Goal: Task Accomplishment & Management: Use online tool/utility

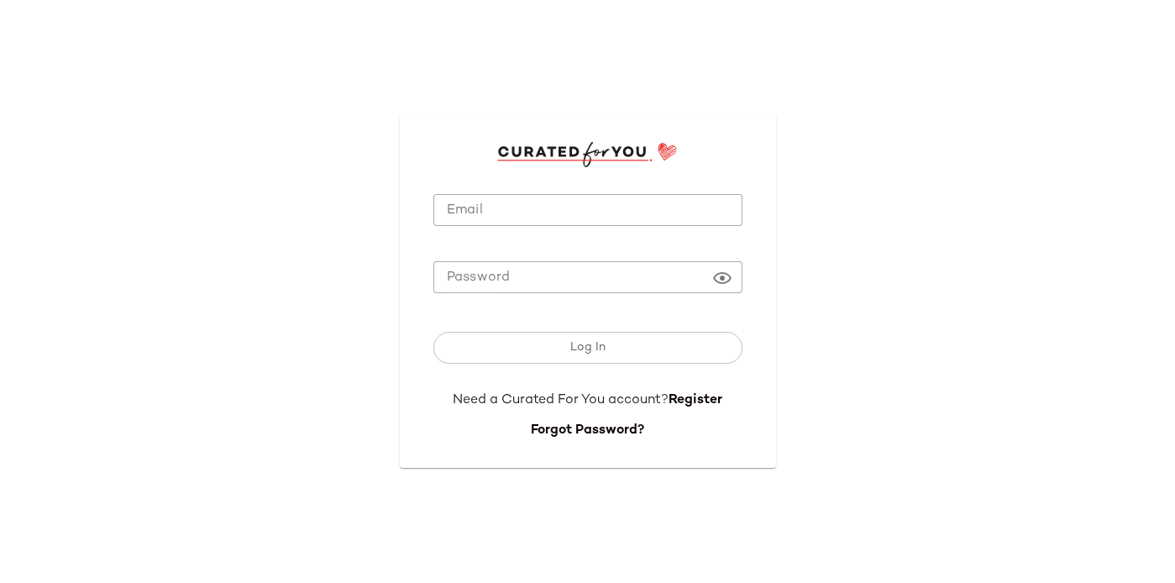
type input "**********"
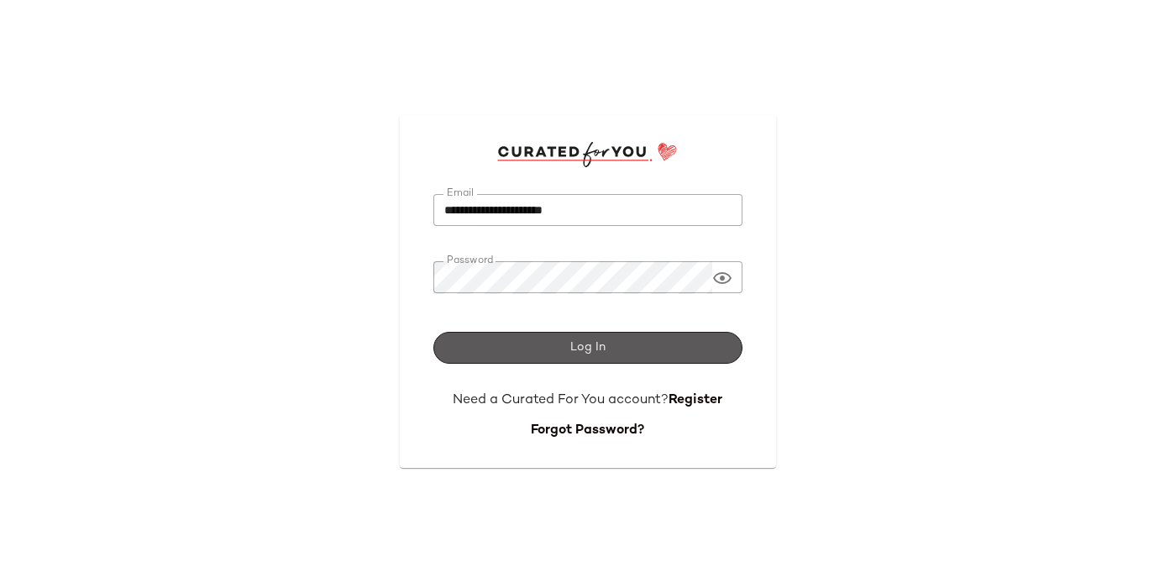
click at [587, 344] on span "Log In" at bounding box center [587, 347] width 36 height 13
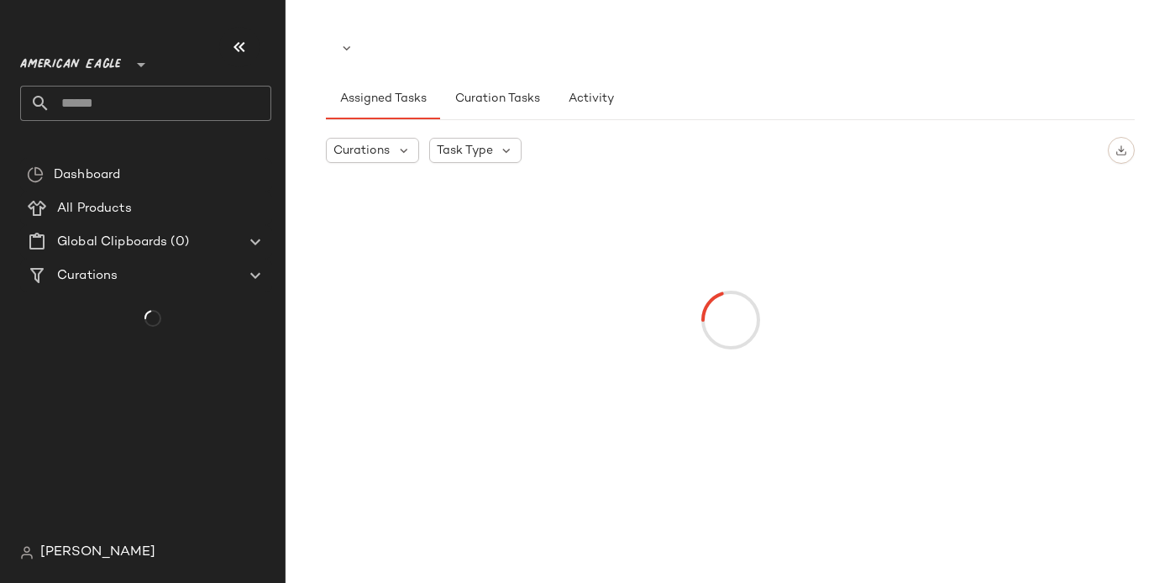
click at [590, 208] on div at bounding box center [730, 319] width 802 height 285
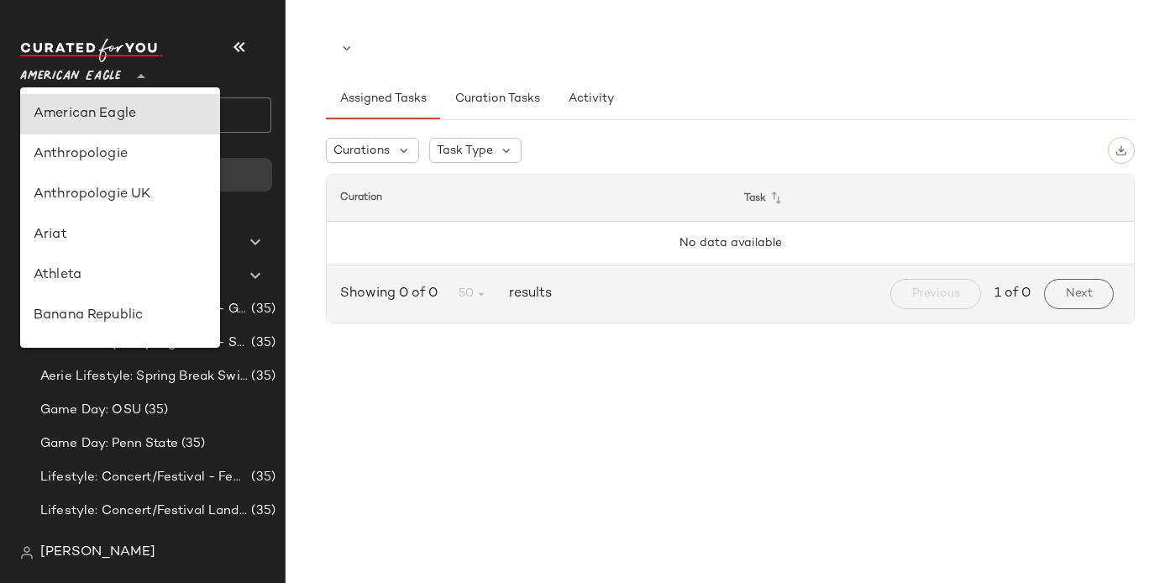
click at [122, 78] on div "American Eagle **" at bounding box center [74, 66] width 108 height 42
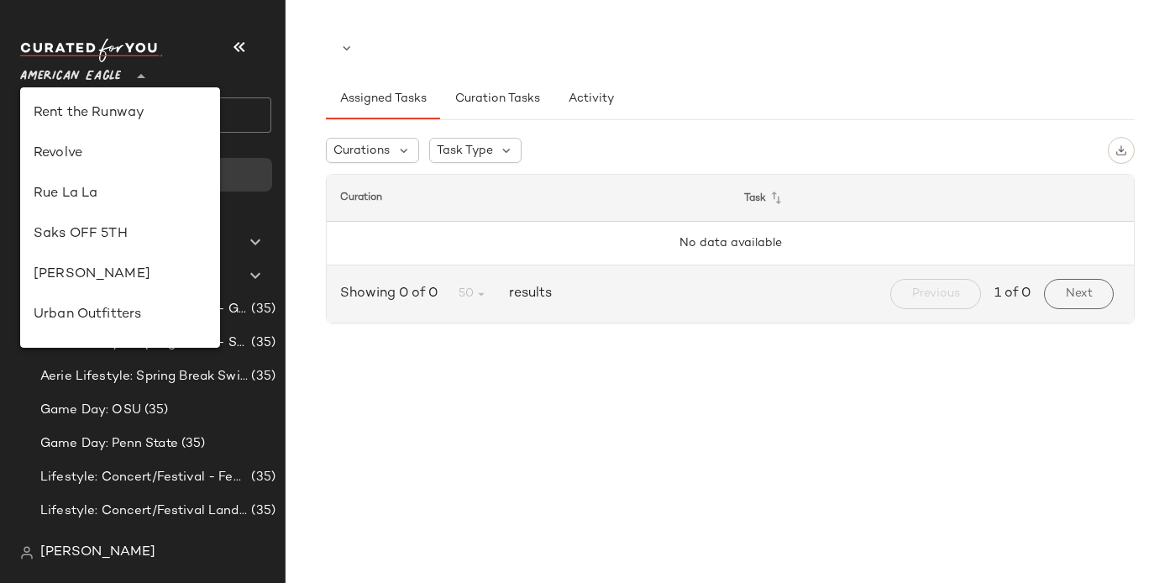
scroll to position [743, 0]
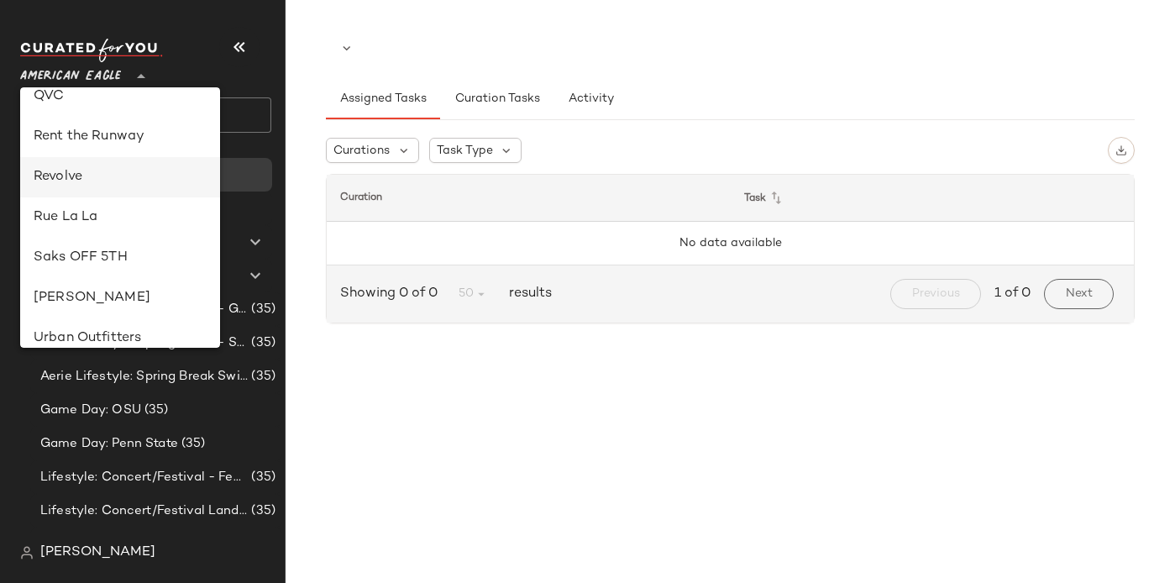
click at [57, 174] on div "Revolve" at bounding box center [120, 177] width 173 height 20
type input "**"
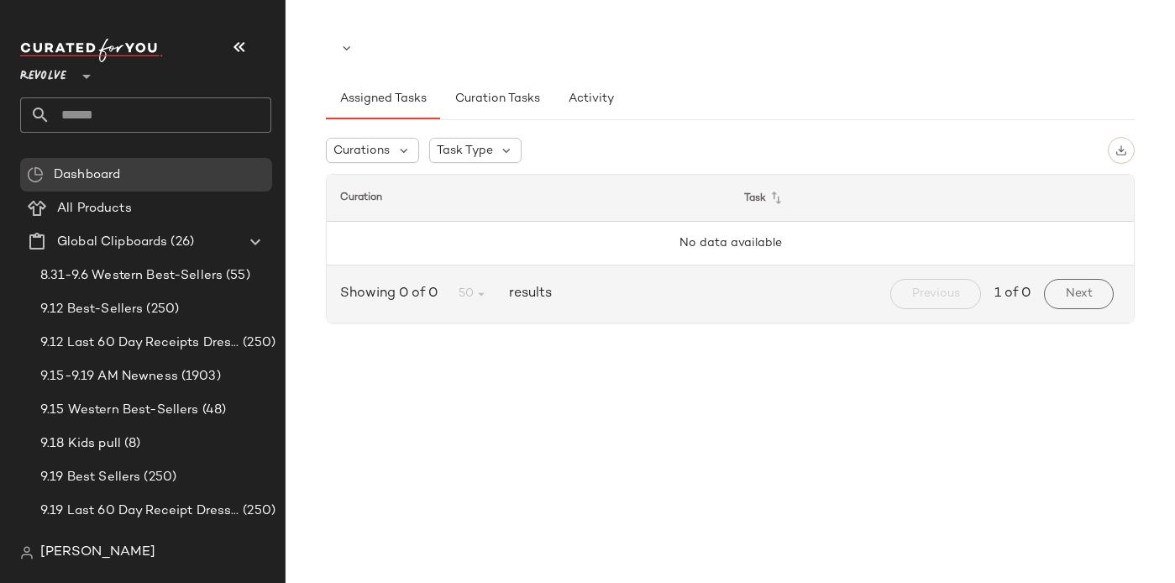
click at [94, 113] on input "text" at bounding box center [160, 114] width 221 height 35
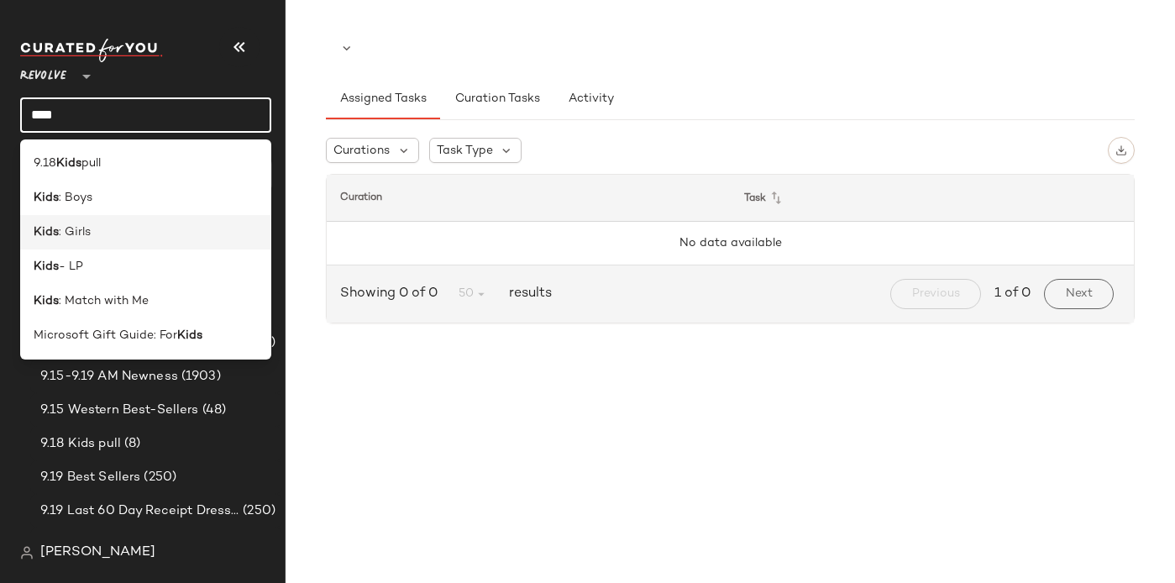
type input "****"
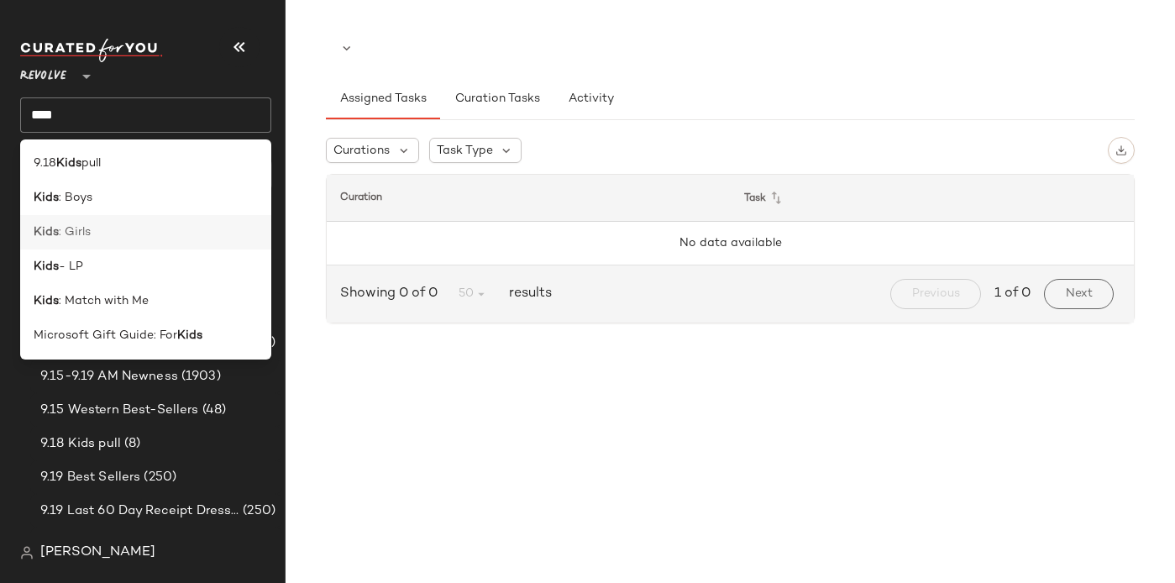
click at [77, 228] on span ": Girls" at bounding box center [75, 232] width 32 height 18
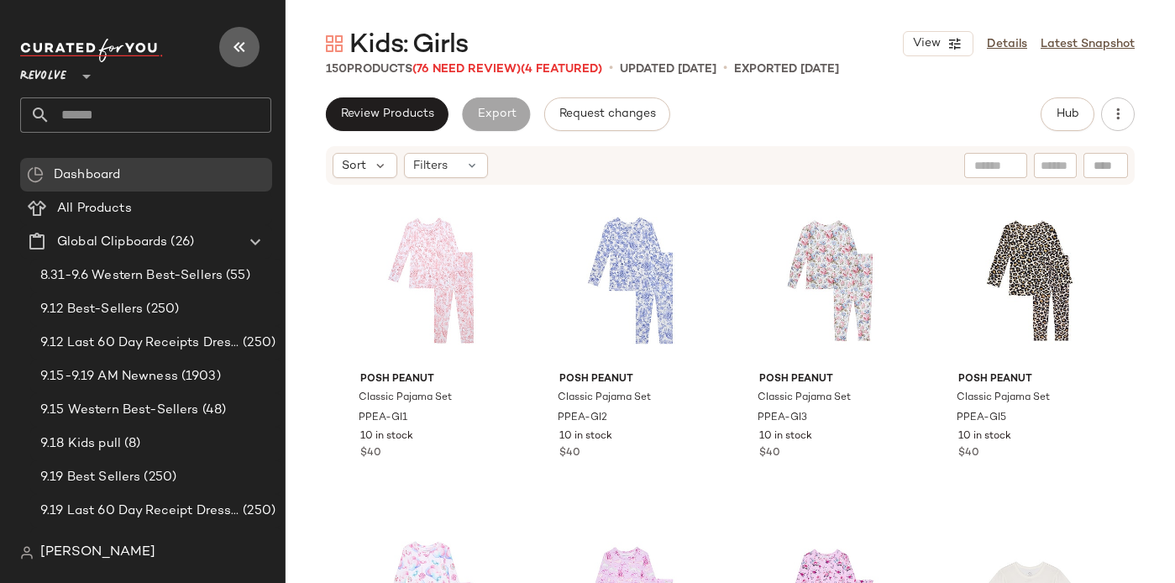
click at [244, 45] on icon "button" at bounding box center [239, 47] width 20 height 20
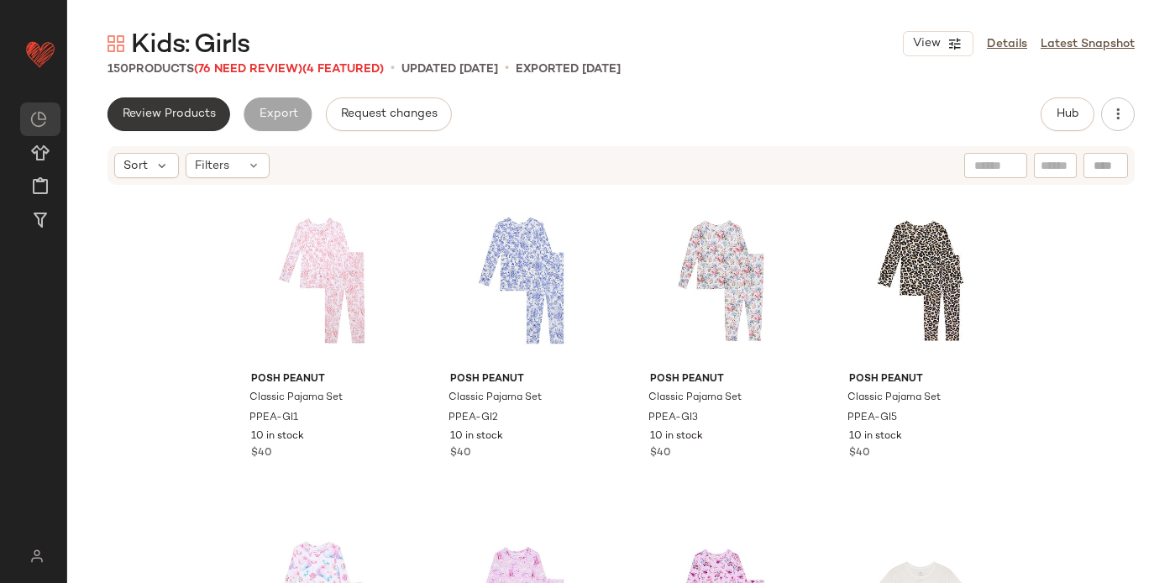
click at [176, 111] on span "Review Products" at bounding box center [169, 114] width 94 height 13
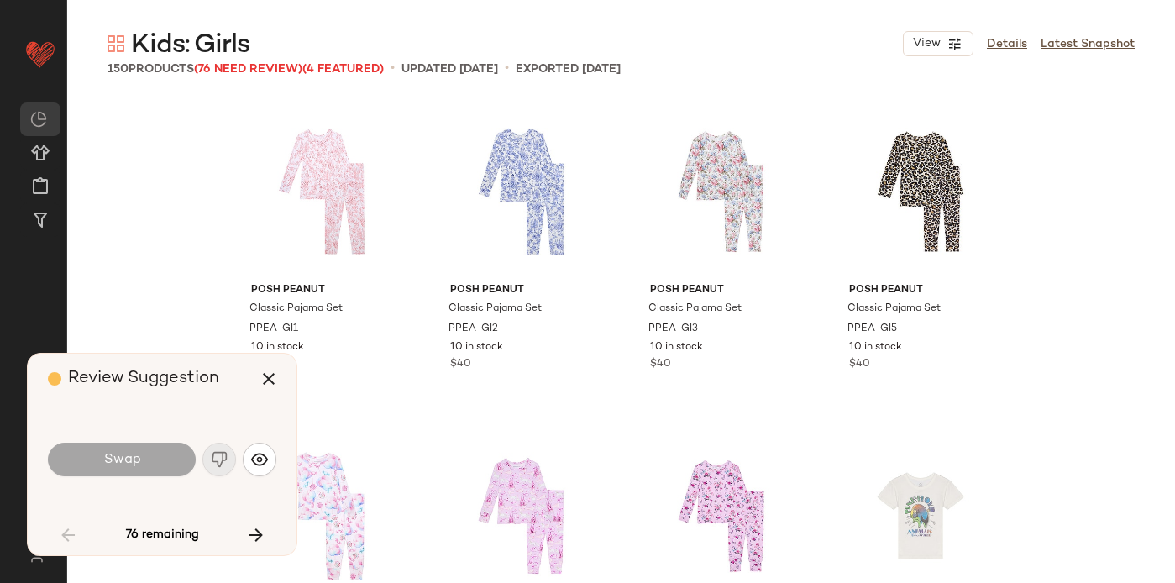
scroll to position [662, 0]
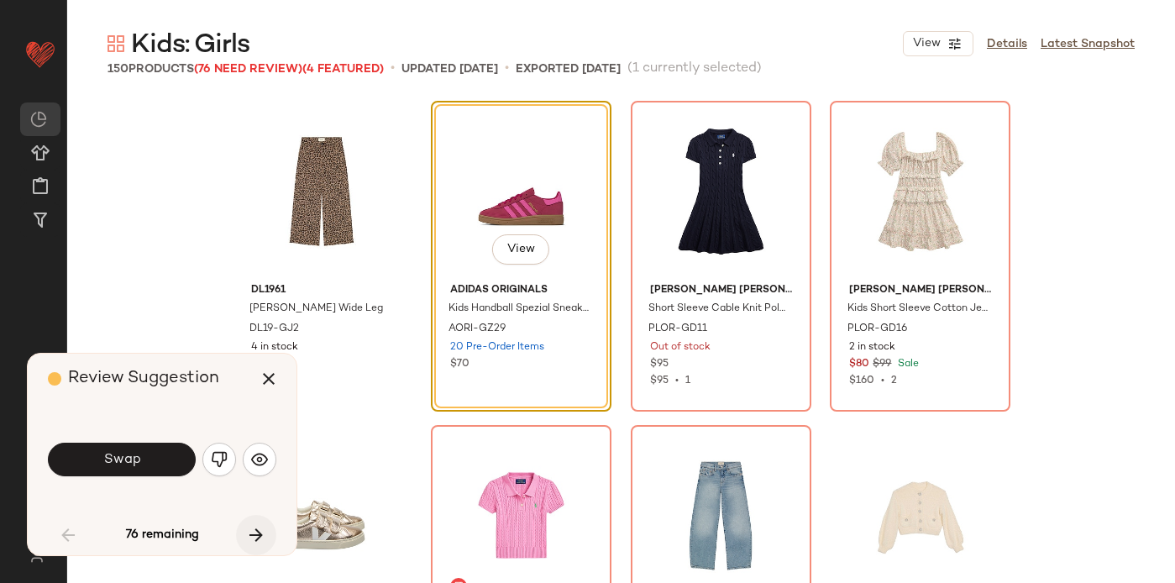
click at [259, 533] on icon "button" at bounding box center [256, 535] width 20 height 20
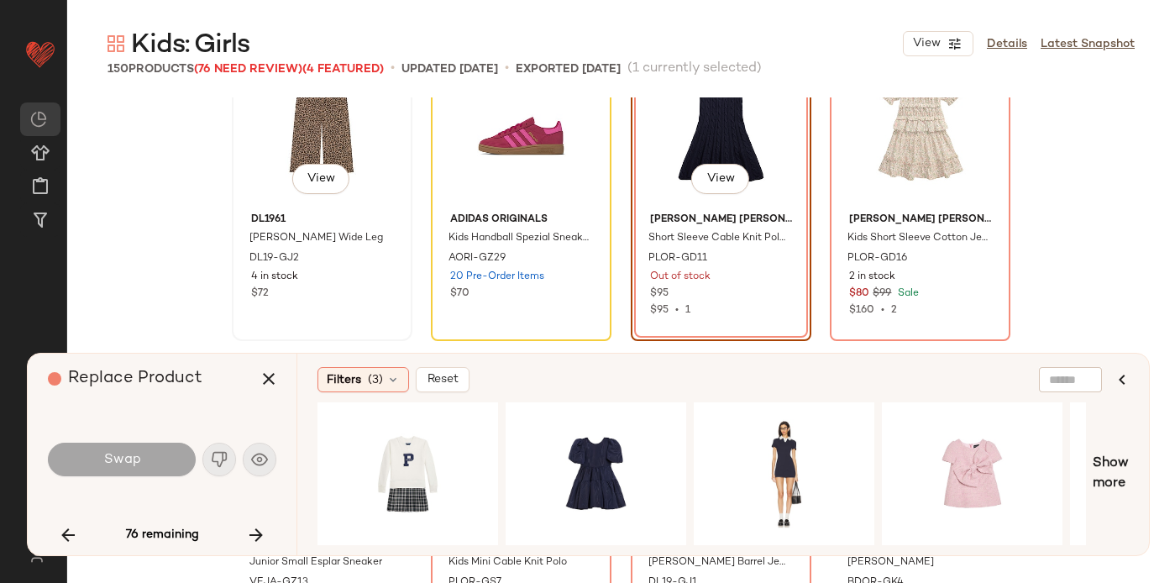
scroll to position [733, 0]
click at [252, 530] on icon "button" at bounding box center [256, 535] width 20 height 20
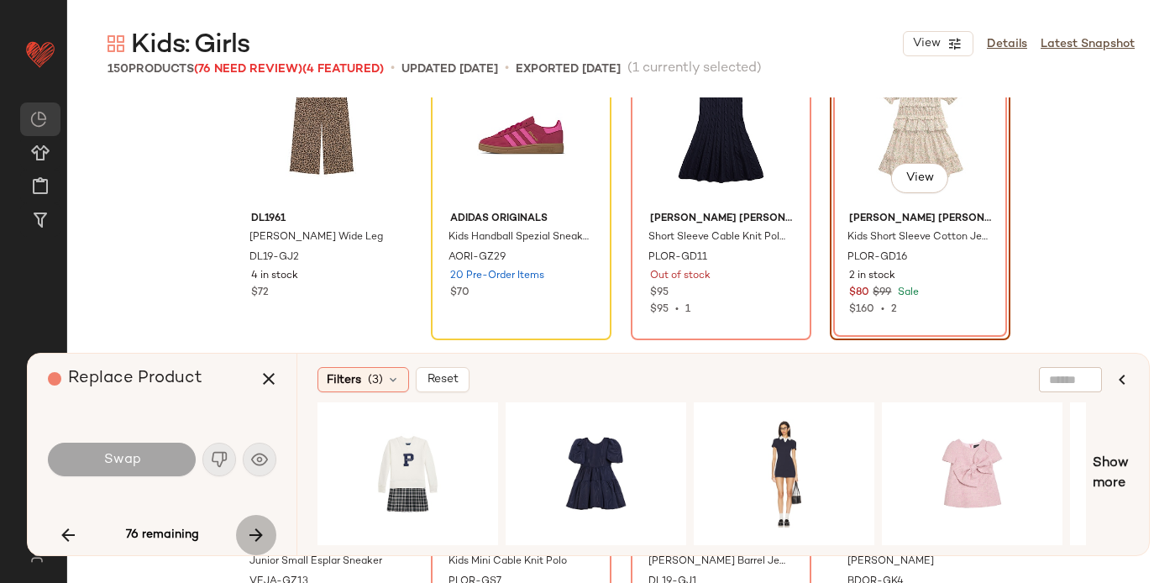
scroll to position [648, 0]
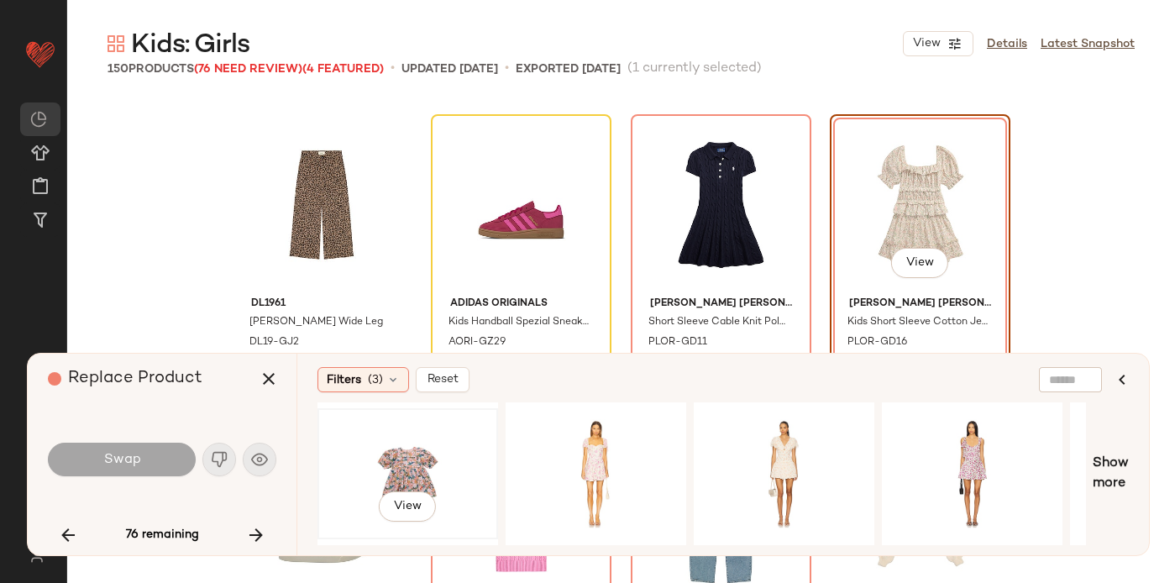
click at [415, 454] on div "View" at bounding box center [407, 473] width 169 height 119
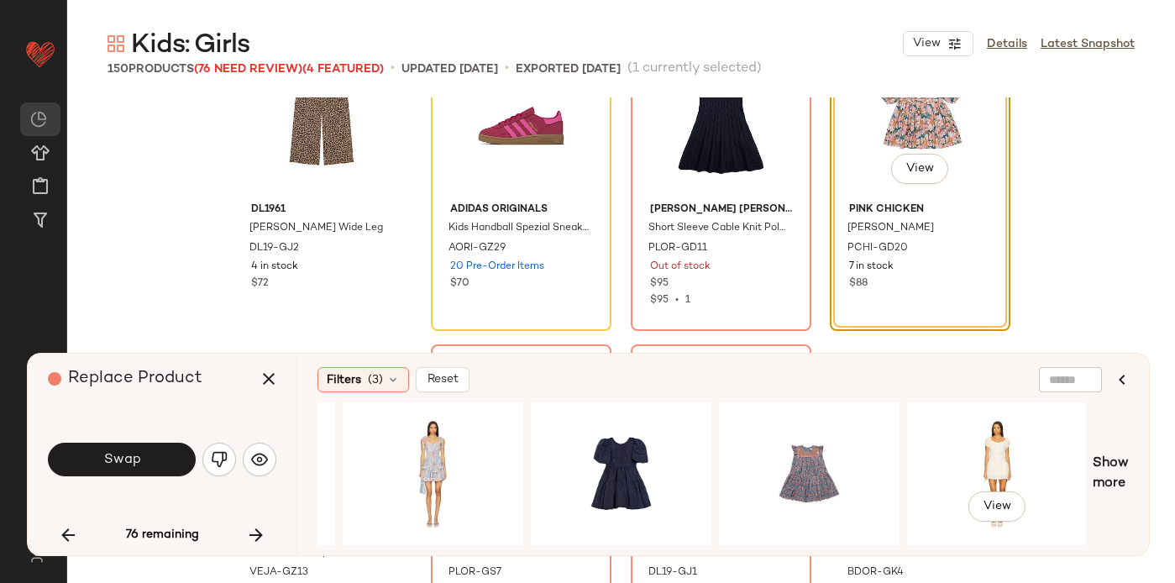
scroll to position [0, 1479]
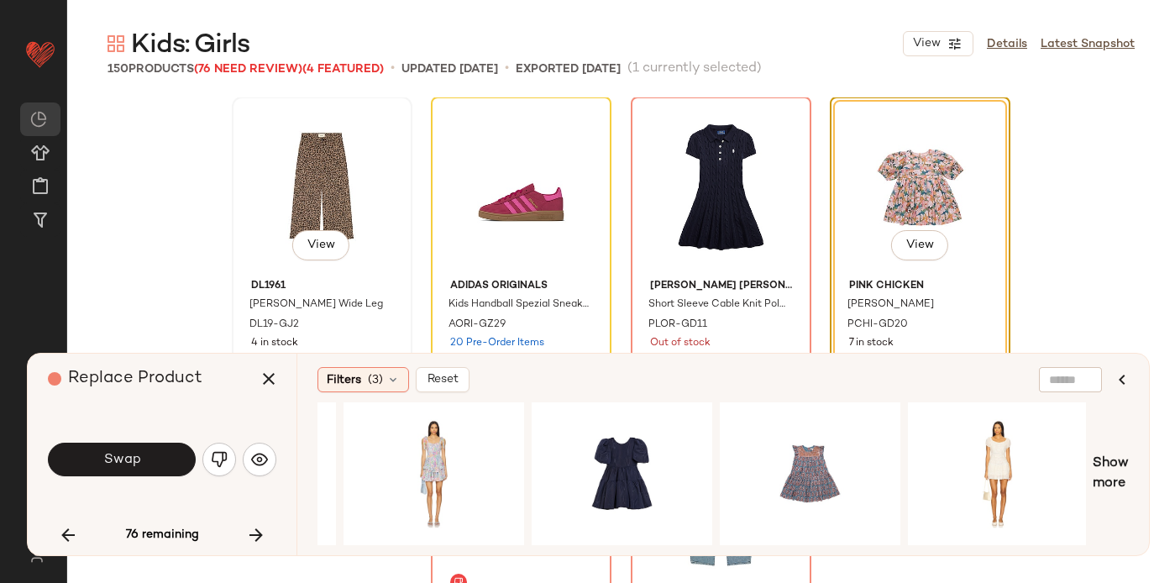
scroll to position [685, 0]
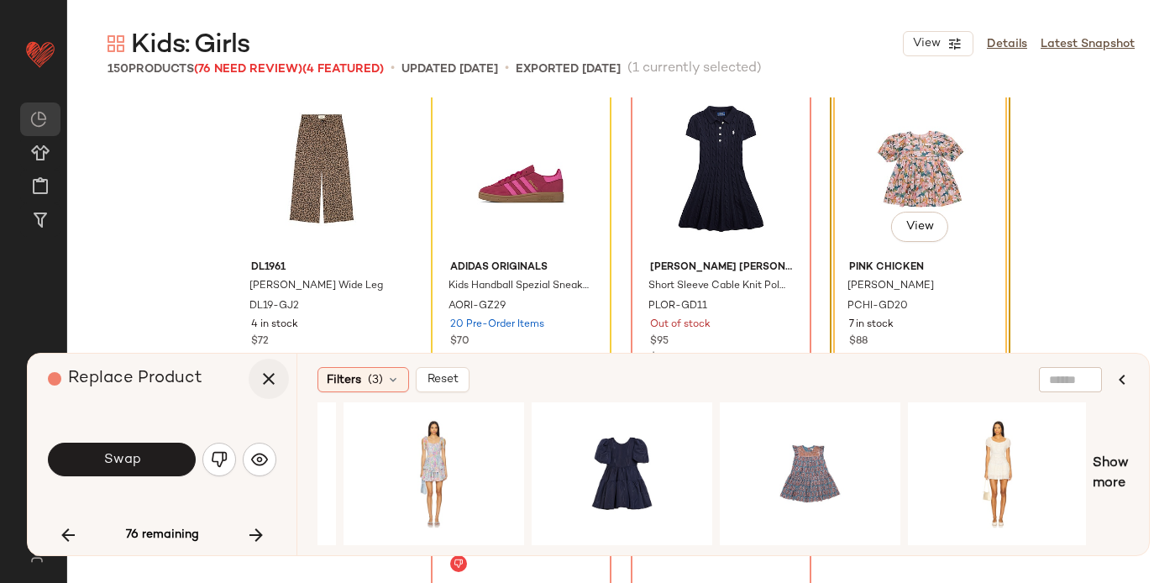
click at [262, 381] on icon "button" at bounding box center [269, 379] width 20 height 20
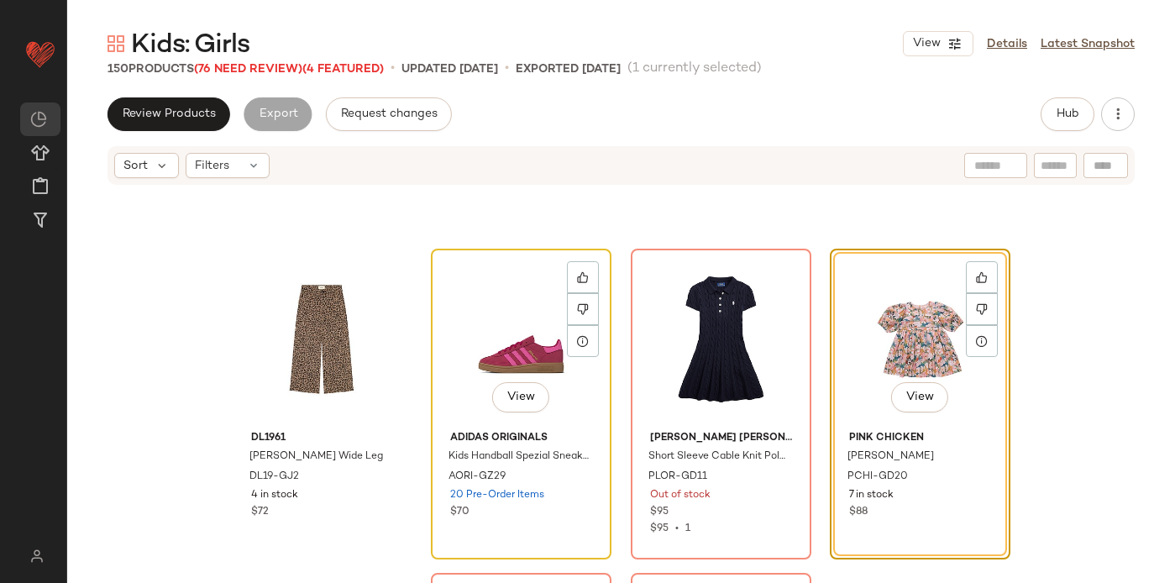
scroll to position [590, 0]
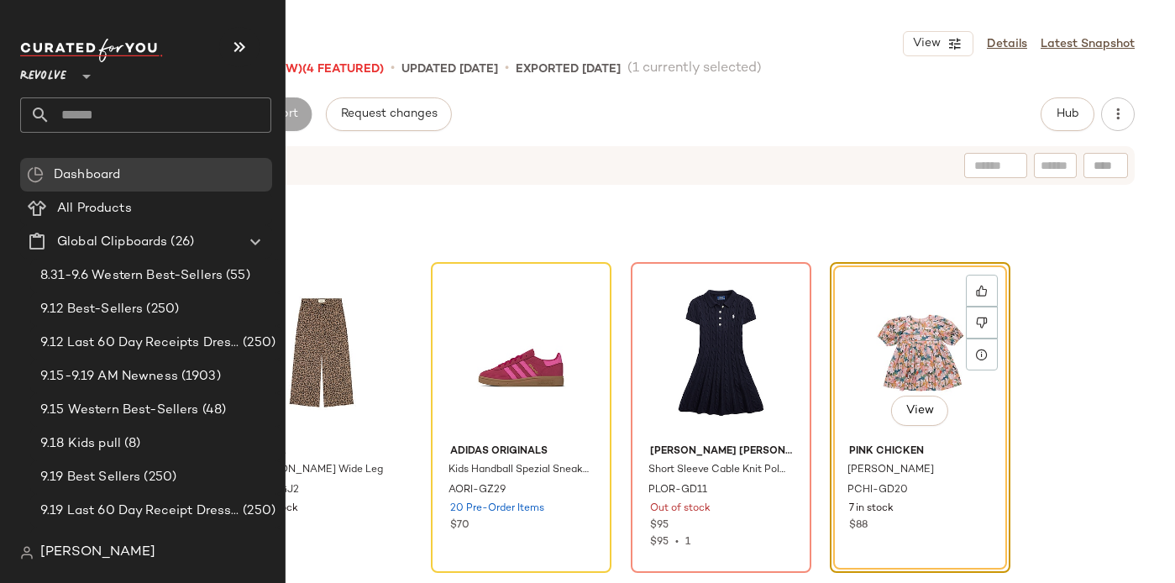
click at [55, 116] on input "text" at bounding box center [160, 114] width 221 height 35
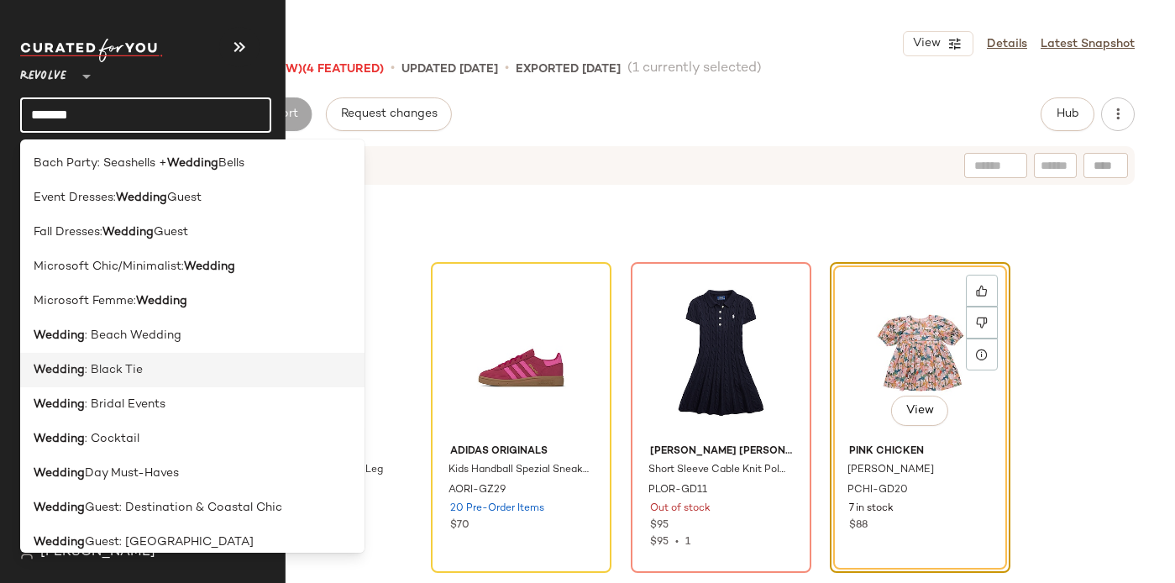
type input "*******"
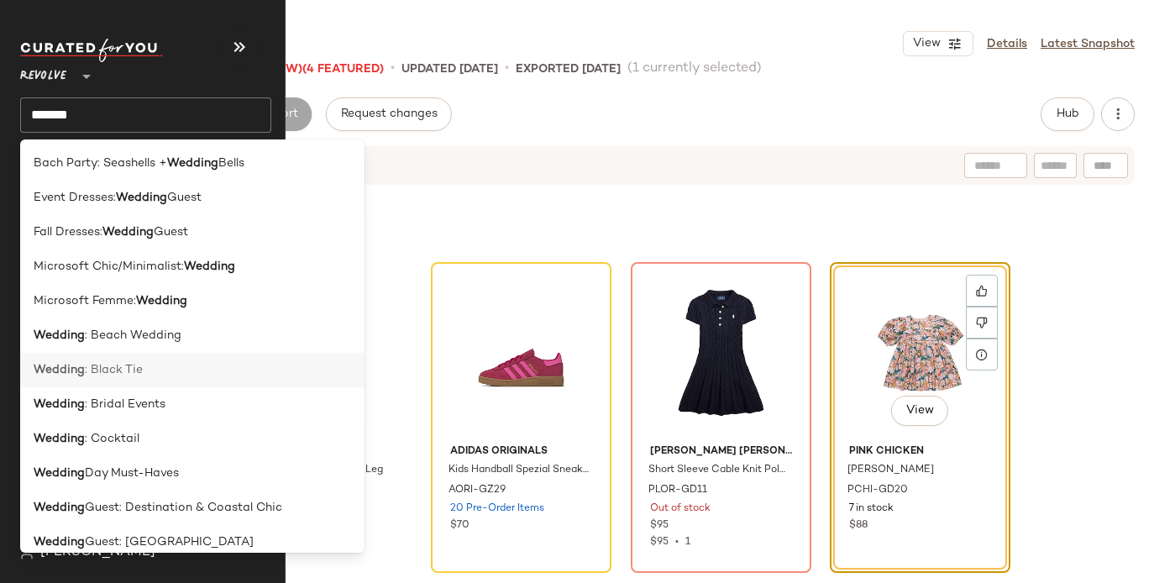
click at [115, 370] on span ": Black Tie" at bounding box center [114, 370] width 58 height 18
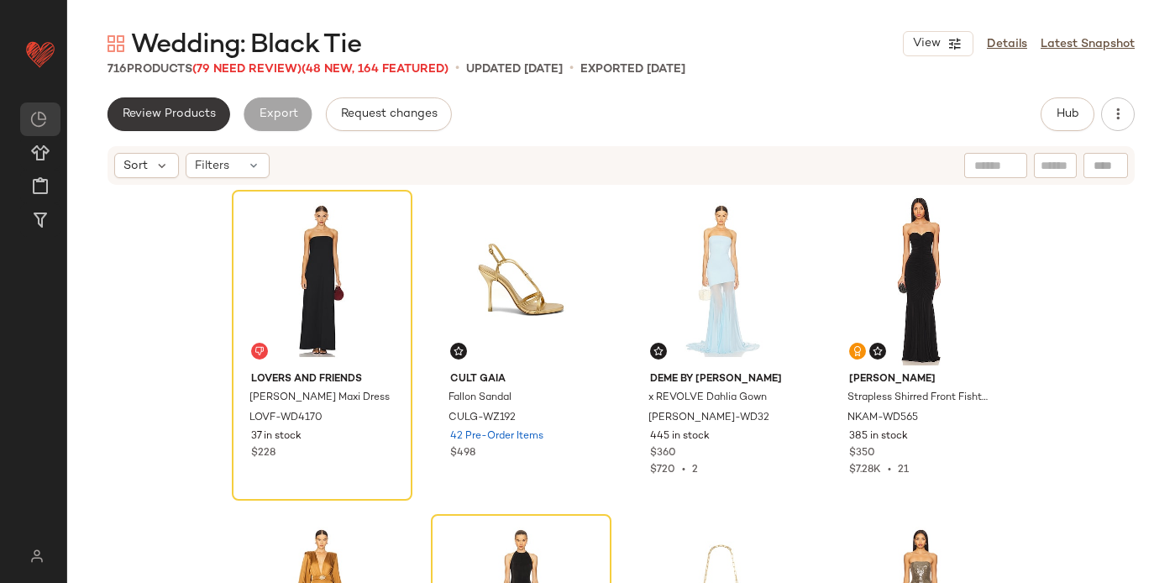
click at [171, 112] on span "Review Products" at bounding box center [169, 114] width 94 height 13
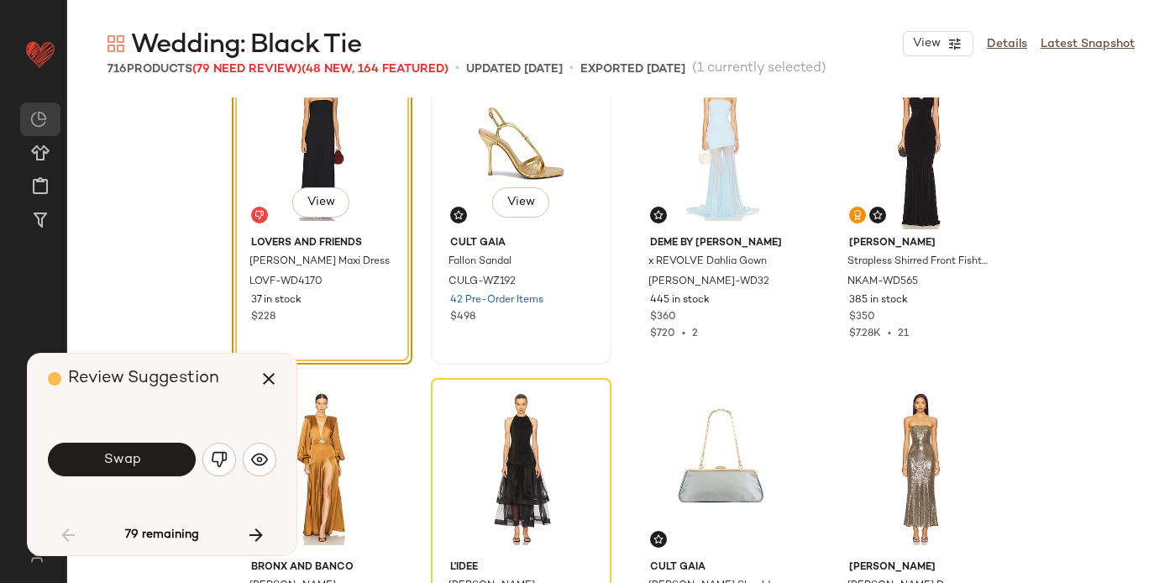
scroll to position [45, 0]
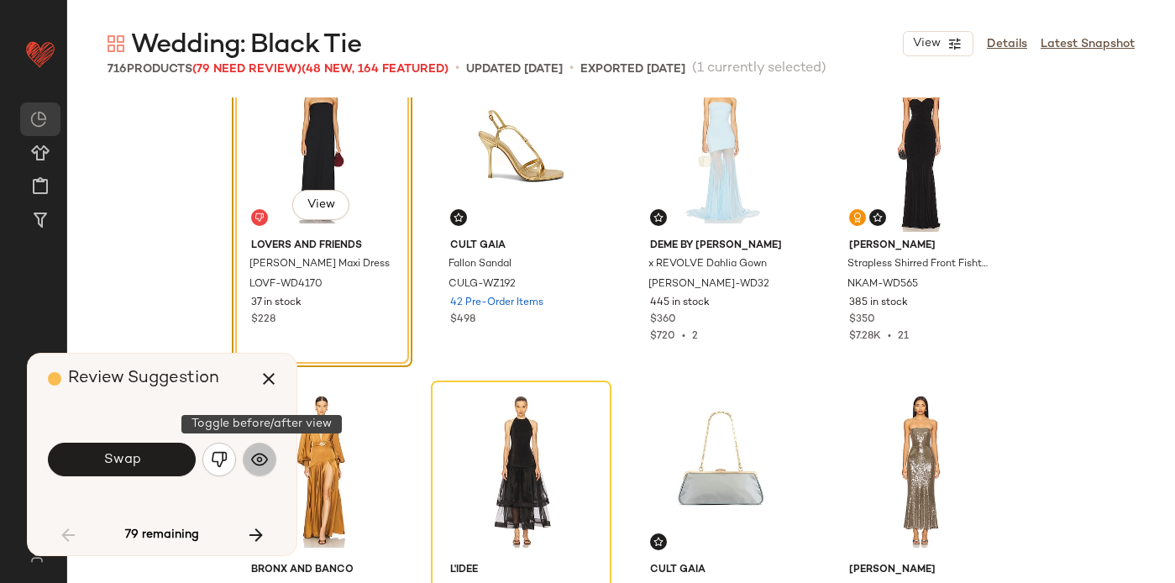
click at [260, 467] on img "button" at bounding box center [259, 459] width 17 height 17
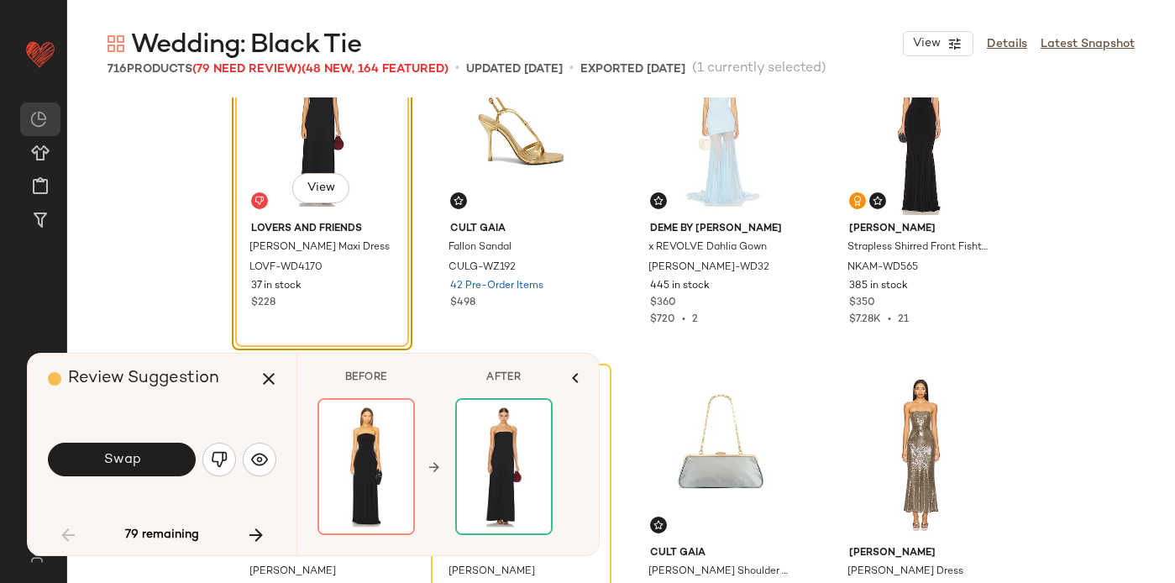
scroll to position [0, 0]
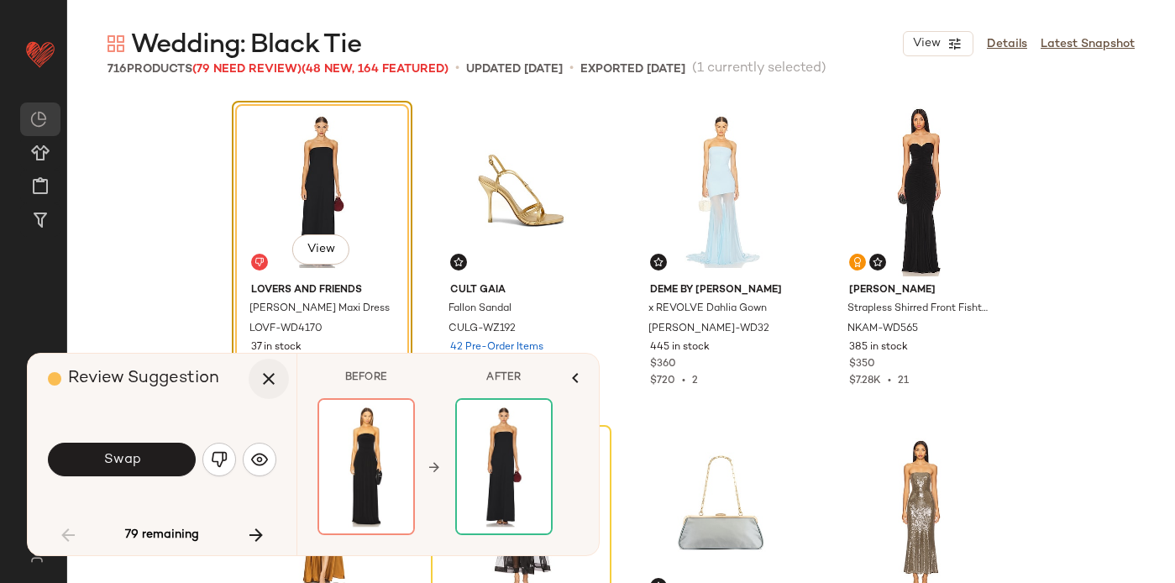
click at [267, 384] on icon "button" at bounding box center [269, 379] width 20 height 20
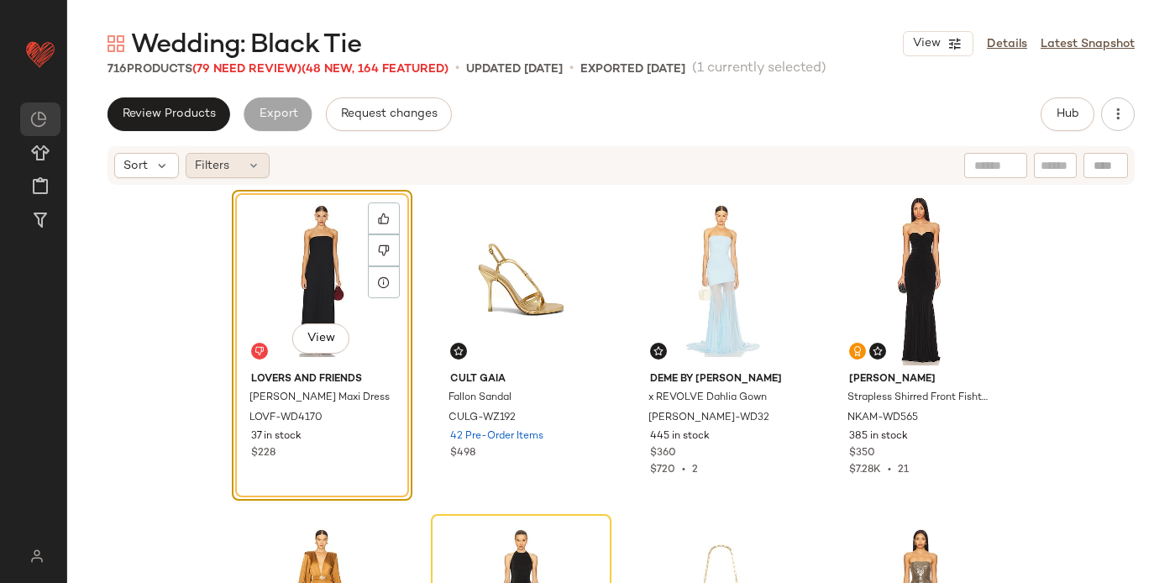
click at [221, 165] on span "Filters" at bounding box center [212, 166] width 34 height 18
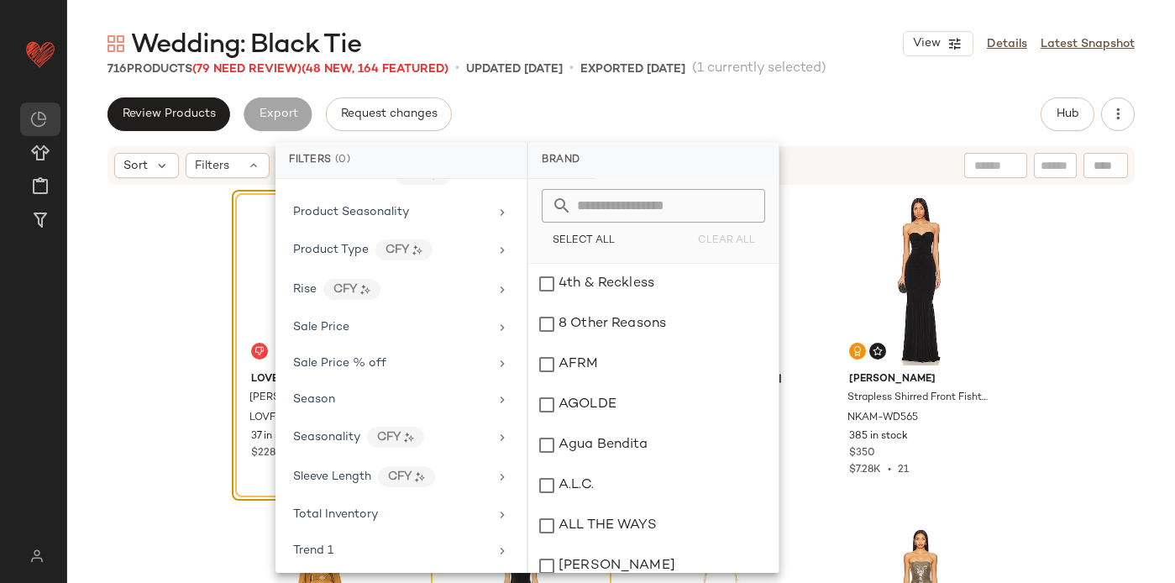
scroll to position [1432, 0]
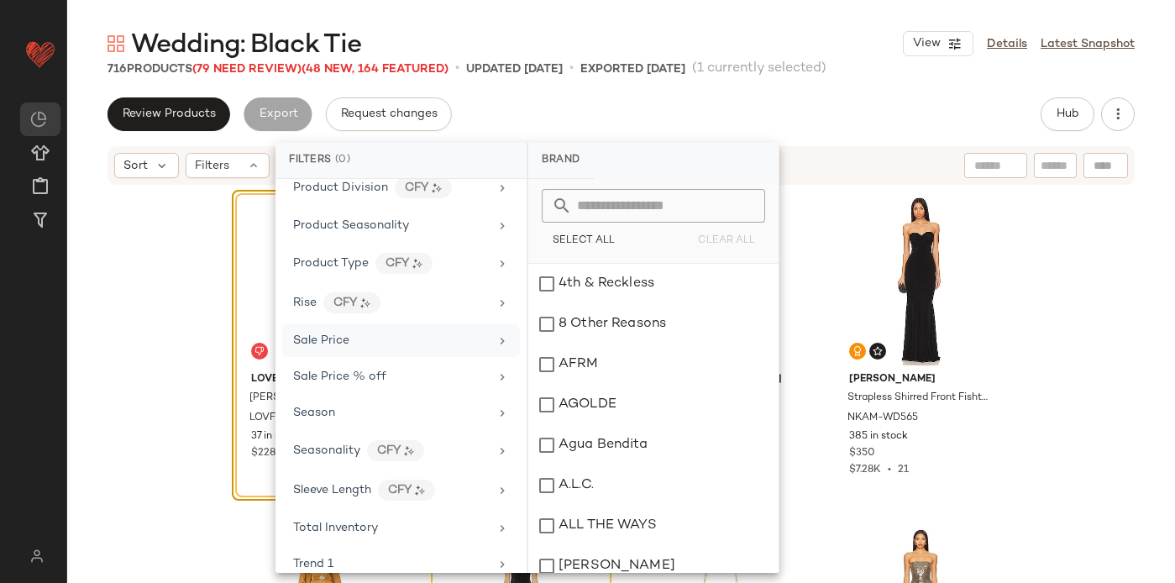
click at [480, 344] on div "Sale Price" at bounding box center [391, 341] width 196 height 18
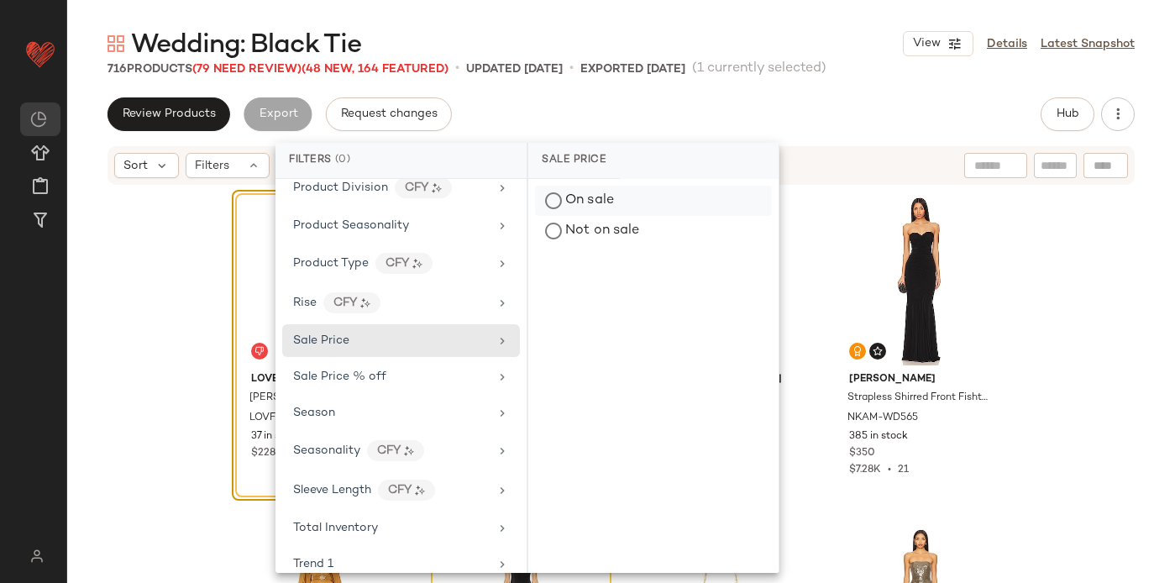
click at [566, 204] on div "On sale" at bounding box center [653, 201] width 237 height 30
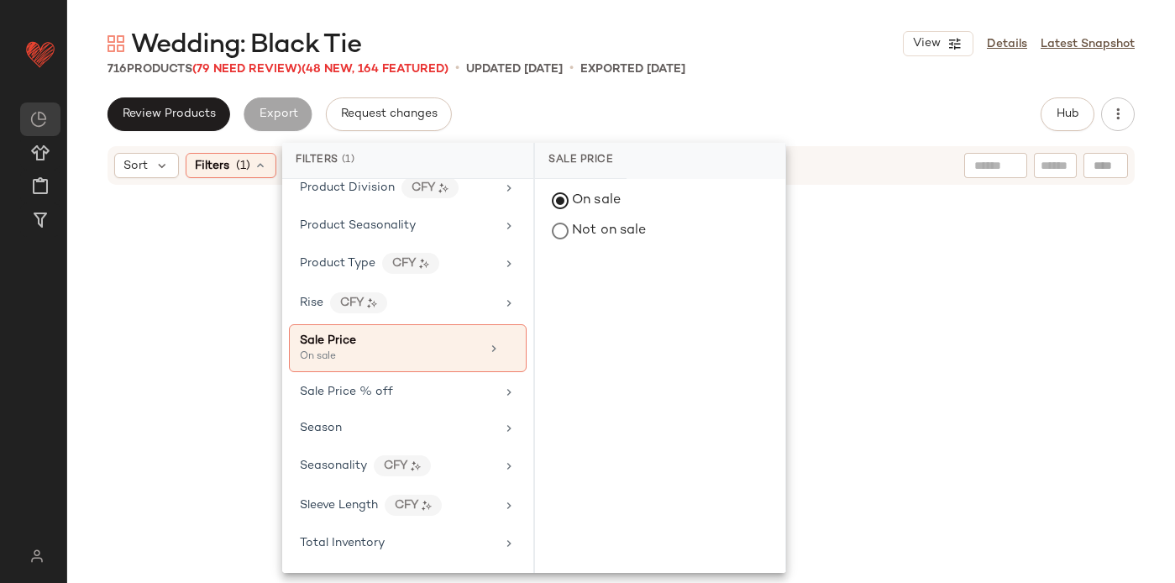
click at [572, 125] on div "Review Products Export Request changes Hub" at bounding box center [621, 114] width 1027 height 34
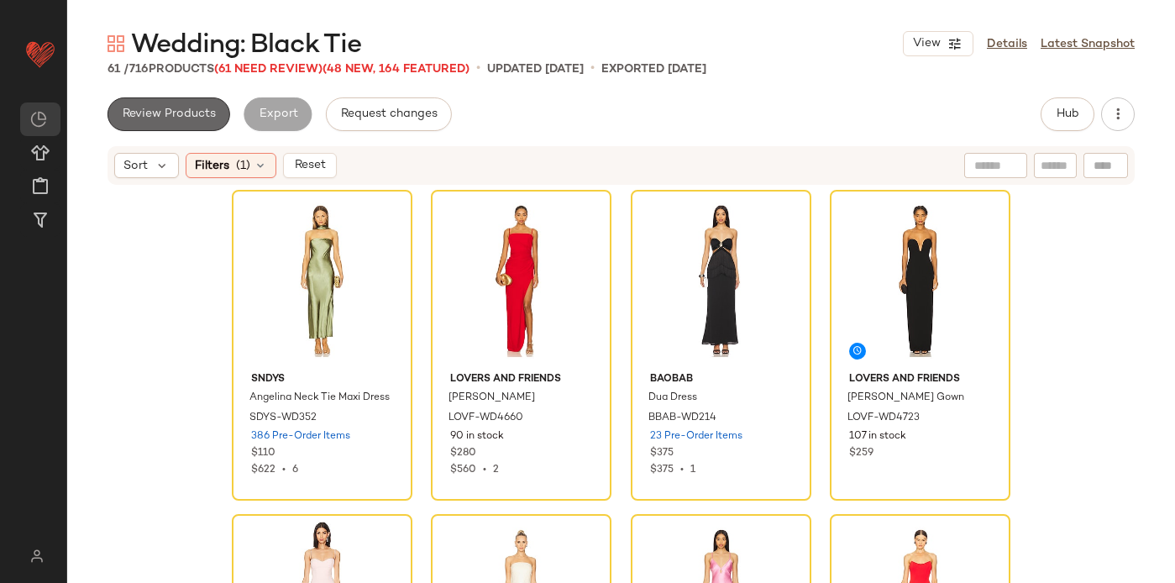
click at [174, 119] on span "Review Products" at bounding box center [169, 114] width 94 height 13
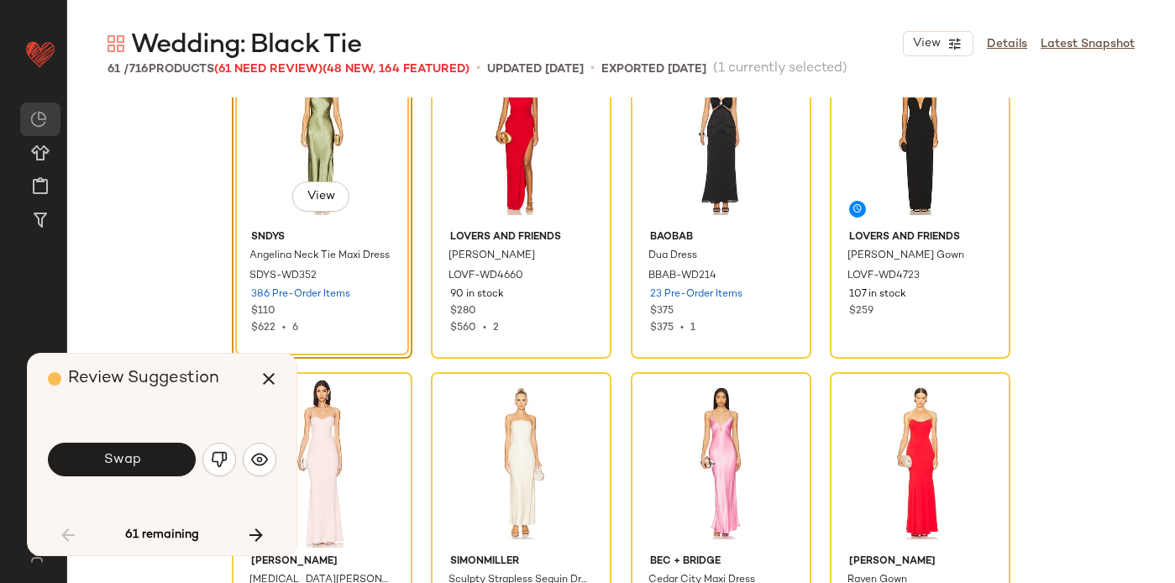
scroll to position [50, 0]
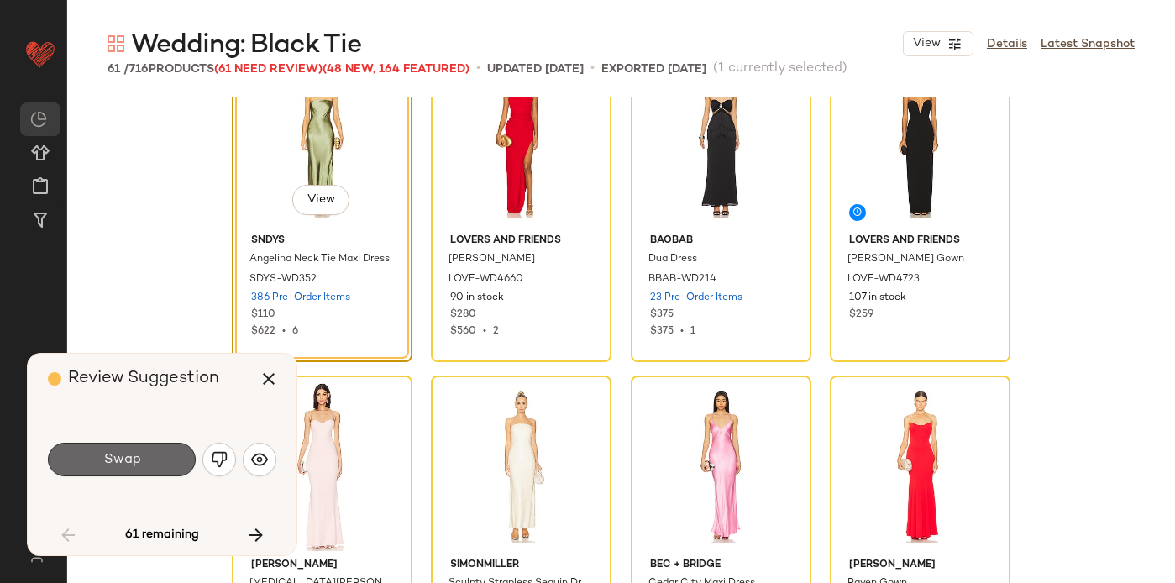
click at [147, 459] on button "Swap" at bounding box center [122, 460] width 148 height 34
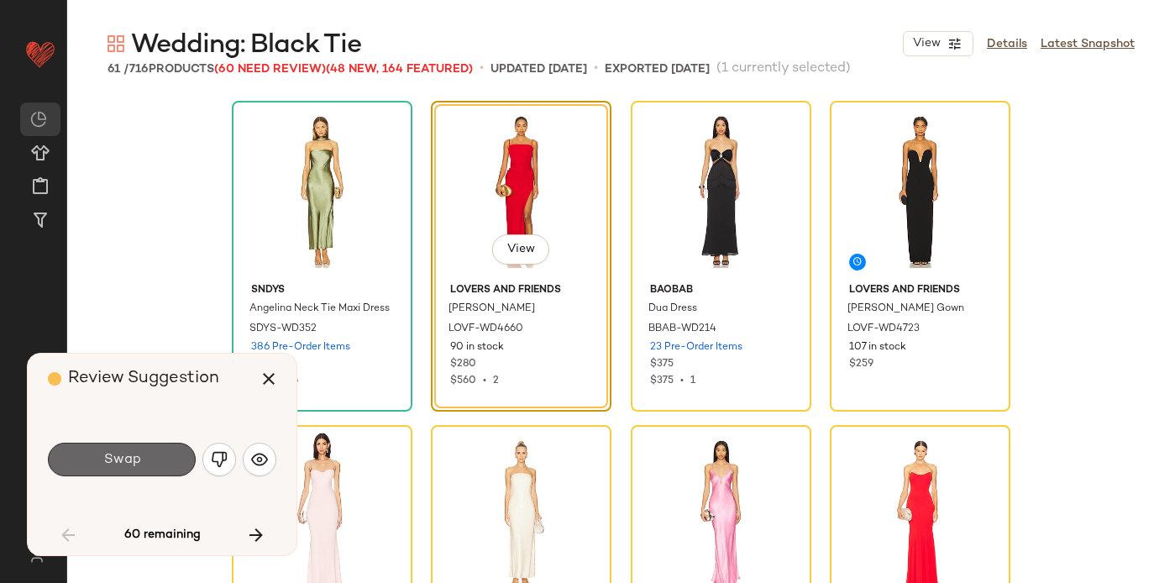
click at [156, 460] on button "Swap" at bounding box center [122, 460] width 148 height 34
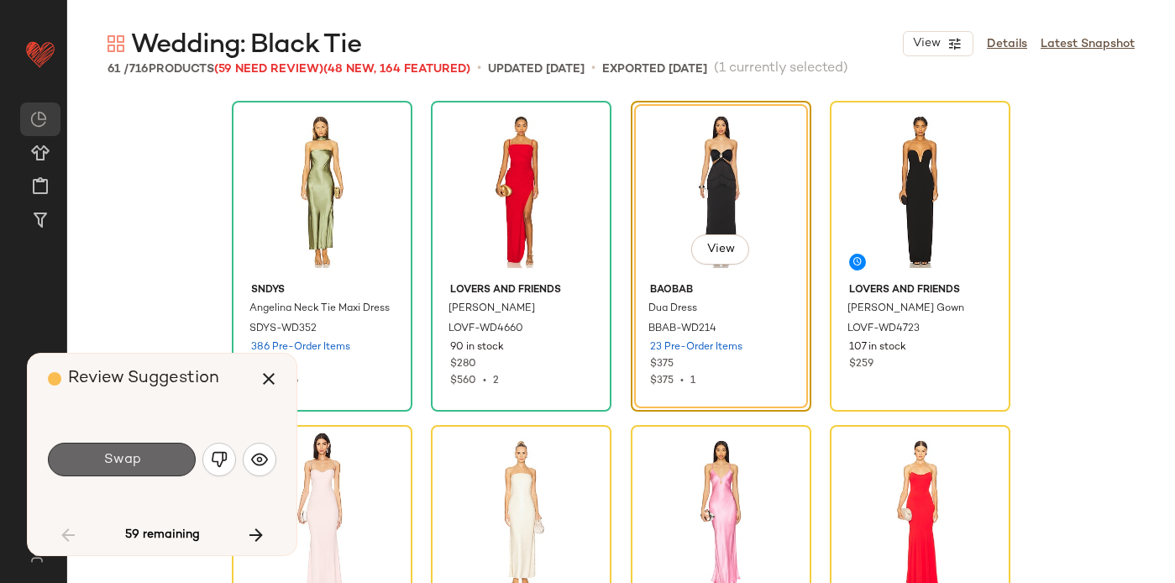
click at [155, 461] on button "Swap" at bounding box center [122, 460] width 148 height 34
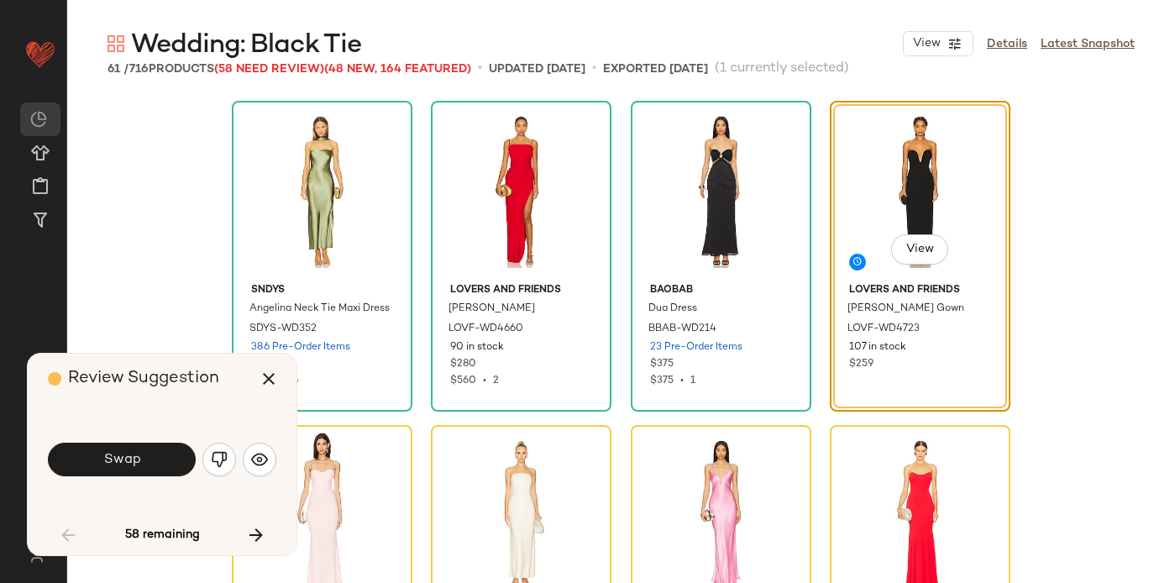
click at [155, 461] on button "Swap" at bounding box center [122, 460] width 148 height 34
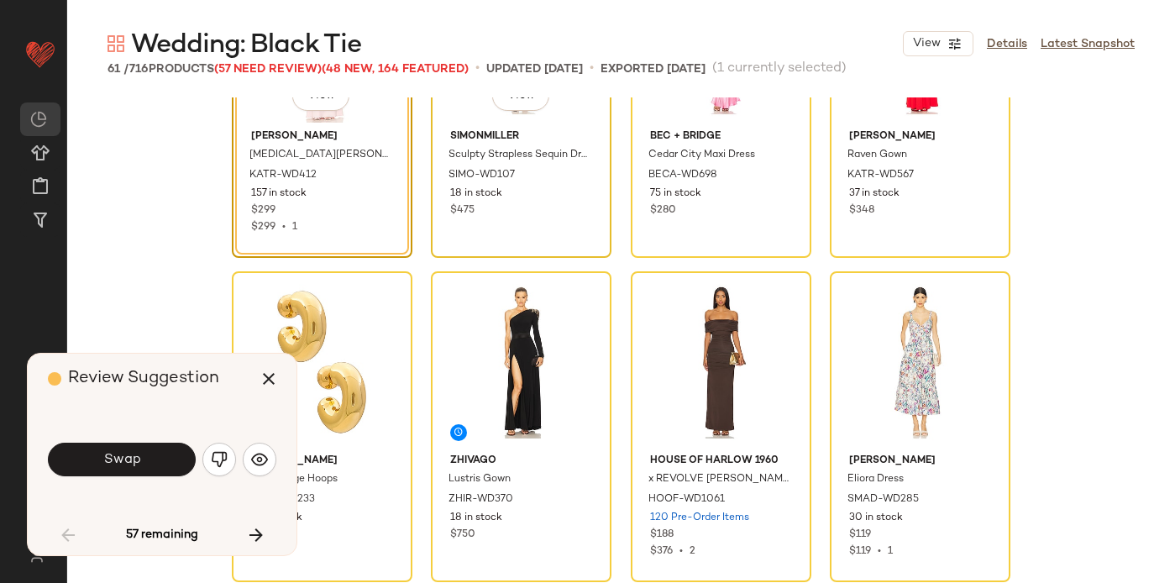
scroll to position [493, 0]
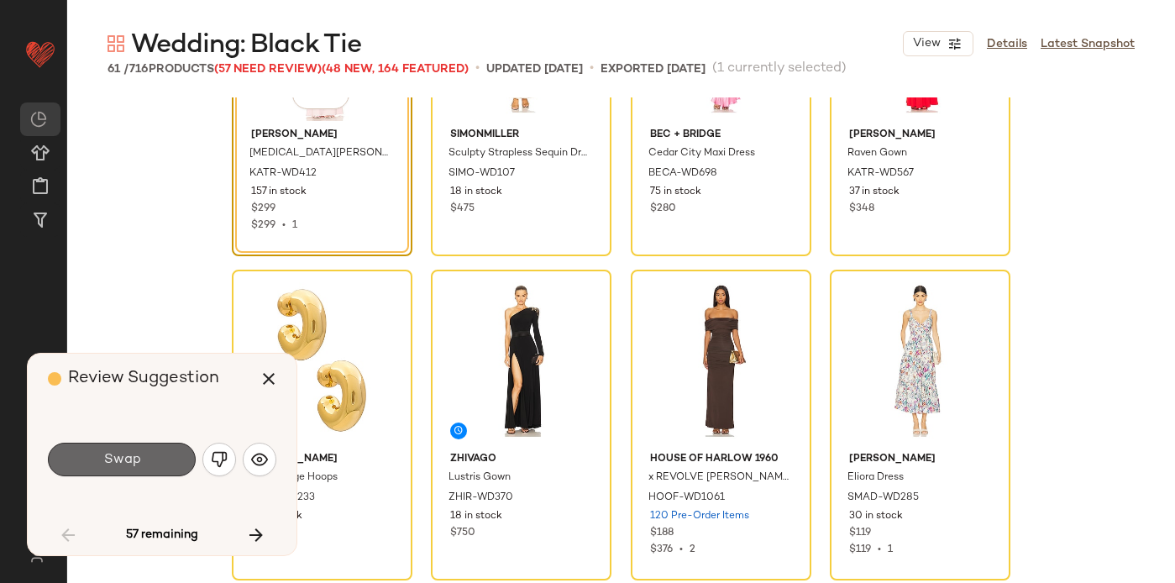
click at [155, 460] on button "Swap" at bounding box center [122, 460] width 148 height 34
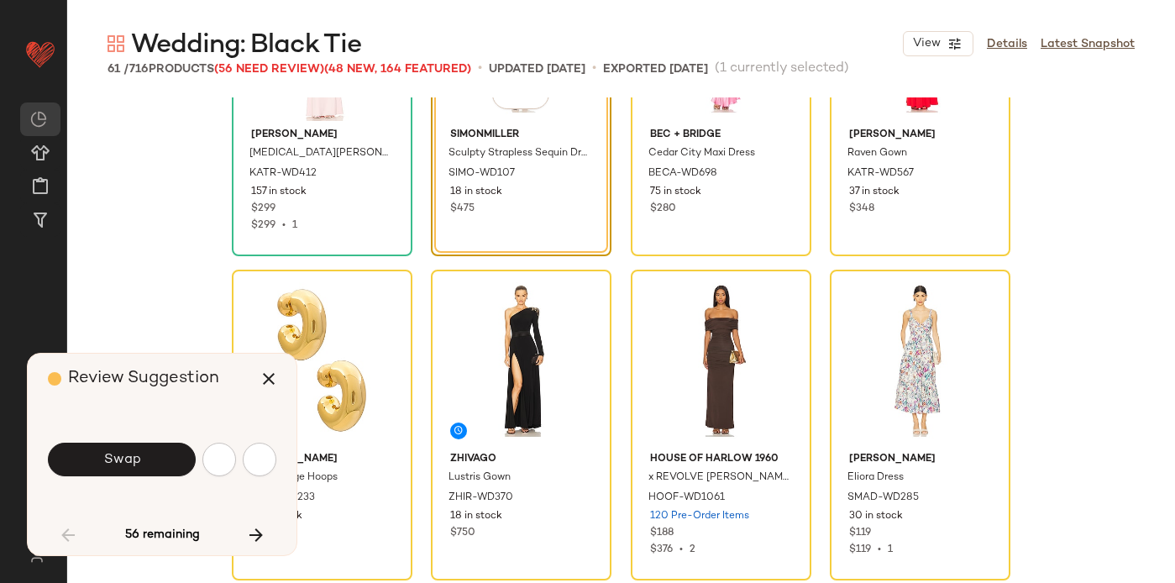
scroll to position [324, 0]
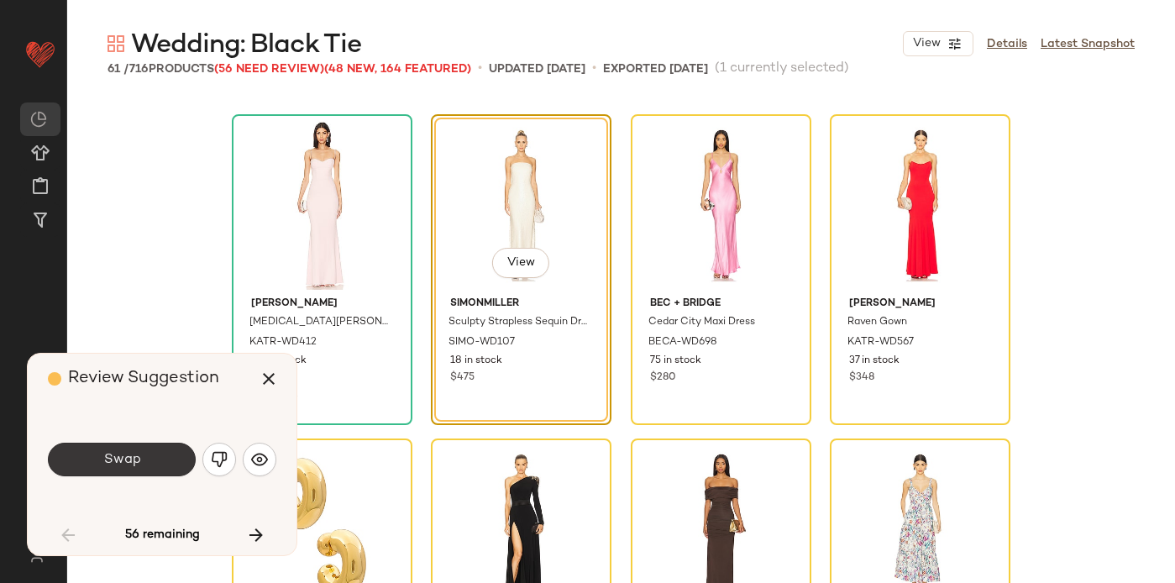
click at [123, 463] on span "Swap" at bounding box center [121, 460] width 38 height 16
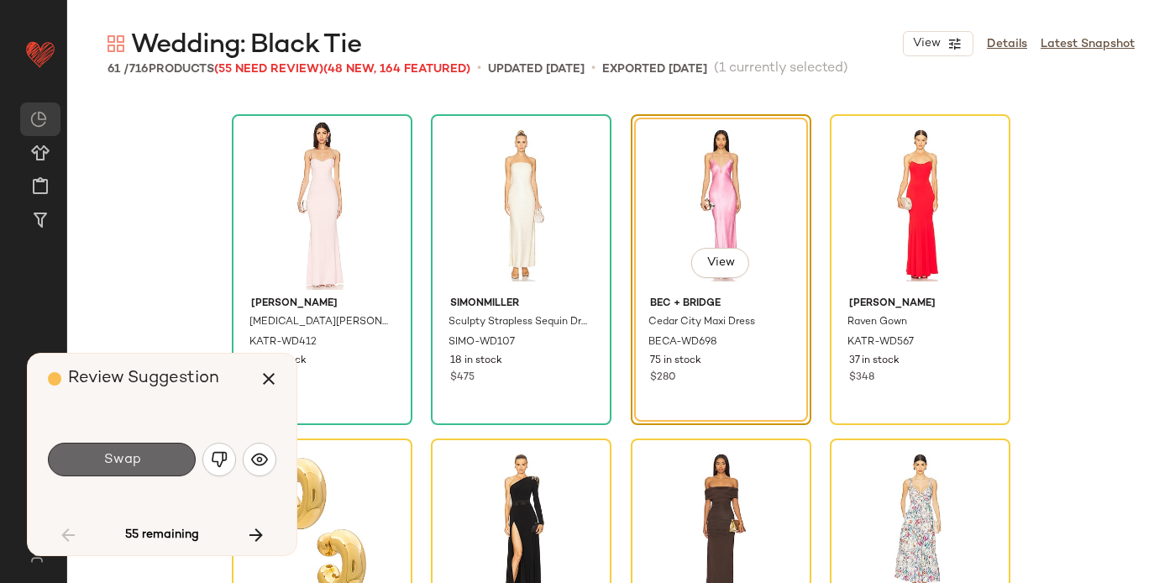
click at [135, 461] on span "Swap" at bounding box center [121, 460] width 38 height 16
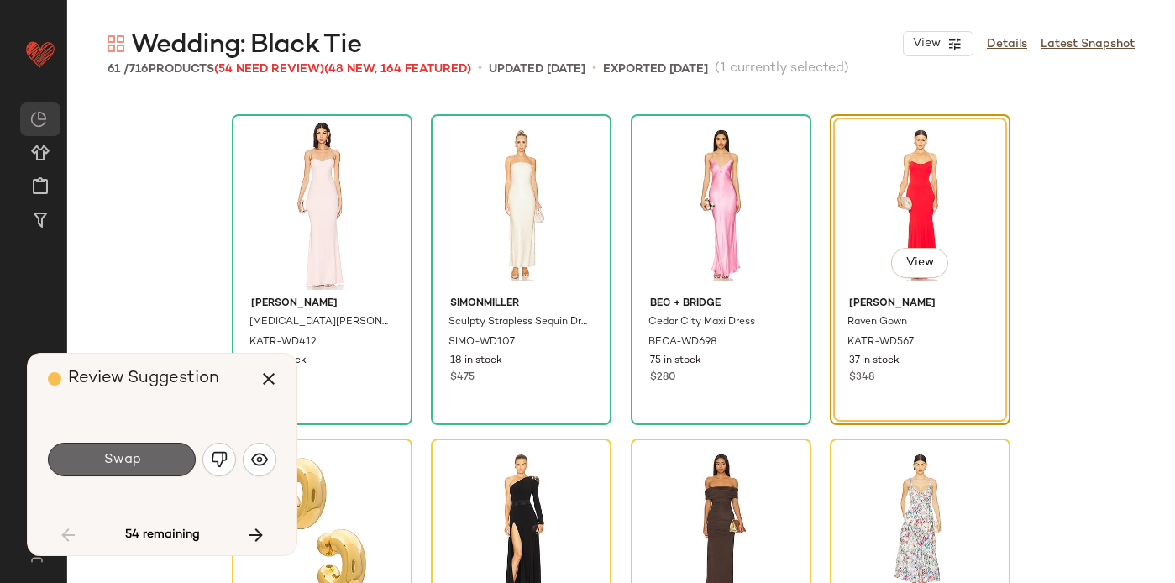
click at [136, 464] on span "Swap" at bounding box center [121, 460] width 38 height 16
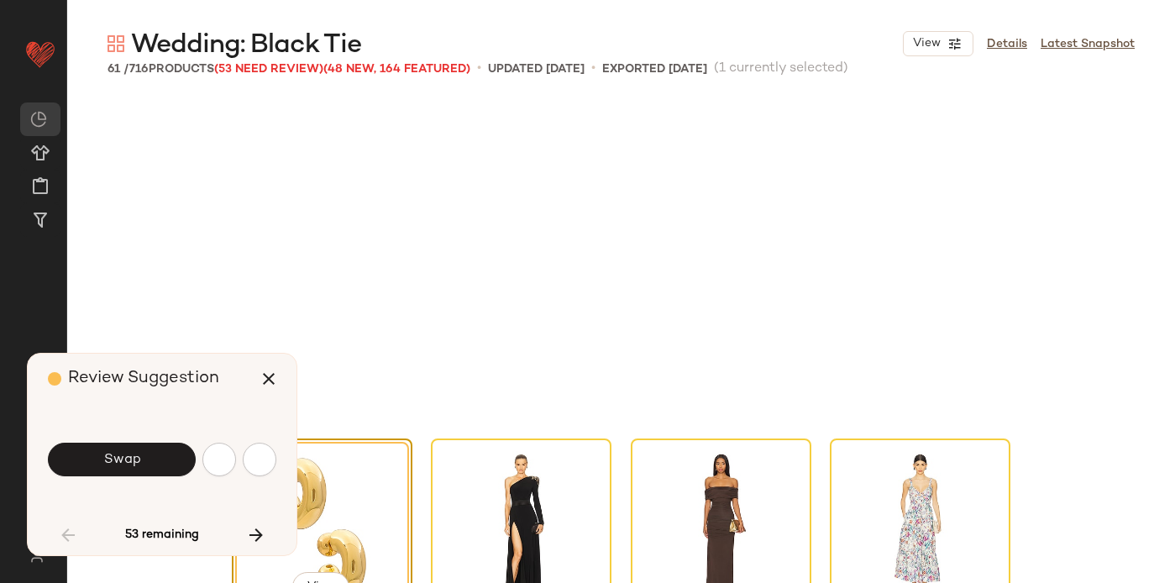
scroll to position [648, 0]
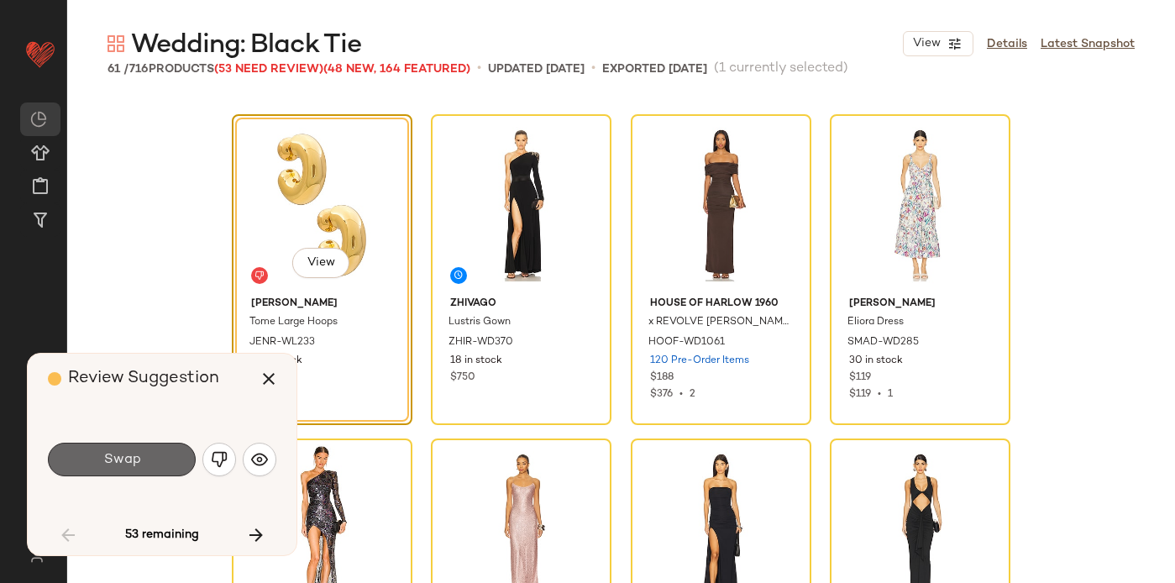
click at [136, 461] on span "Swap" at bounding box center [121, 460] width 38 height 16
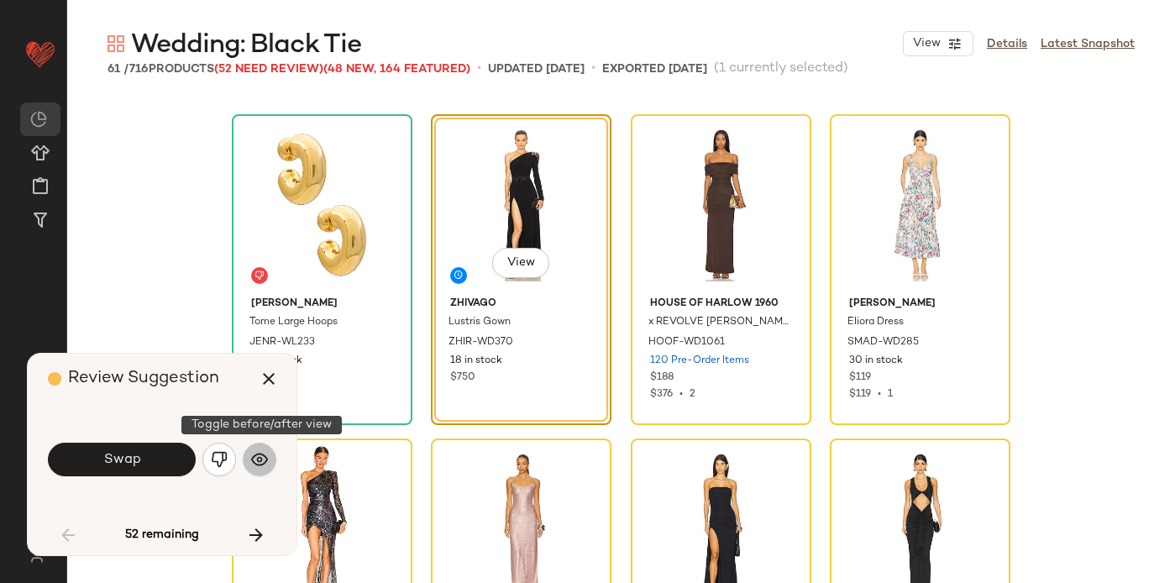
click at [260, 458] on img "button" at bounding box center [259, 459] width 17 height 17
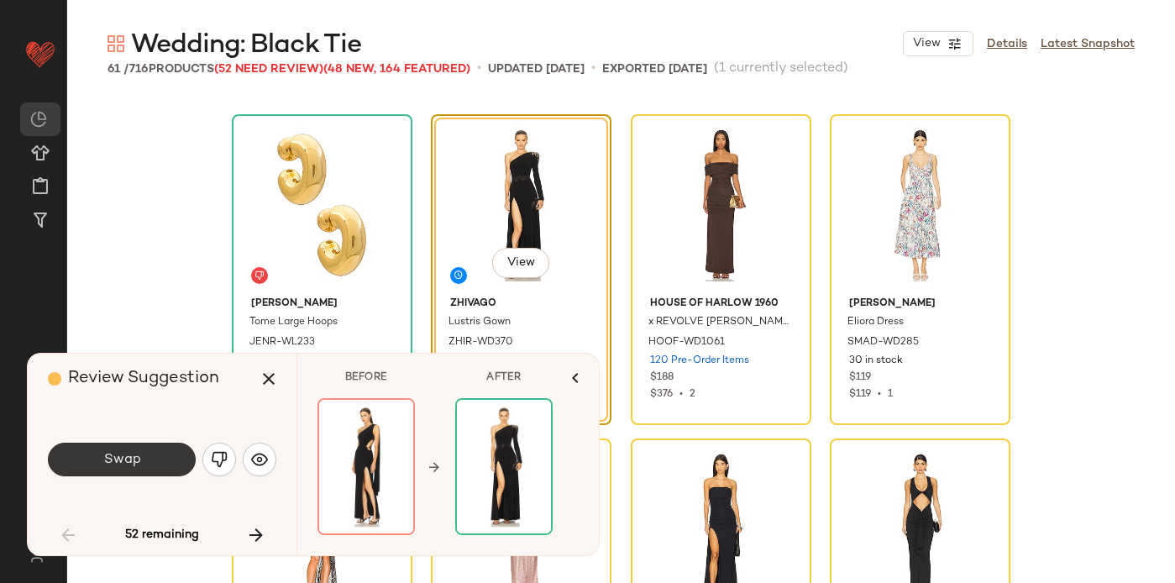
click at [145, 456] on button "Swap" at bounding box center [122, 460] width 148 height 34
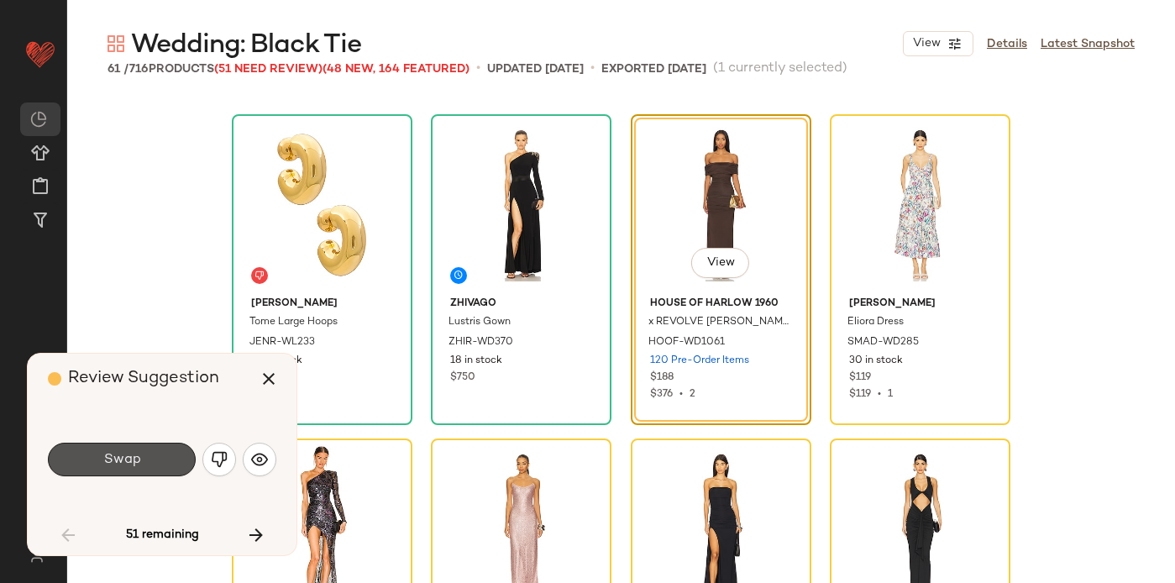
click at [145, 456] on button "Swap" at bounding box center [122, 460] width 148 height 34
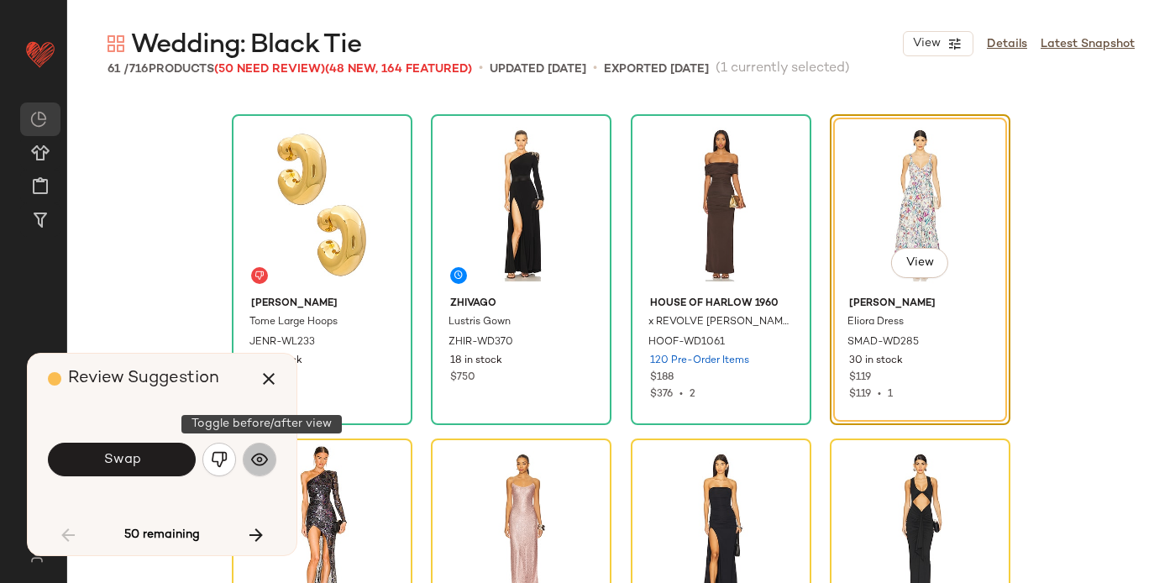
click at [263, 459] on img "button" at bounding box center [259, 459] width 17 height 17
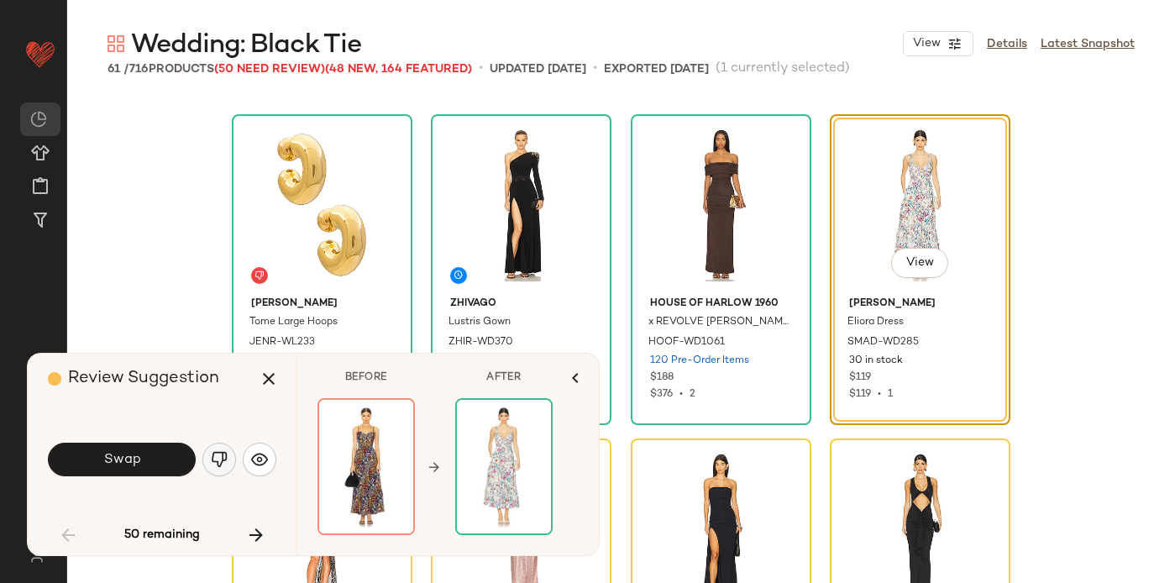
click at [218, 456] on img "button" at bounding box center [219, 459] width 17 height 17
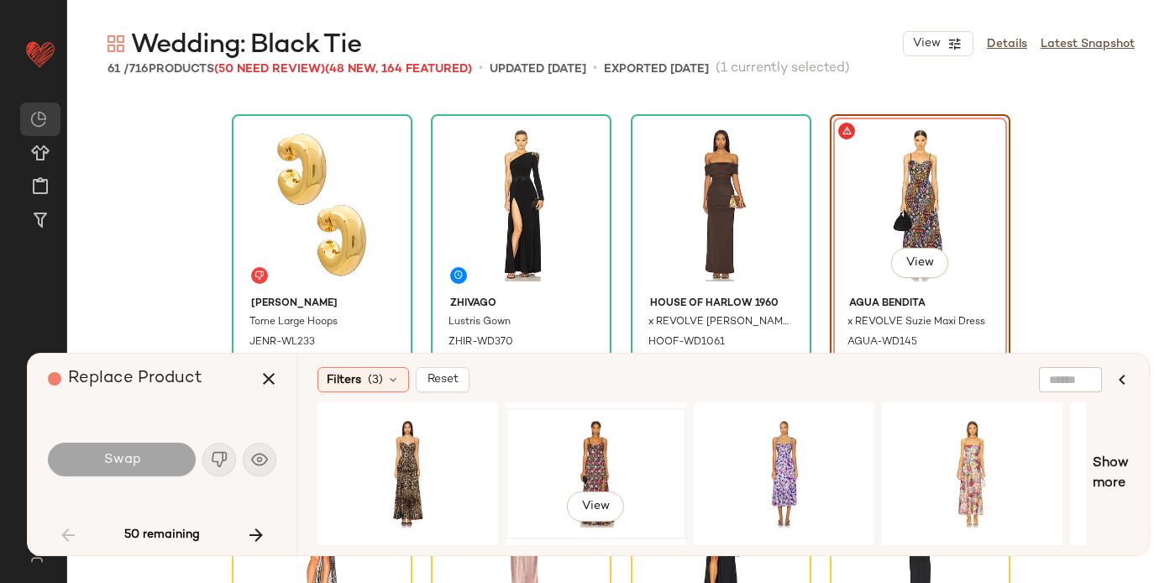
click at [554, 456] on div "View" at bounding box center [596, 473] width 169 height 119
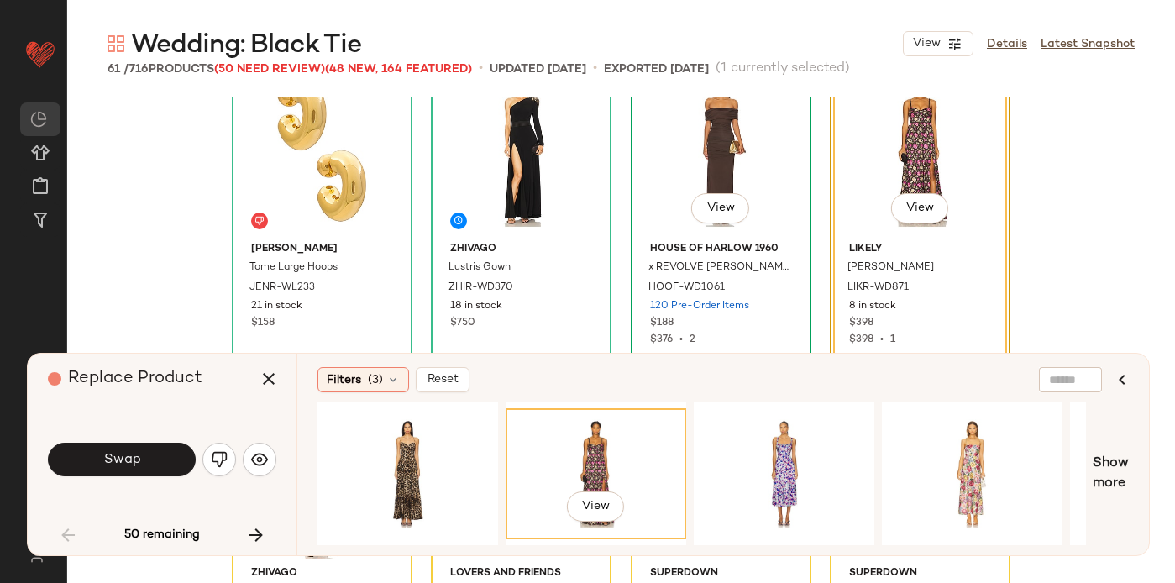
scroll to position [705, 0]
click at [800, 446] on div "View" at bounding box center [784, 473] width 169 height 119
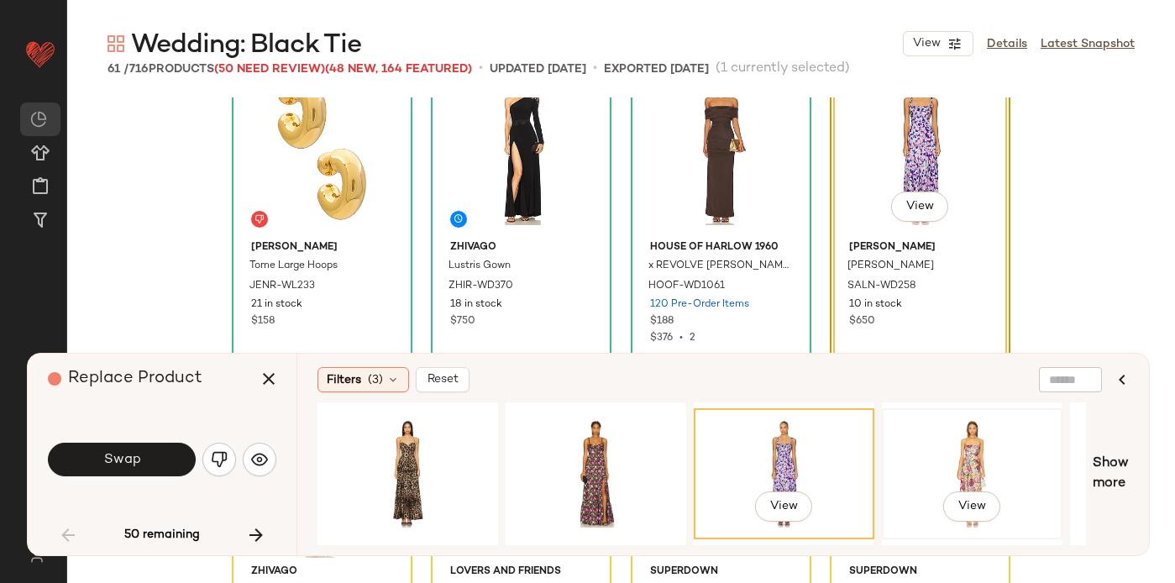
click at [947, 454] on div "View" at bounding box center [972, 473] width 169 height 119
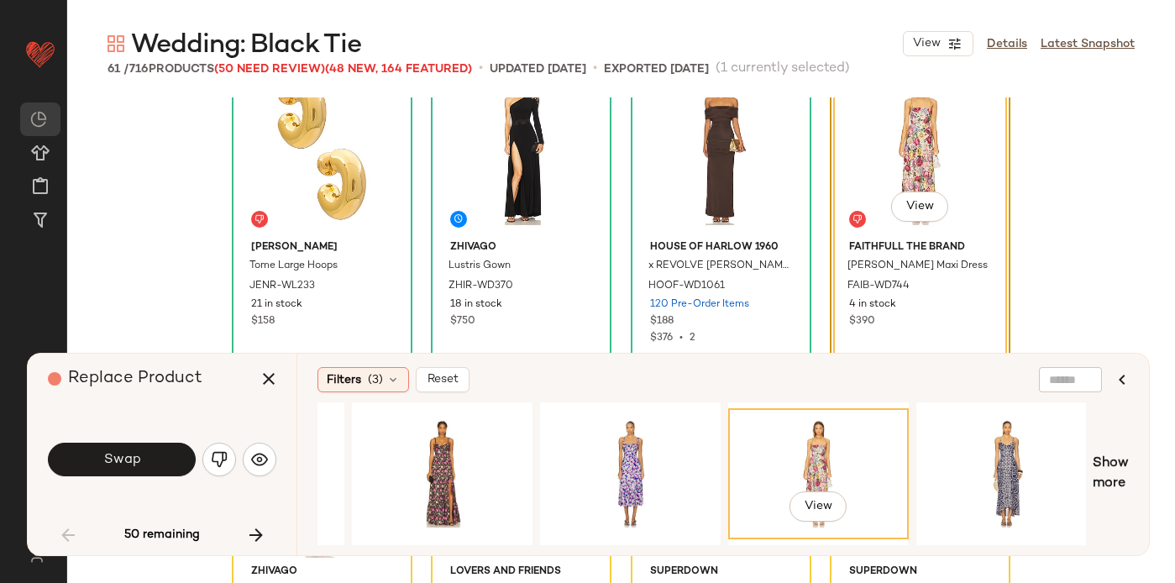
scroll to position [0, 260]
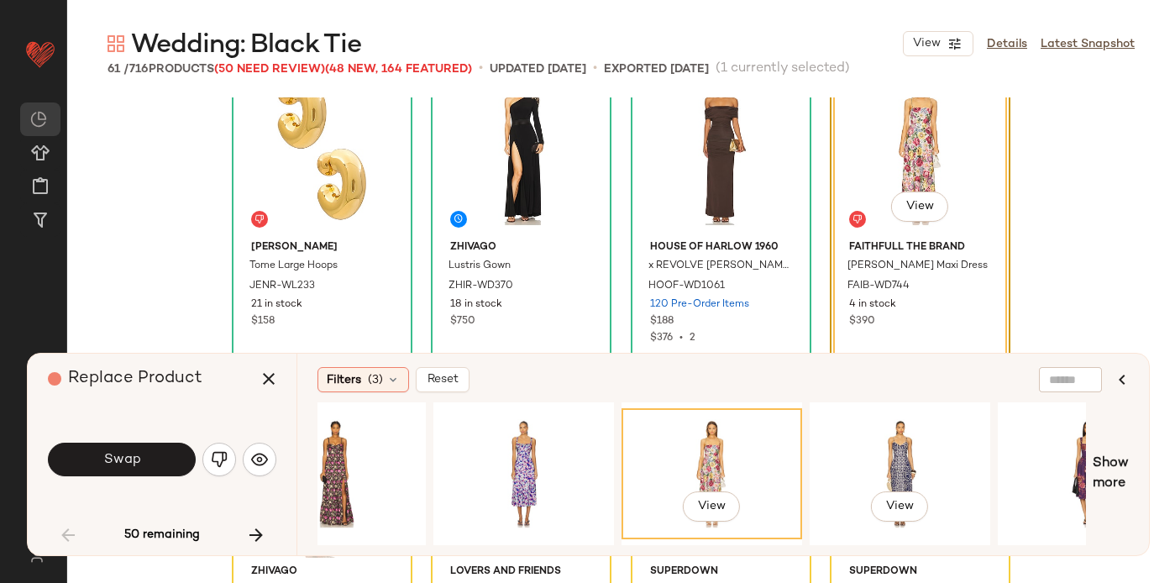
click at [914, 464] on div "View" at bounding box center [900, 473] width 169 height 119
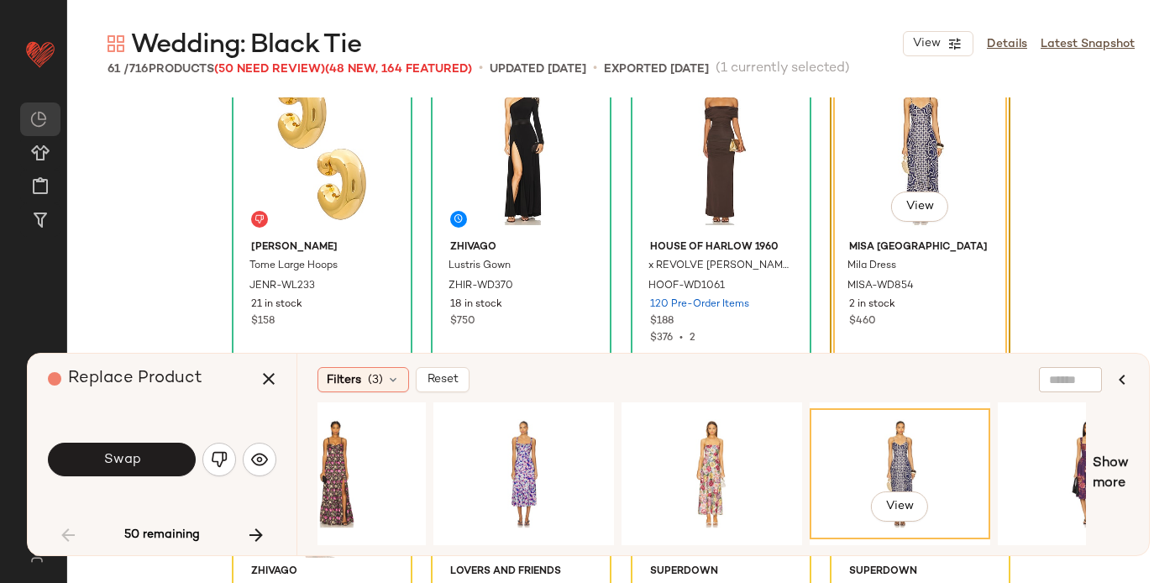
scroll to position [0, 433]
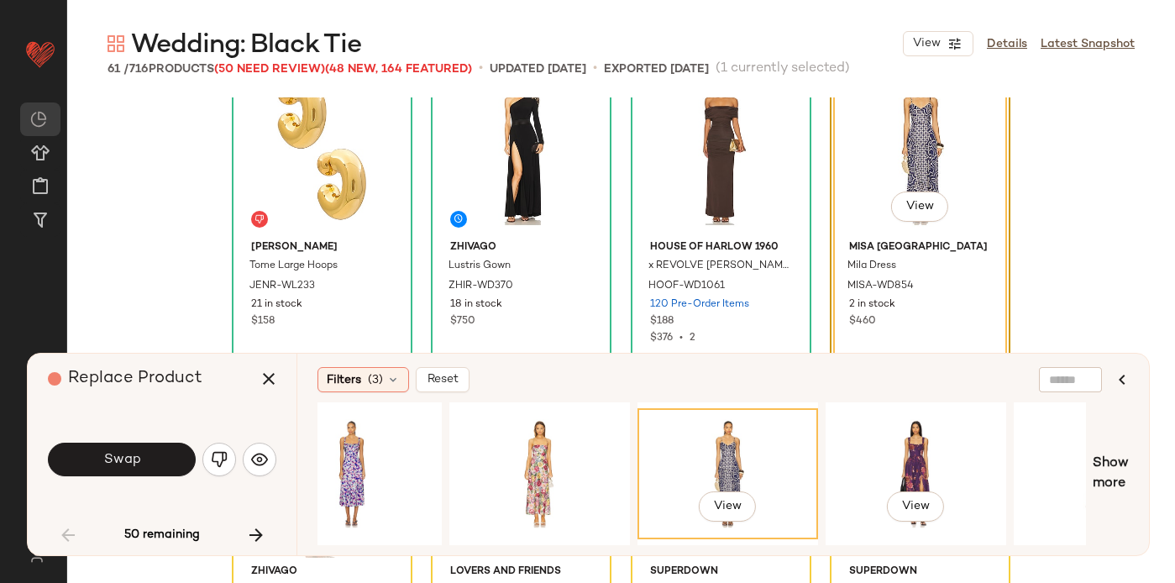
click at [917, 466] on div "View" at bounding box center [916, 473] width 169 height 119
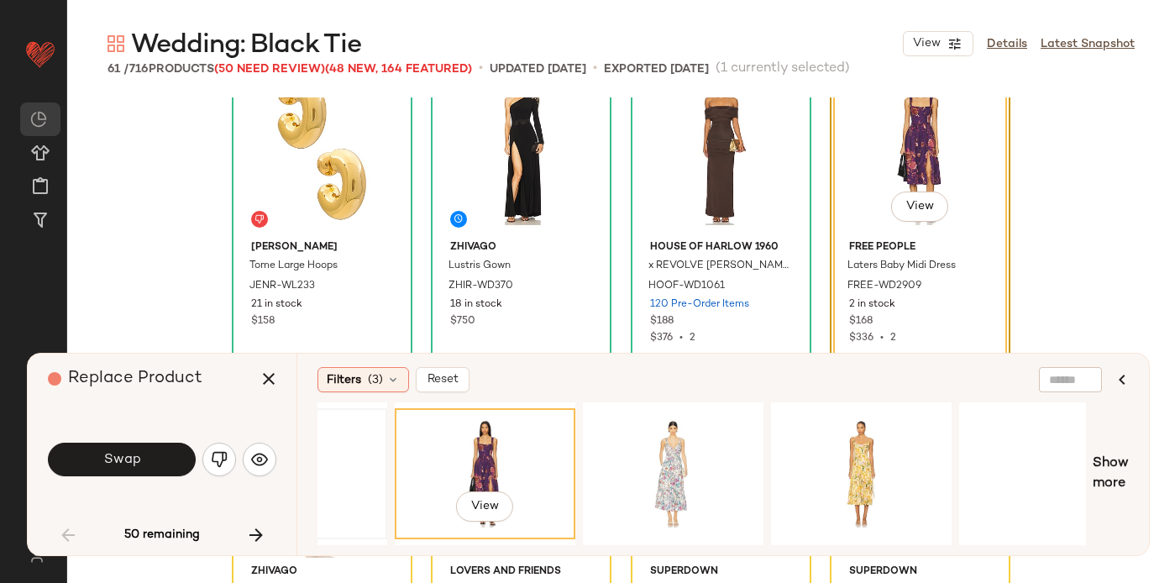
scroll to position [0, 903]
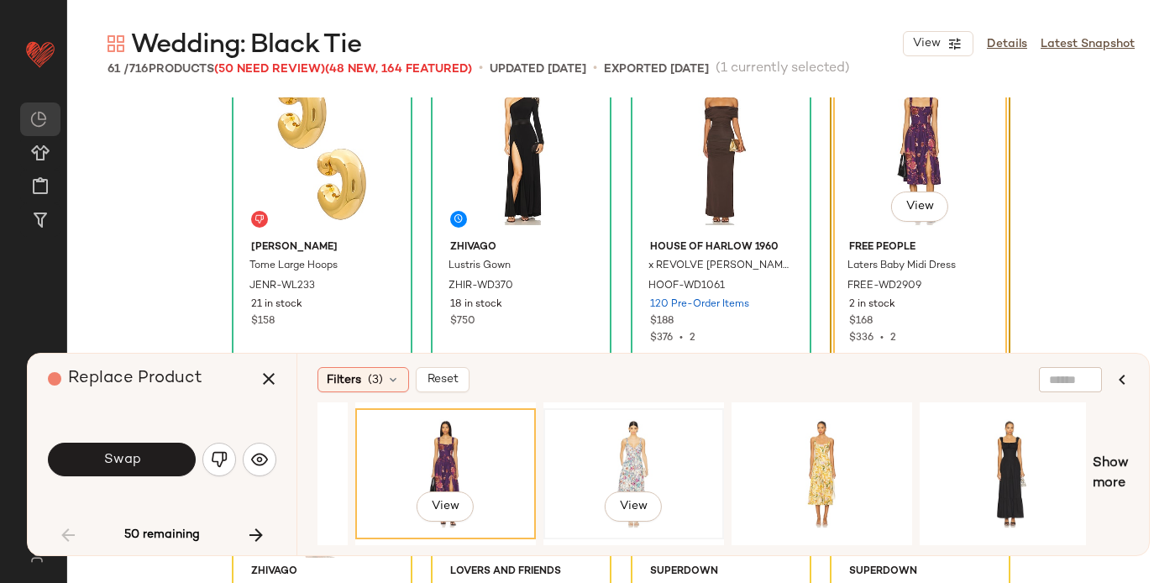
click at [676, 452] on div "View" at bounding box center [633, 473] width 169 height 119
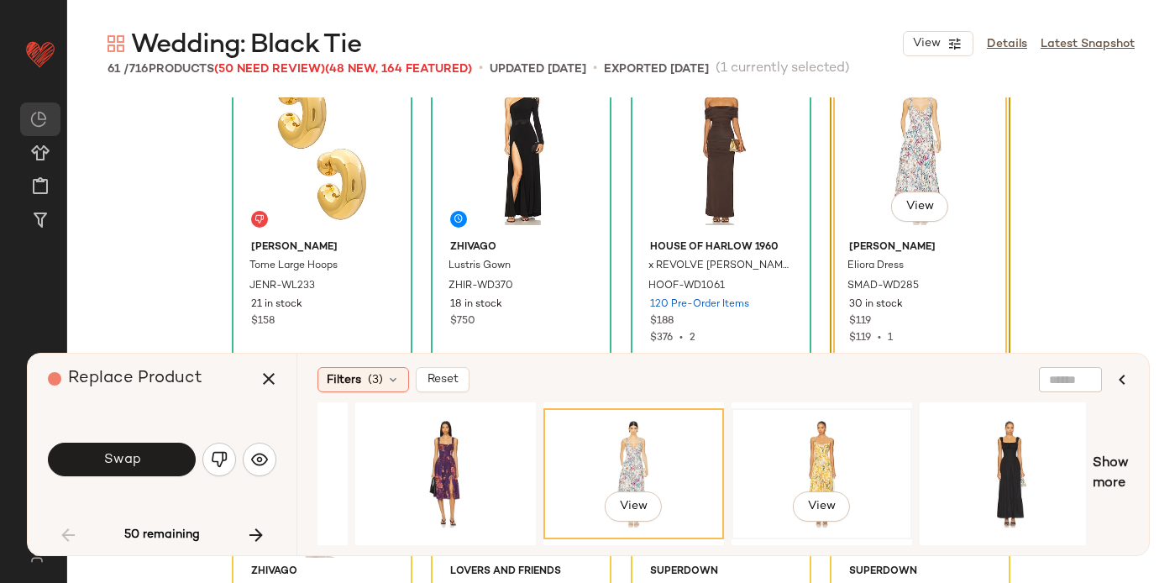
click at [822, 454] on div "View" at bounding box center [821, 473] width 169 height 119
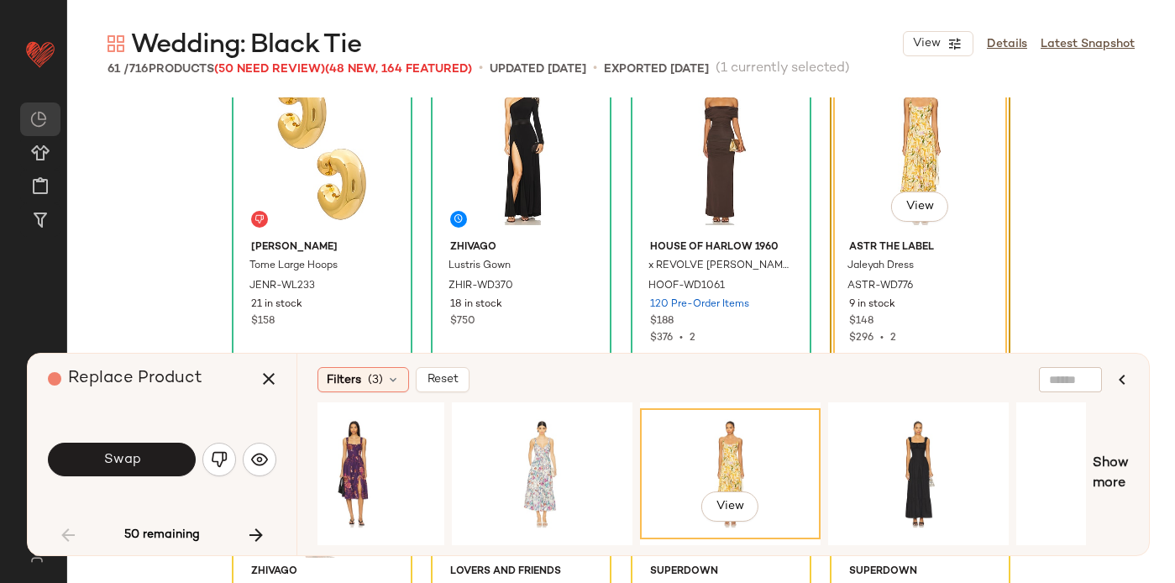
scroll to position [0, 997]
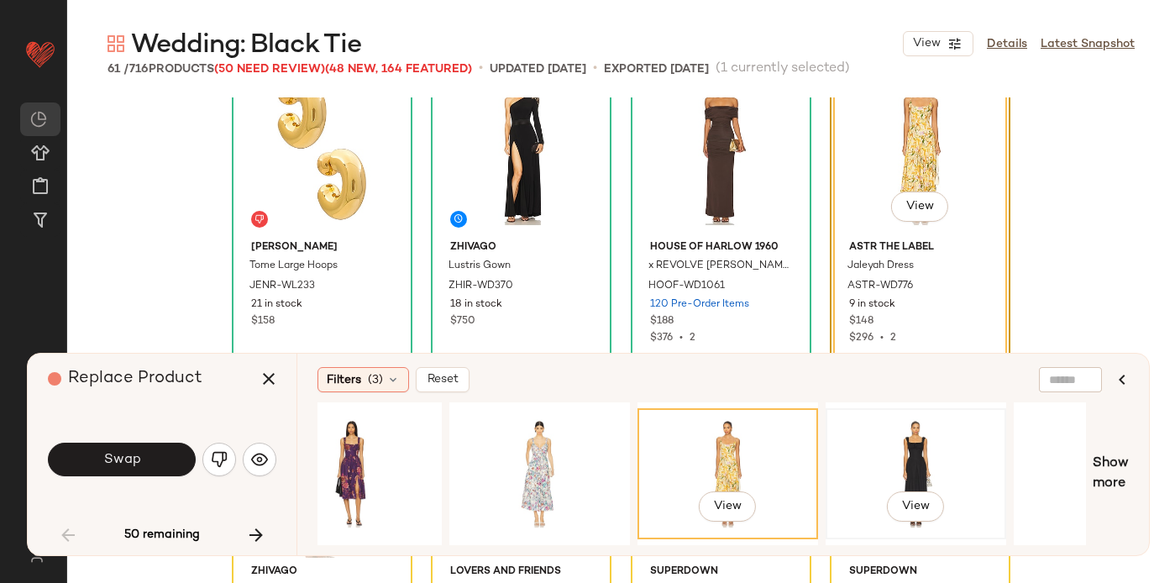
click at [873, 433] on div "View" at bounding box center [916, 473] width 169 height 119
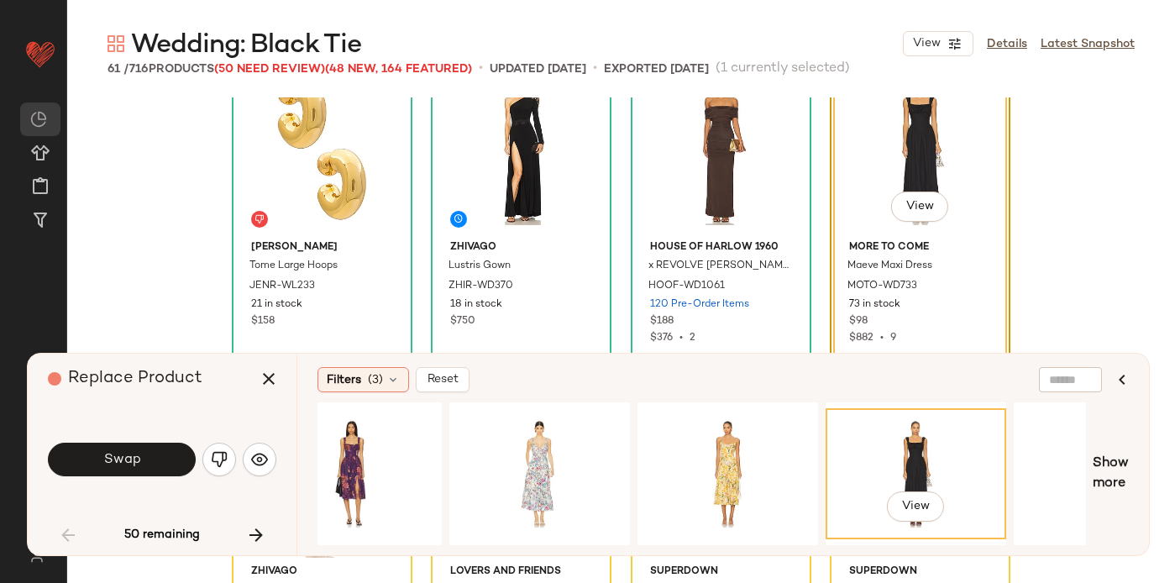
scroll to position [0, 1104]
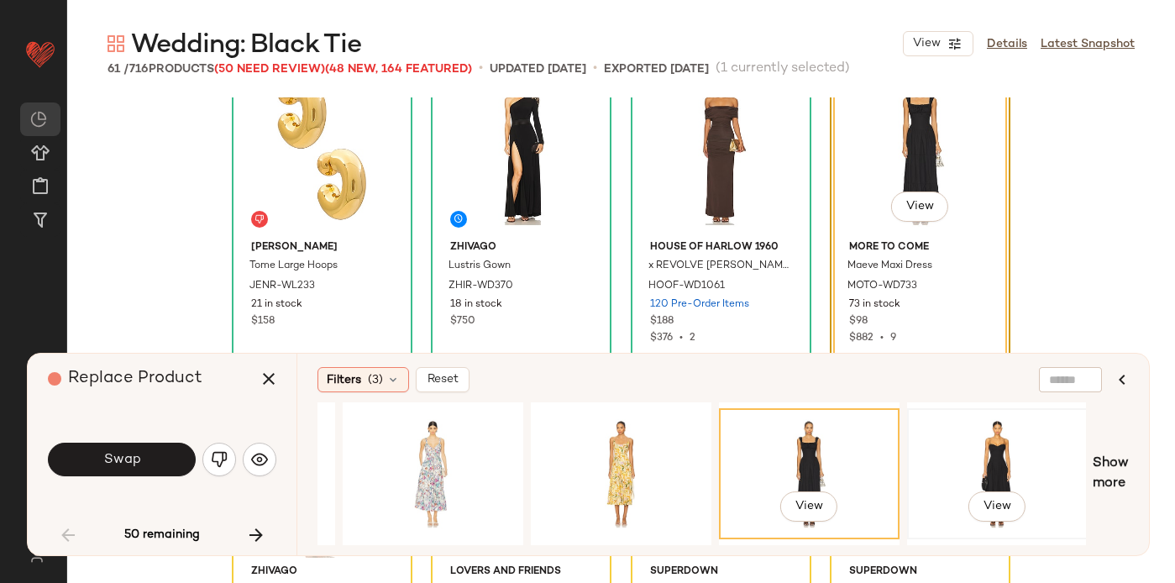
click at [980, 461] on div "View" at bounding box center [997, 473] width 169 height 119
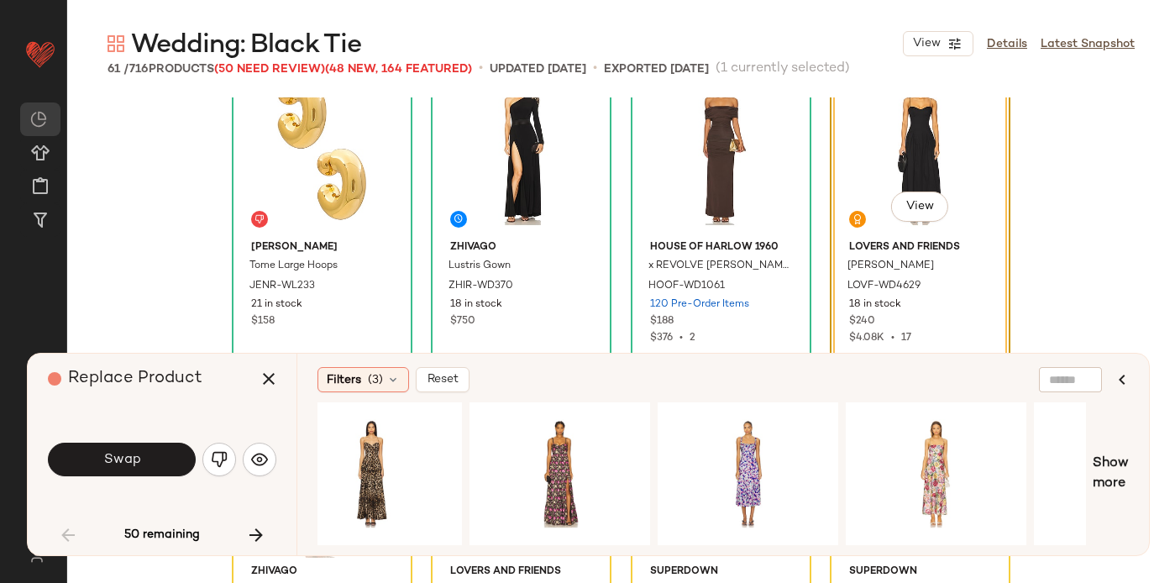
scroll to position [0, 0]
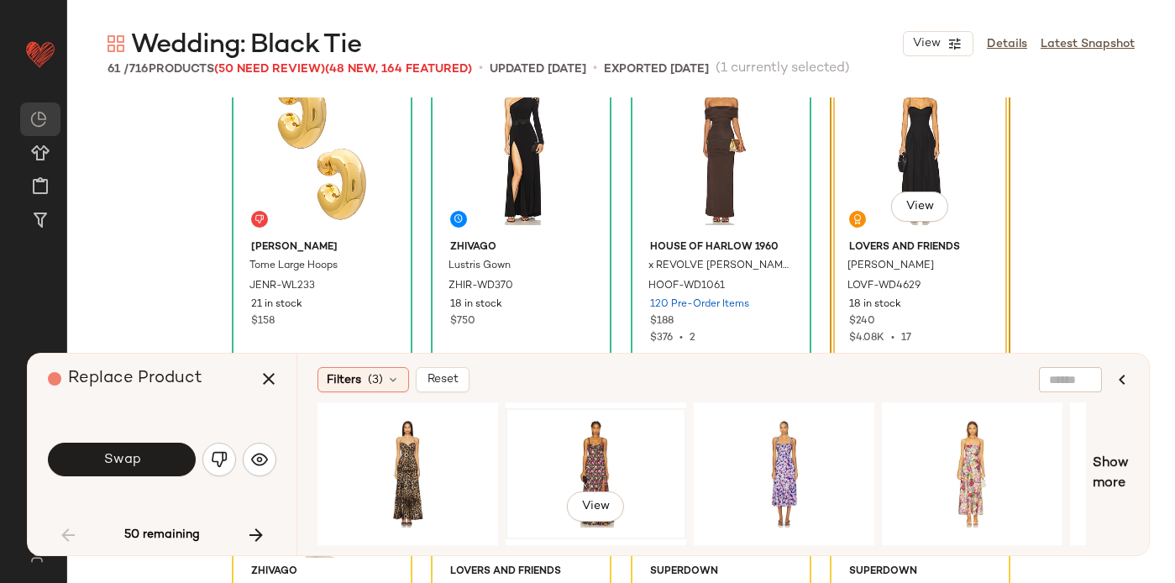
click at [593, 441] on div "View" at bounding box center [596, 473] width 169 height 119
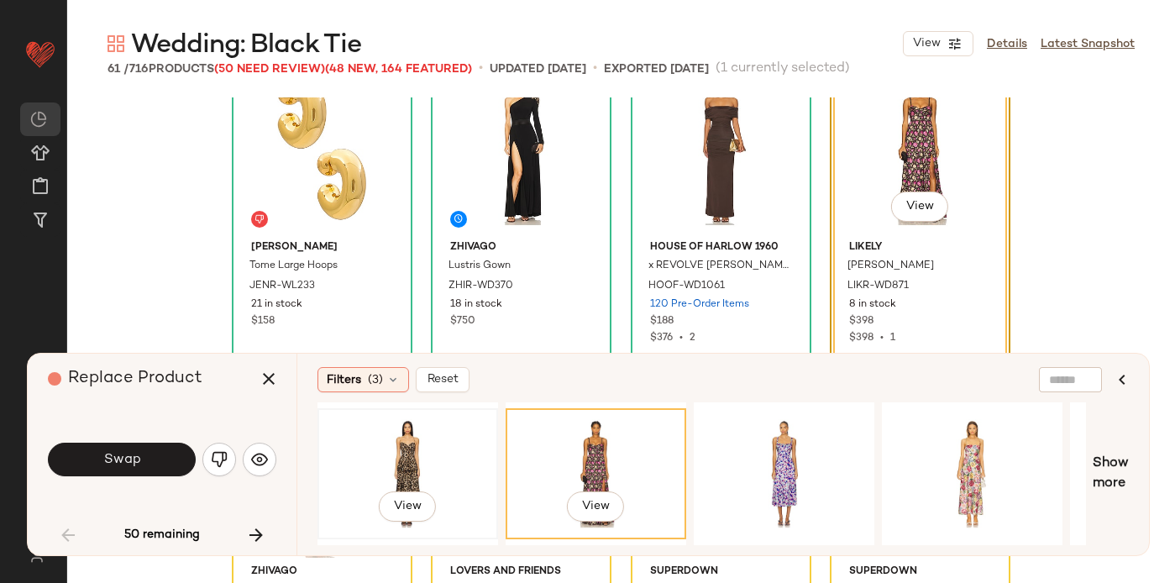
click at [447, 446] on div "View" at bounding box center [407, 473] width 169 height 119
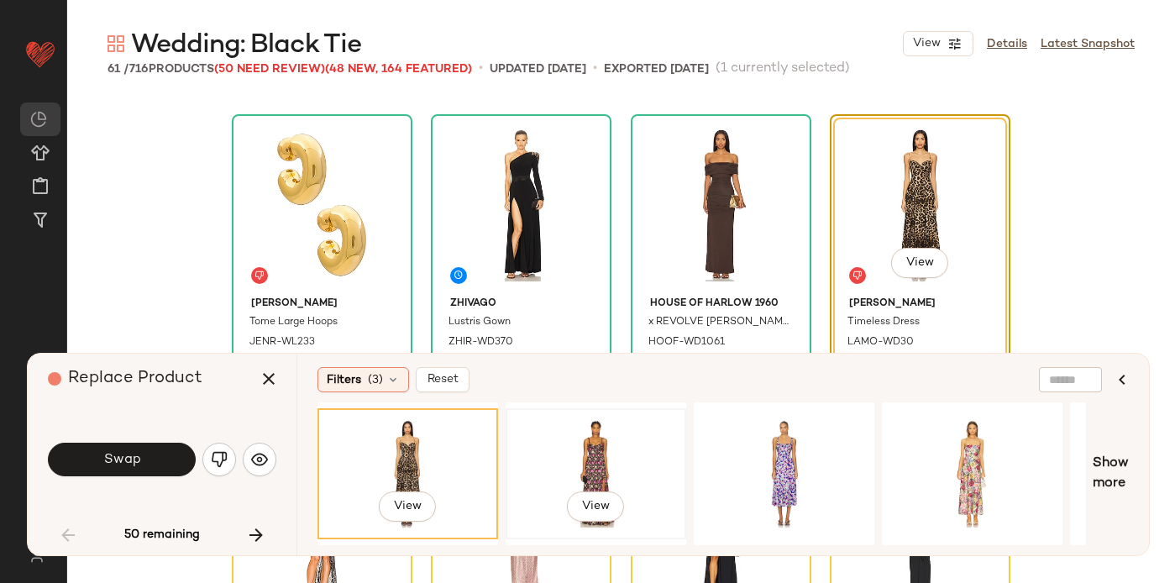
scroll to position [0, 28]
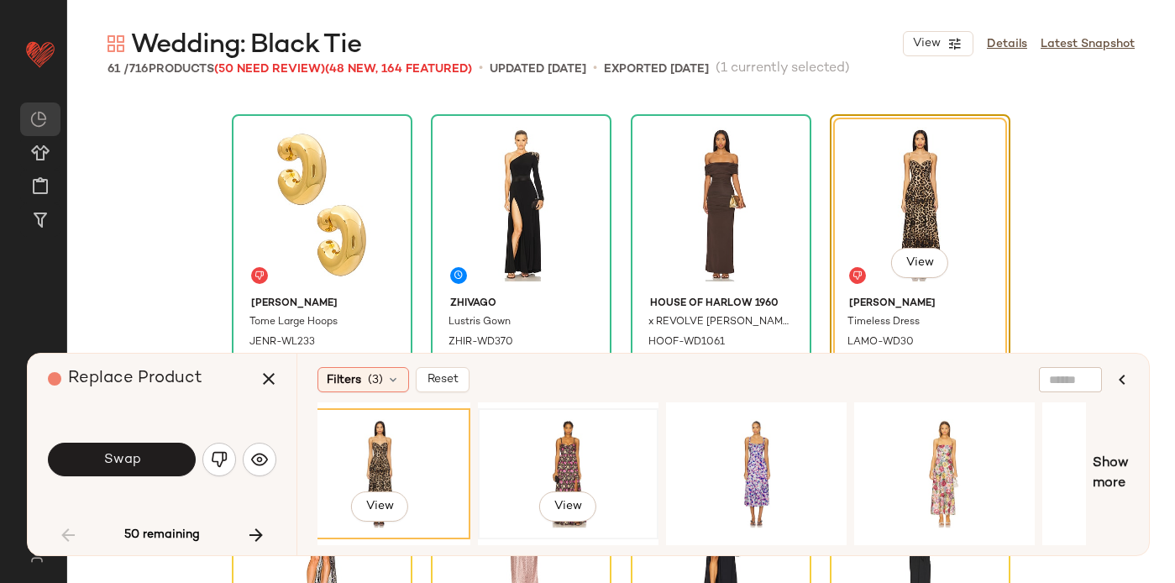
click at [589, 470] on div "View" at bounding box center [568, 473] width 169 height 119
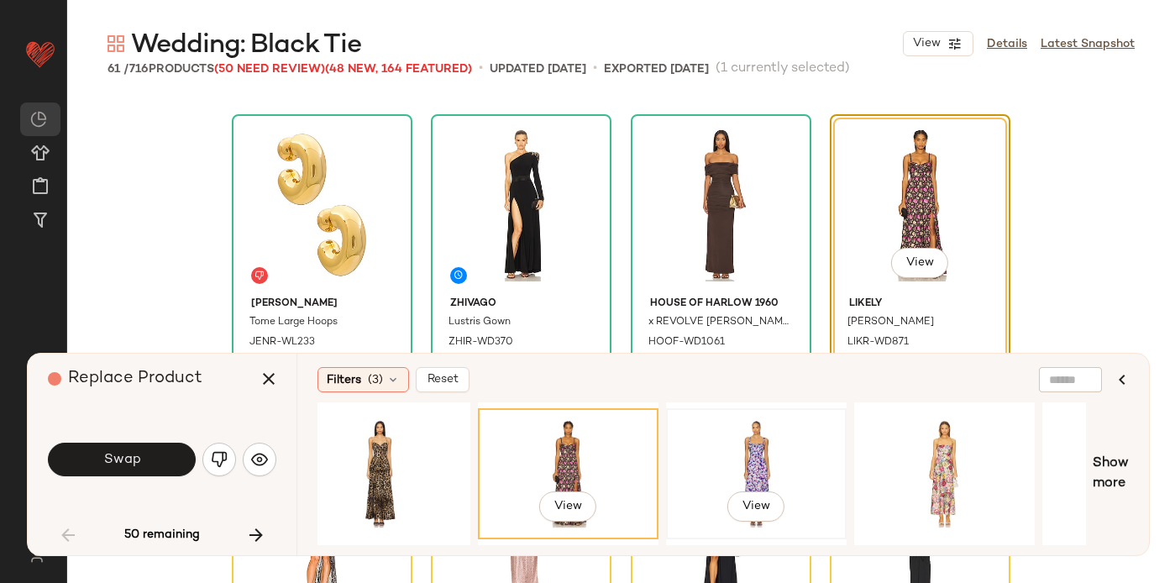
click at [732, 452] on div "View" at bounding box center [756, 473] width 169 height 119
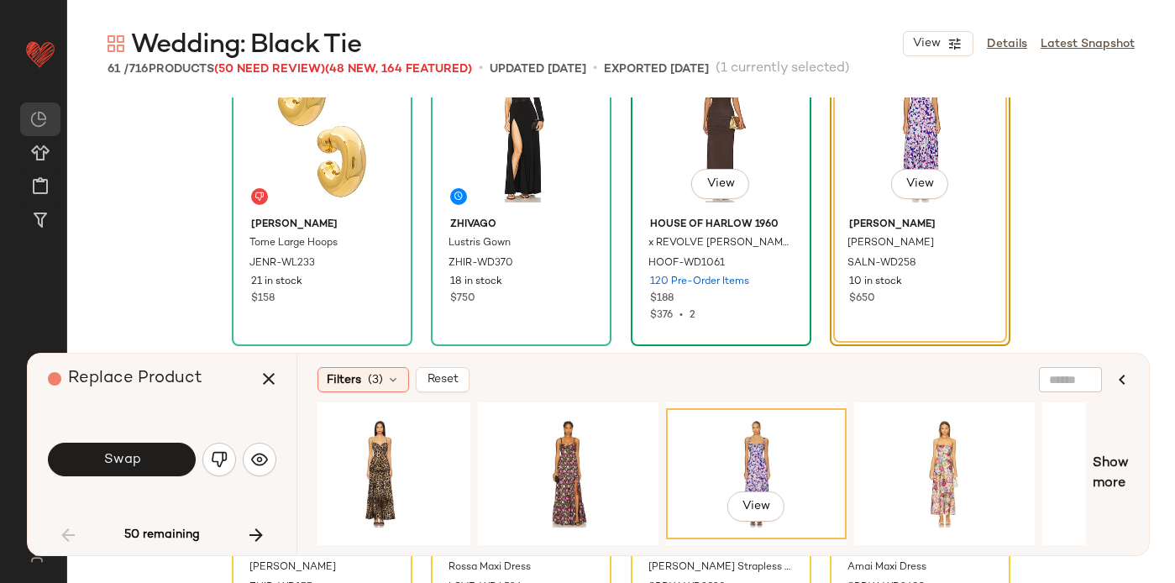
scroll to position [730, 0]
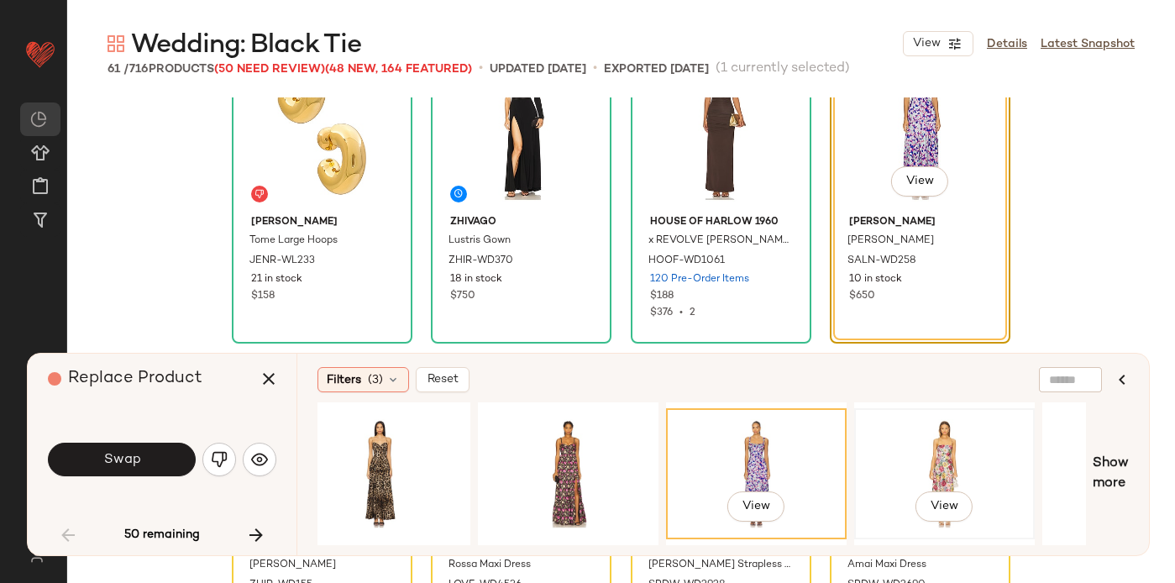
click at [952, 466] on div "View" at bounding box center [944, 473] width 169 height 119
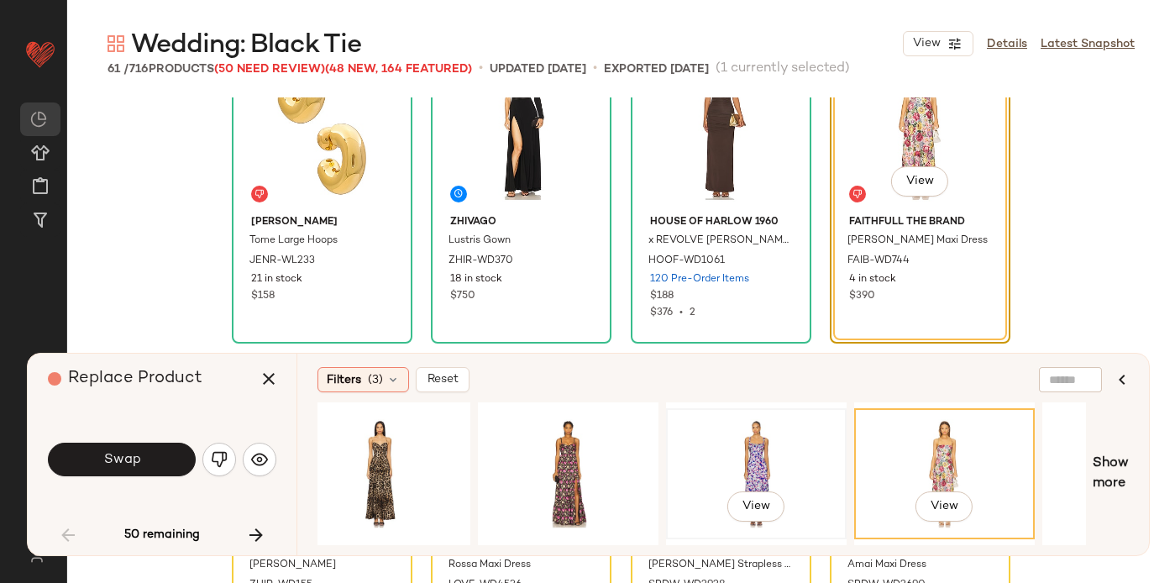
click at [778, 465] on div "View" at bounding box center [756, 473] width 169 height 119
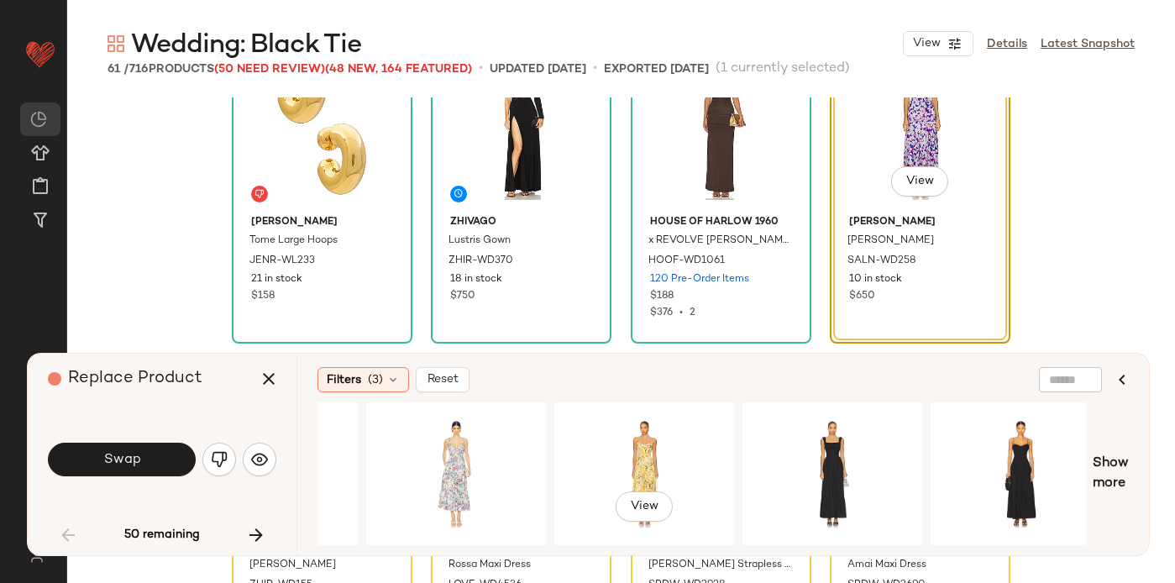
scroll to position [0, 1104]
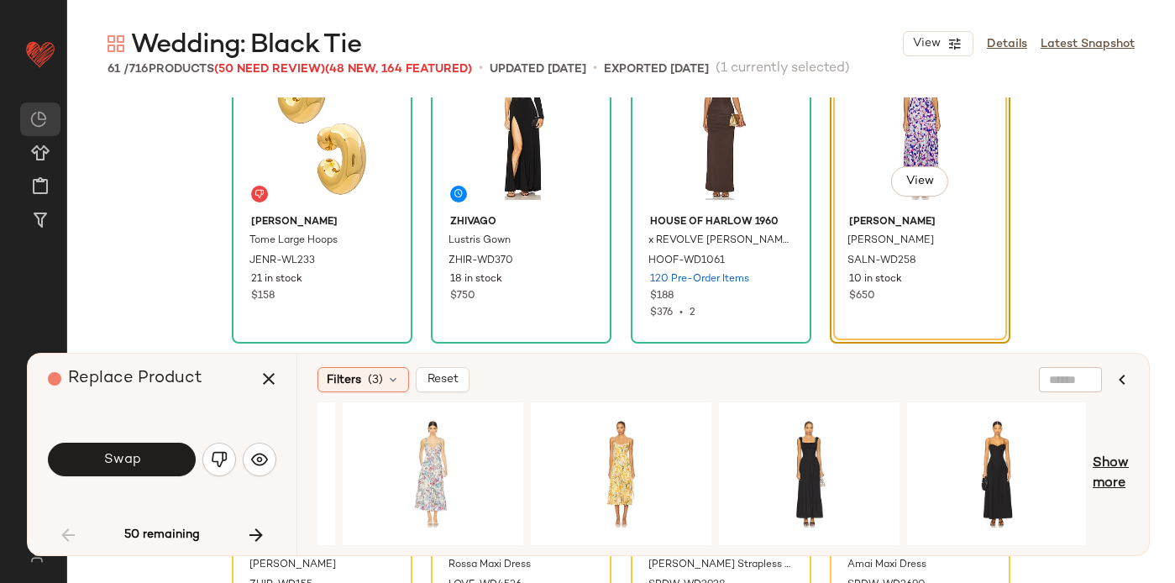
click at [1122, 475] on span "Show more" at bounding box center [1111, 474] width 36 height 40
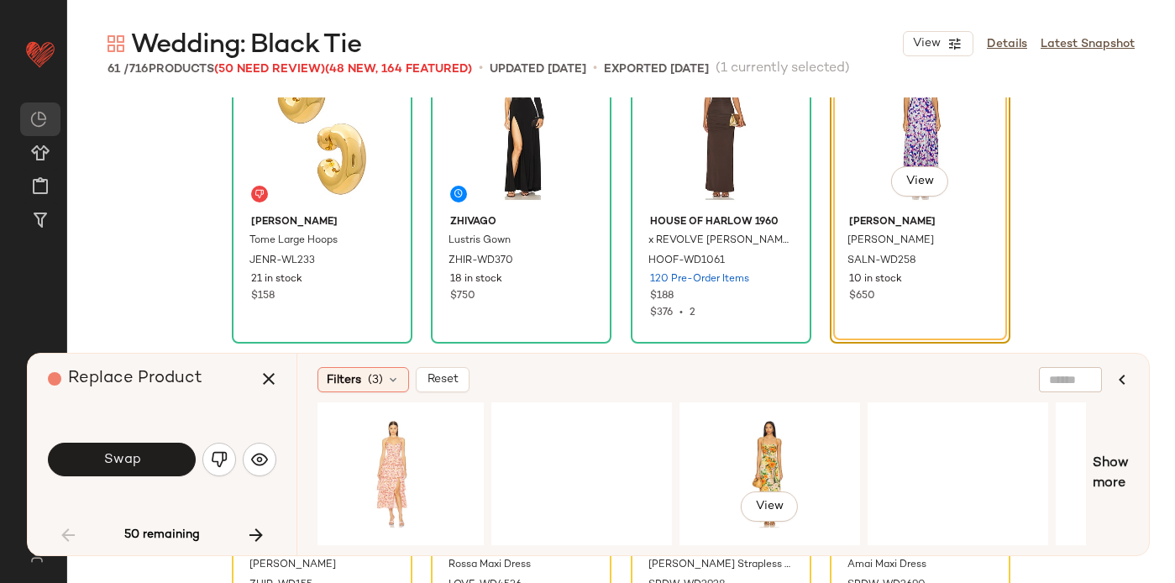
scroll to position [0, 1941]
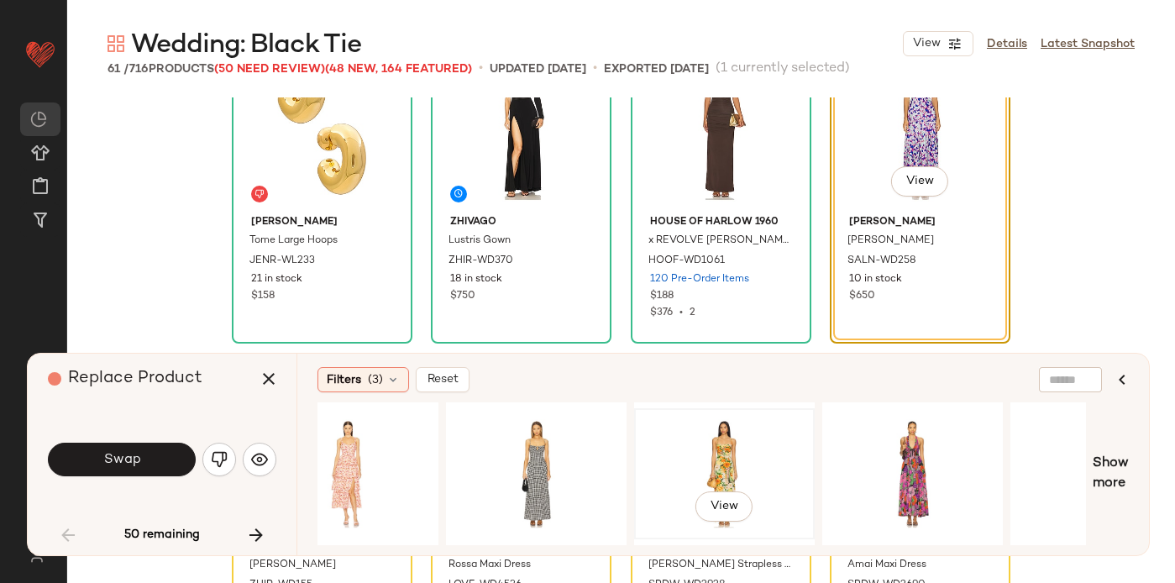
click at [727, 446] on div "View" at bounding box center [724, 473] width 169 height 119
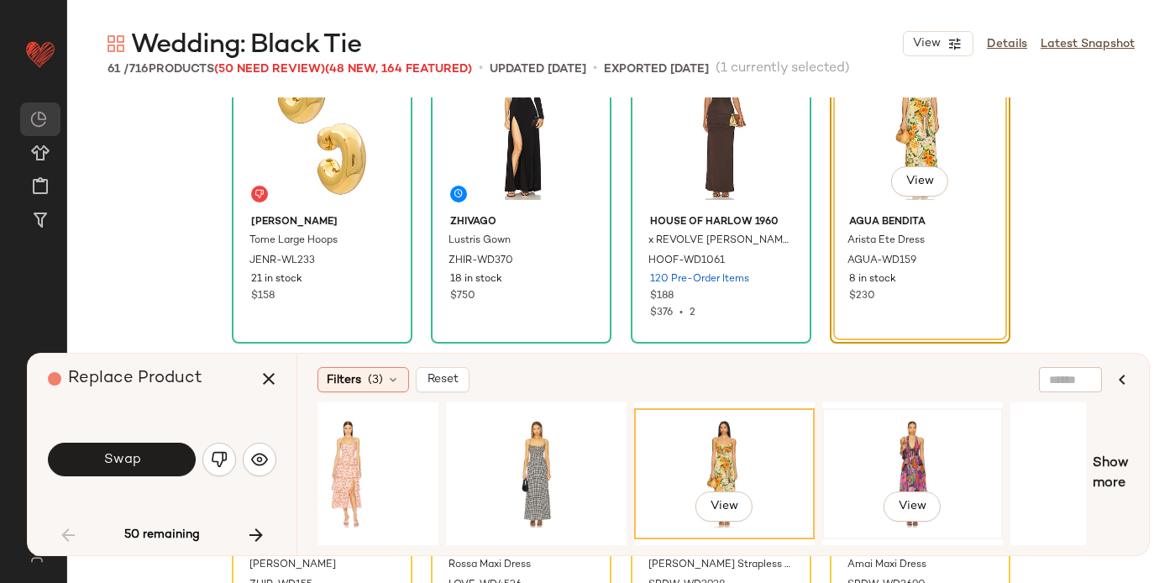
click at [922, 438] on div "View" at bounding box center [912, 473] width 169 height 119
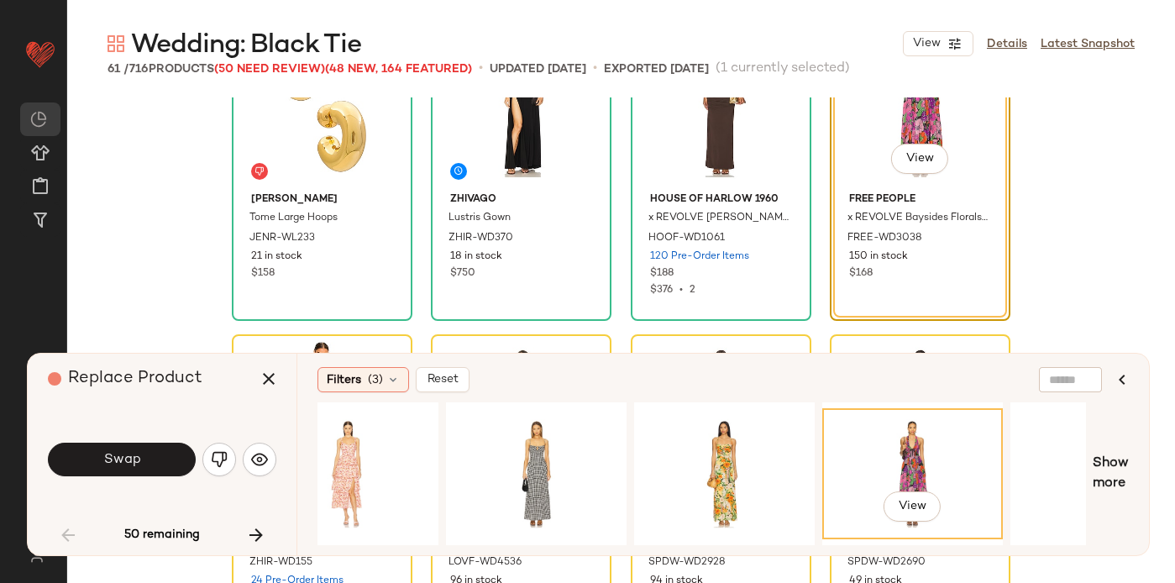
scroll to position [755, 0]
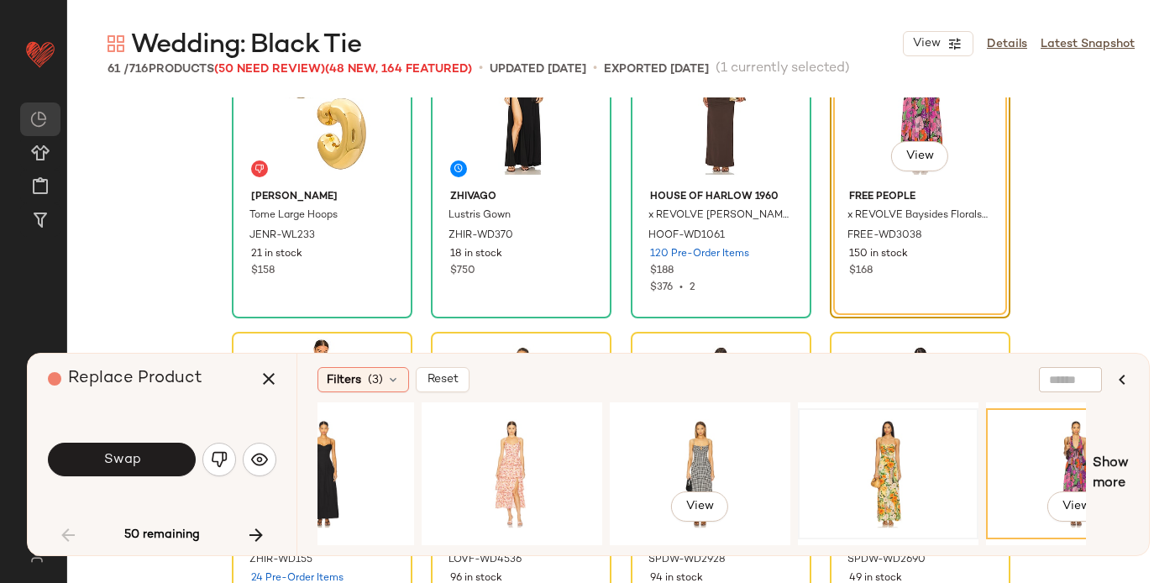
click at [729, 452] on div "View" at bounding box center [700, 473] width 169 height 119
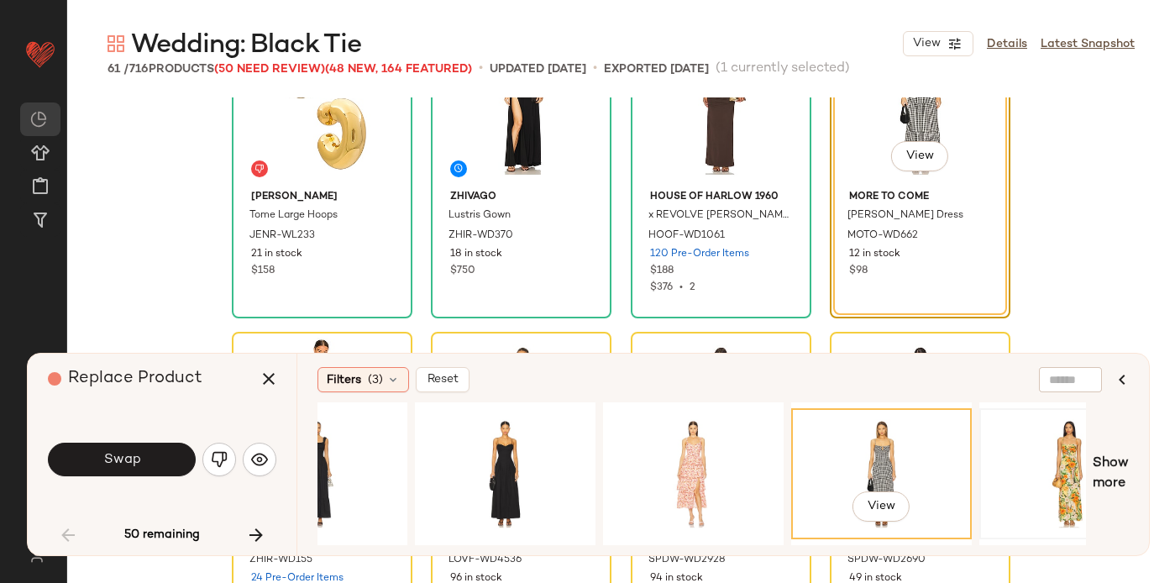
scroll to position [0, 1451]
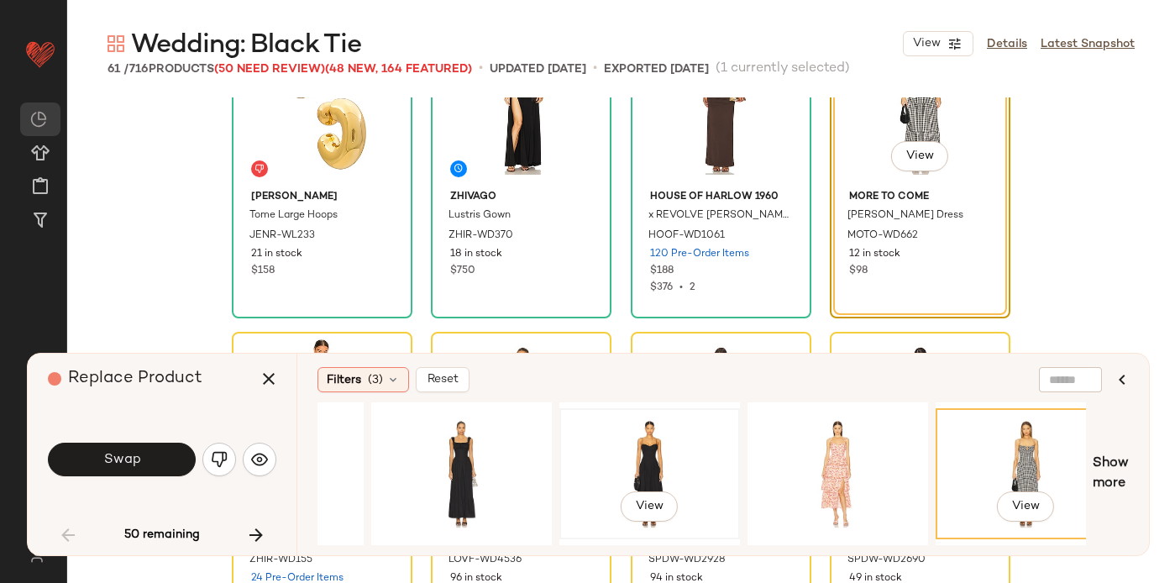
click at [648, 436] on div "View" at bounding box center [649, 473] width 169 height 119
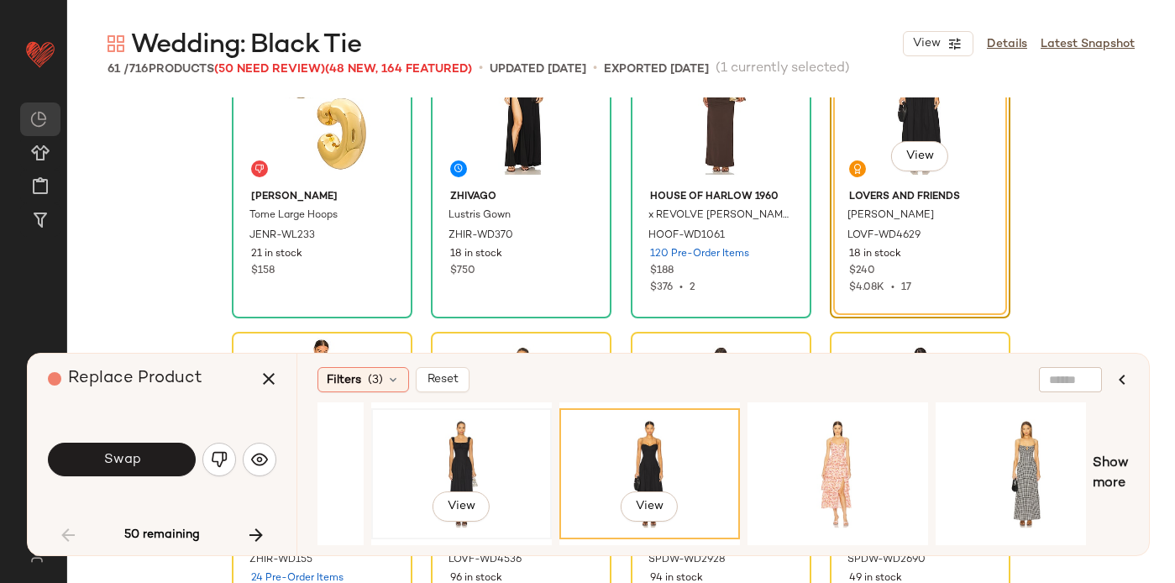
click at [465, 440] on div "View" at bounding box center [461, 473] width 169 height 119
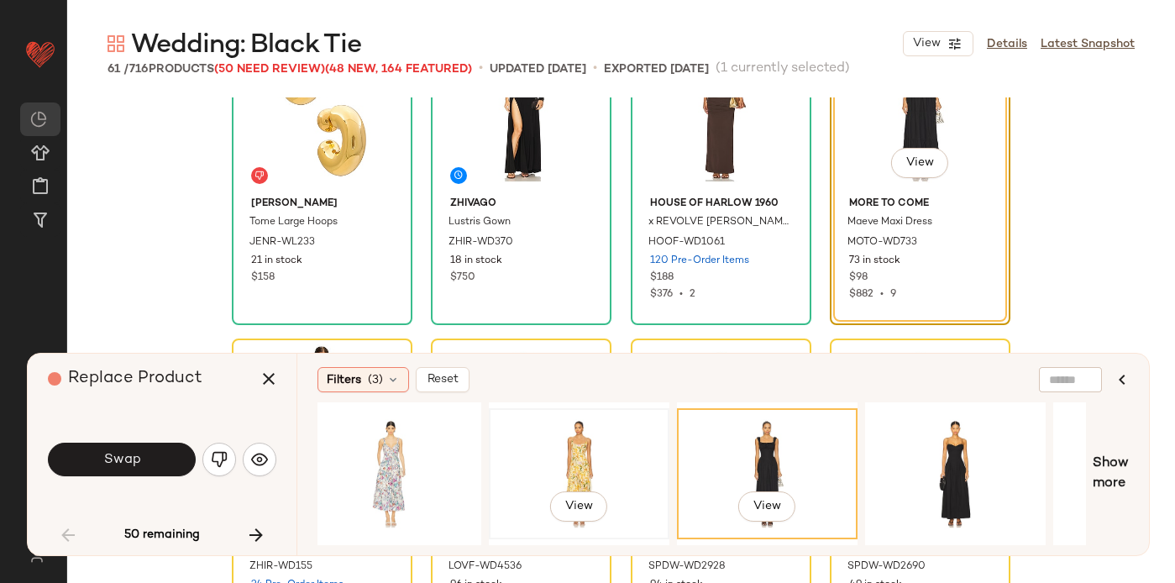
scroll to position [0, 1137]
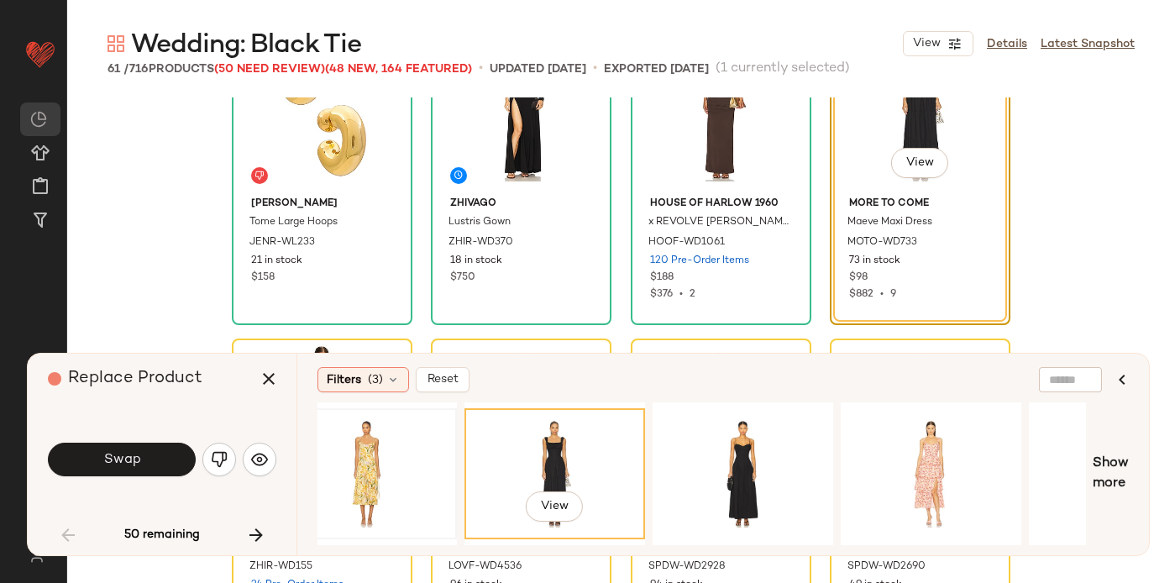
scroll to position [0, 1360]
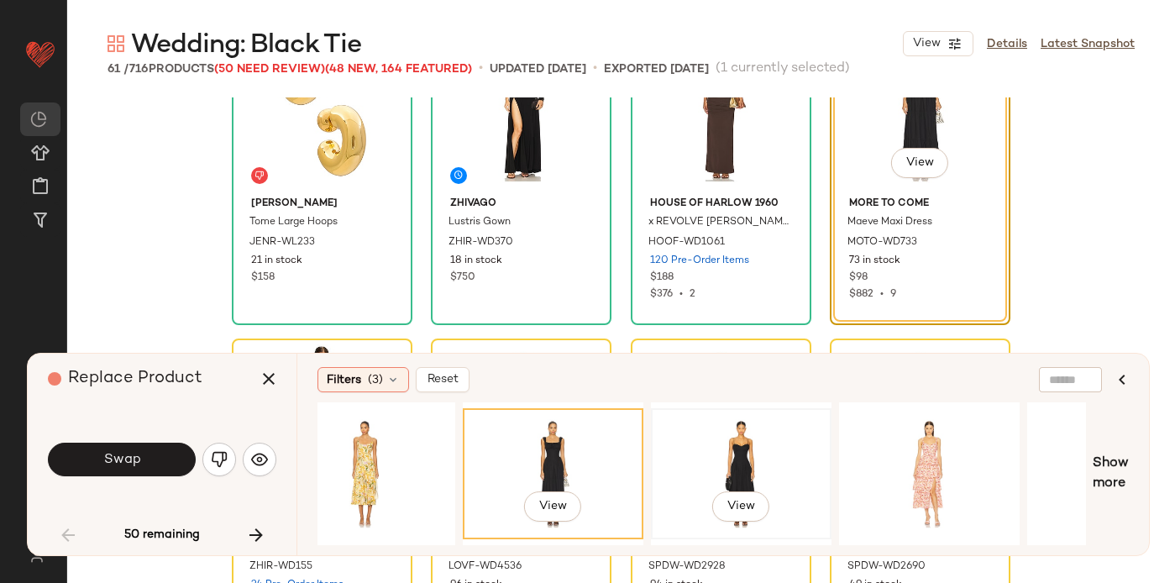
click at [689, 464] on div "View" at bounding box center [741, 473] width 169 height 119
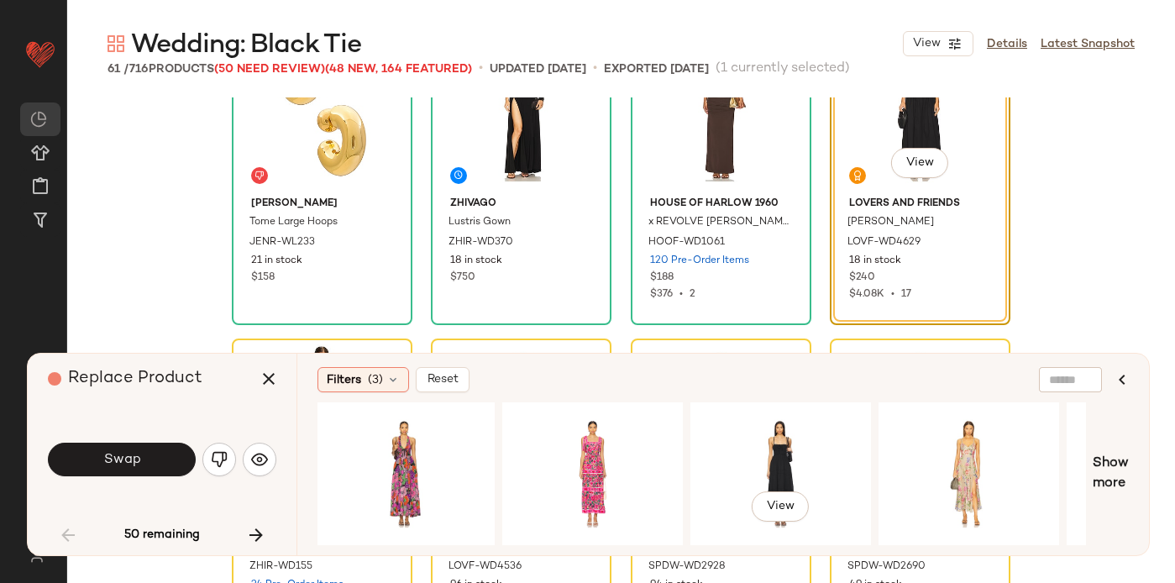
scroll to position [0, 2472]
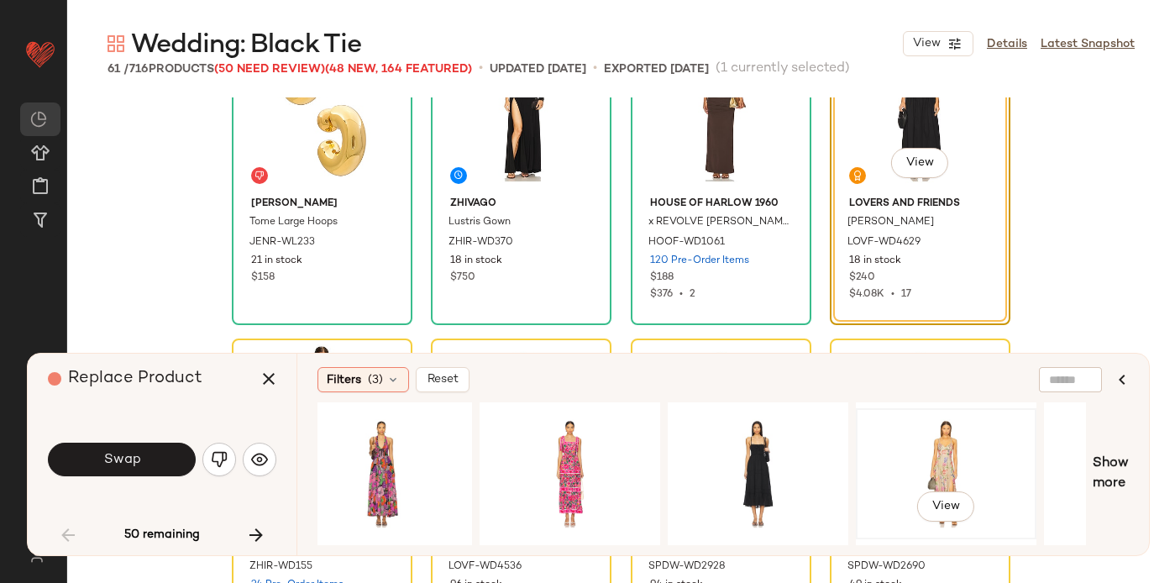
click at [930, 453] on div "View" at bounding box center [946, 473] width 169 height 119
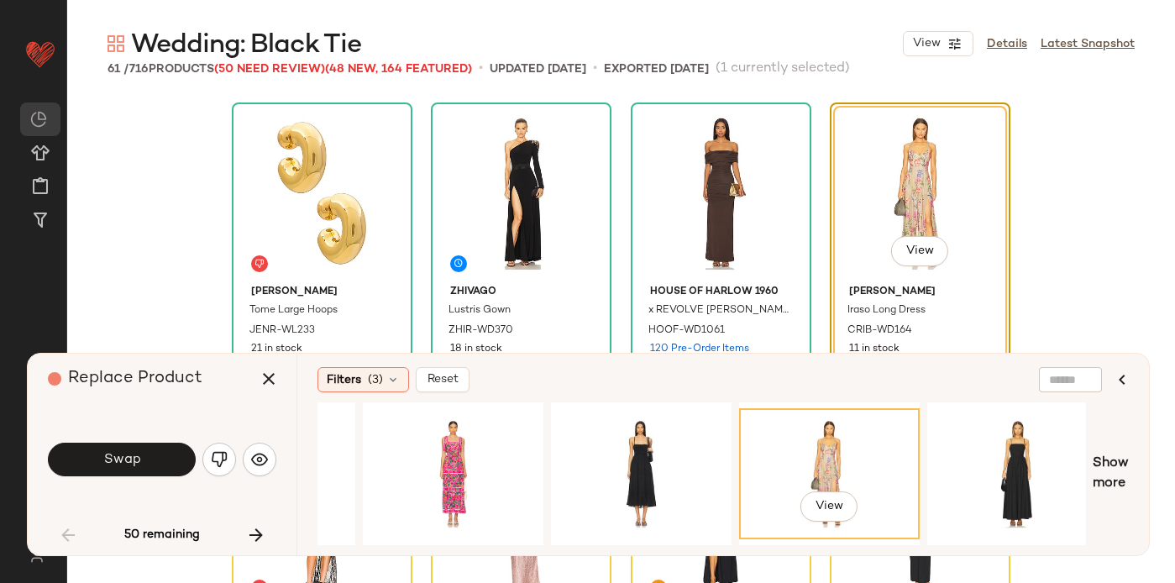
scroll to position [0, 2632]
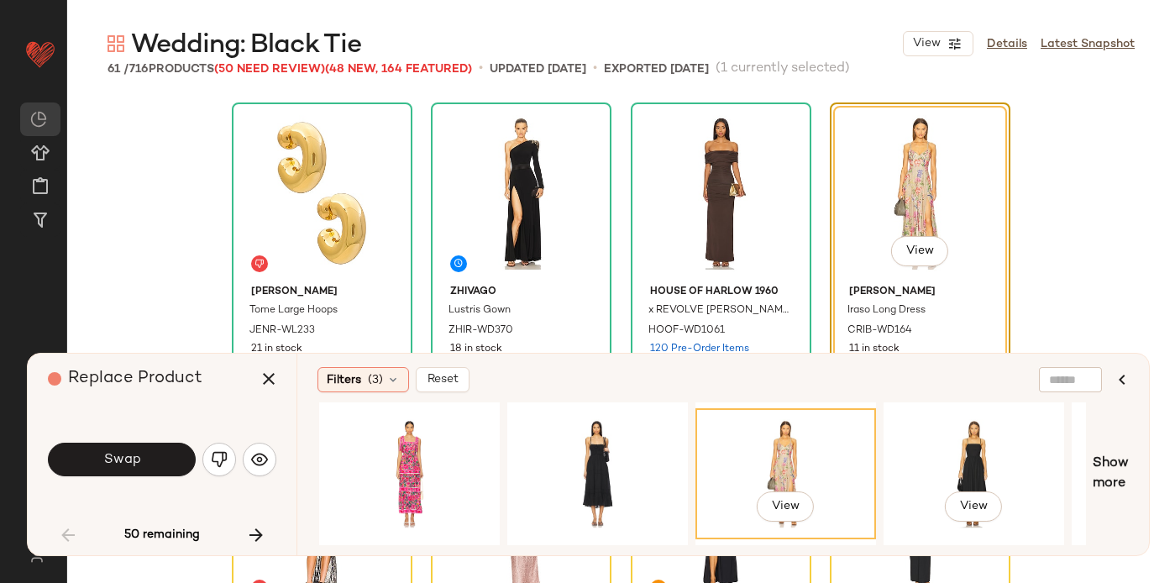
click at [961, 440] on div "View" at bounding box center [973, 473] width 169 height 119
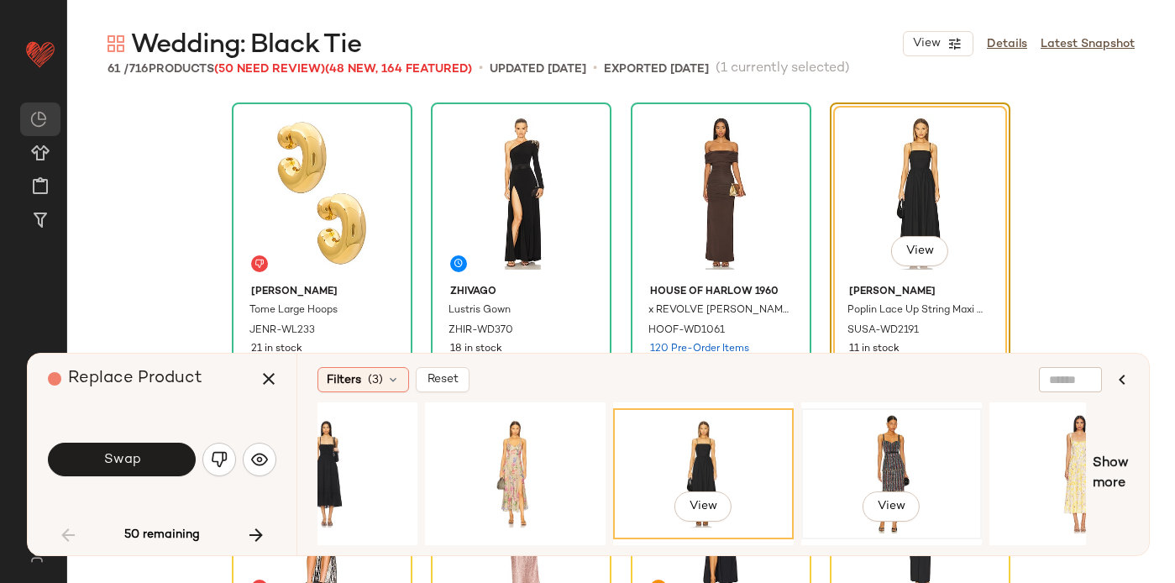
scroll to position [0, 2985]
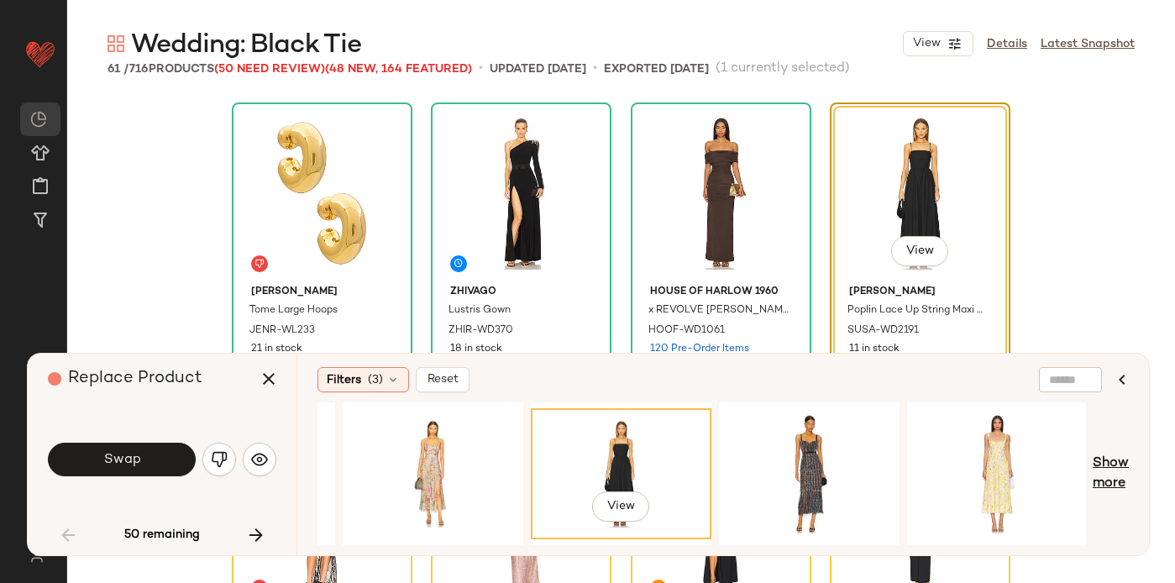
click at [1117, 464] on span "Show more" at bounding box center [1111, 474] width 36 height 40
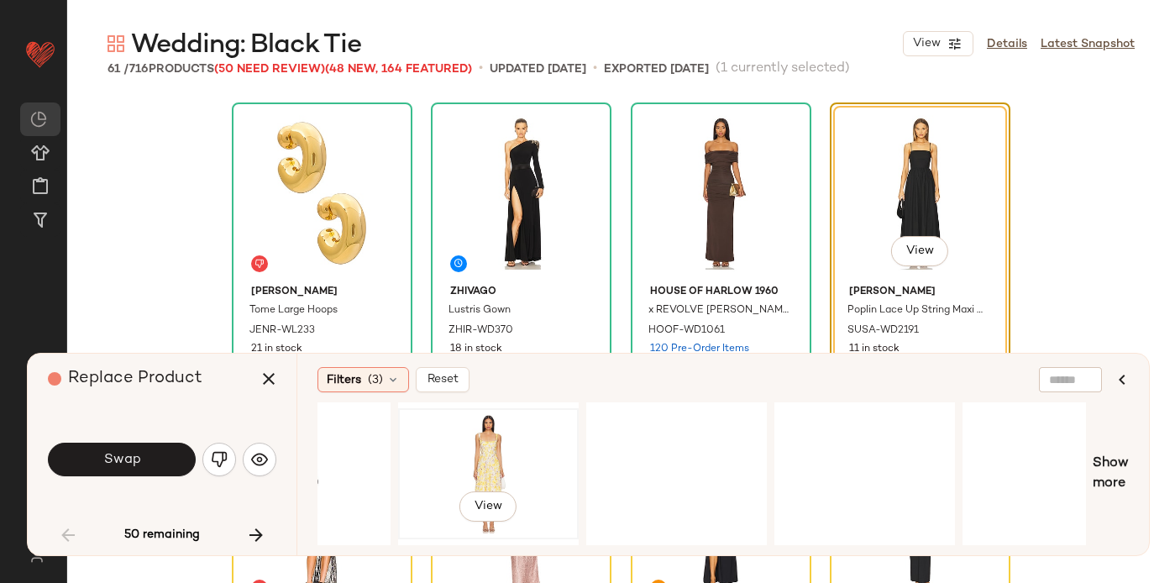
scroll to position [0, 3586]
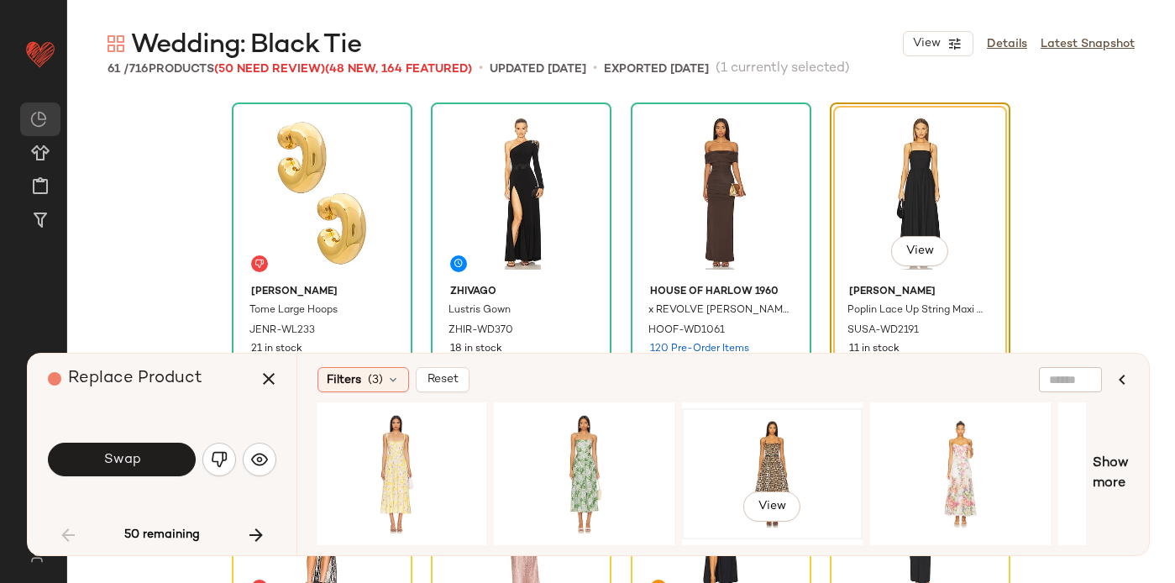
click at [774, 463] on div "View" at bounding box center [772, 473] width 169 height 119
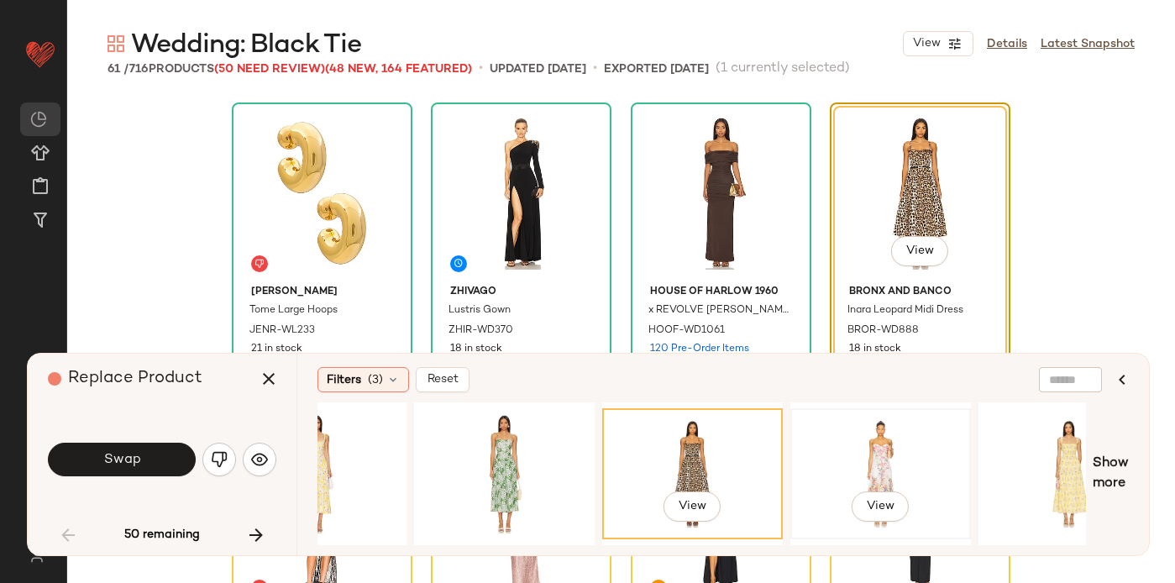
scroll to position [0, 3860]
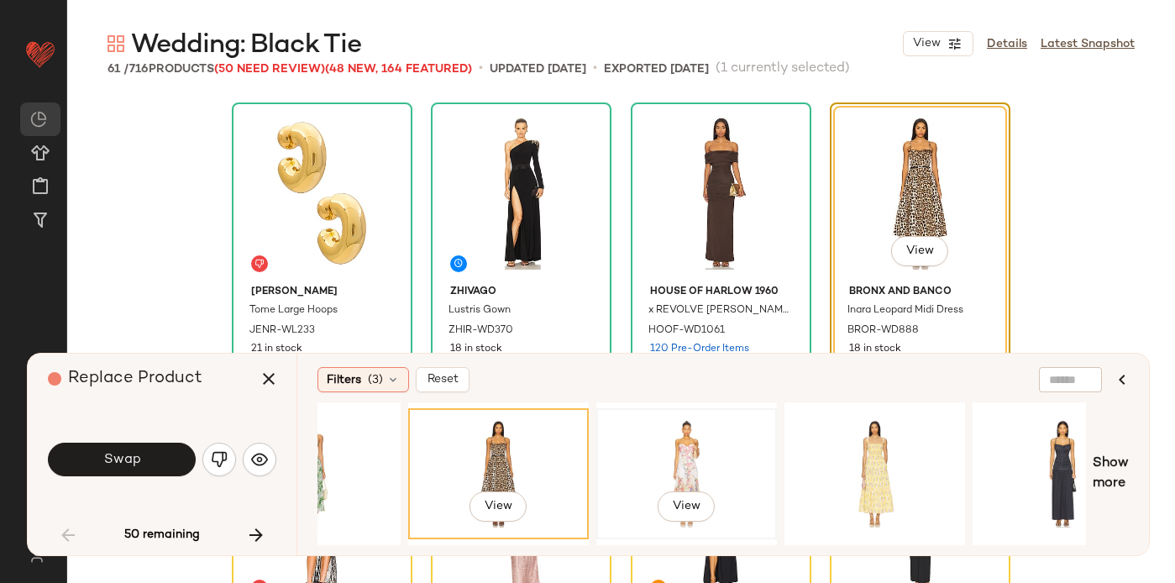
click at [703, 439] on div "View" at bounding box center [686, 473] width 169 height 119
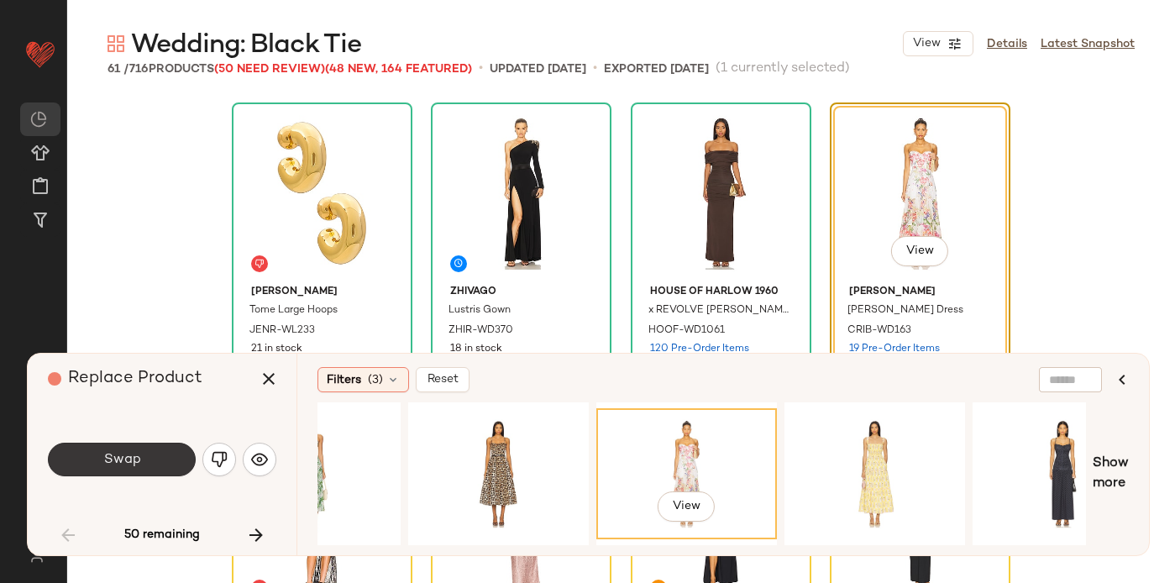
click at [120, 462] on span "Swap" at bounding box center [121, 460] width 38 height 16
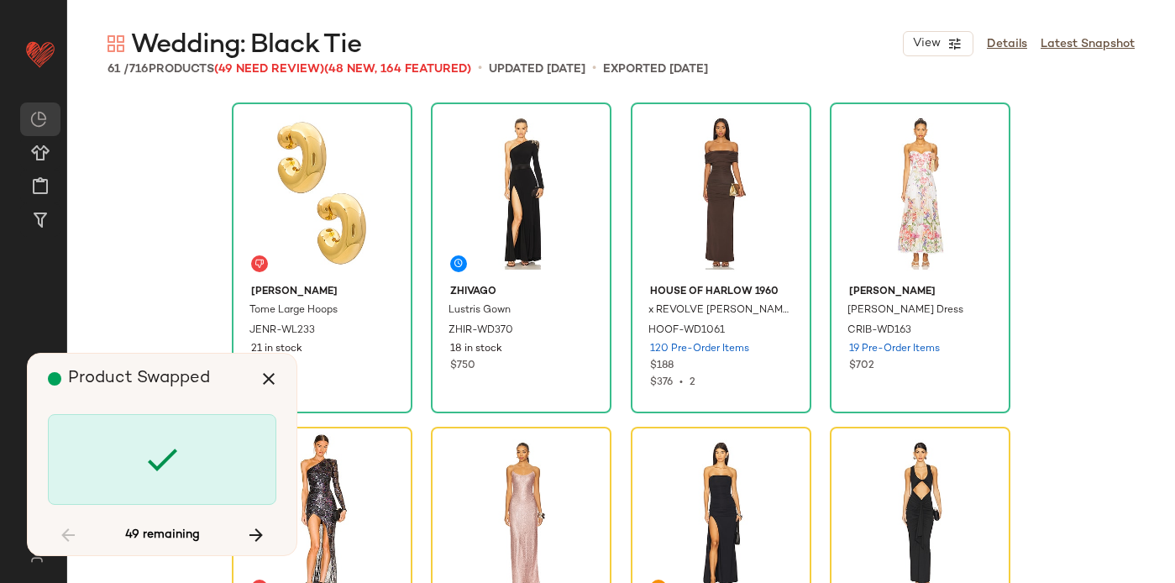
scroll to position [973, 0]
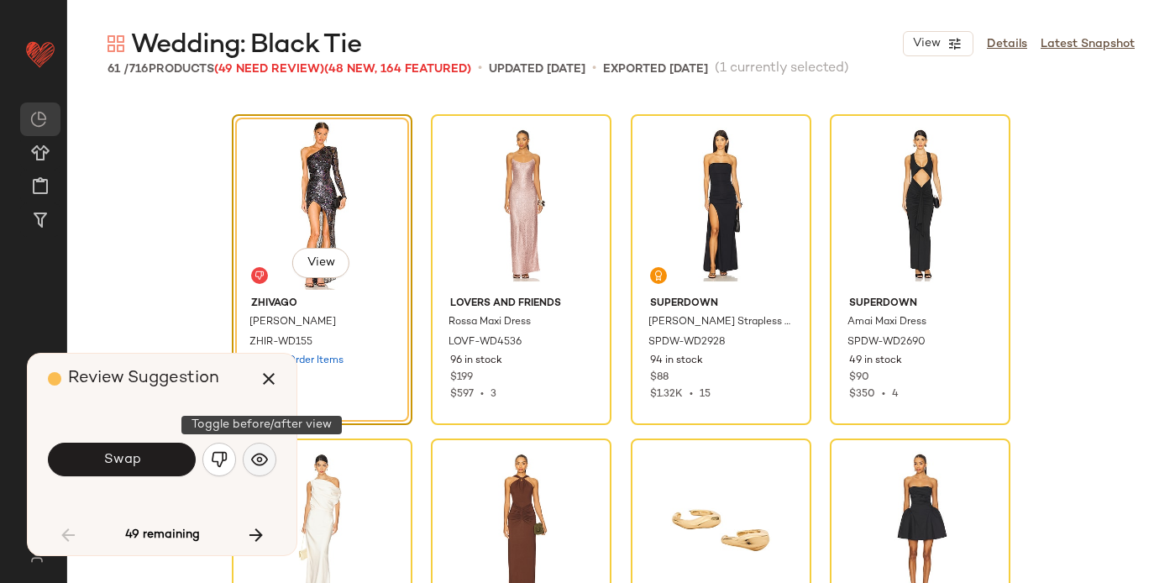
click at [254, 452] on img "button" at bounding box center [259, 459] width 17 height 17
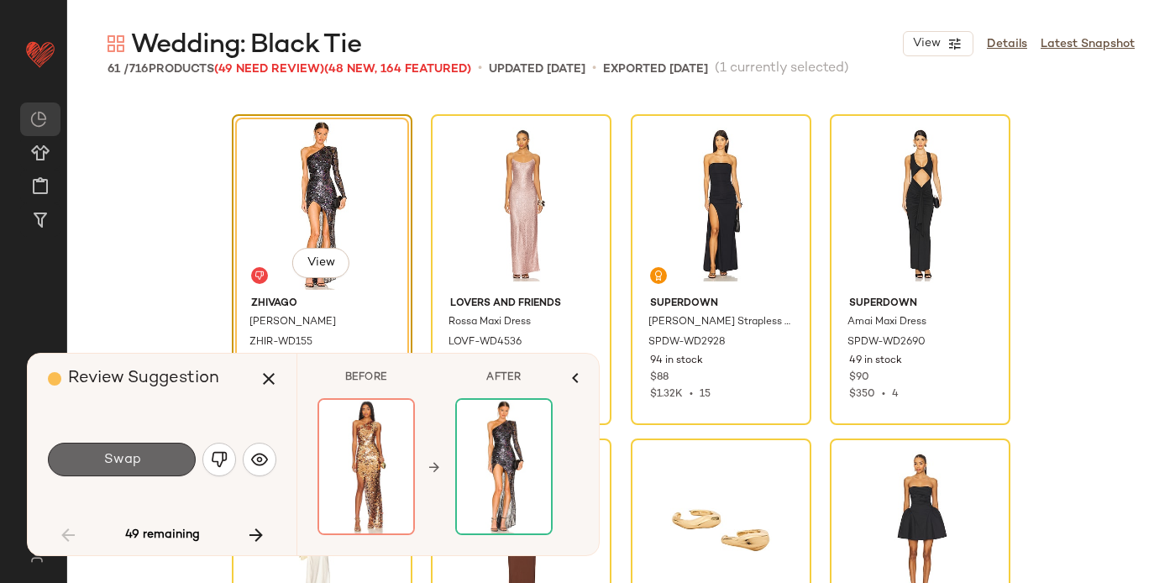
click at [162, 461] on button "Swap" at bounding box center [122, 460] width 148 height 34
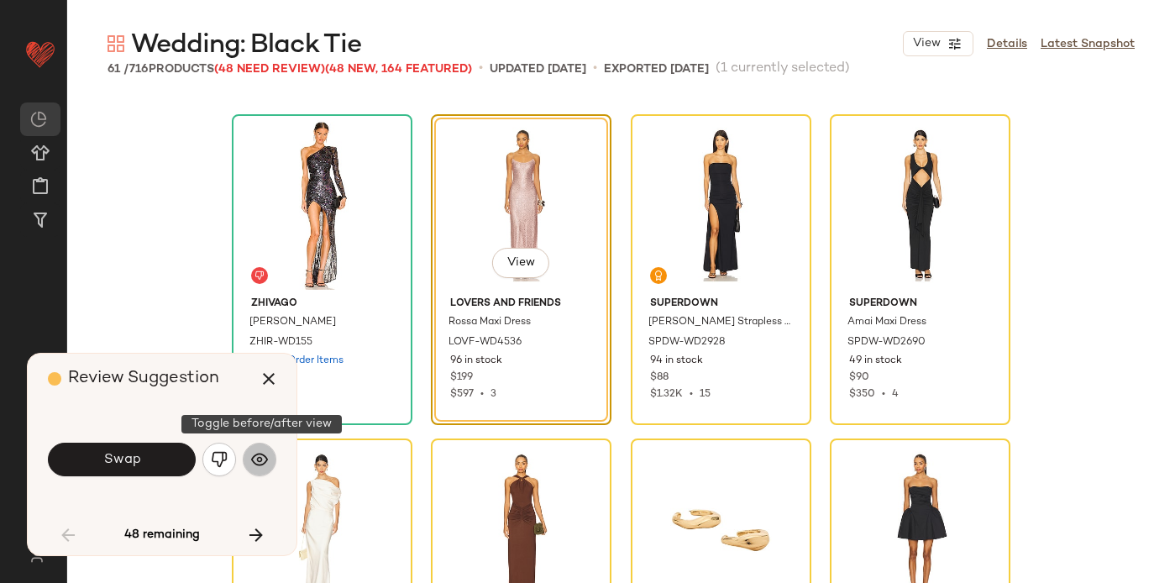
click at [268, 469] on button "button" at bounding box center [260, 460] width 34 height 34
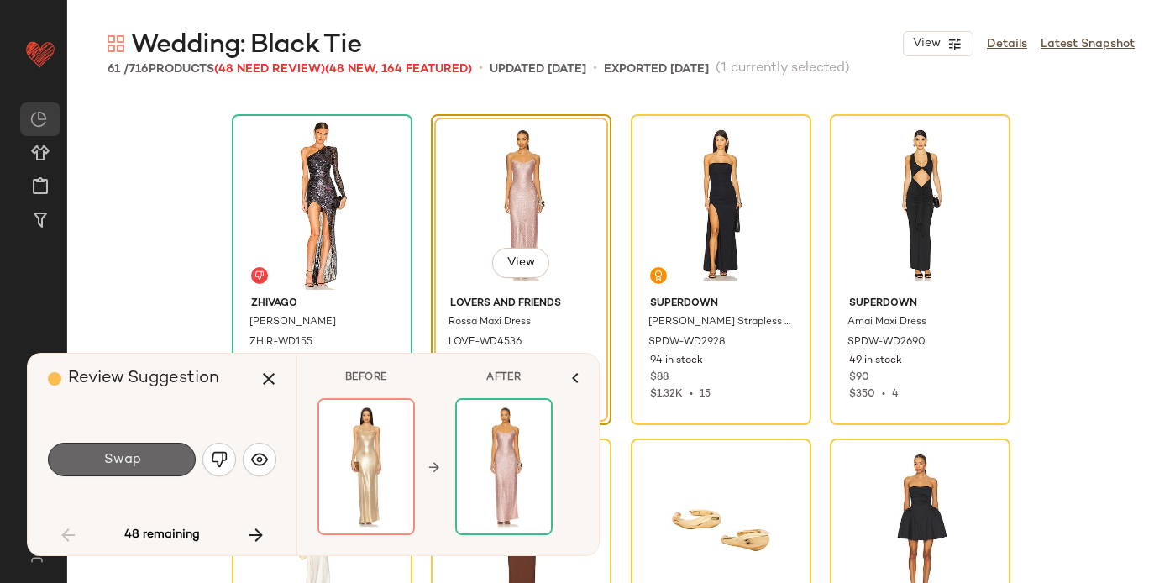
click at [116, 464] on span "Swap" at bounding box center [121, 460] width 38 height 16
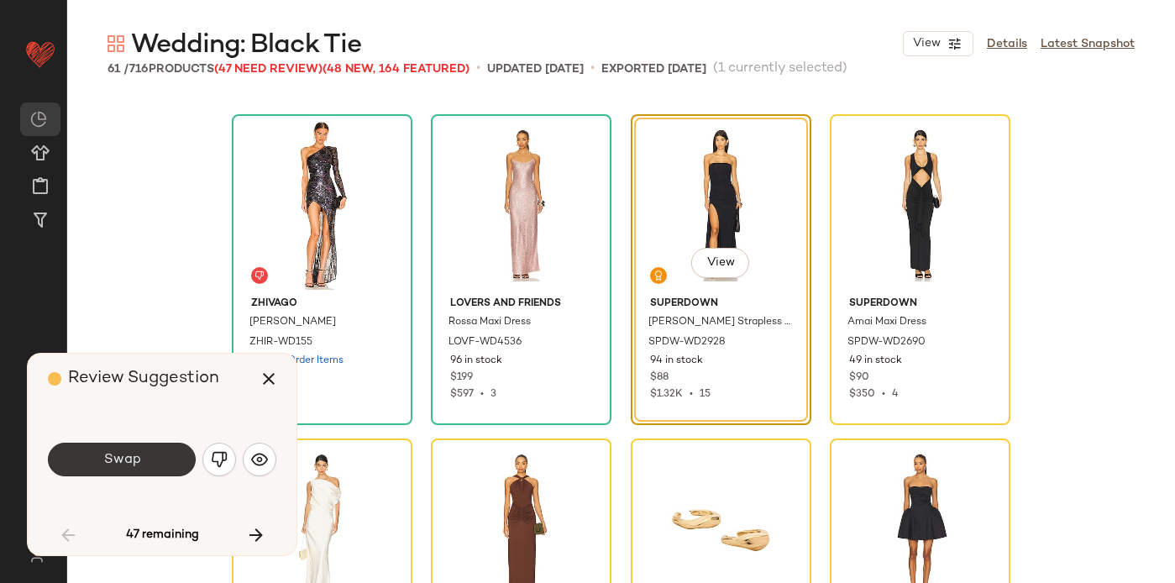
click at [130, 464] on span "Swap" at bounding box center [121, 460] width 38 height 16
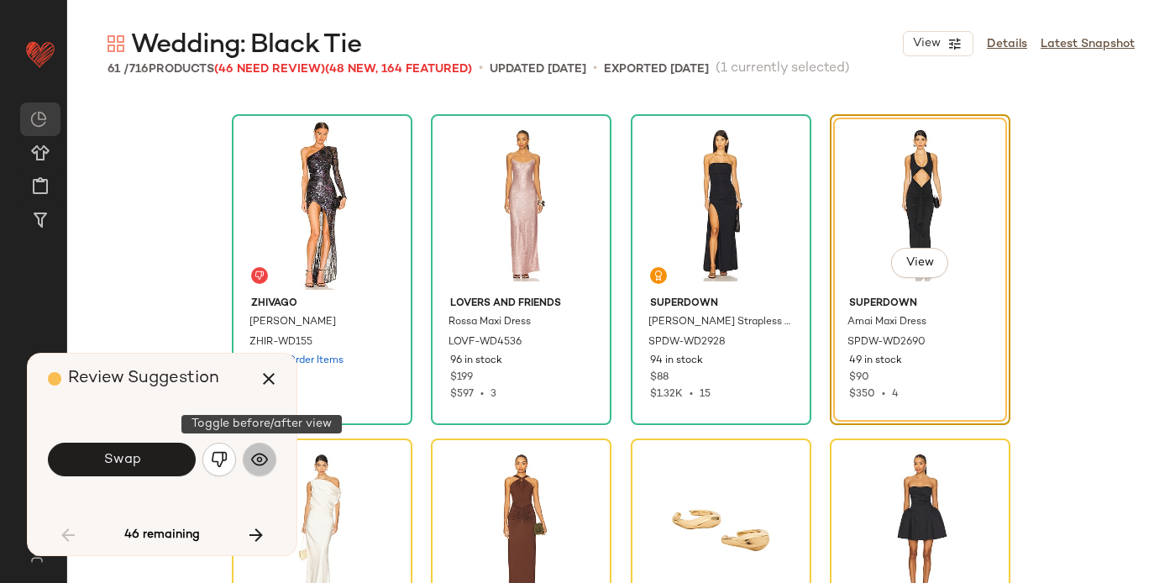
click at [259, 467] on img "button" at bounding box center [259, 459] width 17 height 17
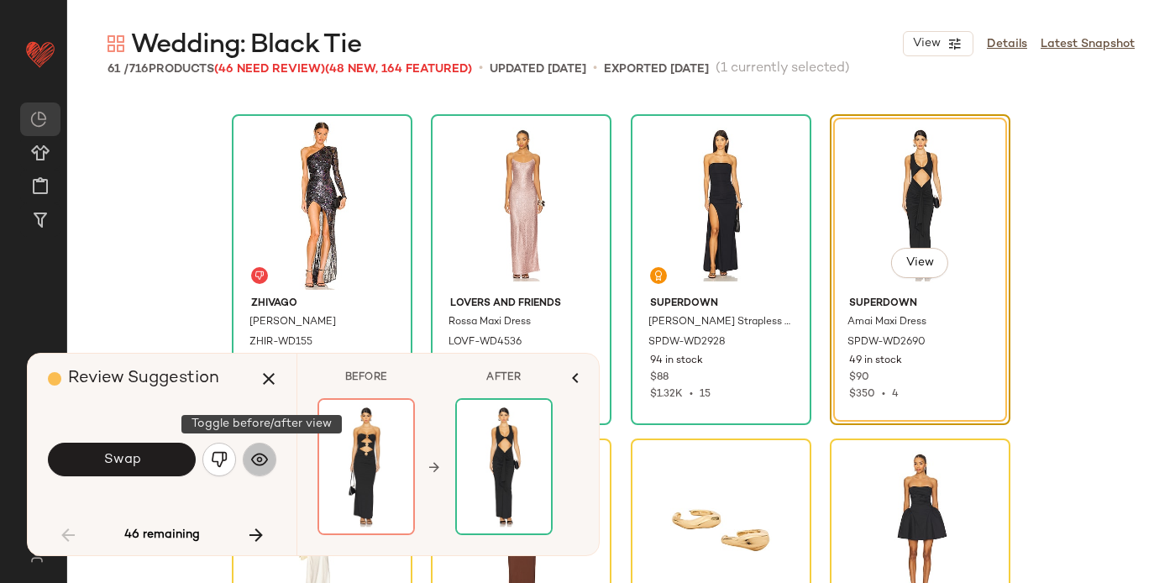
click at [259, 466] on img "button" at bounding box center [259, 459] width 17 height 17
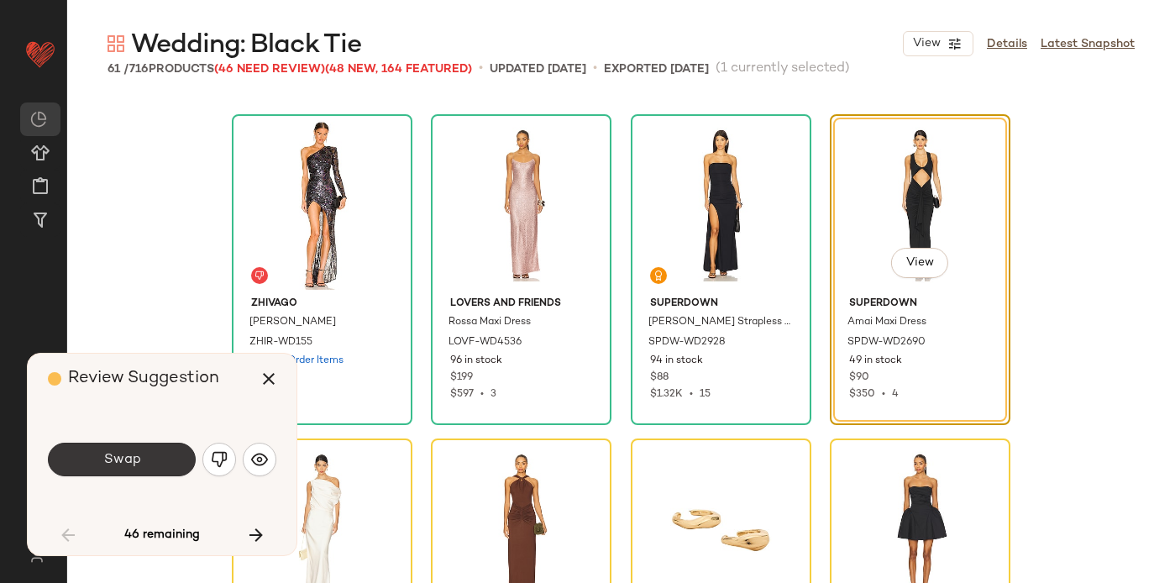
click at [149, 457] on button "Swap" at bounding box center [122, 460] width 148 height 34
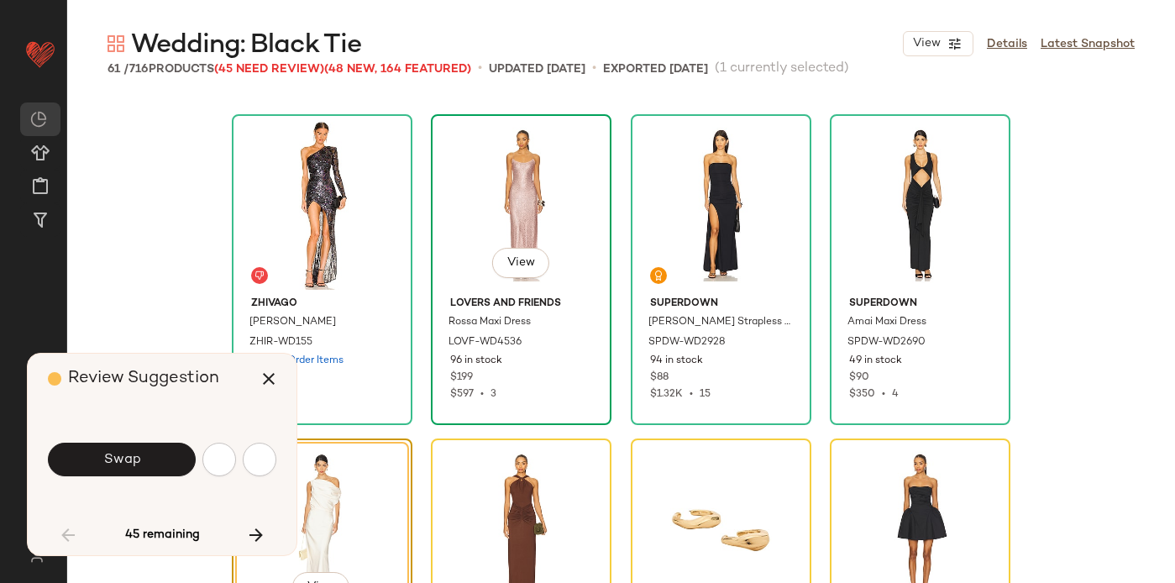
scroll to position [1297, 0]
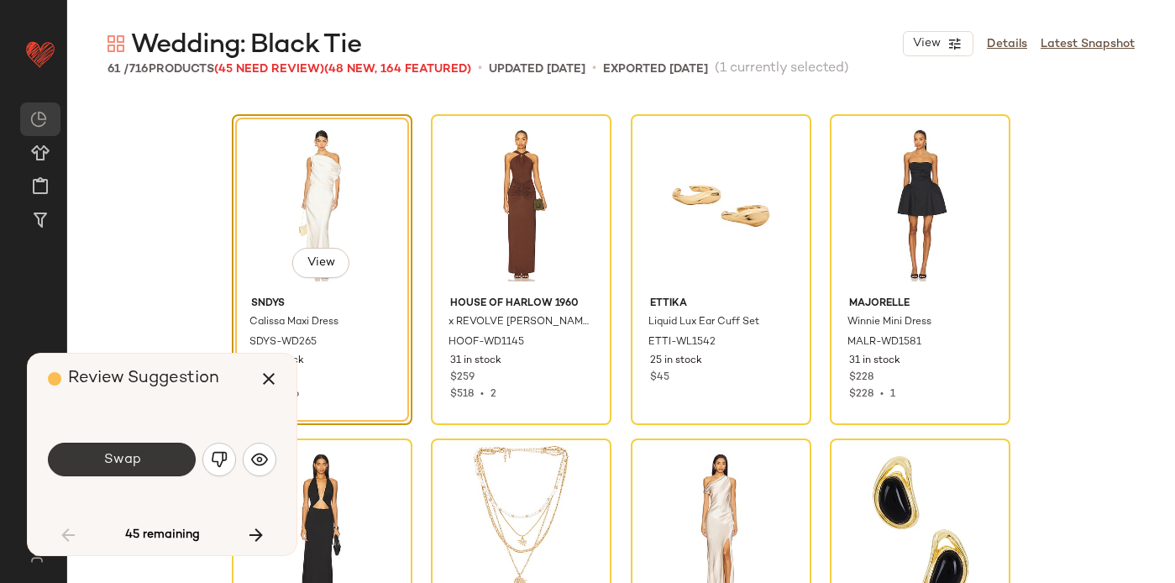
click at [156, 467] on button "Swap" at bounding box center [122, 460] width 148 height 34
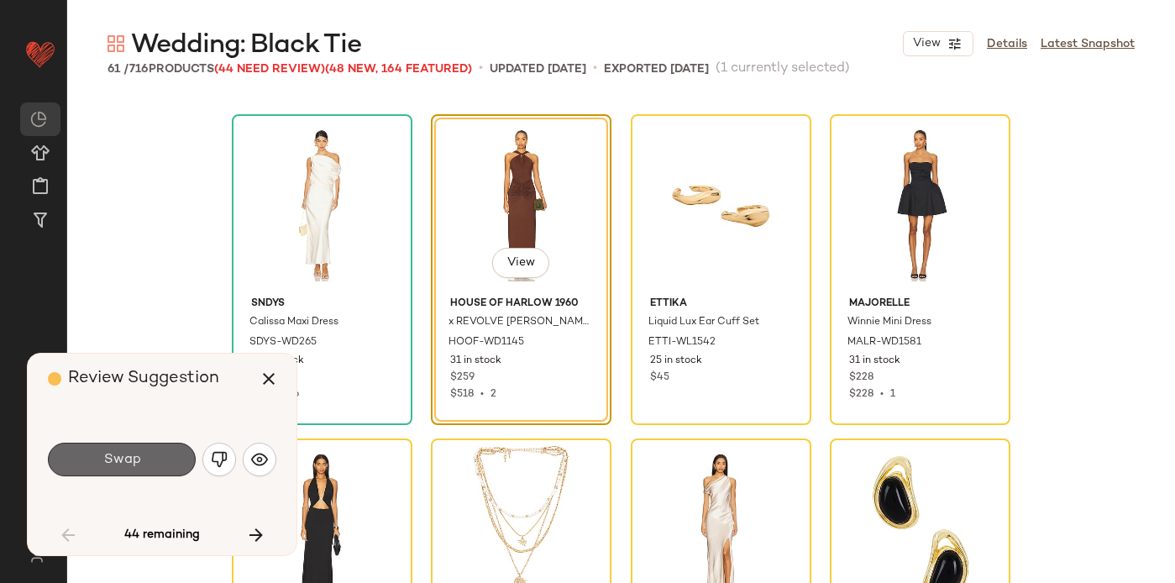
click at [139, 465] on span "Swap" at bounding box center [121, 460] width 38 height 16
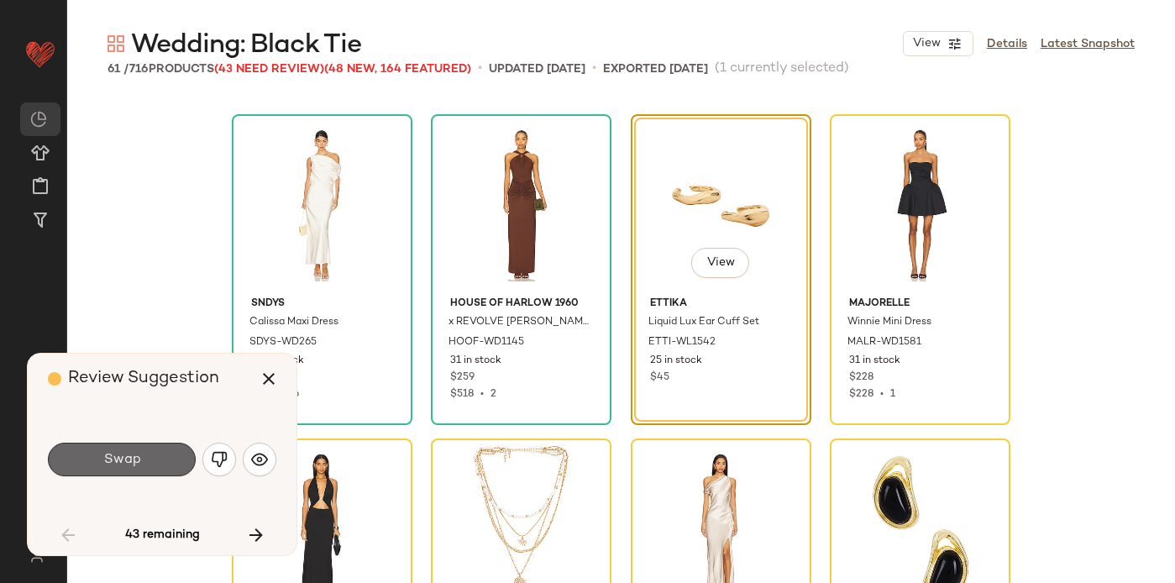
click at [126, 453] on span "Swap" at bounding box center [121, 460] width 38 height 16
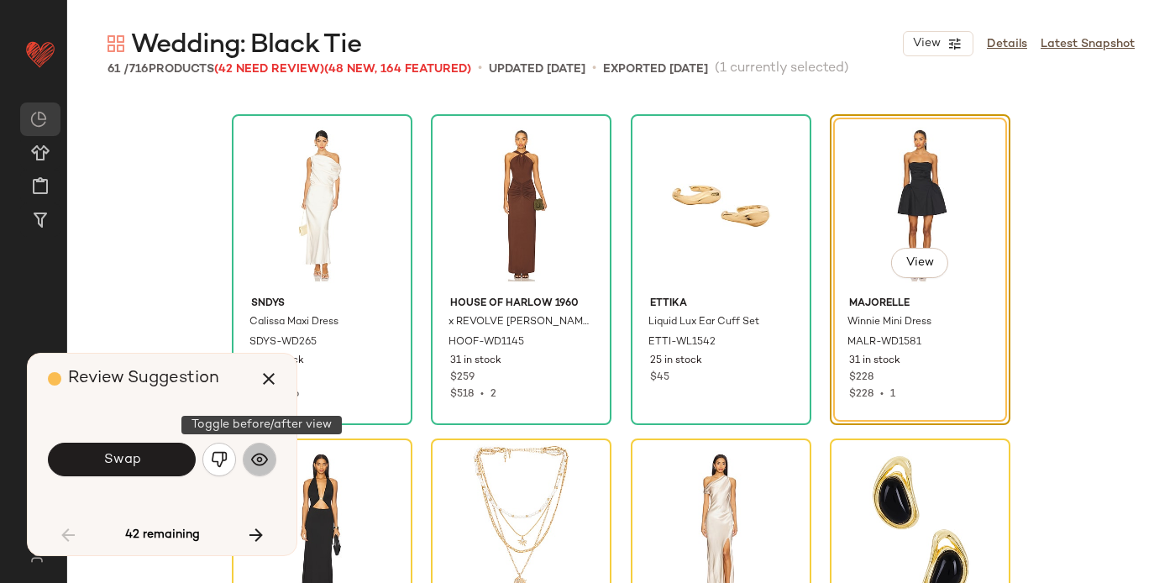
click at [260, 457] on img "button" at bounding box center [259, 459] width 17 height 17
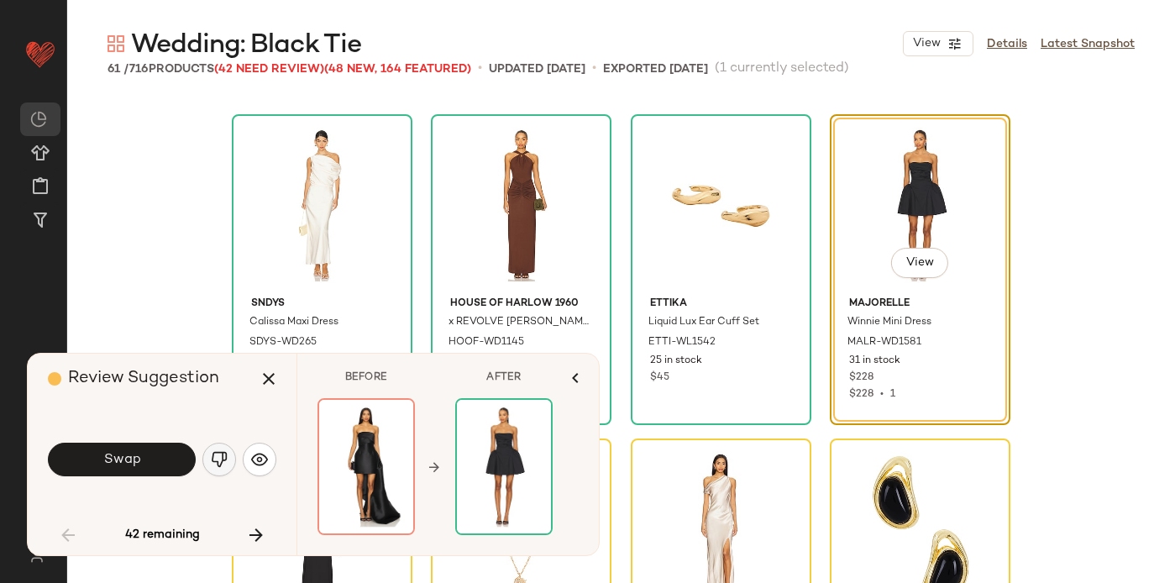
click at [227, 452] on img "button" at bounding box center [219, 459] width 17 height 17
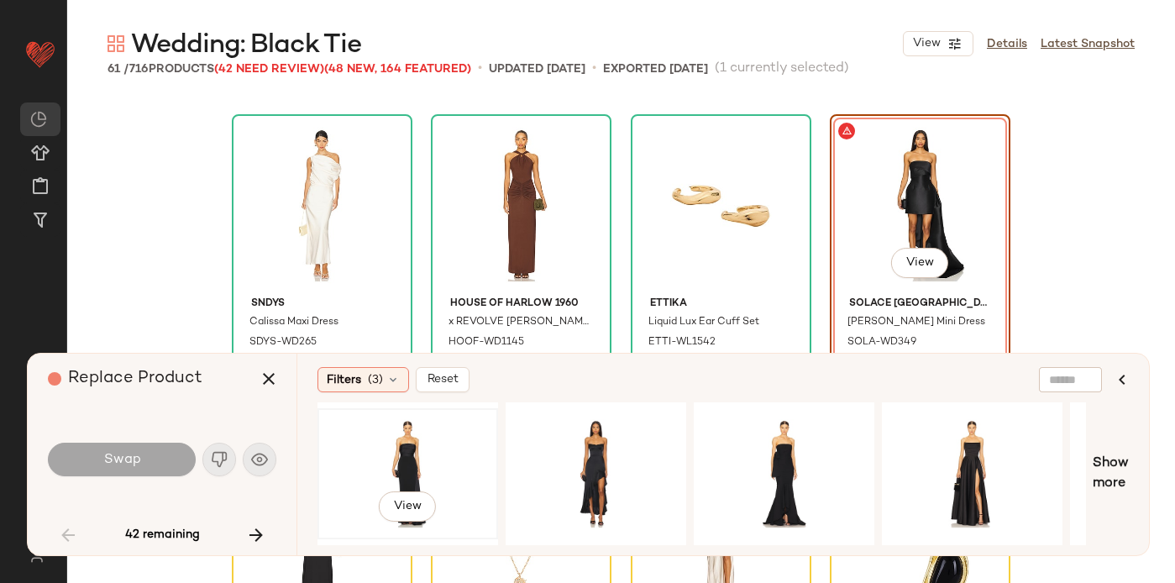
click at [434, 448] on div "View" at bounding box center [407, 473] width 169 height 119
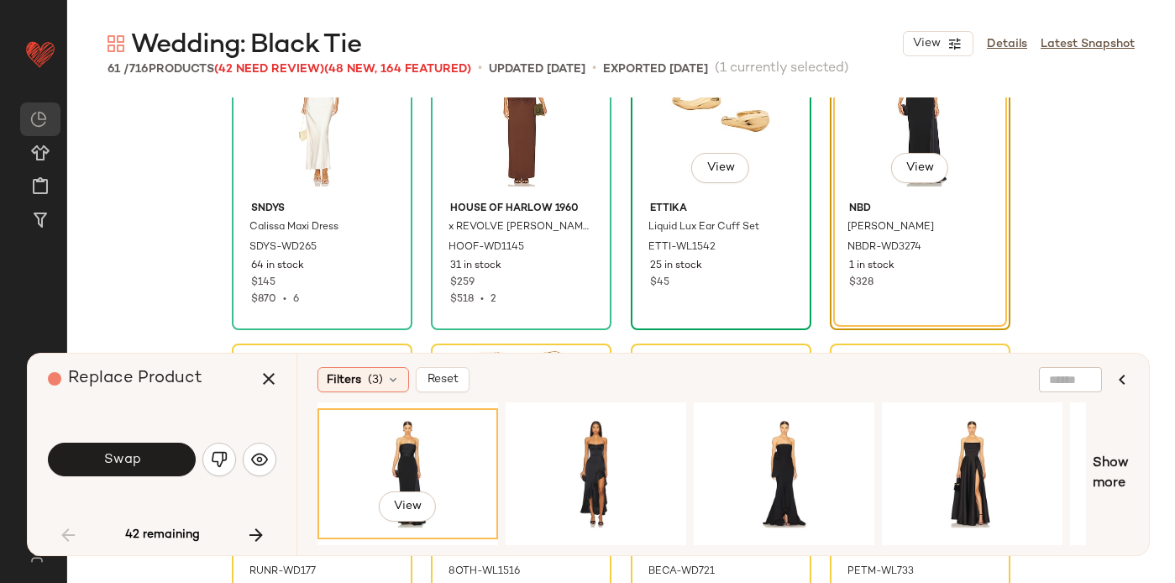
scroll to position [1395, 0]
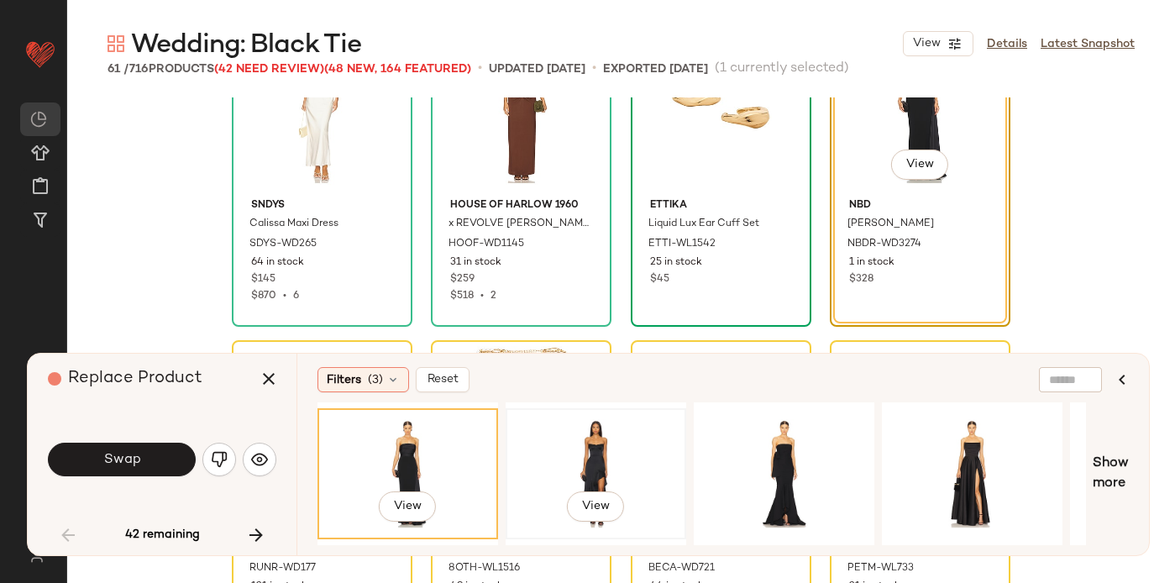
click at [574, 465] on div "View" at bounding box center [596, 473] width 169 height 119
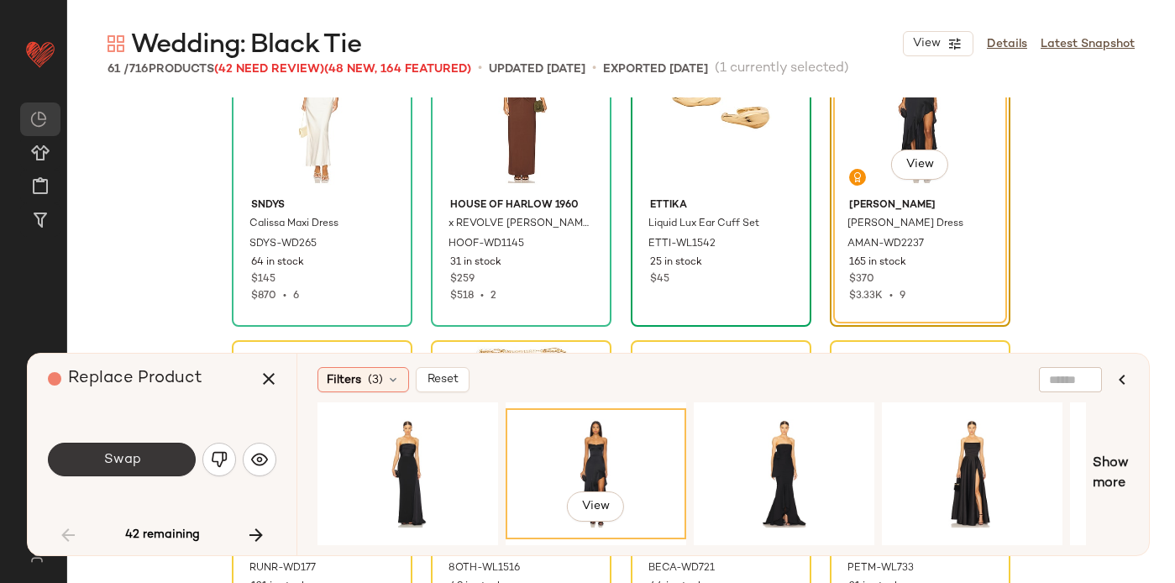
click at [99, 456] on button "Swap" at bounding box center [122, 460] width 148 height 34
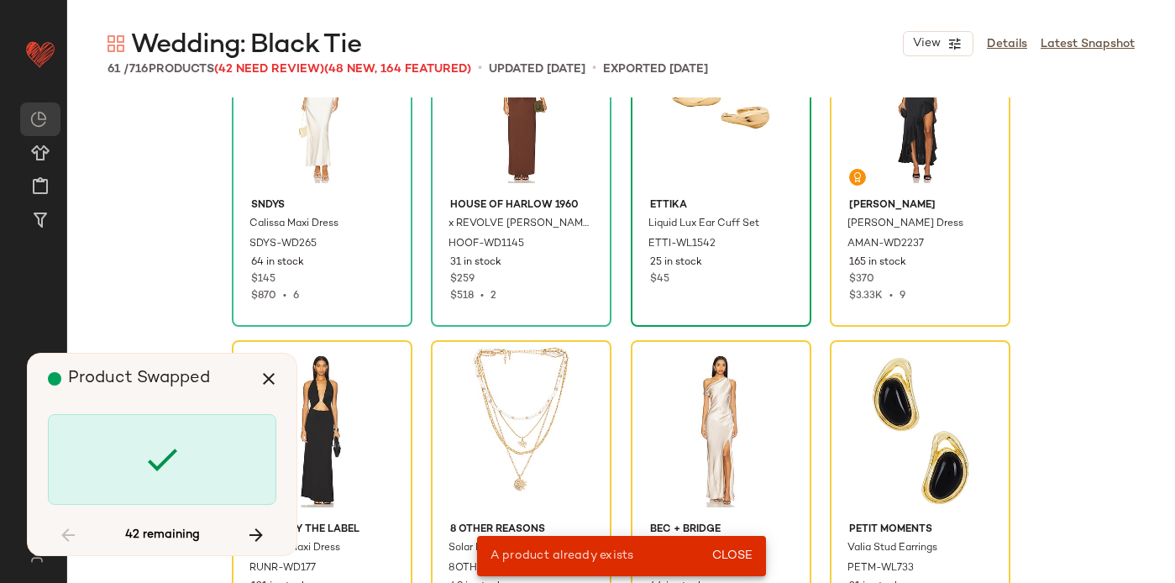
scroll to position [1297, 0]
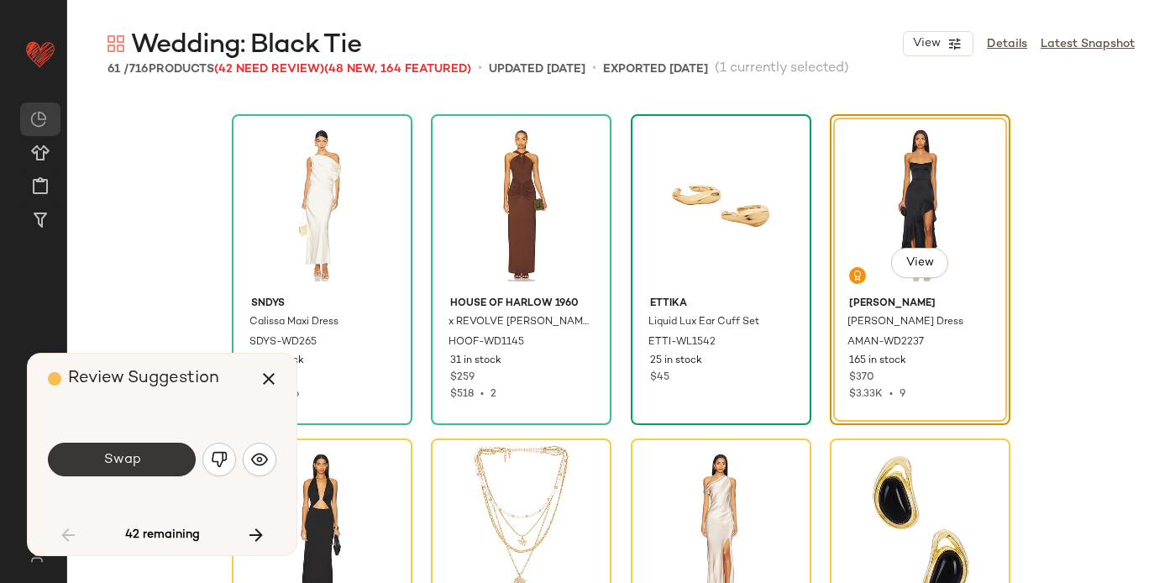
click at [163, 458] on button "Swap" at bounding box center [122, 460] width 148 height 34
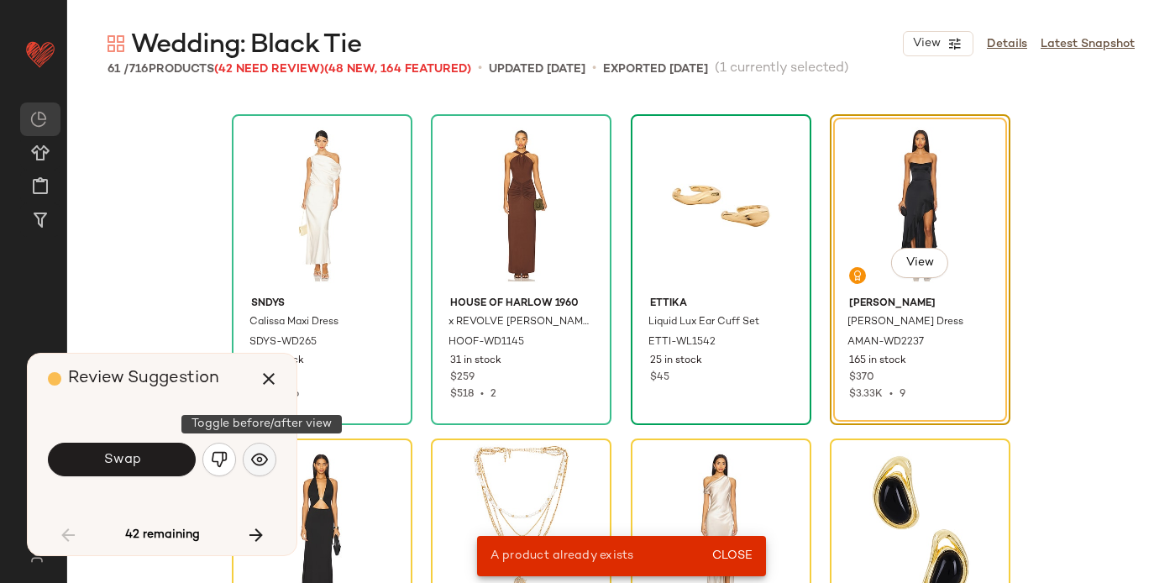
click at [265, 454] on img "button" at bounding box center [259, 459] width 17 height 17
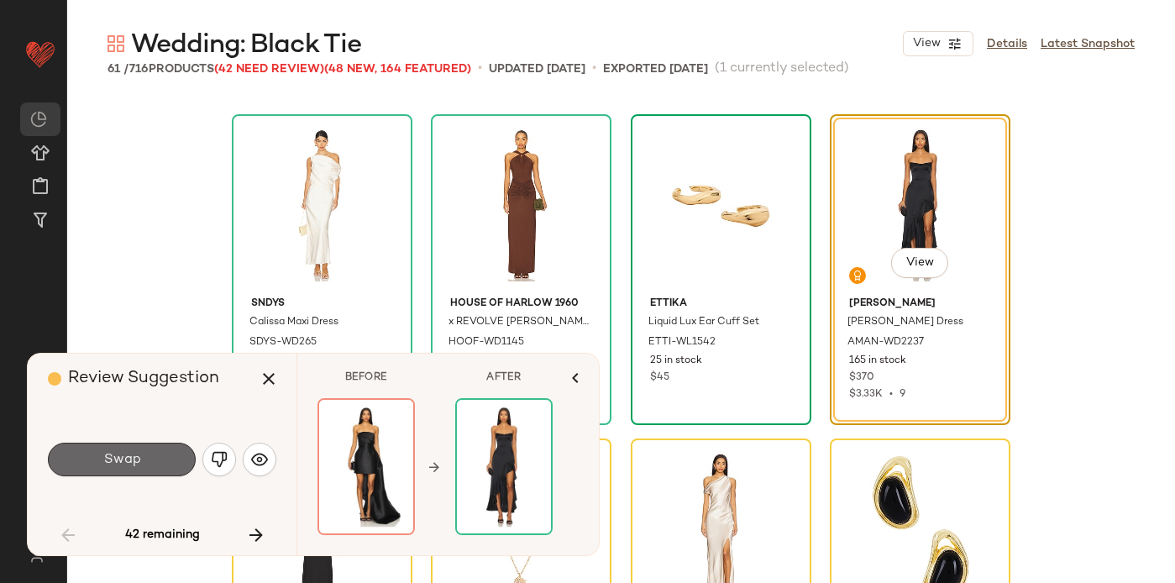
click at [135, 464] on span "Swap" at bounding box center [121, 460] width 38 height 16
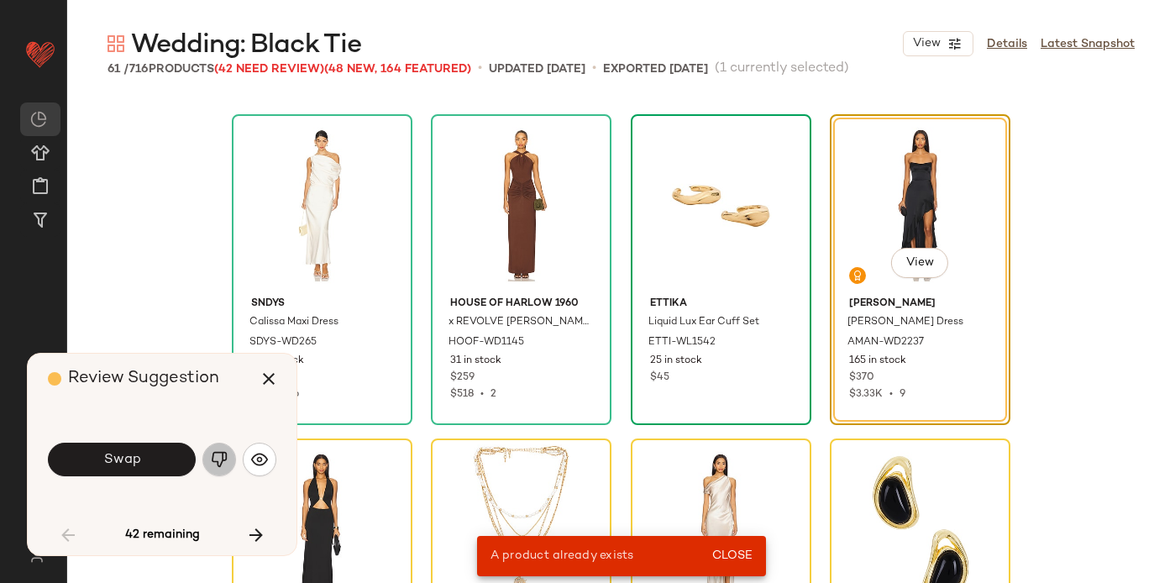
click at [219, 464] on img "button" at bounding box center [219, 459] width 17 height 17
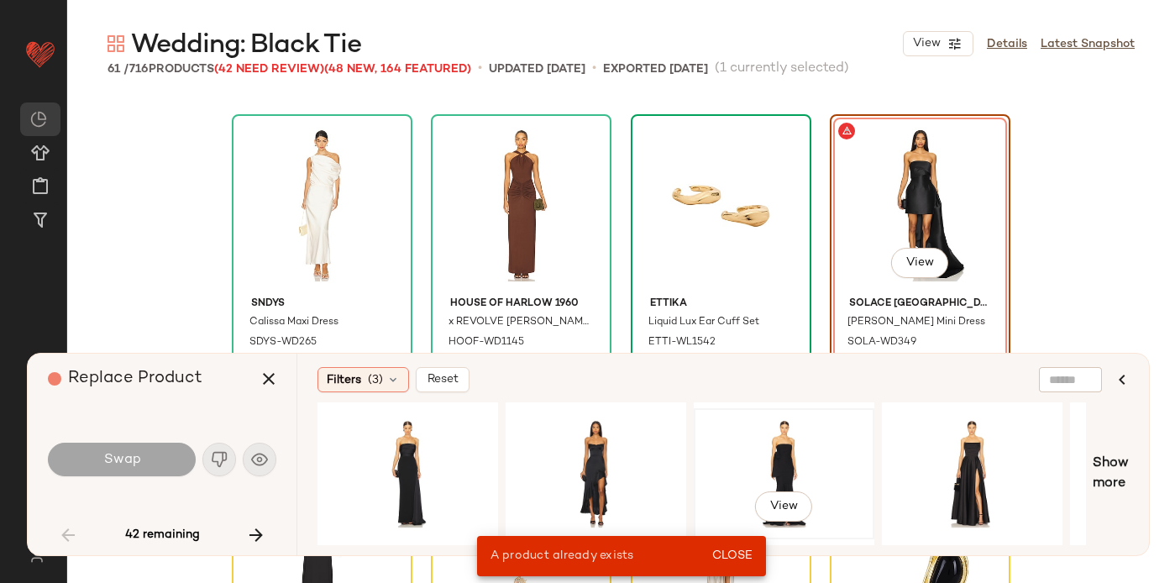
click at [767, 450] on div "View" at bounding box center [784, 473] width 169 height 119
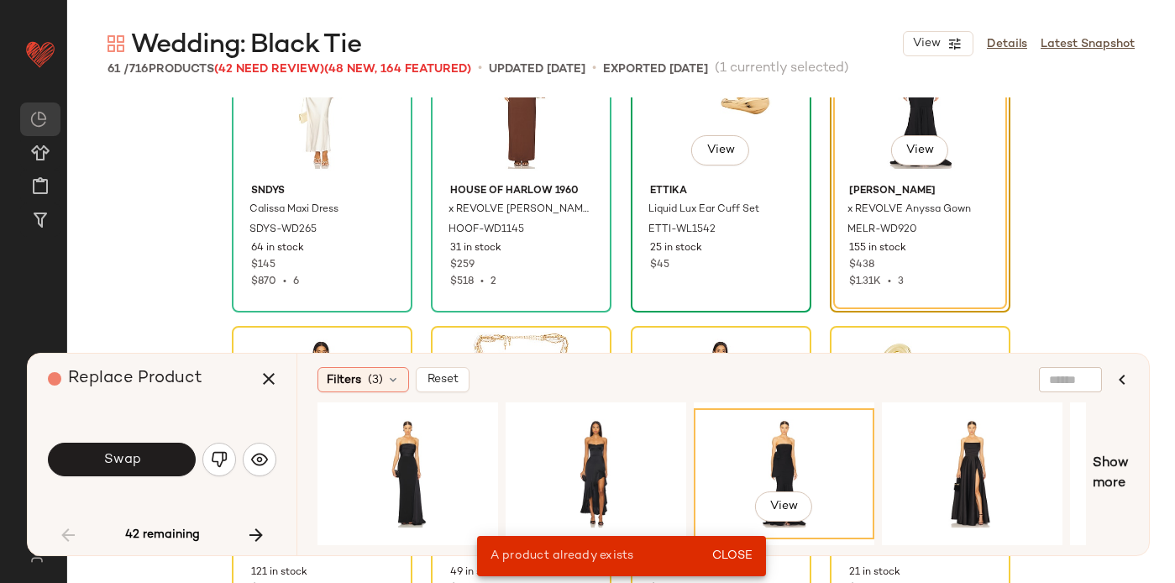
scroll to position [1406, 0]
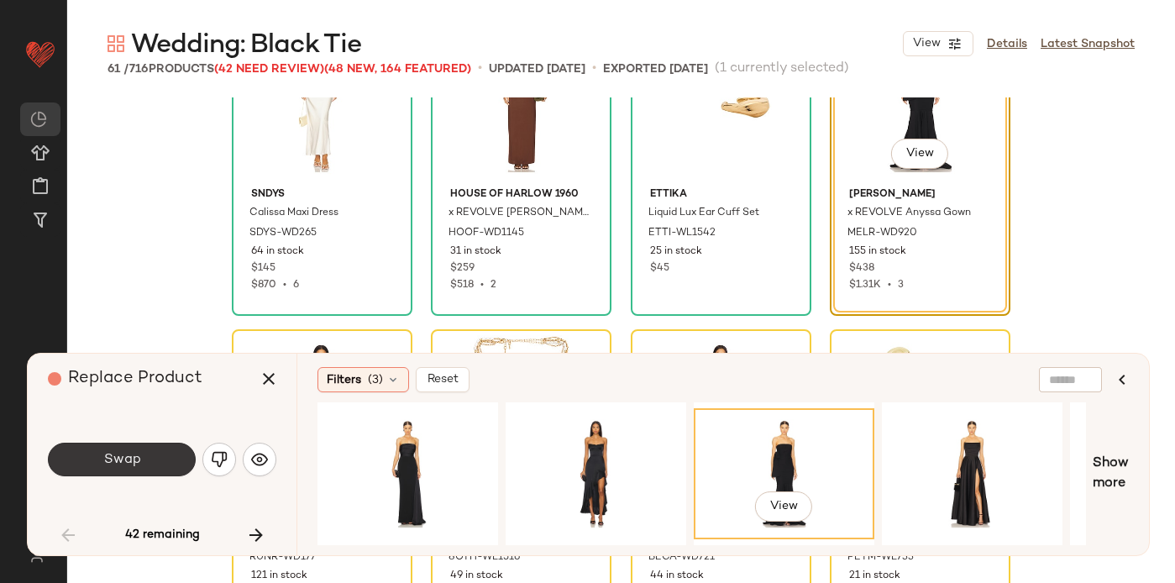
click at [122, 470] on button "Swap" at bounding box center [122, 460] width 148 height 34
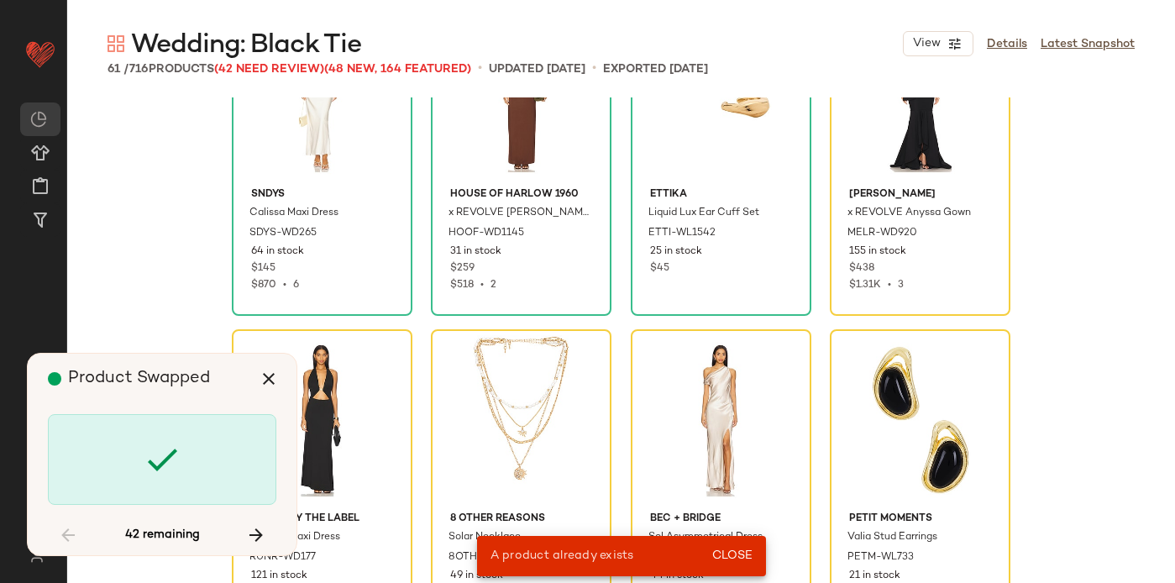
scroll to position [1297, 0]
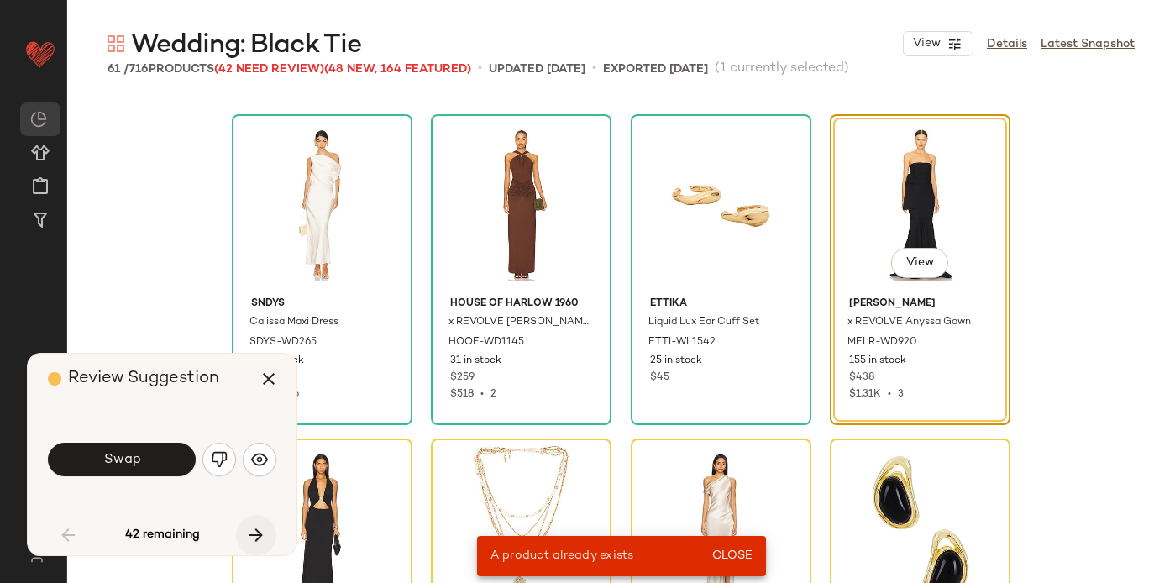
click at [267, 527] on button "button" at bounding box center [256, 535] width 40 height 40
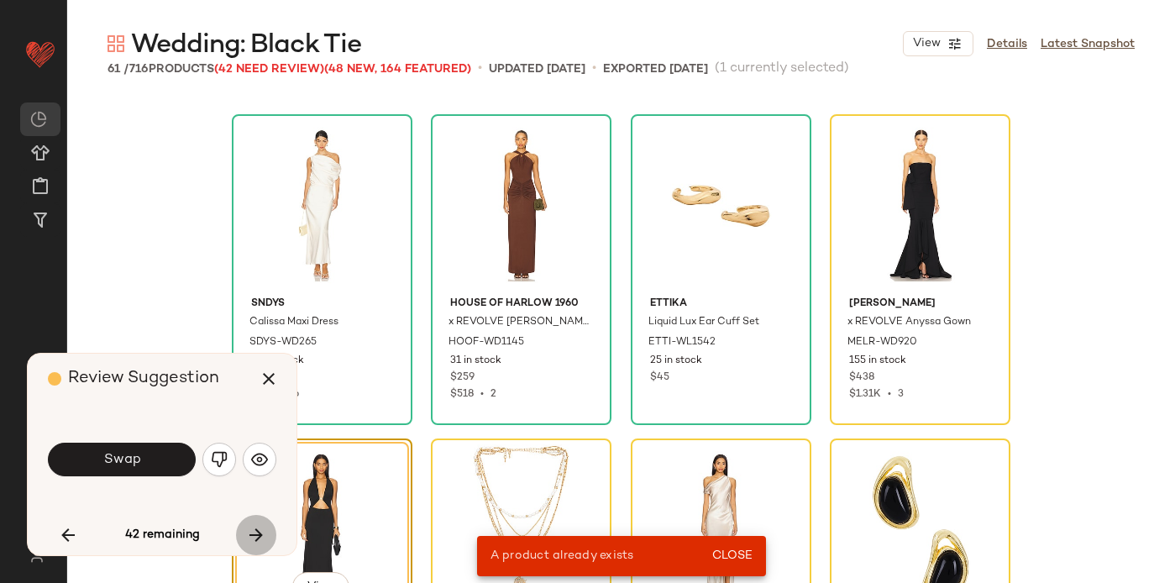
scroll to position [1621, 0]
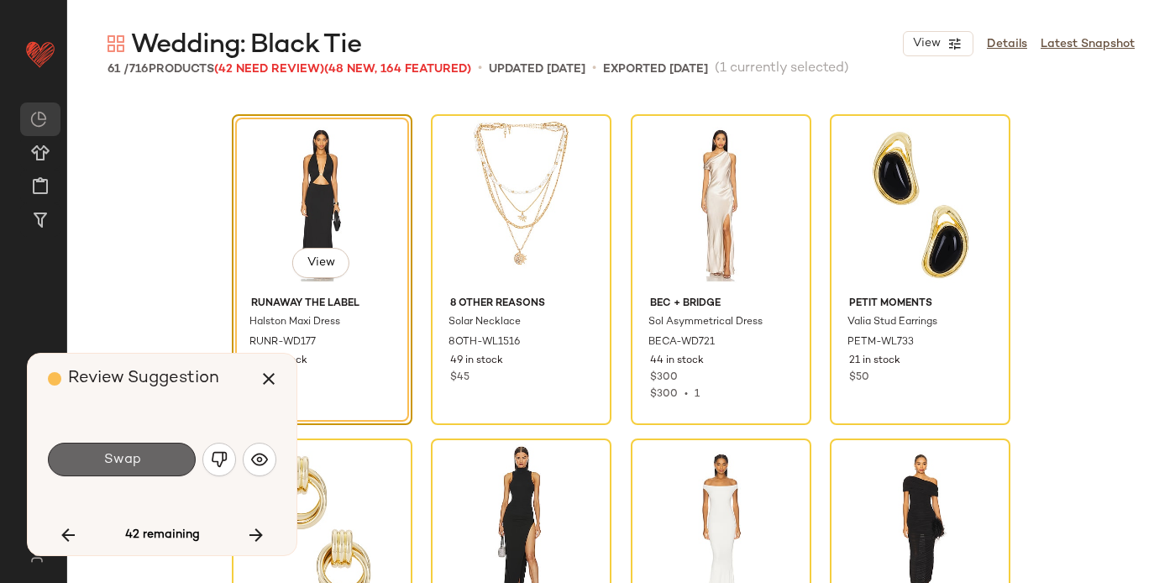
click at [145, 455] on button "Swap" at bounding box center [122, 460] width 148 height 34
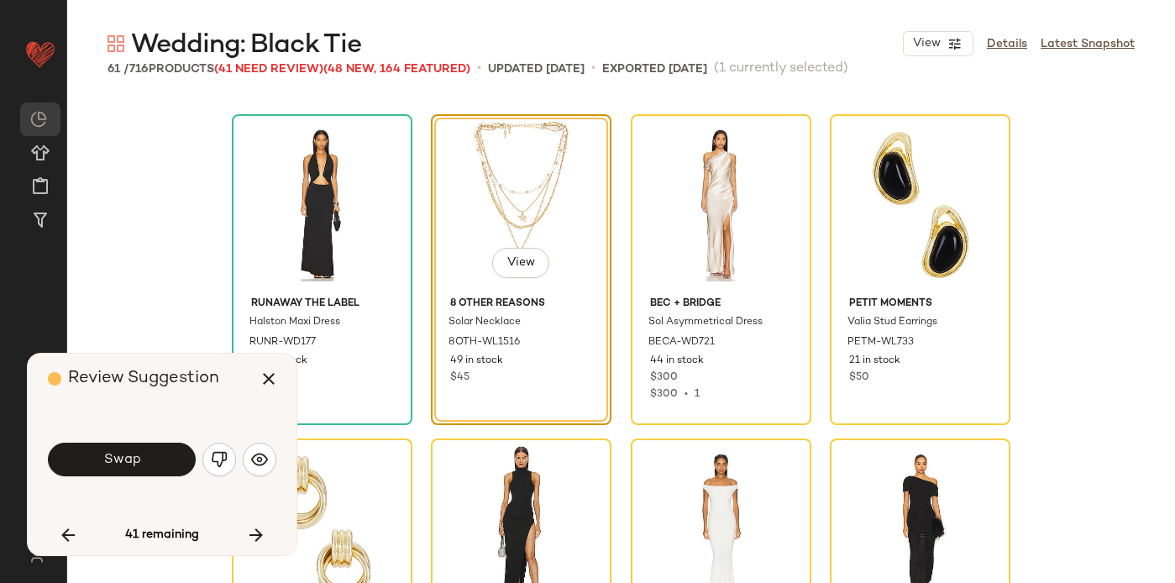
click at [168, 459] on button "Swap" at bounding box center [122, 460] width 148 height 34
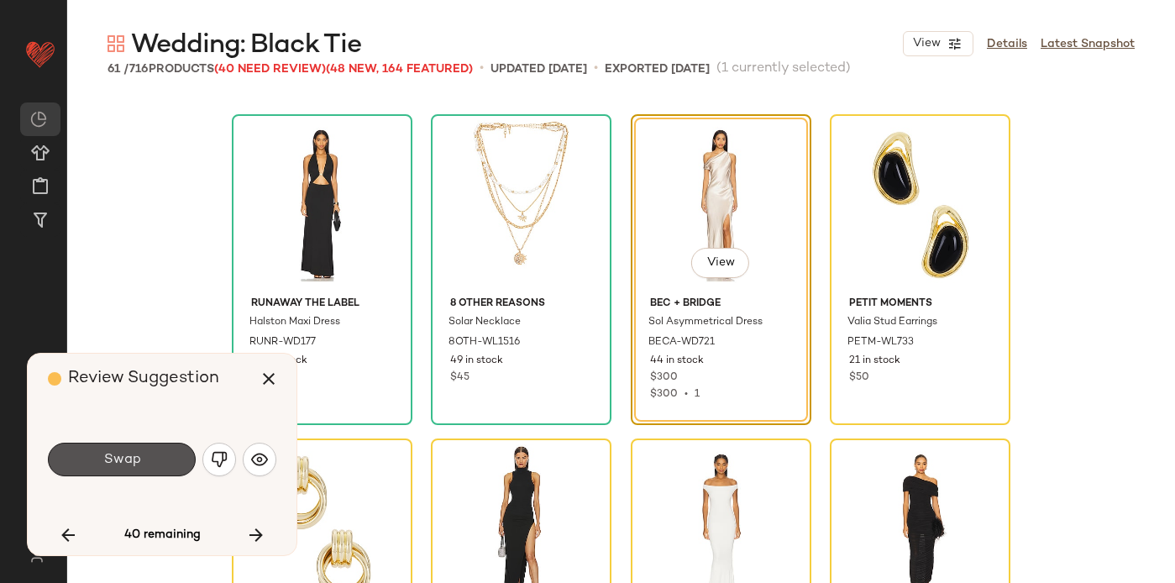
click at [168, 459] on button "Swap" at bounding box center [122, 460] width 148 height 34
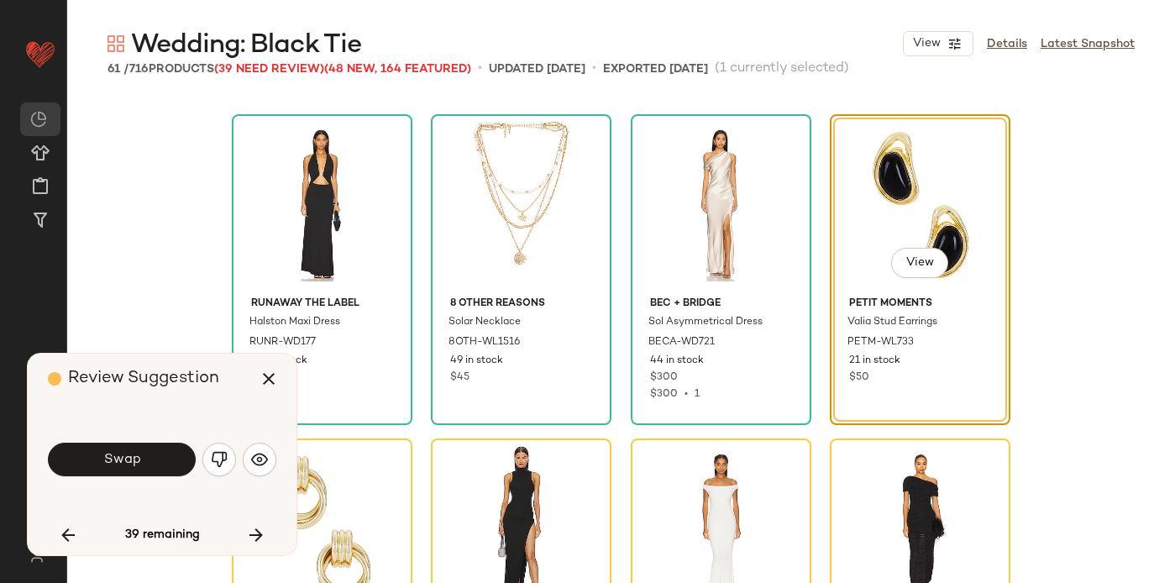
click at [167, 459] on button "Swap" at bounding box center [122, 460] width 148 height 34
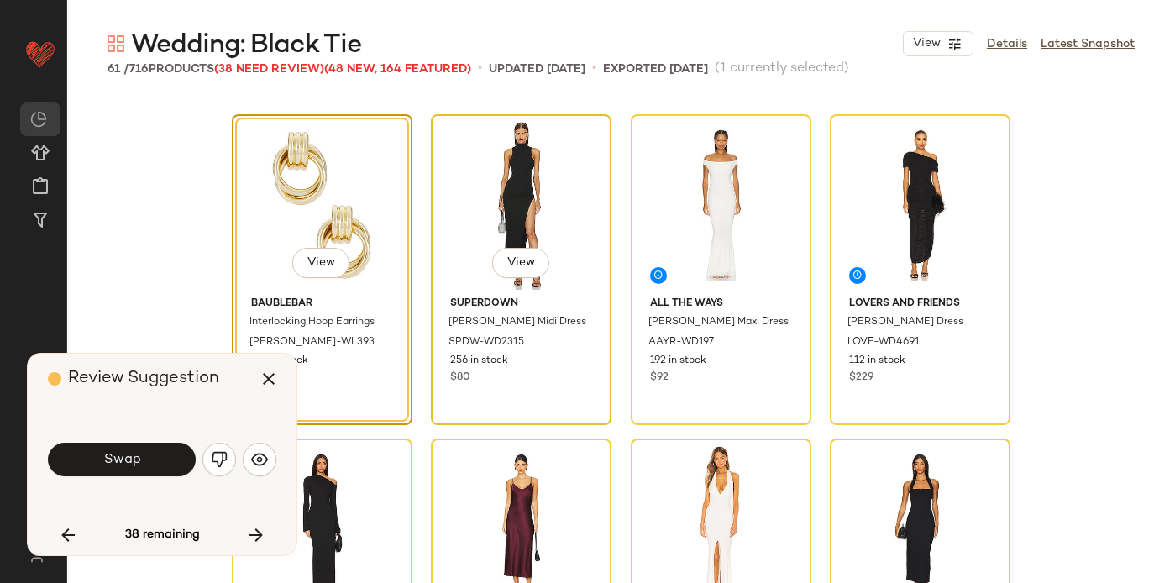
scroll to position [2017, 0]
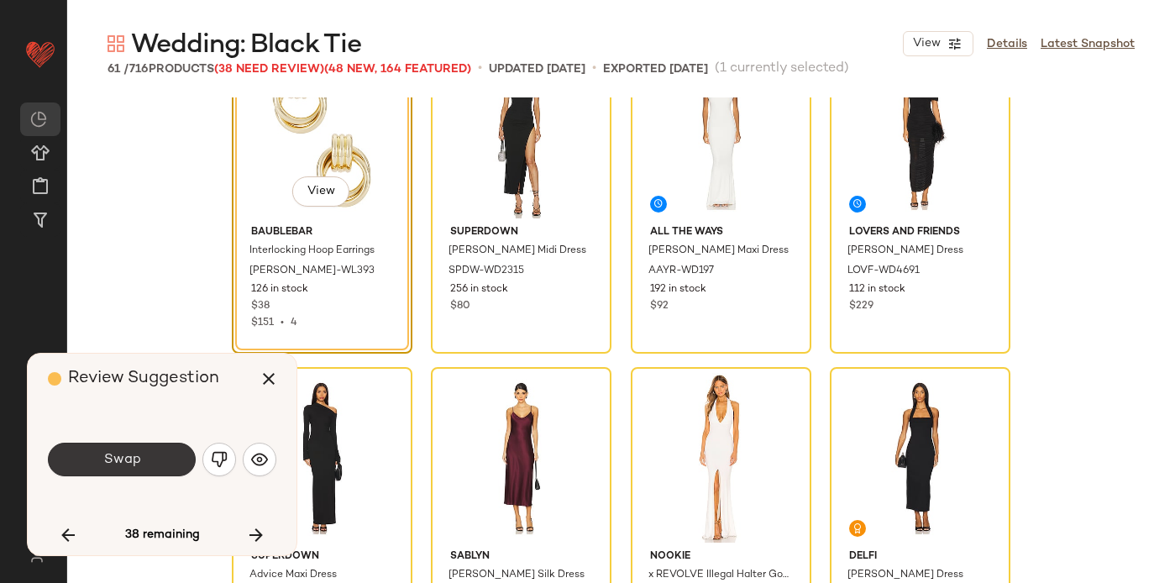
click at [129, 460] on span "Swap" at bounding box center [121, 460] width 38 height 16
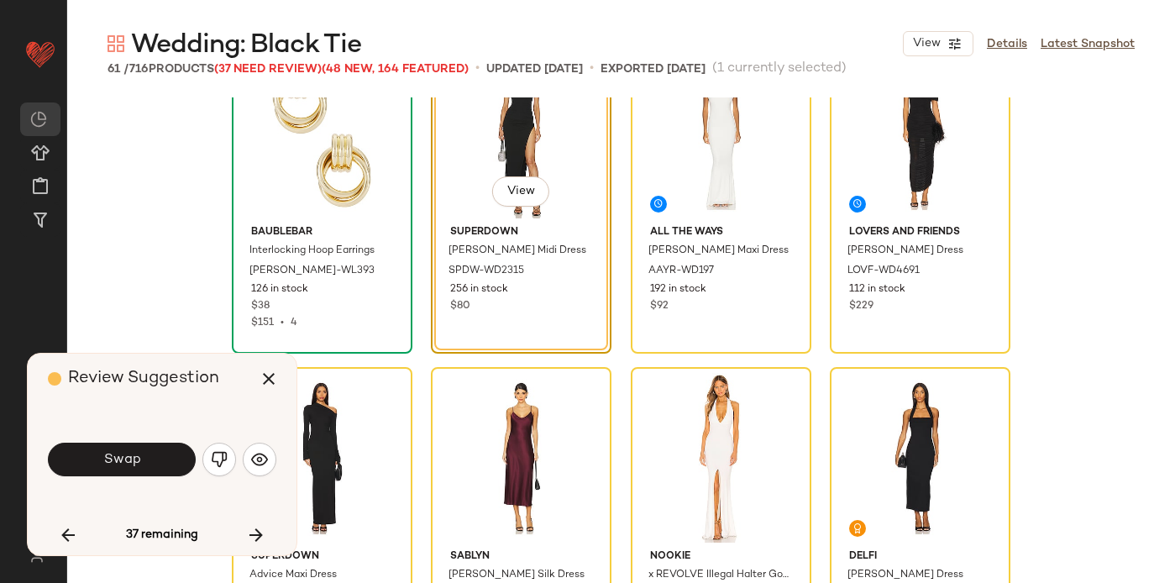
scroll to position [1945, 0]
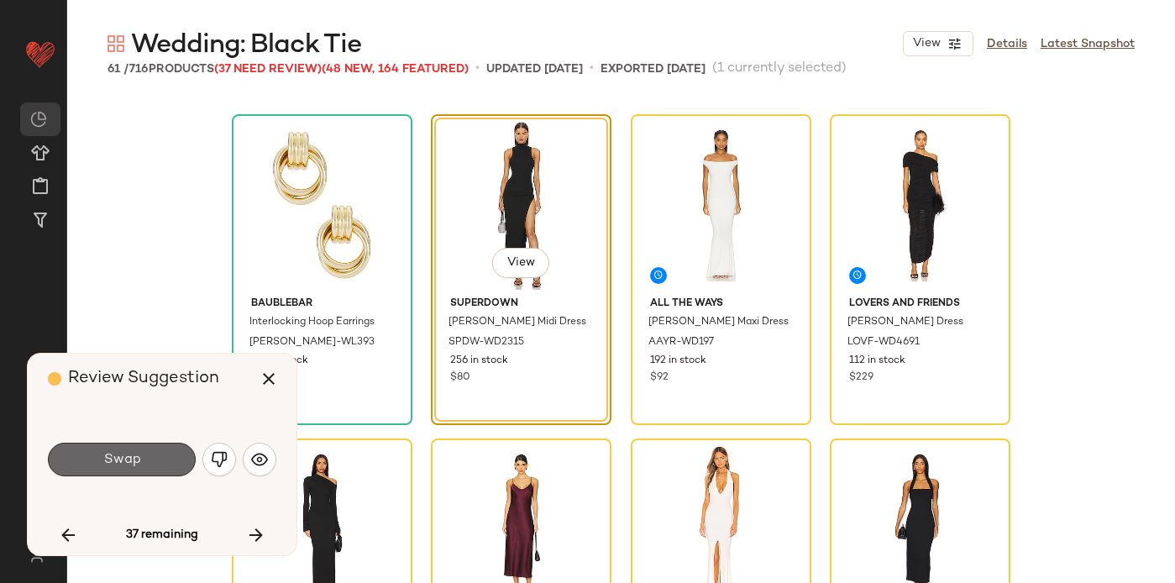
click at [120, 459] on span "Swap" at bounding box center [121, 460] width 38 height 16
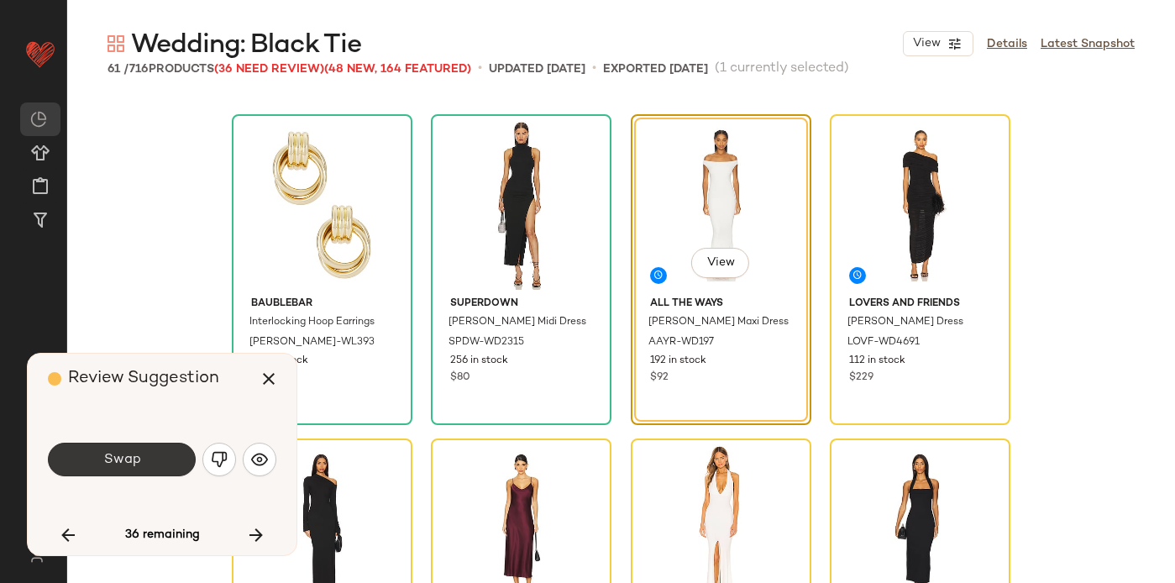
click at [120, 460] on span "Swap" at bounding box center [121, 460] width 38 height 16
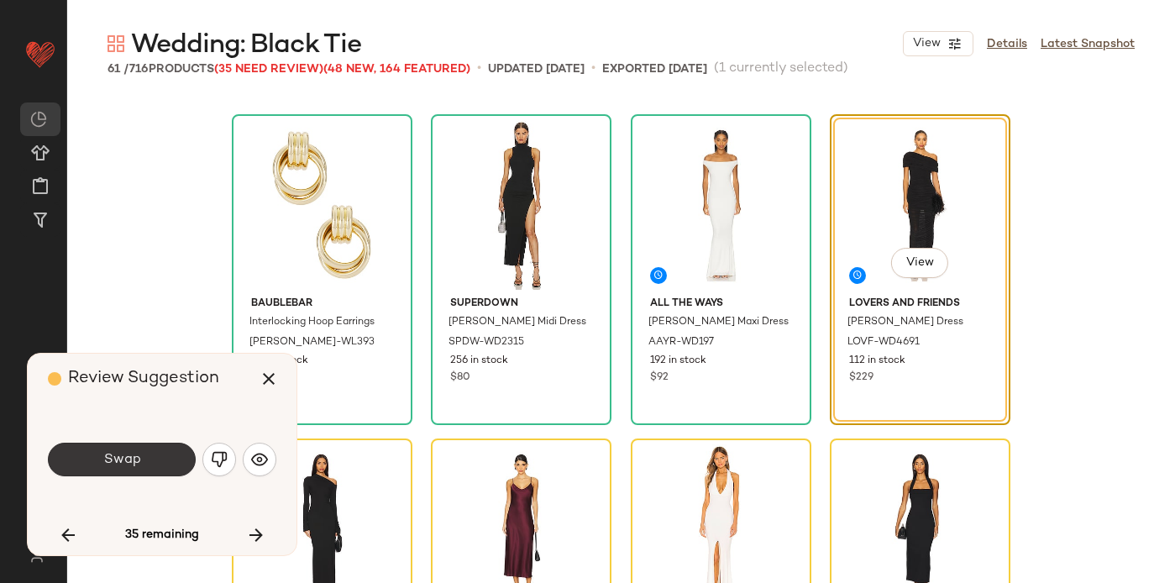
click at [120, 461] on span "Swap" at bounding box center [121, 460] width 38 height 16
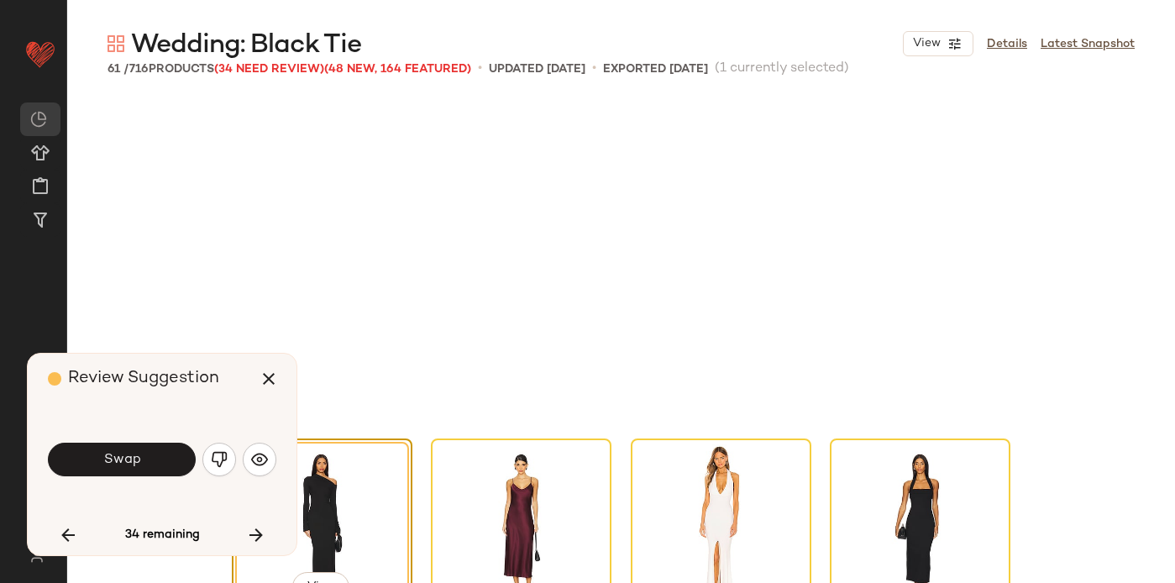
scroll to position [2269, 0]
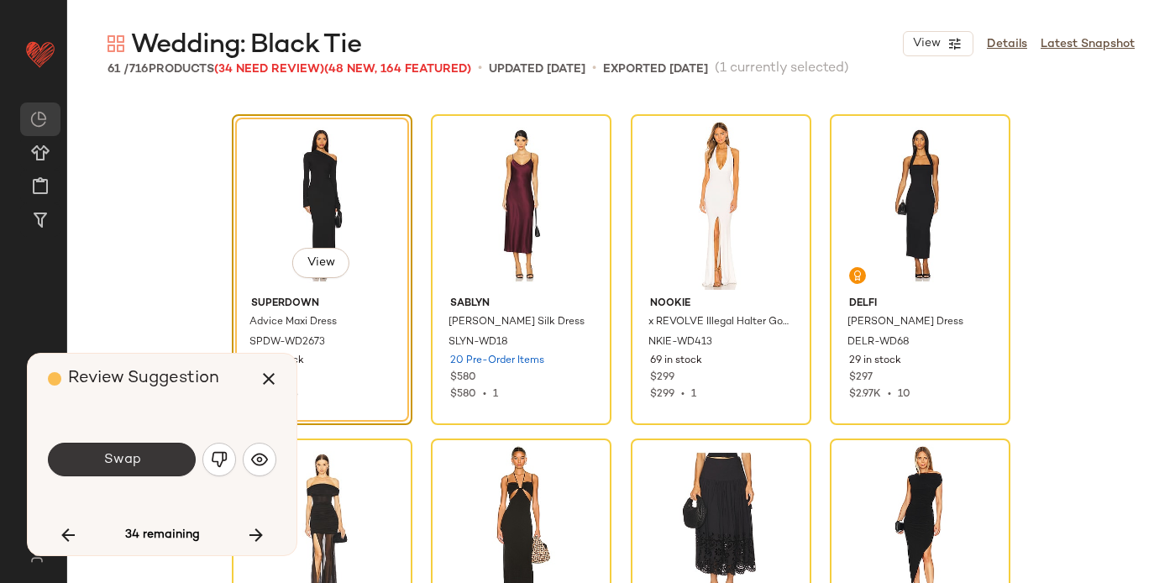
click at [159, 462] on button "Swap" at bounding box center [122, 460] width 148 height 34
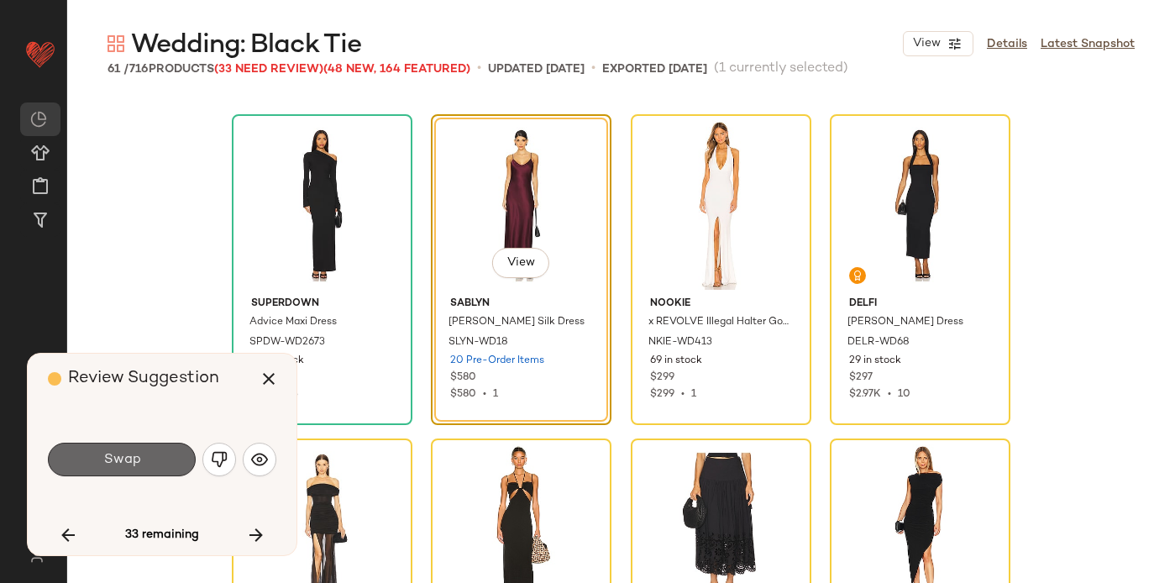
click at [119, 452] on span "Swap" at bounding box center [121, 460] width 38 height 16
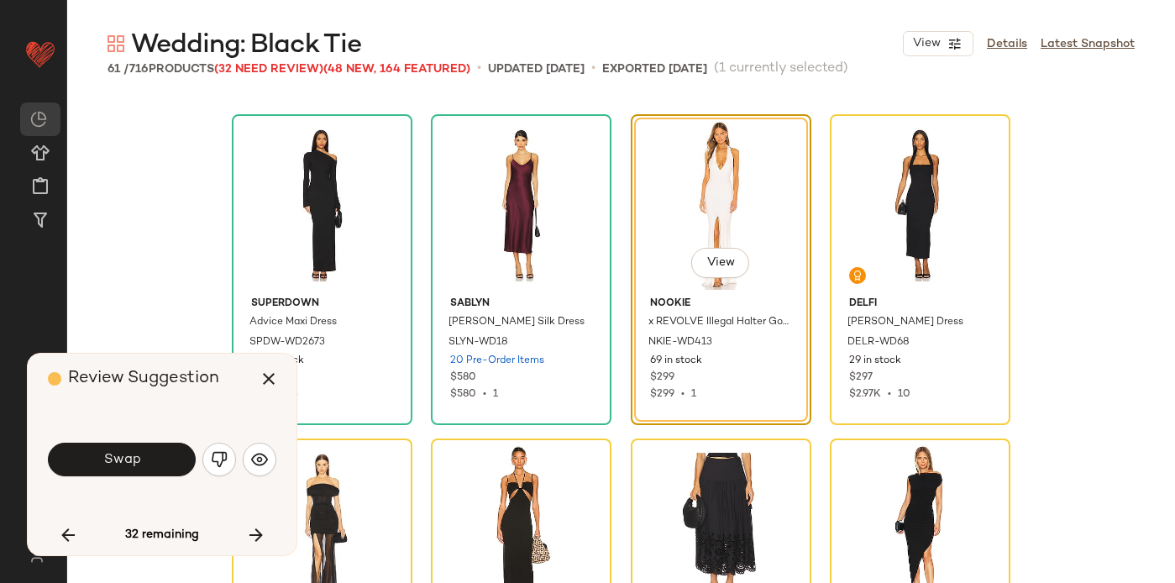
click at [100, 463] on button "Swap" at bounding box center [122, 460] width 148 height 34
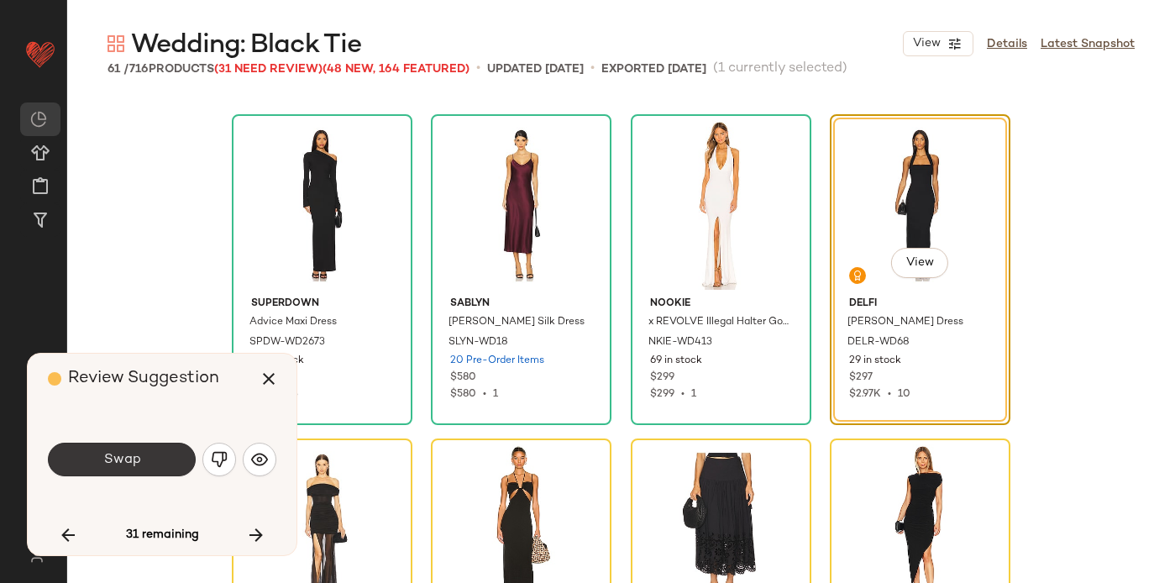
click at [150, 449] on button "Swap" at bounding box center [122, 460] width 148 height 34
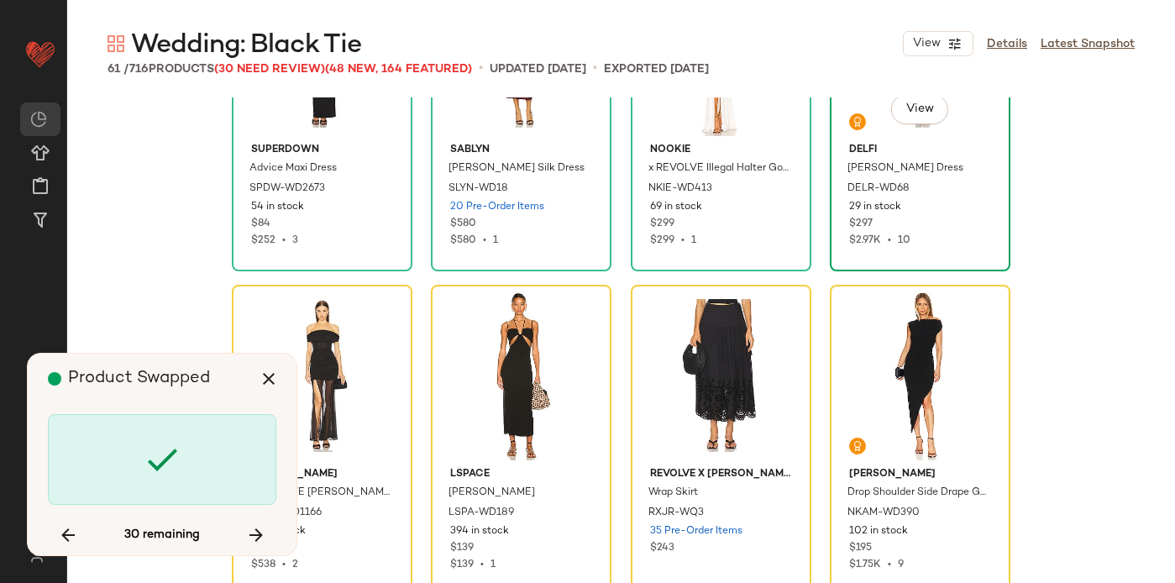
scroll to position [2594, 0]
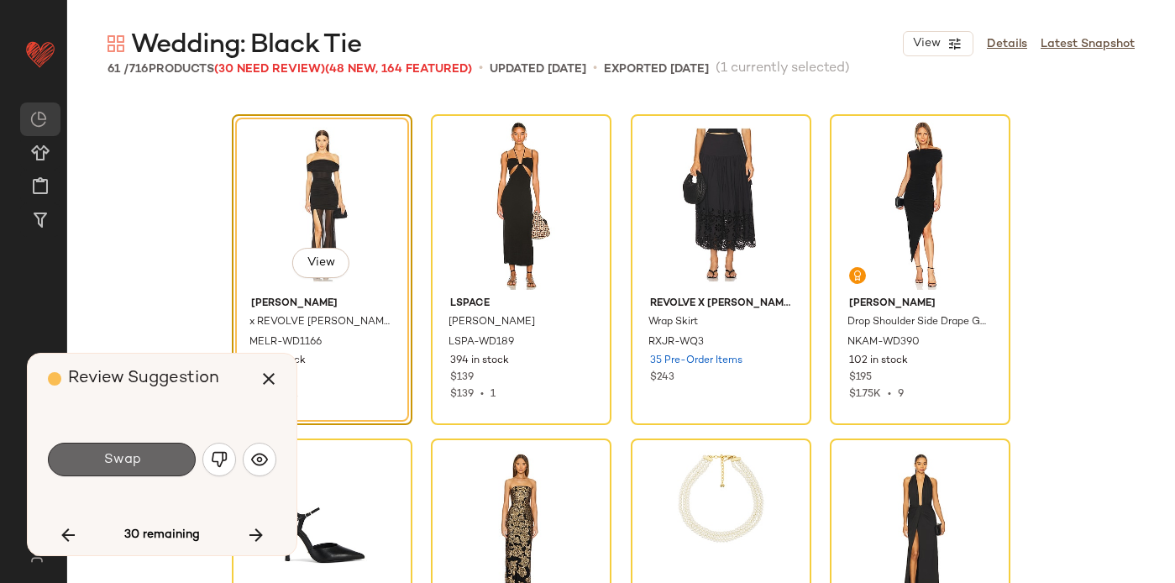
click at [131, 468] on button "Swap" at bounding box center [122, 460] width 148 height 34
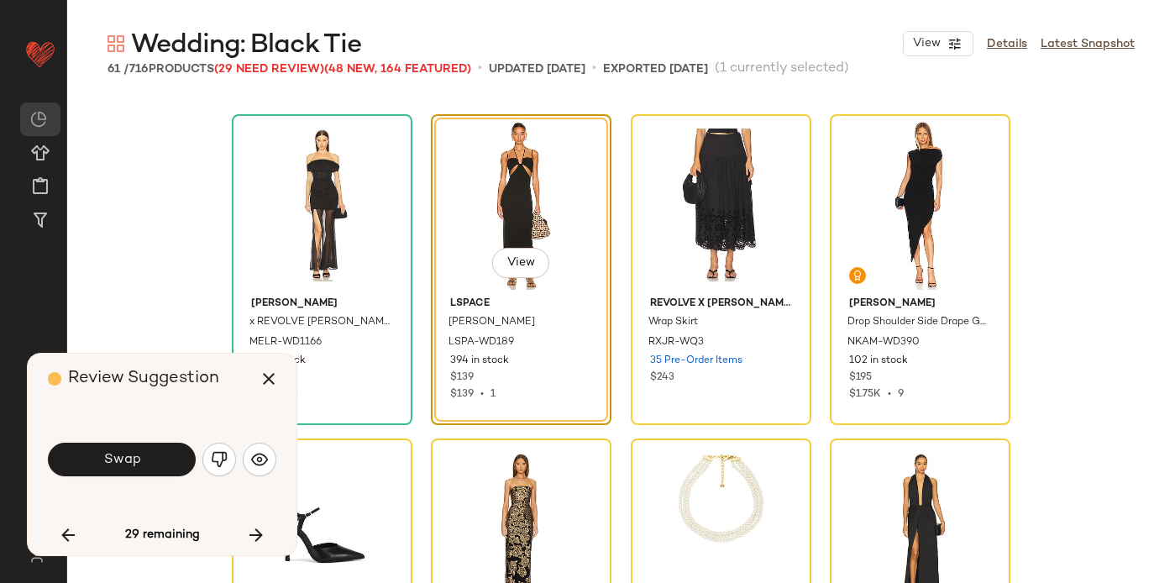
click at [131, 468] on button "Swap" at bounding box center [122, 460] width 148 height 34
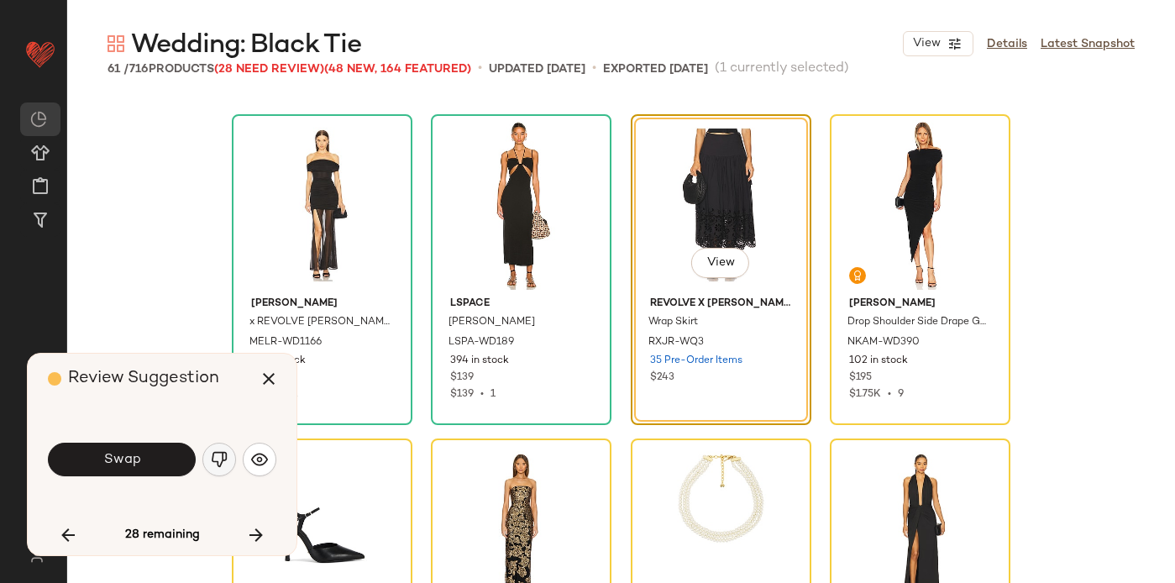
click at [219, 460] on img "button" at bounding box center [219, 459] width 17 height 17
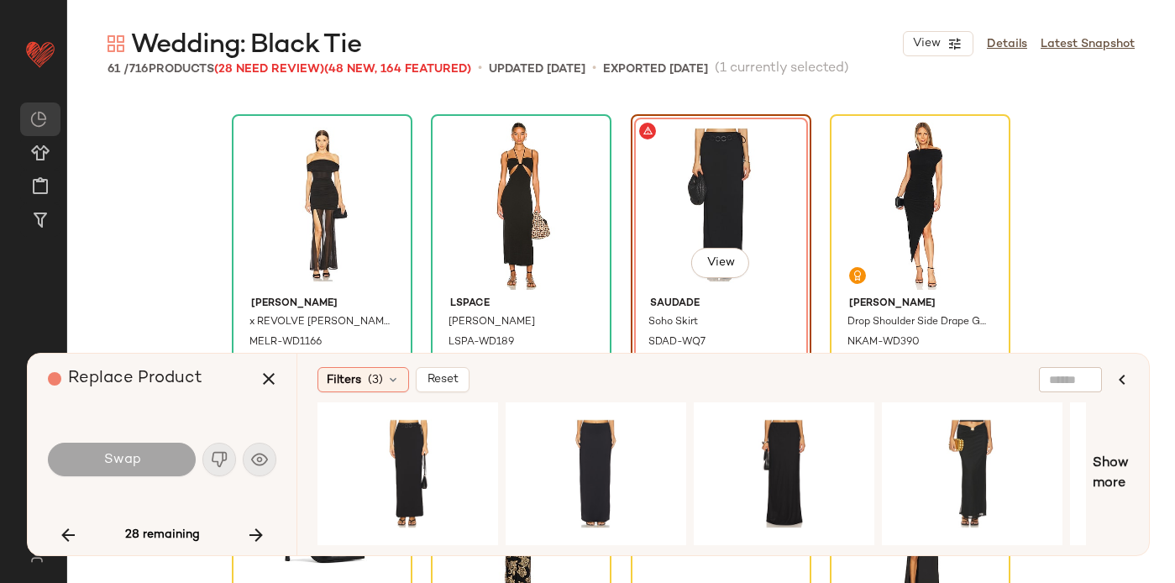
click at [220, 462] on div "Swap" at bounding box center [162, 459] width 228 height 40
click at [263, 459] on div "Swap" at bounding box center [162, 459] width 228 height 40
click at [260, 538] on icon "button" at bounding box center [256, 535] width 20 height 20
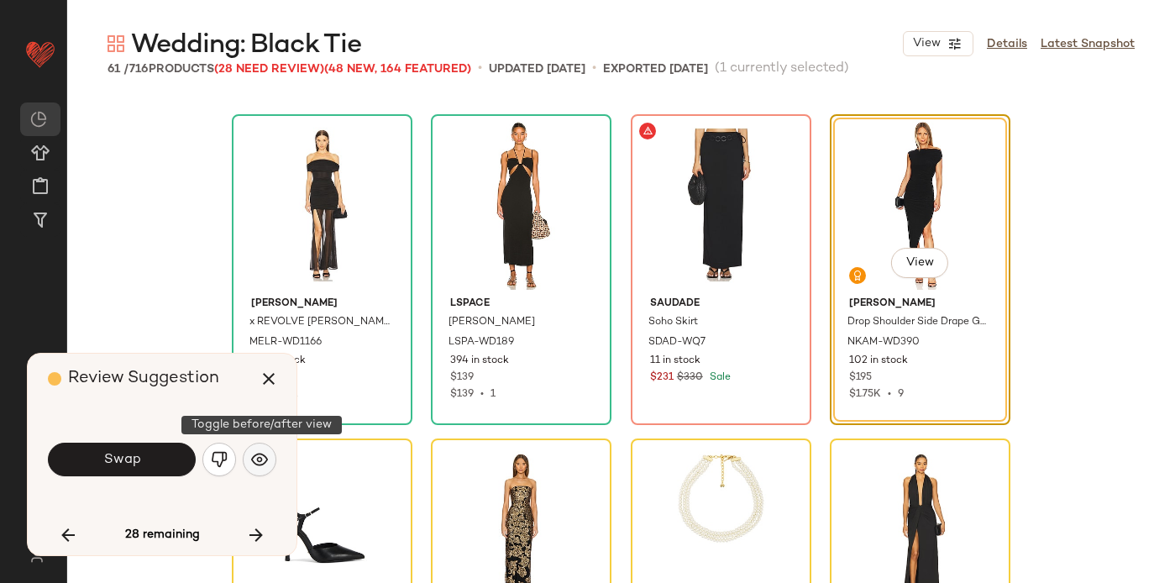
click at [265, 454] on img "button" at bounding box center [259, 459] width 17 height 17
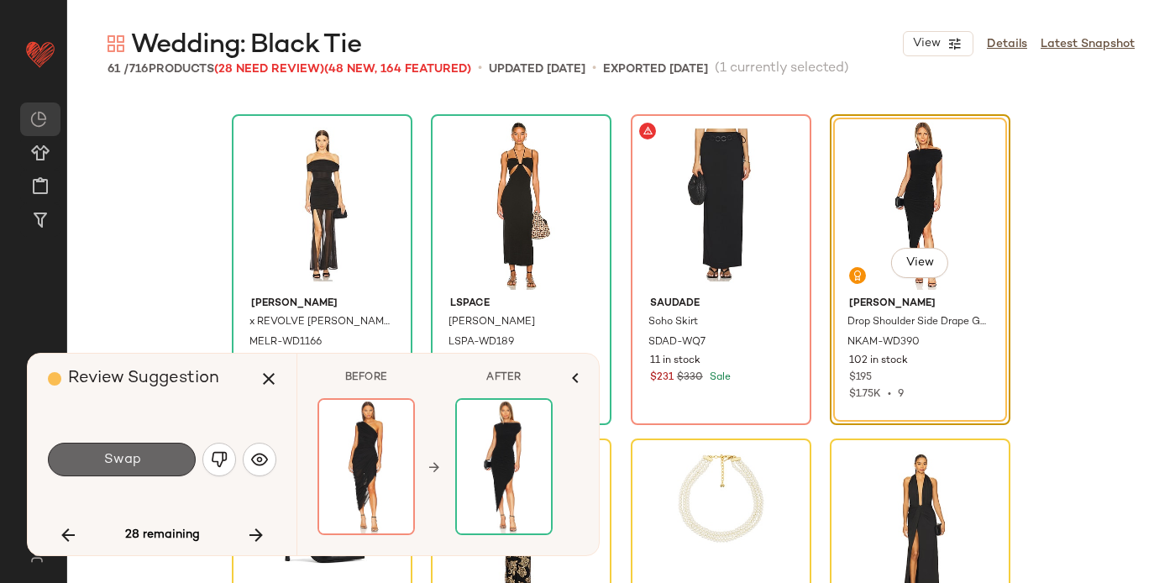
click at [98, 466] on button "Swap" at bounding box center [122, 460] width 148 height 34
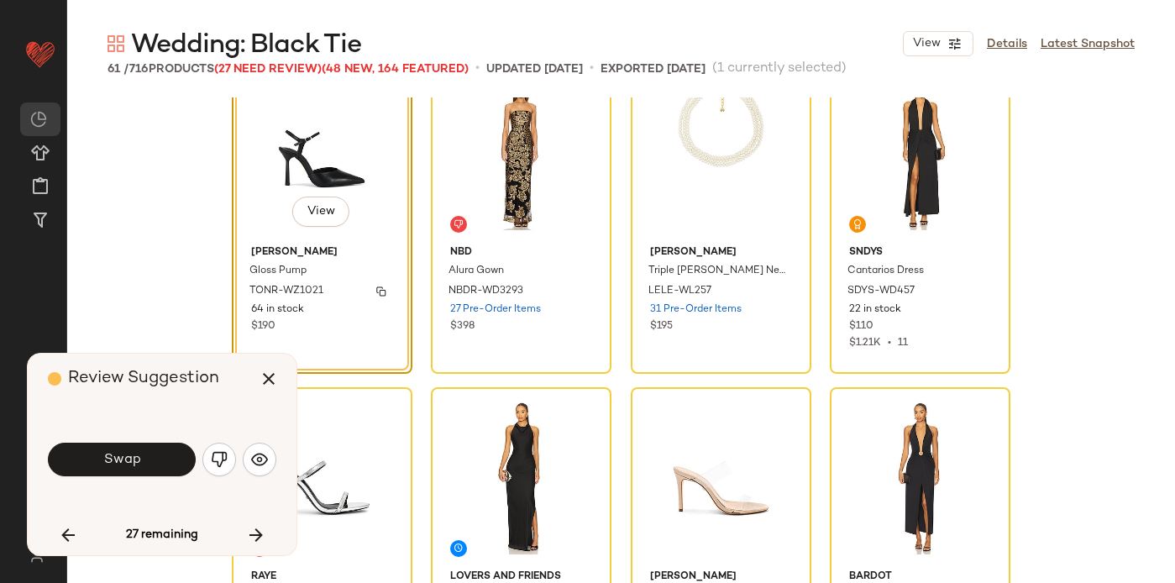
scroll to position [2970, 0]
click at [218, 464] on img "button" at bounding box center [219, 459] width 17 height 17
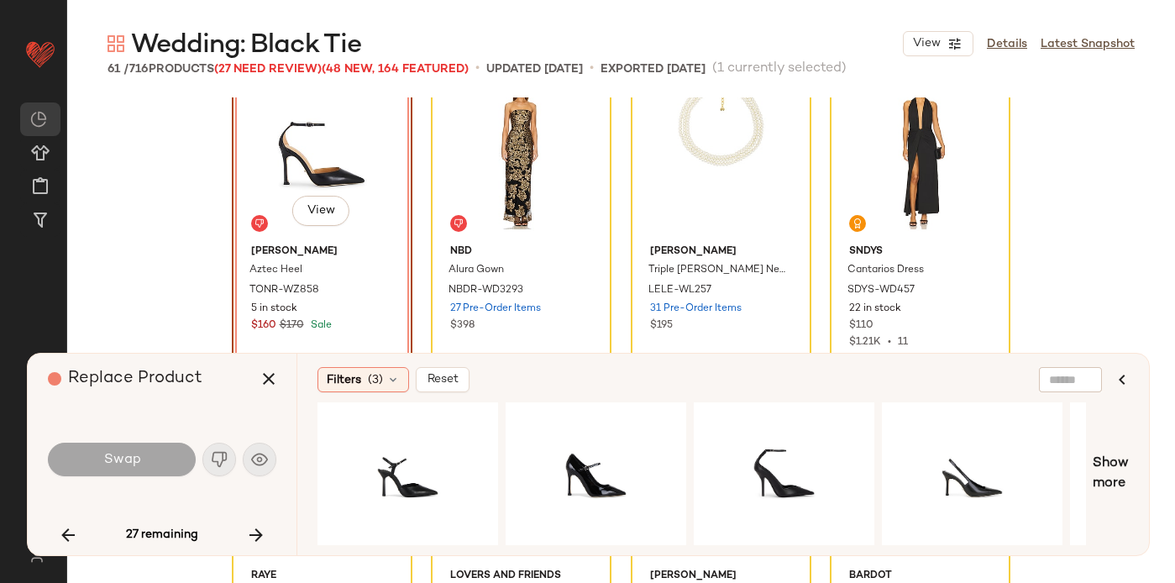
click at [218, 464] on div "Swap" at bounding box center [162, 459] width 228 height 40
click at [437, 443] on div "View" at bounding box center [407, 473] width 169 height 119
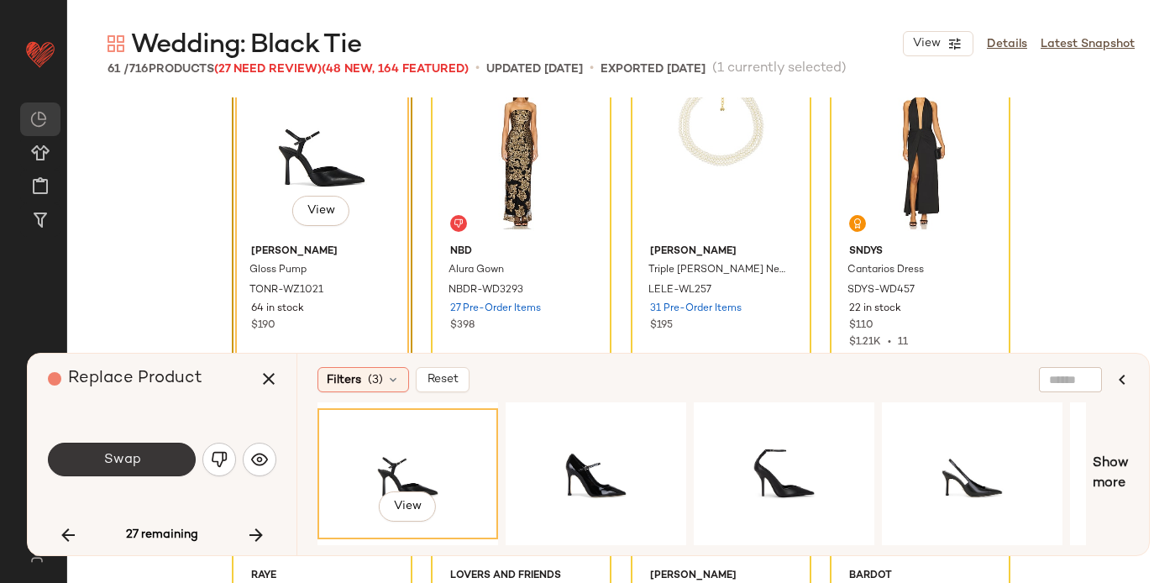
click at [157, 466] on button "Swap" at bounding box center [122, 460] width 148 height 34
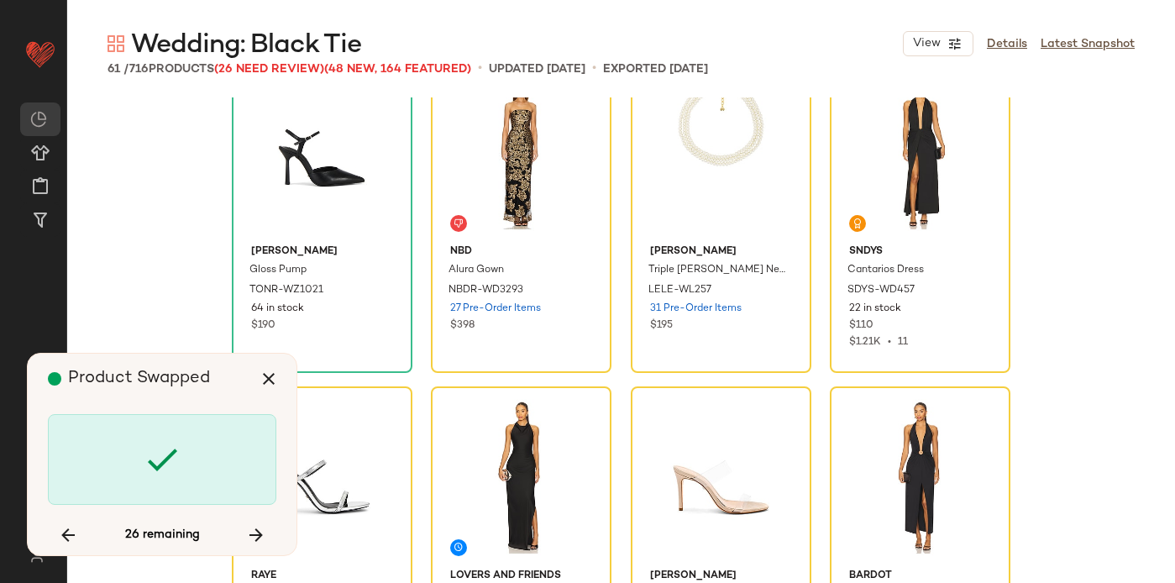
scroll to position [2918, 0]
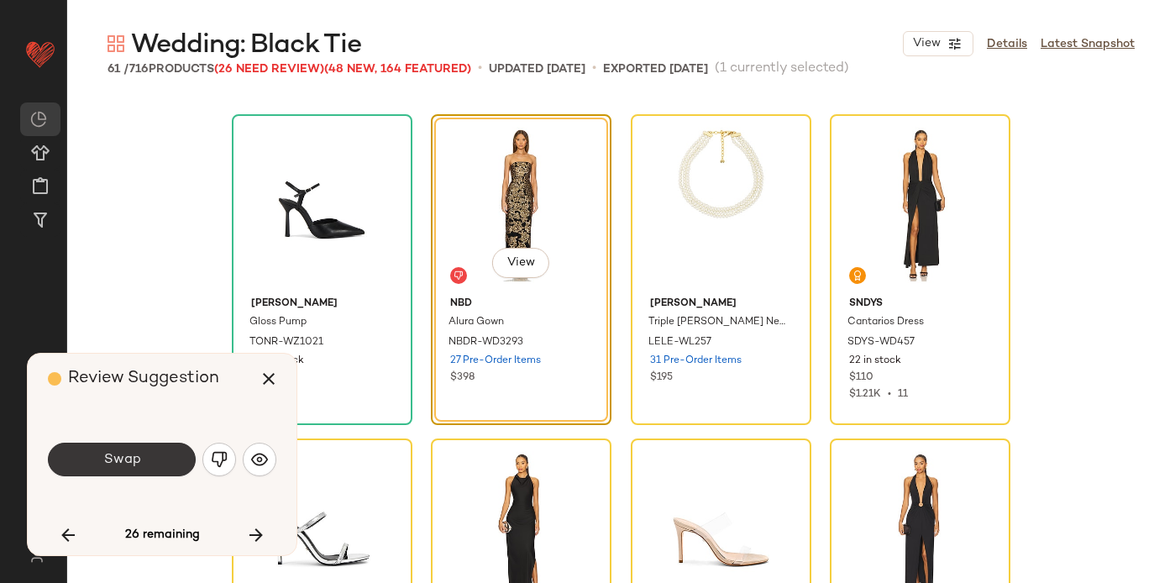
click at [152, 465] on button "Swap" at bounding box center [122, 460] width 148 height 34
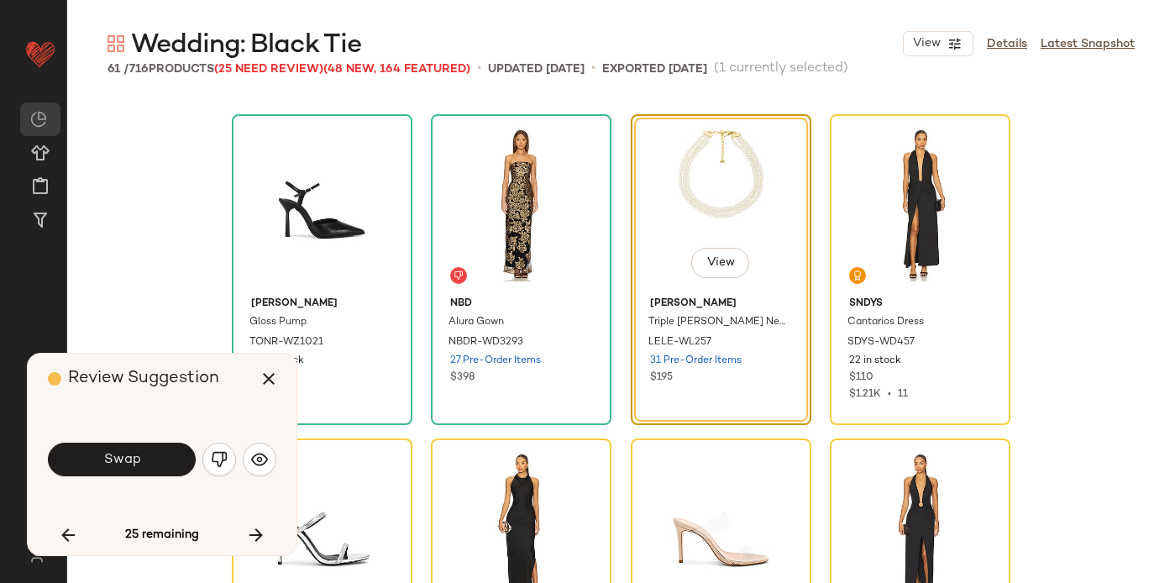
click at [152, 465] on button "Swap" at bounding box center [122, 460] width 148 height 34
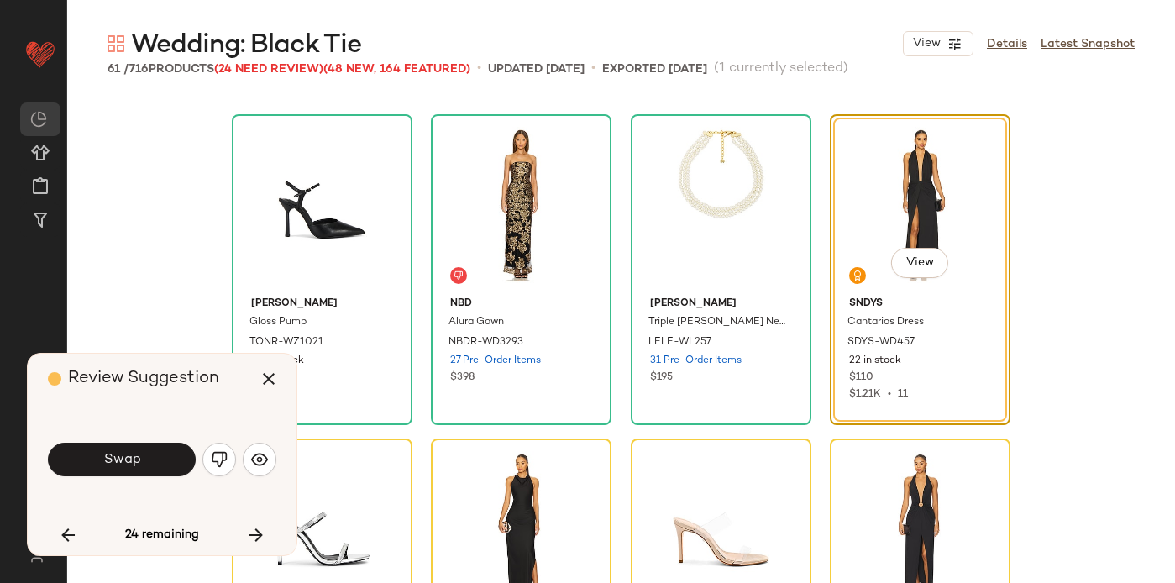
click at [152, 465] on button "Swap" at bounding box center [122, 460] width 148 height 34
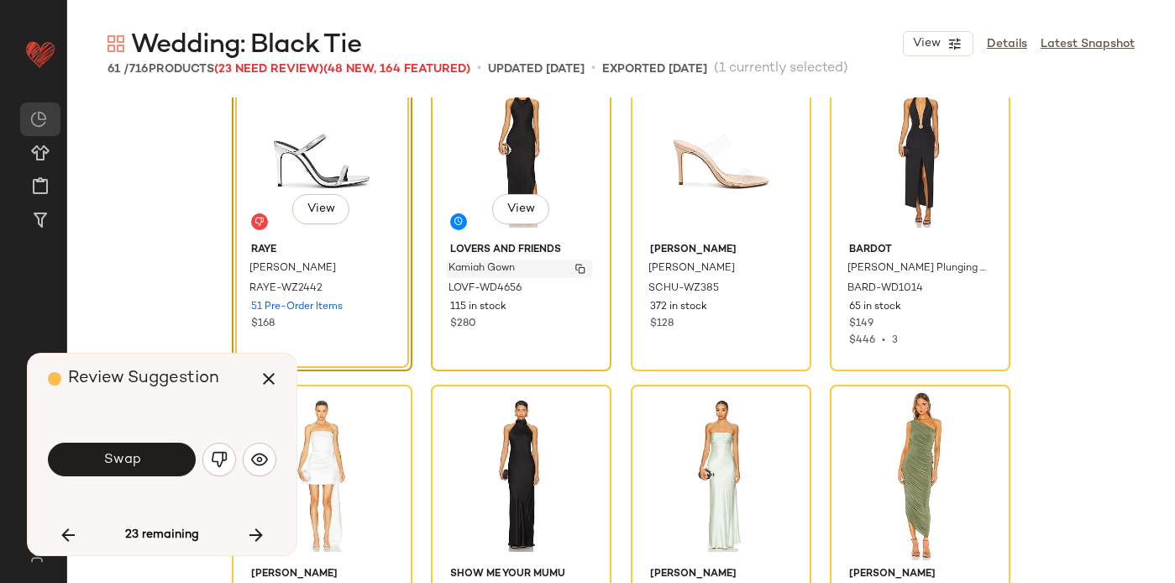
scroll to position [3294, 0]
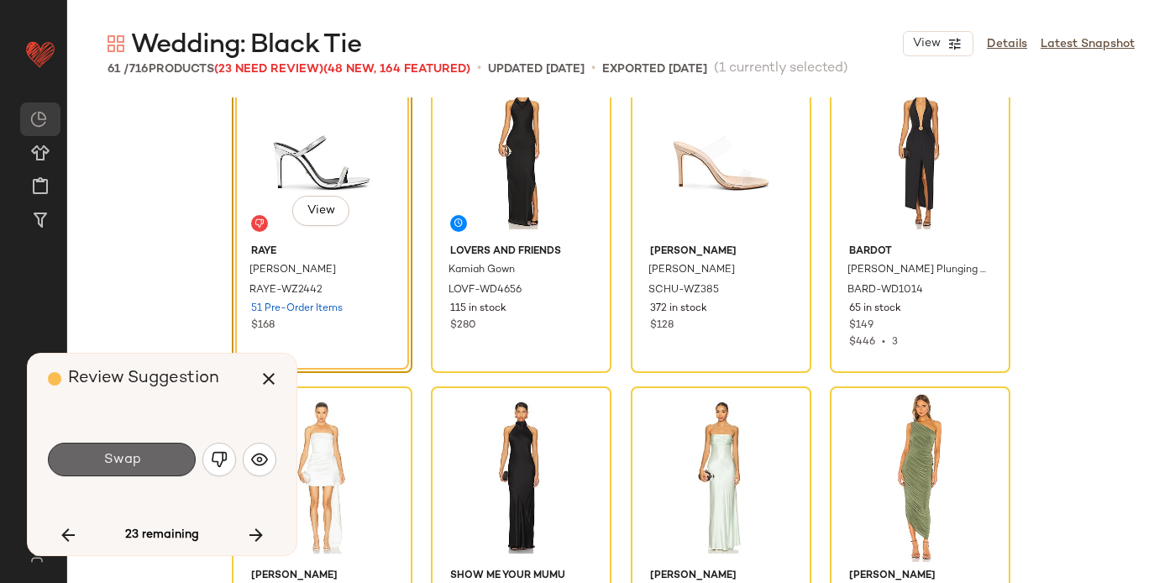
click at [123, 453] on span "Swap" at bounding box center [121, 460] width 38 height 16
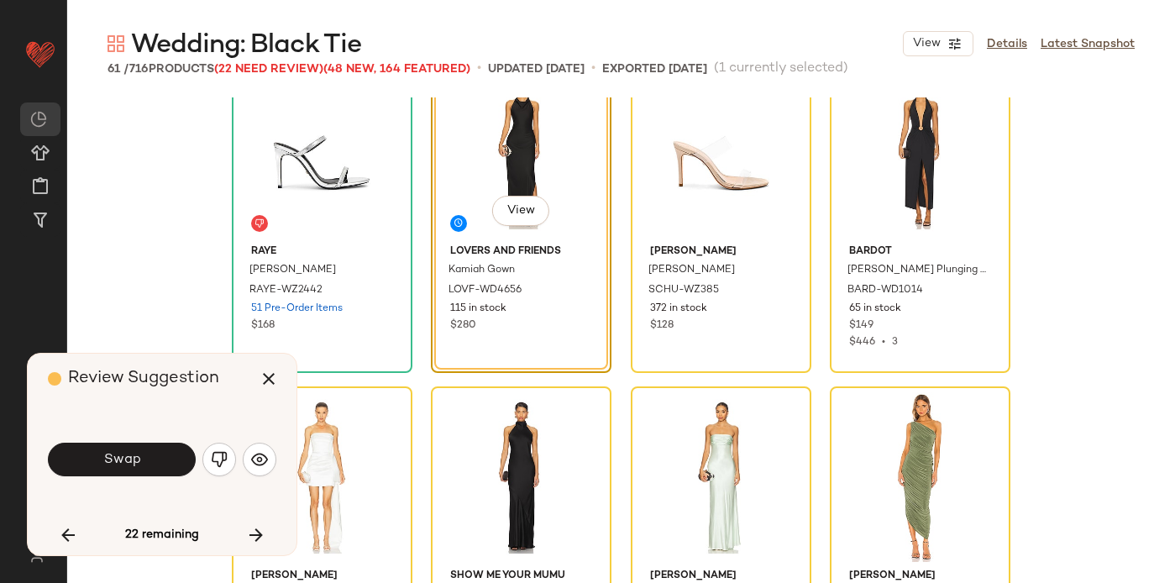
scroll to position [3242, 0]
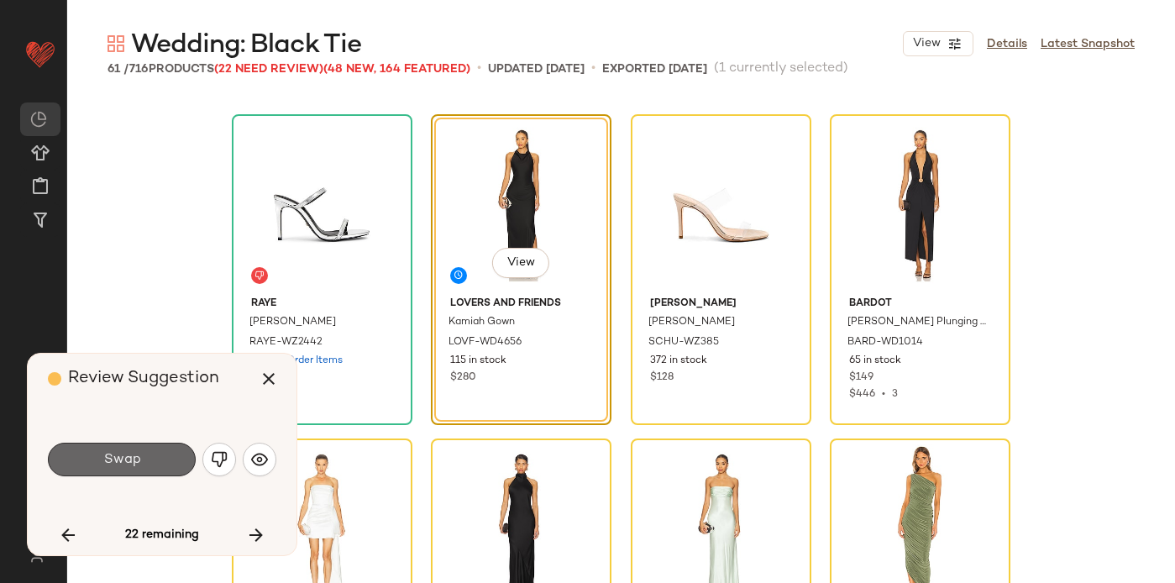
click at [123, 454] on span "Swap" at bounding box center [121, 460] width 38 height 16
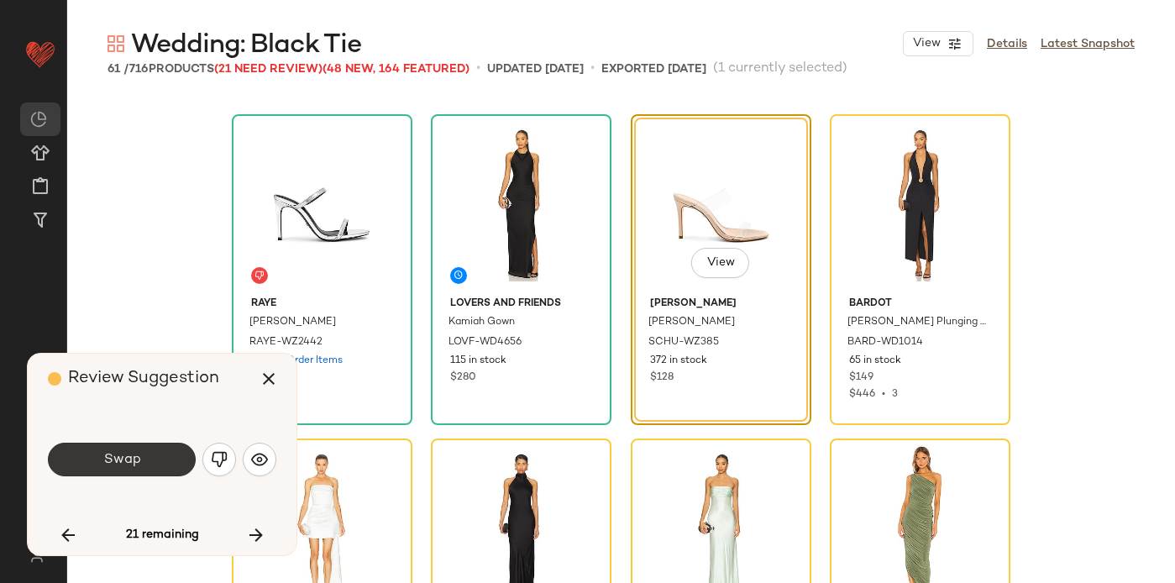
click at [121, 454] on span "Swap" at bounding box center [121, 460] width 38 height 16
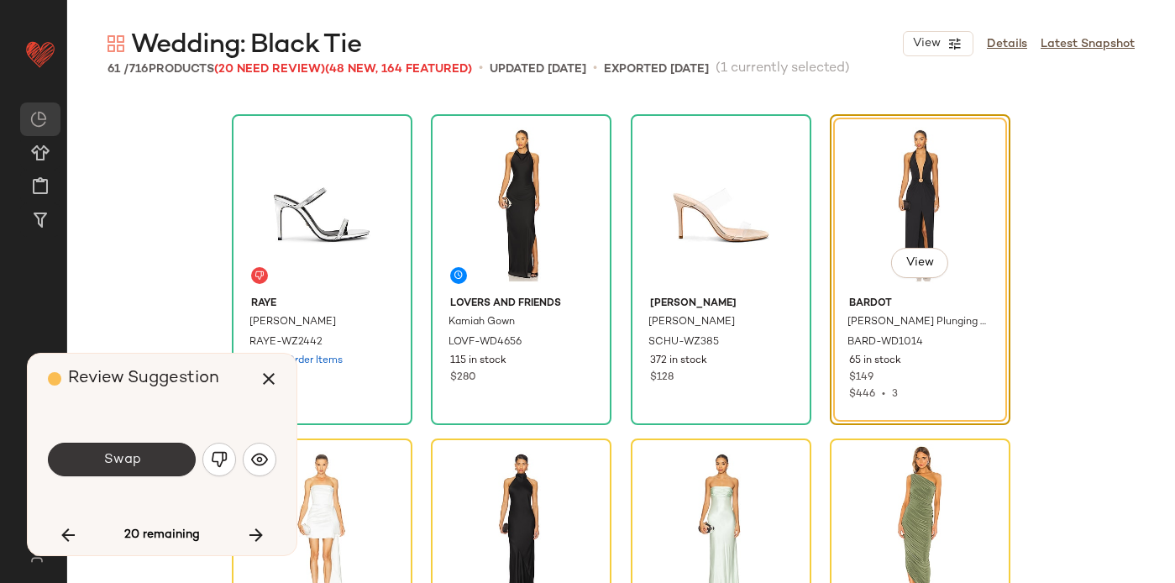
click at [129, 458] on span "Swap" at bounding box center [121, 460] width 38 height 16
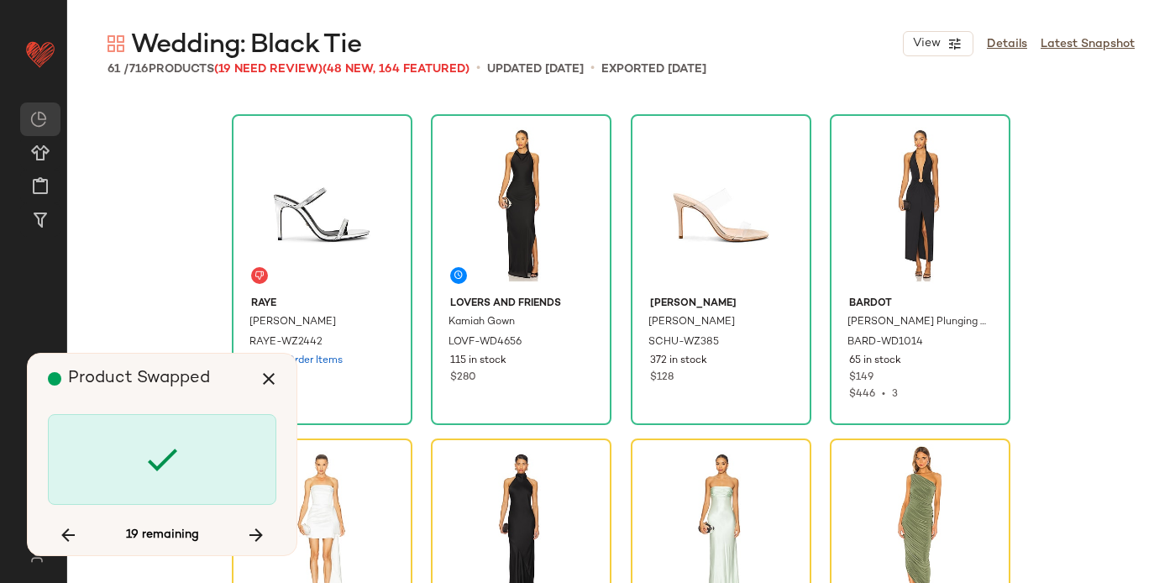
scroll to position [3566, 0]
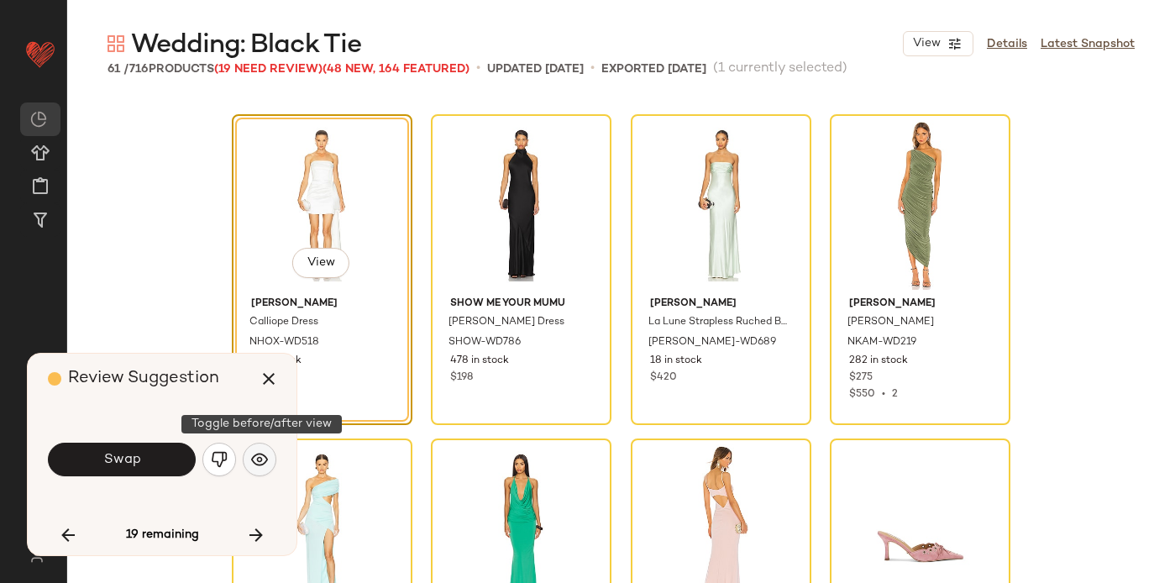
click at [257, 457] on img "button" at bounding box center [259, 459] width 17 height 17
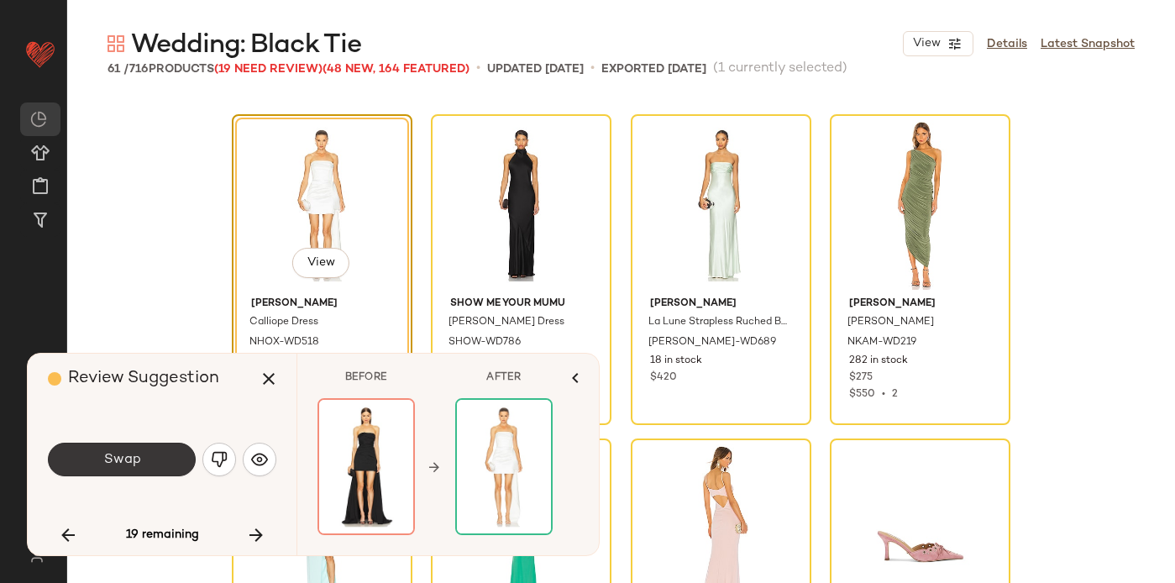
click at [159, 457] on button "Swap" at bounding box center [122, 460] width 148 height 34
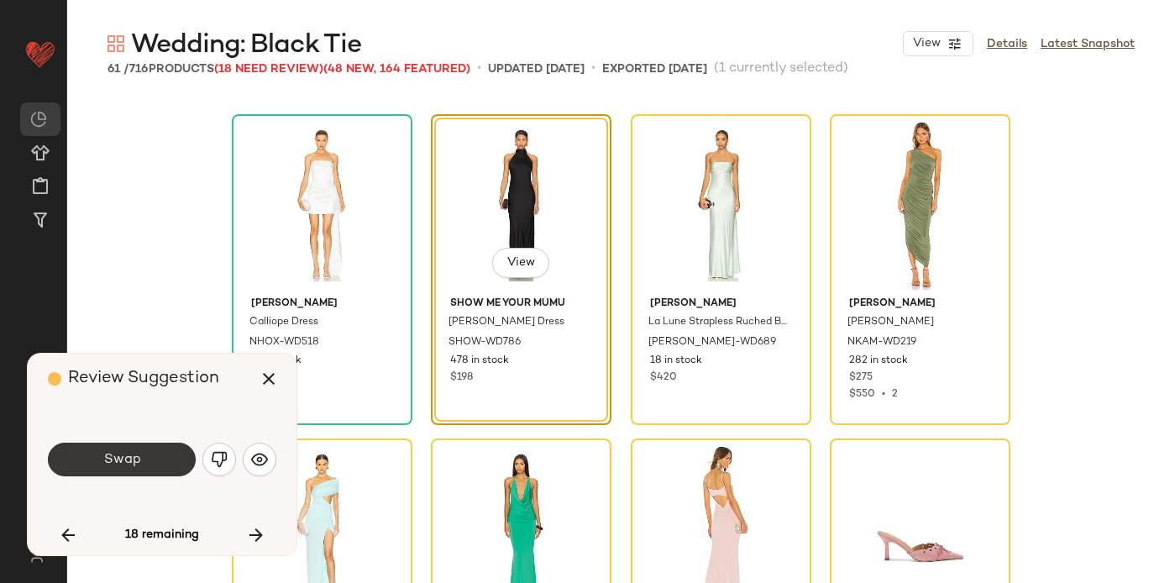
click at [119, 458] on span "Swap" at bounding box center [121, 460] width 38 height 16
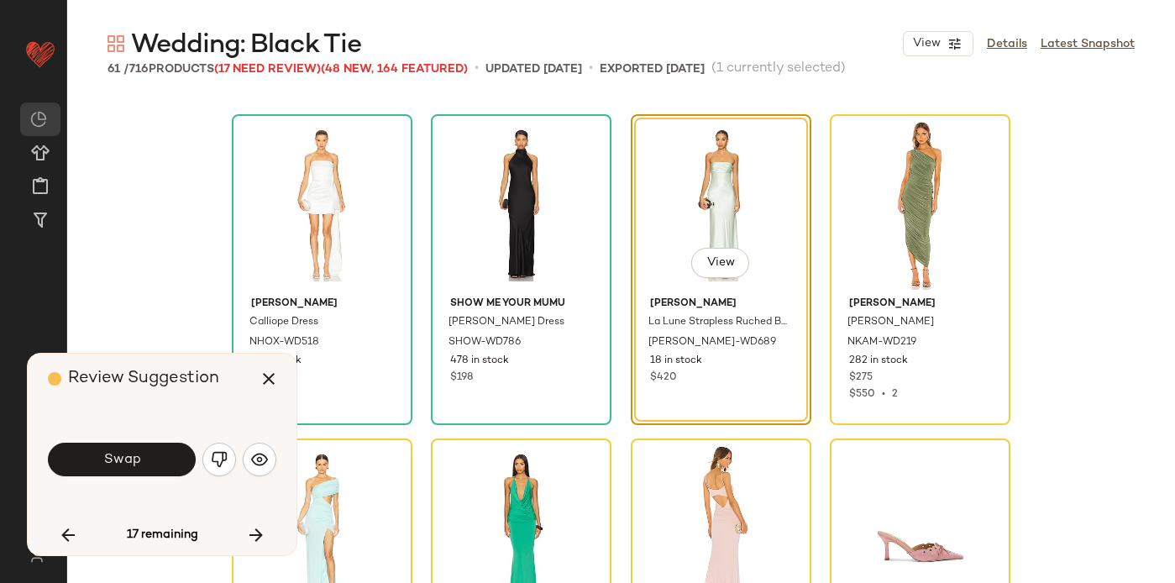
click at [119, 458] on span "Swap" at bounding box center [121, 460] width 38 height 16
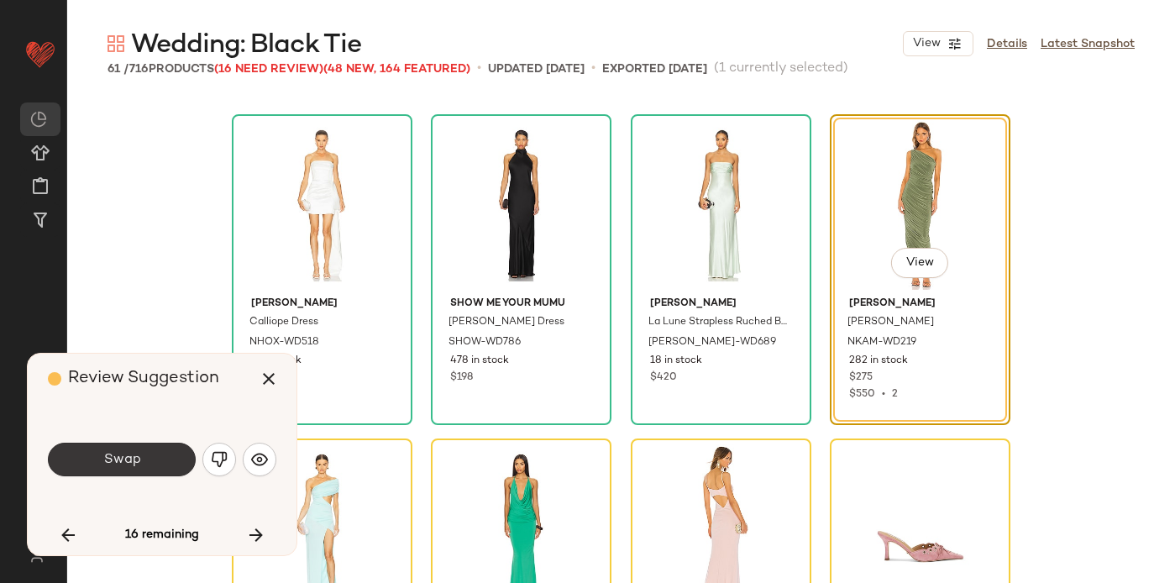
click at [120, 459] on span "Swap" at bounding box center [121, 460] width 38 height 16
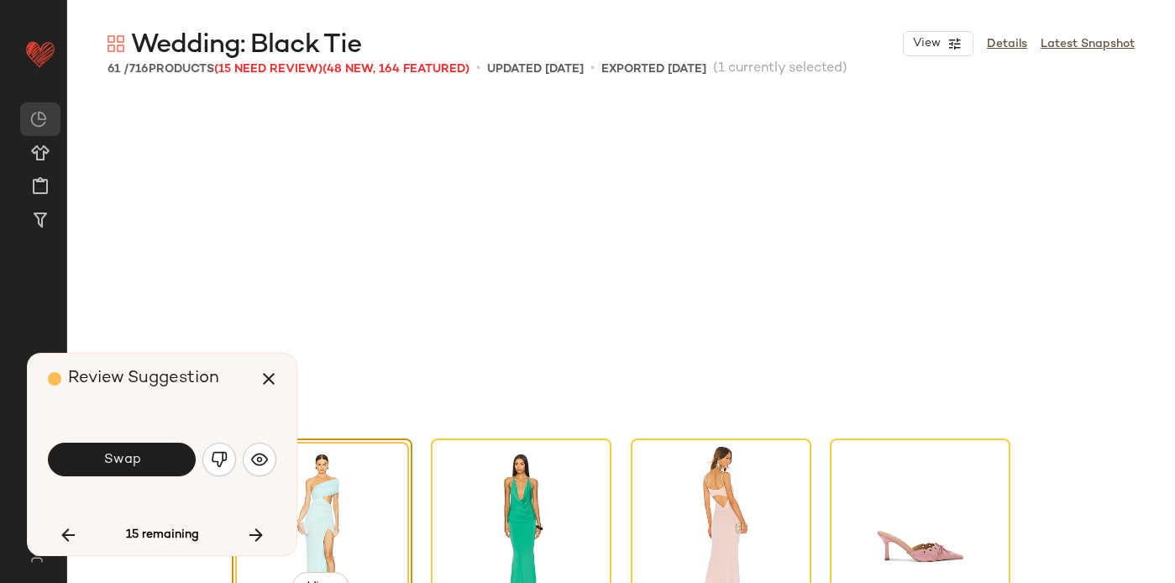
scroll to position [3890, 0]
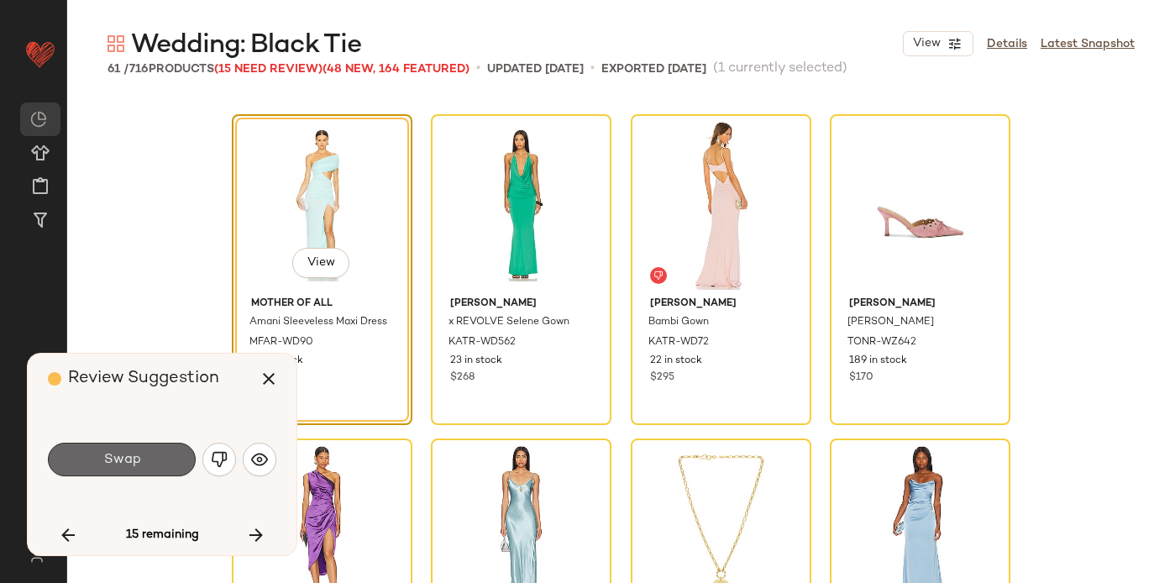
click at [147, 465] on button "Swap" at bounding box center [122, 460] width 148 height 34
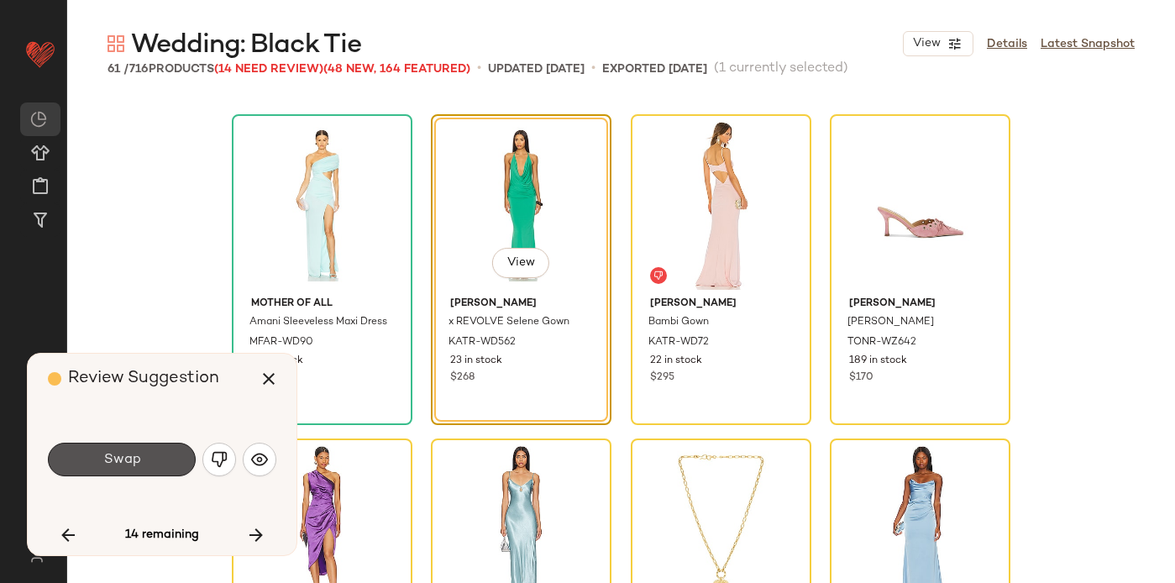
click at [147, 465] on button "Swap" at bounding box center [122, 460] width 148 height 34
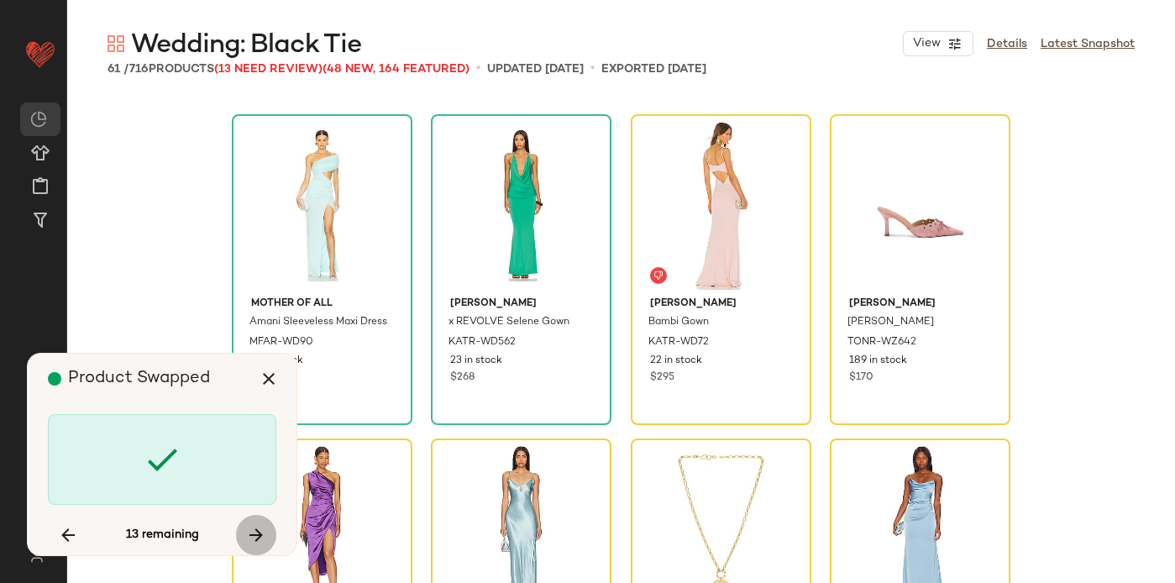
click at [258, 523] on button "button" at bounding box center [256, 535] width 40 height 40
click at [252, 537] on icon "button" at bounding box center [256, 535] width 20 height 20
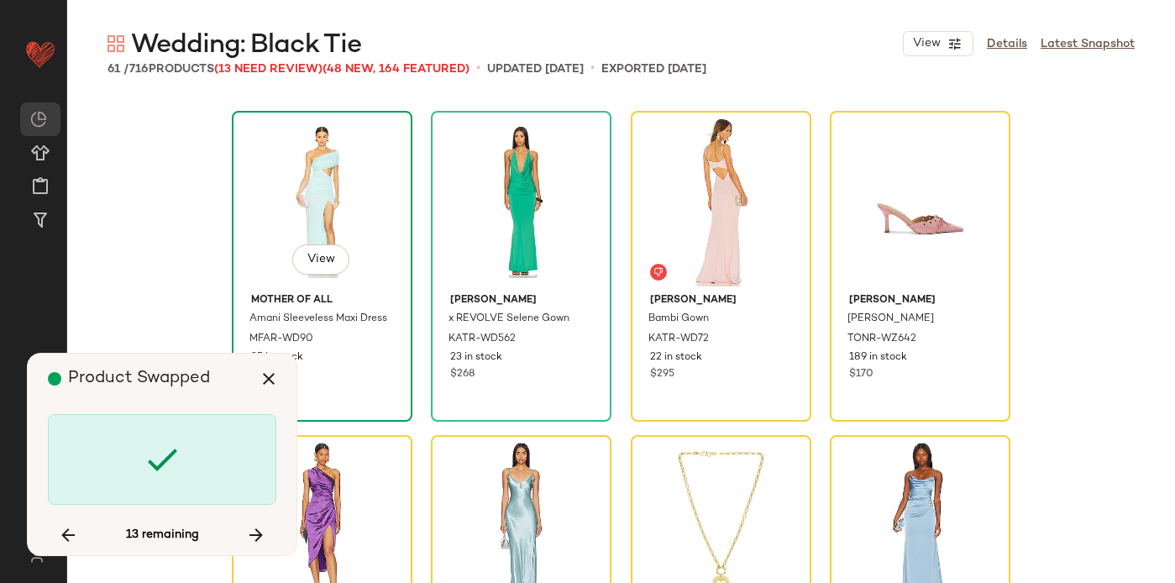
scroll to position [3899, 0]
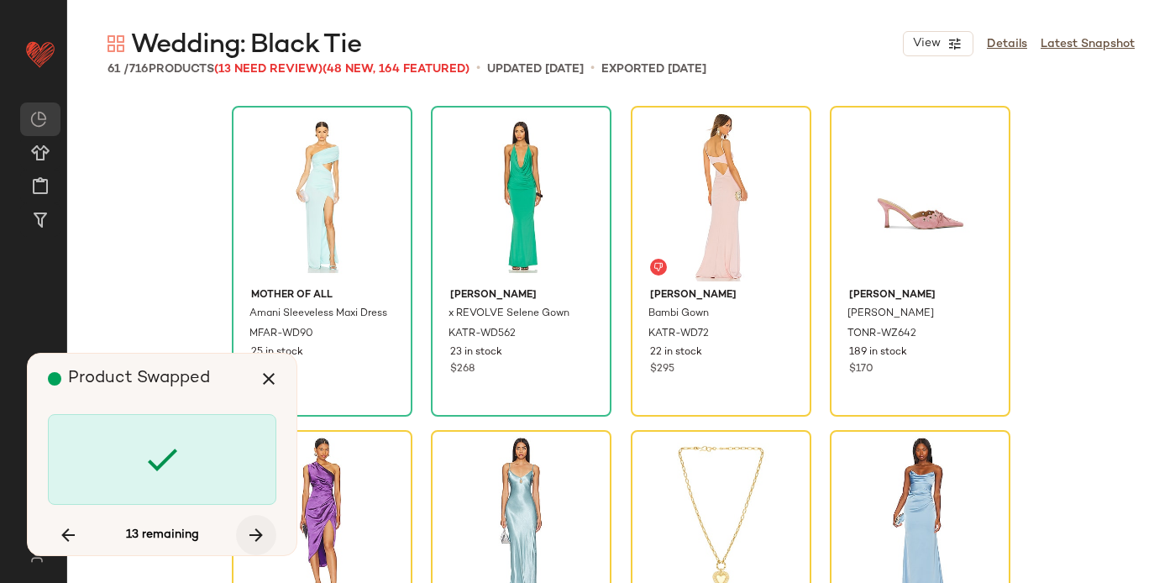
click at [252, 531] on icon "button" at bounding box center [256, 535] width 20 height 20
click at [275, 375] on icon "button" at bounding box center [269, 379] width 20 height 20
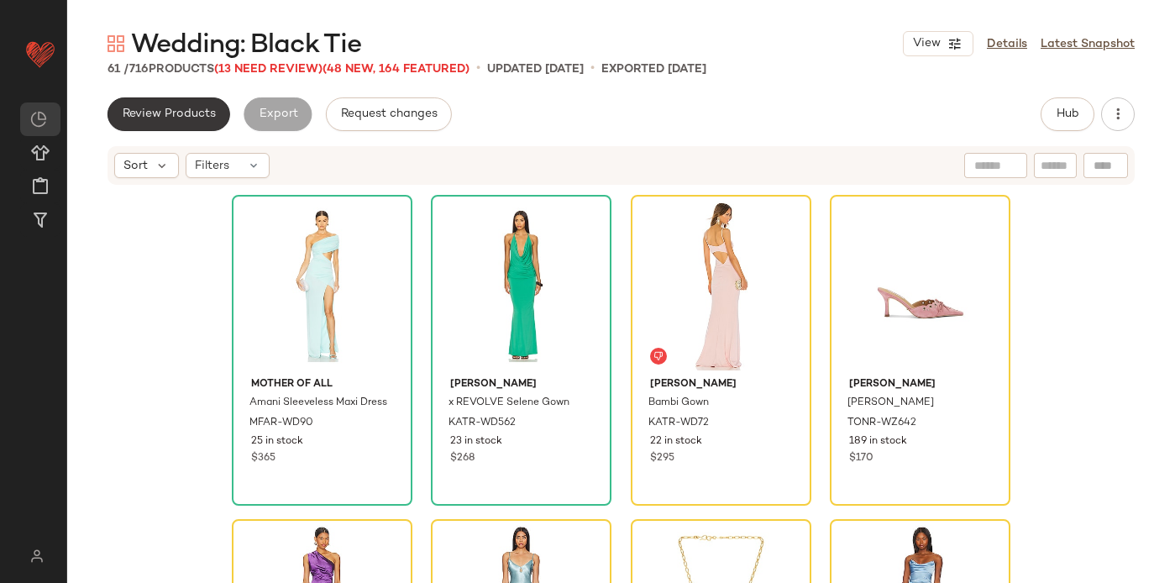
click at [196, 118] on span "Review Products" at bounding box center [169, 114] width 94 height 13
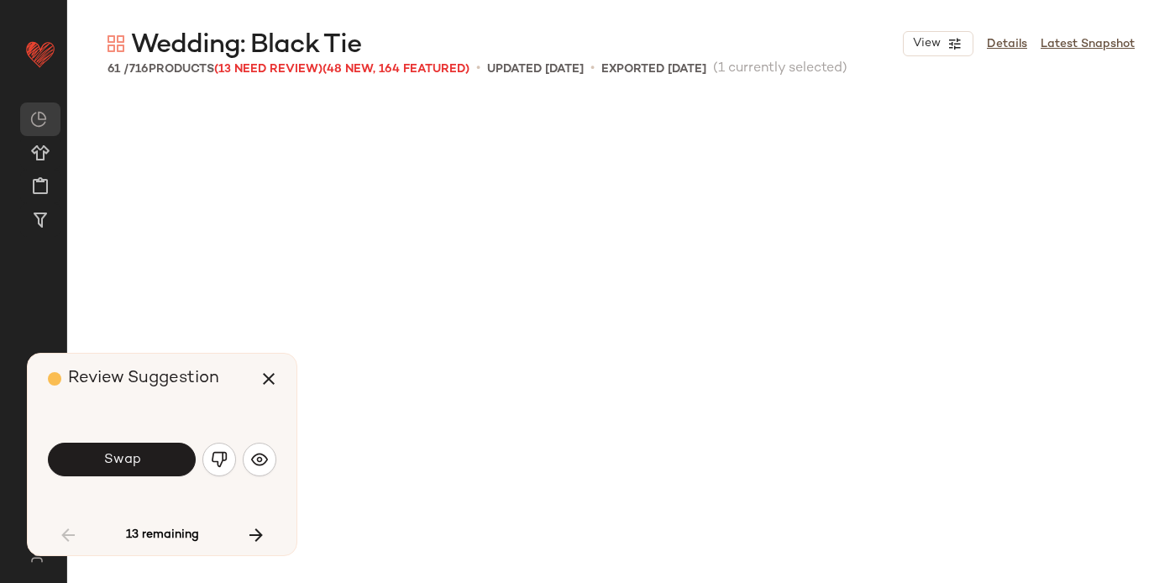
scroll to position [1297, 0]
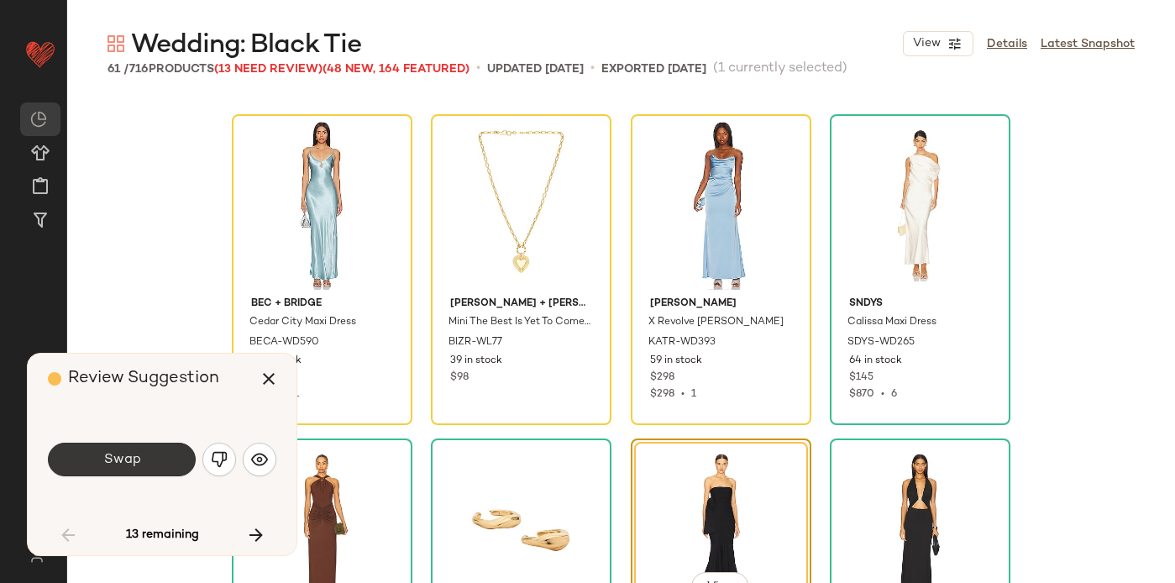
click at [117, 457] on span "Swap" at bounding box center [121, 460] width 38 height 16
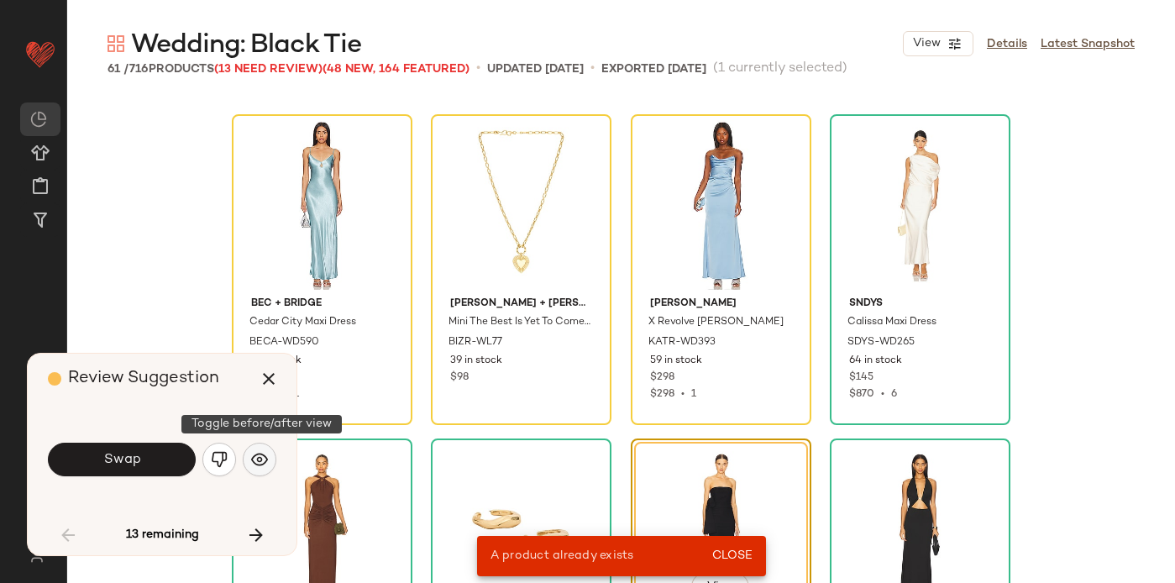
click at [264, 462] on img "button" at bounding box center [259, 459] width 17 height 17
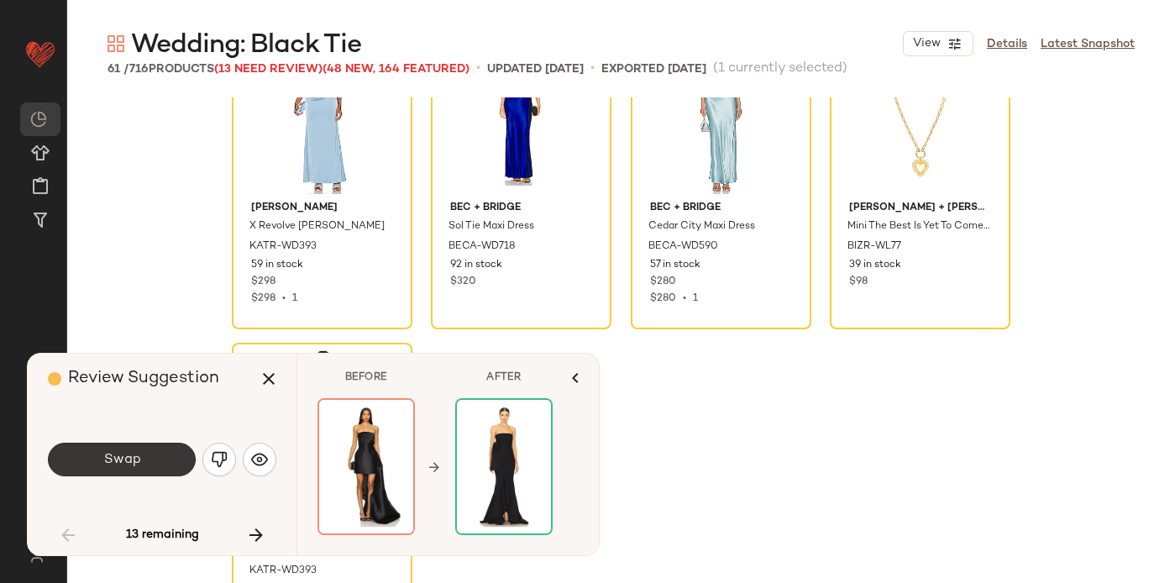
click at [138, 452] on span "Swap" at bounding box center [121, 460] width 38 height 16
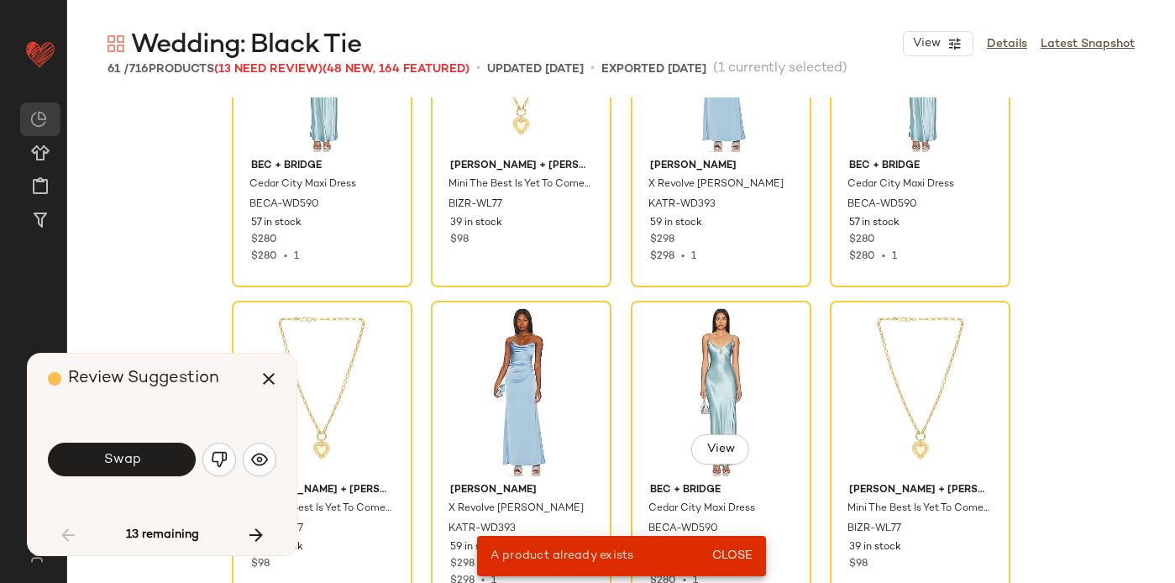
scroll to position [79887, 0]
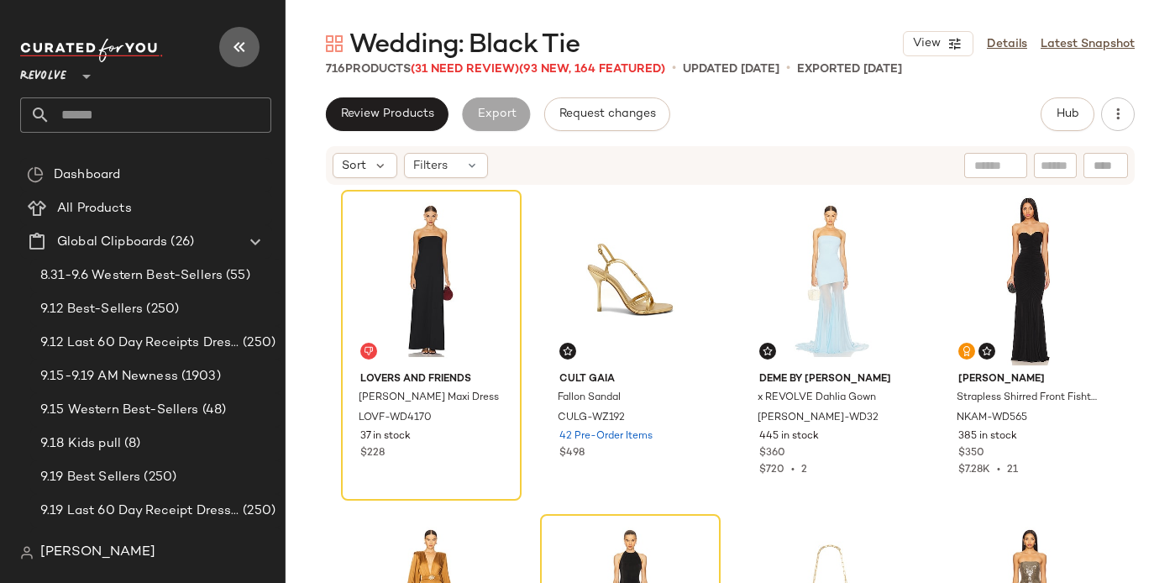
click at [240, 49] on icon "button" at bounding box center [239, 47] width 20 height 20
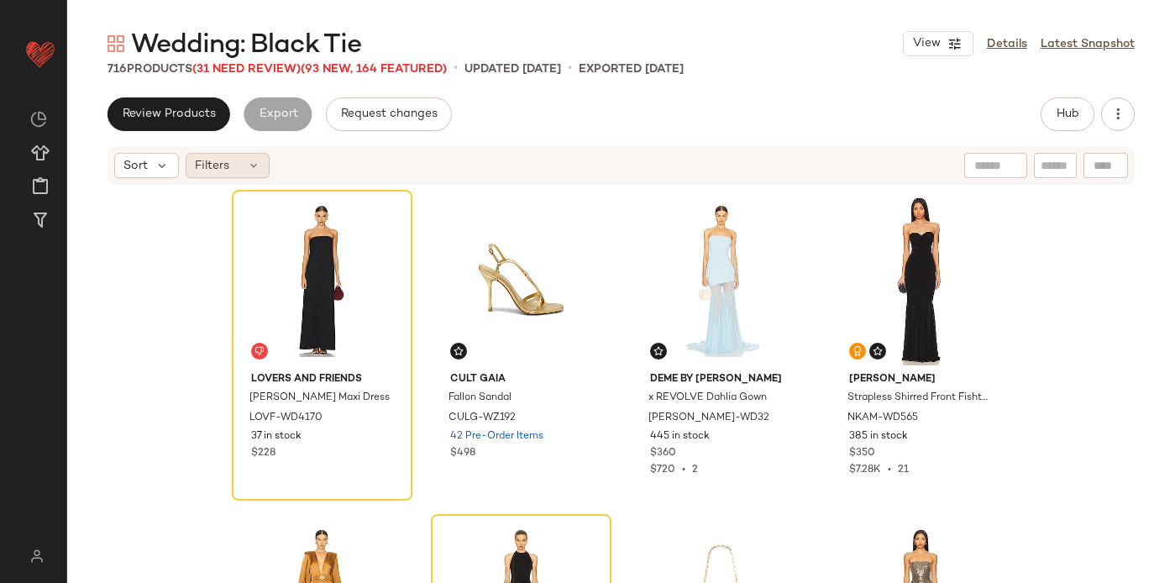
click at [254, 170] on icon at bounding box center [253, 165] width 13 height 13
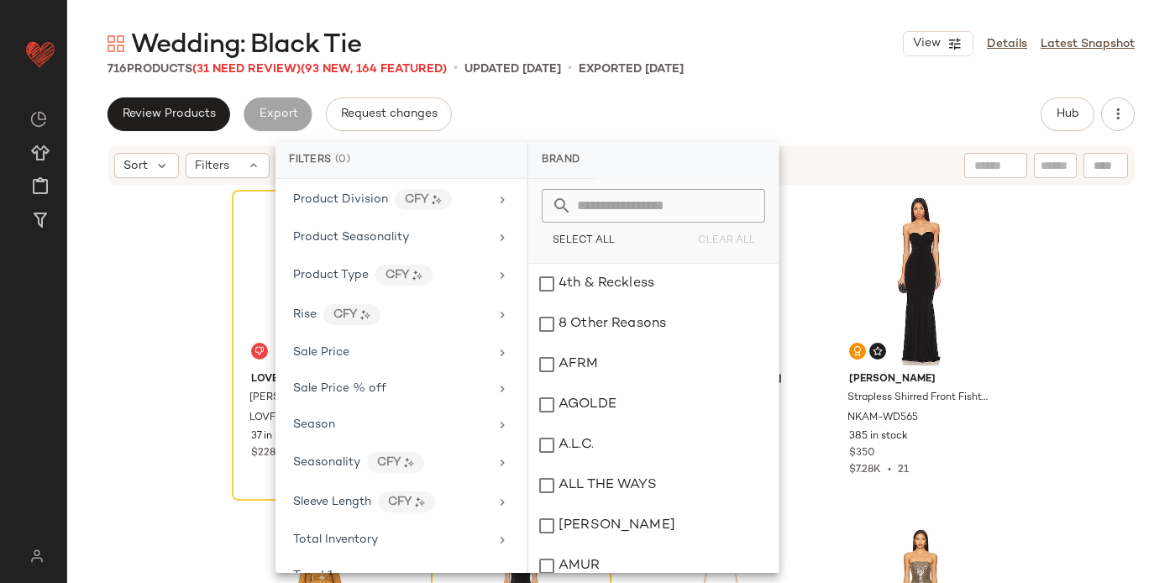
scroll to position [1455, 0]
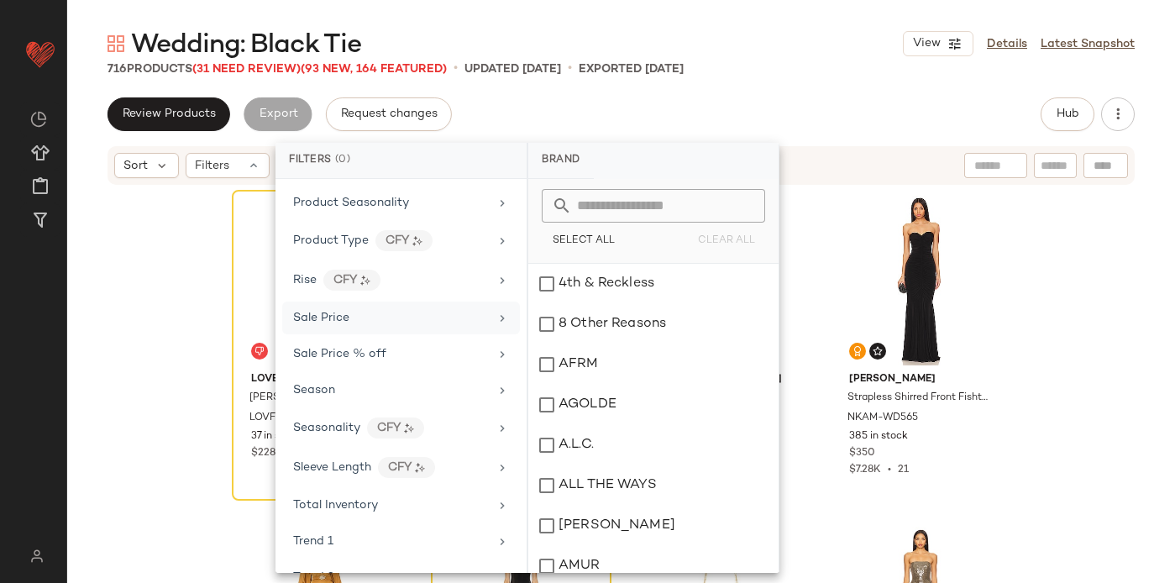
click at [351, 322] on div "Sale Price" at bounding box center [391, 318] width 196 height 18
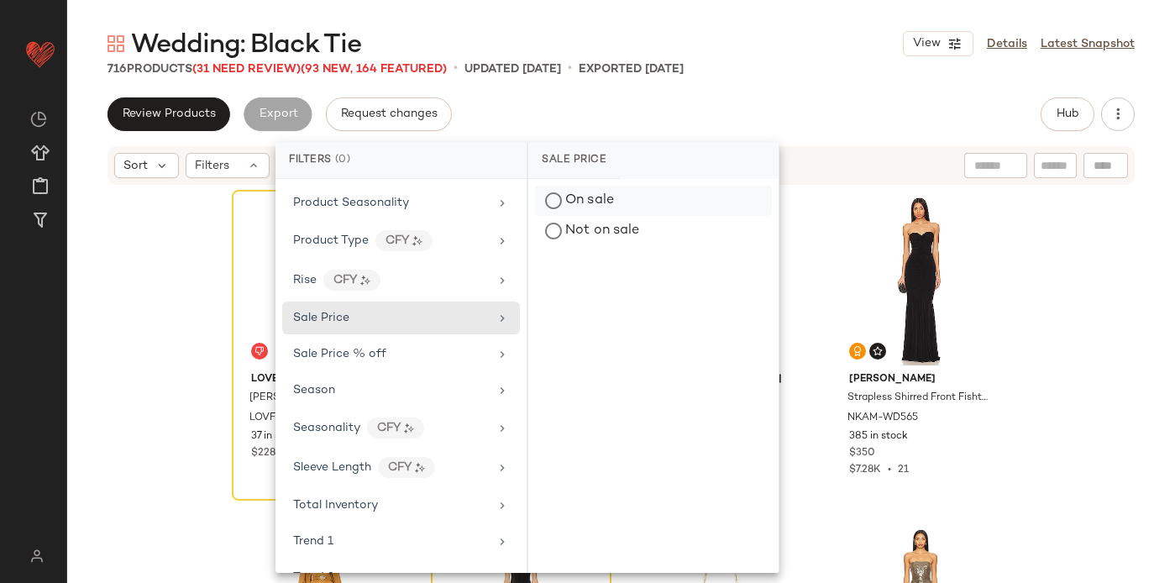
click at [592, 192] on div "On sale" at bounding box center [653, 201] width 237 height 30
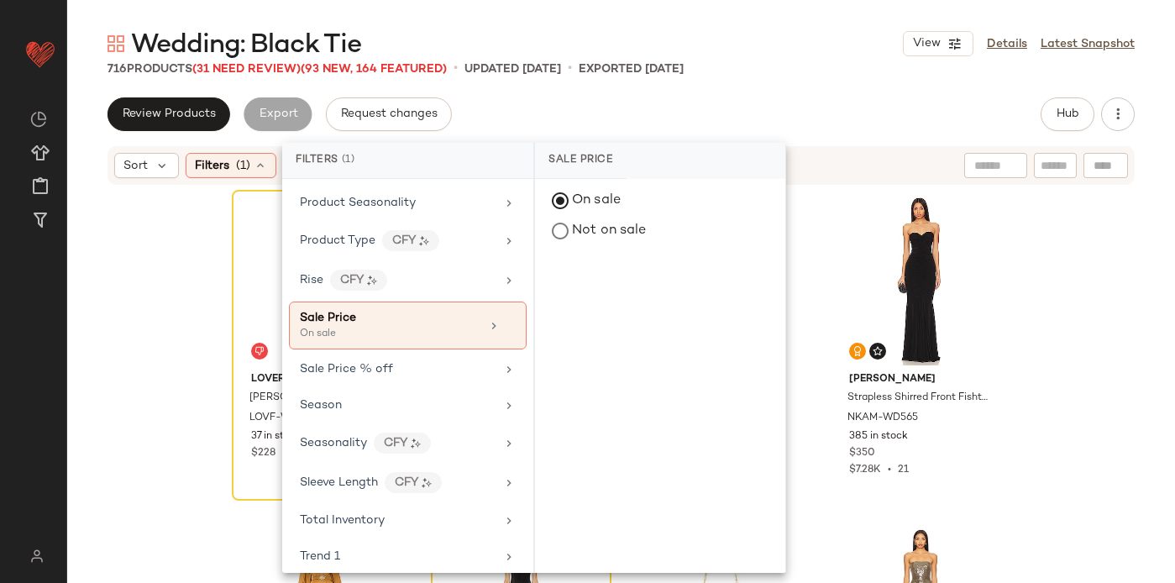
click at [580, 106] on div "Review Products Export Request changes Hub" at bounding box center [621, 114] width 1027 height 34
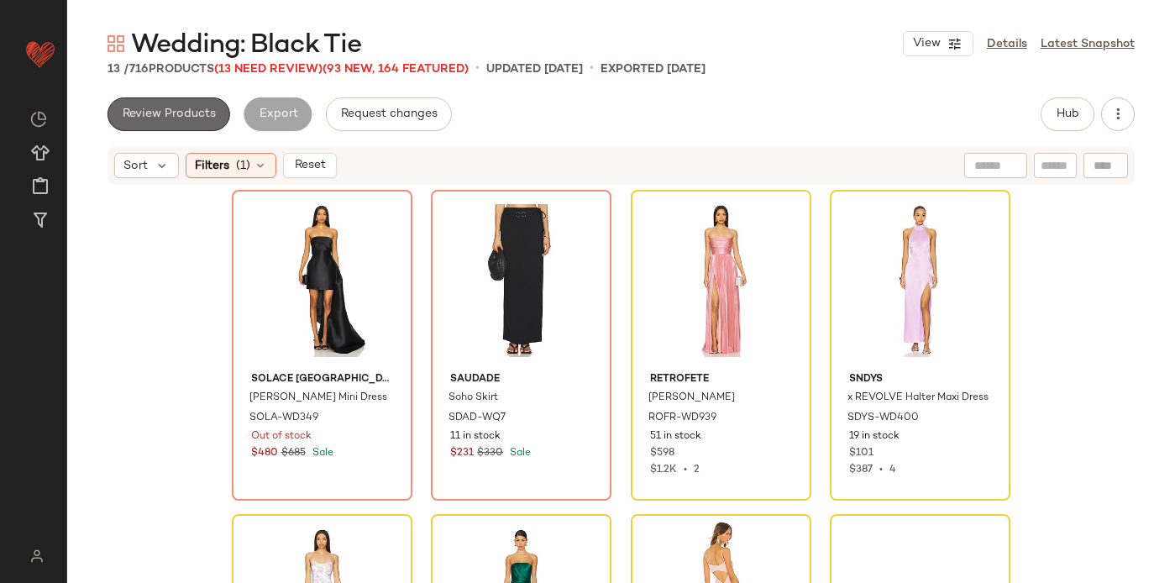
click at [164, 113] on span "Review Products" at bounding box center [169, 114] width 94 height 13
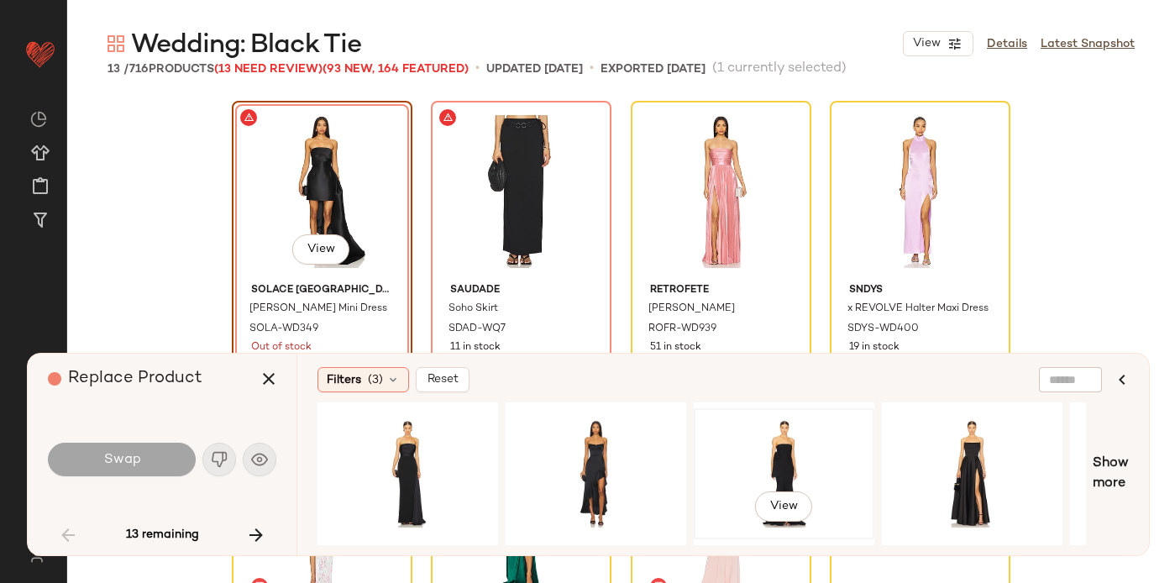
click at [800, 428] on div "View" at bounding box center [784, 473] width 169 height 119
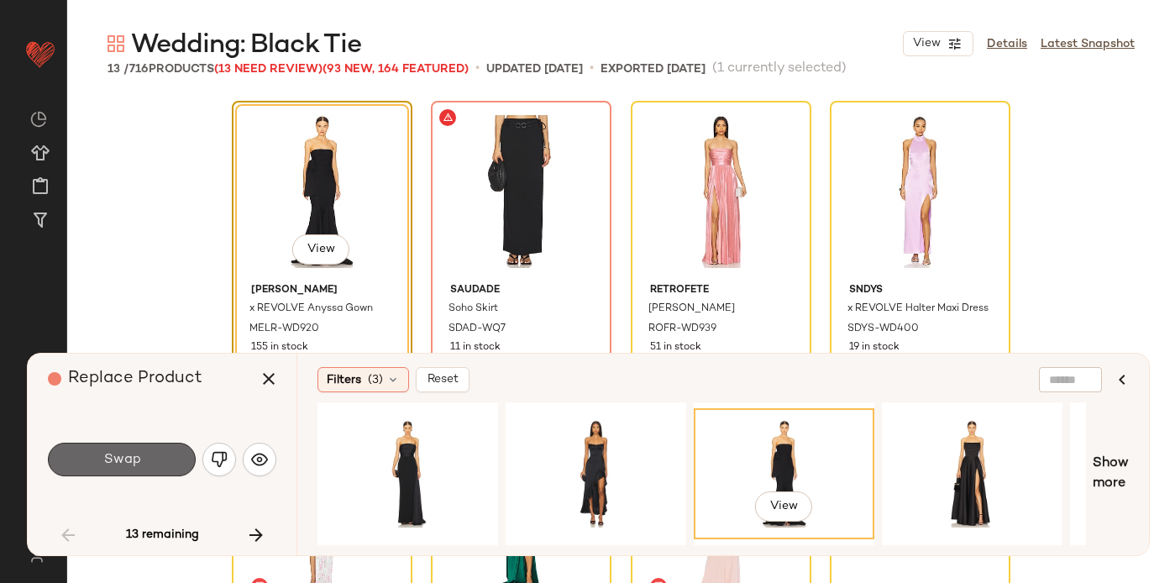
click at [134, 453] on span "Swap" at bounding box center [121, 460] width 38 height 16
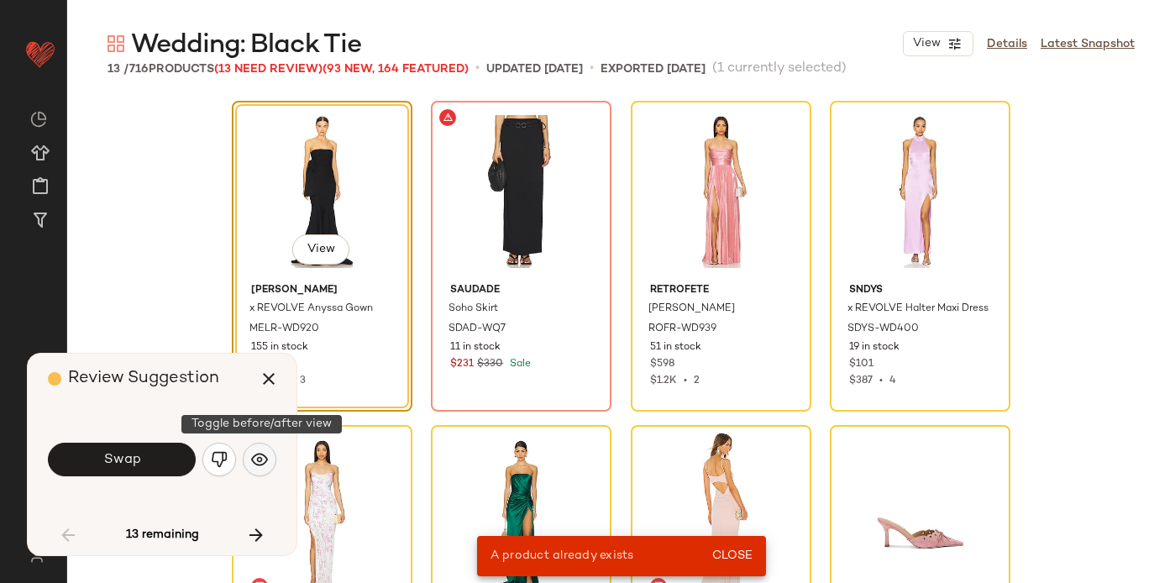
click at [262, 453] on img "button" at bounding box center [259, 459] width 17 height 17
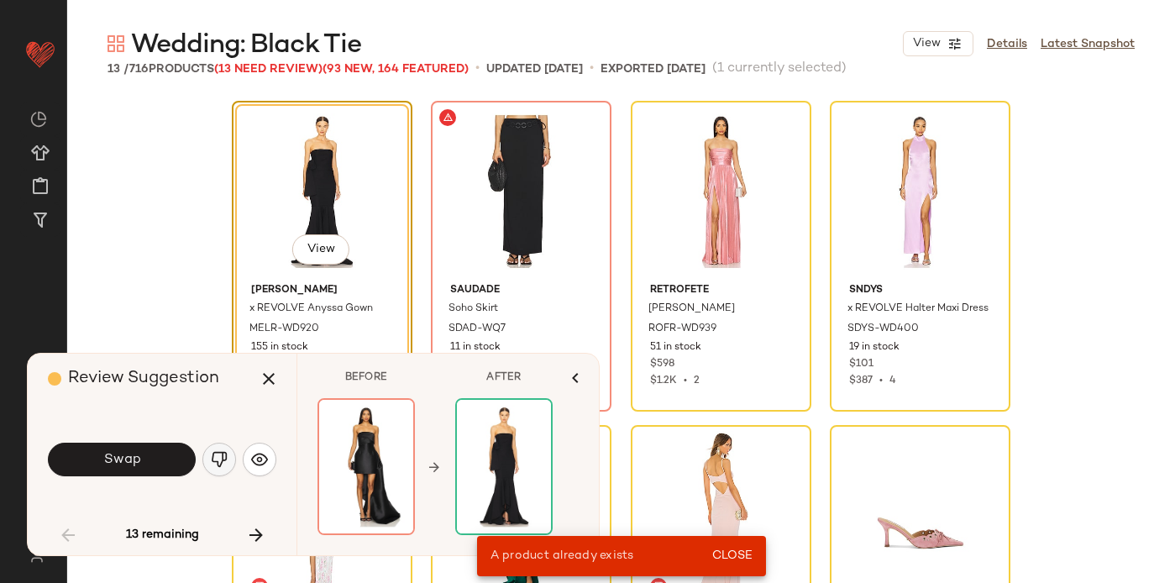
click at [219, 458] on img "button" at bounding box center [219, 459] width 17 height 17
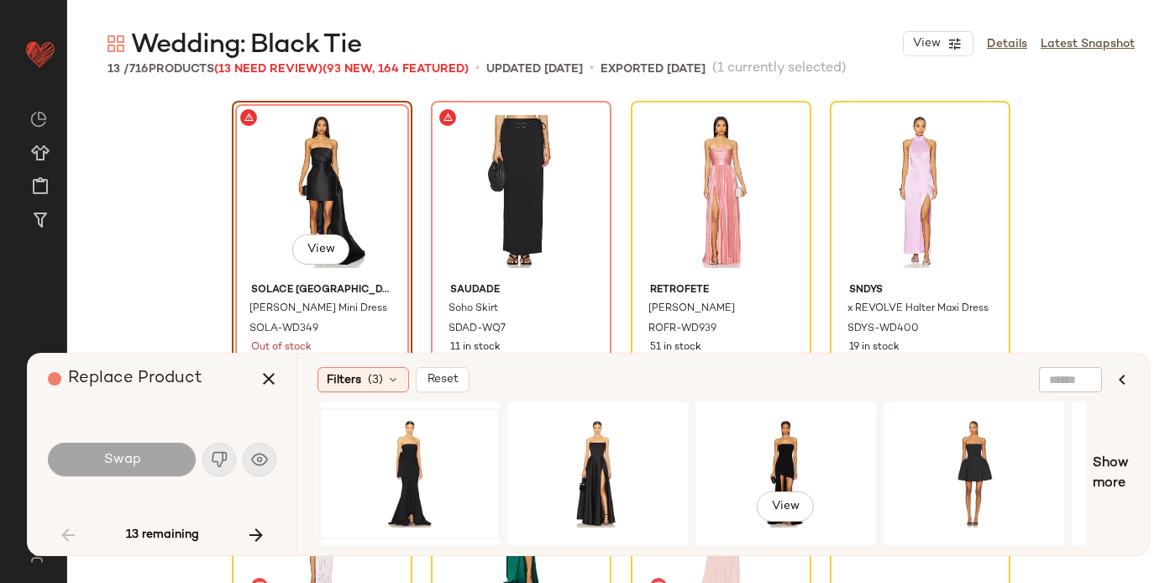
scroll to position [0, 375]
click at [622, 467] on div "View" at bounding box center [596, 473] width 169 height 119
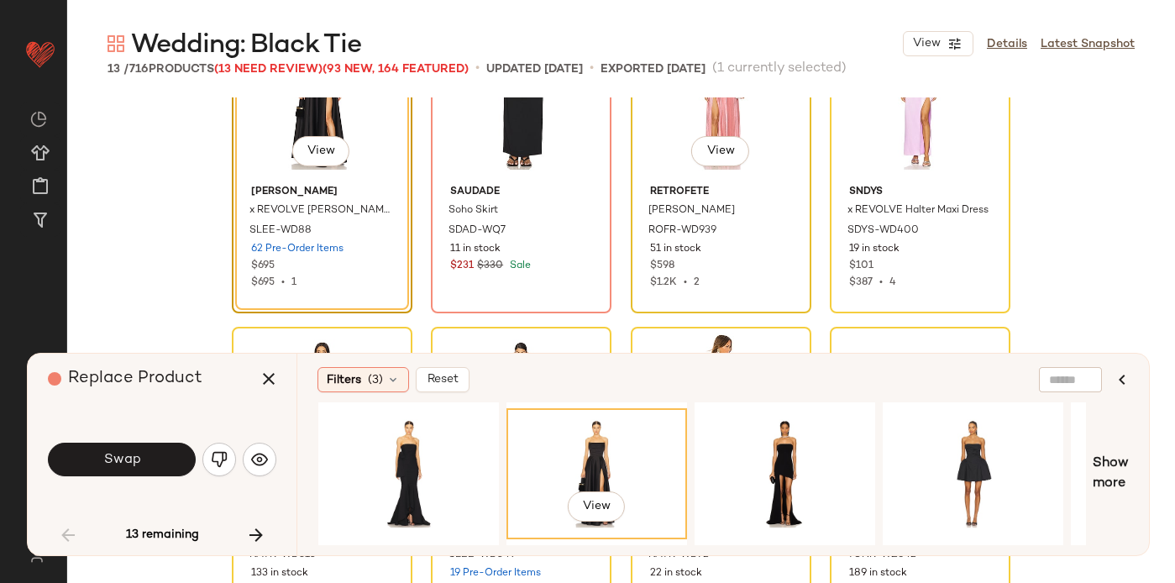
scroll to position [101, 0]
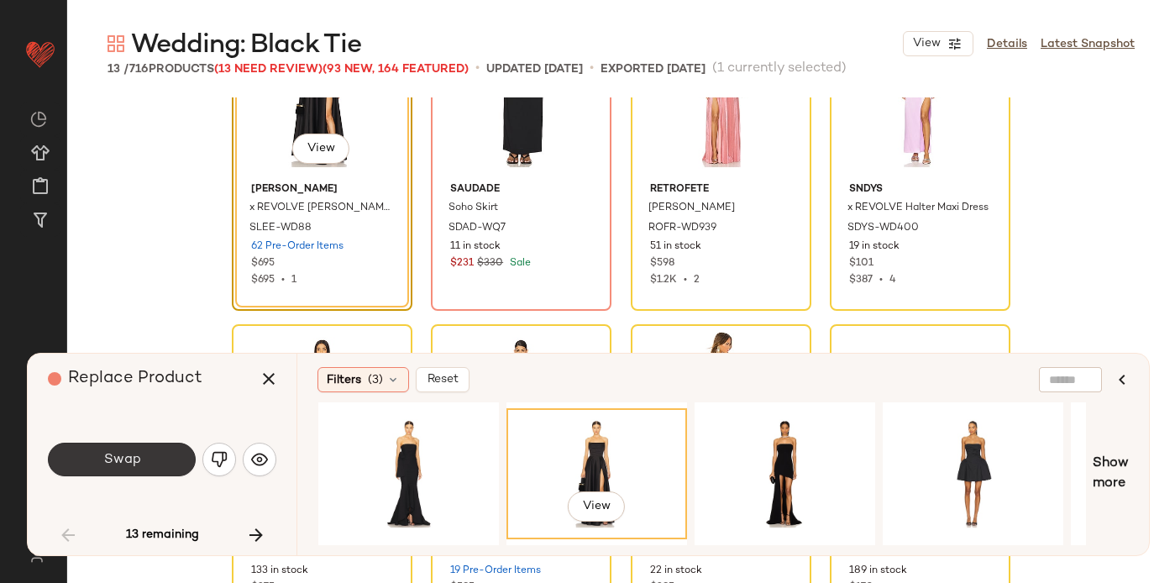
click at [157, 454] on button "Swap" at bounding box center [122, 460] width 148 height 34
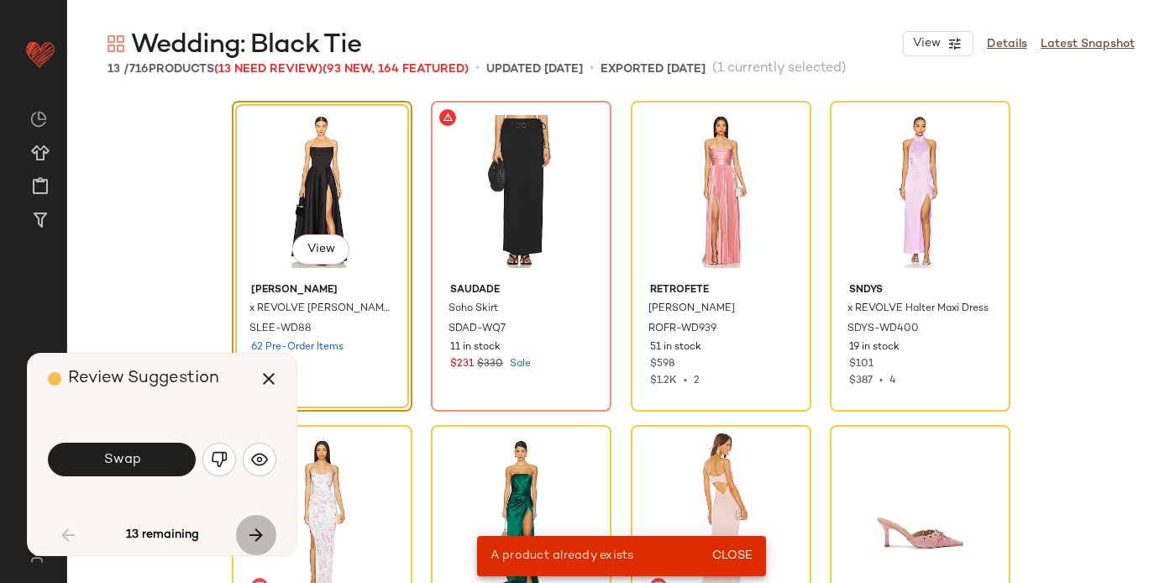
click at [262, 530] on icon "button" at bounding box center [256, 535] width 20 height 20
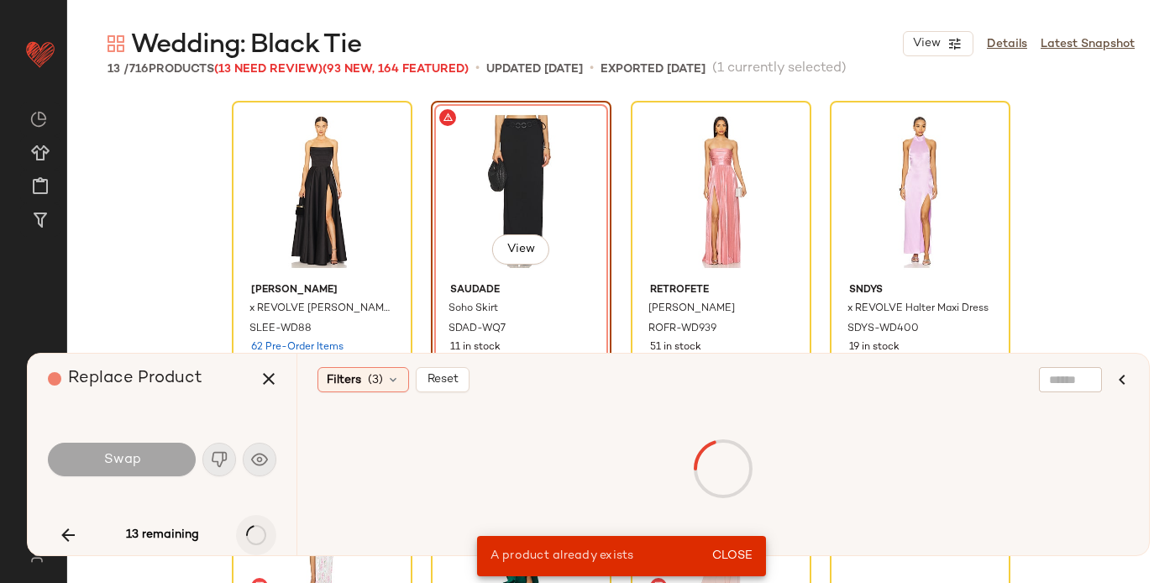
click at [262, 530] on div "13 remaining" at bounding box center [162, 535] width 228 height 40
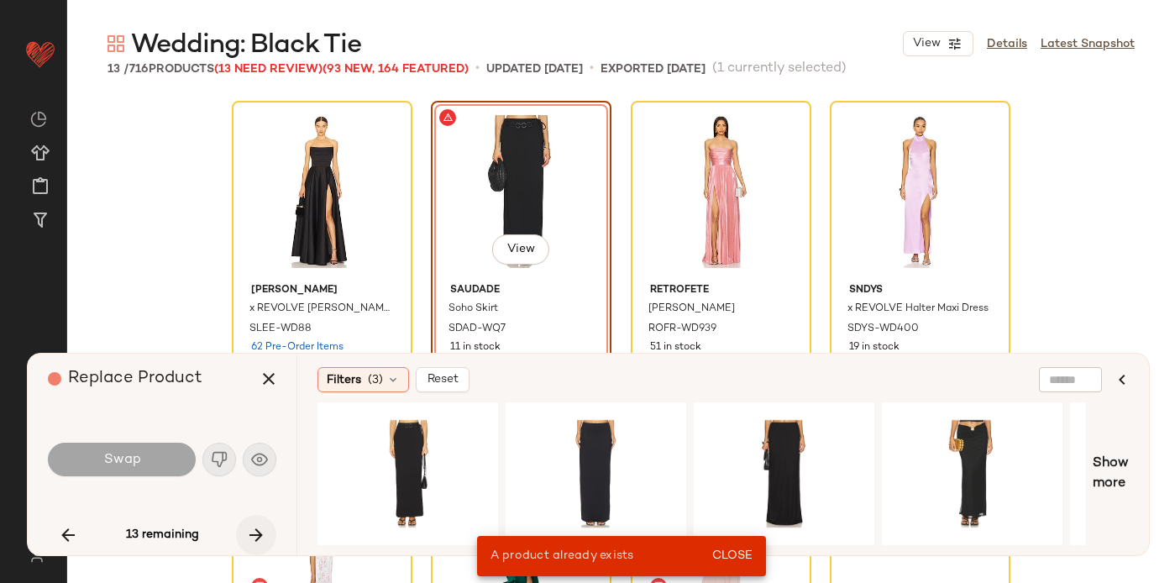
click at [260, 531] on icon "button" at bounding box center [256, 535] width 20 height 20
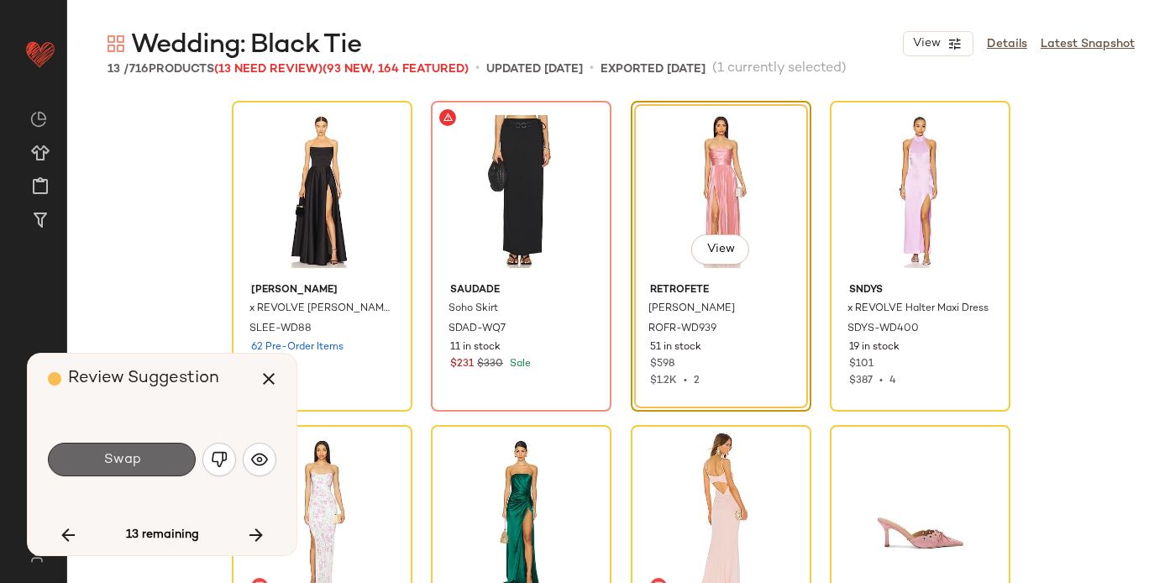
click at [165, 458] on button "Swap" at bounding box center [122, 460] width 148 height 34
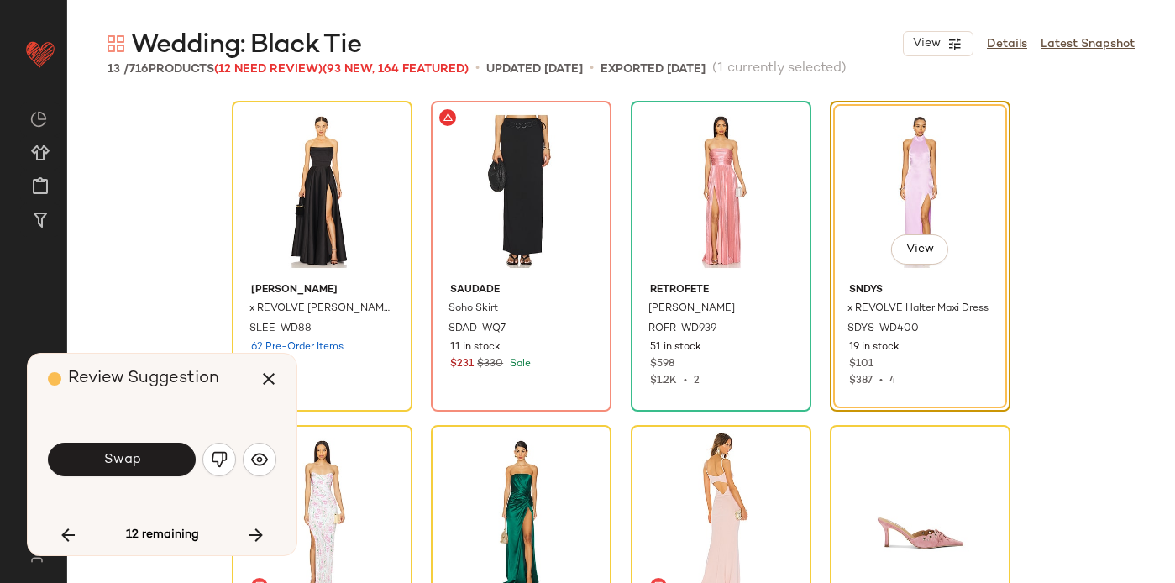
click at [165, 458] on button "Swap" at bounding box center [122, 460] width 148 height 34
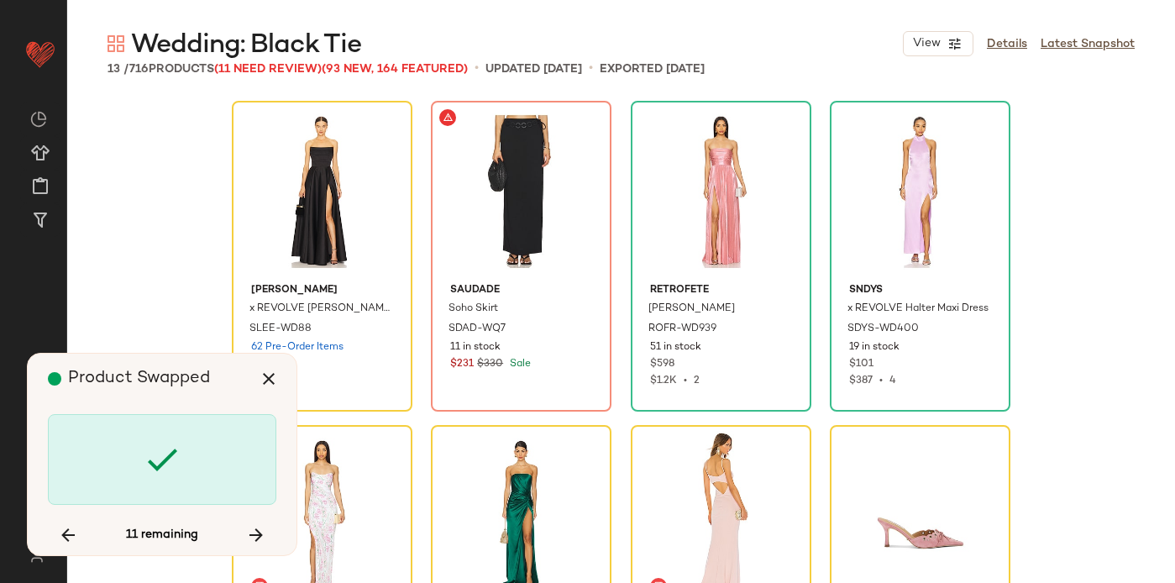
scroll to position [338, 0]
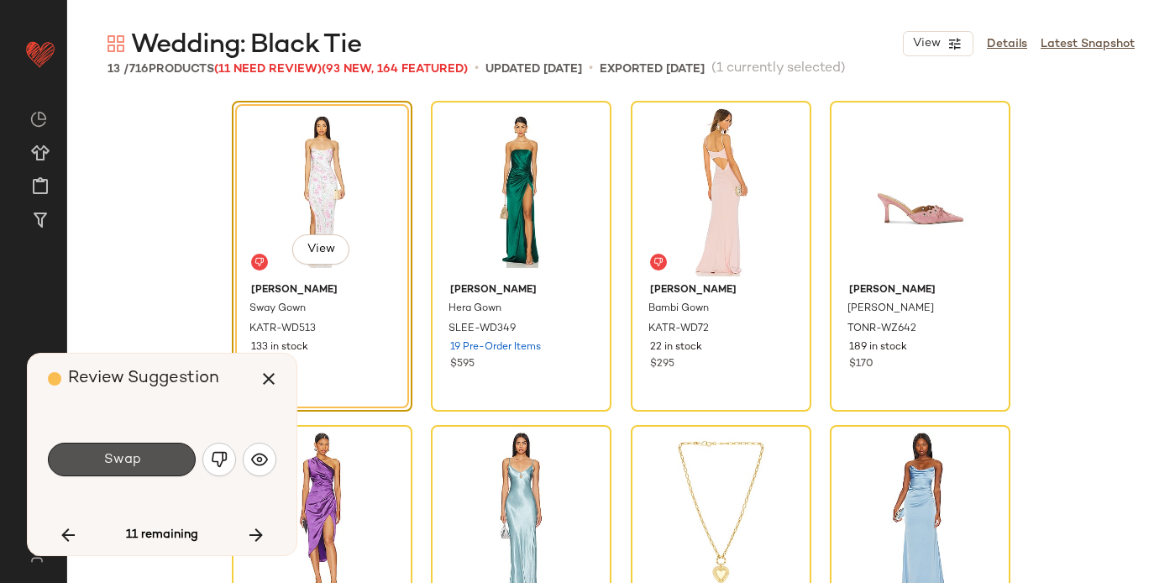
click at [165, 458] on button "Swap" at bounding box center [122, 460] width 148 height 34
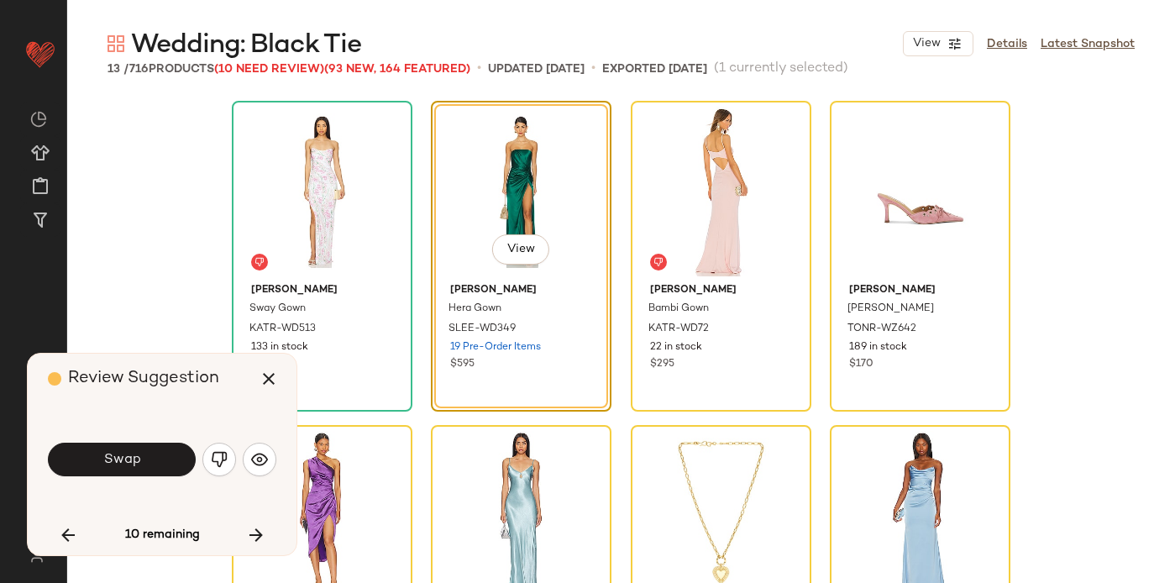
scroll to position [324, 0]
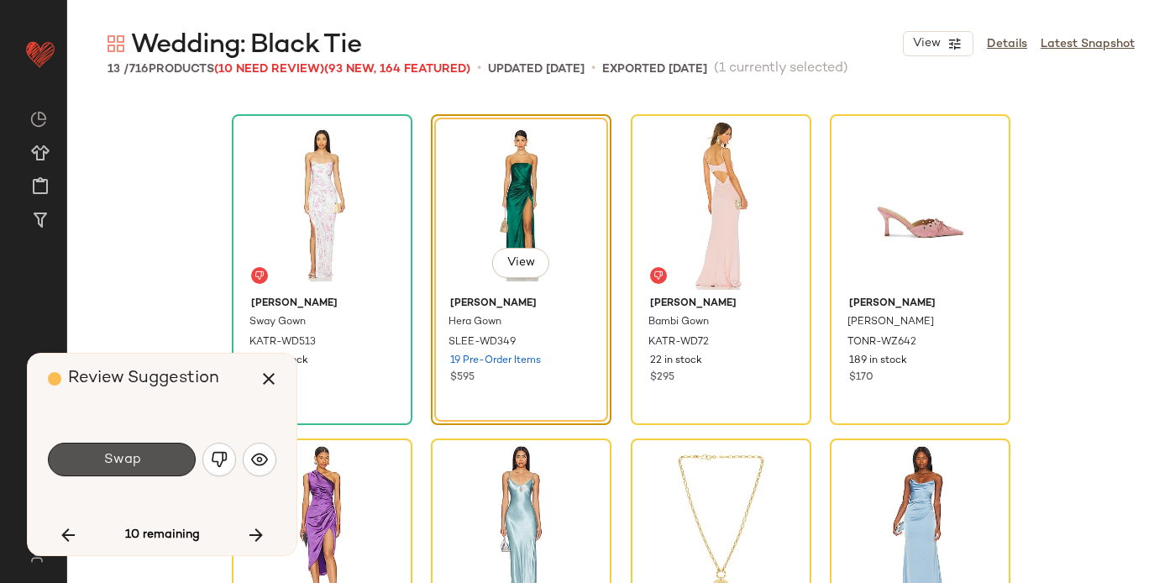
click at [165, 458] on button "Swap" at bounding box center [122, 460] width 148 height 34
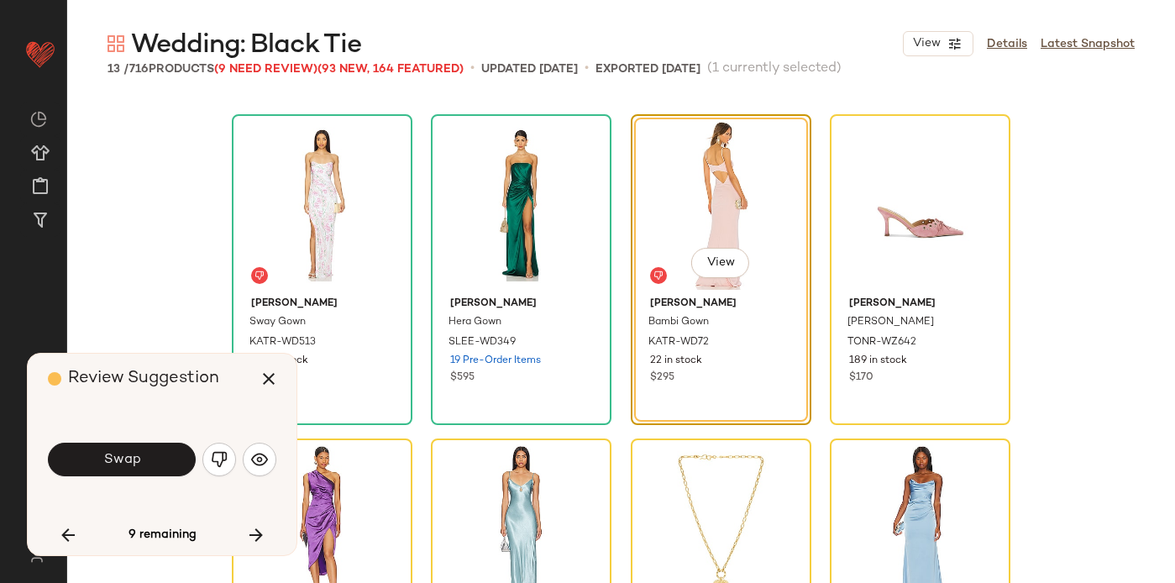
click at [165, 458] on button "Swap" at bounding box center [122, 460] width 148 height 34
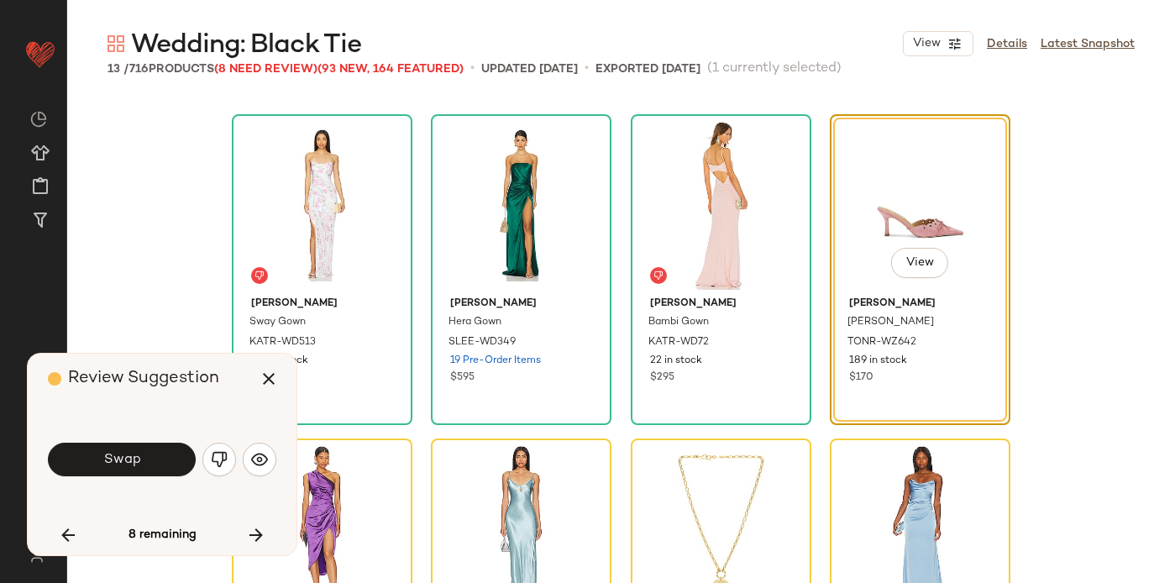
click at [165, 459] on button "Swap" at bounding box center [122, 460] width 148 height 34
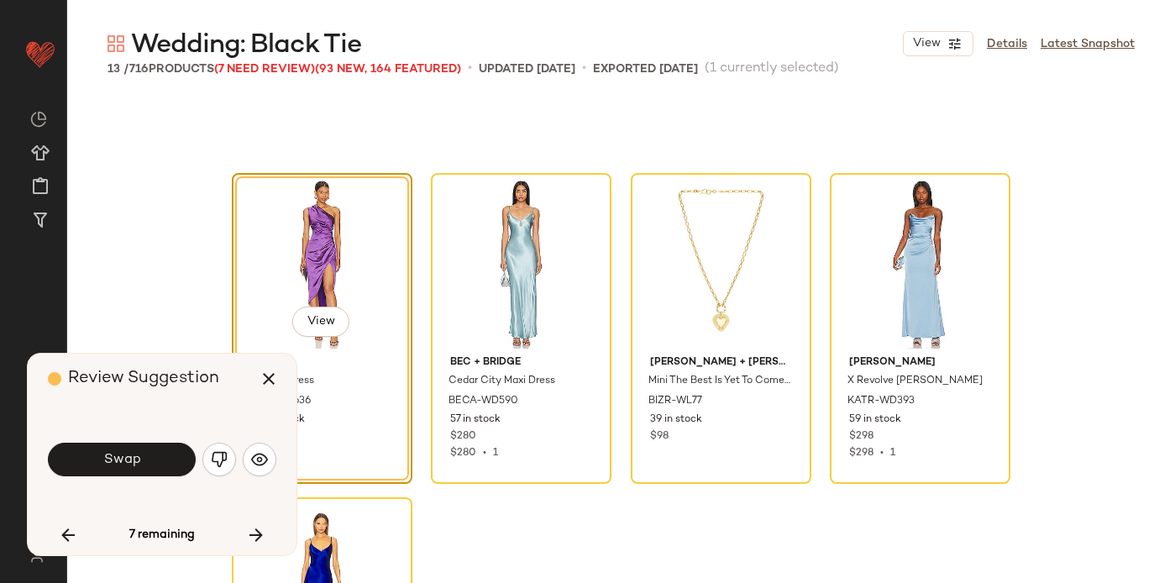
scroll to position [590, 0]
click at [262, 461] on img "button" at bounding box center [259, 459] width 17 height 17
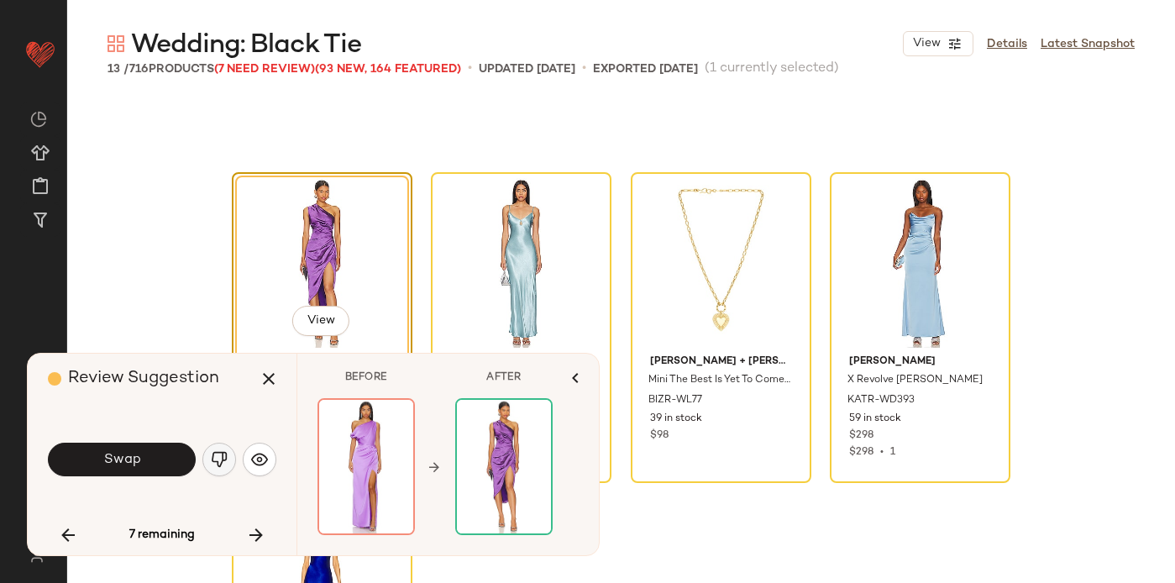
click at [220, 457] on img "button" at bounding box center [219, 459] width 17 height 17
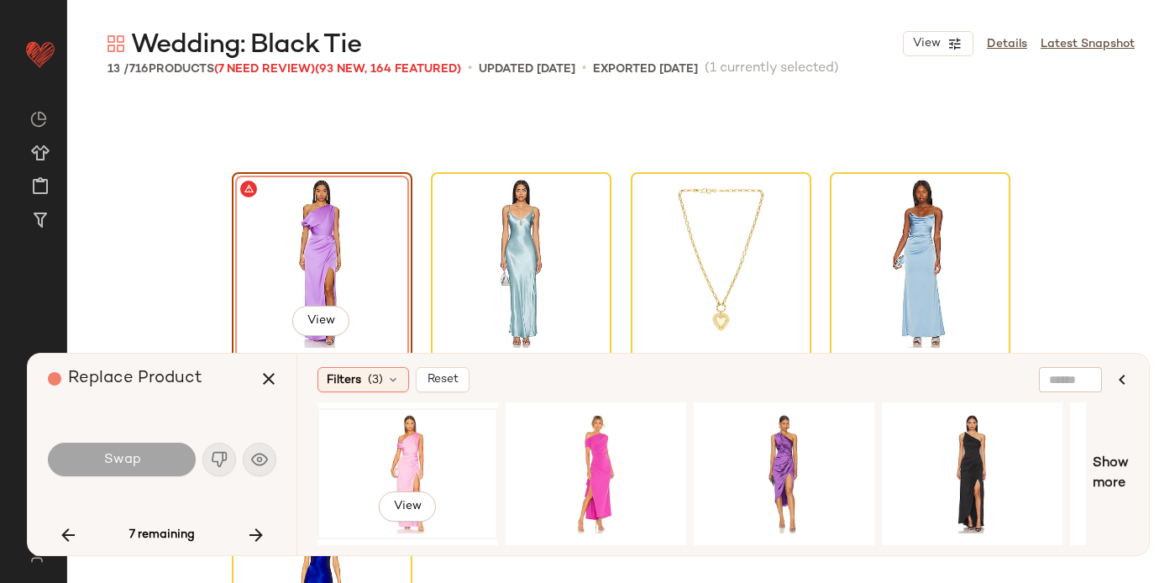
click at [429, 449] on div "View" at bounding box center [407, 473] width 169 height 119
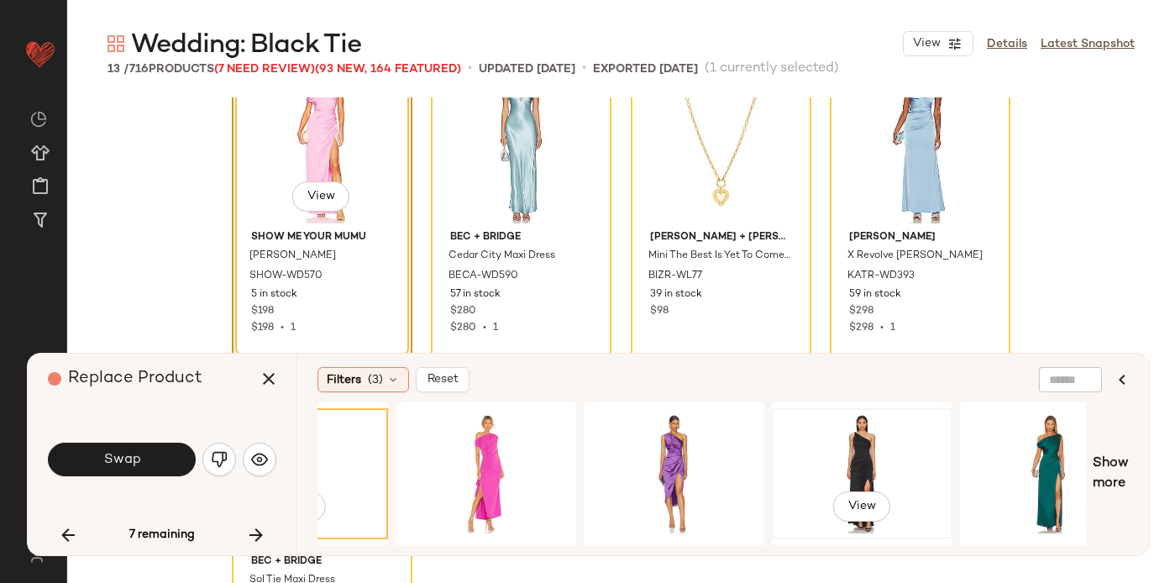
scroll to position [0, 115]
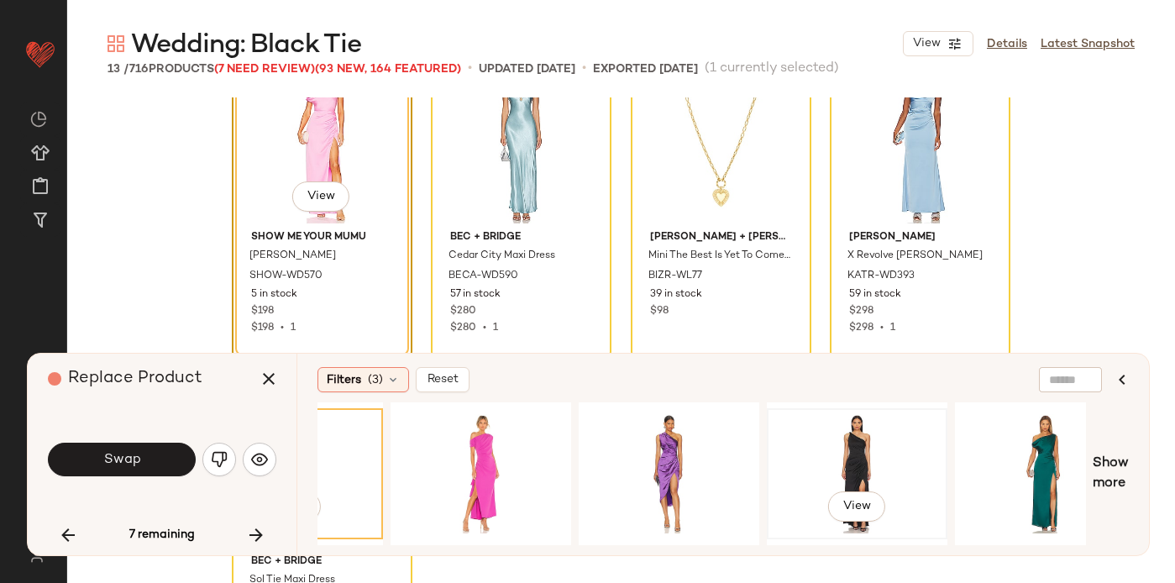
click at [853, 454] on div "View" at bounding box center [857, 473] width 169 height 119
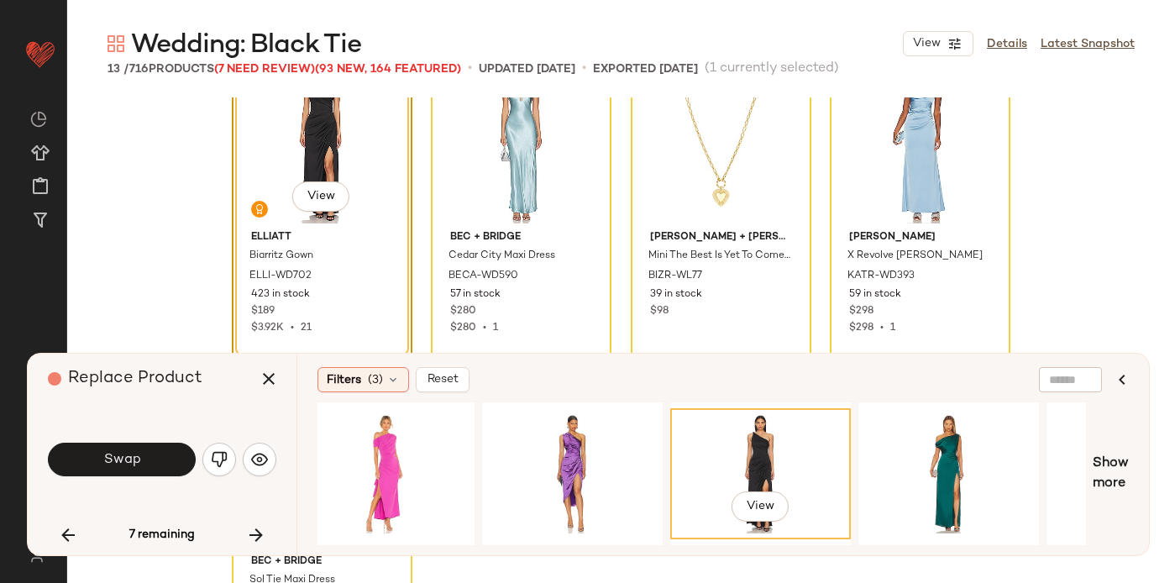
scroll to position [0, 212]
click at [928, 428] on div "View" at bounding box center [947, 473] width 169 height 119
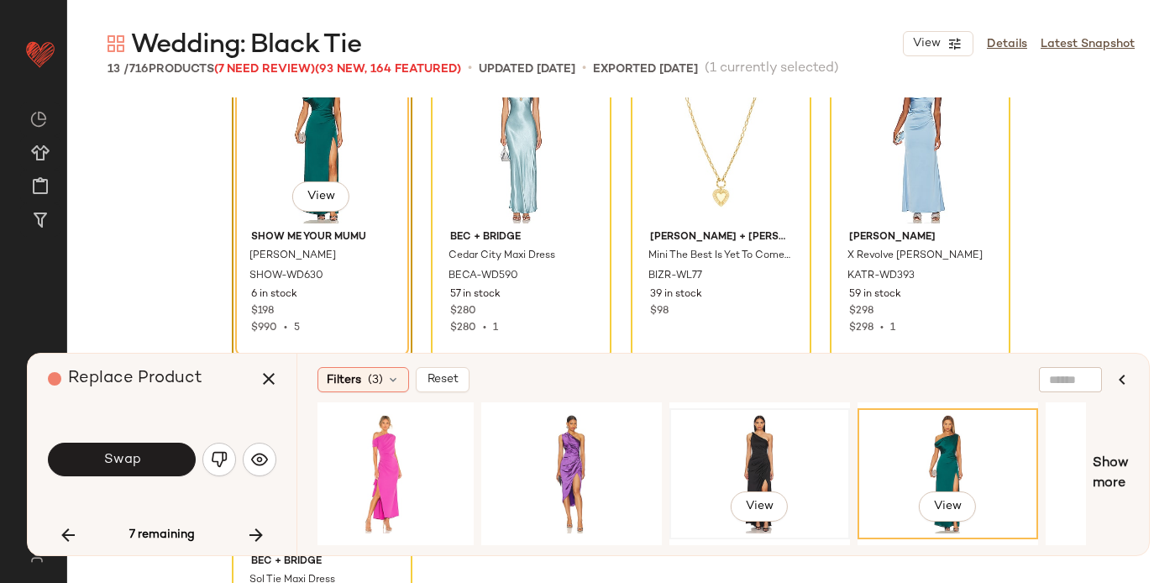
click at [732, 446] on div "View" at bounding box center [759, 473] width 169 height 119
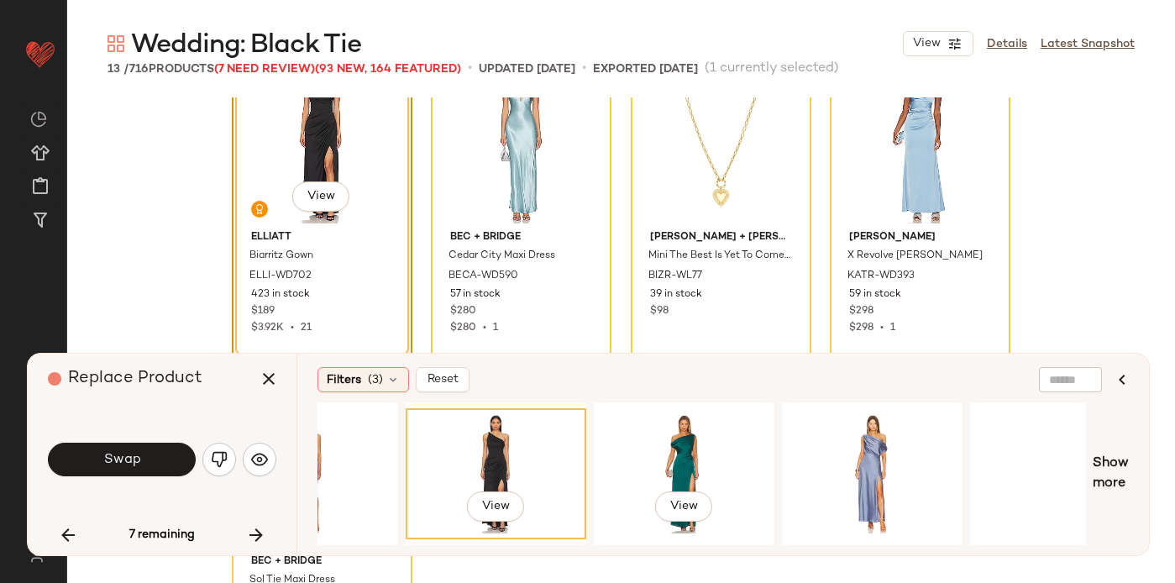
scroll to position [0, 478]
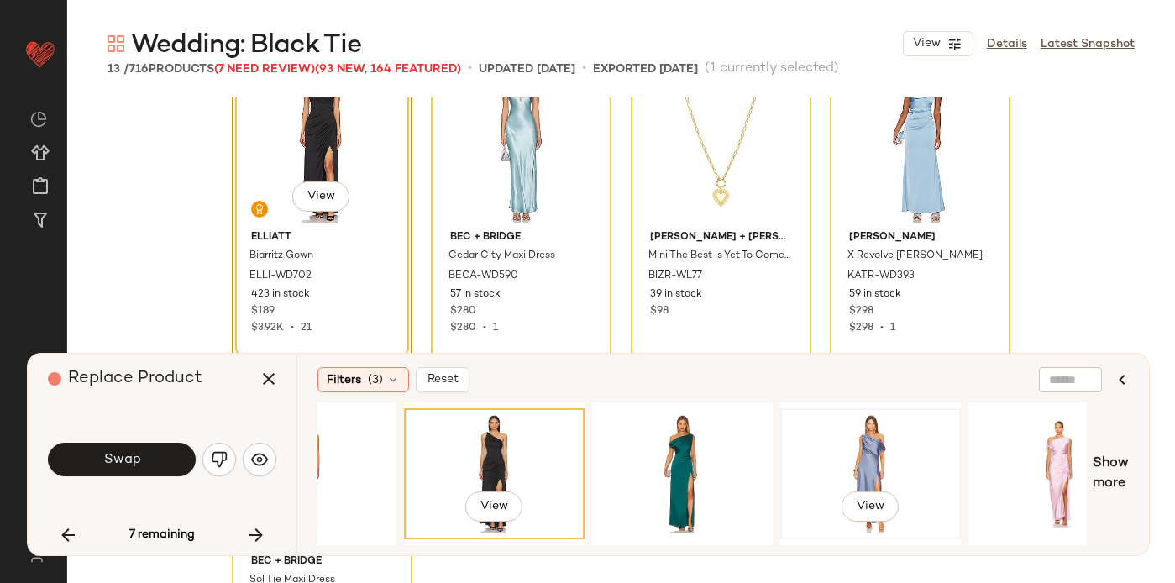
click at [849, 450] on div "View" at bounding box center [870, 473] width 169 height 119
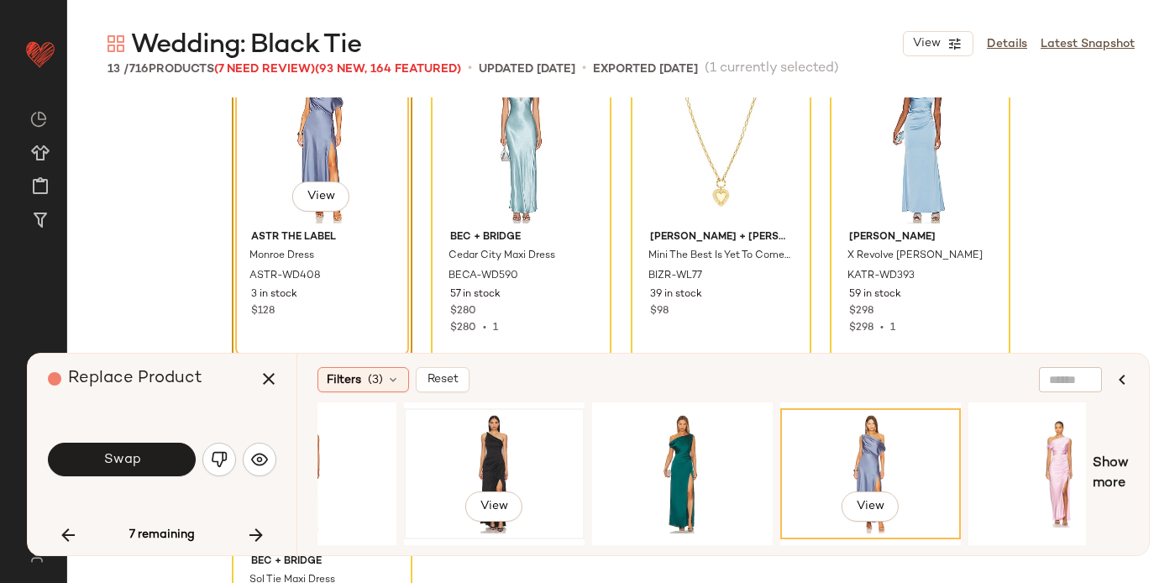
click at [520, 461] on div "View" at bounding box center [494, 473] width 169 height 119
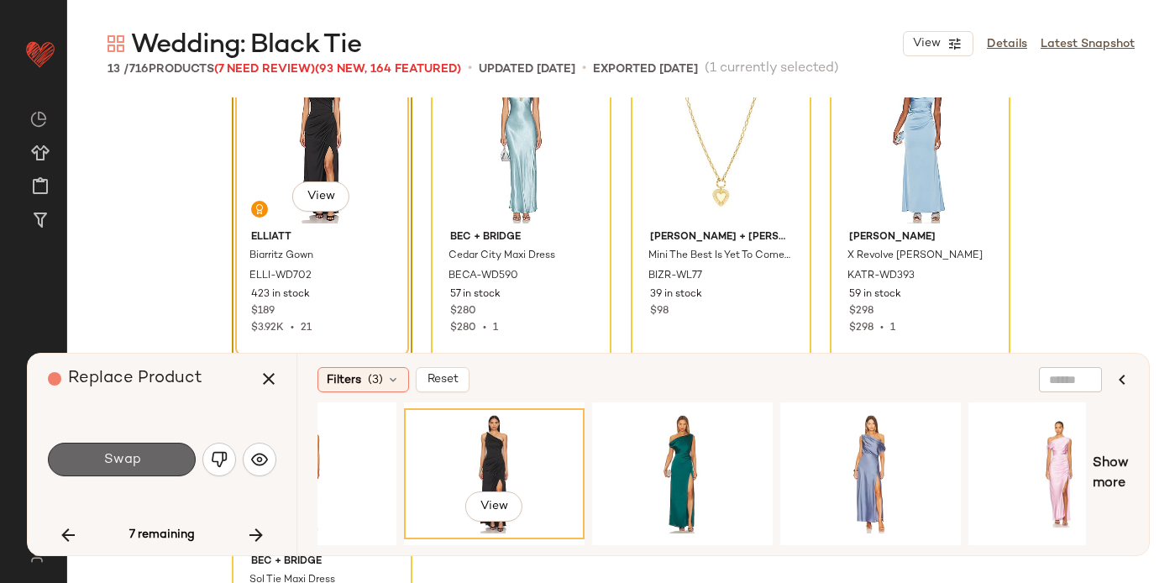
click at [133, 465] on span "Swap" at bounding box center [121, 460] width 38 height 16
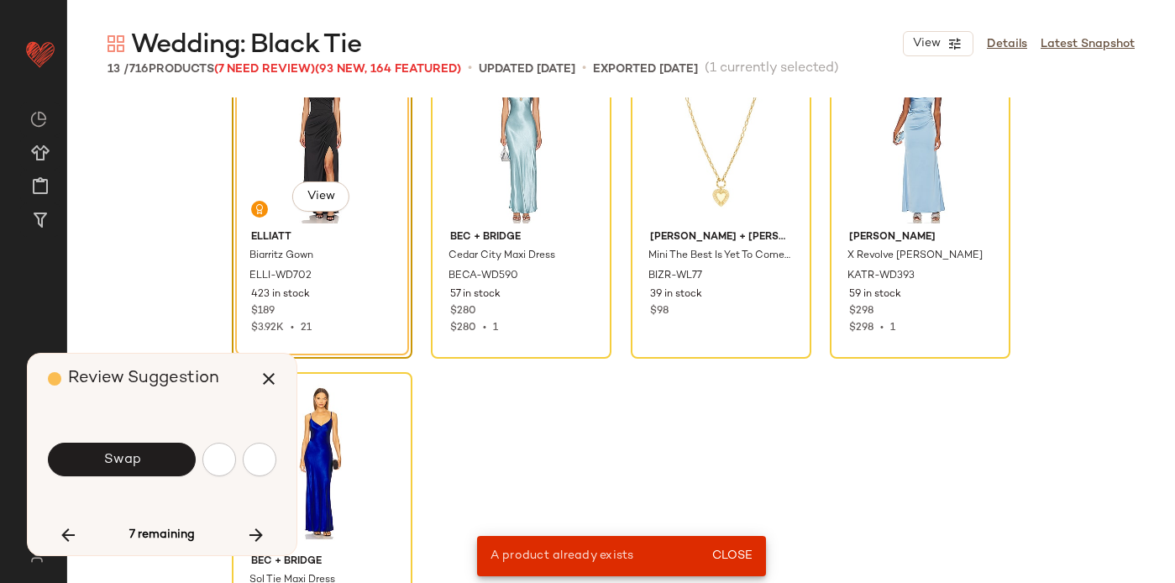
scroll to position [648, 0]
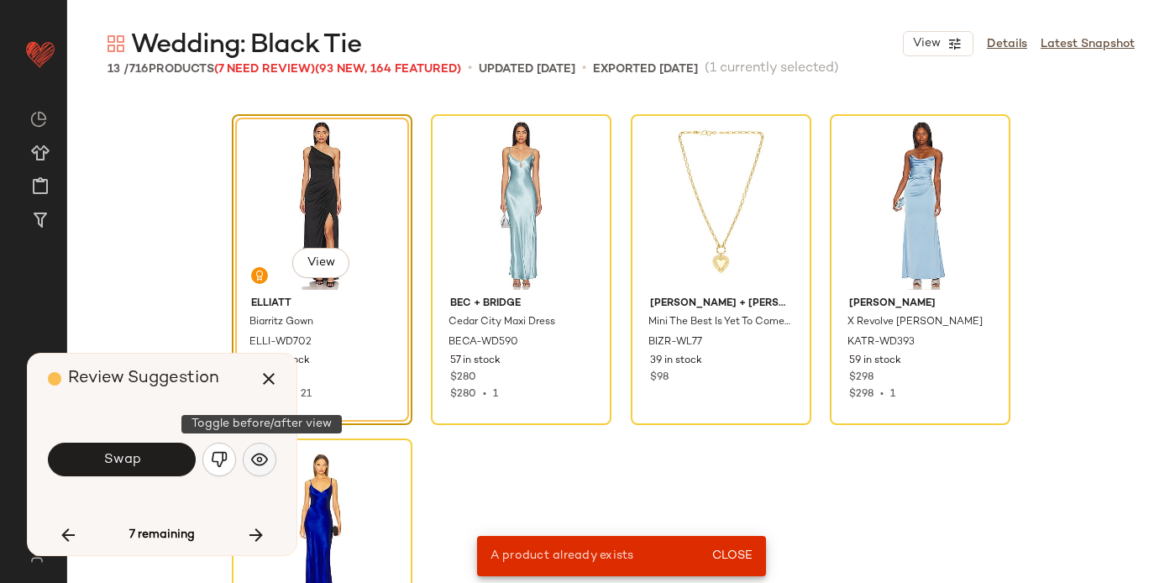
click at [260, 459] on img "button" at bounding box center [259, 459] width 17 height 17
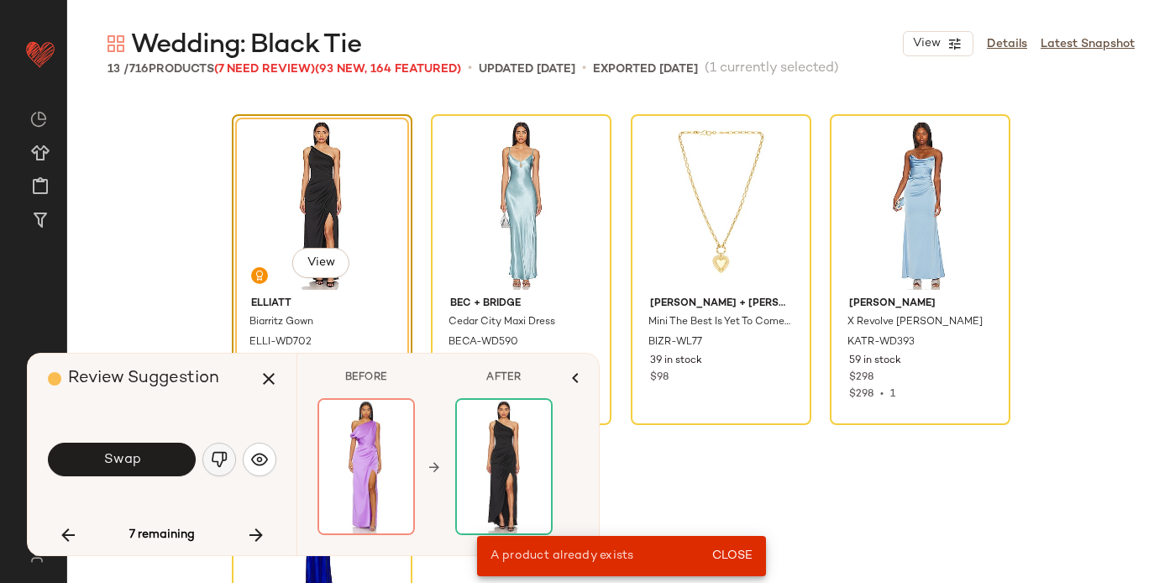
click at [220, 458] on img "button" at bounding box center [219, 459] width 17 height 17
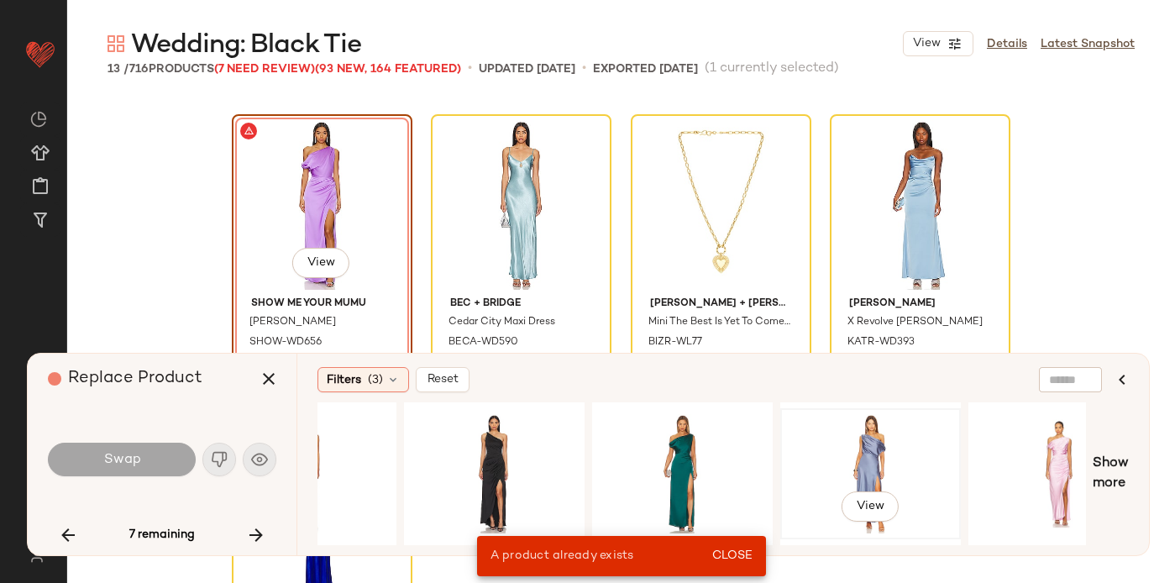
scroll to position [0, 1104]
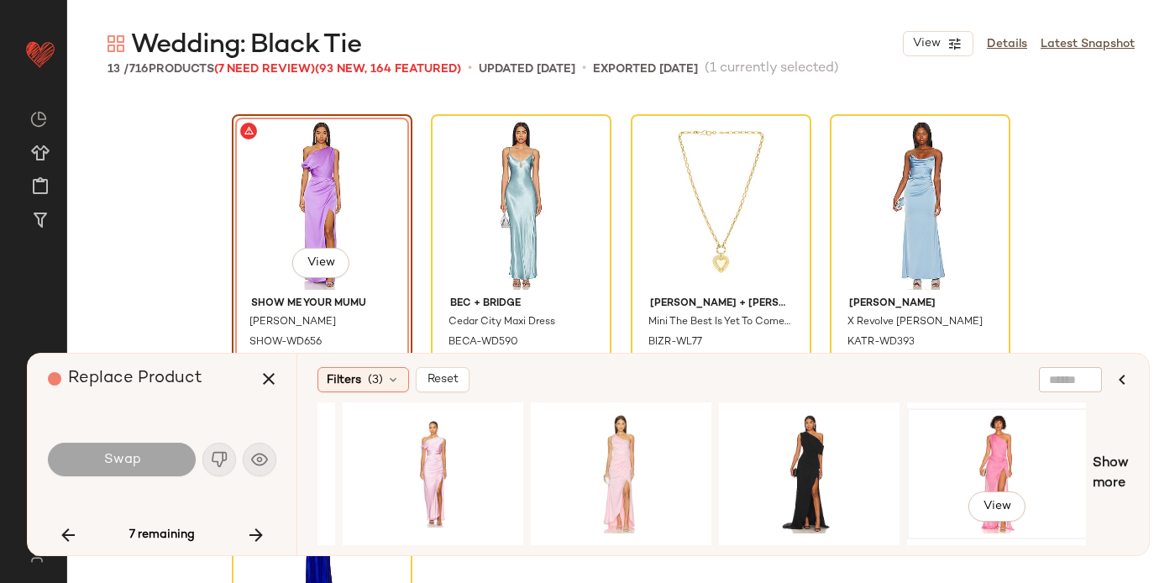
click at [1001, 434] on div "View" at bounding box center [997, 473] width 169 height 119
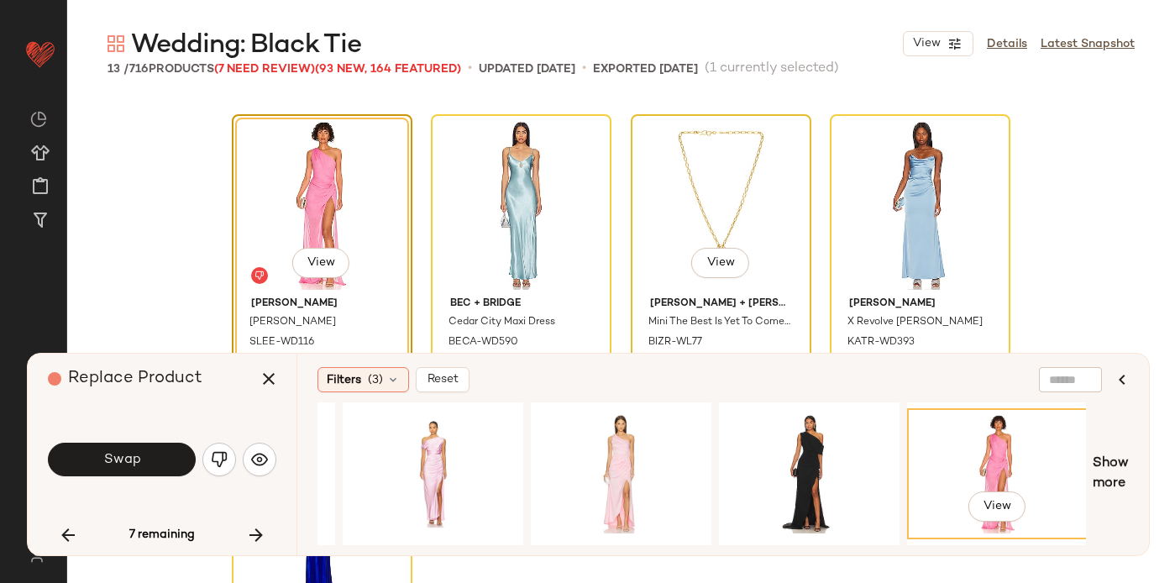
scroll to position [744, 0]
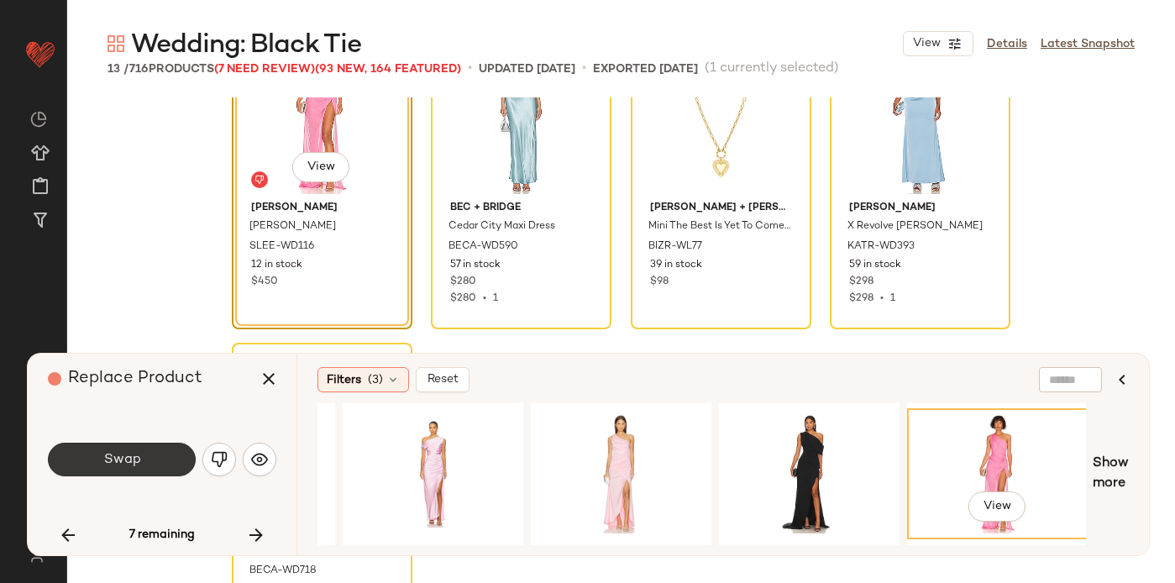
click at [139, 460] on span "Swap" at bounding box center [121, 460] width 38 height 16
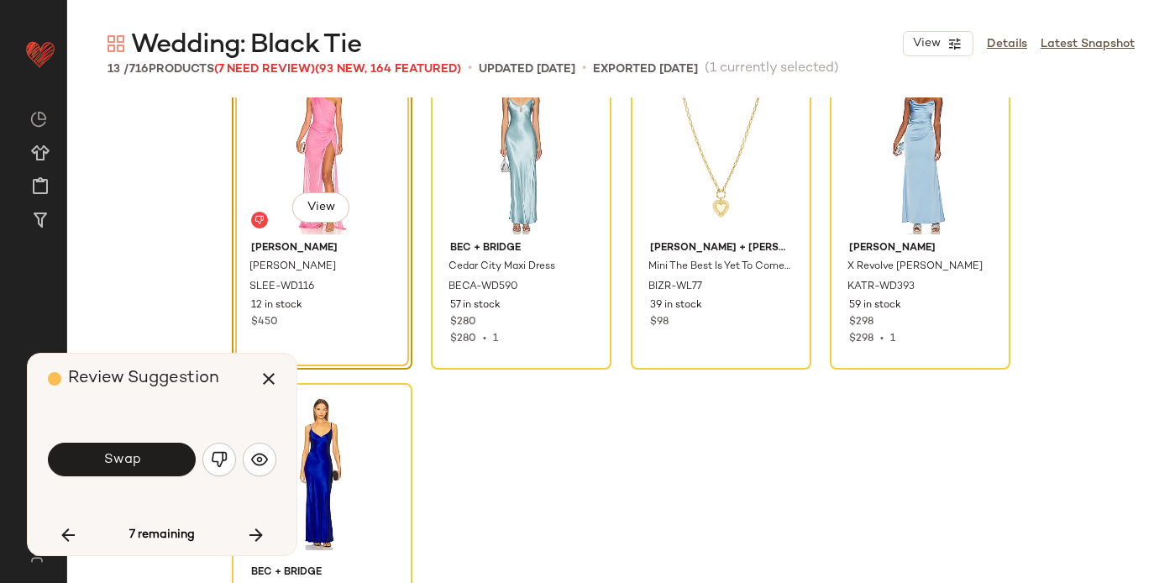
scroll to position [701, 0]
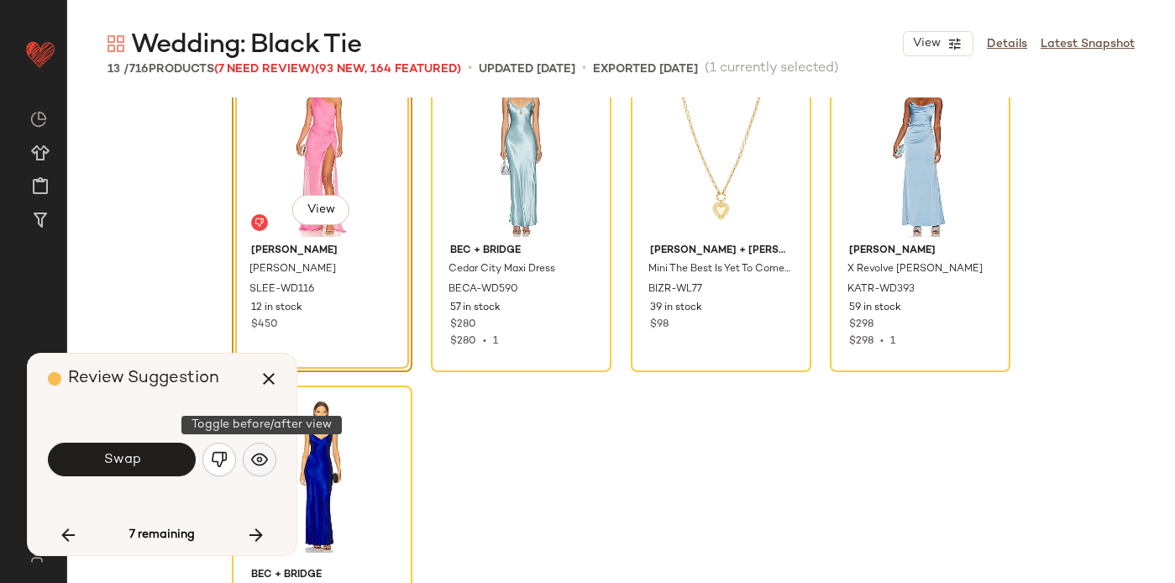
click at [259, 452] on img "button" at bounding box center [259, 459] width 17 height 17
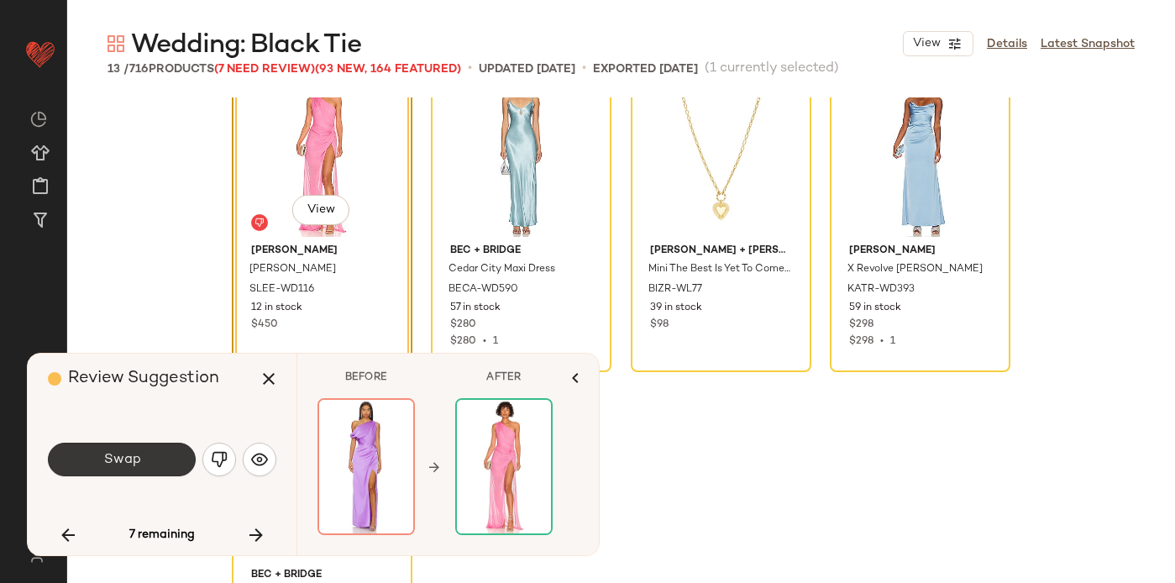
click at [147, 456] on button "Swap" at bounding box center [122, 460] width 148 height 34
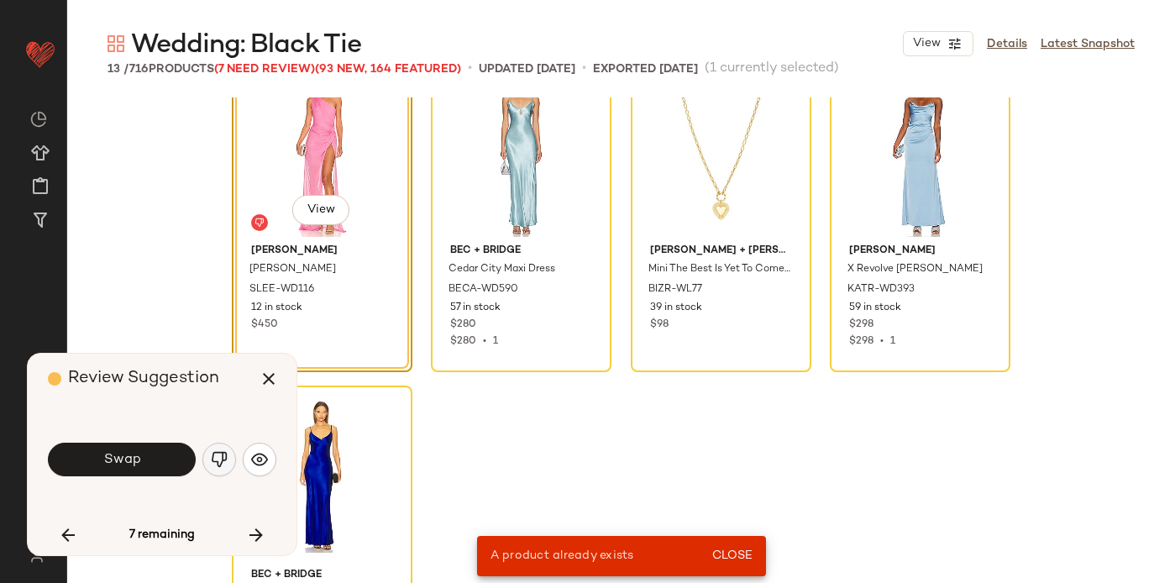
click at [222, 461] on img "button" at bounding box center [219, 459] width 17 height 17
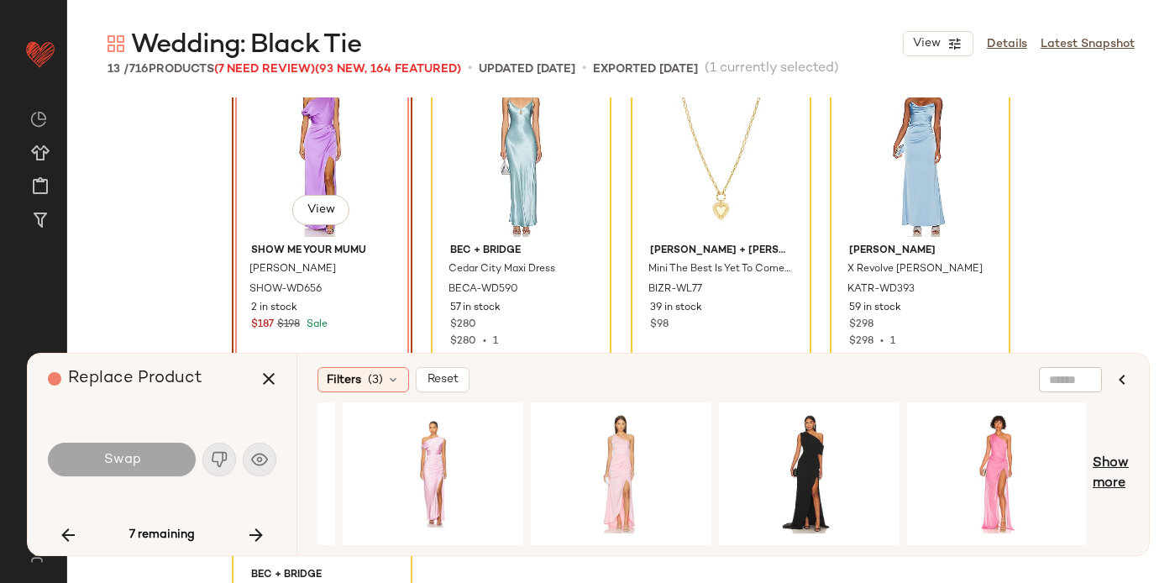
click at [1119, 470] on span "Show more" at bounding box center [1111, 474] width 36 height 40
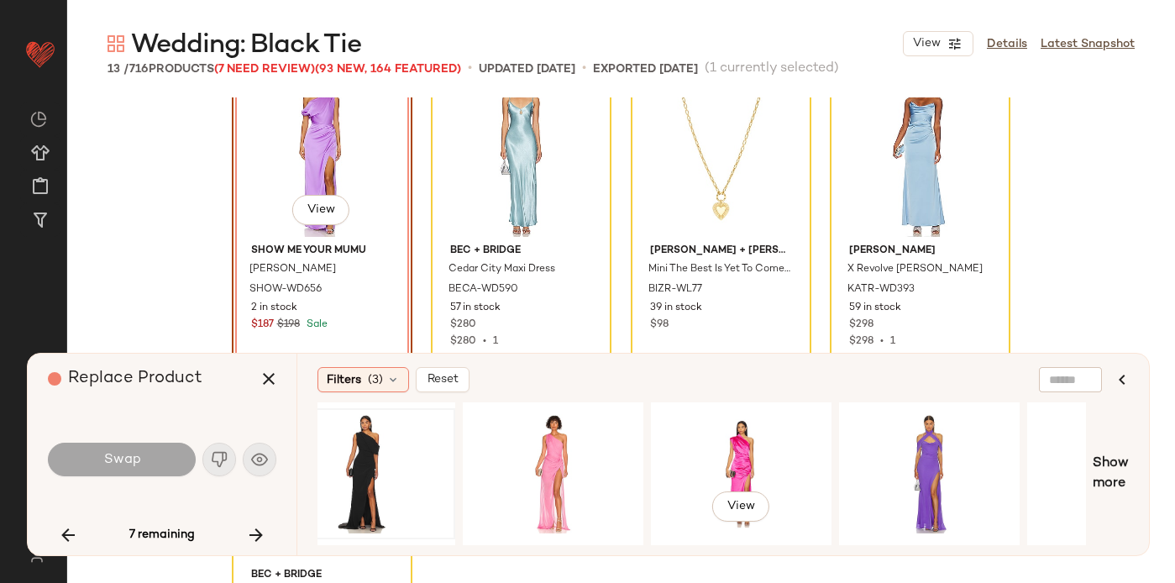
scroll to position [0, 1587]
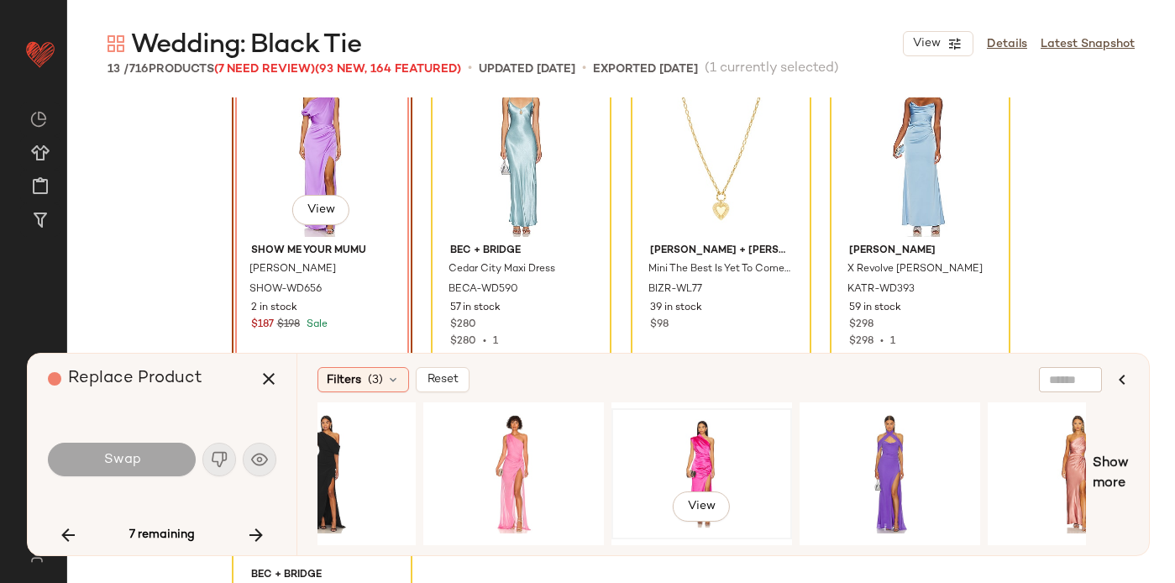
click at [711, 454] on div "View" at bounding box center [701, 473] width 169 height 119
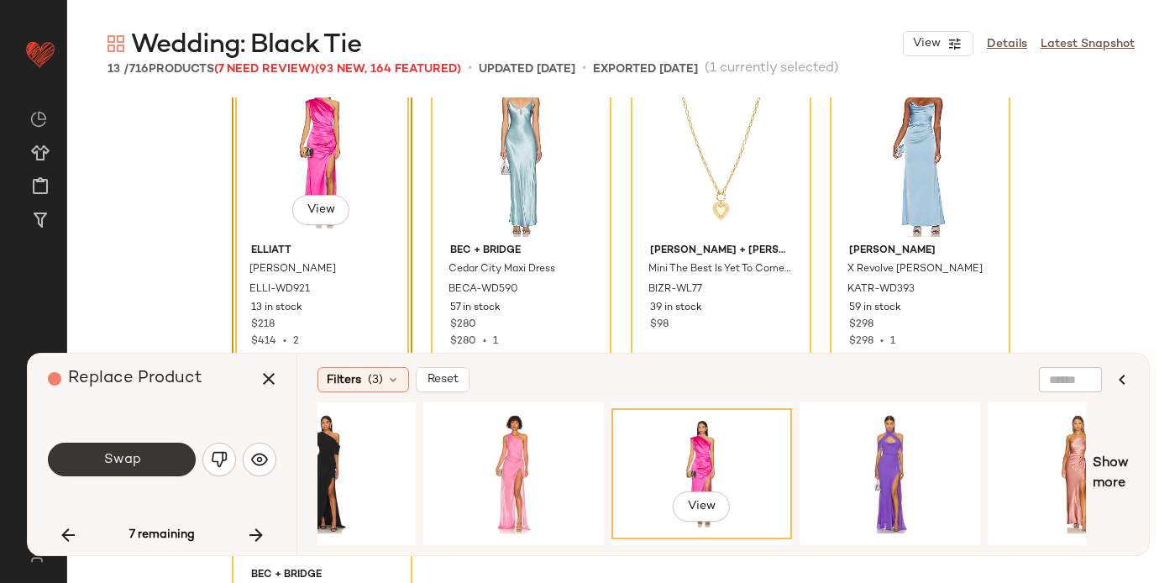
click at [129, 467] on button "Swap" at bounding box center [122, 460] width 148 height 34
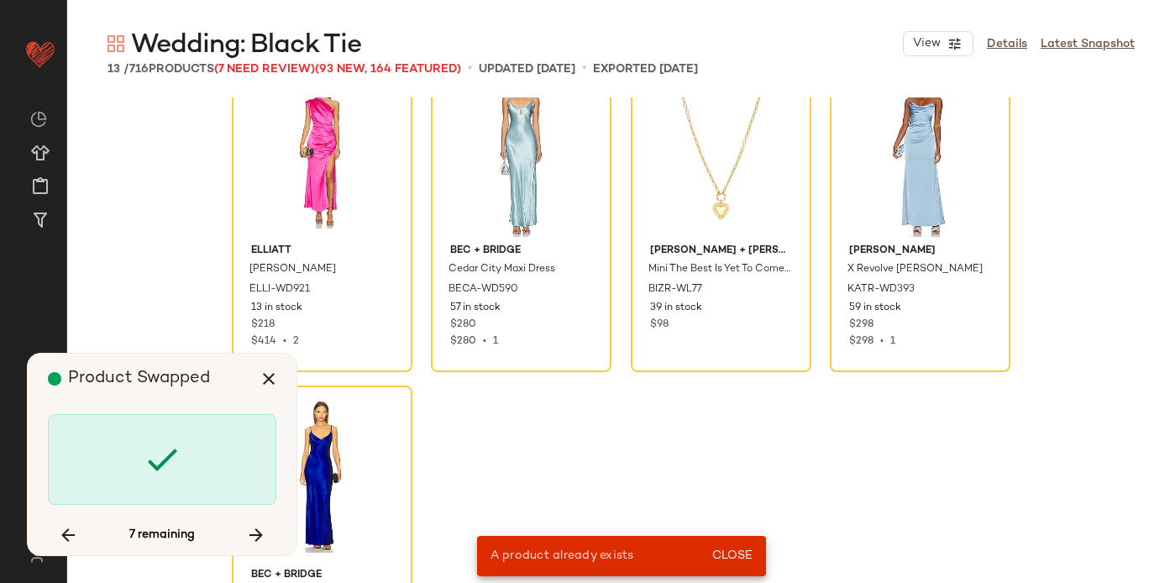
scroll to position [648, 0]
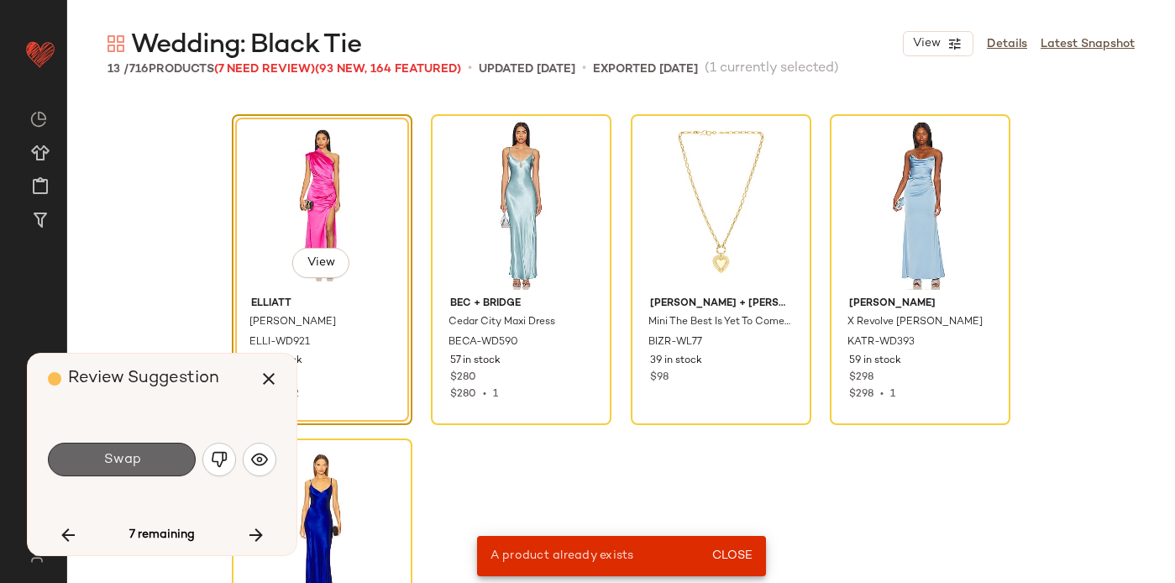
click at [149, 460] on button "Swap" at bounding box center [122, 460] width 148 height 34
click at [222, 457] on img "button" at bounding box center [219, 459] width 17 height 17
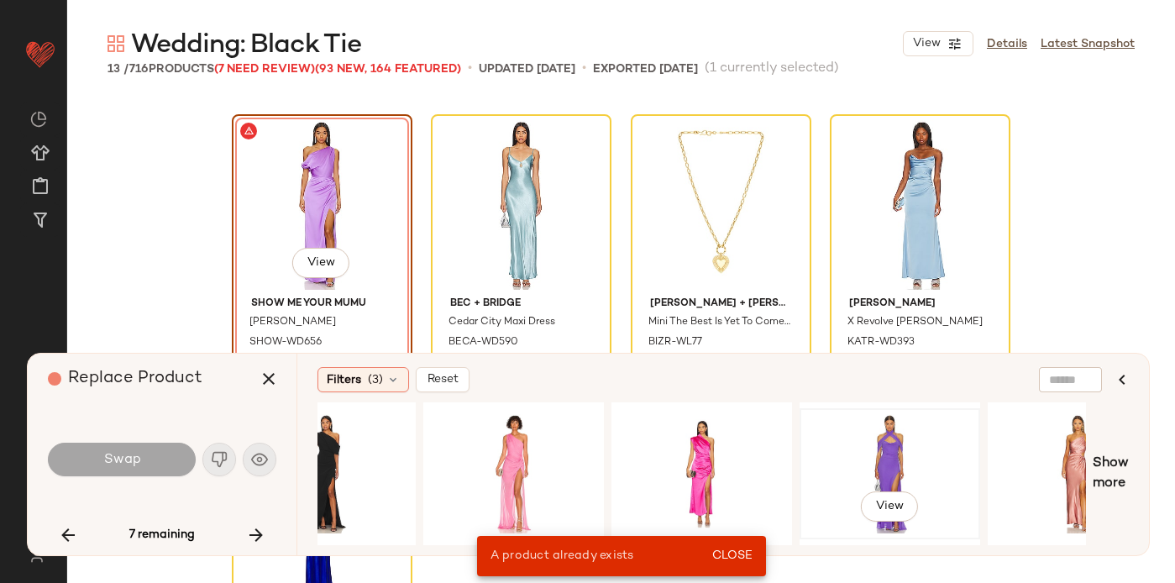
click at [851, 449] on div "View" at bounding box center [889, 473] width 169 height 119
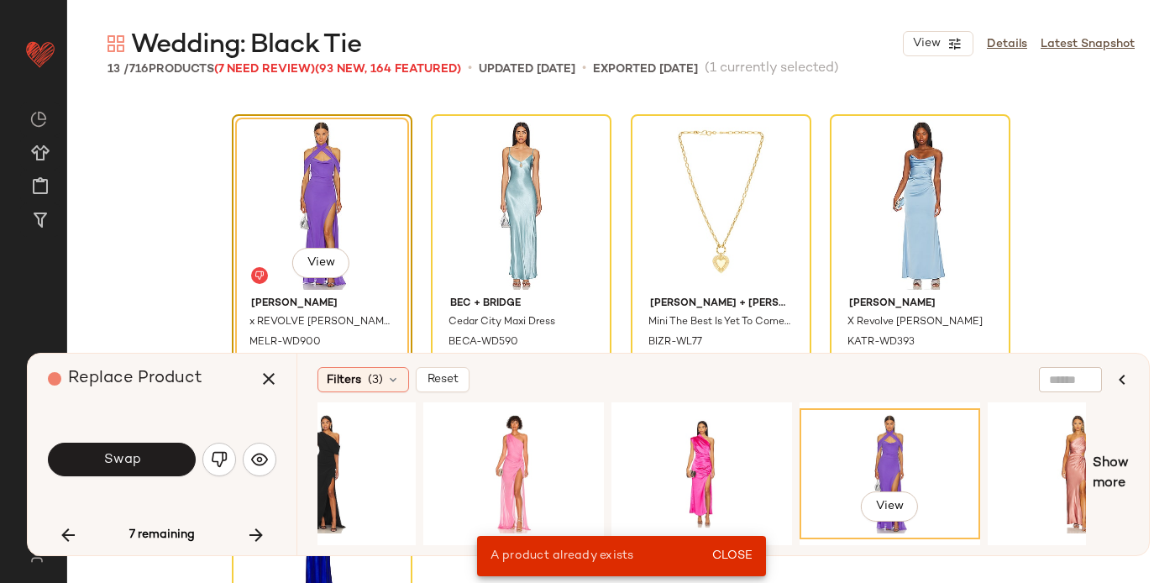
scroll to position [725, 0]
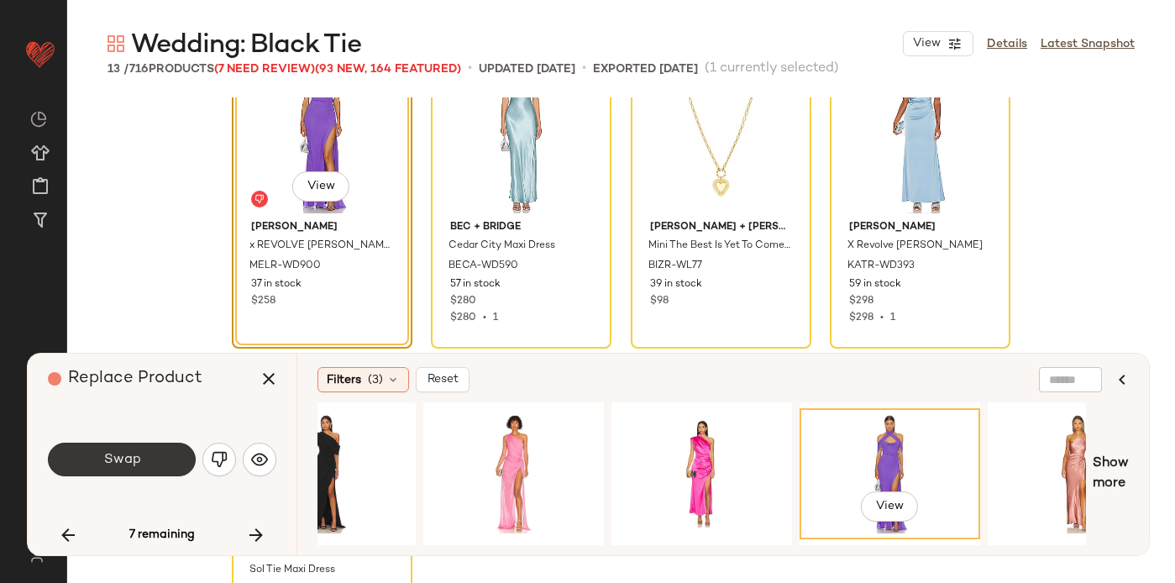
click at [129, 452] on span "Swap" at bounding box center [121, 460] width 38 height 16
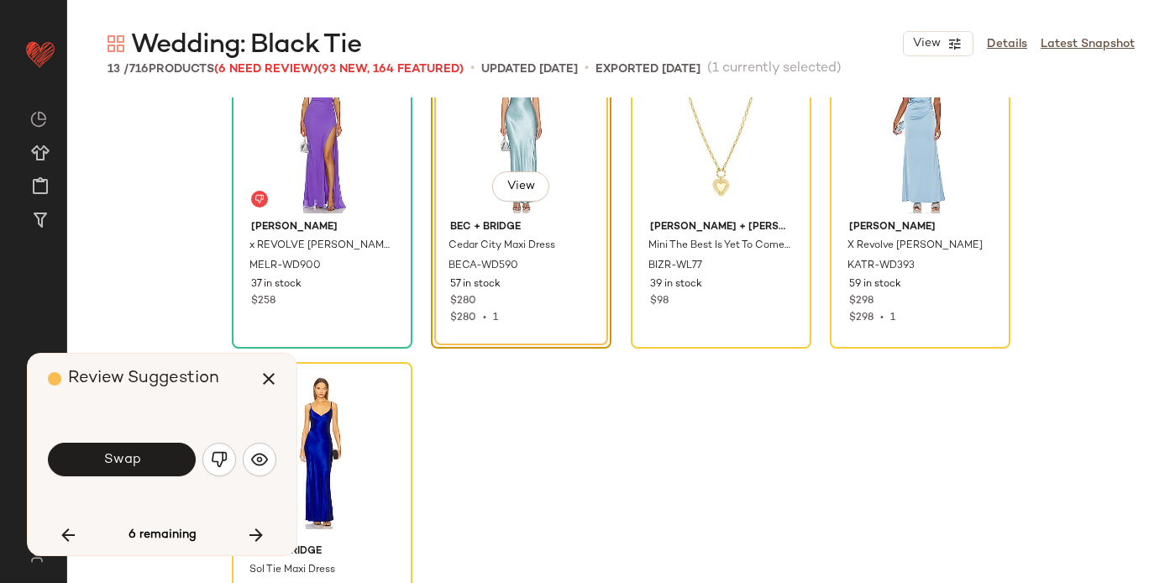
scroll to position [648, 0]
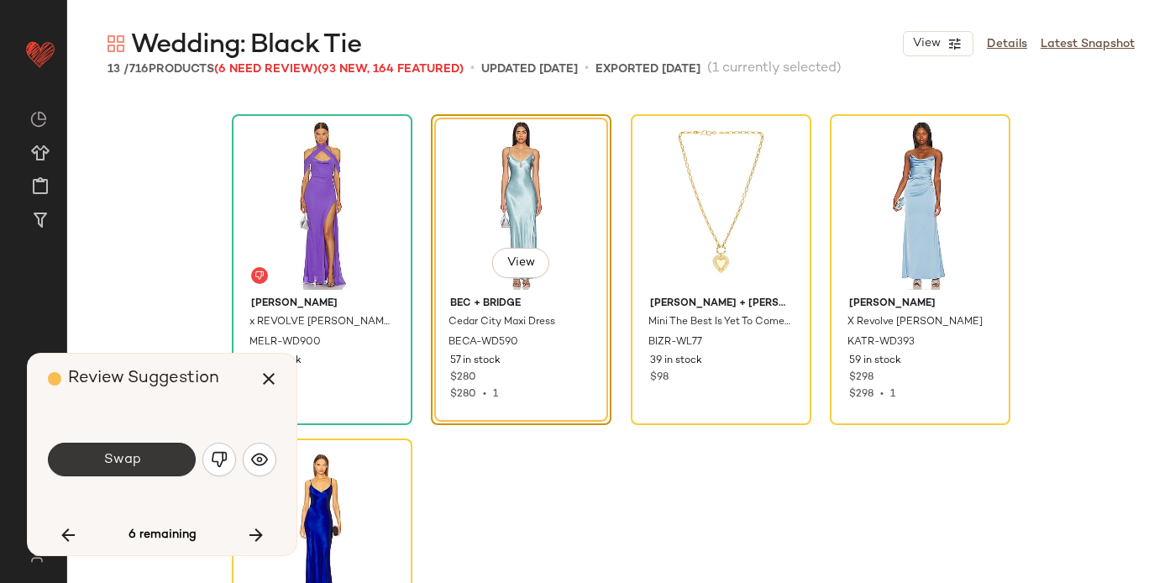
click at [154, 455] on button "Swap" at bounding box center [122, 460] width 148 height 34
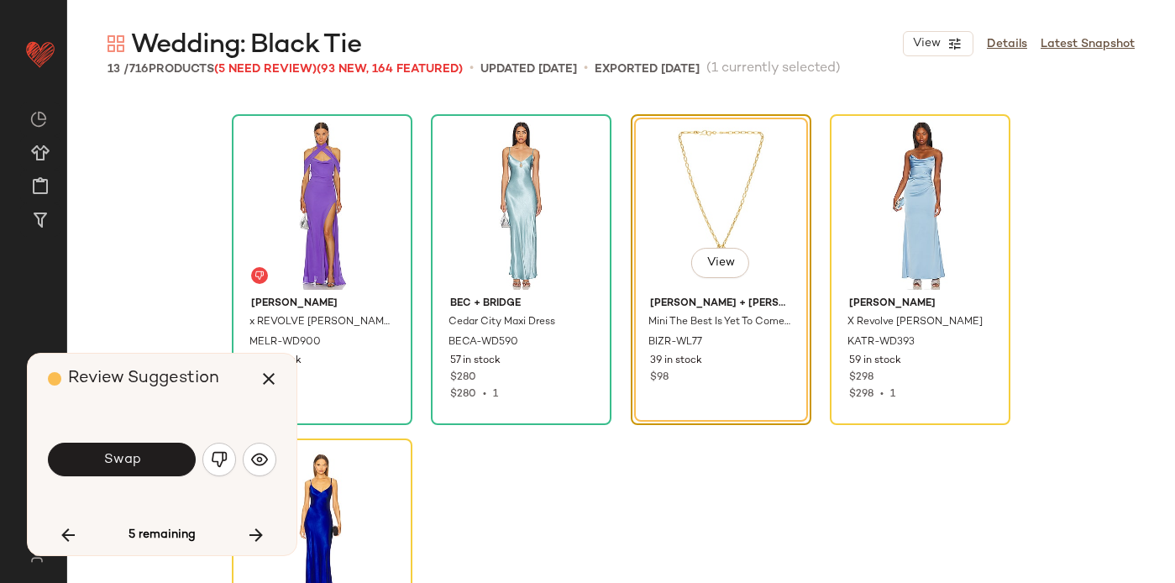
click at [154, 455] on button "Swap" at bounding box center [122, 460] width 148 height 34
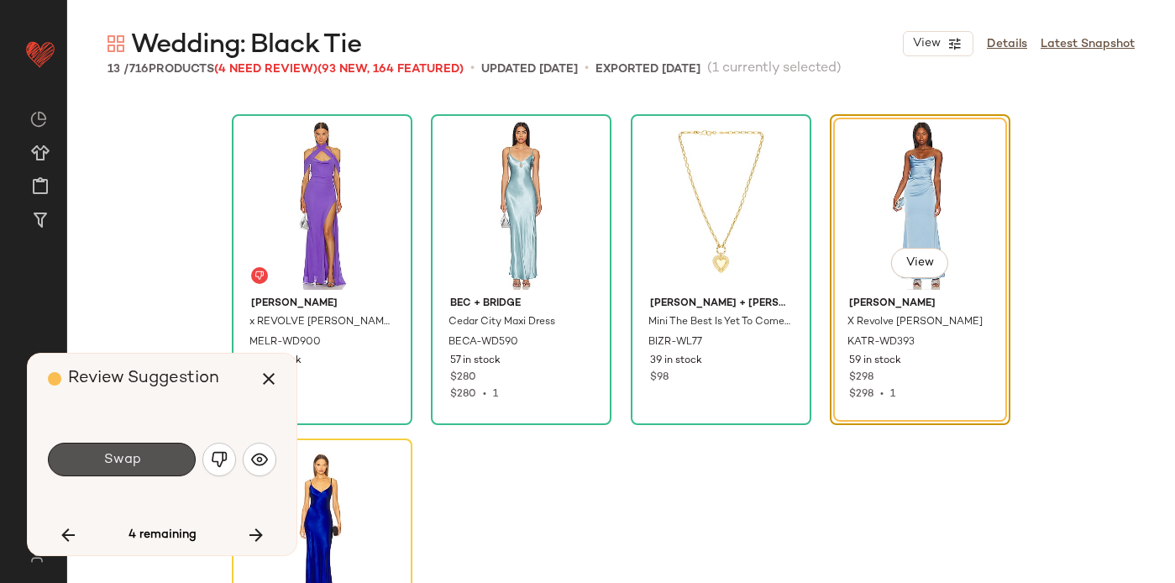
click at [154, 454] on button "Swap" at bounding box center [122, 460] width 148 height 34
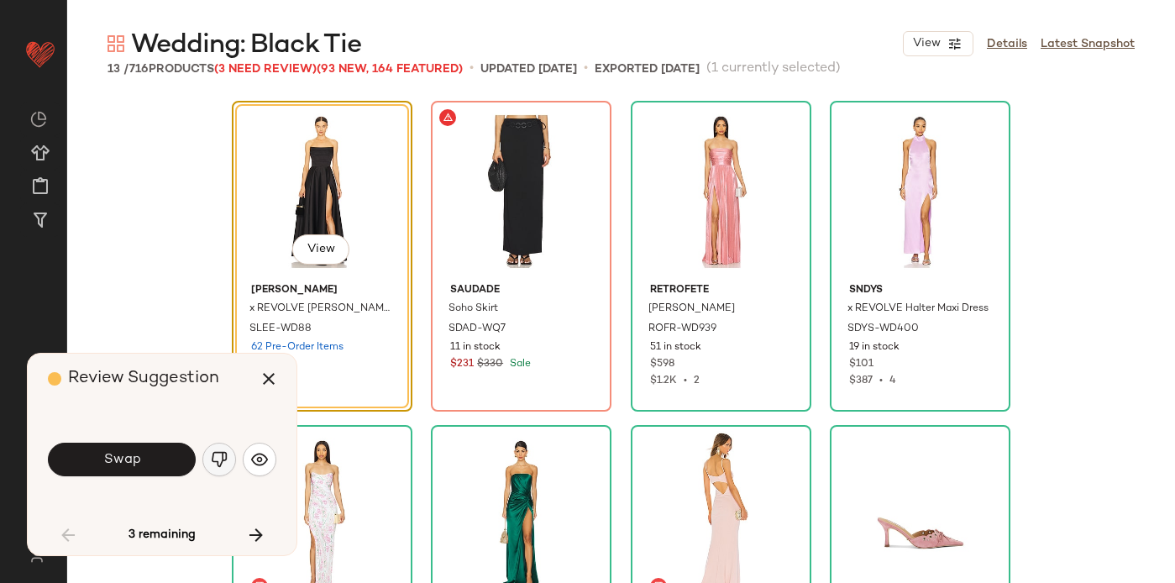
click at [215, 457] on img "button" at bounding box center [219, 459] width 17 height 17
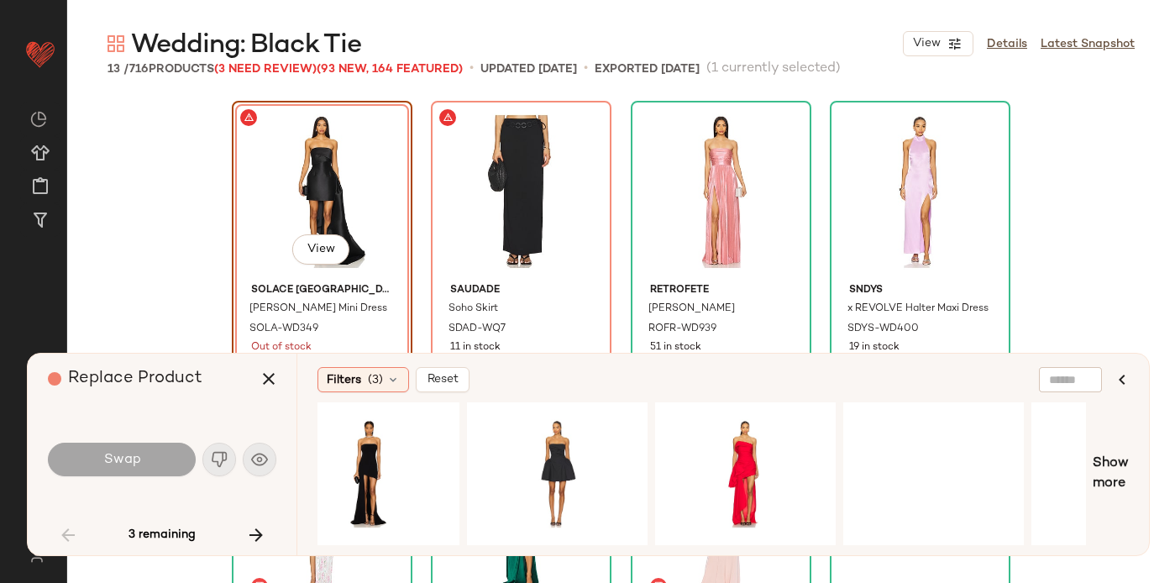
scroll to position [0, 1104]
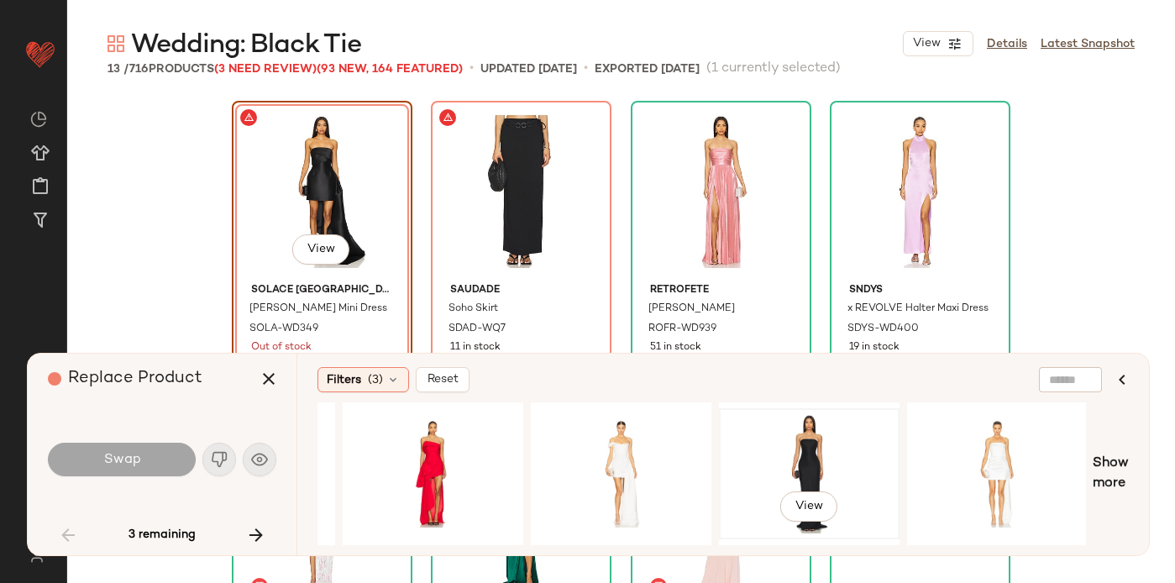
click at [810, 433] on div "View" at bounding box center [809, 473] width 169 height 119
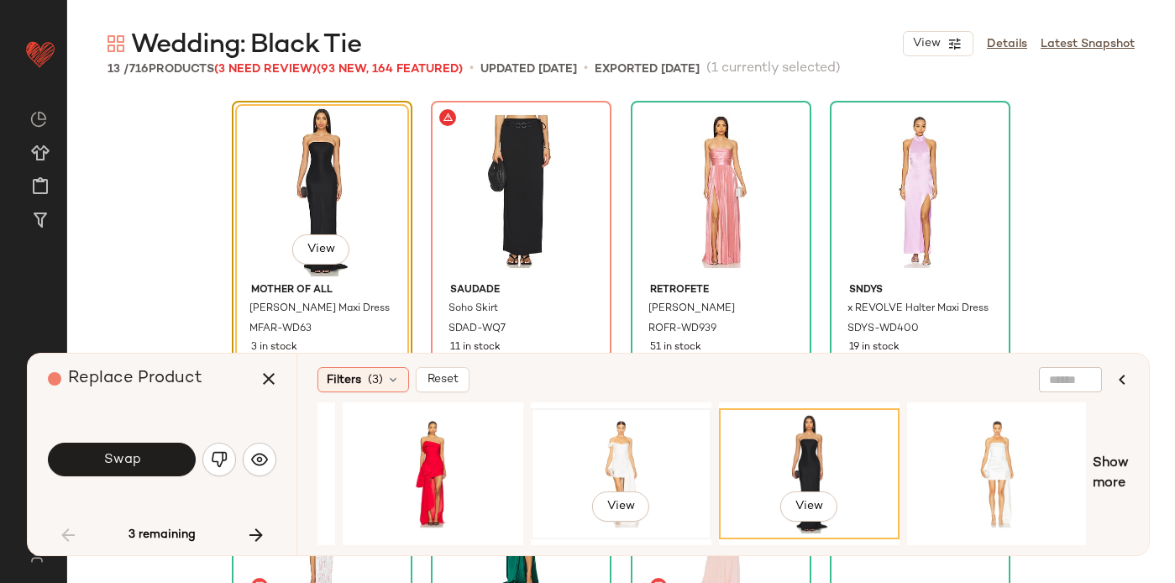
click at [623, 446] on div "View" at bounding box center [621, 473] width 169 height 119
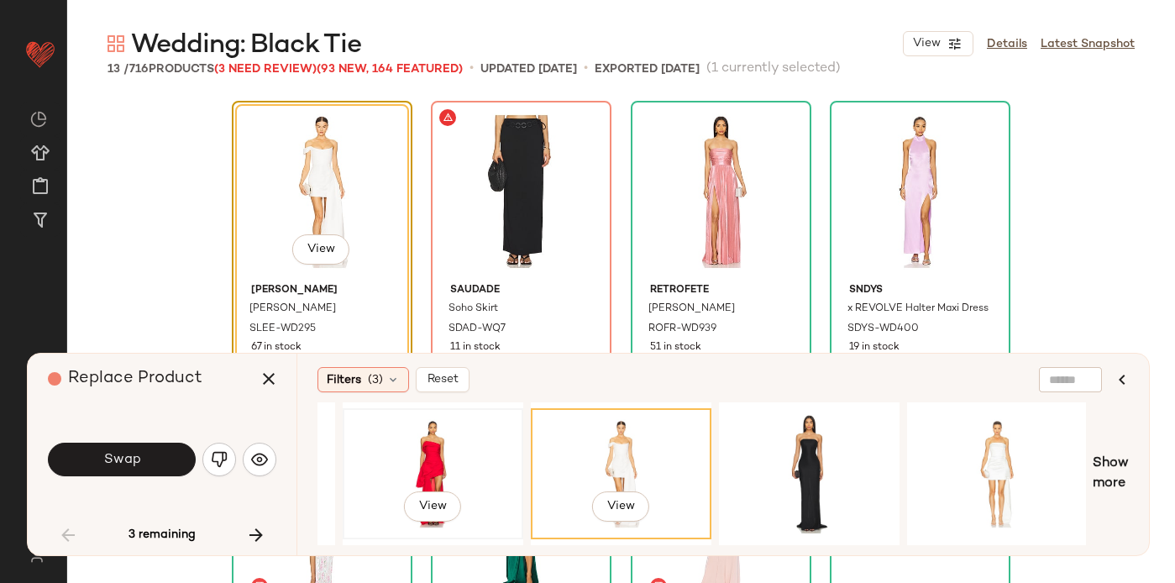
click at [455, 438] on div "View" at bounding box center [433, 473] width 169 height 119
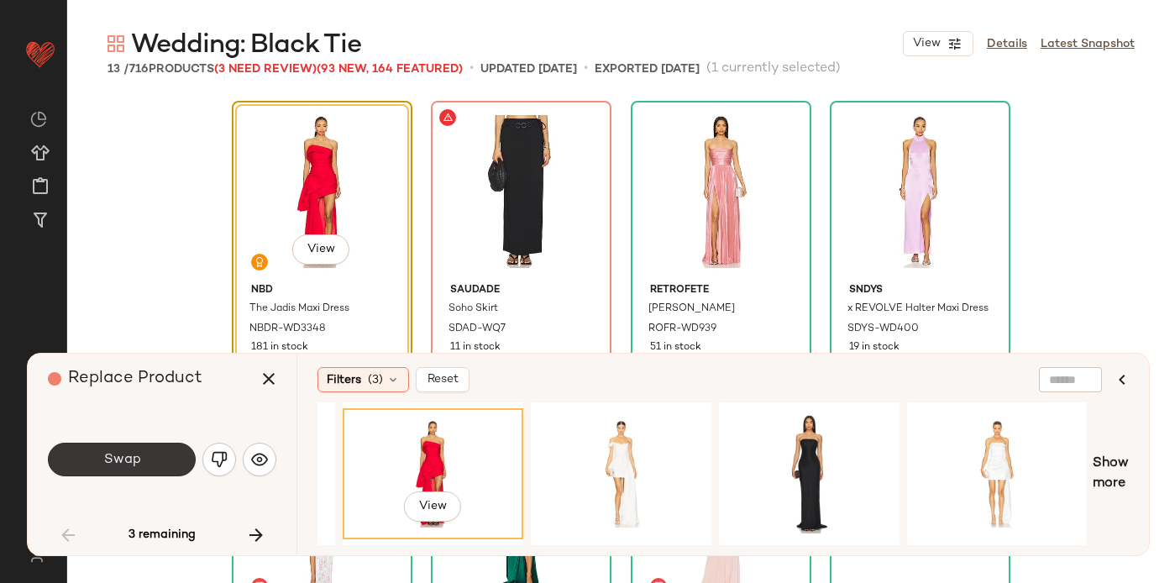
click at [118, 459] on span "Swap" at bounding box center [121, 460] width 38 height 16
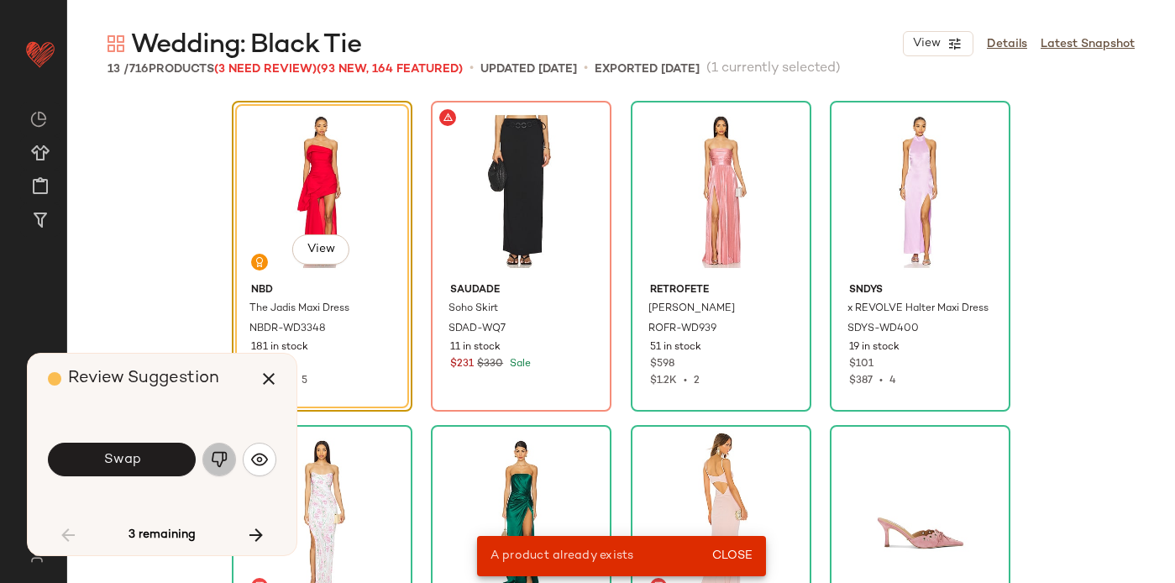
click at [218, 455] on img "button" at bounding box center [219, 459] width 17 height 17
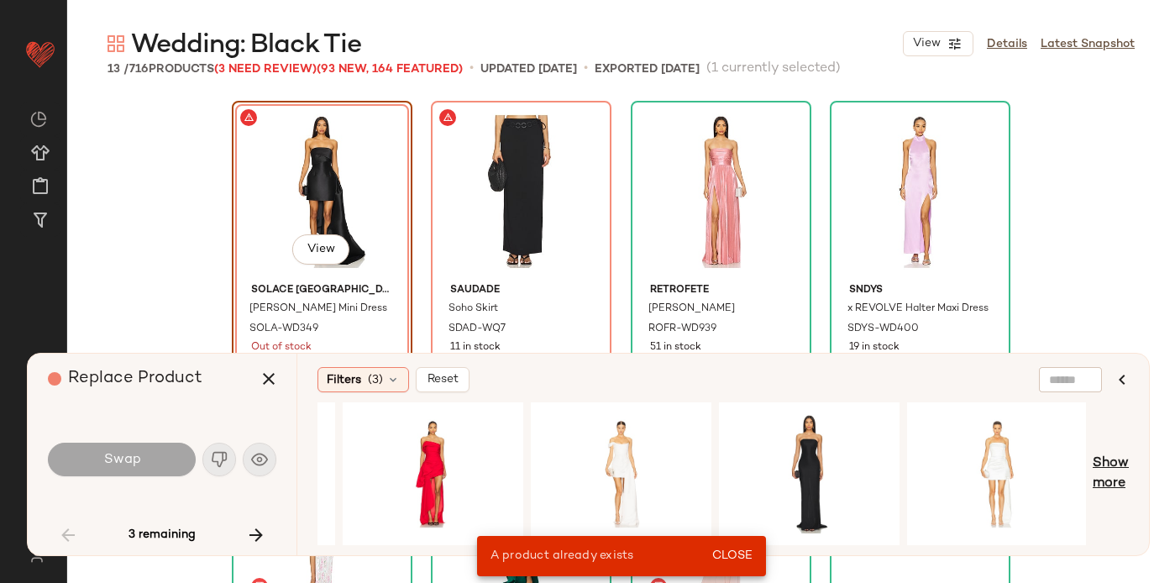
click at [1124, 469] on span "Show more" at bounding box center [1111, 474] width 36 height 40
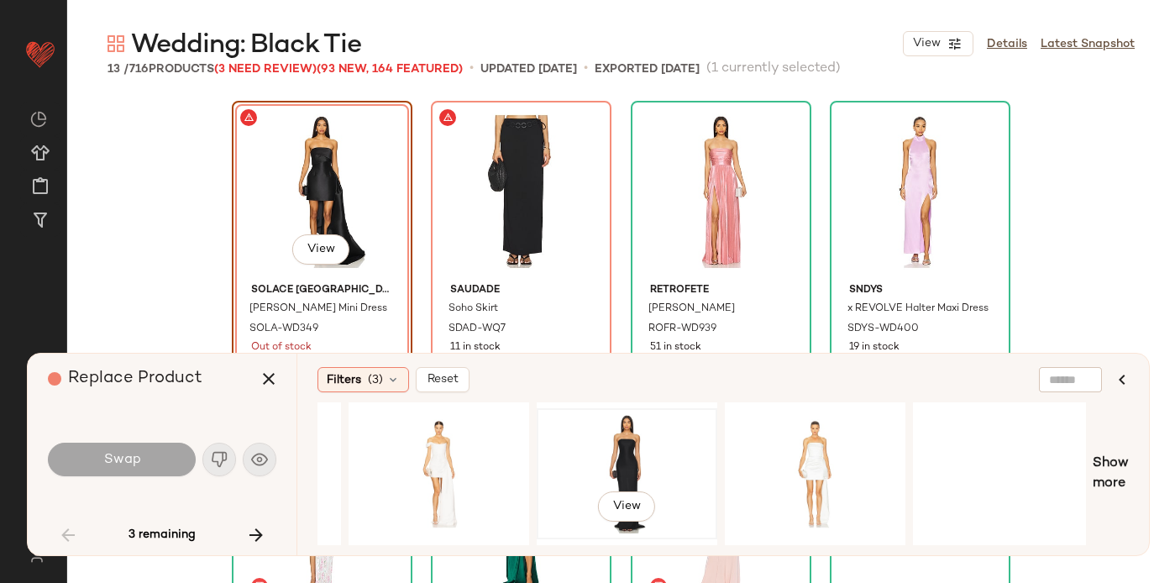
scroll to position [0, 1619]
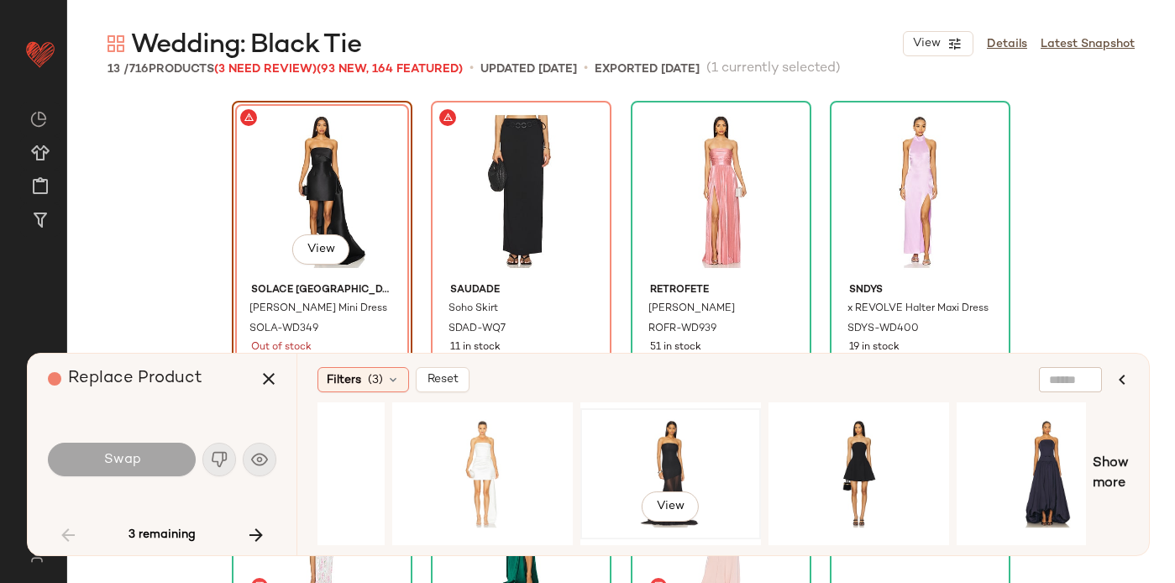
click at [680, 475] on div "View" at bounding box center [670, 473] width 169 height 119
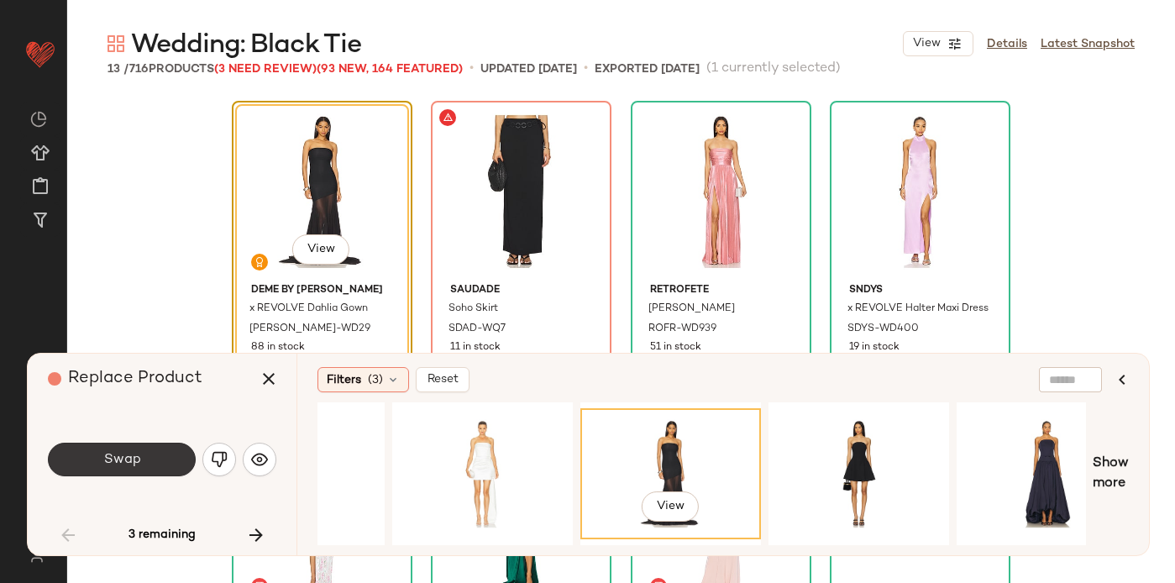
click at [140, 459] on button "Swap" at bounding box center [122, 460] width 148 height 34
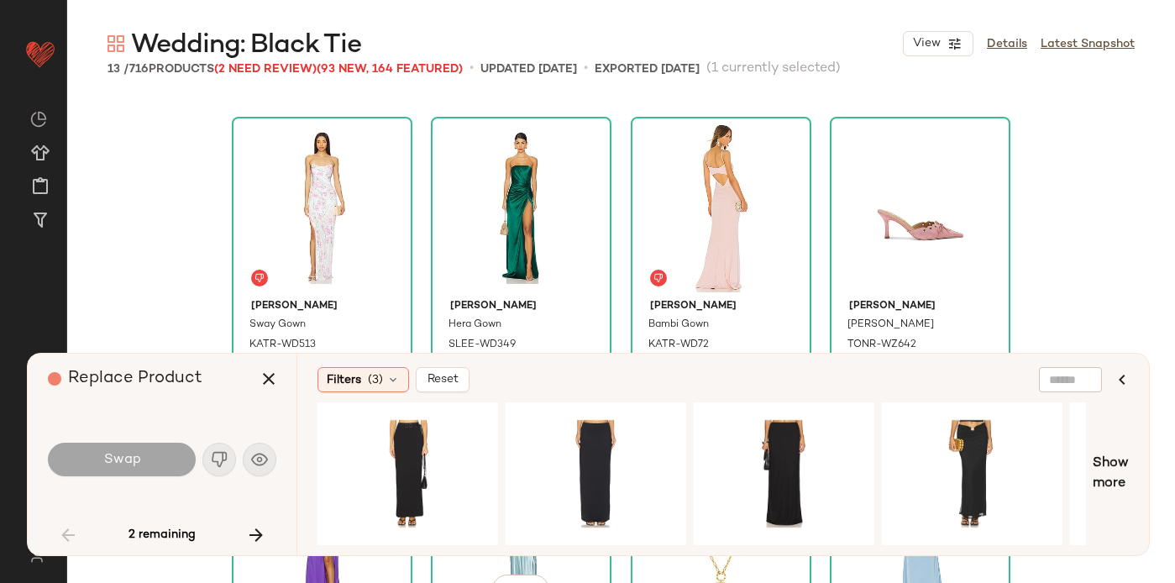
scroll to position [744, 0]
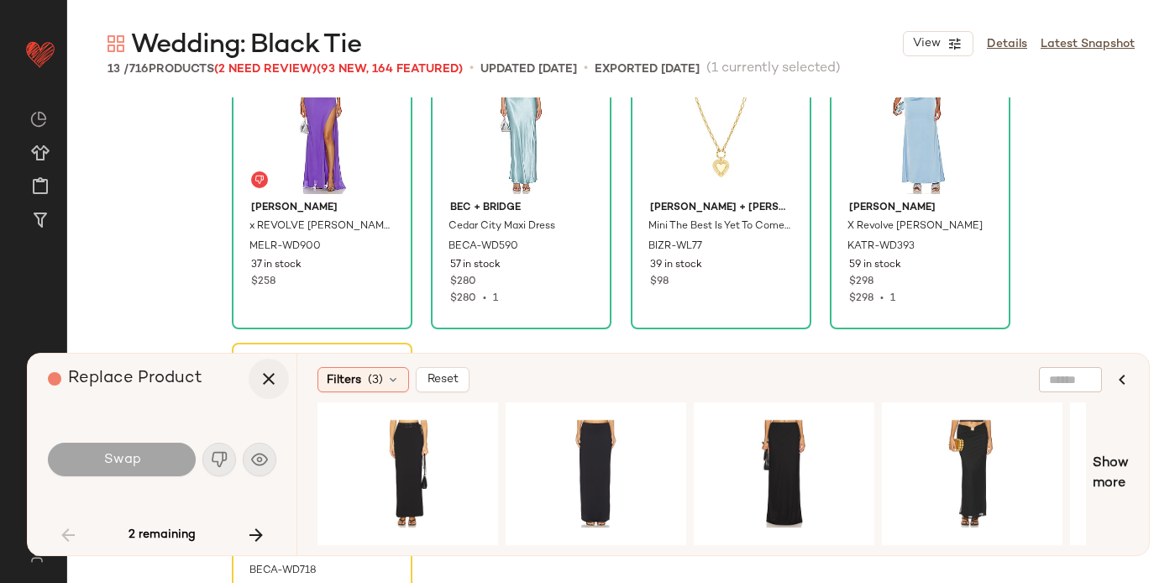
click at [261, 384] on icon "button" at bounding box center [269, 379] width 20 height 20
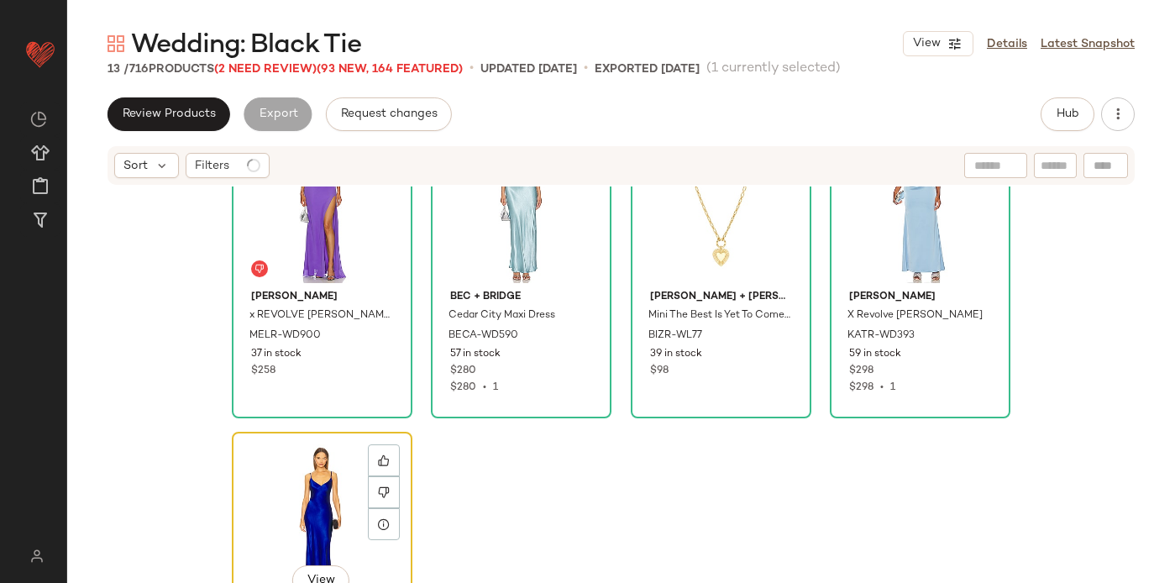
click at [328, 460] on div "View" at bounding box center [322, 523] width 169 height 170
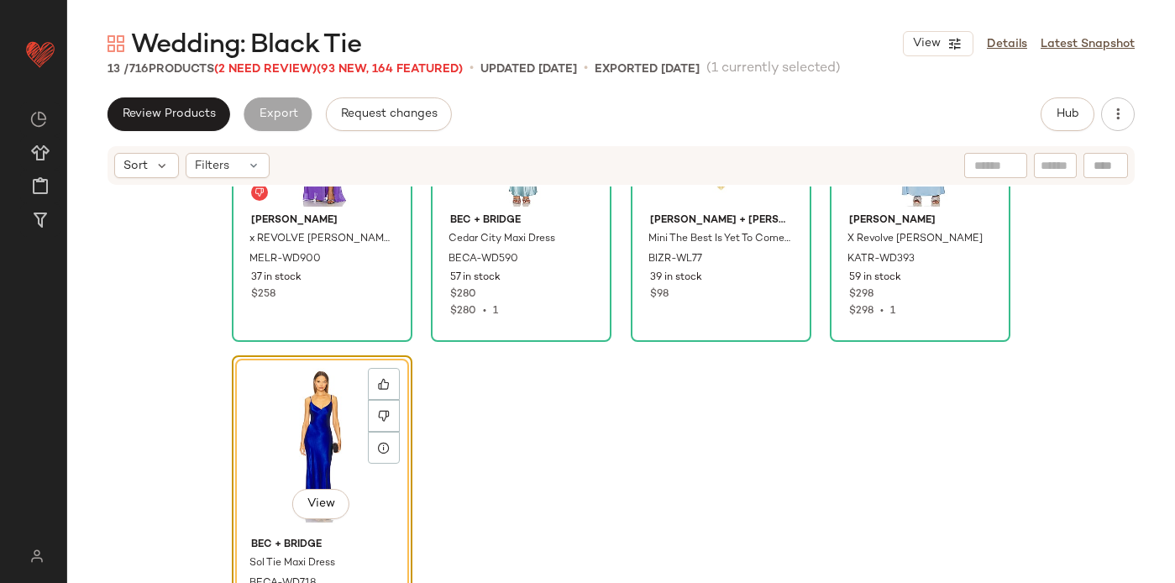
scroll to position [853, 0]
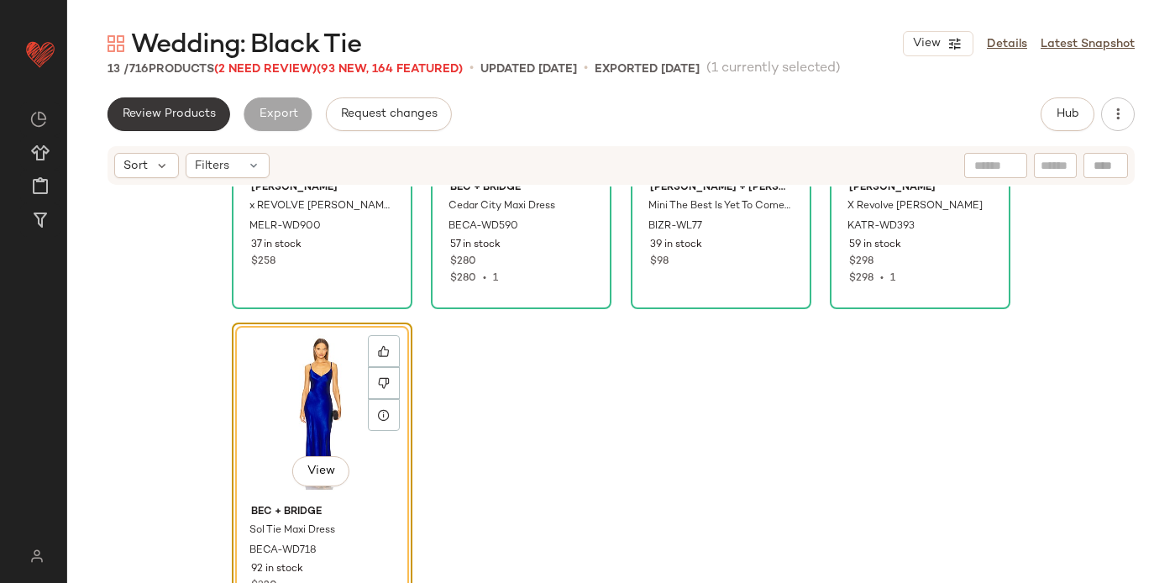
click at [179, 109] on span "Review Products" at bounding box center [169, 114] width 94 height 13
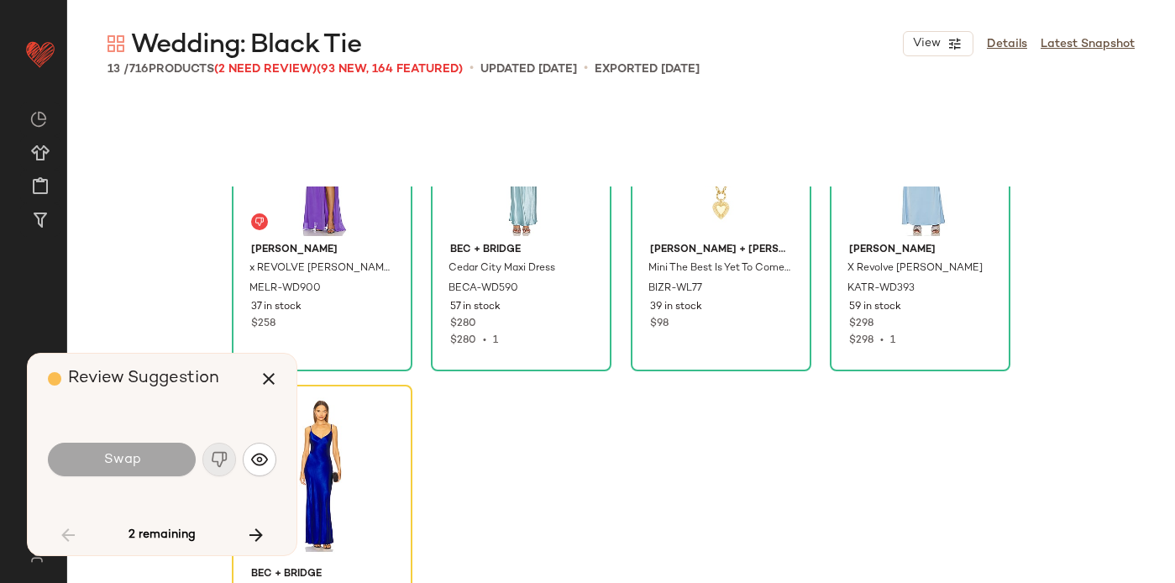
scroll to position [744, 0]
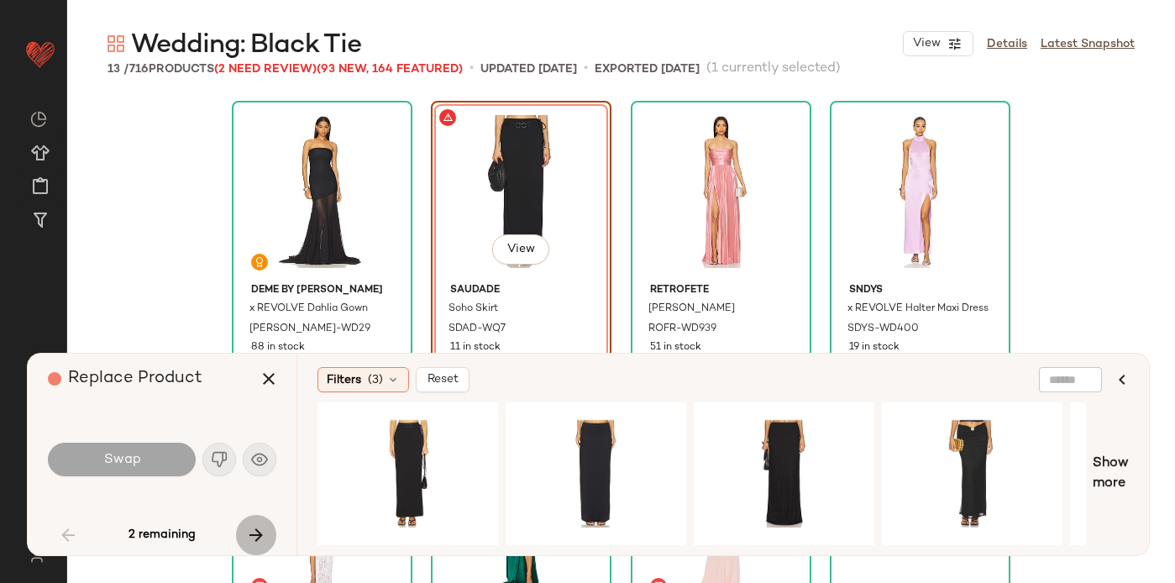
click at [256, 527] on icon "button" at bounding box center [256, 535] width 20 height 20
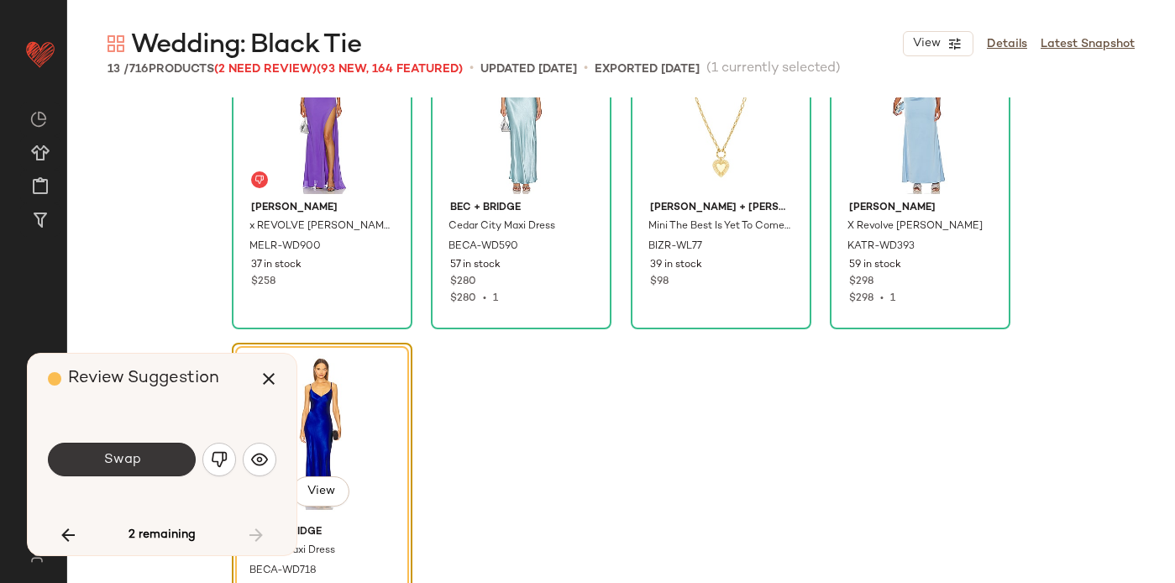
click at [147, 454] on button "Swap" at bounding box center [122, 460] width 148 height 34
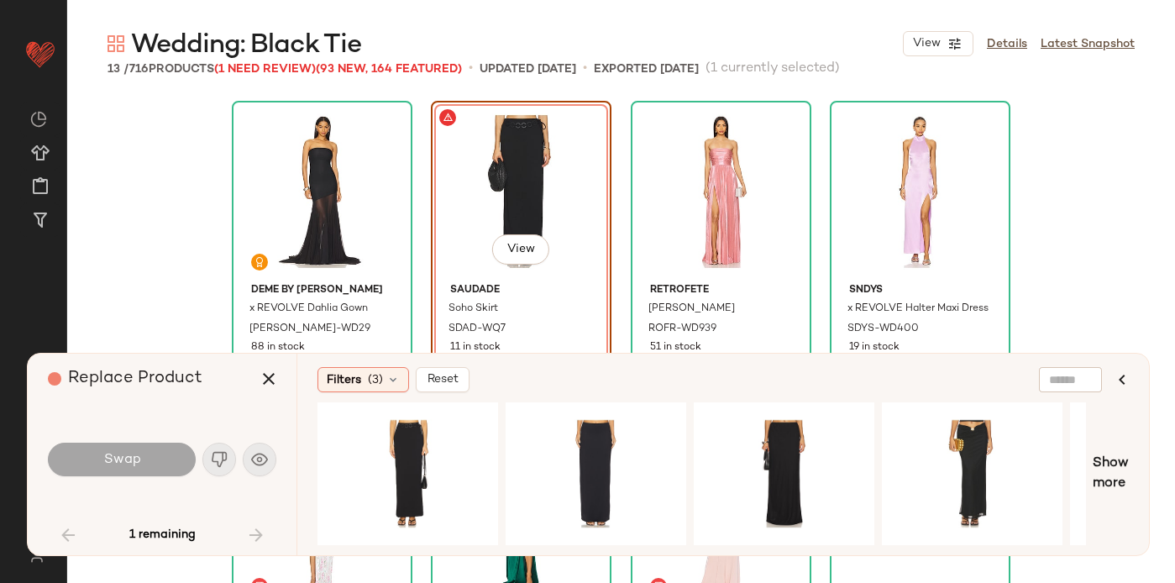
click at [469, 181] on div "View" at bounding box center [521, 192] width 169 height 170
click at [270, 379] on icon "button" at bounding box center [269, 379] width 20 height 20
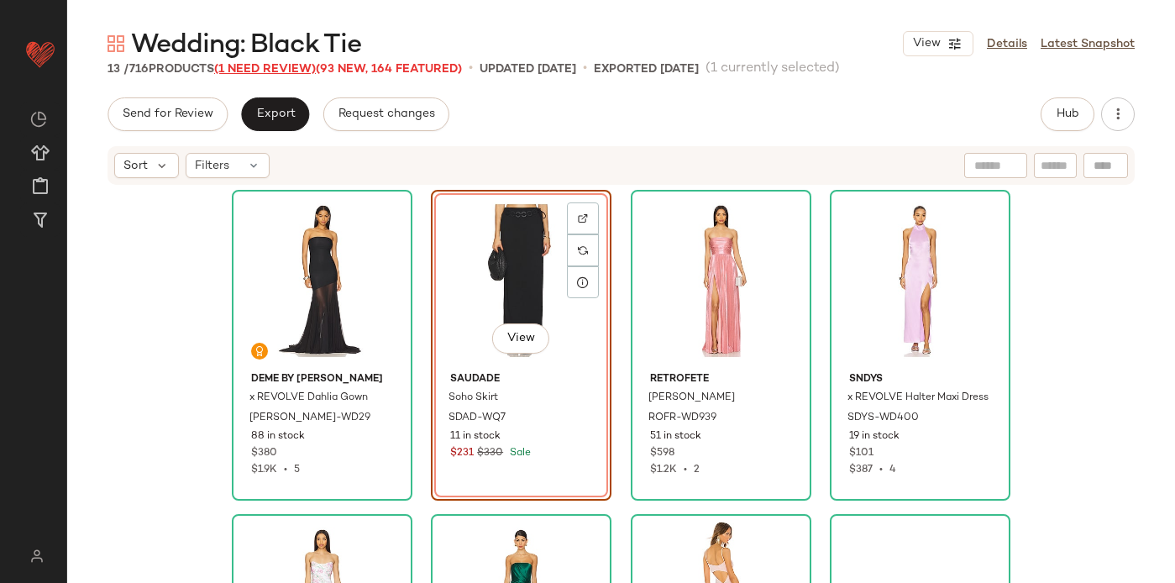
click at [281, 67] on span "(1 Need Review)" at bounding box center [265, 69] width 102 height 13
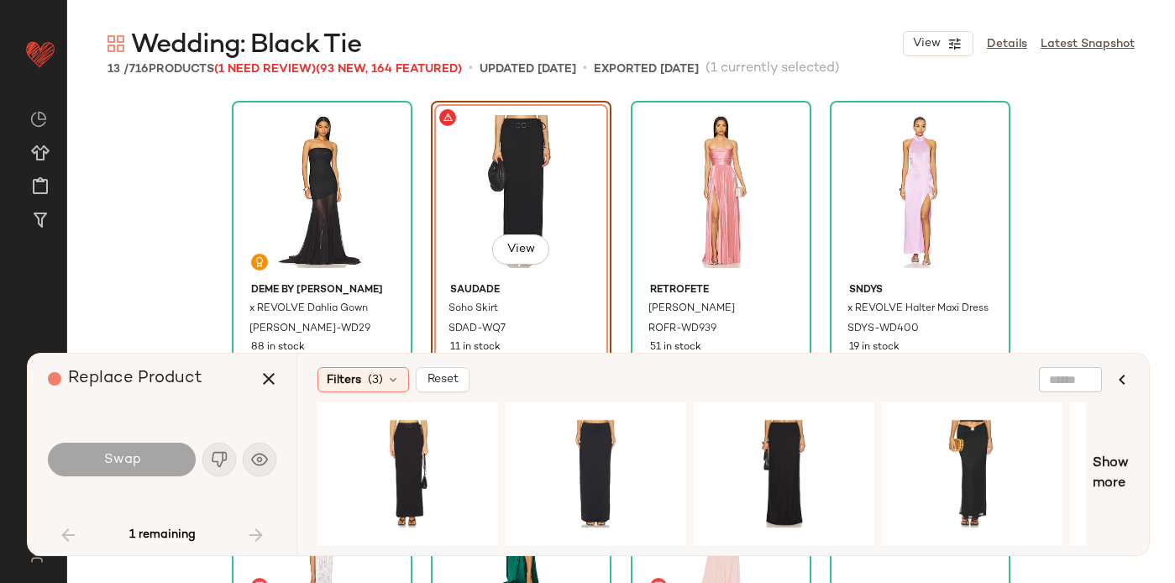
click at [264, 448] on div "Swap" at bounding box center [162, 459] width 228 height 40
click at [1126, 375] on icon "button" at bounding box center [1122, 380] width 20 height 20
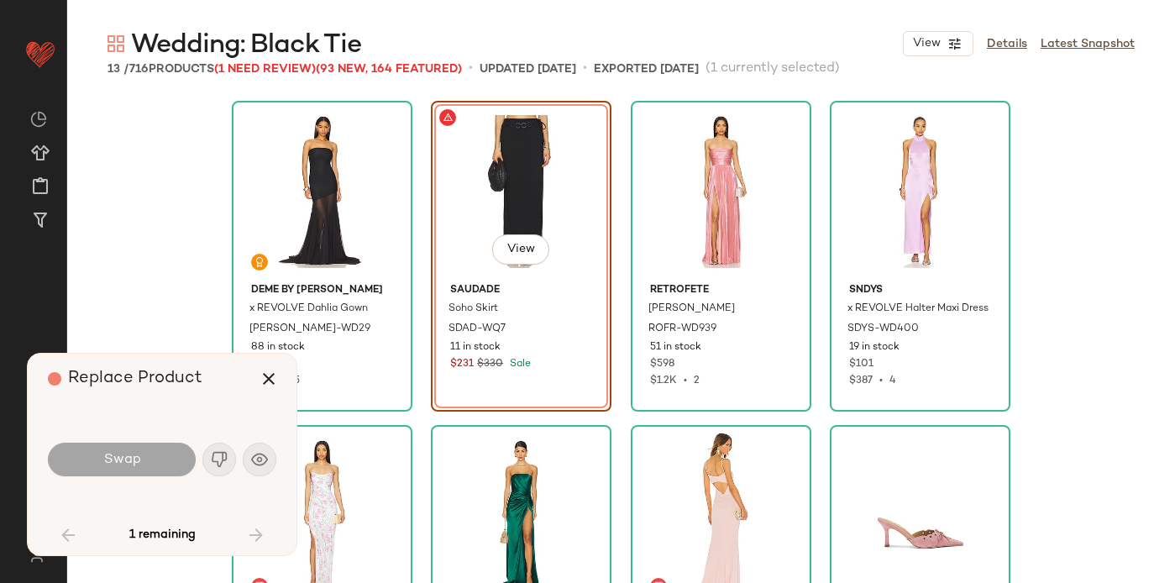
click at [260, 453] on div "Swap" at bounding box center [162, 459] width 228 height 40
click at [219, 459] on div "Swap" at bounding box center [162, 459] width 228 height 40
click at [114, 459] on div "Swap" at bounding box center [122, 460] width 148 height 34
click at [499, 218] on div "View" at bounding box center [521, 192] width 169 height 170
click at [285, 373] on button "button" at bounding box center [269, 379] width 40 height 40
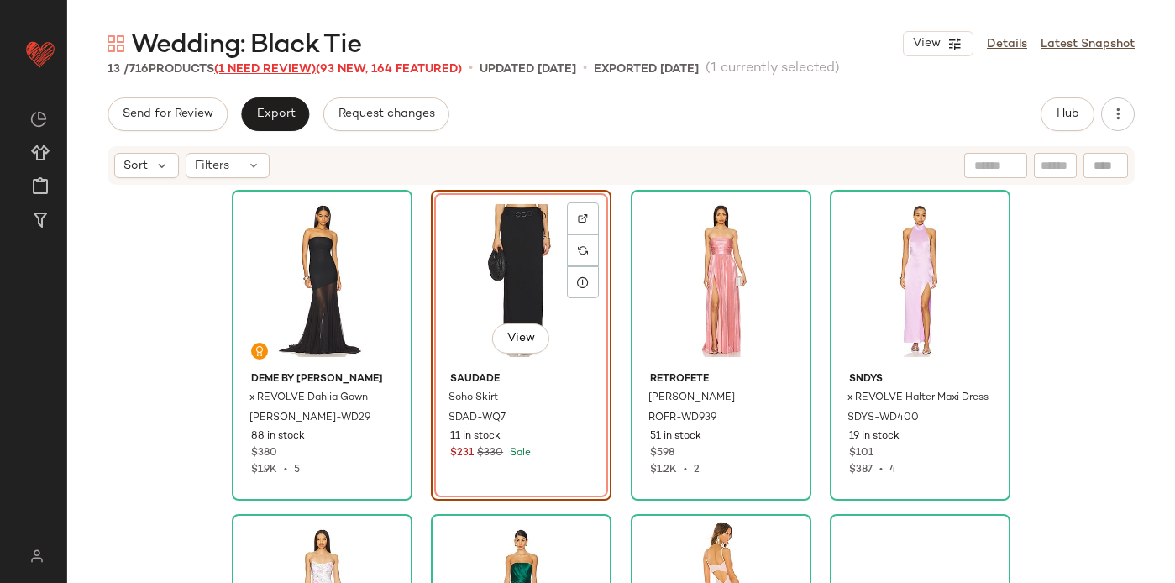
click at [286, 66] on span "(1 Need Review)" at bounding box center [265, 69] width 102 height 13
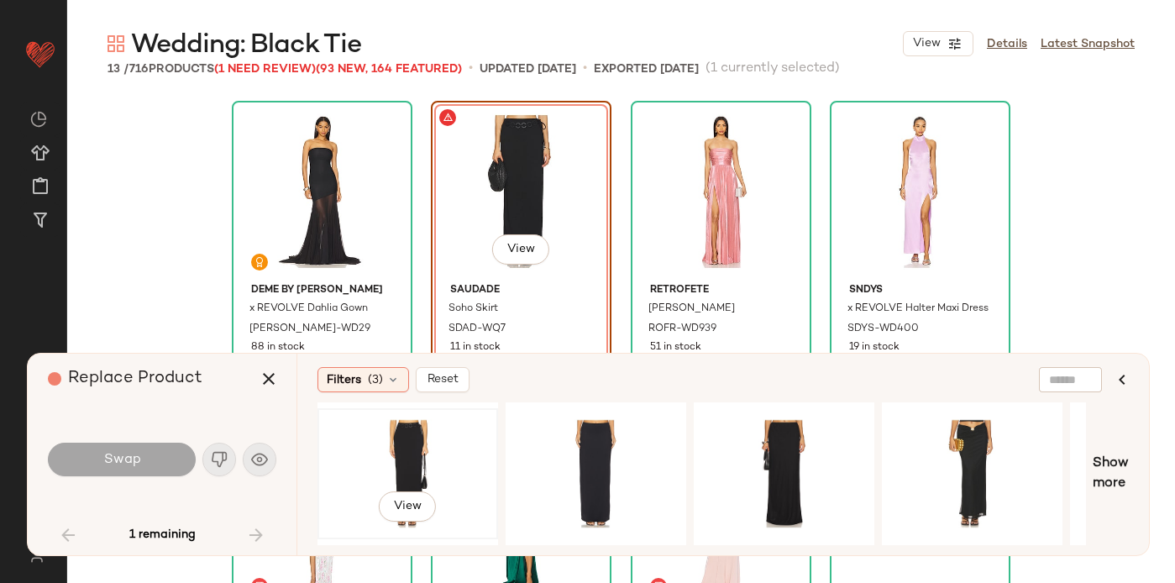
click at [431, 436] on div "View" at bounding box center [407, 473] width 169 height 119
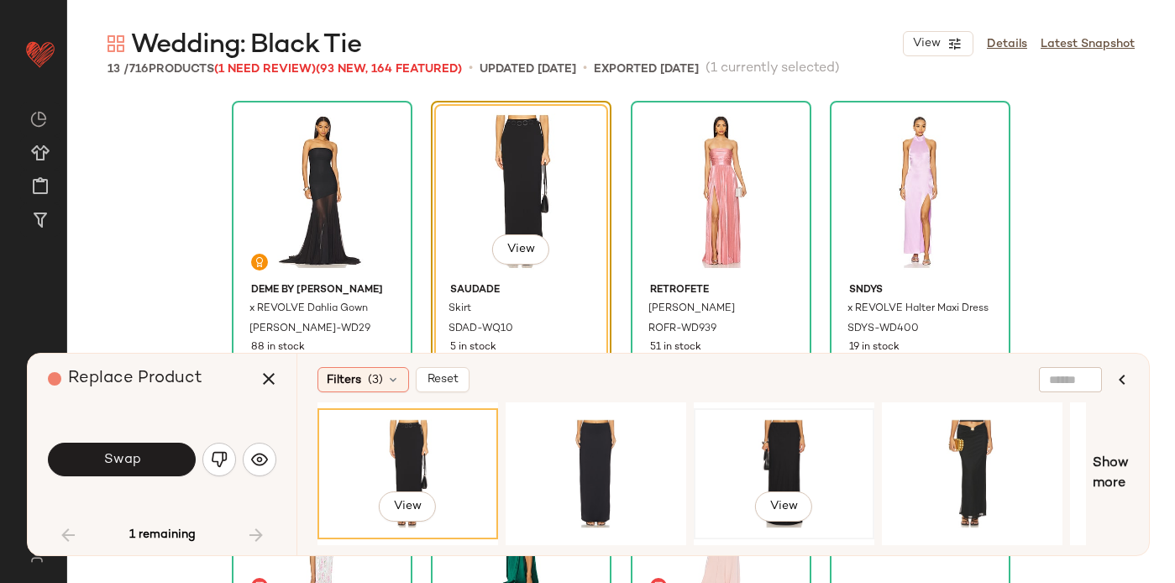
click at [749, 440] on div "View" at bounding box center [784, 473] width 169 height 119
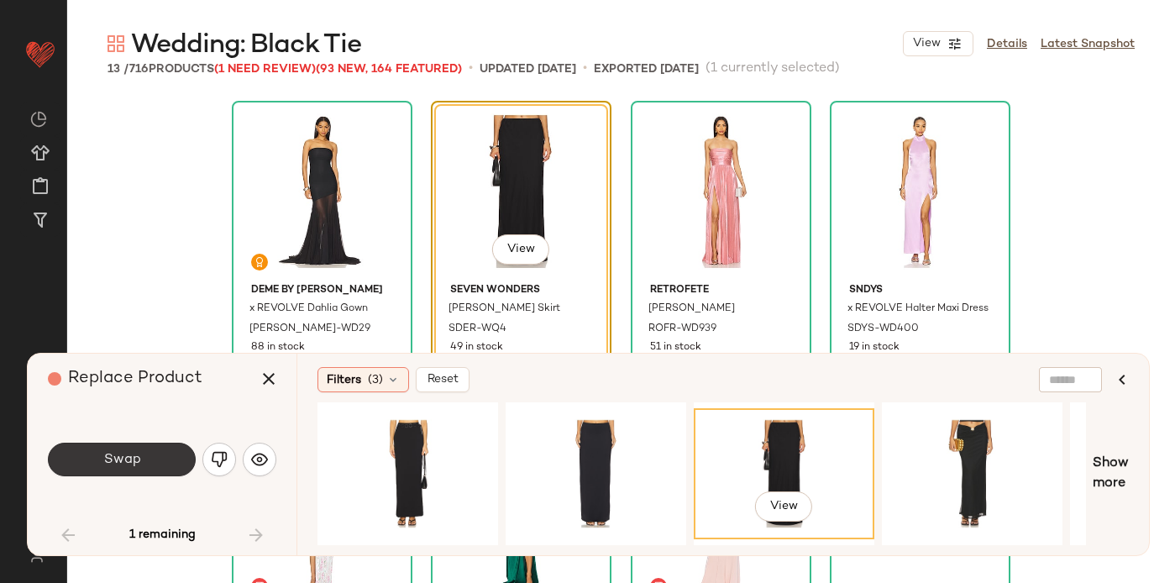
click at [169, 456] on button "Swap" at bounding box center [122, 460] width 148 height 34
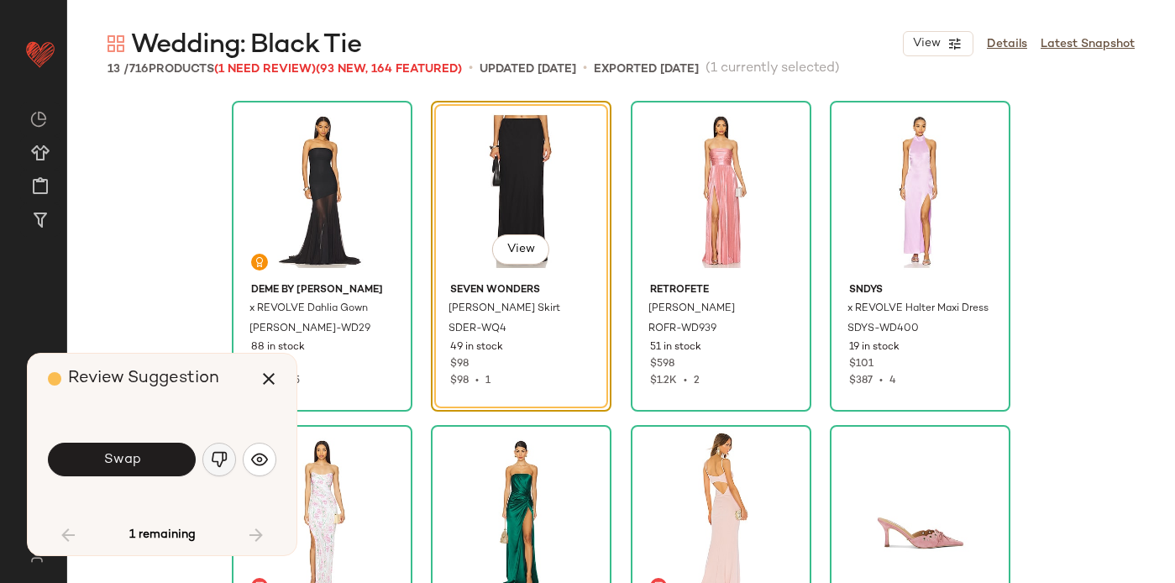
click at [222, 454] on img "button" at bounding box center [219, 459] width 17 height 17
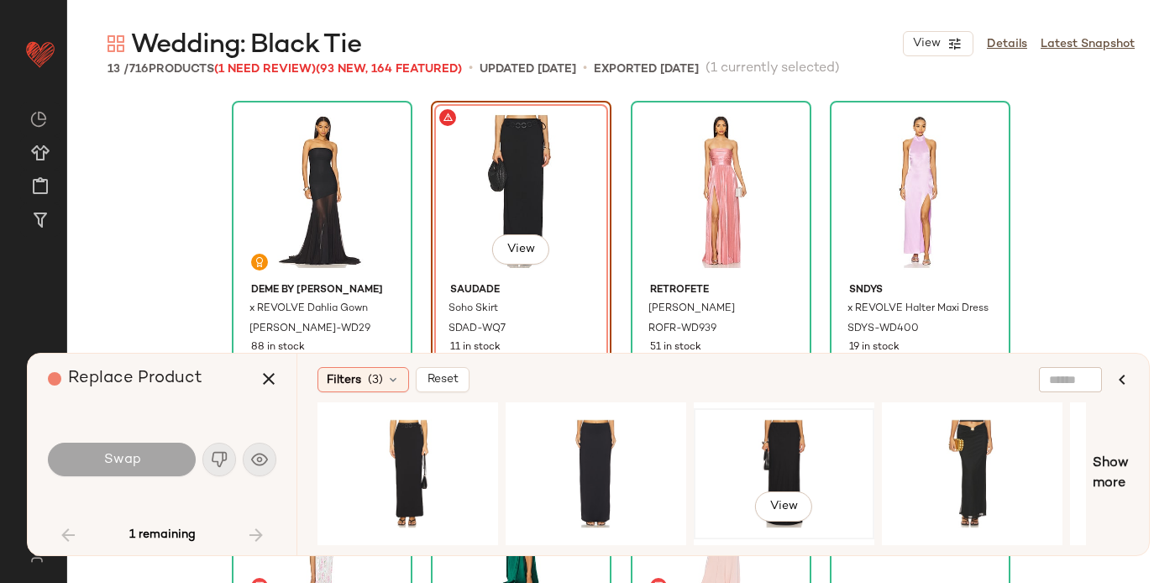
click at [776, 454] on div "View" at bounding box center [784, 473] width 169 height 119
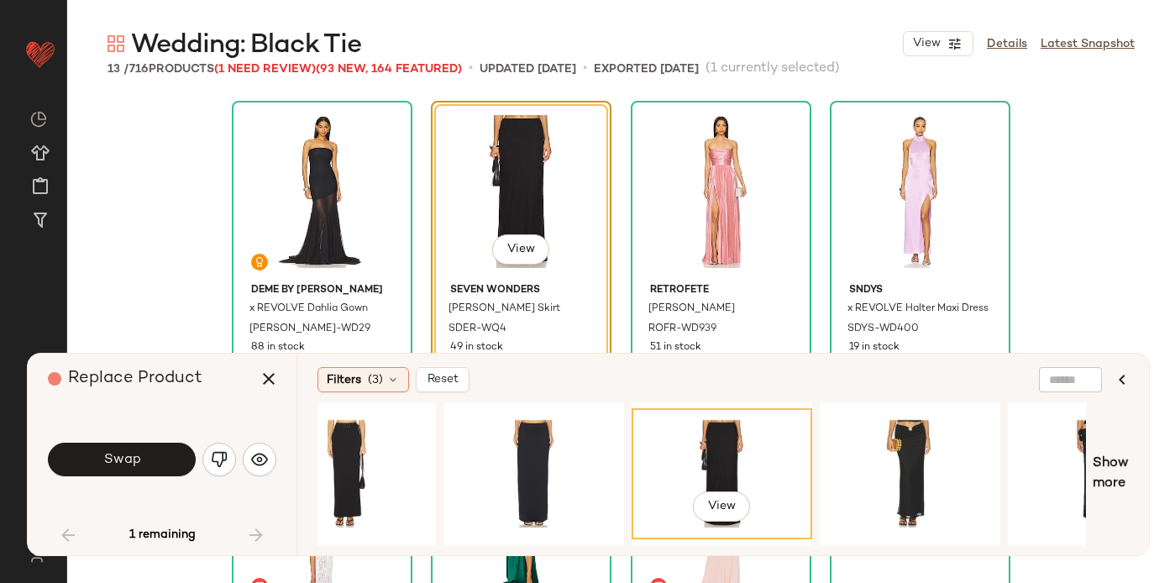
scroll to position [0, 72]
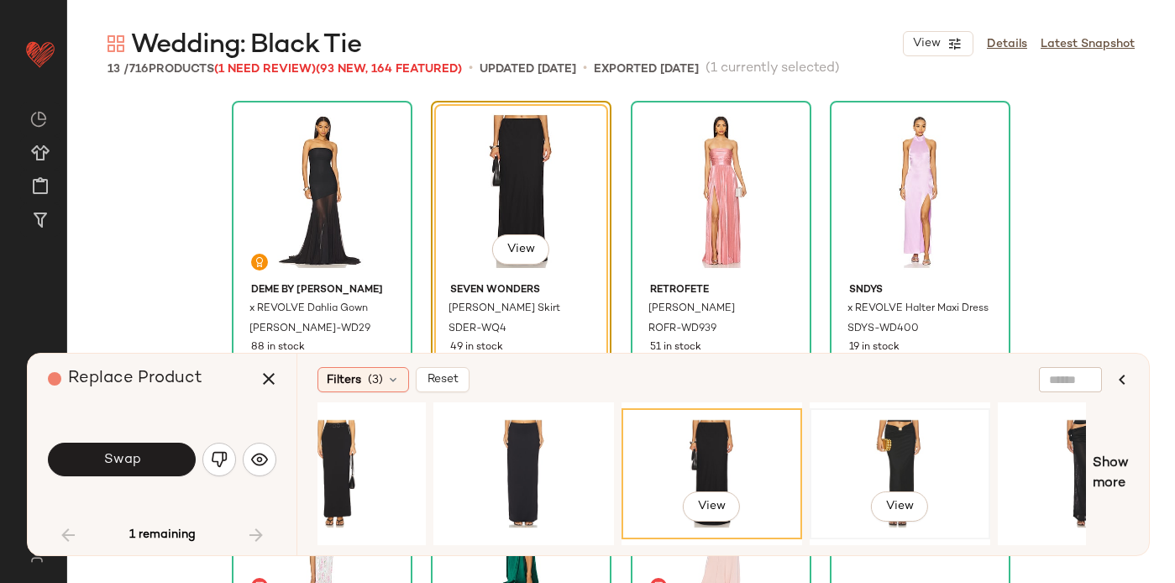
click at [927, 453] on div "View" at bounding box center [900, 473] width 169 height 119
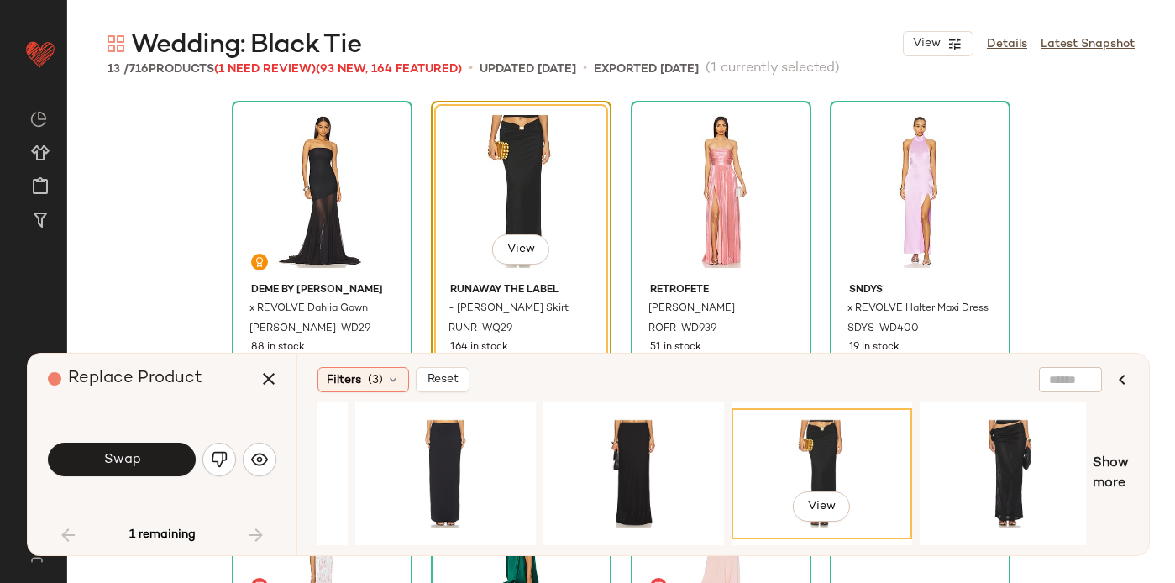
scroll to position [0, 151]
click at [983, 453] on div "View" at bounding box center [1009, 473] width 169 height 119
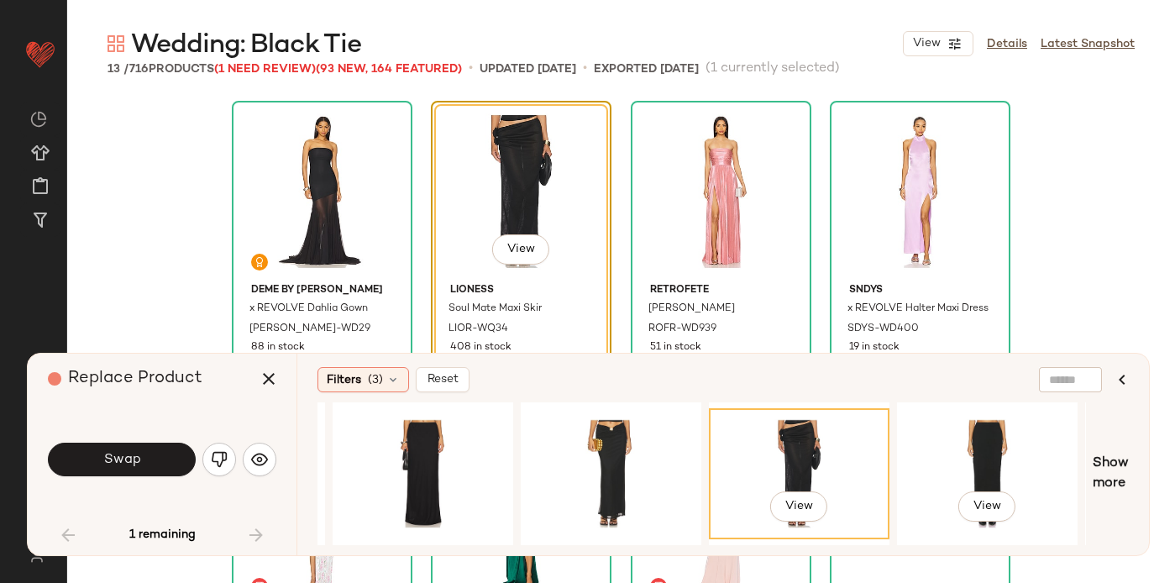
scroll to position [0, 364]
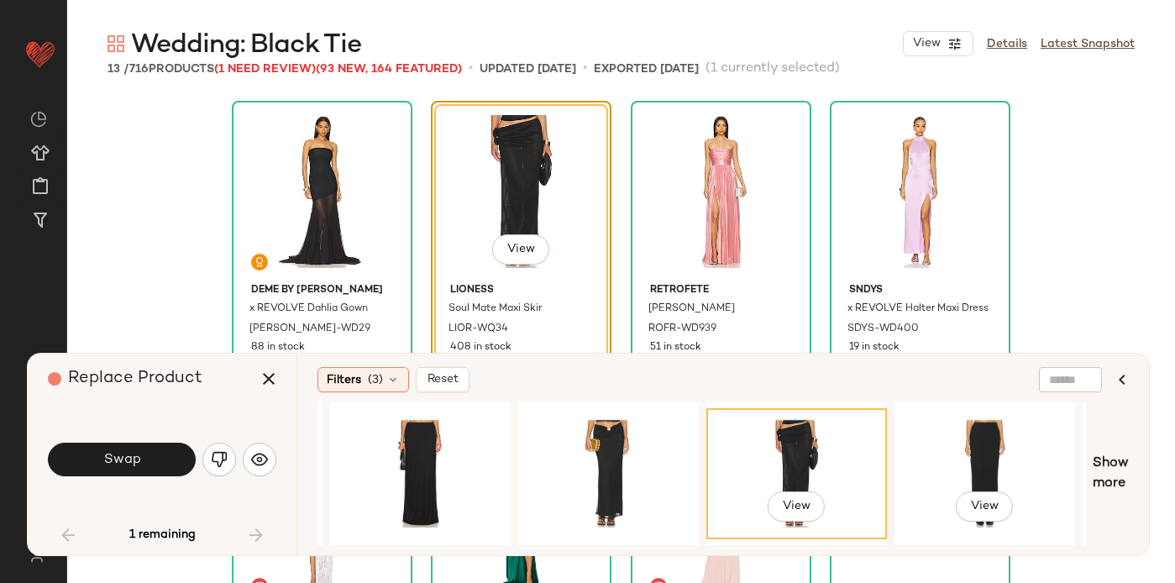
click at [983, 453] on div "View" at bounding box center [984, 473] width 169 height 119
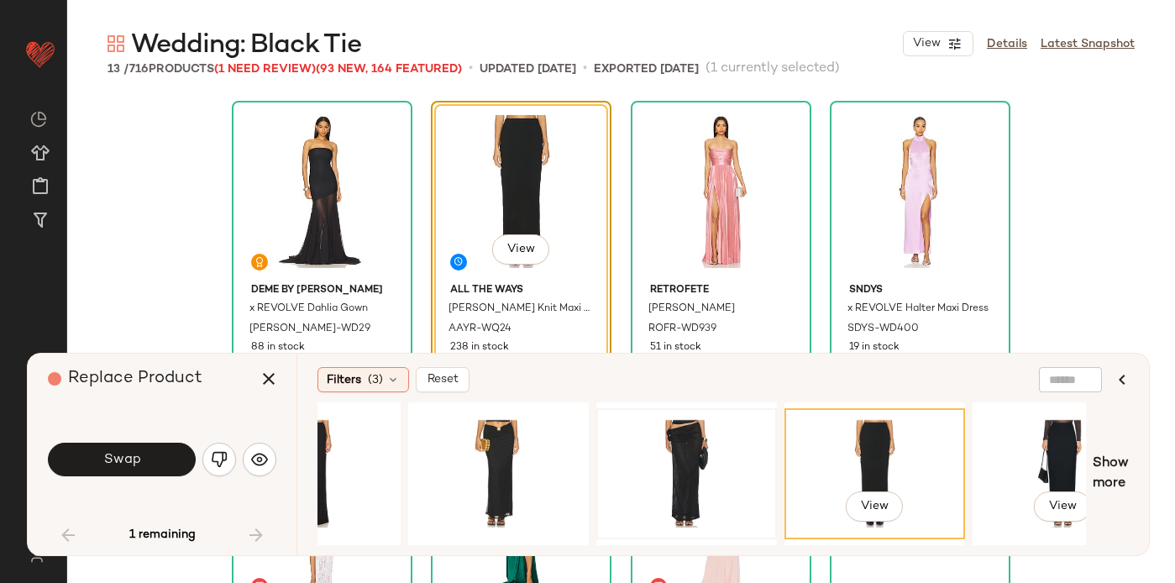
scroll to position [0, 475]
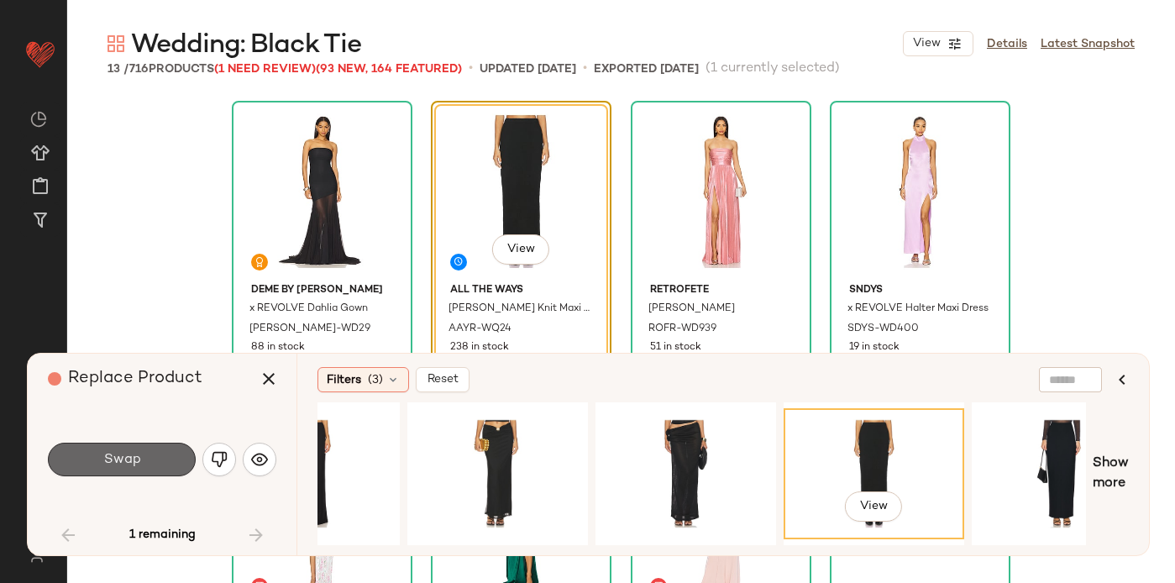
click at [127, 466] on span "Swap" at bounding box center [121, 460] width 38 height 16
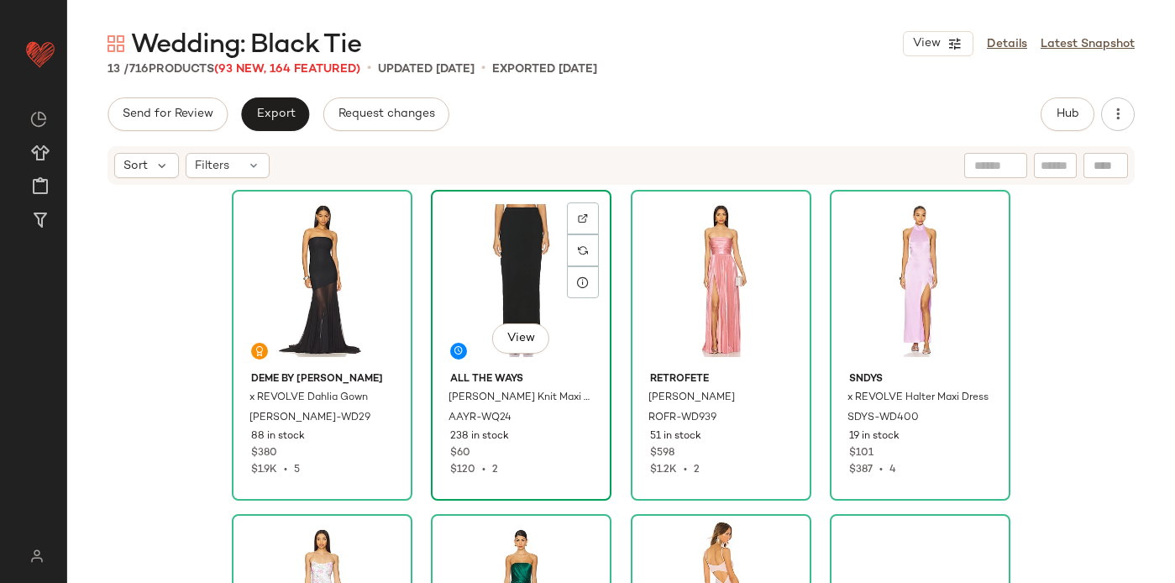
click at [467, 223] on div "View" at bounding box center [521, 281] width 169 height 170
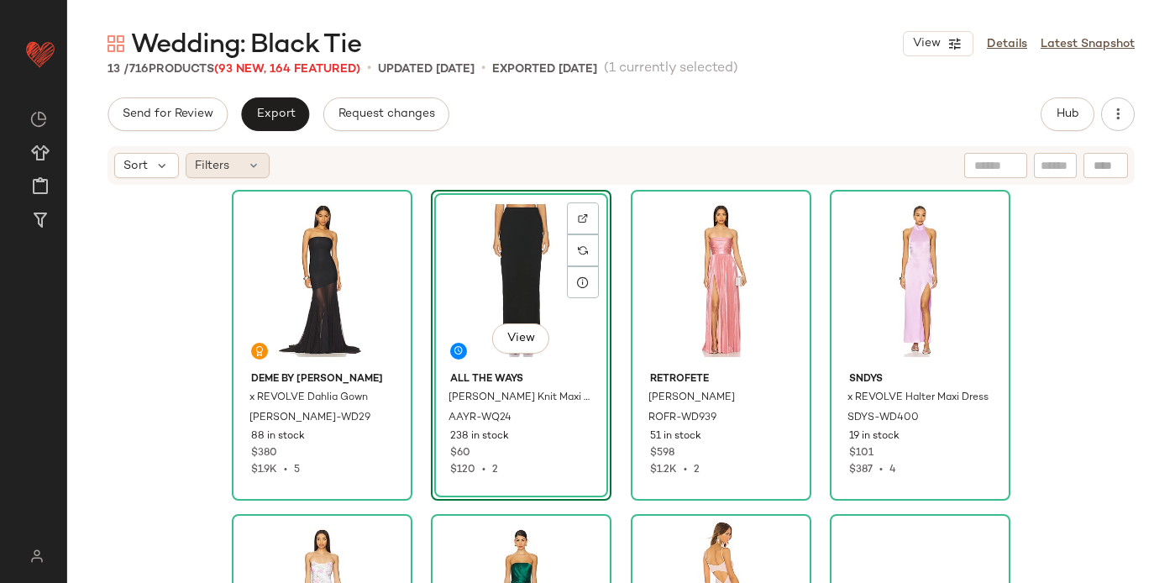
click at [213, 168] on span "Filters" at bounding box center [212, 166] width 34 height 18
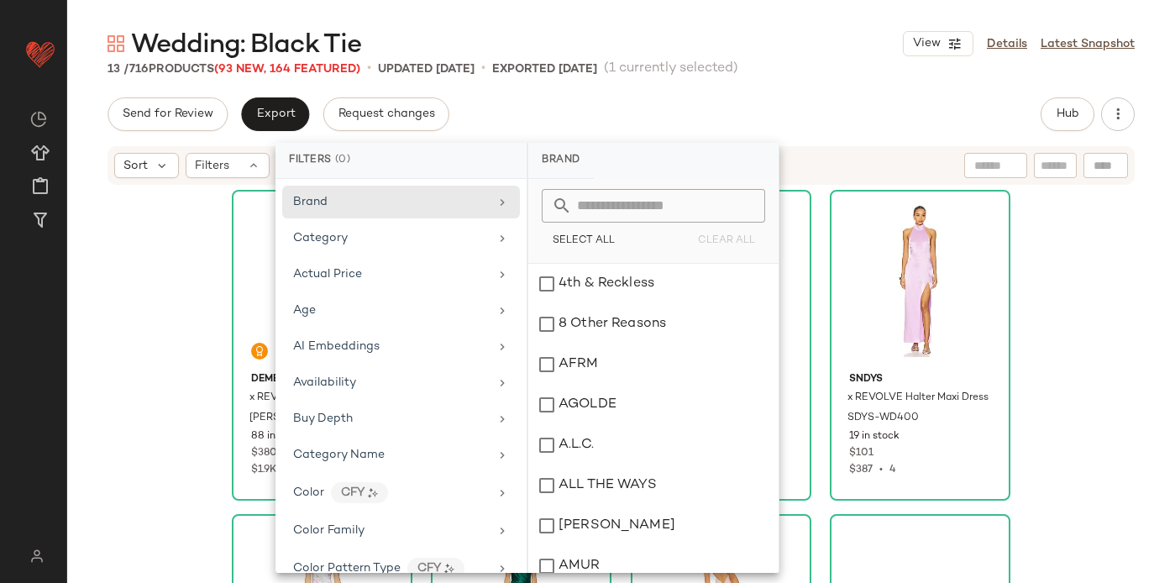
click at [604, 99] on div "Send for Review Export Request changes Hub" at bounding box center [621, 114] width 1027 height 34
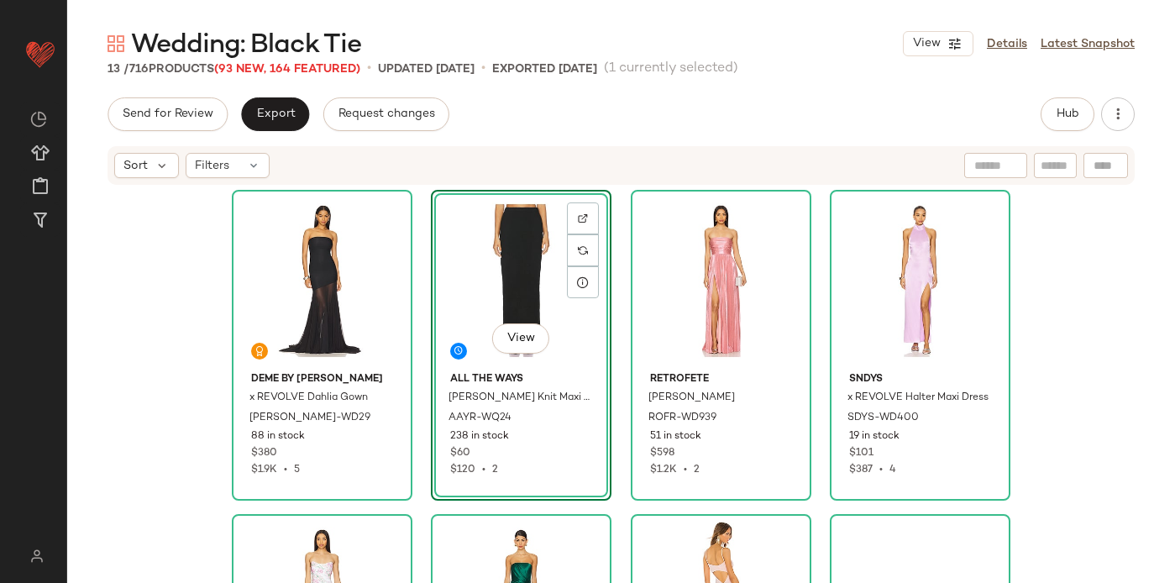
click at [152, 77] on div "Wedding: Black Tie View Details Latest Snapshot 13 / 716 Products (93 New, 164 …" at bounding box center [621, 305] width 1108 height 556
click at [135, 155] on div "Sort" at bounding box center [146, 165] width 65 height 25
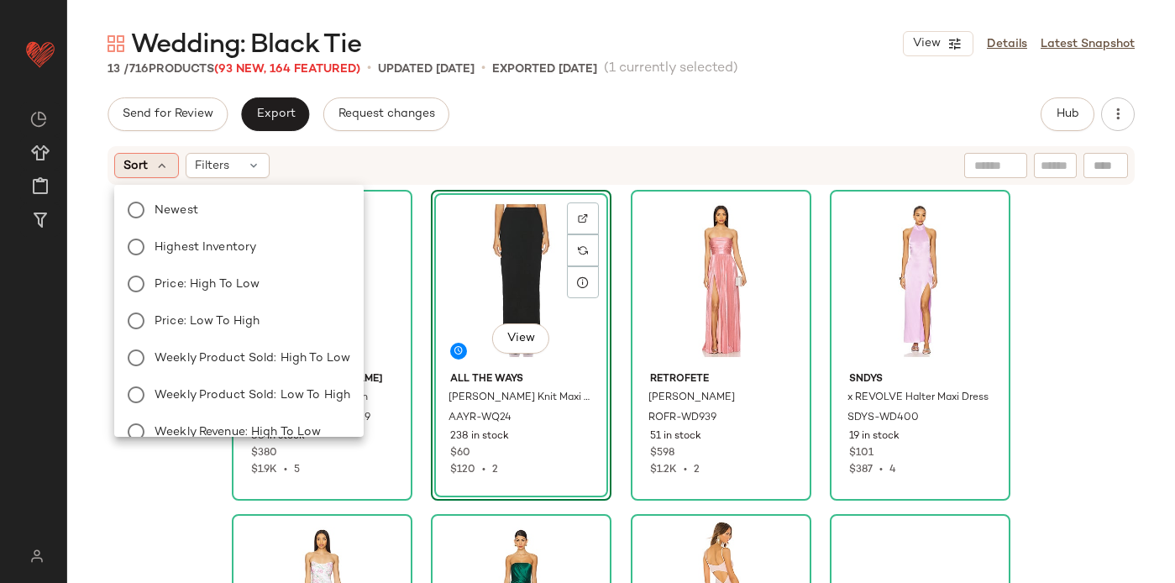
click at [144, 165] on span "Sort" at bounding box center [135, 166] width 24 height 18
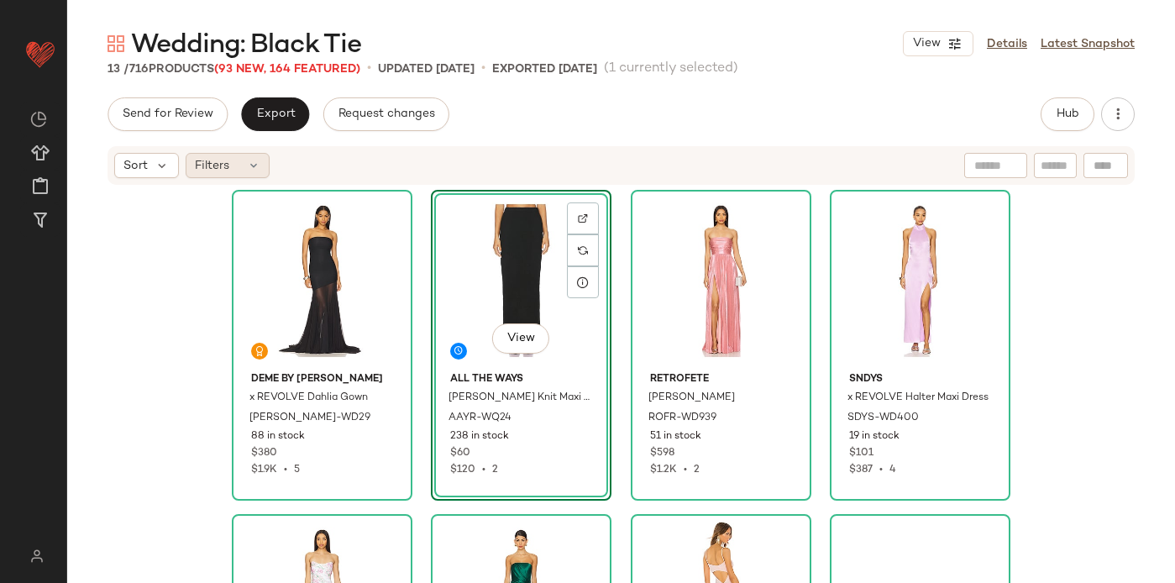
click at [227, 161] on span "Filters" at bounding box center [212, 166] width 34 height 18
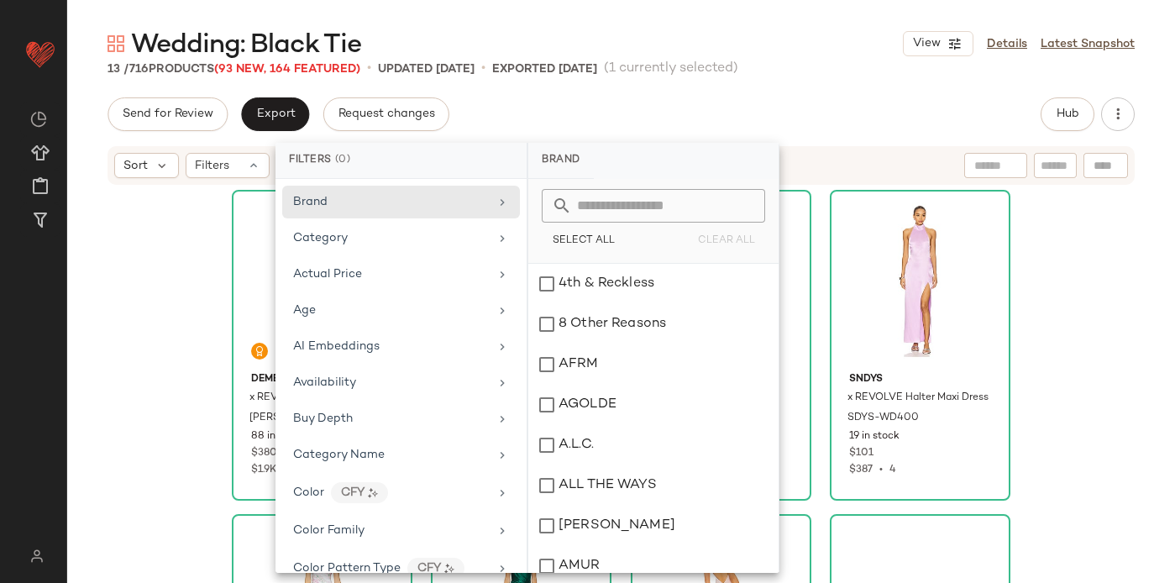
click at [549, 113] on div "Send for Review Export Request changes Hub" at bounding box center [621, 114] width 1027 height 34
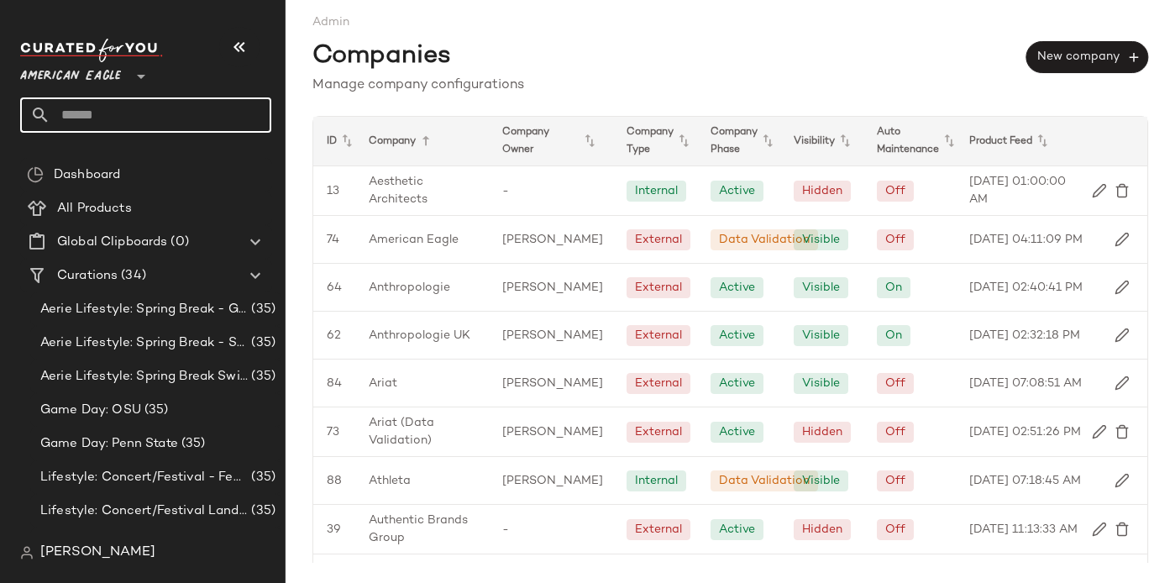
click at [132, 116] on input "text" at bounding box center [160, 114] width 221 height 35
click at [123, 119] on input "*******" at bounding box center [145, 114] width 251 height 35
type input "*******"
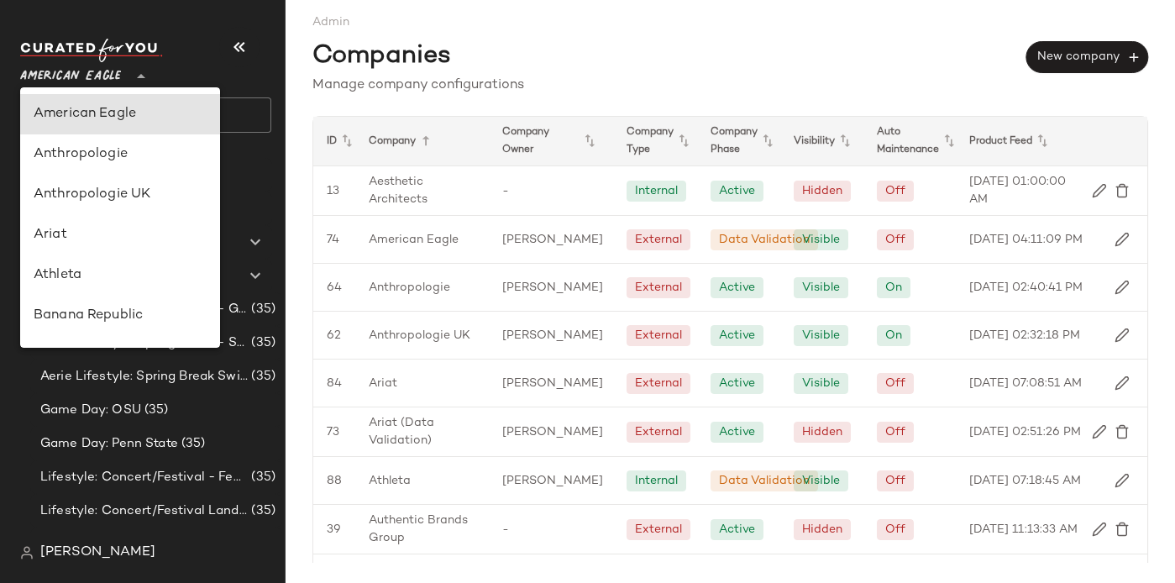
click at [103, 76] on span "American Eagle" at bounding box center [70, 72] width 101 height 30
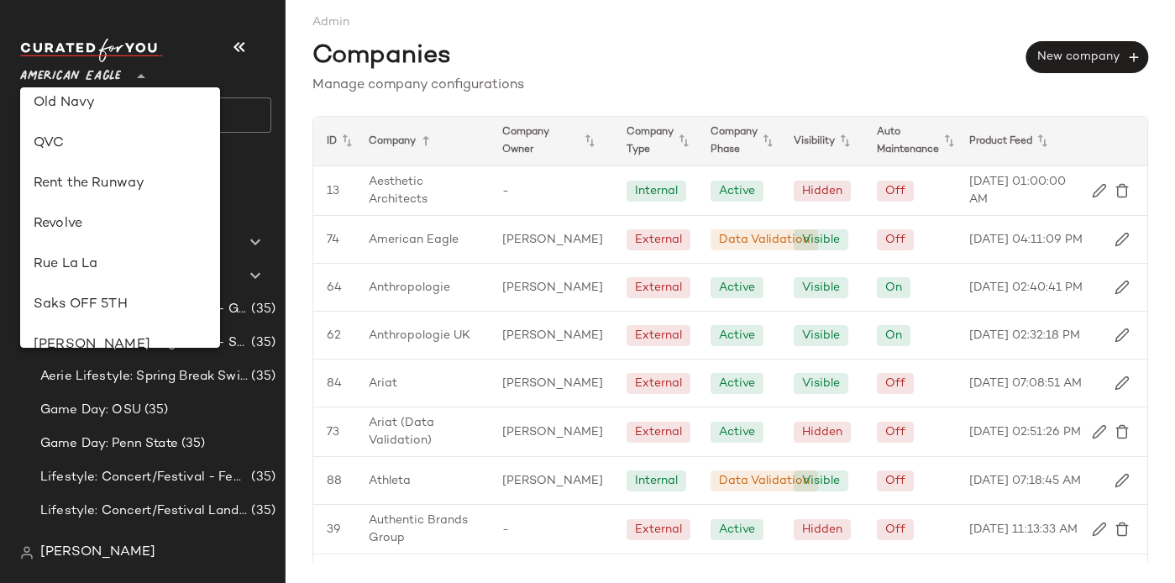
scroll to position [695, 0]
click at [90, 223] on div "Revolve" at bounding box center [120, 225] width 173 height 20
type input "**"
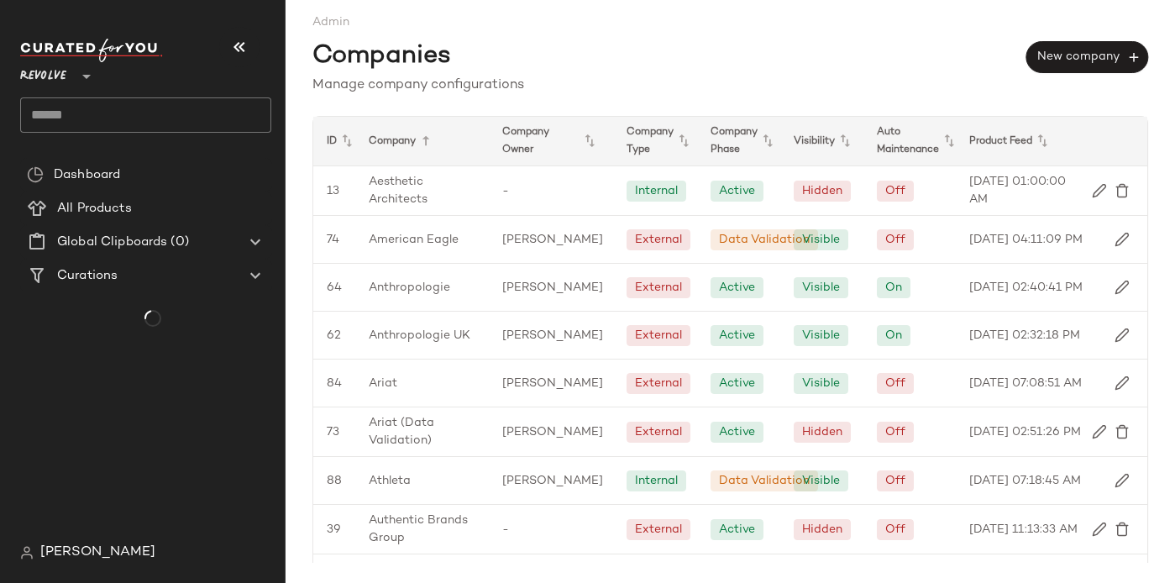
click at [72, 123] on input "text" at bounding box center [145, 114] width 251 height 35
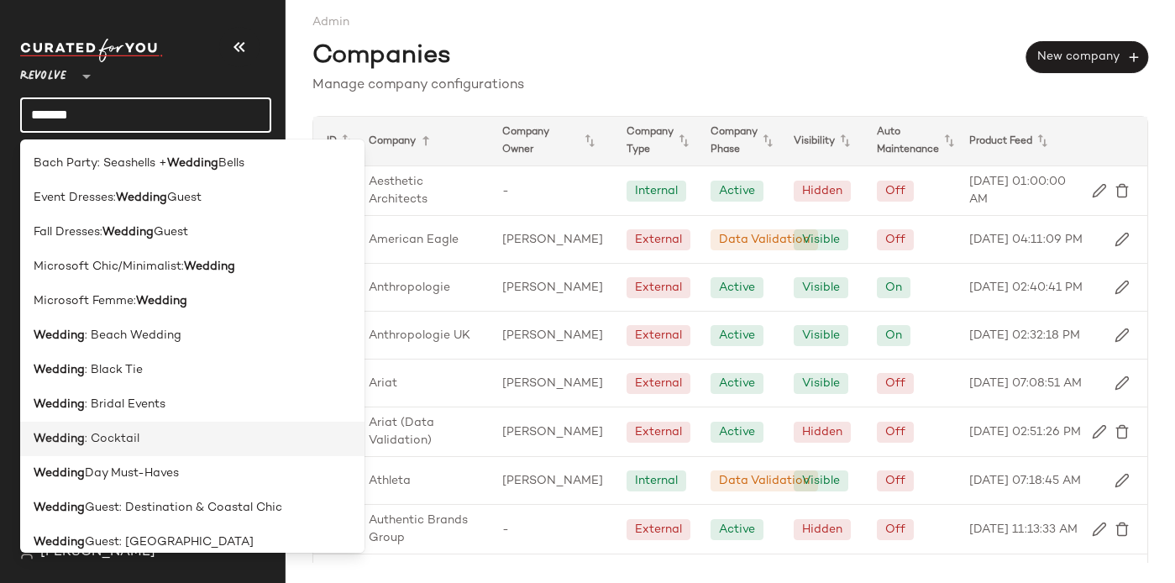
scroll to position [13, 0]
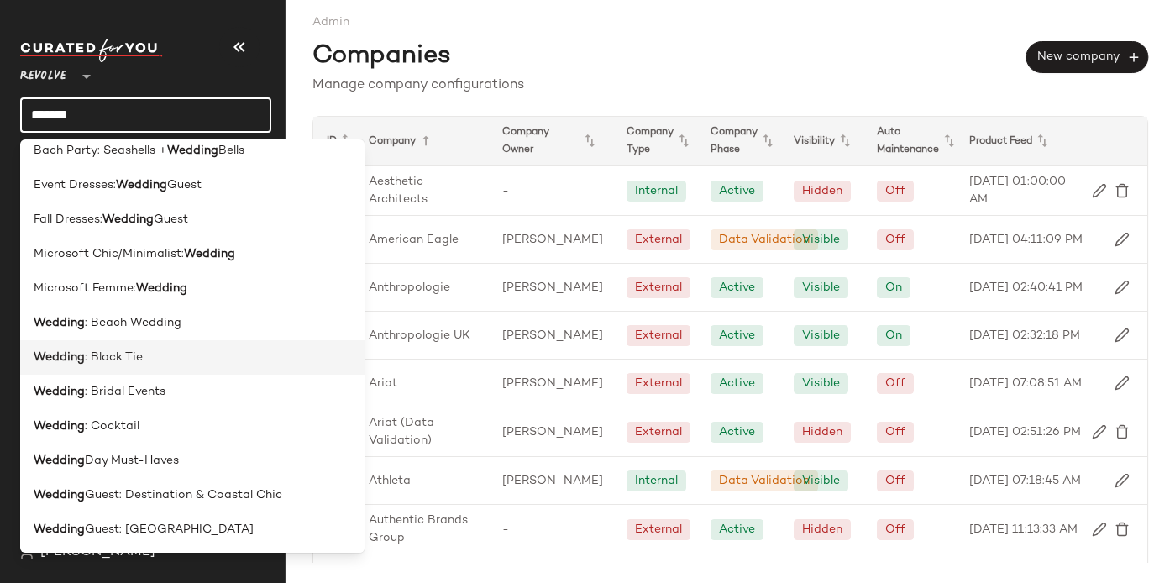
type input "*******"
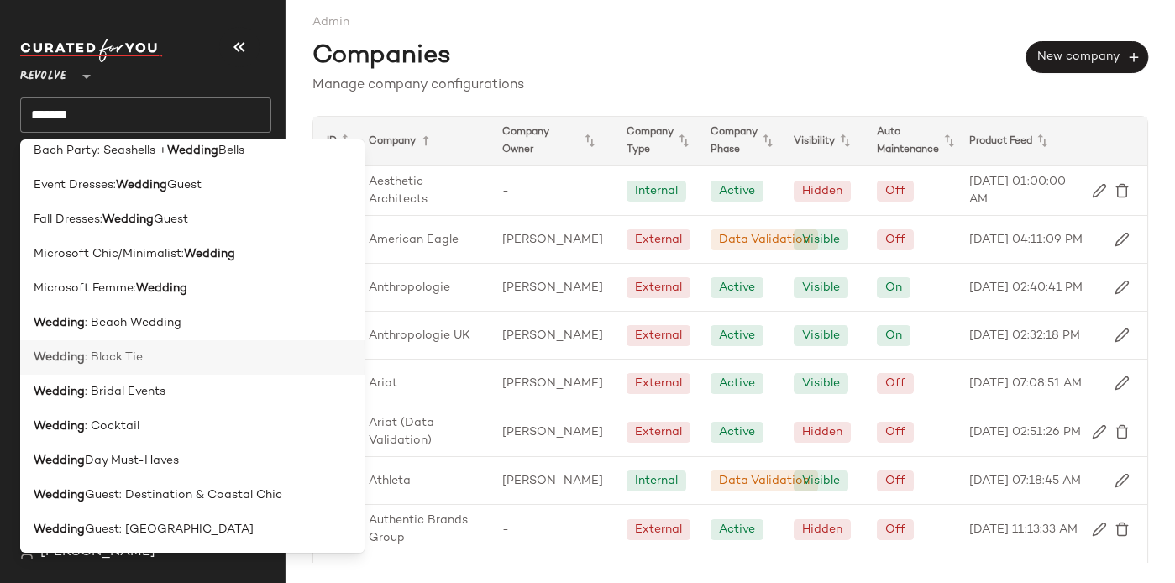
click at [57, 365] on b "Wedding" at bounding box center [59, 358] width 51 height 18
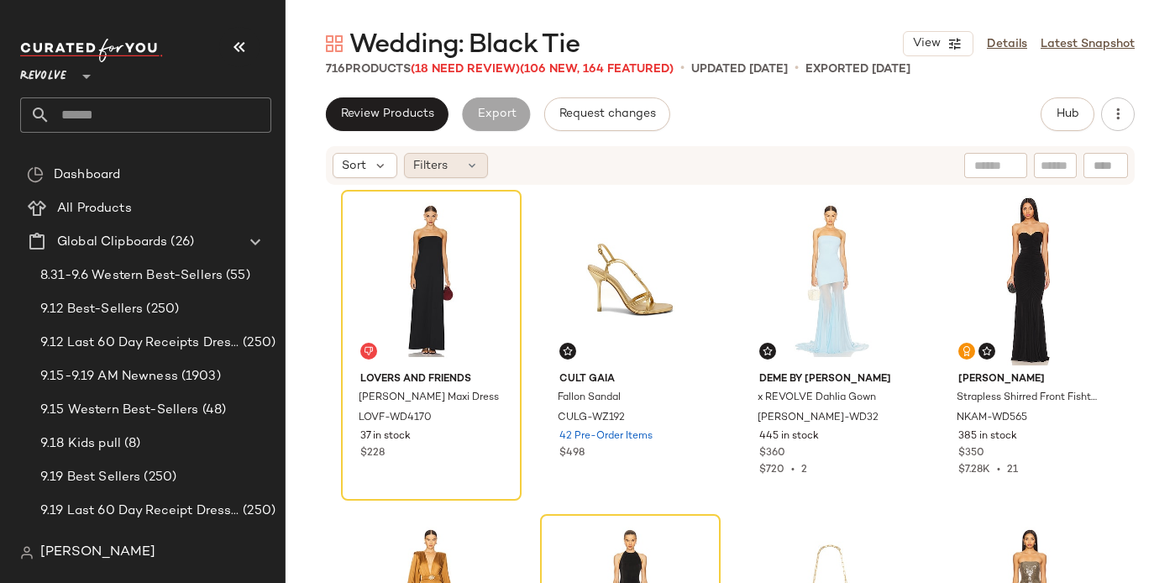
click at [443, 165] on span "Filters" at bounding box center [430, 166] width 34 height 18
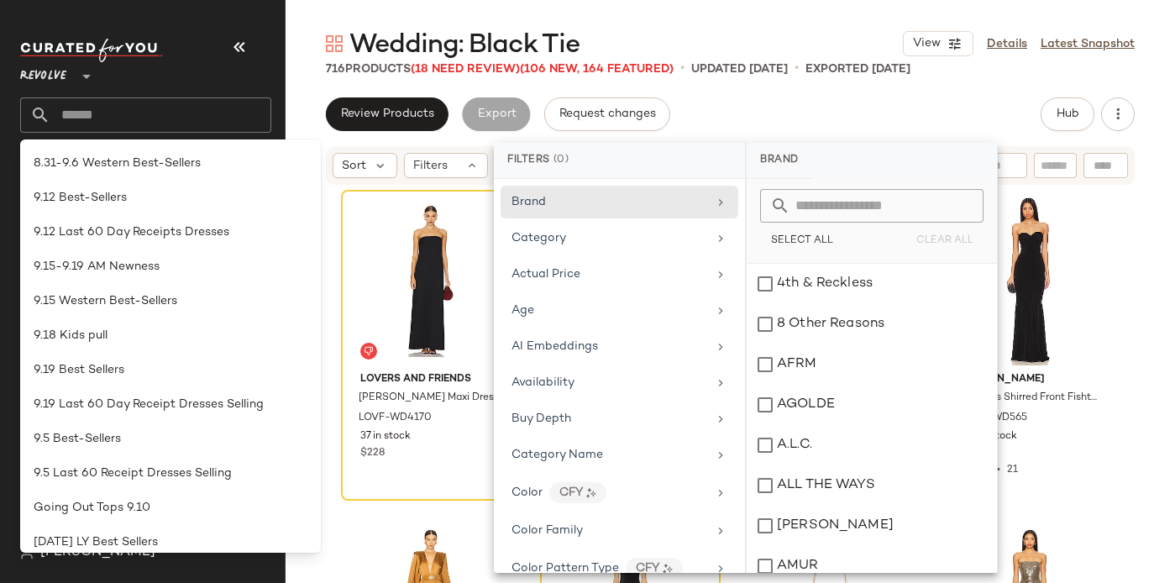
click at [735, 113] on div "Review Products Export Request changes Hub" at bounding box center [730, 114] width 809 height 34
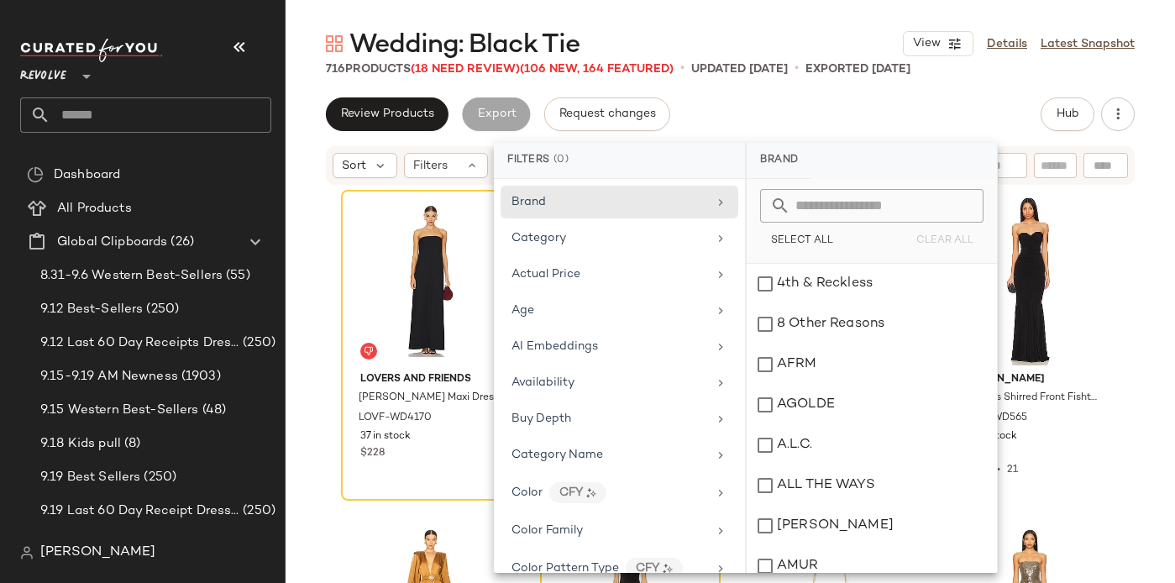
click at [690, 174] on div "Filters (0)" at bounding box center [619, 161] width 251 height 36
click at [826, 89] on div "Wedding: Black Tie View Details Latest Snapshot 716 Products (18 Need Review) (…" at bounding box center [730, 305] width 889 height 556
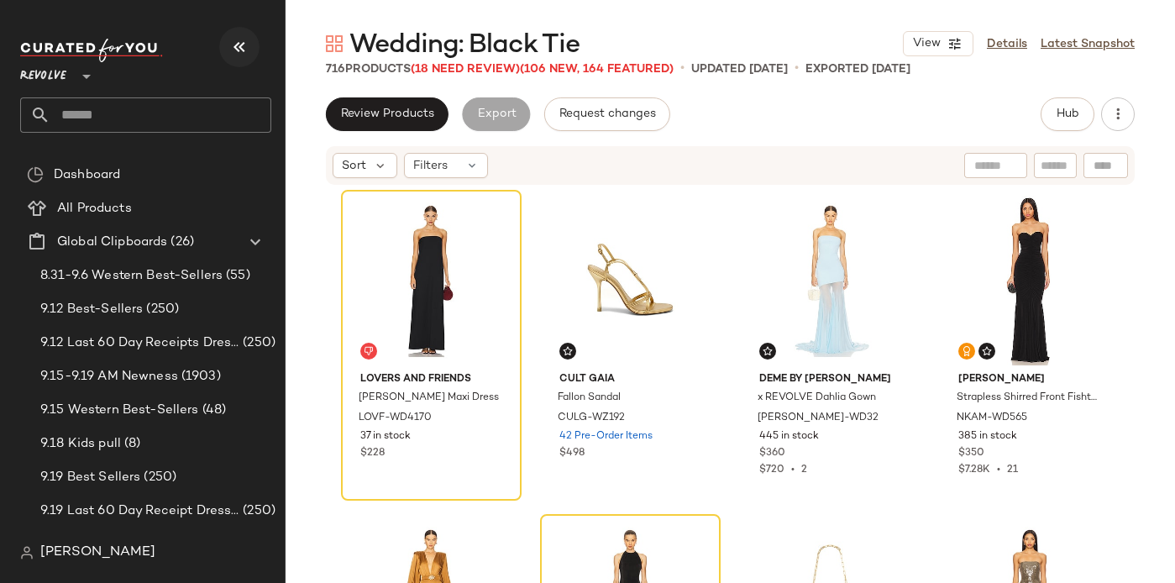
click at [238, 50] on icon "button" at bounding box center [239, 47] width 20 height 20
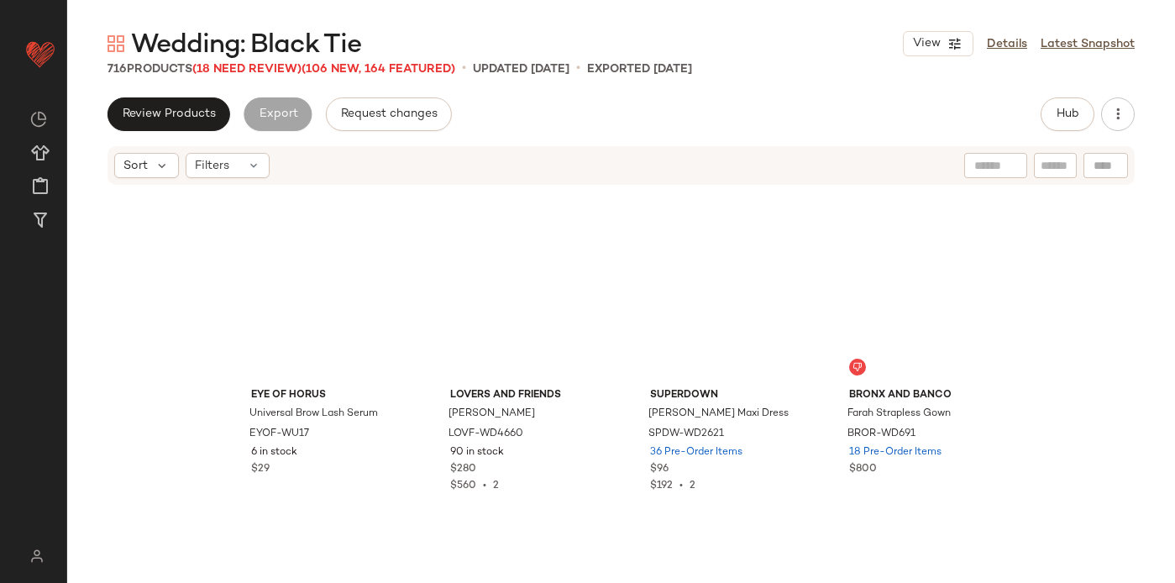
scroll to position [3541, 0]
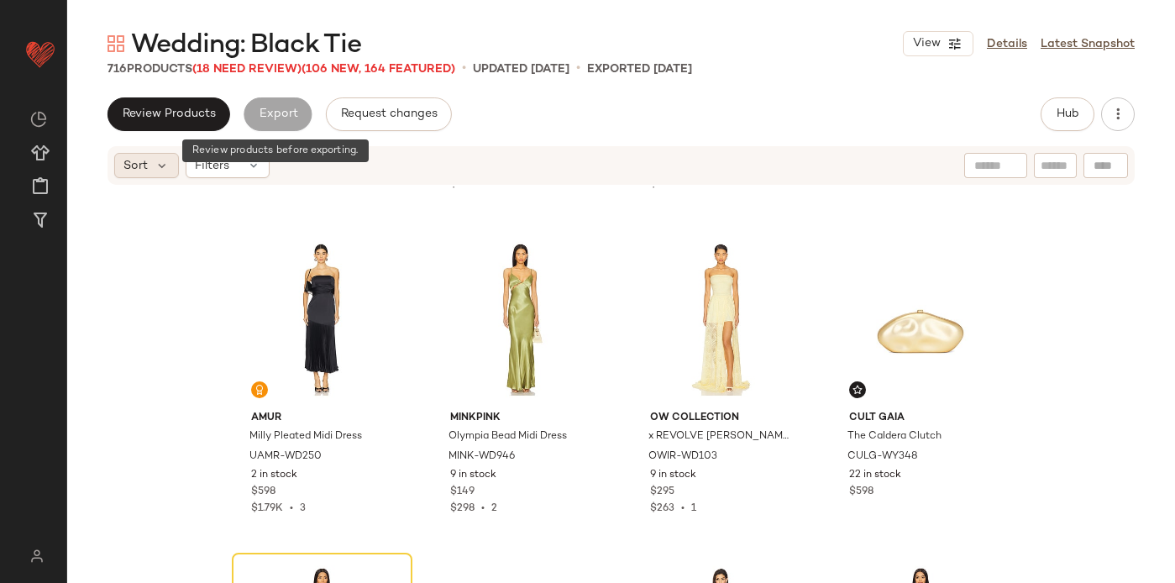
click at [152, 168] on div "Sort" at bounding box center [146, 165] width 65 height 25
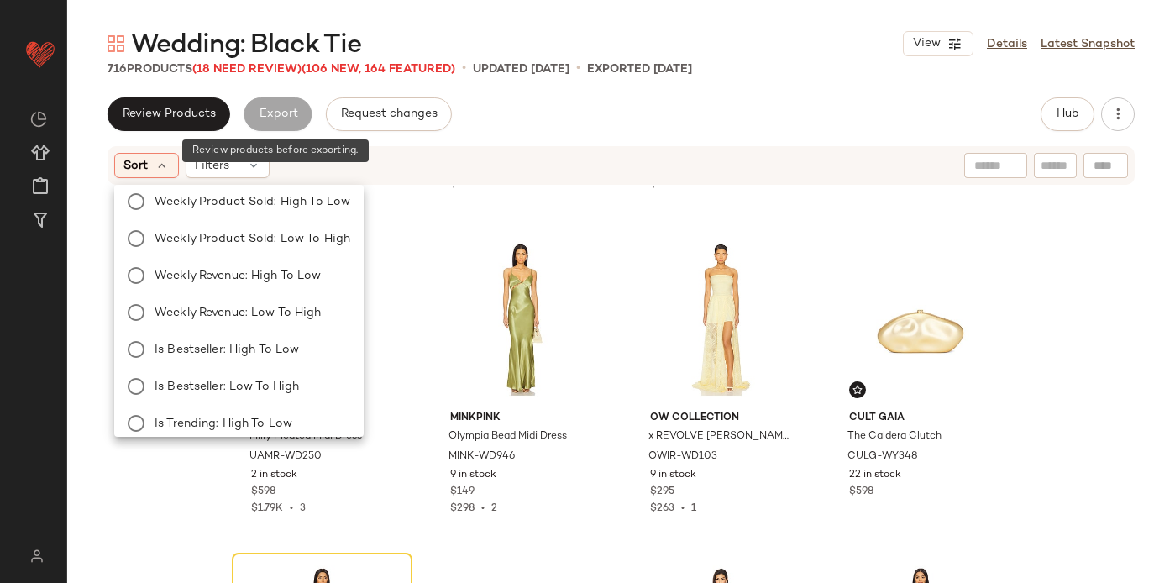
scroll to position [0, 0]
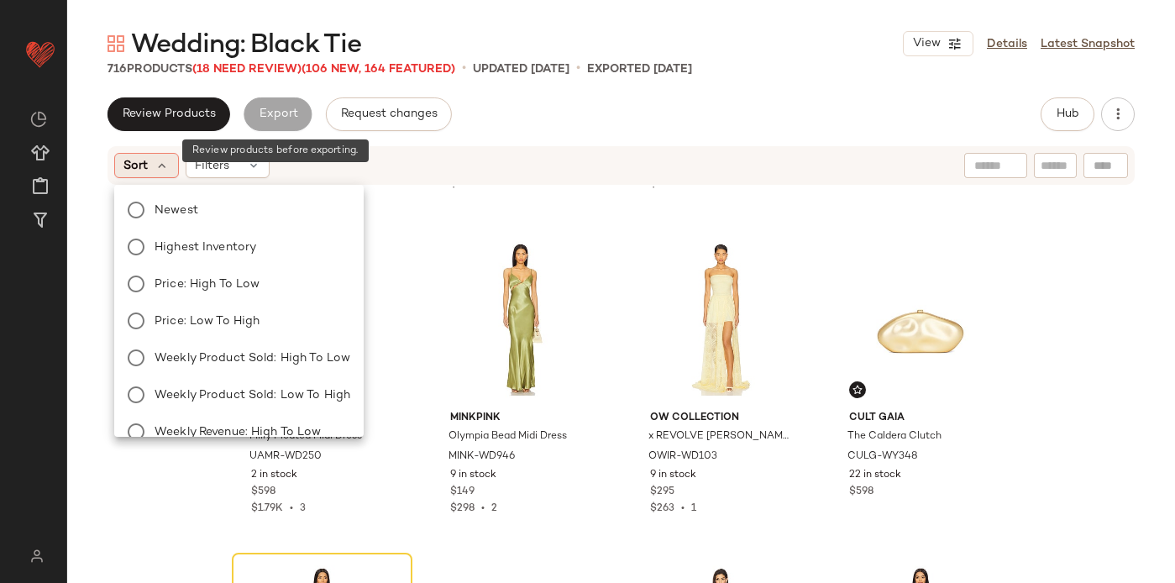
click at [153, 165] on div "Sort" at bounding box center [146, 165] width 65 height 25
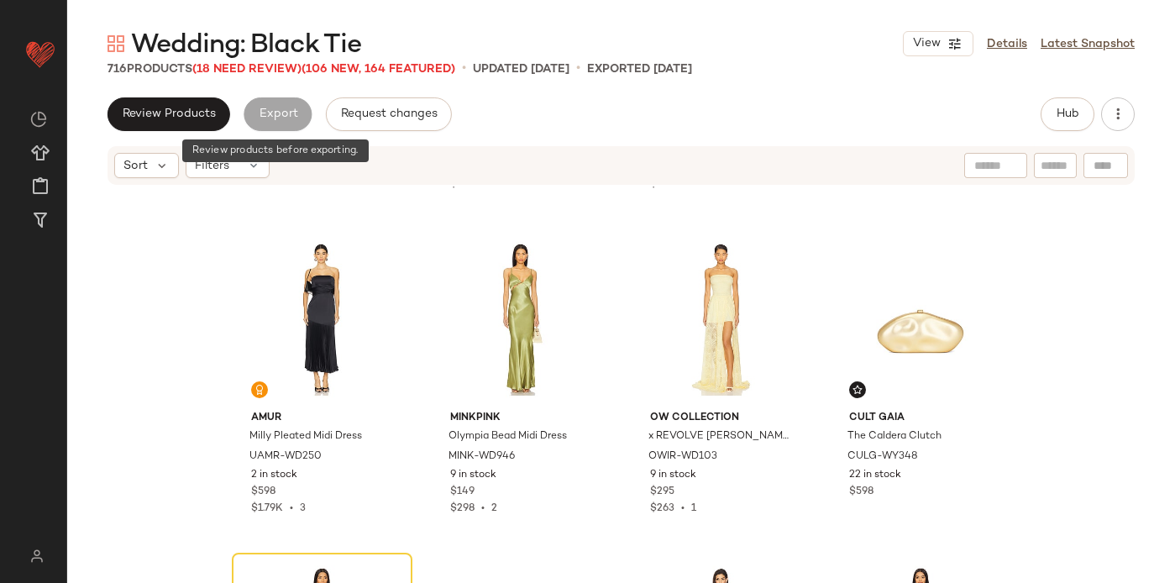
click at [282, 110] on div "Export" at bounding box center [278, 114] width 68 height 34
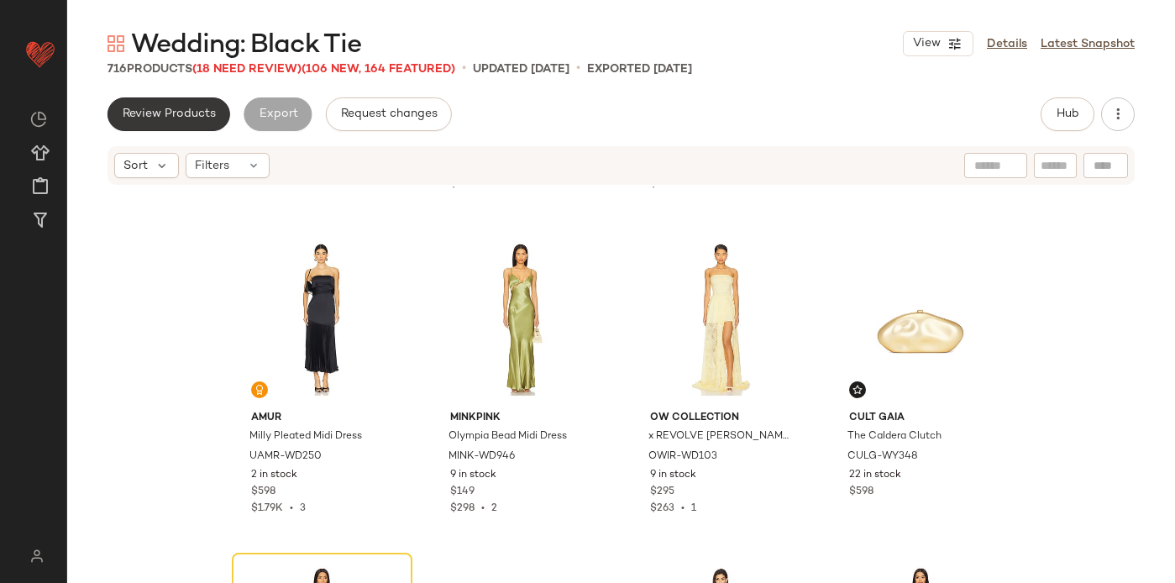
click at [191, 111] on span "Review Products" at bounding box center [169, 114] width 94 height 13
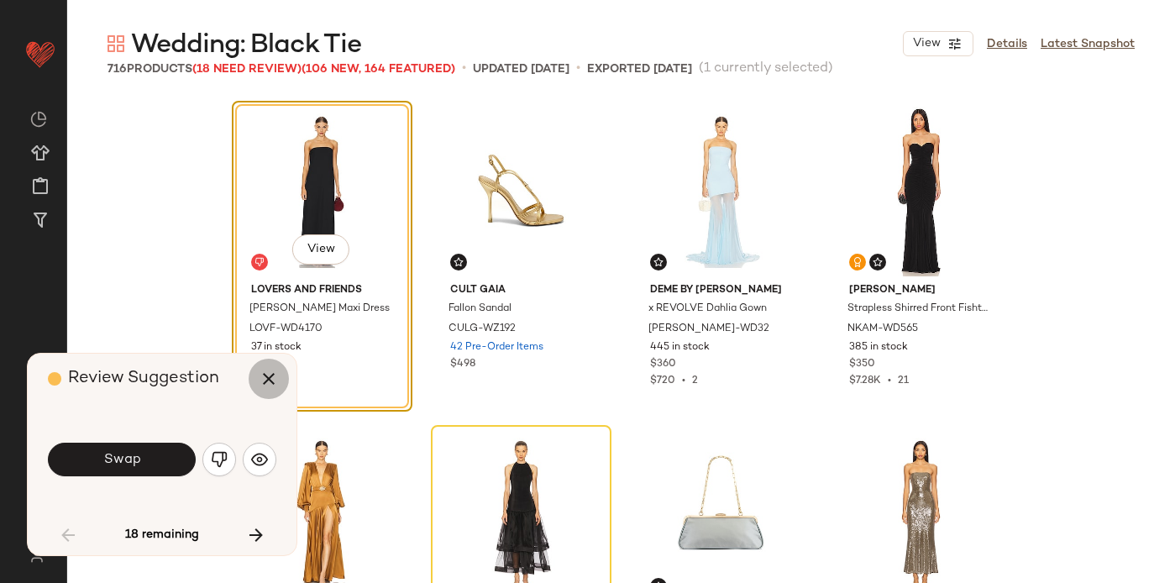
click at [262, 380] on icon "button" at bounding box center [269, 379] width 20 height 20
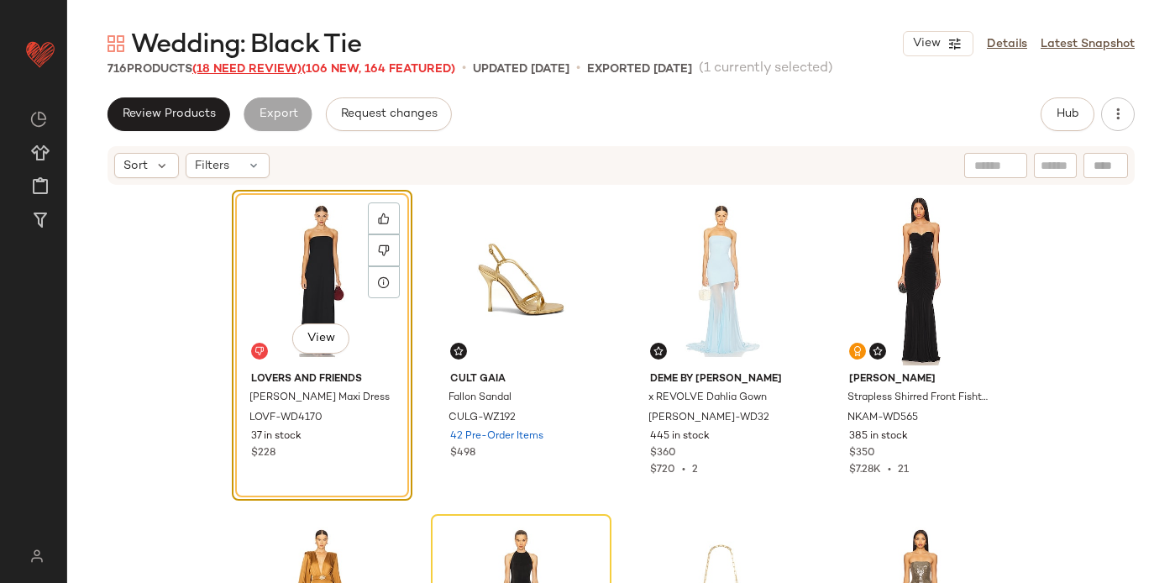
click at [249, 70] on span "(18 Need Review)" at bounding box center [246, 69] width 109 height 13
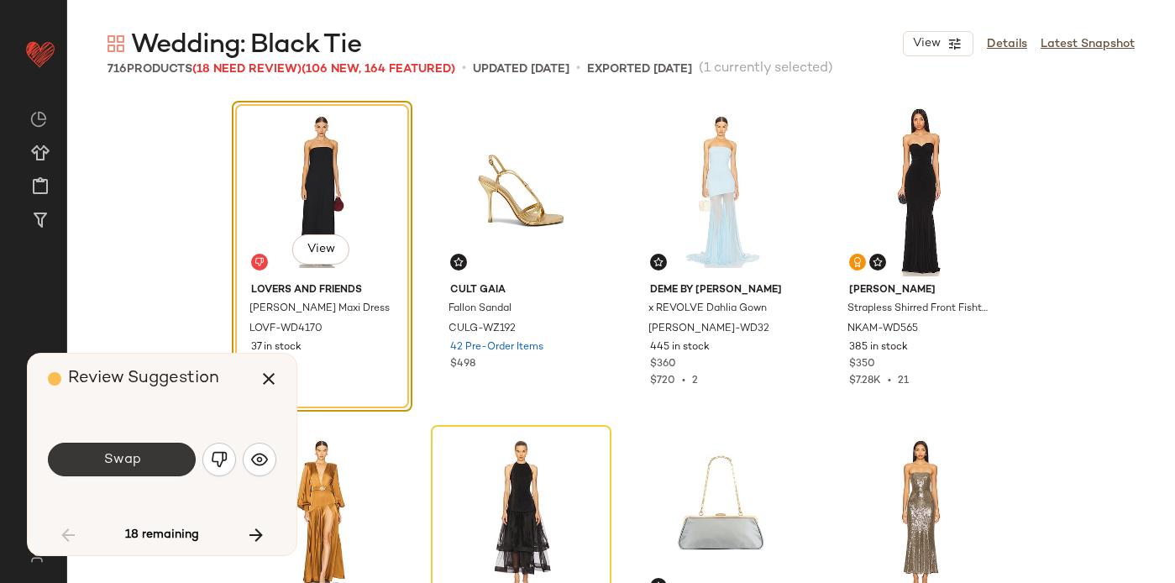
click at [128, 458] on span "Swap" at bounding box center [121, 460] width 38 height 16
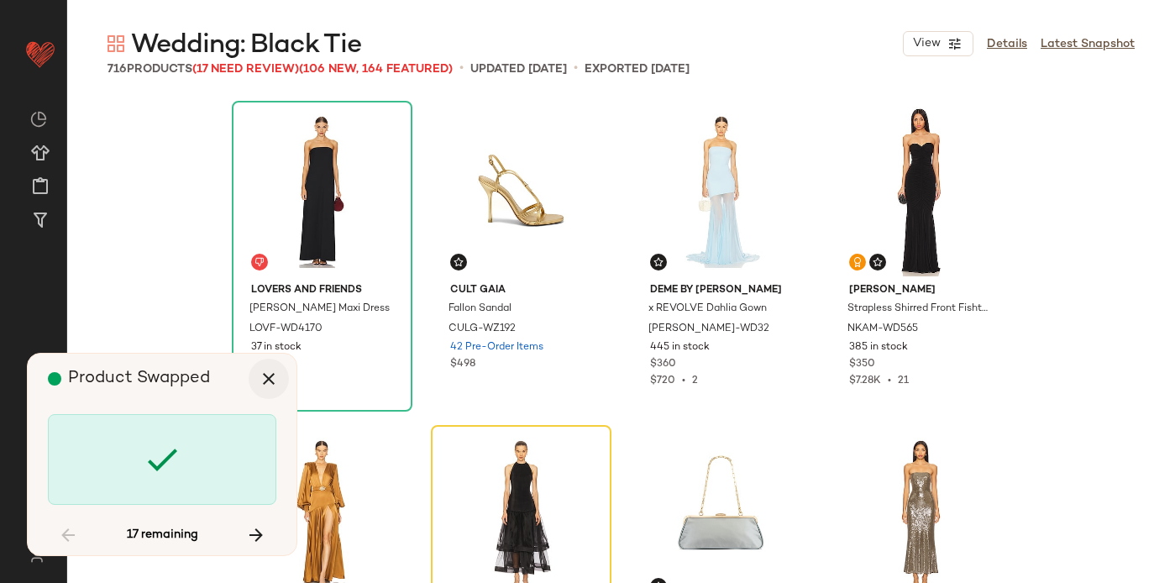
click at [266, 380] on icon "button" at bounding box center [269, 379] width 20 height 20
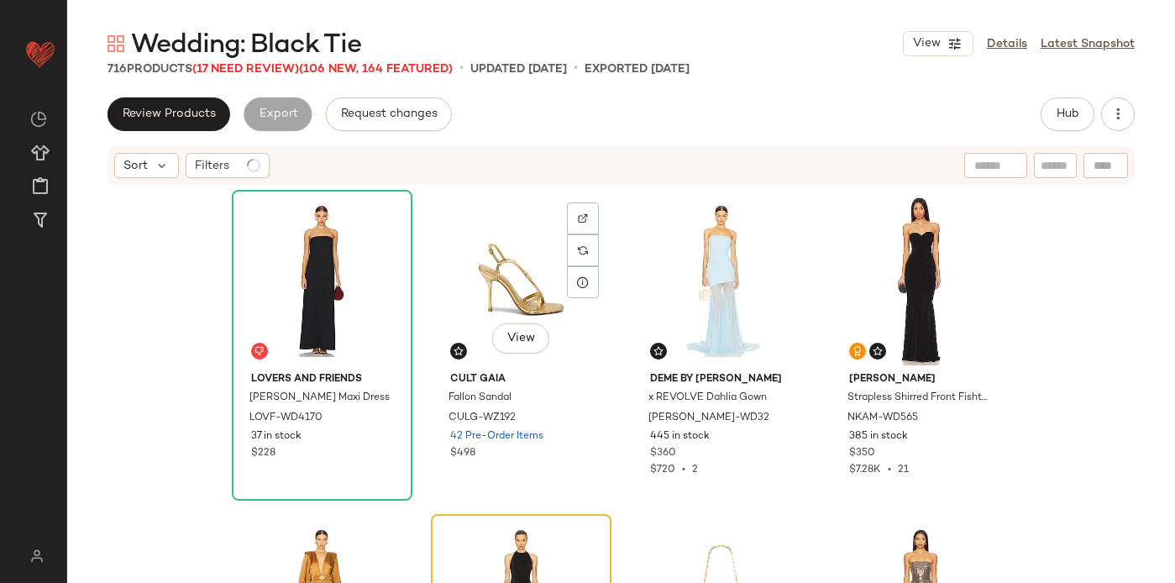
scroll to position [338, 0]
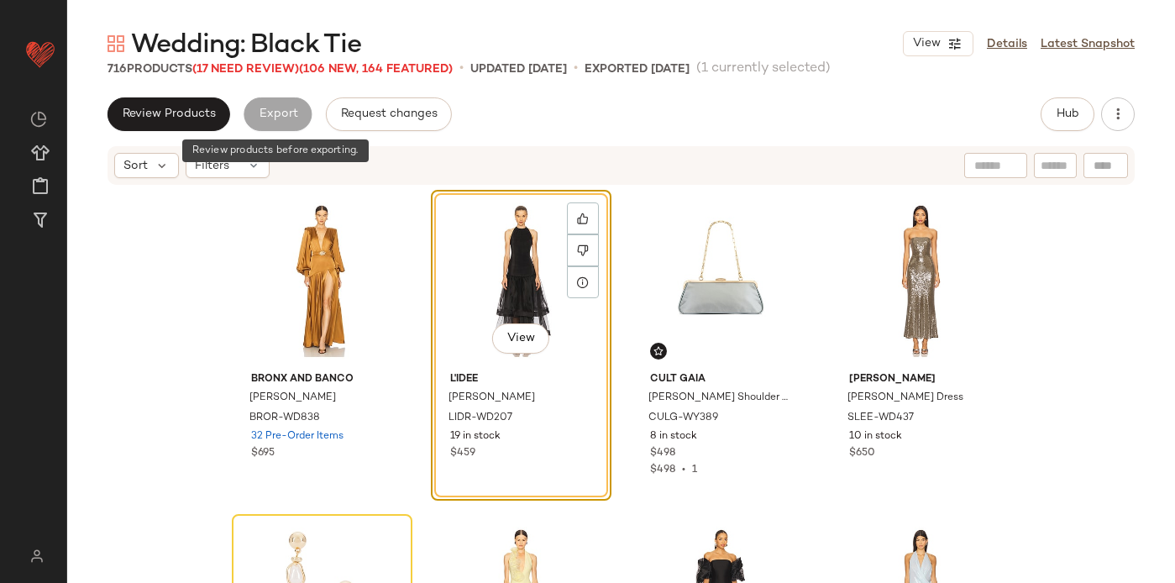
click at [248, 119] on div "Export" at bounding box center [278, 114] width 68 height 34
click at [282, 110] on div "Export" at bounding box center [278, 114] width 68 height 34
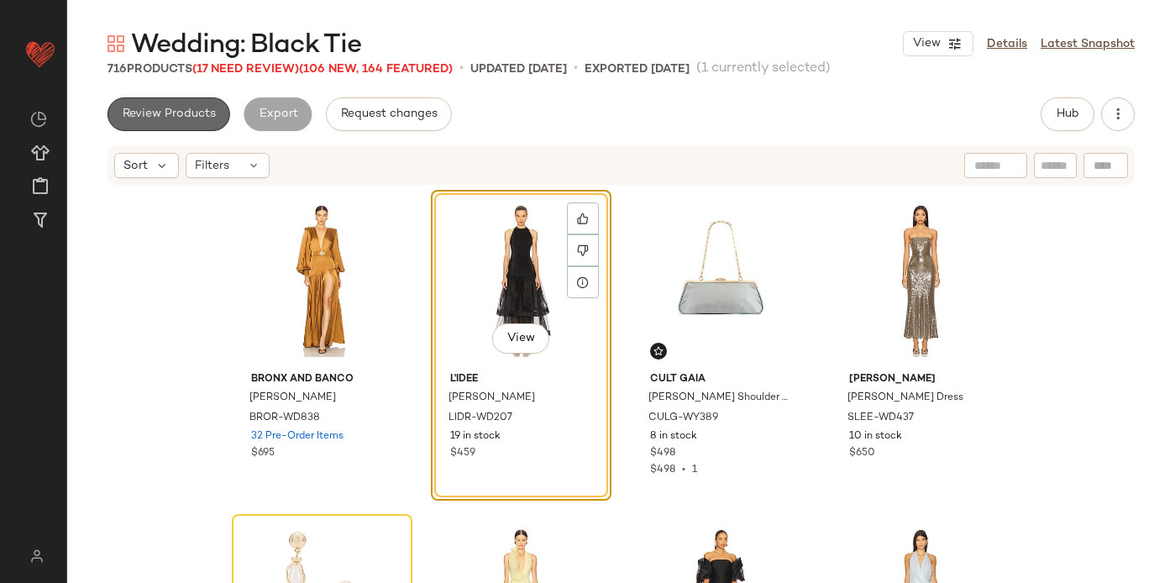
click at [185, 119] on span "Review Products" at bounding box center [169, 114] width 94 height 13
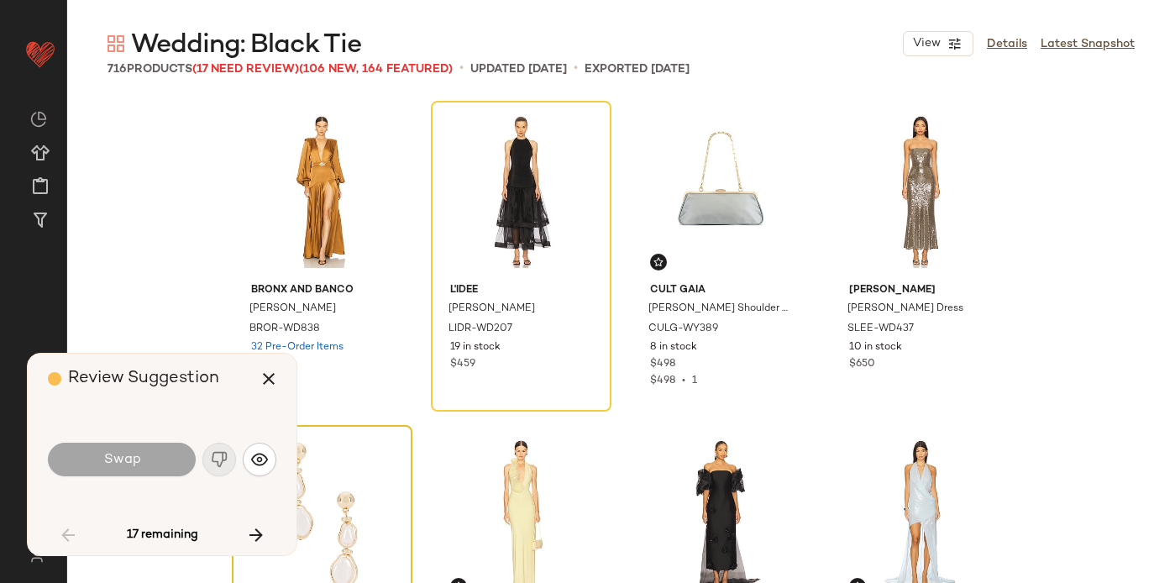
scroll to position [324, 0]
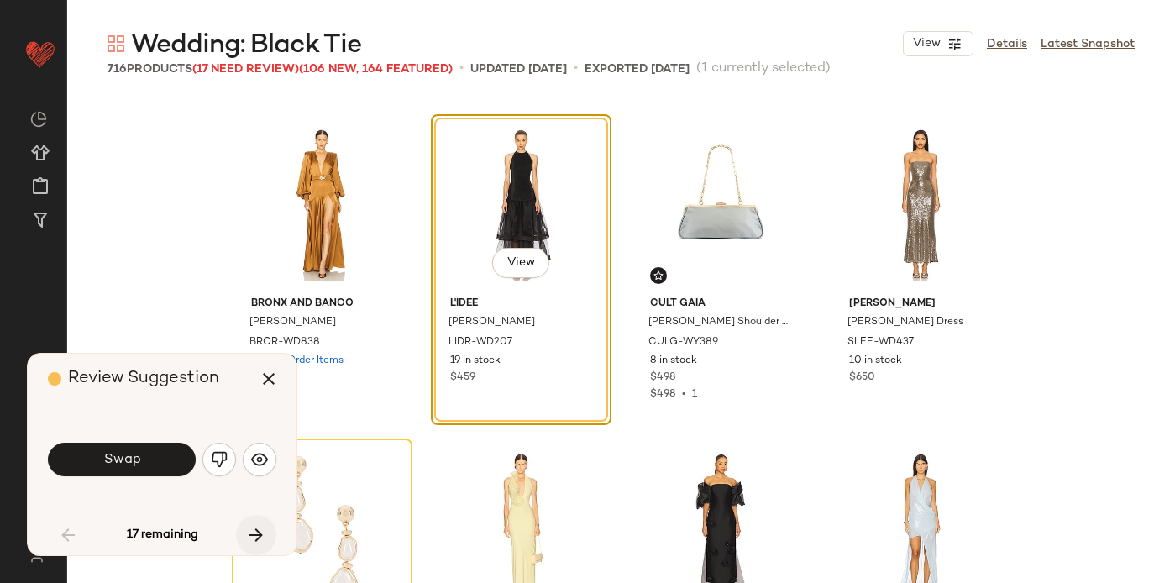
click at [254, 533] on icon "button" at bounding box center [256, 535] width 20 height 20
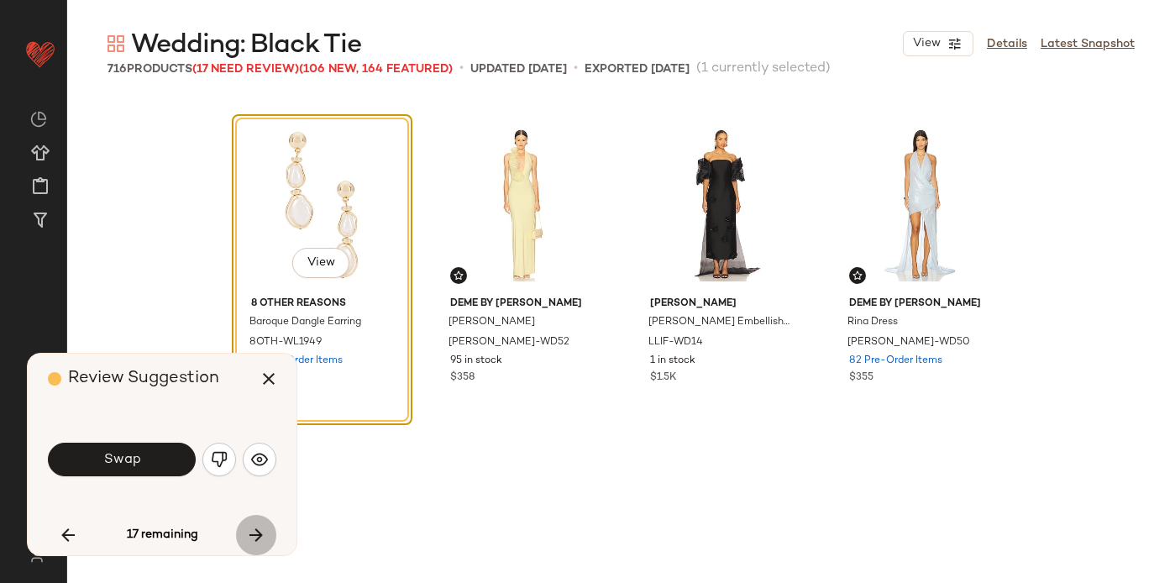
click at [254, 533] on icon "button" at bounding box center [256, 535] width 20 height 20
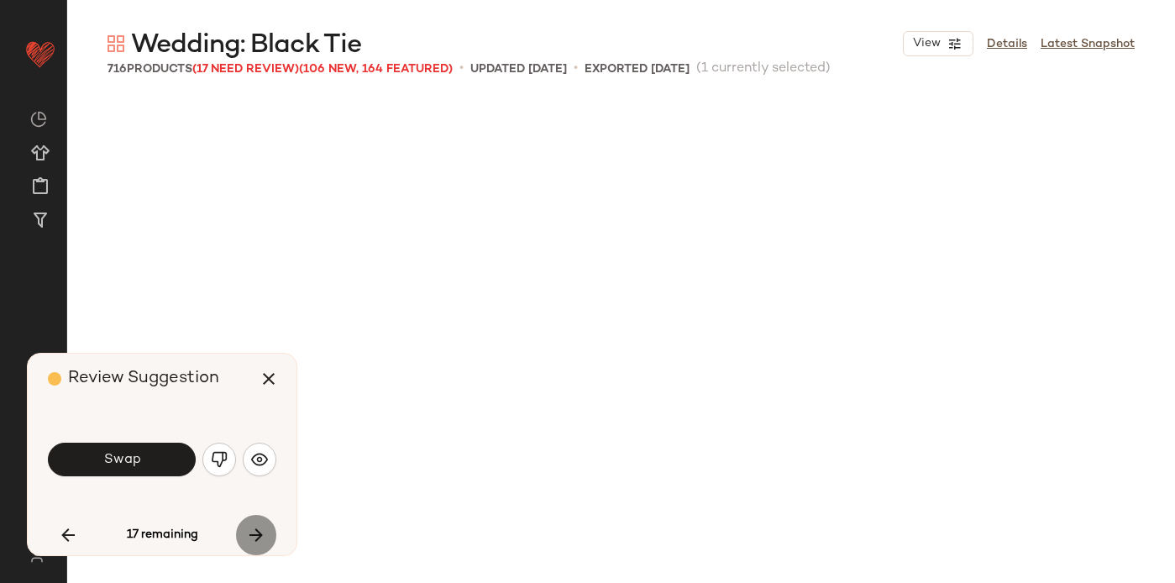
click at [254, 533] on icon "button" at bounding box center [256, 535] width 20 height 20
click at [254, 533] on div "17 remaining" at bounding box center [162, 535] width 228 height 40
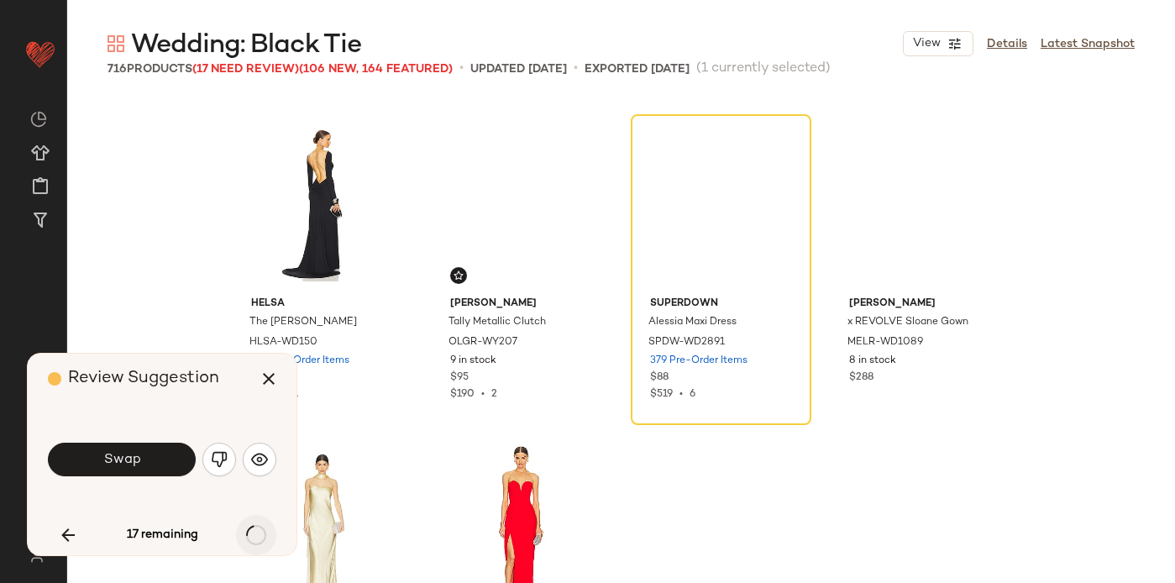
click at [254, 533] on div "17 remaining" at bounding box center [162, 535] width 228 height 40
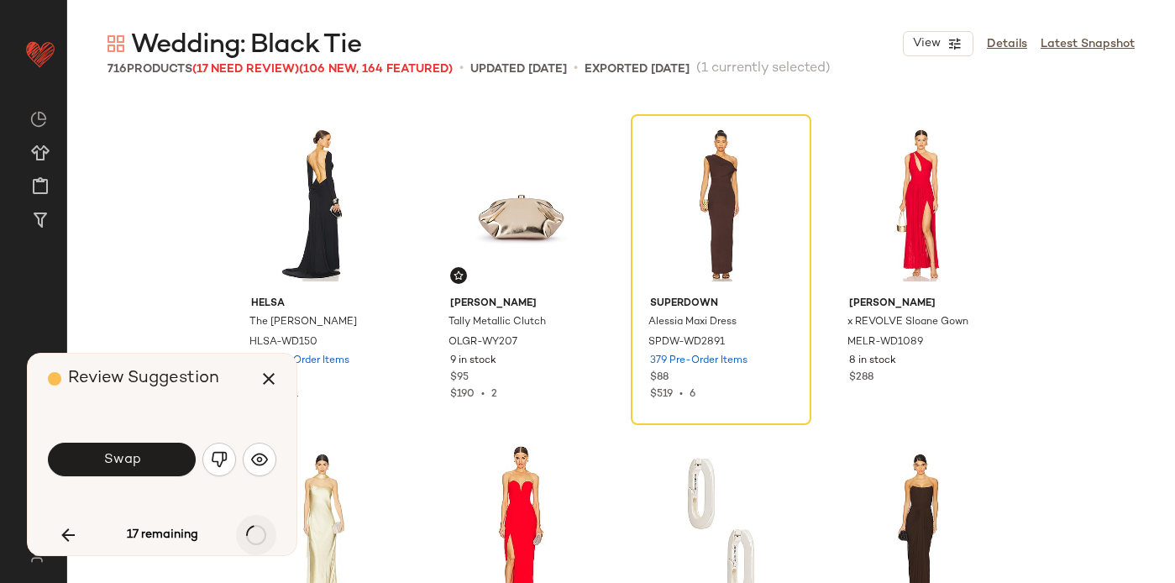
click at [254, 533] on icon "button" at bounding box center [256, 535] width 20 height 20
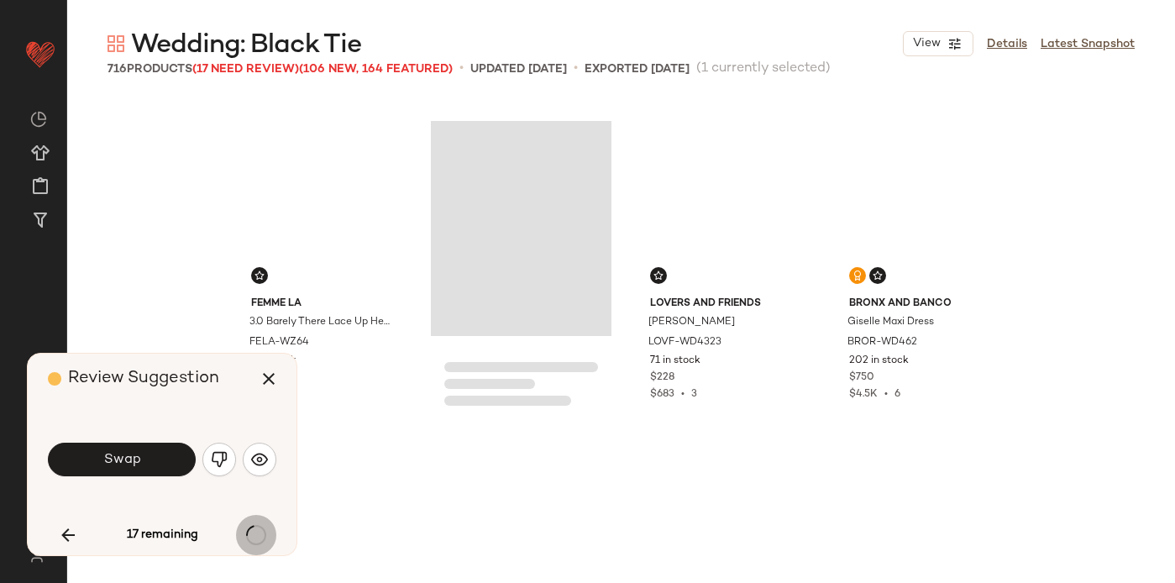
click at [254, 533] on div "17 remaining" at bounding box center [162, 535] width 228 height 40
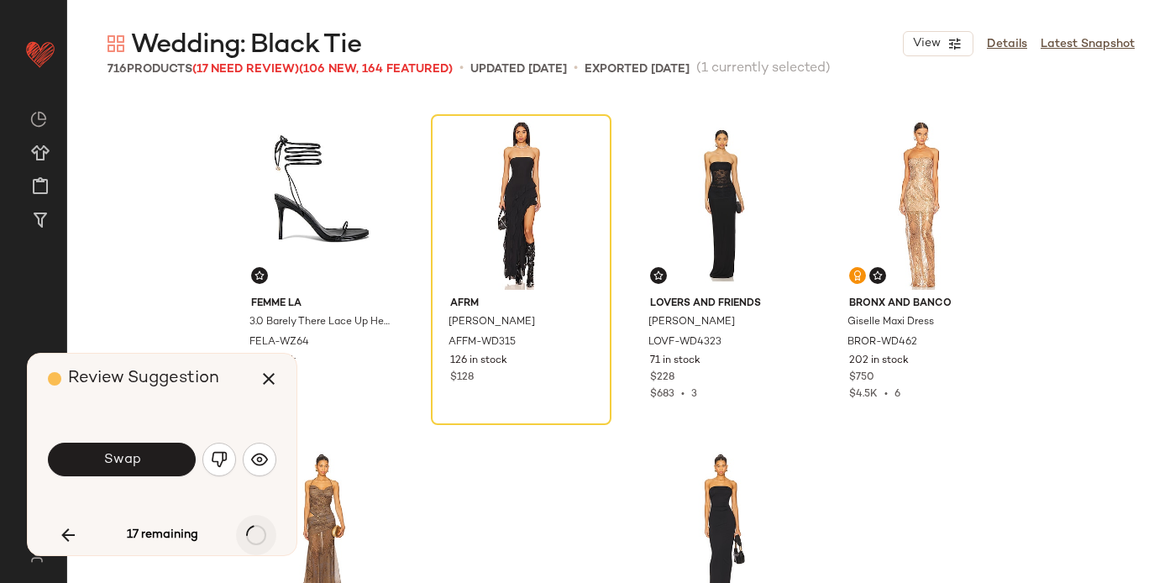
click at [254, 533] on div "17 remaining" at bounding box center [162, 535] width 228 height 40
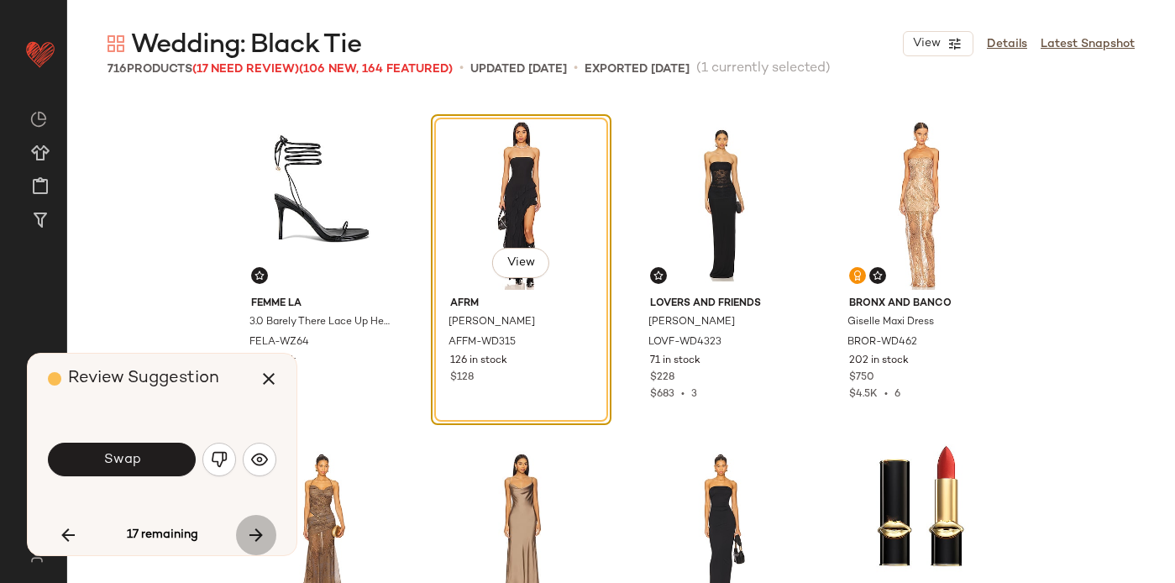
click at [254, 533] on icon "button" at bounding box center [256, 535] width 20 height 20
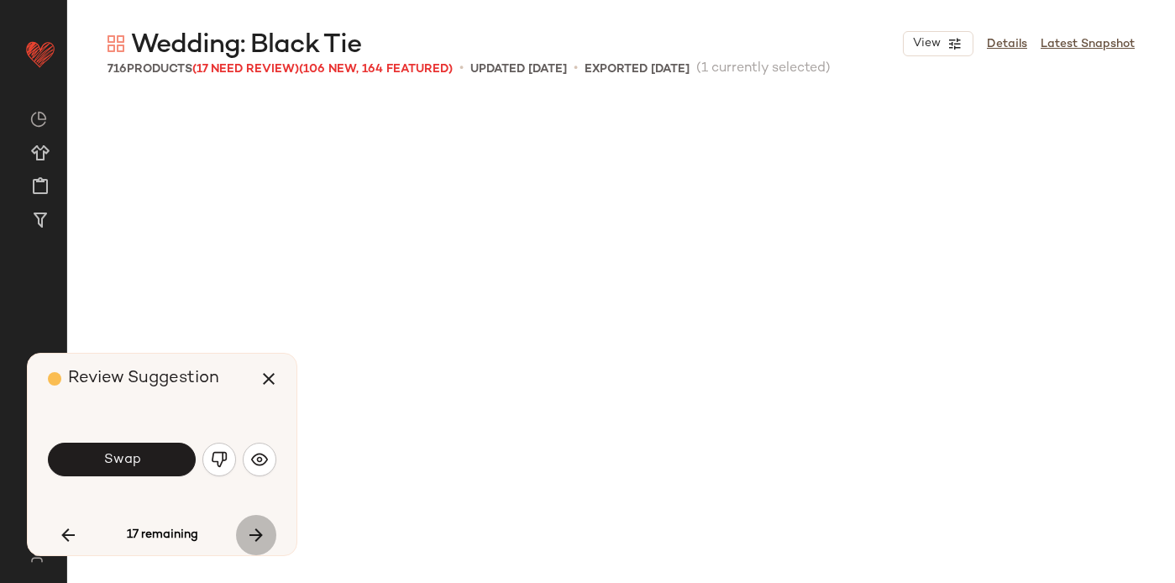
click at [254, 533] on div "17 remaining" at bounding box center [162, 535] width 228 height 40
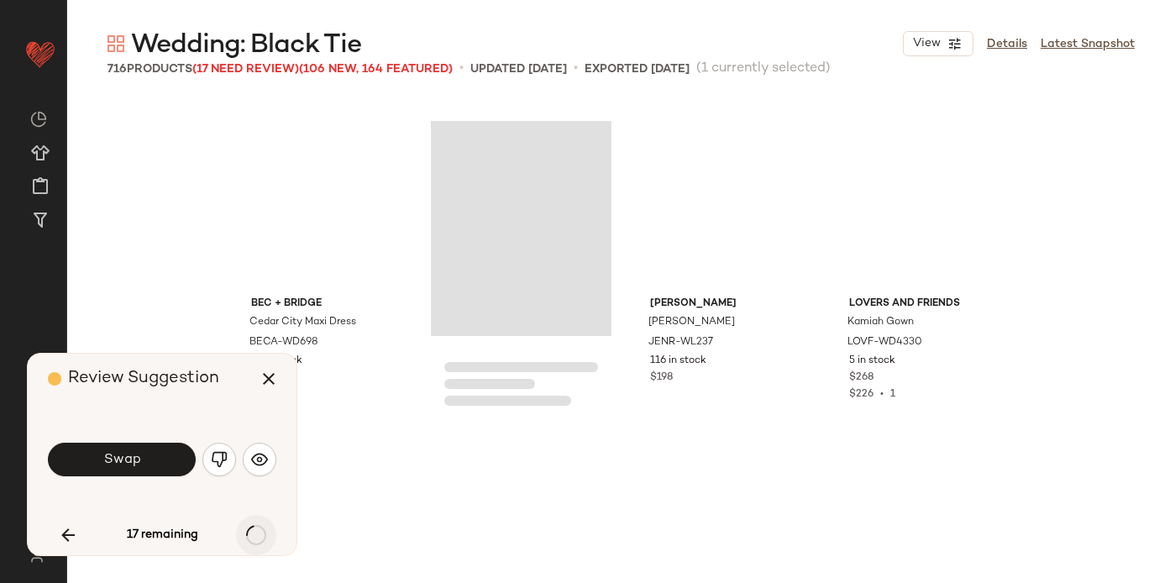
click at [254, 533] on div "17 remaining" at bounding box center [162, 535] width 228 height 40
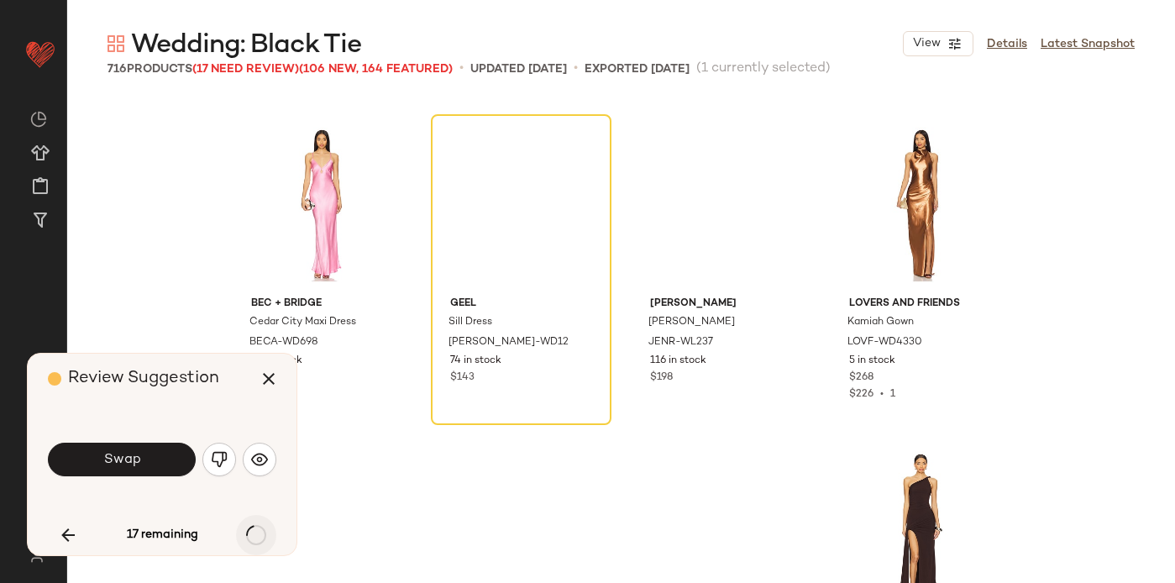
click at [254, 533] on div "17 remaining" at bounding box center [162, 535] width 228 height 40
click at [254, 533] on icon "button" at bounding box center [256, 535] width 20 height 20
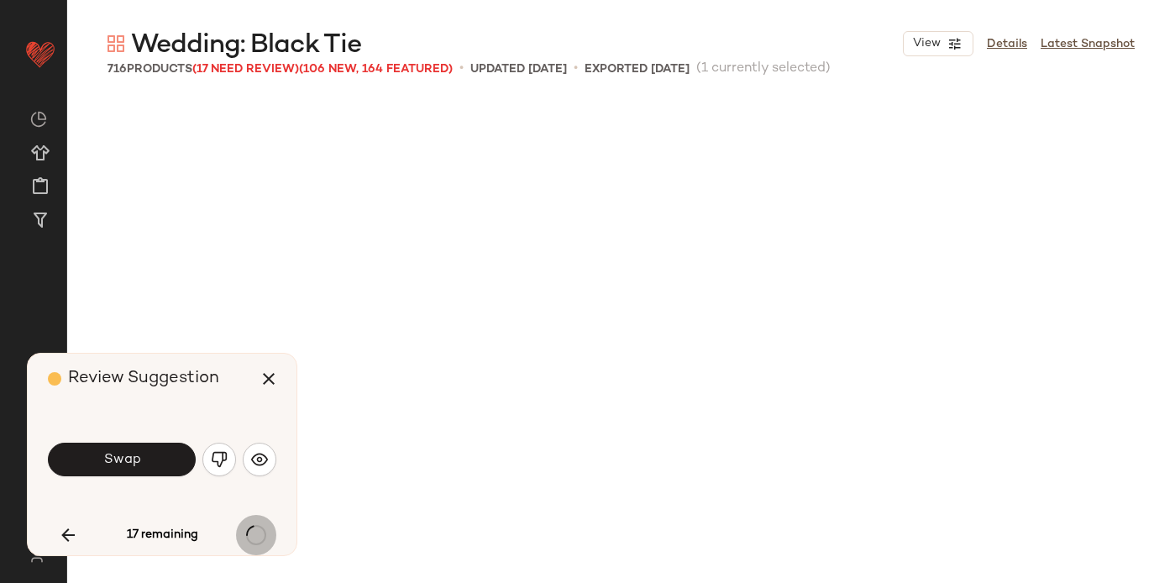
scroll to position [19128, 0]
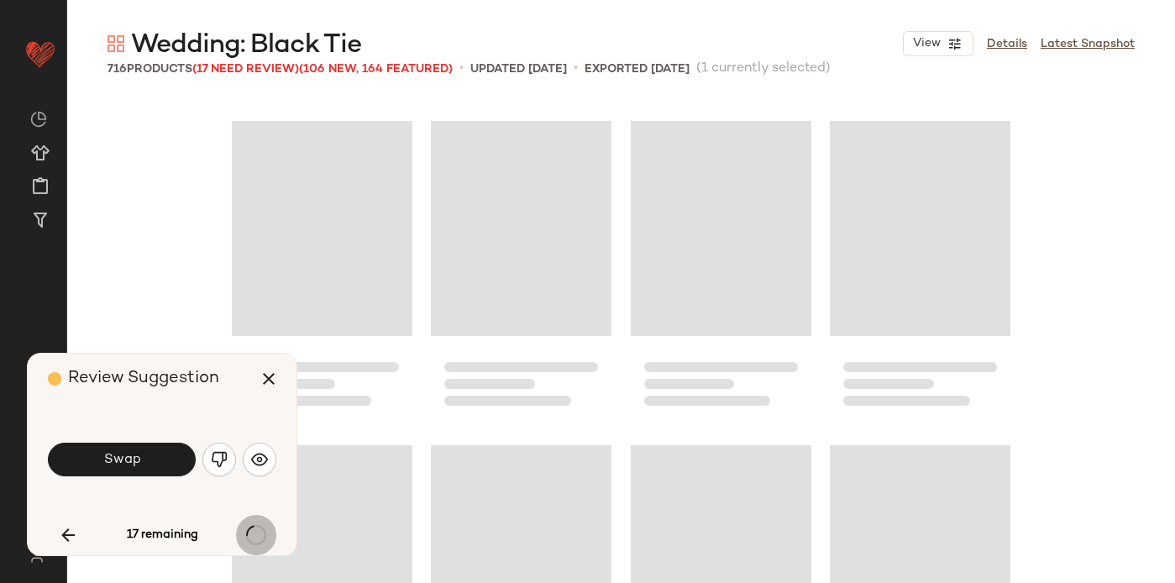
click at [254, 533] on div "17 remaining" at bounding box center [162, 535] width 228 height 40
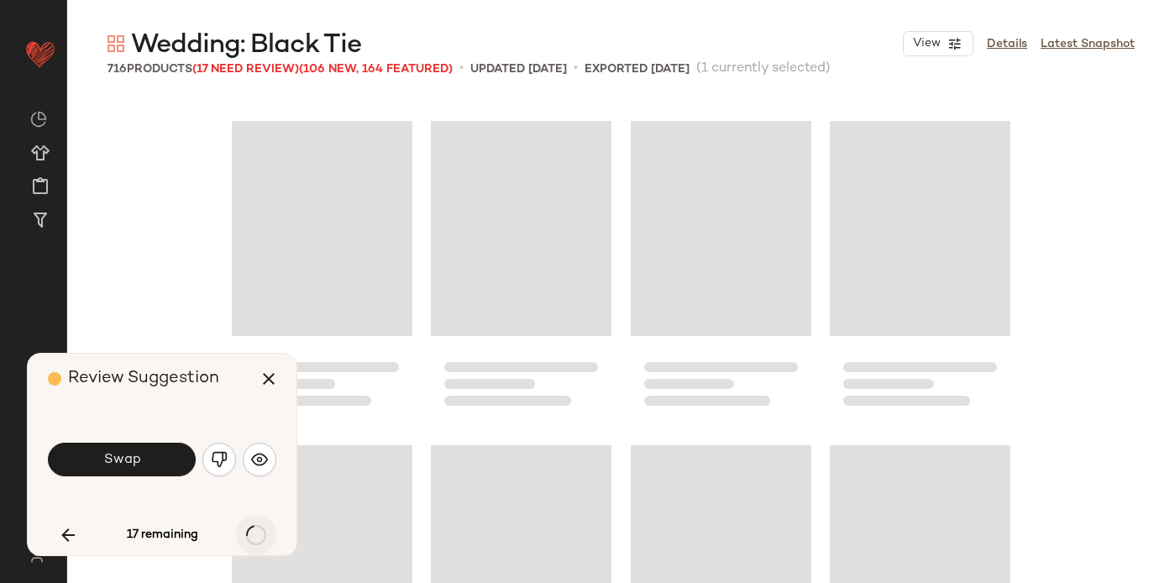
click at [254, 533] on div "17 remaining" at bounding box center [162, 535] width 228 height 40
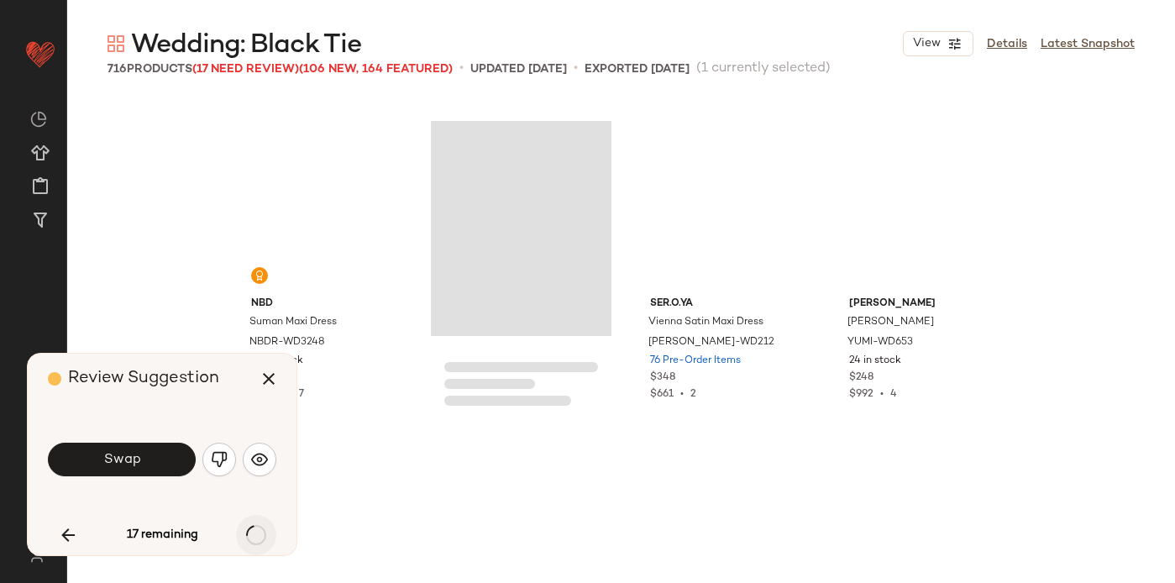
click at [254, 533] on div "17 remaining" at bounding box center [162, 535] width 228 height 40
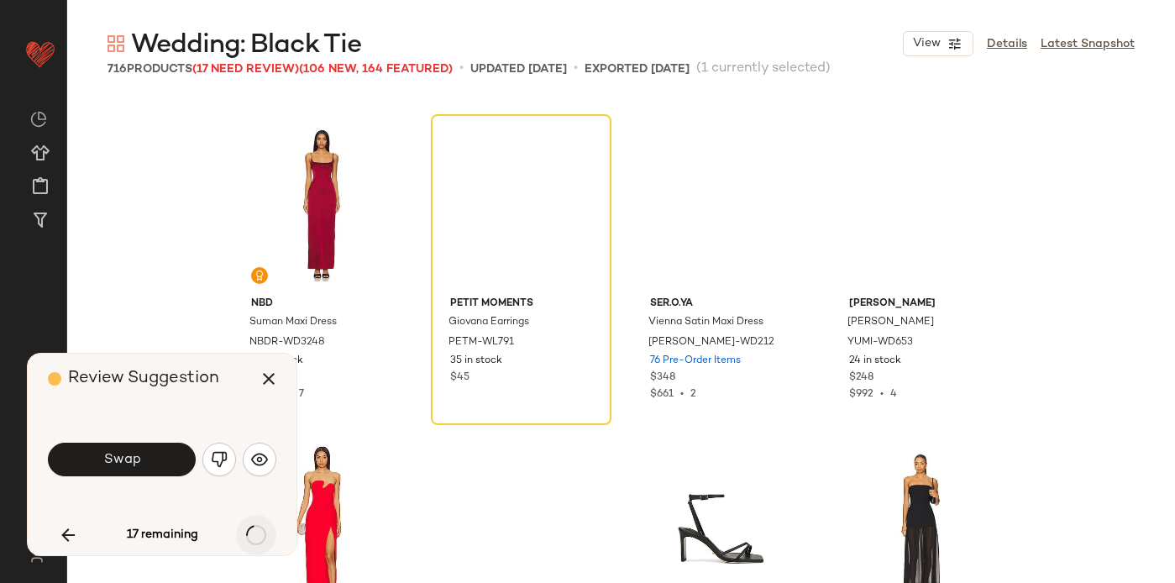
click at [254, 533] on div "17 remaining" at bounding box center [162, 535] width 228 height 40
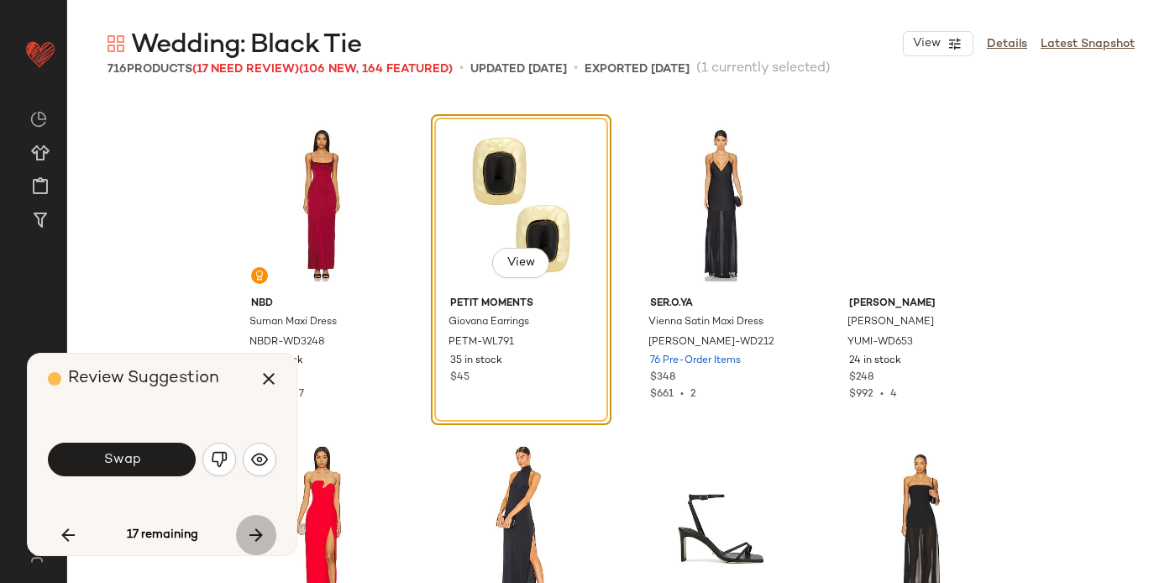
click at [254, 533] on icon "button" at bounding box center [256, 535] width 20 height 20
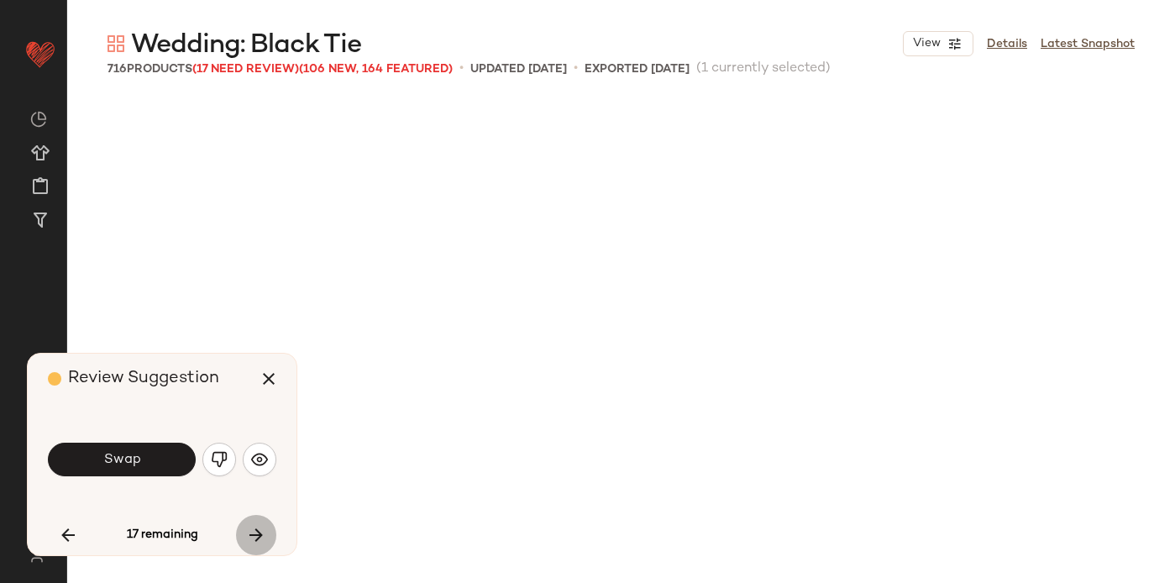
click at [254, 533] on div "17 remaining" at bounding box center [162, 535] width 228 height 40
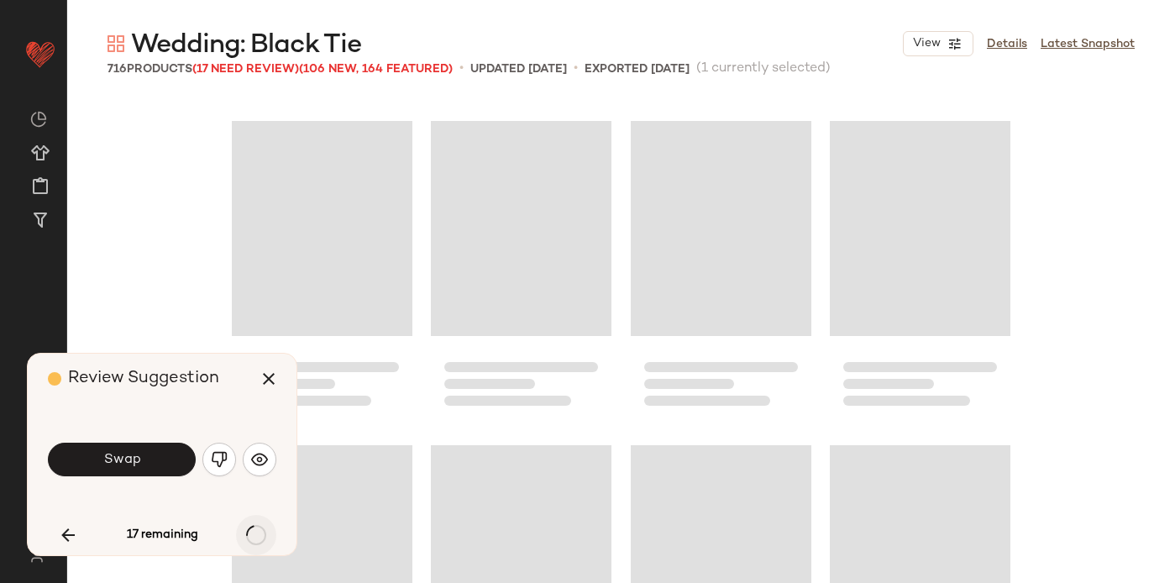
click at [254, 533] on div "17 remaining" at bounding box center [162, 535] width 228 height 40
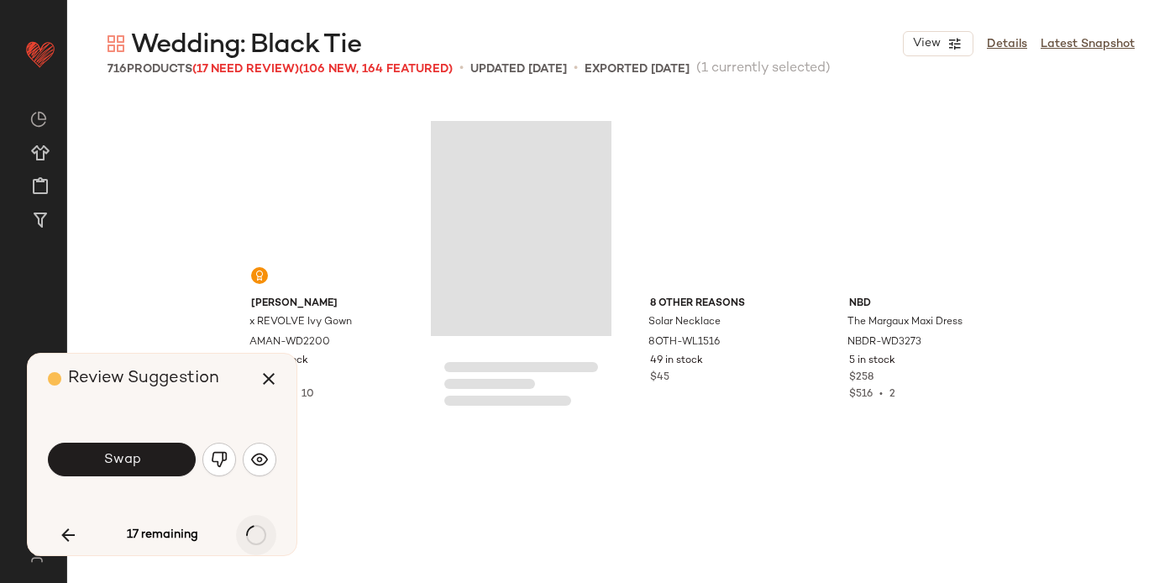
click at [254, 533] on div "17 remaining" at bounding box center [162, 535] width 228 height 40
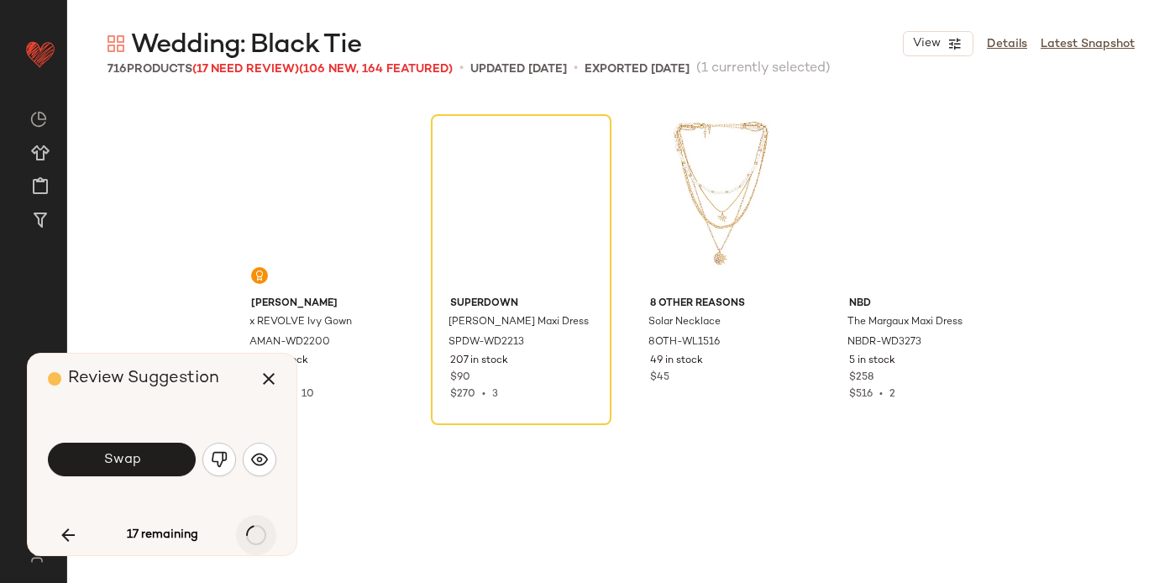
click at [254, 533] on div "17 remaining" at bounding box center [162, 535] width 228 height 40
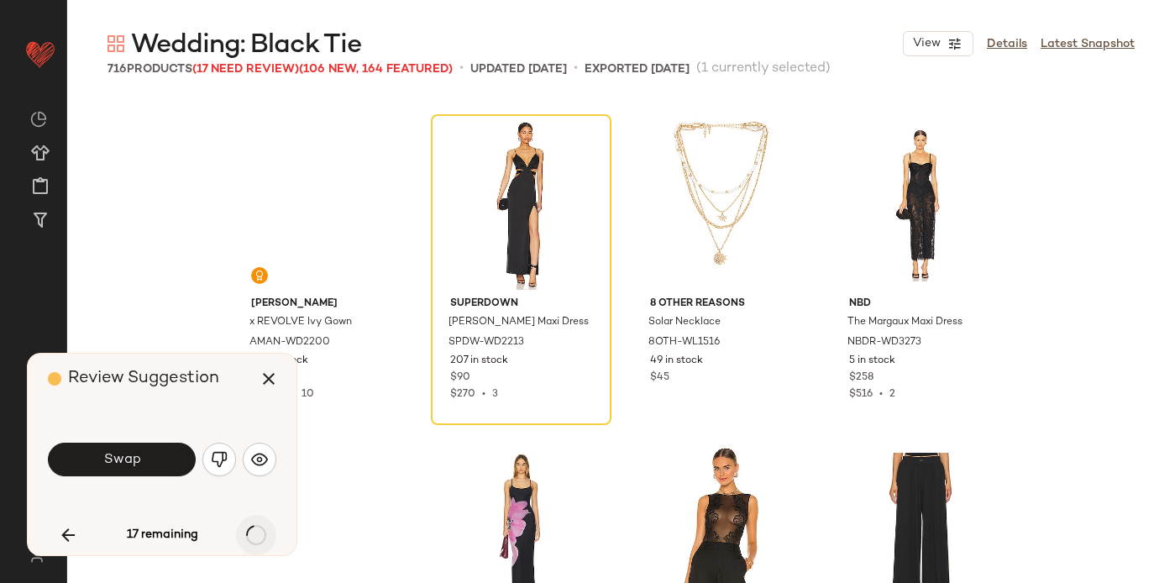
click at [254, 533] on div "17 remaining" at bounding box center [162, 535] width 228 height 40
click at [254, 533] on icon "button" at bounding box center [256, 535] width 20 height 20
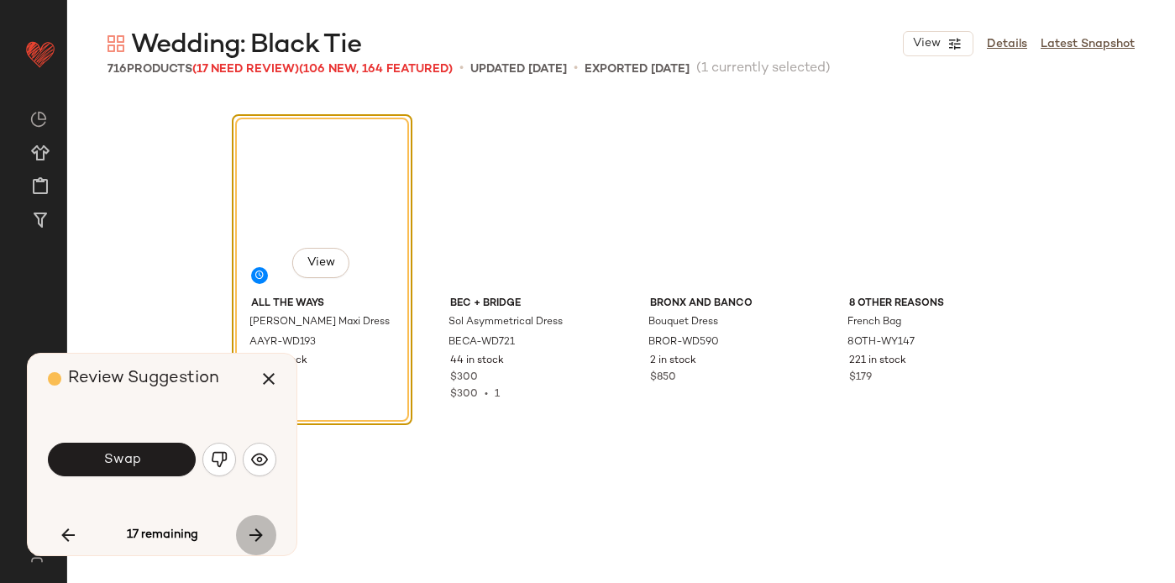
click at [254, 533] on icon "button" at bounding box center [256, 535] width 20 height 20
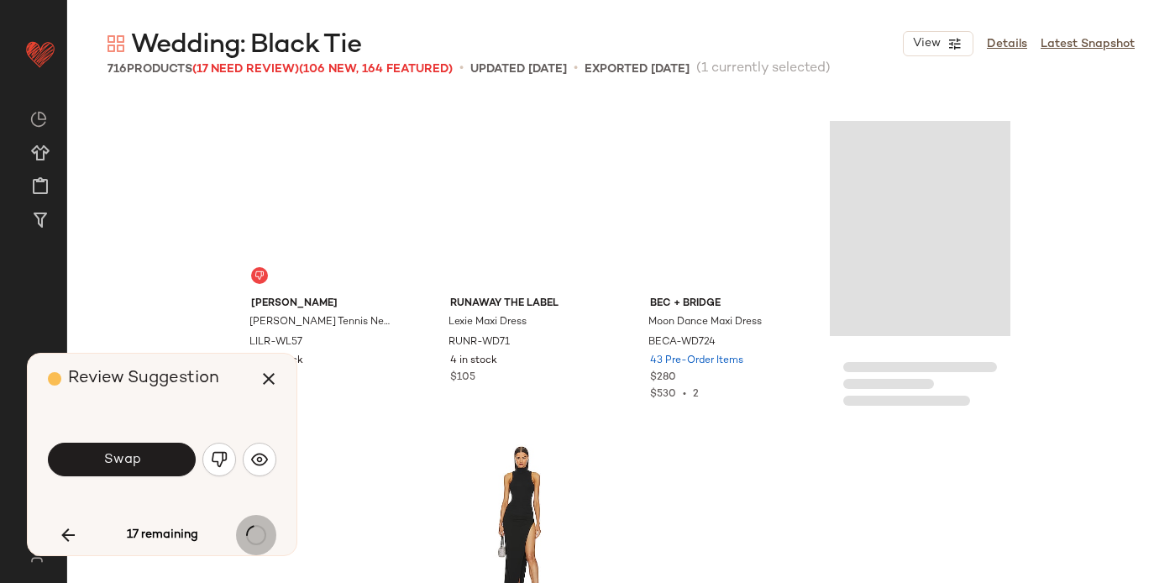
click at [254, 533] on div "17 remaining" at bounding box center [162, 535] width 228 height 40
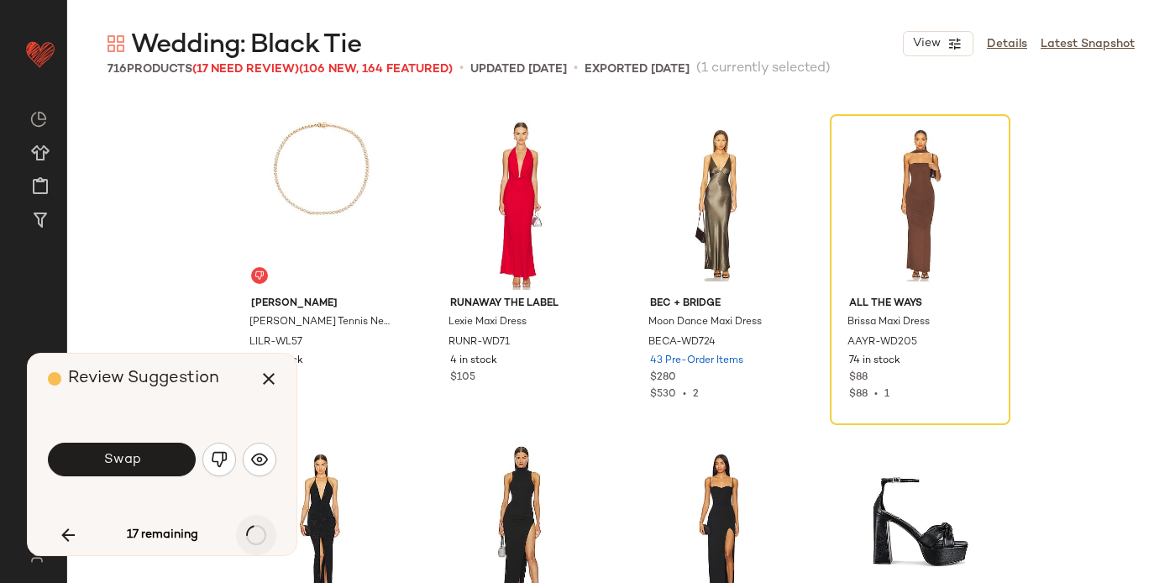
click at [254, 533] on div "17 remaining" at bounding box center [162, 535] width 228 height 40
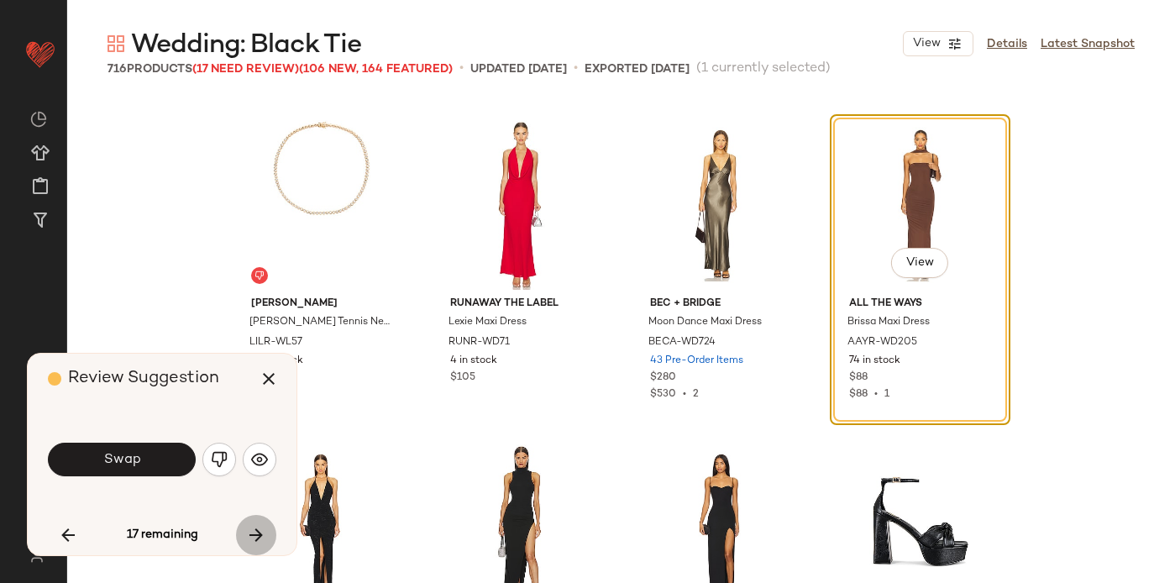
click at [254, 533] on icon "button" at bounding box center [256, 535] width 20 height 20
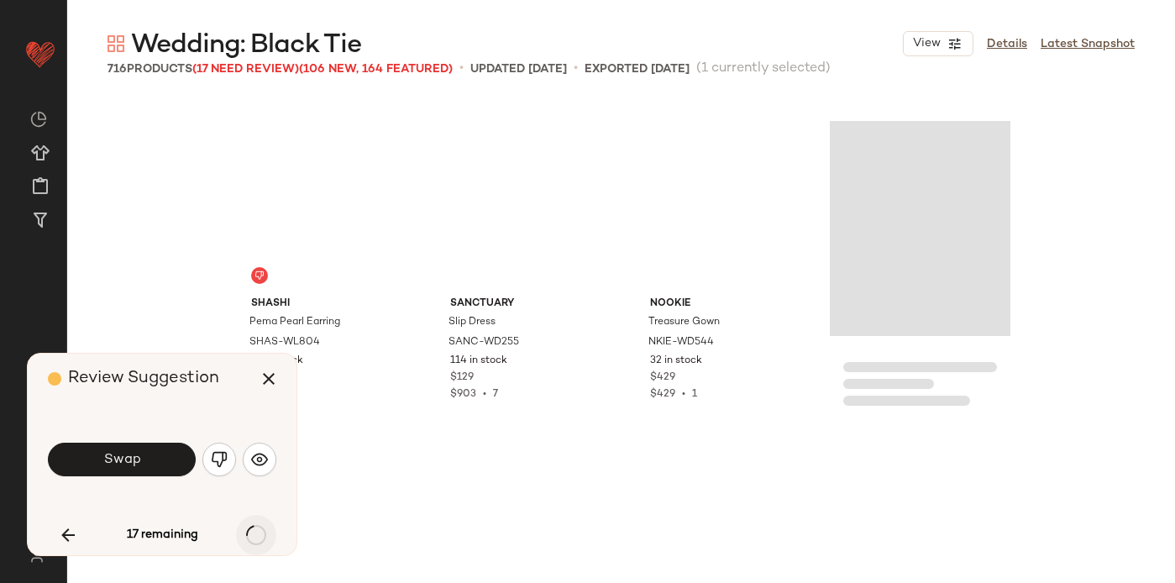
click at [254, 533] on div "17 remaining" at bounding box center [162, 535] width 228 height 40
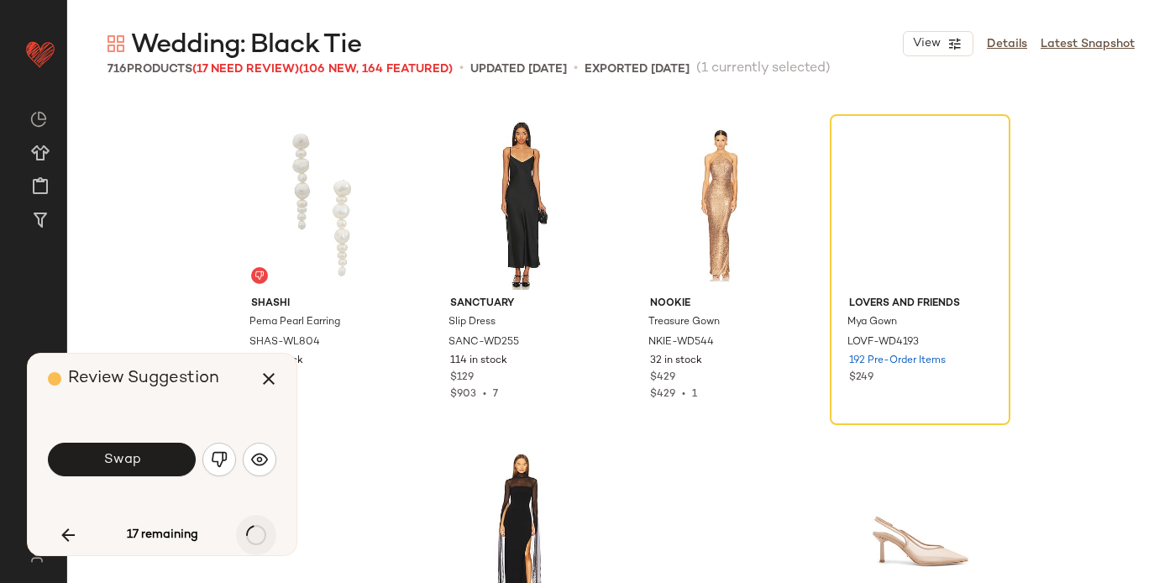
click at [254, 533] on div "17 remaining" at bounding box center [162, 535] width 228 height 40
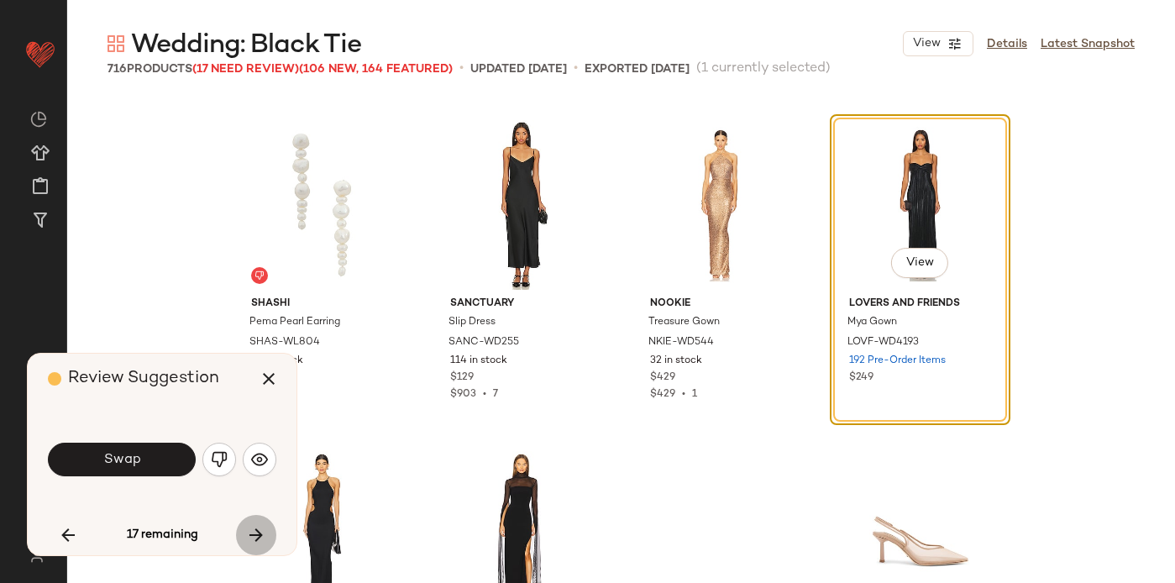
click at [254, 533] on icon "button" at bounding box center [256, 535] width 20 height 20
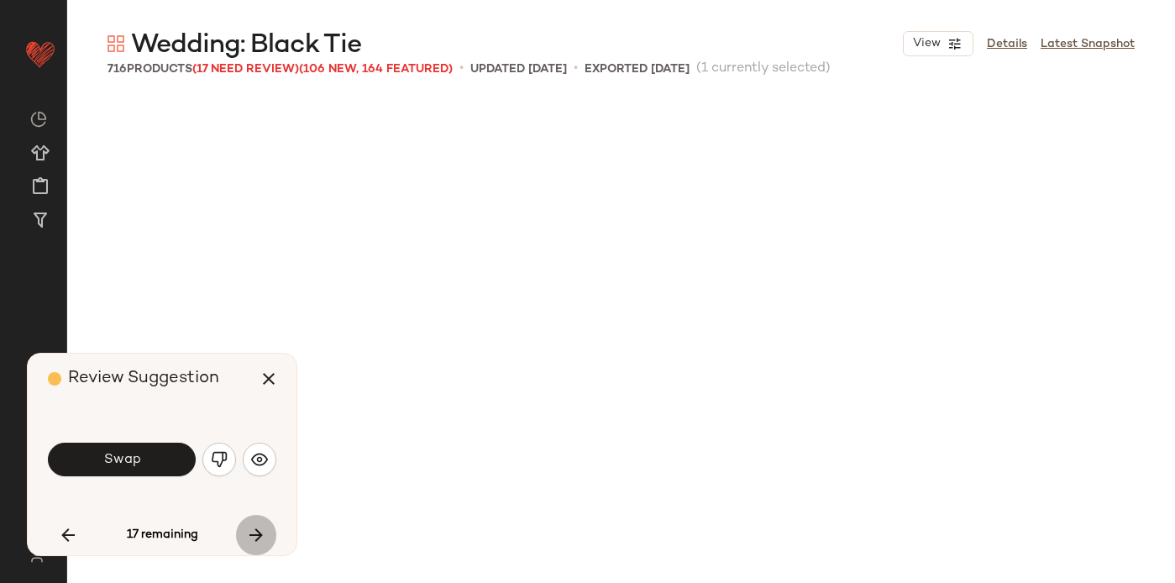
click at [254, 533] on div "17 remaining" at bounding box center [162, 535] width 228 height 40
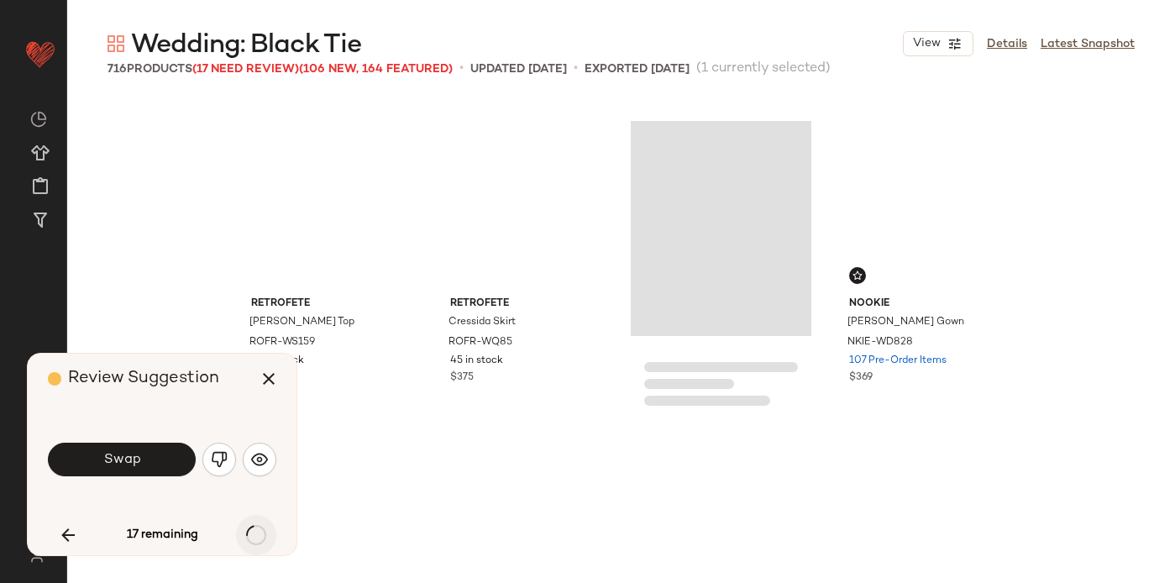
click at [254, 533] on div "17 remaining" at bounding box center [162, 535] width 228 height 40
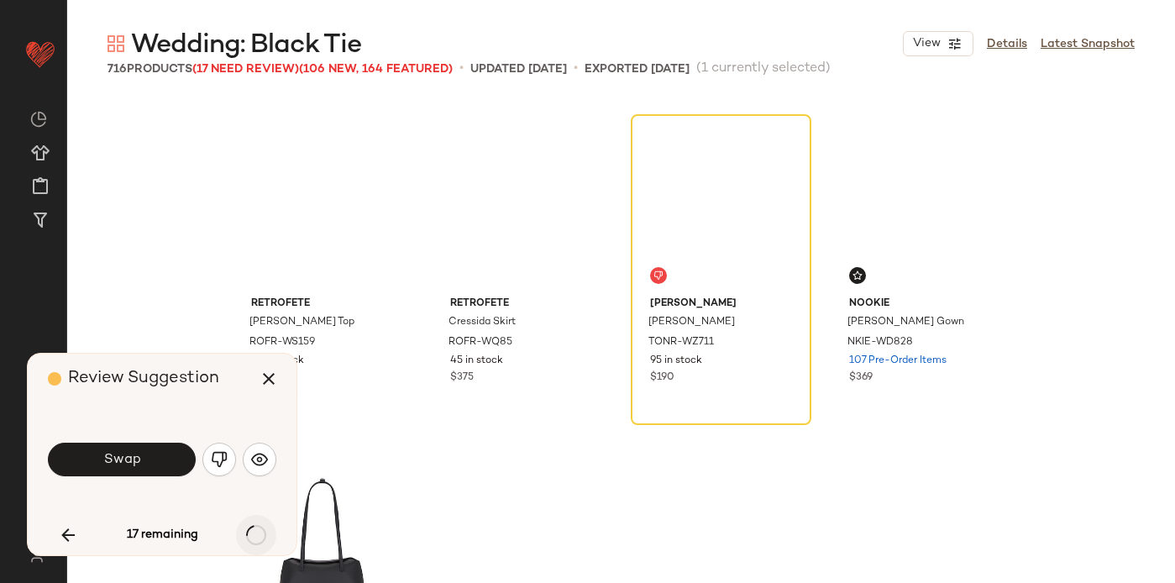
click at [254, 533] on div "17 remaining" at bounding box center [162, 535] width 228 height 40
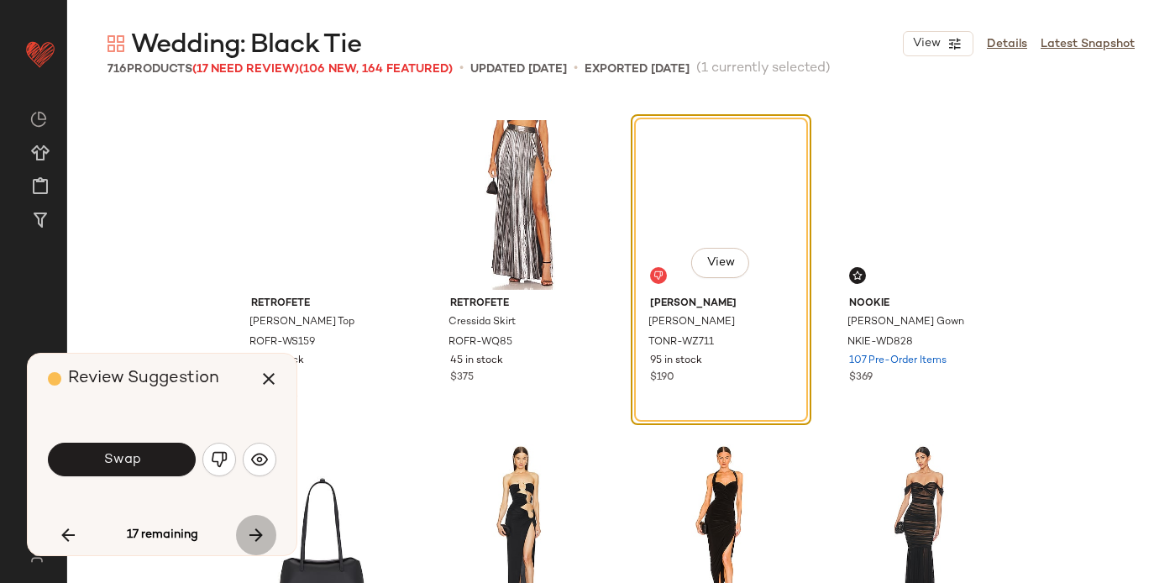
click at [254, 533] on icon "button" at bounding box center [256, 535] width 20 height 20
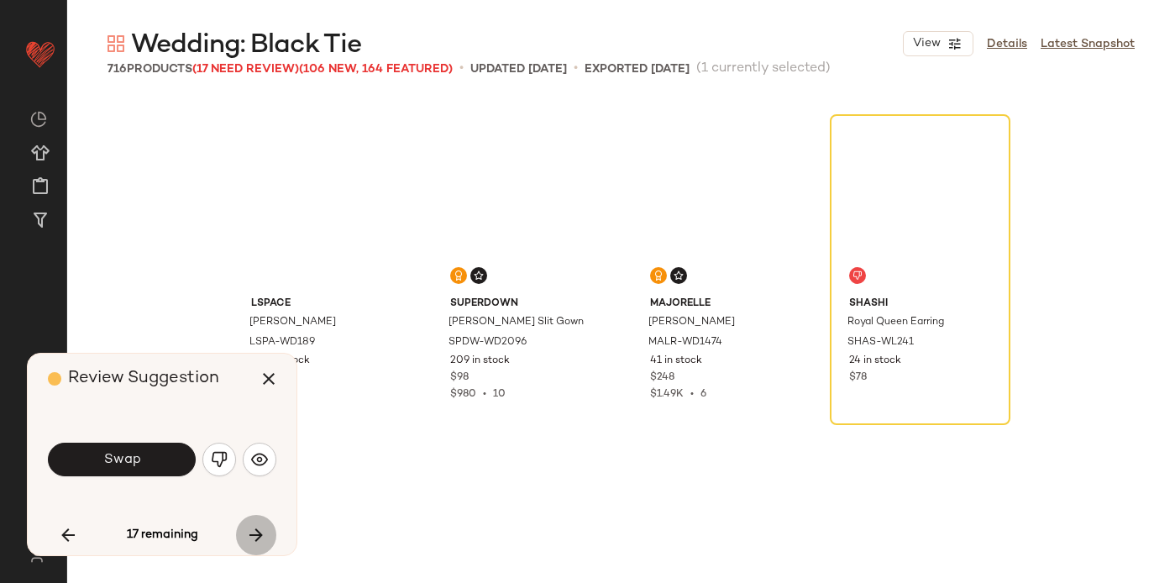
click at [254, 533] on icon "button" at bounding box center [256, 535] width 20 height 20
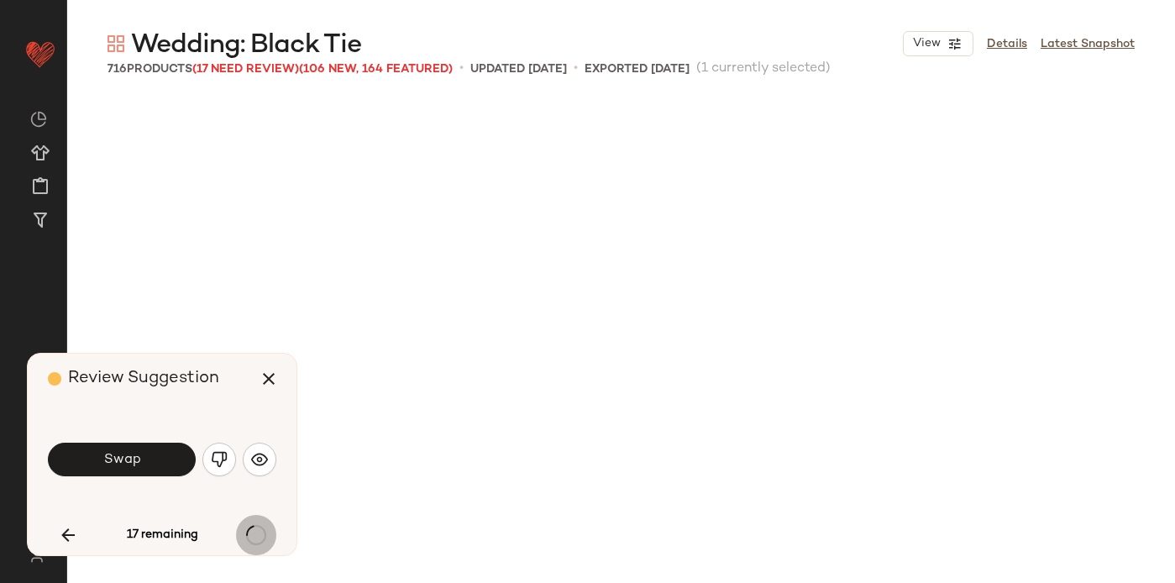
scroll to position [38256, 0]
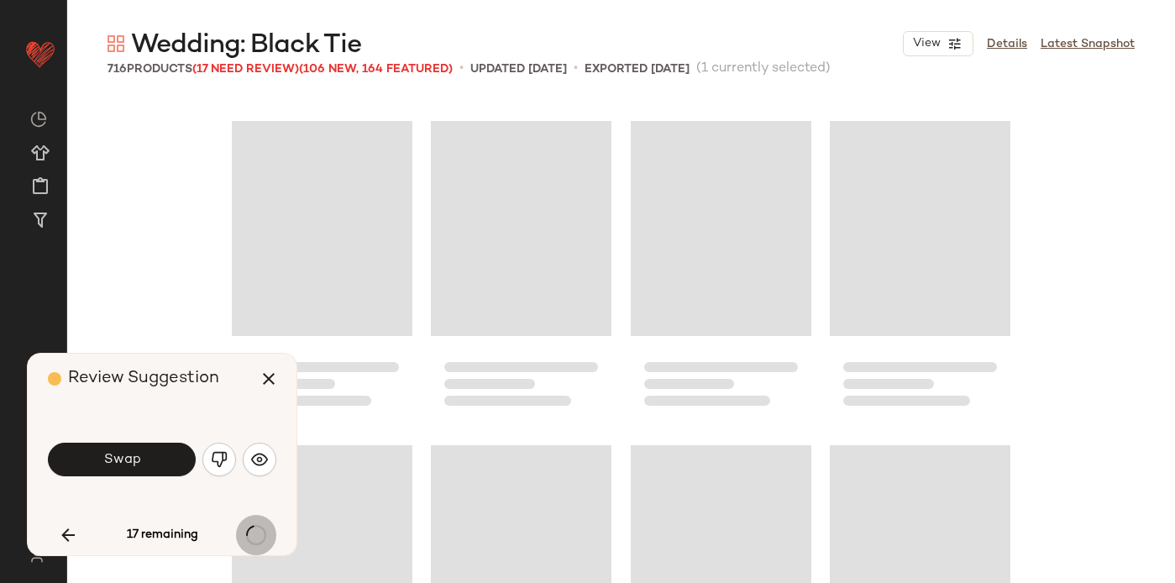
click at [254, 533] on div "17 remaining" at bounding box center [162, 535] width 228 height 40
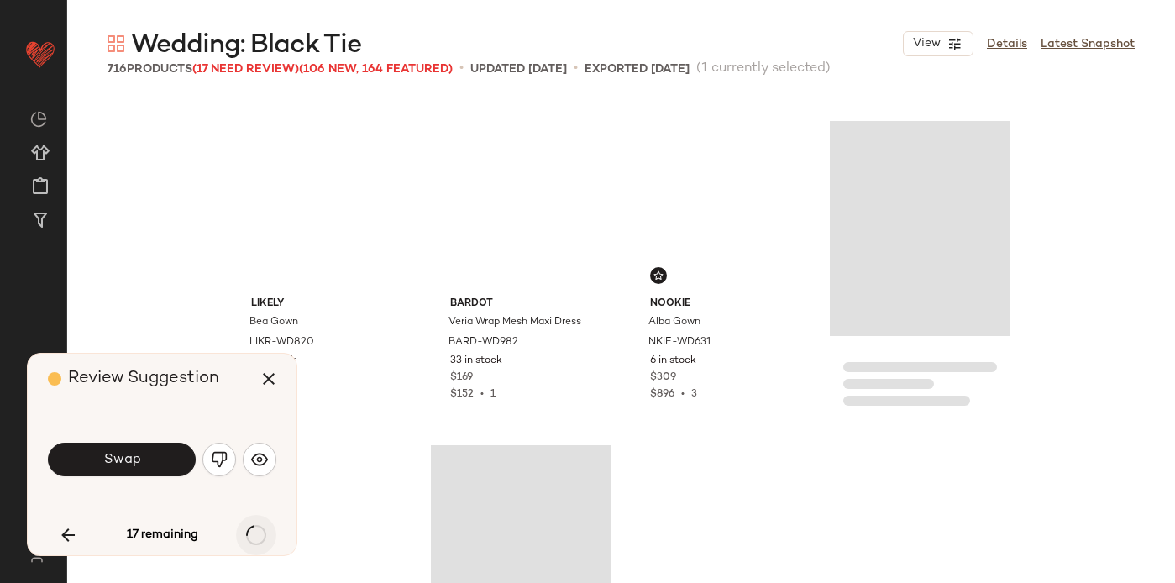
click at [254, 533] on div "17 remaining" at bounding box center [162, 535] width 228 height 40
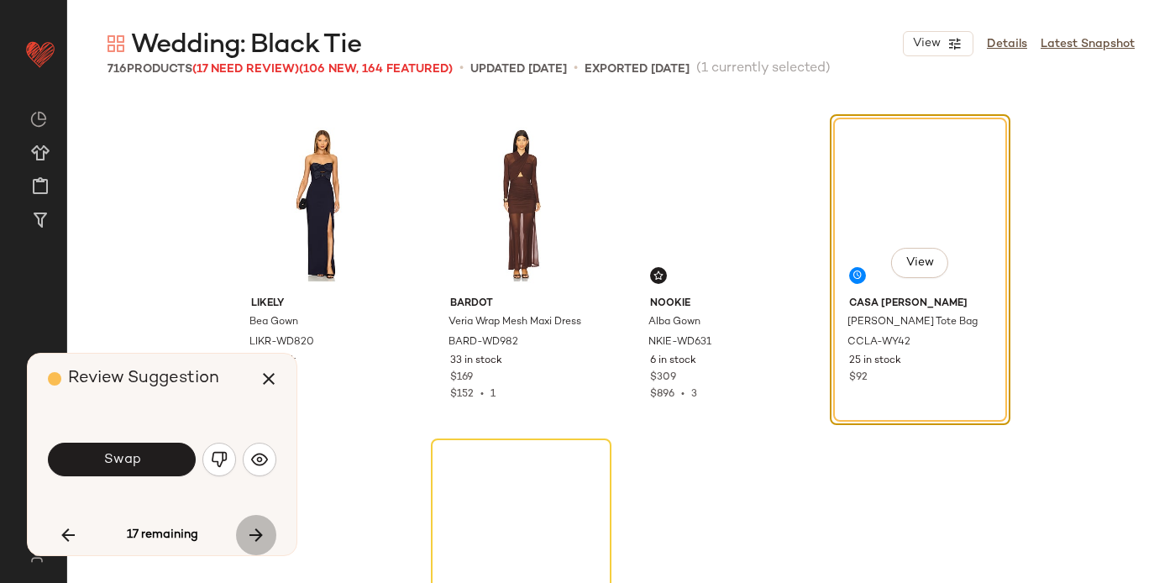
click at [254, 533] on icon "button" at bounding box center [256, 535] width 20 height 20
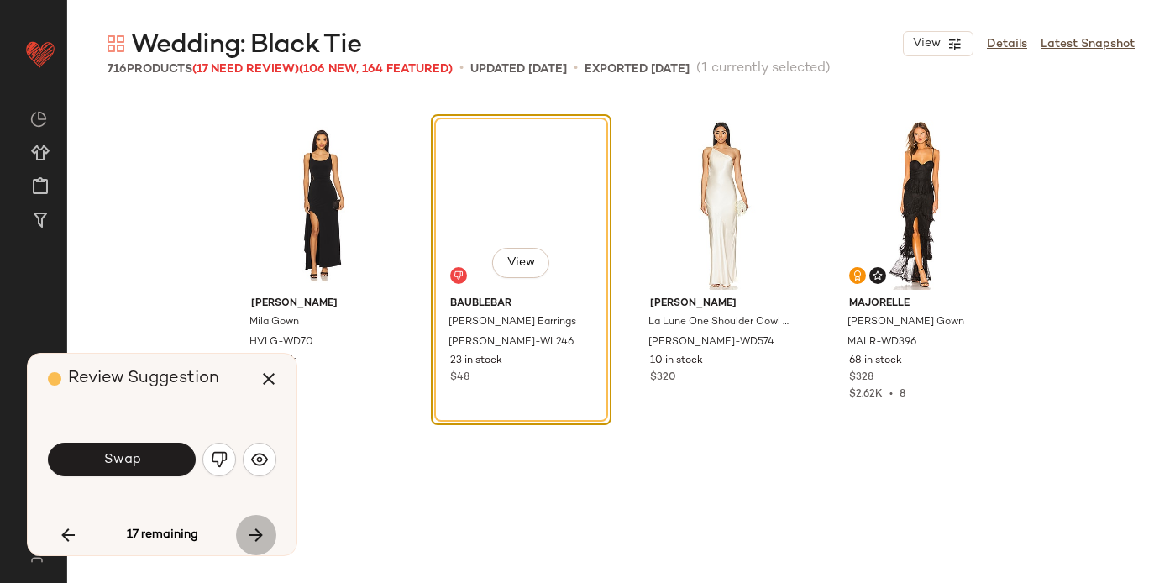
click at [254, 533] on icon "button" at bounding box center [256, 535] width 20 height 20
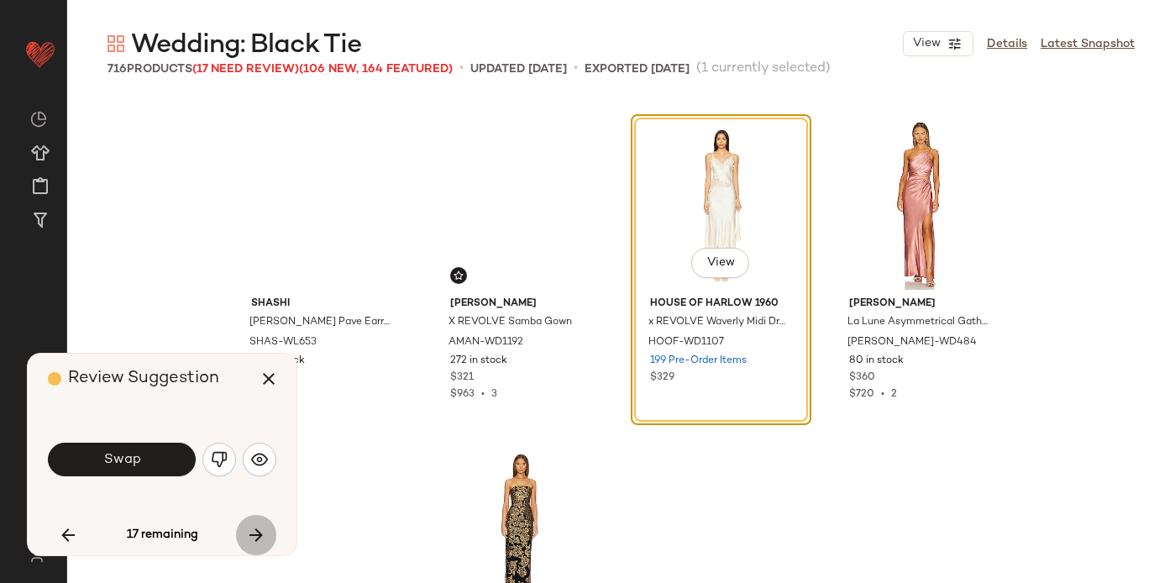
click at [254, 533] on icon "button" at bounding box center [256, 535] width 20 height 20
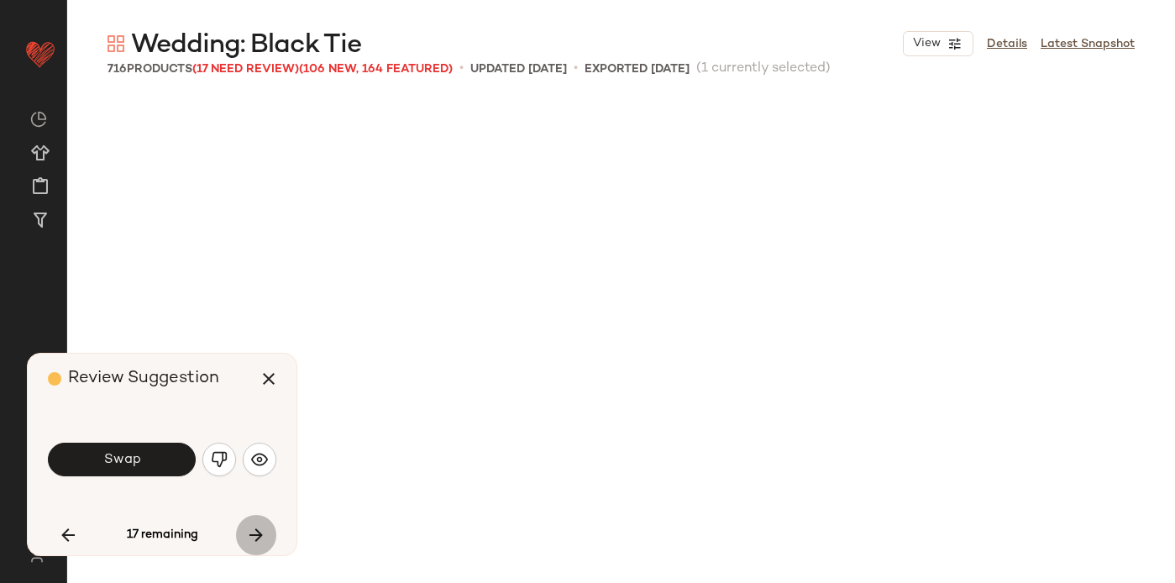
click at [254, 533] on div "17 remaining" at bounding box center [162, 535] width 228 height 40
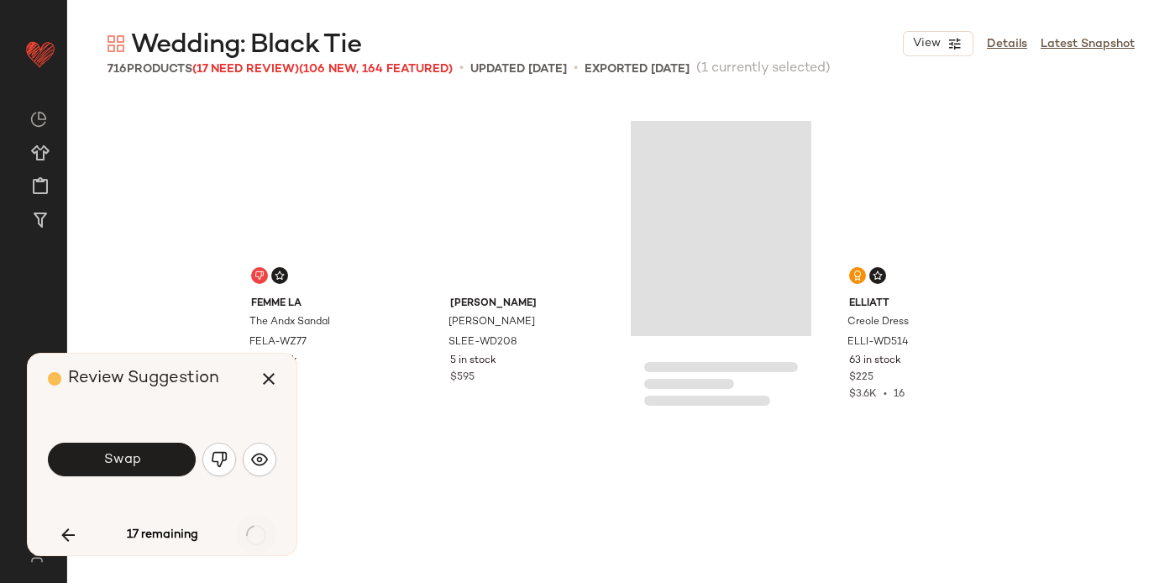
click at [254, 533] on div "17 remaining" at bounding box center [162, 535] width 228 height 40
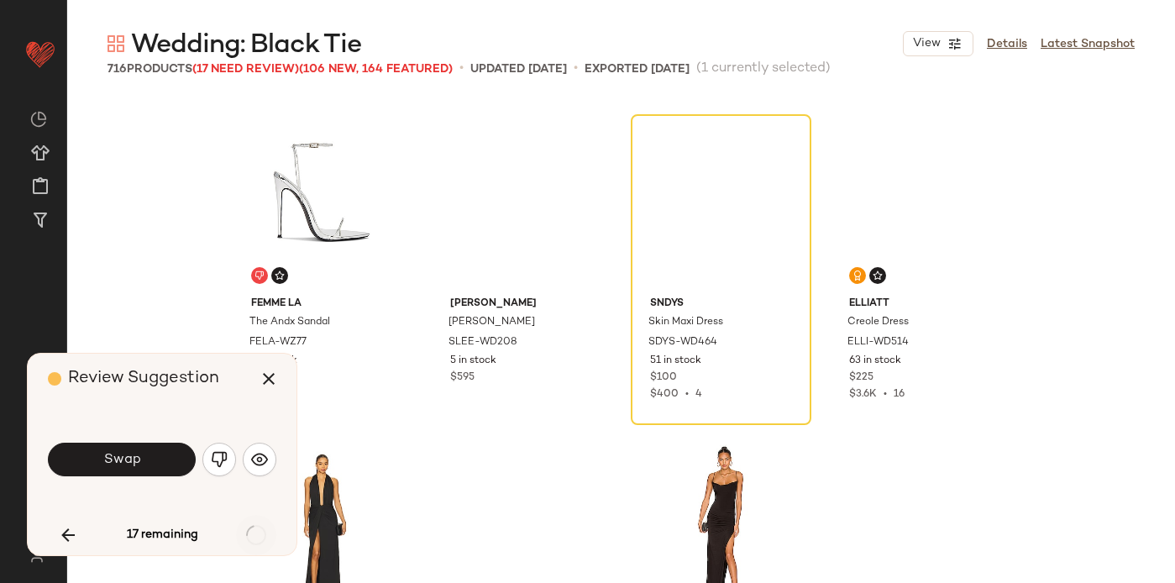
click at [254, 533] on div "17 remaining" at bounding box center [162, 535] width 228 height 40
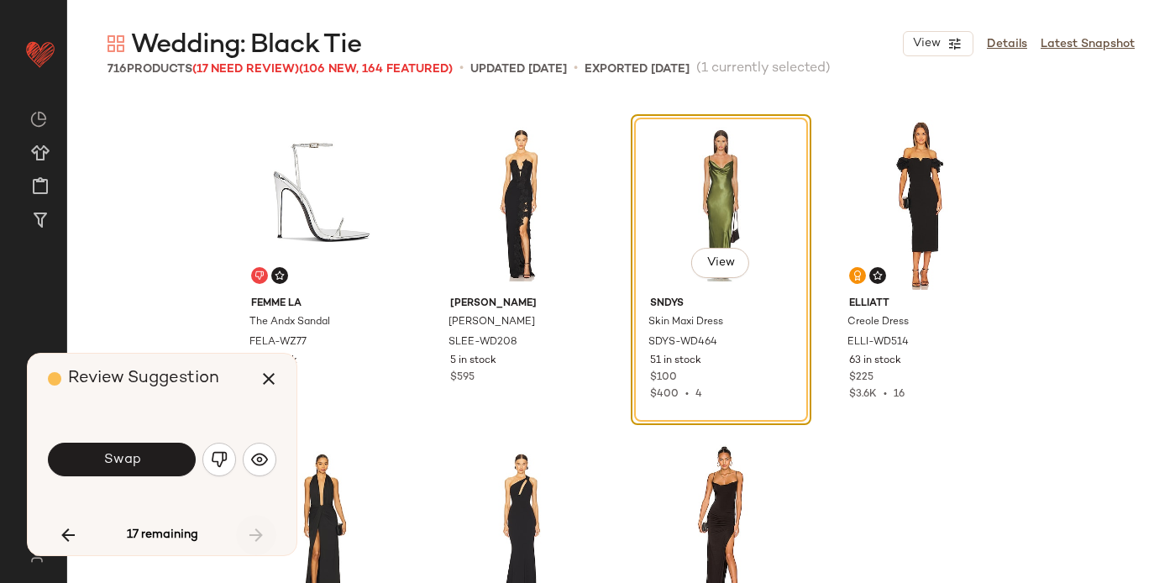
click at [254, 533] on div "17 remaining" at bounding box center [162, 535] width 228 height 40
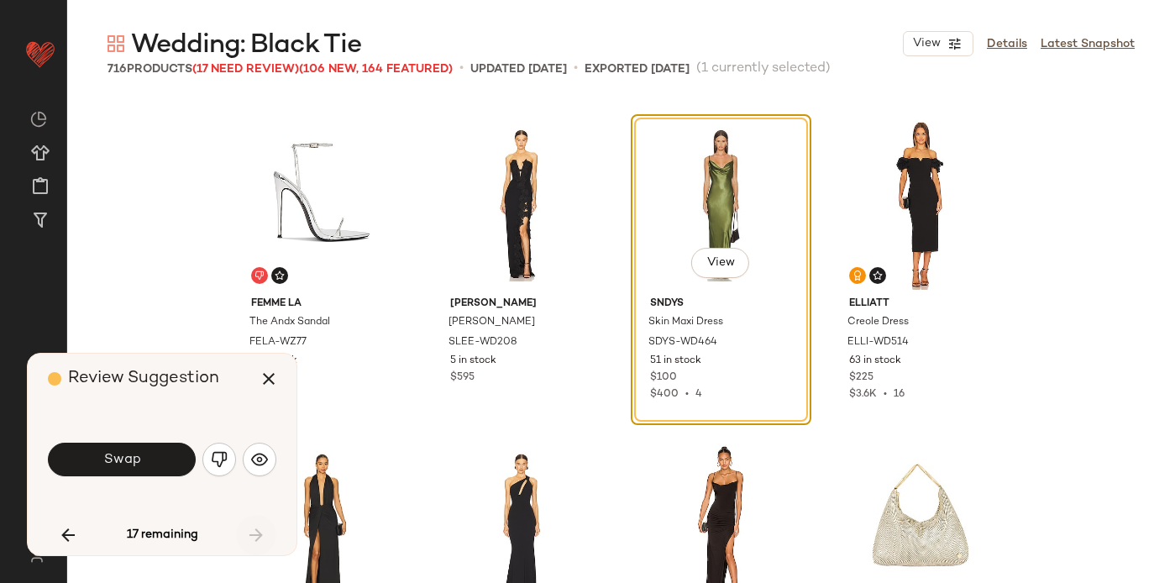
click at [254, 533] on div "17 remaining" at bounding box center [162, 535] width 228 height 40
click at [261, 380] on icon "button" at bounding box center [269, 379] width 20 height 20
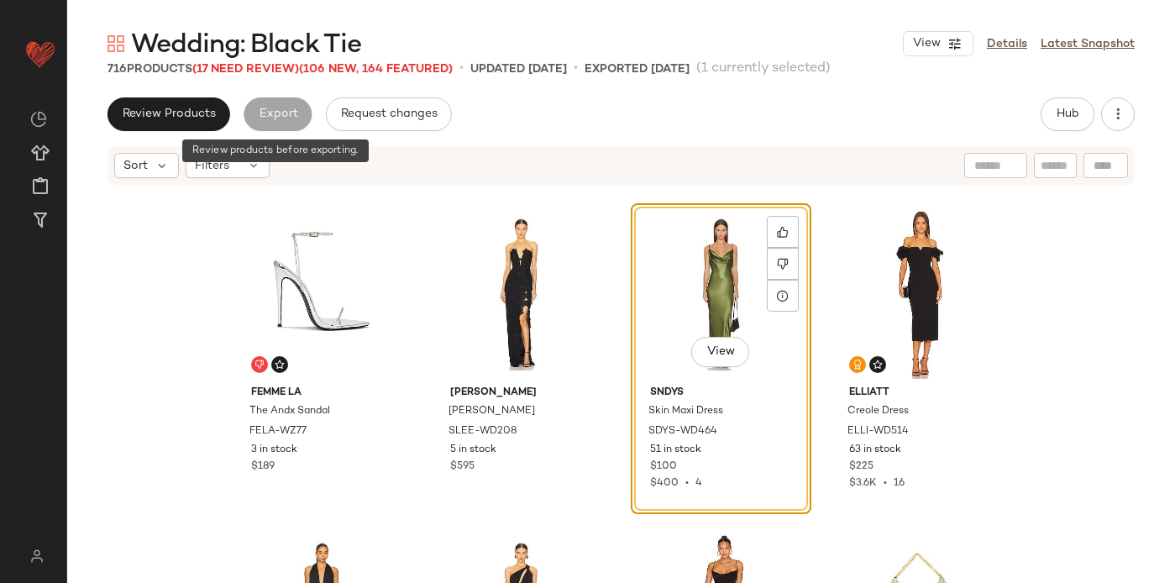
click at [275, 112] on div "Export" at bounding box center [278, 114] width 68 height 34
click at [245, 158] on div "Filters" at bounding box center [228, 165] width 84 height 25
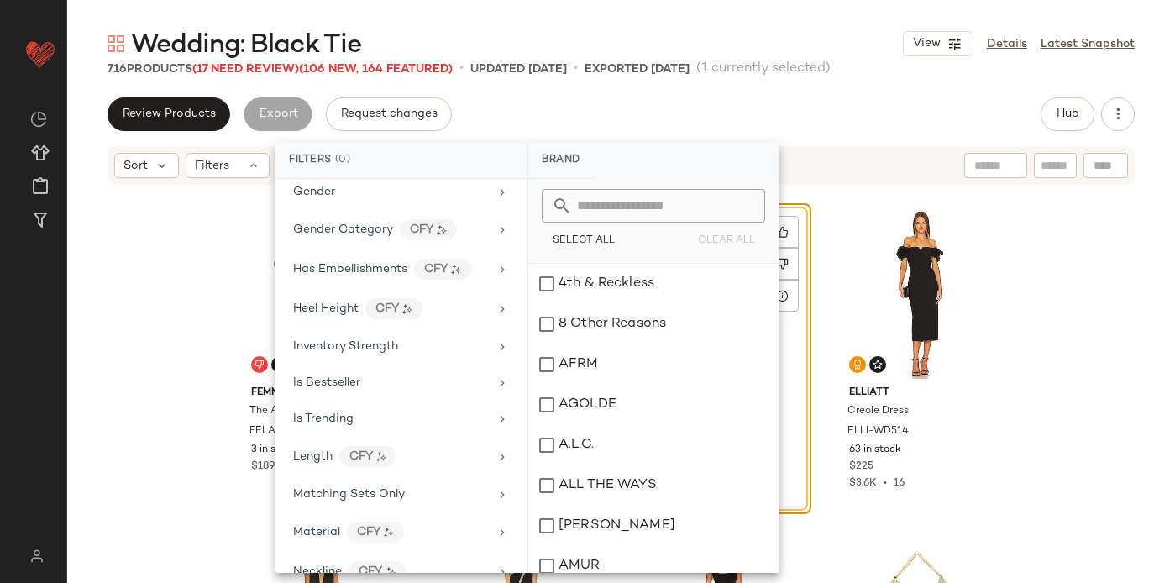
scroll to position [413, 0]
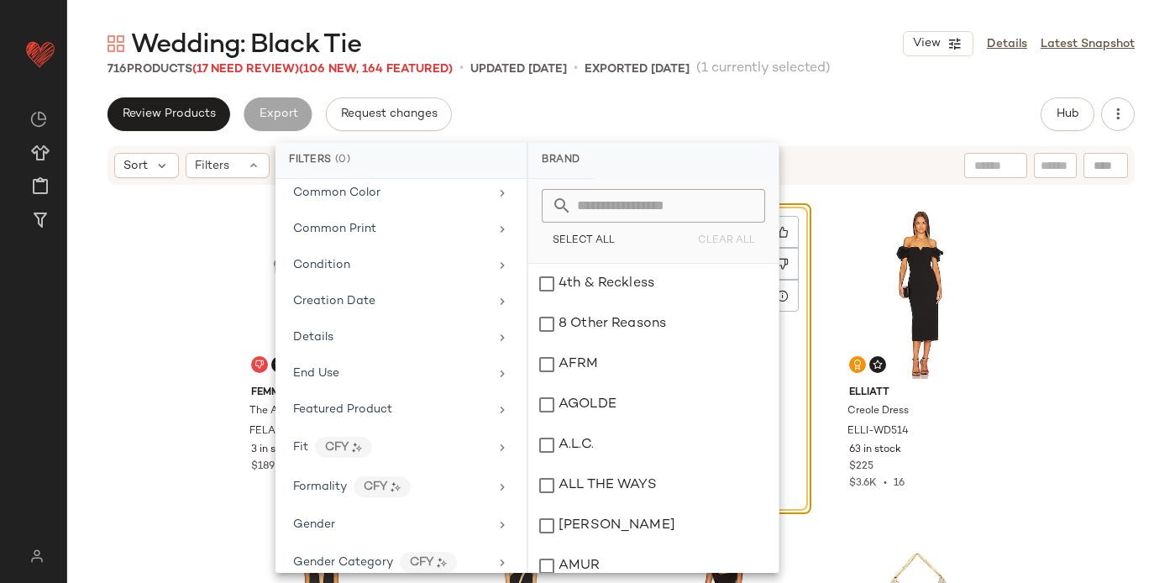
click at [526, 115] on div "Review Products Export Request changes Hub" at bounding box center [621, 114] width 1027 height 34
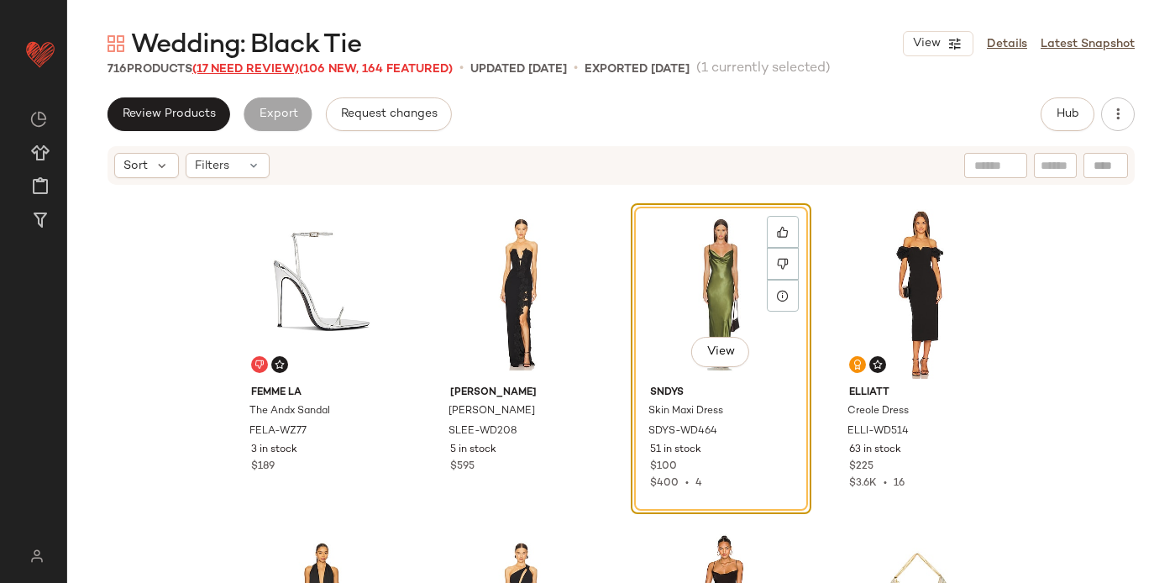
click at [261, 68] on span "(17 Need Review)" at bounding box center [245, 69] width 107 height 13
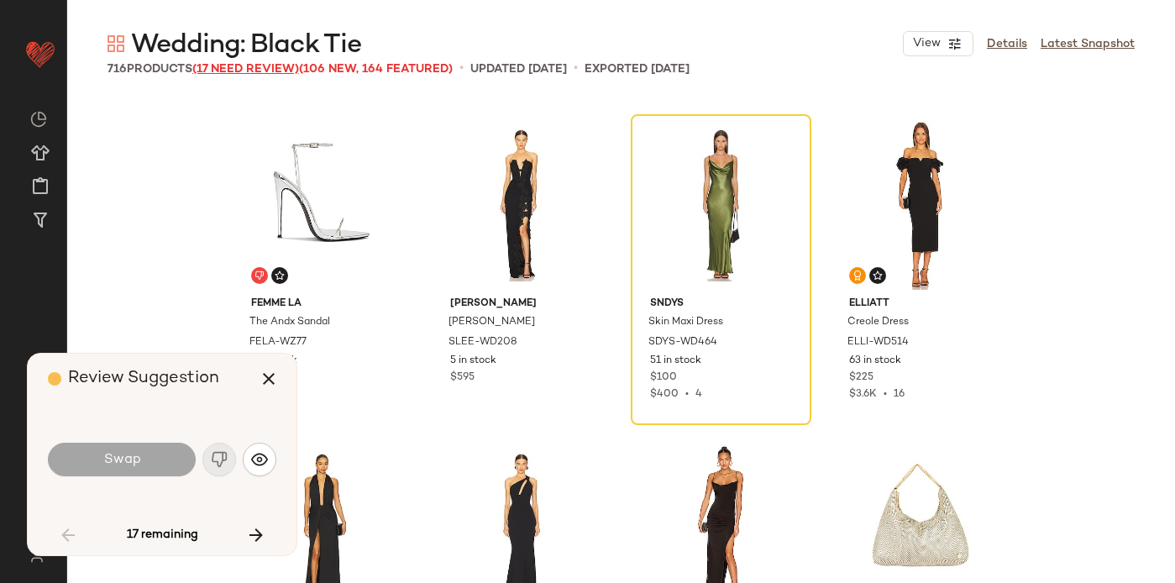
scroll to position [324, 0]
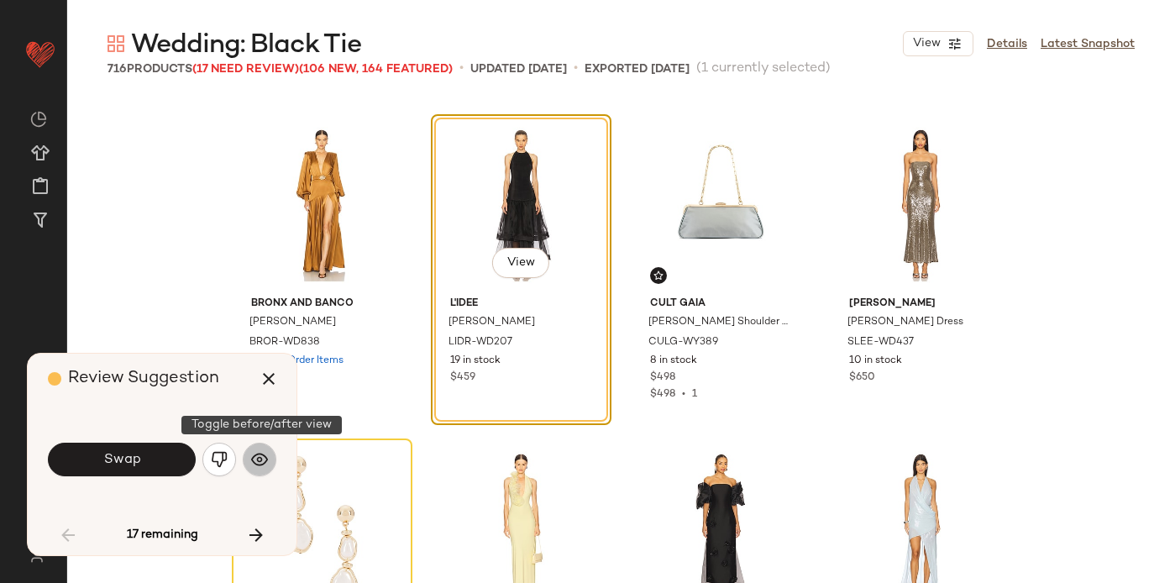
click at [261, 462] on img "button" at bounding box center [259, 459] width 17 height 17
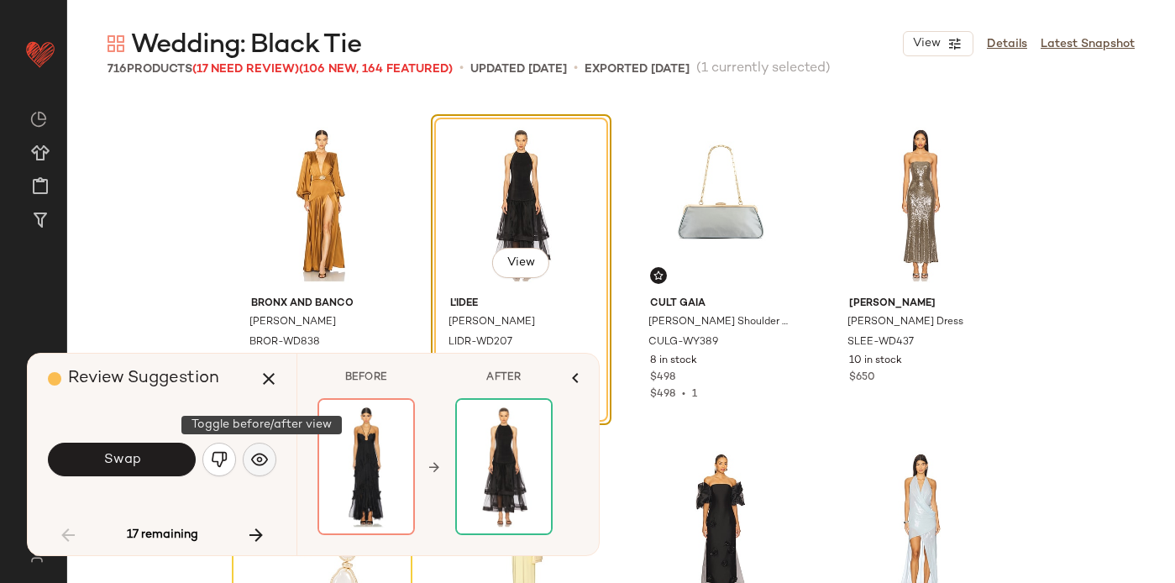
click at [260, 462] on img "button" at bounding box center [259, 459] width 17 height 17
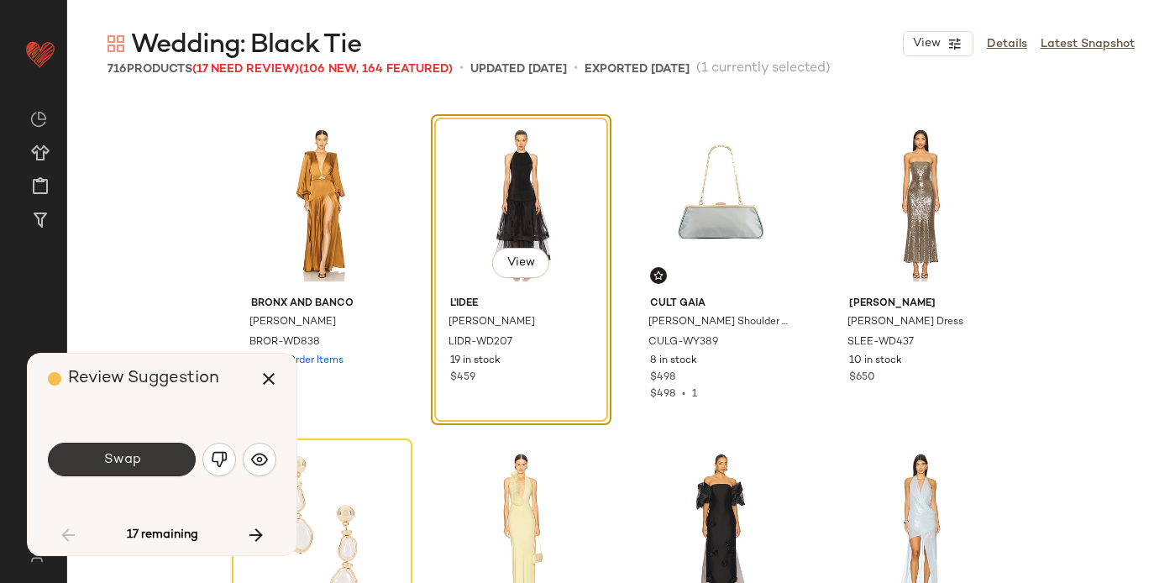
click at [118, 463] on span "Swap" at bounding box center [121, 460] width 38 height 16
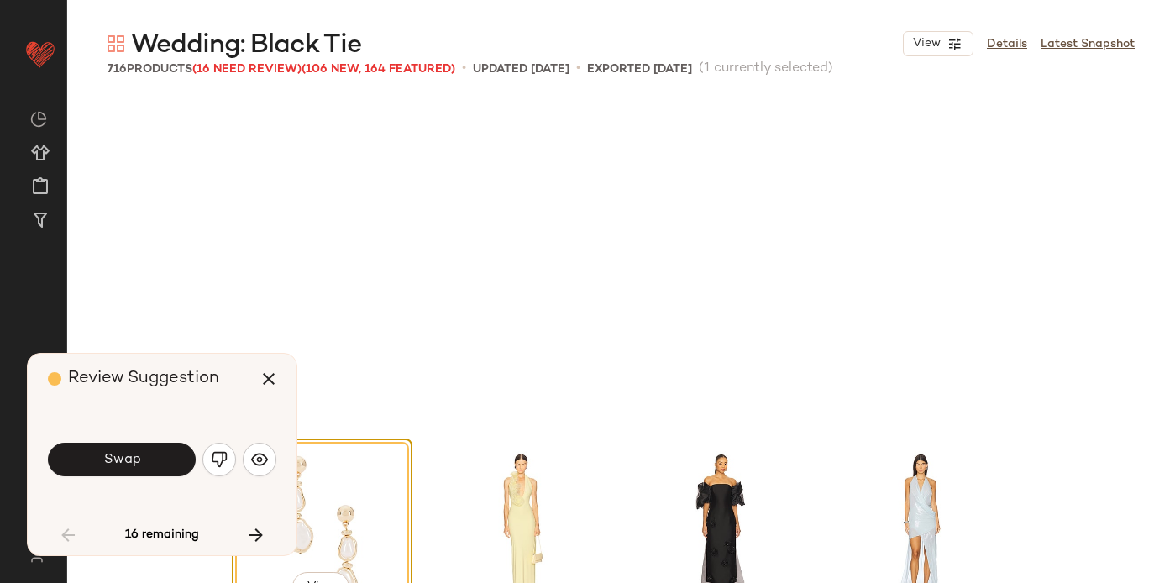
scroll to position [648, 0]
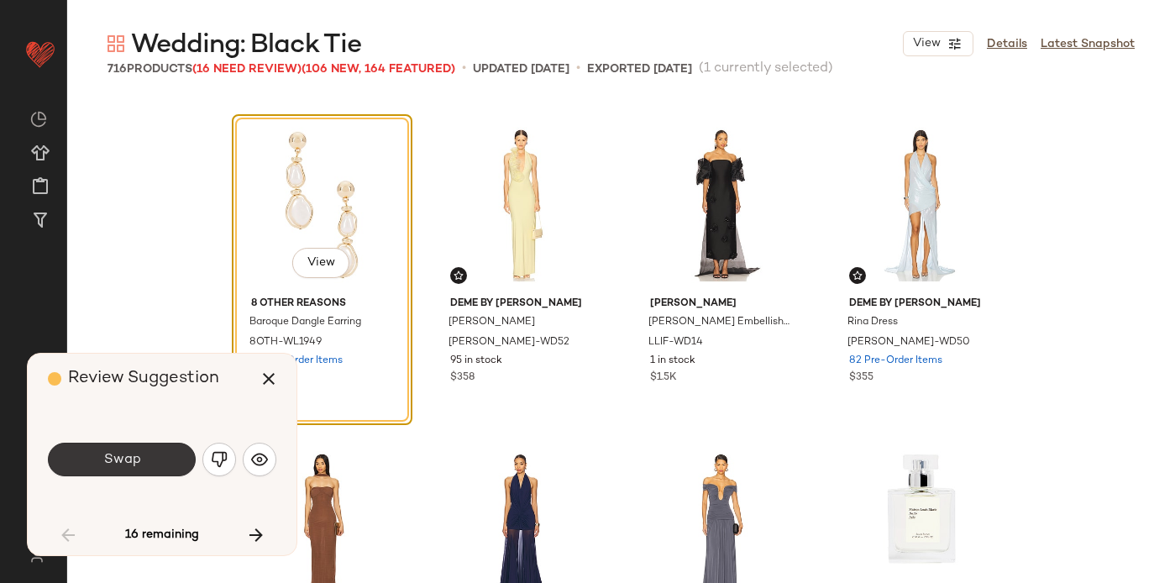
click at [116, 452] on span "Swap" at bounding box center [121, 460] width 38 height 16
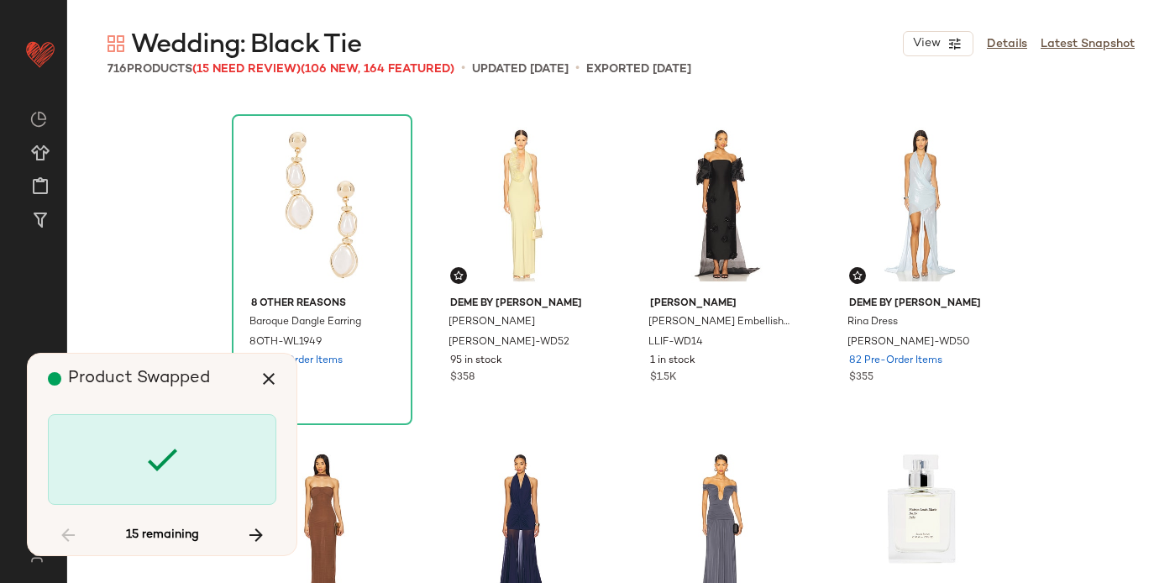
scroll to position [3890, 0]
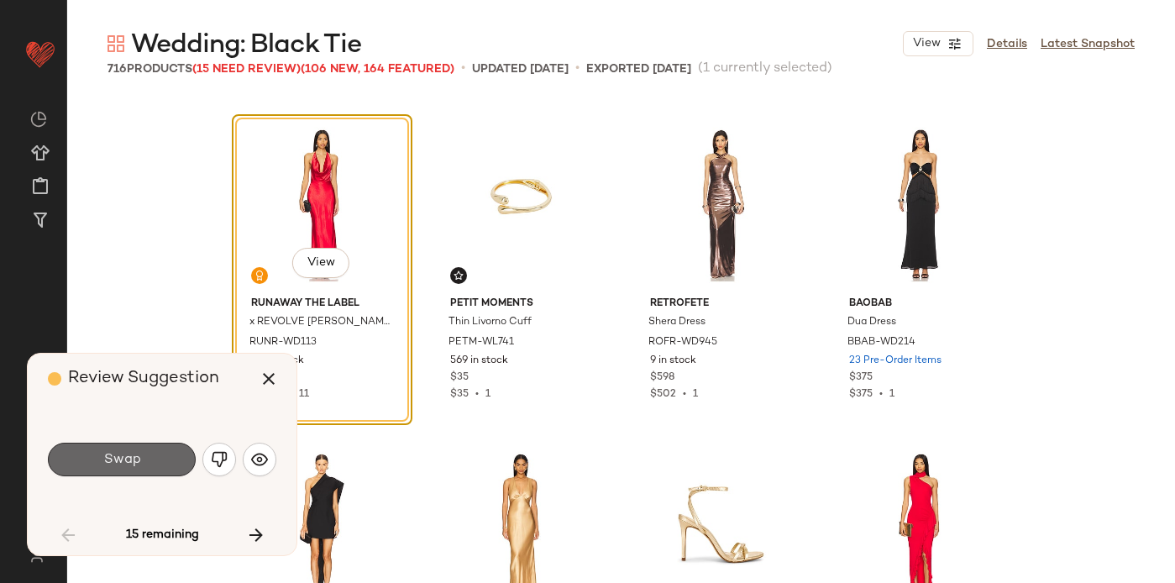
click at [112, 462] on span "Swap" at bounding box center [121, 460] width 38 height 16
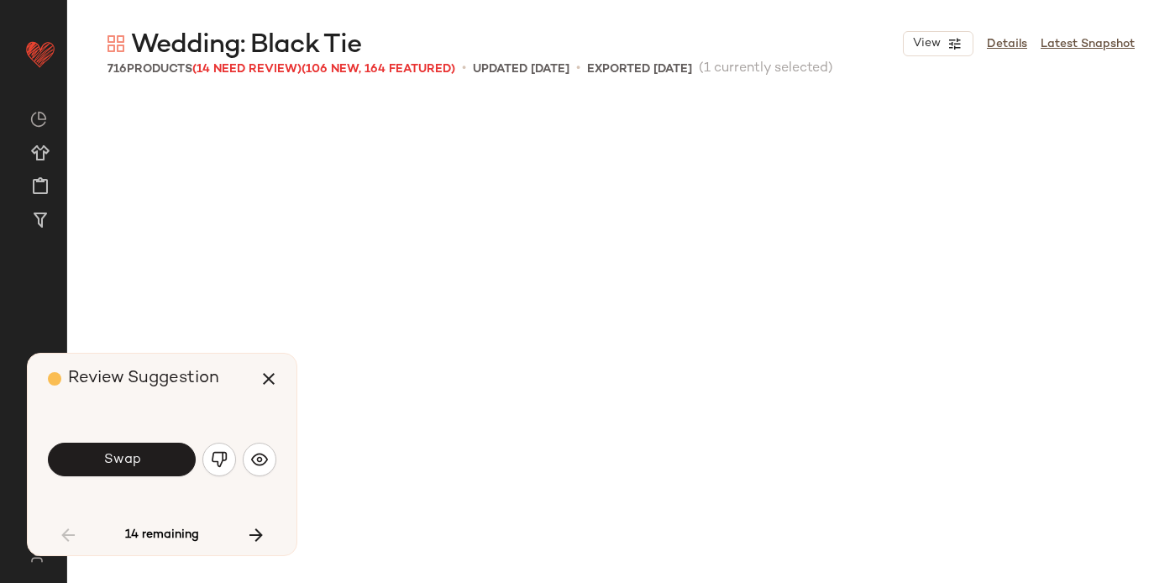
scroll to position [5187, 0]
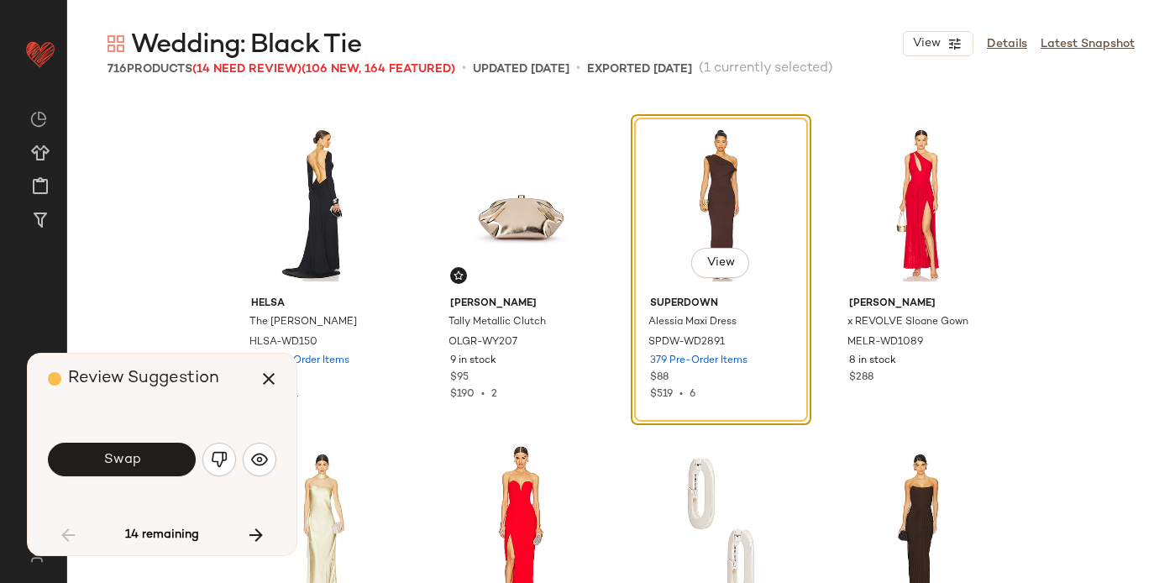
click at [112, 463] on span "Swap" at bounding box center [121, 460] width 38 height 16
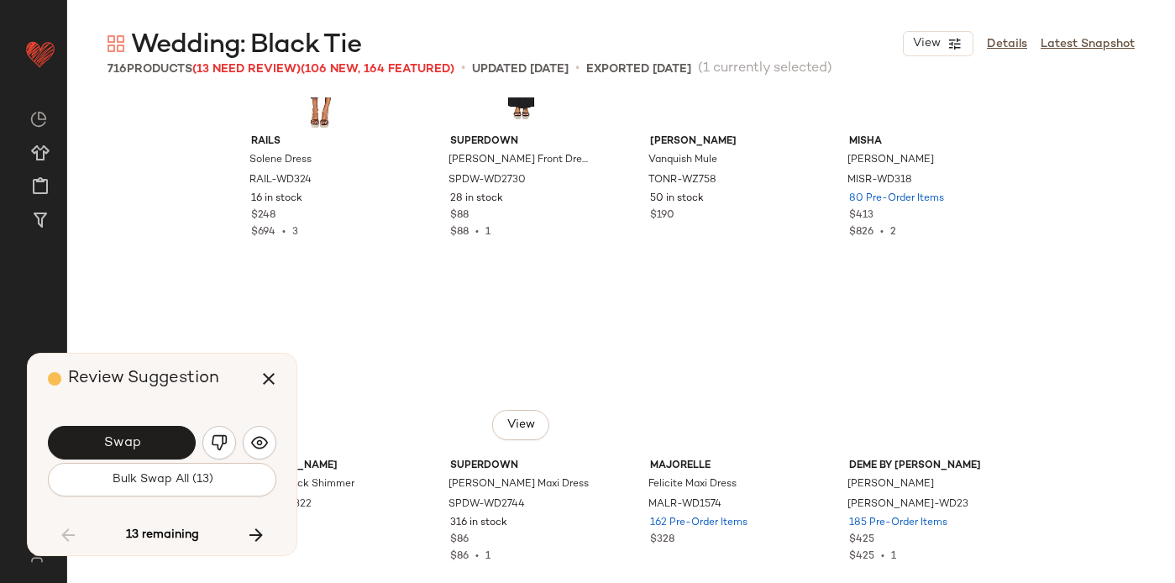
scroll to position [18635, 0]
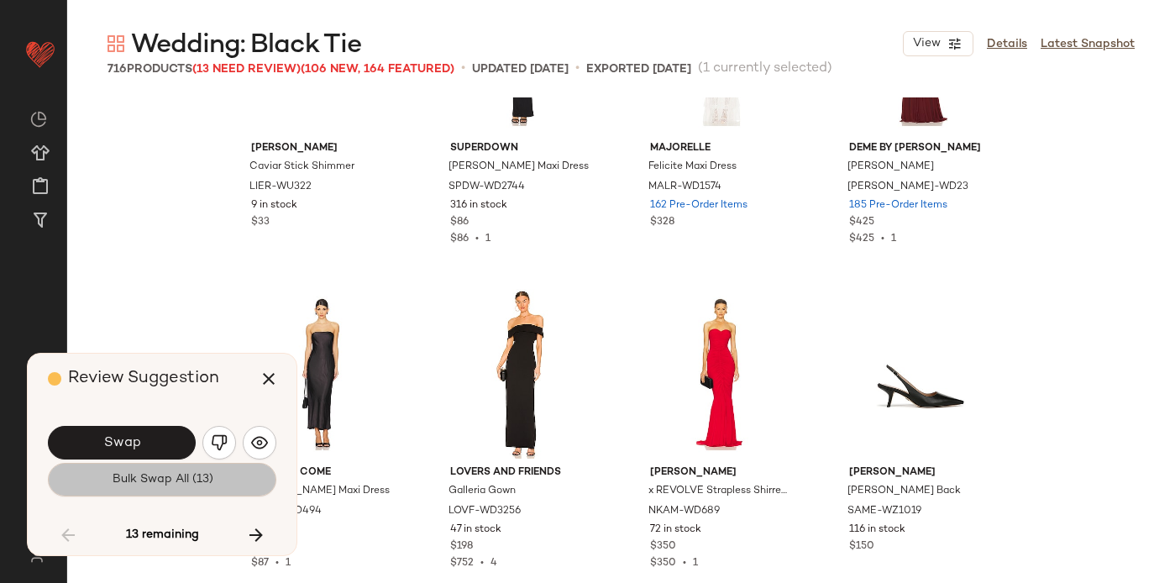
click at [222, 484] on button "Bulk Swap All (13)" at bounding box center [162, 480] width 228 height 34
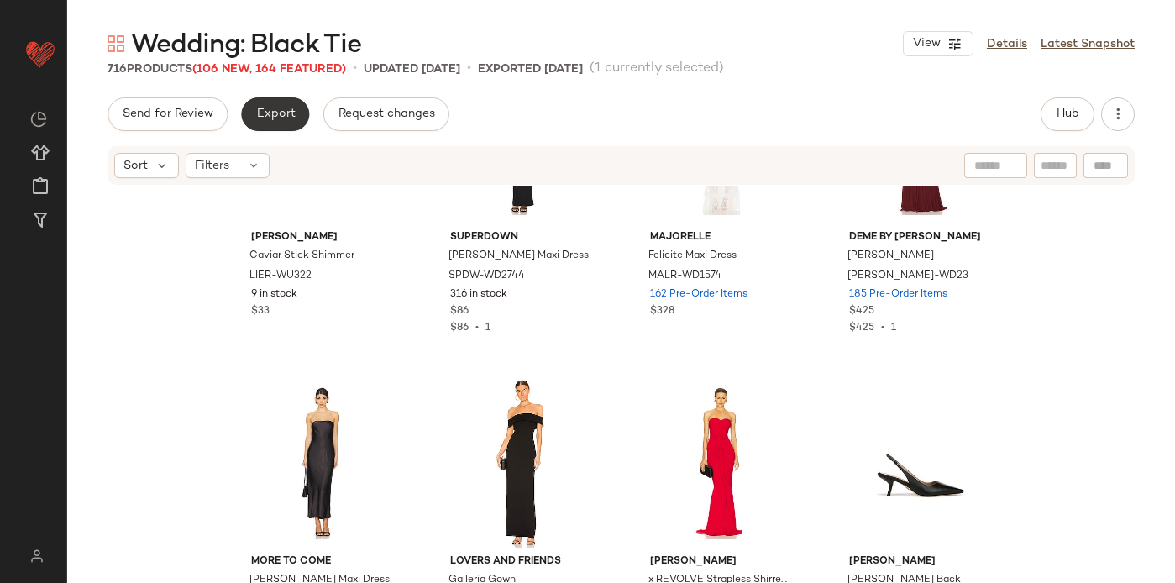
click at [267, 114] on span "Export" at bounding box center [274, 114] width 39 height 13
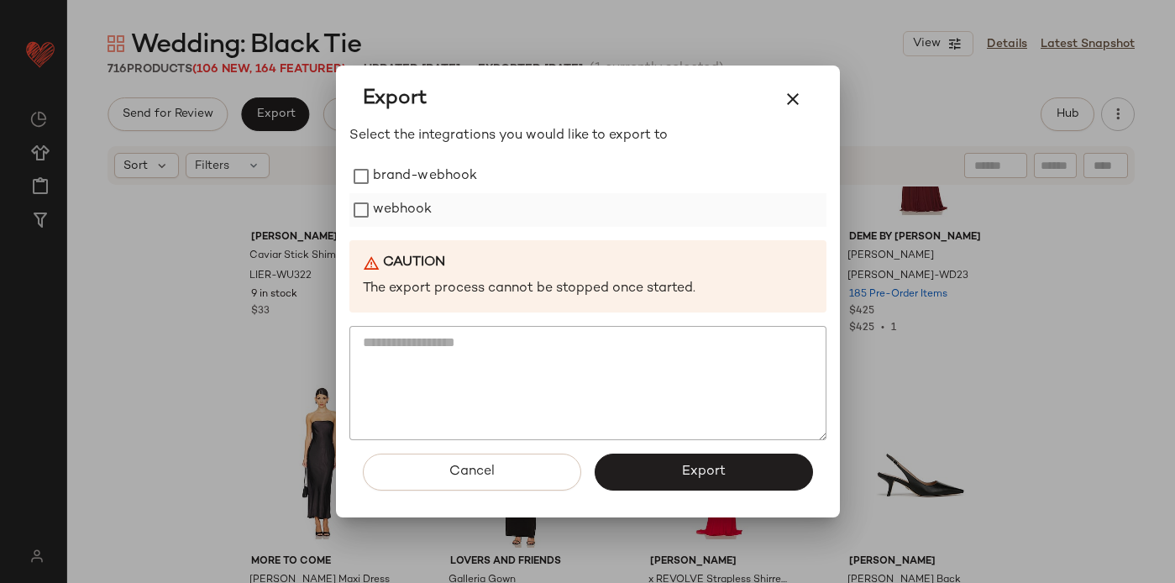
click at [407, 205] on label "webhook" at bounding box center [403, 210] width 60 height 34
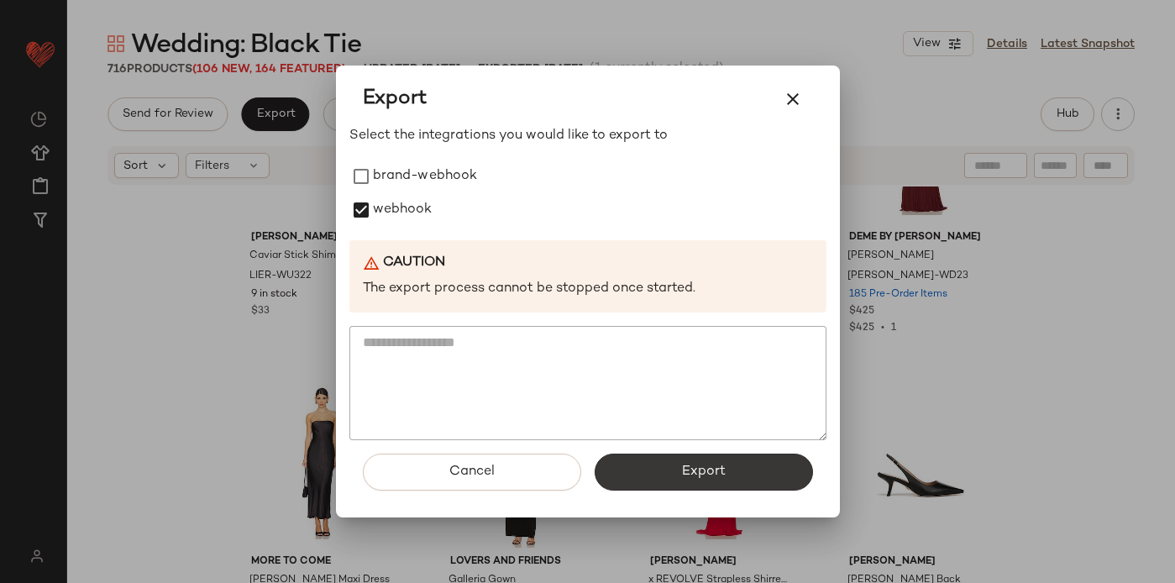
click at [667, 467] on button "Export" at bounding box center [704, 472] width 218 height 37
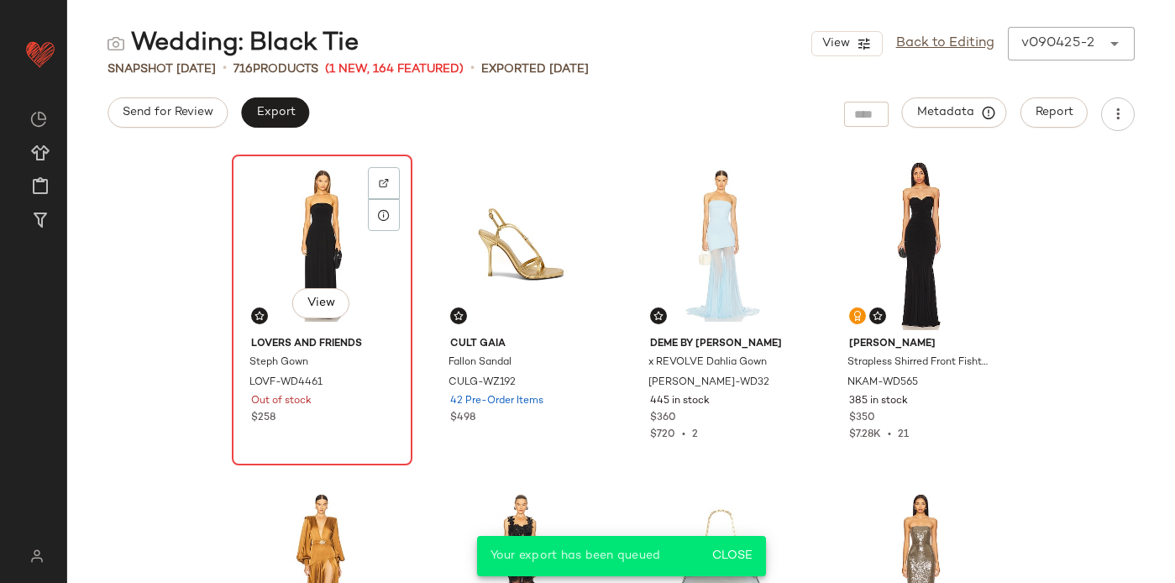
click at [333, 193] on div "View" at bounding box center [322, 245] width 169 height 170
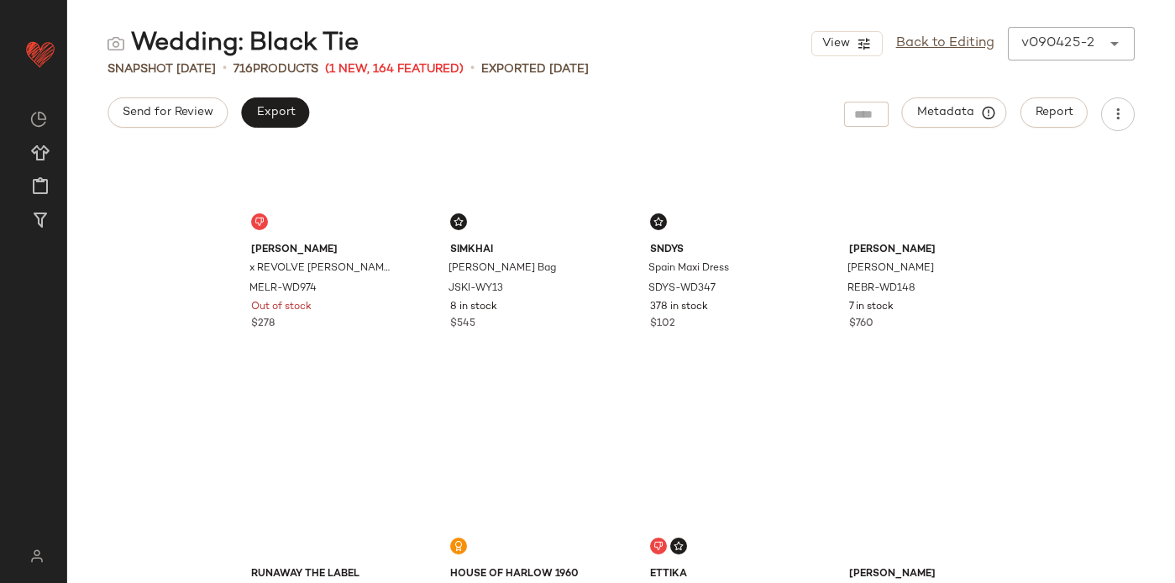
scroll to position [3000, 0]
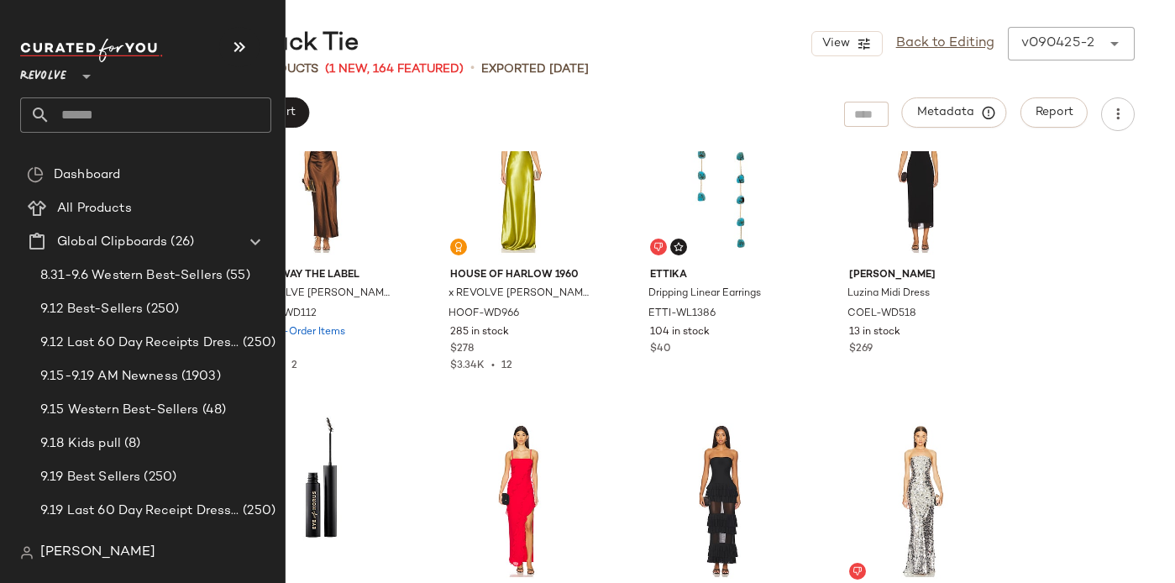
click at [63, 113] on input "text" at bounding box center [160, 114] width 221 height 35
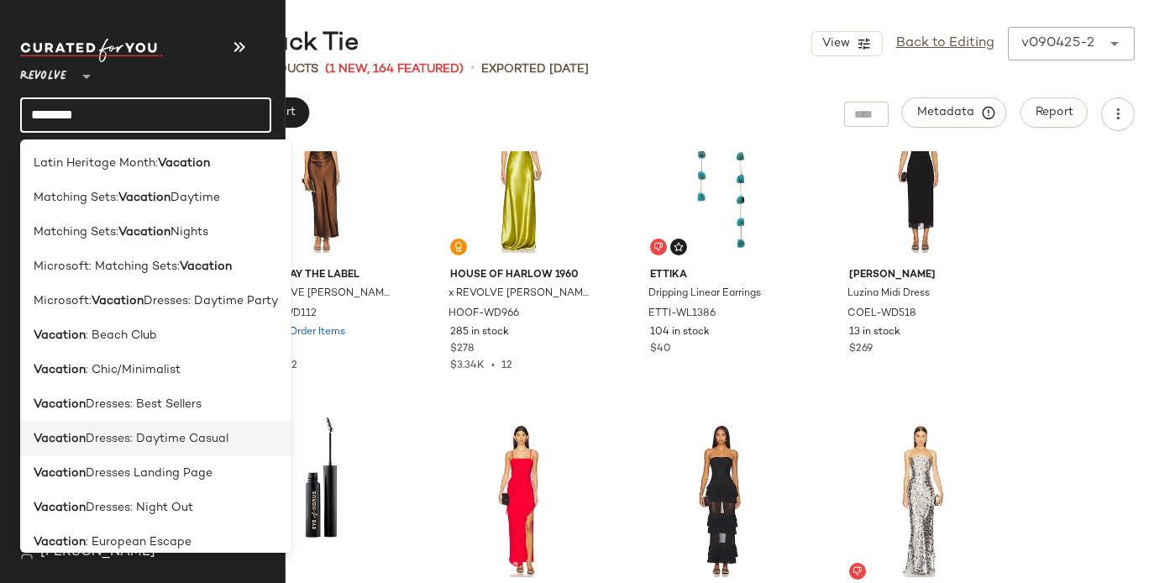
type input "********"
click at [97, 434] on span "Dresses: Daytime Casual" at bounding box center [157, 439] width 143 height 18
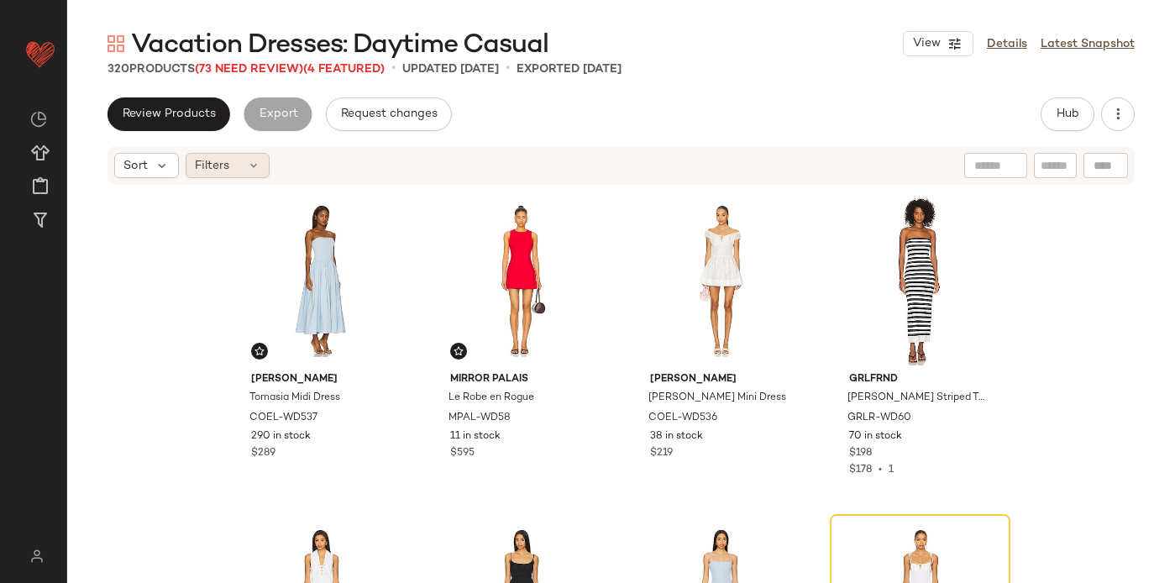
click at [238, 174] on div "Filters" at bounding box center [228, 165] width 84 height 25
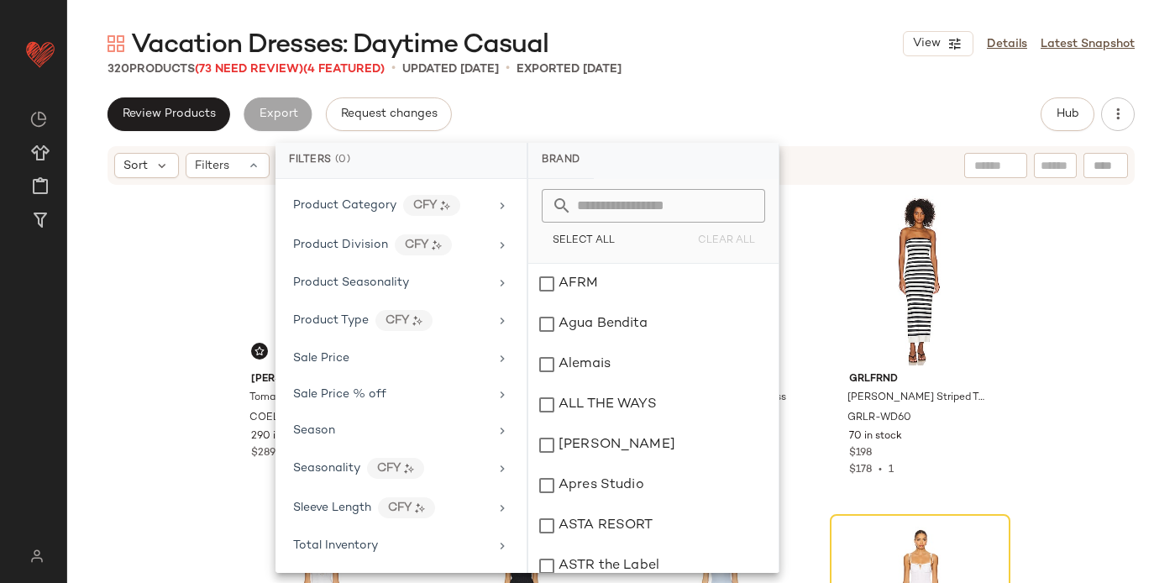
scroll to position [1347, 0]
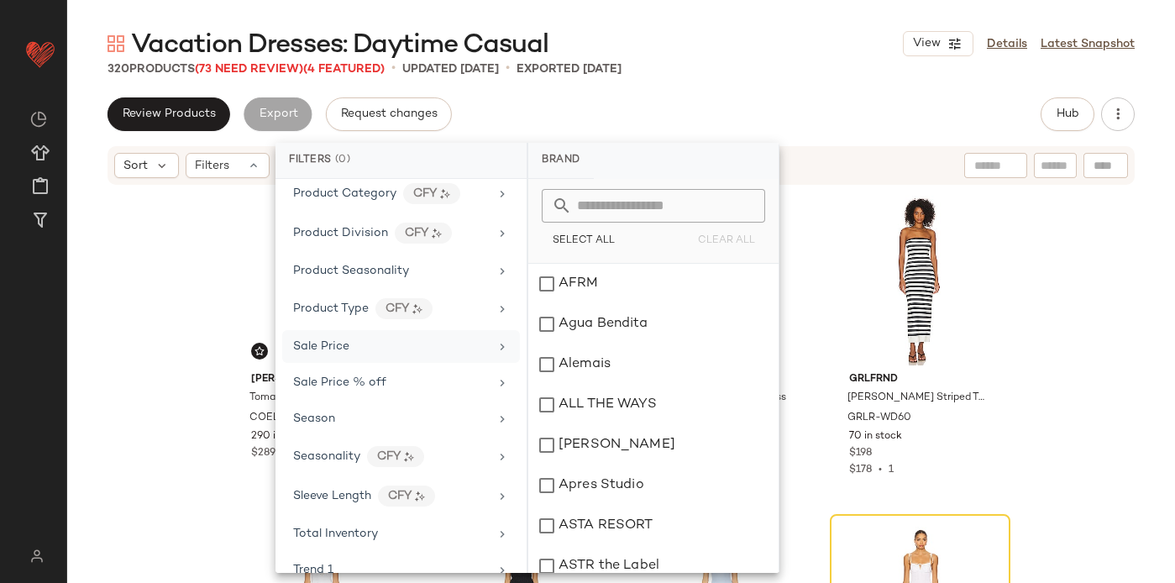
click at [366, 348] on div "Sale Price" at bounding box center [391, 347] width 196 height 18
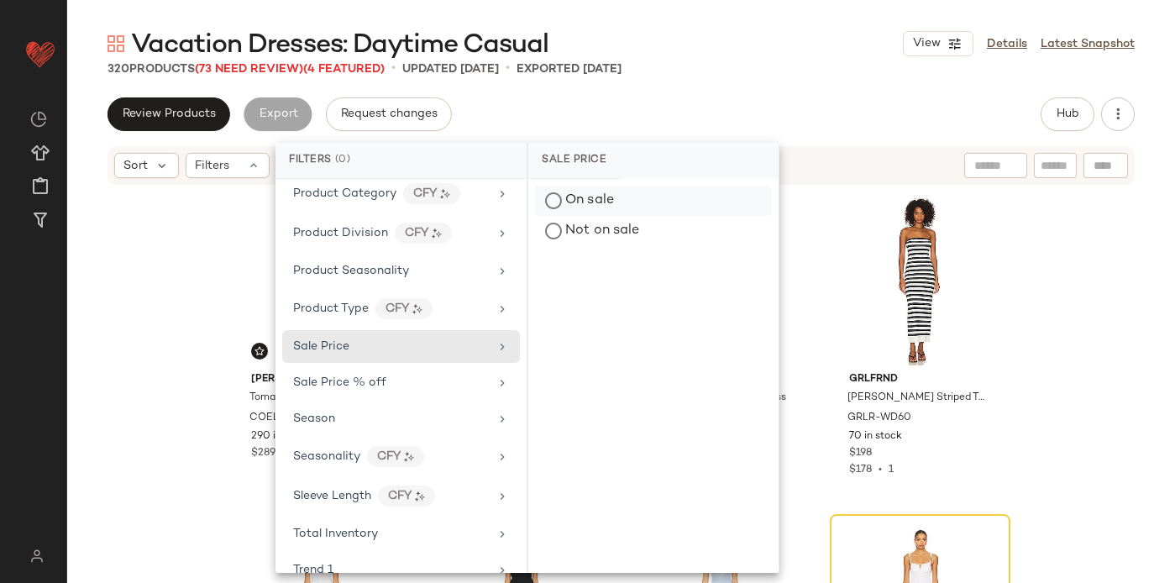
click at [565, 197] on div "On sale" at bounding box center [653, 201] width 237 height 30
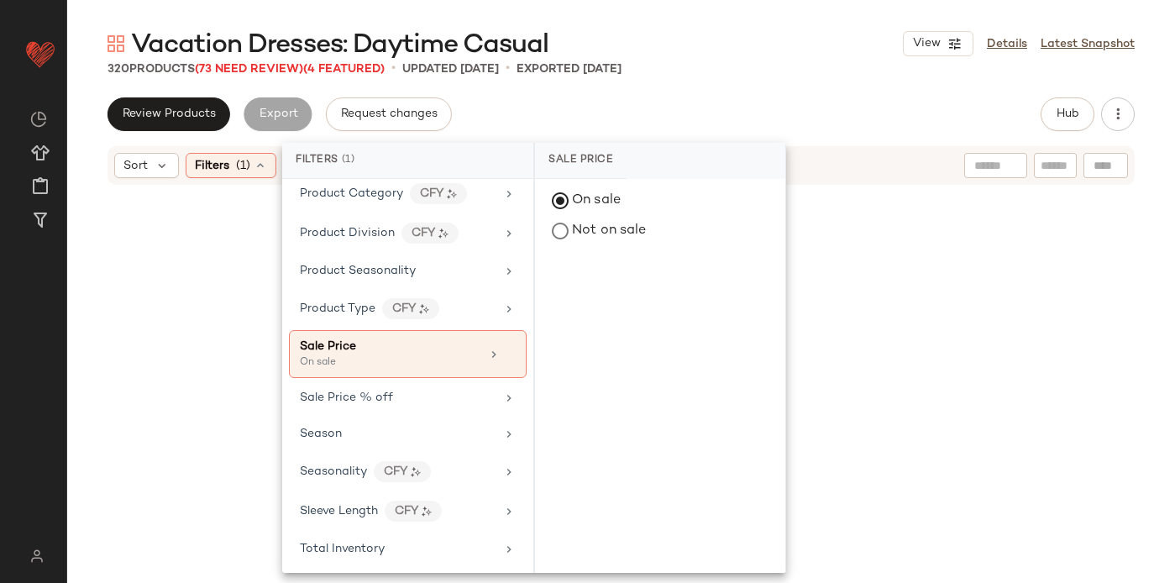
click at [630, 125] on div "Review Products Export Request changes Hub" at bounding box center [621, 114] width 1027 height 34
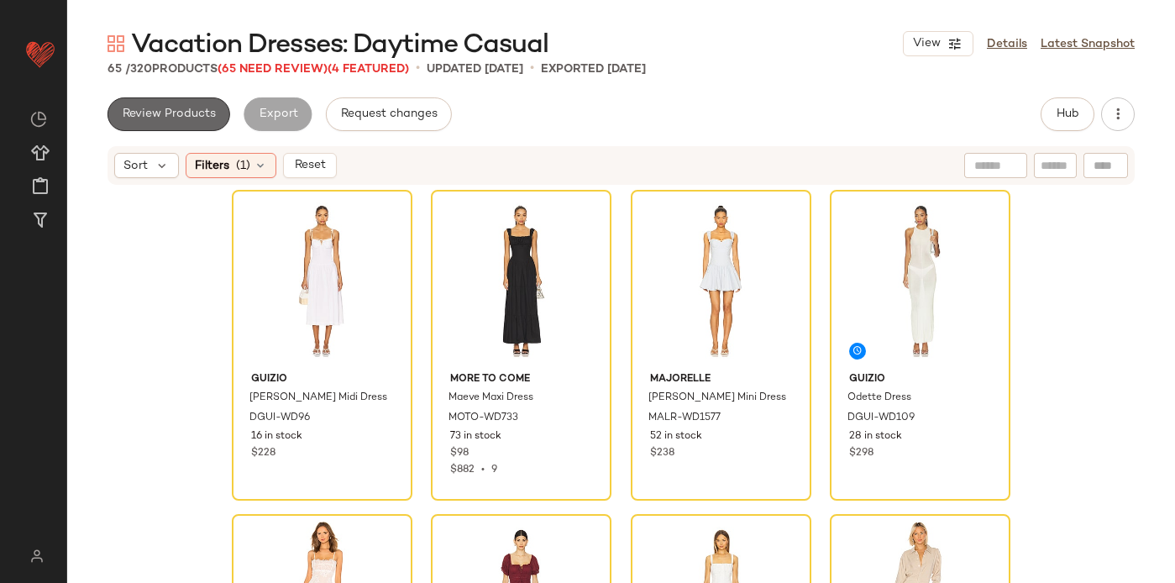
click at [180, 115] on span "Review Products" at bounding box center [169, 114] width 94 height 13
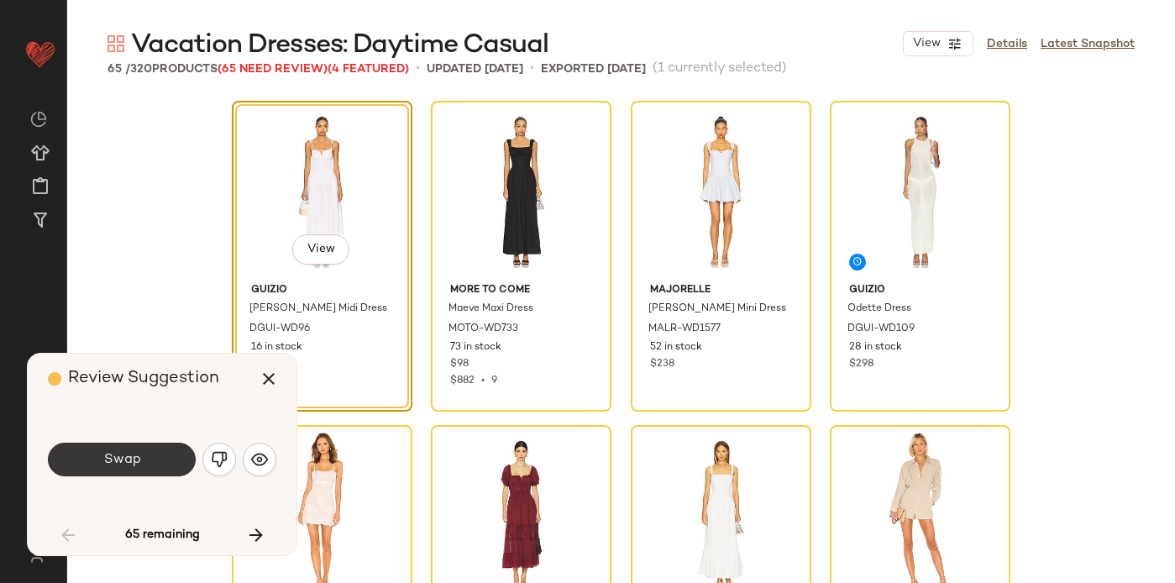
click at [126, 448] on button "Swap" at bounding box center [122, 460] width 148 height 34
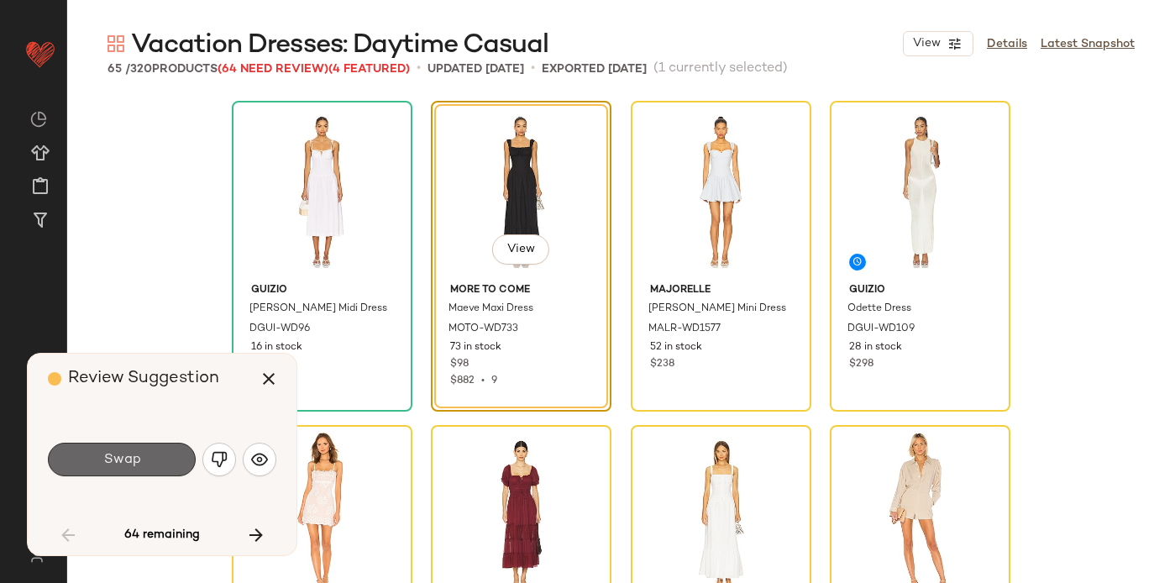
click at [126, 465] on span "Swap" at bounding box center [121, 460] width 38 height 16
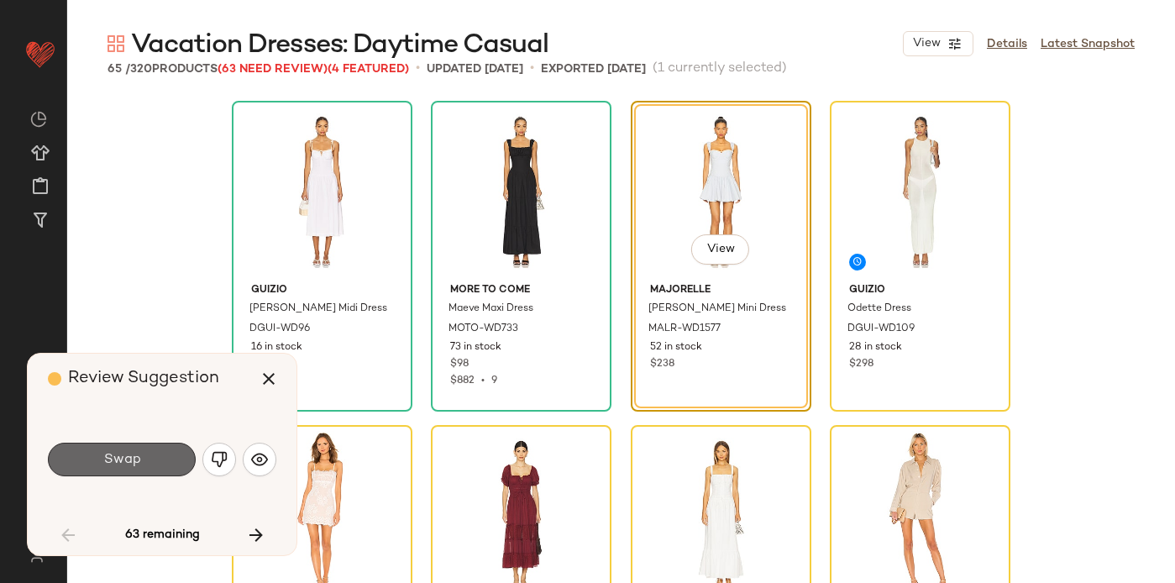
click at [126, 465] on span "Swap" at bounding box center [121, 460] width 38 height 16
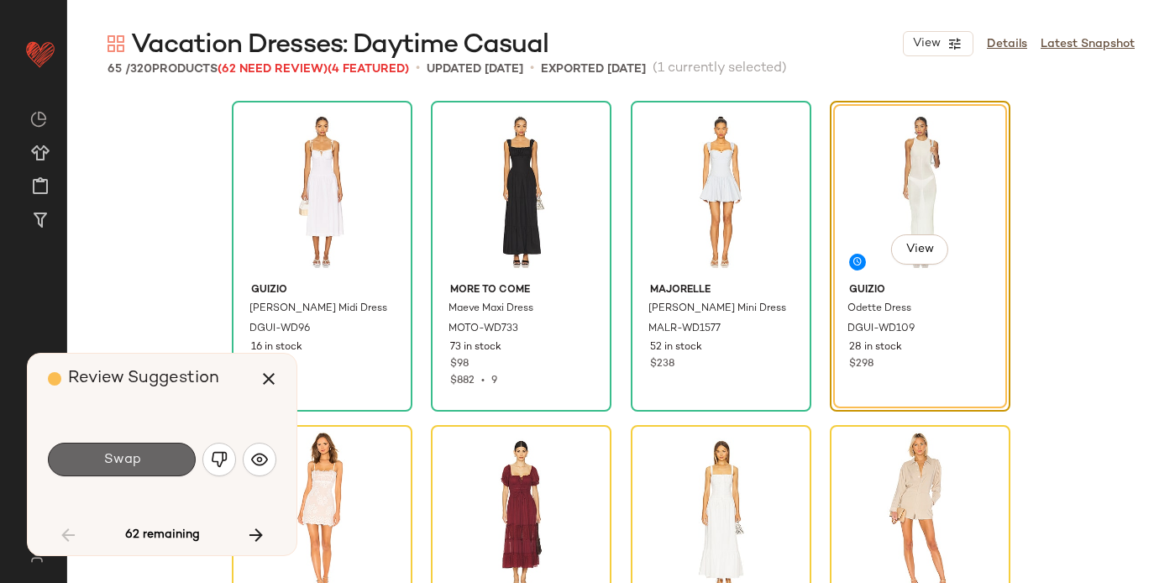
click at [125, 464] on span "Swap" at bounding box center [121, 460] width 38 height 16
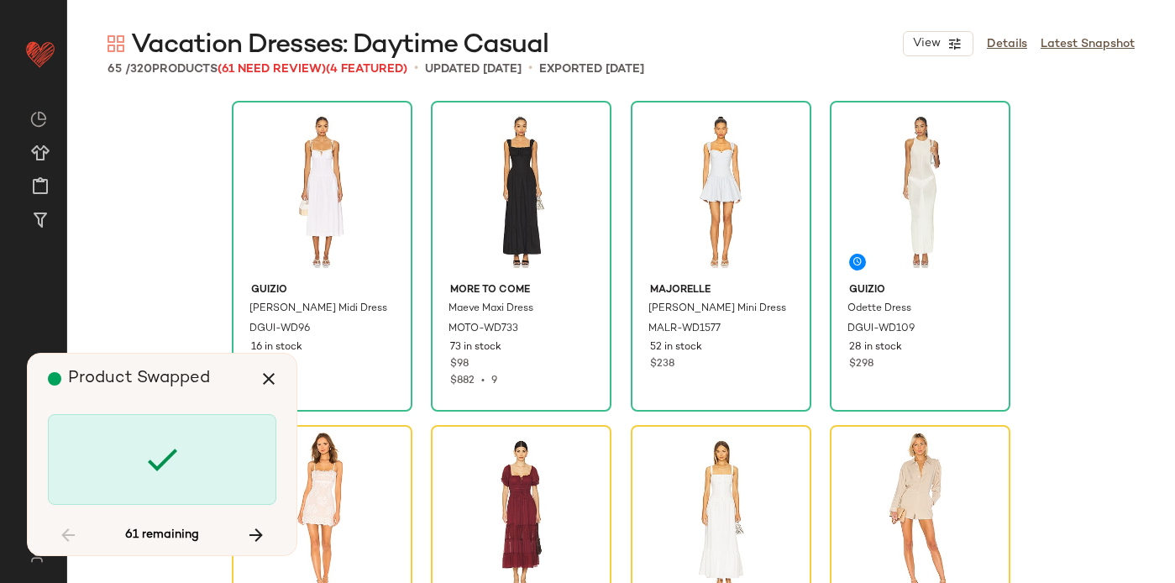
scroll to position [338, 0]
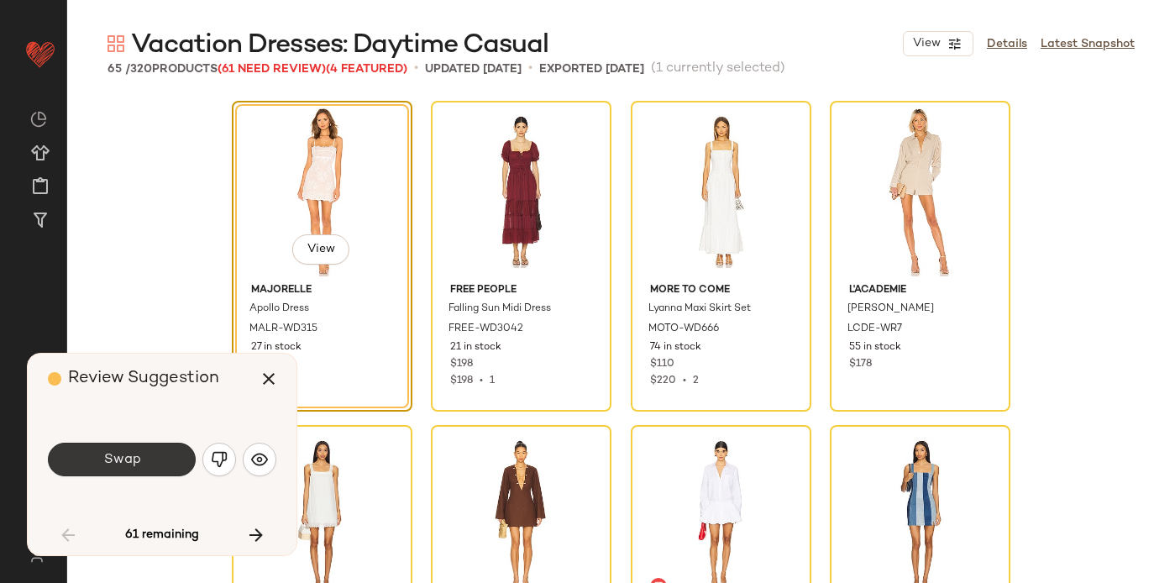
click at [124, 468] on button "Swap" at bounding box center [122, 460] width 148 height 34
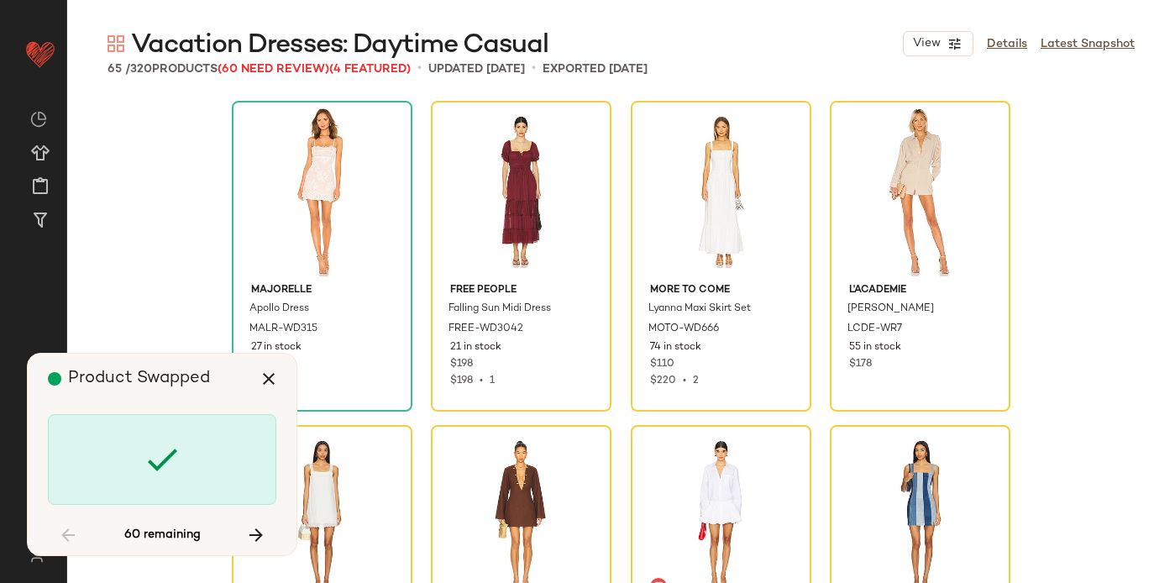
scroll to position [324, 0]
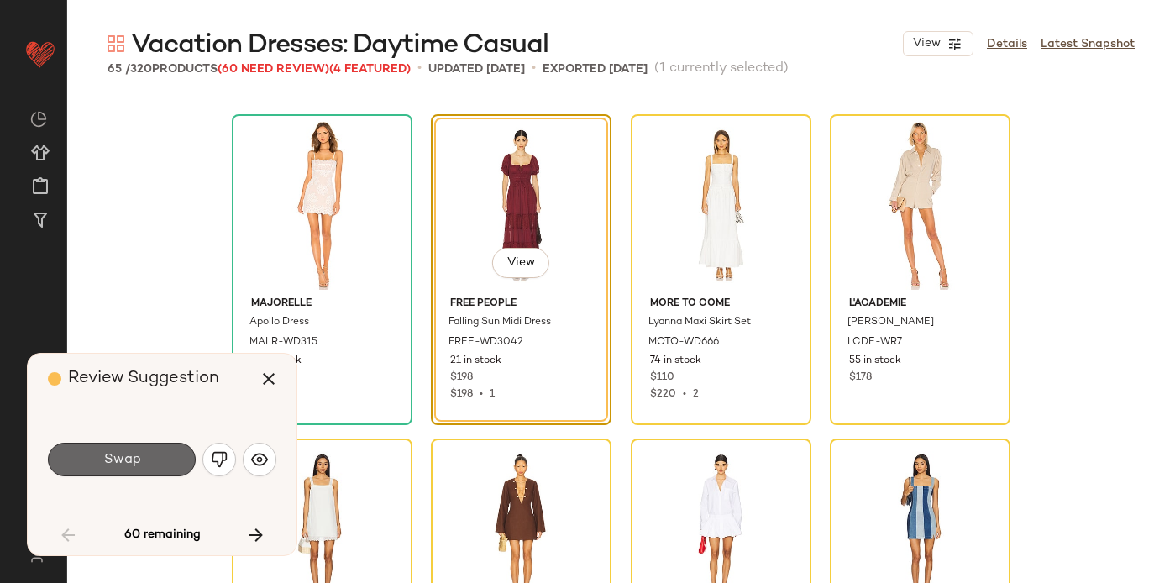
click at [125, 466] on span "Swap" at bounding box center [121, 460] width 38 height 16
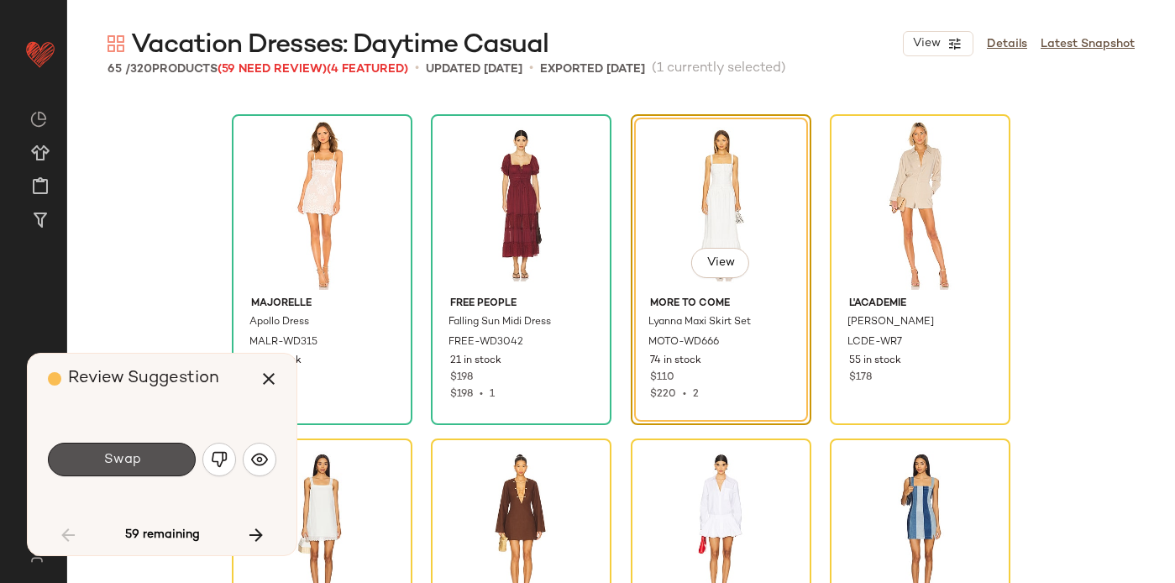
click at [125, 465] on span "Swap" at bounding box center [121, 460] width 38 height 16
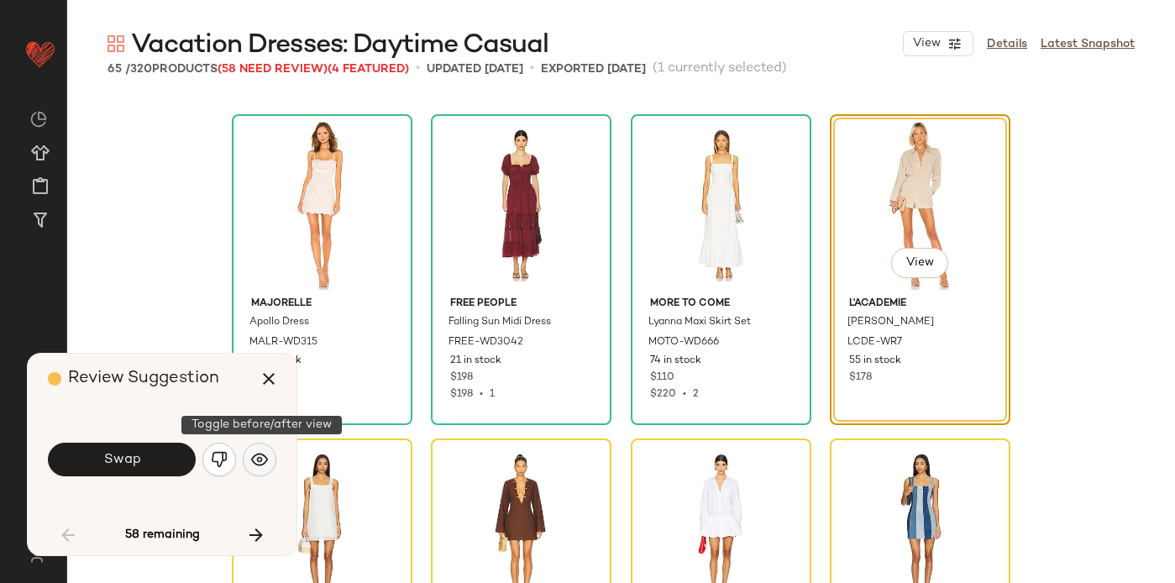
click at [256, 459] on img "button" at bounding box center [259, 459] width 17 height 17
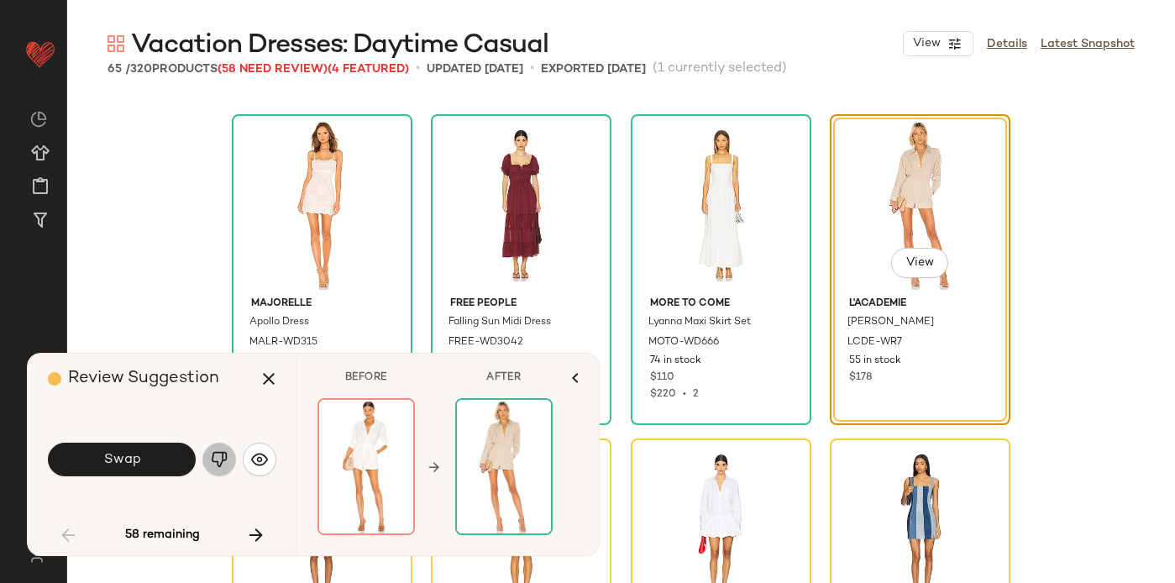
click at [208, 456] on button "button" at bounding box center [219, 460] width 34 height 34
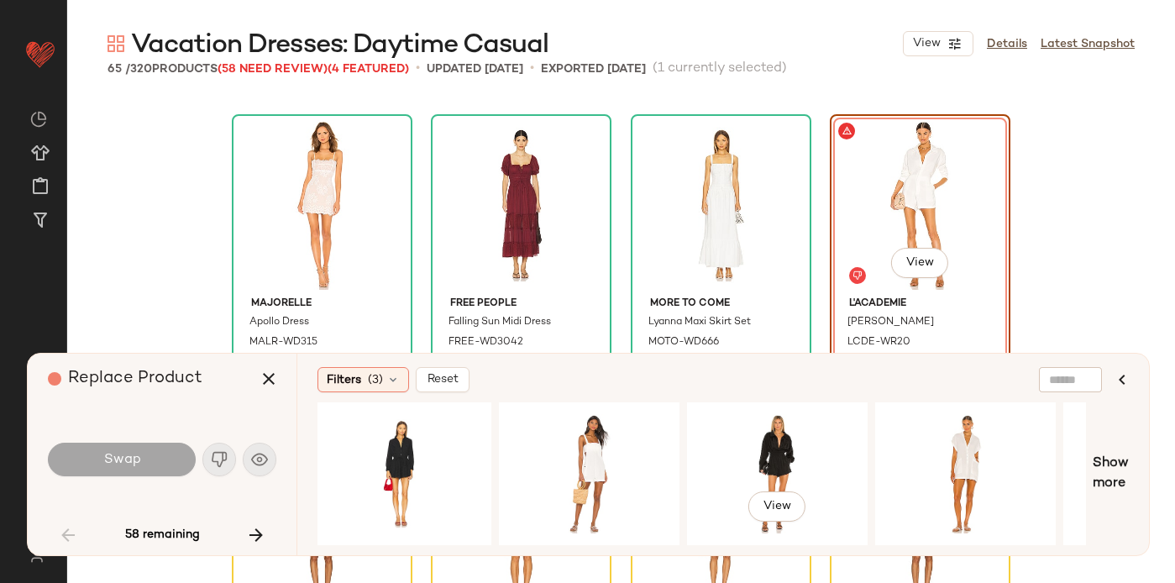
scroll to position [0, 1104]
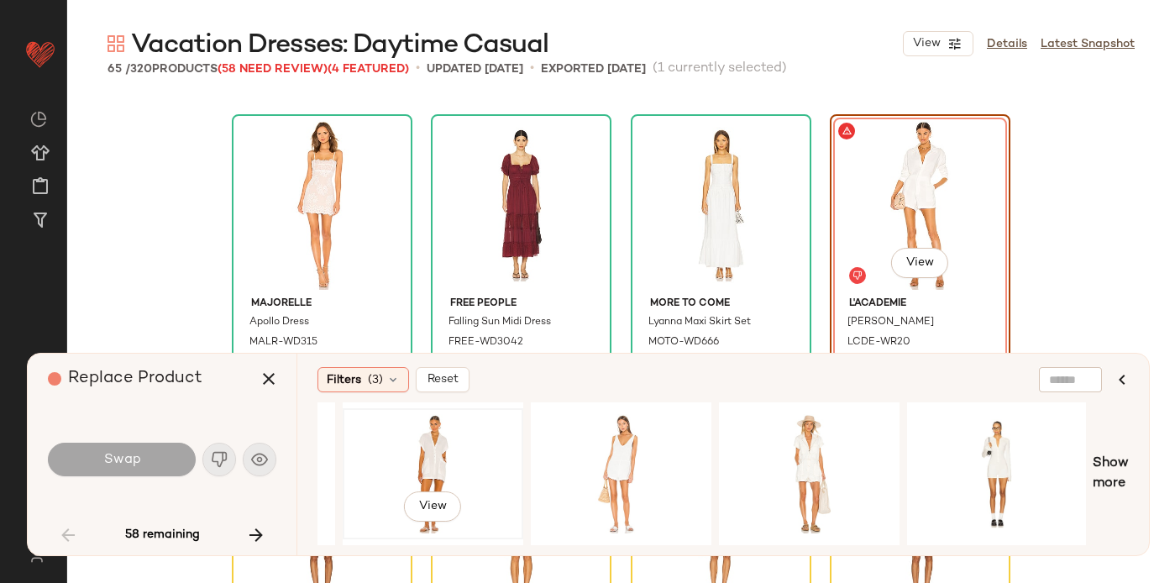
click at [427, 457] on div "View" at bounding box center [433, 473] width 169 height 119
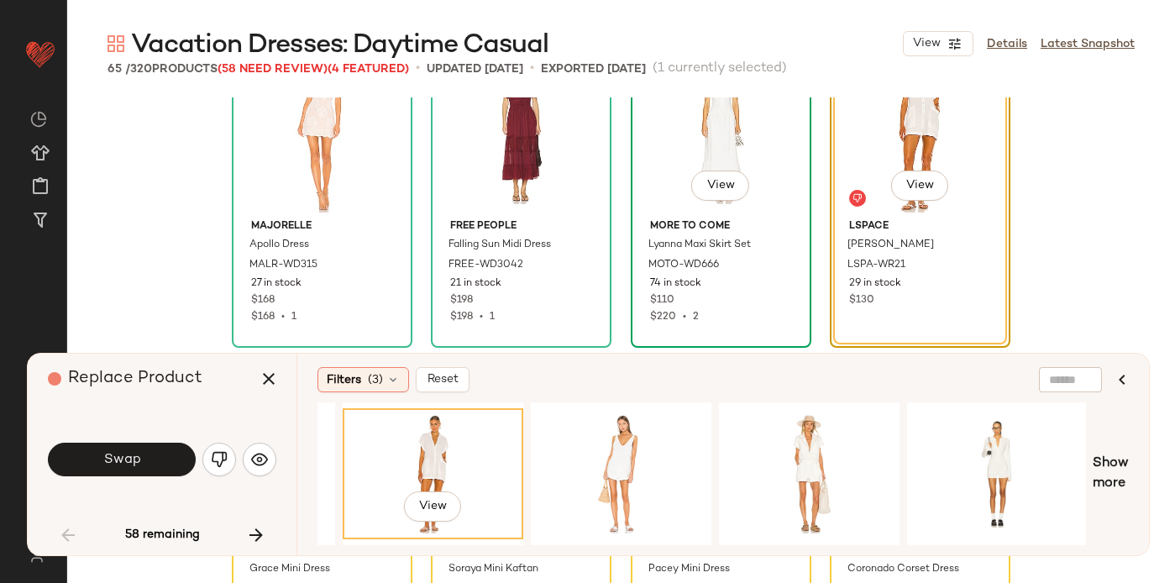
scroll to position [432, 0]
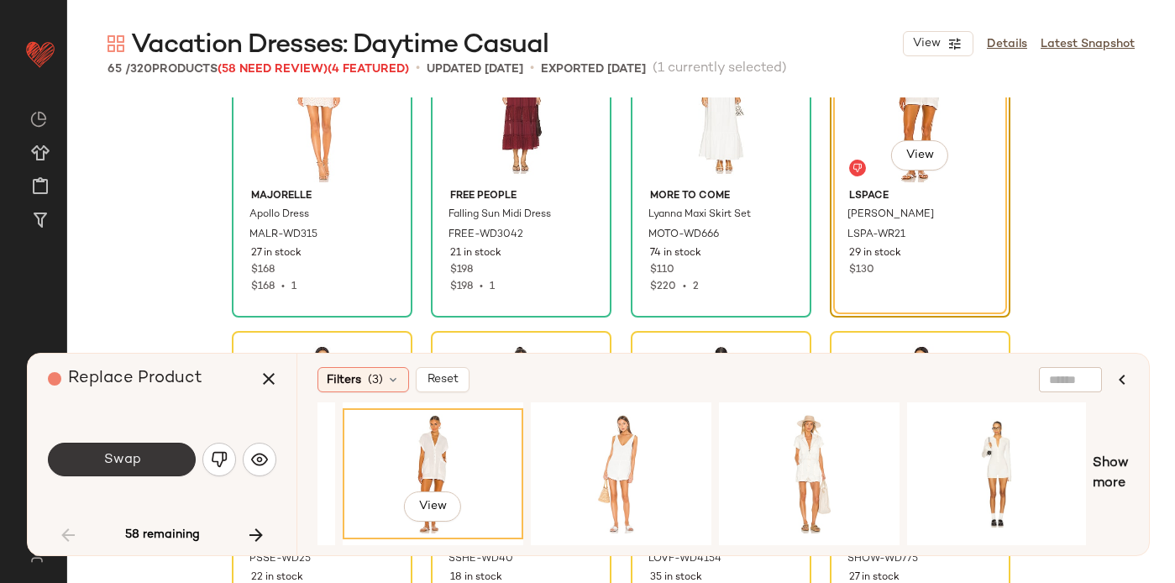
click at [138, 461] on span "Swap" at bounding box center [121, 460] width 38 height 16
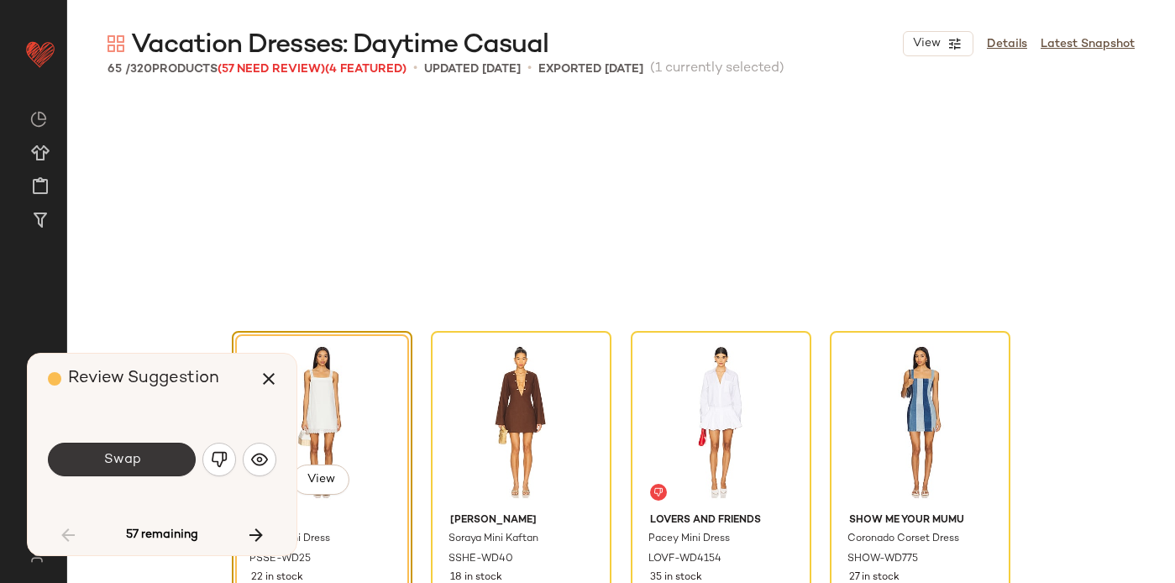
scroll to position [648, 0]
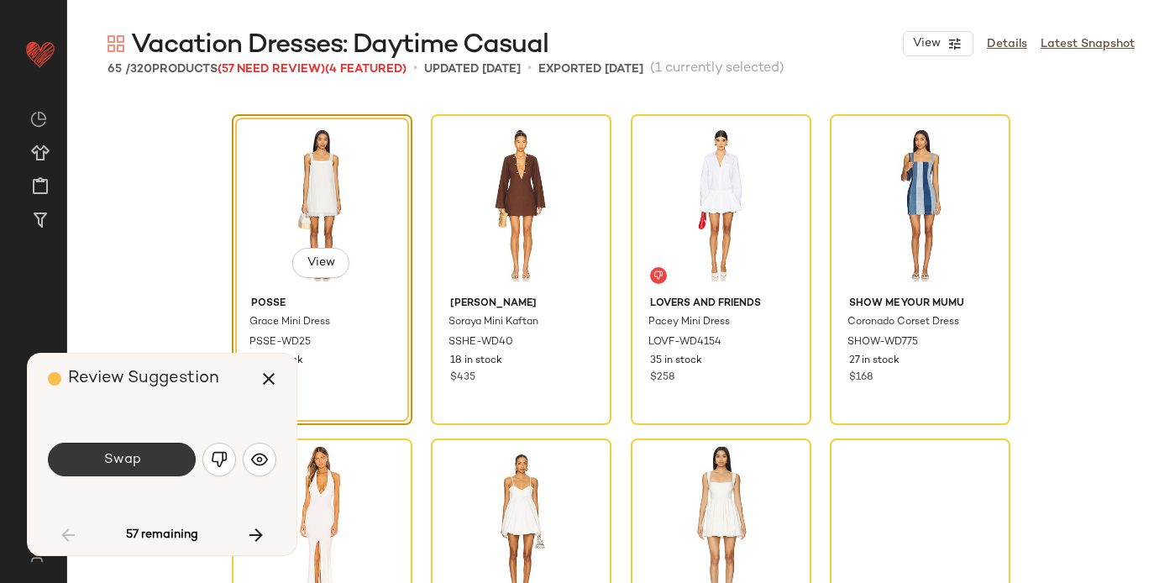
click at [147, 459] on button "Swap" at bounding box center [122, 460] width 148 height 34
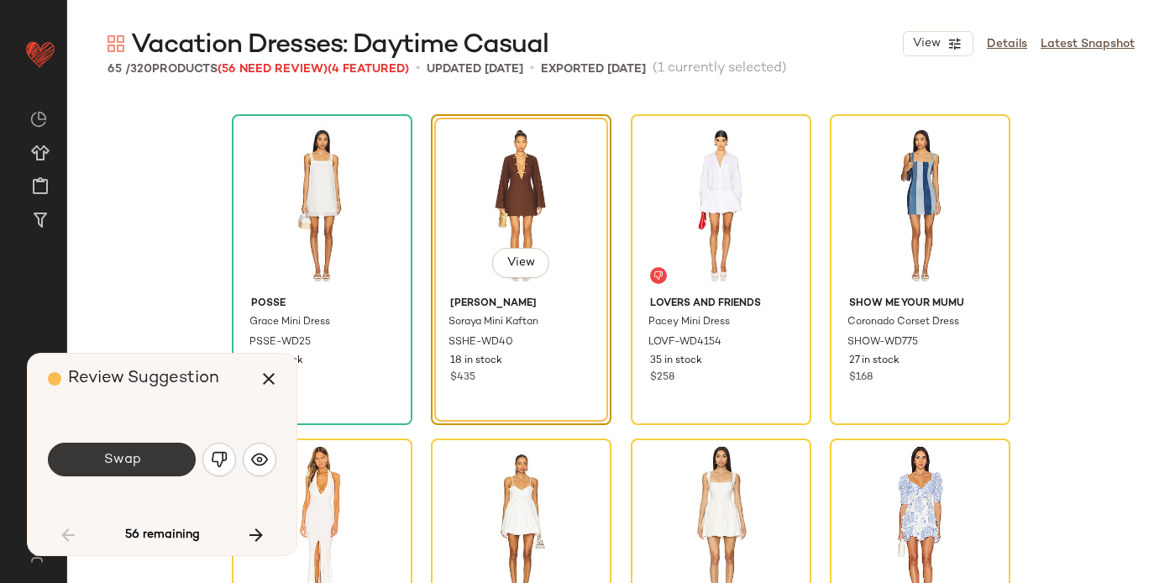
click at [146, 459] on button "Swap" at bounding box center [122, 460] width 148 height 34
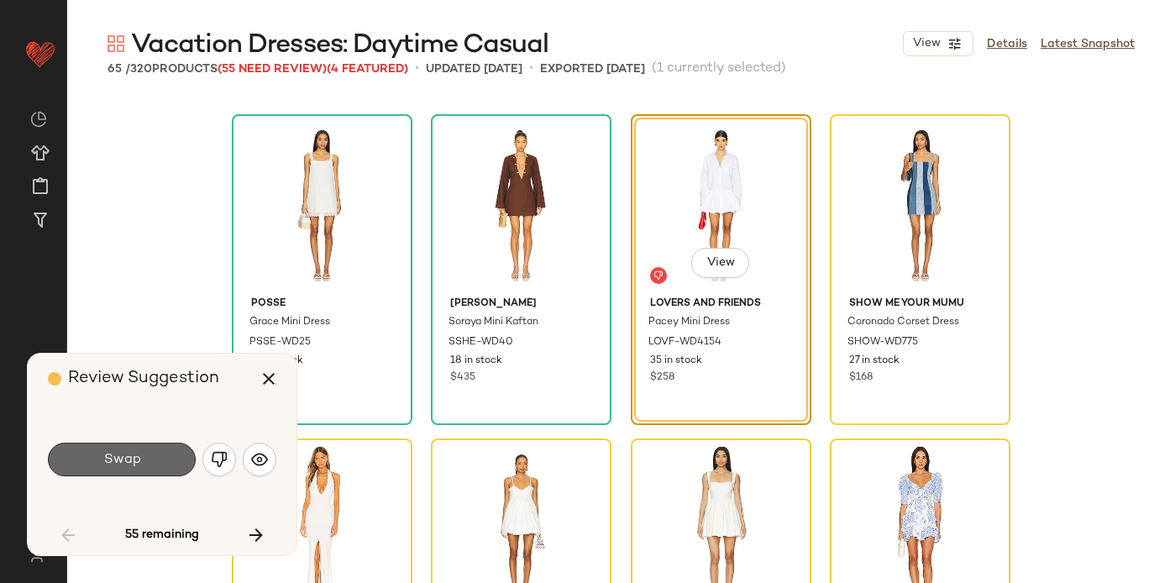
click at [146, 461] on button "Swap" at bounding box center [122, 460] width 148 height 34
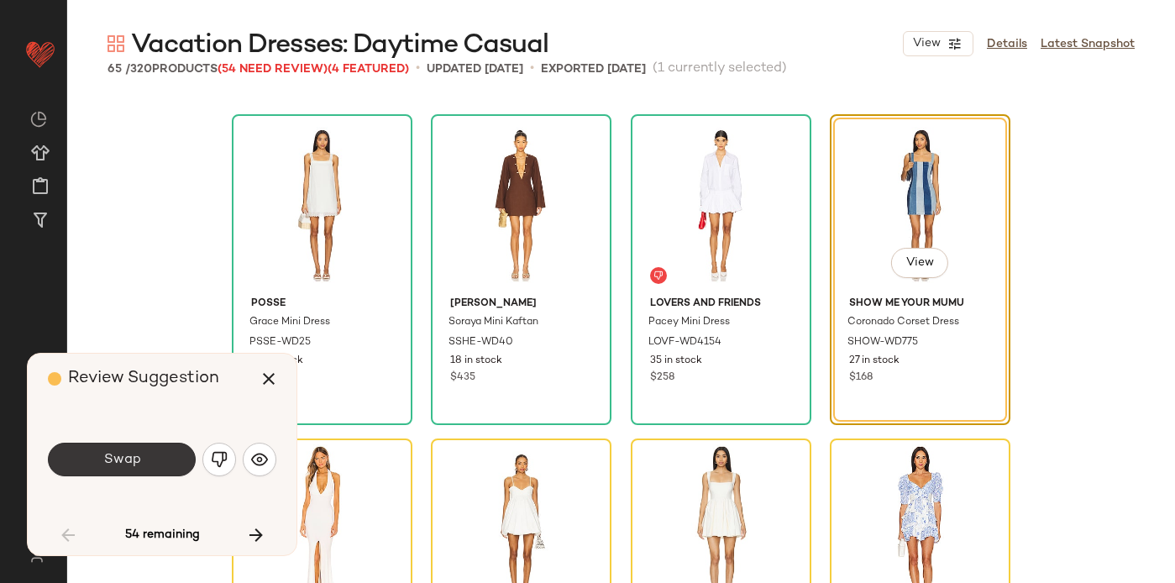
click at [146, 461] on button "Swap" at bounding box center [122, 460] width 148 height 34
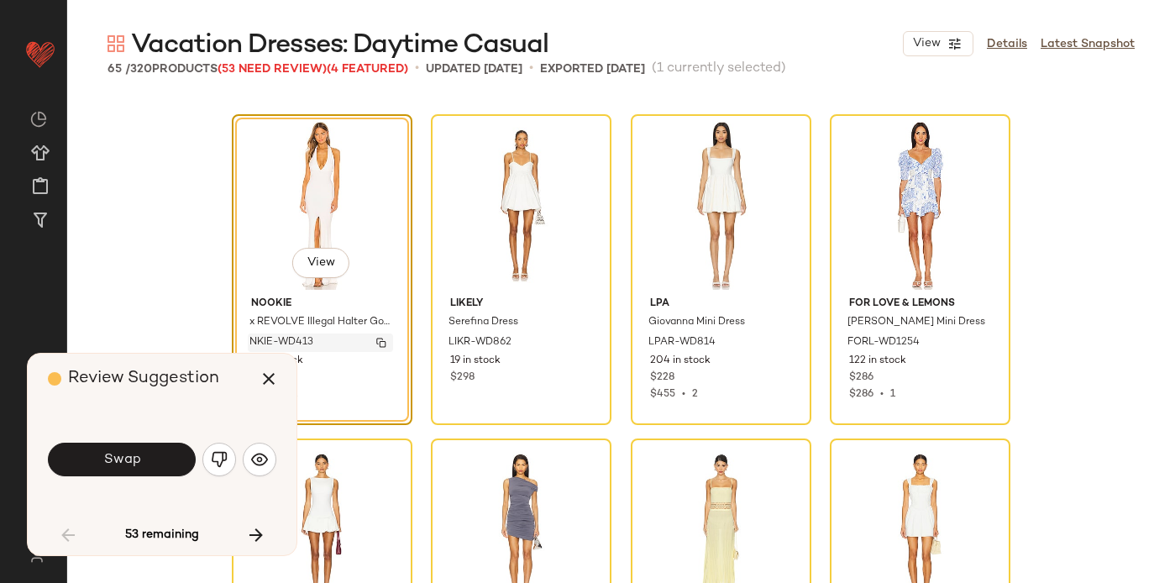
scroll to position [1022, 0]
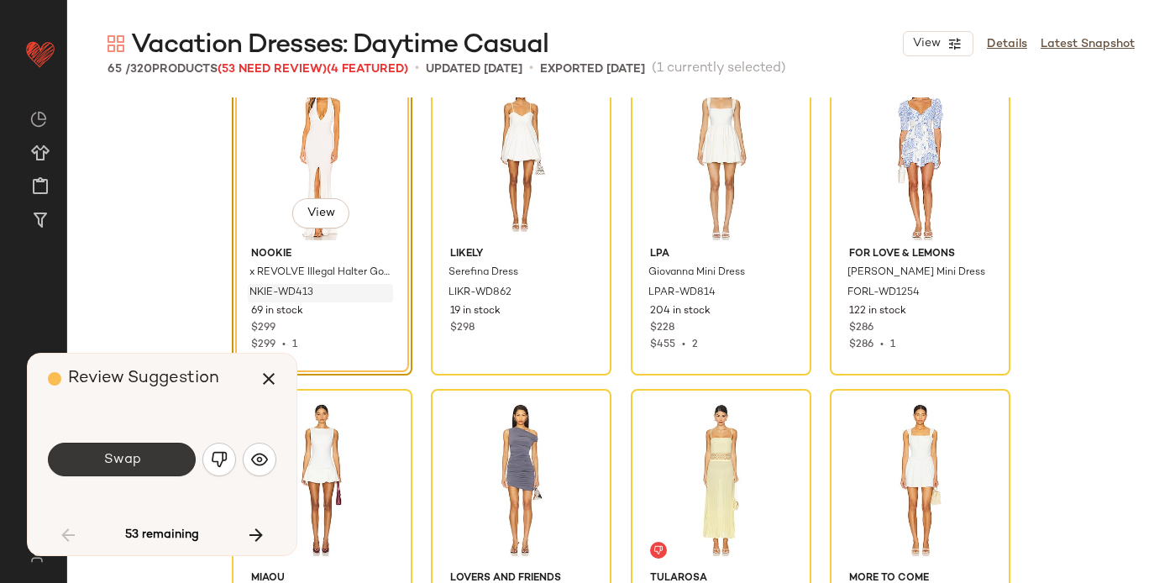
click at [146, 451] on button "Swap" at bounding box center [122, 460] width 148 height 34
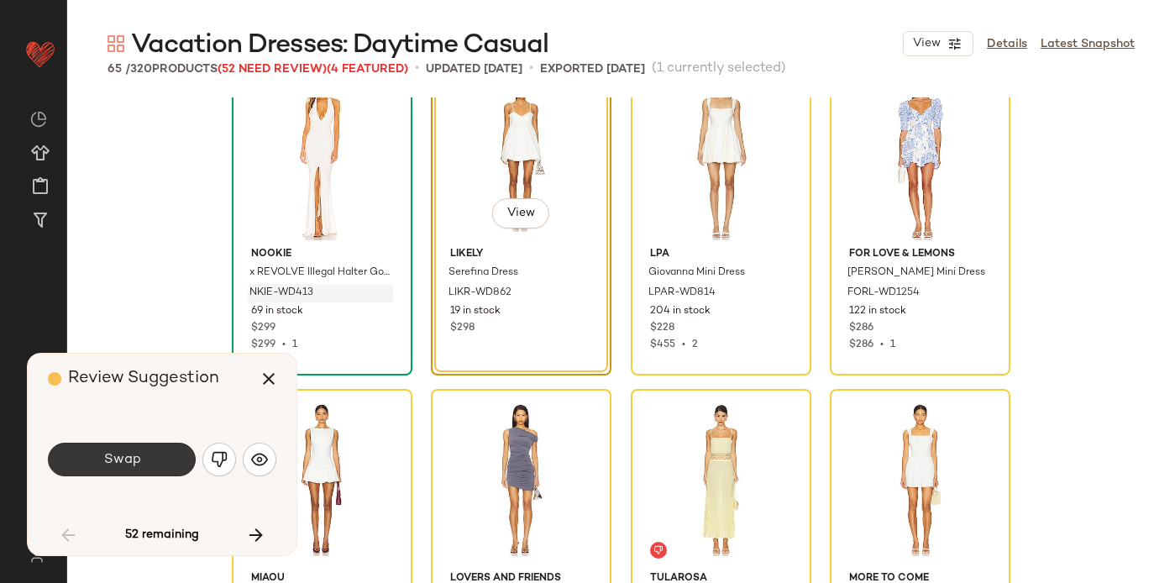
scroll to position [973, 0]
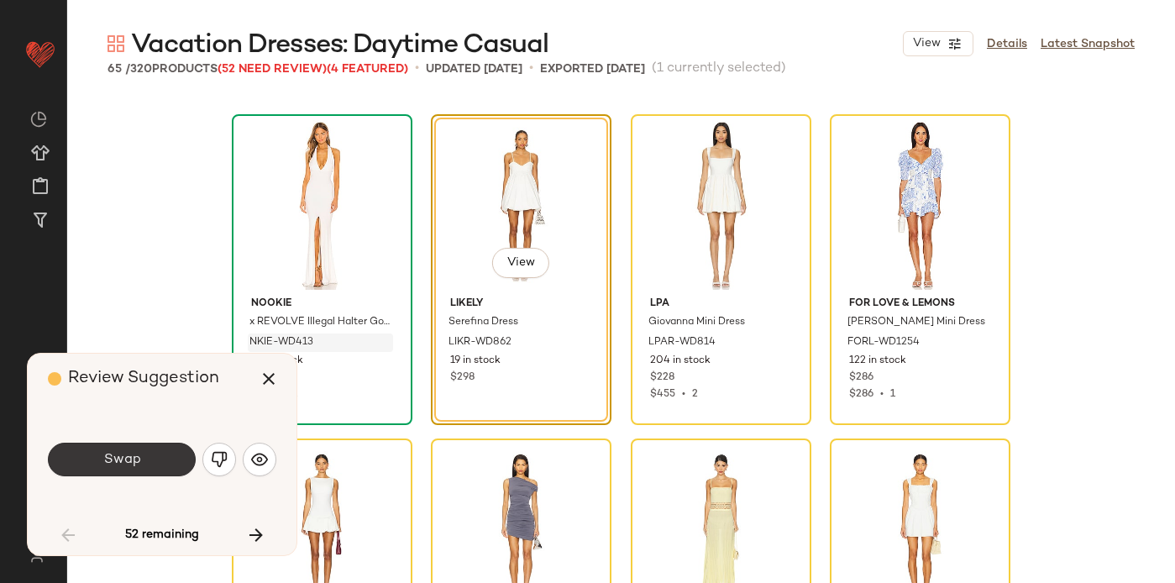
click at [150, 452] on button "Swap" at bounding box center [122, 460] width 148 height 34
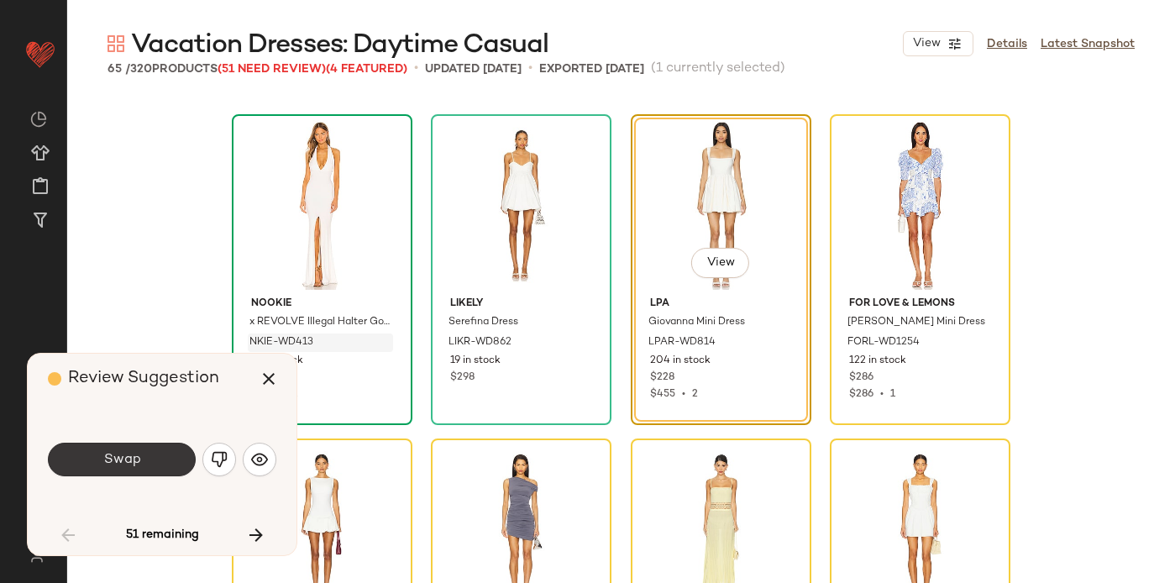
click at [148, 454] on button "Swap" at bounding box center [122, 460] width 148 height 34
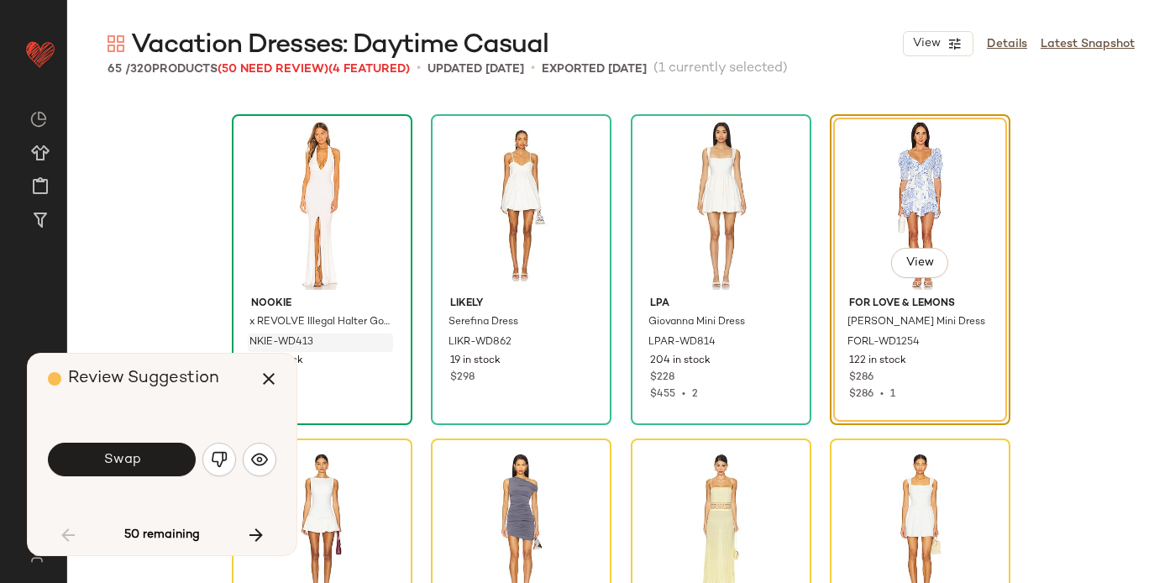
click at [148, 454] on button "Swap" at bounding box center [122, 460] width 148 height 34
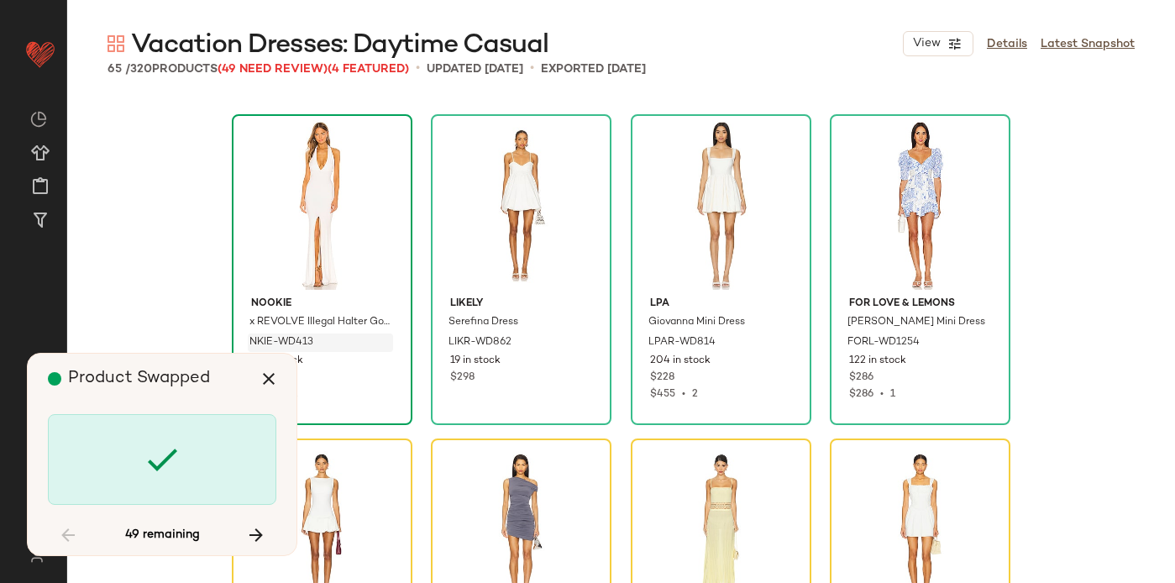
scroll to position [1297, 0]
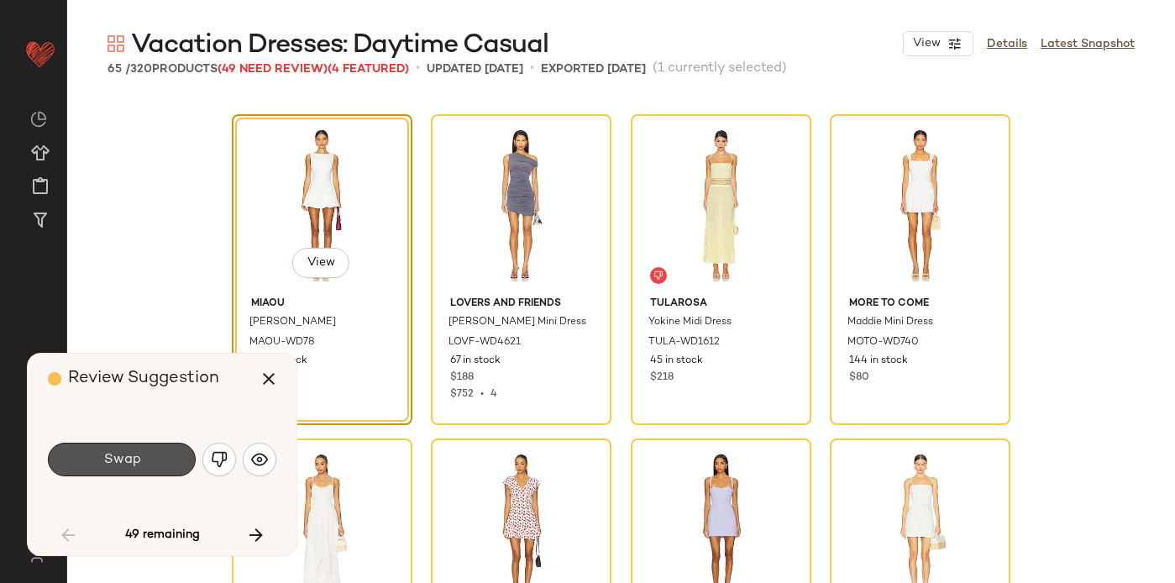
click at [148, 454] on button "Swap" at bounding box center [122, 460] width 148 height 34
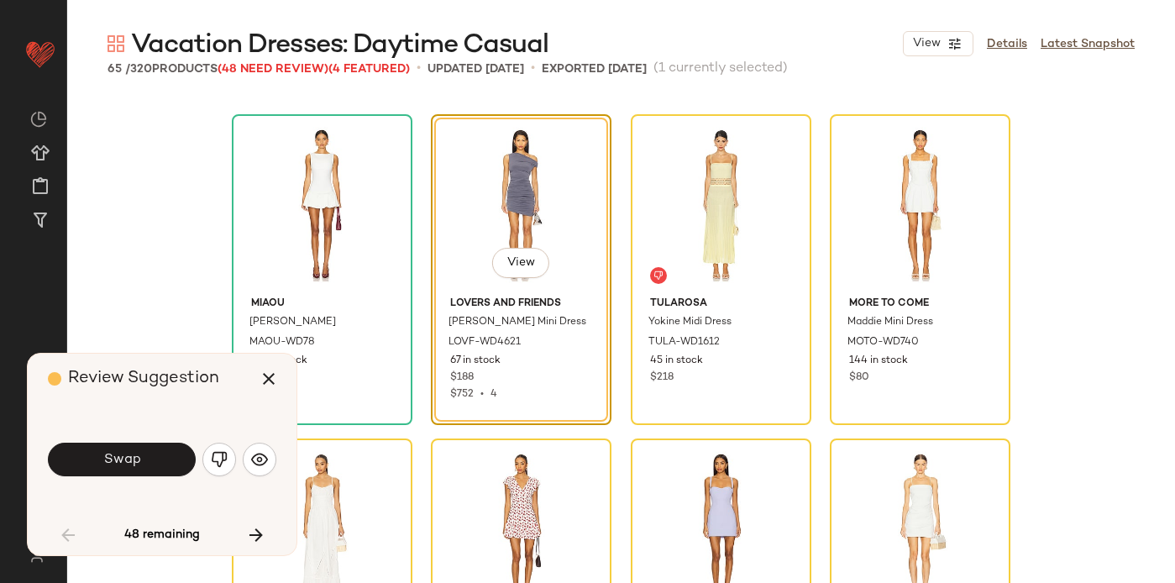
click at [148, 454] on button "Swap" at bounding box center [122, 460] width 148 height 34
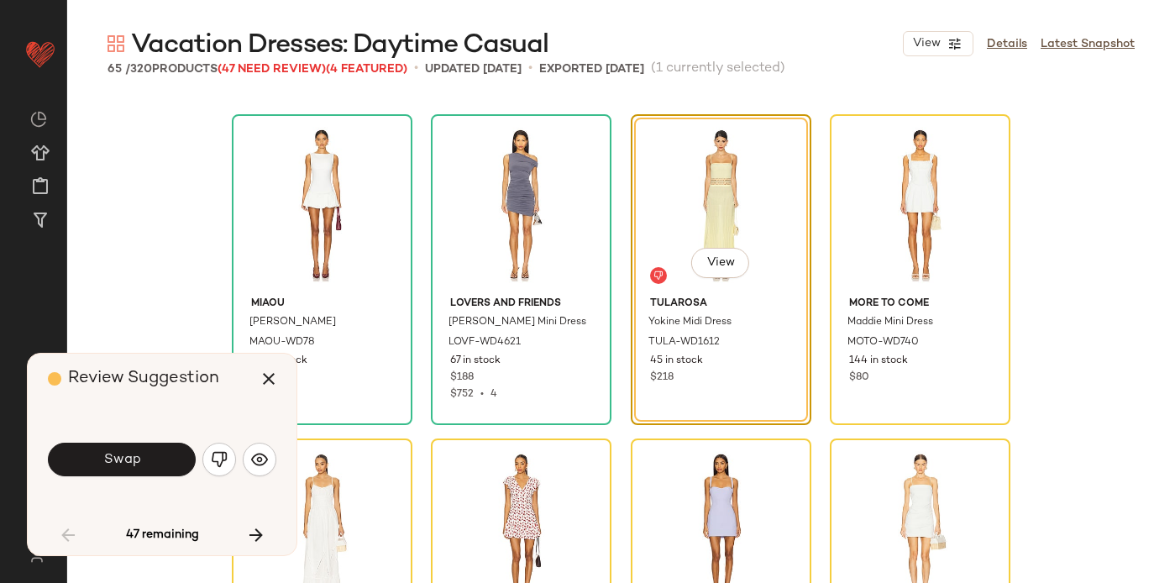
click at [148, 454] on button "Swap" at bounding box center [122, 460] width 148 height 34
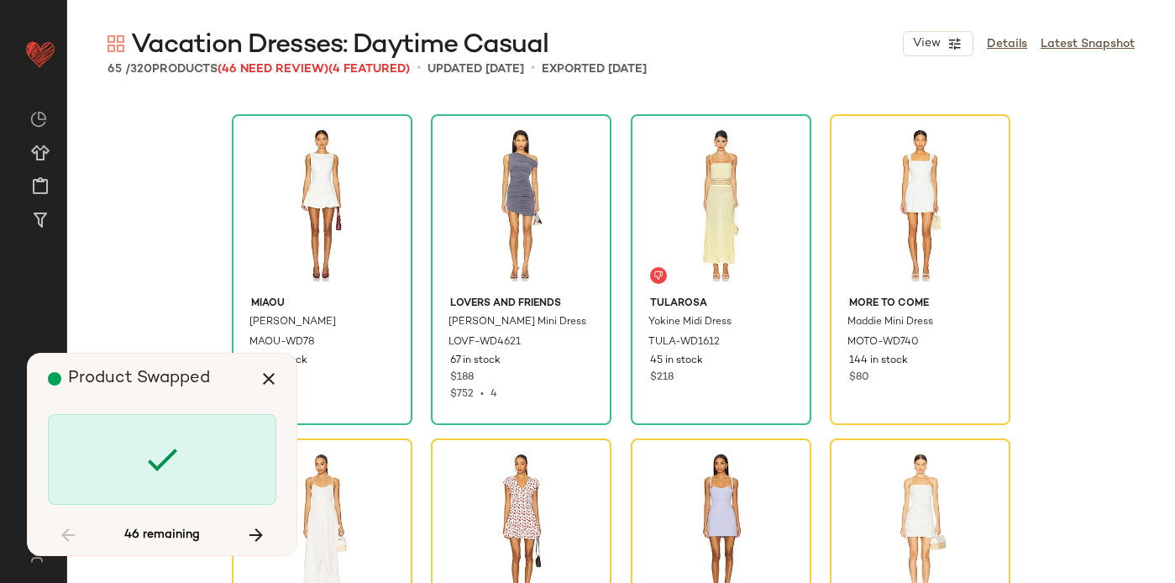
click at [148, 454] on icon at bounding box center [162, 459] width 40 height 40
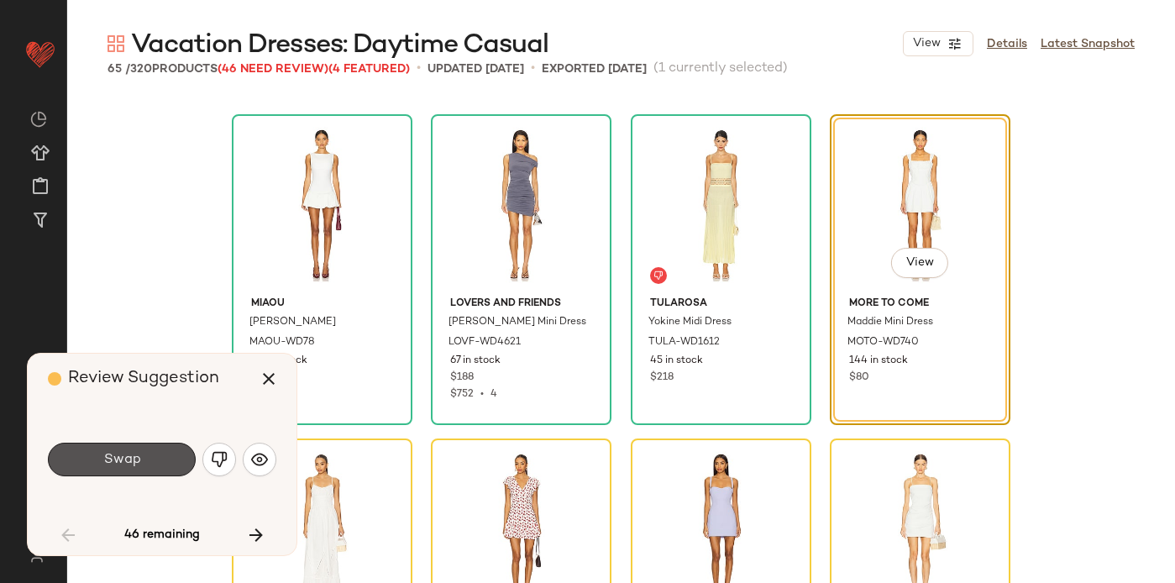
click at [148, 454] on button "Swap" at bounding box center [122, 460] width 148 height 34
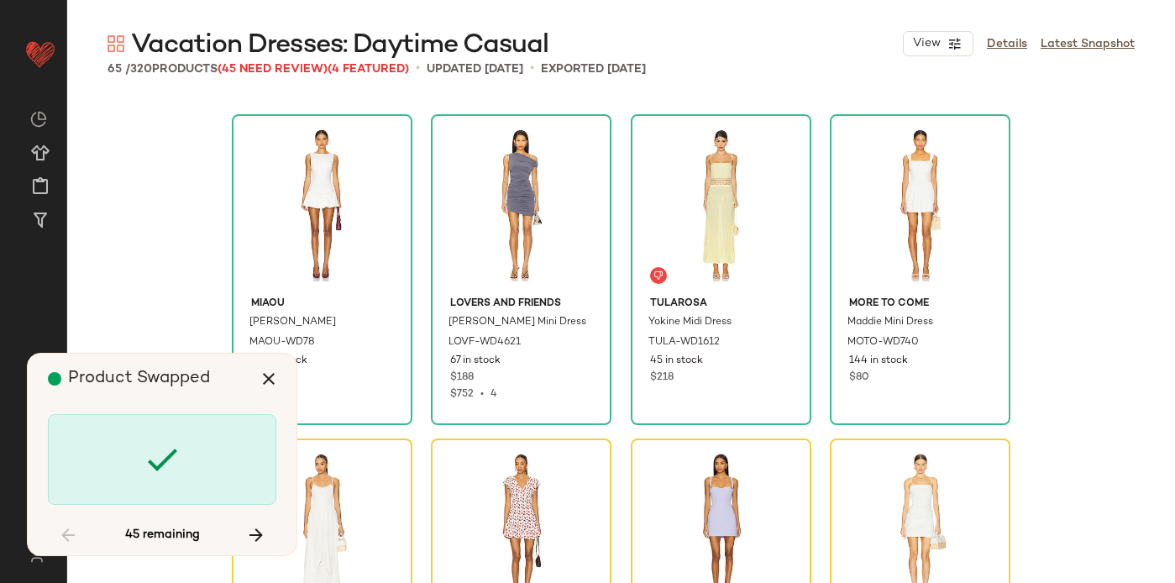
scroll to position [1621, 0]
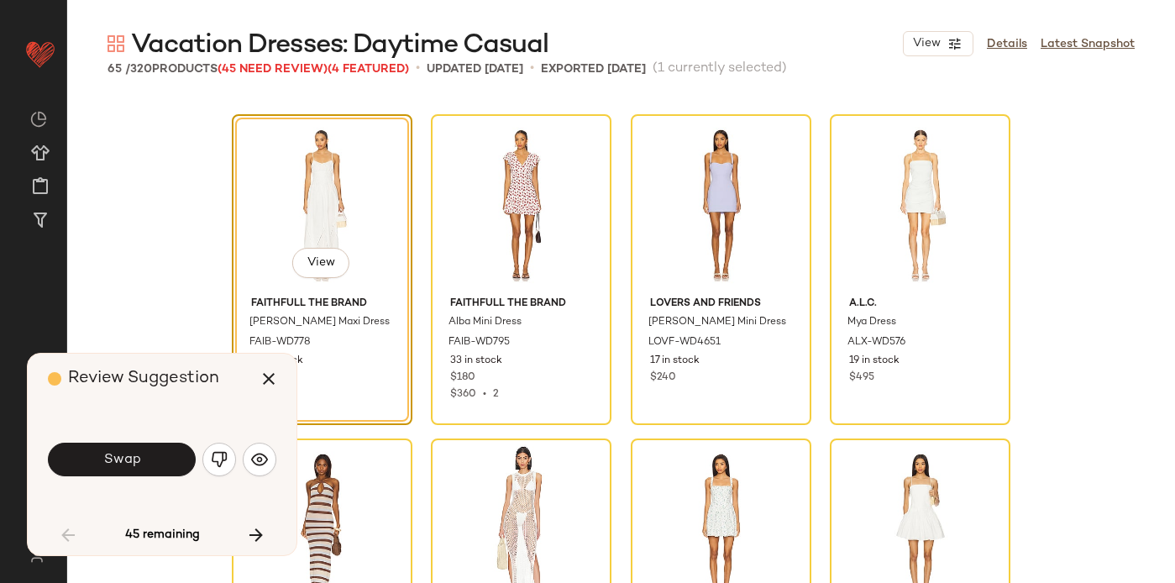
click at [148, 454] on button "Swap" at bounding box center [122, 460] width 148 height 34
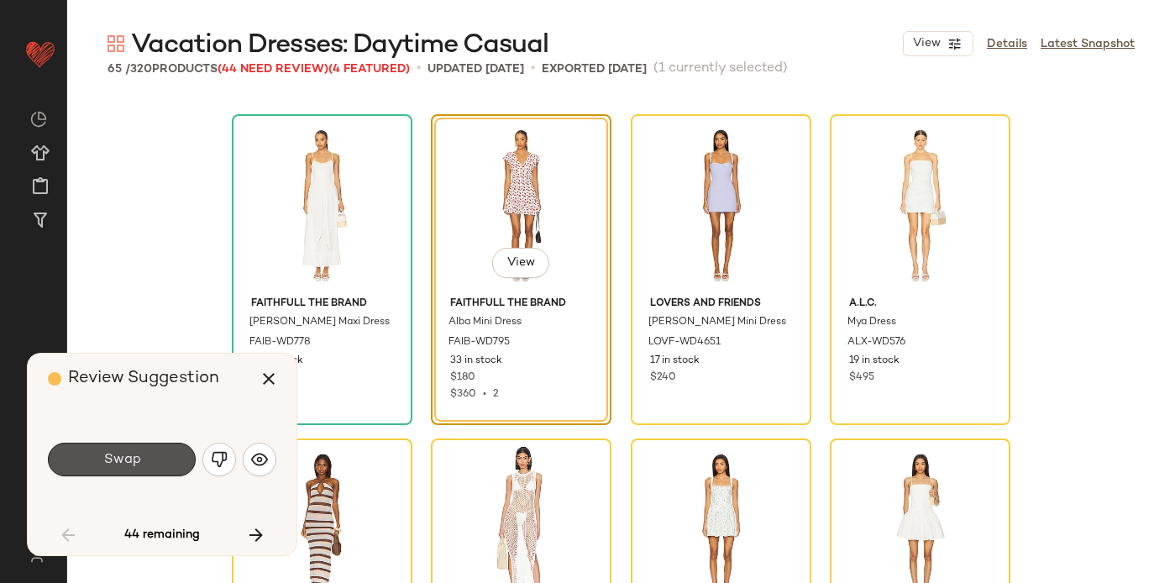
click at [148, 454] on button "Swap" at bounding box center [122, 460] width 148 height 34
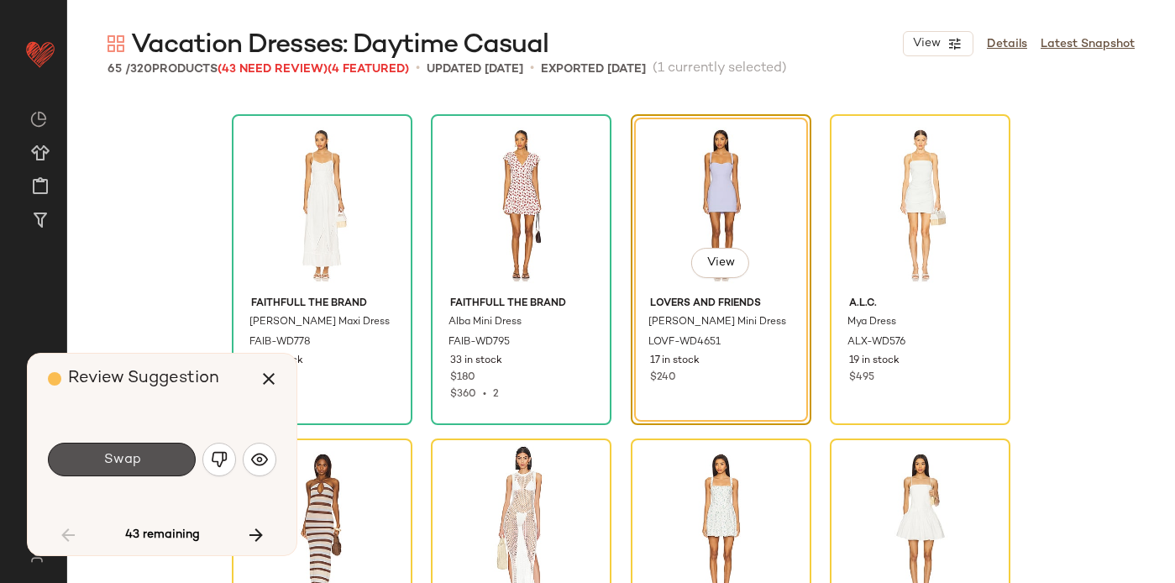
click at [148, 454] on button "Swap" at bounding box center [122, 460] width 148 height 34
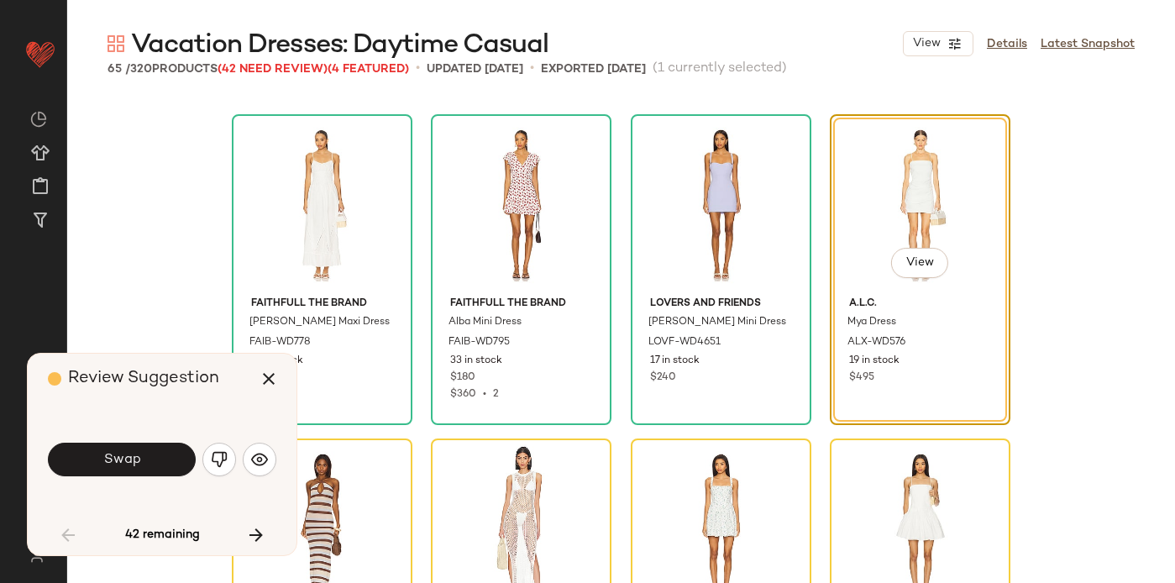
click at [148, 454] on button "Swap" at bounding box center [122, 460] width 148 height 34
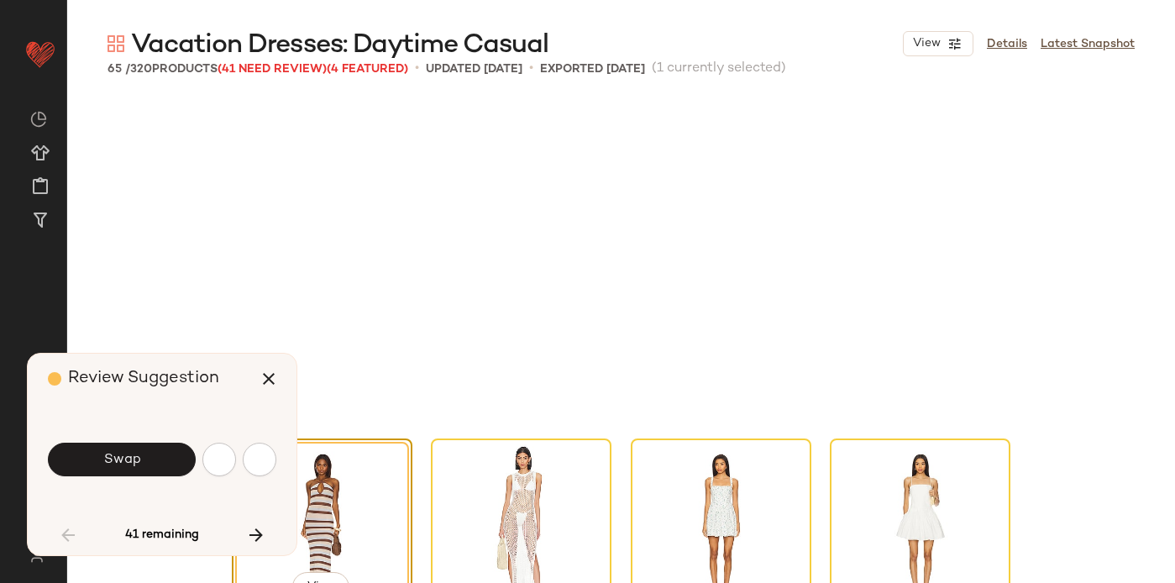
scroll to position [1945, 0]
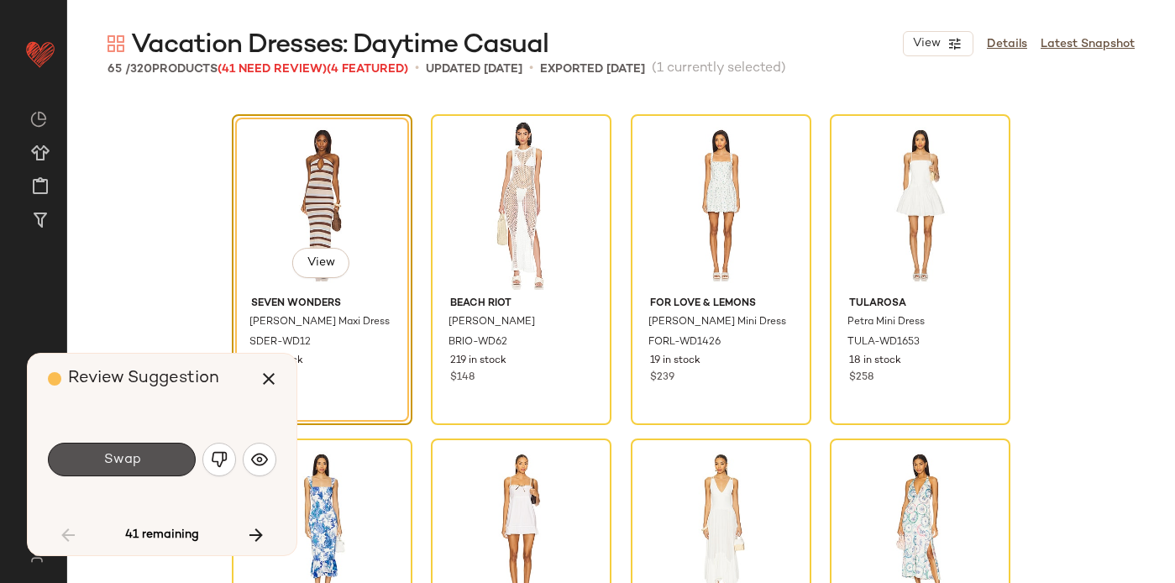
click at [148, 454] on button "Swap" at bounding box center [122, 460] width 148 height 34
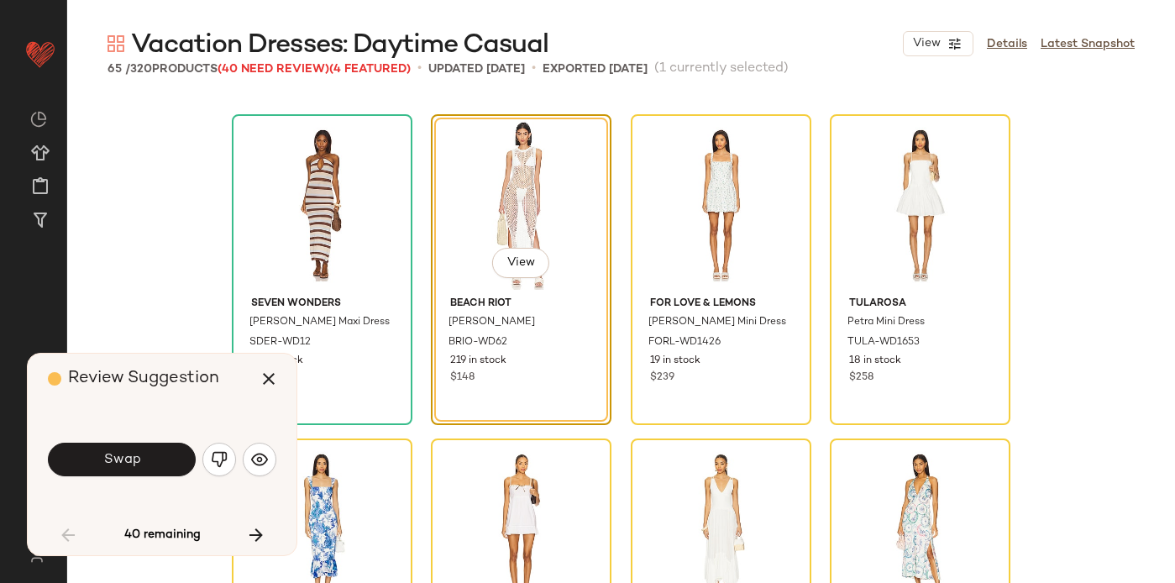
click at [148, 454] on button "Swap" at bounding box center [122, 460] width 148 height 34
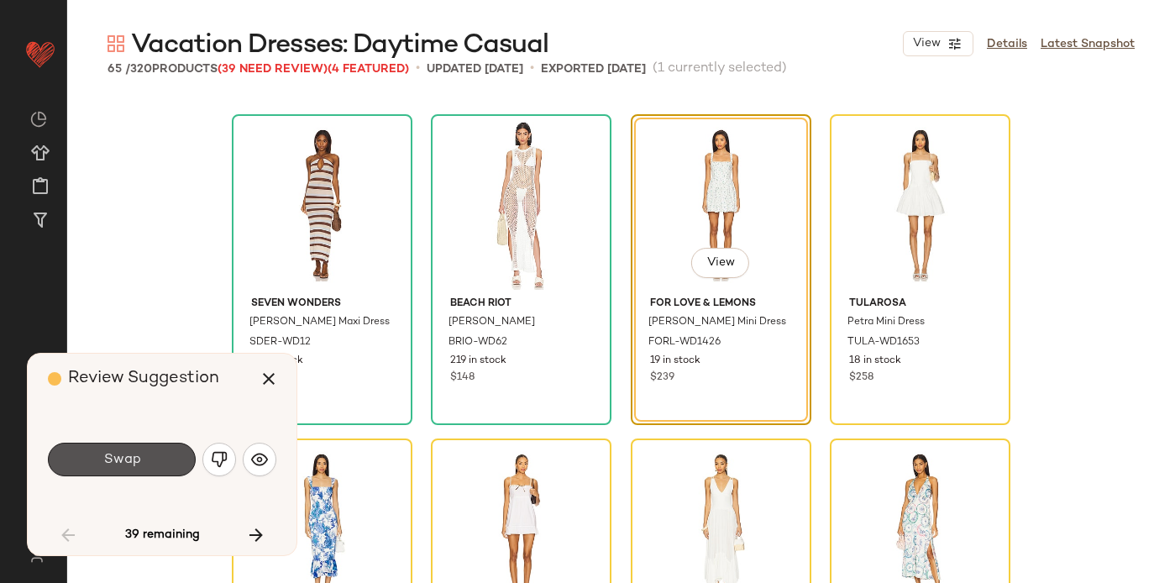
click at [148, 454] on button "Swap" at bounding box center [122, 460] width 148 height 34
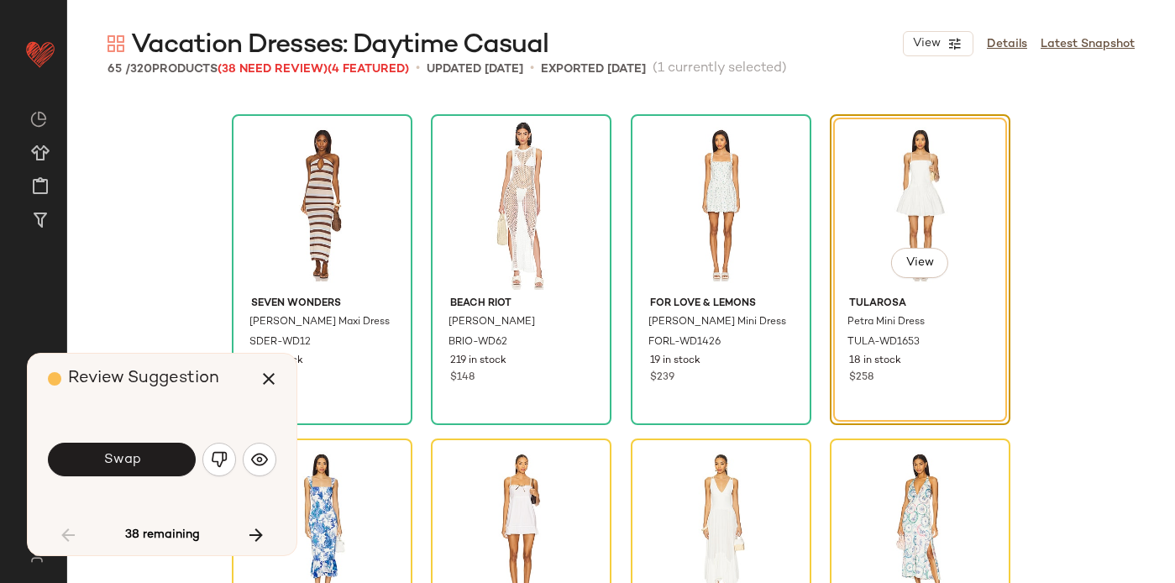
click at [148, 454] on button "Swap" at bounding box center [122, 460] width 148 height 34
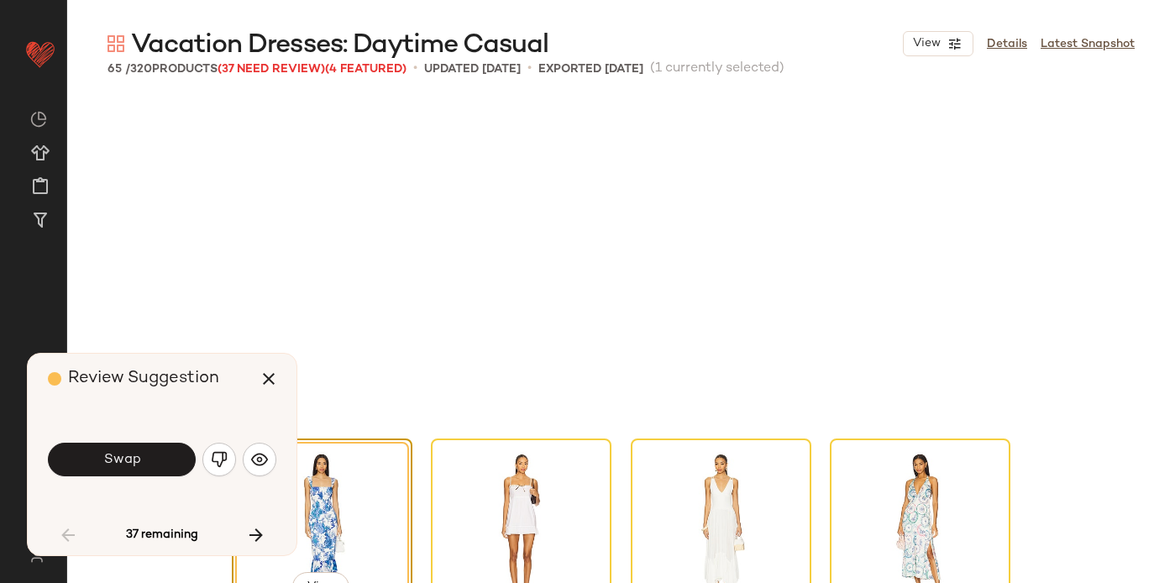
scroll to position [2269, 0]
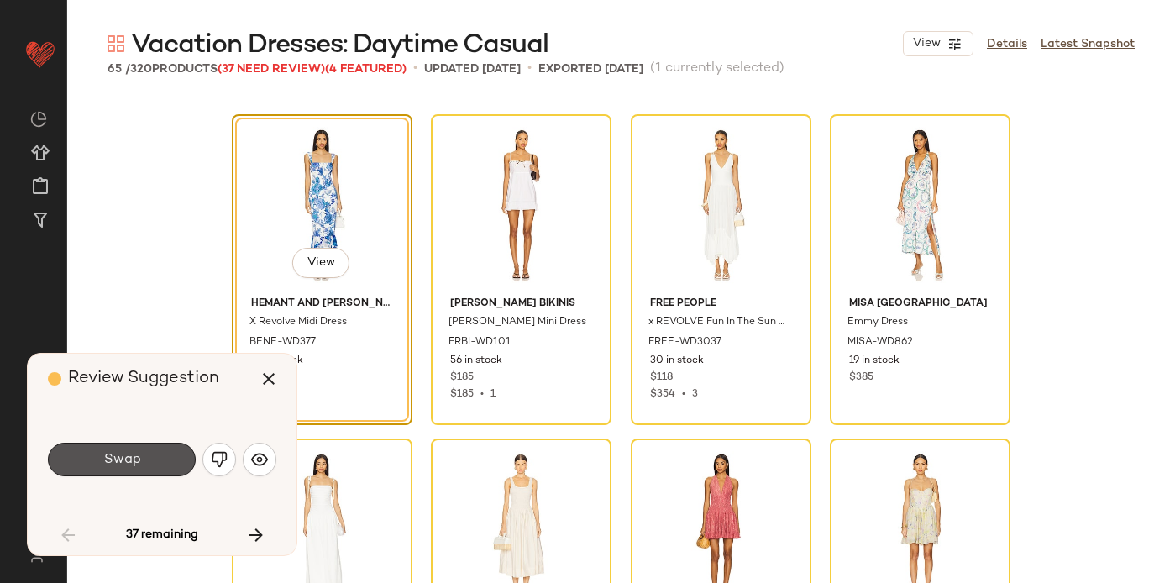
click at [148, 454] on button "Swap" at bounding box center [122, 460] width 148 height 34
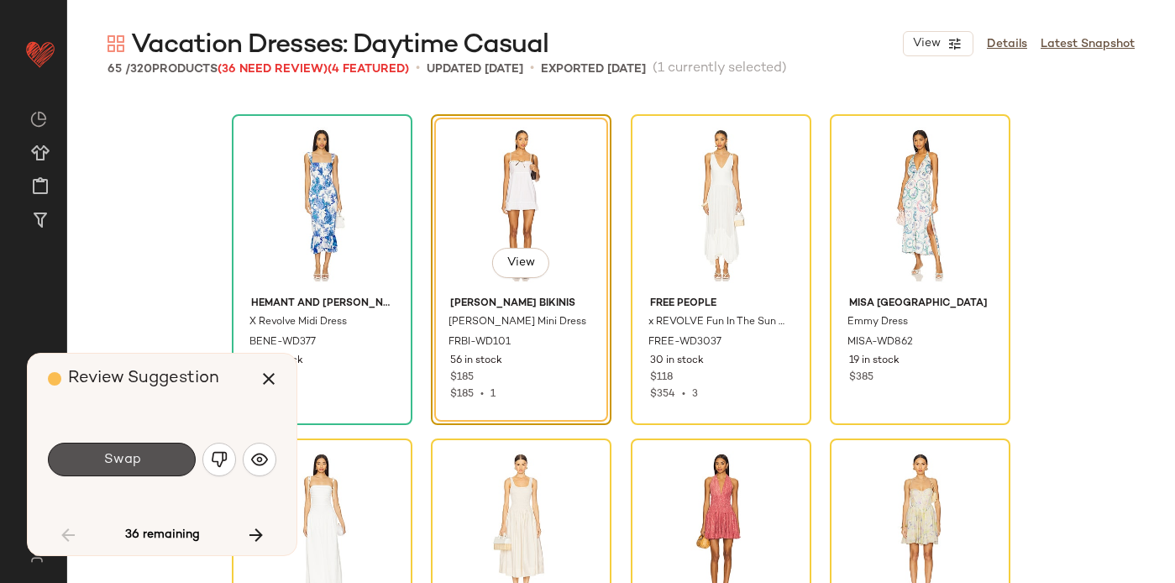
click at [148, 454] on button "Swap" at bounding box center [122, 460] width 148 height 34
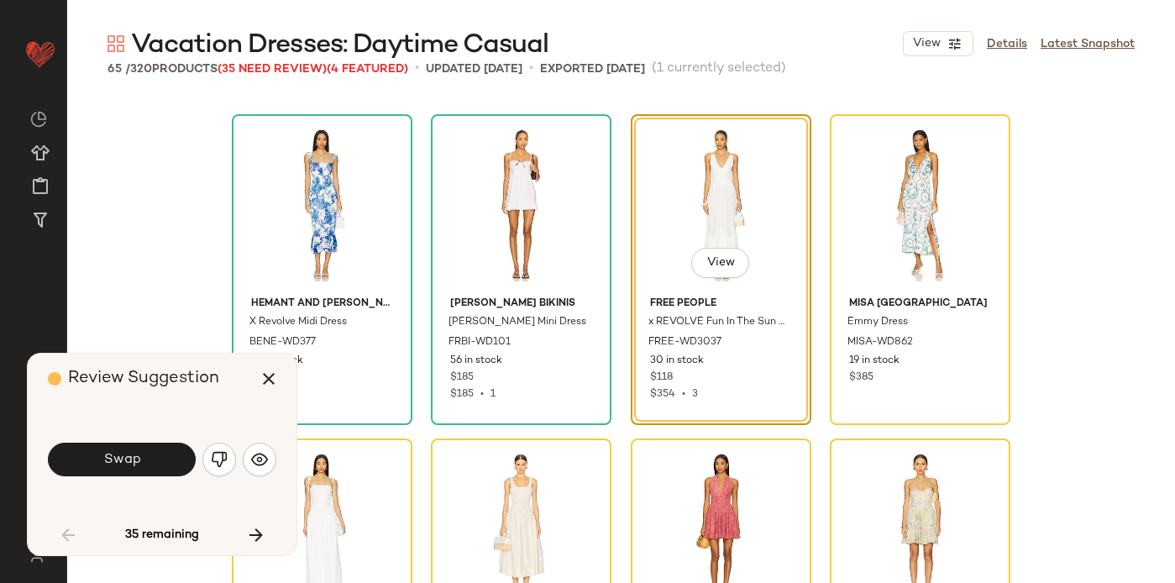
click at [148, 454] on button "Swap" at bounding box center [122, 460] width 148 height 34
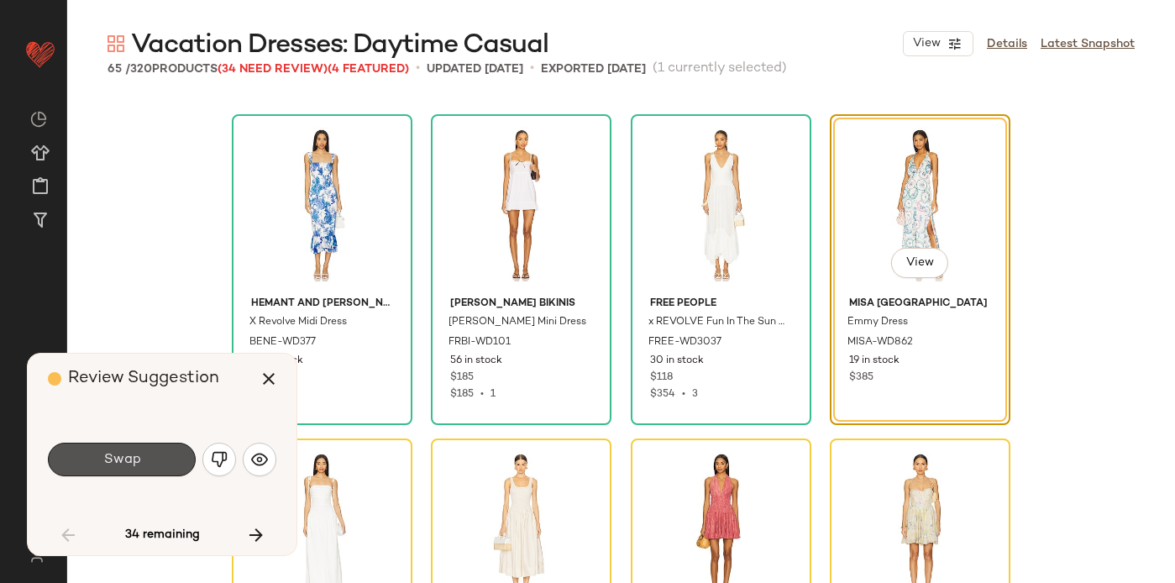
click at [148, 454] on button "Swap" at bounding box center [122, 460] width 148 height 34
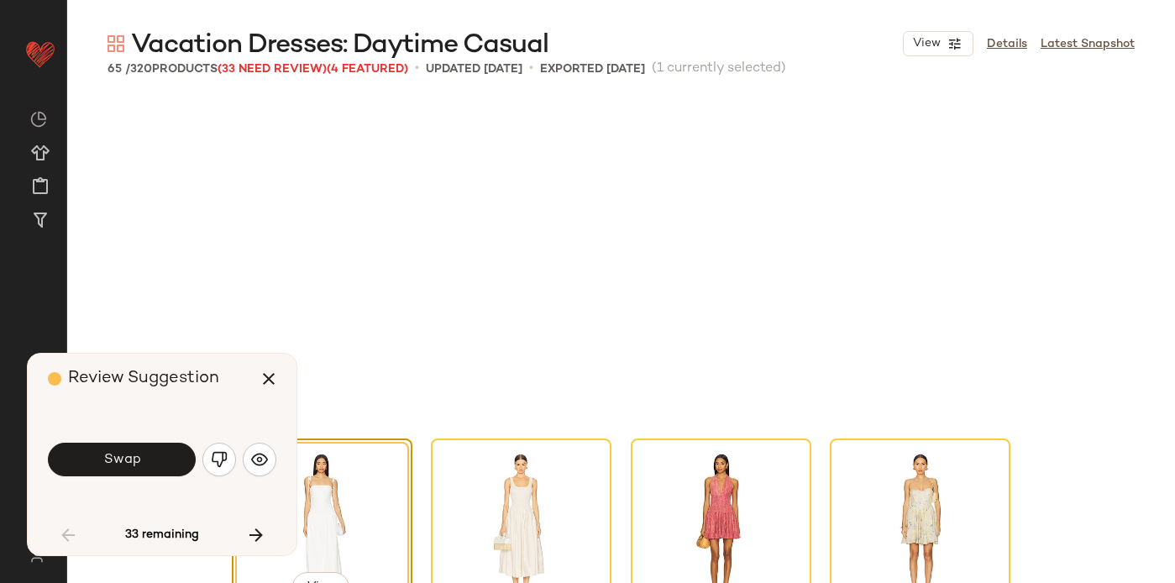
scroll to position [2594, 0]
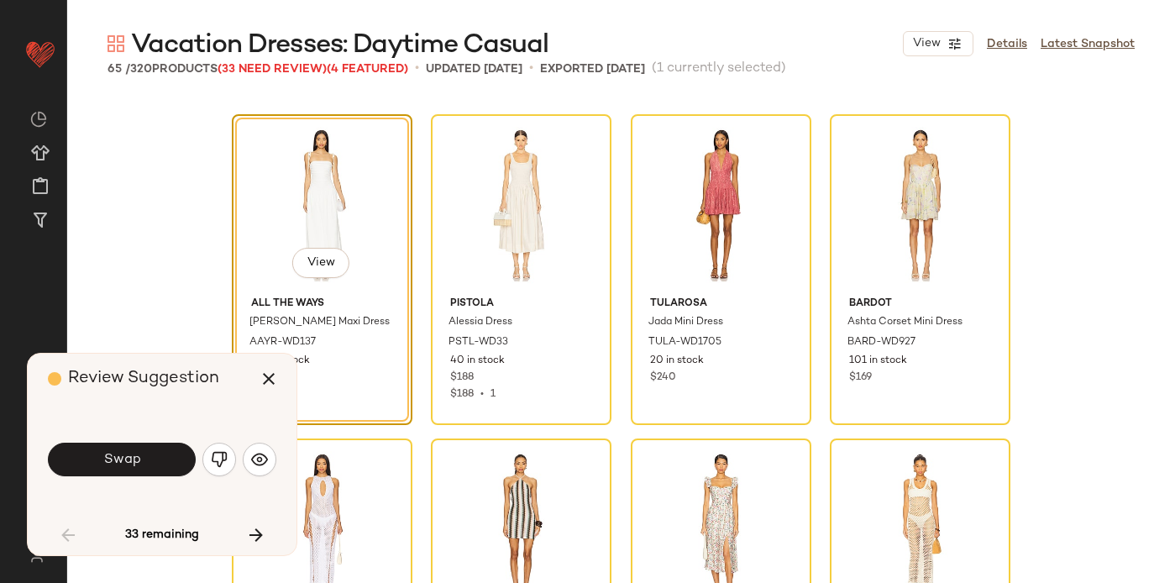
click at [148, 454] on button "Swap" at bounding box center [122, 460] width 148 height 34
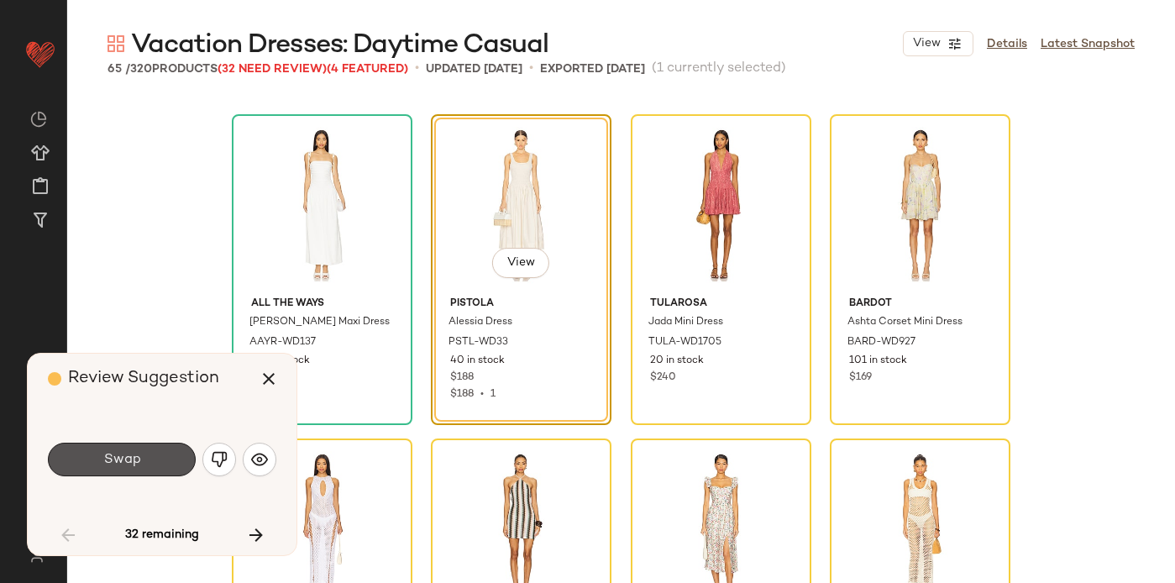
click at [148, 454] on button "Swap" at bounding box center [122, 460] width 148 height 34
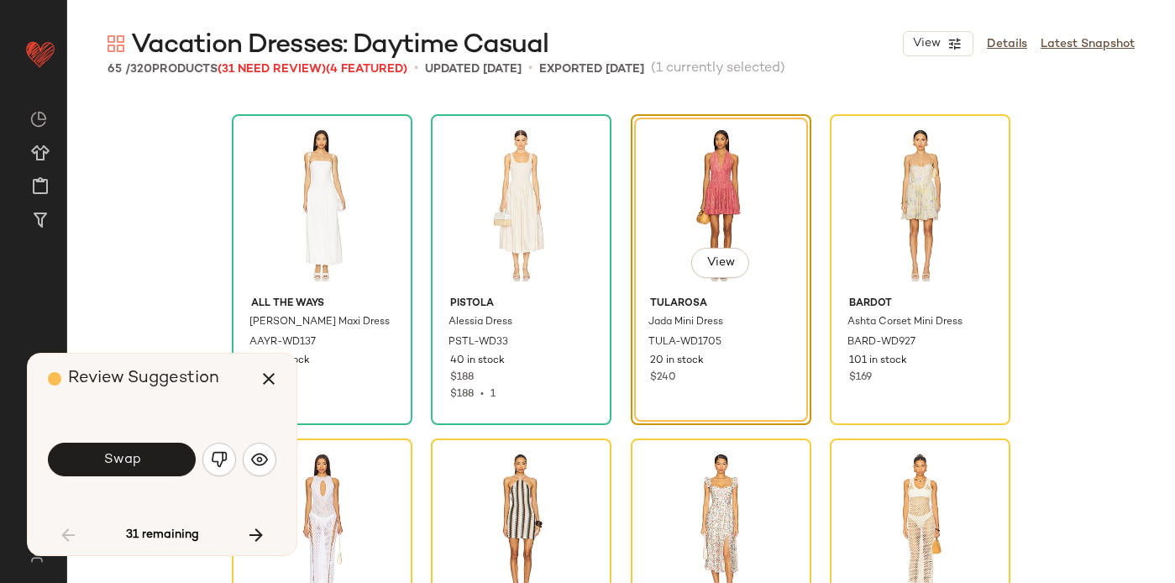
click at [148, 454] on button "Swap" at bounding box center [122, 460] width 148 height 34
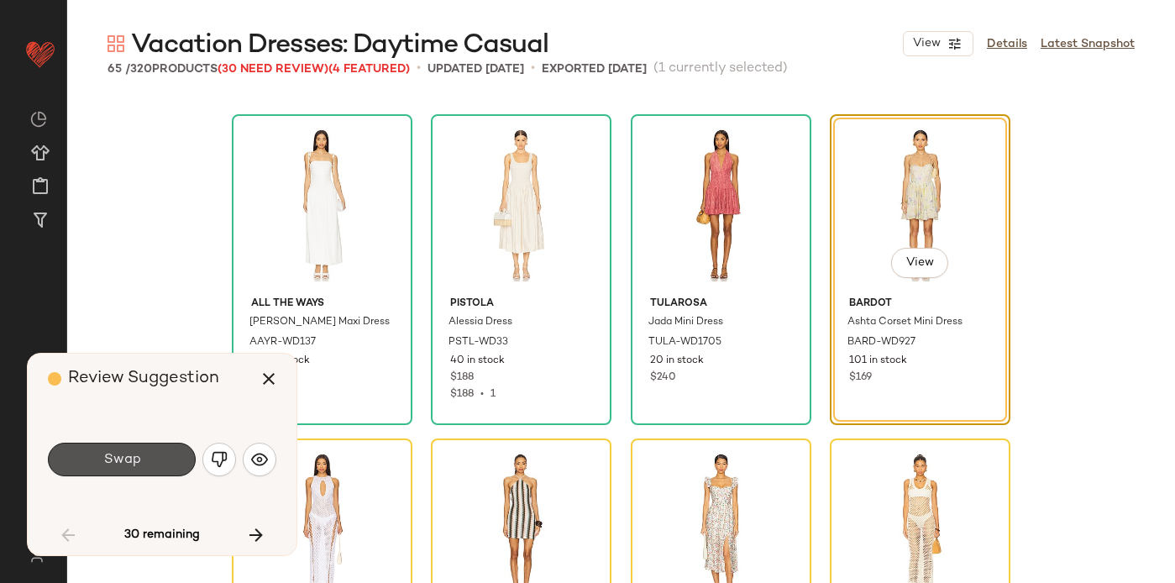
click at [148, 454] on button "Swap" at bounding box center [122, 460] width 148 height 34
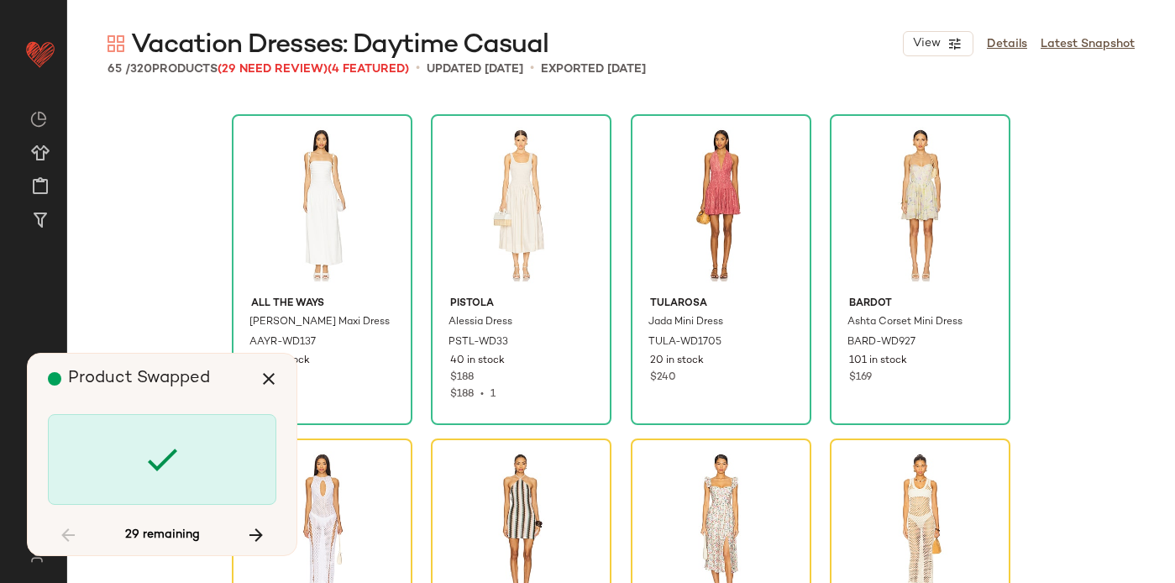
scroll to position [2918, 0]
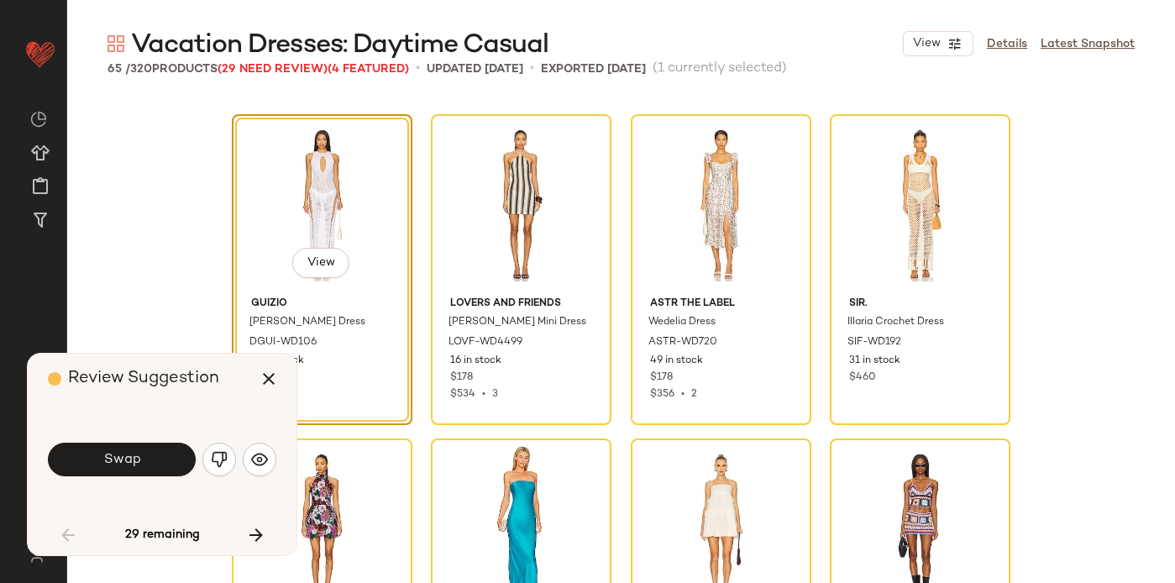
click at [148, 454] on button "Swap" at bounding box center [122, 460] width 148 height 34
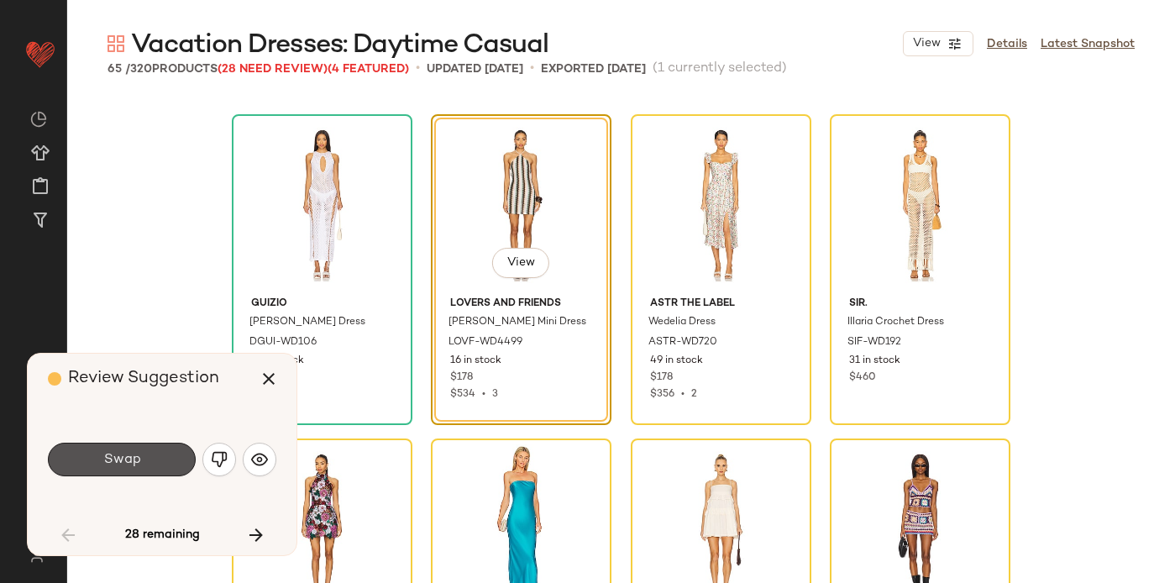
click at [148, 454] on button "Swap" at bounding box center [122, 460] width 148 height 34
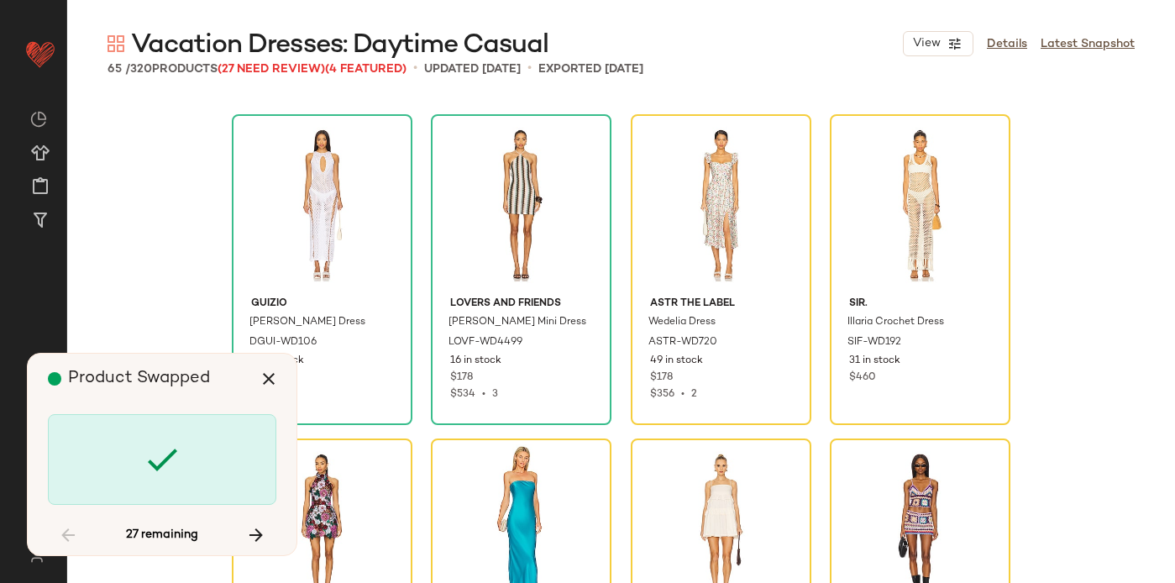
click at [148, 454] on icon at bounding box center [162, 459] width 40 height 40
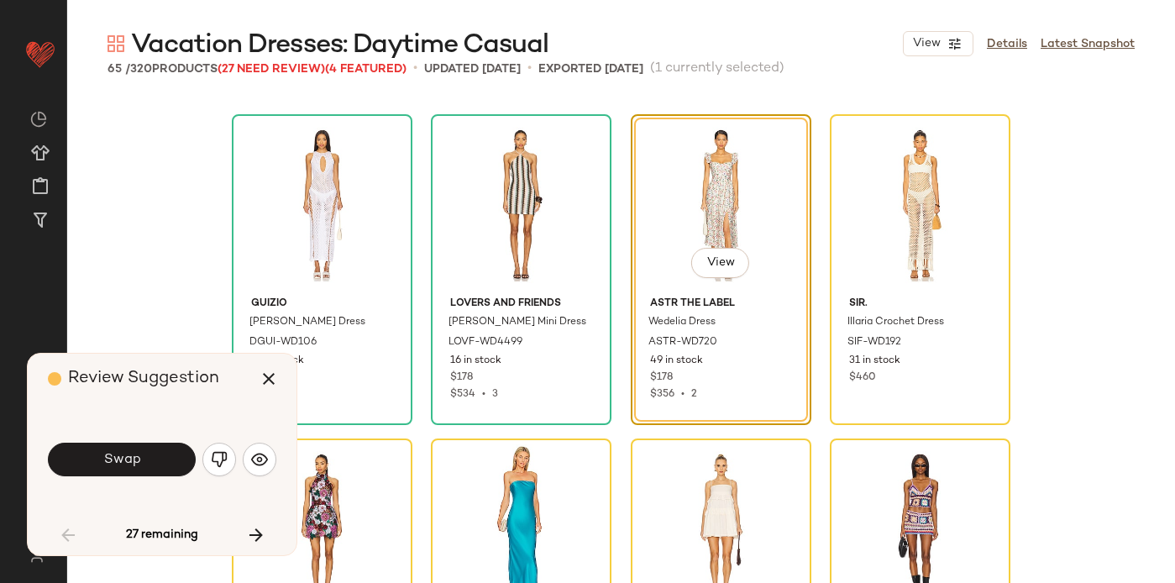
click at [148, 454] on button "Swap" at bounding box center [122, 460] width 148 height 34
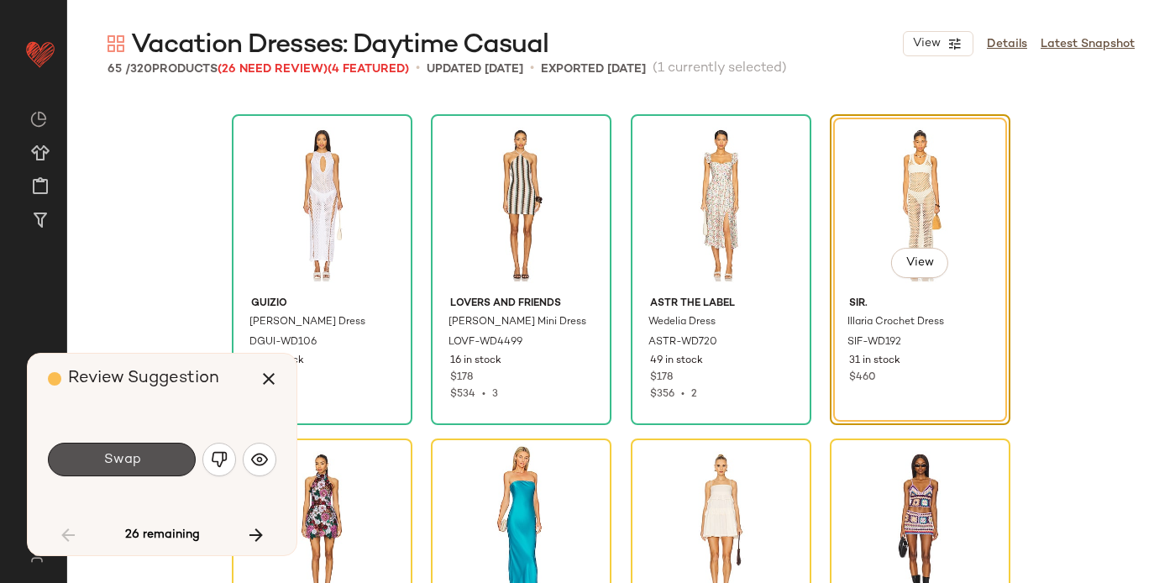
click at [148, 454] on button "Swap" at bounding box center [122, 460] width 148 height 34
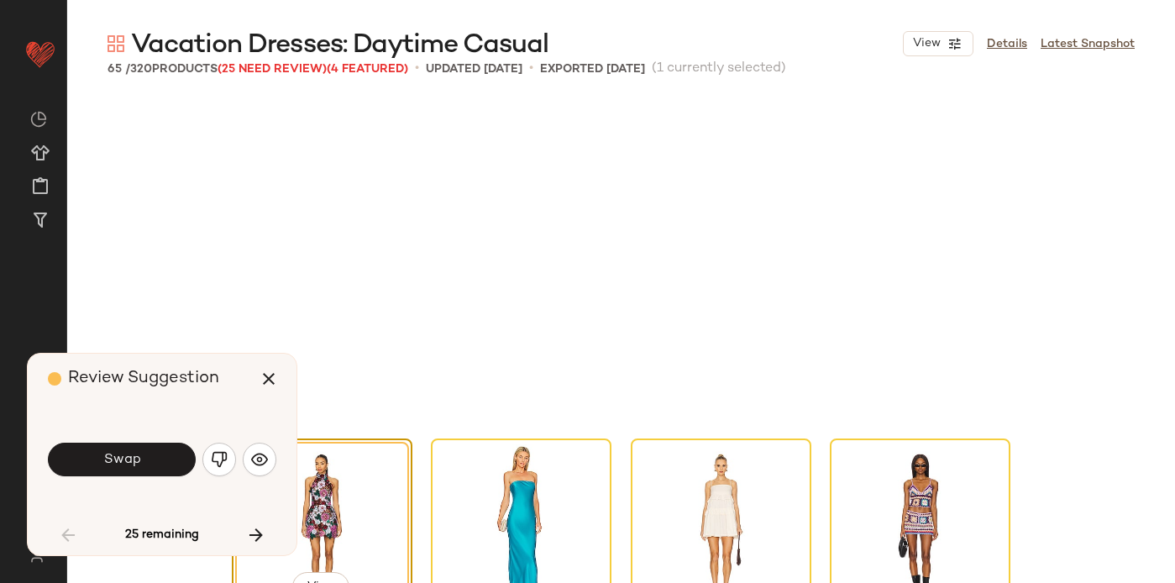
scroll to position [3242, 0]
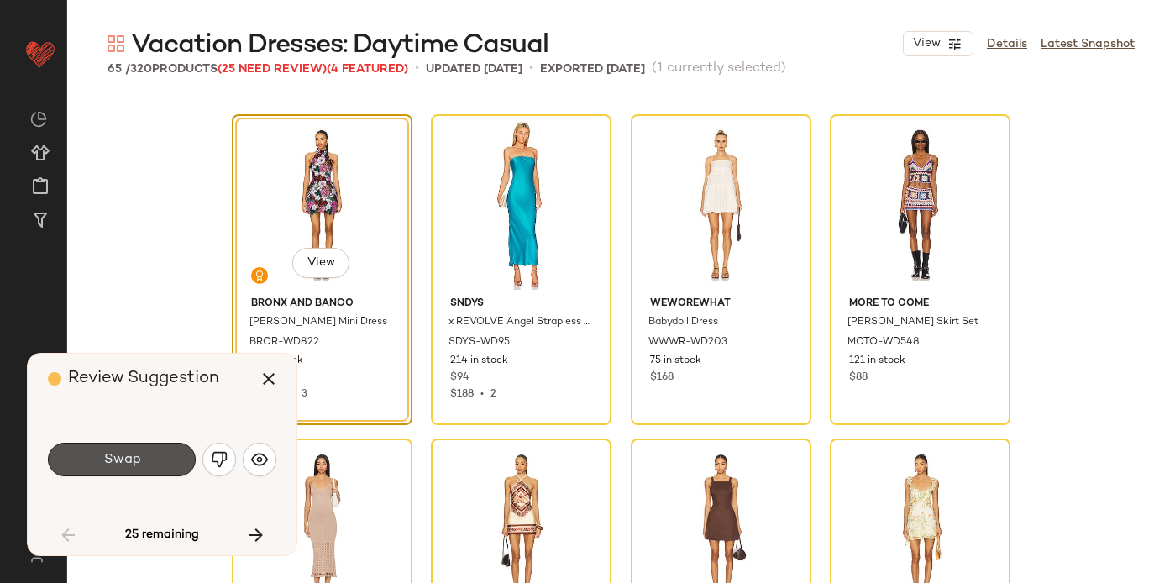
click at [148, 454] on button "Swap" at bounding box center [122, 460] width 148 height 34
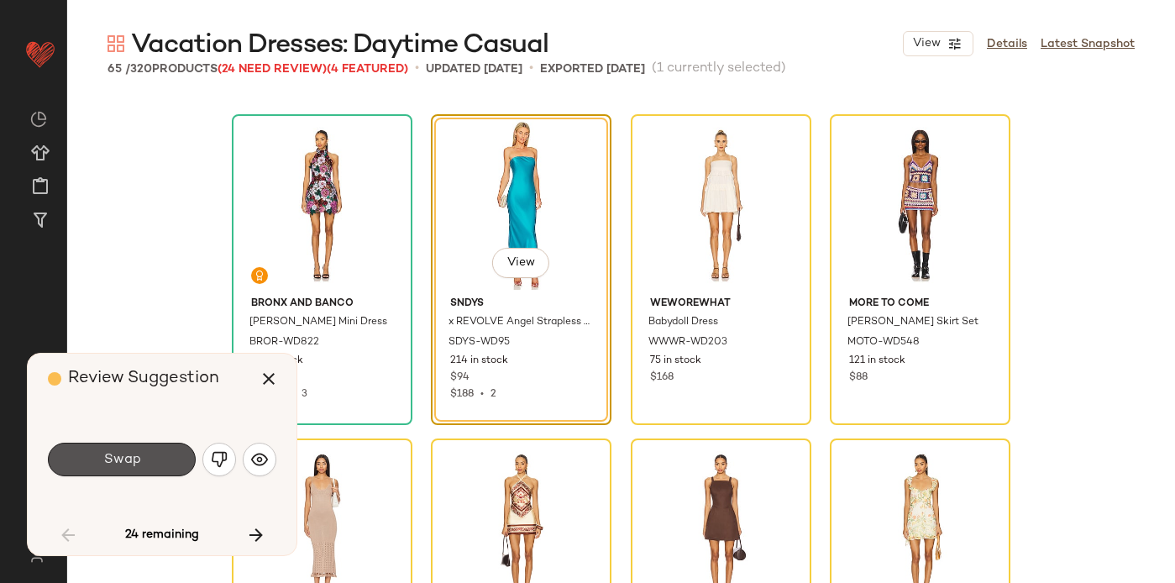
click at [148, 454] on button "Swap" at bounding box center [122, 460] width 148 height 34
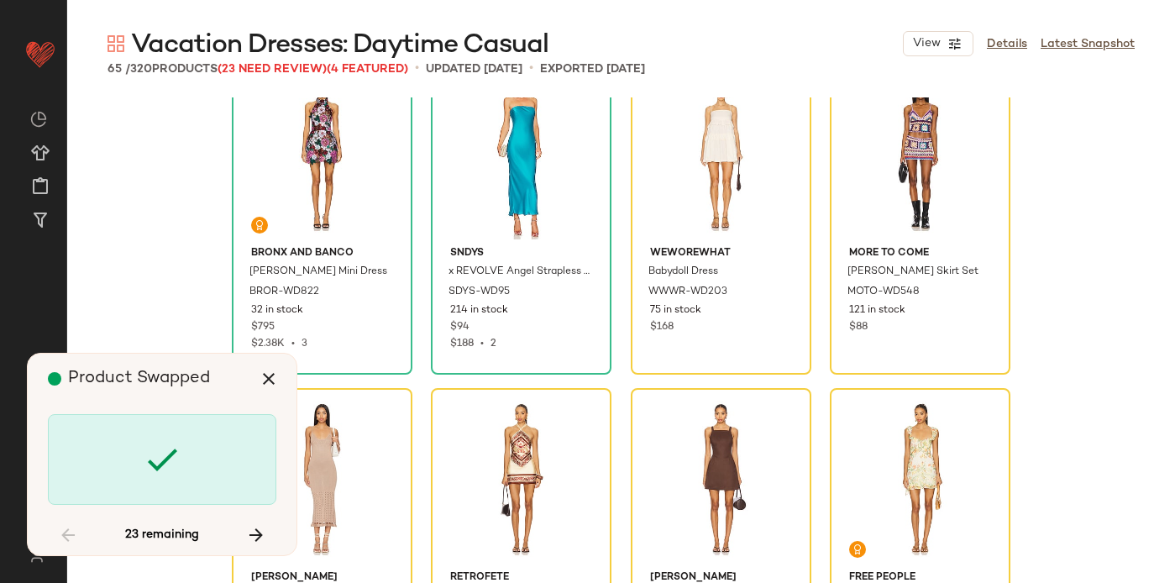
scroll to position [3242, 0]
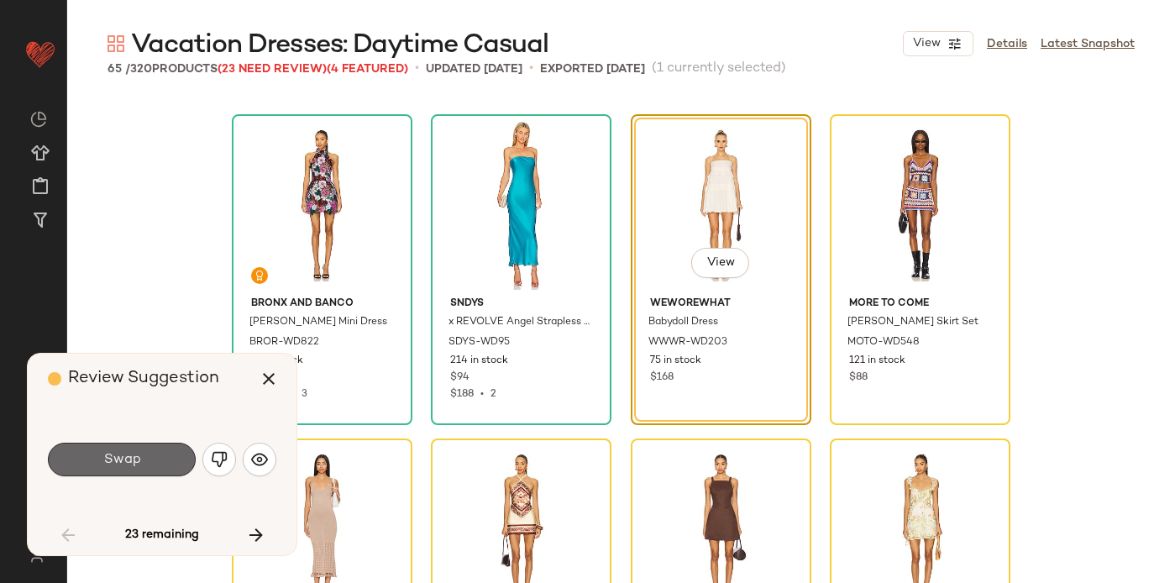
click at [157, 461] on button "Swap" at bounding box center [122, 460] width 148 height 34
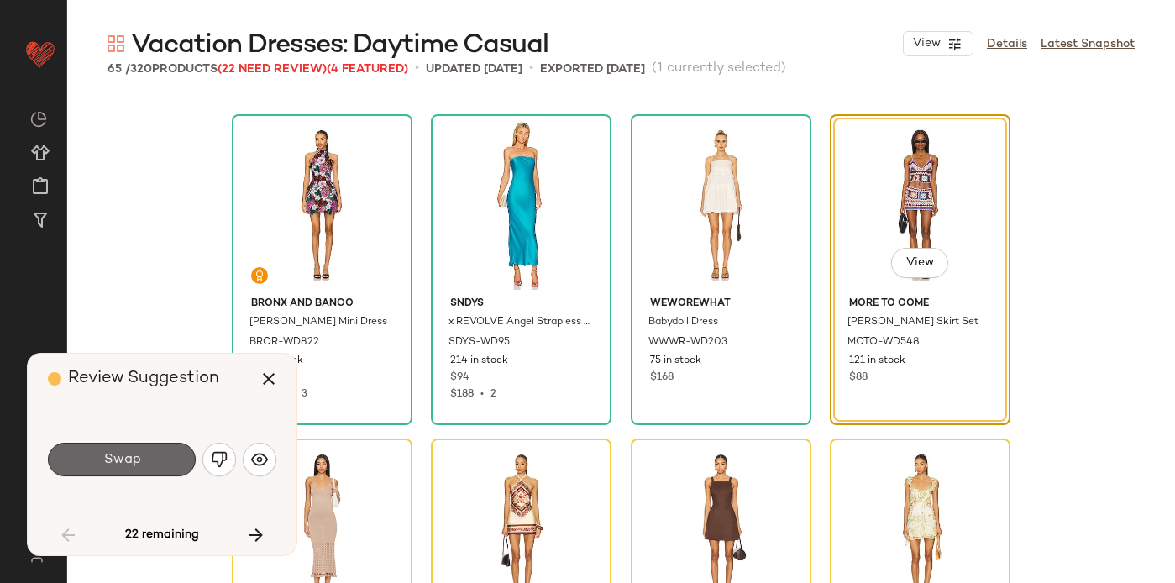
click at [155, 468] on button "Swap" at bounding box center [122, 460] width 148 height 34
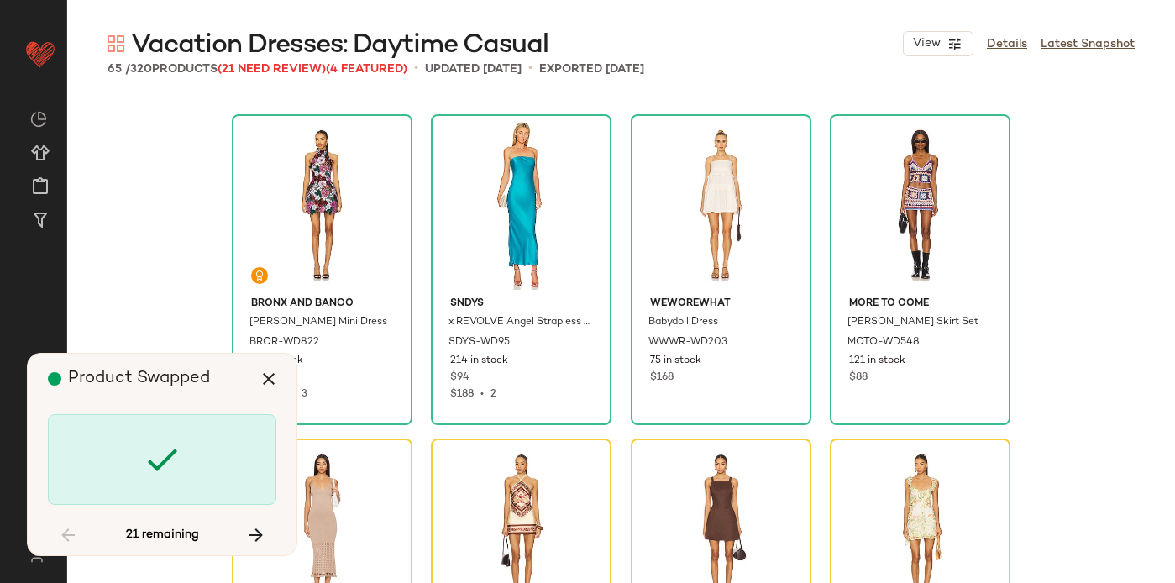
scroll to position [3566, 0]
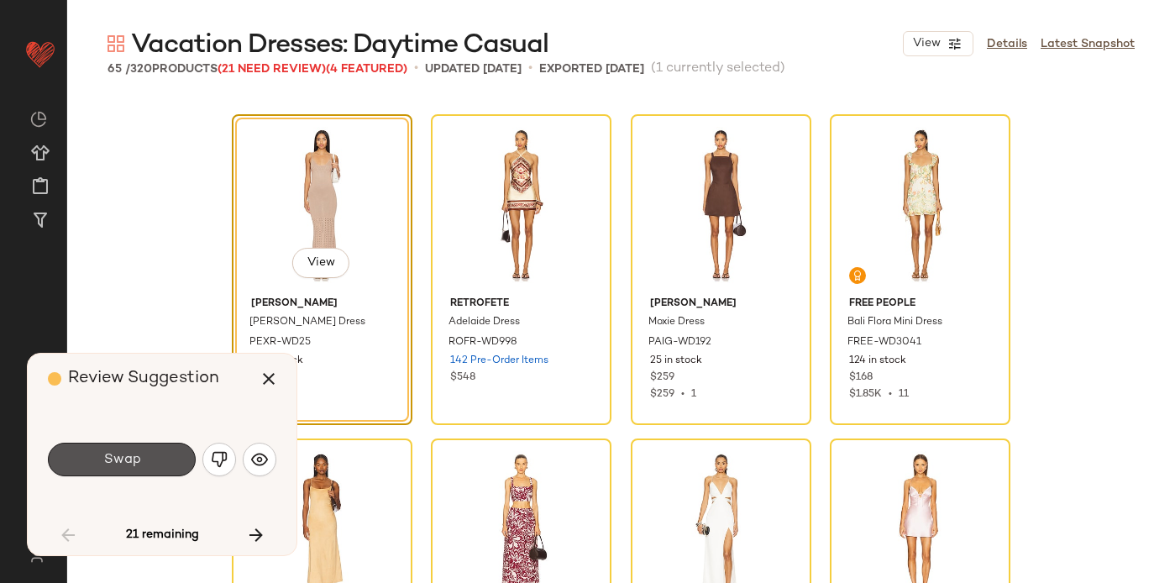
click at [155, 468] on button "Swap" at bounding box center [122, 460] width 148 height 34
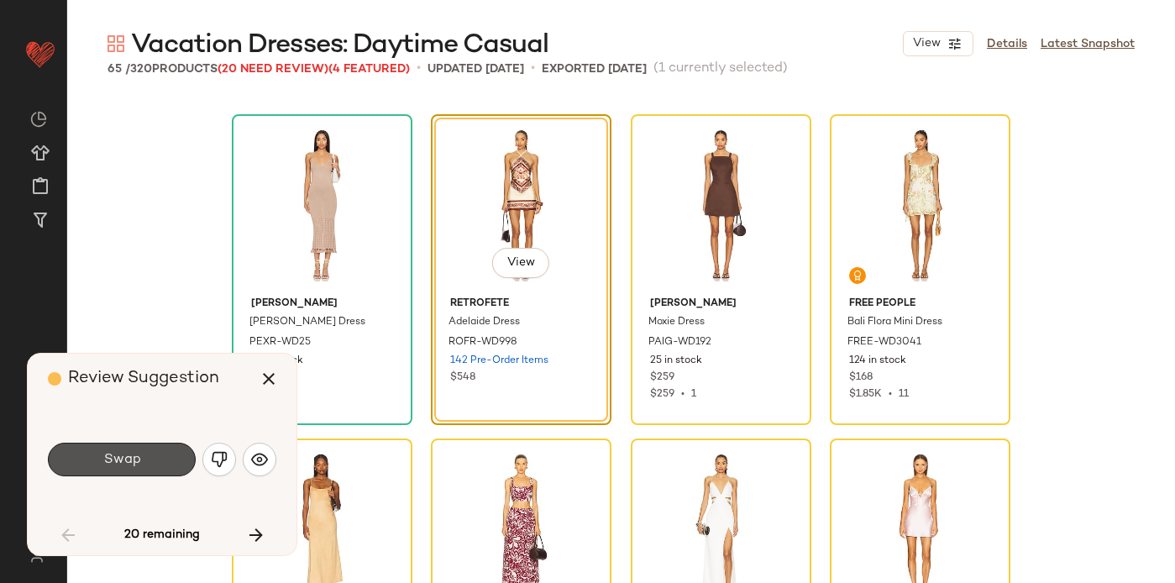
click at [155, 468] on button "Swap" at bounding box center [122, 460] width 148 height 34
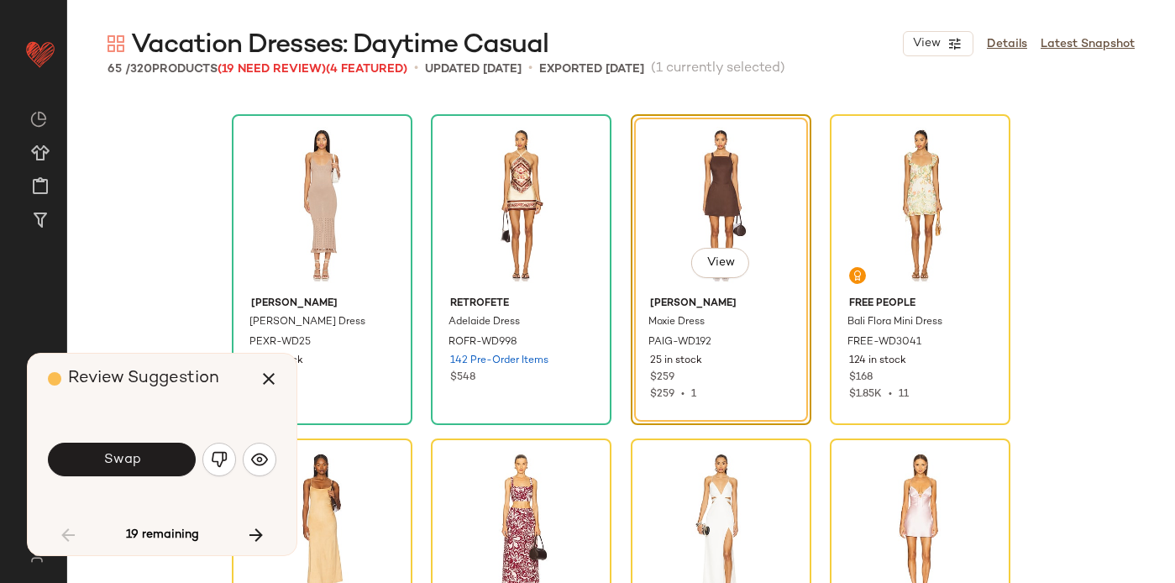
click at [155, 468] on button "Swap" at bounding box center [122, 460] width 148 height 34
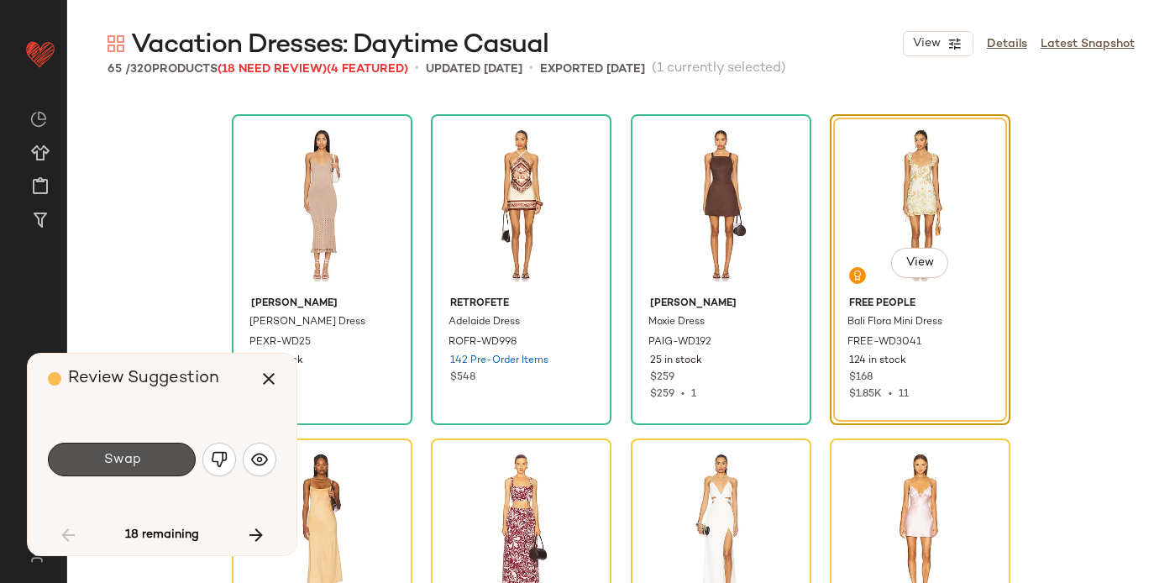
click at [155, 468] on button "Swap" at bounding box center [122, 460] width 148 height 34
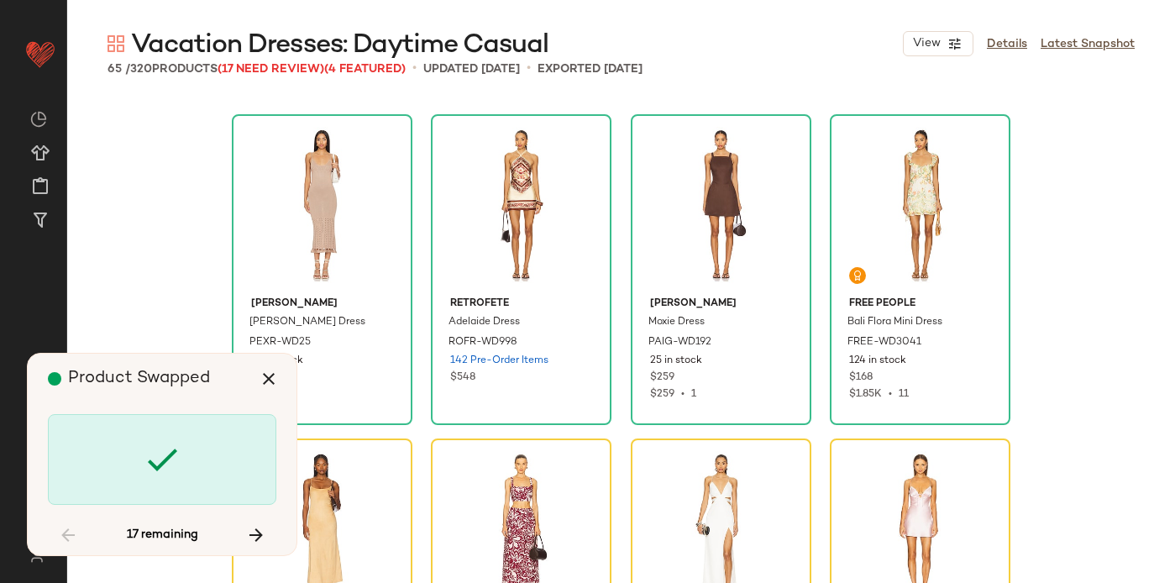
scroll to position [3890, 0]
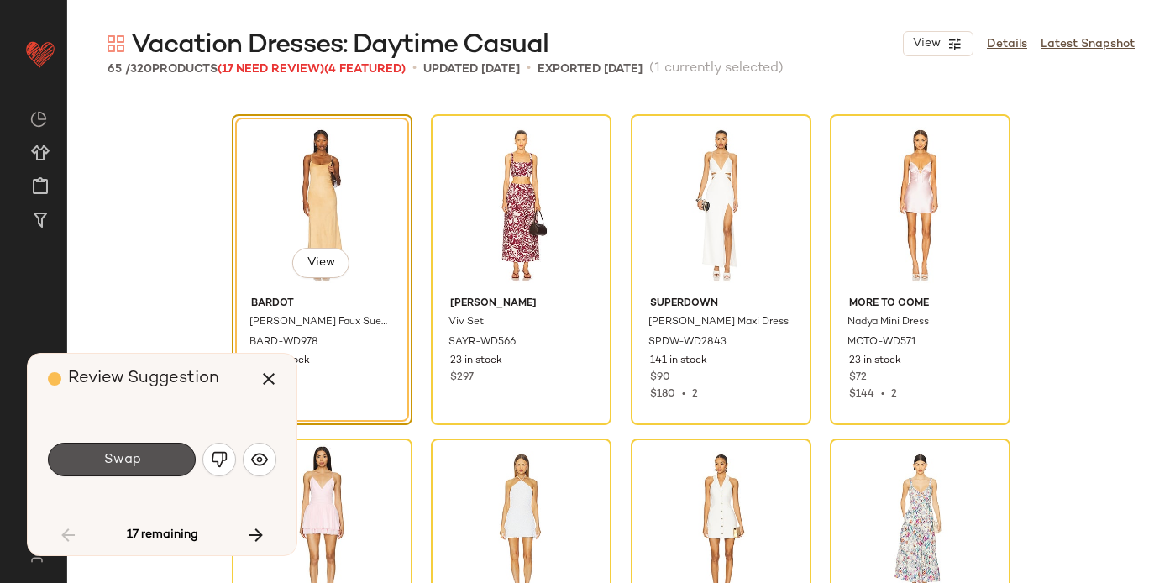
click at [155, 468] on button "Swap" at bounding box center [122, 460] width 148 height 34
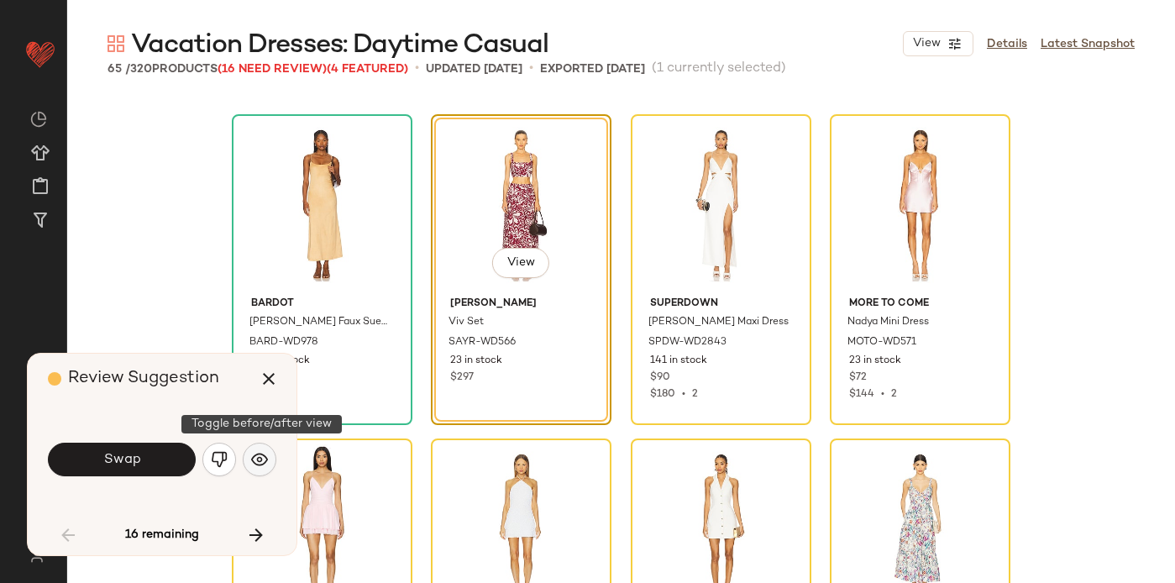
click at [254, 458] on img "button" at bounding box center [259, 459] width 17 height 17
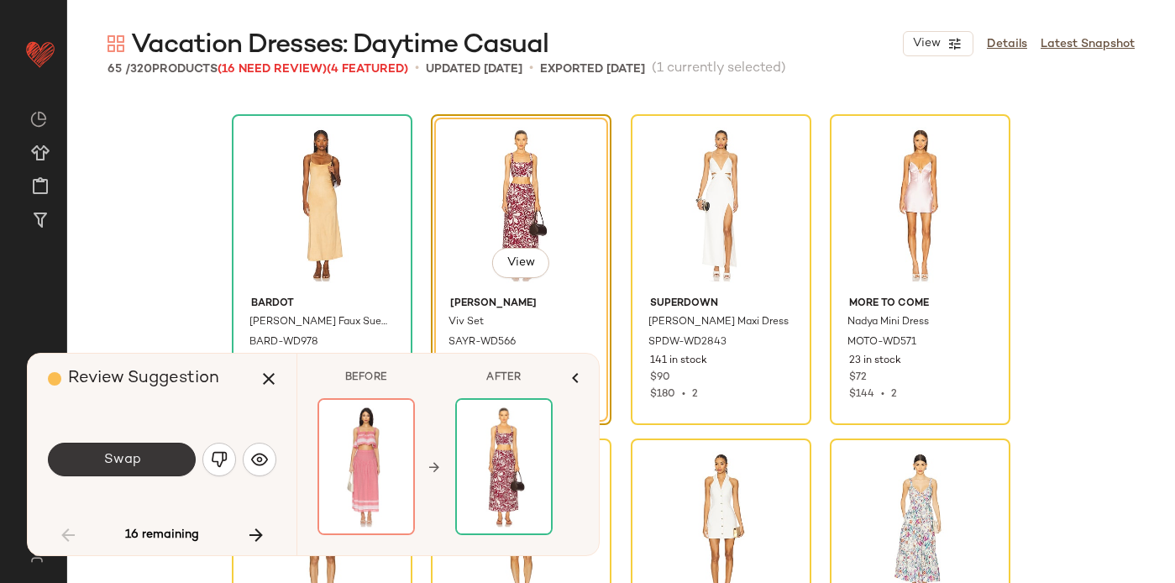
click at [150, 459] on button "Swap" at bounding box center [122, 460] width 148 height 34
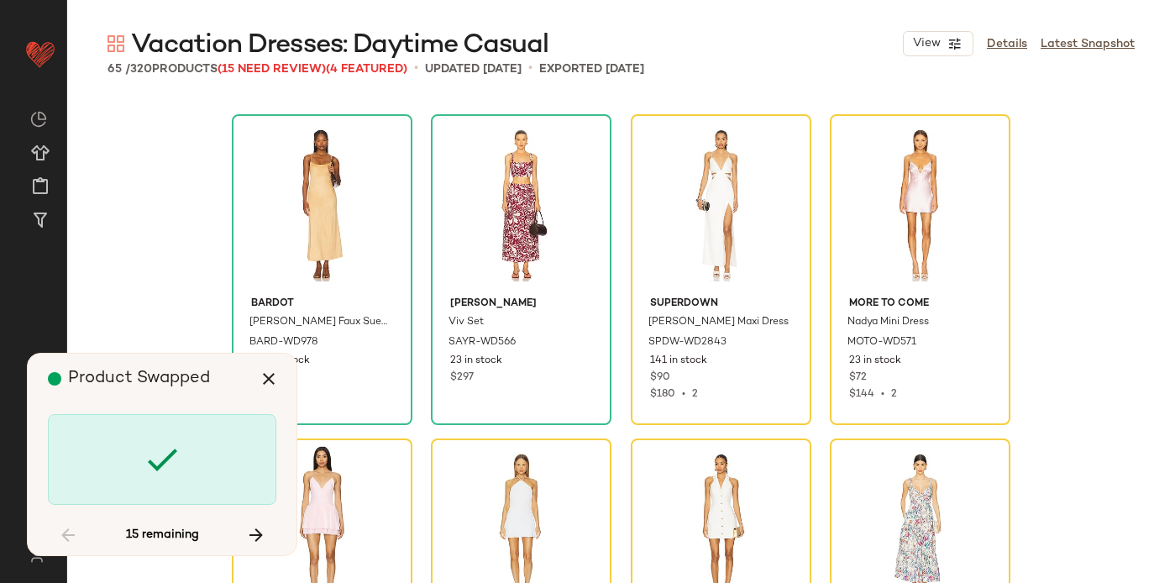
click at [150, 459] on icon at bounding box center [162, 459] width 40 height 40
click at [256, 526] on icon "button" at bounding box center [256, 535] width 20 height 20
click at [263, 529] on icon "button" at bounding box center [256, 535] width 20 height 20
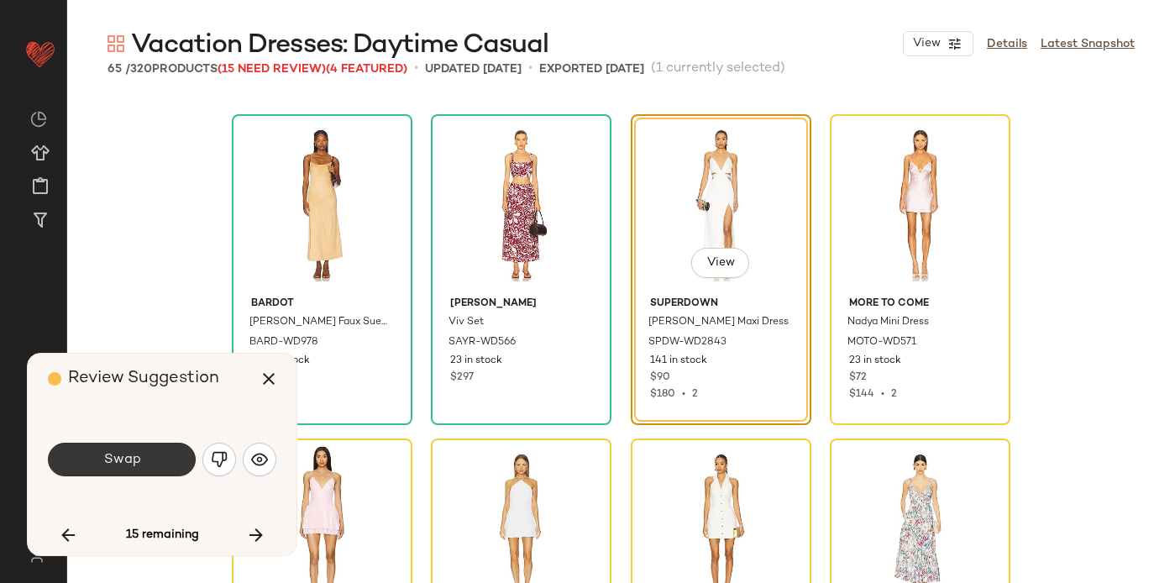
click at [108, 458] on span "Swap" at bounding box center [121, 460] width 38 height 16
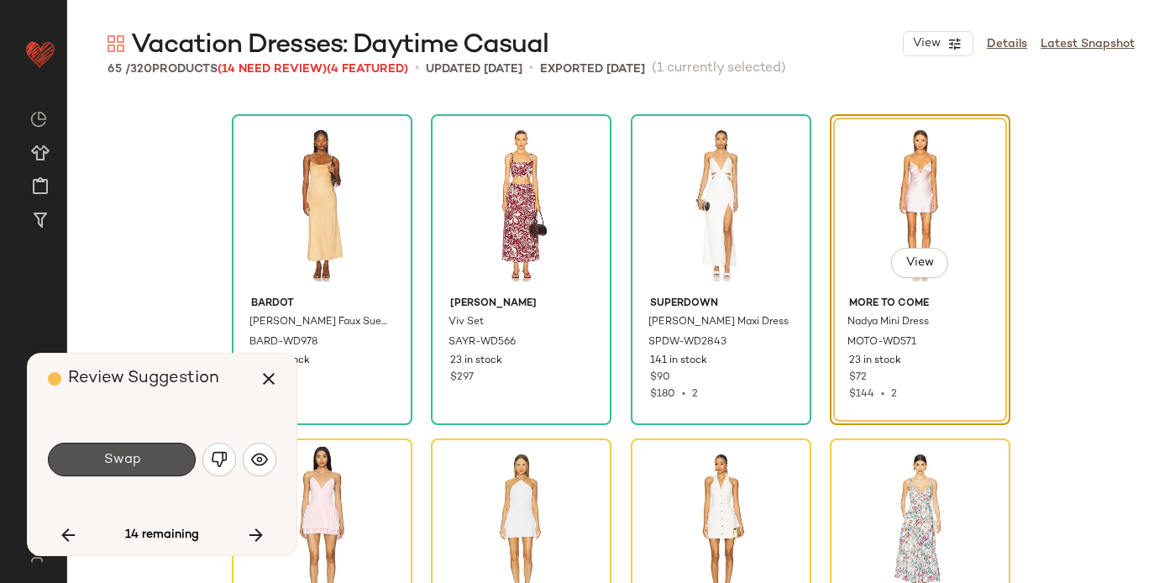
click at [108, 458] on span "Swap" at bounding box center [121, 460] width 38 height 16
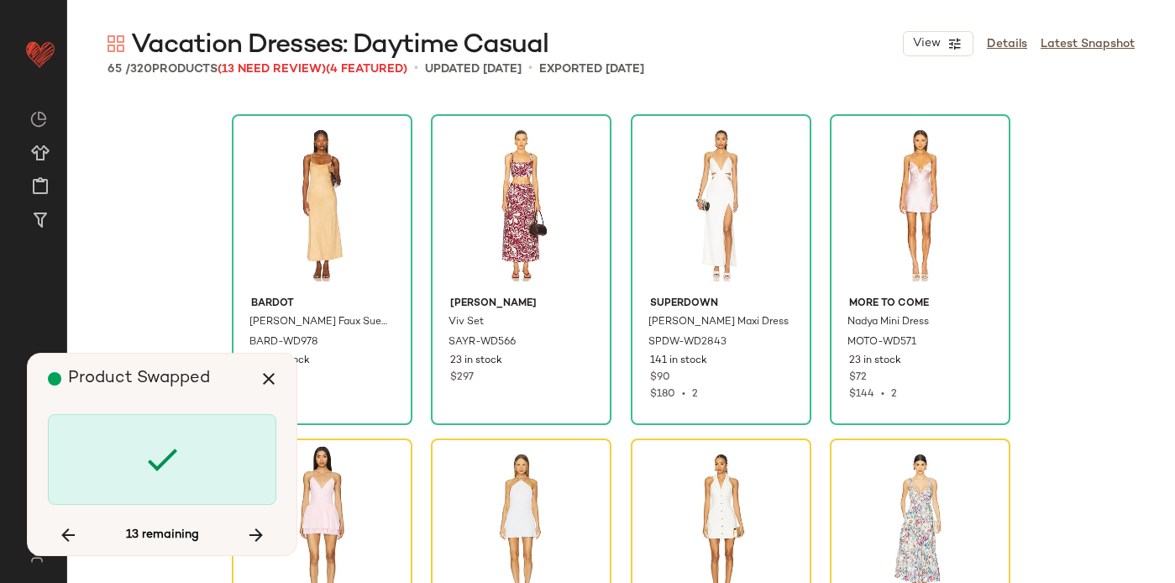
scroll to position [4215, 0]
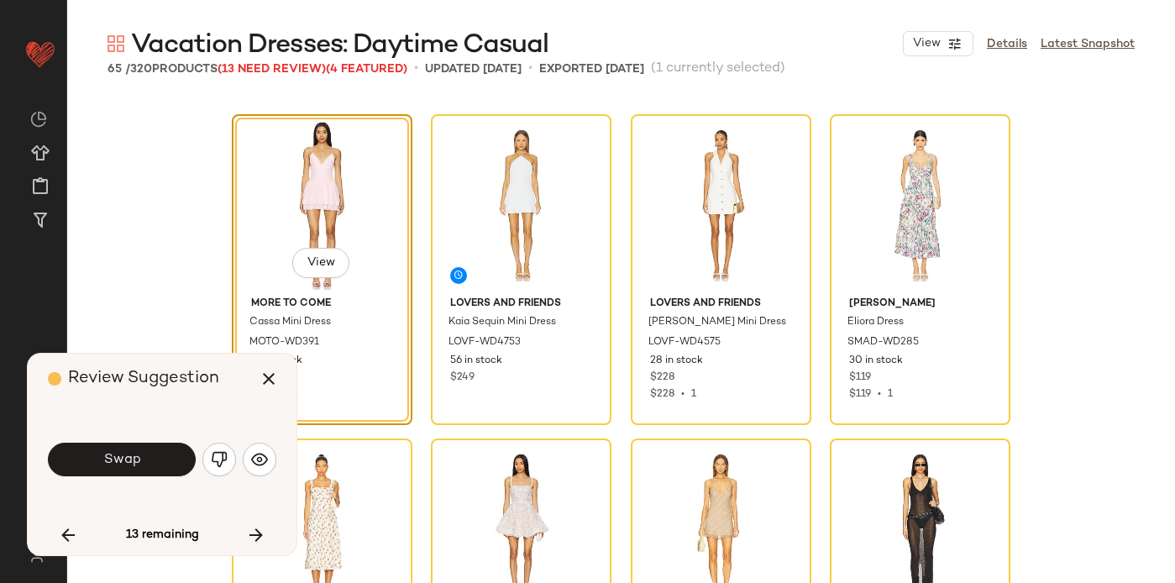
click at [108, 458] on span "Swap" at bounding box center [121, 460] width 38 height 16
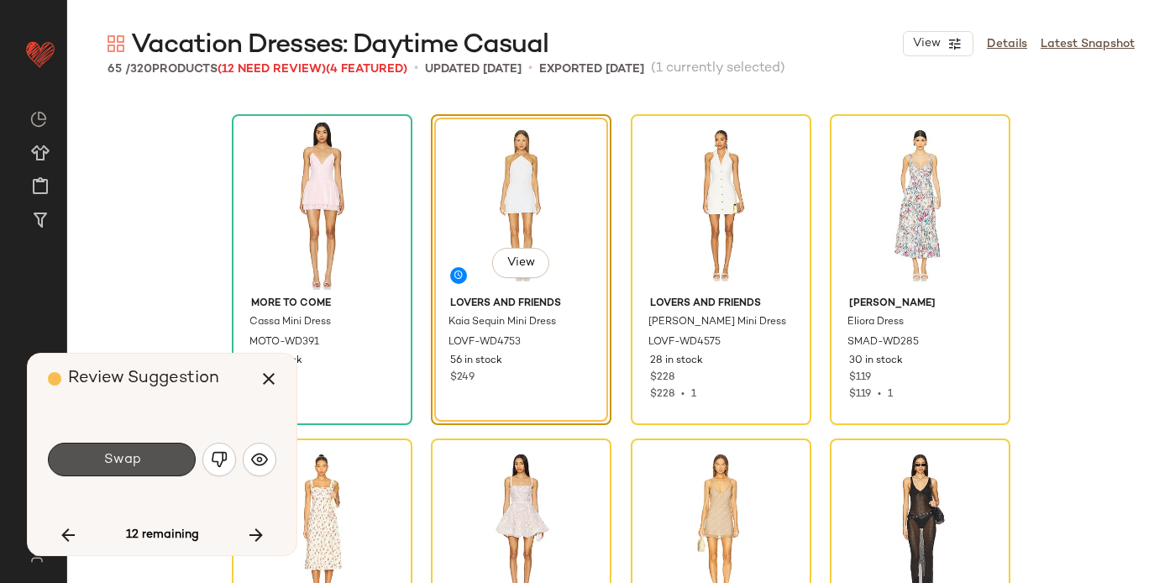
click at [108, 458] on span "Swap" at bounding box center [121, 460] width 38 height 16
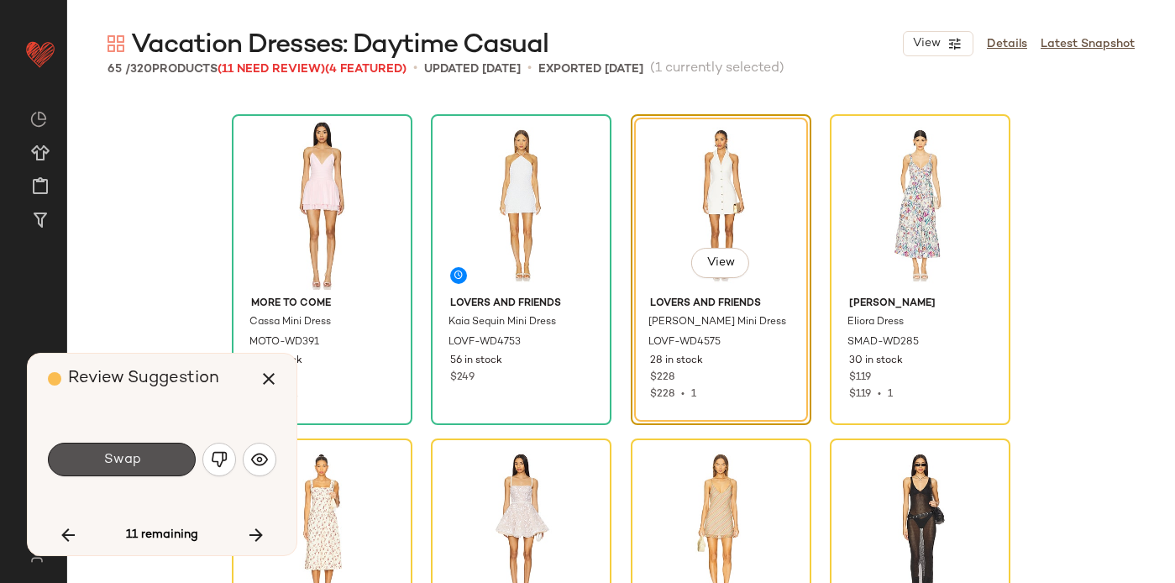
click at [108, 458] on span "Swap" at bounding box center [121, 460] width 38 height 16
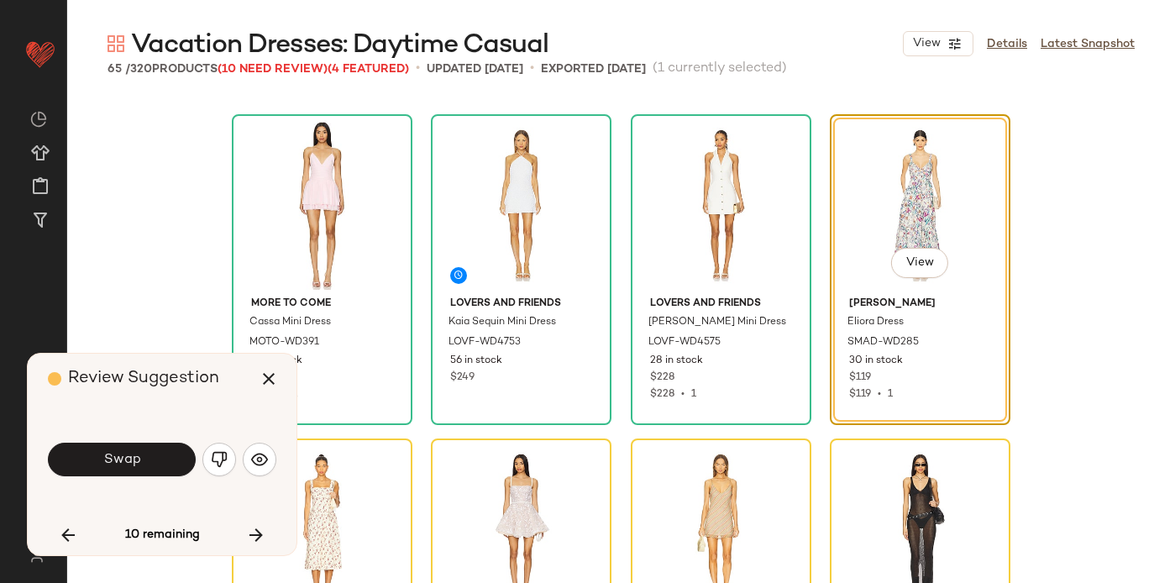
click at [108, 458] on span "Swap" at bounding box center [121, 460] width 38 height 16
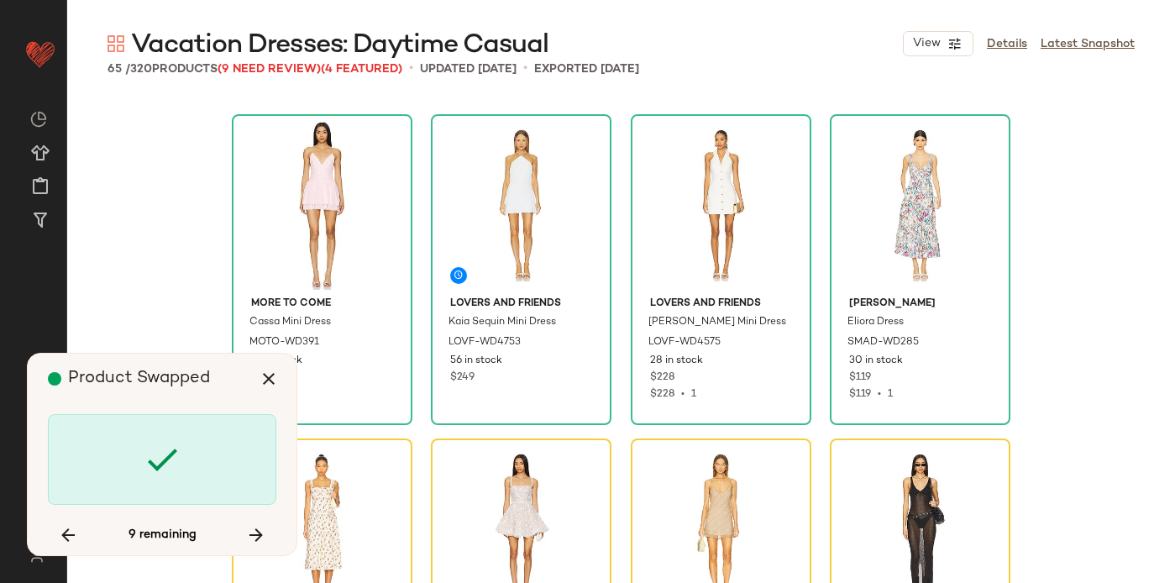
scroll to position [4539, 0]
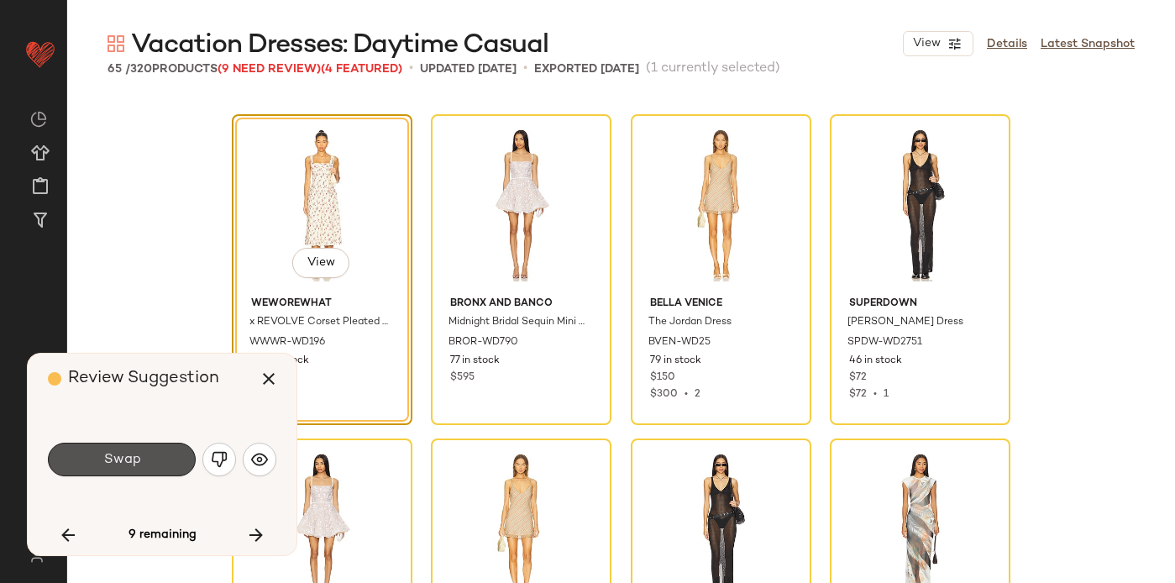
click at [108, 458] on span "Swap" at bounding box center [121, 460] width 38 height 16
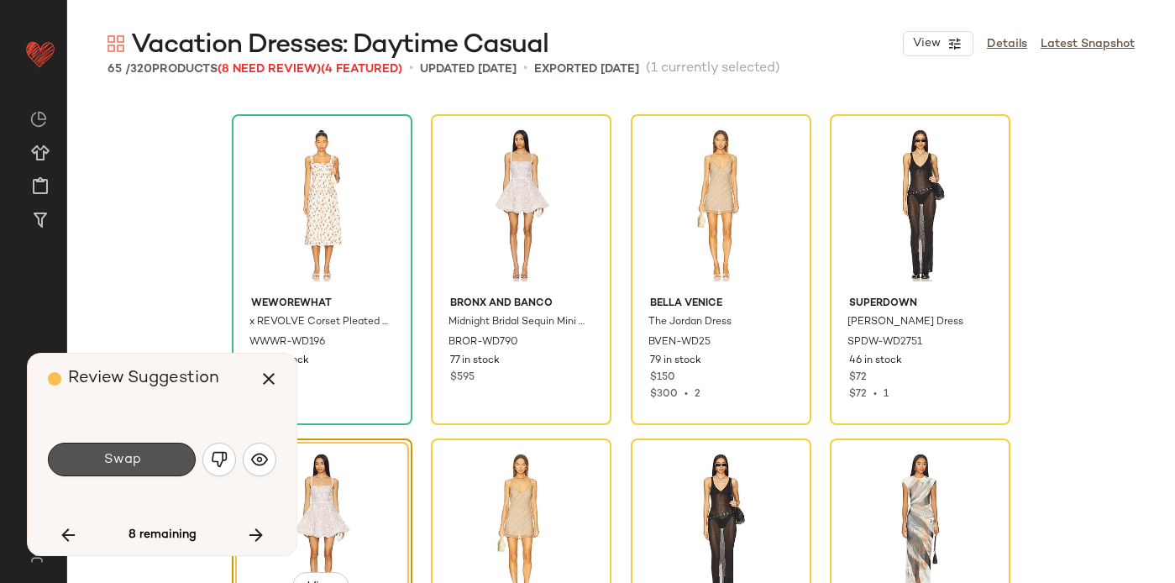
click at [108, 458] on span "Swap" at bounding box center [121, 460] width 38 height 16
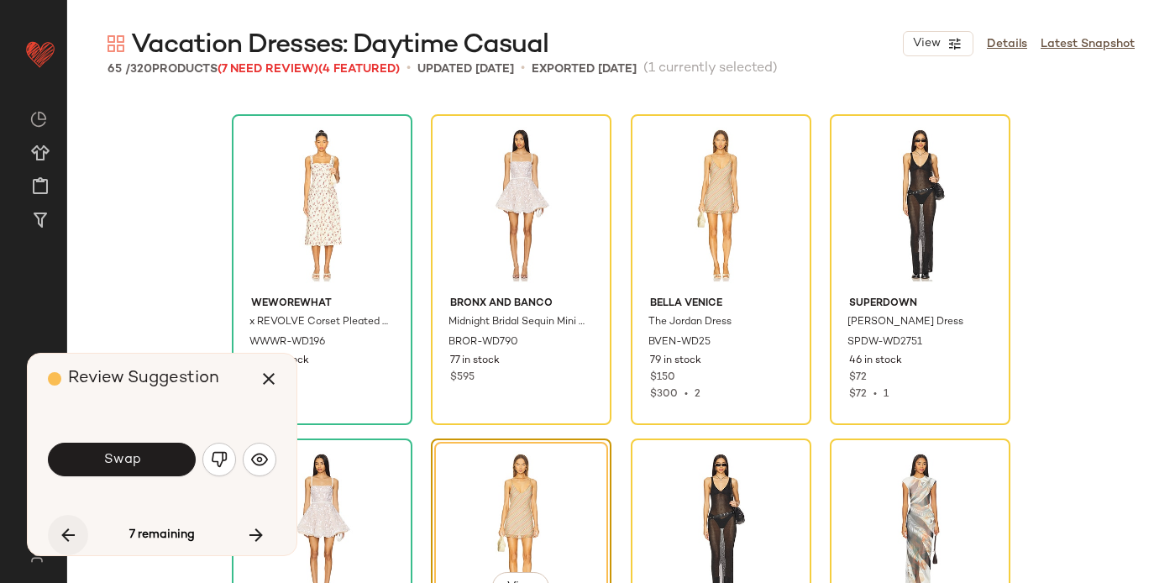
click at [66, 526] on icon "button" at bounding box center [68, 535] width 20 height 20
click at [141, 450] on button "Swap" at bounding box center [122, 460] width 148 height 34
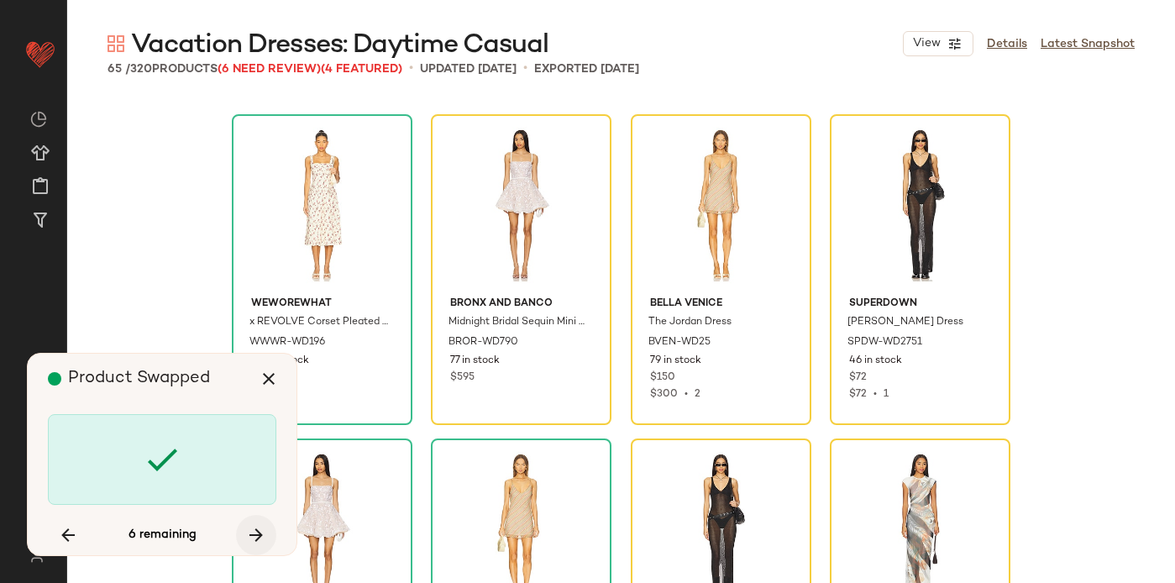
click at [257, 529] on icon "button" at bounding box center [256, 535] width 20 height 20
click at [257, 533] on icon "button" at bounding box center [256, 535] width 20 height 20
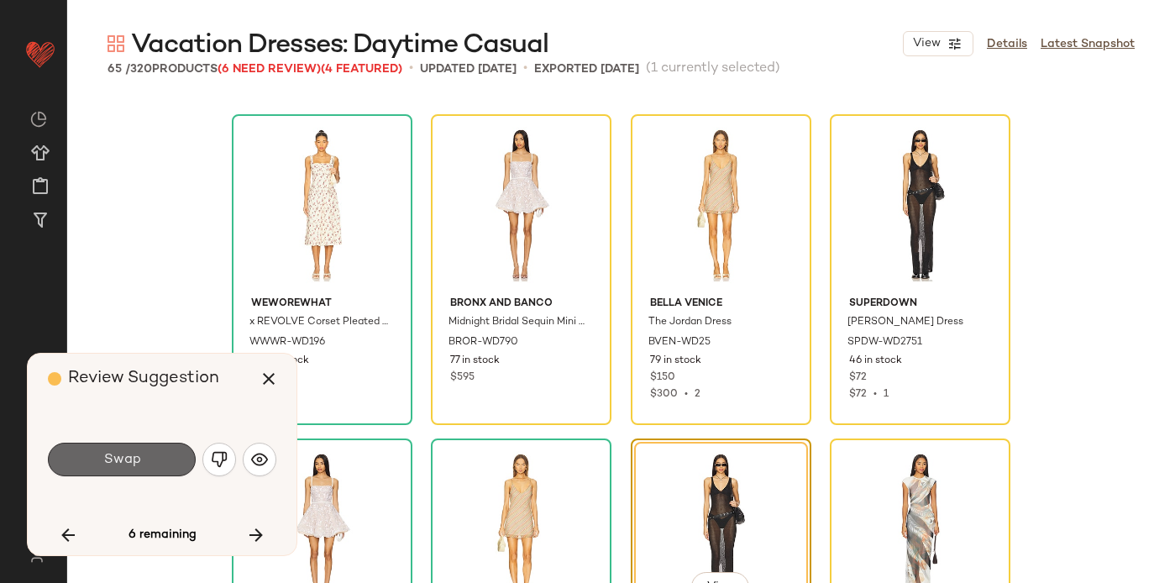
click at [140, 462] on button "Swap" at bounding box center [122, 460] width 148 height 34
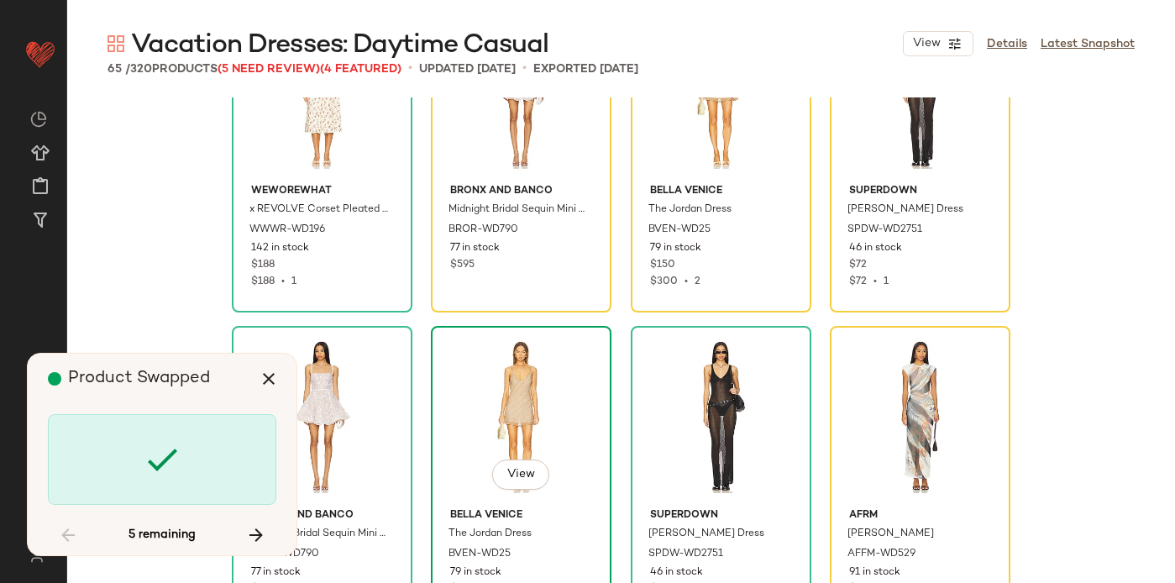
scroll to position [4691, 0]
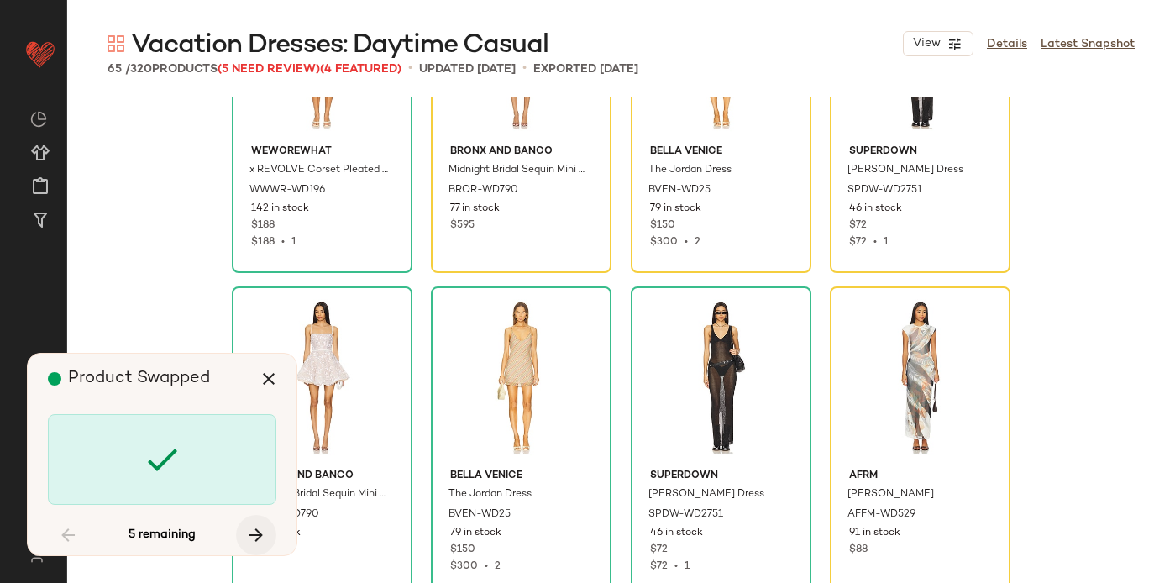
click at [259, 533] on icon "button" at bounding box center [256, 535] width 20 height 20
click at [259, 532] on icon "button" at bounding box center [256, 535] width 20 height 20
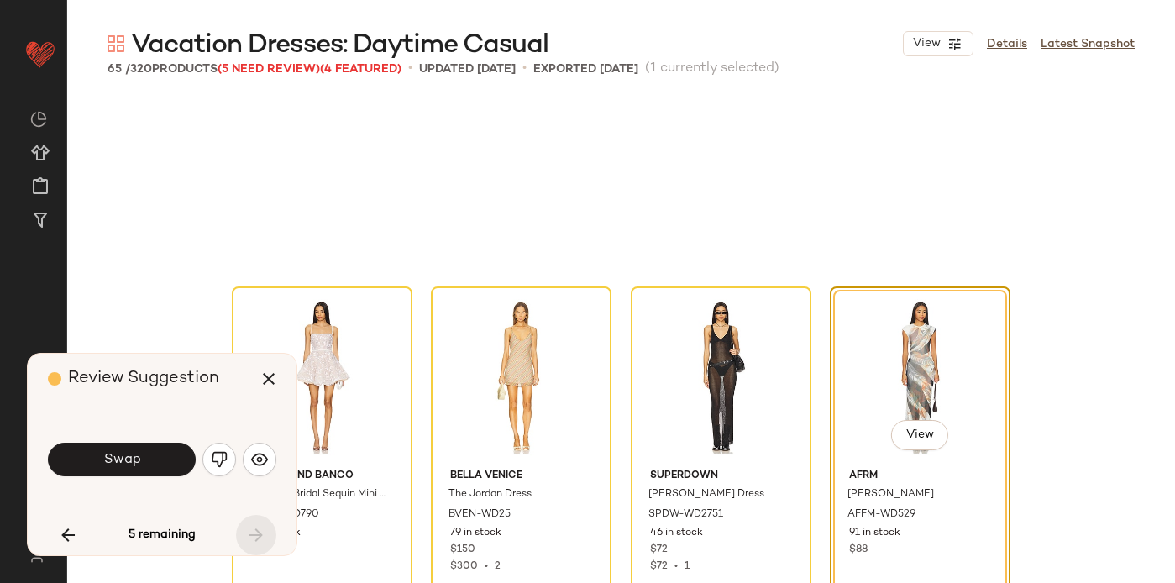
scroll to position [4959, 0]
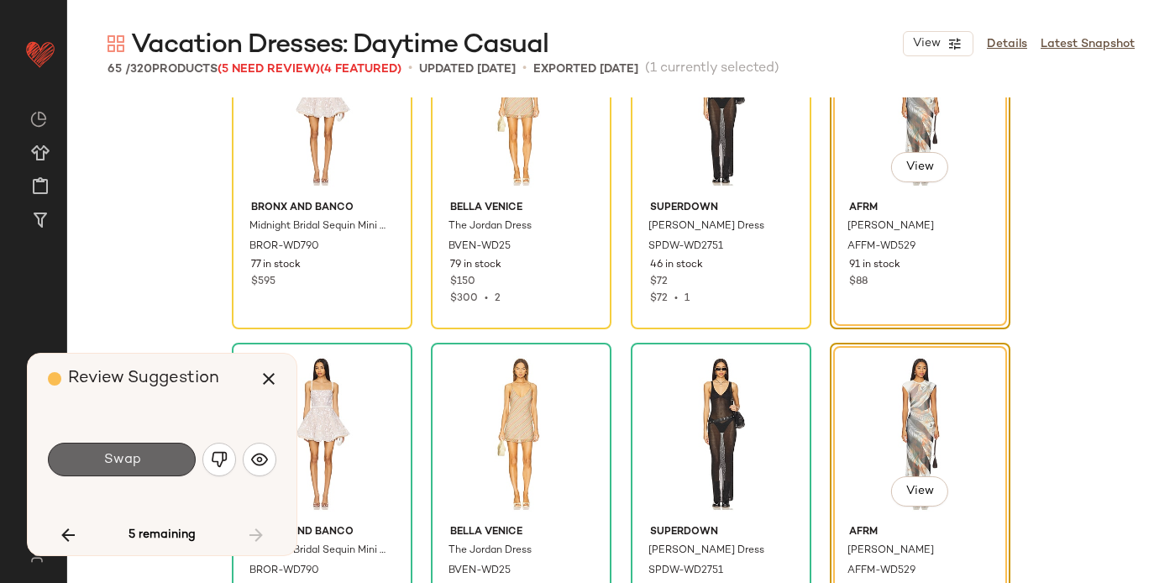
click at [122, 464] on span "Swap" at bounding box center [121, 460] width 38 height 16
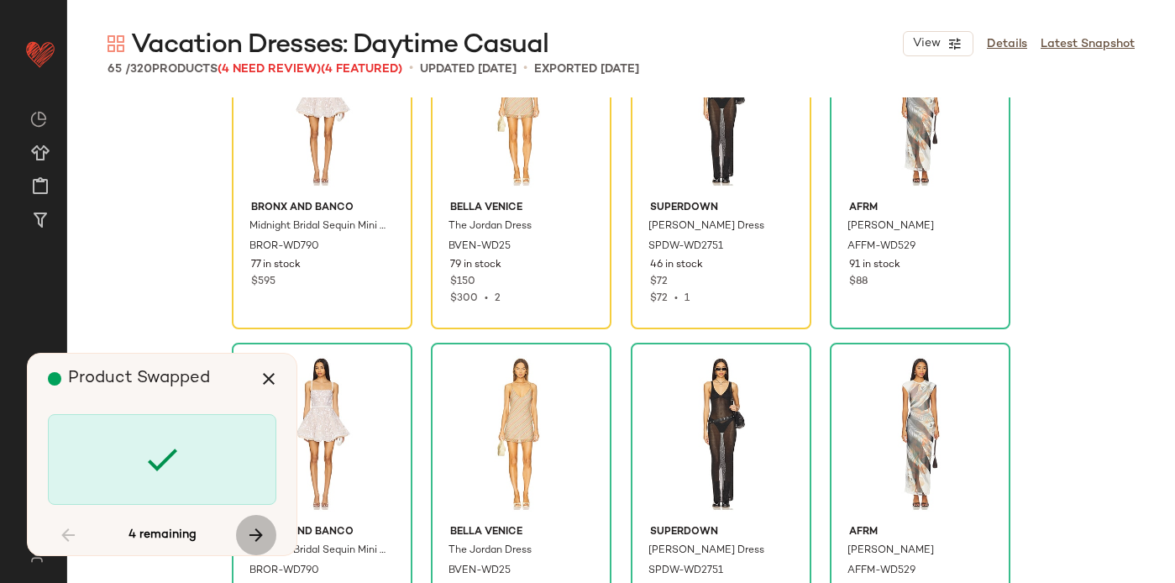
click at [254, 532] on icon "button" at bounding box center [256, 535] width 20 height 20
click at [254, 532] on div "4 remaining" at bounding box center [162, 535] width 228 height 40
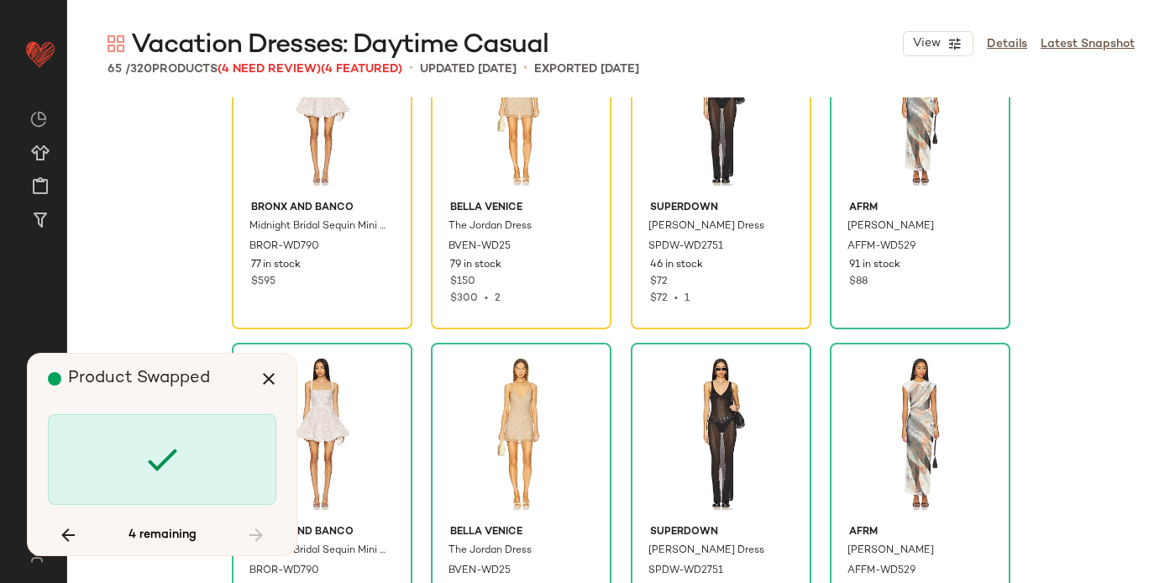
click at [258, 534] on div "4 remaining" at bounding box center [162, 535] width 228 height 40
click at [66, 528] on icon "button" at bounding box center [68, 535] width 20 height 20
click at [66, 529] on icon "button" at bounding box center [68, 535] width 20 height 20
click at [66, 529] on div "4 remaining" at bounding box center [162, 535] width 228 height 40
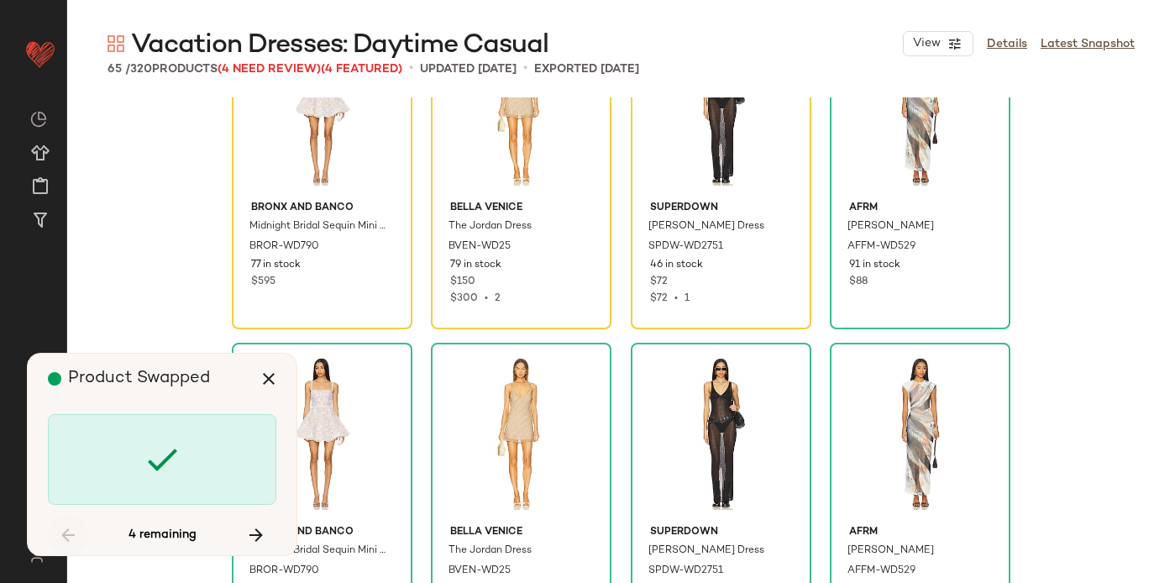
click at [66, 529] on div "4 remaining" at bounding box center [162, 535] width 228 height 40
click at [263, 537] on icon "button" at bounding box center [256, 535] width 20 height 20
click at [263, 537] on div "4 remaining" at bounding box center [162, 535] width 228 height 40
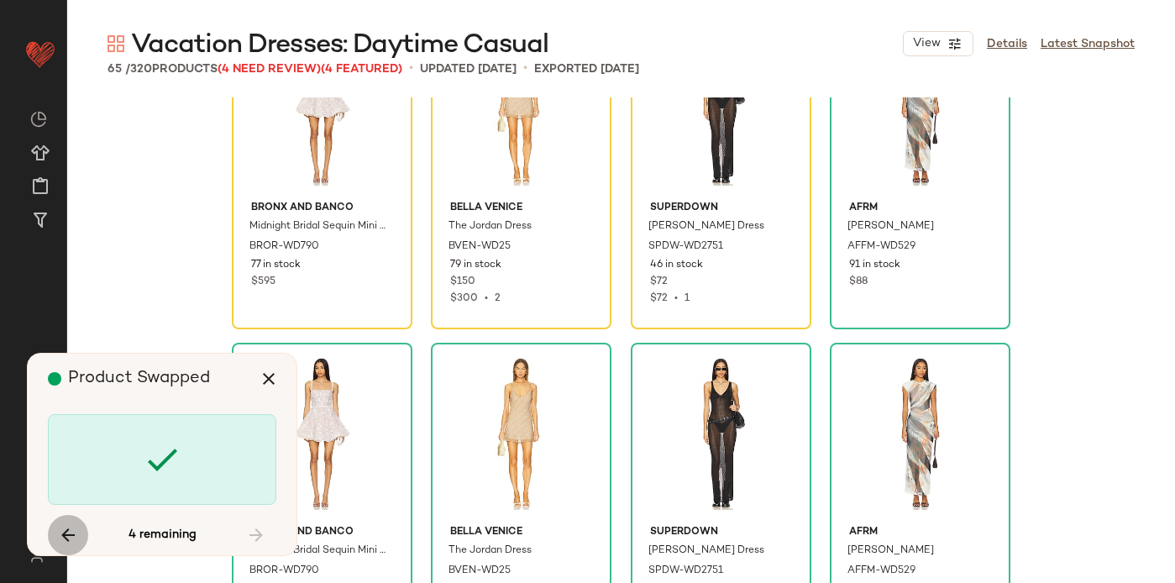
click at [73, 522] on button "button" at bounding box center [68, 535] width 40 height 40
click at [73, 522] on div "4 remaining" at bounding box center [162, 535] width 228 height 40
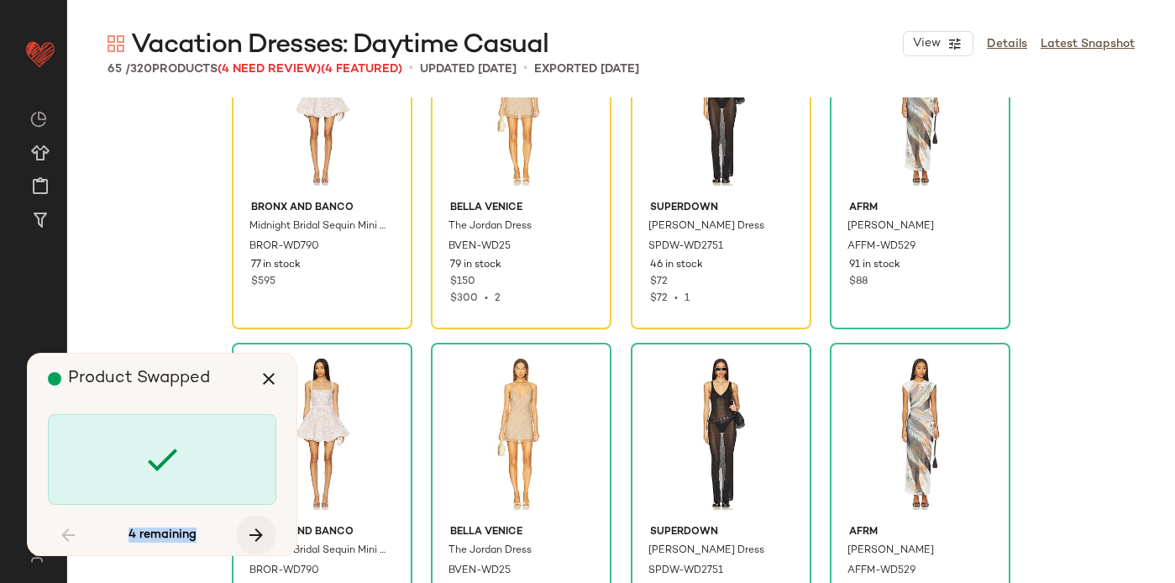
click at [260, 533] on icon "button" at bounding box center [256, 535] width 20 height 20
click at [346, 223] on span "Midnight Bridal Sequin Mini Dress" at bounding box center [304, 234] width 110 height 30
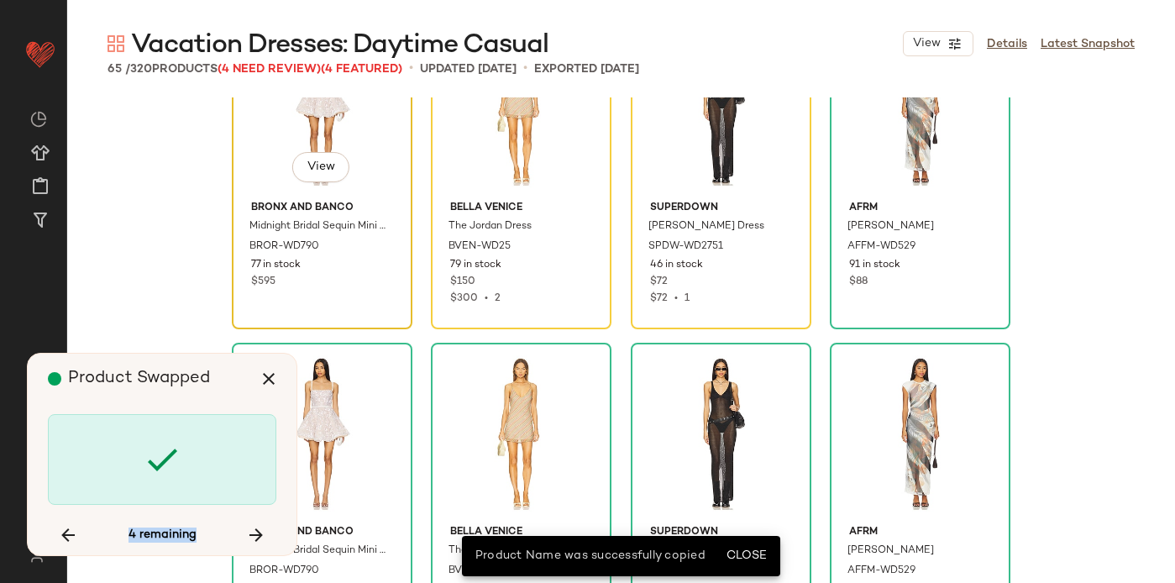
click at [356, 290] on div "Bronx and Banco Midnight Bridal Sequin Mini Dress BROR-WD790 77 in stock $595" at bounding box center [322, 242] width 169 height 97
click at [157, 318] on div "Bronx and Banco Midnight Bridal Sequin Mini Dress BROR-WD790 77 in stock $595 B…" at bounding box center [621, 375] width 1108 height 556
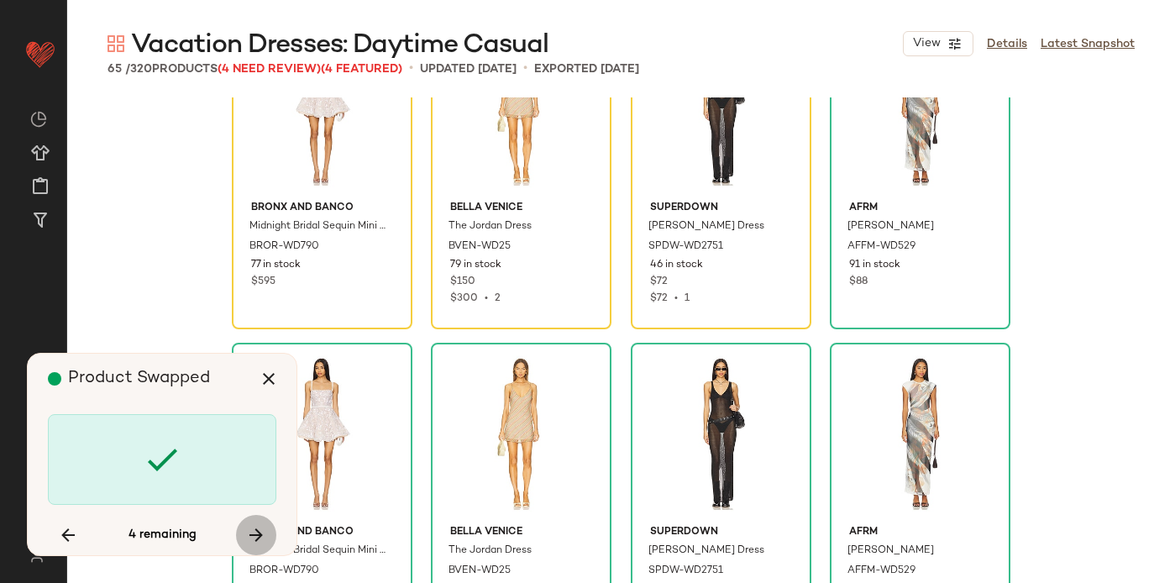
click at [254, 535] on icon "button" at bounding box center [256, 535] width 20 height 20
click at [365, 206] on span "Bronx and Banco" at bounding box center [322, 208] width 142 height 15
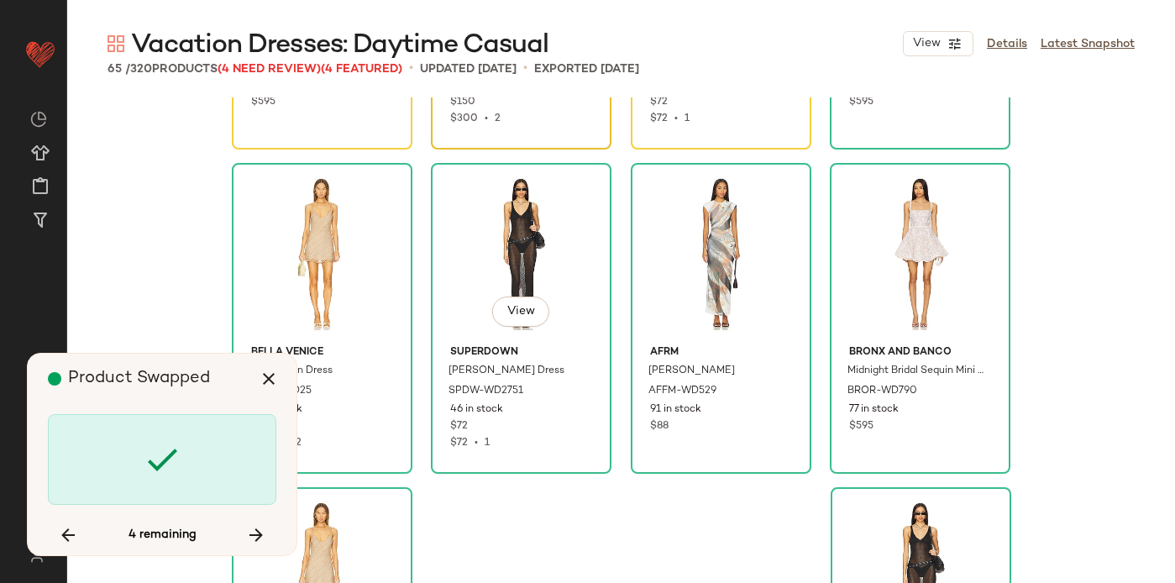
scroll to position [7919, 0]
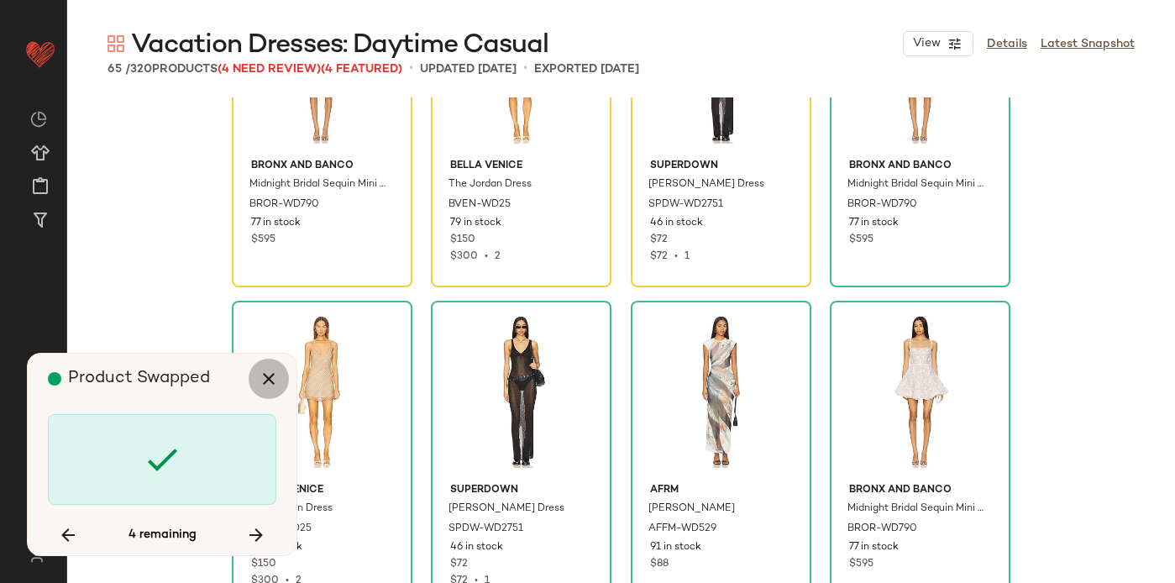
click at [262, 386] on icon "button" at bounding box center [269, 379] width 20 height 20
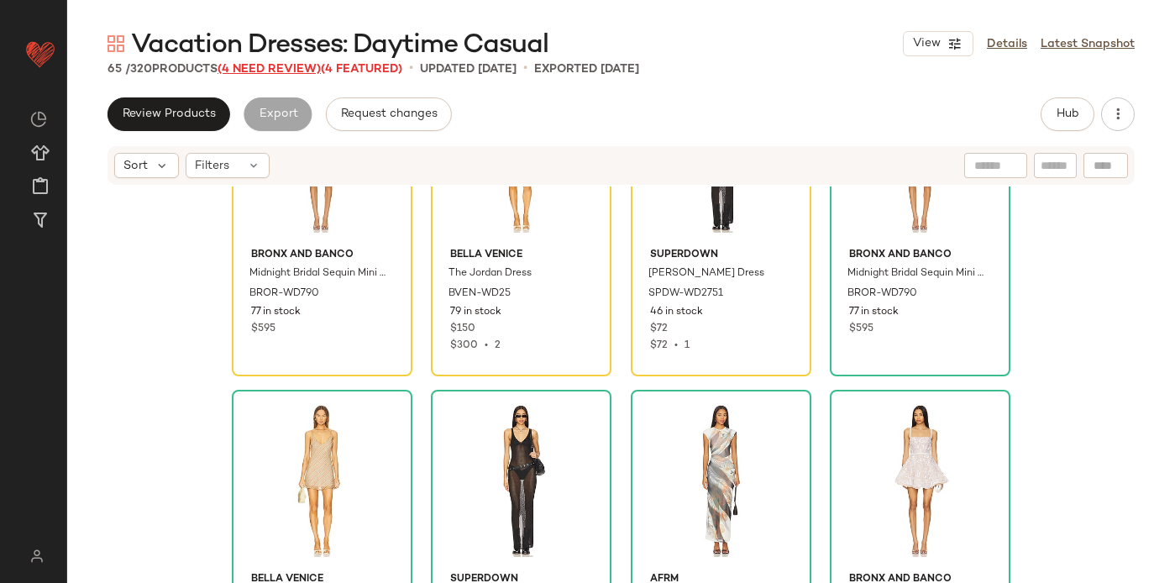
click at [277, 67] on span "(4 Need Review)" at bounding box center [269, 69] width 103 height 13
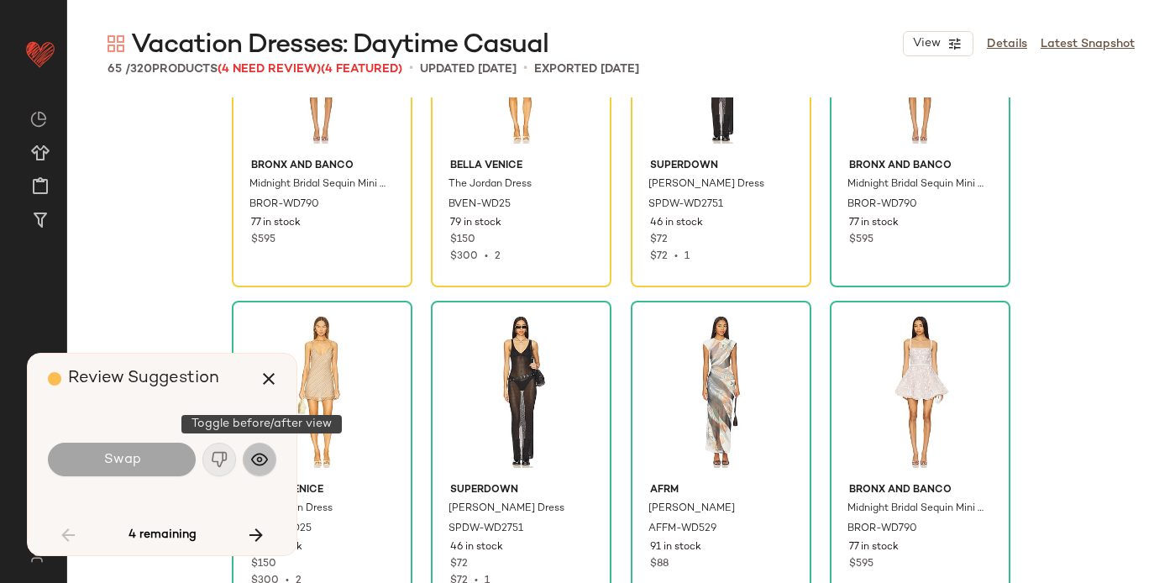
click at [265, 464] on img "button" at bounding box center [259, 459] width 17 height 17
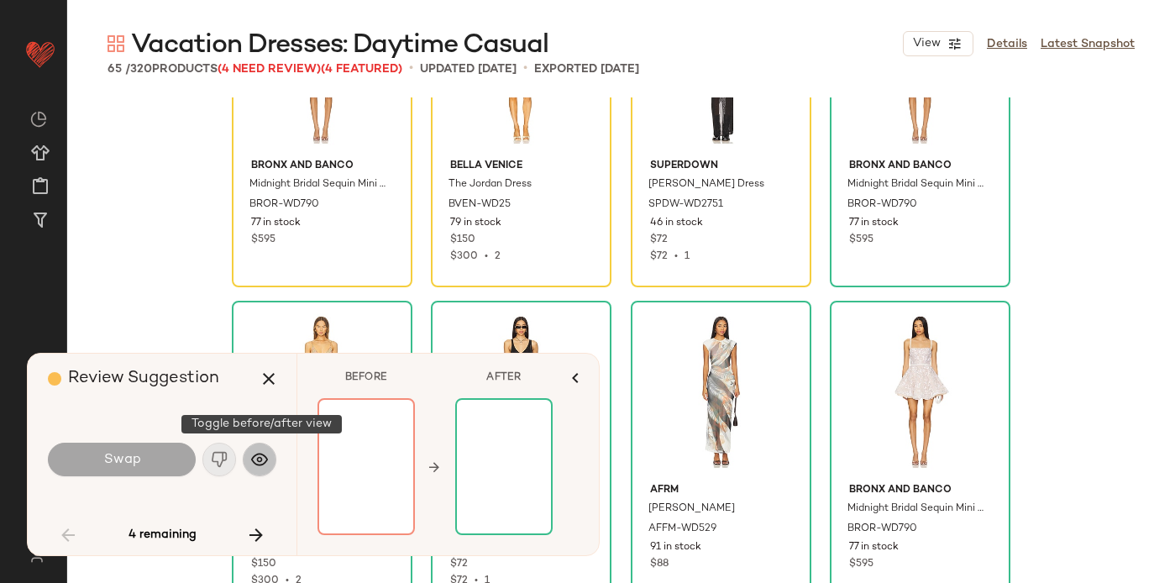
click at [265, 464] on img "button" at bounding box center [259, 459] width 17 height 17
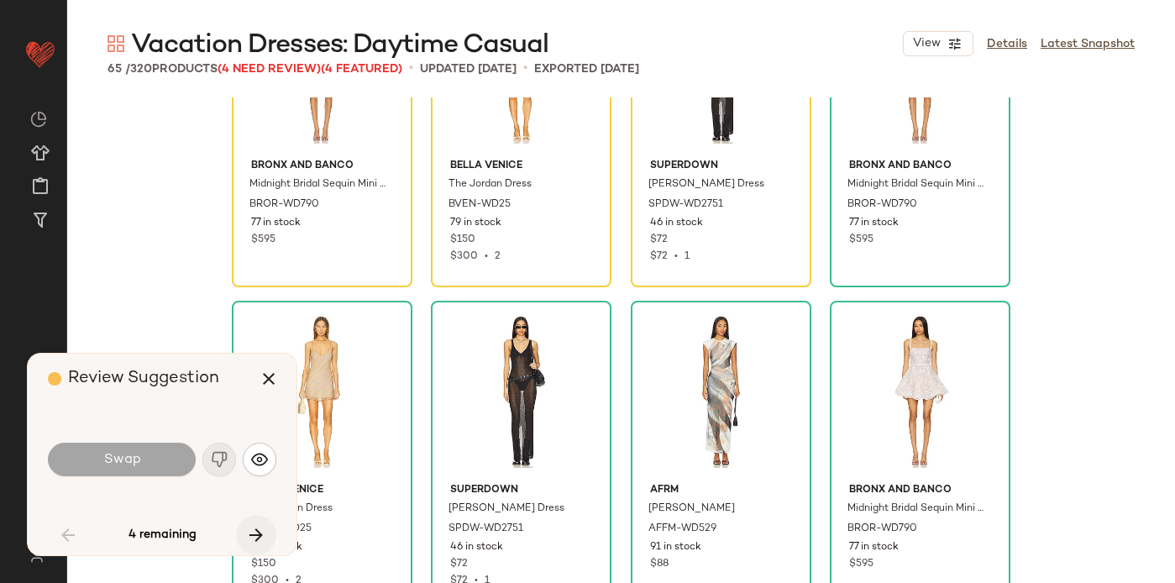
click at [255, 534] on icon "button" at bounding box center [256, 535] width 20 height 20
click at [257, 535] on div "4 remaining" at bounding box center [162, 535] width 228 height 40
click at [72, 529] on icon "button" at bounding box center [68, 535] width 20 height 20
click at [72, 529] on div "4 remaining" at bounding box center [162, 535] width 228 height 40
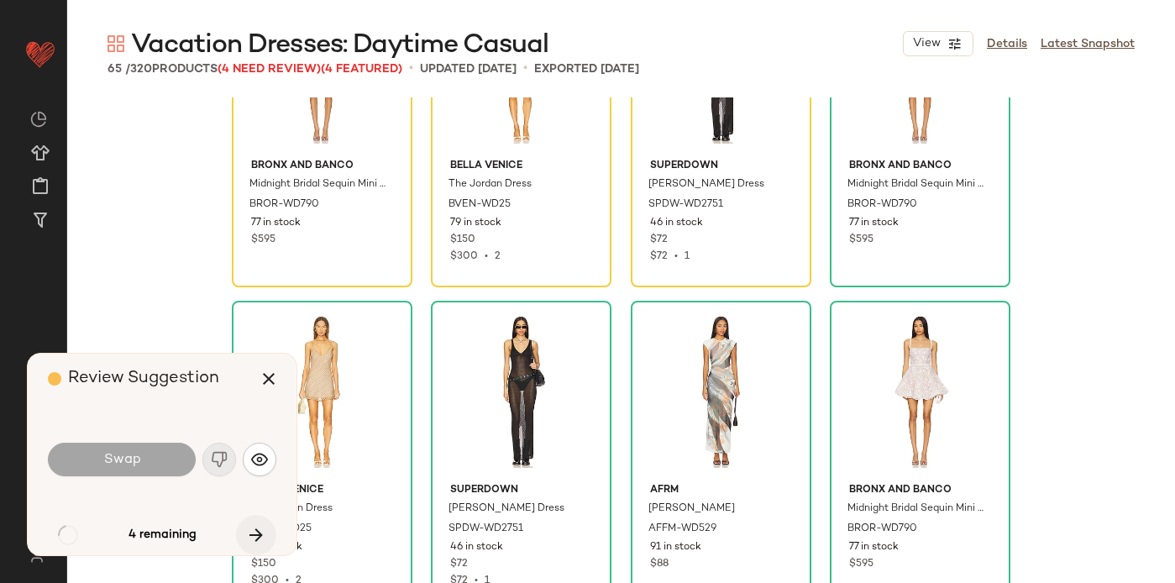
click at [257, 530] on icon "button" at bounding box center [256, 535] width 20 height 20
click at [257, 530] on div "4 remaining" at bounding box center [162, 535] width 228 height 40
click at [286, 66] on span "(4 Need Review)" at bounding box center [269, 69] width 103 height 13
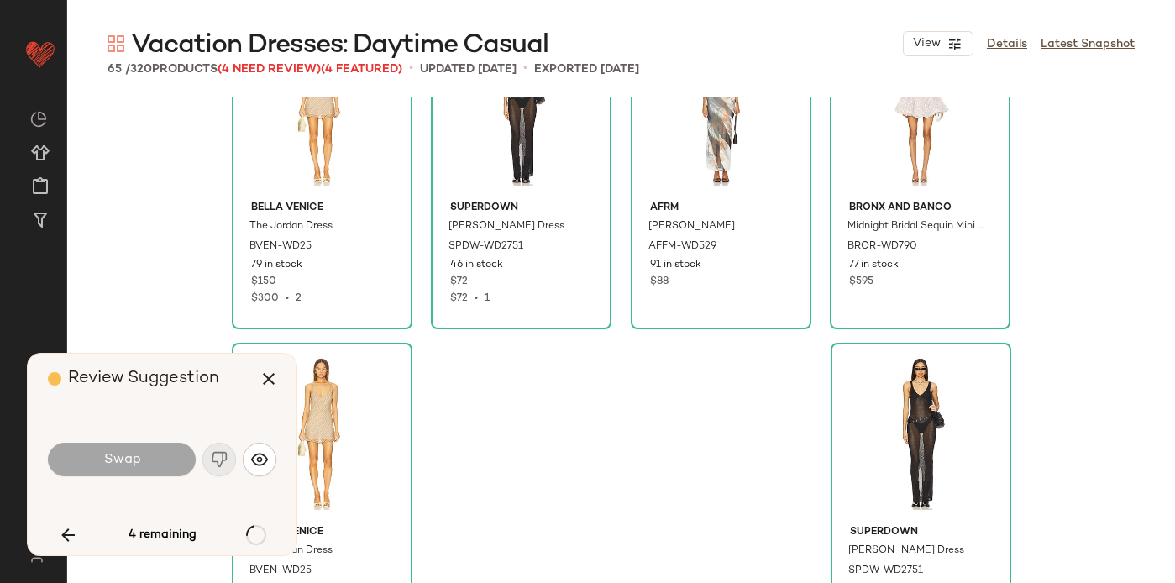
scroll to position [378768, 0]
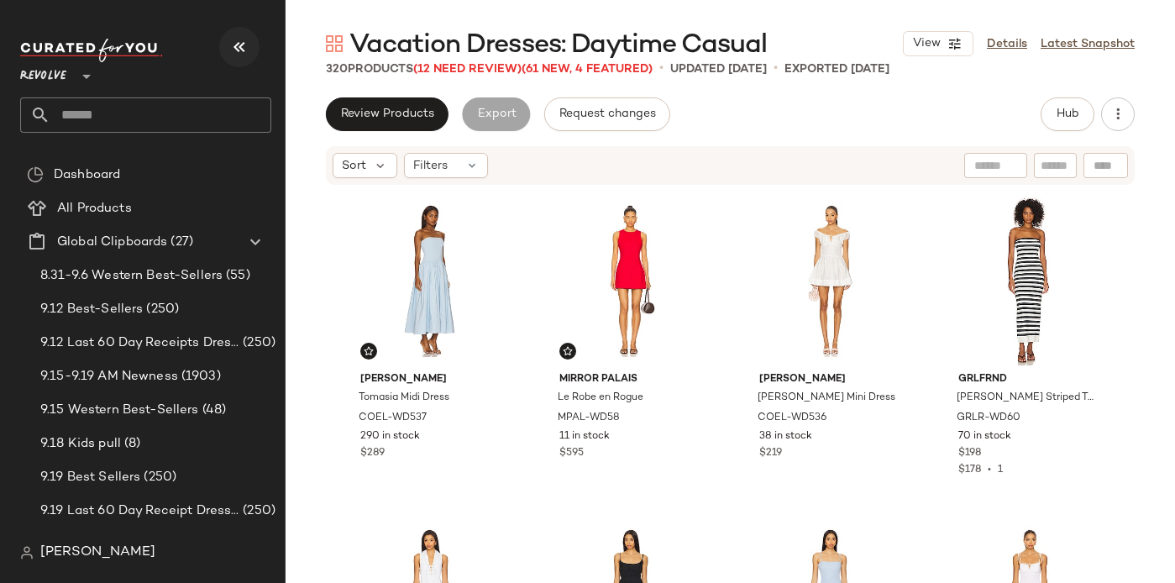
click at [232, 42] on icon "button" at bounding box center [239, 47] width 20 height 20
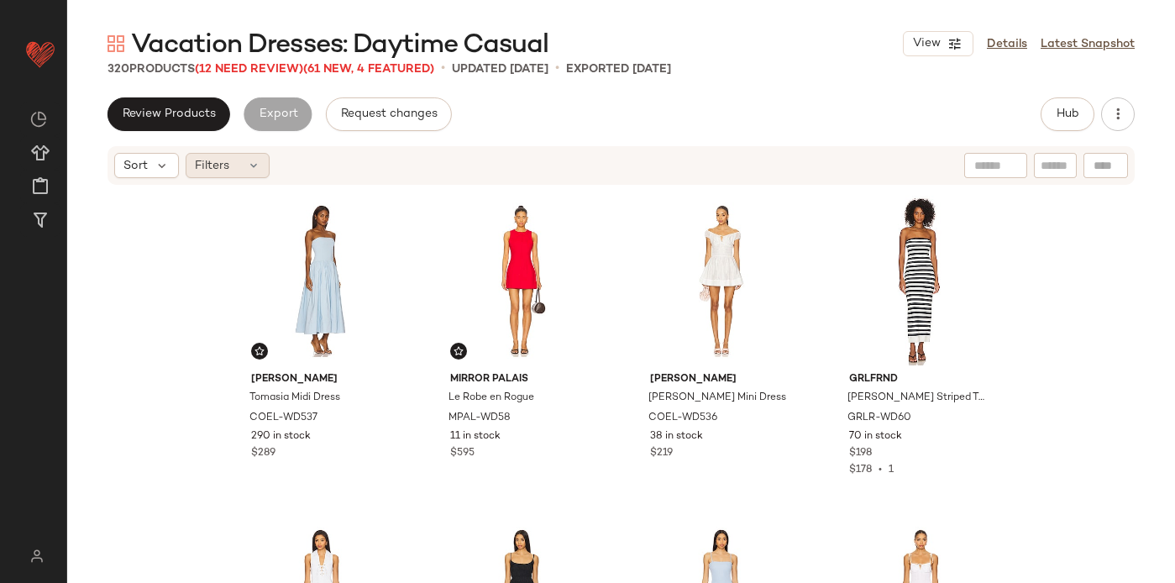
click at [225, 171] on span "Filters" at bounding box center [212, 166] width 34 height 18
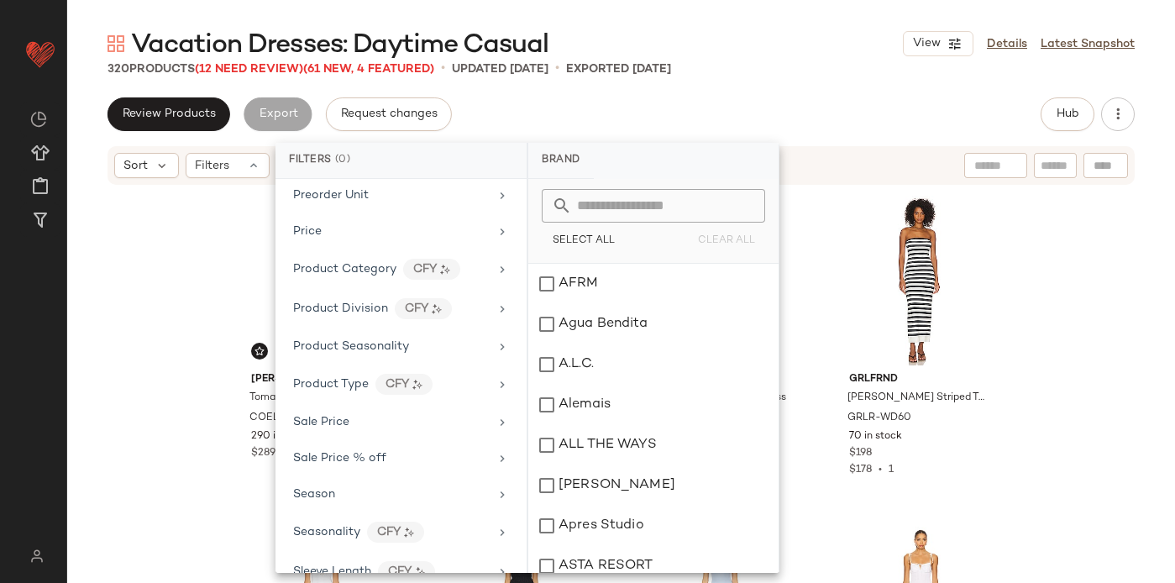
scroll to position [1400, 0]
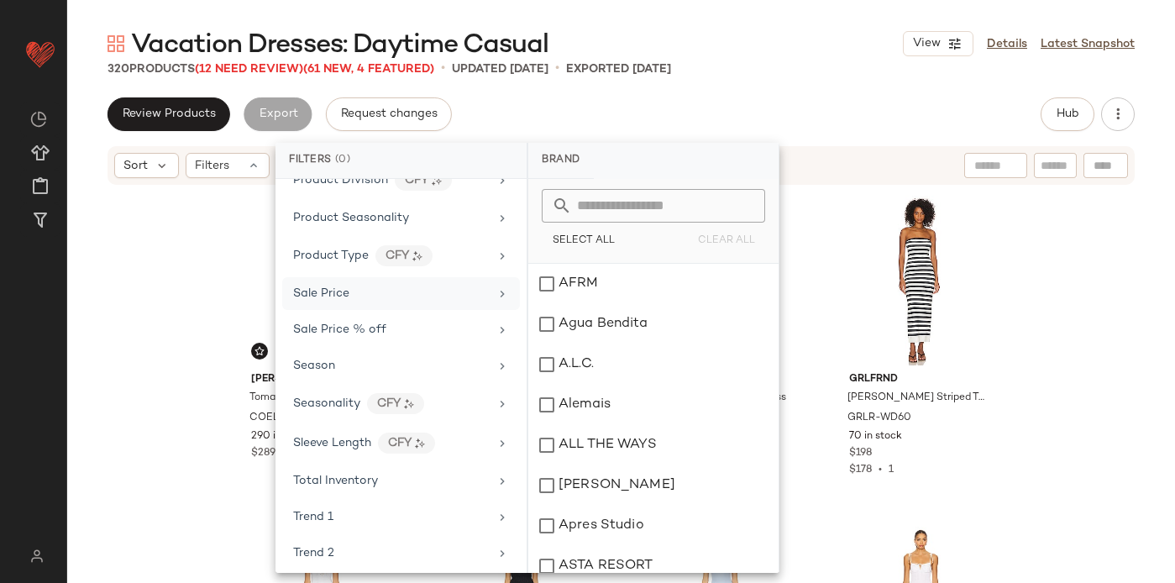
click at [380, 292] on div "Sale Price" at bounding box center [391, 294] width 196 height 18
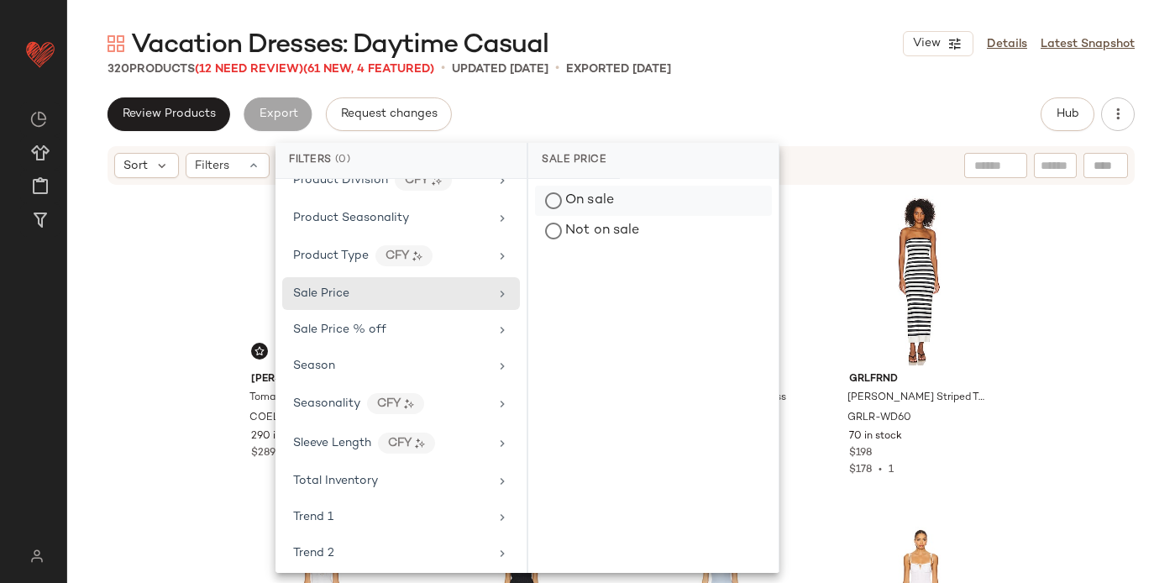
click at [598, 204] on div "On sale" at bounding box center [653, 201] width 237 height 30
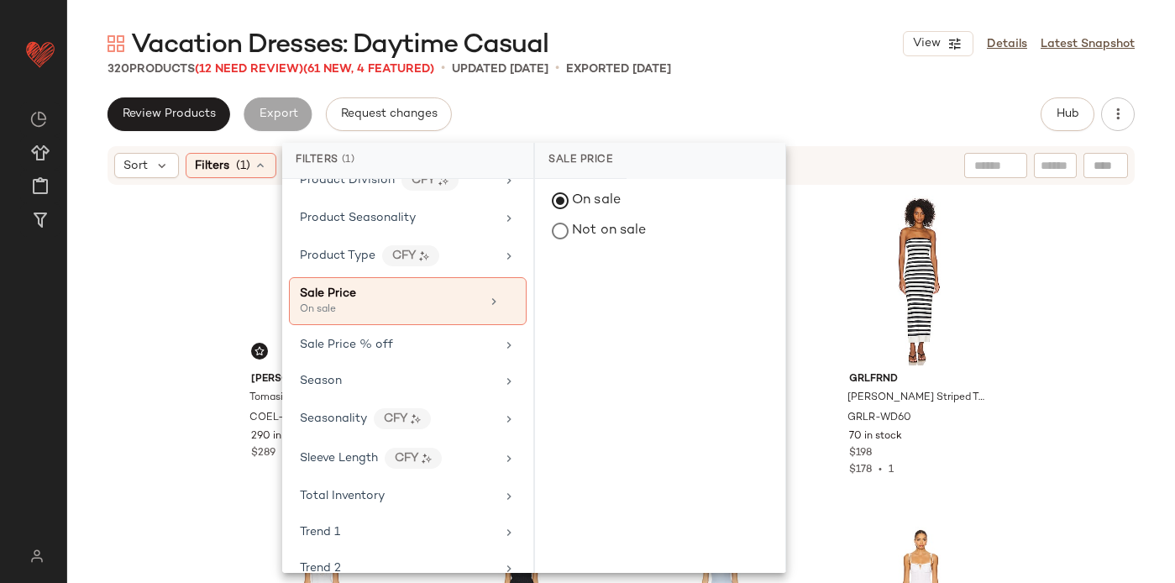
click at [622, 106] on div "Review Products Export Request changes Hub" at bounding box center [621, 114] width 1027 height 34
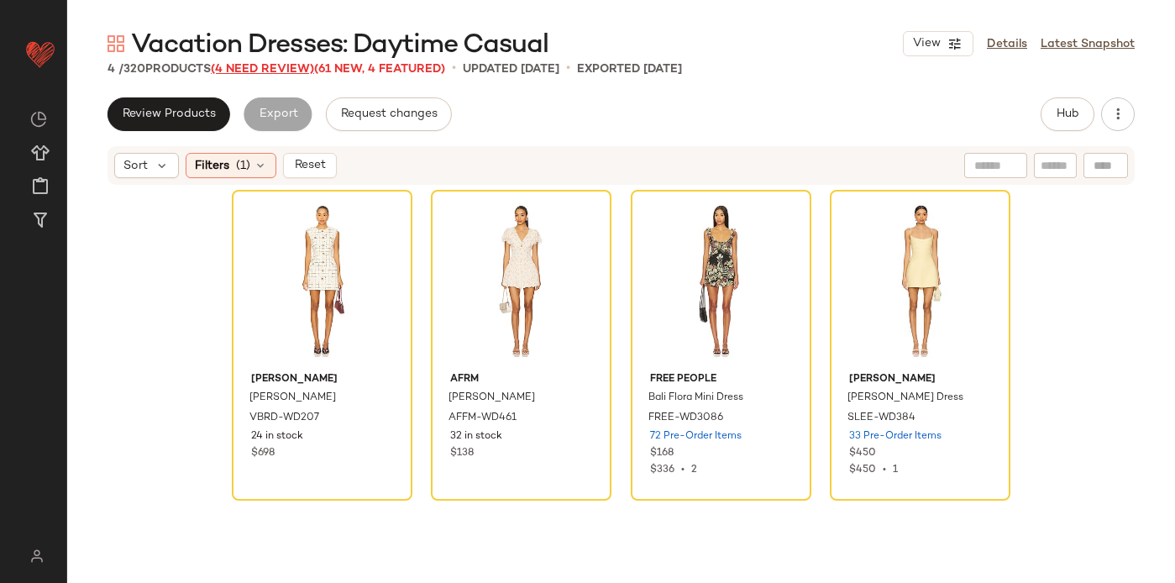
click at [280, 69] on span "(4 Need Review)" at bounding box center [262, 69] width 103 height 13
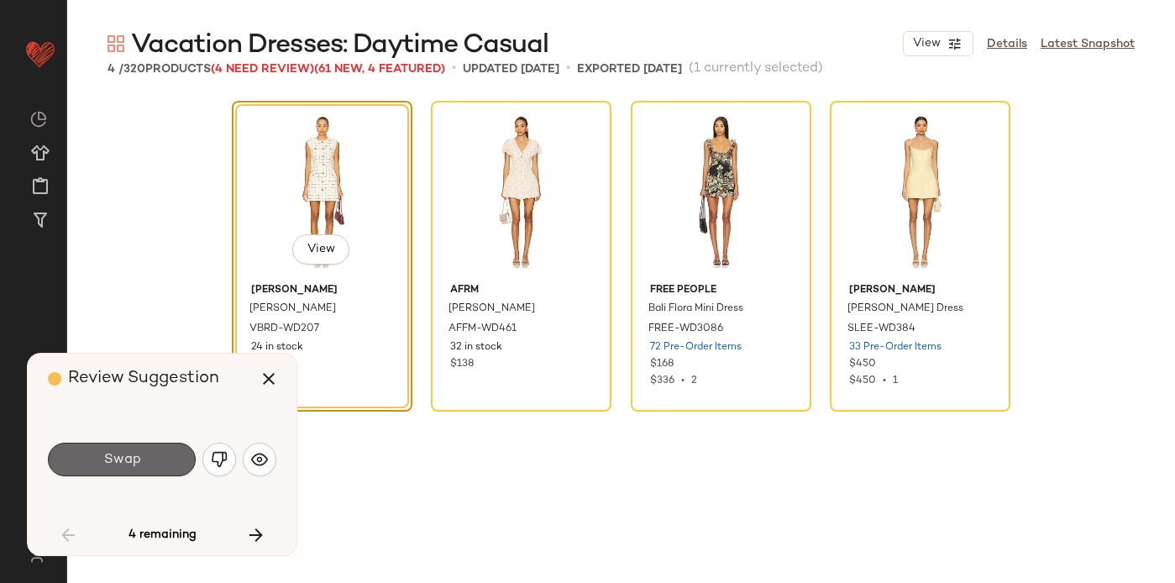
click at [140, 460] on button "Swap" at bounding box center [122, 460] width 148 height 34
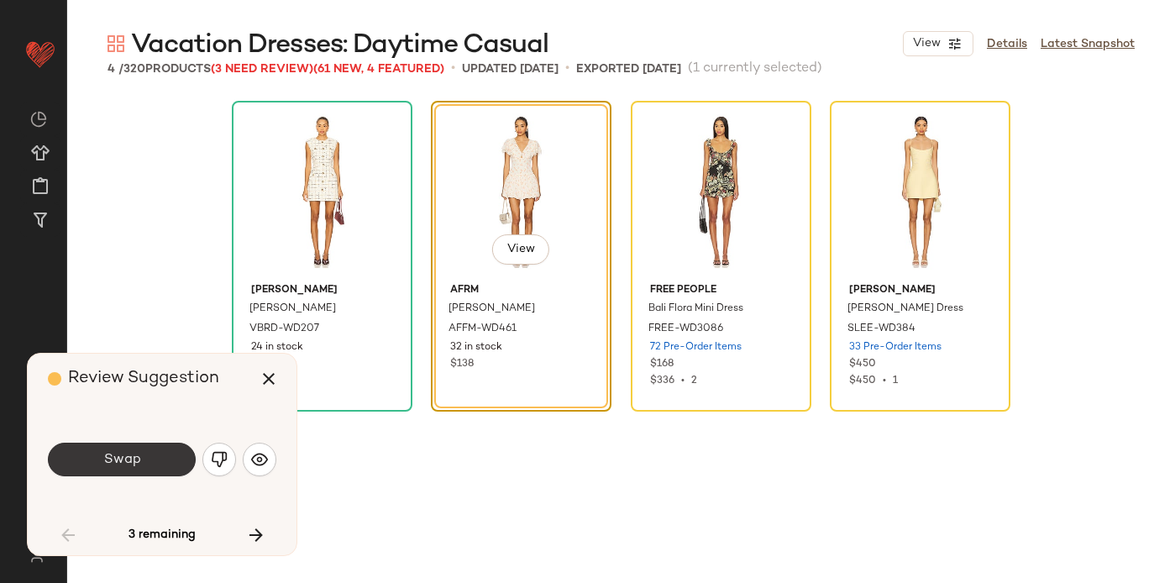
click at [139, 462] on span "Swap" at bounding box center [121, 460] width 38 height 16
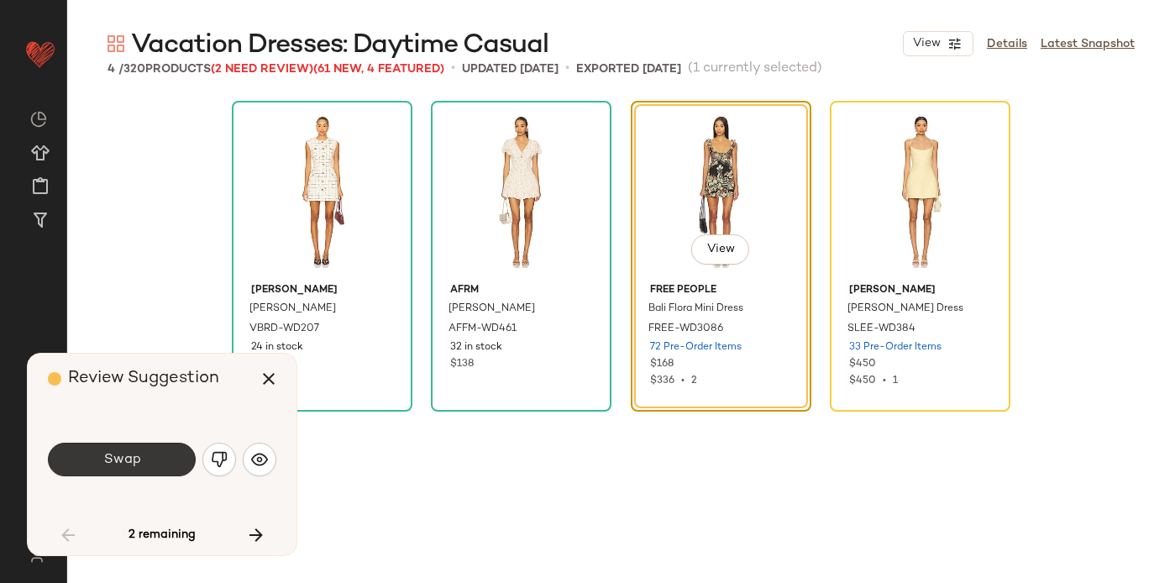
click at [155, 460] on button "Swap" at bounding box center [122, 460] width 148 height 34
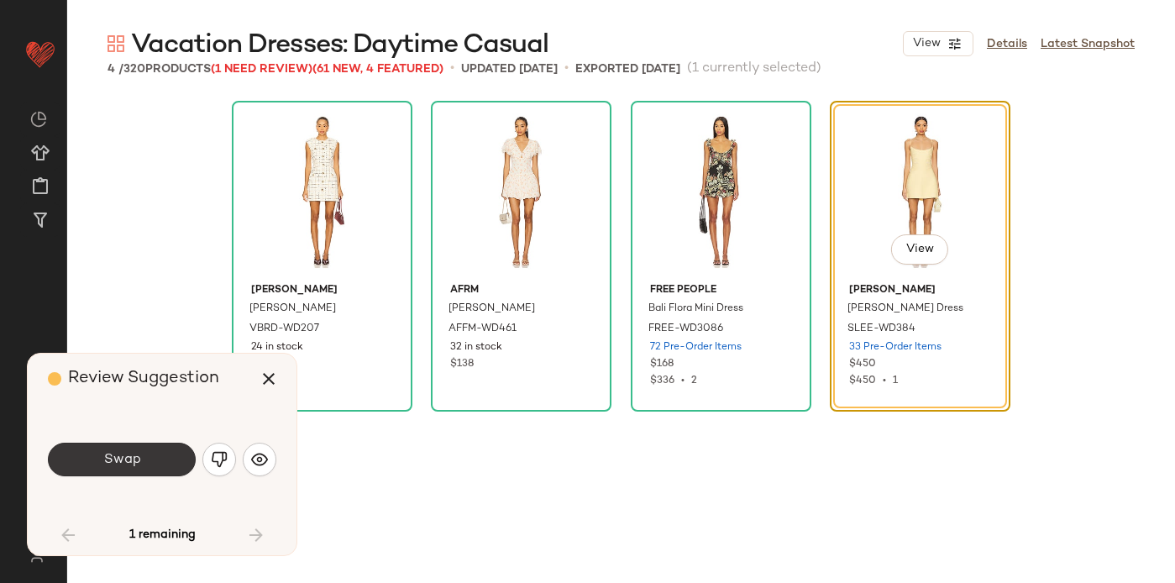
click at [169, 456] on button "Swap" at bounding box center [122, 460] width 148 height 34
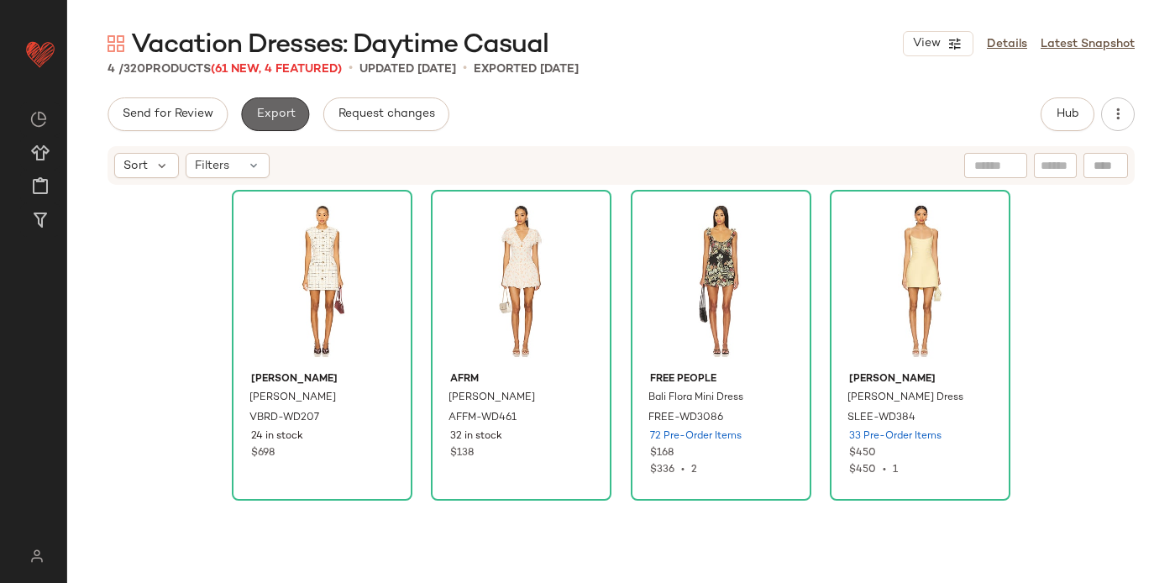
click at [282, 113] on span "Export" at bounding box center [274, 114] width 39 height 13
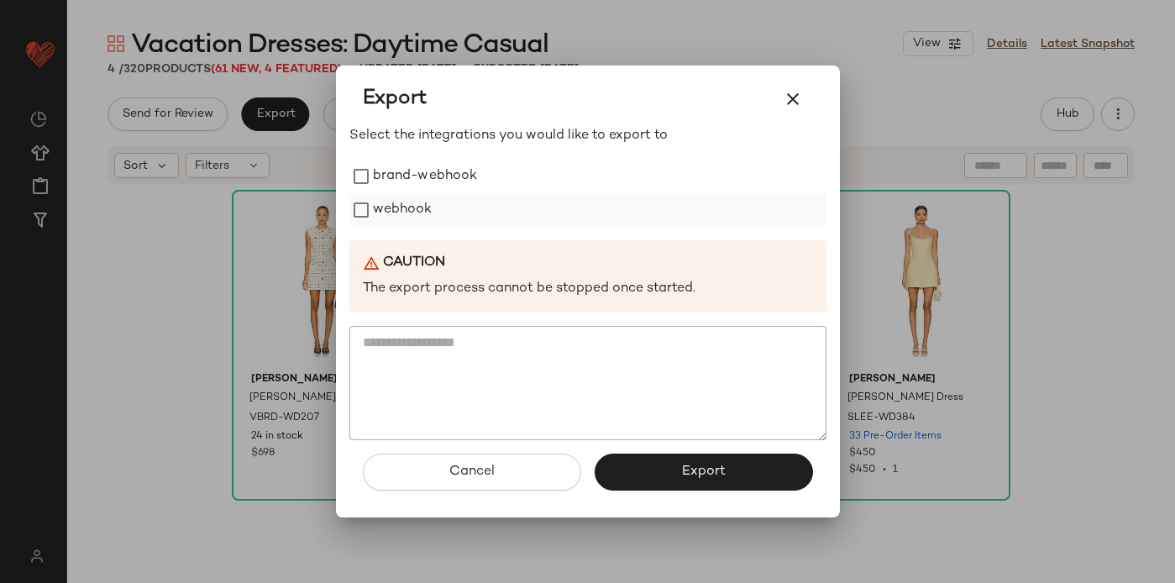
click at [377, 203] on label "webhook" at bounding box center [403, 210] width 60 height 34
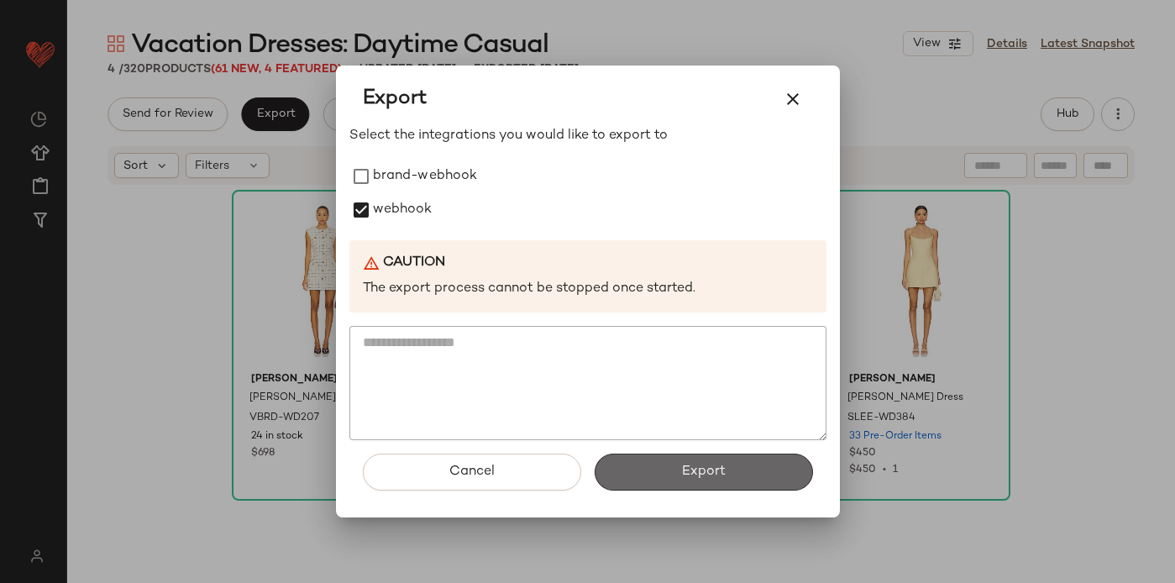
click at [664, 475] on button "Export" at bounding box center [704, 472] width 218 height 37
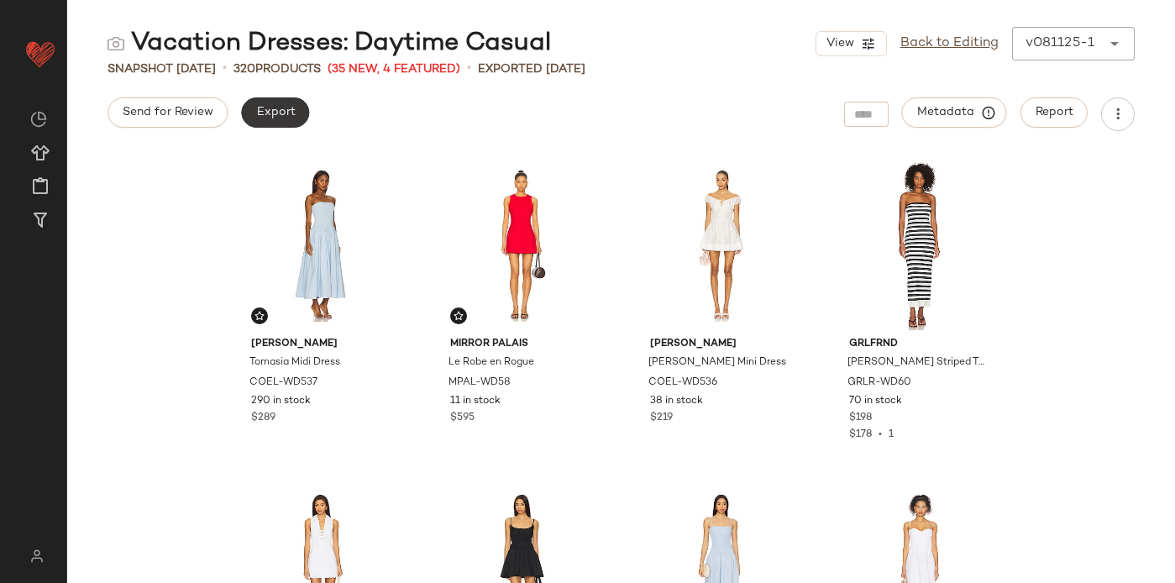
click at [279, 116] on span "Export" at bounding box center [274, 112] width 39 height 13
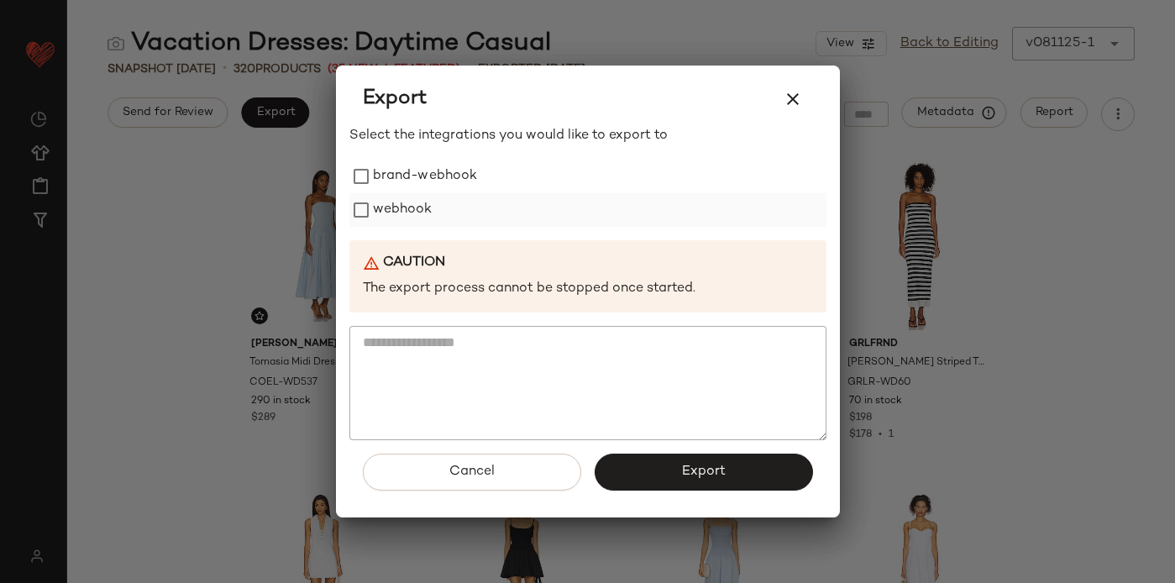
click at [383, 203] on label "webhook" at bounding box center [403, 210] width 60 height 34
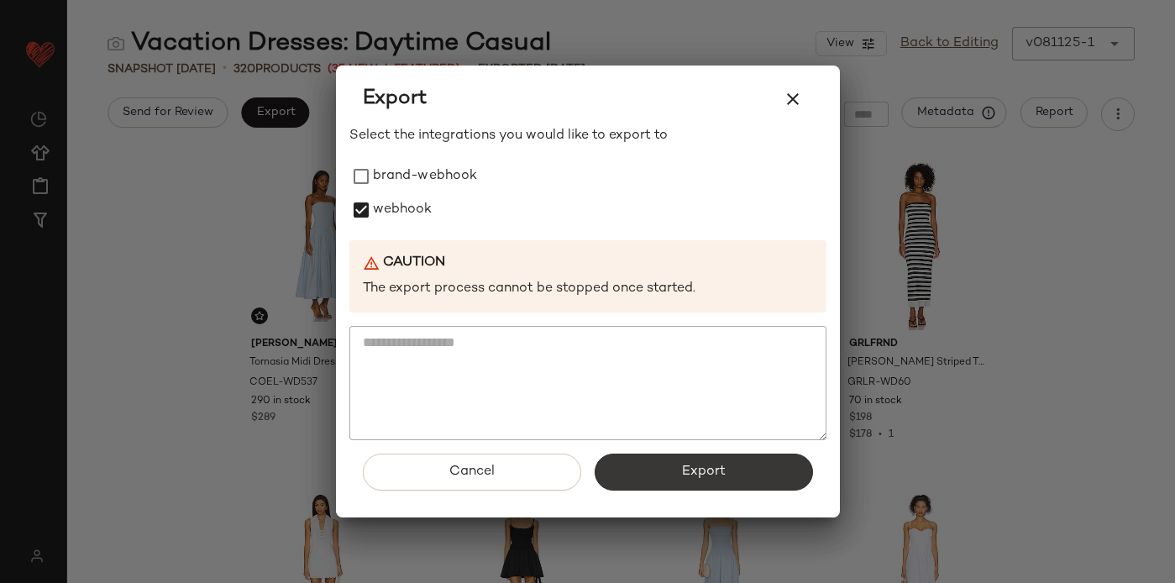
click at [715, 476] on span "Export" at bounding box center [703, 472] width 45 height 16
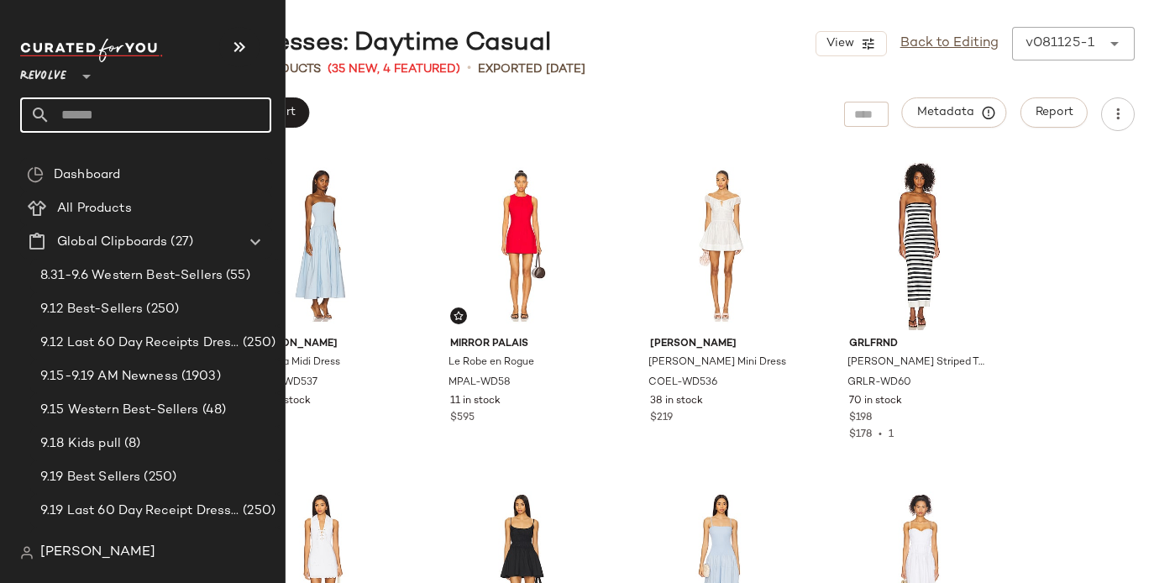
click at [57, 118] on input "text" at bounding box center [160, 114] width 221 height 35
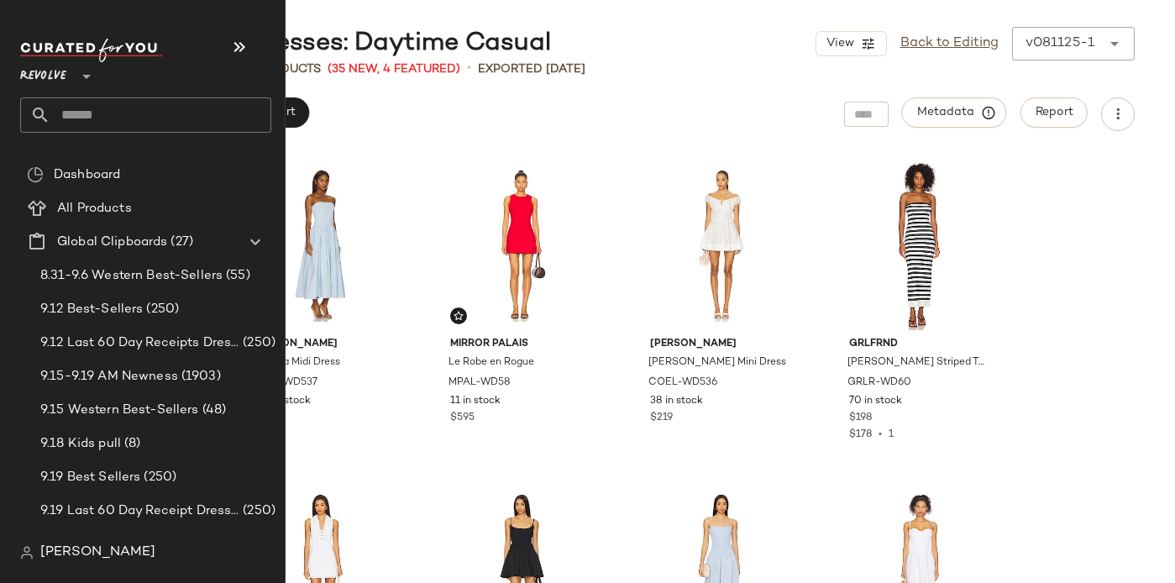
click at [55, 115] on input "text" at bounding box center [160, 114] width 221 height 35
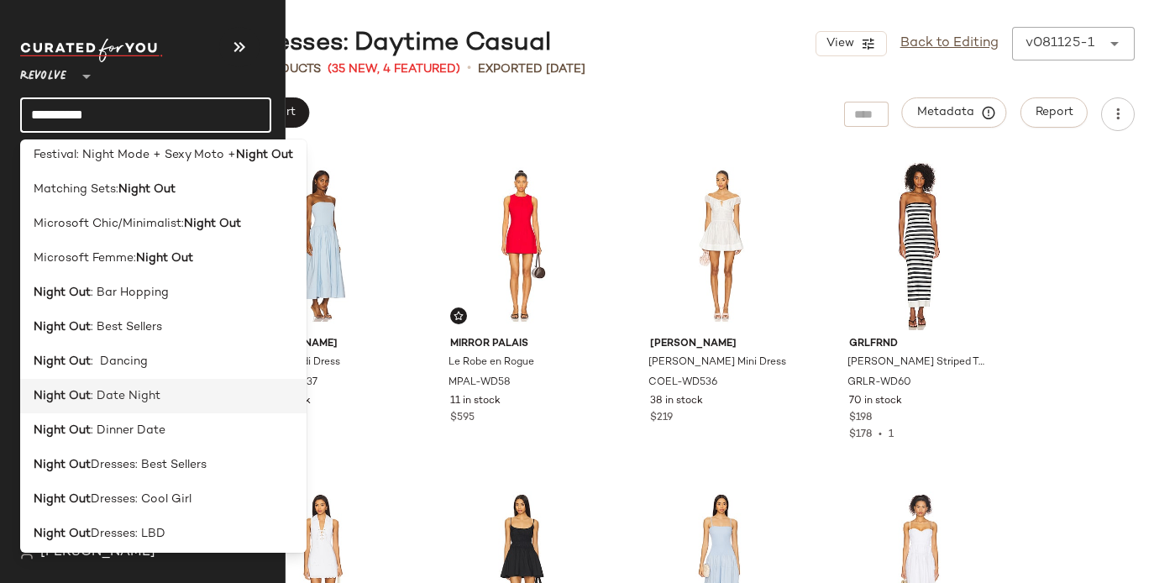
scroll to position [79, 0]
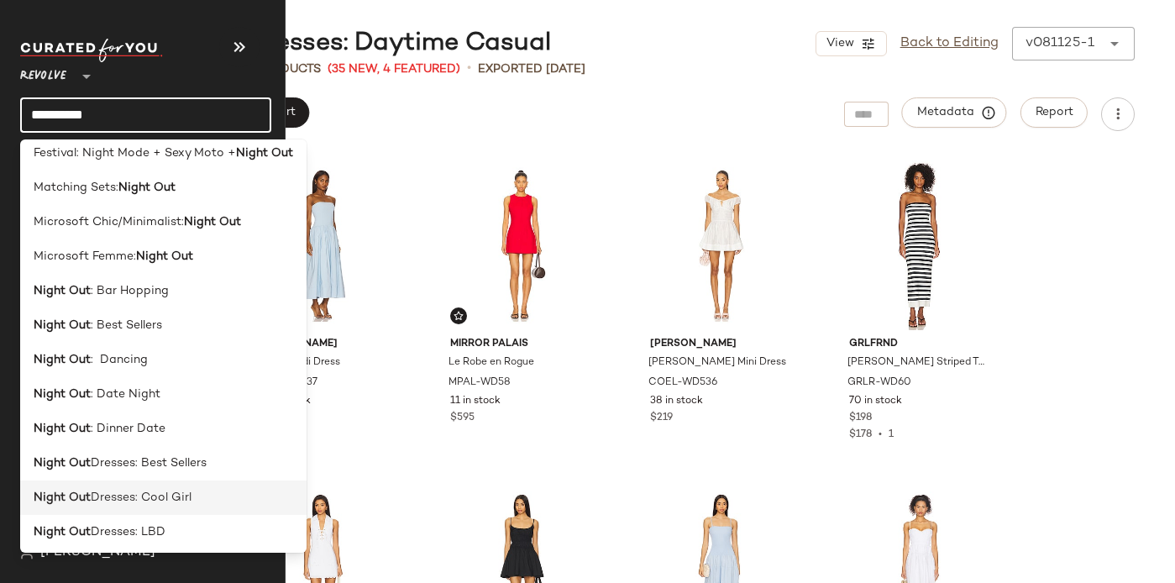
type input "*********"
click at [129, 496] on span "Dresses: Cool Girl" at bounding box center [141, 498] width 101 height 18
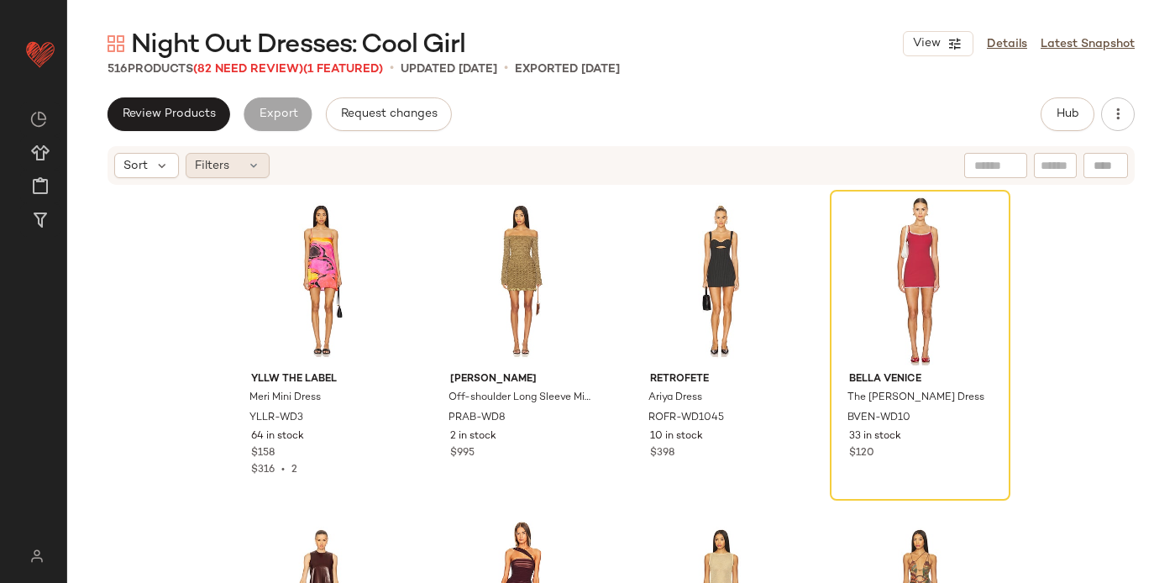
click at [240, 169] on div "Filters" at bounding box center [228, 165] width 84 height 25
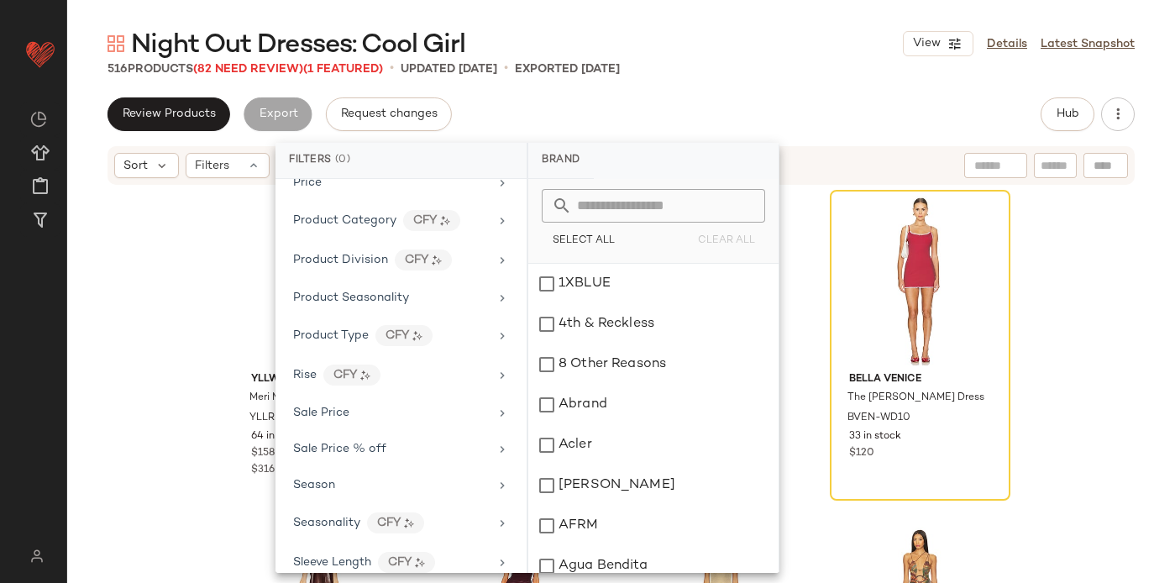
scroll to position [1325, 0]
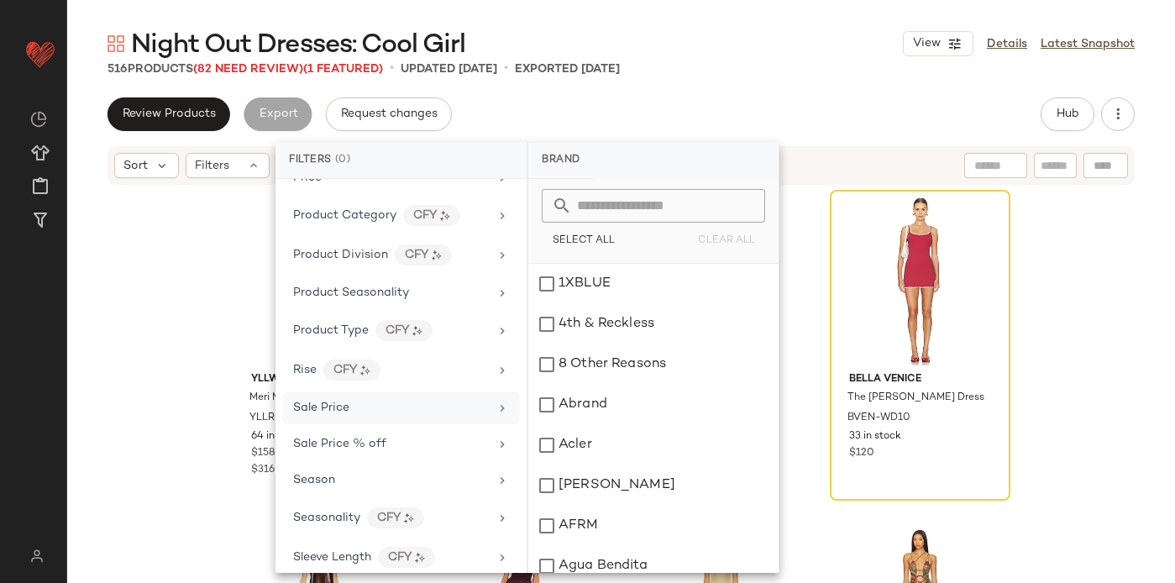
click at [351, 407] on div "Sale Price" at bounding box center [391, 408] width 196 height 18
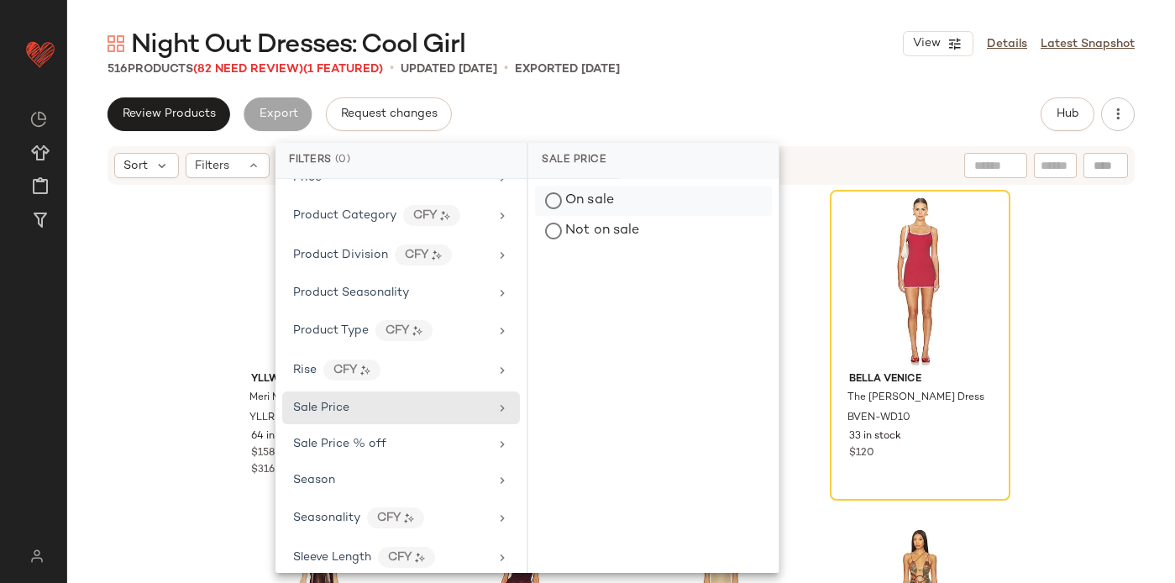
click at [559, 197] on div "On sale" at bounding box center [653, 201] width 237 height 30
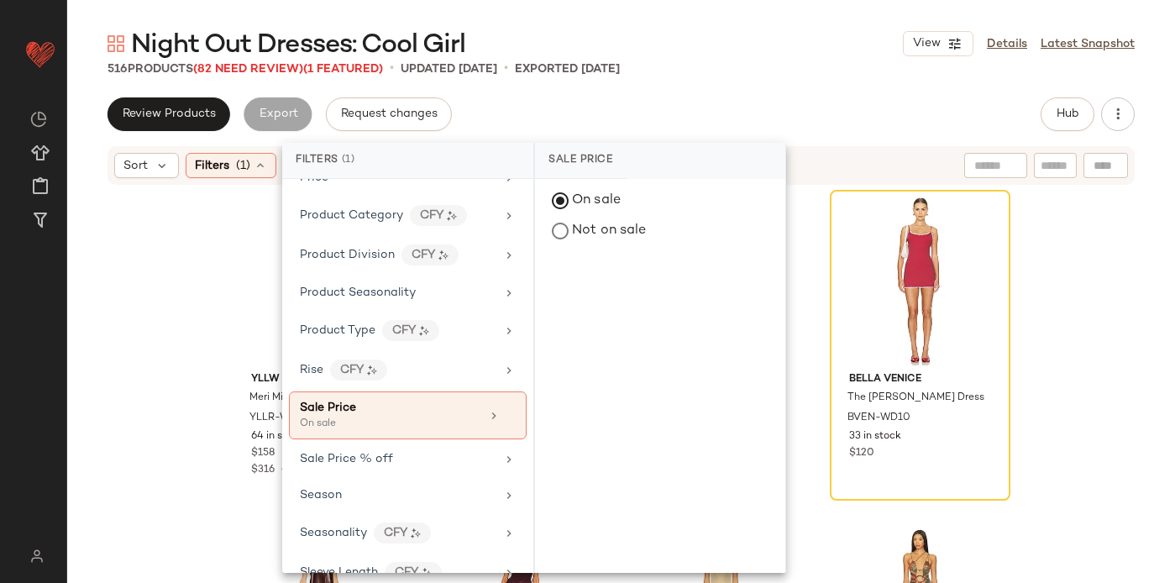
click at [689, 94] on div "Night Out Dresses: Cool Girl View Details Latest Snapshot 516 Products (82 Need…" at bounding box center [621, 305] width 1108 height 556
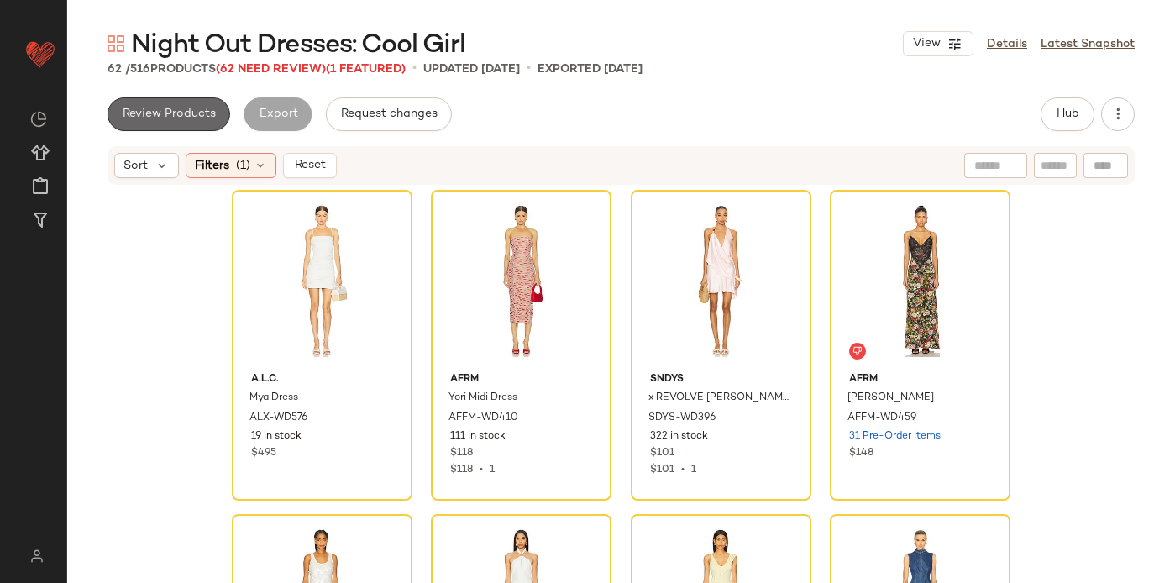
click at [180, 125] on button "Review Products" at bounding box center [169, 114] width 123 height 34
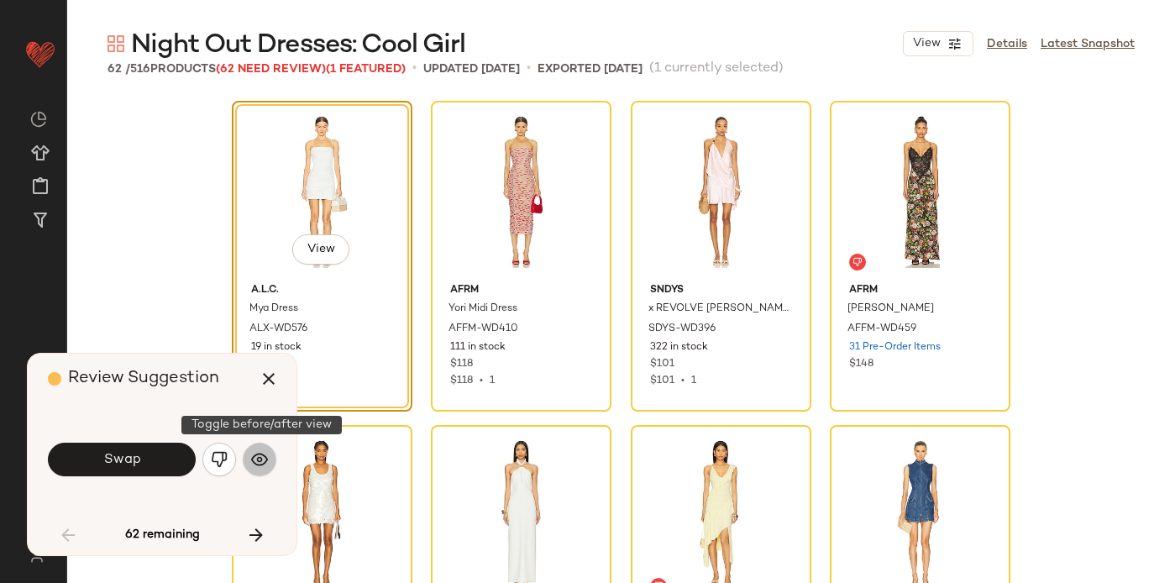
click at [254, 460] on img "button" at bounding box center [259, 459] width 17 height 17
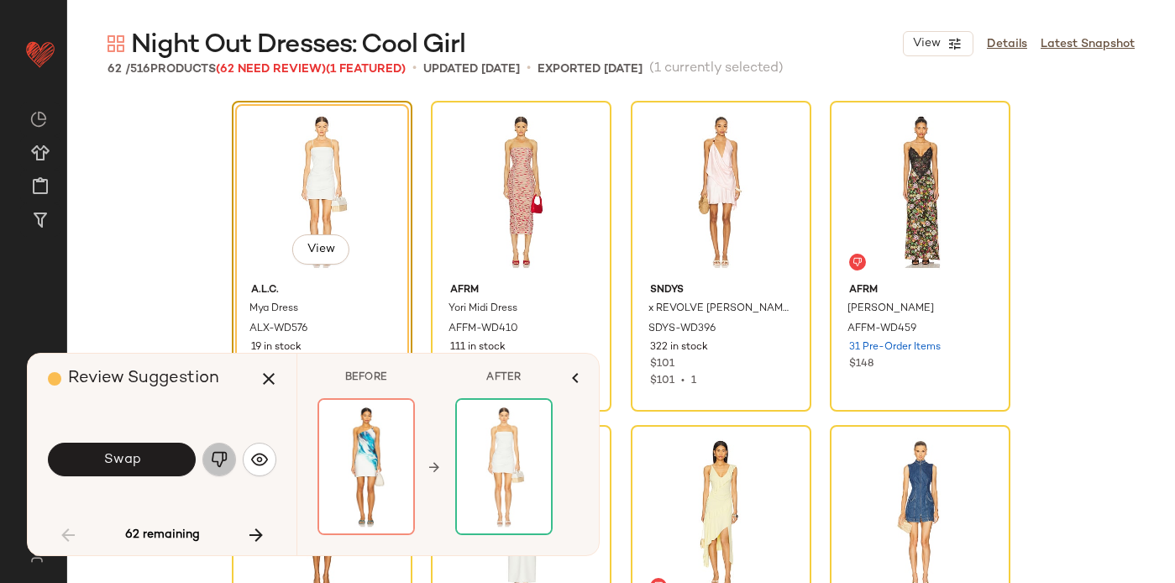
click at [217, 459] on img "button" at bounding box center [219, 459] width 17 height 17
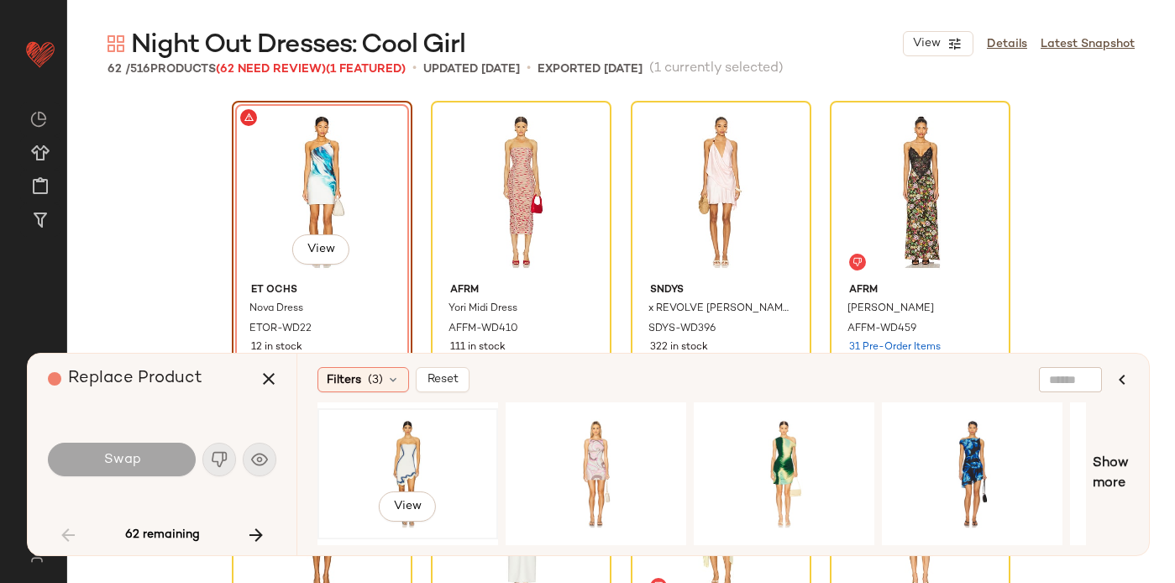
click at [439, 441] on div "View" at bounding box center [407, 473] width 169 height 119
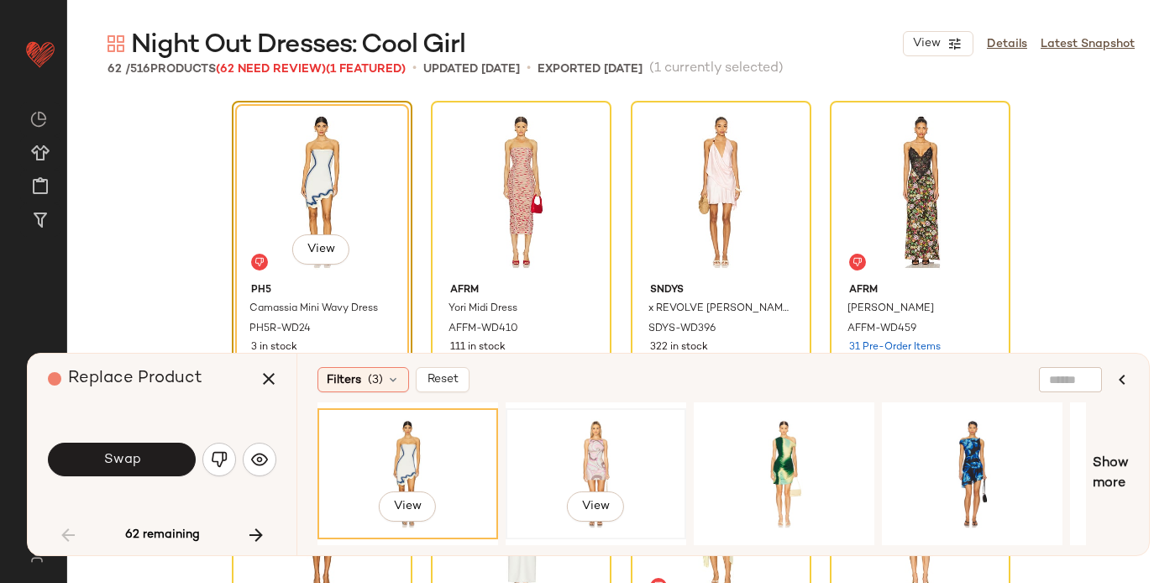
click at [584, 470] on div "View" at bounding box center [596, 473] width 169 height 119
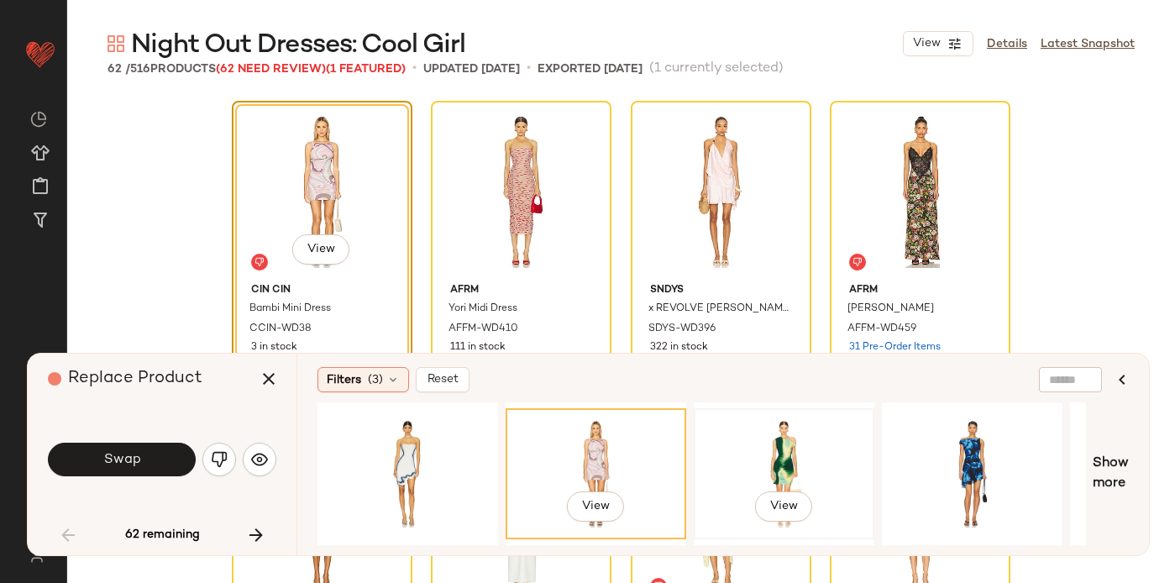
click at [826, 437] on div "View" at bounding box center [784, 473] width 169 height 119
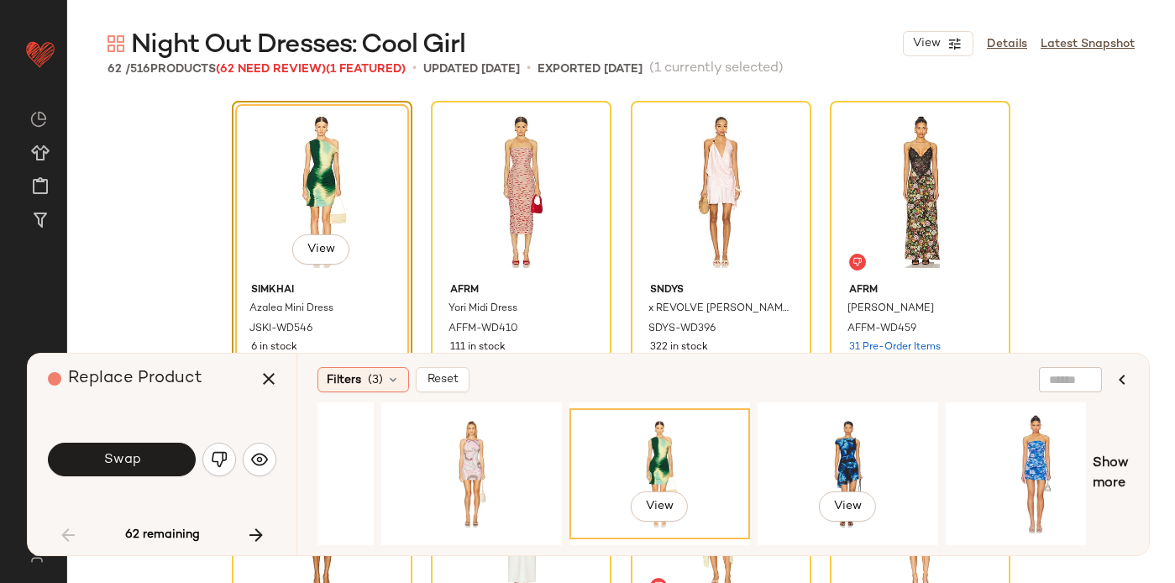
click at [826, 432] on div "View" at bounding box center [847, 473] width 169 height 119
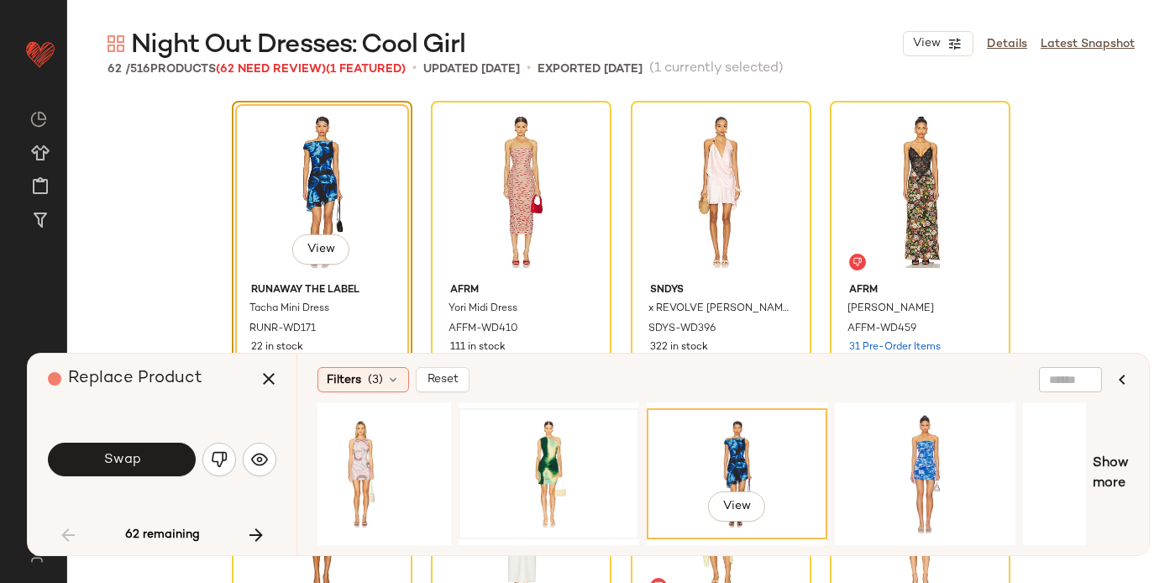
scroll to position [0, 242]
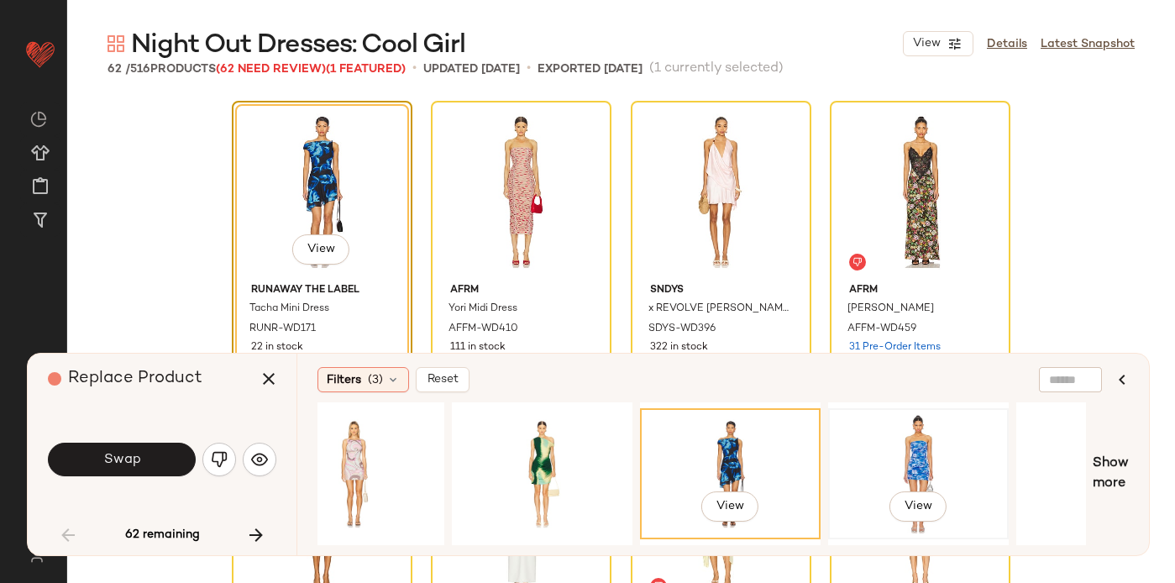
click at [924, 433] on div "View" at bounding box center [918, 473] width 169 height 119
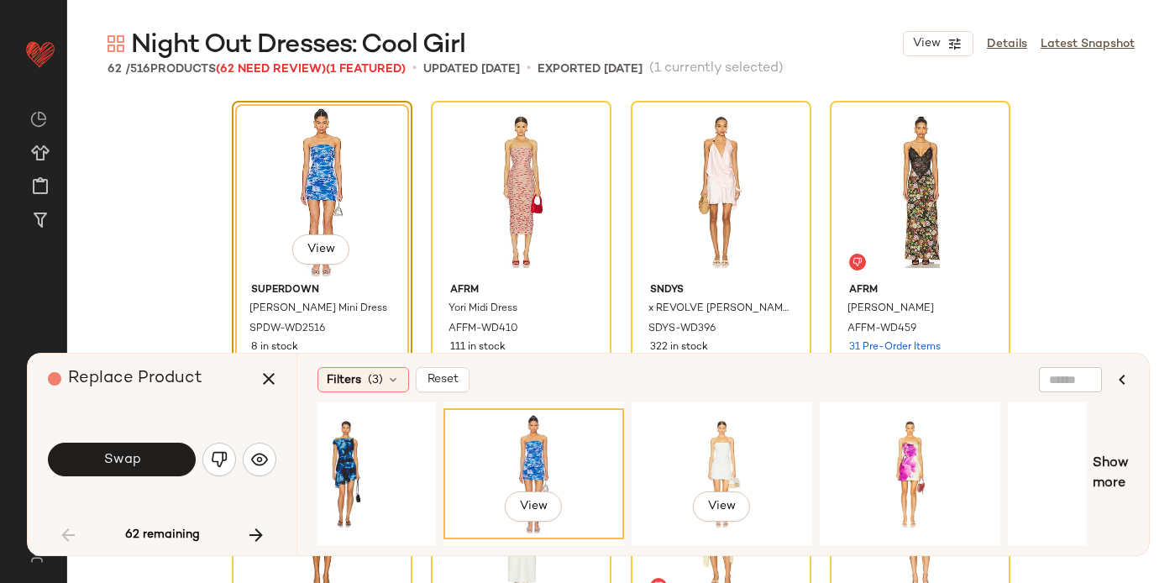
scroll to position [0, 642]
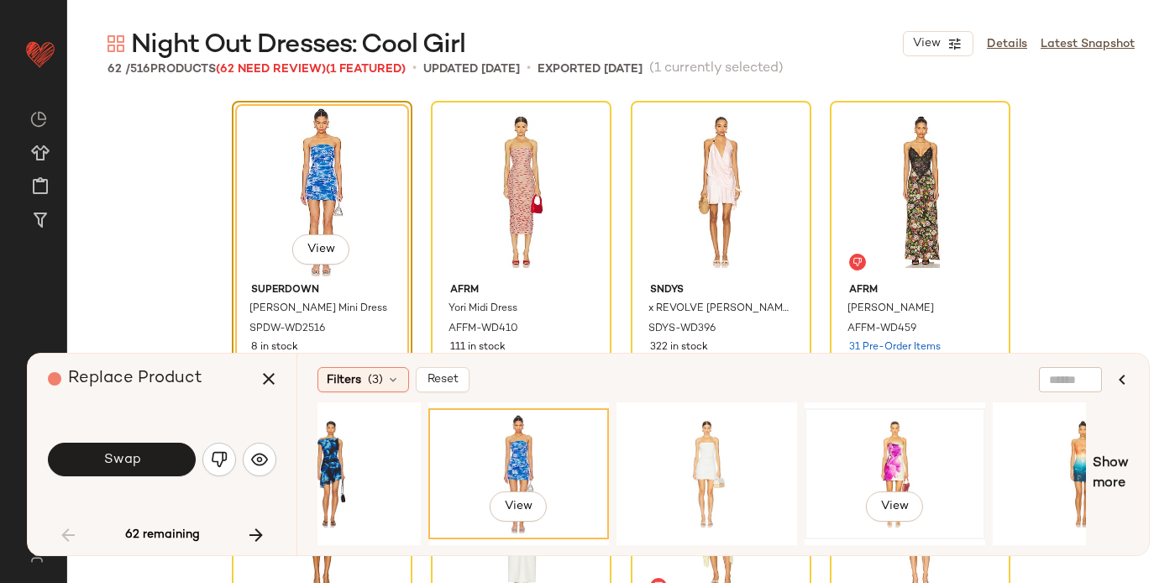
click at [873, 448] on div "View" at bounding box center [895, 473] width 169 height 119
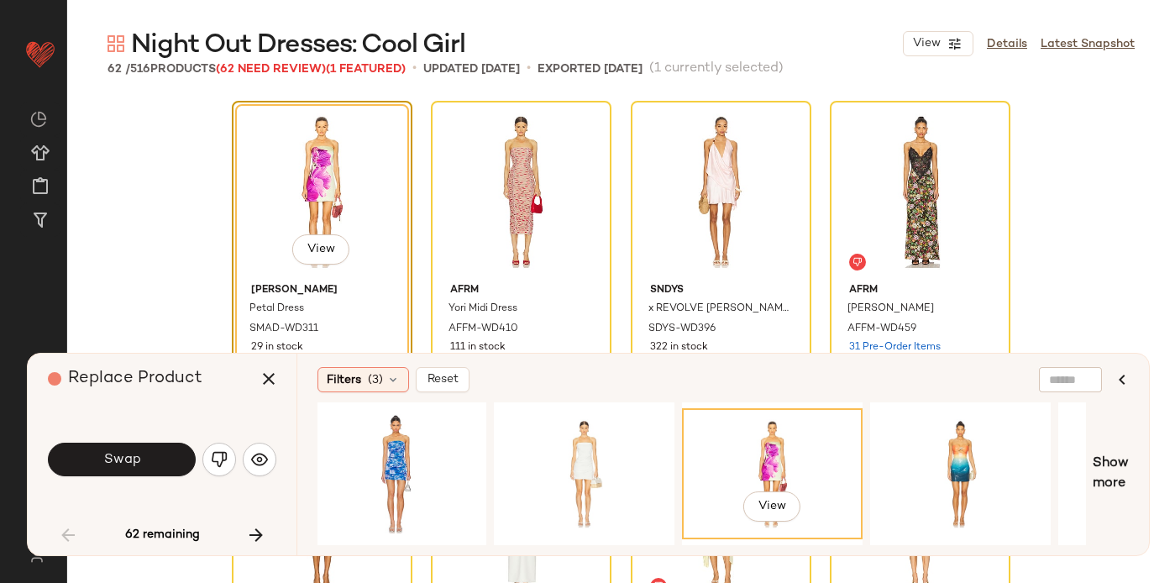
scroll to position [0, 771]
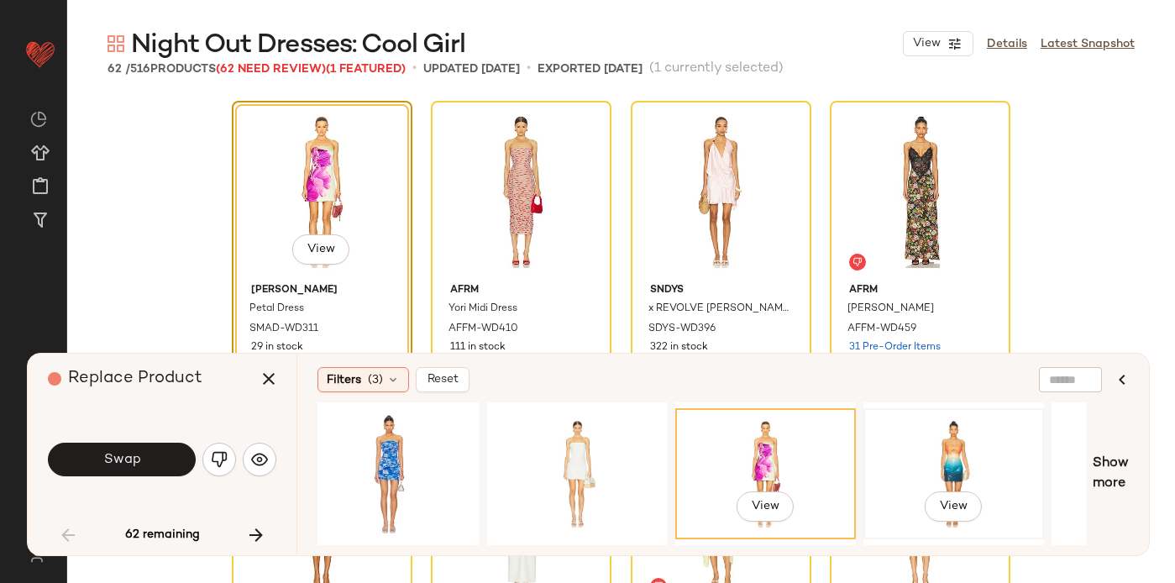
click at [933, 447] on div "View" at bounding box center [953, 473] width 169 height 119
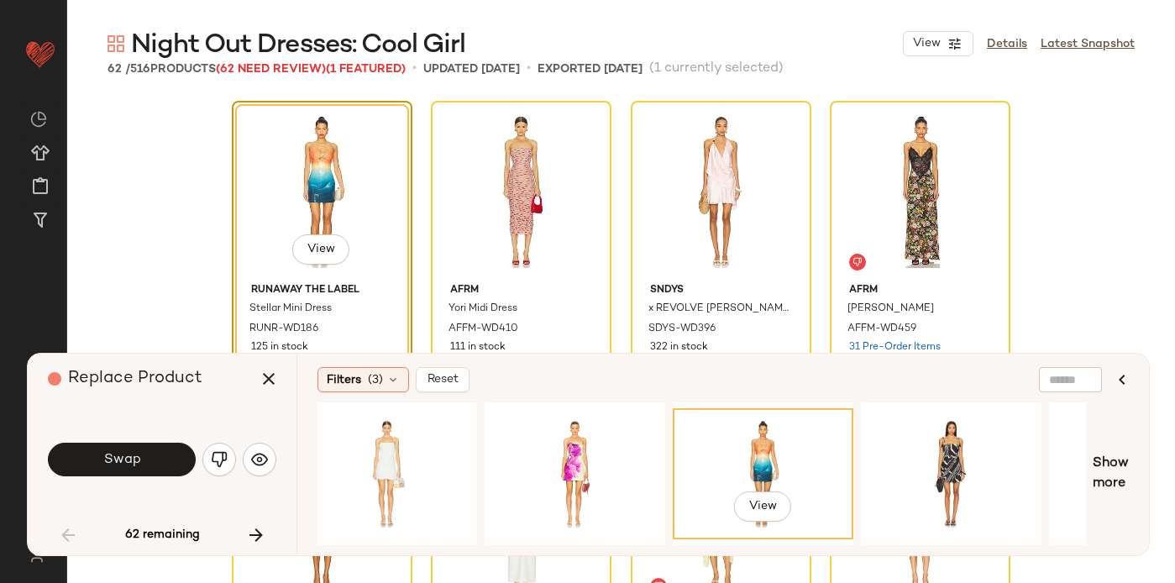
scroll to position [0, 966]
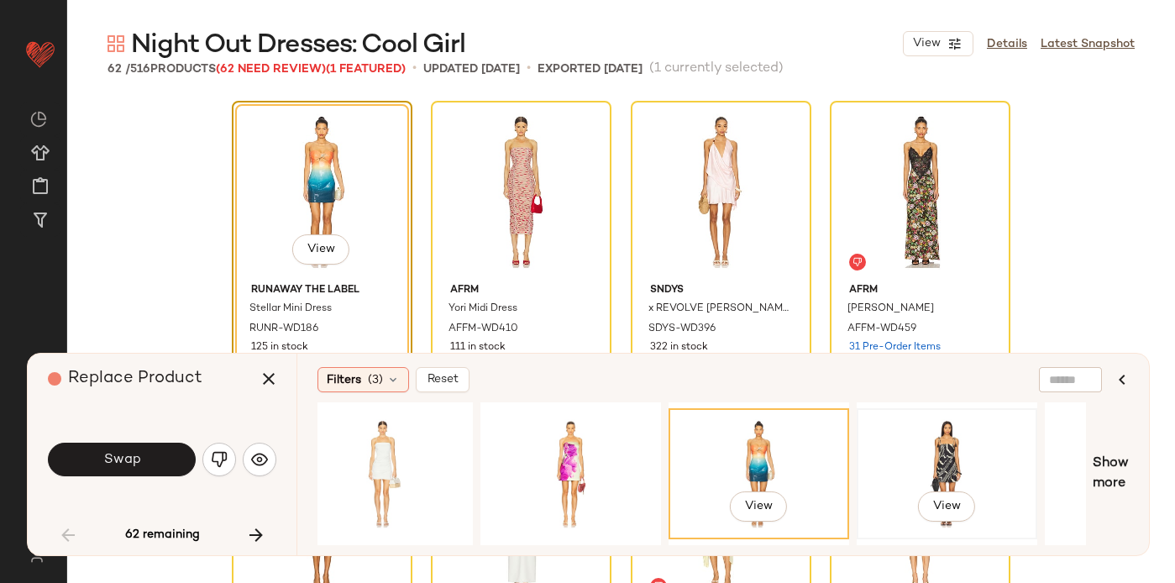
click at [934, 440] on div "View" at bounding box center [947, 473] width 169 height 119
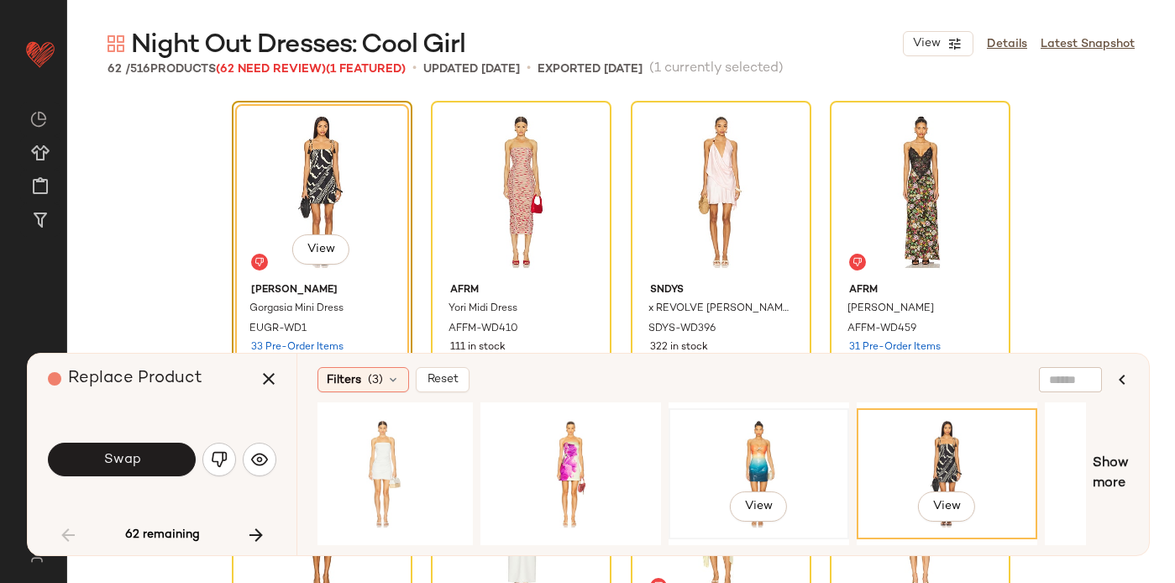
click at [808, 441] on div "View" at bounding box center [758, 473] width 169 height 119
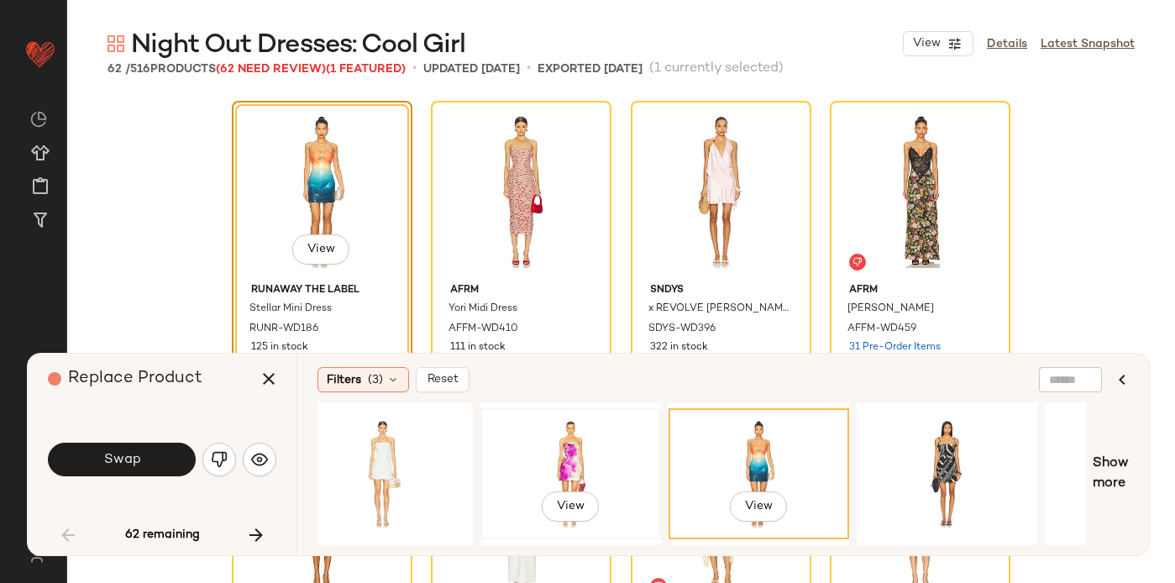
click at [559, 437] on div "View" at bounding box center [570, 473] width 169 height 119
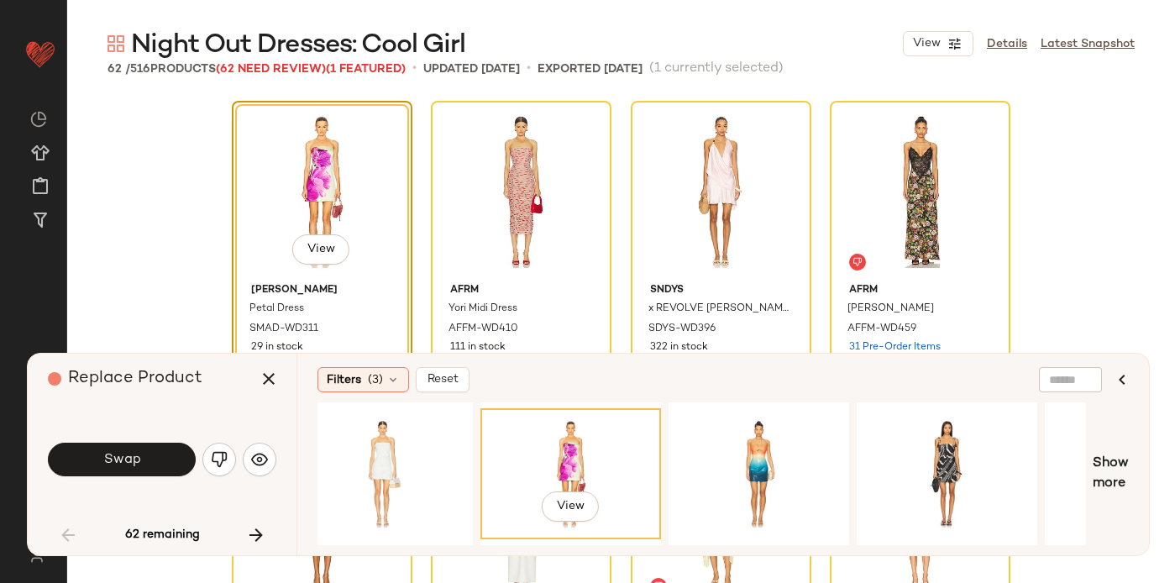
scroll to position [0, 1104]
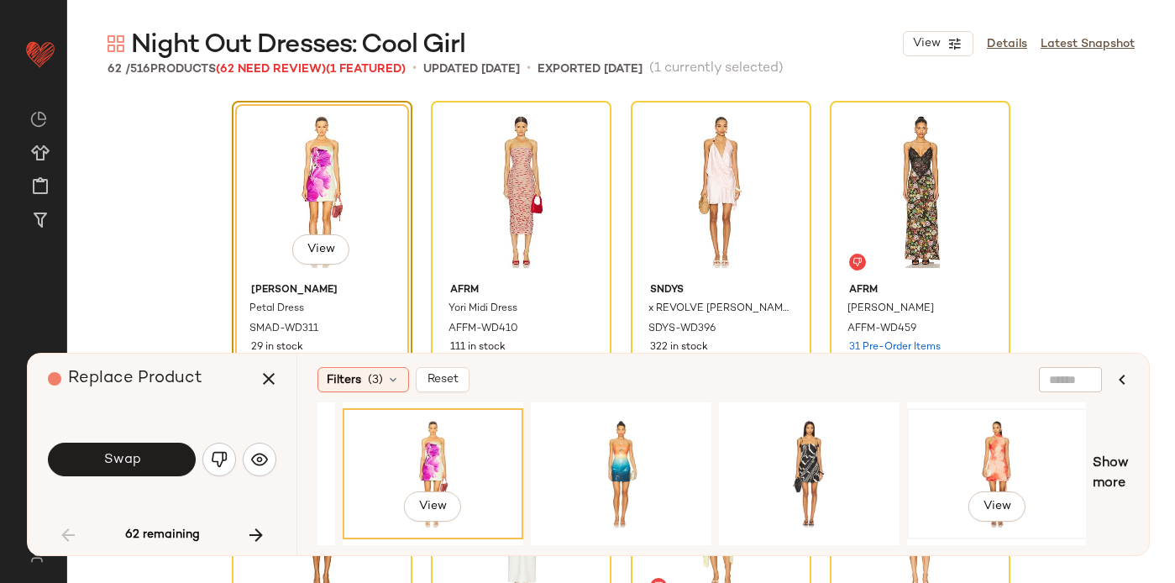
click at [978, 451] on div "View" at bounding box center [997, 473] width 169 height 119
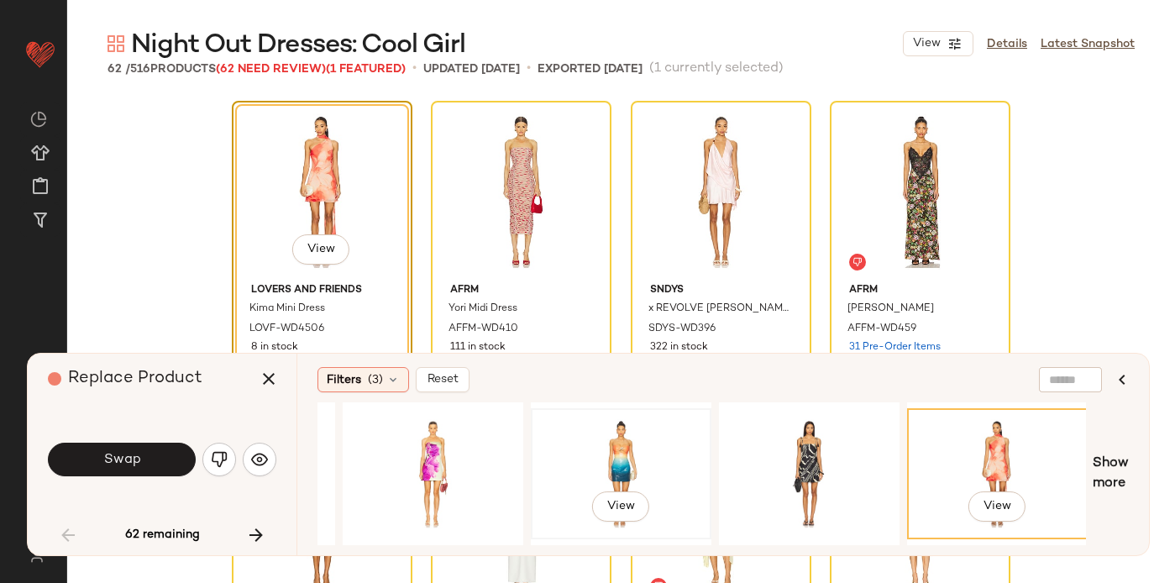
click at [606, 454] on div "View" at bounding box center [621, 473] width 169 height 119
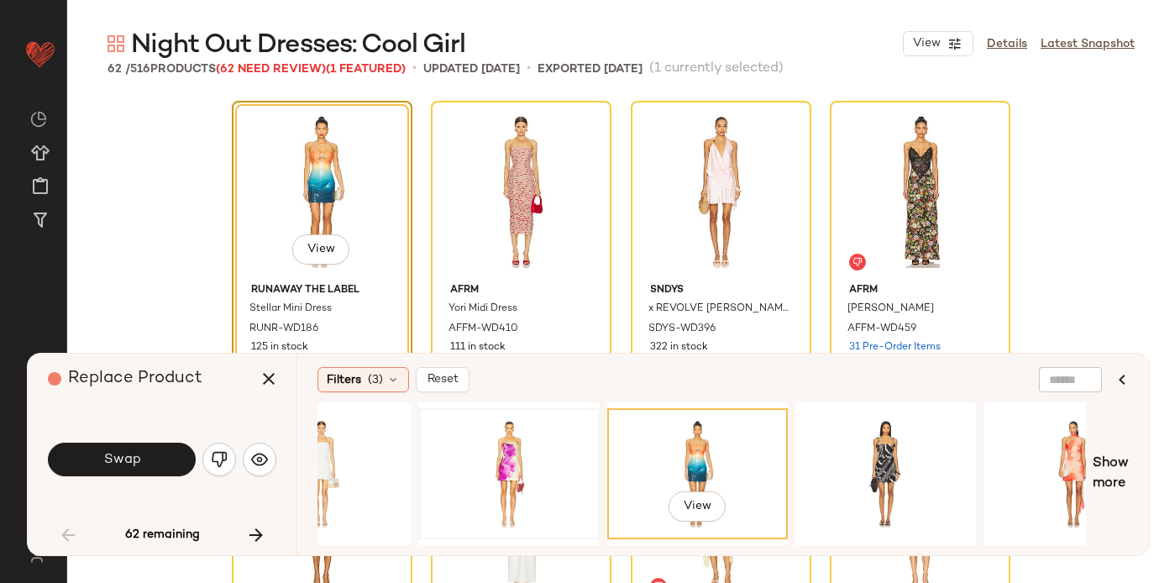
scroll to position [0, 1028]
click at [546, 437] on div "View" at bounding box center [508, 473] width 169 height 119
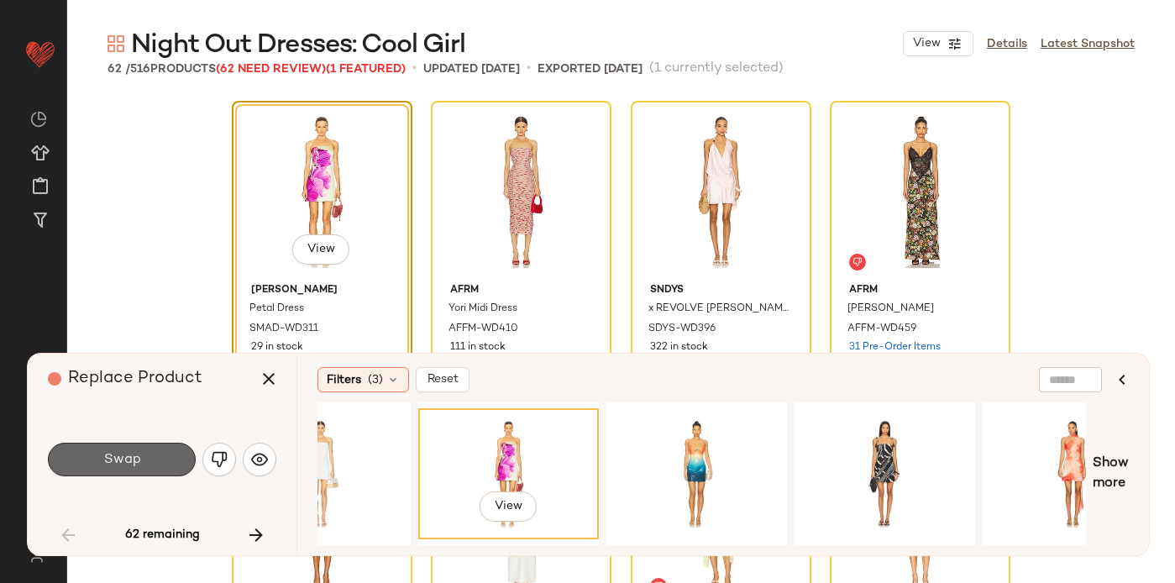
click at [141, 455] on button "Swap" at bounding box center [122, 460] width 148 height 34
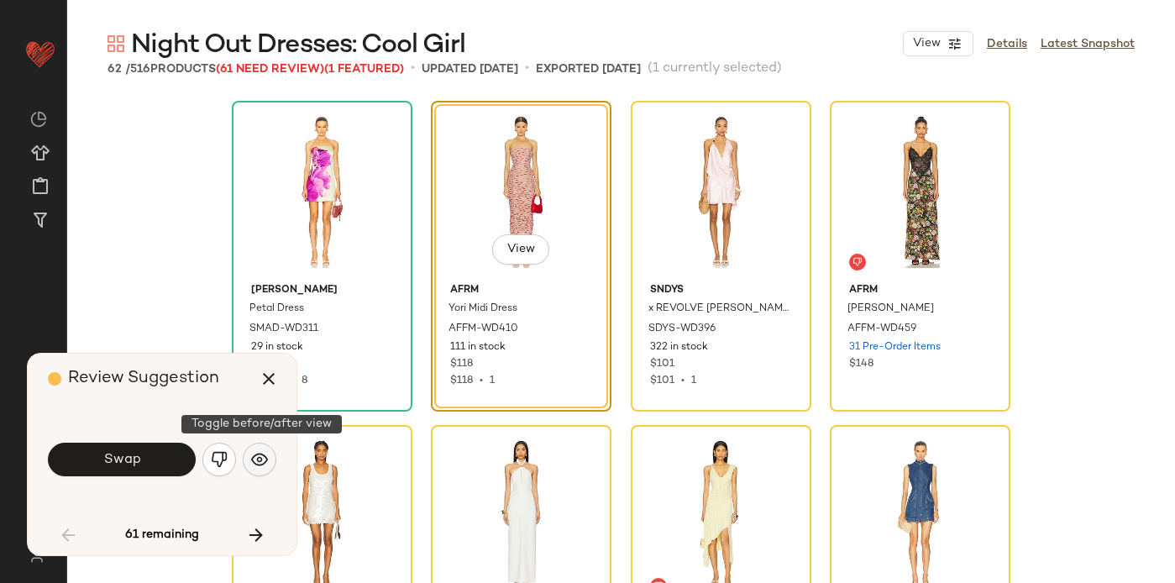
click at [258, 455] on img "button" at bounding box center [259, 459] width 17 height 17
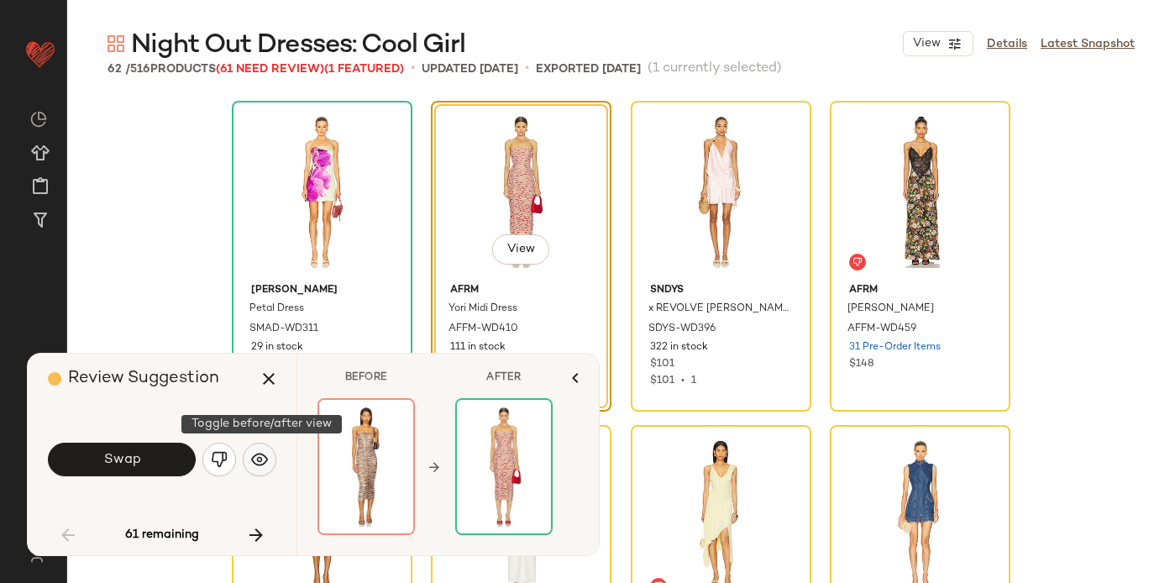
click at [259, 455] on img "button" at bounding box center [259, 459] width 17 height 17
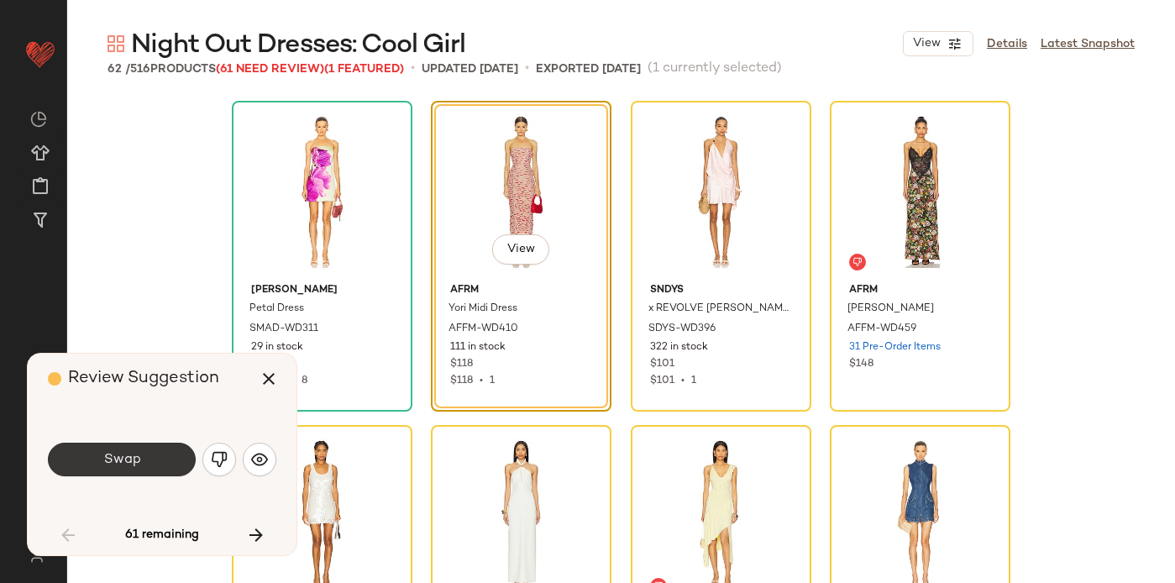
click at [111, 457] on span "Swap" at bounding box center [121, 460] width 38 height 16
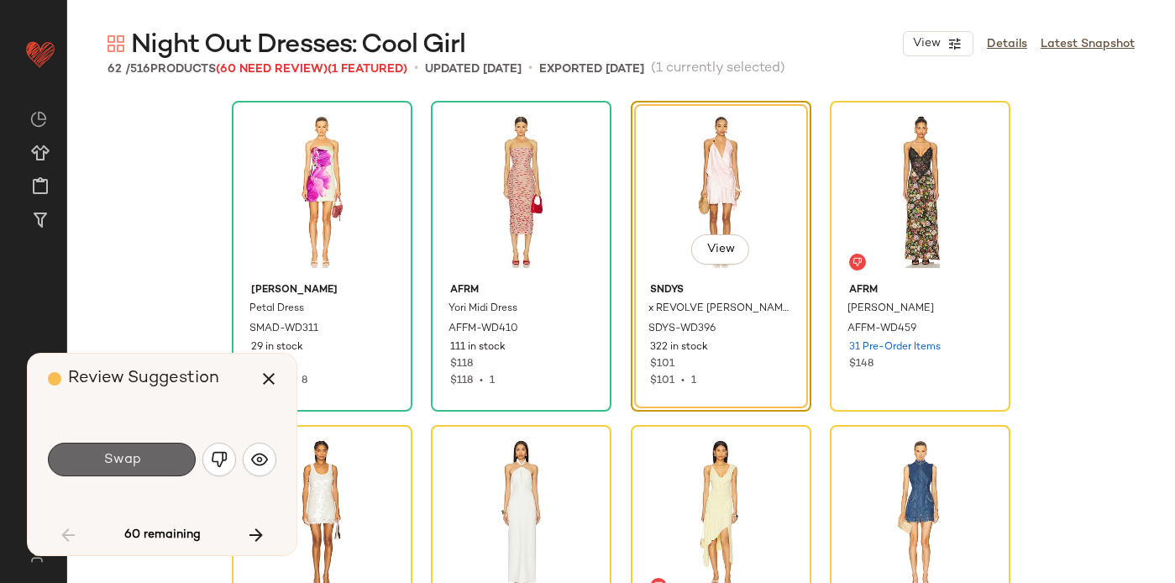
click at [112, 458] on span "Swap" at bounding box center [121, 460] width 38 height 16
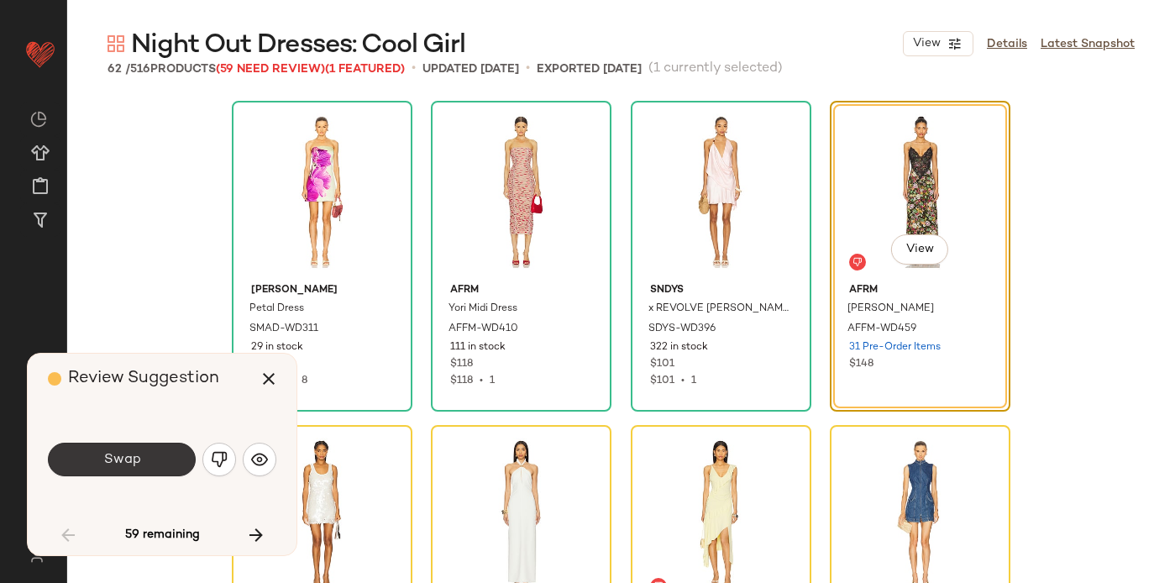
click at [112, 457] on span "Swap" at bounding box center [121, 460] width 38 height 16
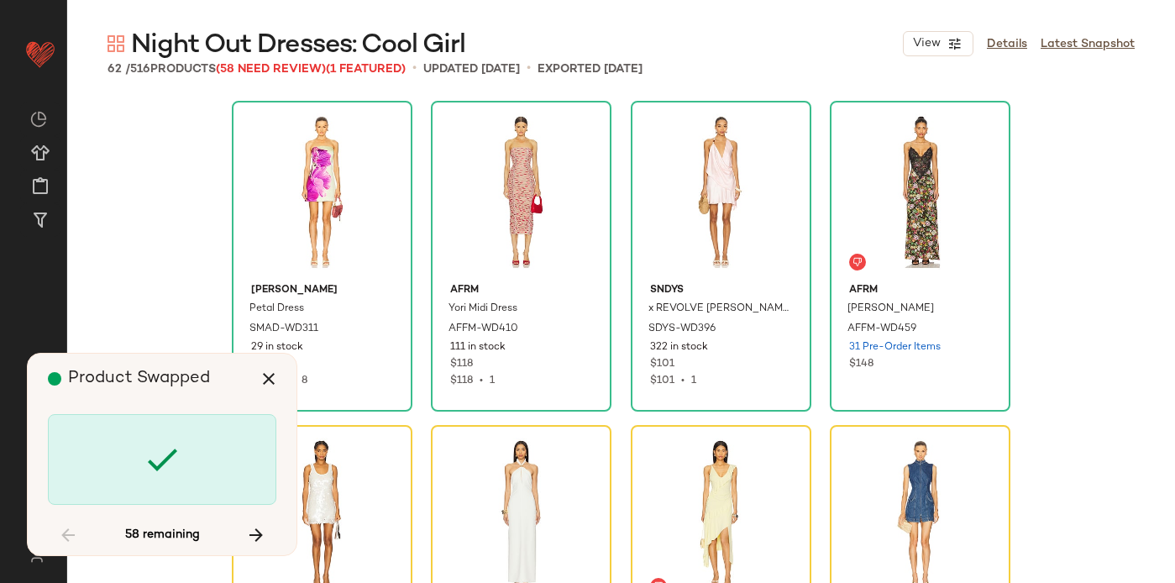
scroll to position [338, 0]
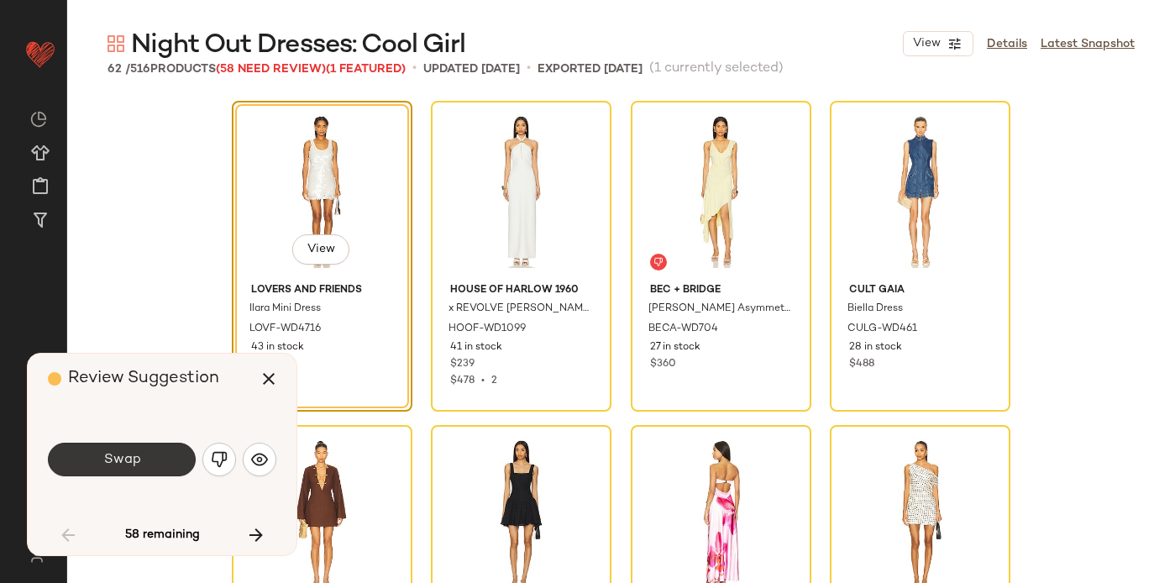
click at [115, 459] on span "Swap" at bounding box center [121, 460] width 38 height 16
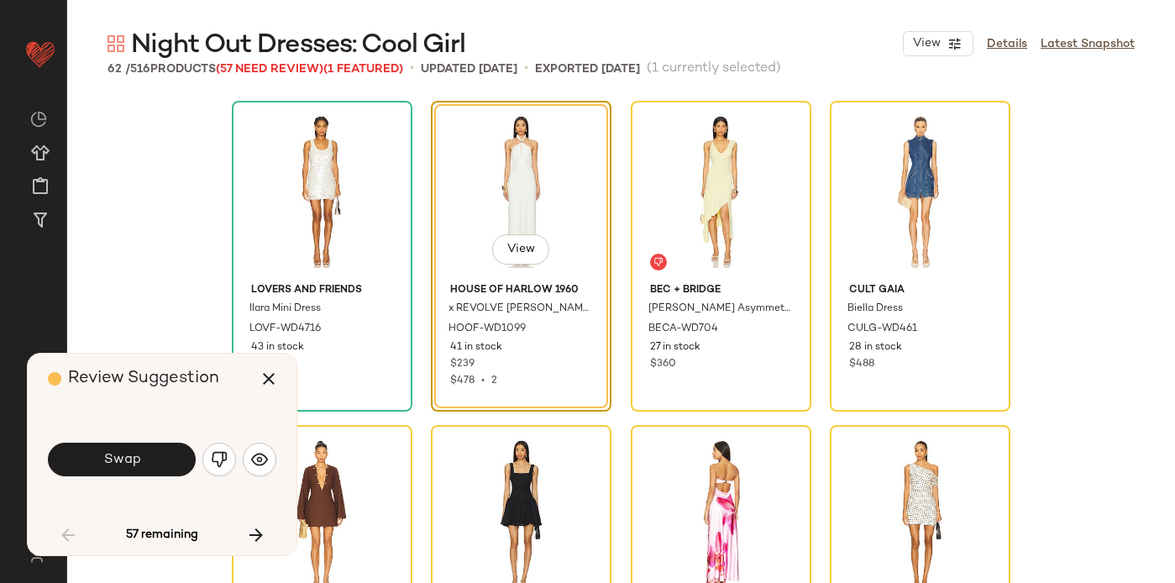
scroll to position [324, 0]
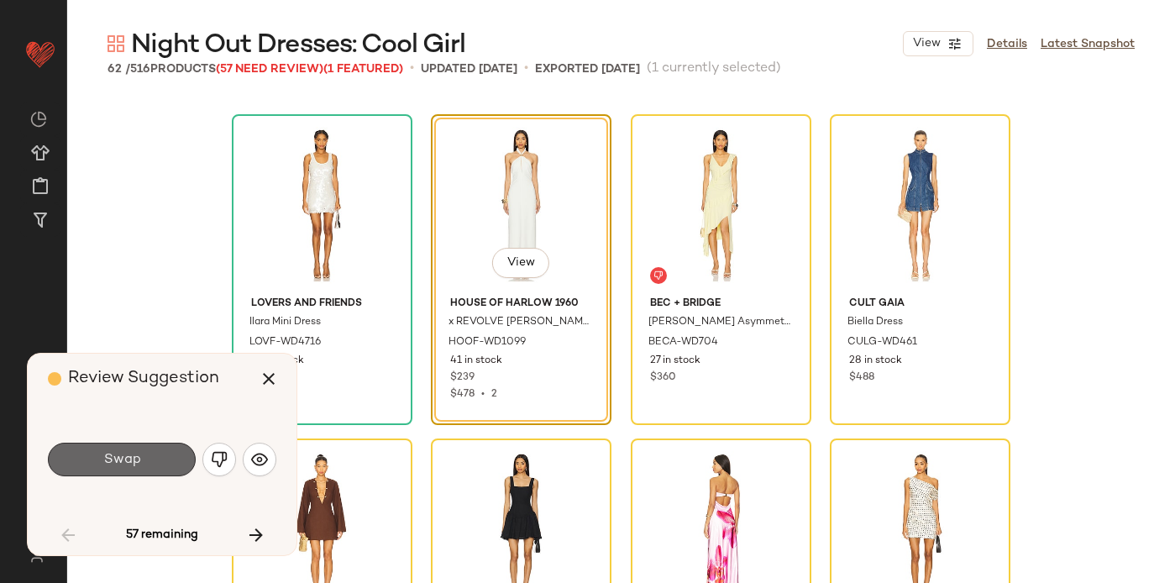
click at [115, 453] on span "Swap" at bounding box center [121, 460] width 38 height 16
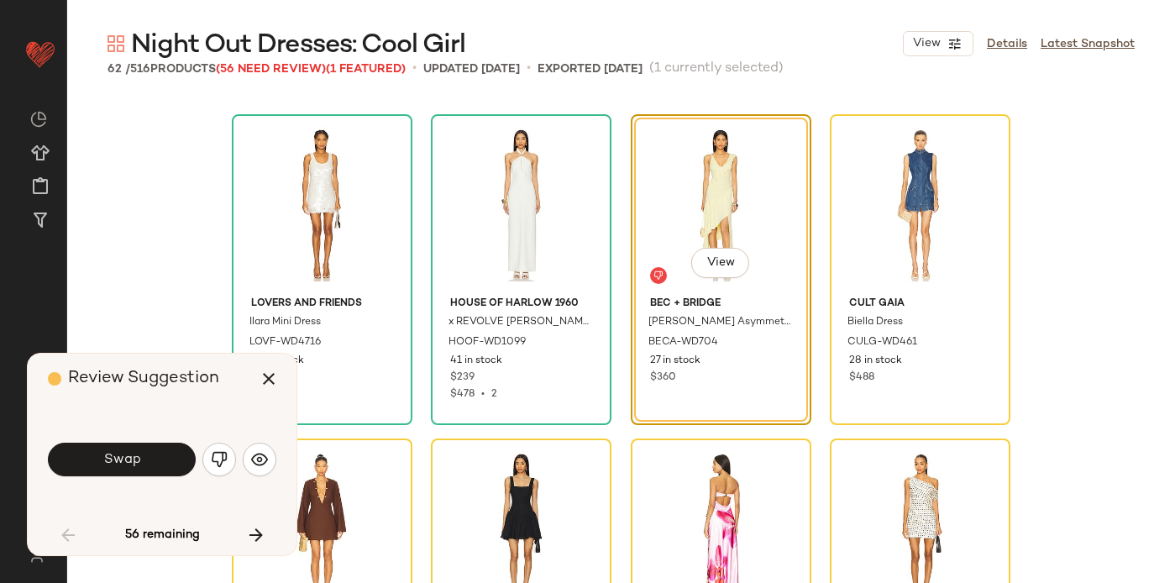
click at [115, 453] on span "Swap" at bounding box center [121, 460] width 38 height 16
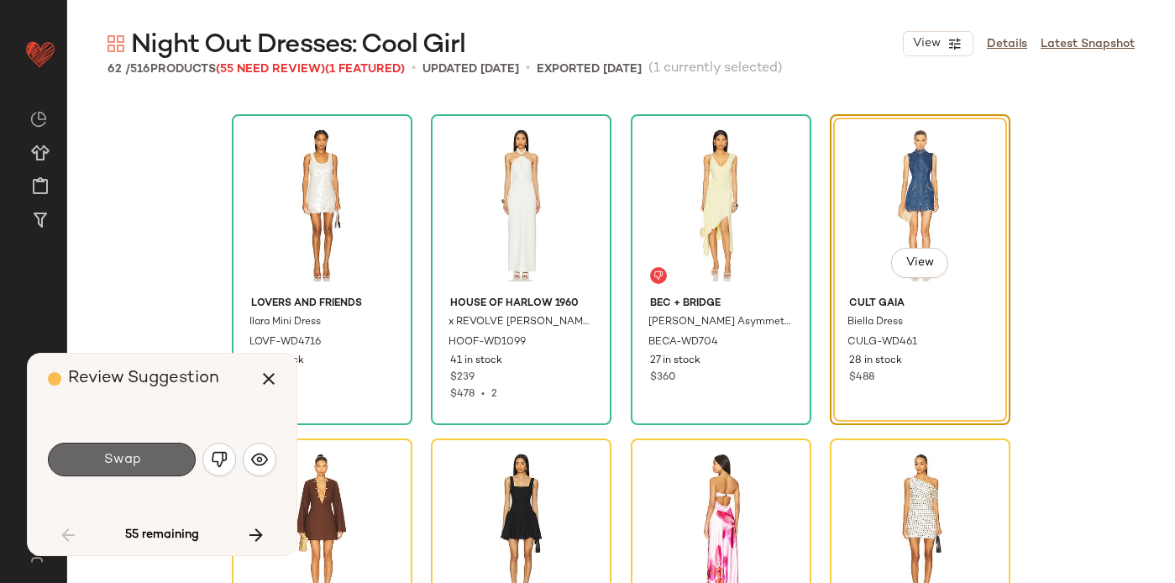
click at [113, 454] on span "Swap" at bounding box center [121, 460] width 38 height 16
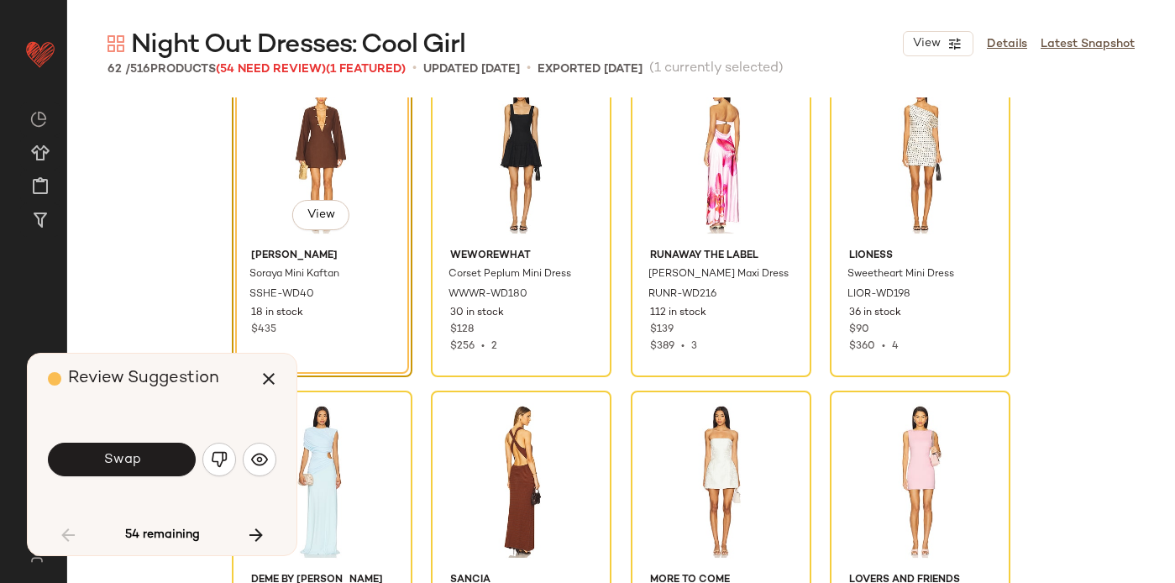
scroll to position [697, 0]
click at [115, 452] on span "Swap" at bounding box center [121, 460] width 38 height 16
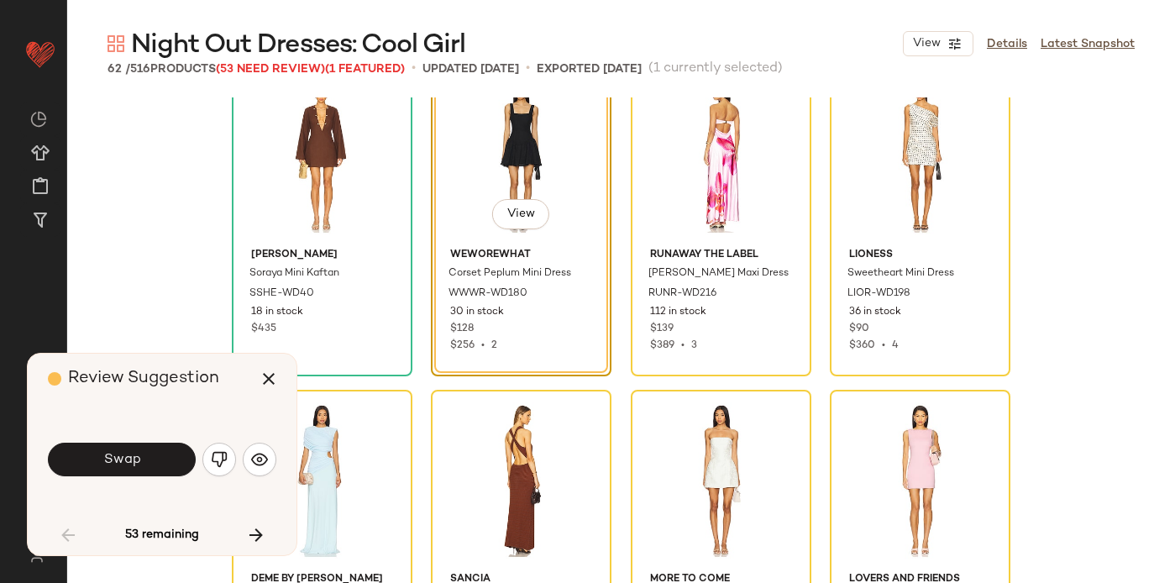
scroll to position [648, 0]
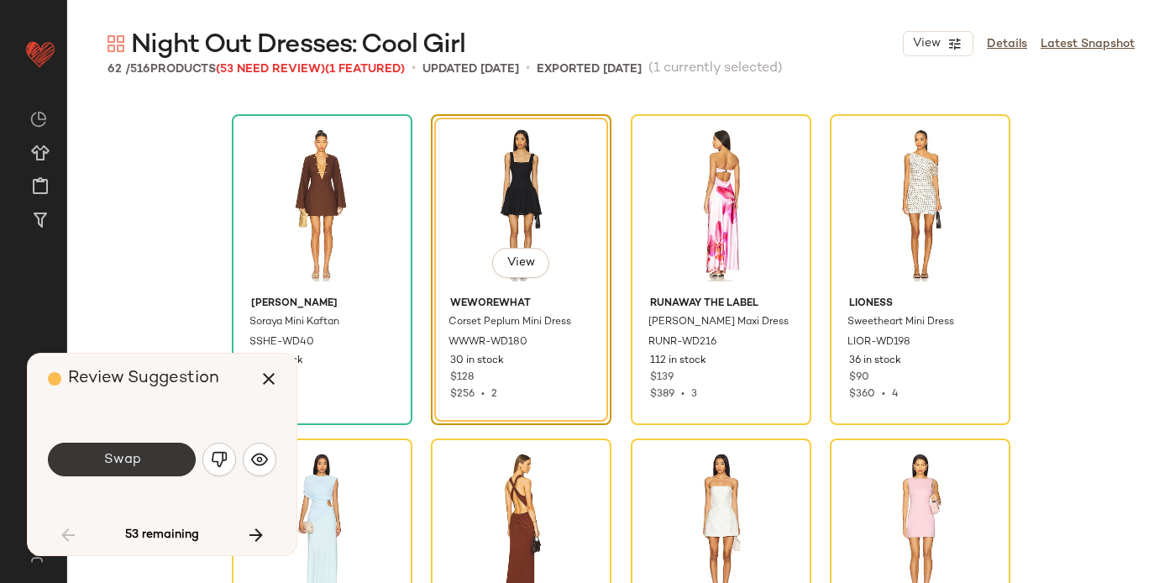
click at [115, 453] on span "Swap" at bounding box center [121, 460] width 38 height 16
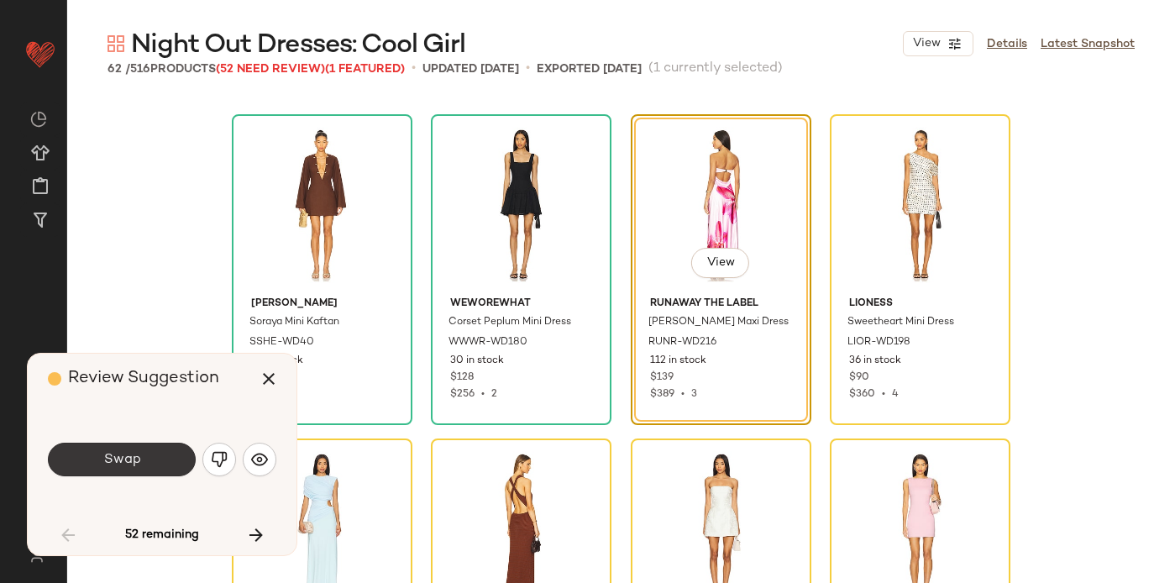
click at [116, 454] on span "Swap" at bounding box center [121, 460] width 38 height 16
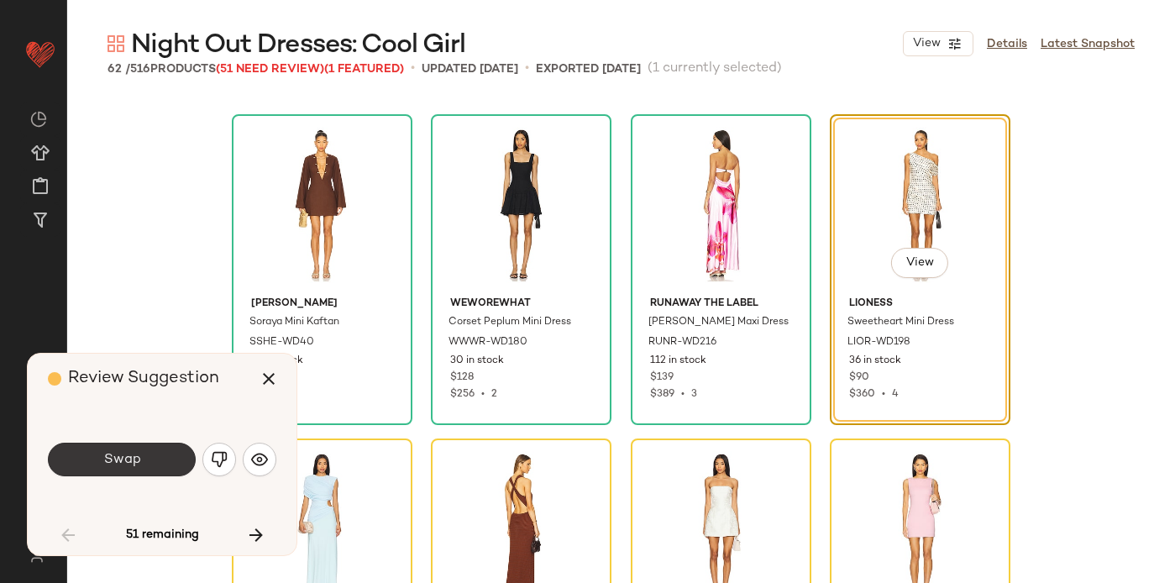
click at [179, 453] on button "Swap" at bounding box center [122, 460] width 148 height 34
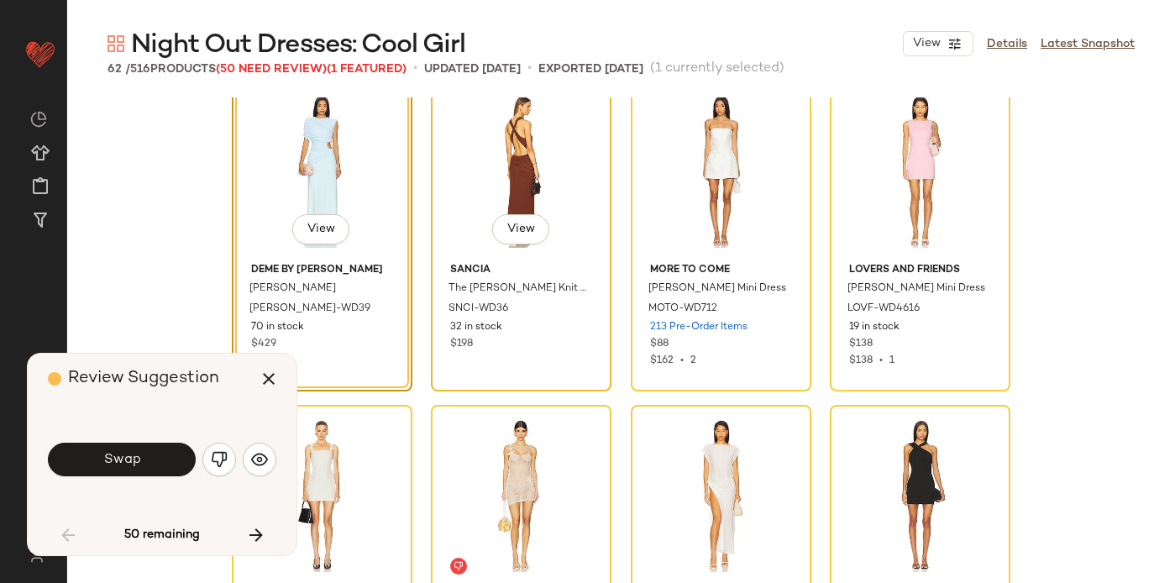
scroll to position [1015, 0]
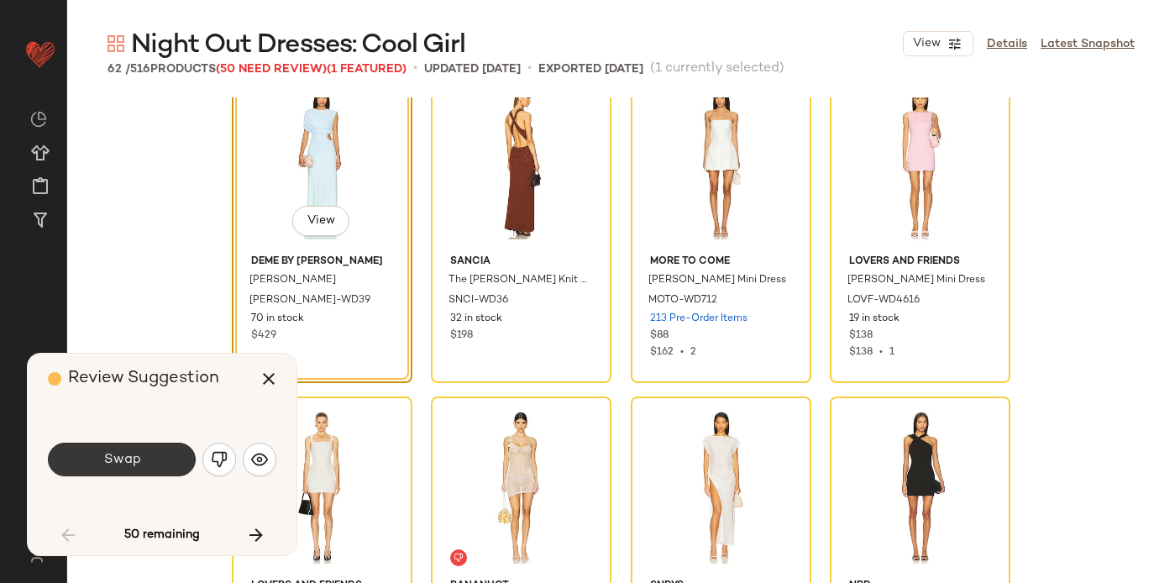
click at [145, 461] on button "Swap" at bounding box center [122, 460] width 148 height 34
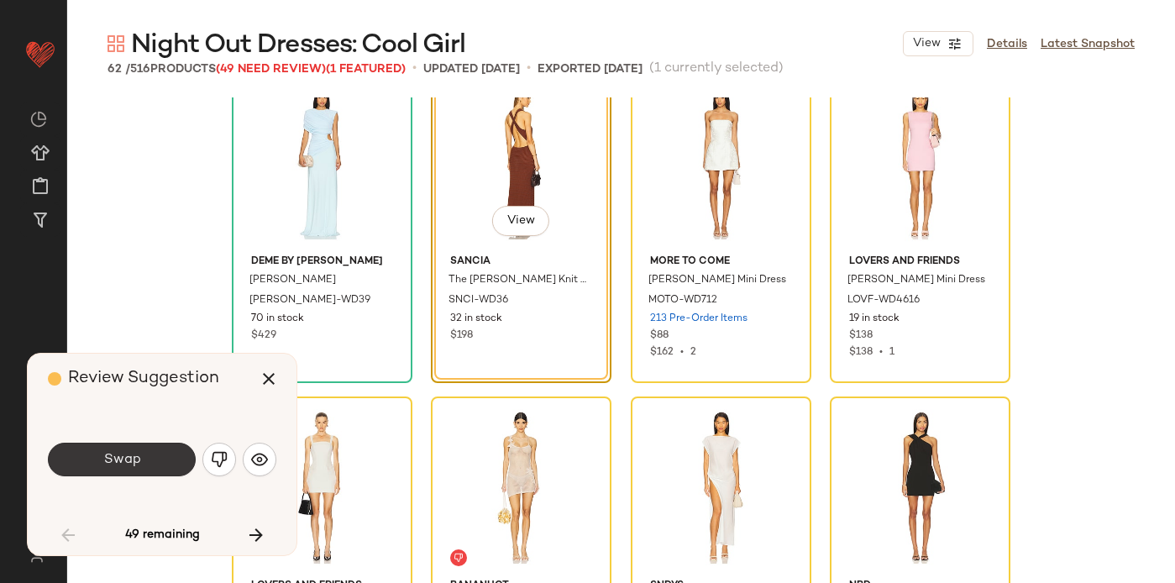
scroll to position [973, 0]
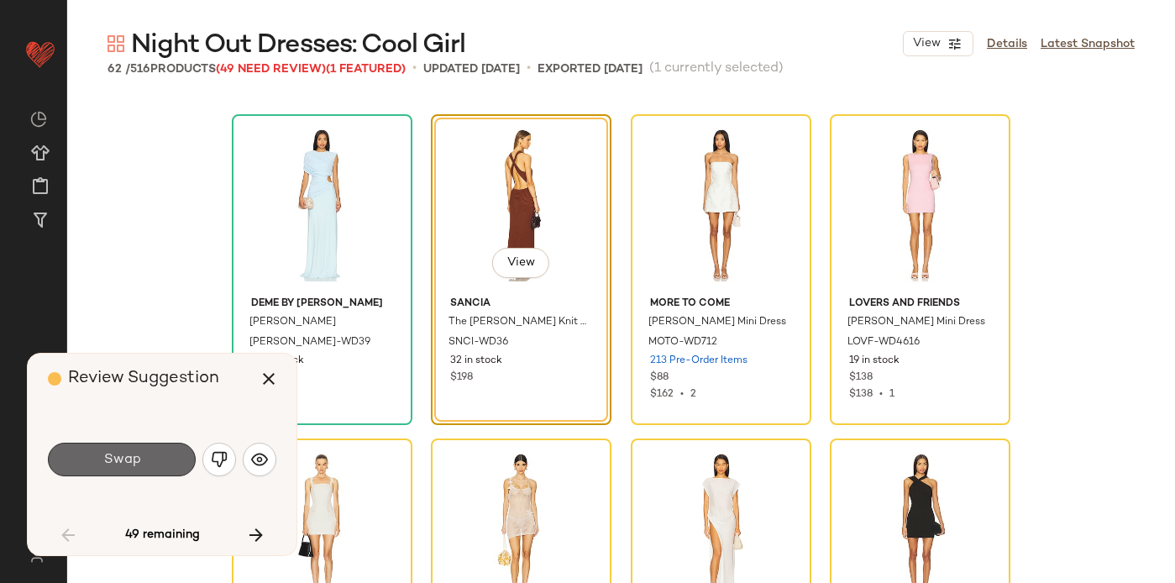
click at [157, 457] on button "Swap" at bounding box center [122, 460] width 148 height 34
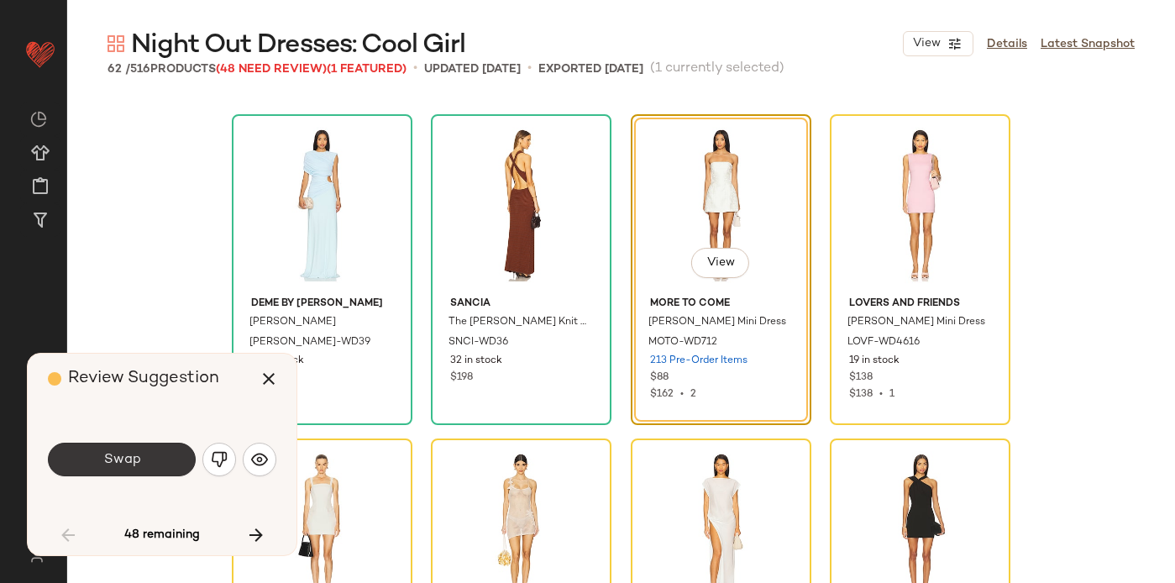
click at [155, 459] on button "Swap" at bounding box center [122, 460] width 148 height 34
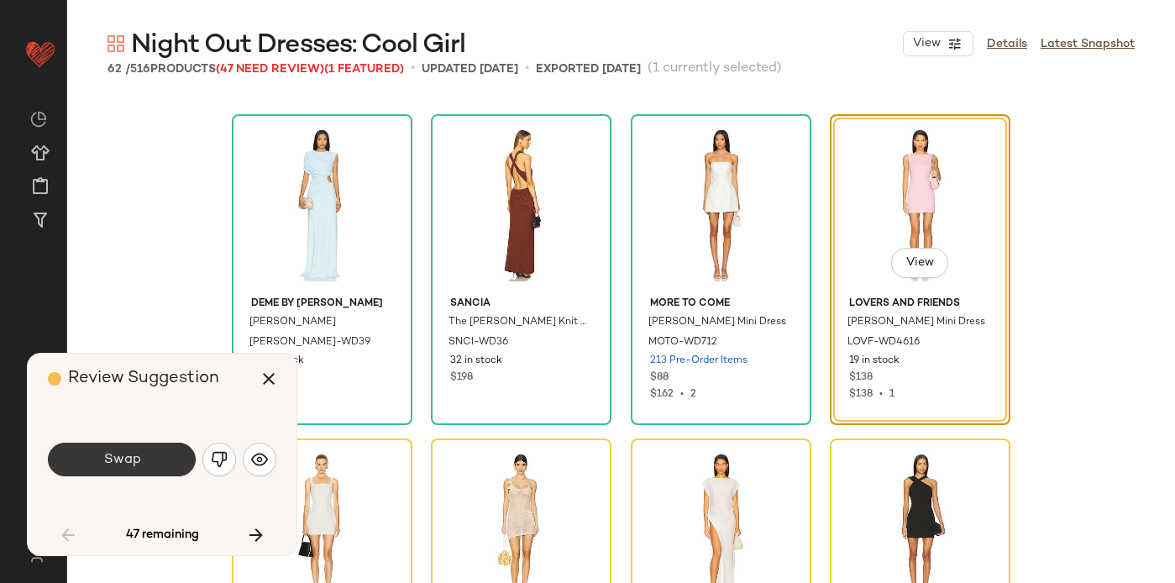
click at [155, 458] on button "Swap" at bounding box center [122, 460] width 148 height 34
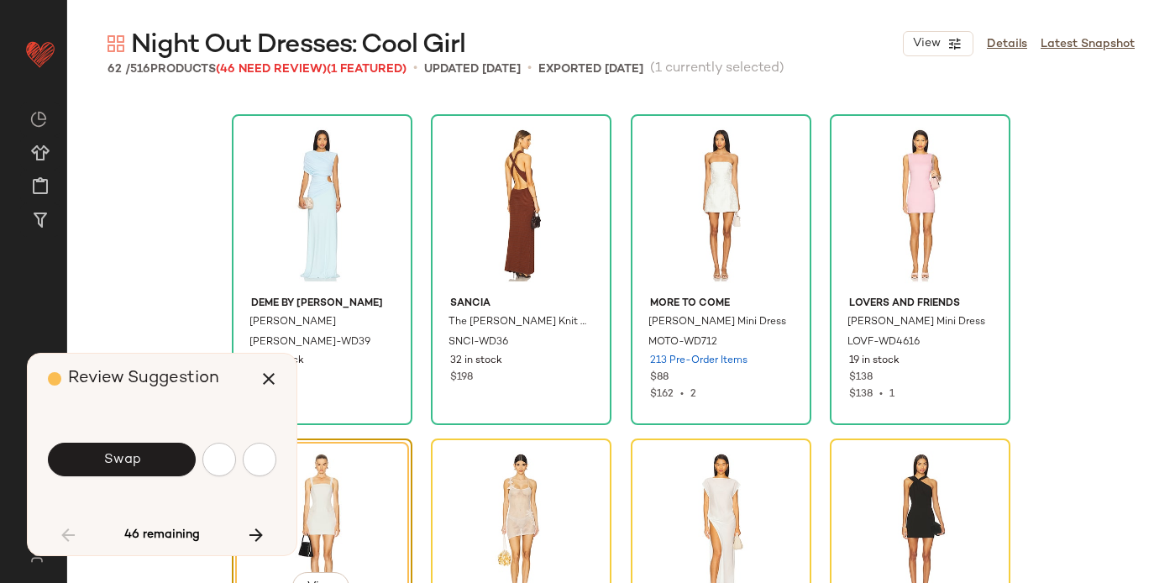
scroll to position [1297, 0]
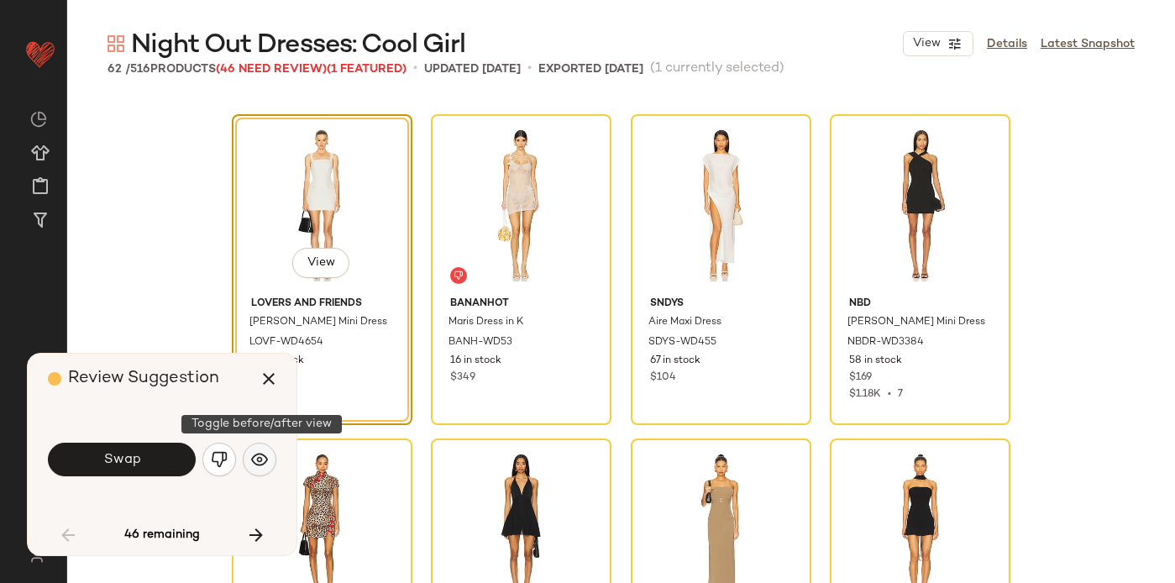
click at [263, 460] on img "button" at bounding box center [259, 459] width 17 height 17
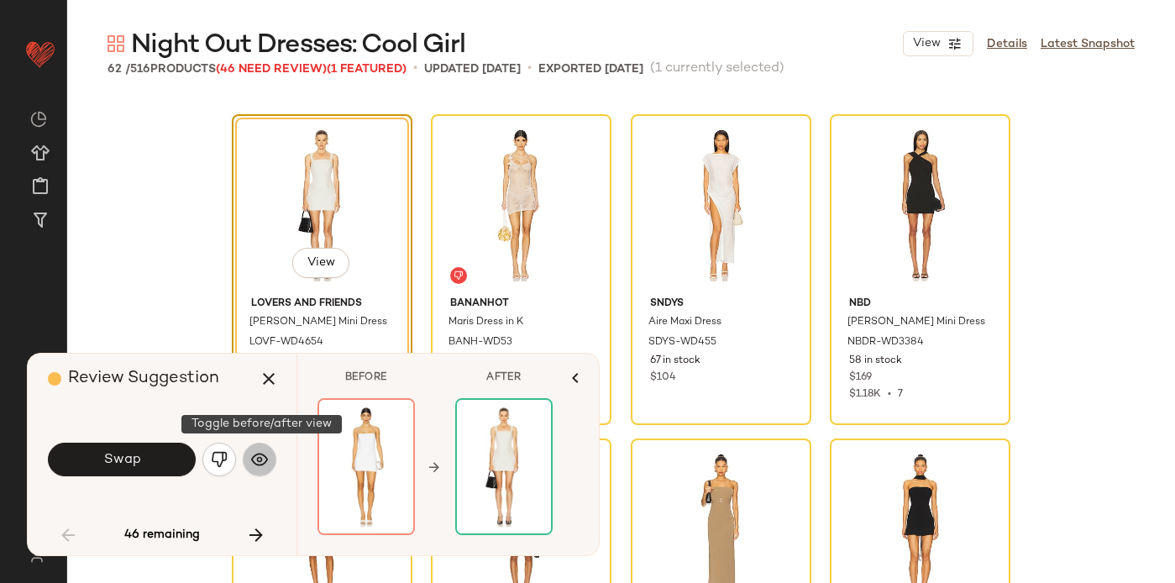
click at [264, 462] on img "button" at bounding box center [259, 459] width 17 height 17
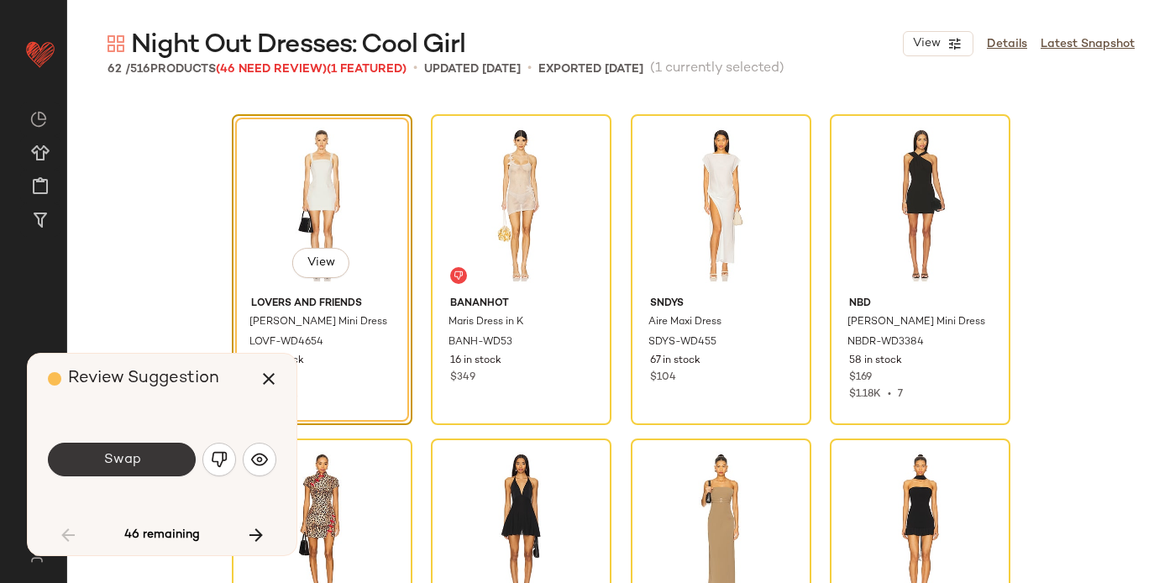
click at [144, 453] on button "Swap" at bounding box center [122, 460] width 148 height 34
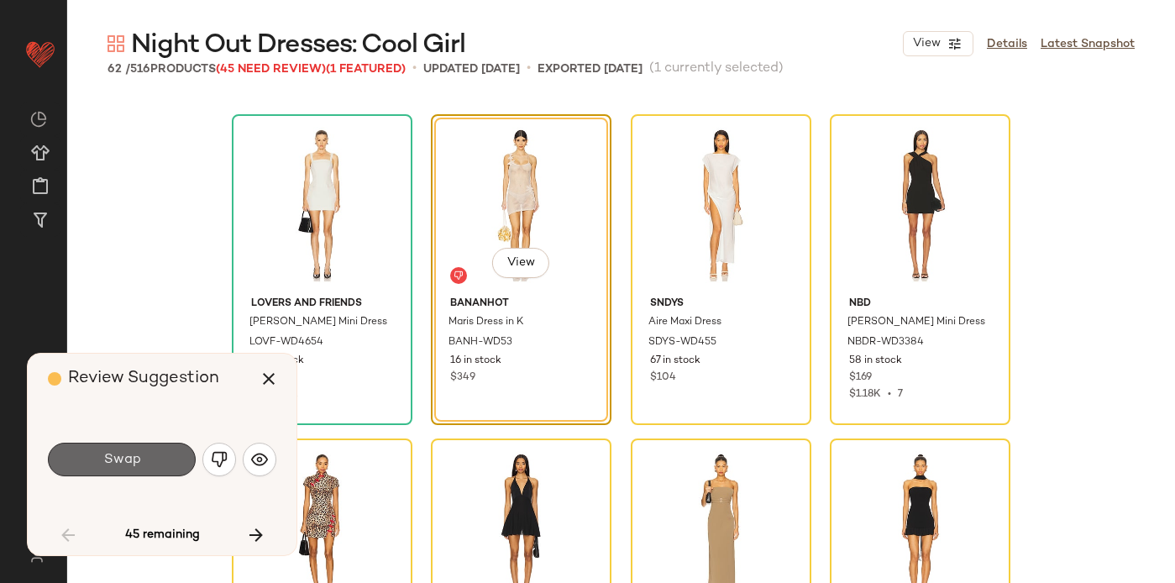
click at [140, 450] on button "Swap" at bounding box center [122, 460] width 148 height 34
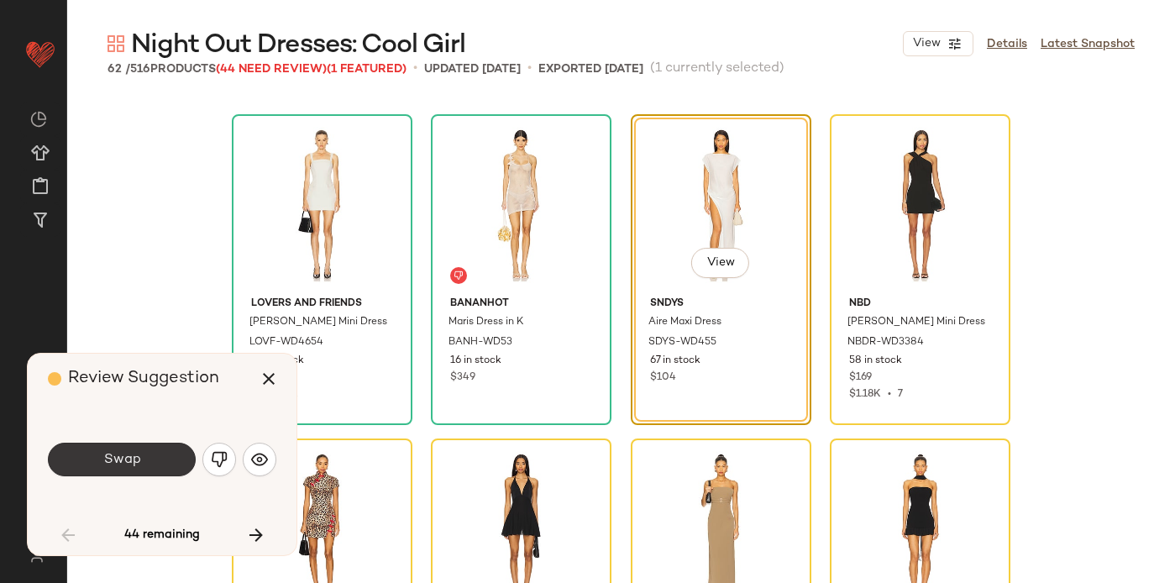
click at [139, 451] on button "Swap" at bounding box center [122, 460] width 148 height 34
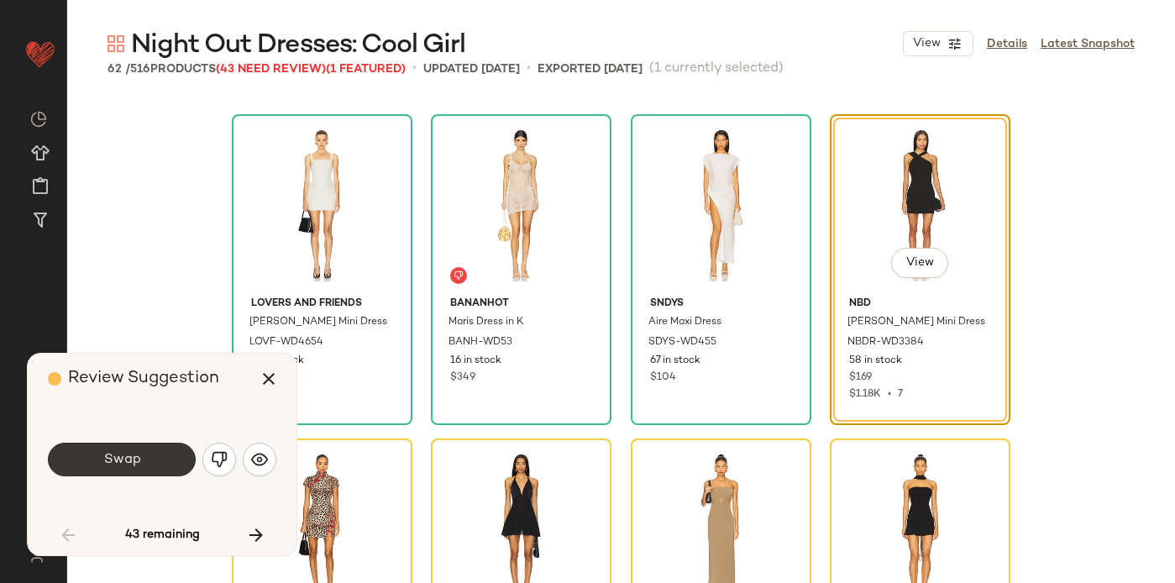
click at [139, 454] on span "Swap" at bounding box center [121, 460] width 38 height 16
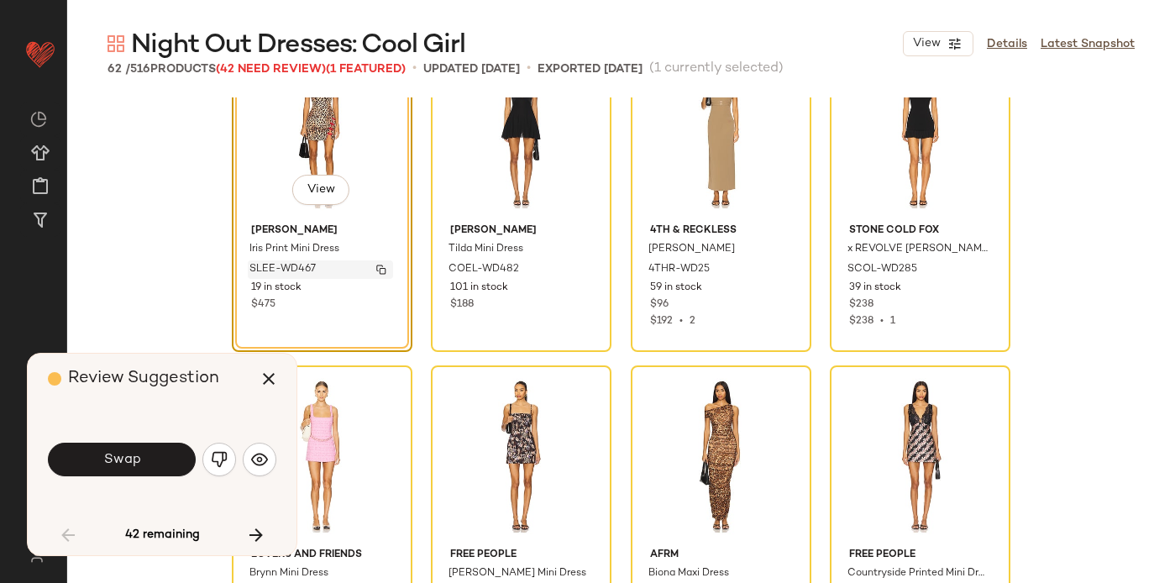
scroll to position [1697, 0]
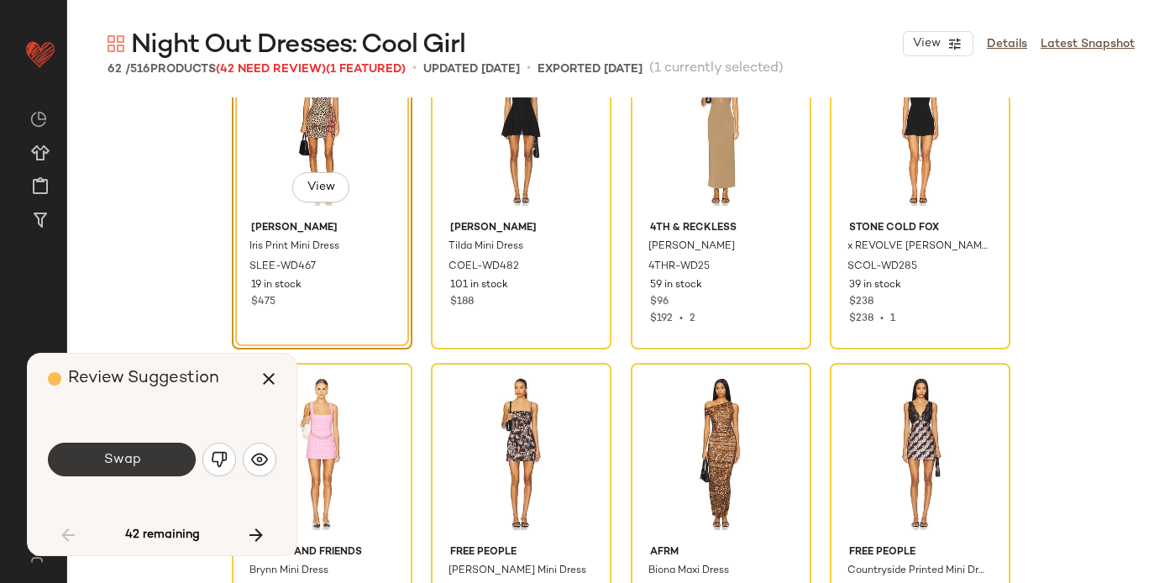
click at [117, 460] on span "Swap" at bounding box center [121, 460] width 38 height 16
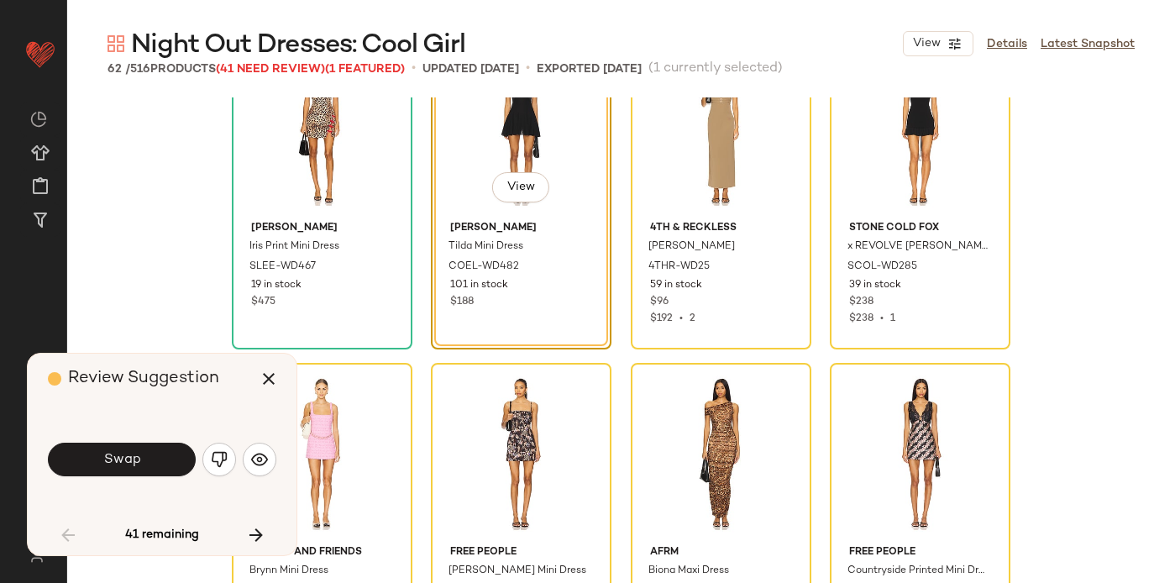
scroll to position [1621, 0]
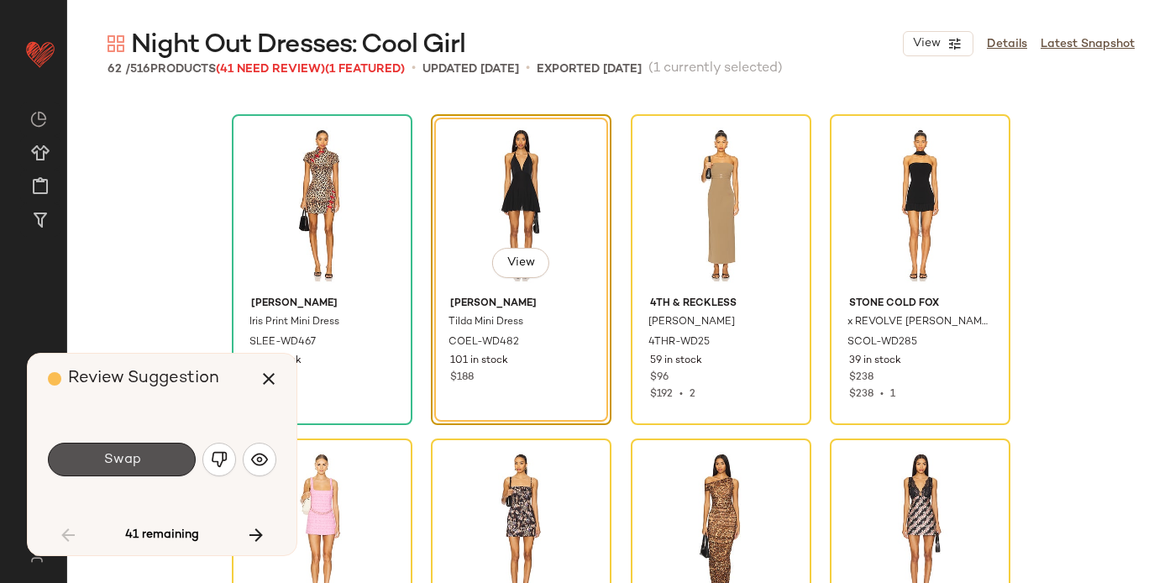
click at [120, 462] on span "Swap" at bounding box center [121, 460] width 38 height 16
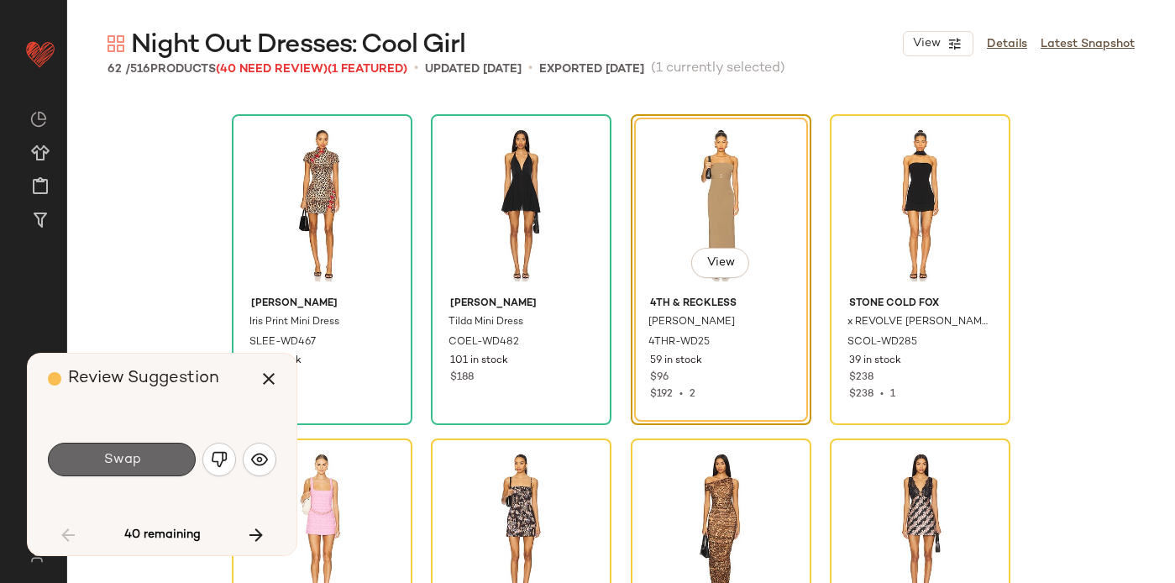
click at [119, 461] on span "Swap" at bounding box center [121, 460] width 38 height 16
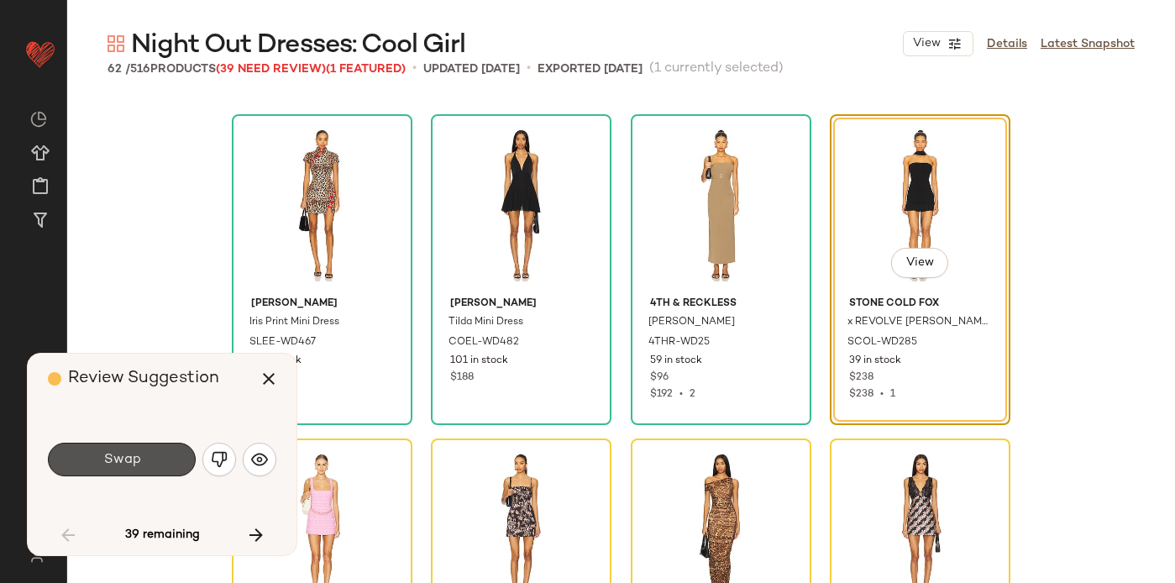
click at [119, 461] on span "Swap" at bounding box center [121, 460] width 38 height 16
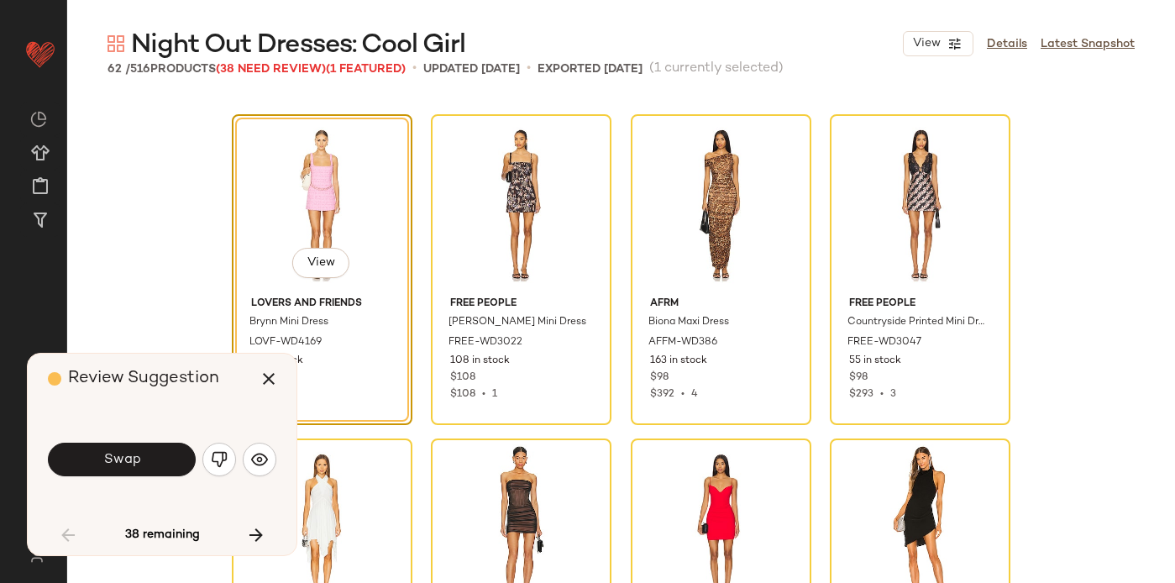
scroll to position [2002, 0]
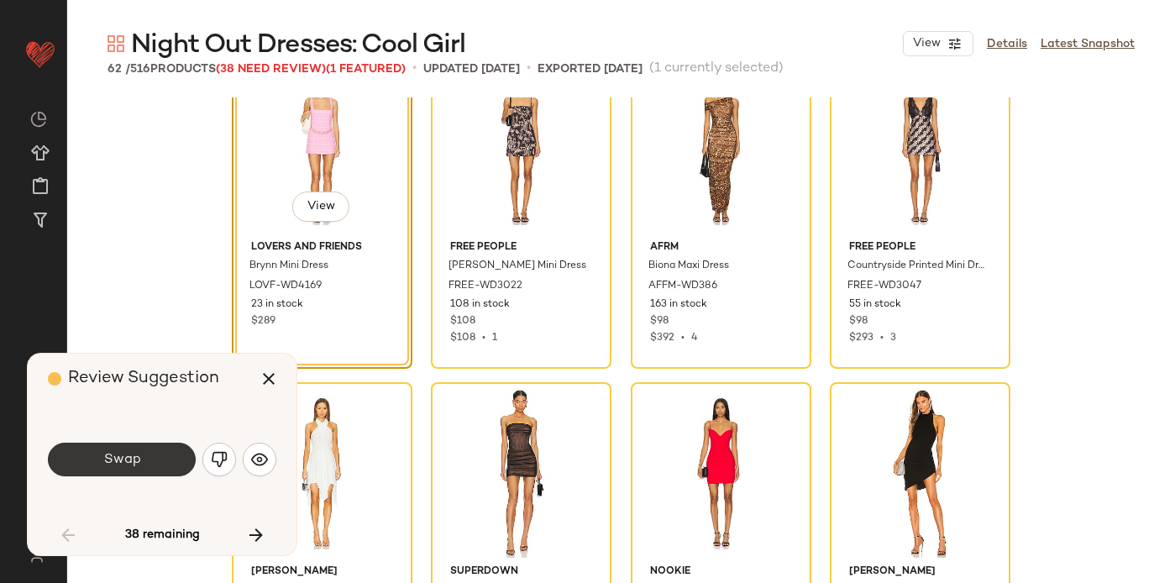
click at [135, 454] on span "Swap" at bounding box center [121, 460] width 38 height 16
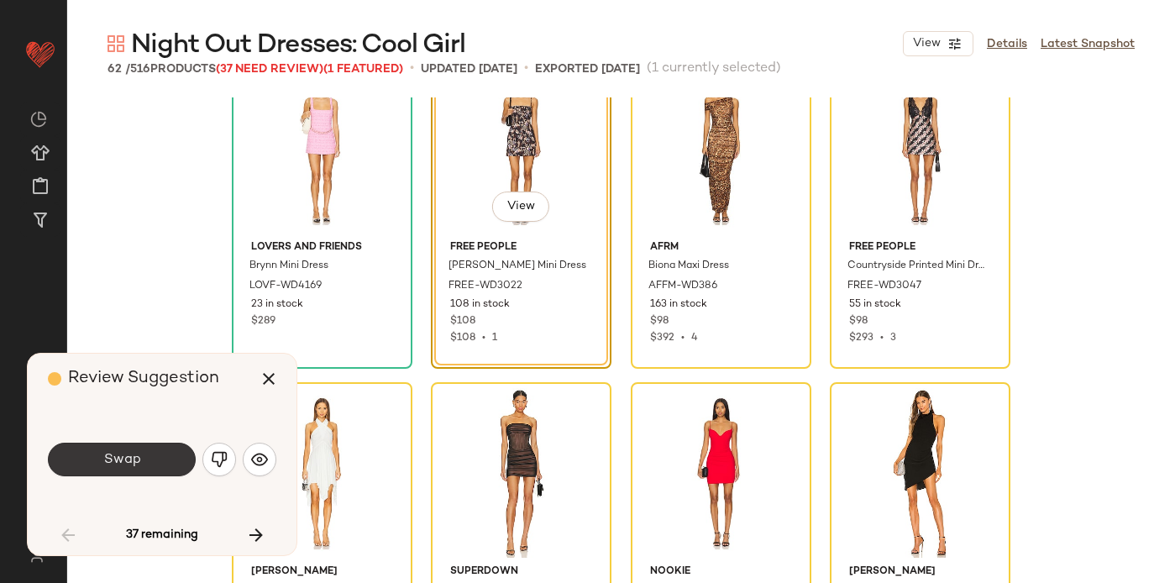
scroll to position [1945, 0]
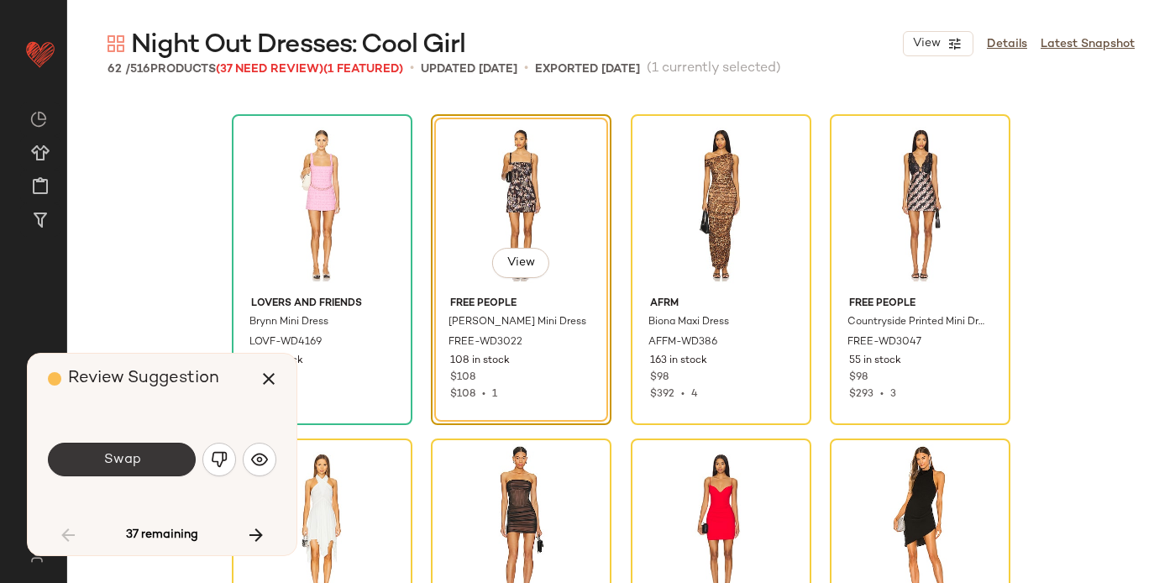
click at [157, 465] on button "Swap" at bounding box center [122, 460] width 148 height 34
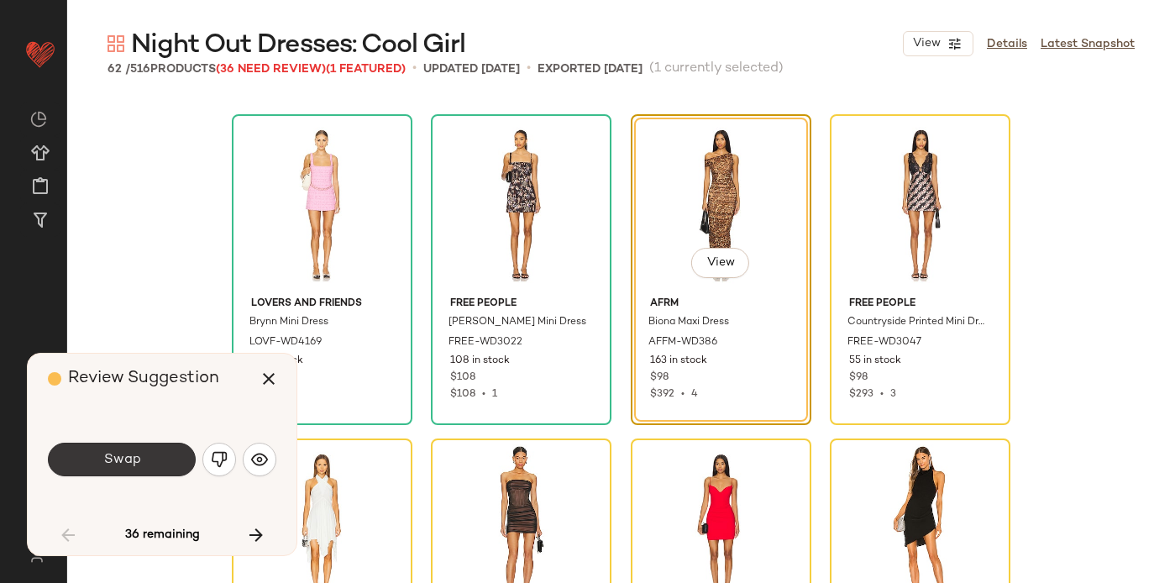
click at [157, 459] on button "Swap" at bounding box center [122, 460] width 148 height 34
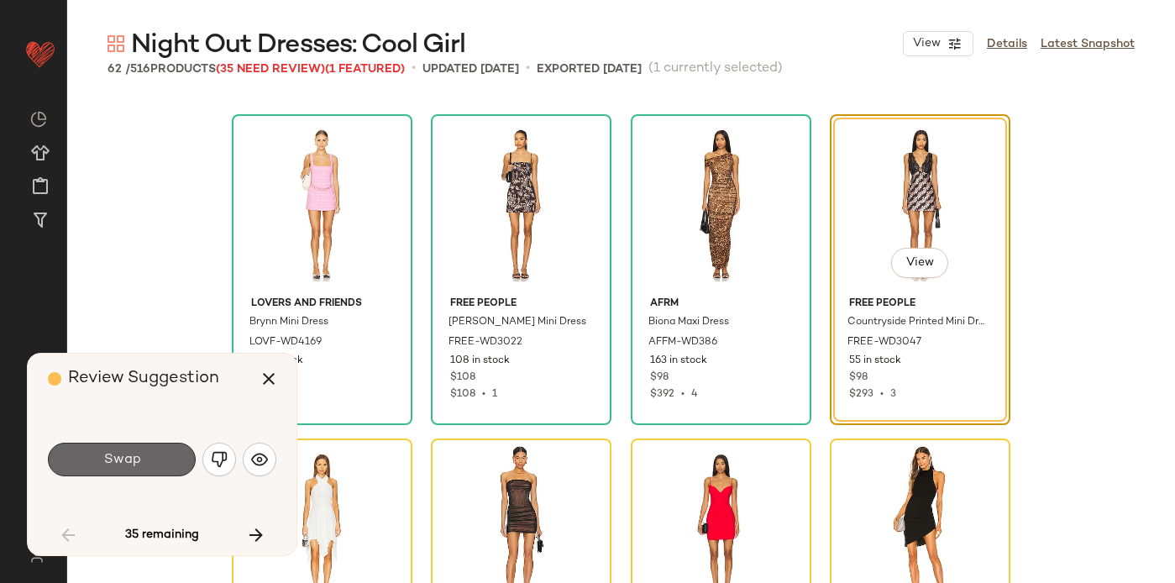
click at [157, 460] on button "Swap" at bounding box center [122, 460] width 148 height 34
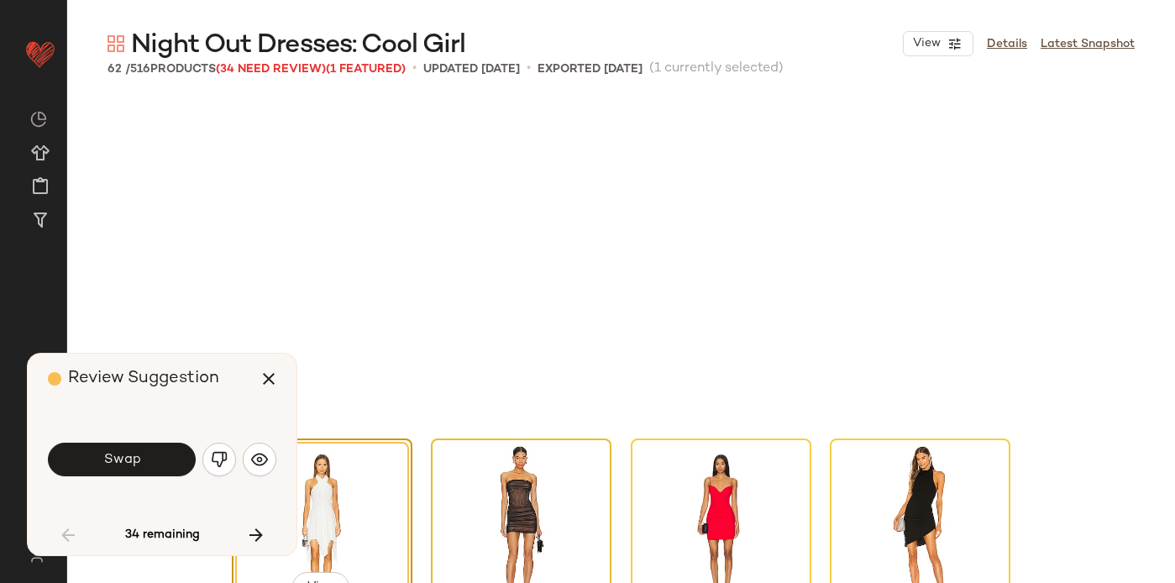
scroll to position [2269, 0]
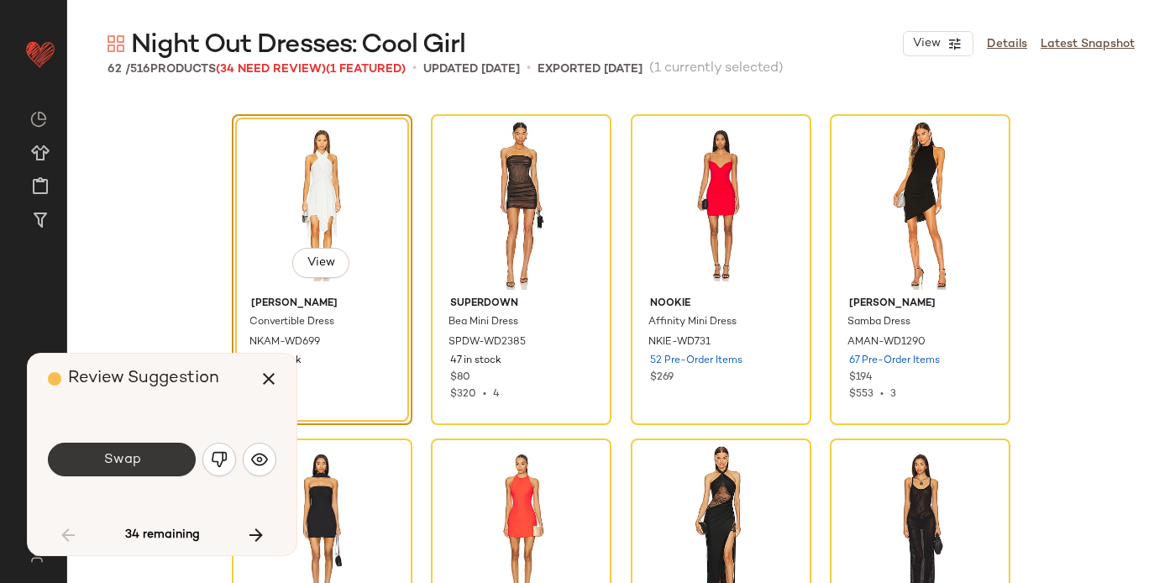
click at [142, 459] on button "Swap" at bounding box center [122, 460] width 148 height 34
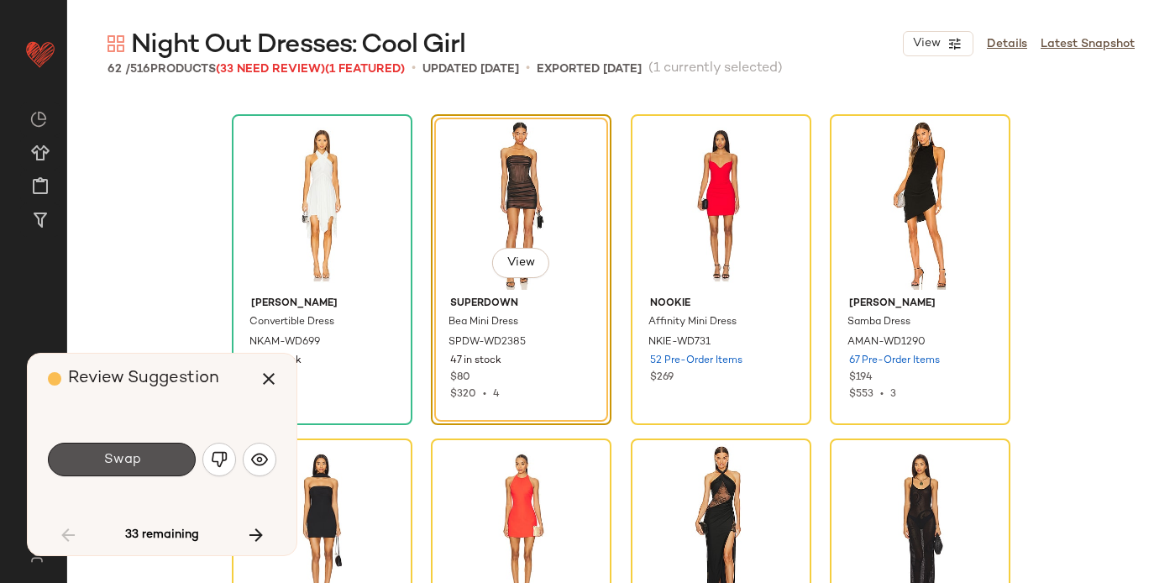
click at [142, 459] on button "Swap" at bounding box center [122, 460] width 148 height 34
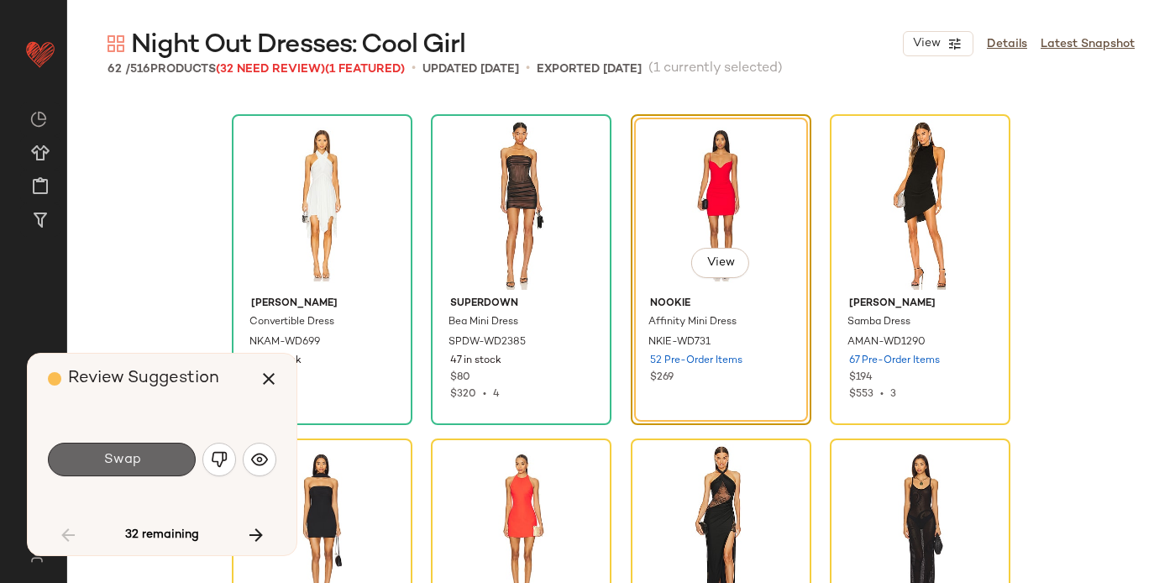
click at [136, 455] on span "Swap" at bounding box center [121, 460] width 38 height 16
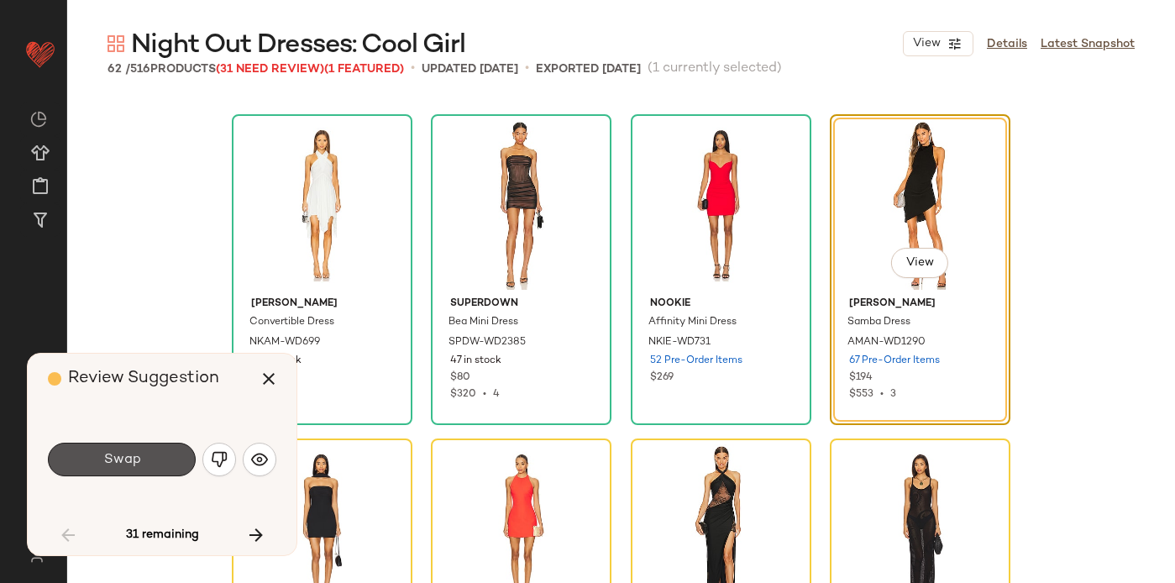
click at [136, 455] on span "Swap" at bounding box center [121, 460] width 38 height 16
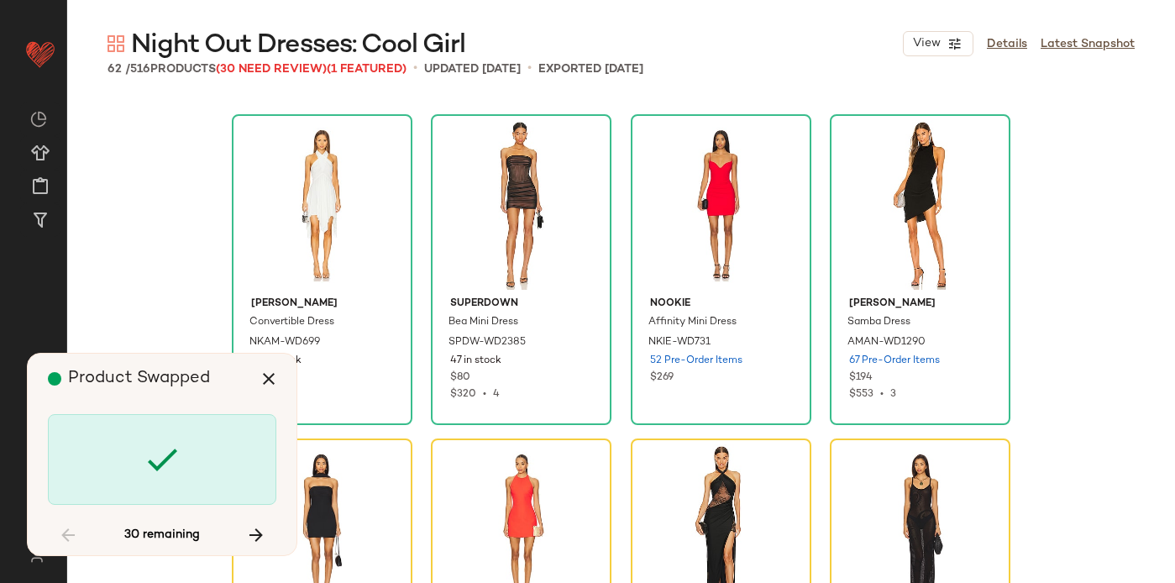
scroll to position [2594, 0]
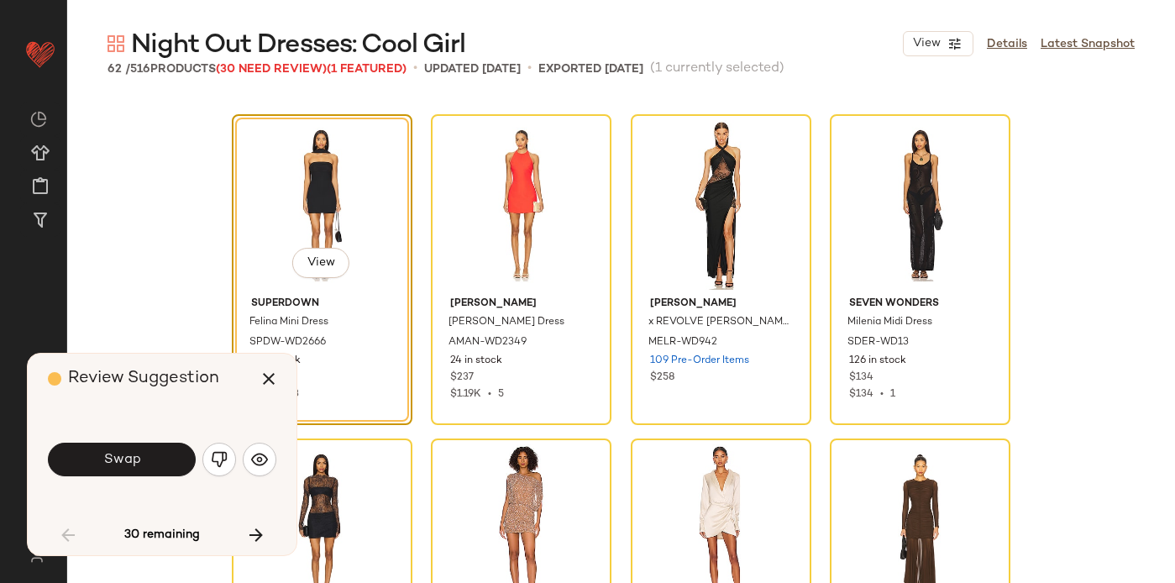
click at [136, 455] on span "Swap" at bounding box center [121, 460] width 38 height 16
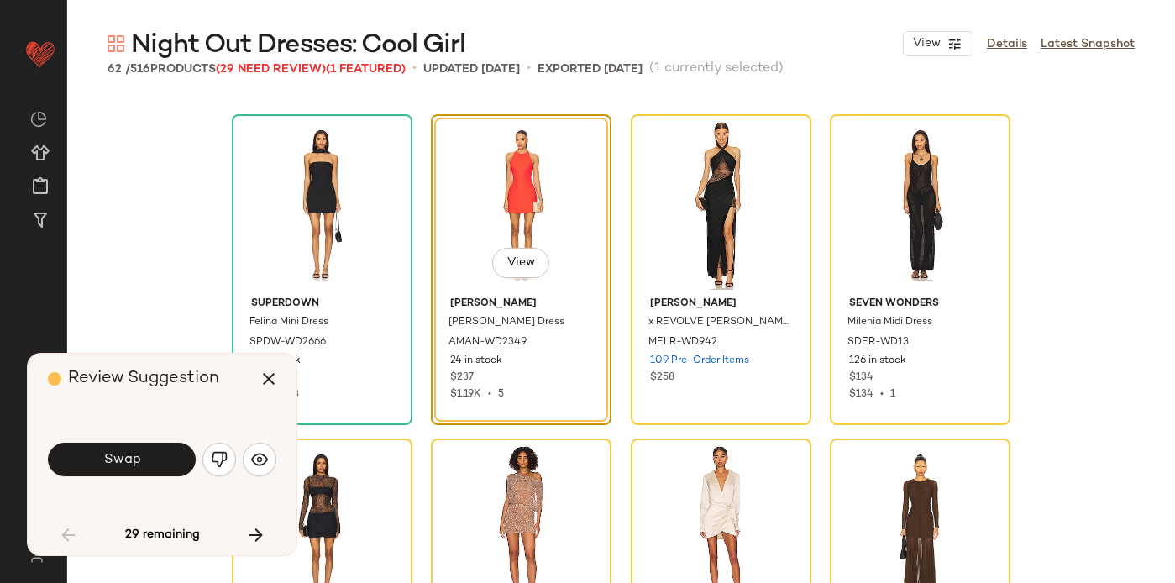
click at [136, 455] on span "Swap" at bounding box center [121, 460] width 38 height 16
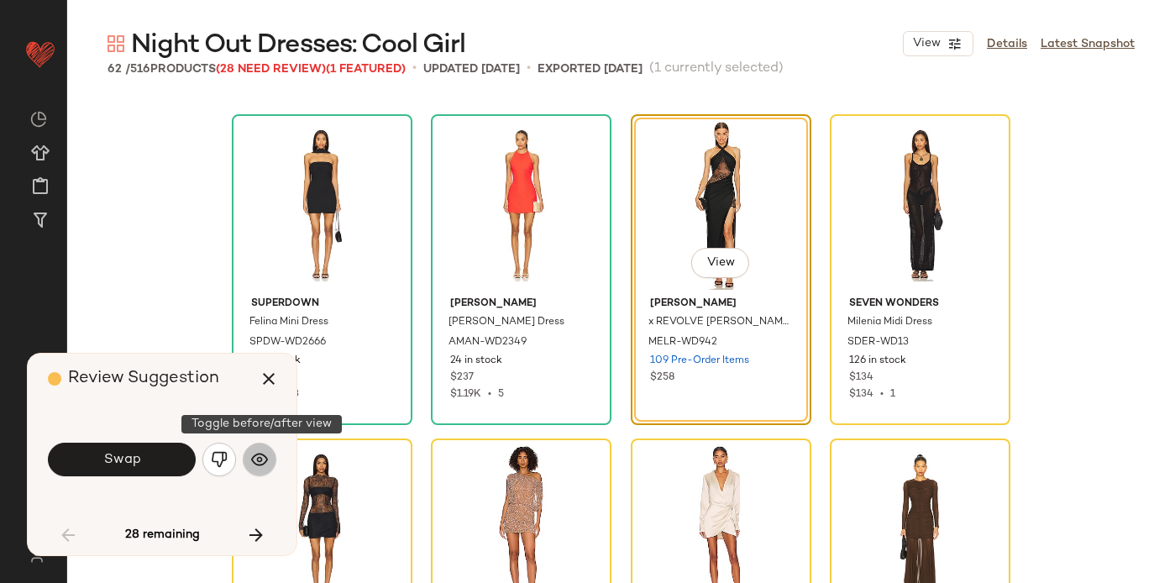
click at [257, 466] on img "button" at bounding box center [259, 459] width 17 height 17
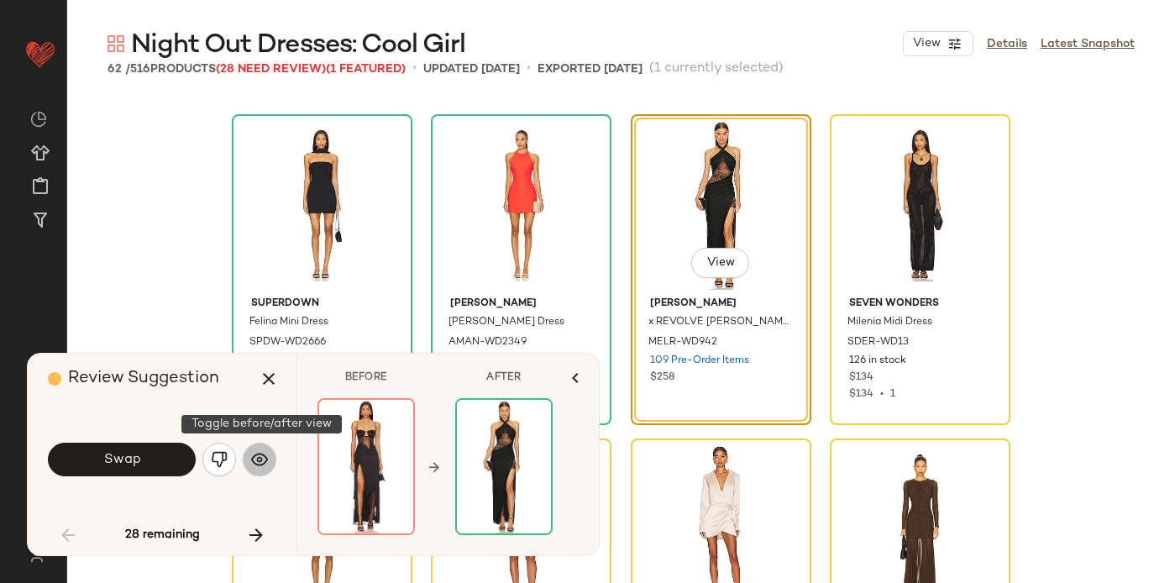
click at [258, 464] on img "button" at bounding box center [259, 459] width 17 height 17
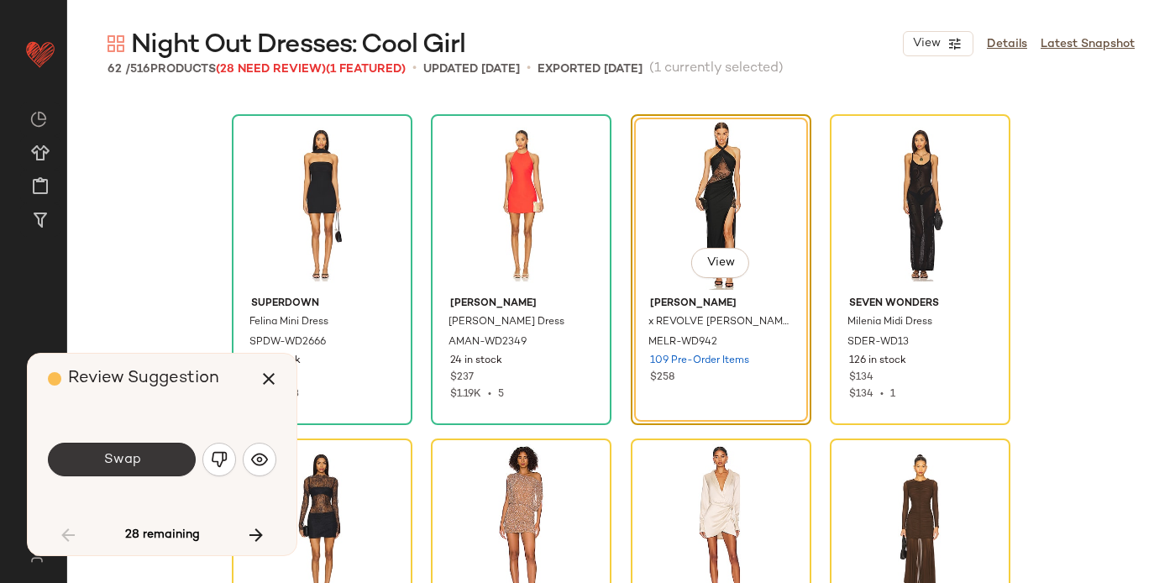
click at [129, 463] on span "Swap" at bounding box center [121, 460] width 38 height 16
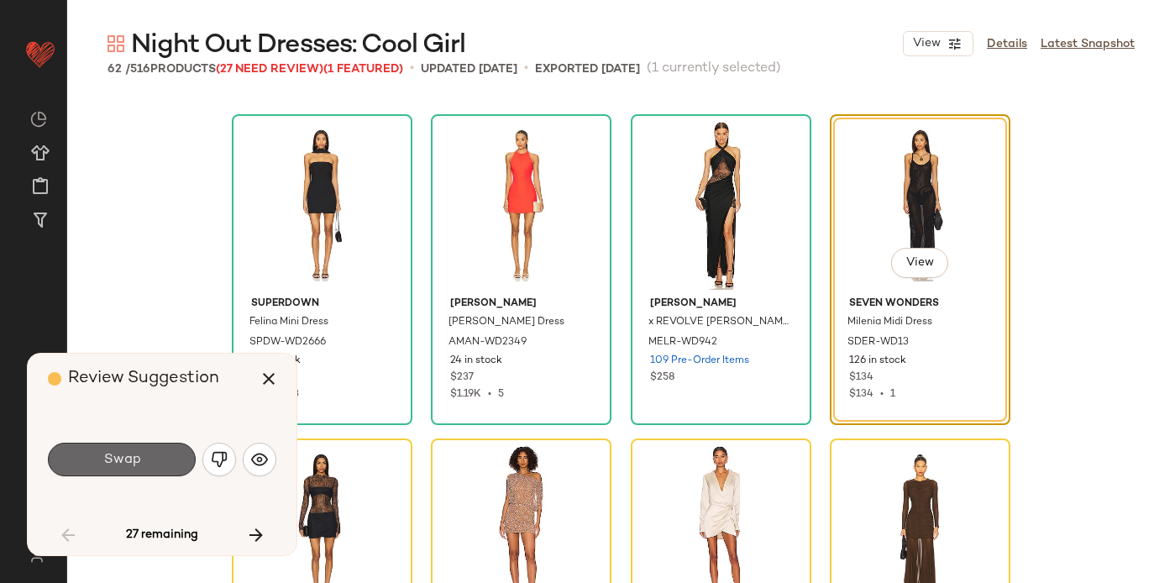
click at [129, 463] on span "Swap" at bounding box center [121, 460] width 38 height 16
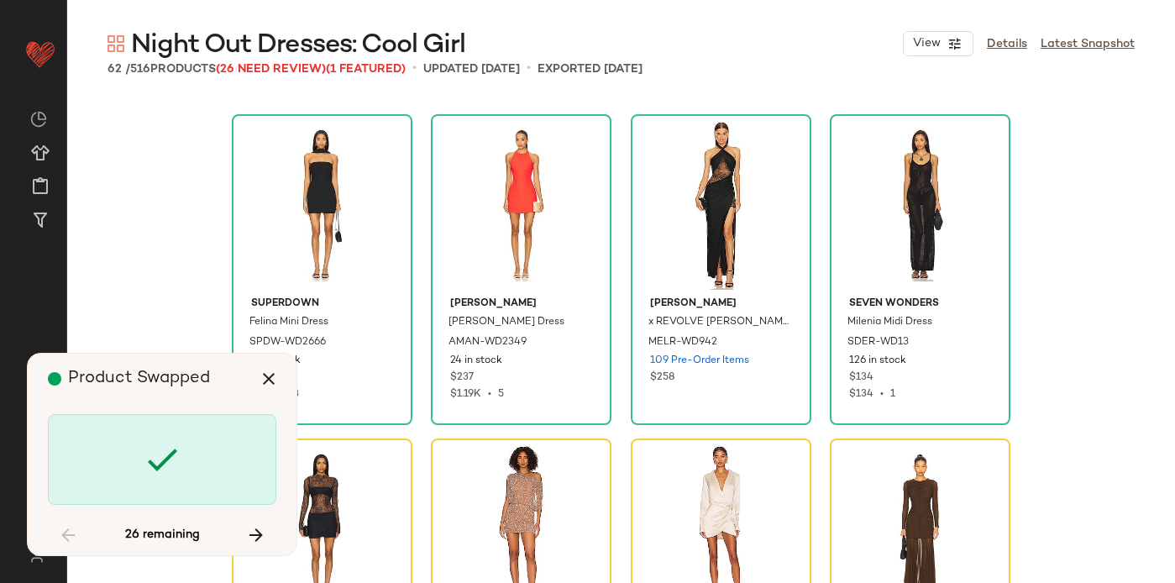
scroll to position [2918, 0]
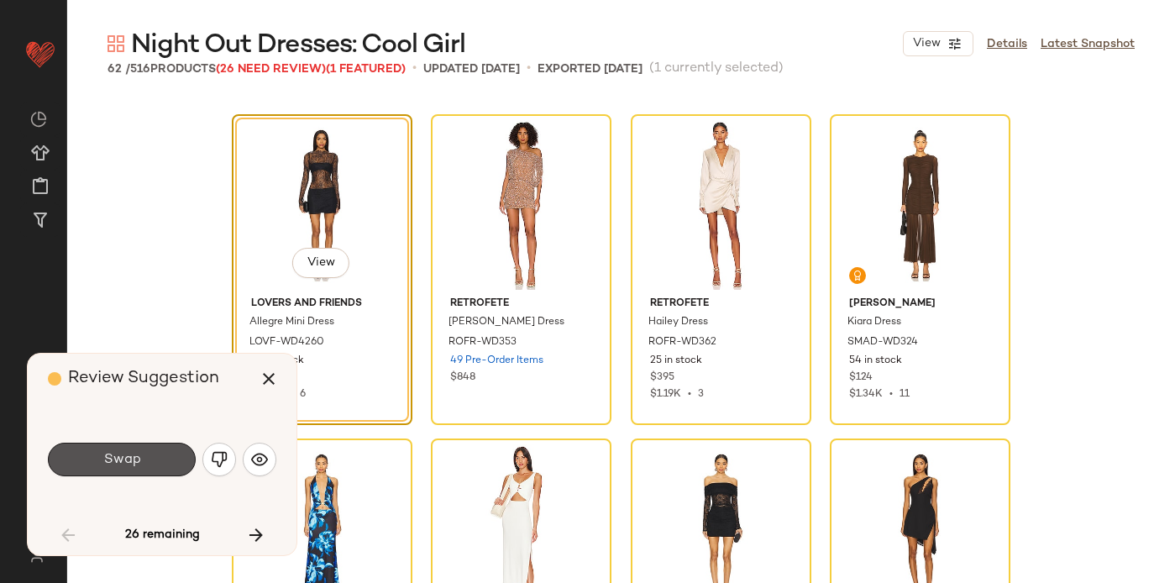
click at [129, 463] on span "Swap" at bounding box center [121, 460] width 38 height 16
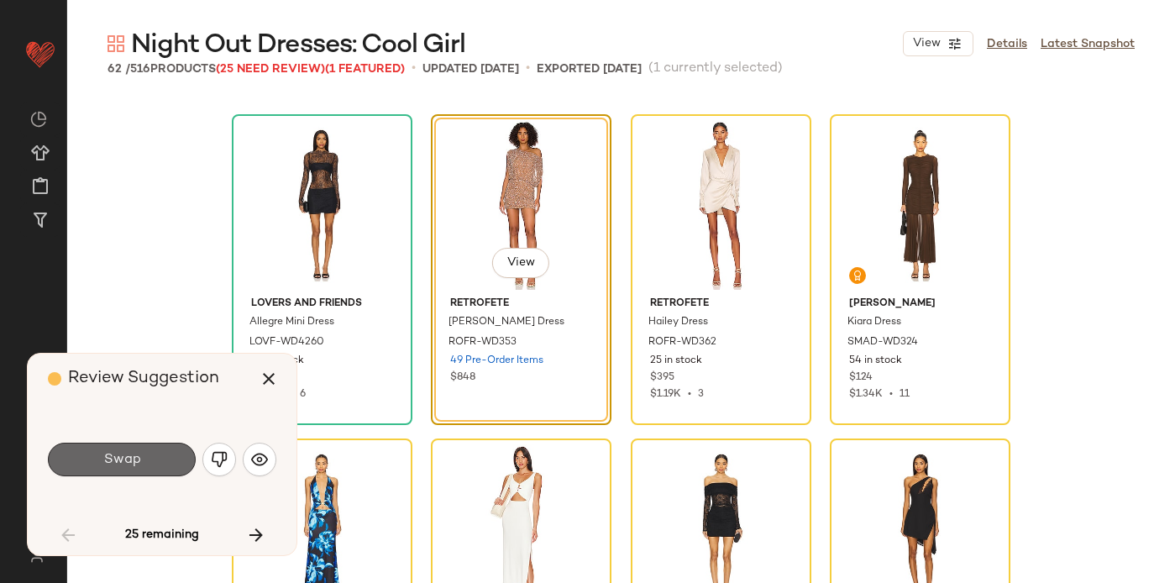
click at [129, 460] on span "Swap" at bounding box center [121, 460] width 38 height 16
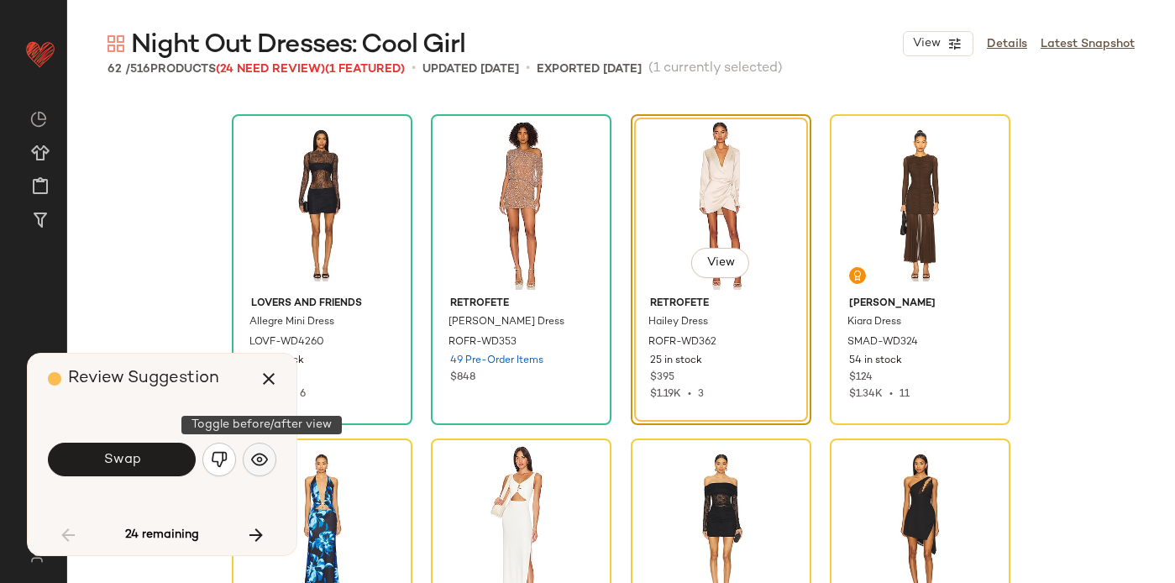
click at [268, 459] on button "button" at bounding box center [260, 460] width 34 height 34
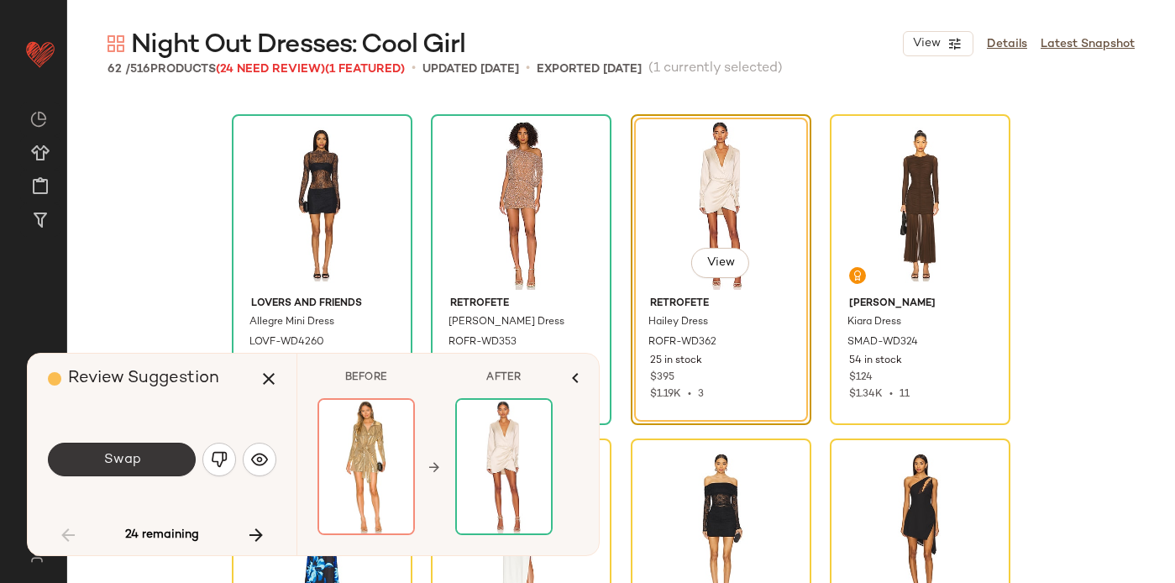
click at [155, 458] on button "Swap" at bounding box center [122, 460] width 148 height 34
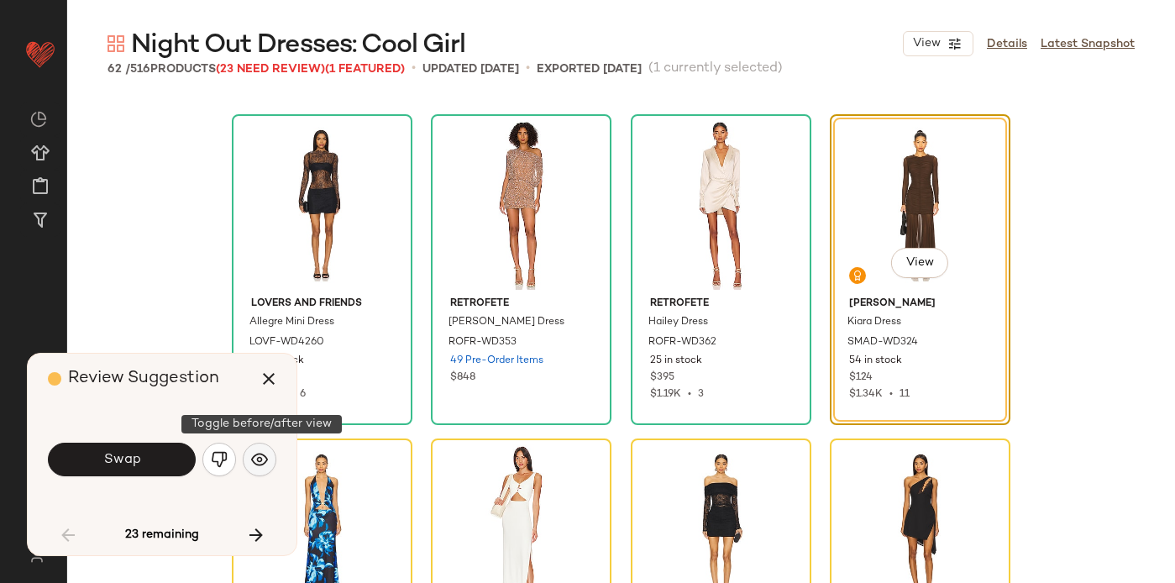
click at [265, 464] on img "button" at bounding box center [259, 459] width 17 height 17
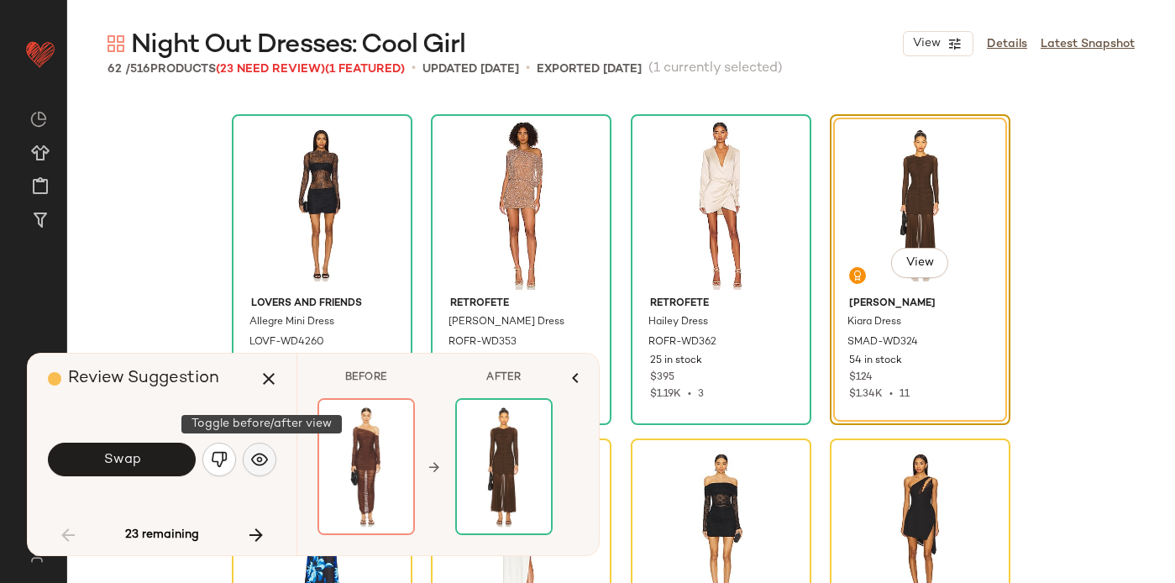
click at [265, 464] on img "button" at bounding box center [259, 459] width 17 height 17
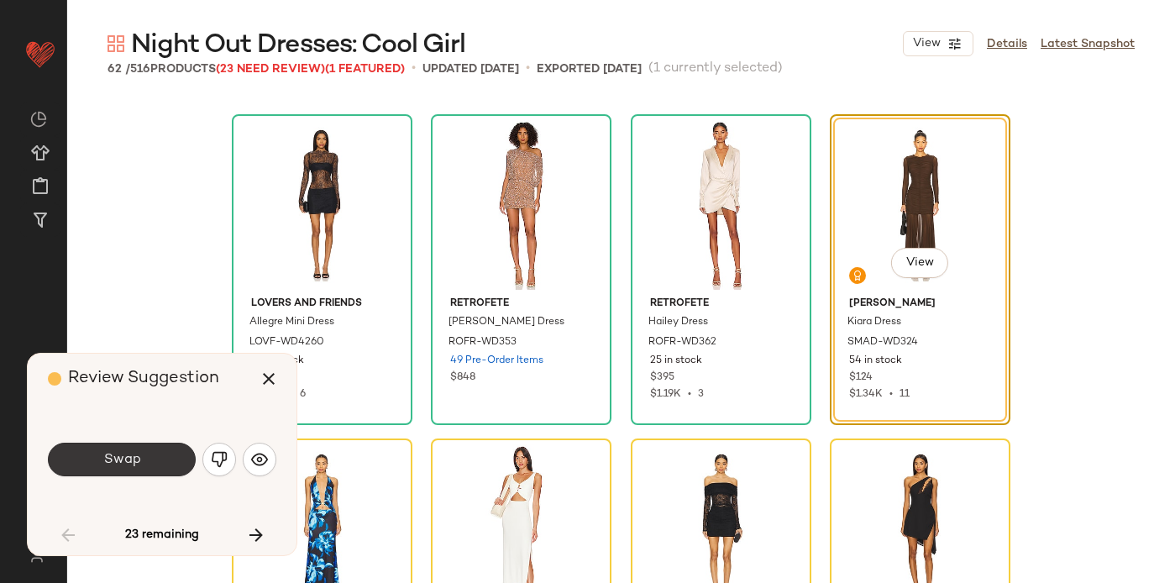
click at [137, 454] on span "Swap" at bounding box center [121, 460] width 38 height 16
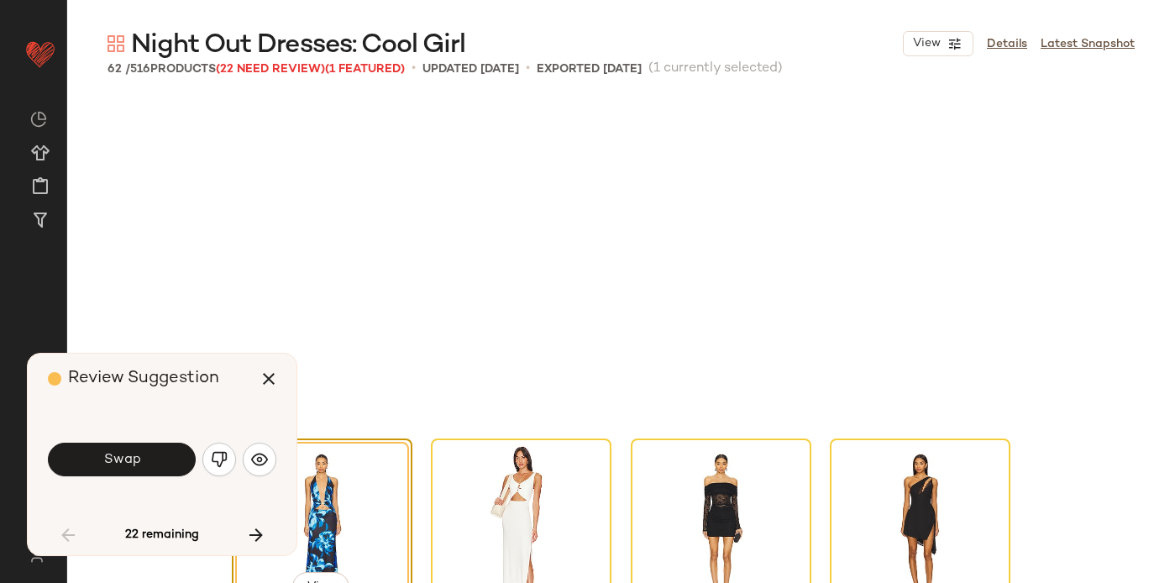
scroll to position [3242, 0]
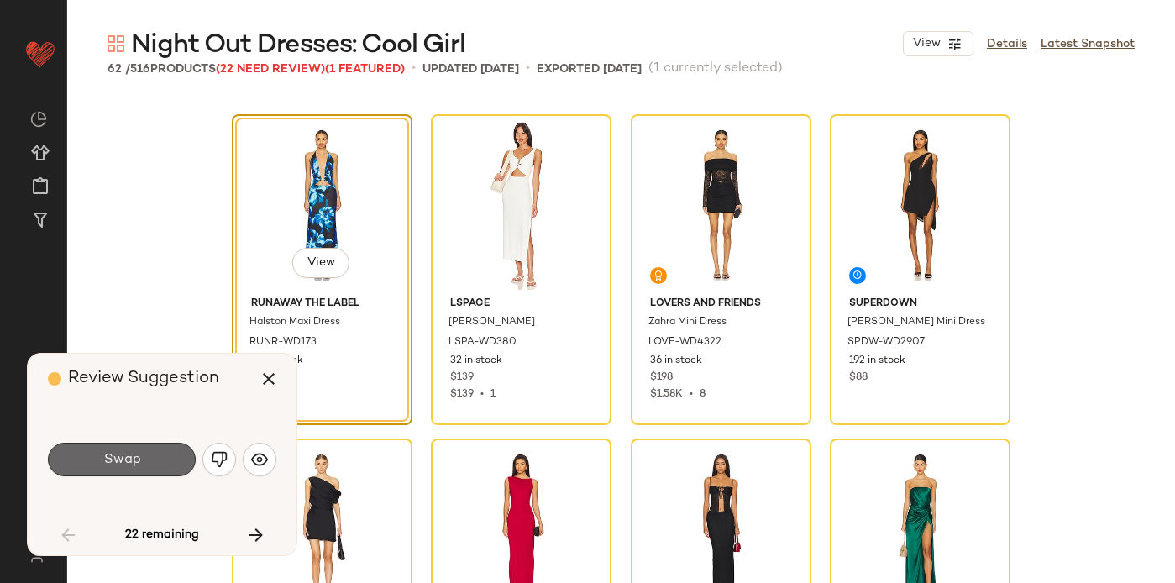
click at [124, 458] on span "Swap" at bounding box center [121, 460] width 38 height 16
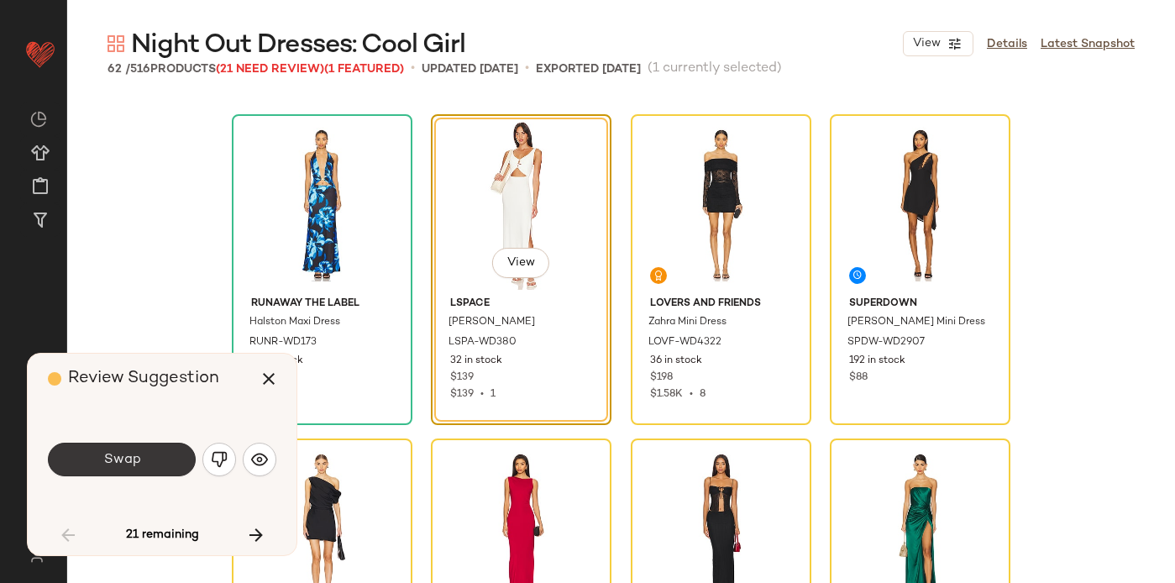
click at [136, 447] on button "Swap" at bounding box center [122, 460] width 148 height 34
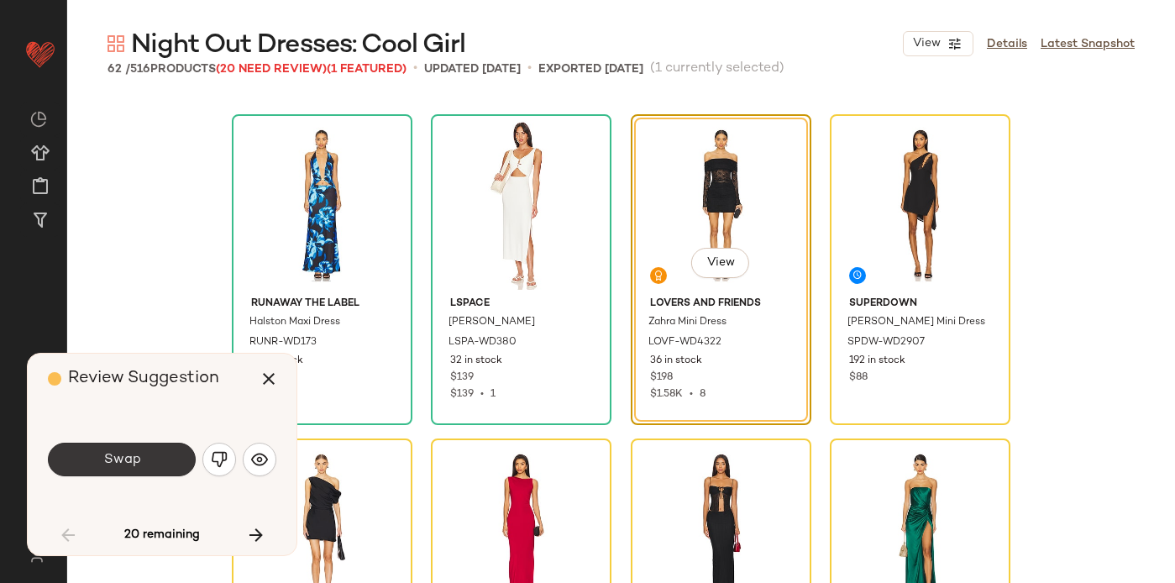
click at [153, 459] on button "Swap" at bounding box center [122, 460] width 148 height 34
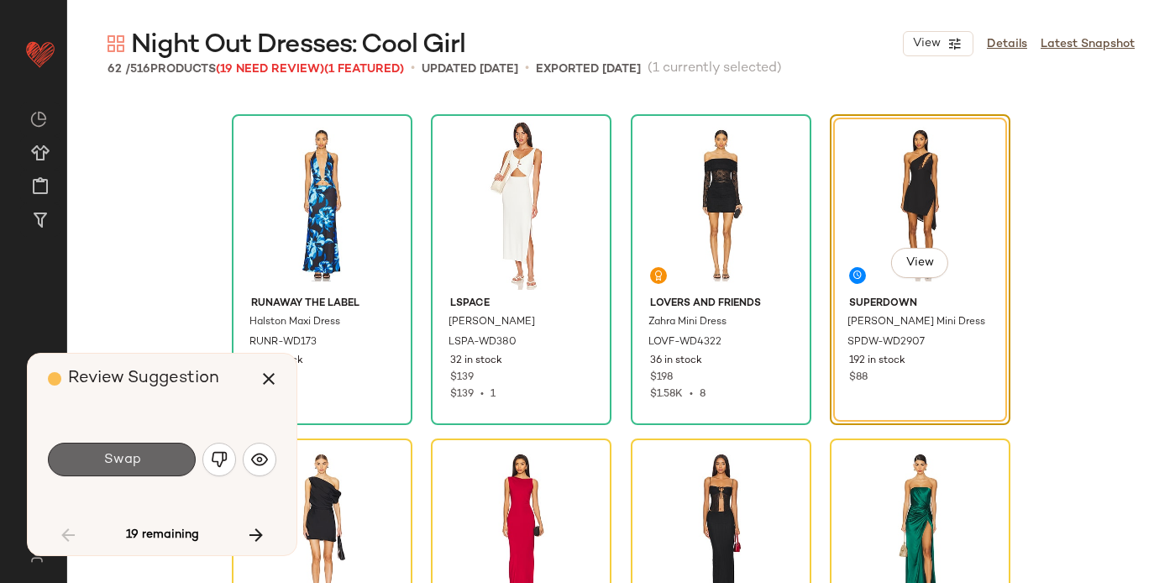
click at [153, 459] on button "Swap" at bounding box center [122, 460] width 148 height 34
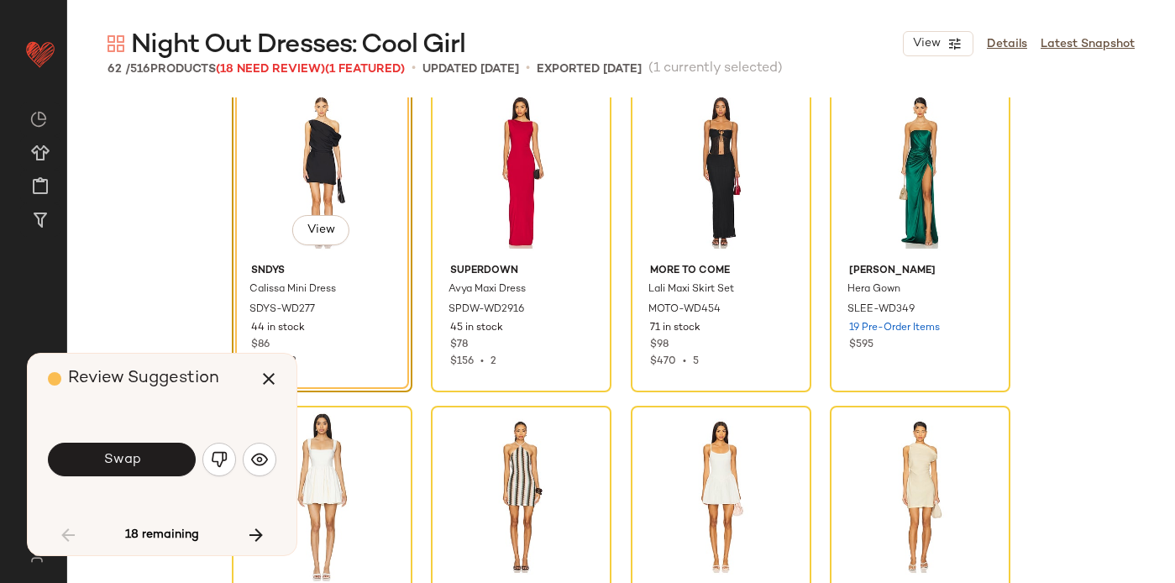
scroll to position [3607, 0]
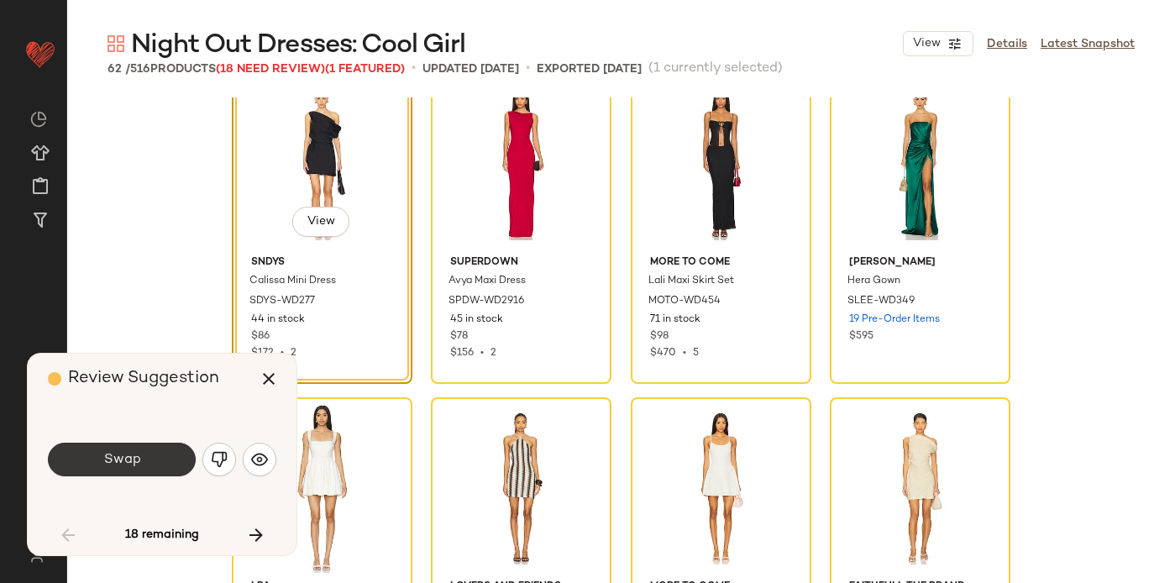
click at [141, 455] on button "Swap" at bounding box center [122, 460] width 148 height 34
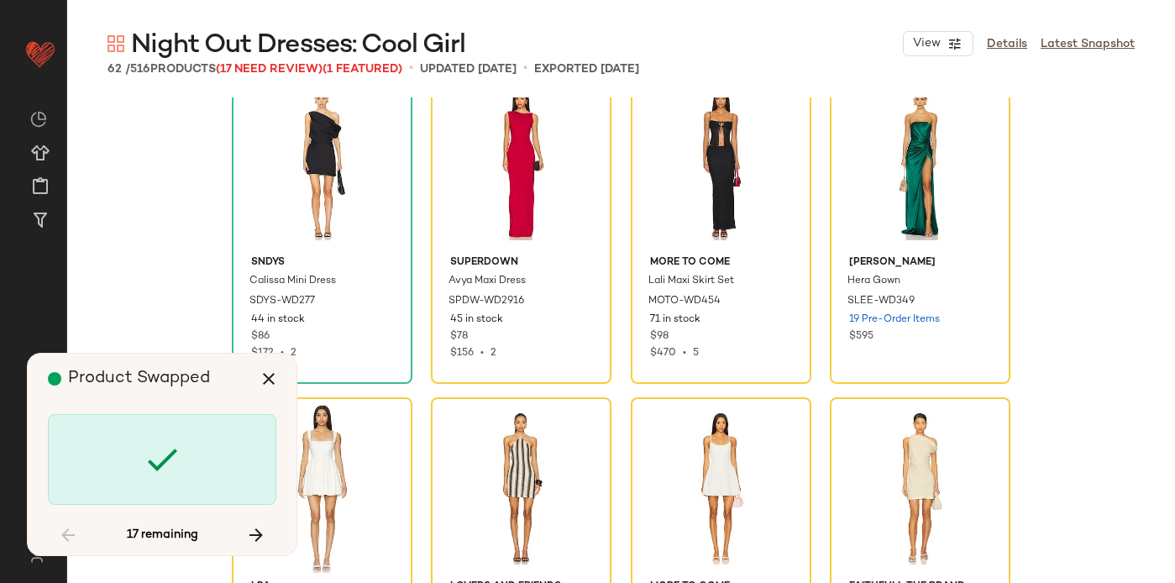
scroll to position [3566, 0]
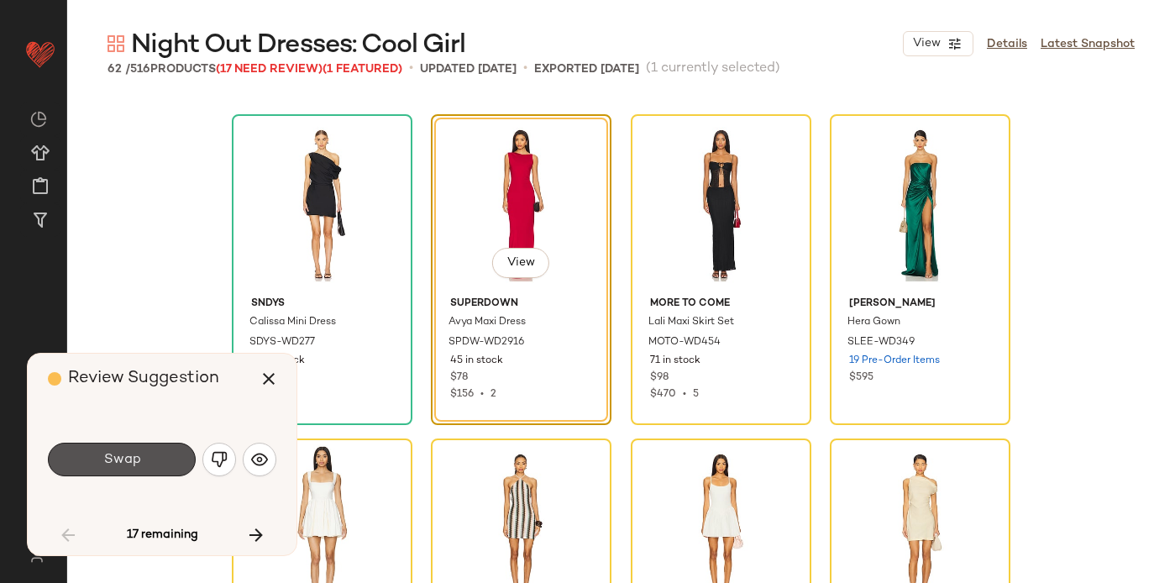
click at [141, 455] on button "Swap" at bounding box center [122, 460] width 148 height 34
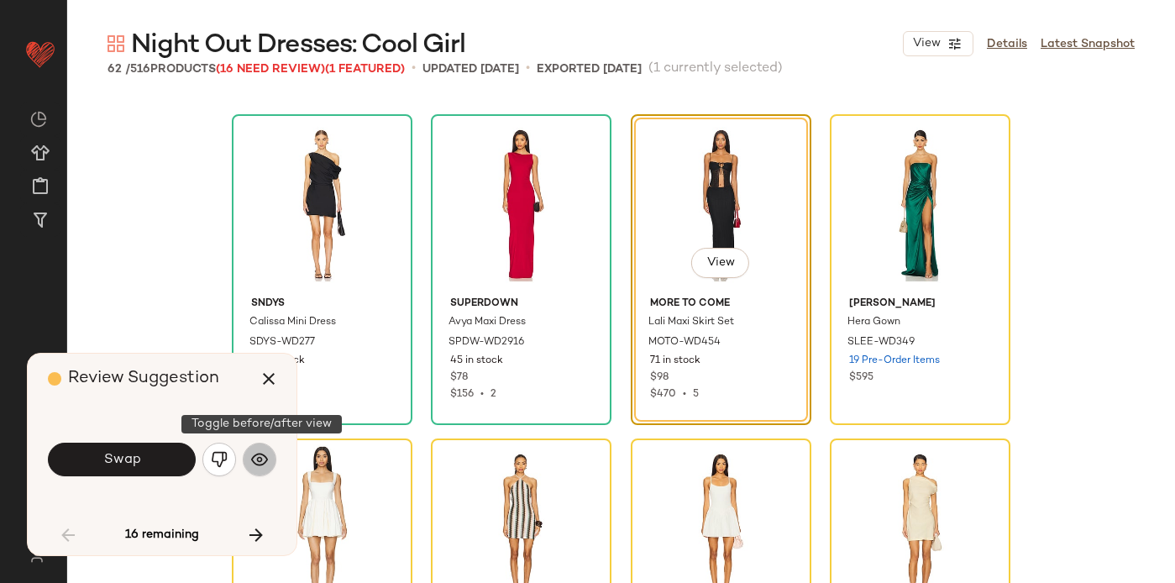
click at [255, 459] on img "button" at bounding box center [259, 459] width 17 height 17
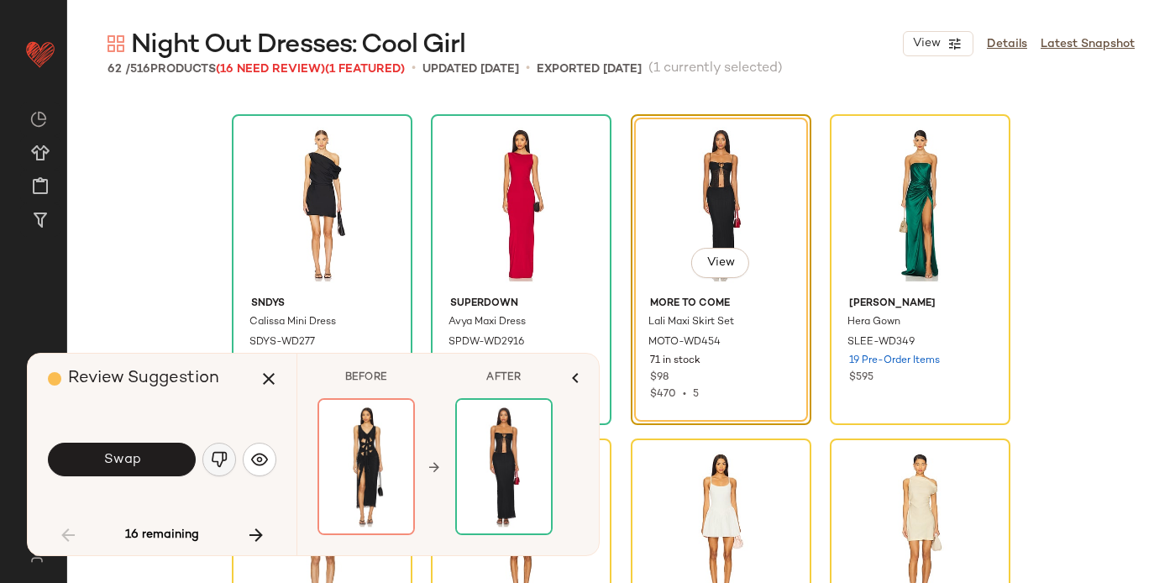
click at [215, 459] on img "button" at bounding box center [219, 459] width 17 height 17
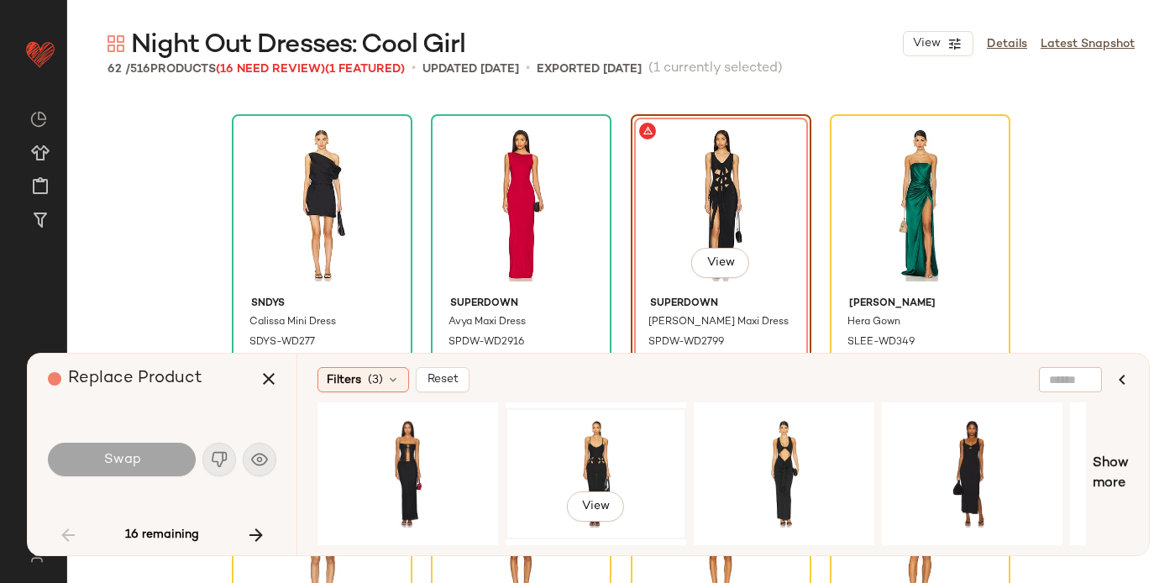
click at [616, 470] on div "View" at bounding box center [596, 473] width 169 height 119
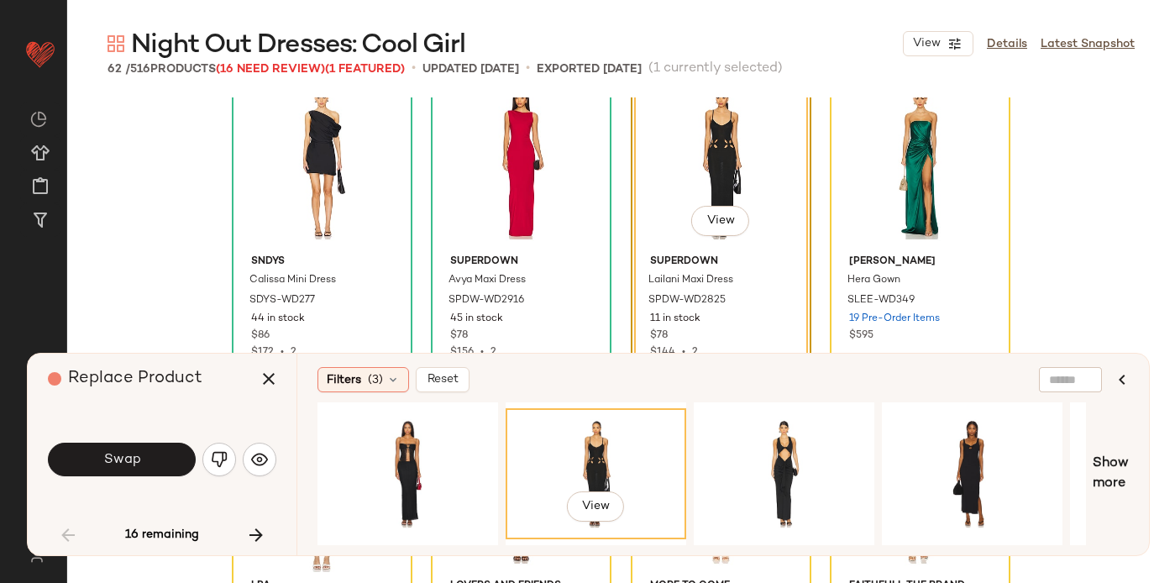
scroll to position [3644, 0]
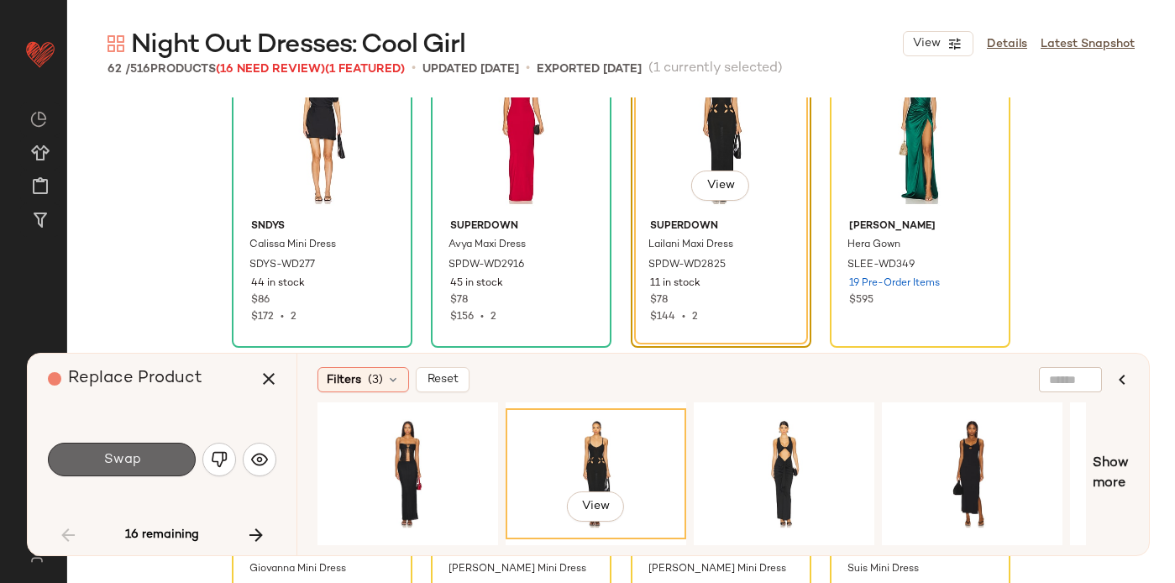
click at [119, 450] on button "Swap" at bounding box center [122, 460] width 148 height 34
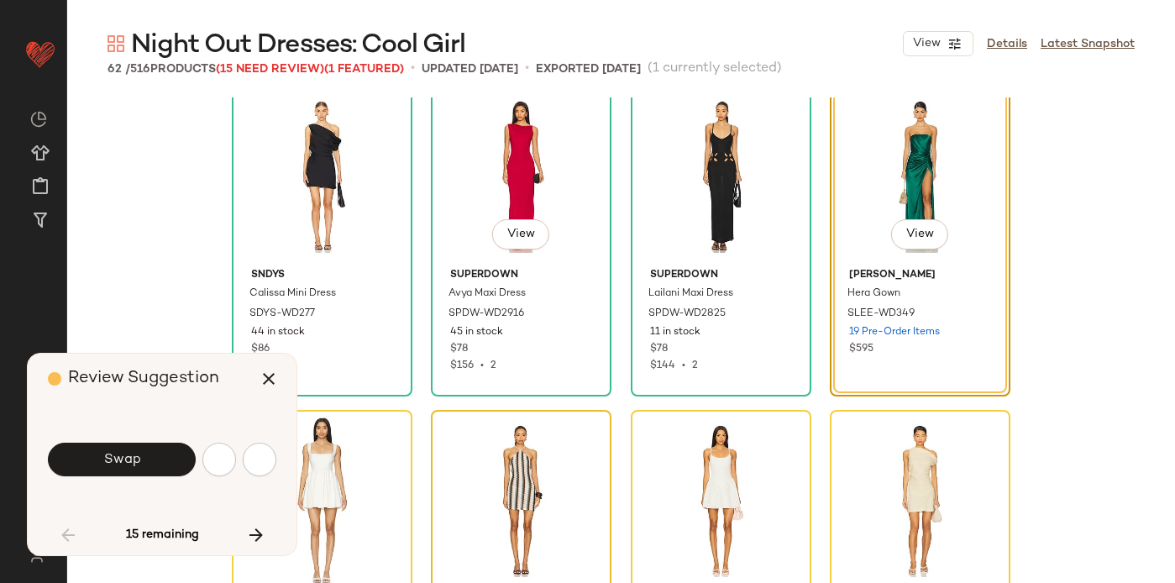
scroll to position [3566, 0]
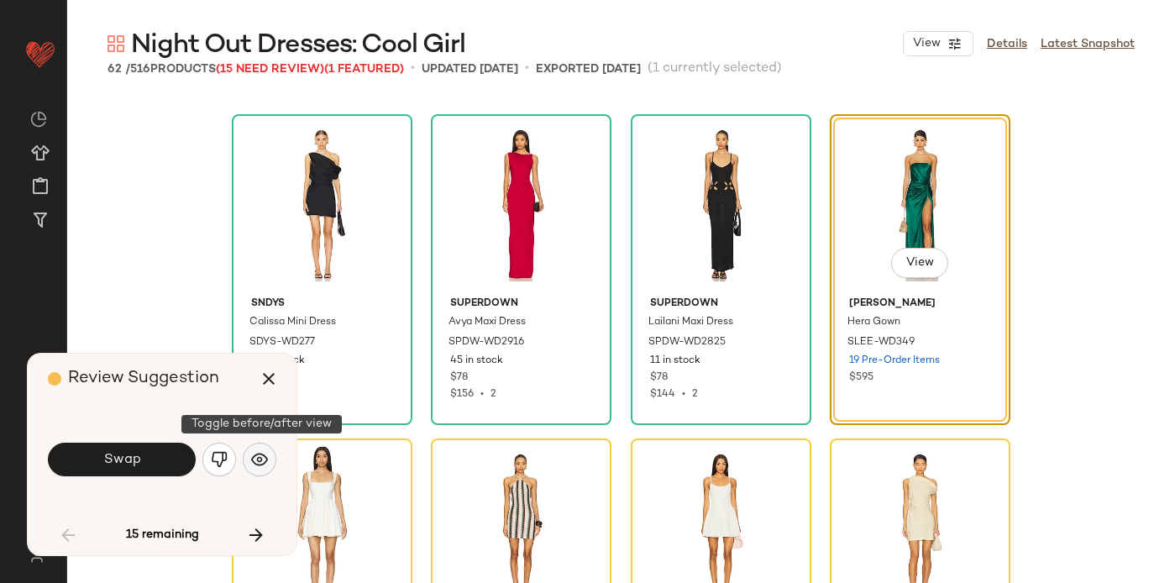
click at [261, 463] on img "button" at bounding box center [259, 459] width 17 height 17
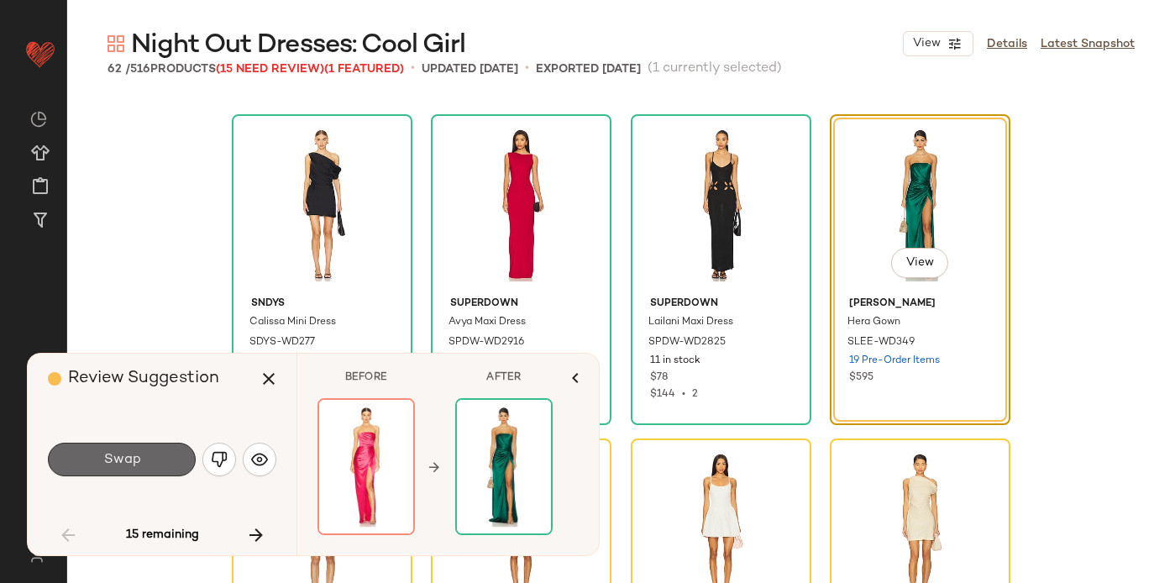
click at [149, 466] on button "Swap" at bounding box center [122, 460] width 148 height 34
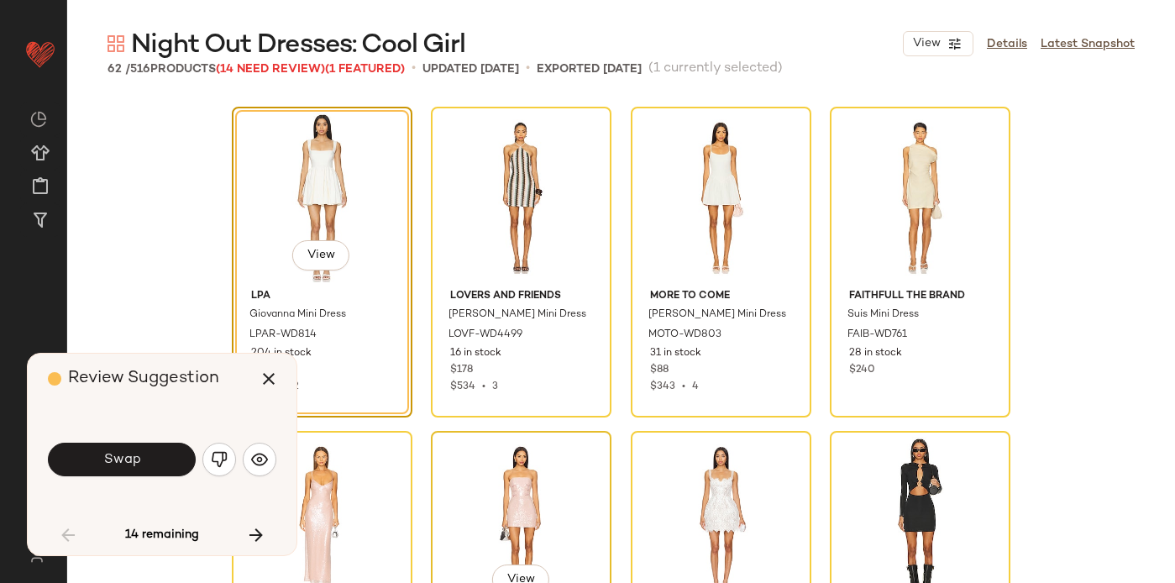
scroll to position [3896, 0]
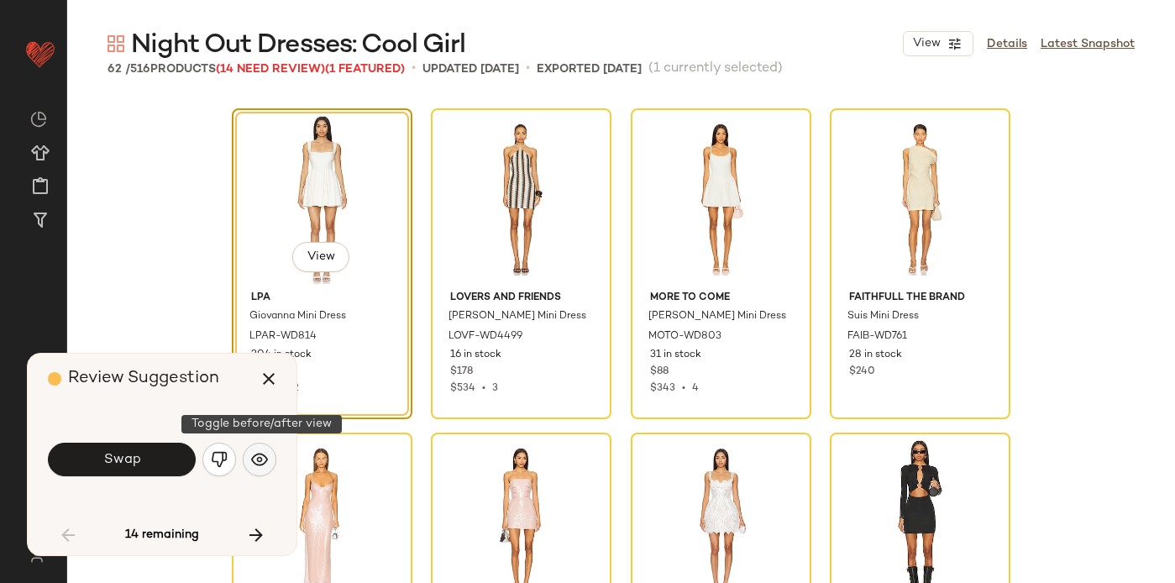
click at [259, 452] on img "button" at bounding box center [259, 459] width 17 height 17
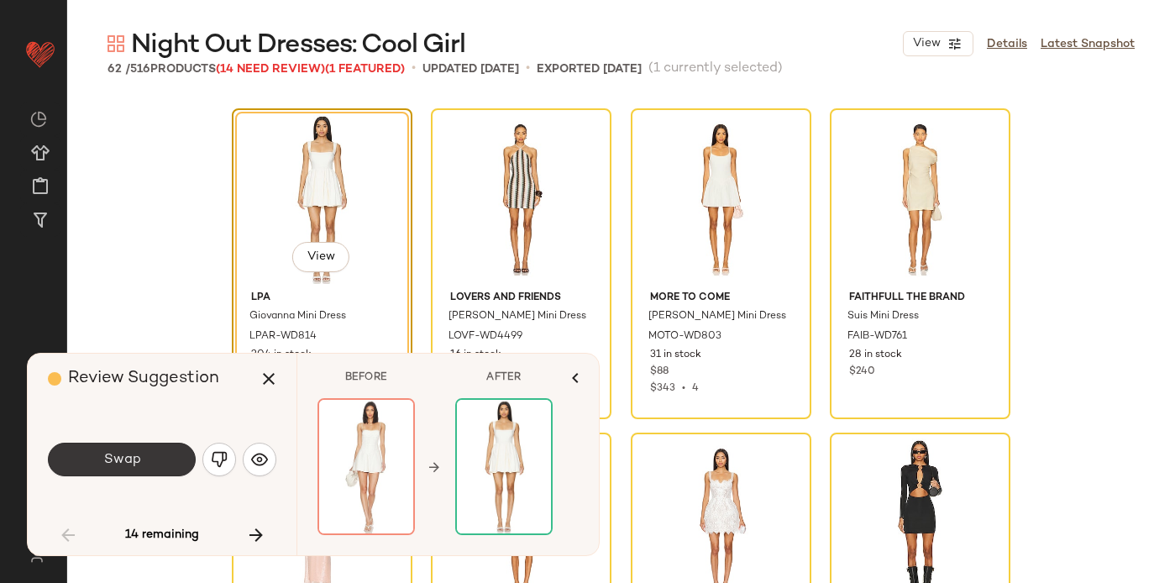
click at [166, 455] on button "Swap" at bounding box center [122, 460] width 148 height 34
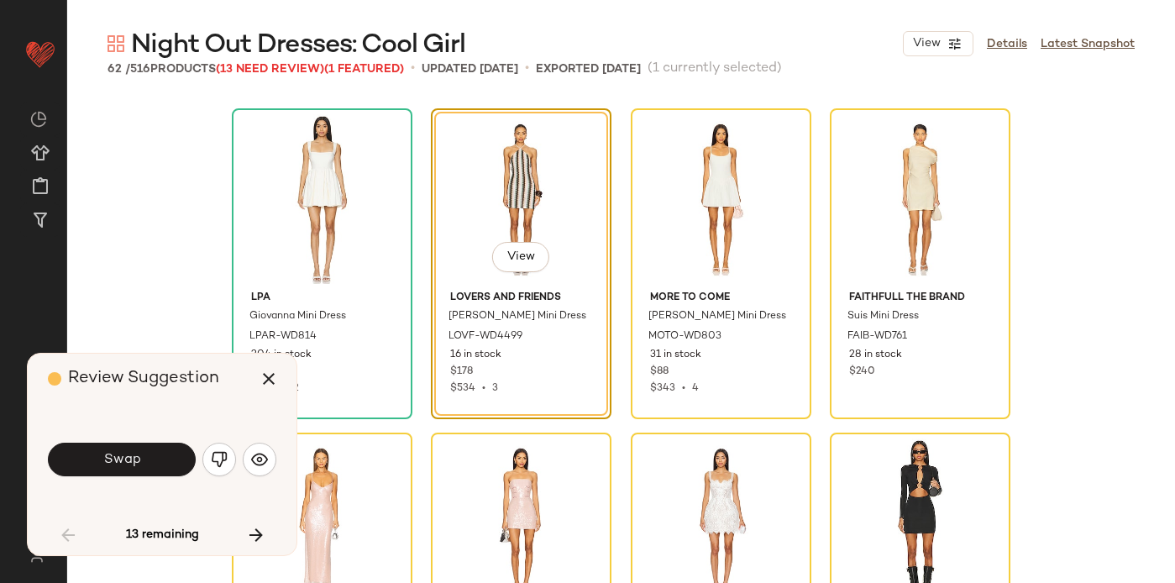
scroll to position [3890, 0]
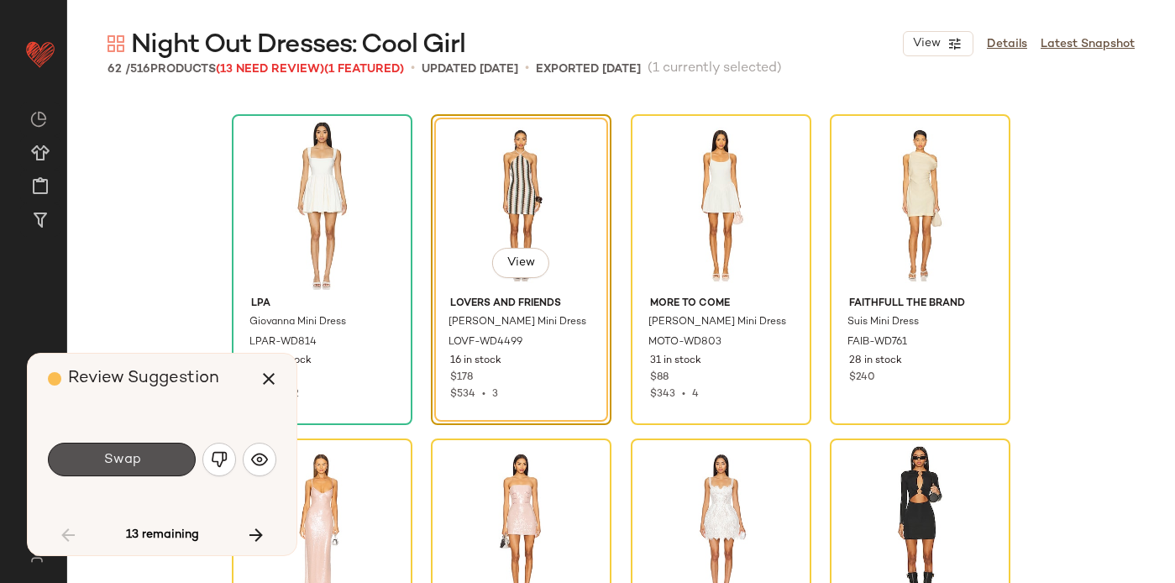
click at [146, 467] on button "Swap" at bounding box center [122, 460] width 148 height 34
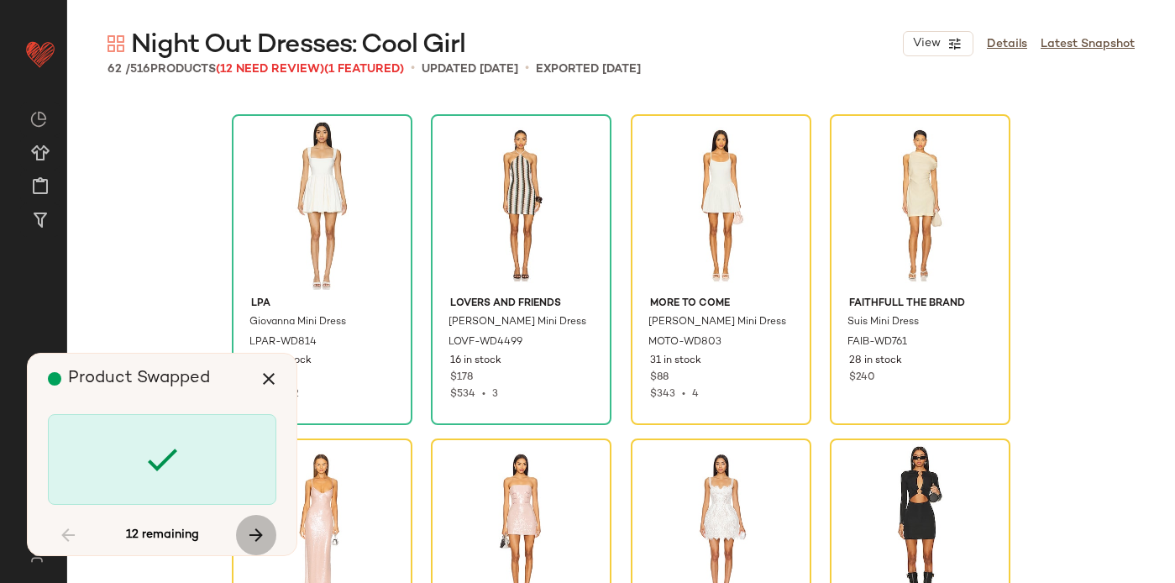
click at [257, 533] on icon "button" at bounding box center [256, 535] width 20 height 20
click at [66, 530] on icon "button" at bounding box center [68, 535] width 20 height 20
click at [258, 527] on icon "button" at bounding box center [256, 535] width 20 height 20
click at [249, 534] on icon "button" at bounding box center [256, 535] width 20 height 20
click at [259, 531] on icon "button" at bounding box center [256, 535] width 20 height 20
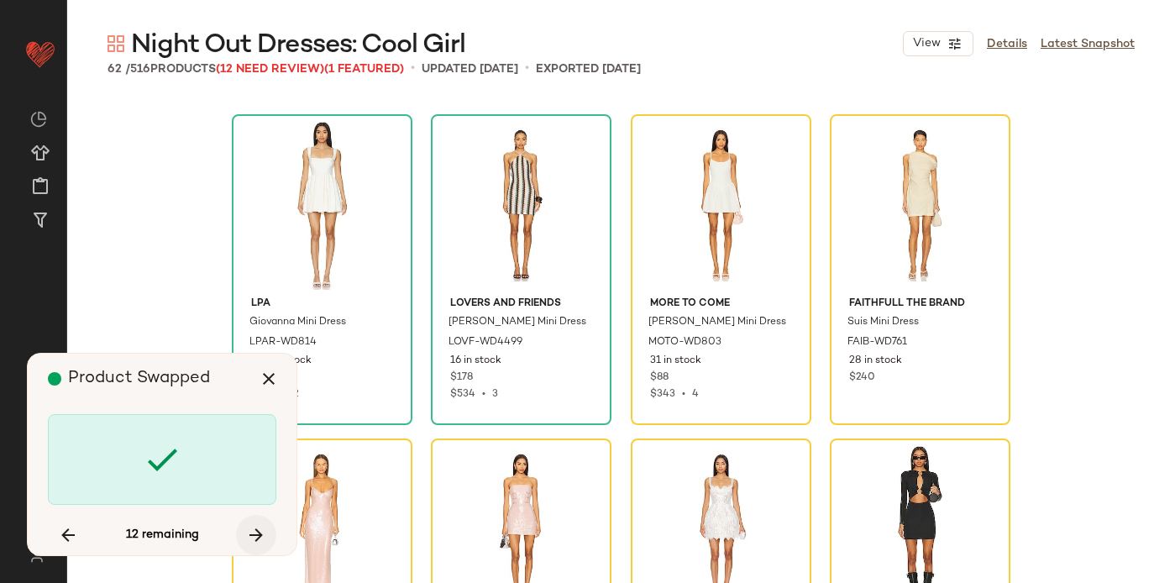
click at [259, 532] on icon "button" at bounding box center [256, 535] width 20 height 20
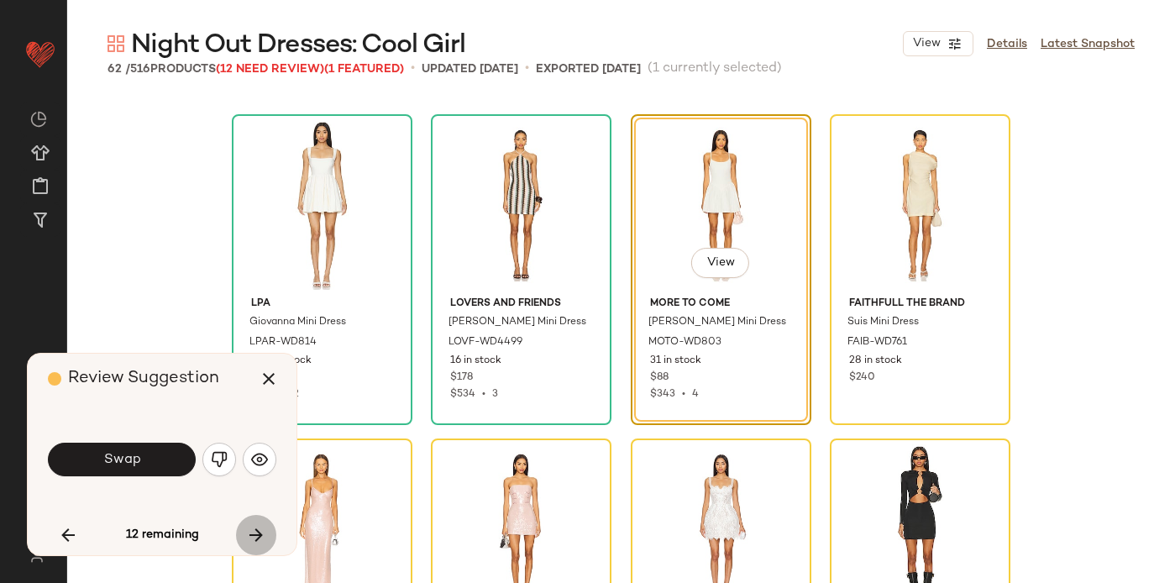
click at [259, 529] on icon "button" at bounding box center [256, 535] width 20 height 20
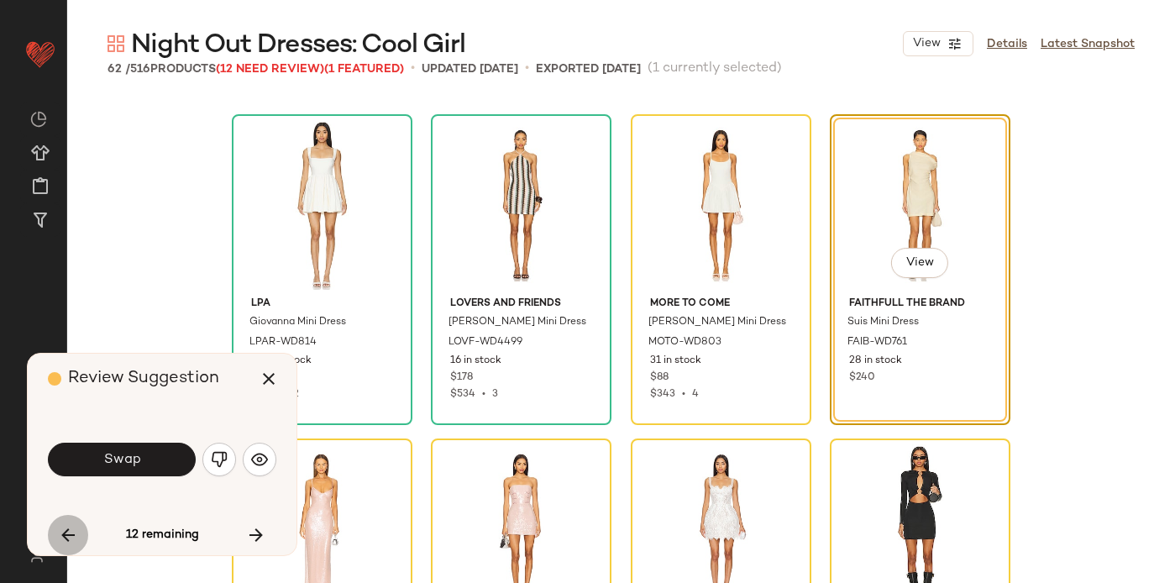
click at [61, 537] on icon "button" at bounding box center [68, 535] width 20 height 20
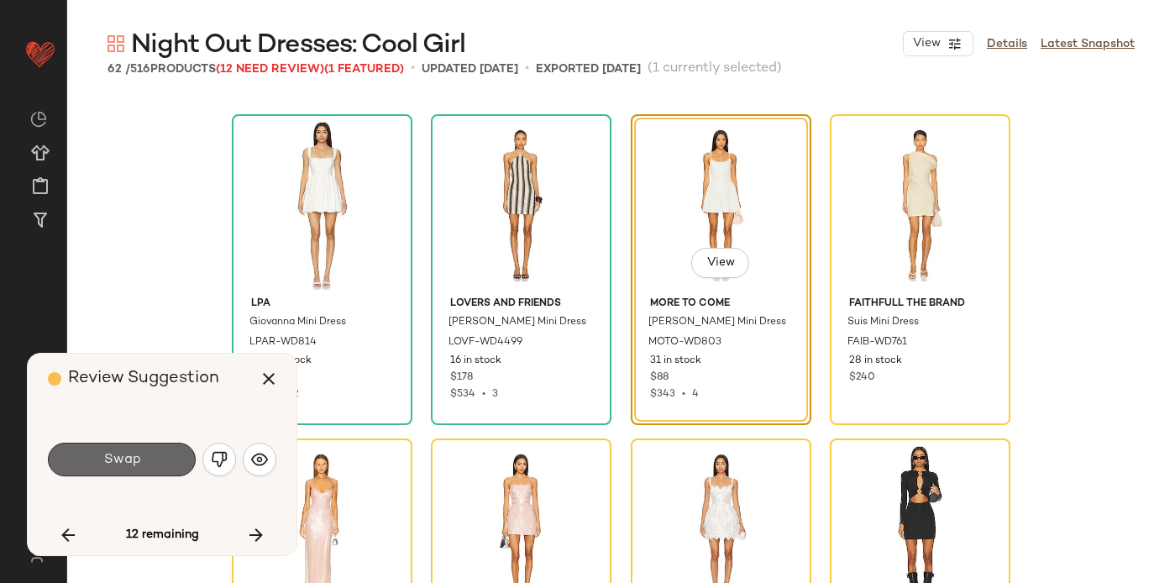
click at [157, 454] on button "Swap" at bounding box center [122, 460] width 148 height 34
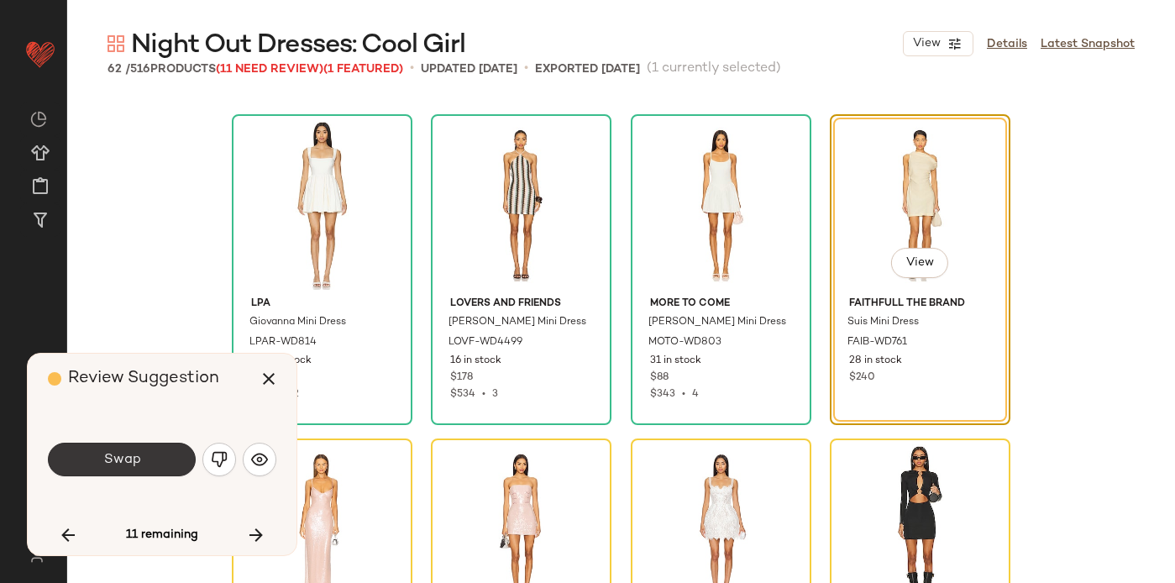
click at [107, 448] on button "Swap" at bounding box center [122, 460] width 148 height 34
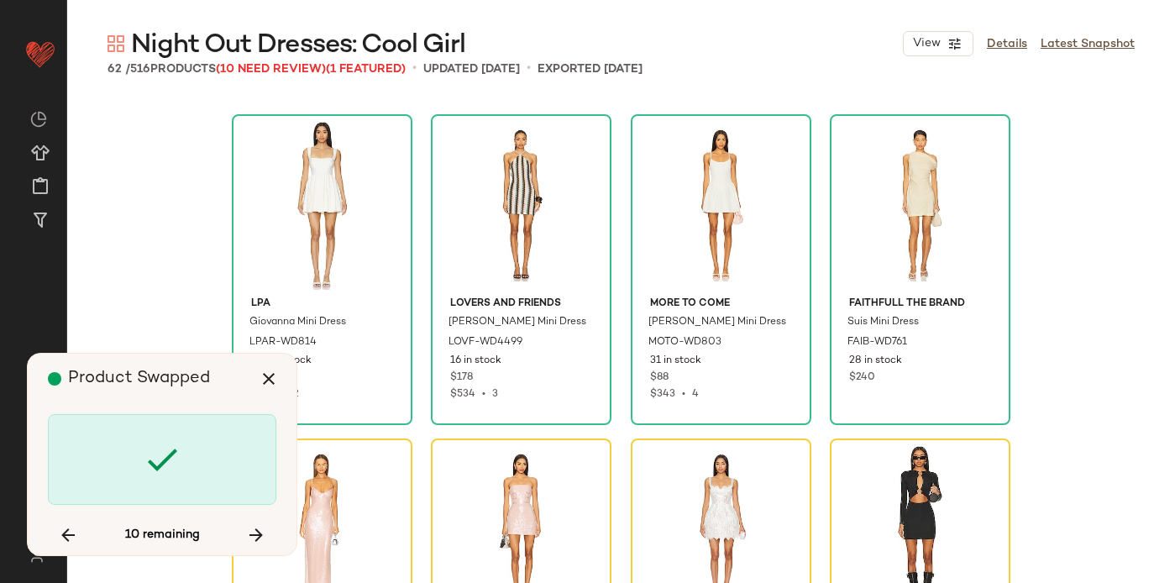
scroll to position [4215, 0]
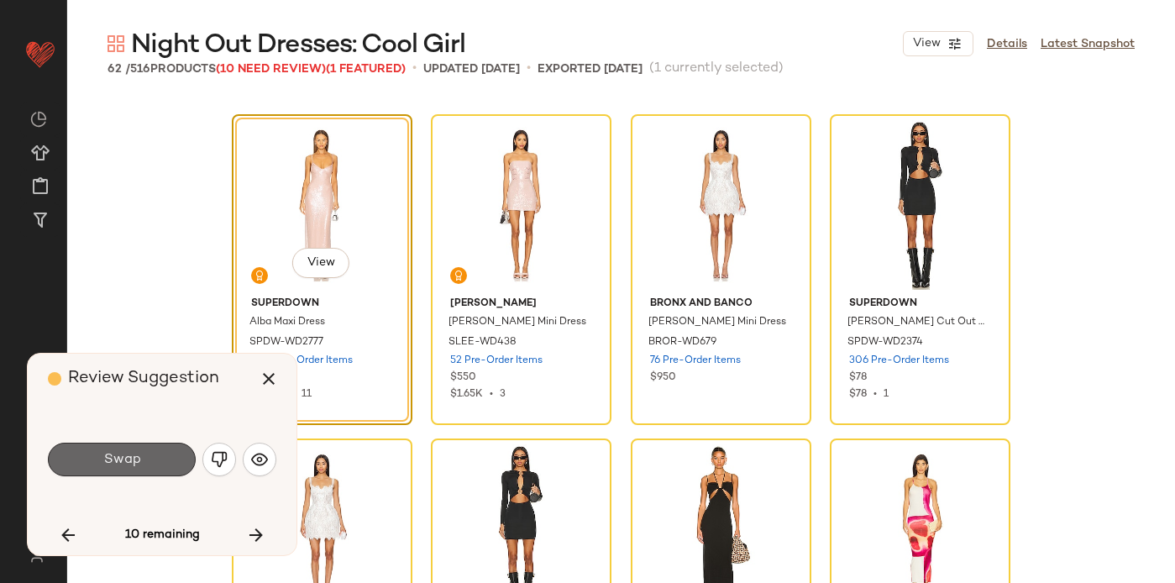
click at [159, 457] on button "Swap" at bounding box center [122, 460] width 148 height 34
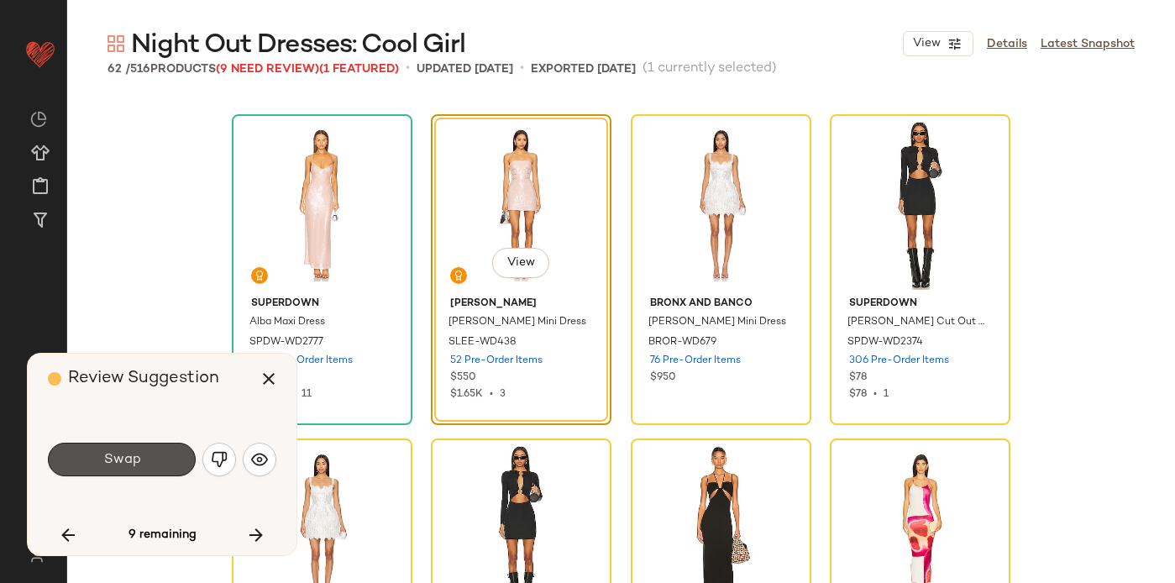
click at [159, 449] on button "Swap" at bounding box center [122, 460] width 148 height 34
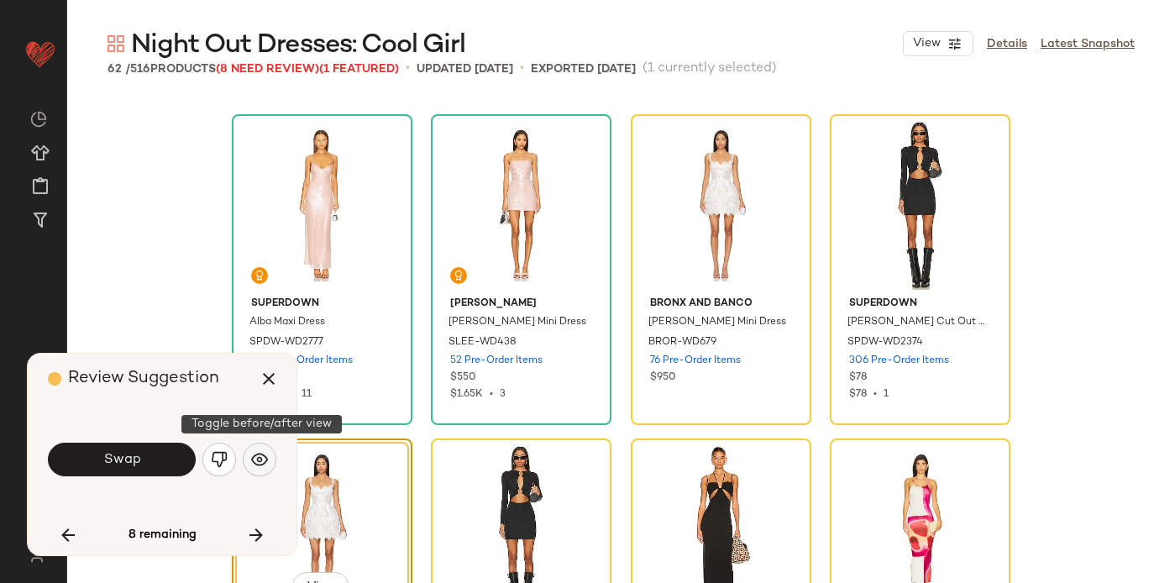
click at [257, 454] on img "button" at bounding box center [259, 459] width 17 height 17
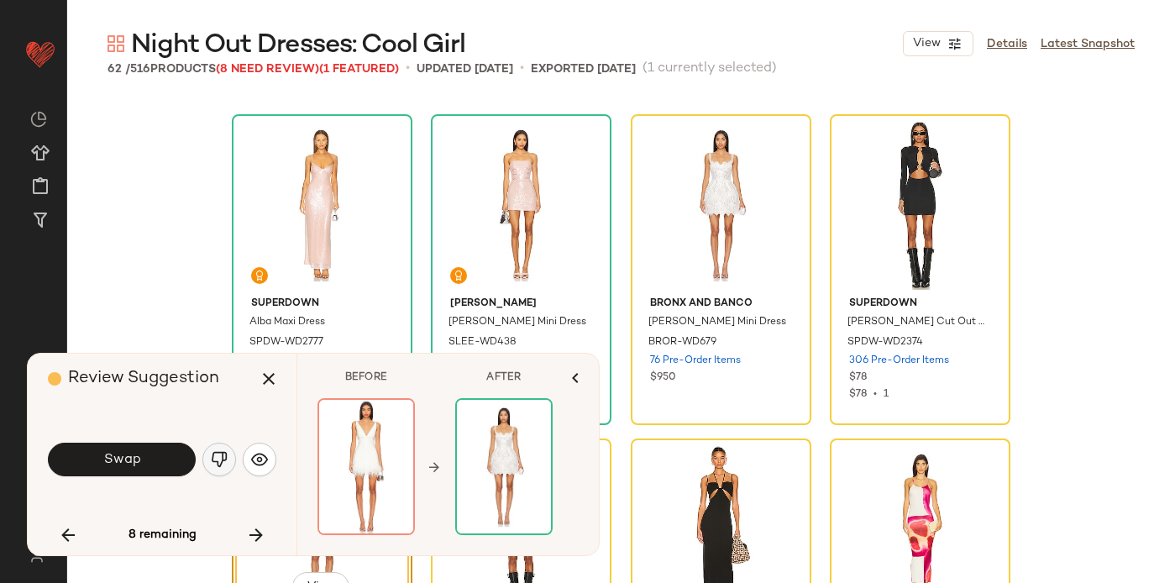
click at [213, 459] on img "button" at bounding box center [219, 459] width 17 height 17
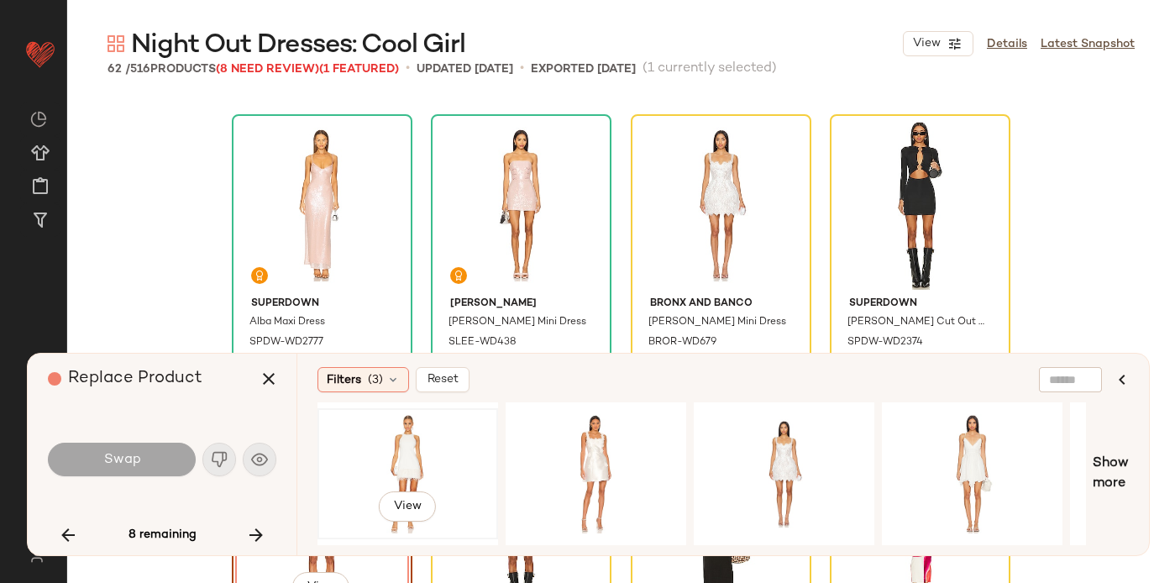
click at [393, 464] on div "View" at bounding box center [407, 473] width 169 height 119
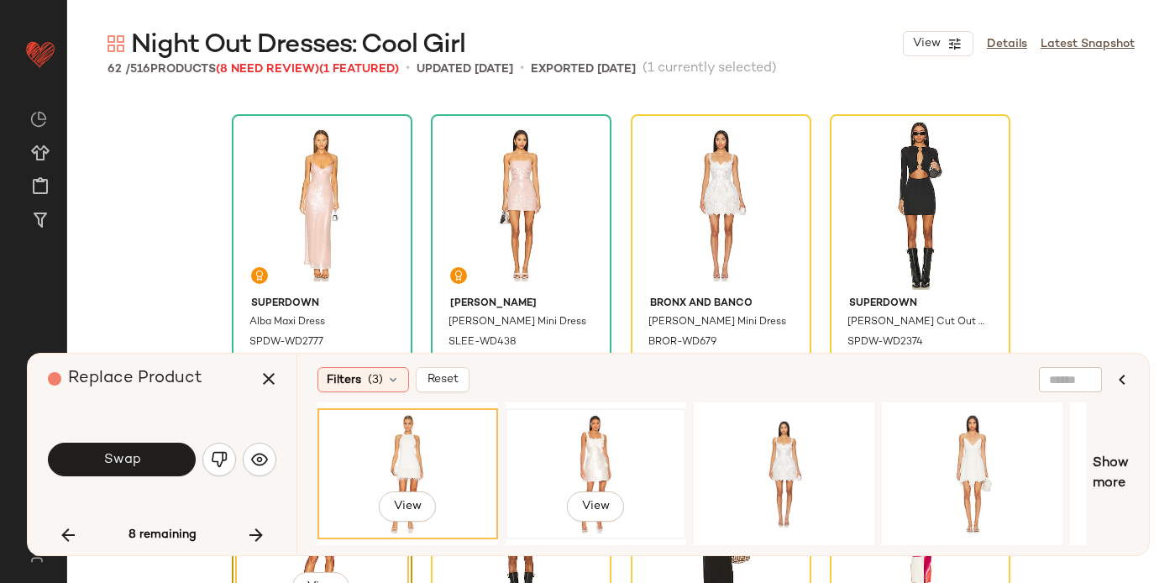
click at [594, 468] on div "View" at bounding box center [596, 473] width 169 height 119
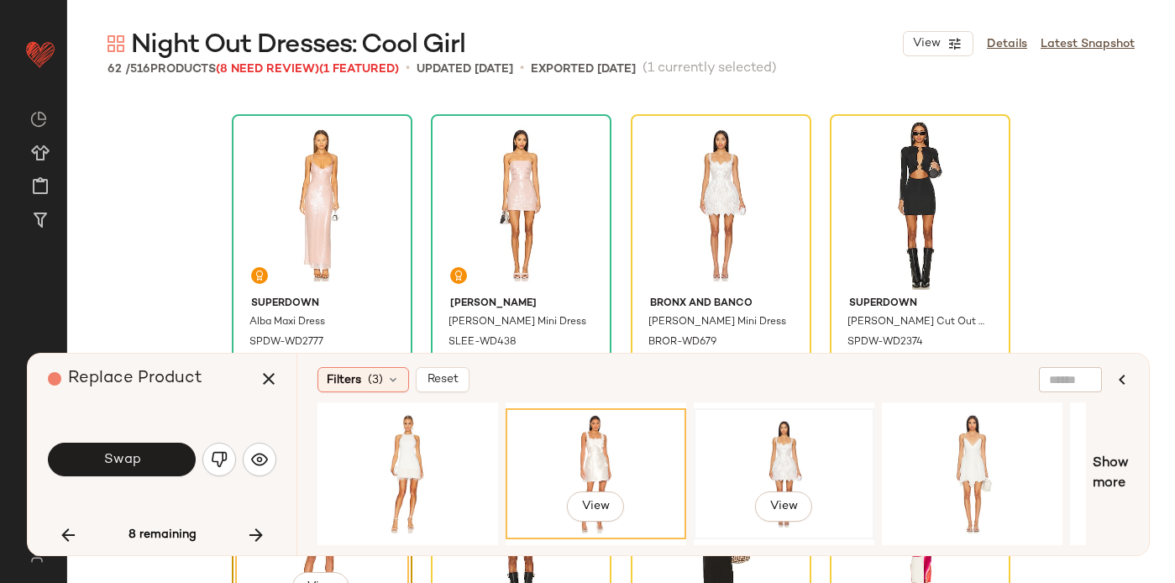
click at [763, 463] on div "View" at bounding box center [784, 473] width 169 height 119
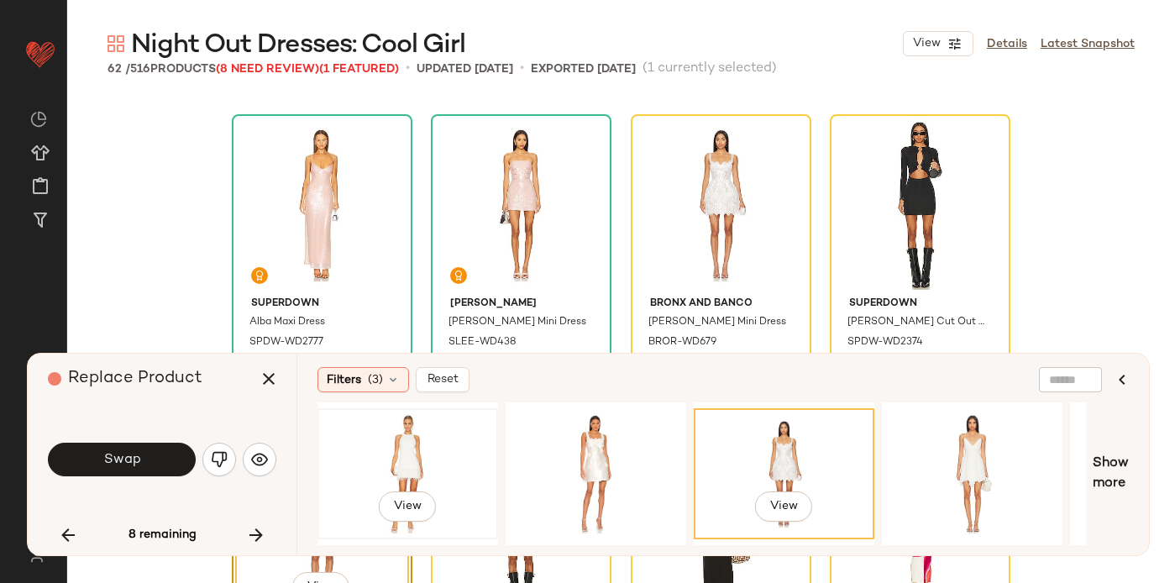
click at [413, 460] on div "View" at bounding box center [407, 473] width 169 height 119
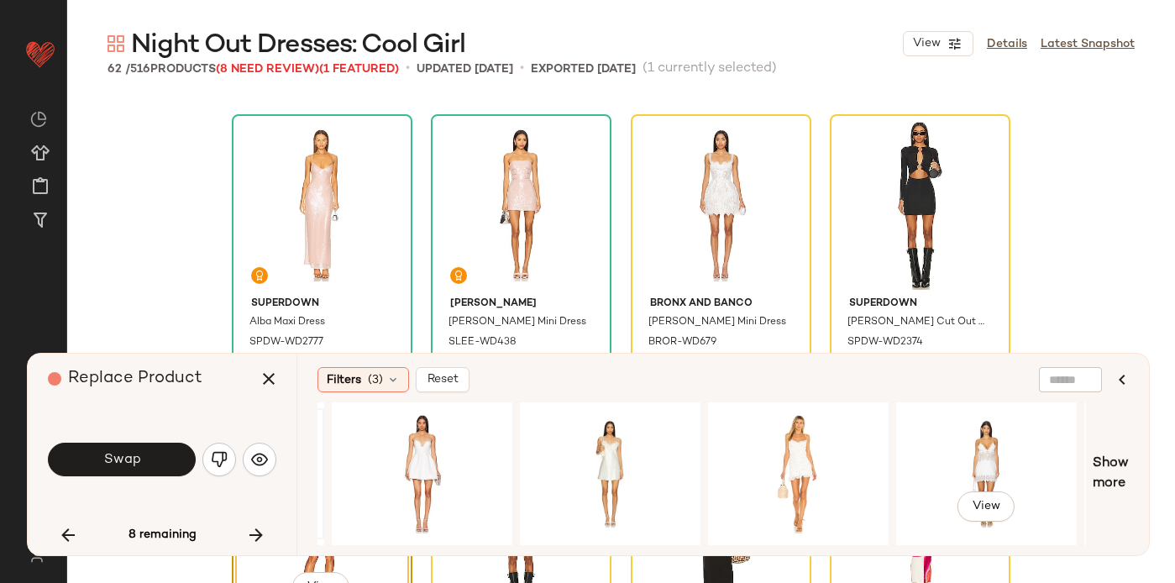
scroll to position [0, 761]
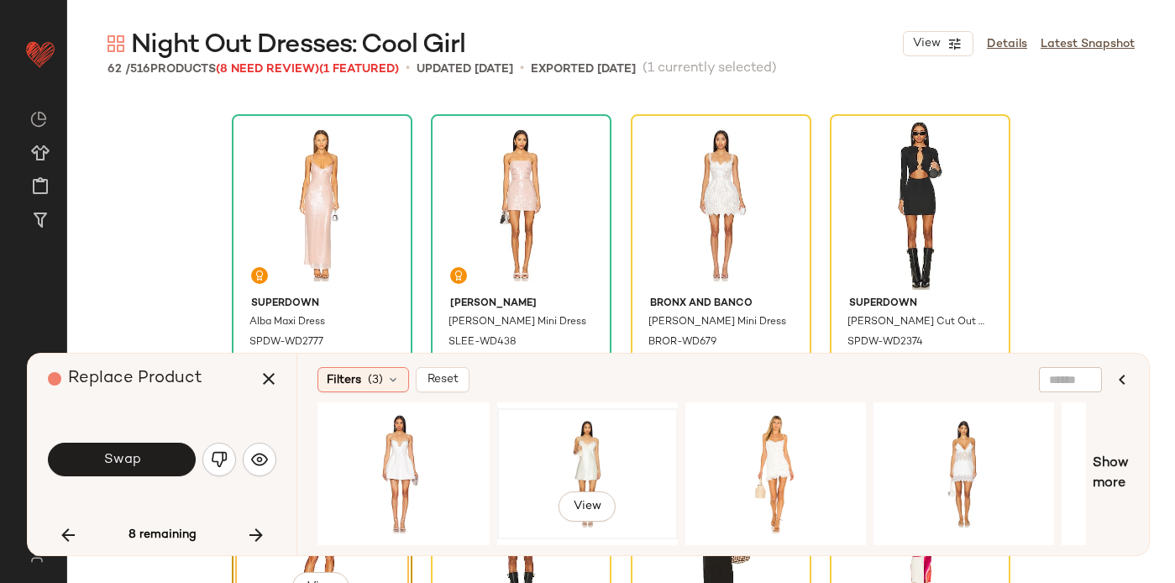
click at [625, 462] on div "View" at bounding box center [587, 473] width 169 height 119
click at [580, 503] on span "View" at bounding box center [587, 506] width 29 height 13
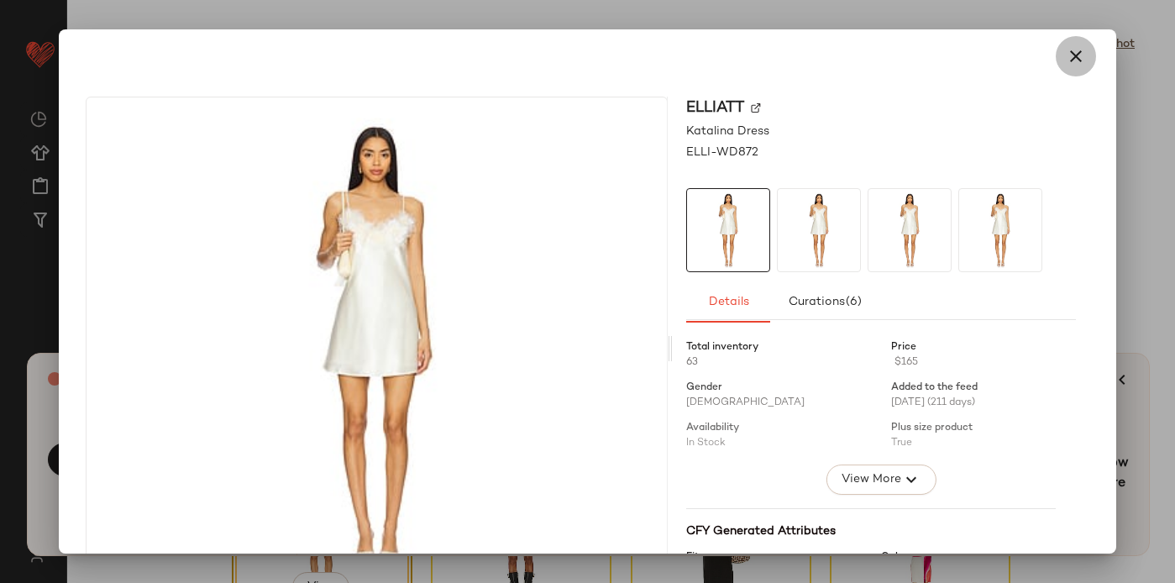
click at [1072, 60] on icon "button" at bounding box center [1076, 56] width 20 height 20
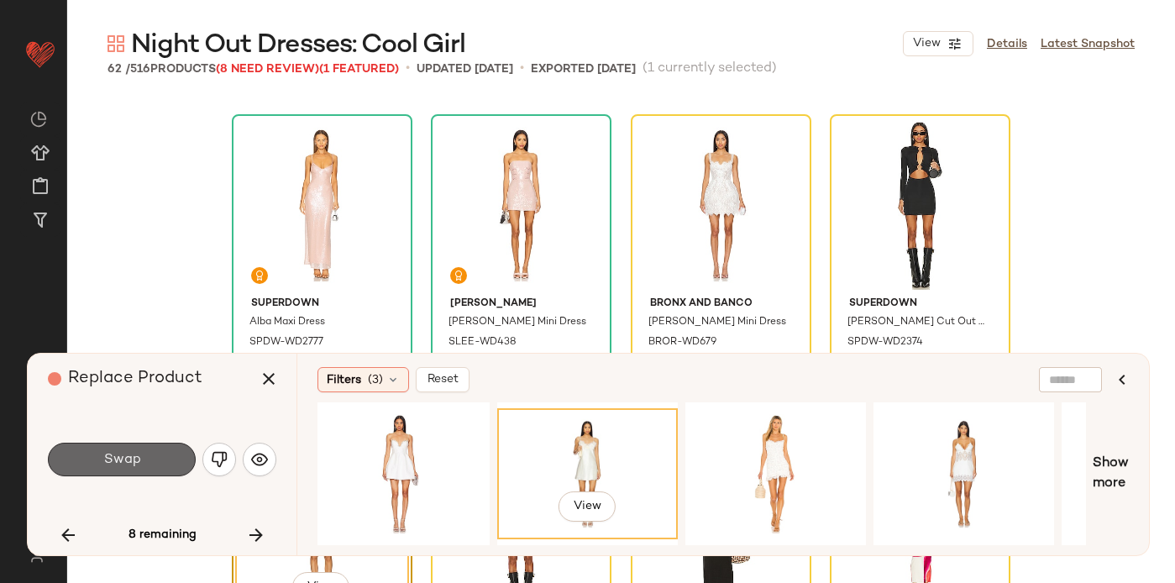
click at [132, 455] on span "Swap" at bounding box center [121, 460] width 38 height 16
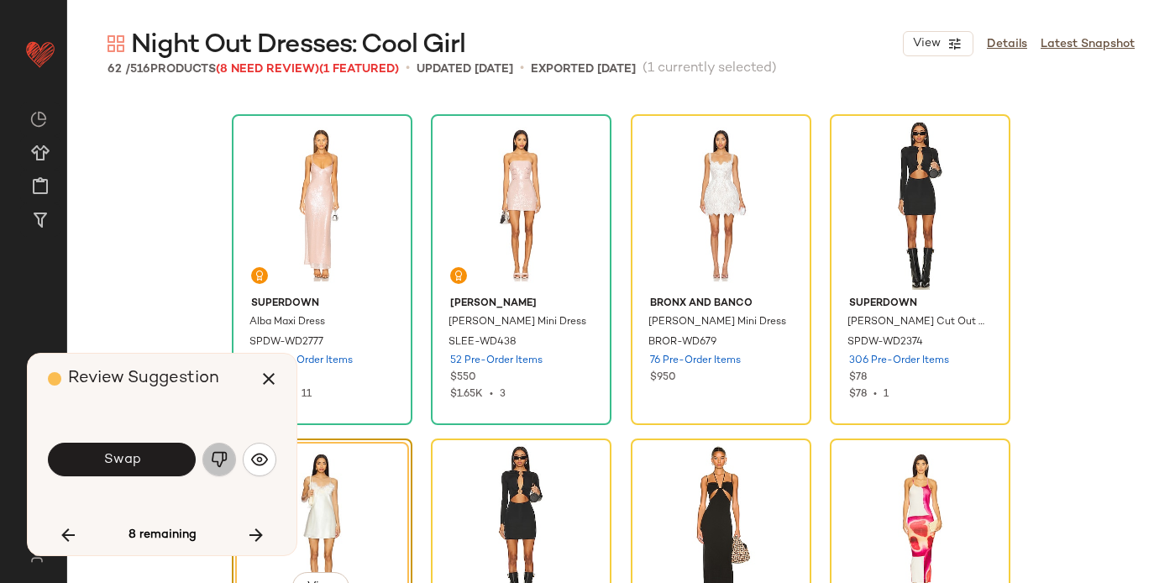
click at [218, 458] on img "button" at bounding box center [219, 459] width 17 height 17
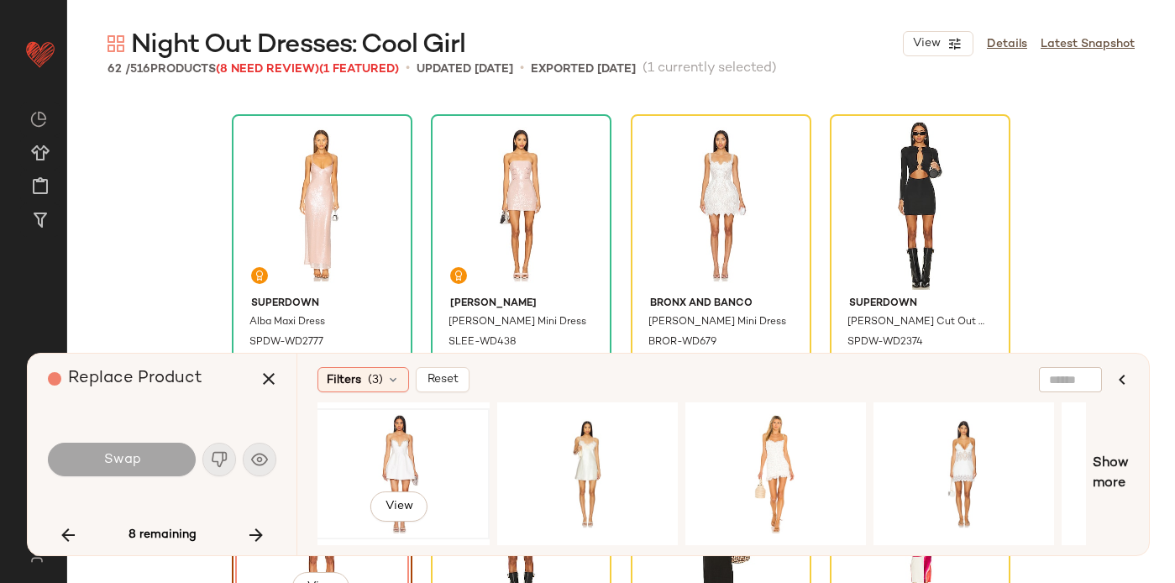
click at [398, 438] on div "View" at bounding box center [399, 473] width 169 height 119
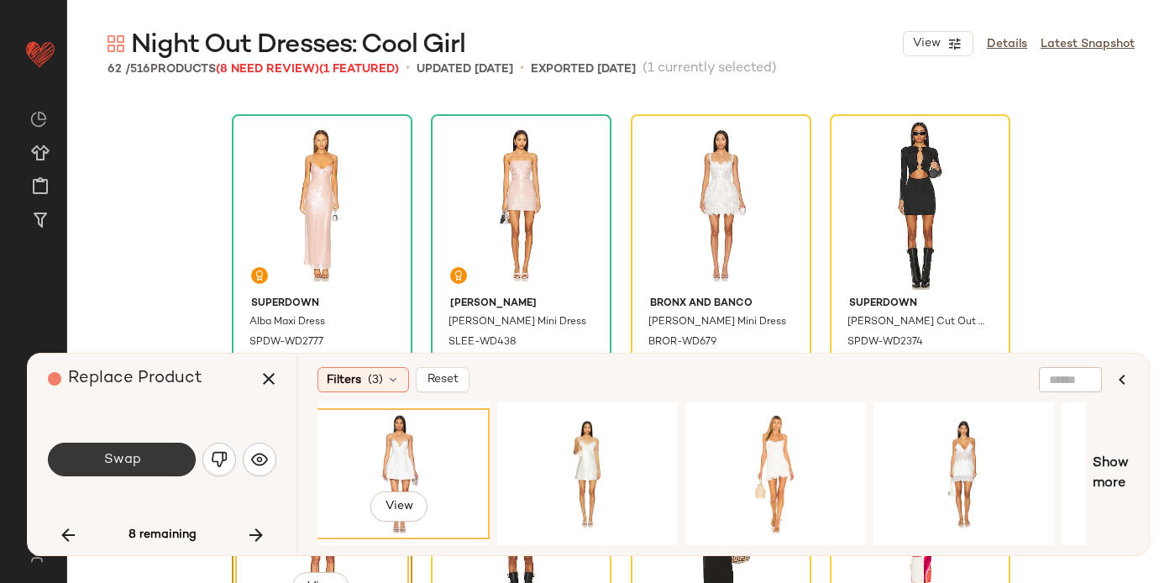
click at [129, 452] on span "Swap" at bounding box center [121, 460] width 38 height 16
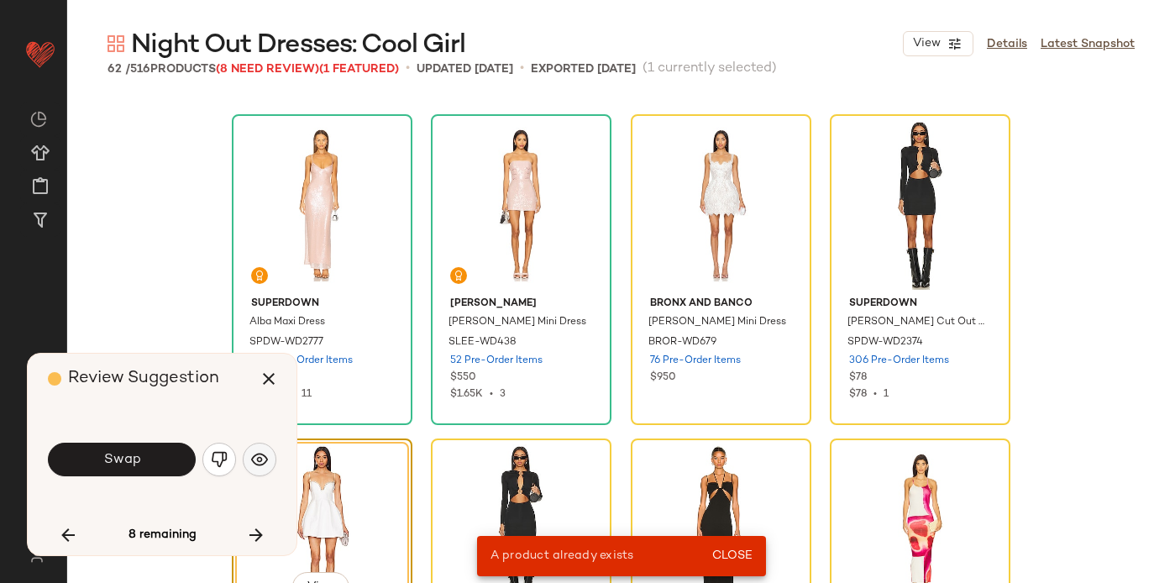
click at [251, 459] on img "button" at bounding box center [259, 459] width 17 height 17
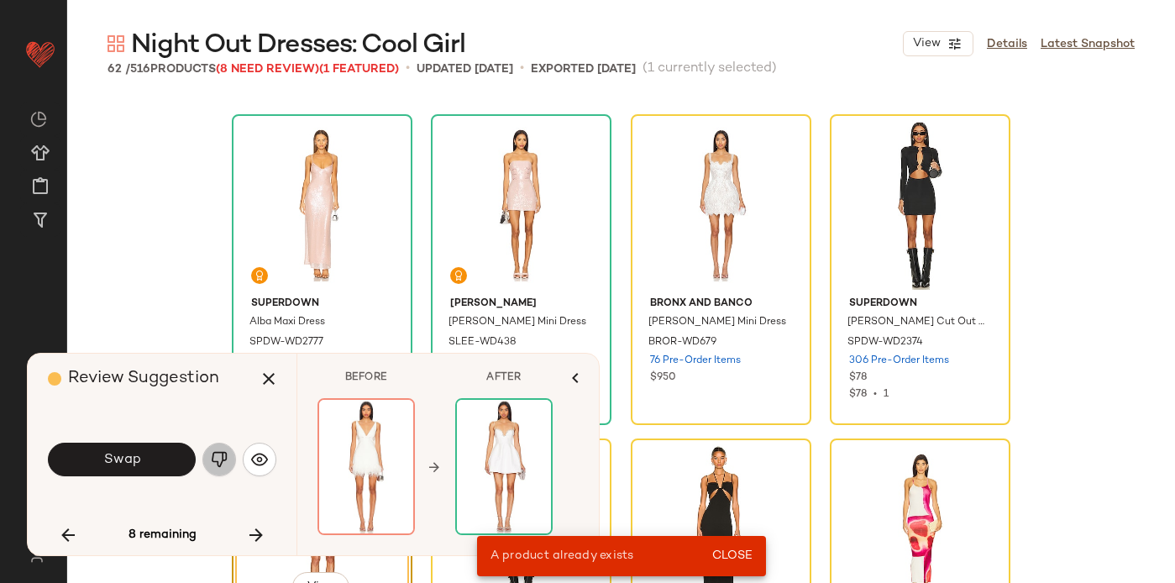
click at [234, 459] on button "button" at bounding box center [219, 460] width 34 height 34
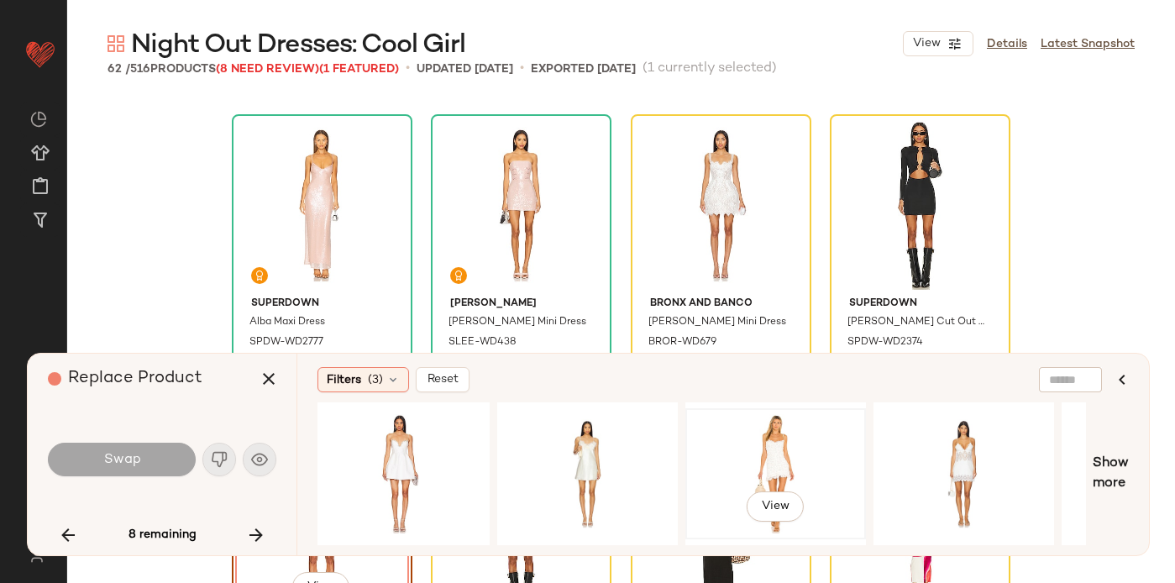
scroll to position [0, 1104]
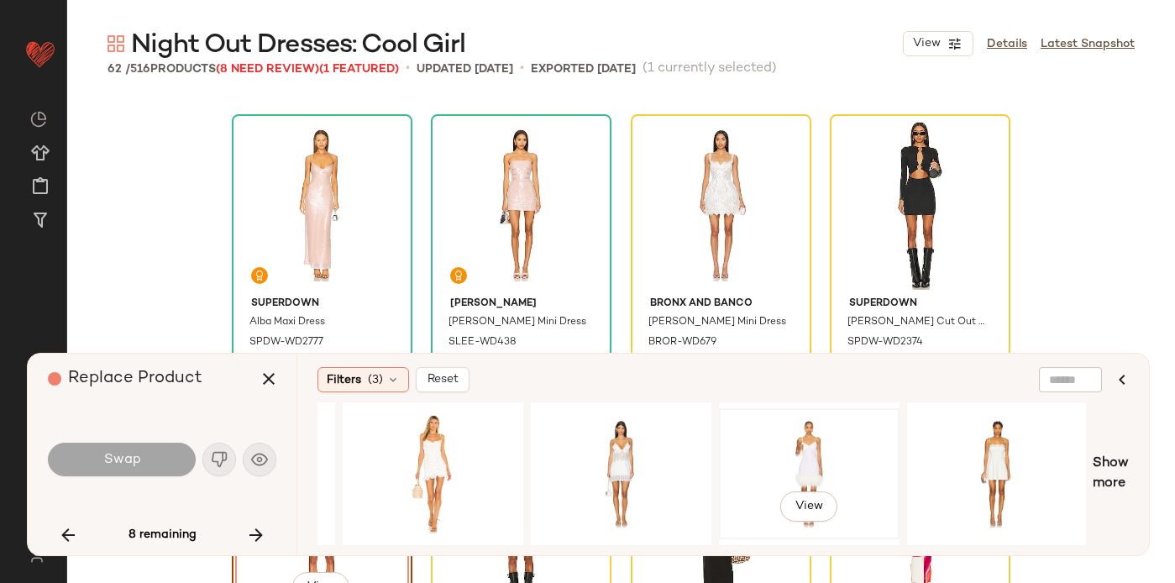
click at [822, 442] on div "View" at bounding box center [809, 473] width 169 height 119
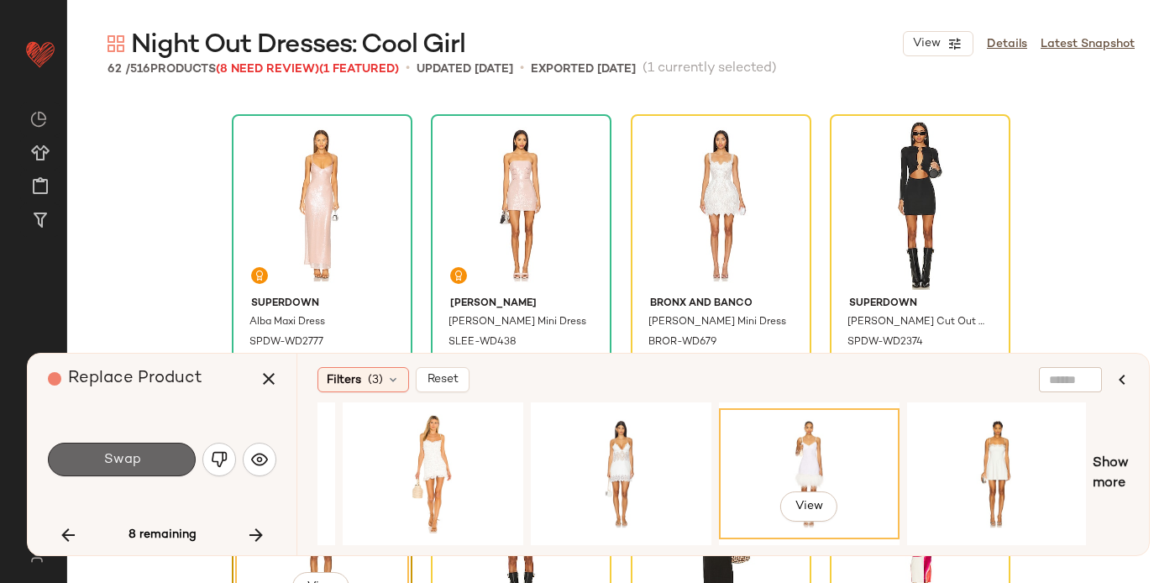
click at [122, 451] on button "Swap" at bounding box center [122, 460] width 148 height 34
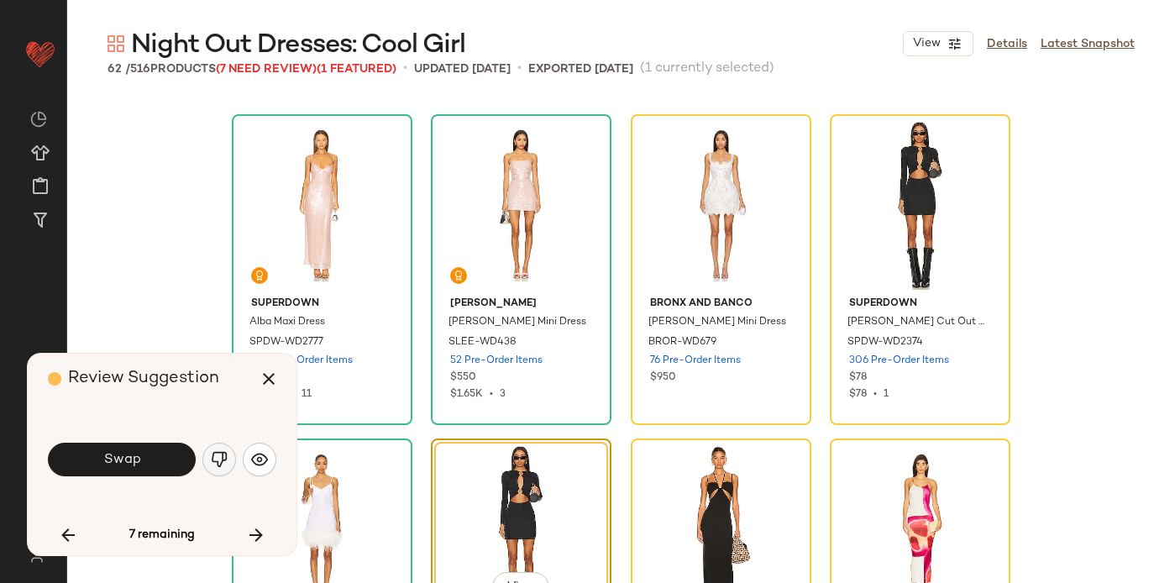
click at [222, 463] on img "button" at bounding box center [219, 459] width 17 height 17
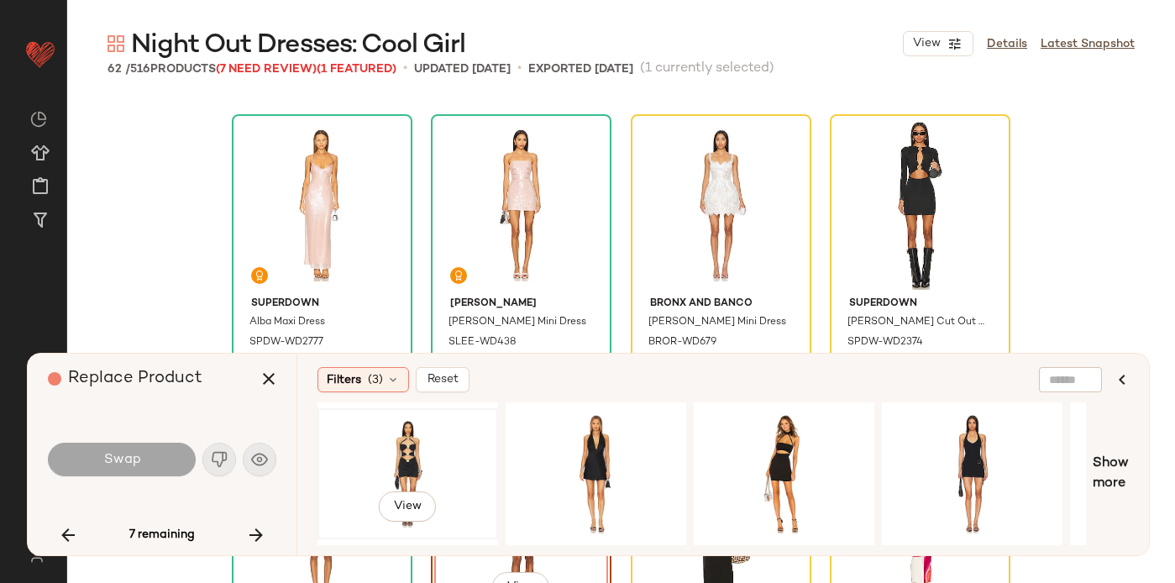
click at [409, 440] on div "View" at bounding box center [407, 473] width 169 height 119
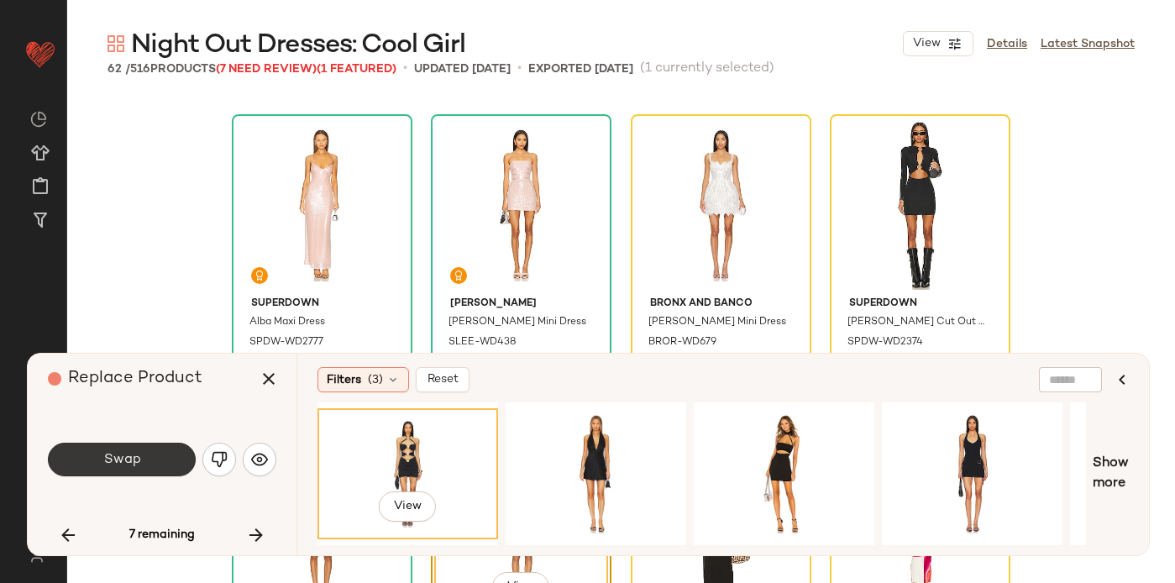
click at [154, 464] on button "Swap" at bounding box center [122, 460] width 148 height 34
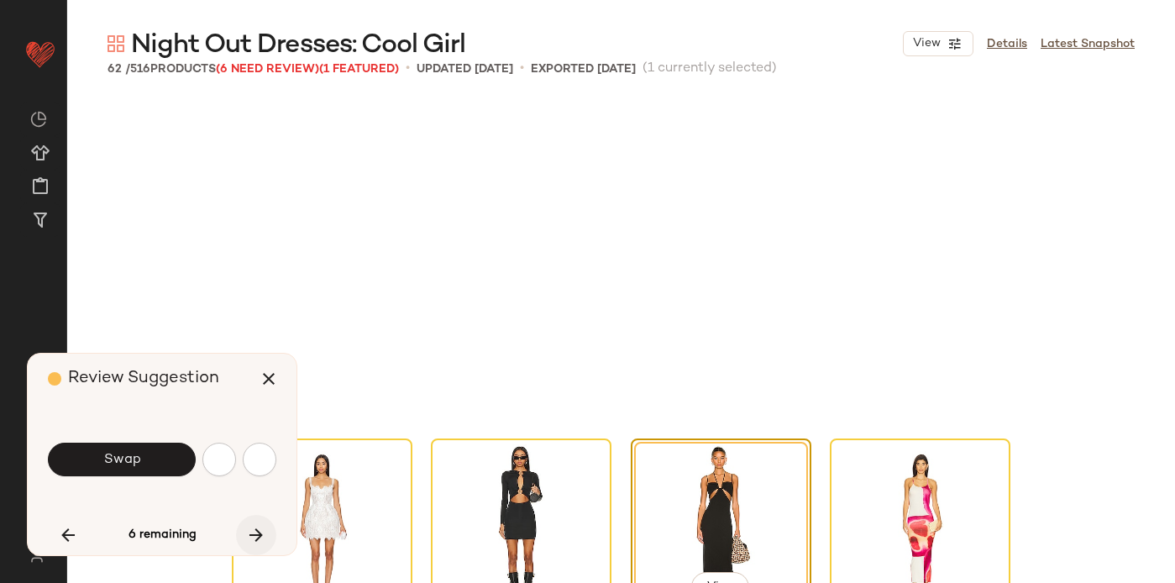
scroll to position [4635, 0]
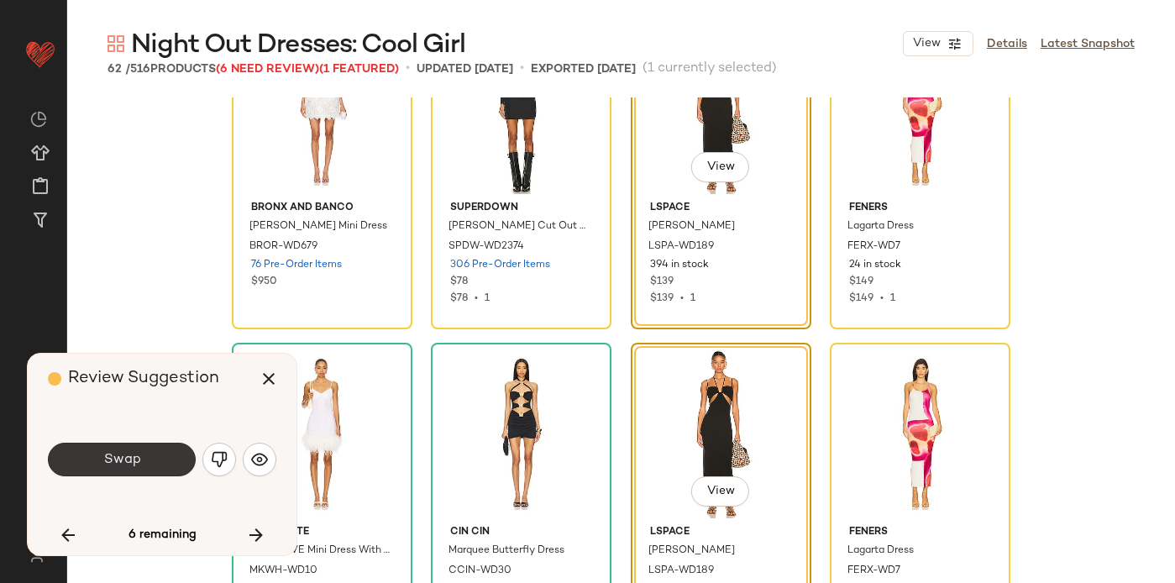
click at [140, 459] on button "Swap" at bounding box center [122, 460] width 148 height 34
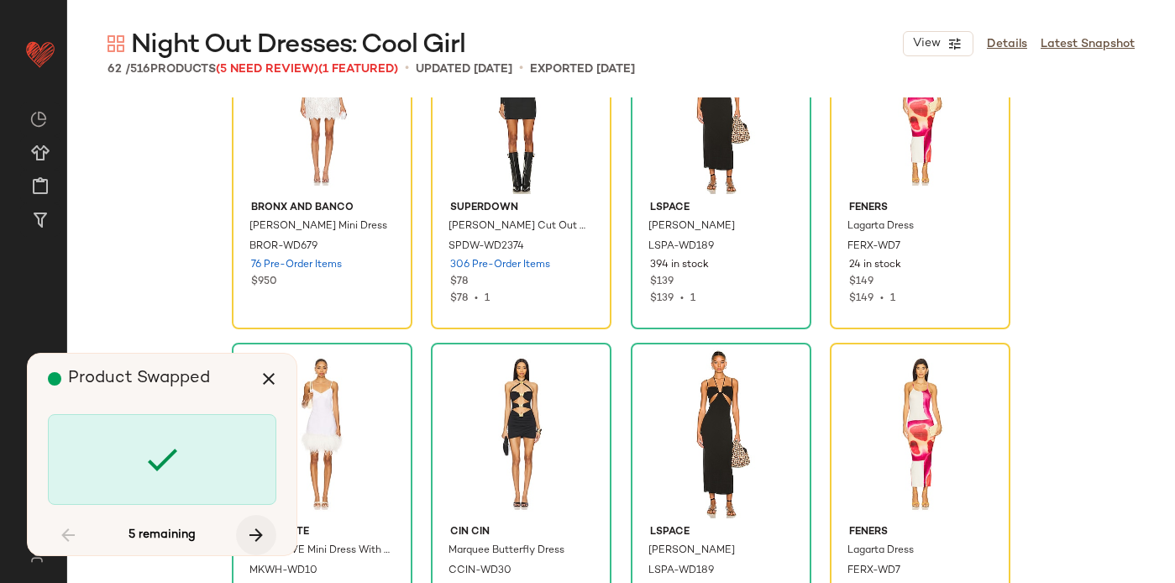
click at [260, 525] on icon "button" at bounding box center [256, 535] width 20 height 20
click at [253, 534] on icon "button" at bounding box center [256, 535] width 20 height 20
click at [256, 539] on icon "button" at bounding box center [256, 535] width 20 height 20
click at [257, 534] on icon "button" at bounding box center [256, 535] width 20 height 20
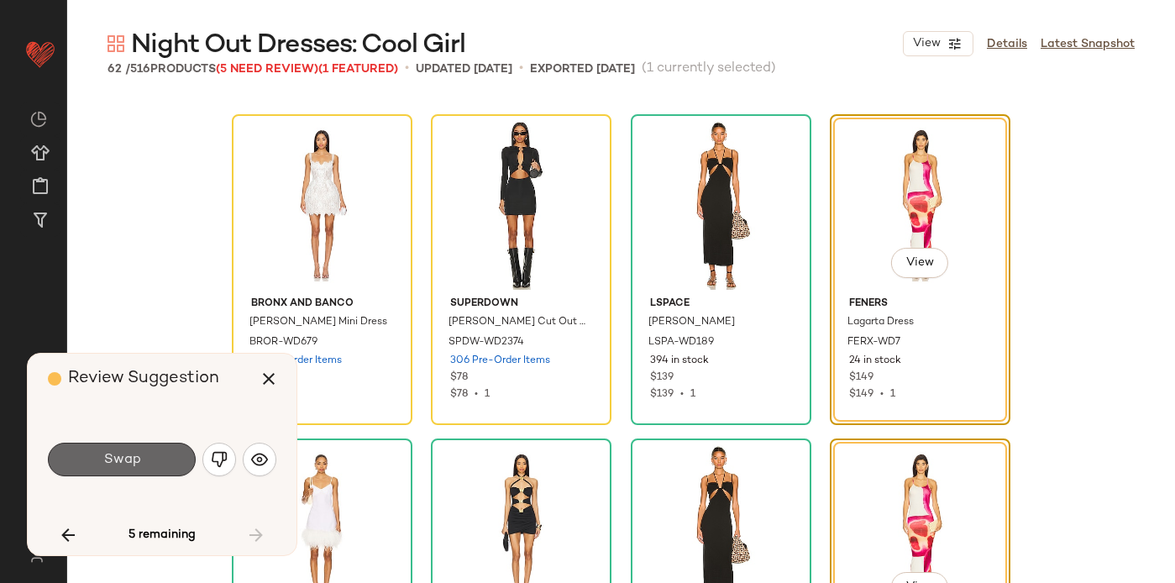
click at [107, 457] on span "Swap" at bounding box center [121, 460] width 38 height 16
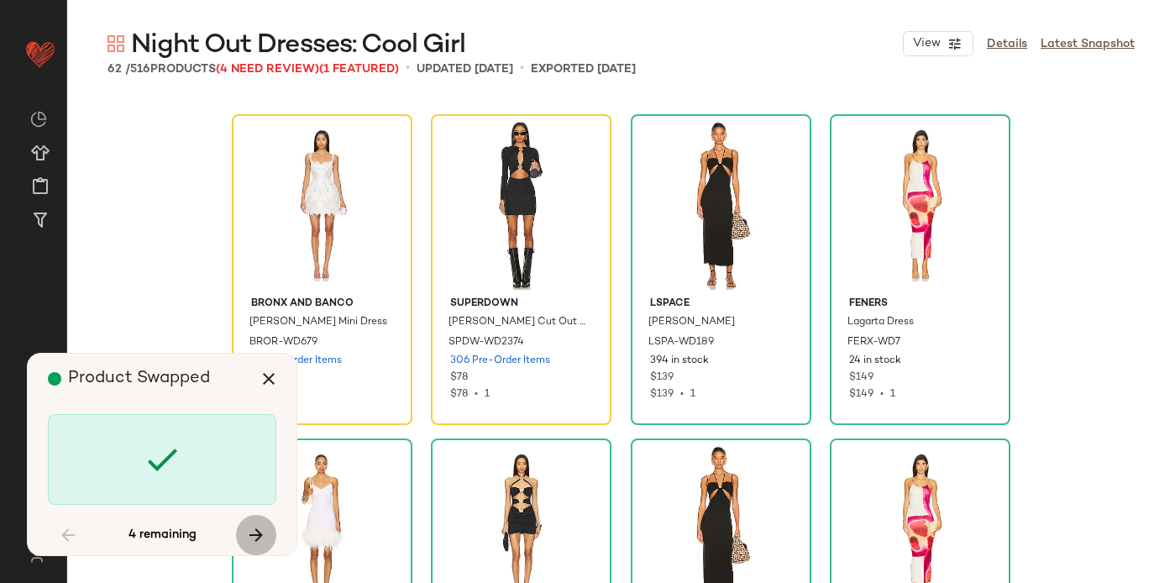
click at [256, 535] on icon "button" at bounding box center [256, 535] width 20 height 20
click at [257, 535] on icon "button" at bounding box center [256, 535] width 20 height 20
click at [254, 528] on icon "button" at bounding box center [256, 535] width 20 height 20
click at [69, 539] on icon "button" at bounding box center [68, 535] width 20 height 20
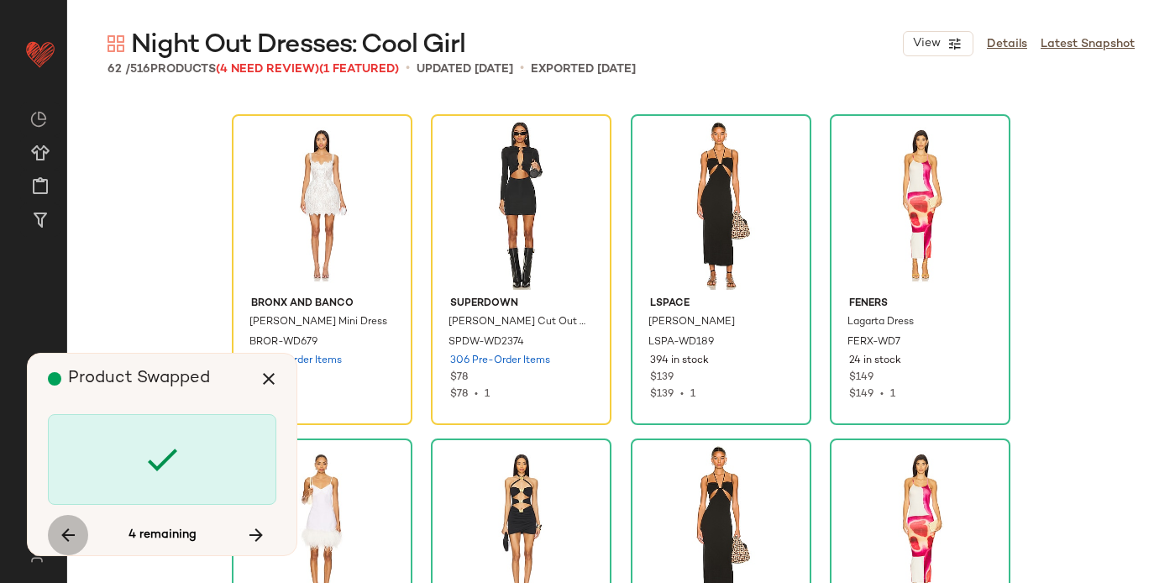
click at [69, 540] on icon "button" at bounding box center [68, 535] width 20 height 20
click at [69, 542] on div "4 remaining" at bounding box center [162, 535] width 228 height 40
click at [268, 387] on icon "button" at bounding box center [269, 379] width 20 height 20
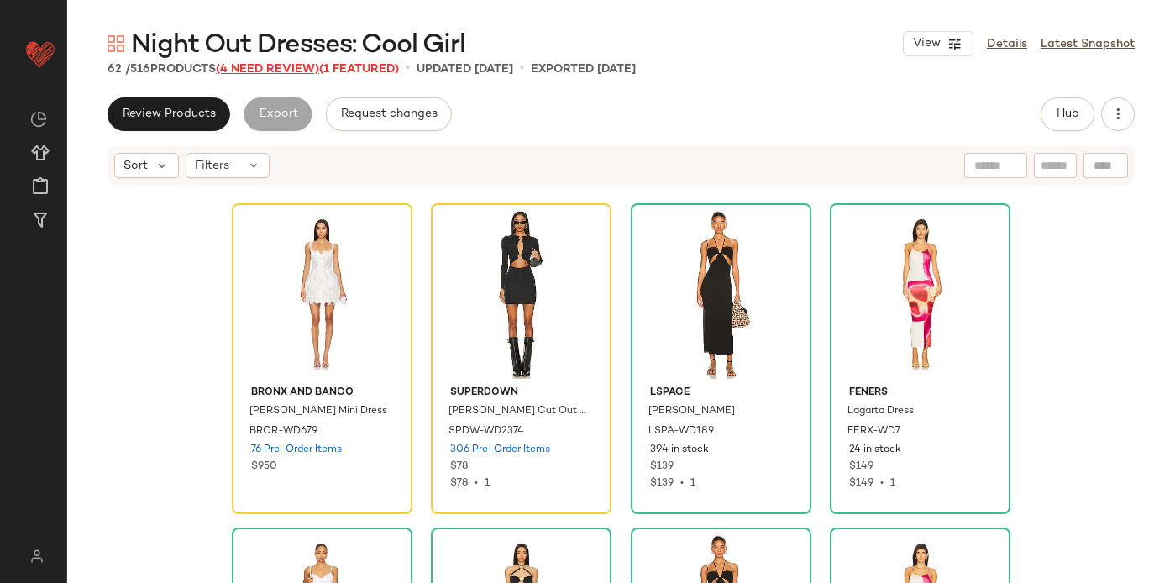
click at [292, 72] on span "(4 Need Review)" at bounding box center [267, 69] width 103 height 13
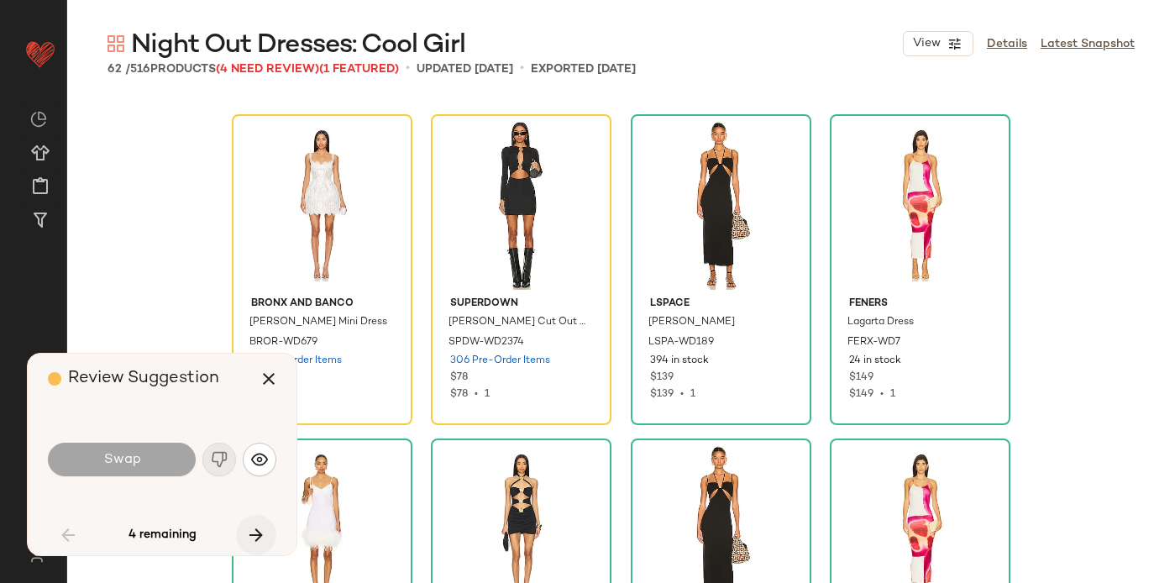
click at [244, 531] on button "button" at bounding box center [256, 535] width 40 height 40
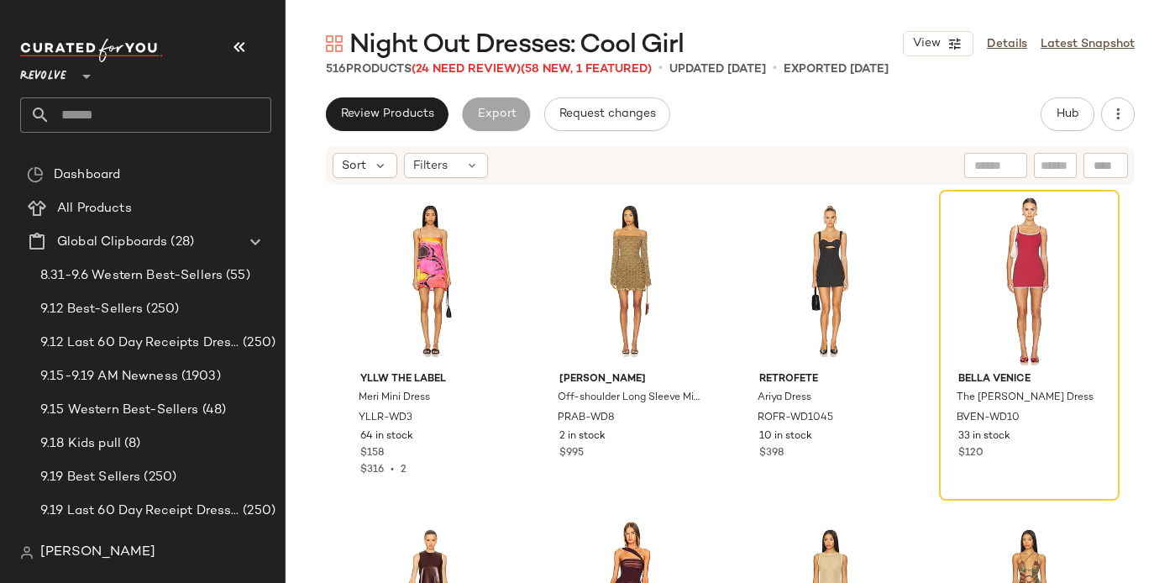
click at [81, 110] on input "text" at bounding box center [160, 114] width 221 height 35
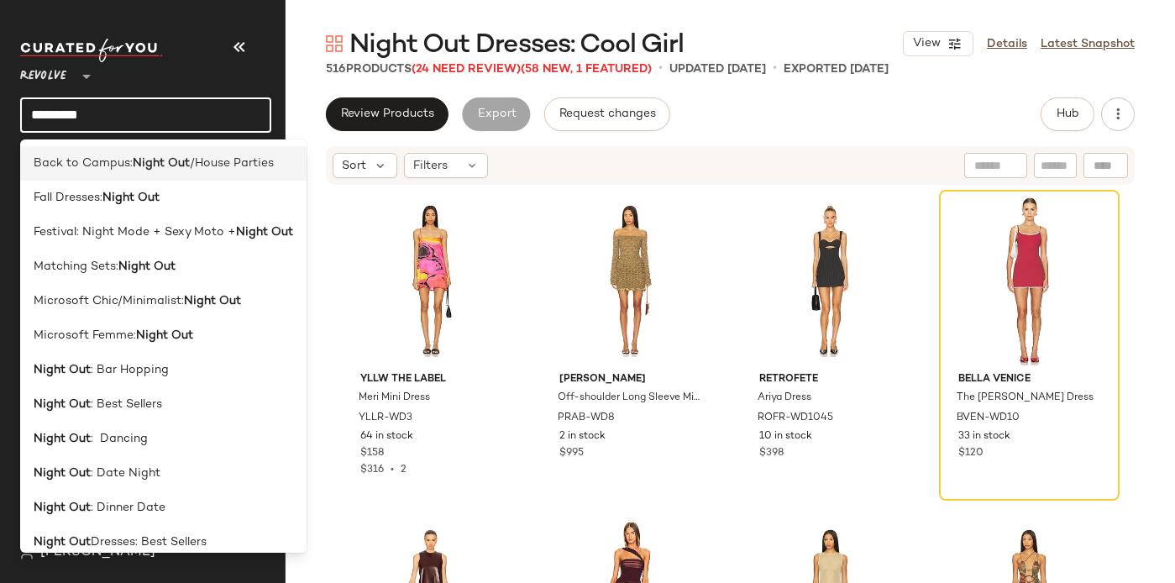
type input "**********"
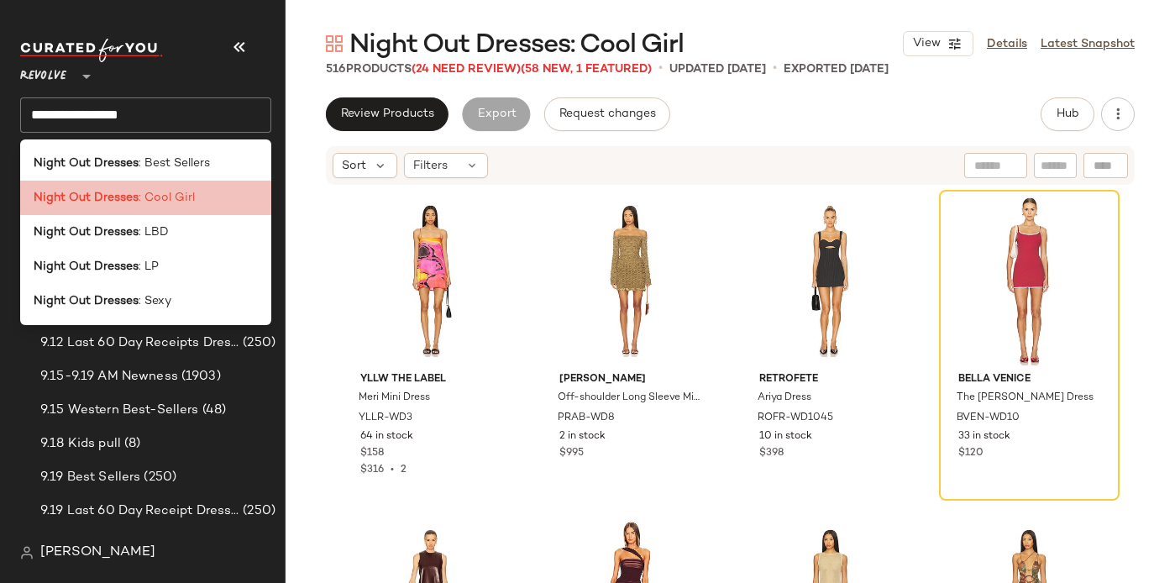
click at [142, 207] on div "Night Out Dresses : Cool Girl" at bounding box center [145, 198] width 251 height 34
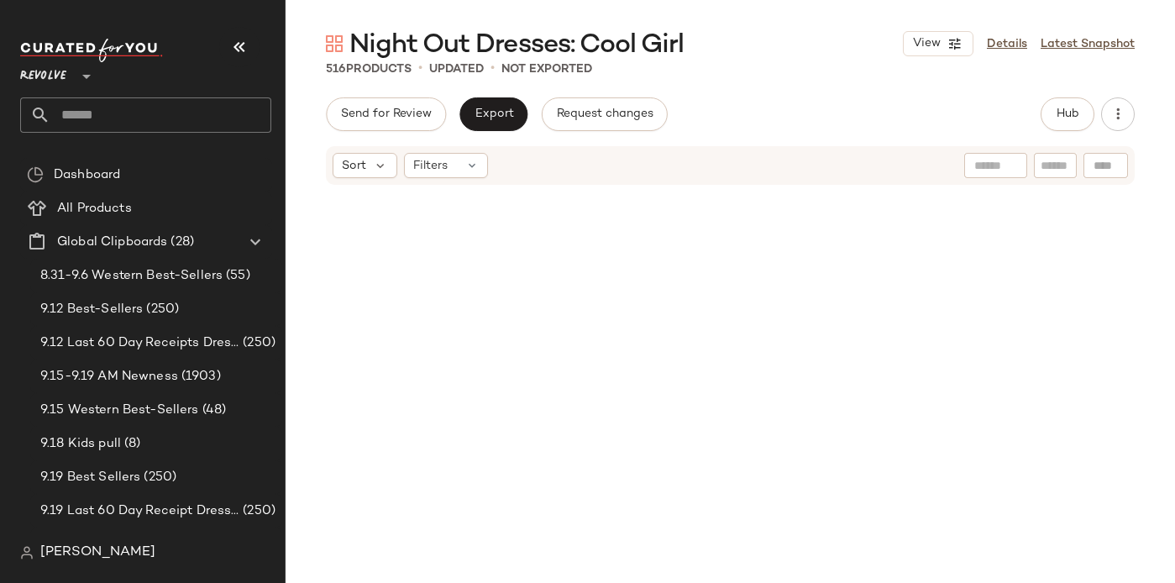
click at [331, 17] on main "Night Out Dresses: Cool Girl View Details Latest Snapshot 516 Products • update…" at bounding box center [587, 291] width 1175 height 583
drag, startPoint x: 239, startPoint y: 44, endPoint x: 247, endPoint y: 58, distance: 16.6
click at [239, 44] on icon "button" at bounding box center [239, 47] width 20 height 20
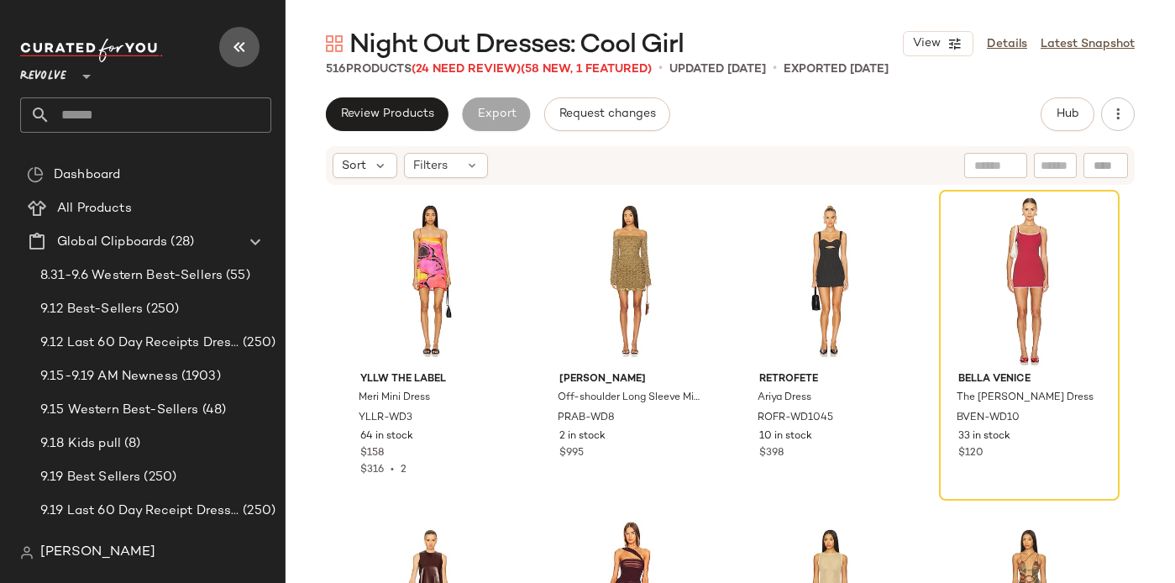
click at [250, 50] on button "button" at bounding box center [239, 47] width 40 height 40
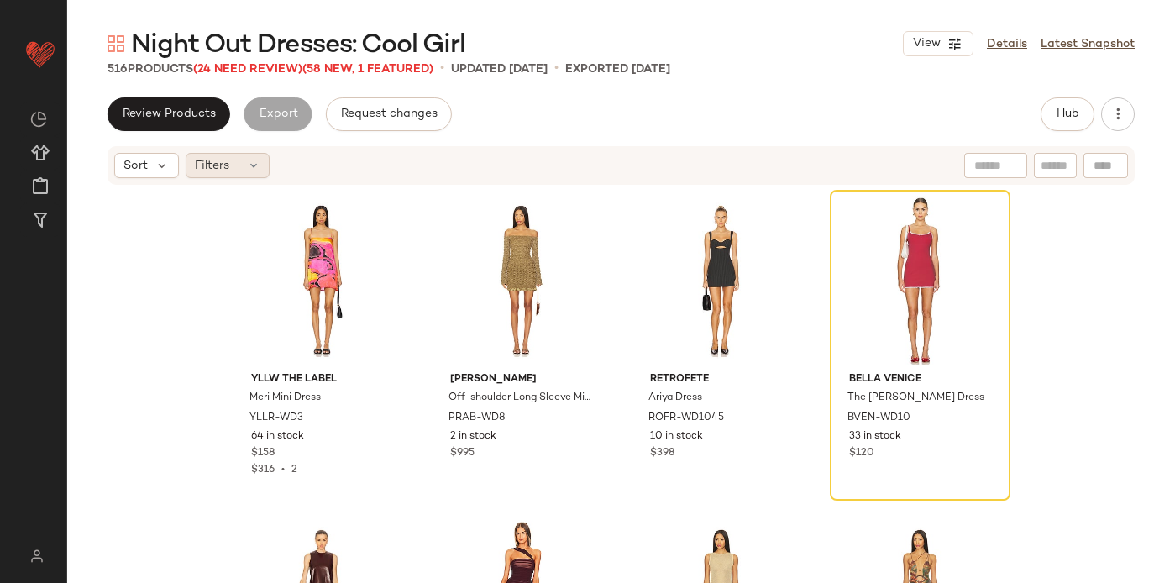
click at [225, 168] on span "Filters" at bounding box center [212, 166] width 34 height 18
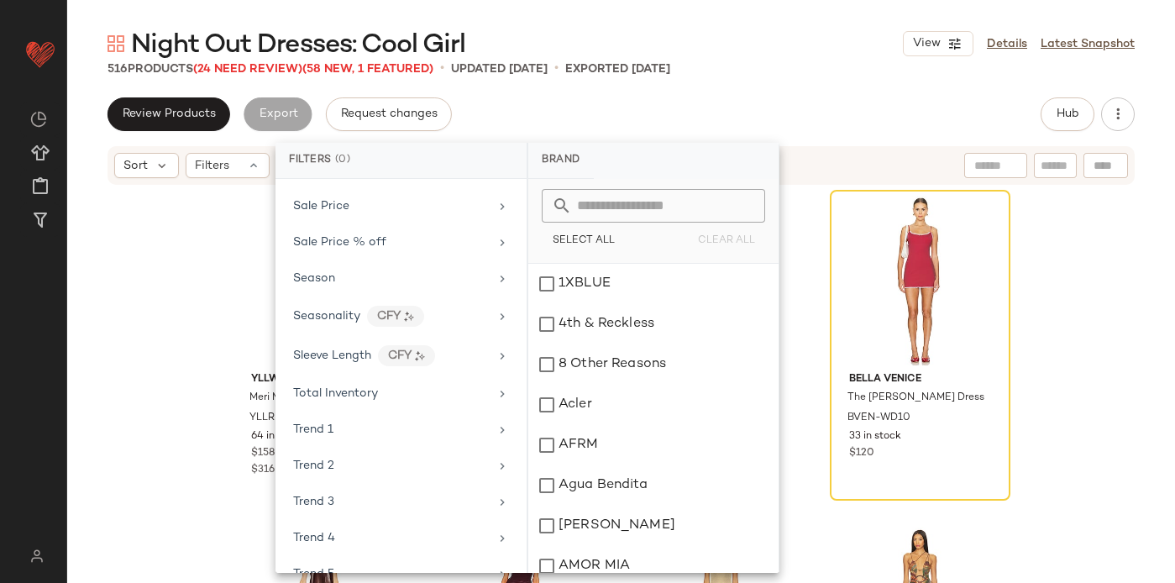
scroll to position [1541, 0]
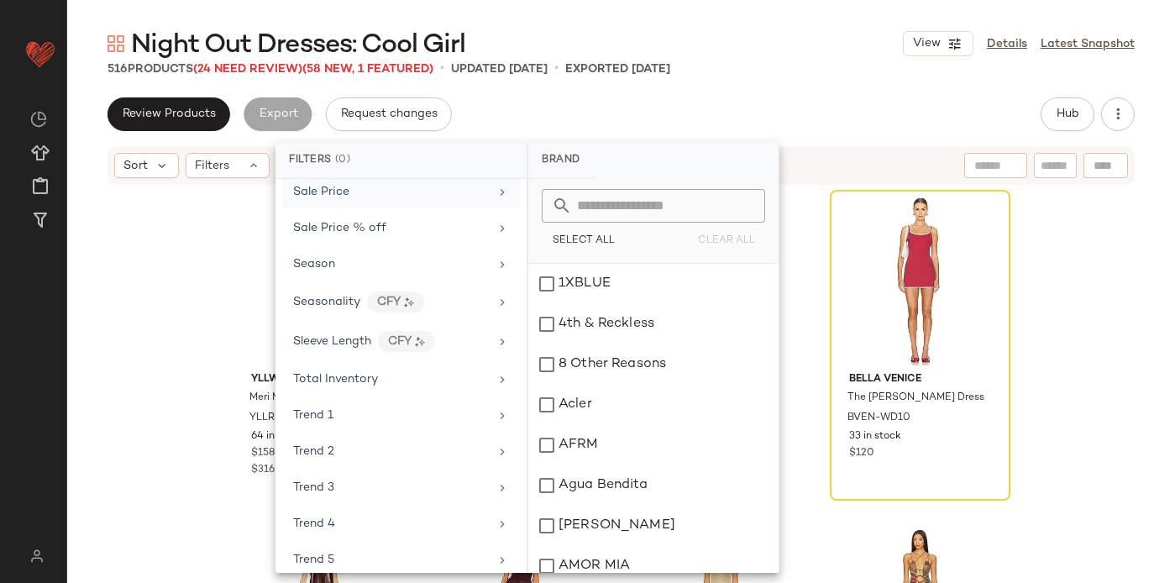
click at [349, 191] on div "Sale Price" at bounding box center [391, 192] width 196 height 18
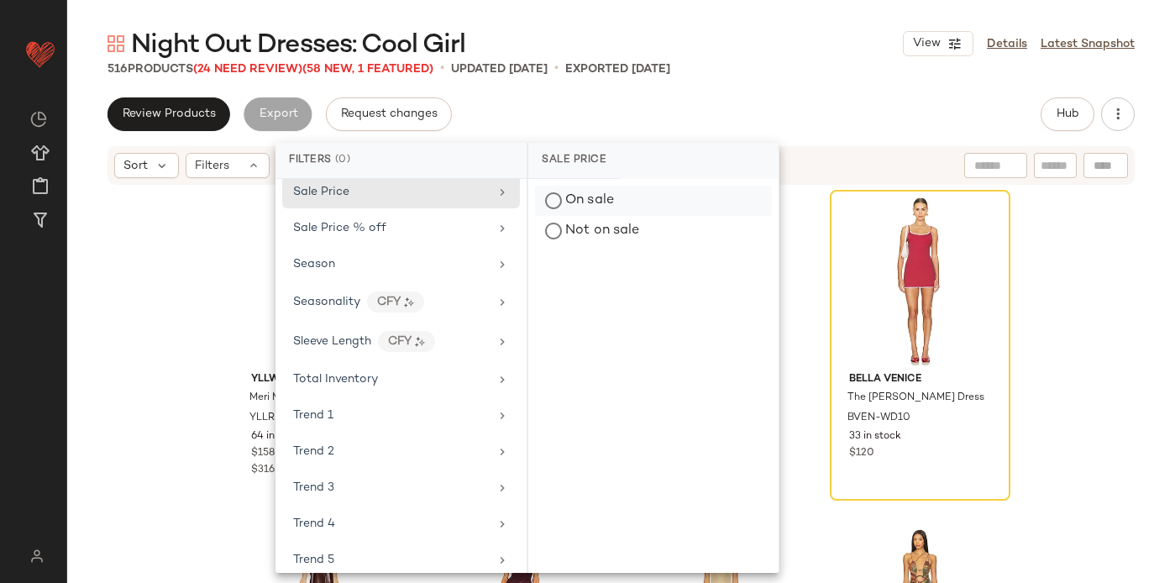
click at [569, 197] on div "On sale" at bounding box center [653, 201] width 237 height 30
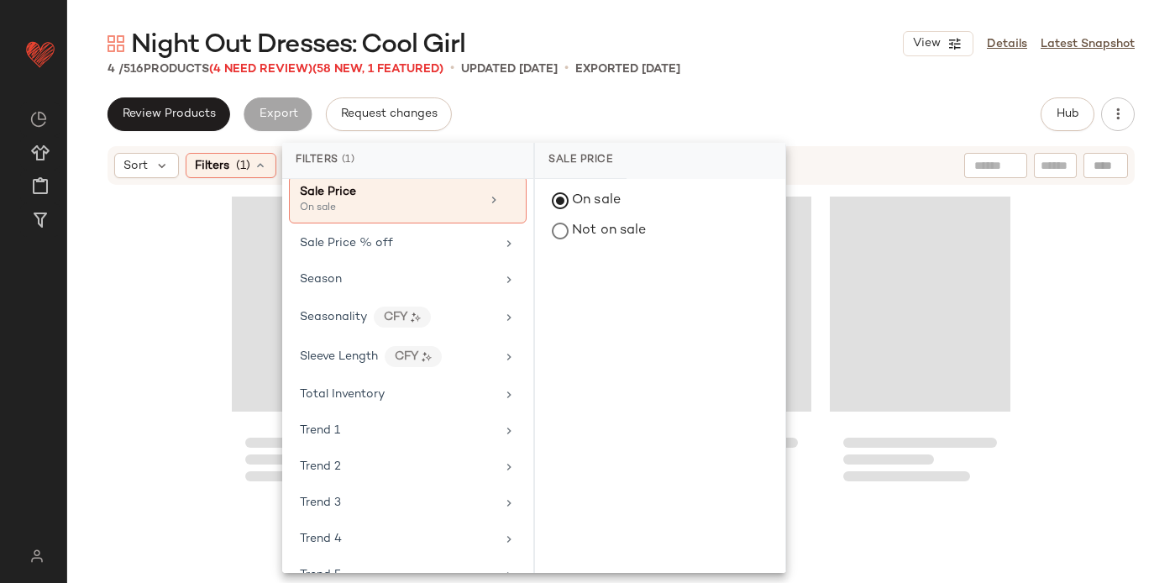
click at [692, 121] on div "Review Products Export Request changes Hub" at bounding box center [621, 114] width 1027 height 34
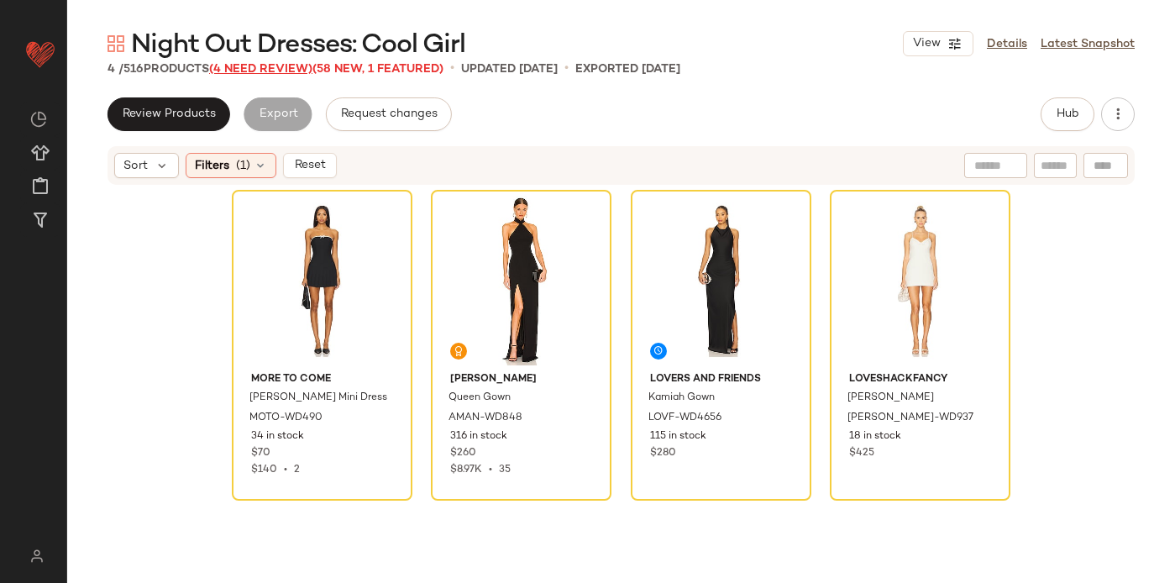
click at [280, 69] on span "(4 Need Review)" at bounding box center [260, 69] width 103 height 13
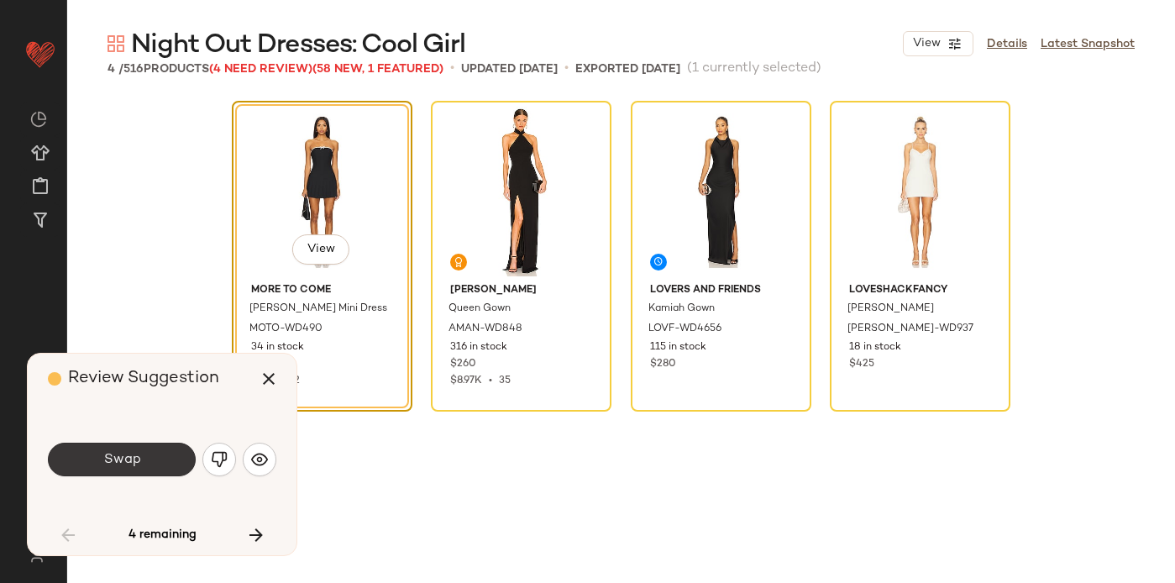
click at [147, 451] on button "Swap" at bounding box center [122, 460] width 148 height 34
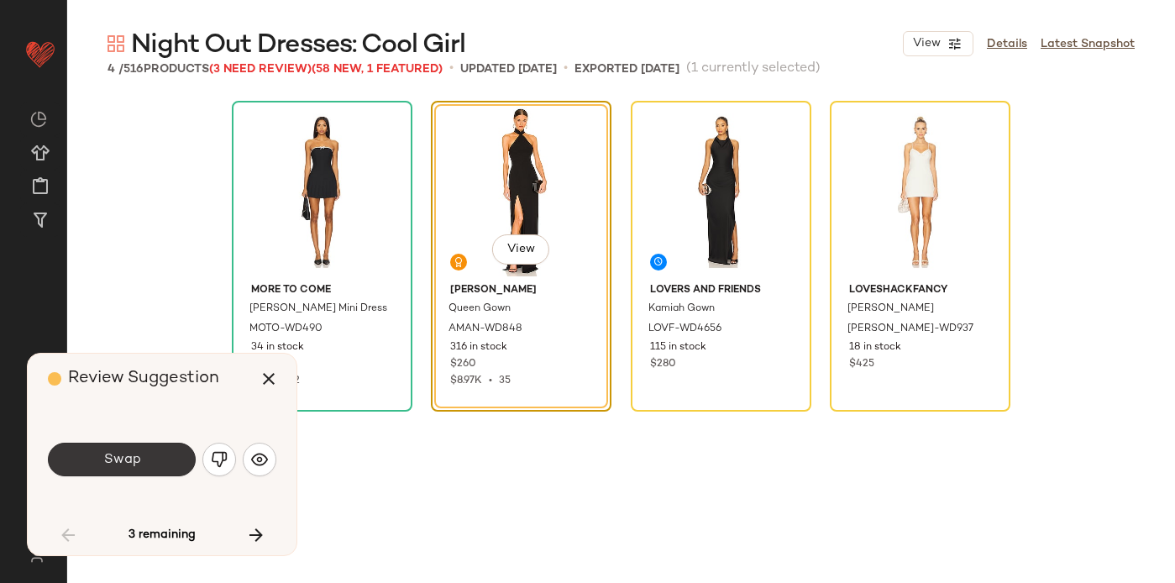
click at [131, 471] on button "Swap" at bounding box center [122, 460] width 148 height 34
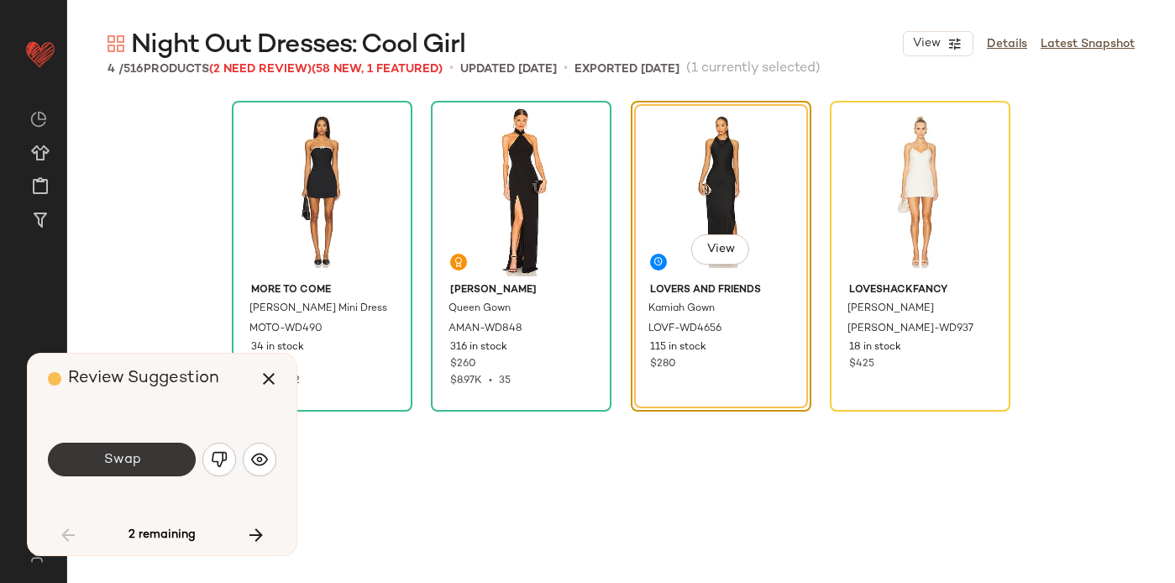
click at [105, 467] on button "Swap" at bounding box center [122, 460] width 148 height 34
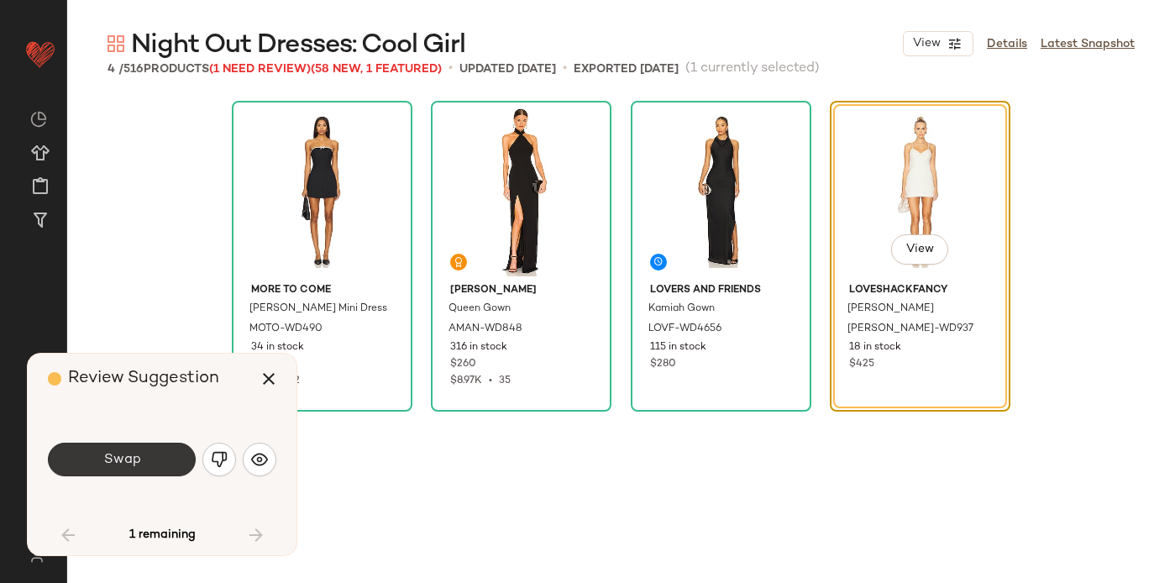
click at [137, 468] on button "Swap" at bounding box center [122, 460] width 148 height 34
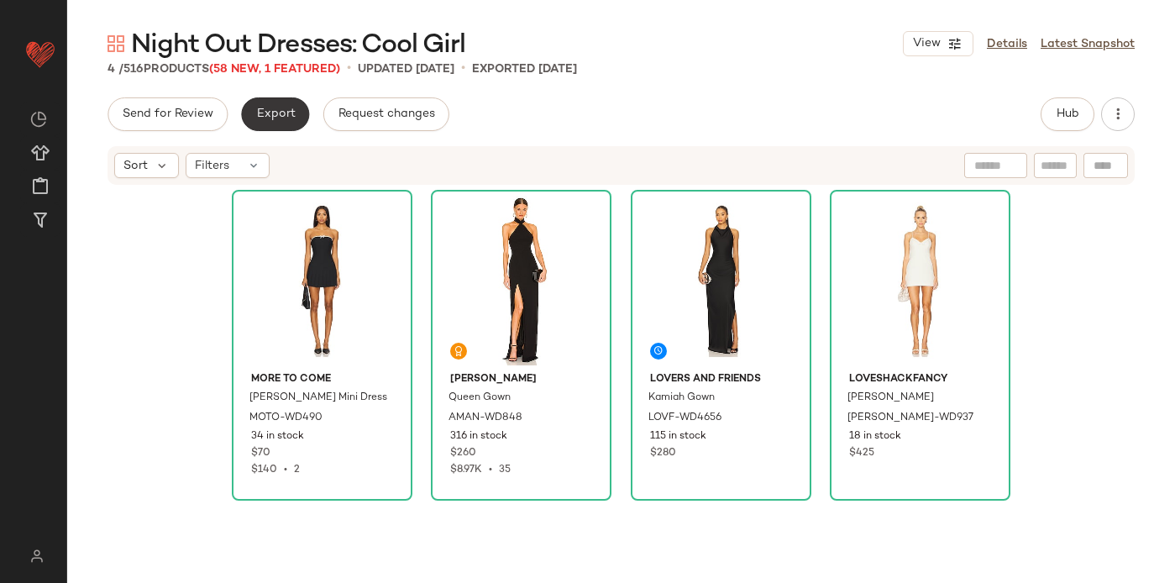
click at [270, 116] on span "Export" at bounding box center [274, 114] width 39 height 13
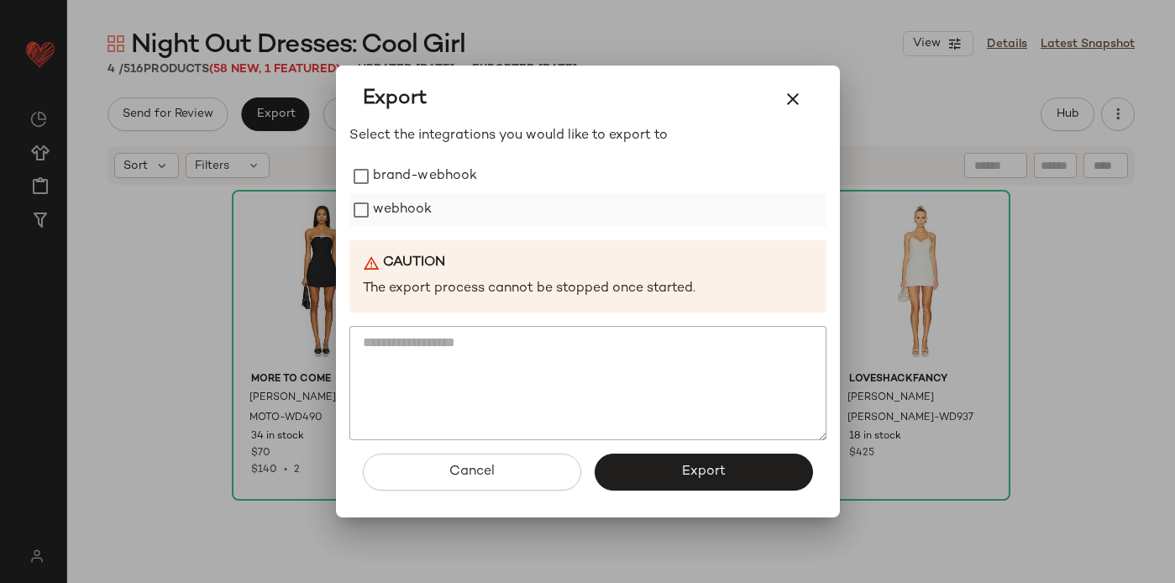
click at [401, 203] on label "webhook" at bounding box center [403, 210] width 60 height 34
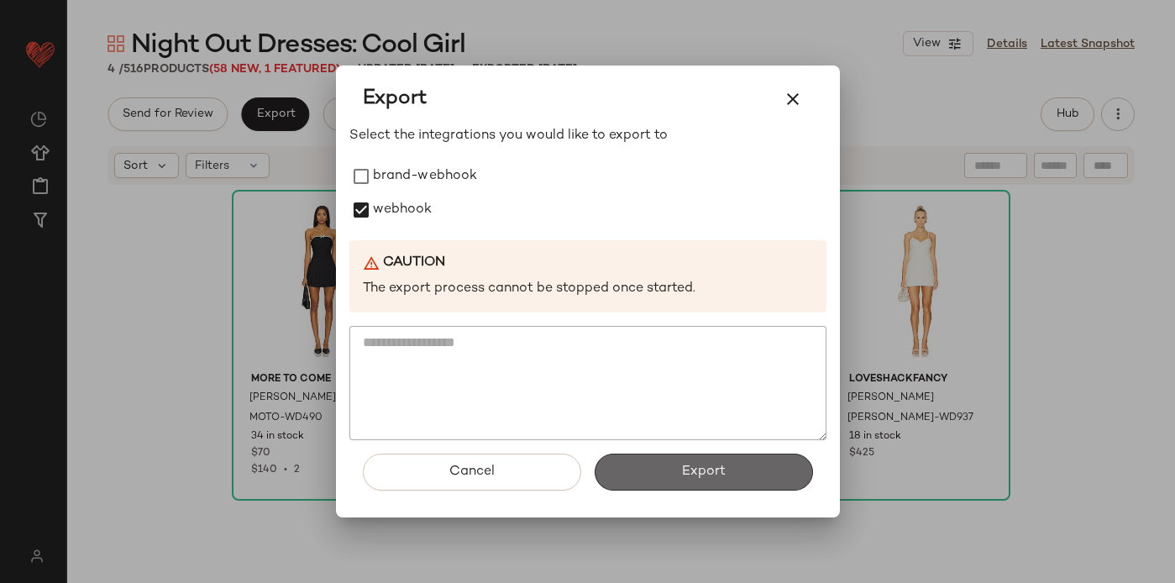
click at [693, 471] on span "Export" at bounding box center [703, 472] width 45 height 16
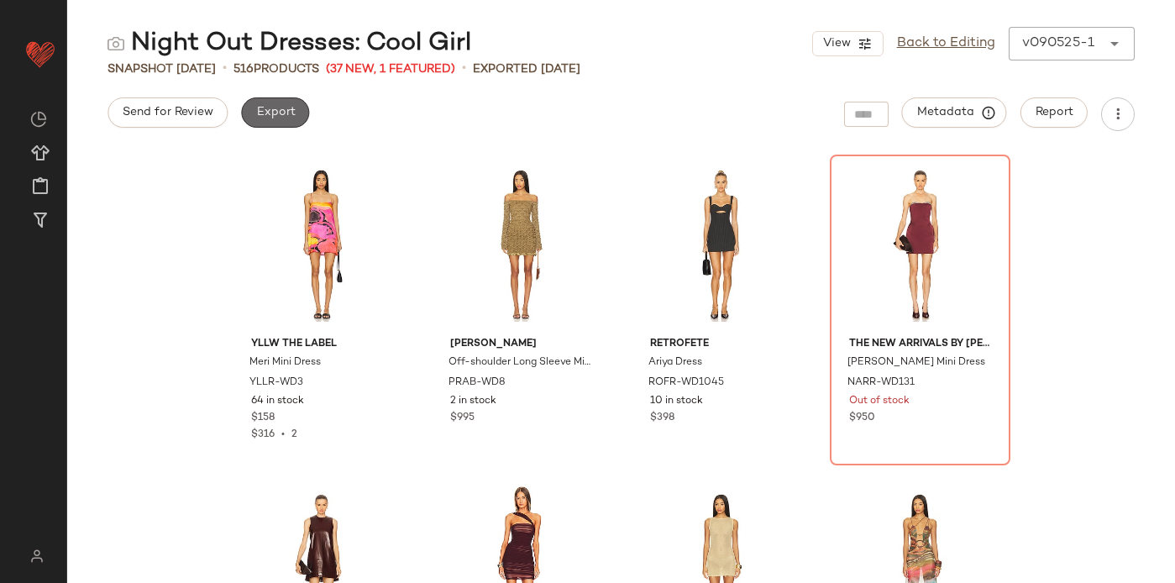
click at [270, 116] on span "Export" at bounding box center [274, 112] width 39 height 13
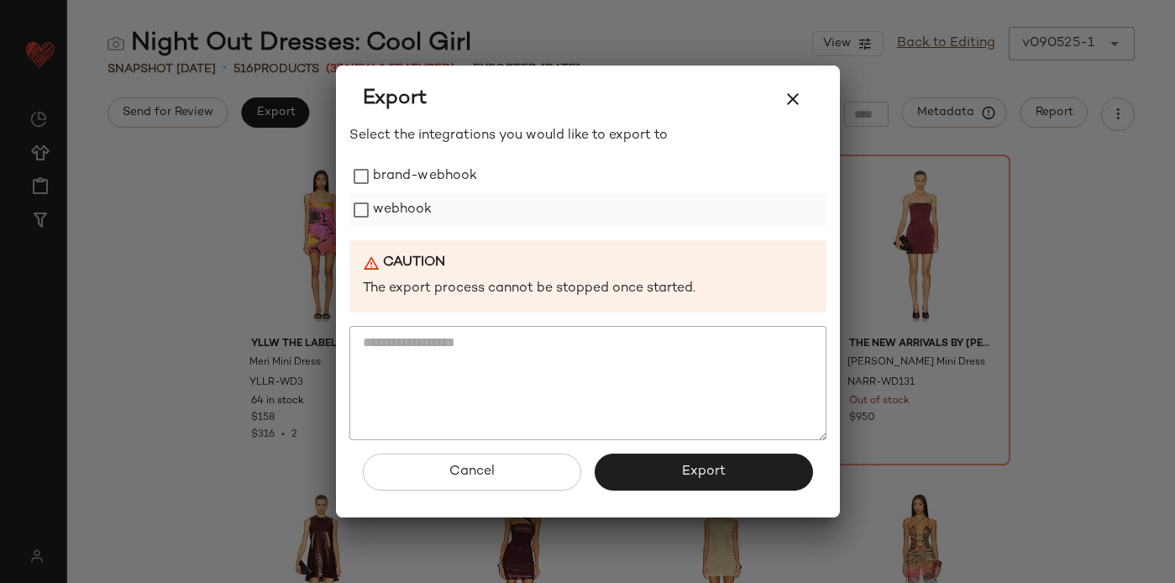
click at [477, 214] on div "webhook" at bounding box center [587, 210] width 477 height 34
click at [410, 215] on label "webhook" at bounding box center [403, 210] width 60 height 34
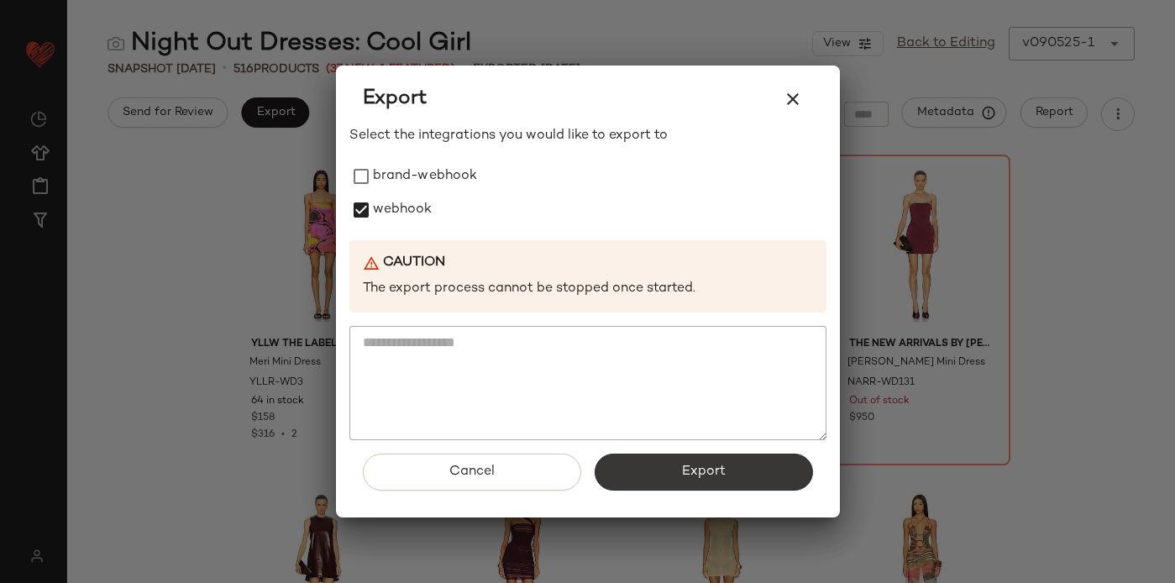
click at [750, 485] on button "Export" at bounding box center [704, 472] width 218 height 37
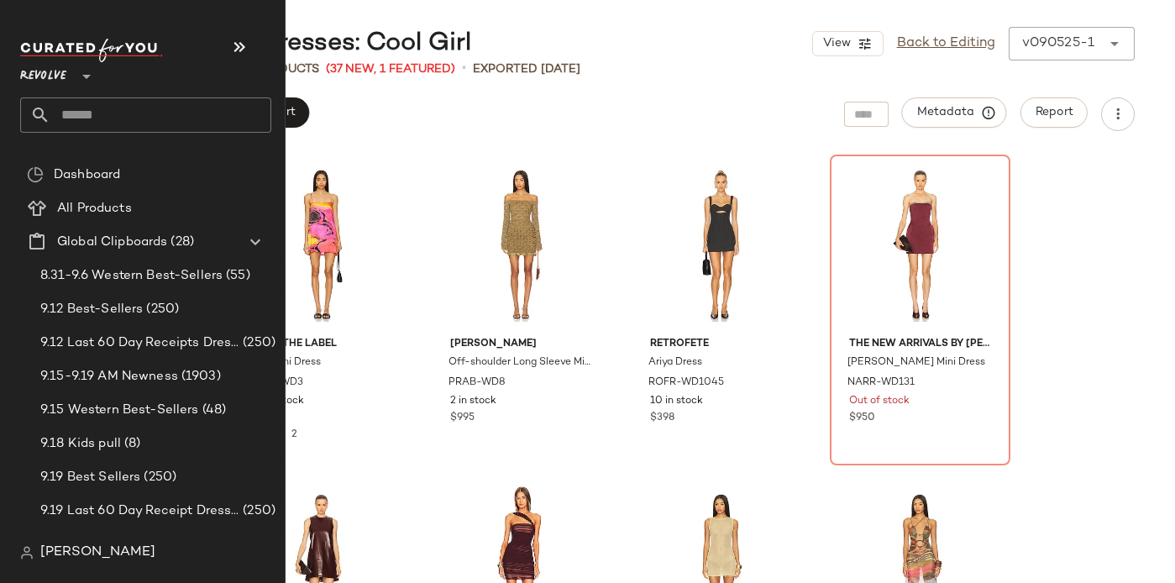
click at [76, 113] on input "text" at bounding box center [160, 114] width 221 height 35
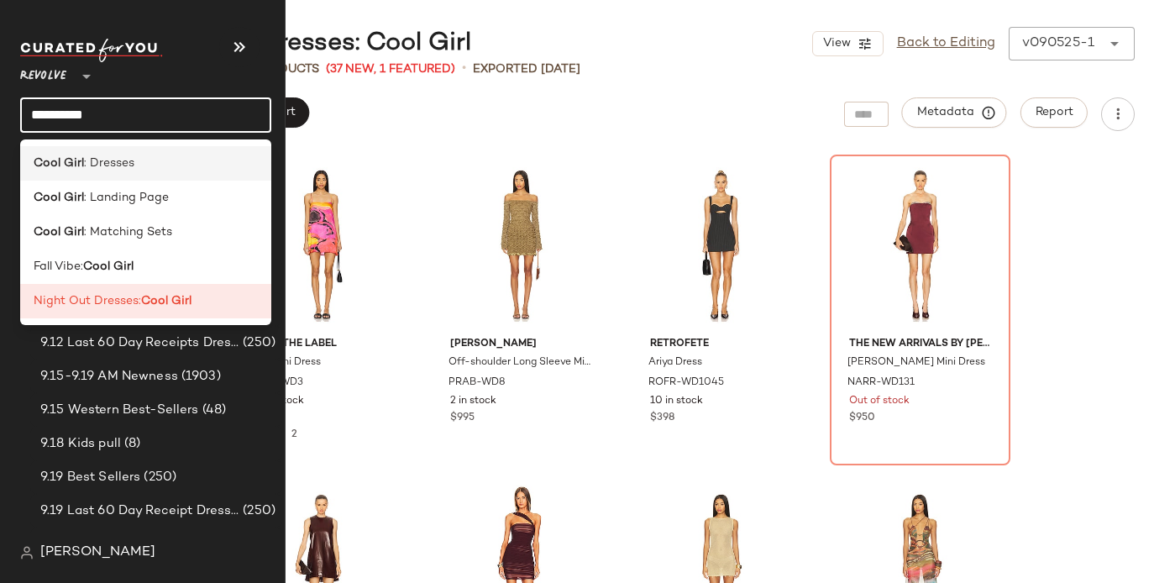
type input "*********"
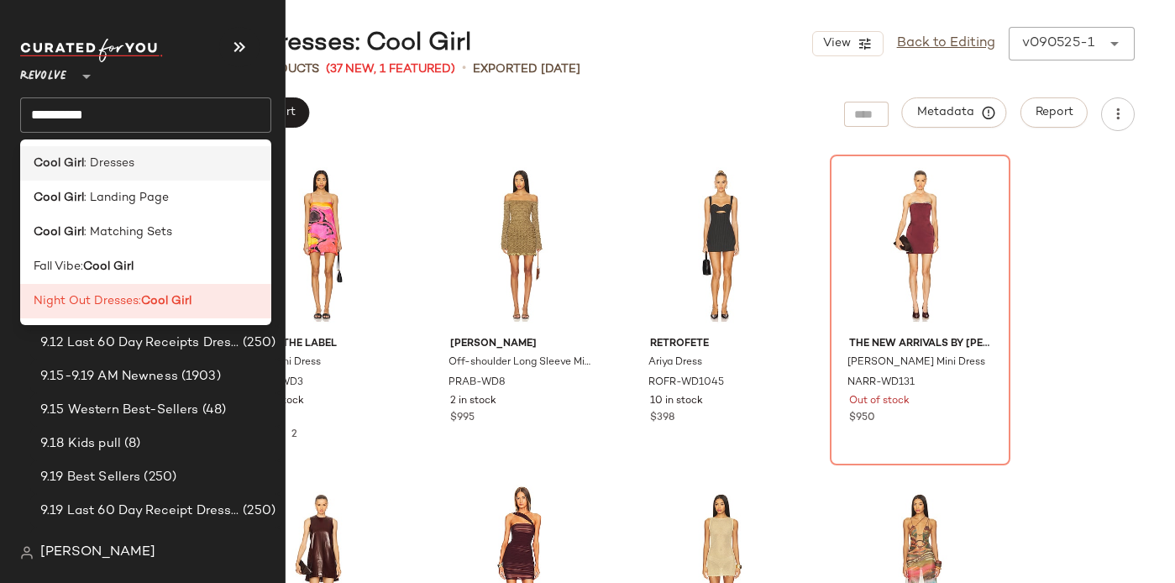
click at [93, 165] on span ": Dresses" at bounding box center [109, 164] width 50 height 18
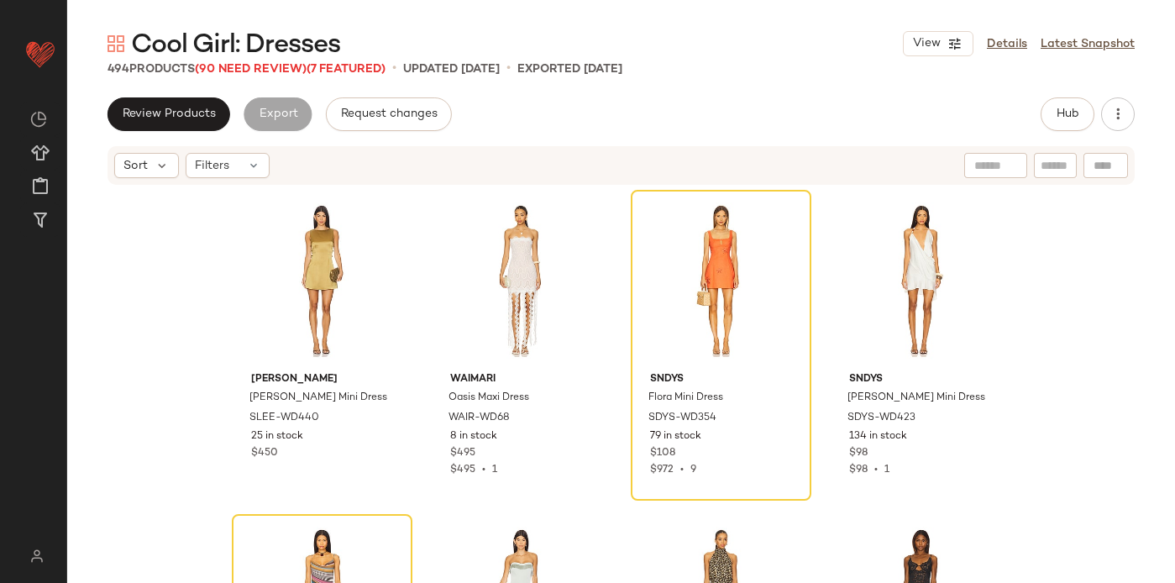
click at [585, 123] on div "Review Products Export Request changes Hub" at bounding box center [621, 114] width 1027 height 34
click at [239, 169] on div "Filters" at bounding box center [228, 165] width 84 height 25
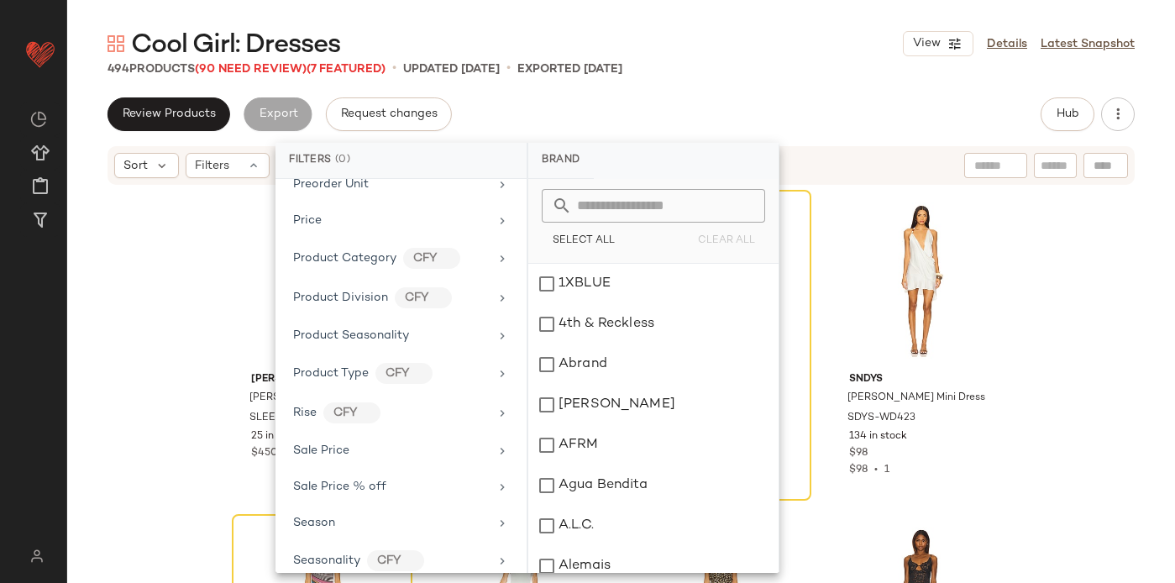
scroll to position [1368, 0]
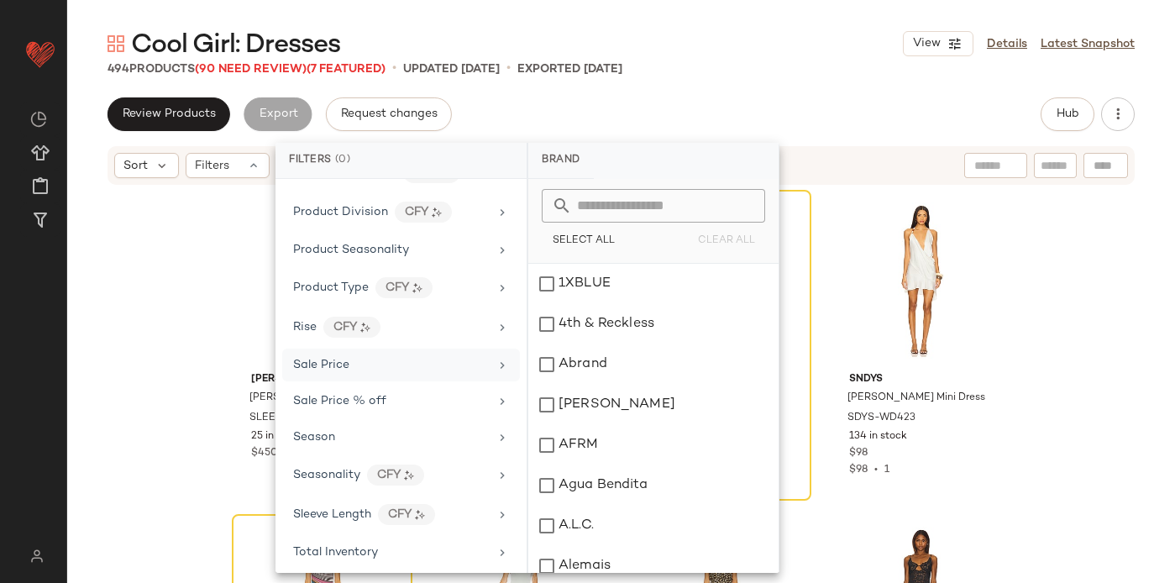
click at [357, 370] on div "Sale Price" at bounding box center [391, 365] width 196 height 18
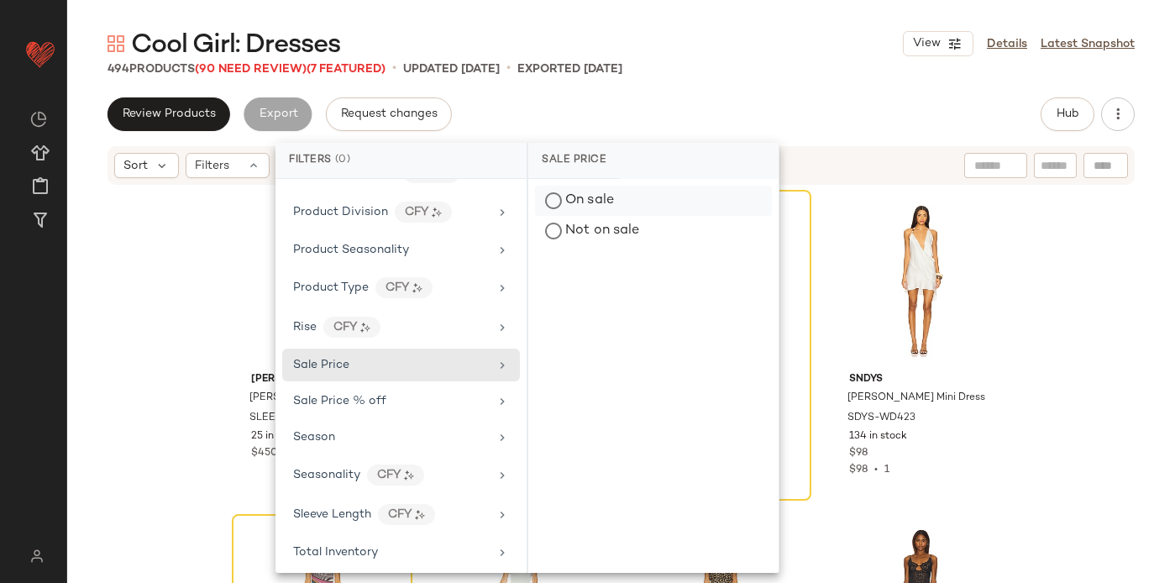
click at [628, 200] on div "On sale" at bounding box center [653, 201] width 237 height 30
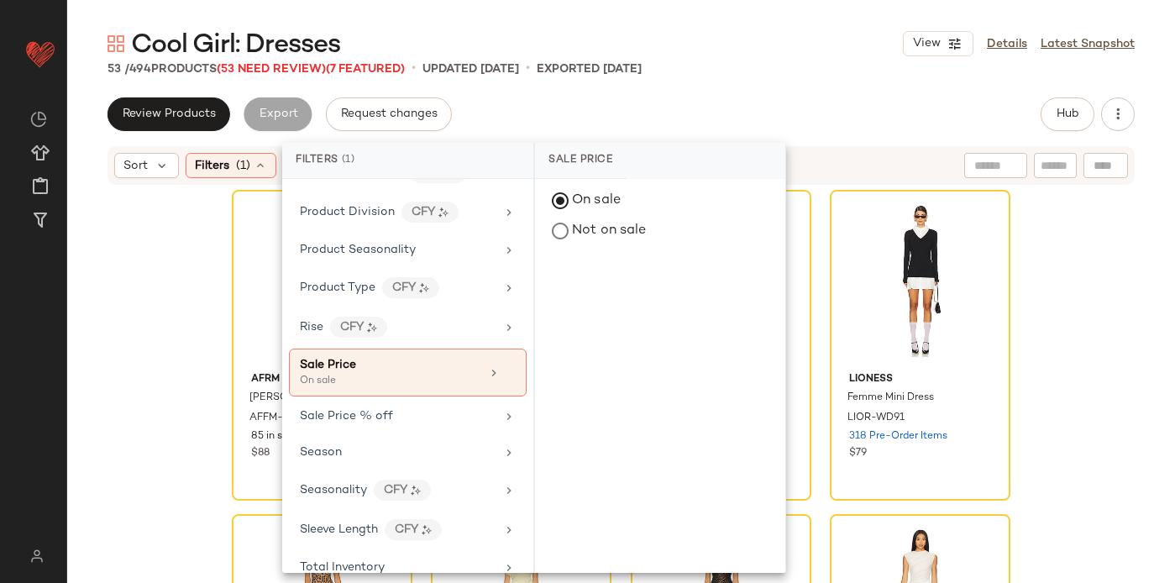
click at [575, 136] on div "Review Products Export Request changes Hub Sort Filters (1) Reset AFRM Cody Dre…" at bounding box center [621, 375] width 1108 height 556
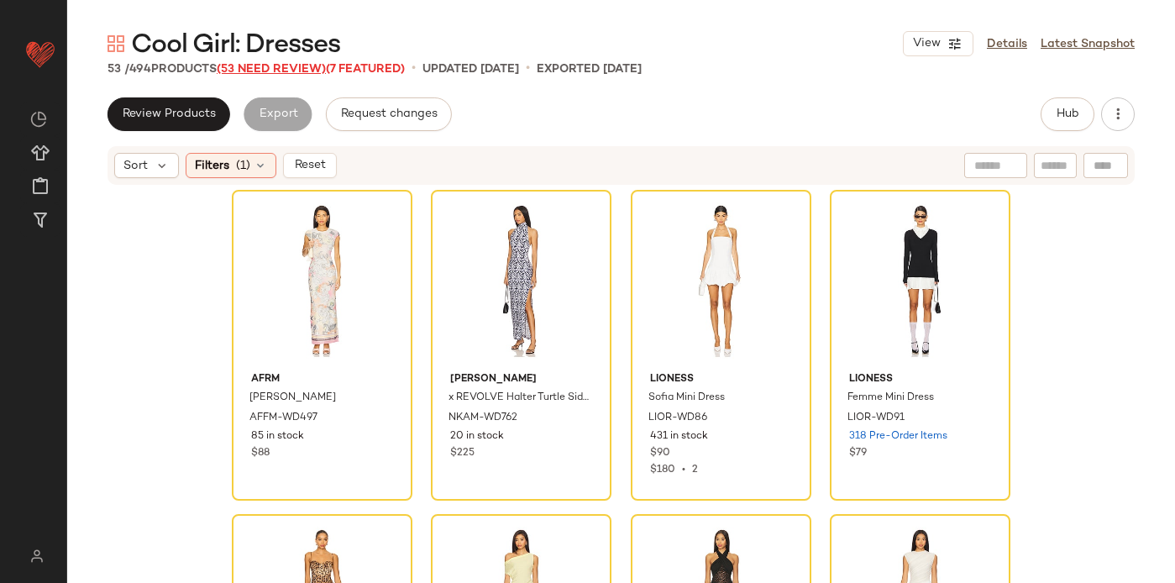
click at [261, 69] on span "(53 Need Review)" at bounding box center [271, 69] width 109 height 13
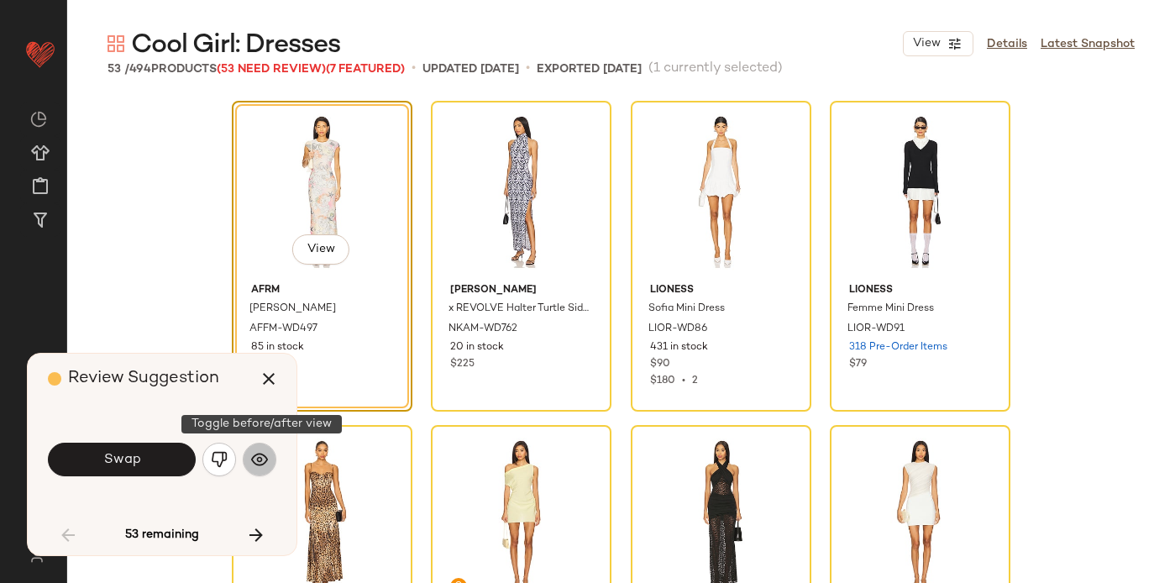
click at [258, 453] on img "button" at bounding box center [259, 459] width 17 height 17
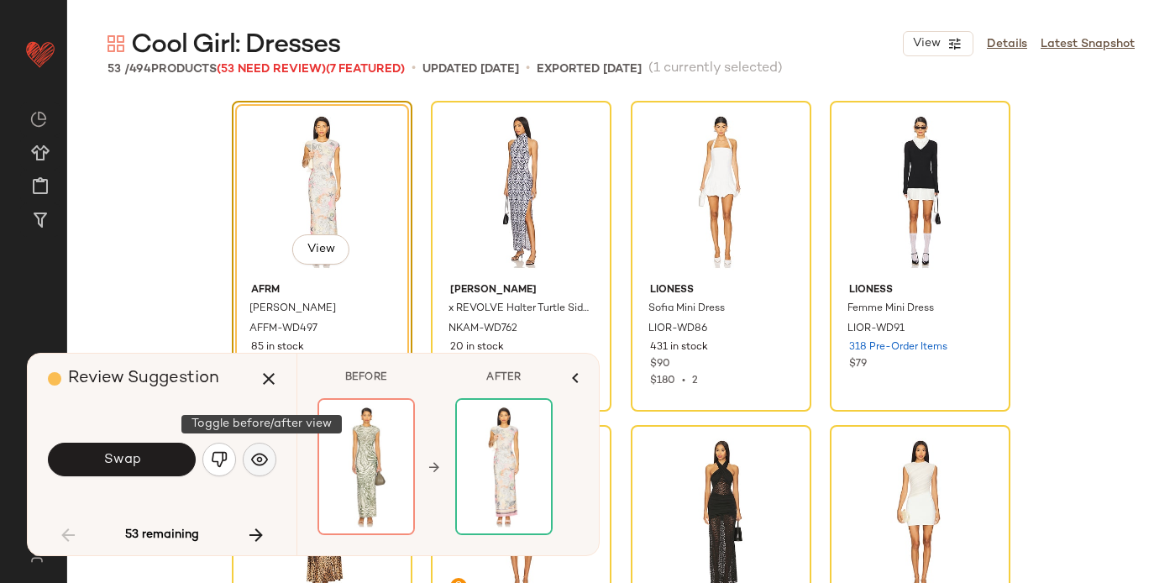
click at [252, 450] on button "button" at bounding box center [260, 460] width 34 height 34
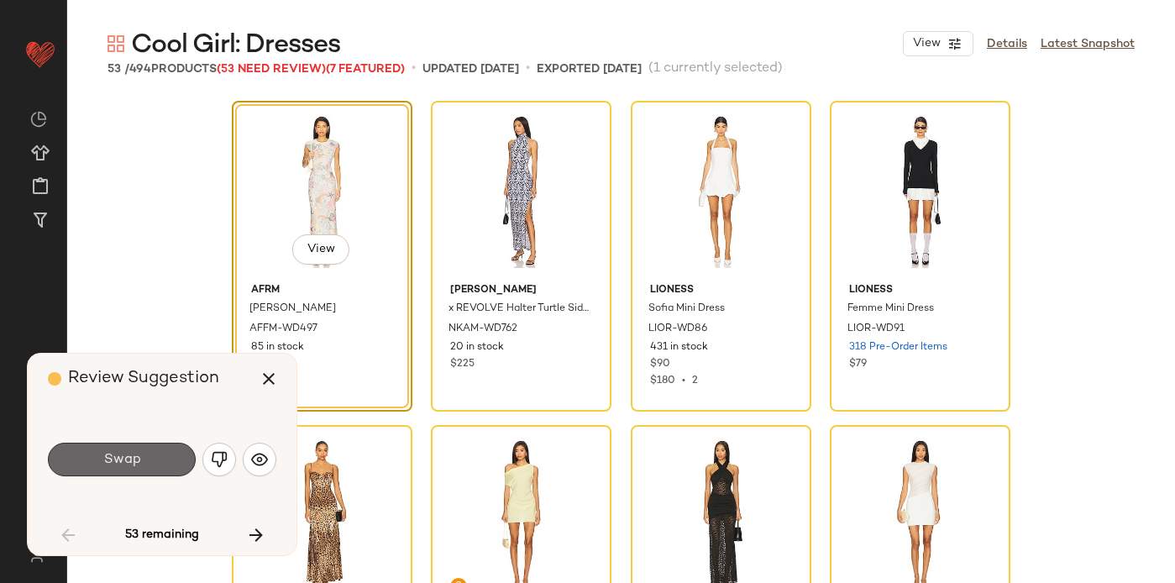
click at [129, 460] on span "Swap" at bounding box center [121, 460] width 38 height 16
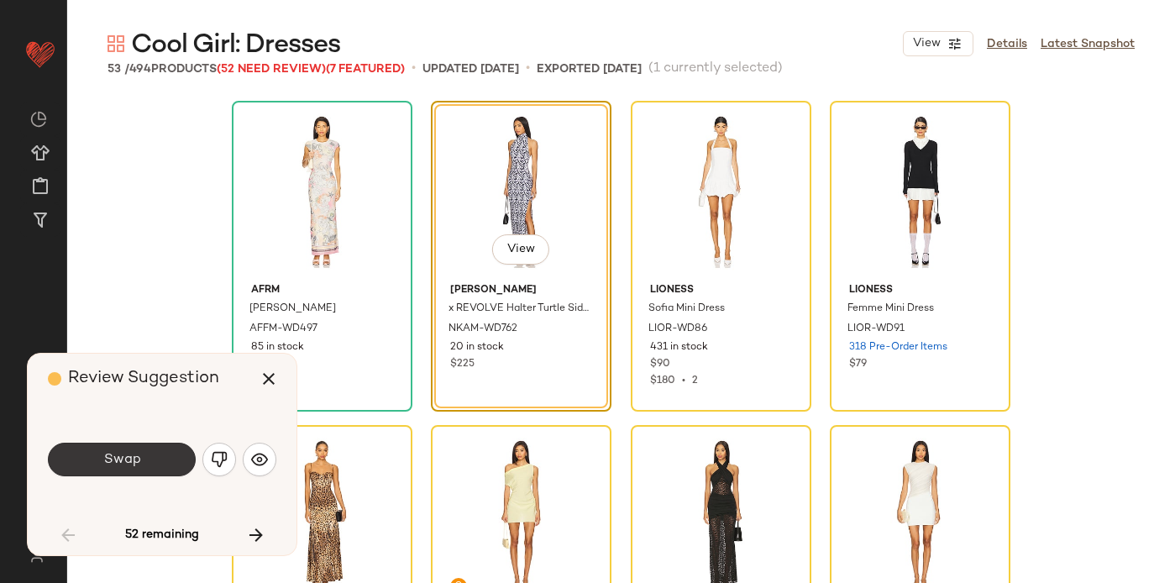
click at [159, 454] on button "Swap" at bounding box center [122, 460] width 148 height 34
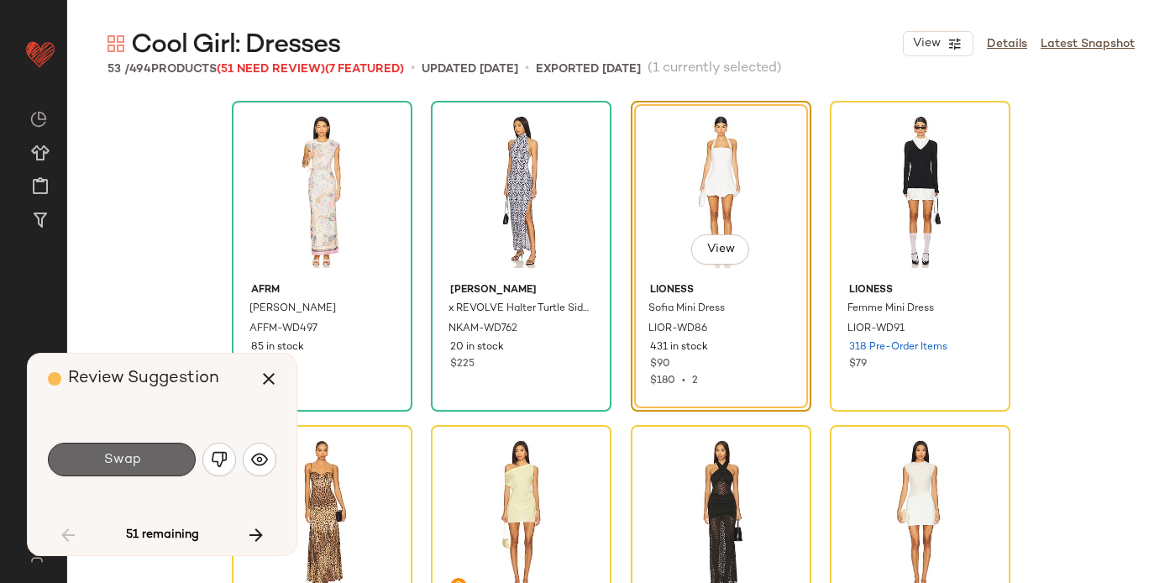
click at [146, 458] on button "Swap" at bounding box center [122, 460] width 148 height 34
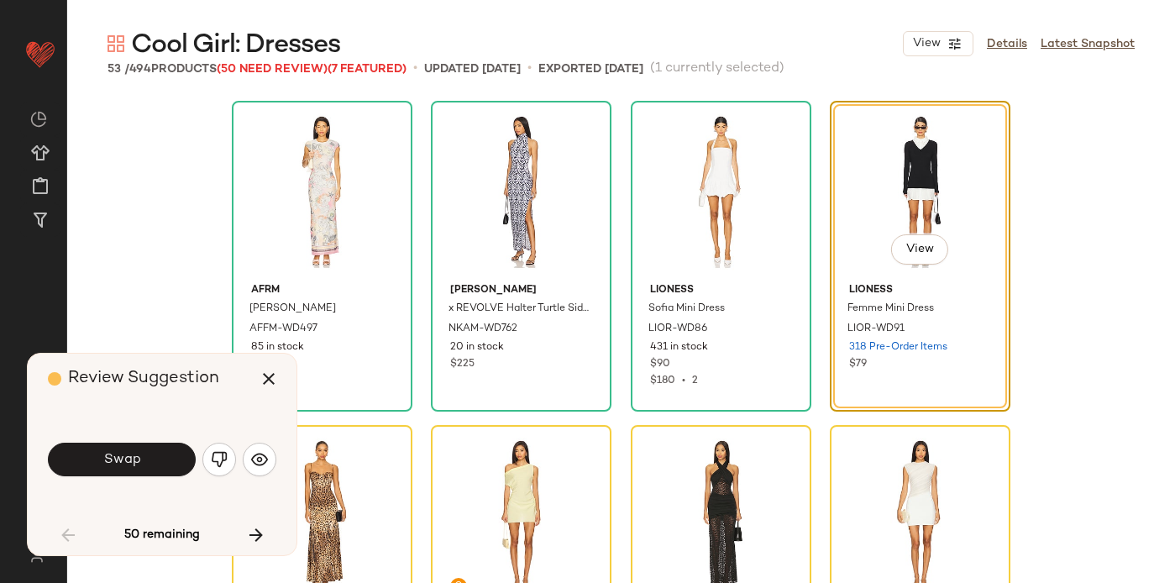
click at [134, 439] on div "Swap" at bounding box center [162, 459] width 228 height 40
click at [132, 456] on span "Swap" at bounding box center [121, 460] width 38 height 16
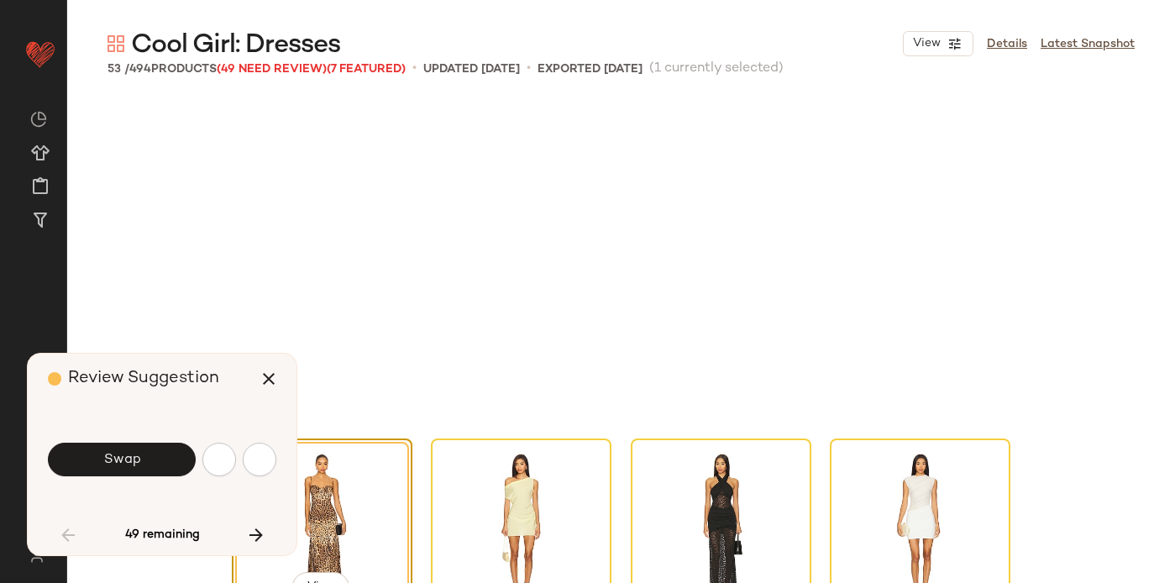
scroll to position [338, 0]
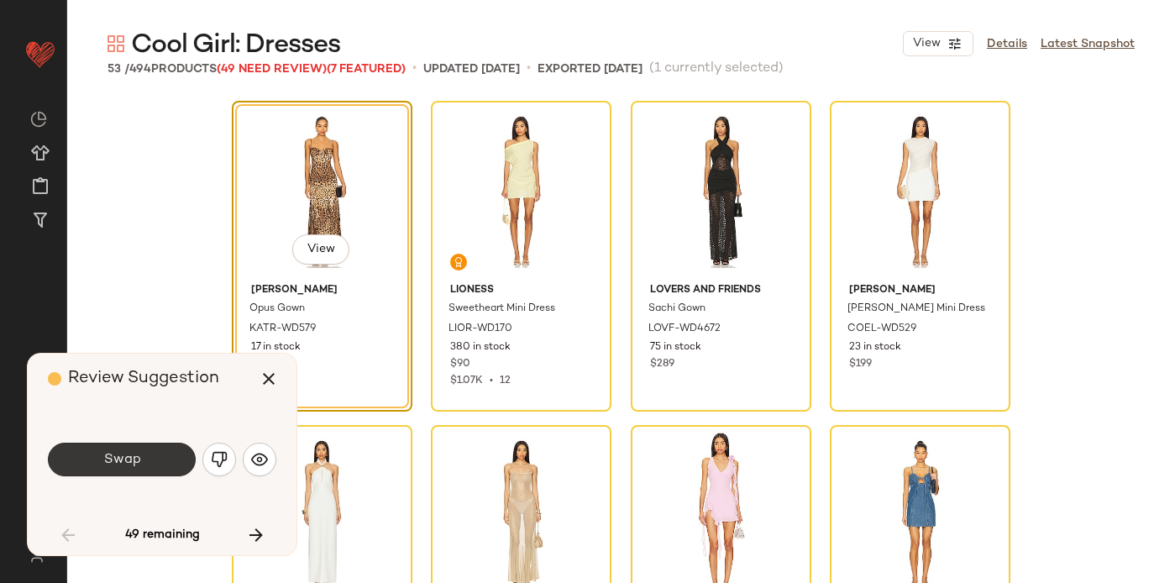
click at [143, 452] on button "Swap" at bounding box center [122, 460] width 148 height 34
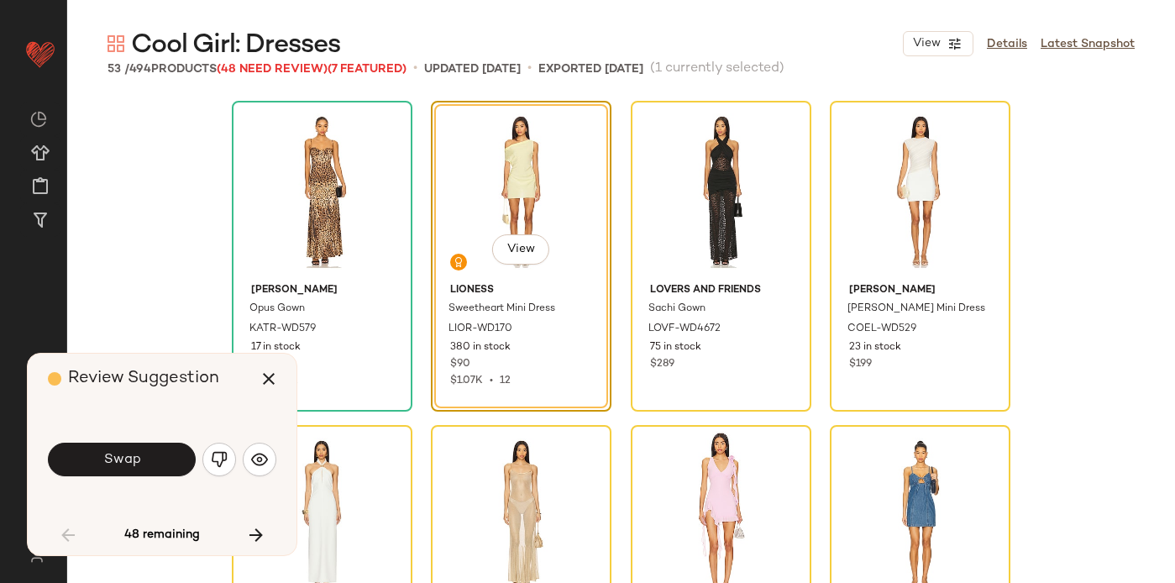
scroll to position [324, 0]
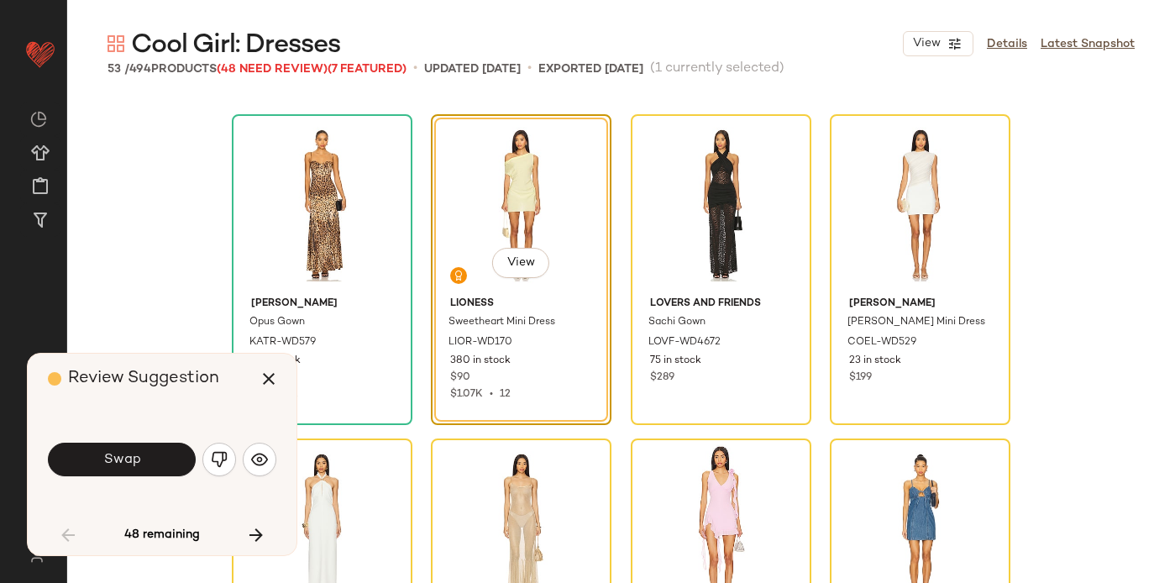
click at [143, 452] on button "Swap" at bounding box center [122, 460] width 148 height 34
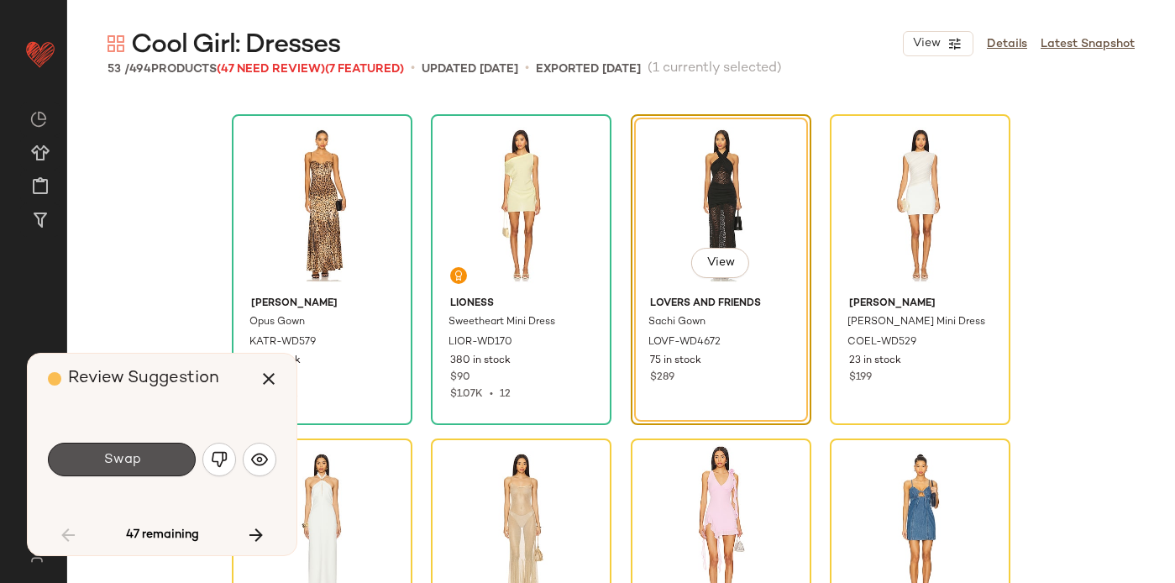
click at [143, 452] on button "Swap" at bounding box center [122, 460] width 148 height 34
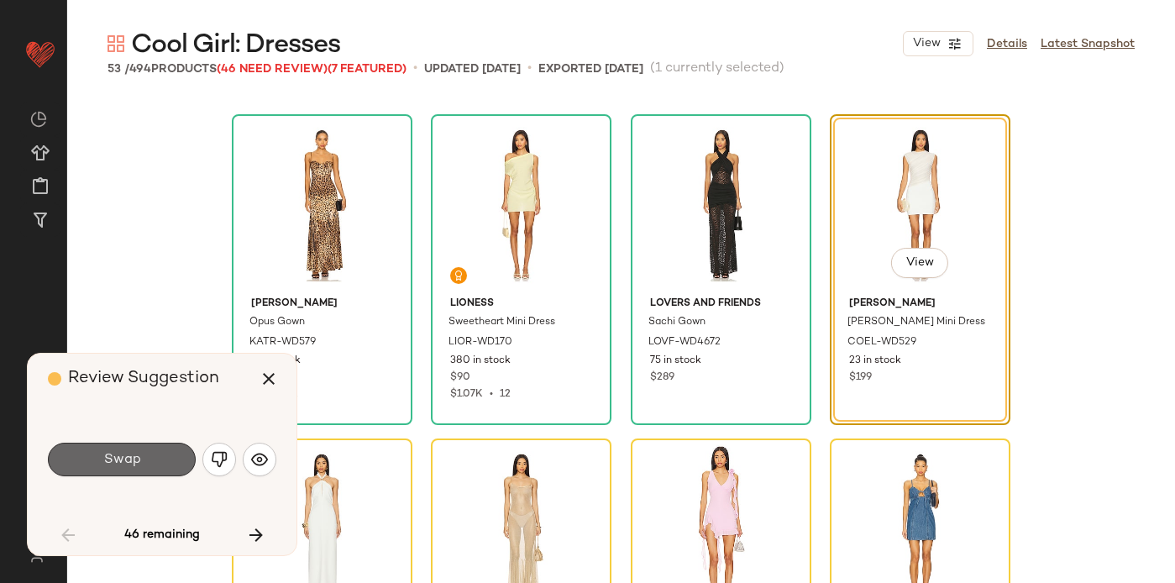
click at [143, 455] on button "Swap" at bounding box center [122, 460] width 148 height 34
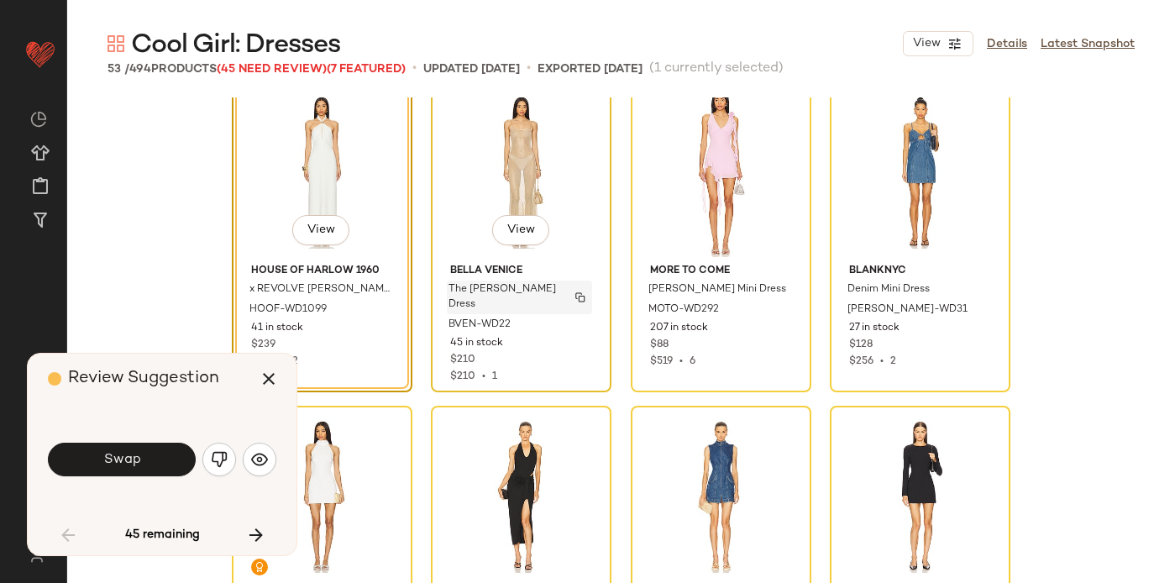
scroll to position [683, 0]
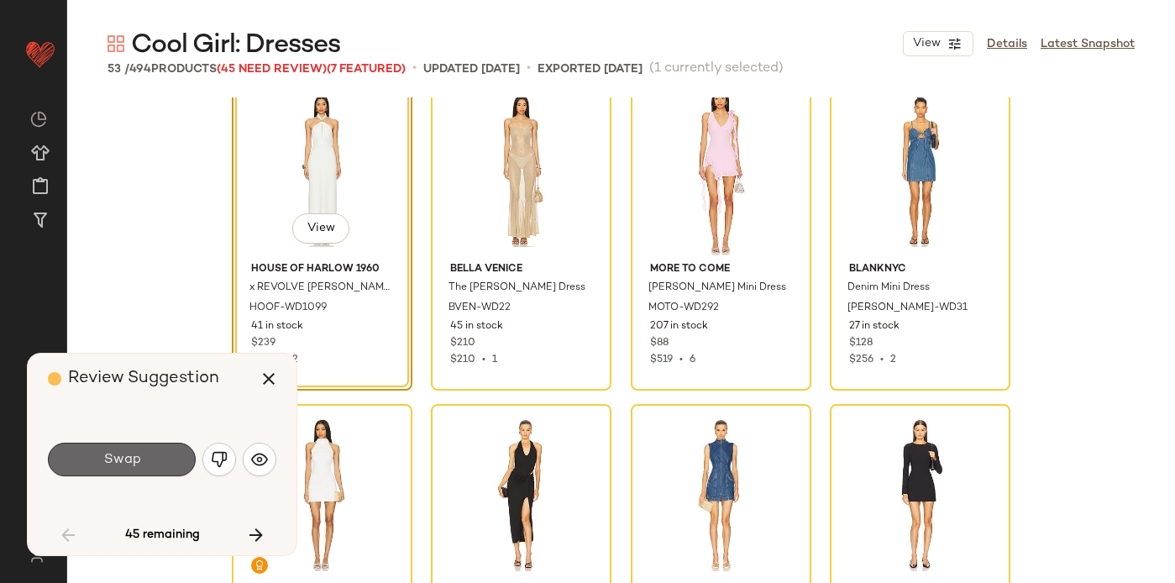
click at [115, 448] on button "Swap" at bounding box center [122, 460] width 148 height 34
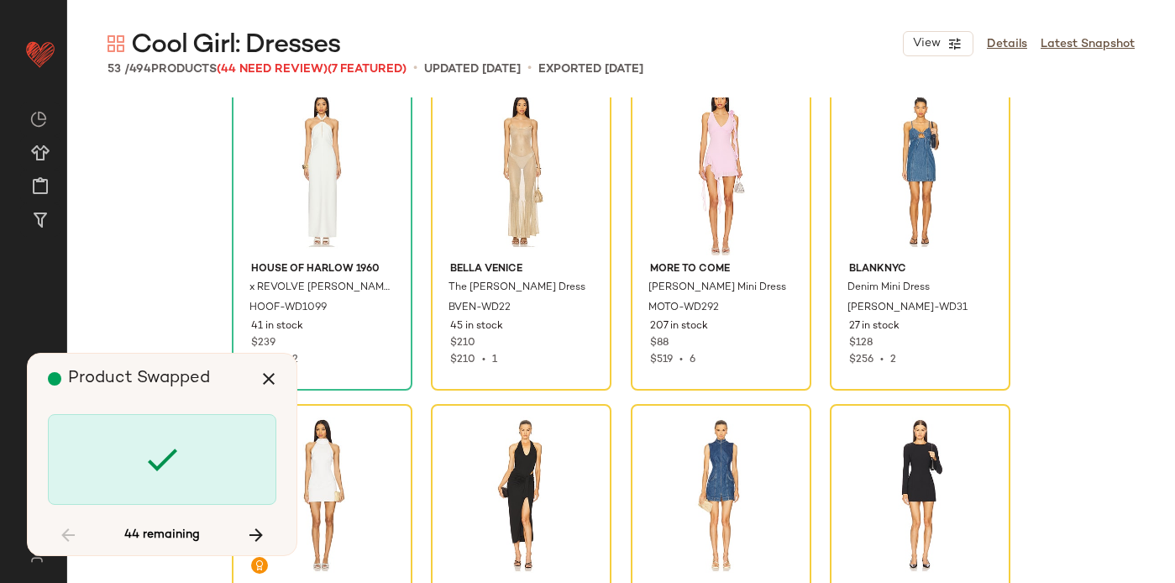
scroll to position [648, 0]
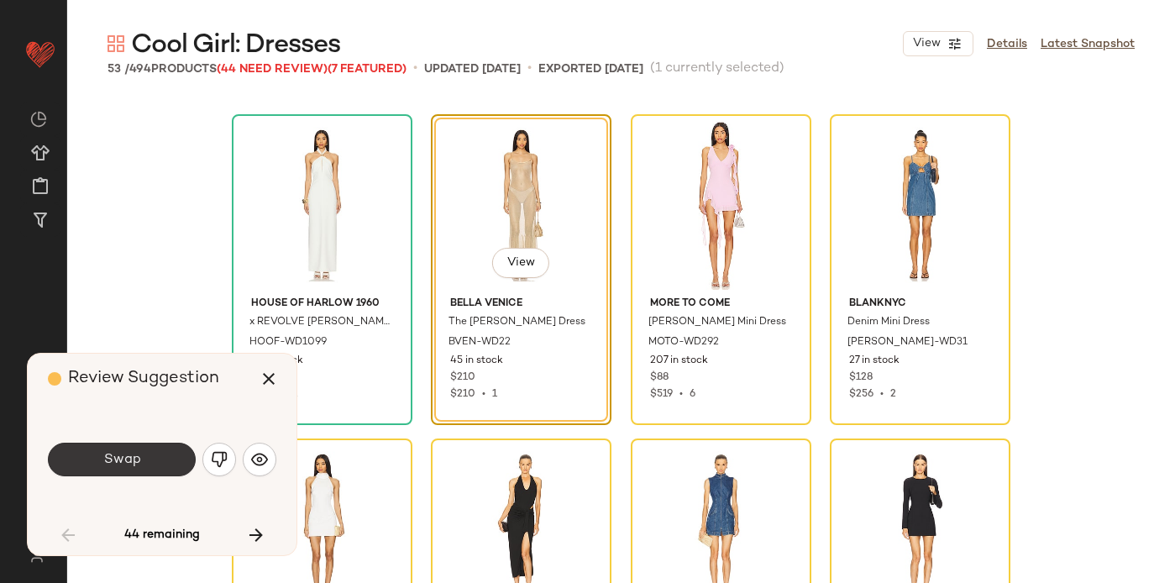
click at [116, 454] on span "Swap" at bounding box center [121, 460] width 38 height 16
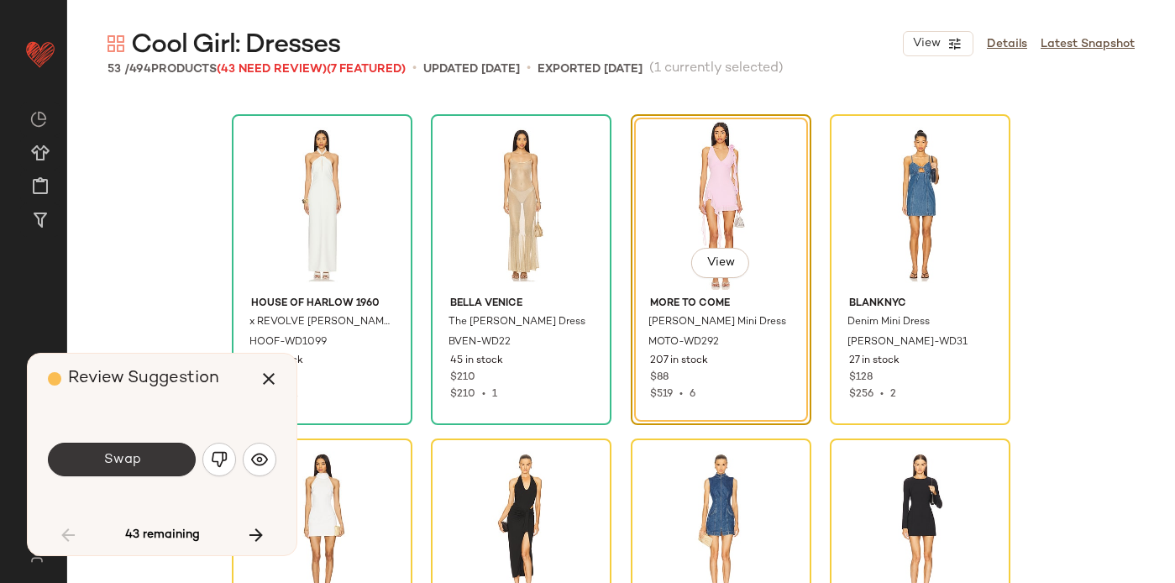
click at [116, 454] on span "Swap" at bounding box center [121, 460] width 38 height 16
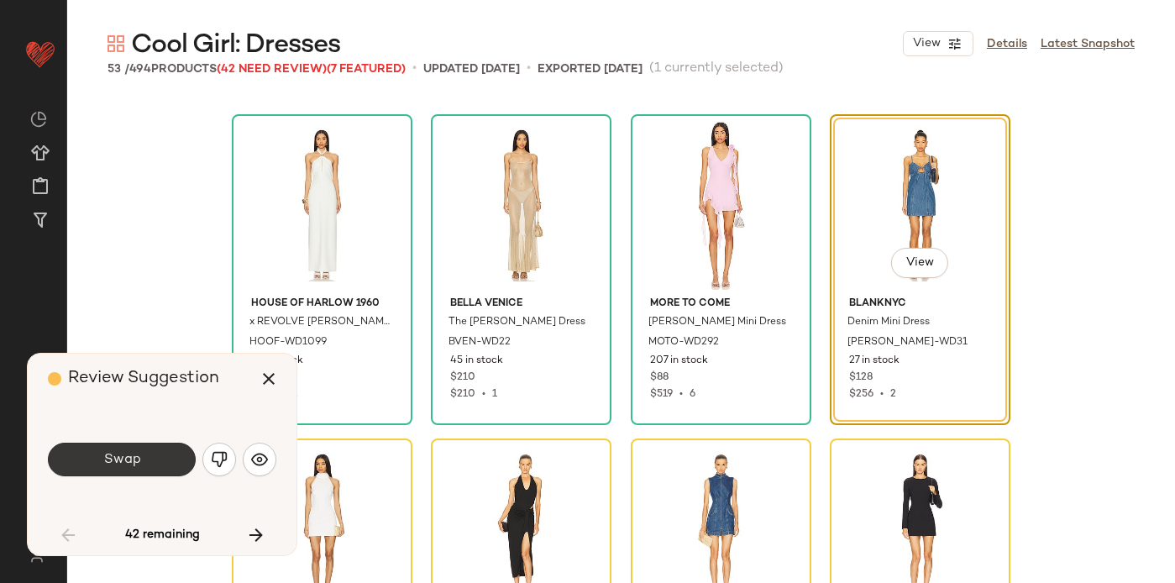
click at [116, 455] on span "Swap" at bounding box center [121, 460] width 38 height 16
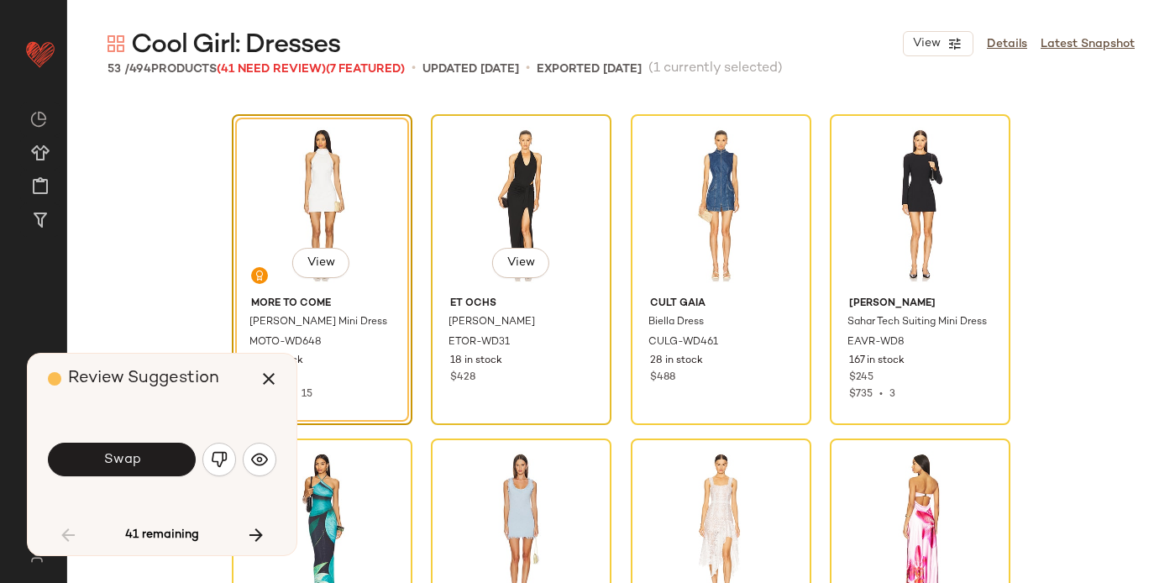
scroll to position [1029, 0]
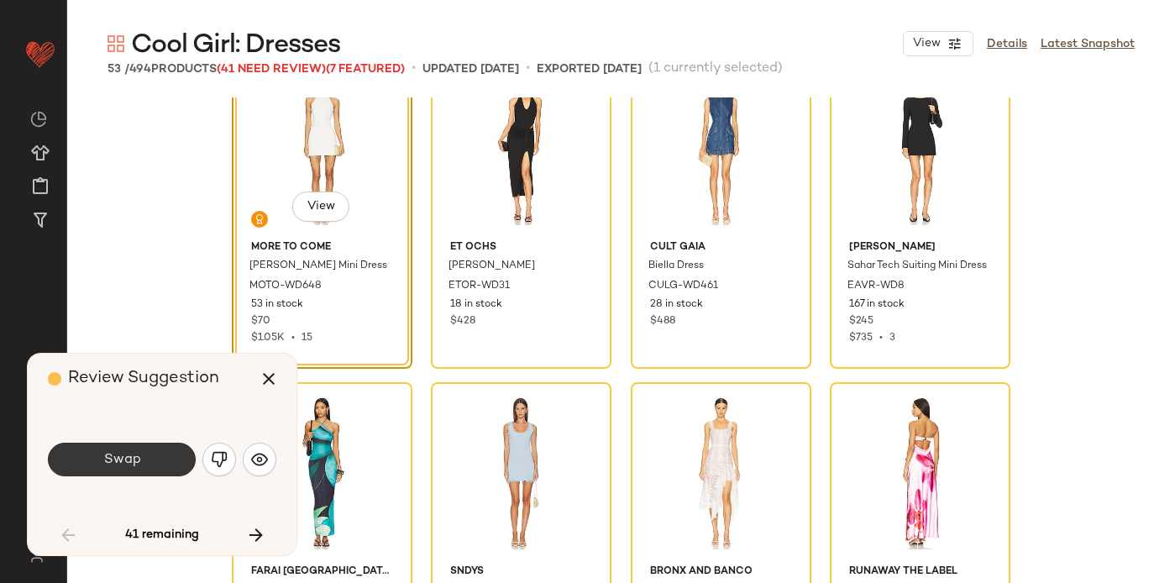
click at [105, 457] on span "Swap" at bounding box center [121, 460] width 38 height 16
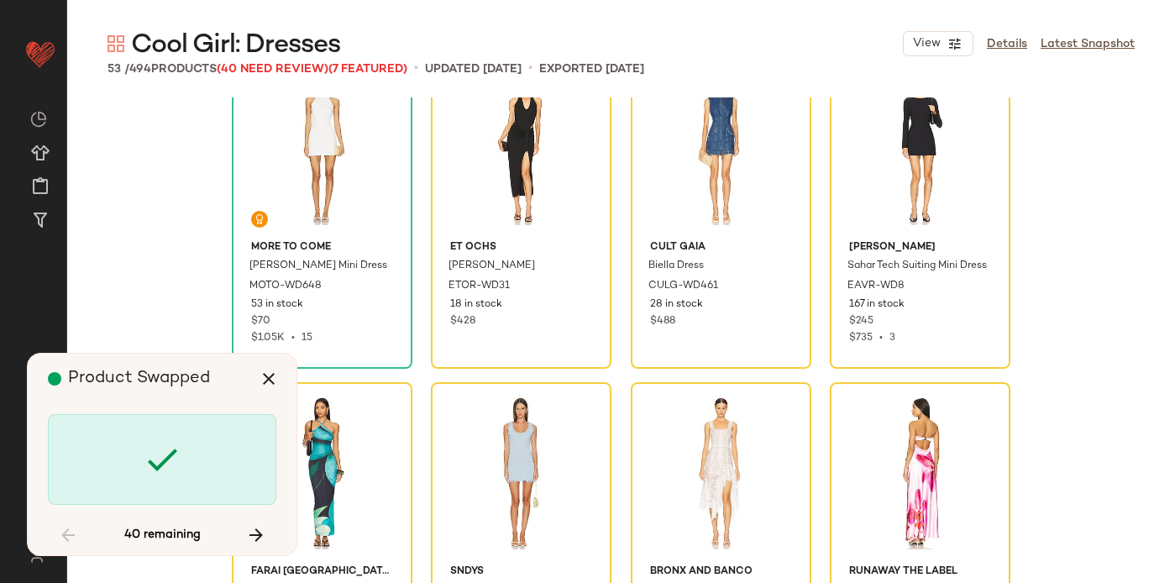
scroll to position [973, 0]
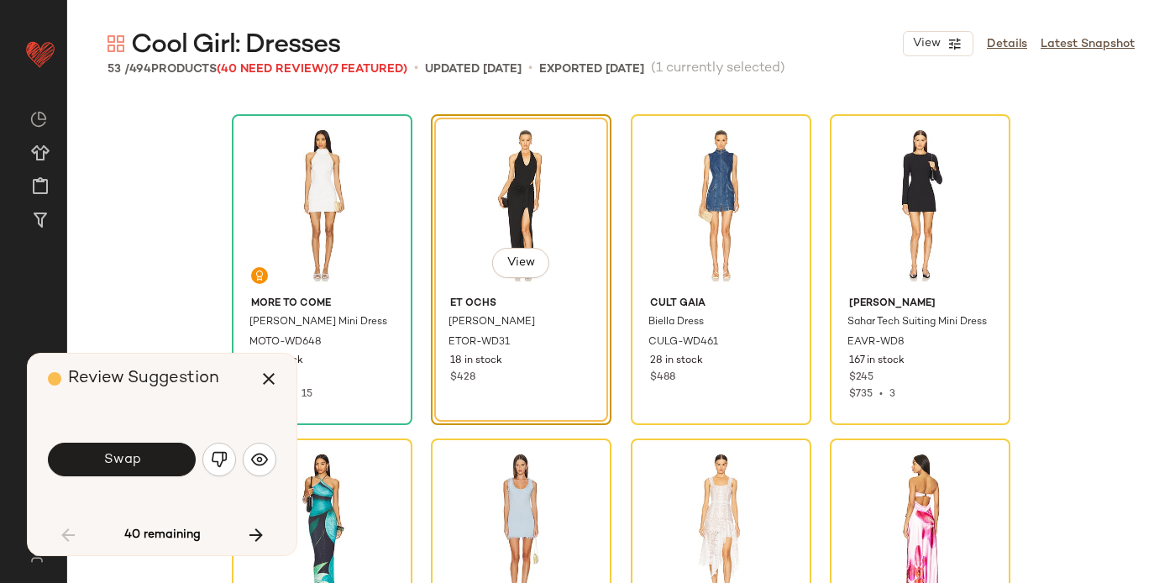
click at [105, 457] on span "Swap" at bounding box center [121, 460] width 38 height 16
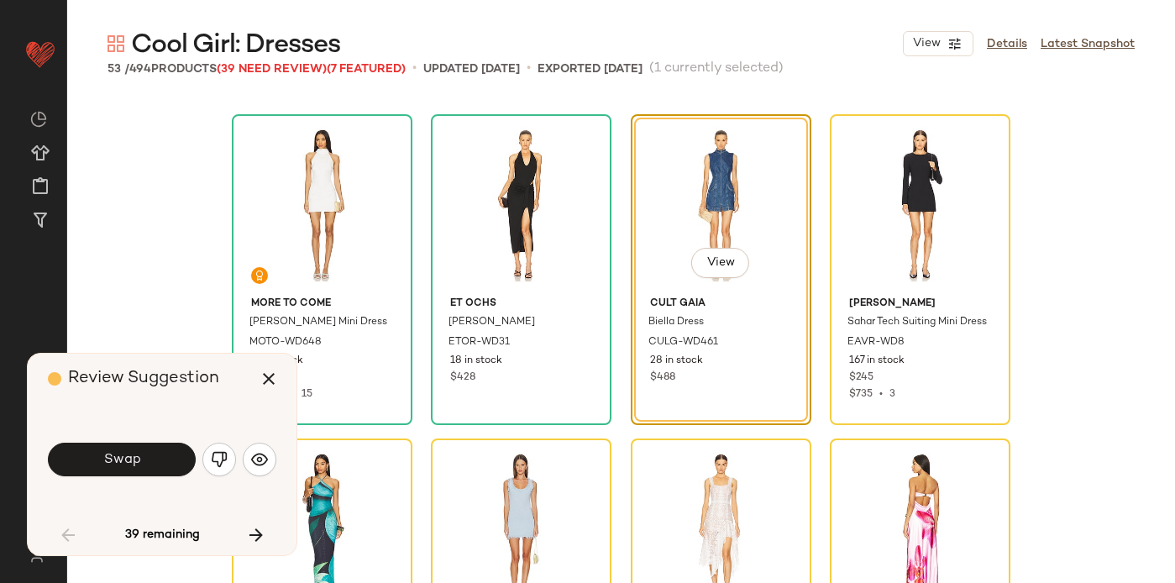
click at [105, 457] on span "Swap" at bounding box center [121, 460] width 38 height 16
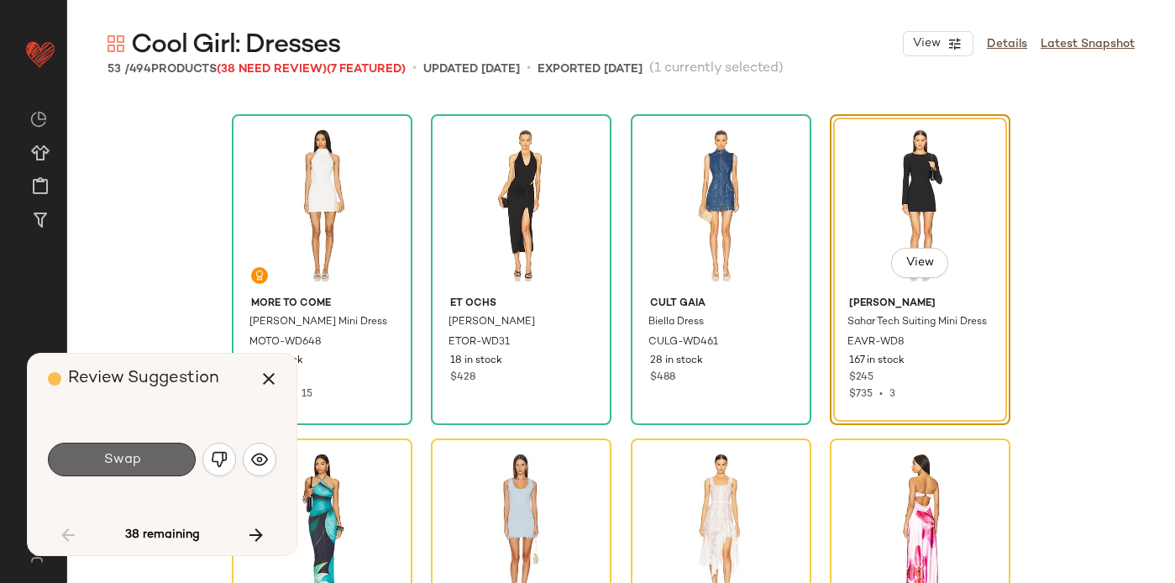
click at [105, 461] on span "Swap" at bounding box center [121, 460] width 38 height 16
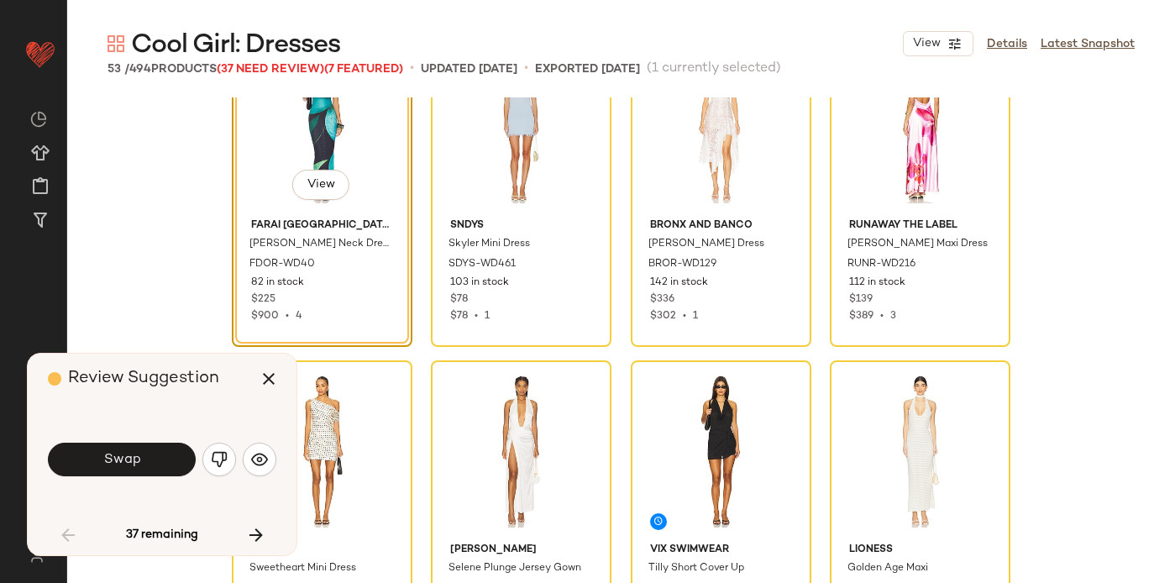
scroll to position [1373, 0]
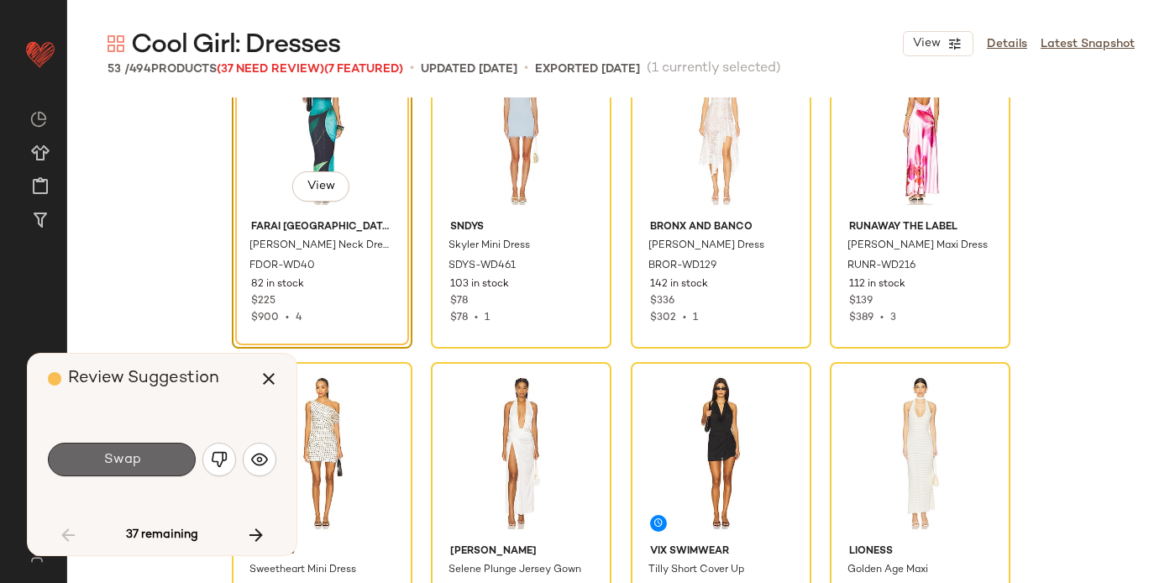
click at [132, 469] on button "Swap" at bounding box center [122, 460] width 148 height 34
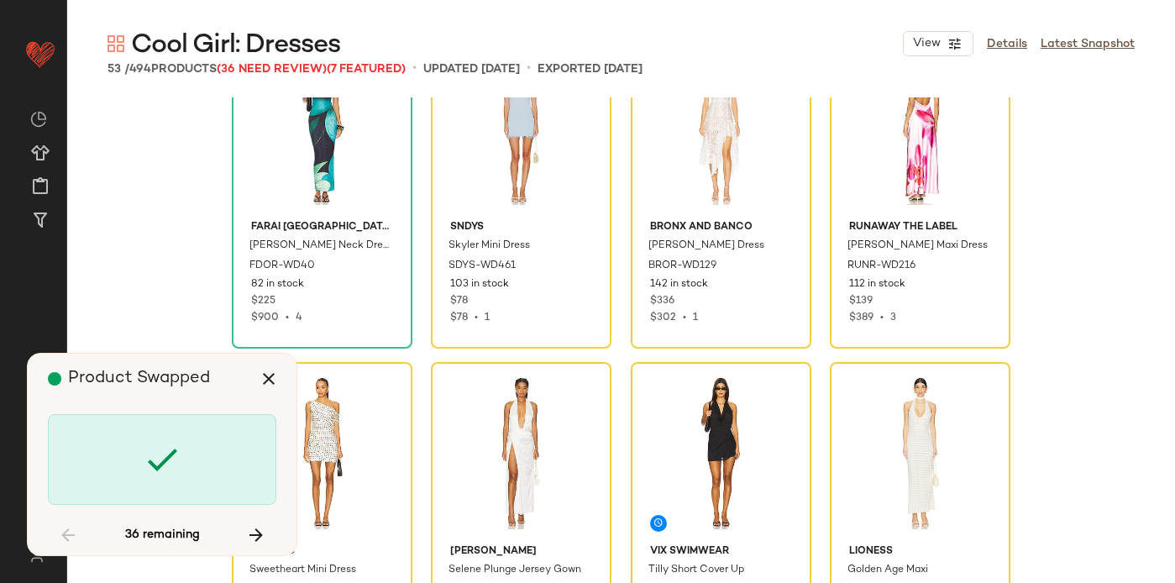
scroll to position [1297, 0]
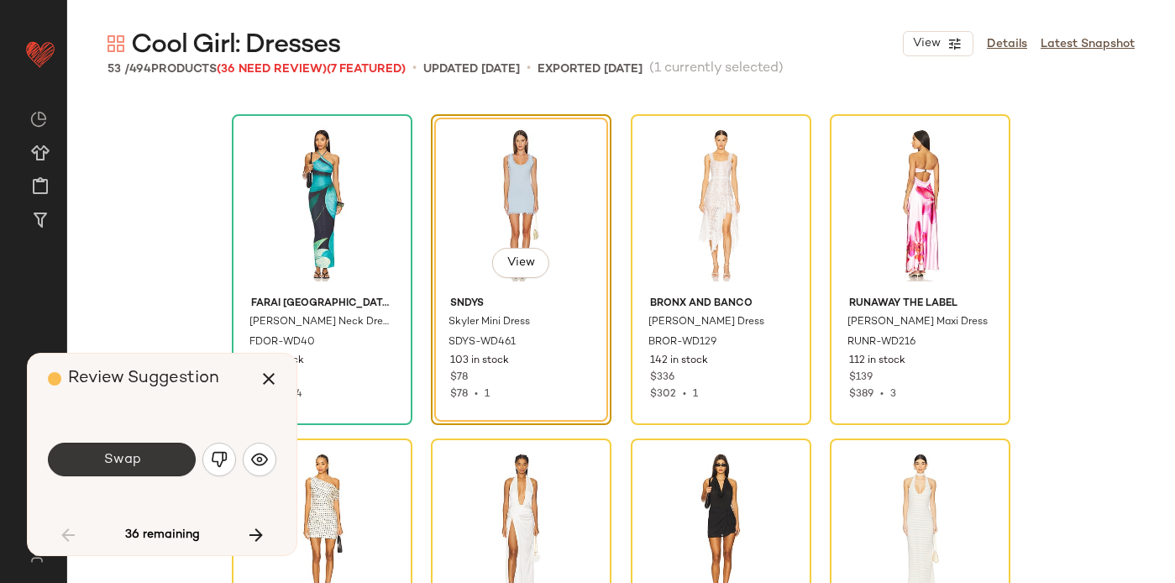
click at [132, 454] on span "Swap" at bounding box center [121, 460] width 38 height 16
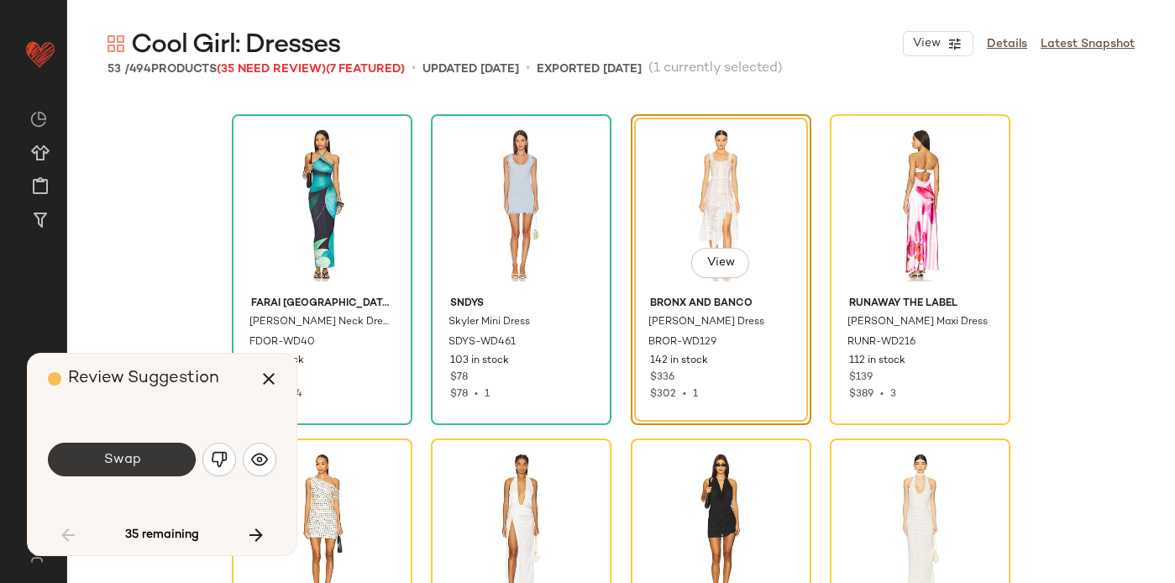
click at [151, 454] on button "Swap" at bounding box center [122, 460] width 148 height 34
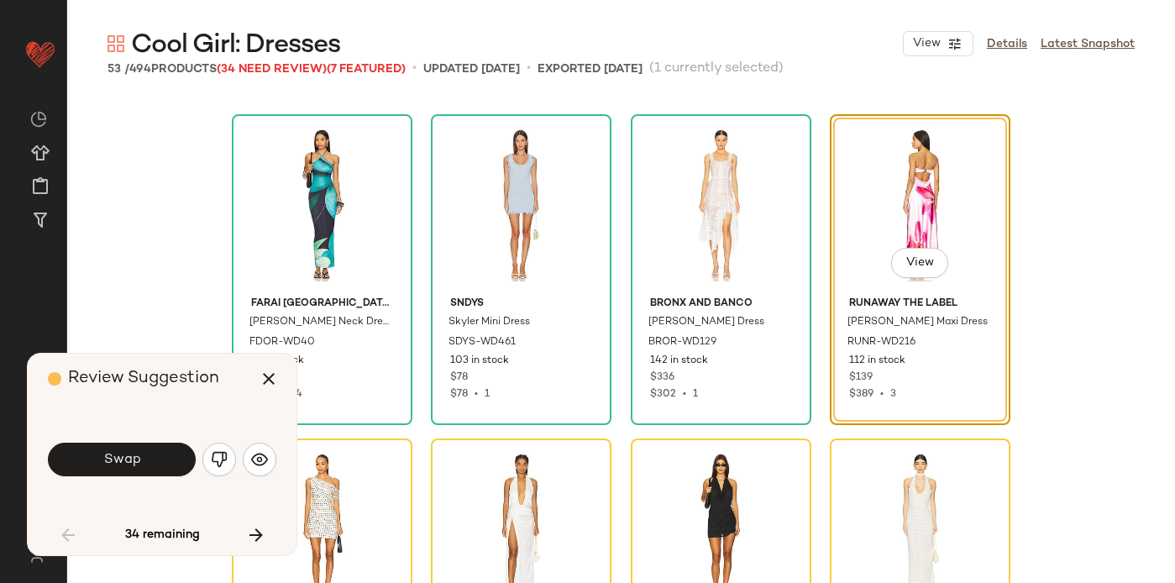
click at [151, 454] on button "Swap" at bounding box center [122, 460] width 148 height 34
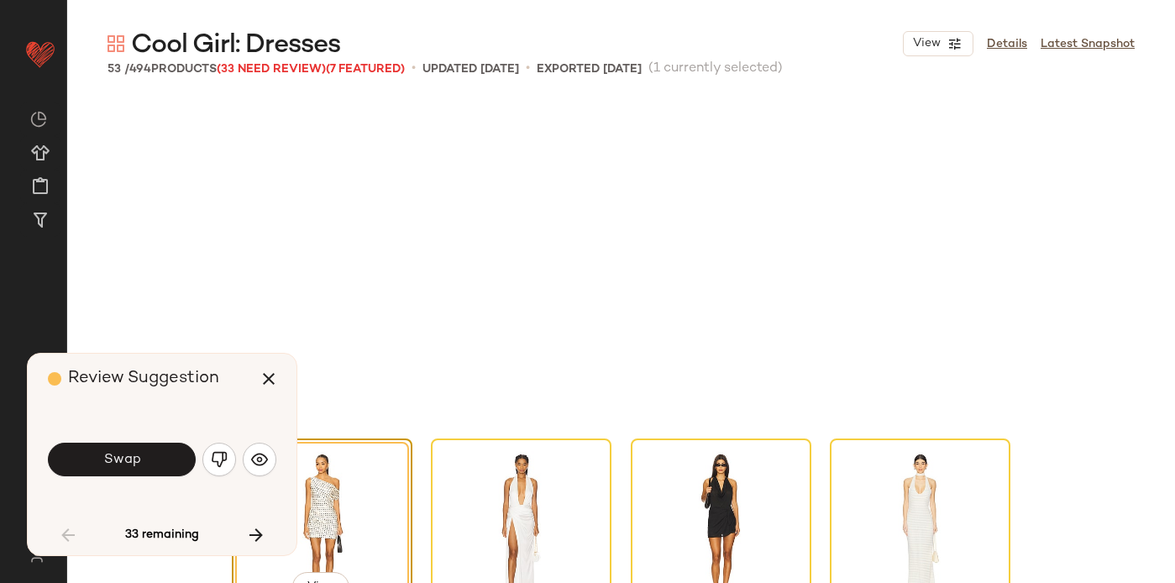
scroll to position [1621, 0]
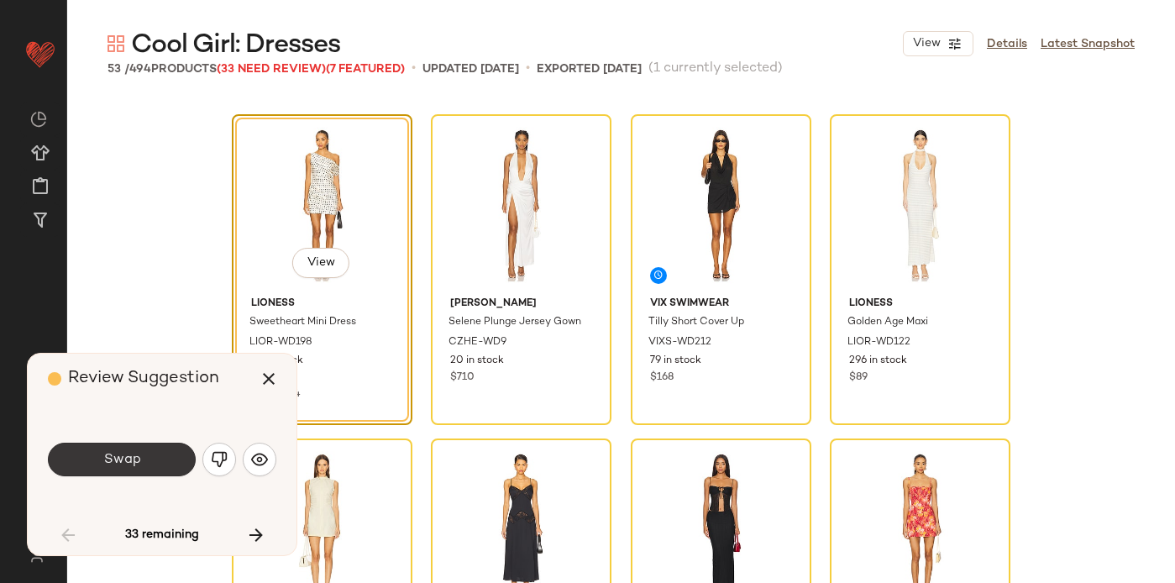
click at [151, 455] on button "Swap" at bounding box center [122, 460] width 148 height 34
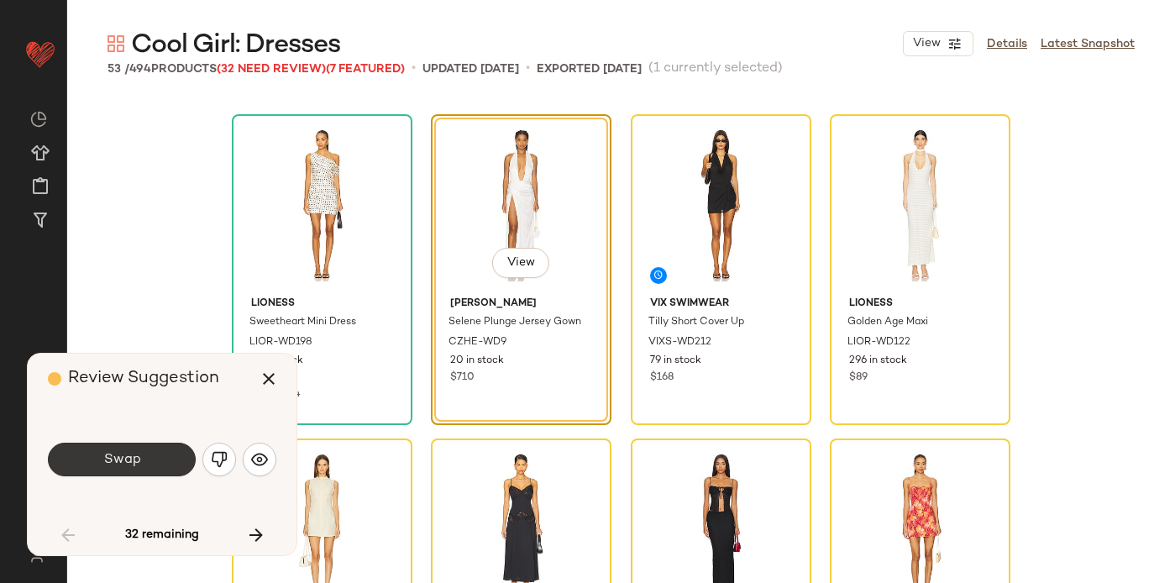
click at [149, 454] on button "Swap" at bounding box center [122, 460] width 148 height 34
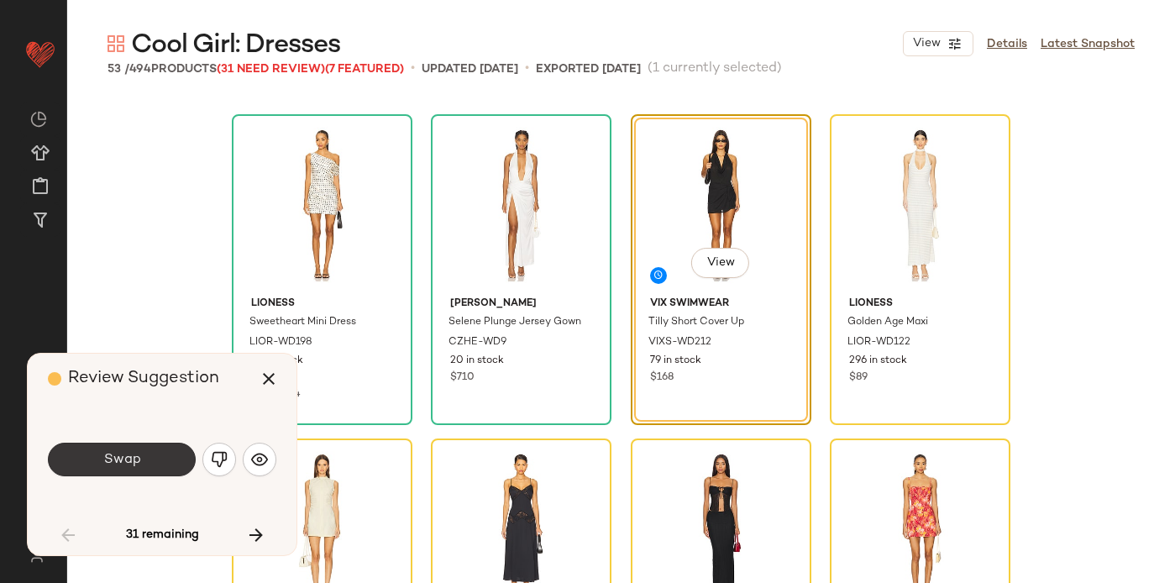
click at [147, 455] on button "Swap" at bounding box center [122, 460] width 148 height 34
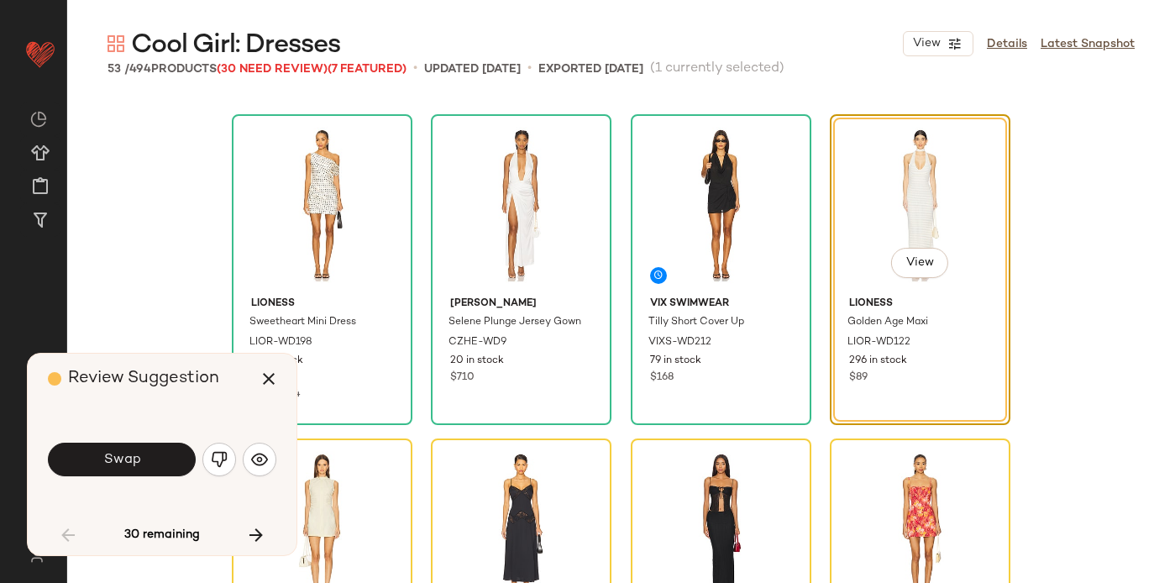
click at [145, 454] on button "Swap" at bounding box center [122, 460] width 148 height 34
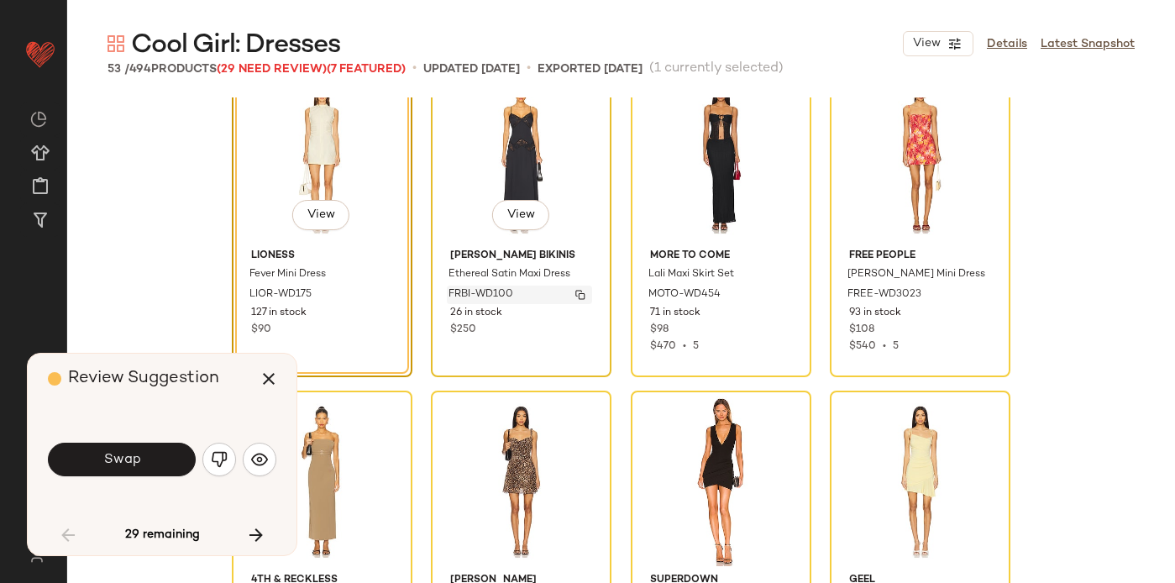
scroll to position [1992, 0]
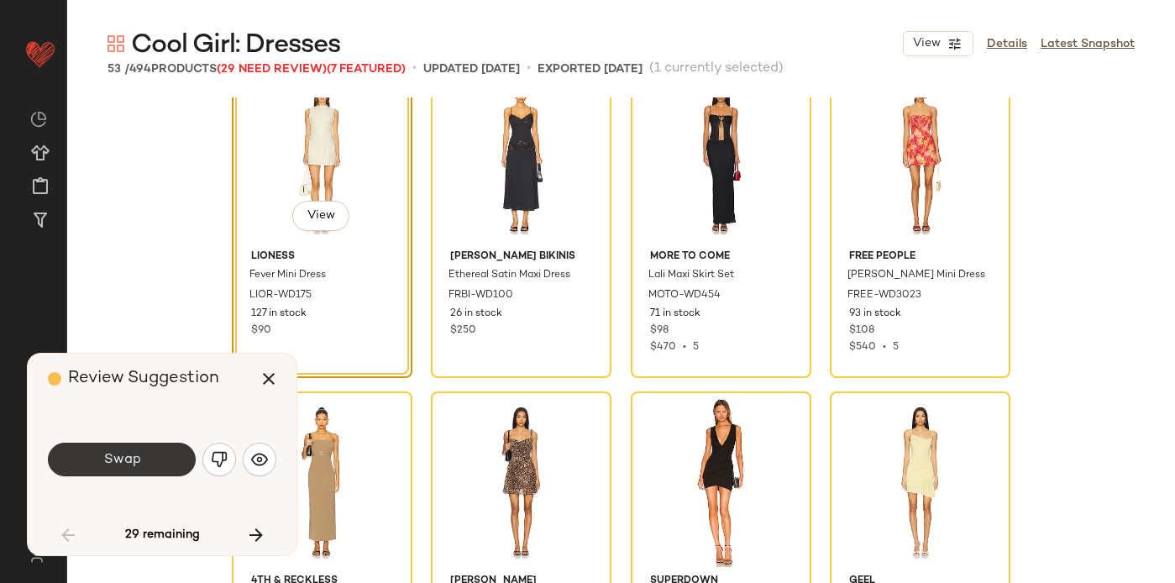
click at [142, 457] on button "Swap" at bounding box center [122, 460] width 148 height 34
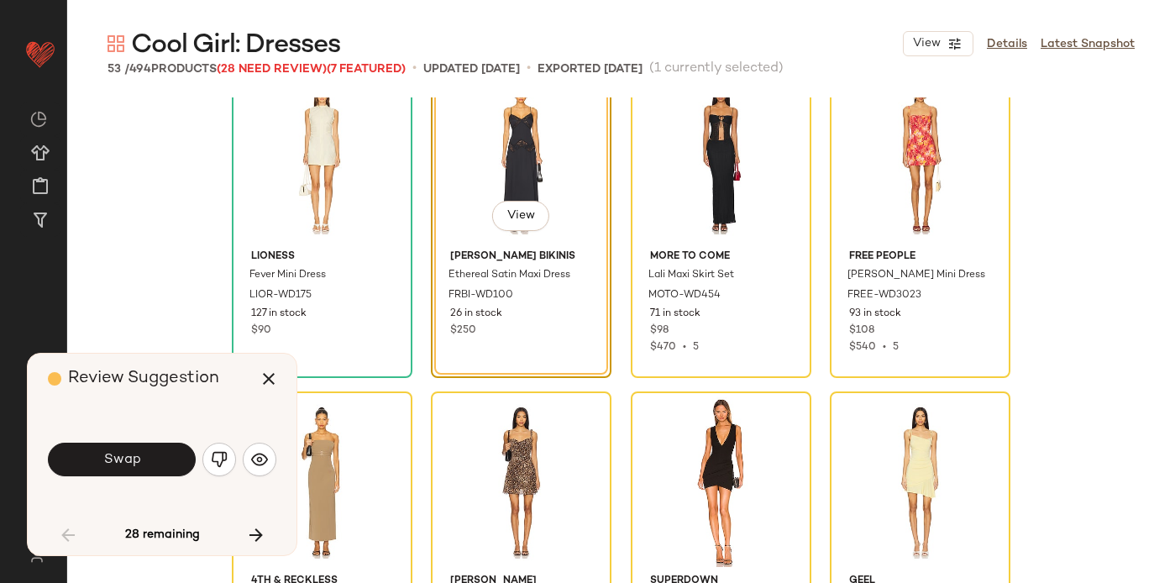
scroll to position [1945, 0]
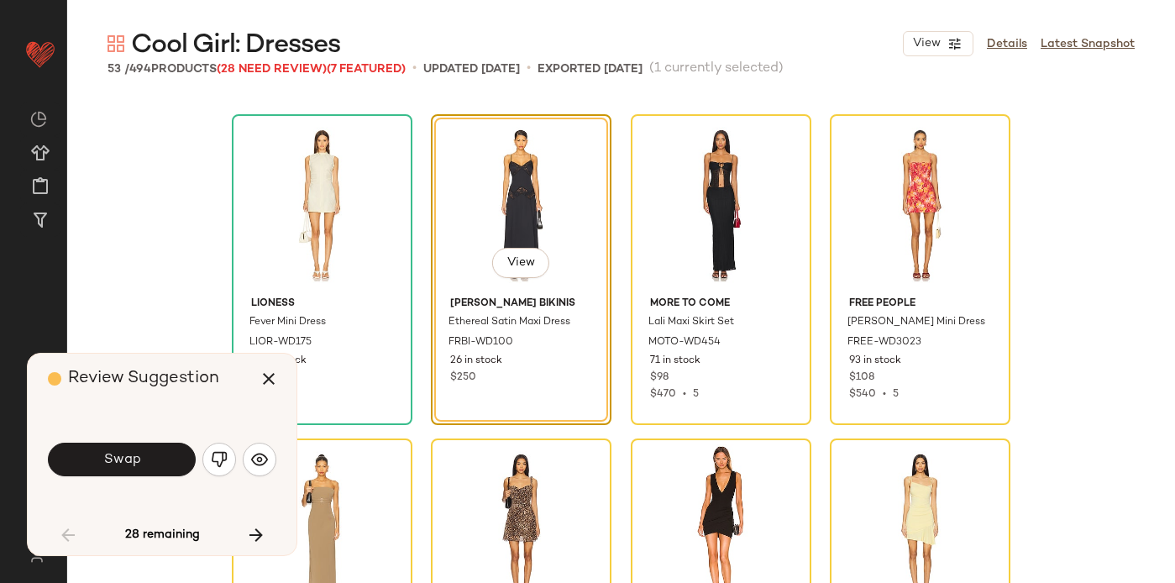
click at [142, 457] on button "Swap" at bounding box center [122, 460] width 148 height 34
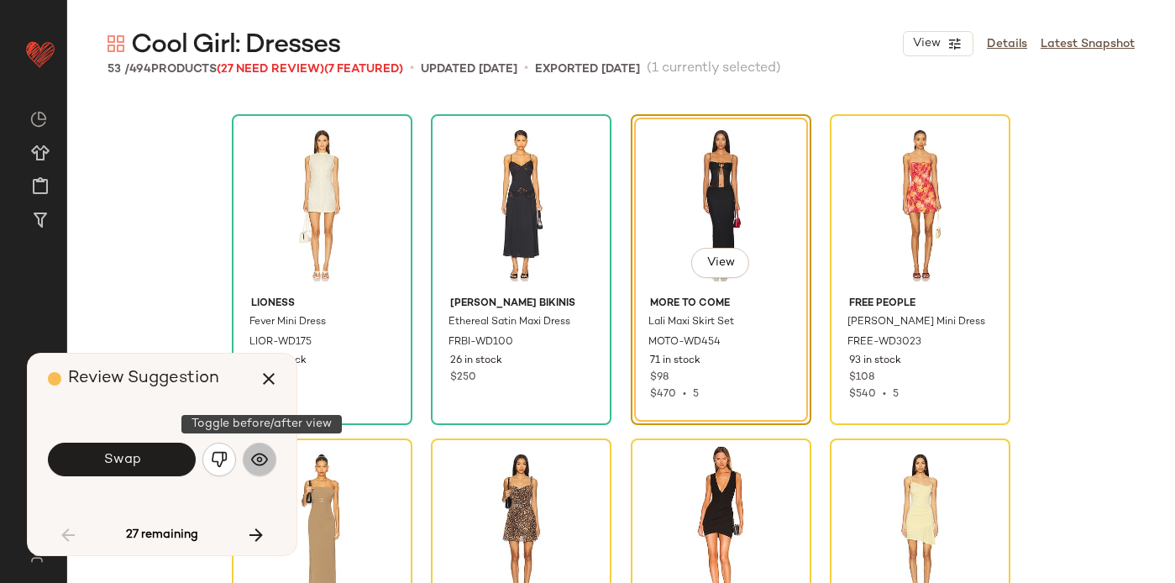
click at [265, 459] on img "button" at bounding box center [259, 459] width 17 height 17
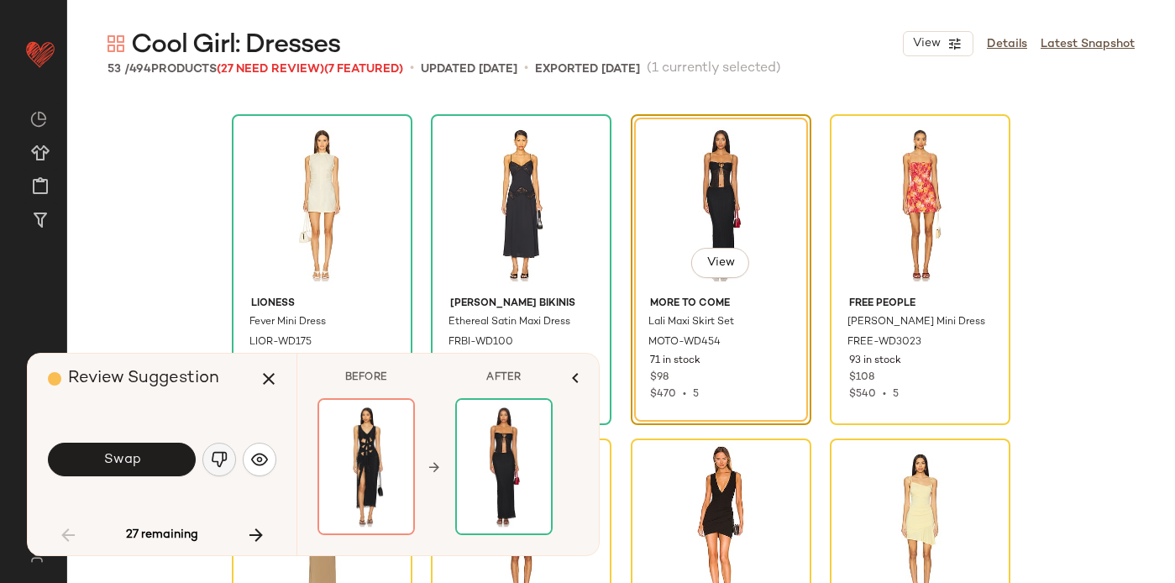
click at [221, 458] on img "button" at bounding box center [219, 459] width 17 height 17
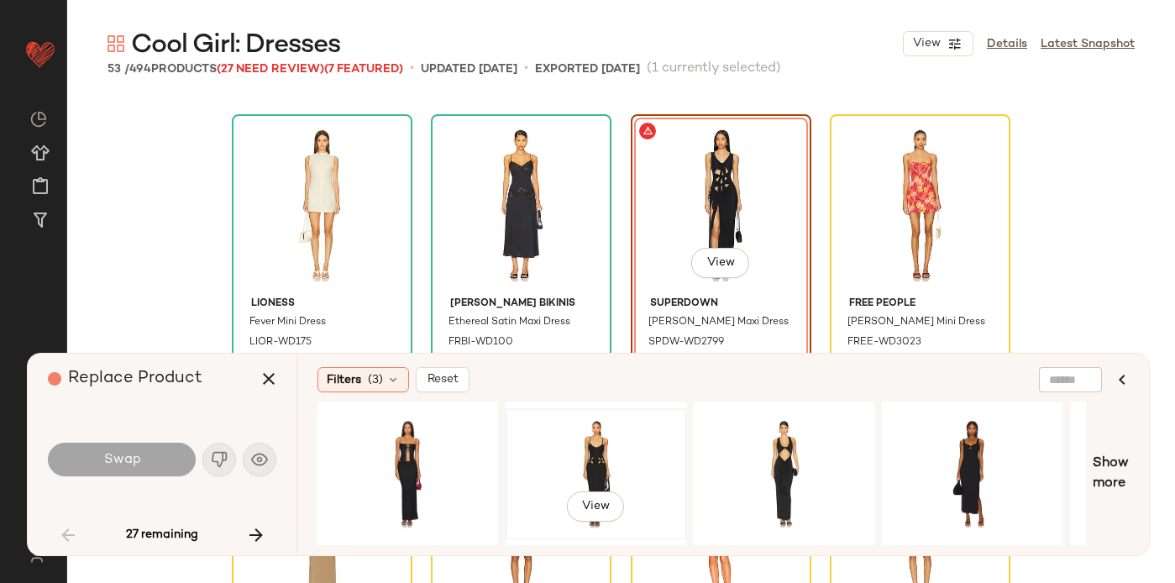
click at [594, 459] on div "View" at bounding box center [596, 473] width 169 height 119
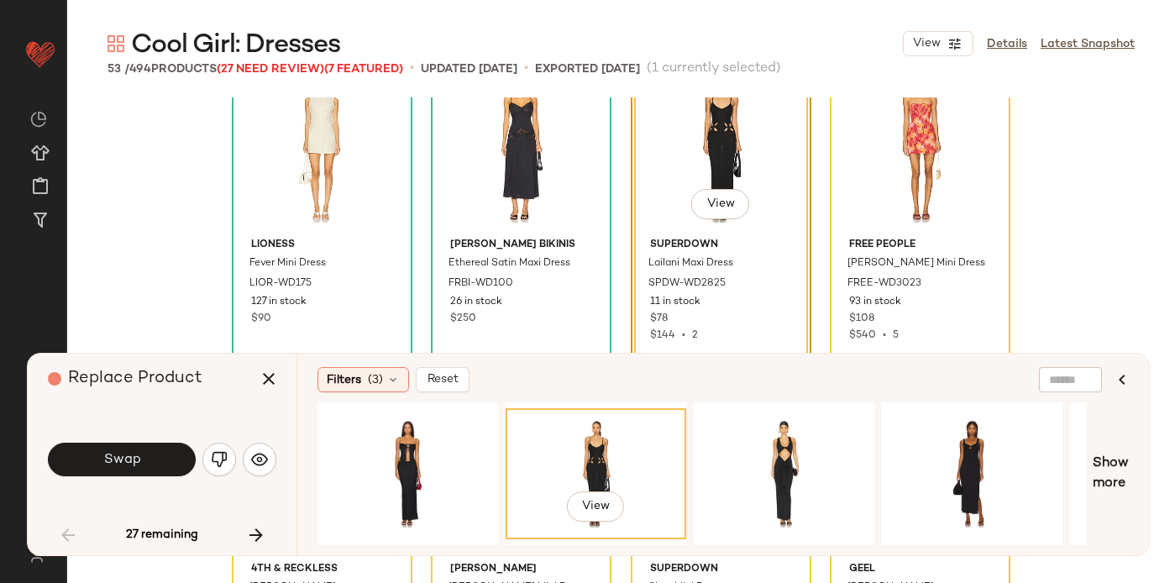
scroll to position [2007, 0]
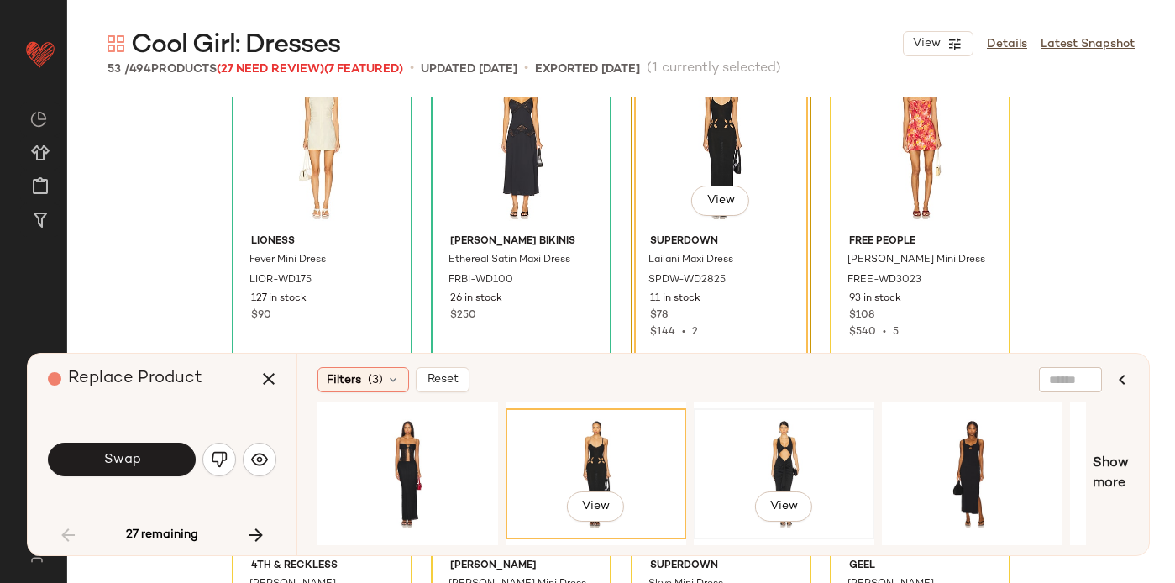
click at [780, 442] on div "View" at bounding box center [784, 473] width 169 height 119
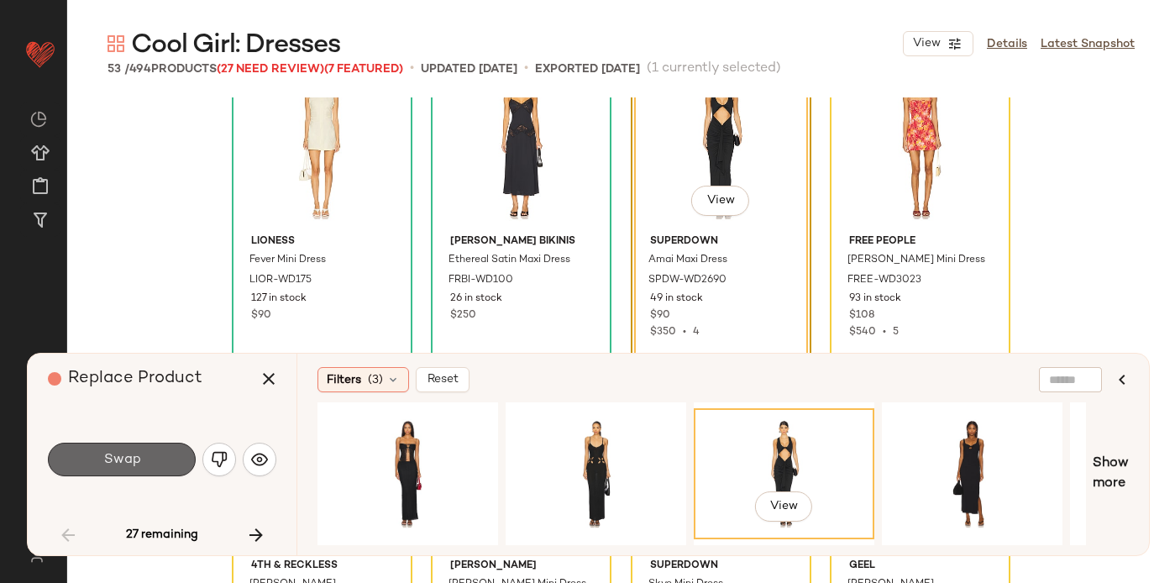
click at [139, 456] on span "Swap" at bounding box center [121, 460] width 38 height 16
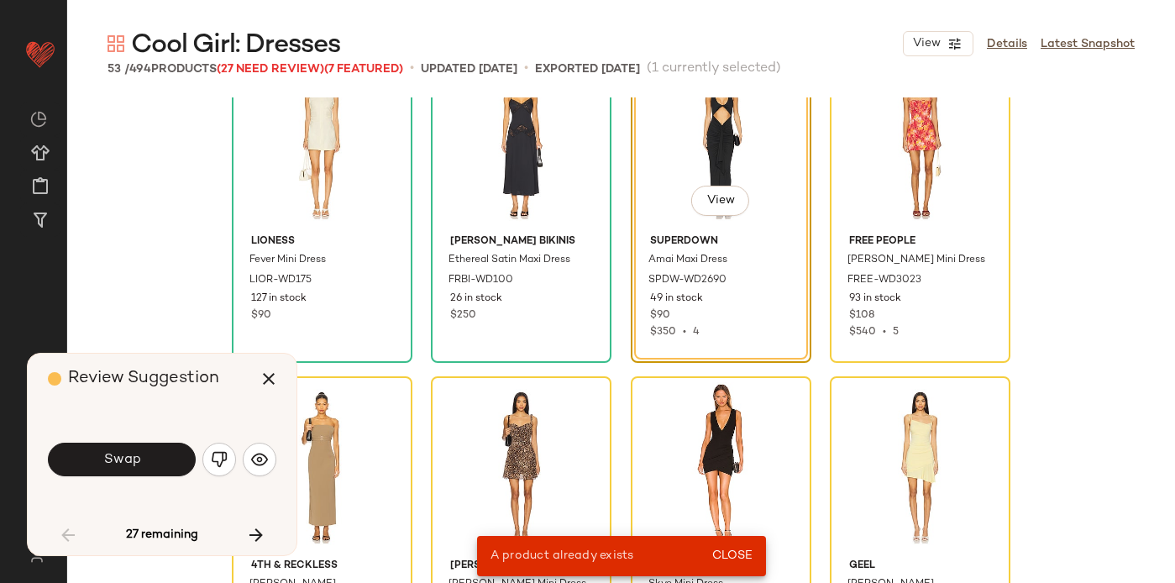
scroll to position [1945, 0]
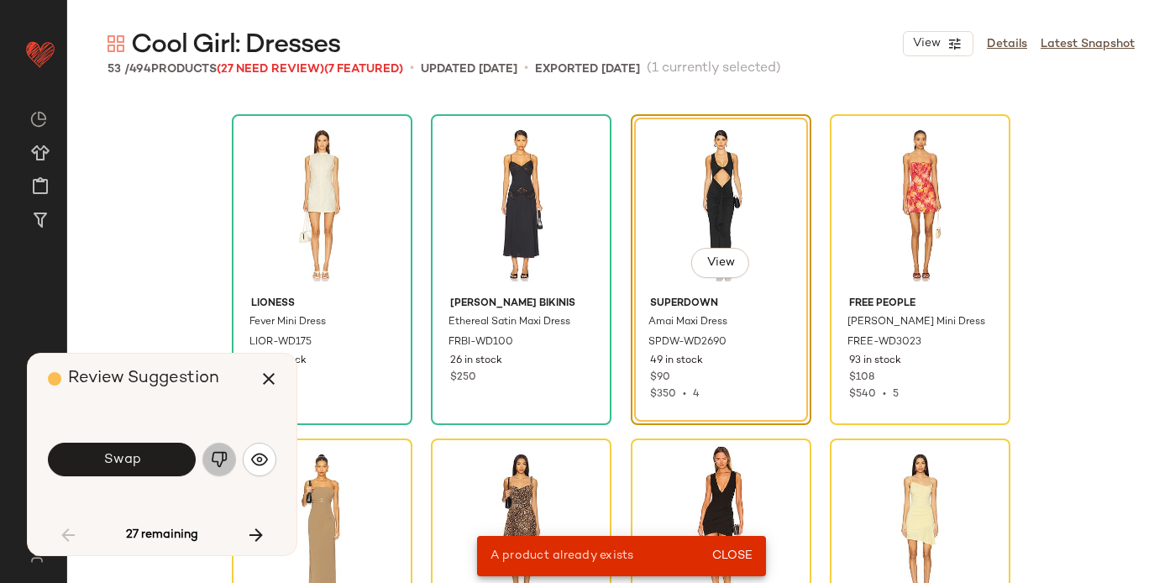
click at [211, 451] on img "button" at bounding box center [219, 459] width 17 height 17
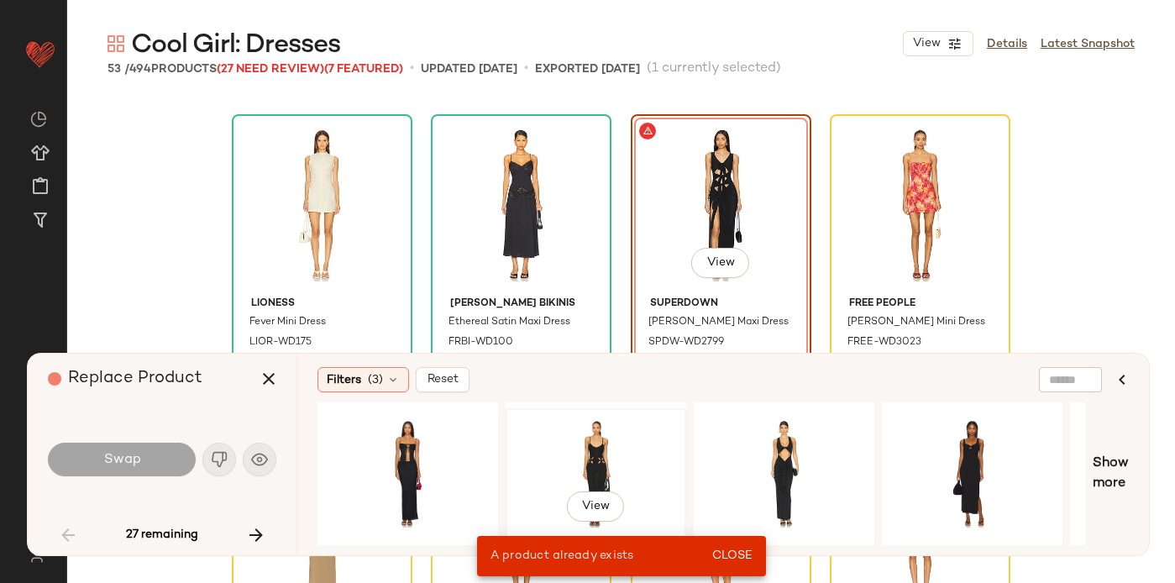
click at [582, 470] on div "View" at bounding box center [596, 473] width 169 height 119
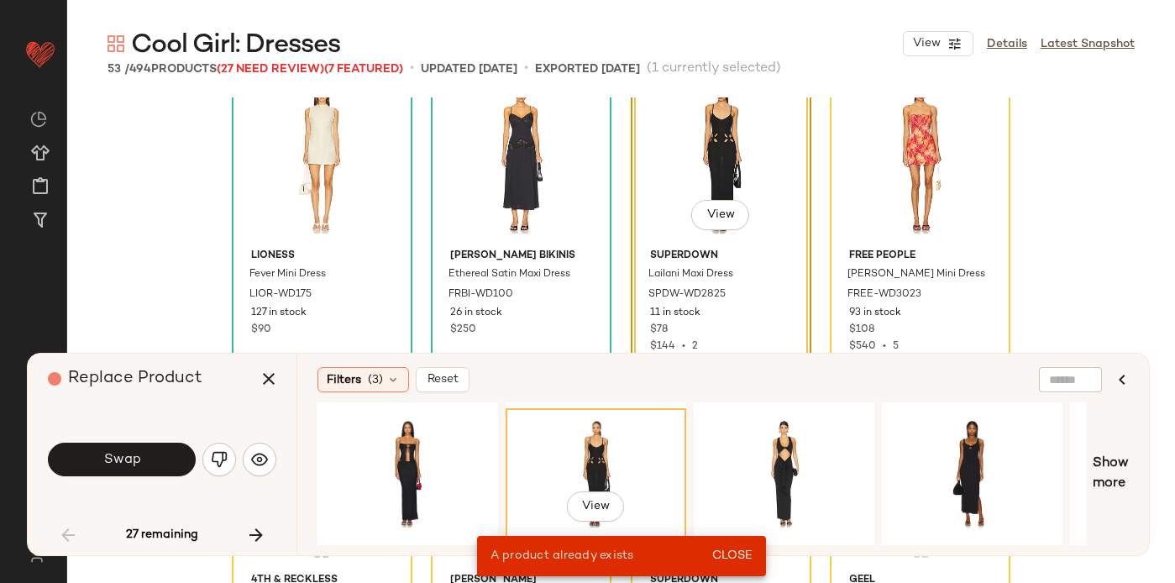
scroll to position [1998, 0]
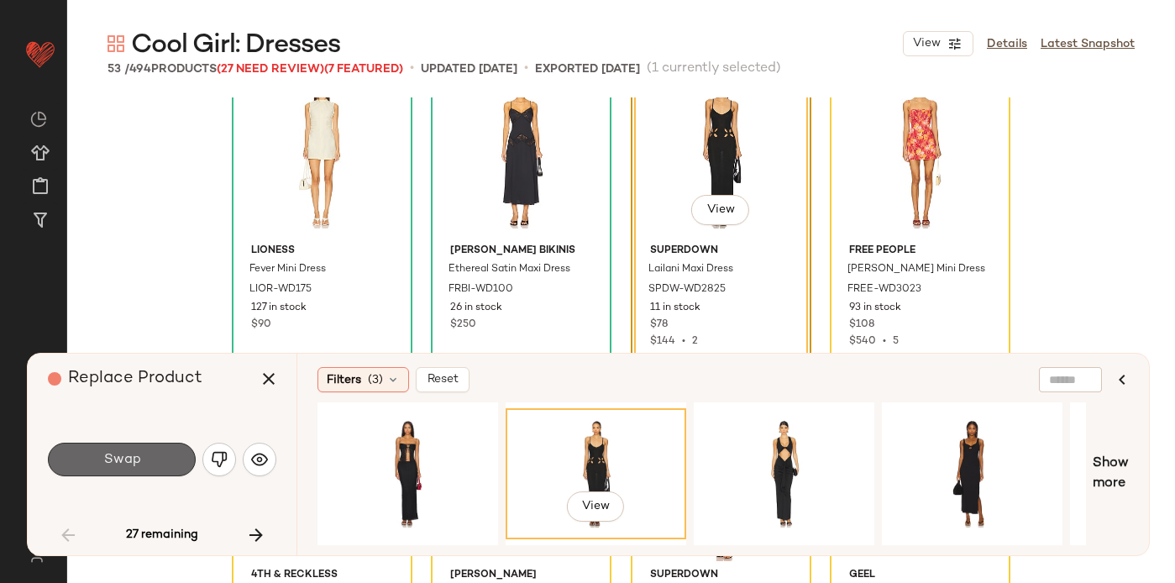
click at [133, 459] on span "Swap" at bounding box center [121, 460] width 38 height 16
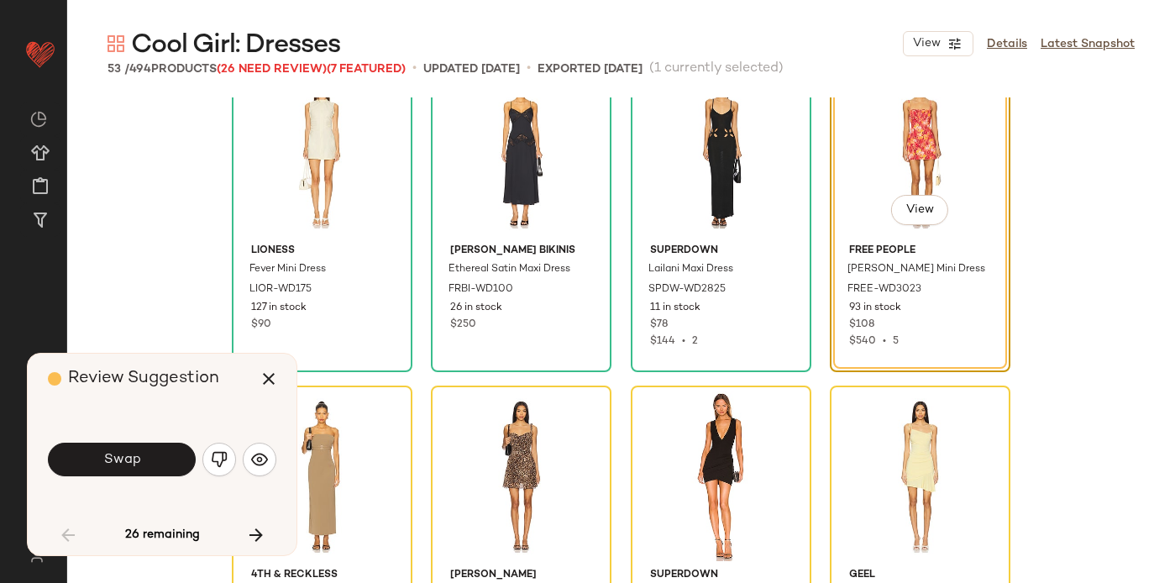
scroll to position [1945, 0]
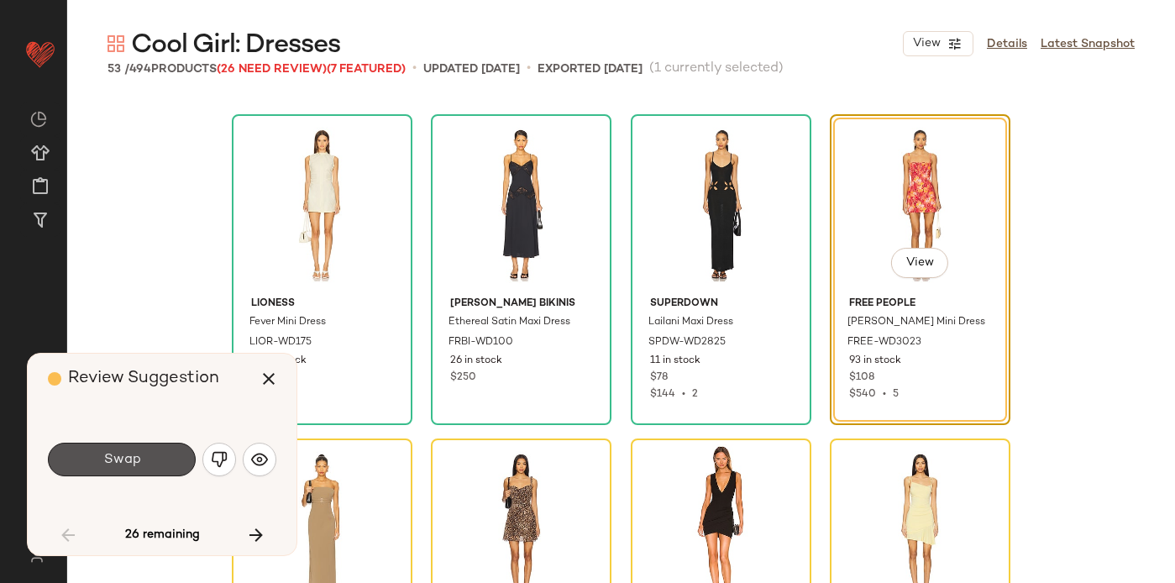
click at [133, 459] on span "Swap" at bounding box center [121, 460] width 38 height 16
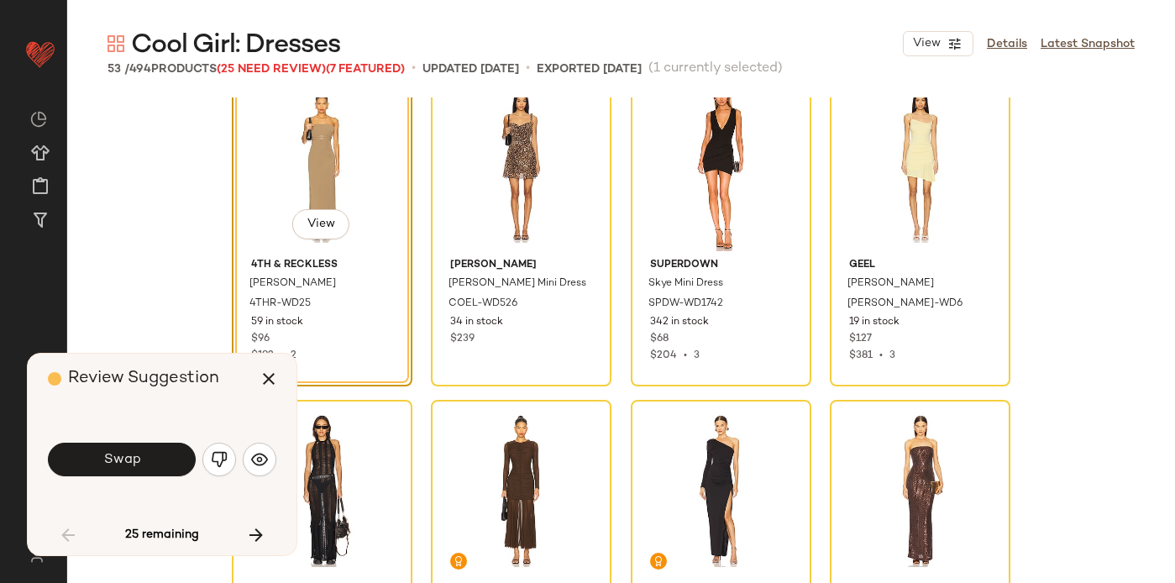
scroll to position [2312, 0]
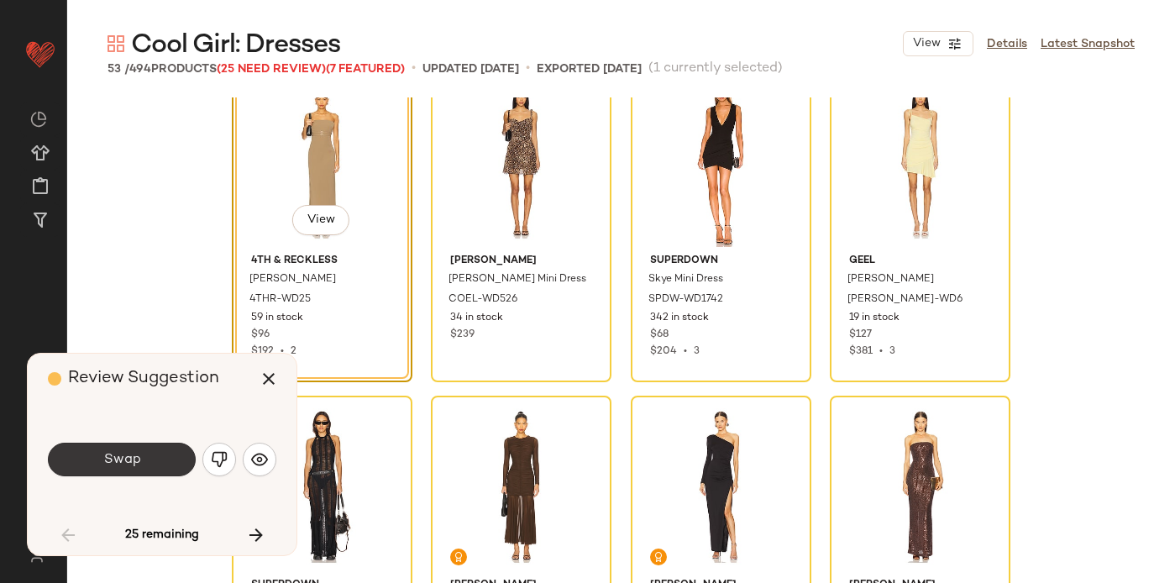
click at [142, 454] on button "Swap" at bounding box center [122, 460] width 148 height 34
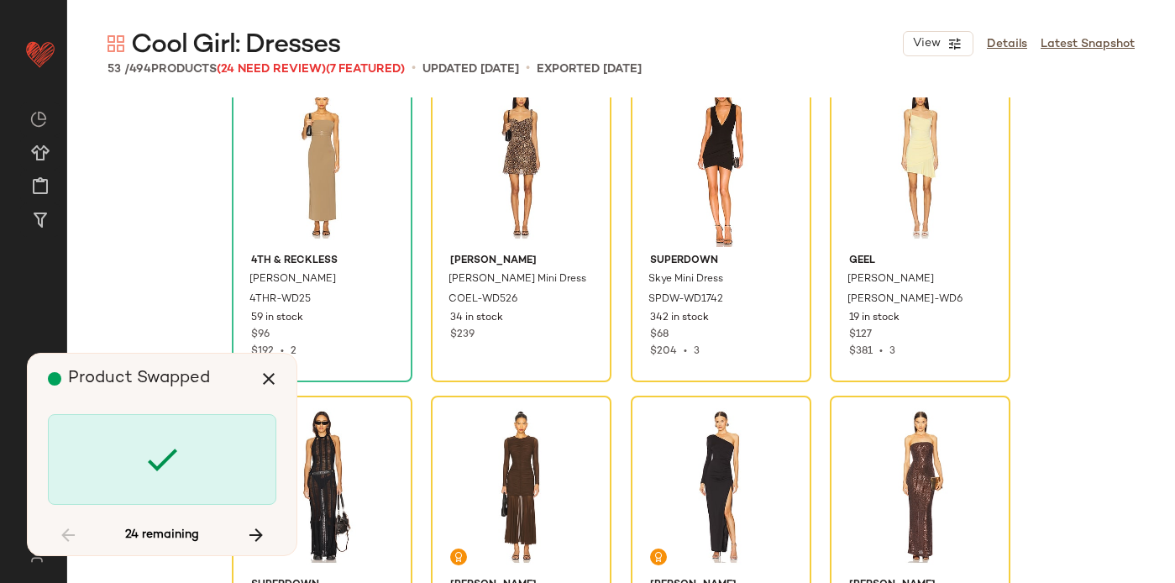
scroll to position [2269, 0]
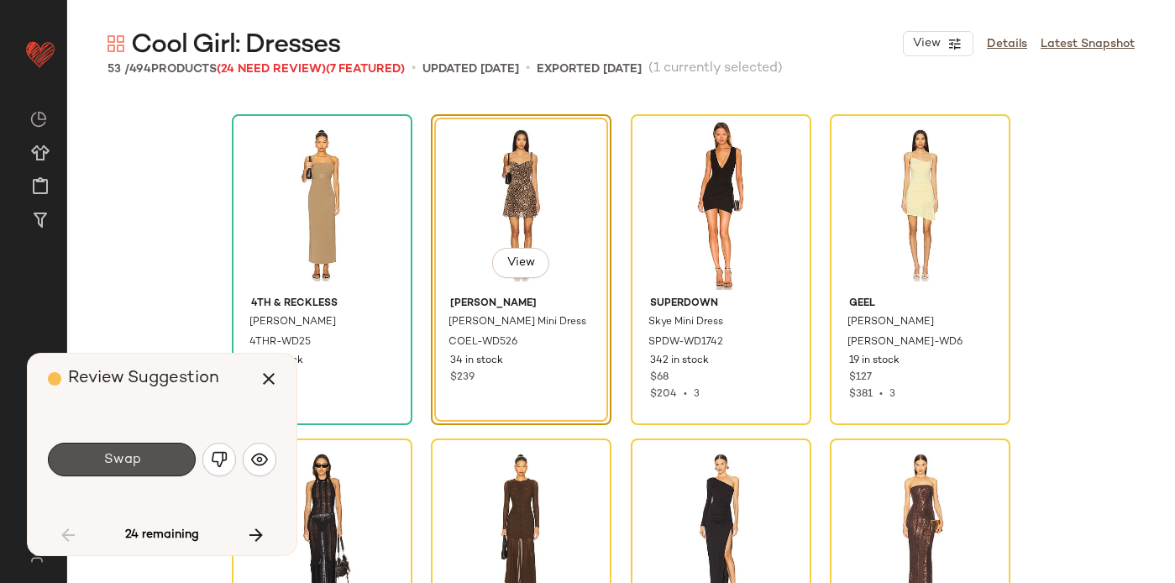
click at [142, 454] on button "Swap" at bounding box center [122, 460] width 148 height 34
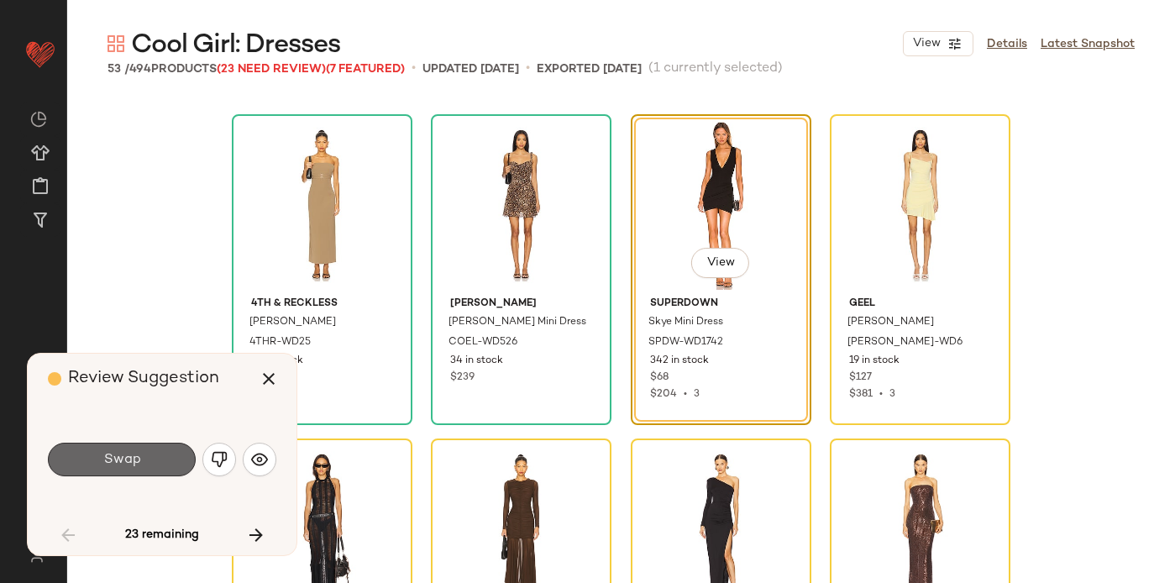
click at [151, 454] on button "Swap" at bounding box center [122, 460] width 148 height 34
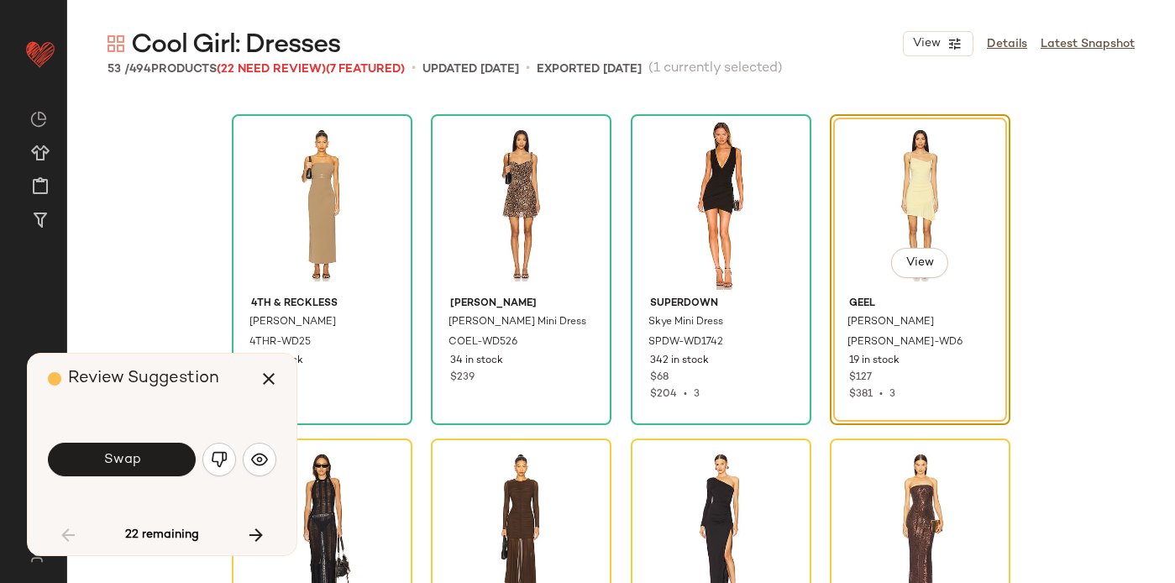
click at [151, 454] on button "Swap" at bounding box center [122, 460] width 148 height 34
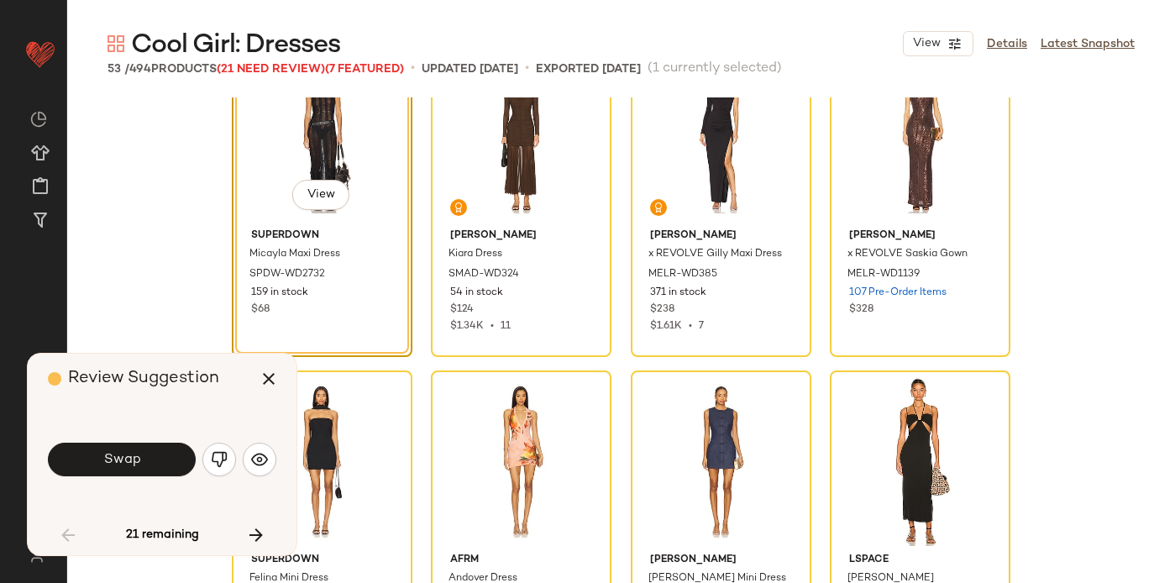
scroll to position [2664, 0]
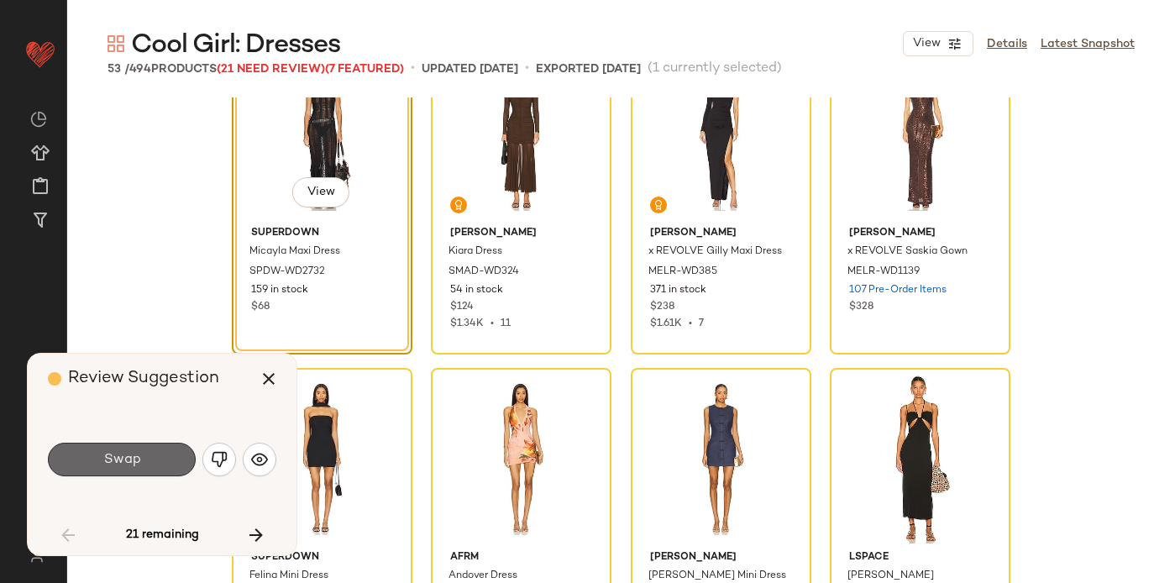
click at [155, 457] on button "Swap" at bounding box center [122, 460] width 148 height 34
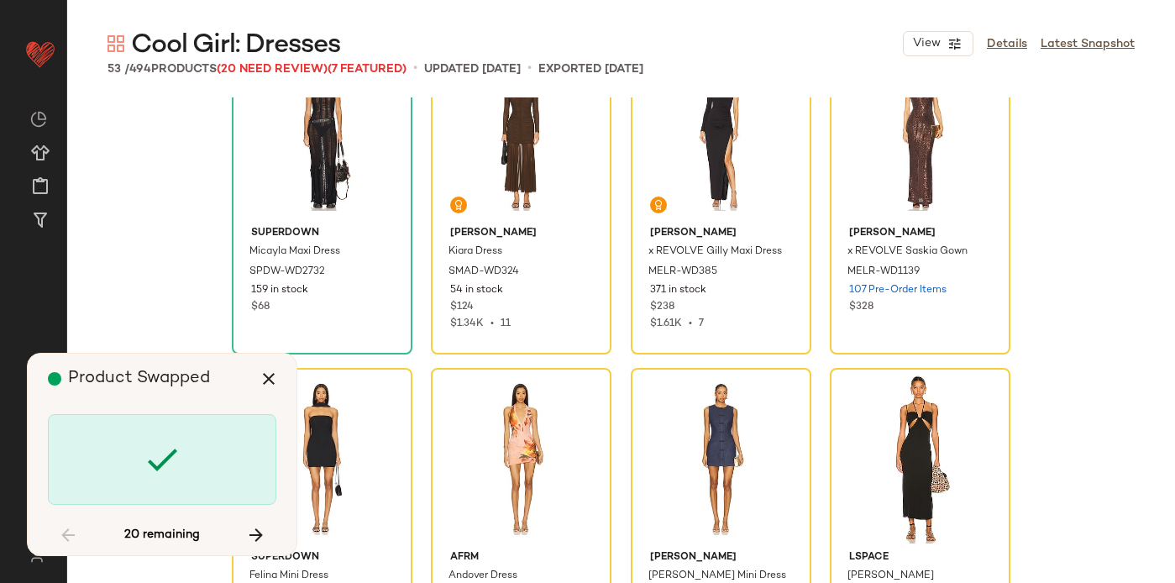
scroll to position [2594, 0]
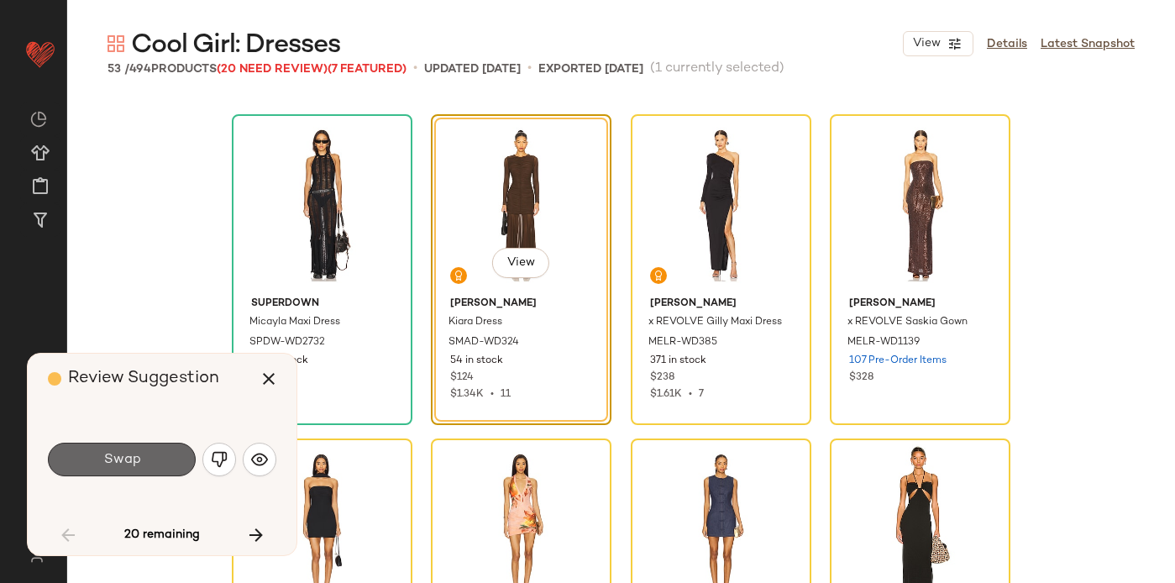
click at [155, 459] on button "Swap" at bounding box center [122, 460] width 148 height 34
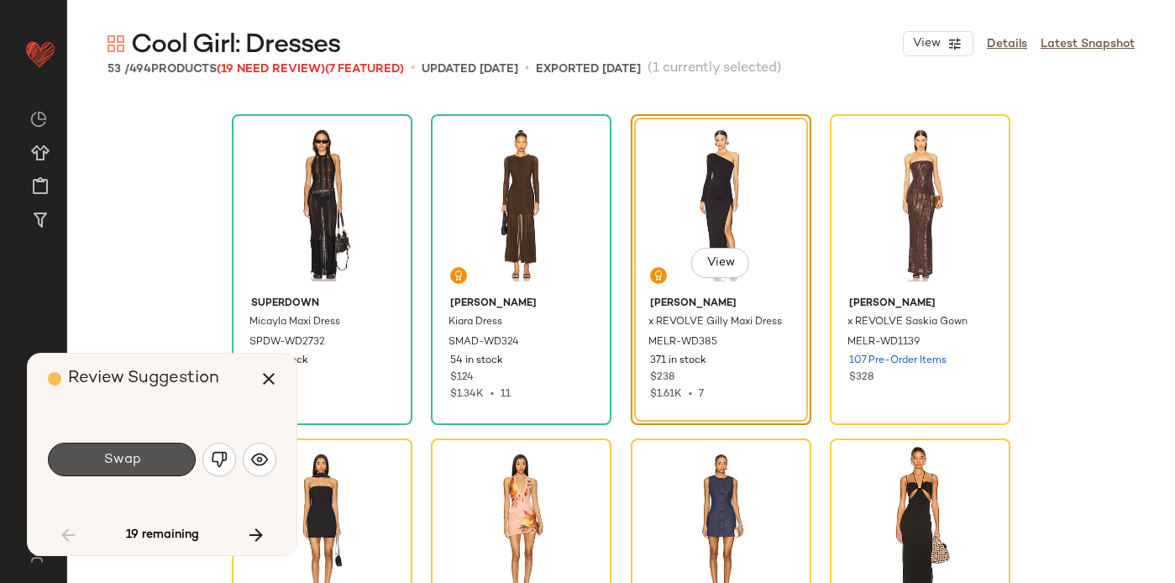
click at [155, 459] on button "Swap" at bounding box center [122, 460] width 148 height 34
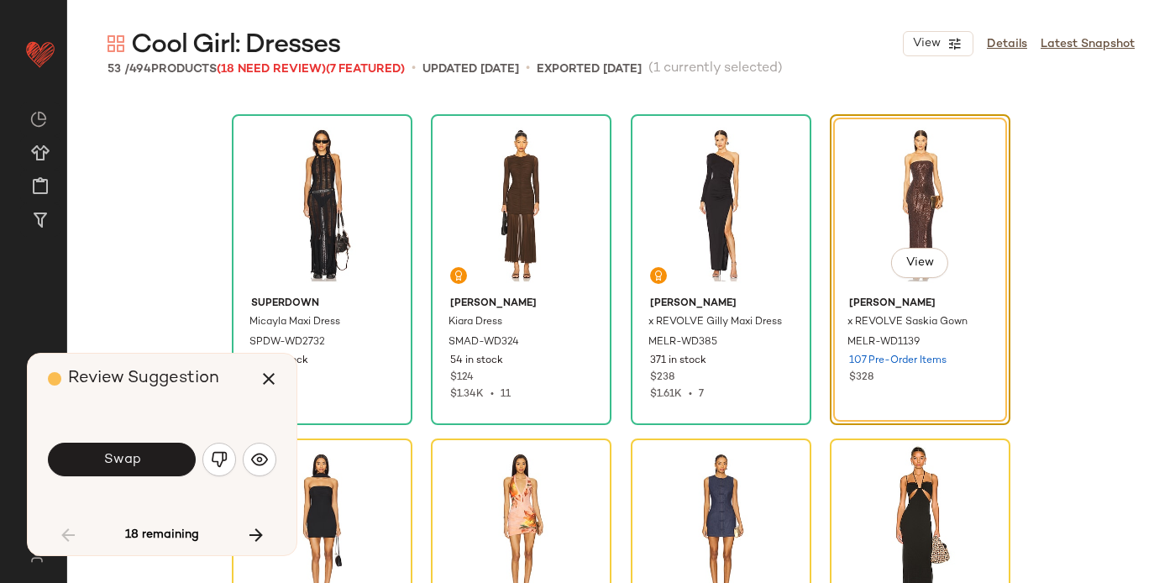
click at [139, 466] on span "Swap" at bounding box center [121, 460] width 38 height 16
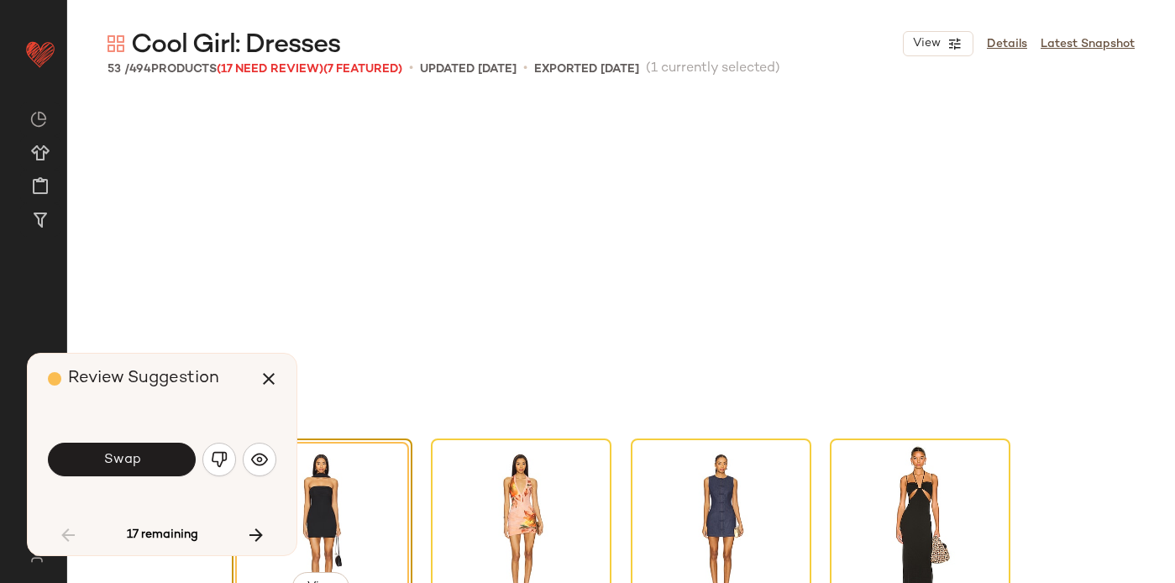
scroll to position [2918, 0]
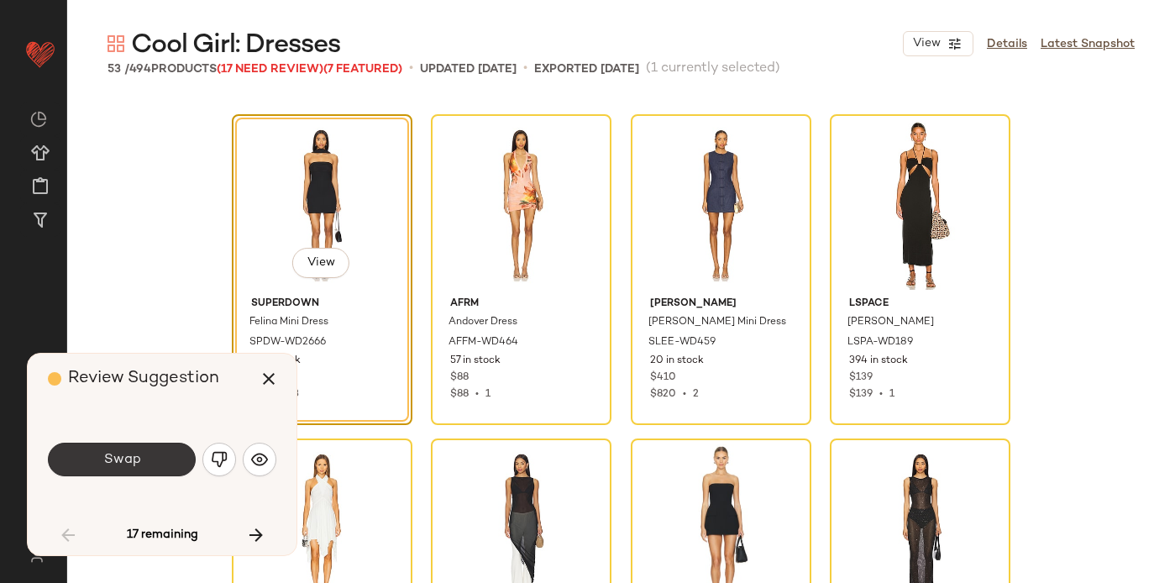
click at [139, 467] on button "Swap" at bounding box center [122, 460] width 148 height 34
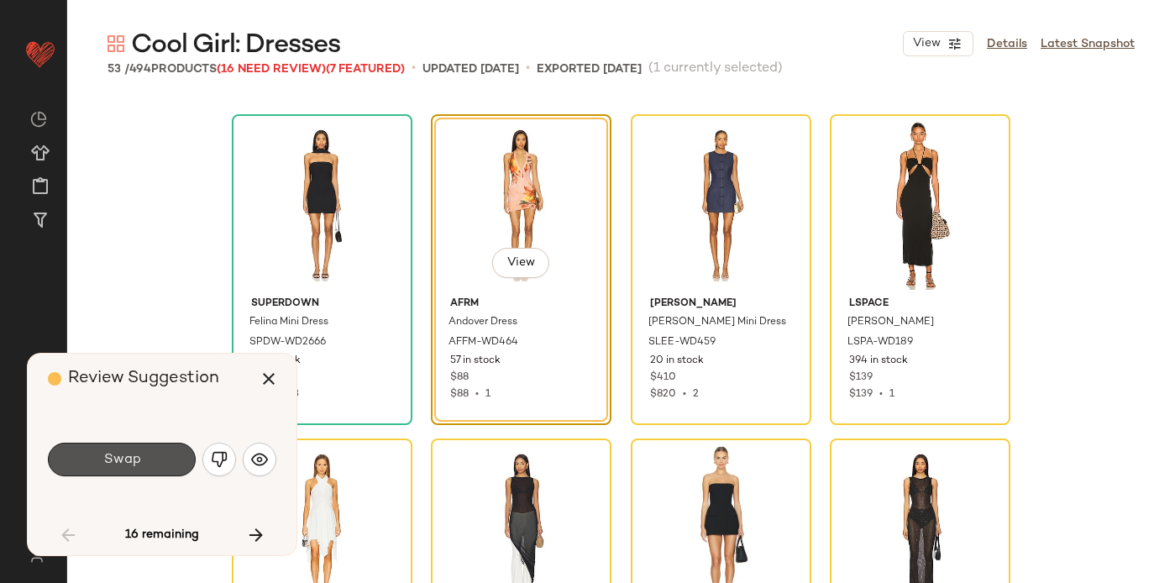
click at [139, 467] on button "Swap" at bounding box center [122, 460] width 148 height 34
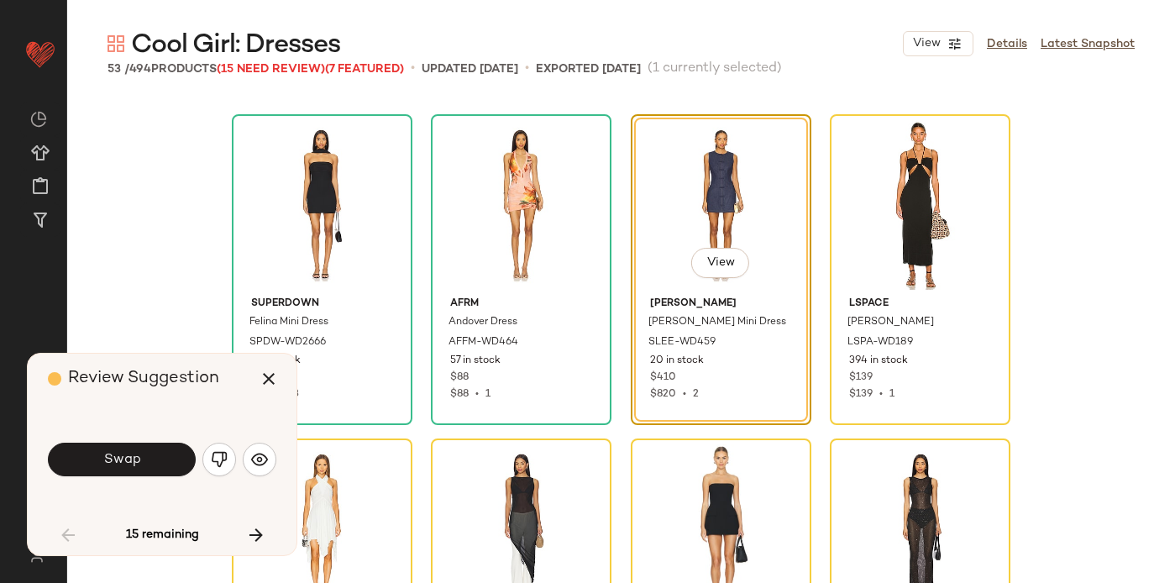
click at [139, 467] on button "Swap" at bounding box center [122, 460] width 148 height 34
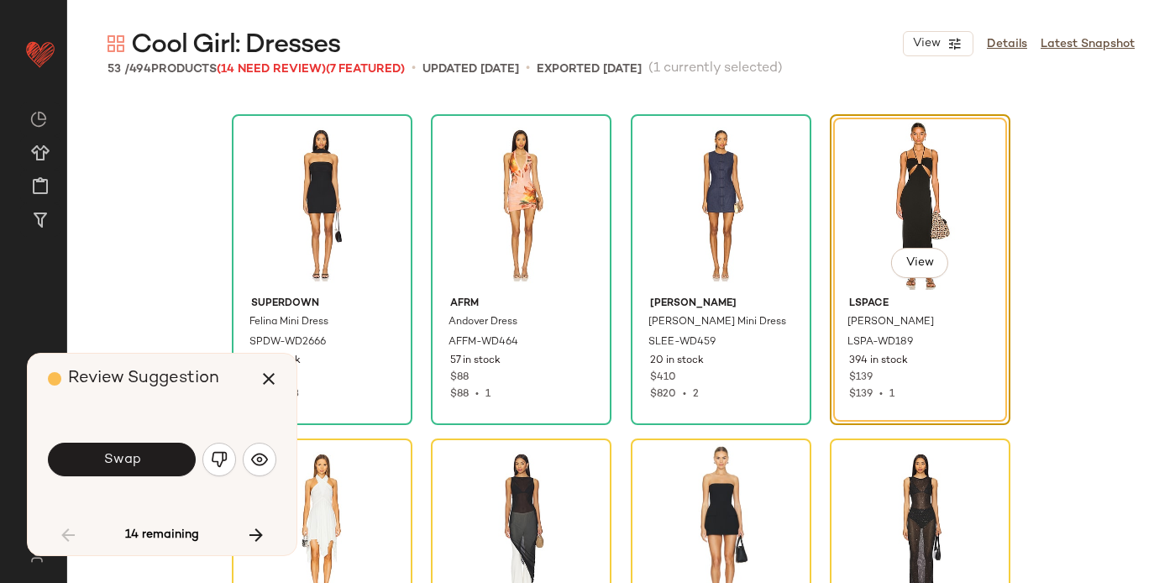
click at [139, 467] on button "Swap" at bounding box center [122, 460] width 148 height 34
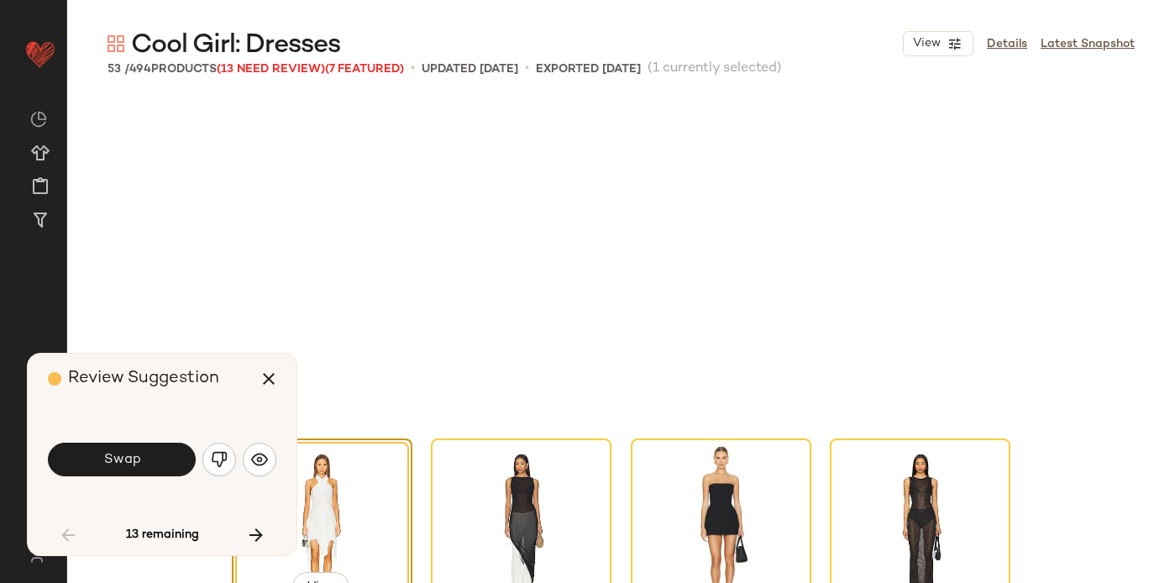
scroll to position [3242, 0]
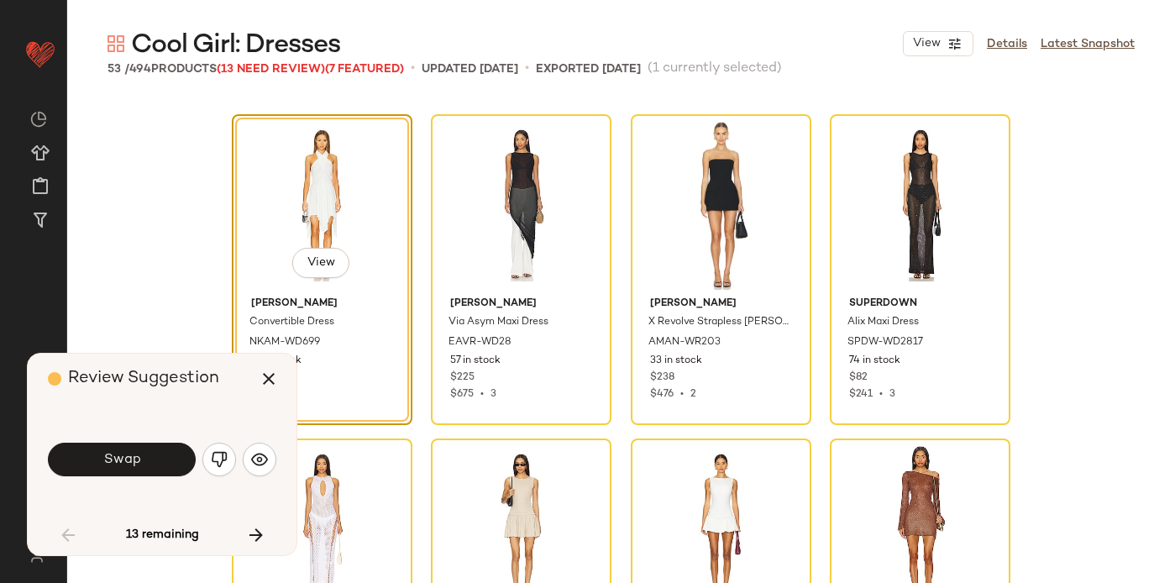
click at [139, 467] on button "Swap" at bounding box center [122, 460] width 148 height 34
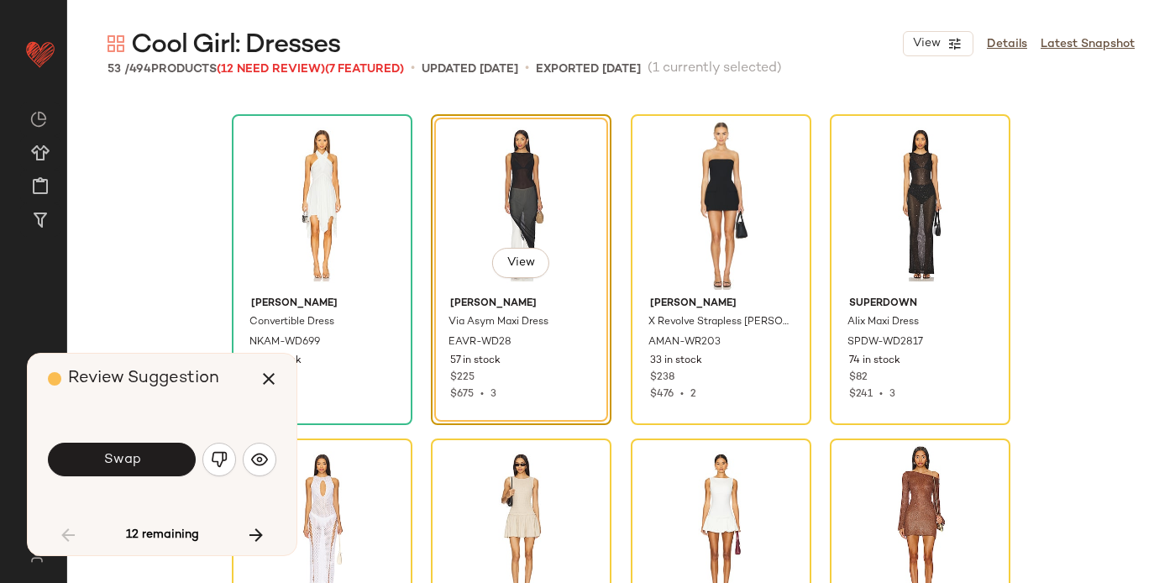
click at [139, 467] on button "Swap" at bounding box center [122, 460] width 148 height 34
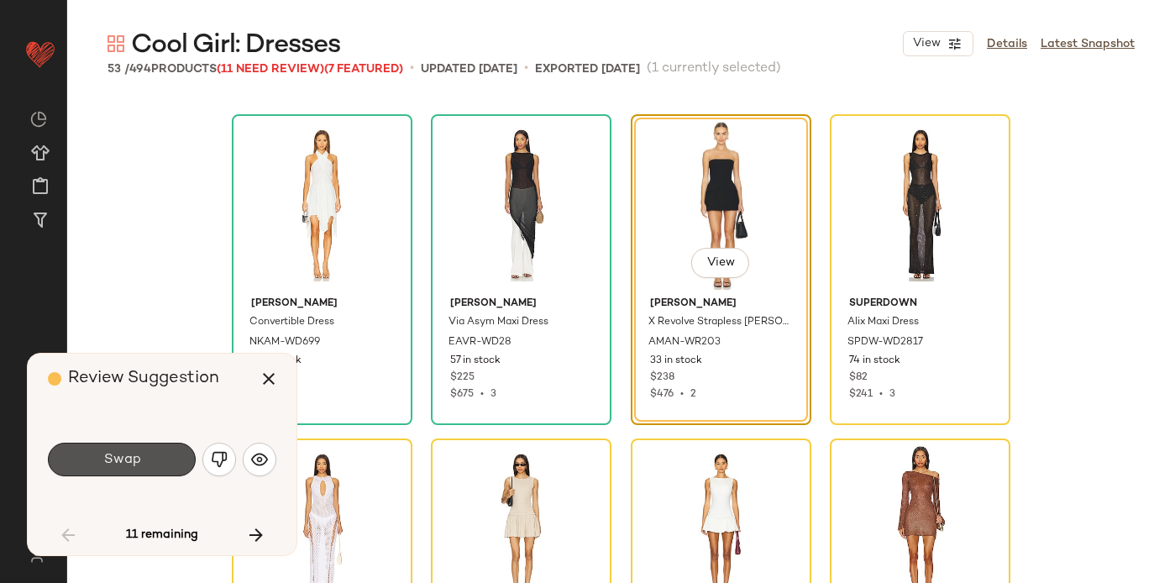
click at [139, 467] on button "Swap" at bounding box center [122, 460] width 148 height 34
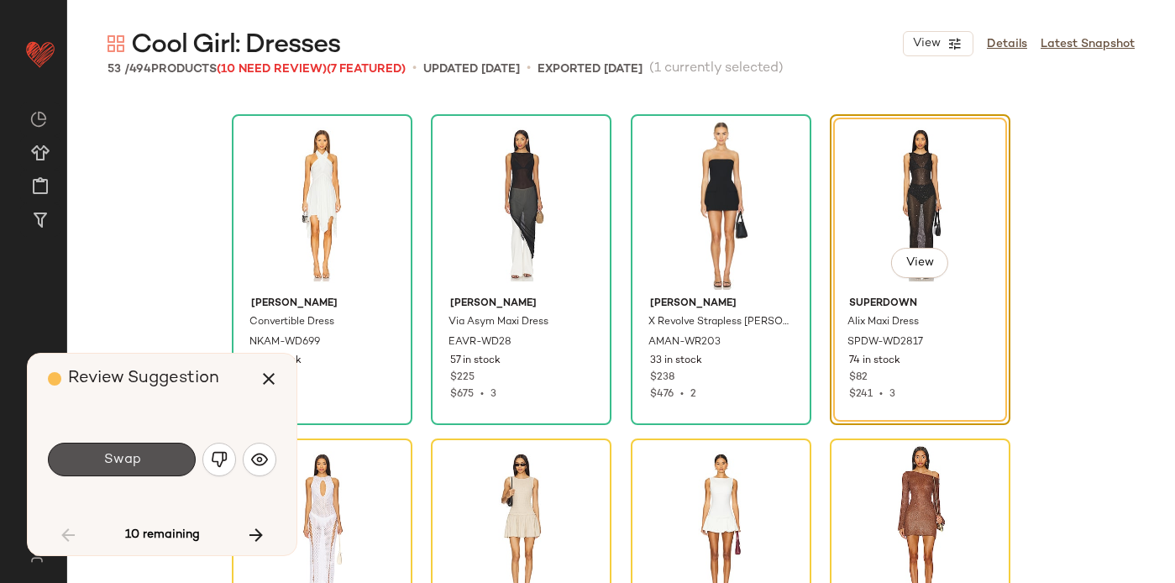
click at [139, 459] on button "Swap" at bounding box center [122, 460] width 148 height 34
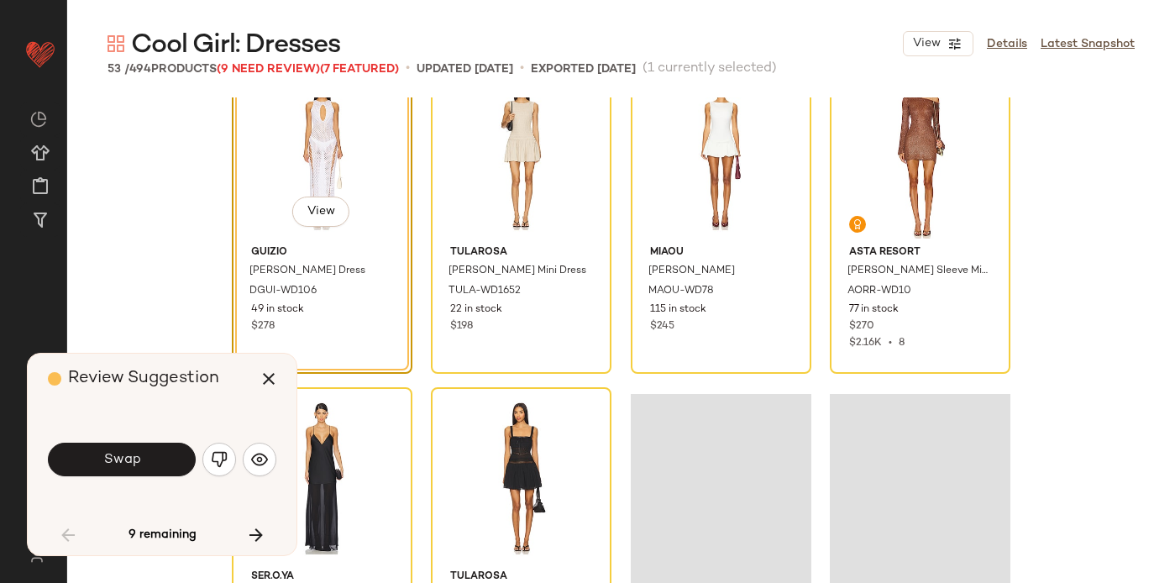
scroll to position [3618, 0]
click at [99, 464] on button "Swap" at bounding box center [122, 460] width 148 height 34
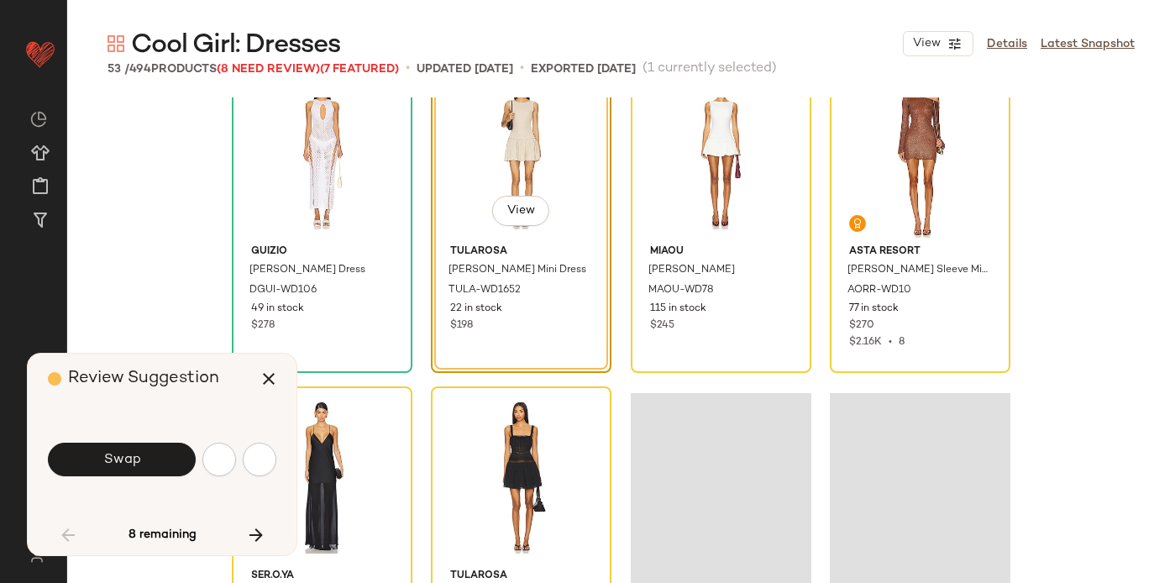
scroll to position [3566, 0]
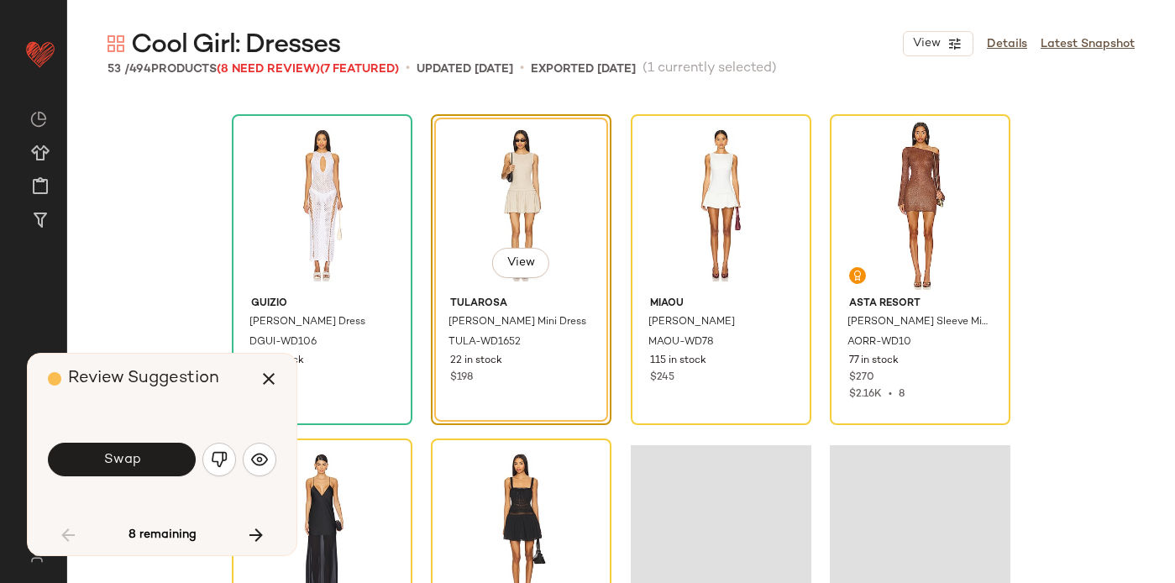
click at [99, 464] on button "Swap" at bounding box center [122, 460] width 148 height 34
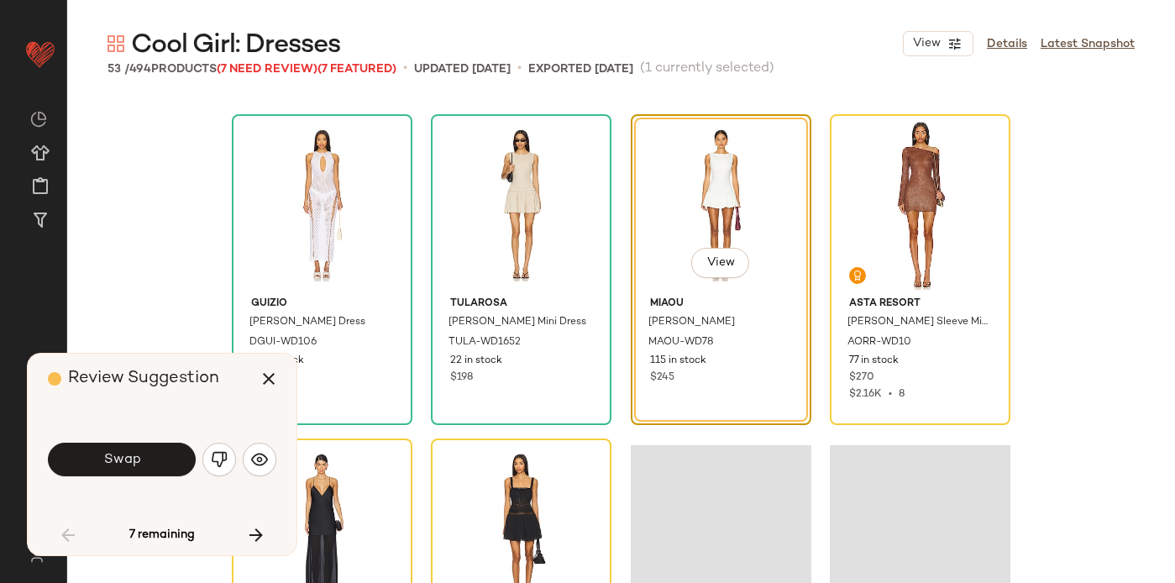
click at [99, 464] on button "Swap" at bounding box center [122, 460] width 148 height 34
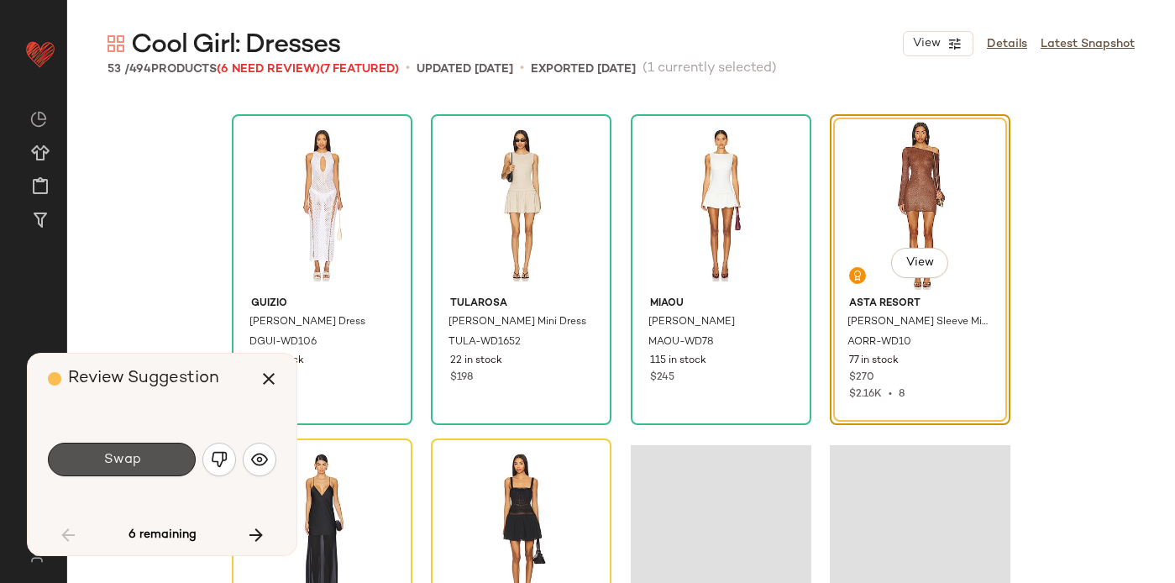
click at [99, 464] on button "Swap" at bounding box center [122, 460] width 148 height 34
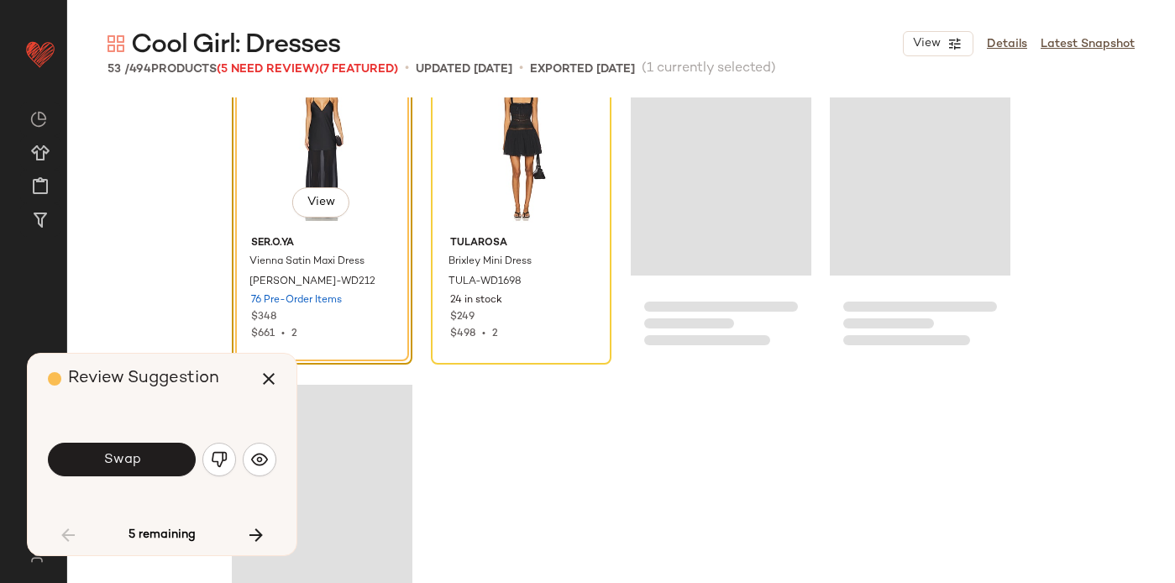
scroll to position [3952, 0]
click at [120, 458] on span "Swap" at bounding box center [121, 460] width 38 height 16
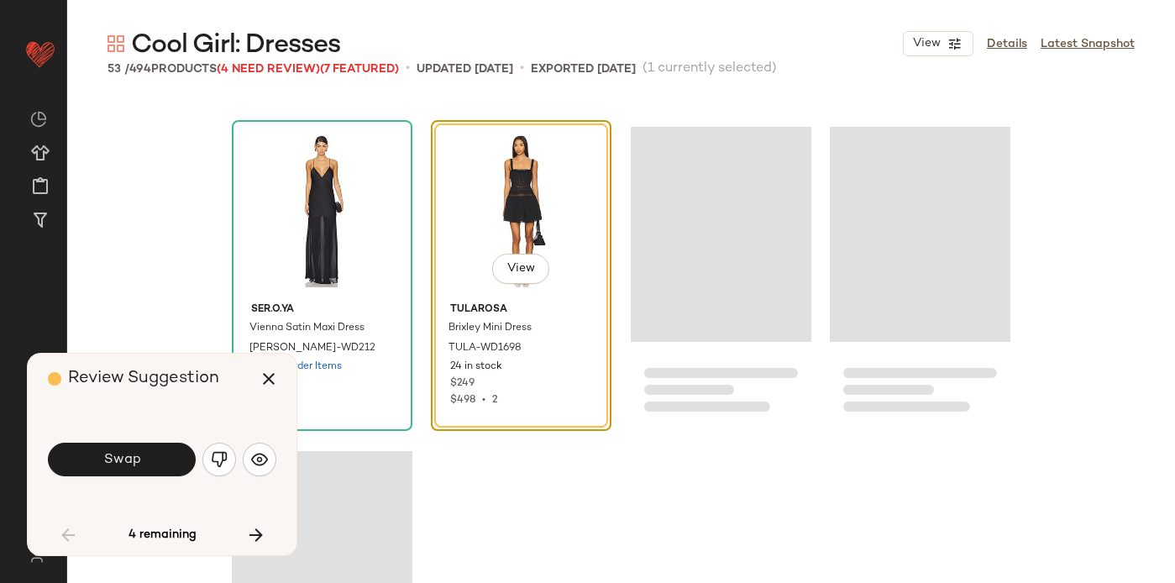
scroll to position [3883, 0]
click at [129, 467] on button "Swap" at bounding box center [122, 460] width 148 height 34
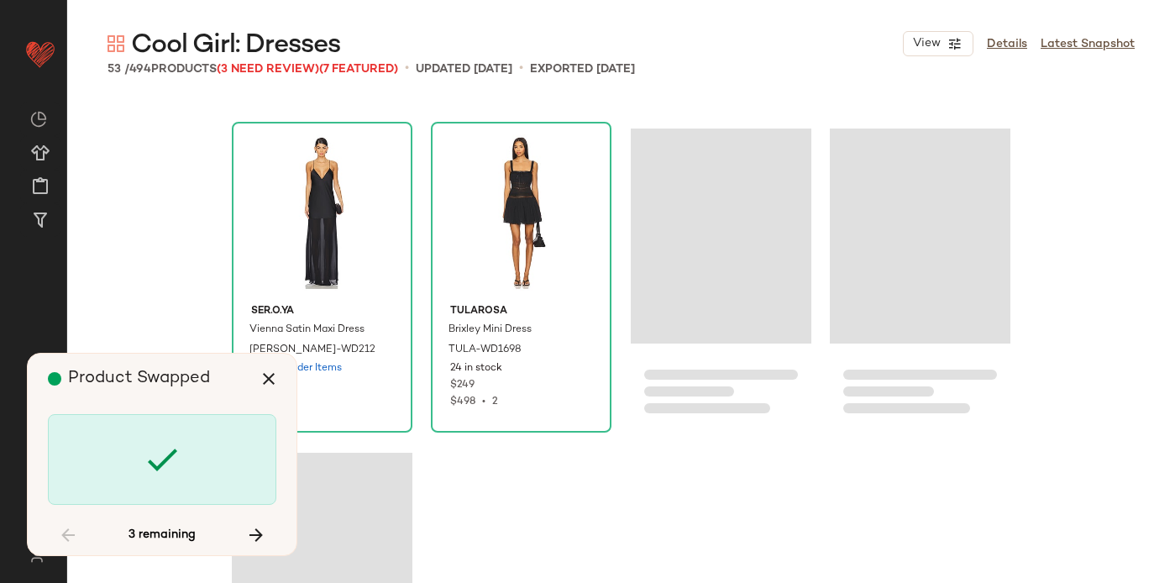
scroll to position [3986, 0]
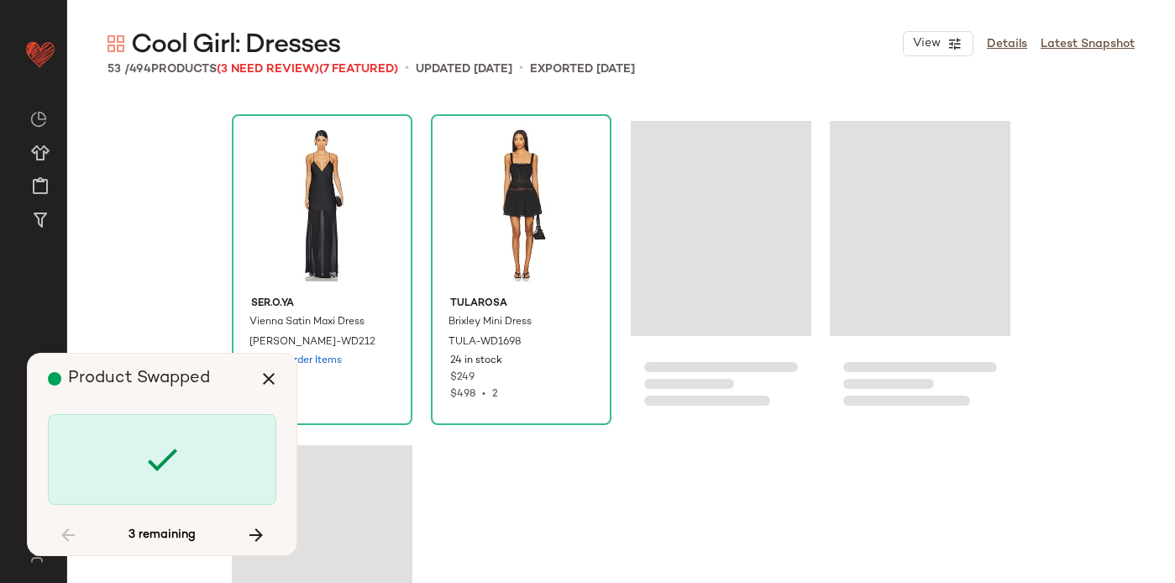
scroll to position [3890, 0]
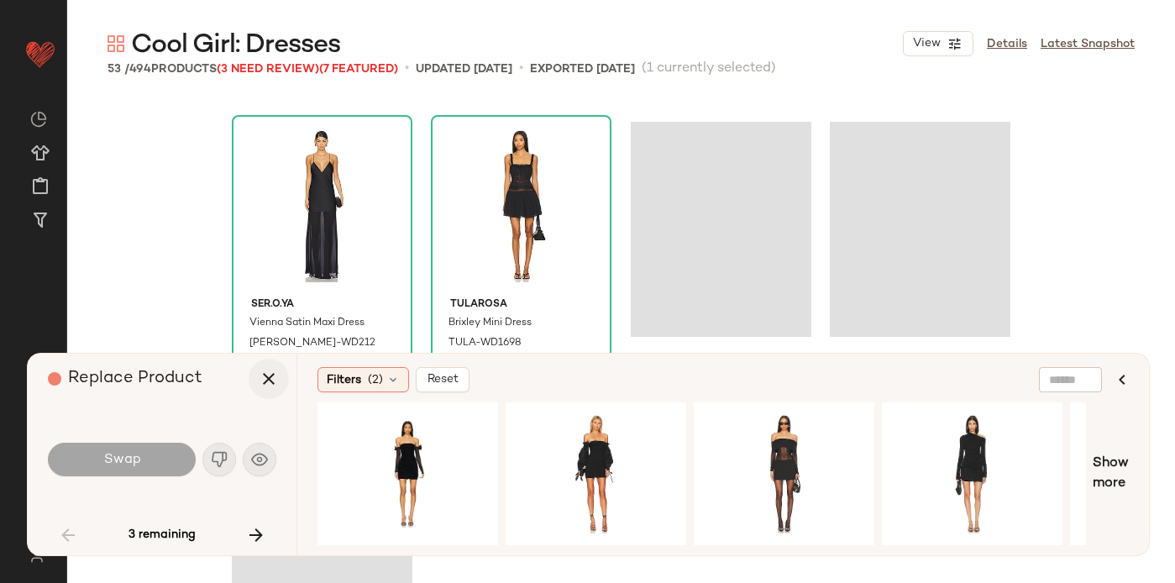
click at [274, 385] on icon "button" at bounding box center [269, 379] width 20 height 20
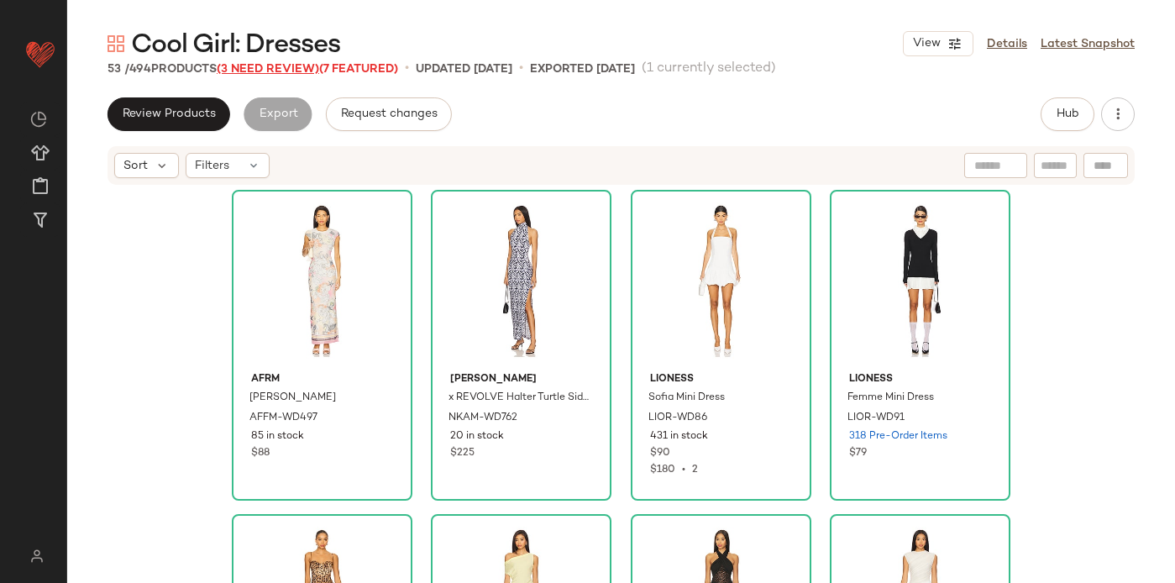
click at [276, 73] on span "(3 Need Review)" at bounding box center [268, 69] width 102 height 13
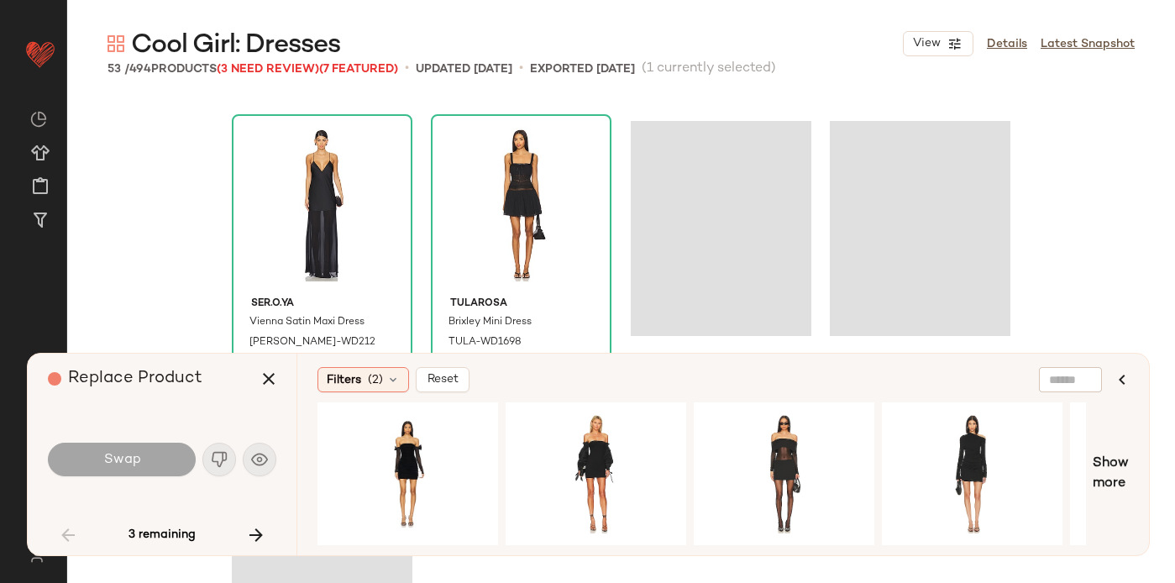
scroll to position [3986, 0]
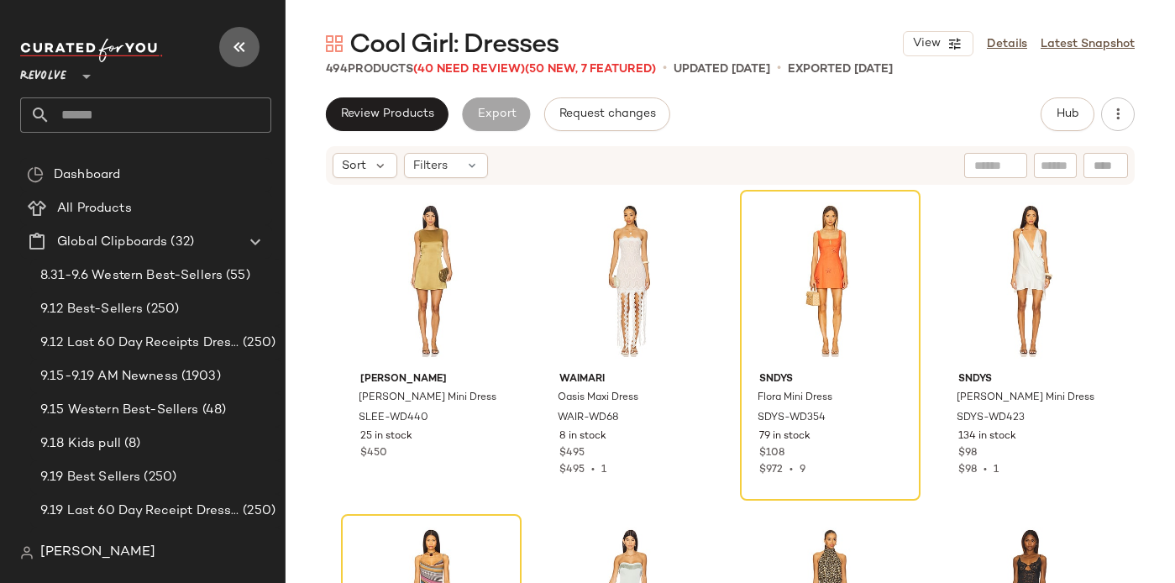
click at [221, 49] on button "button" at bounding box center [239, 47] width 40 height 40
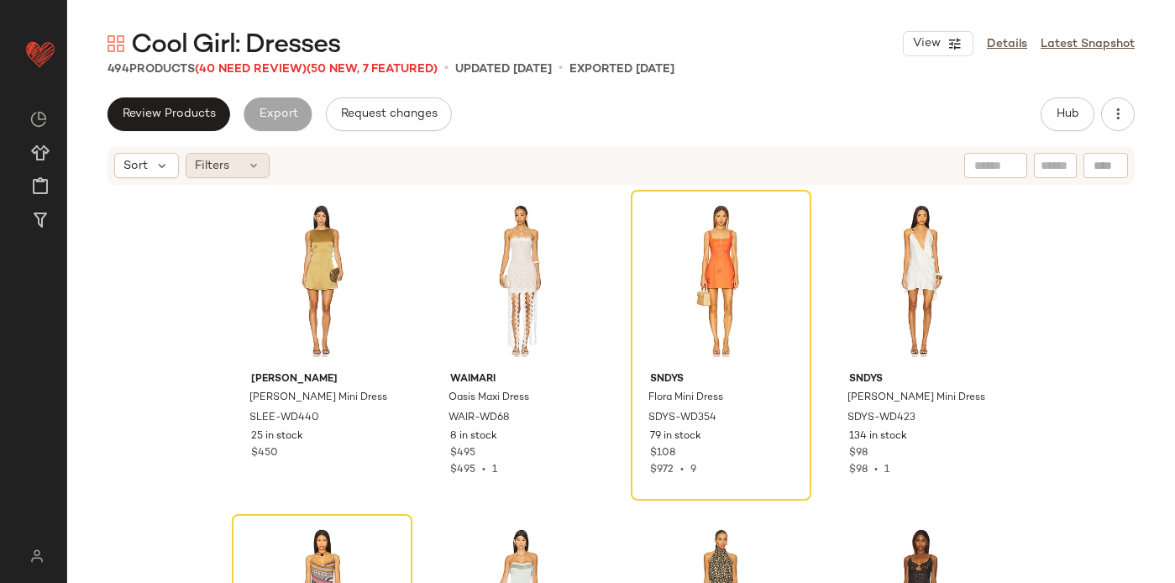
click at [211, 164] on span "Filters" at bounding box center [212, 166] width 34 height 18
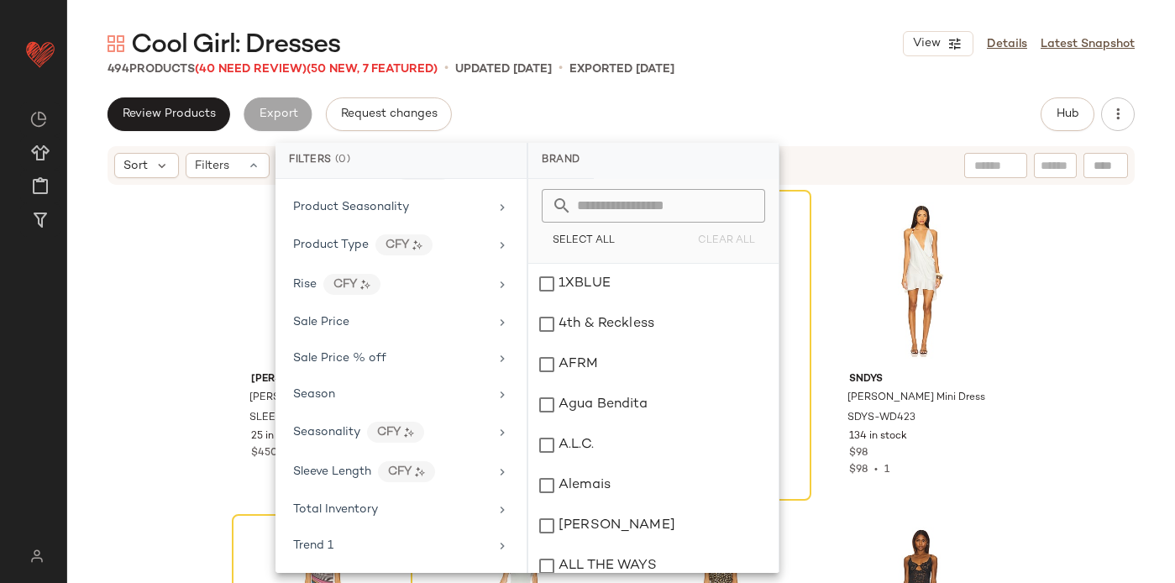
scroll to position [1396, 0]
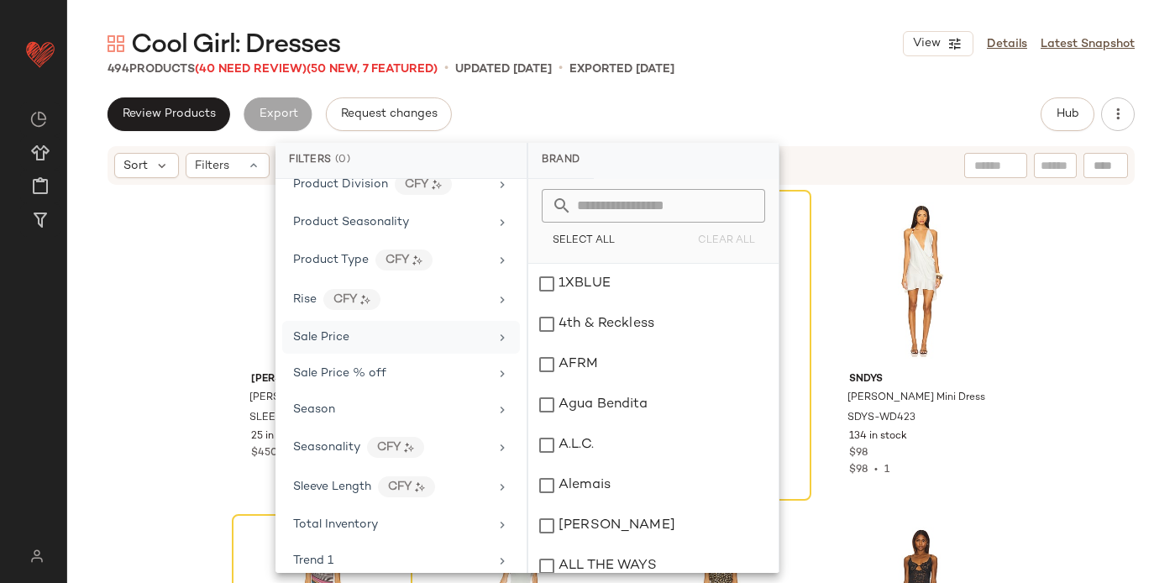
click at [330, 338] on span "Sale Price" at bounding box center [321, 337] width 56 height 13
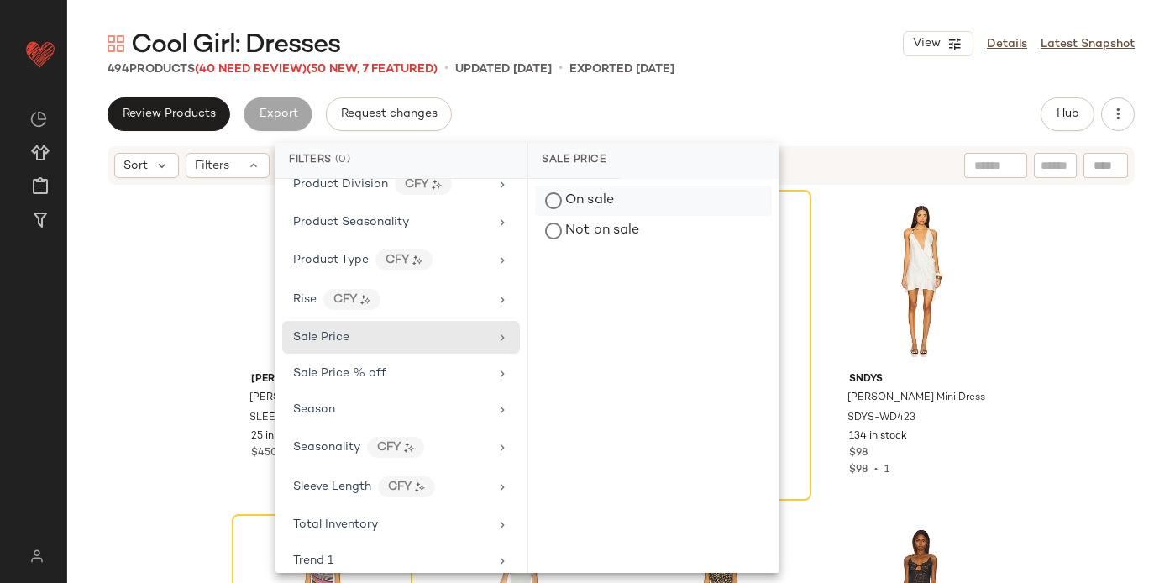
click at [570, 191] on div "On sale" at bounding box center [653, 201] width 237 height 30
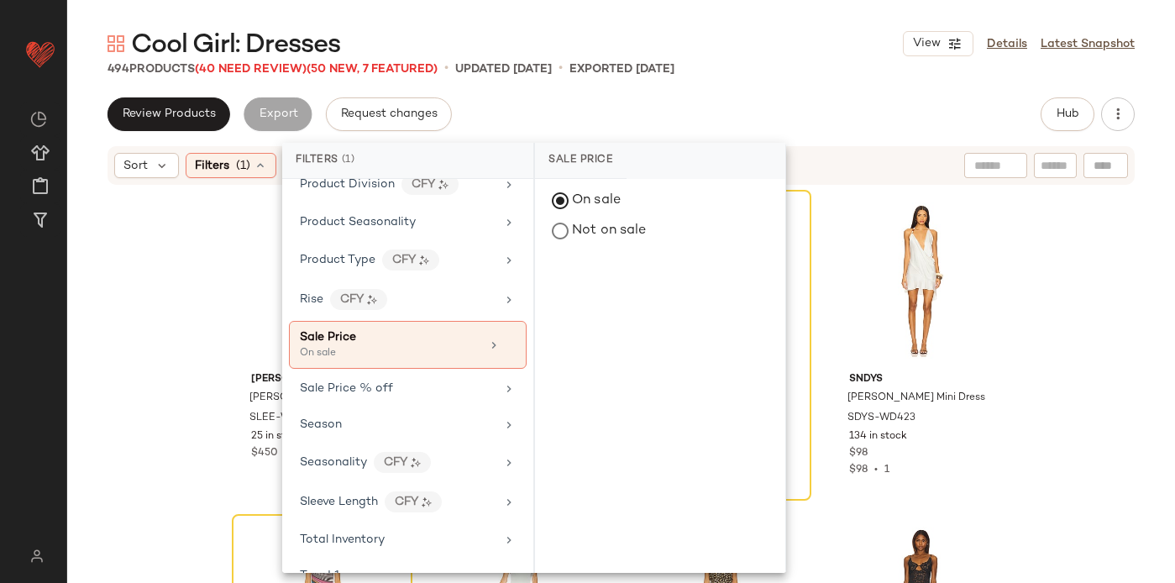
click at [595, 113] on div "Review Products Export Request changes Hub" at bounding box center [621, 114] width 1027 height 34
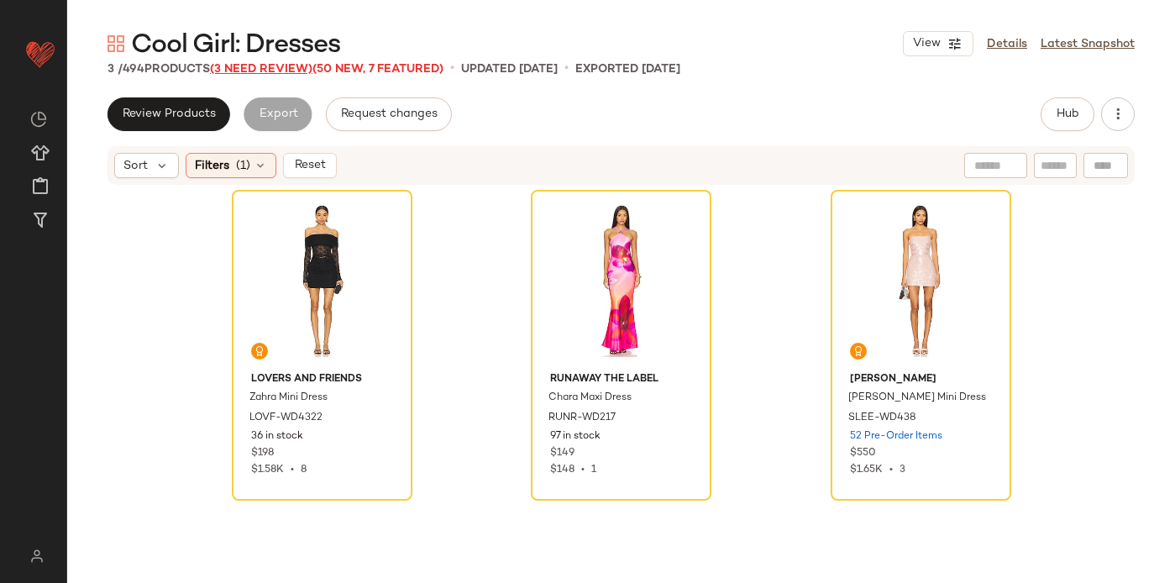
click at [252, 65] on span "(3 Need Review)" at bounding box center [261, 69] width 102 height 13
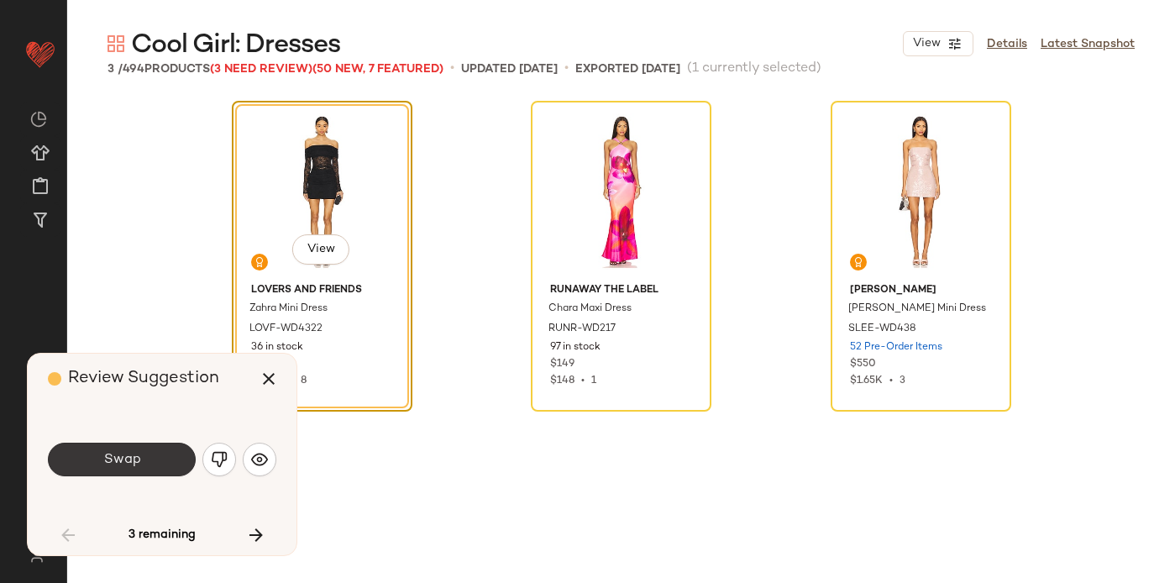
click at [142, 444] on button "Swap" at bounding box center [122, 460] width 148 height 34
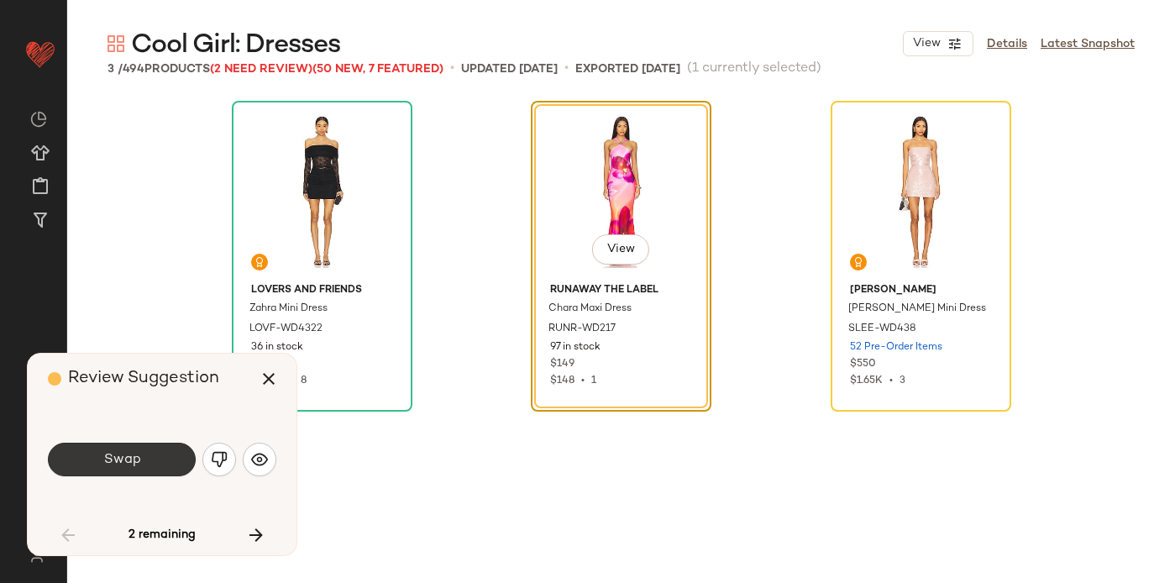
click at [144, 454] on button "Swap" at bounding box center [122, 460] width 148 height 34
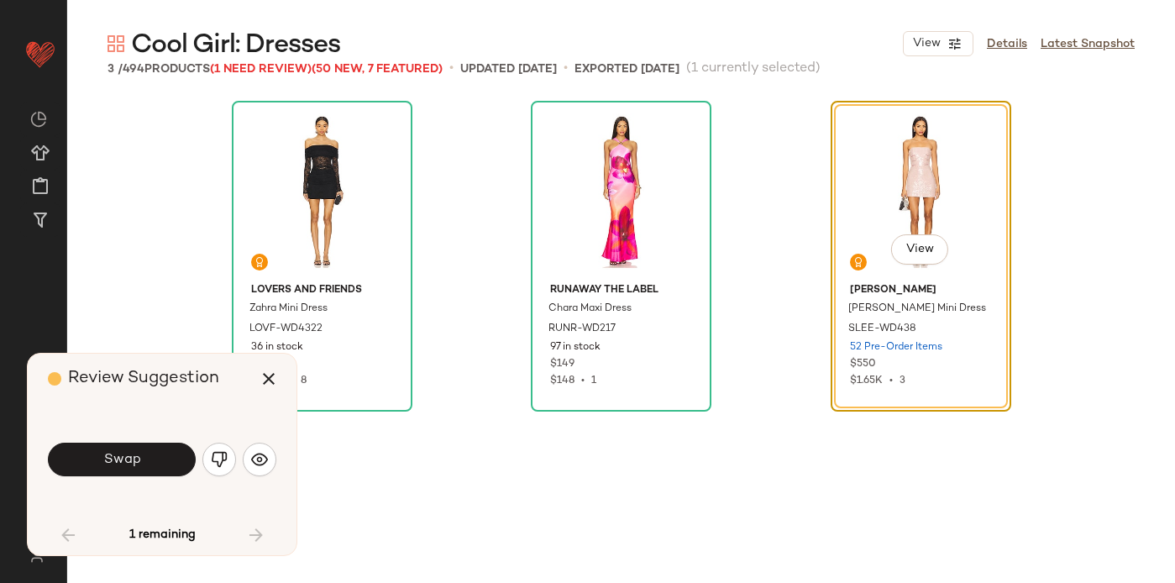
click at [145, 456] on button "Swap" at bounding box center [122, 460] width 148 height 34
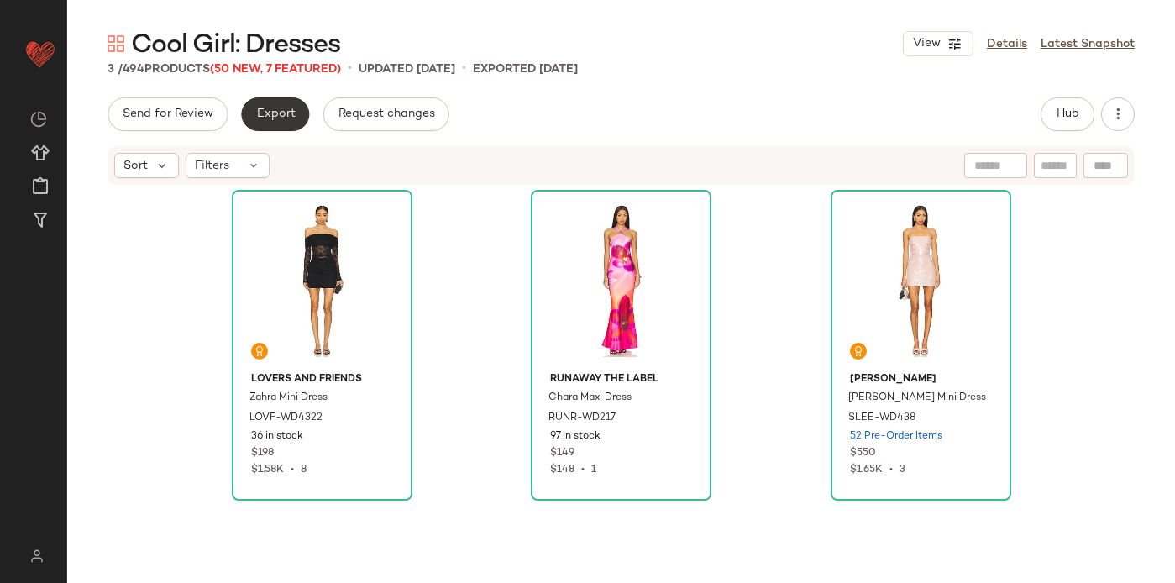
click at [283, 121] on button "Export" at bounding box center [275, 114] width 68 height 34
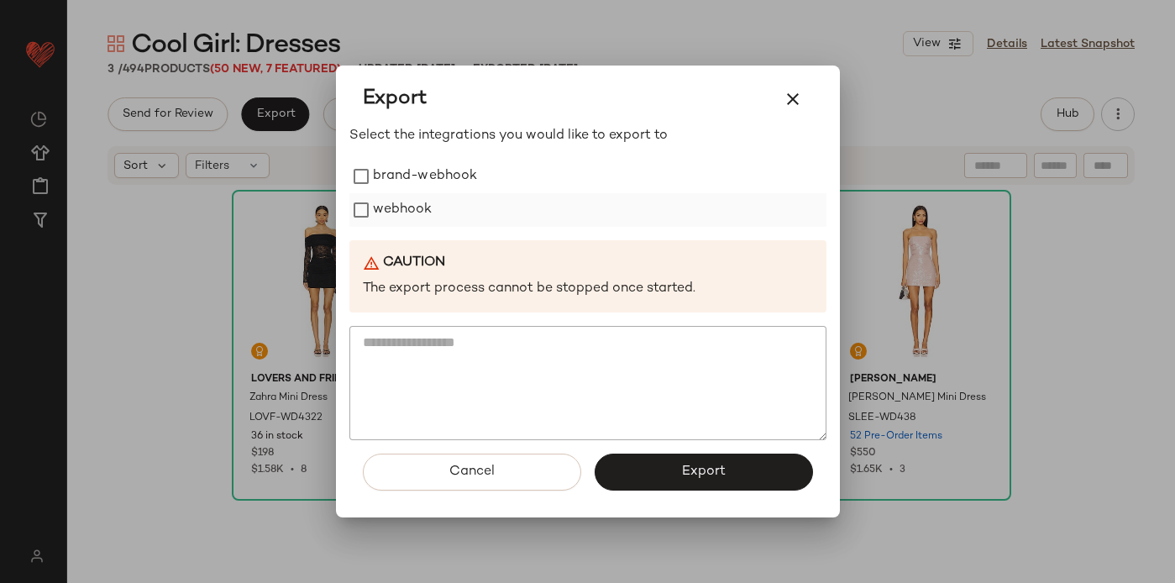
click at [399, 195] on label "webhook" at bounding box center [403, 210] width 60 height 34
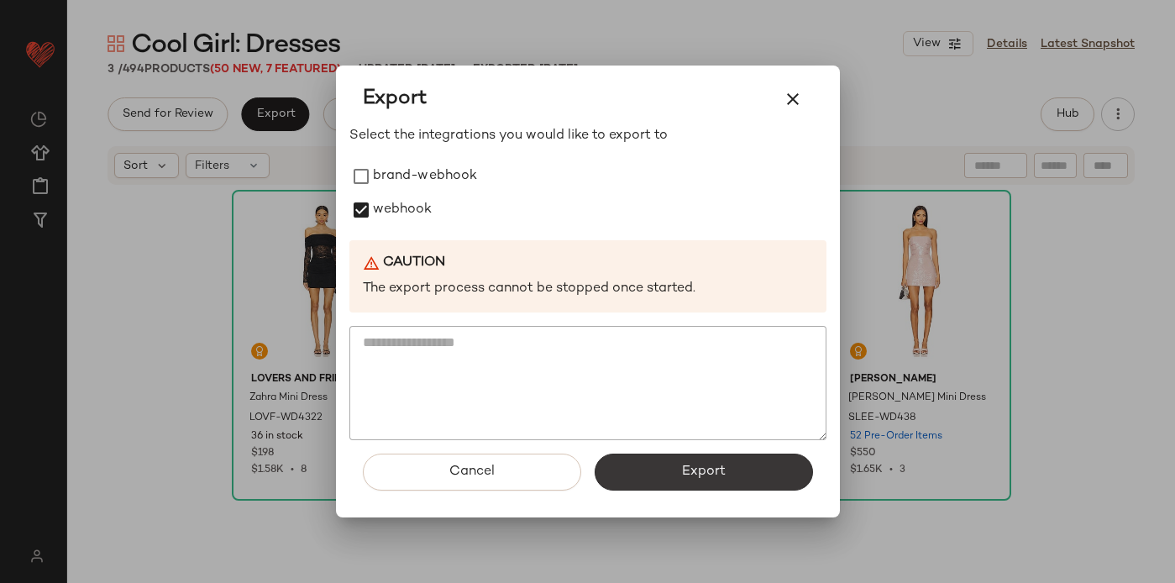
click at [673, 475] on button "Export" at bounding box center [704, 472] width 218 height 37
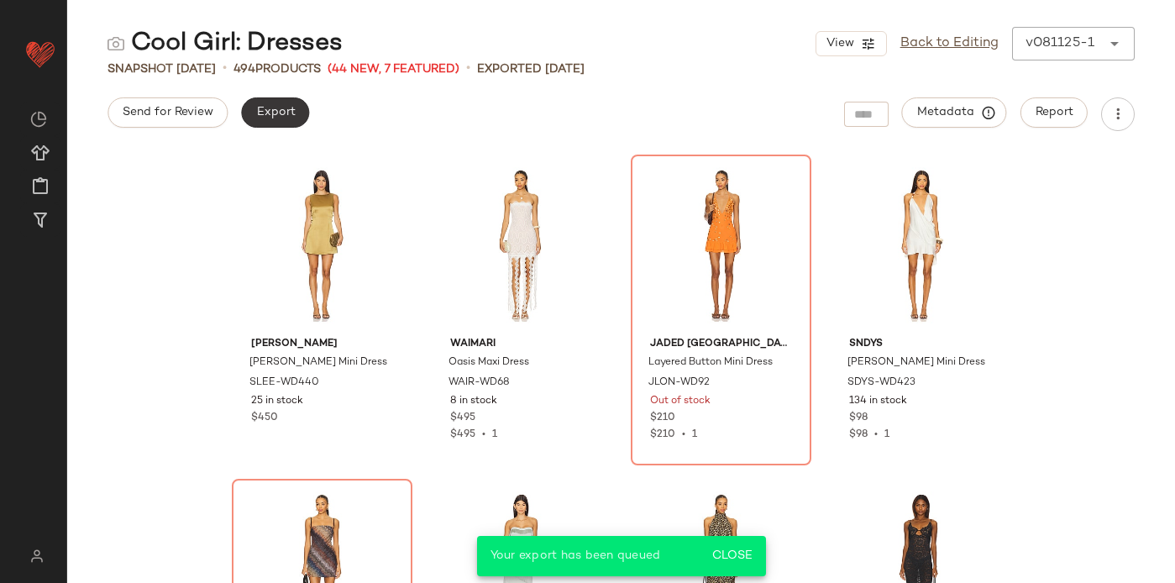
click at [265, 116] on span "Export" at bounding box center [274, 112] width 39 height 13
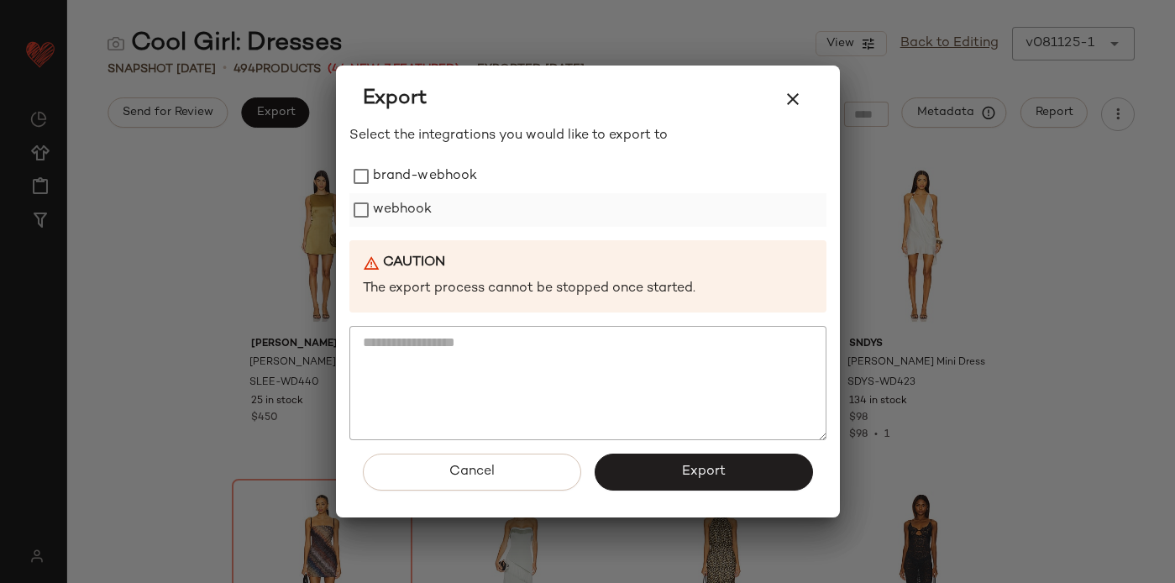
click at [403, 202] on label "webhook" at bounding box center [403, 210] width 60 height 34
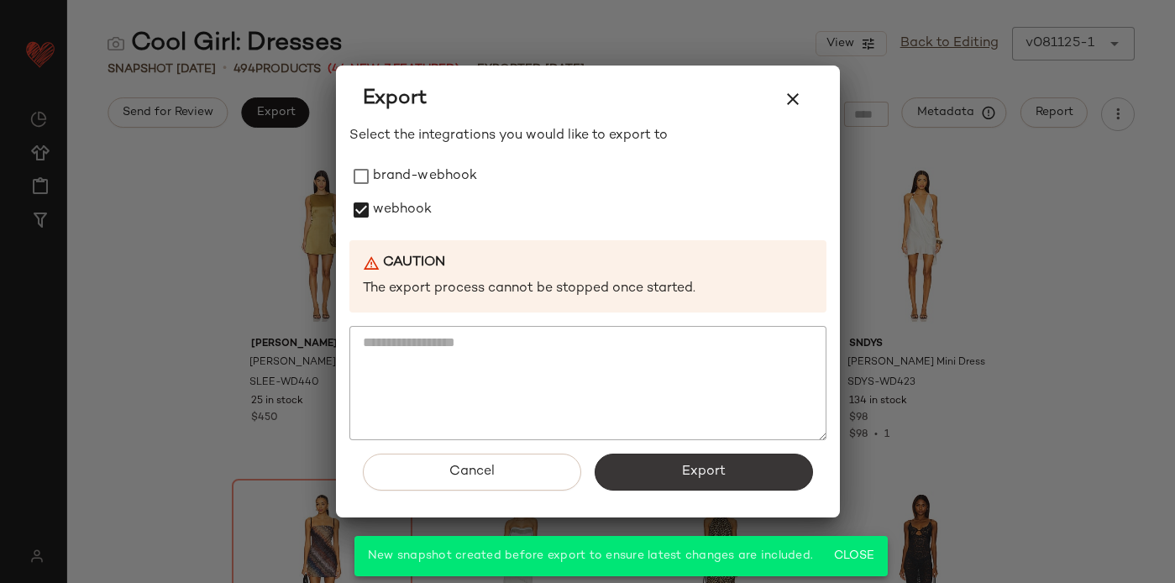
click at [673, 470] on button "Export" at bounding box center [704, 472] width 218 height 37
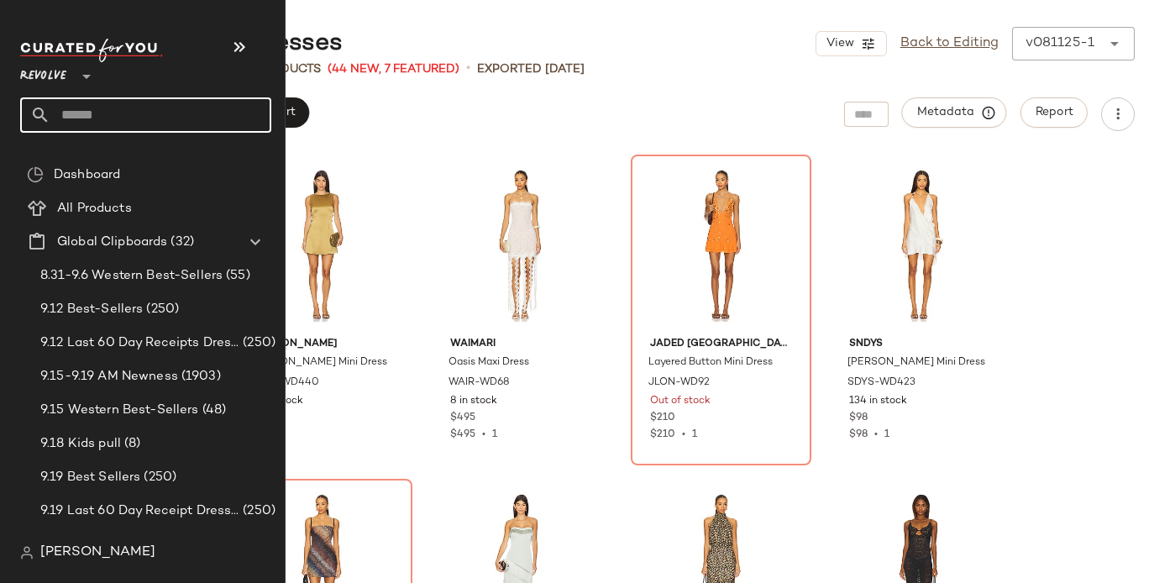
click at [57, 118] on input "text" at bounding box center [160, 114] width 221 height 35
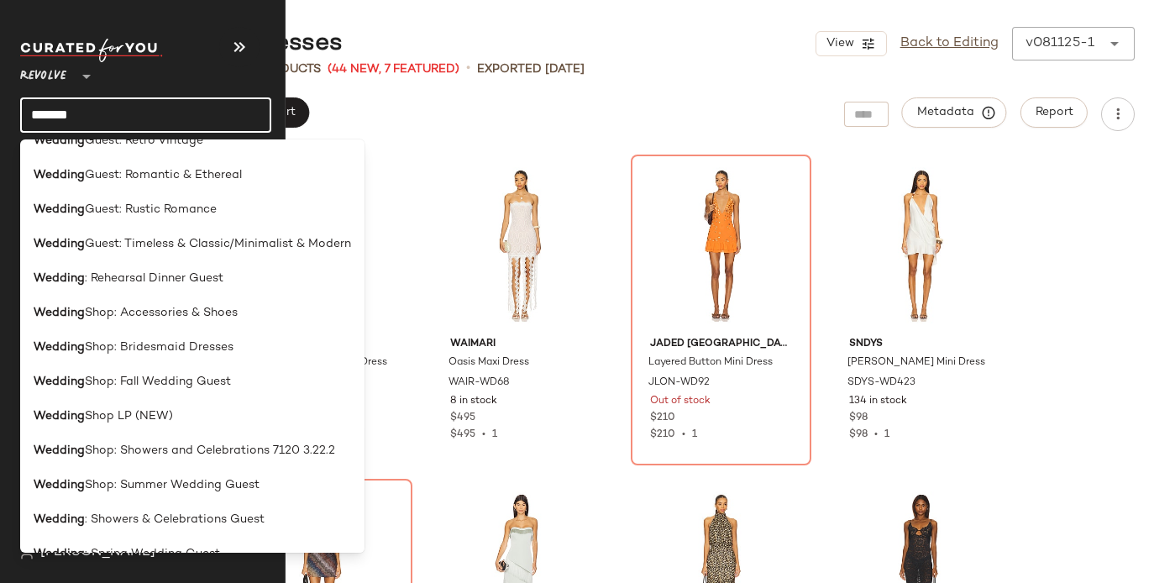
scroll to position [599, 0]
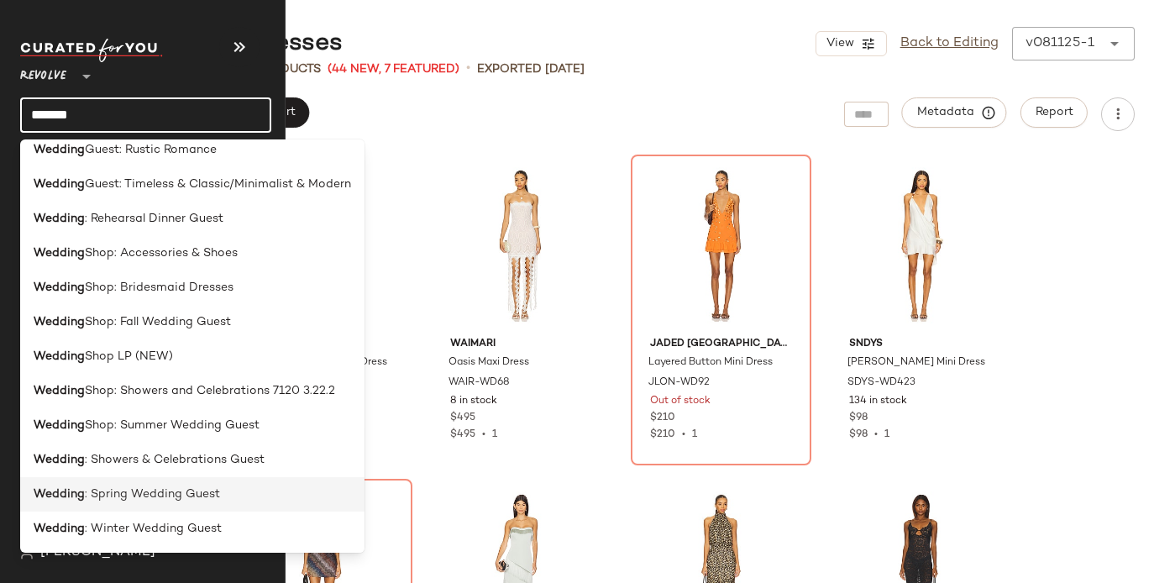
type input "*******"
click at [114, 495] on span ": Spring Wedding Guest" at bounding box center [152, 494] width 135 height 18
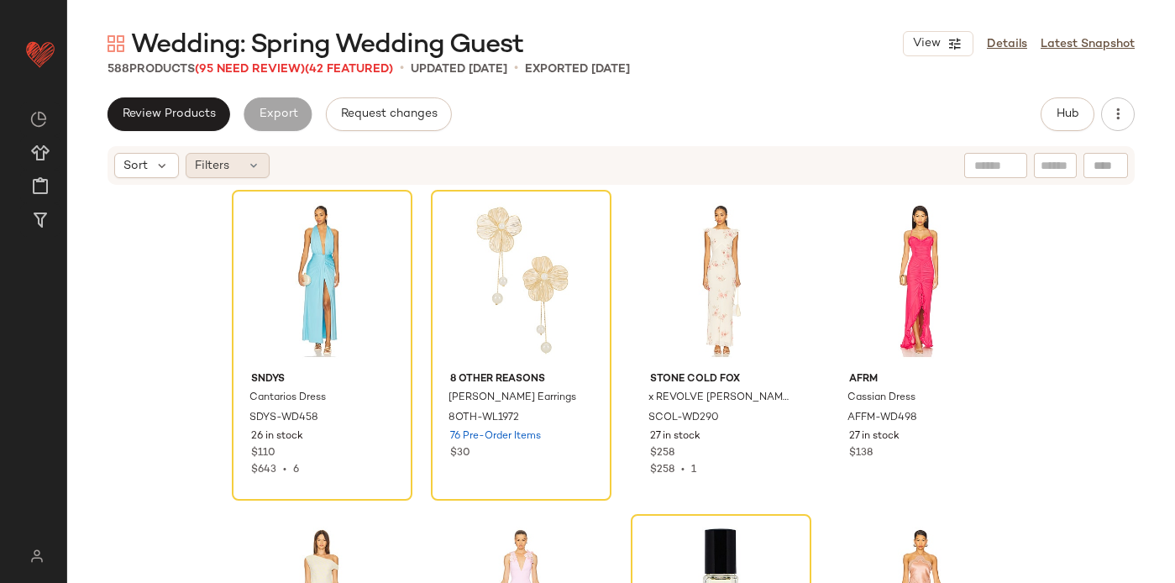
click at [229, 171] on div "Filters" at bounding box center [228, 165] width 84 height 25
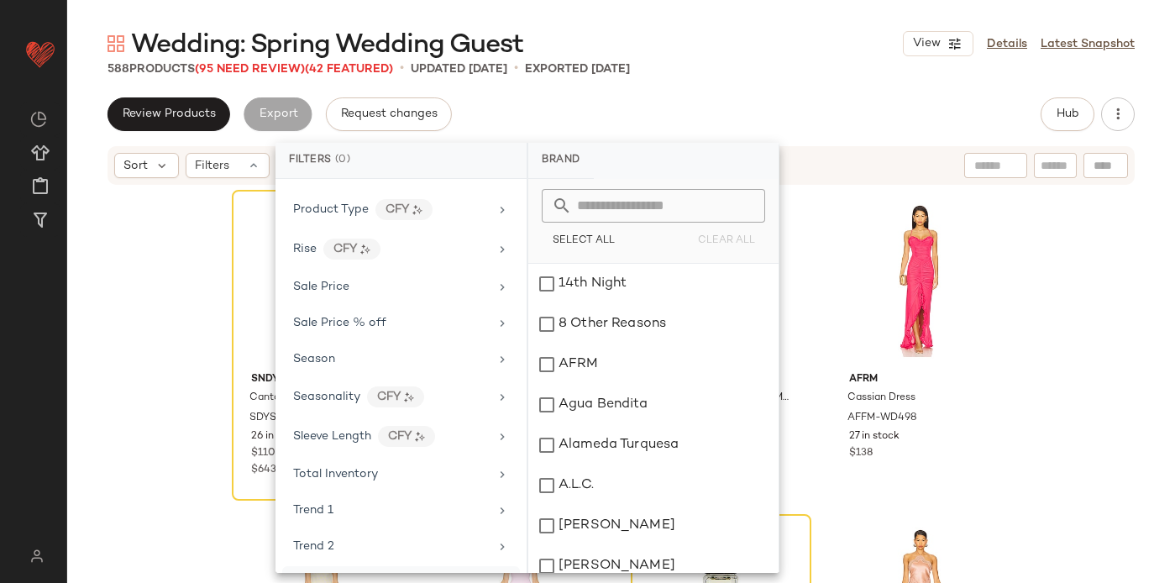
scroll to position [1444, 0]
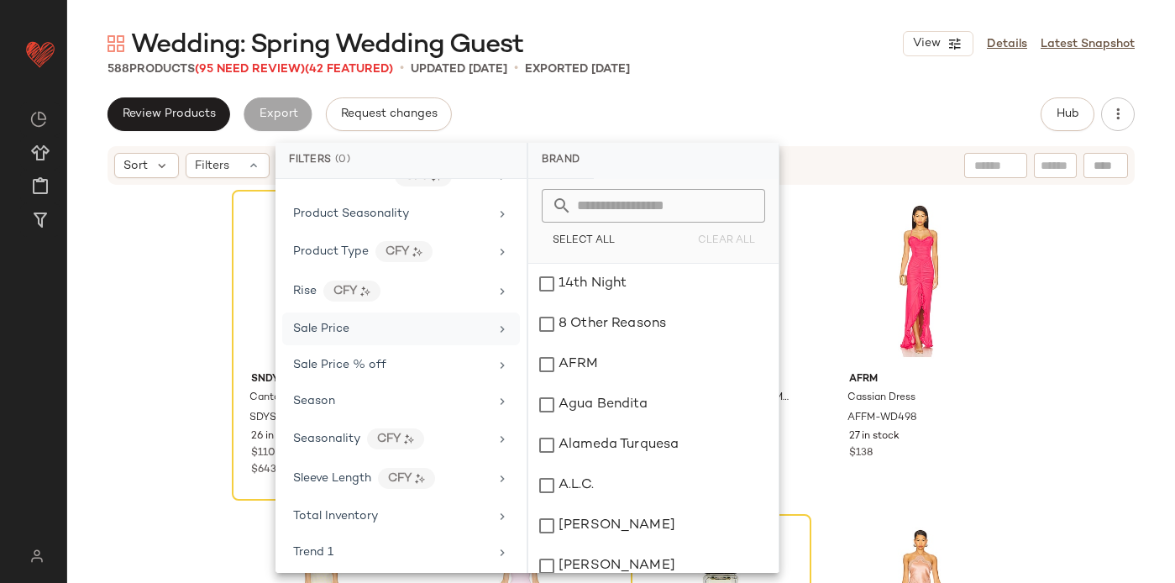
click at [408, 329] on div "Sale Price" at bounding box center [391, 329] width 196 height 18
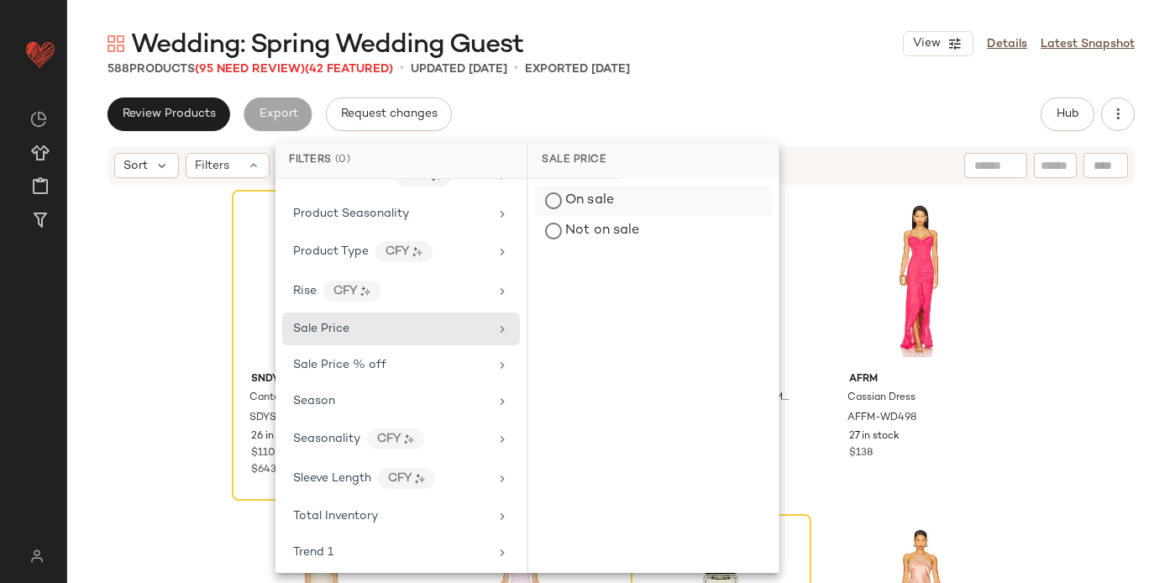
click at [564, 202] on div "On sale" at bounding box center [653, 201] width 237 height 30
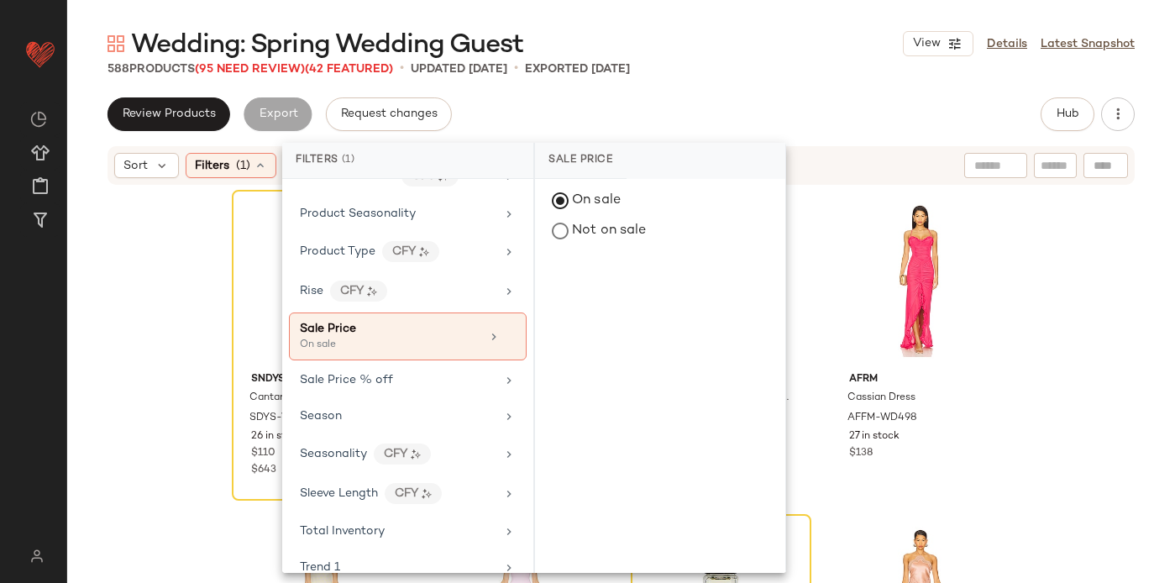
click at [589, 97] on div "Wedding: Spring Wedding Guest View Details Latest Snapshot 588 Products (95 Nee…" at bounding box center [621, 305] width 1108 height 556
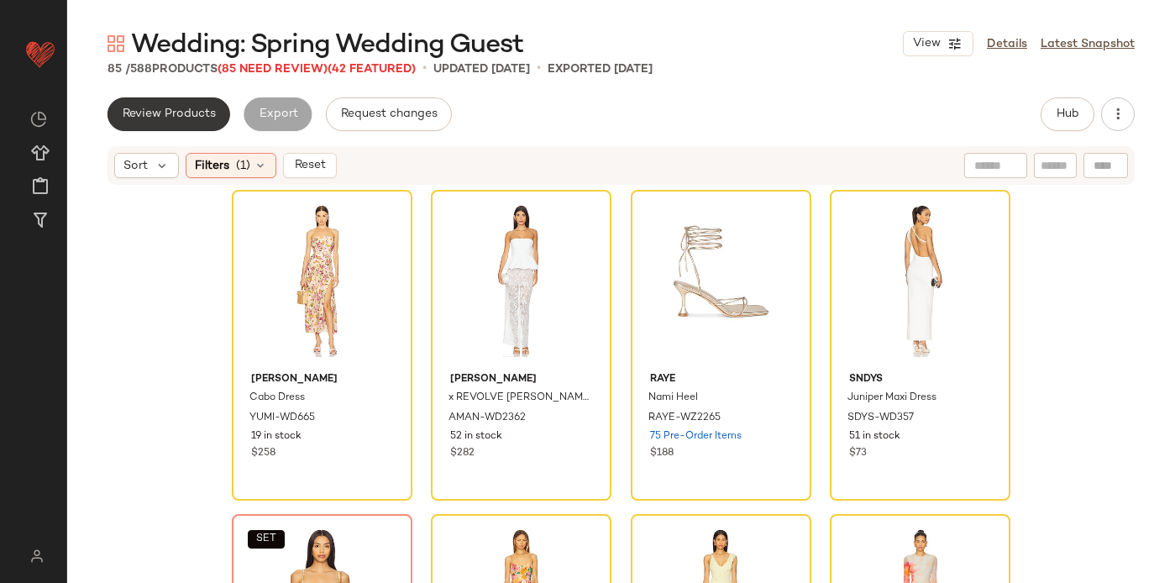
click at [163, 108] on span "Review Products" at bounding box center [169, 114] width 94 height 13
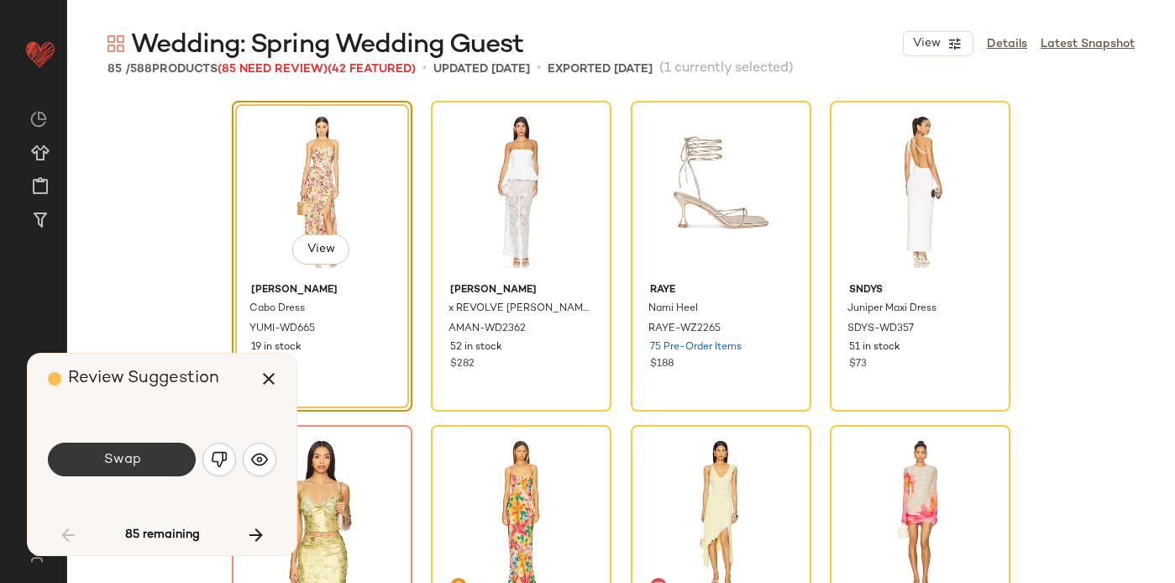
click at [139, 465] on span "Swap" at bounding box center [121, 460] width 38 height 16
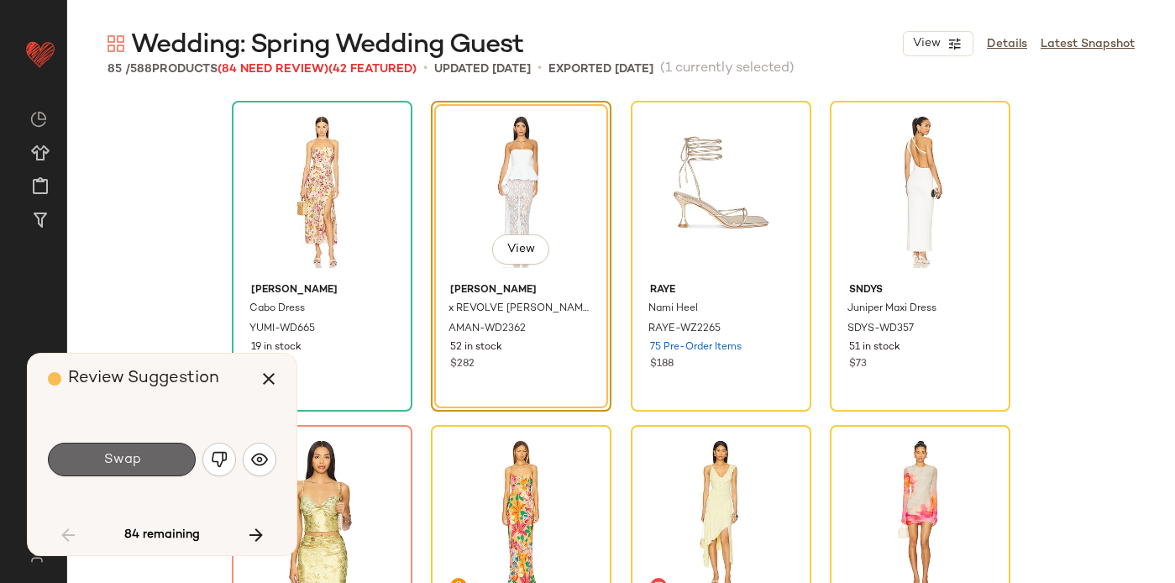
click at [139, 464] on span "Swap" at bounding box center [121, 460] width 38 height 16
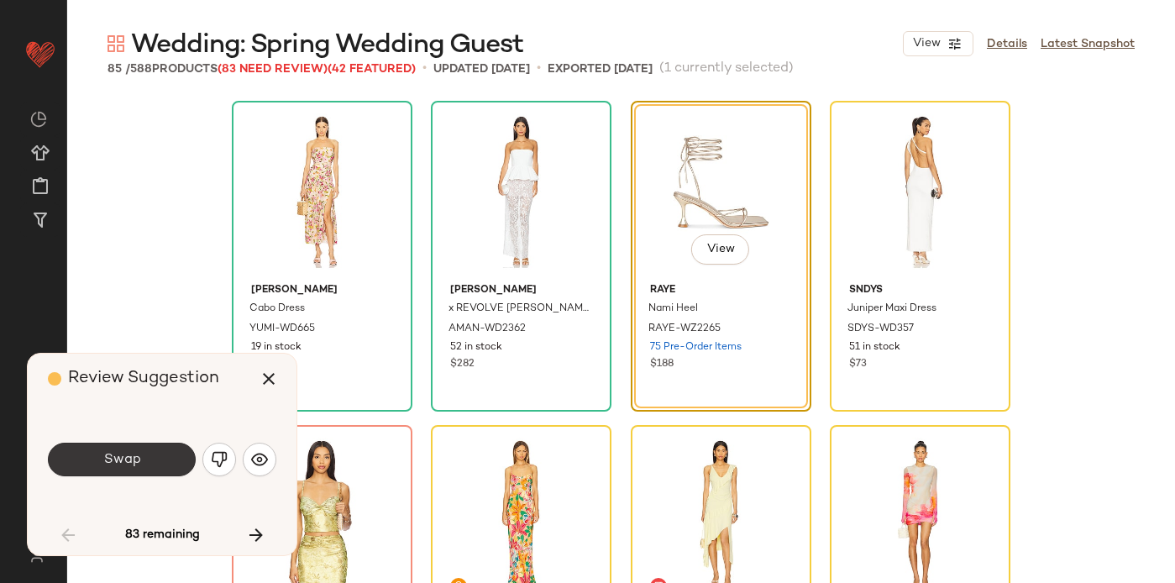
click at [139, 464] on span "Swap" at bounding box center [121, 460] width 38 height 16
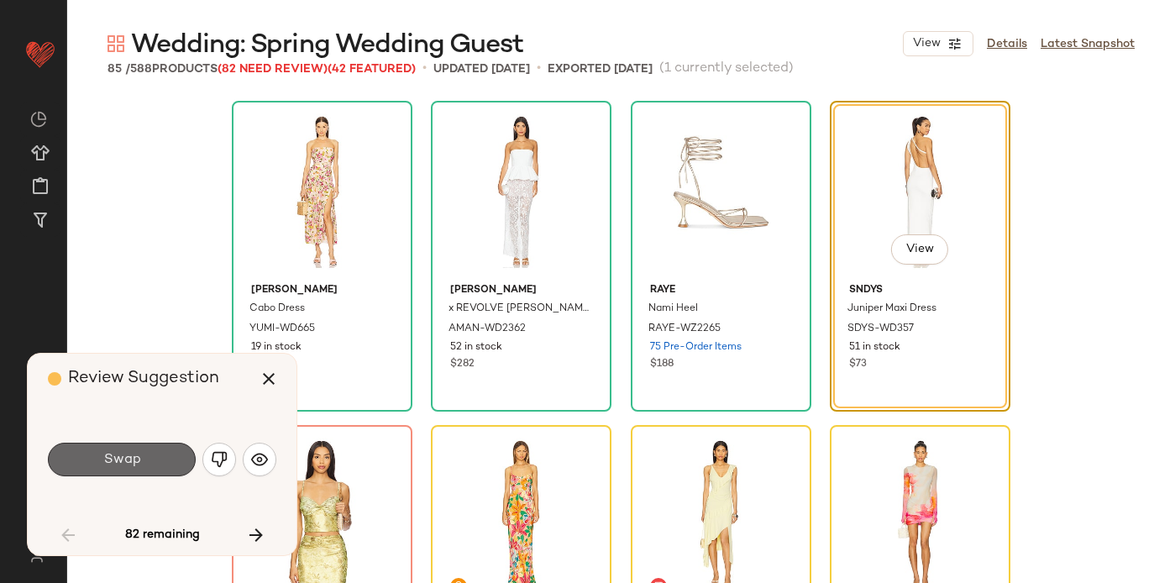
click at [139, 464] on span "Swap" at bounding box center [121, 460] width 38 height 16
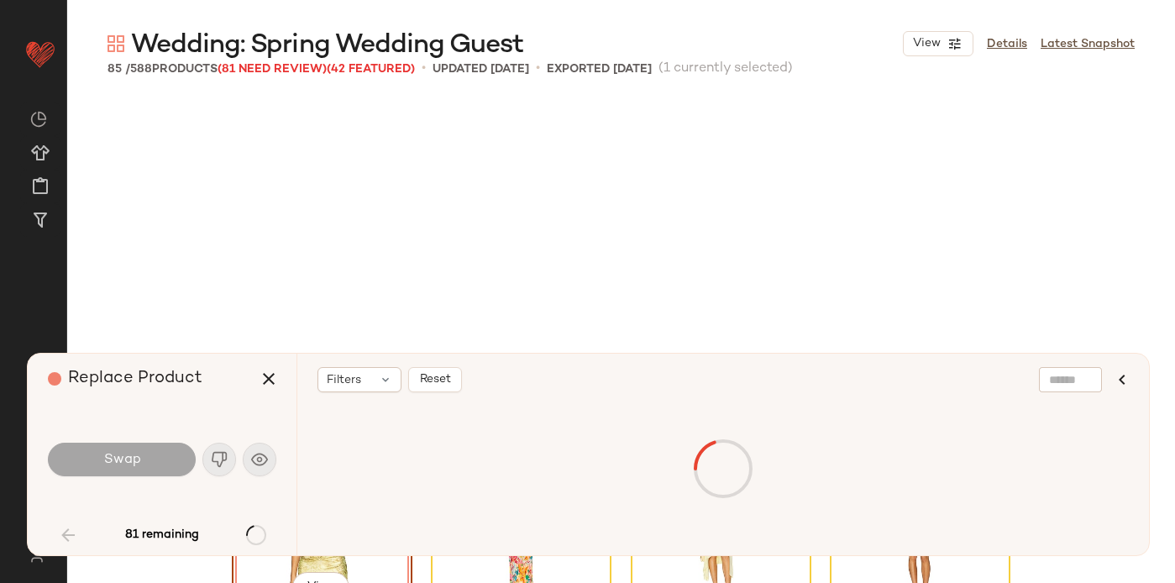
scroll to position [338, 0]
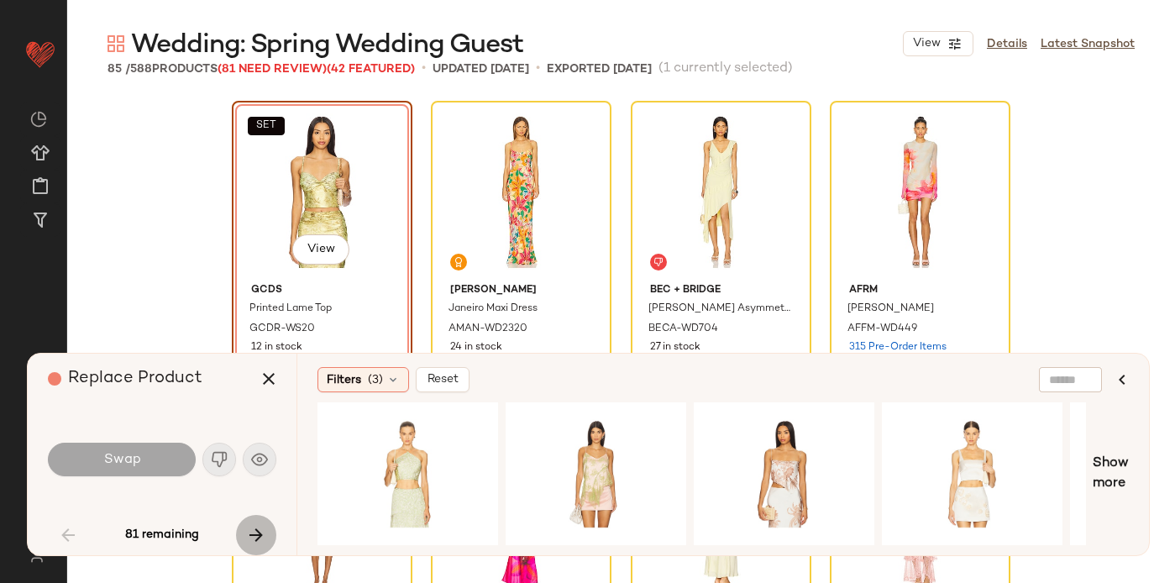
click at [265, 528] on icon "button" at bounding box center [256, 535] width 20 height 20
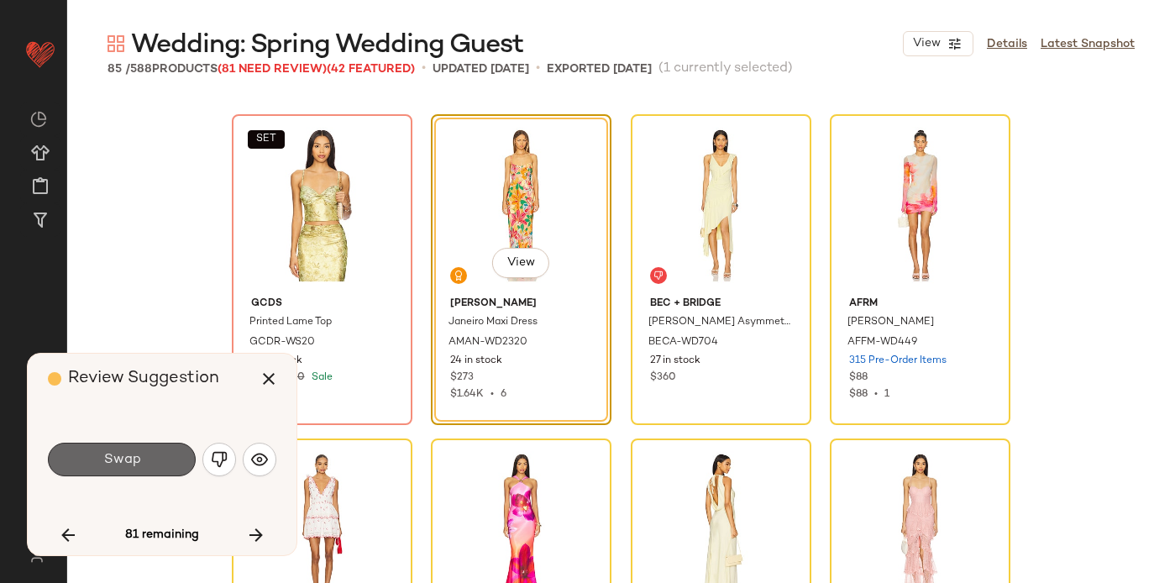
click at [152, 454] on button "Swap" at bounding box center [122, 460] width 148 height 34
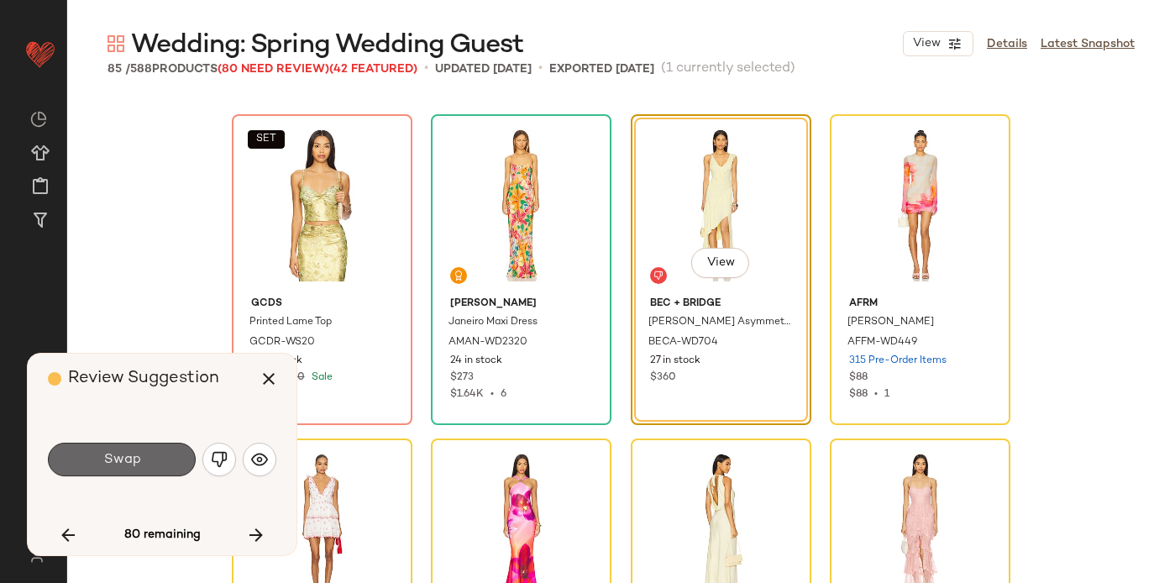
click at [152, 455] on button "Swap" at bounding box center [122, 460] width 148 height 34
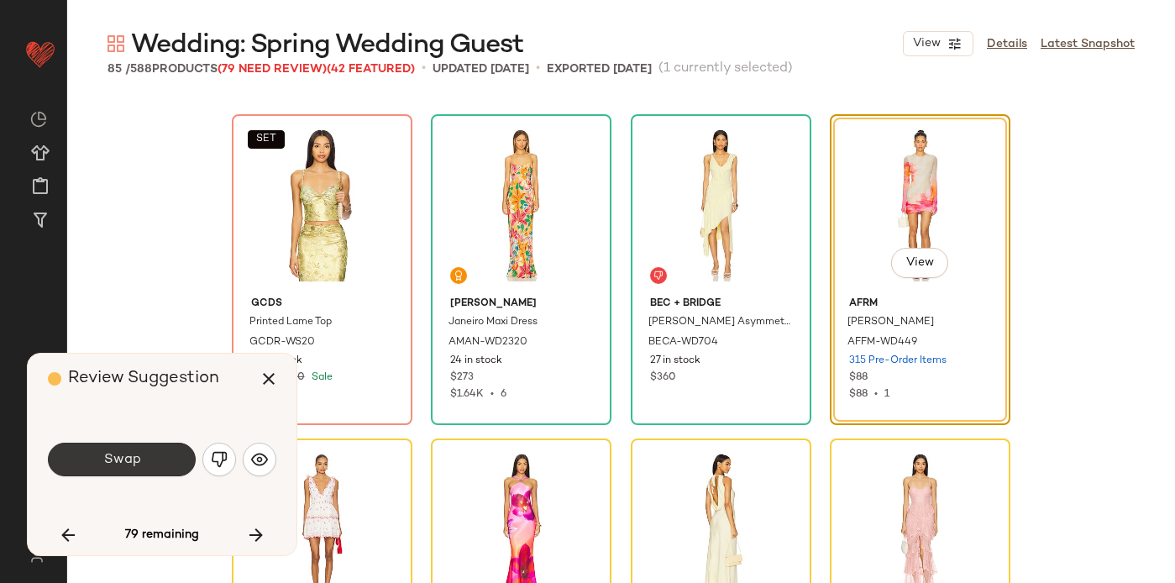
click at [151, 456] on button "Swap" at bounding box center [122, 460] width 148 height 34
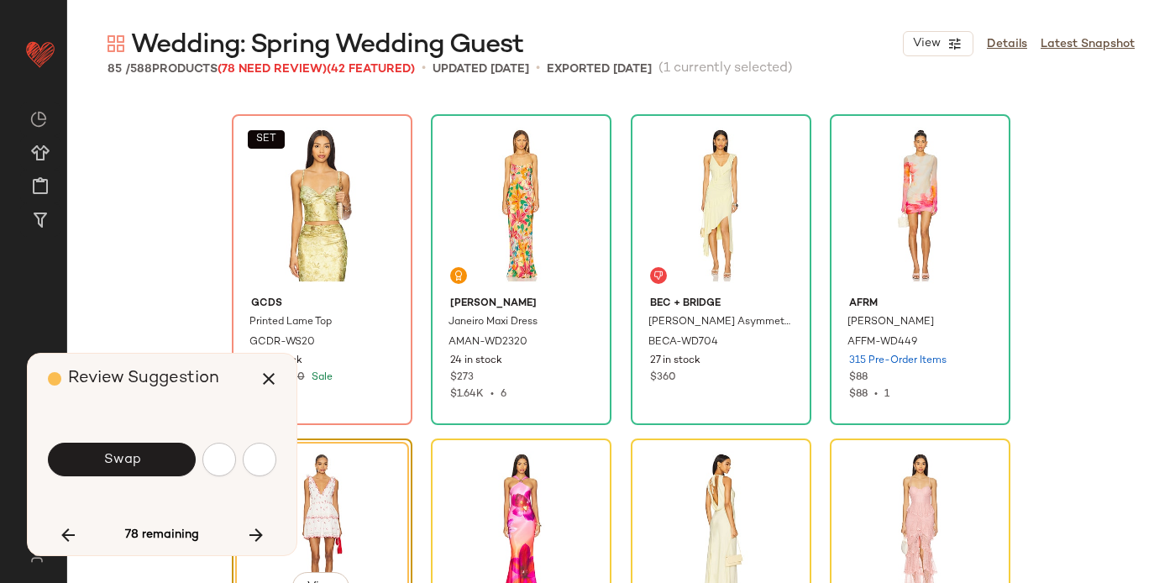
scroll to position [648, 0]
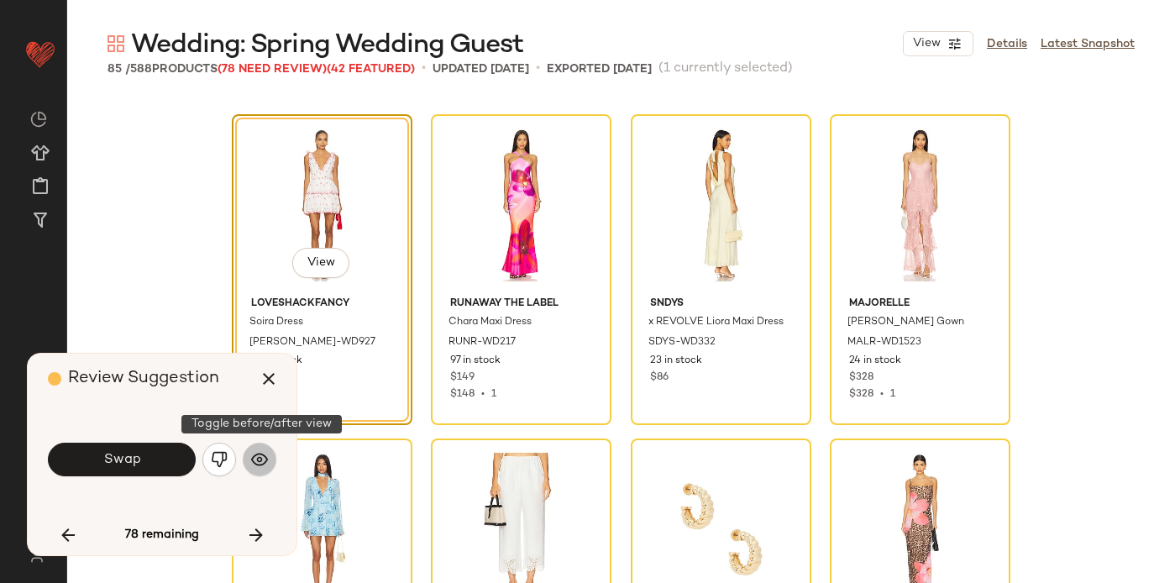
click at [262, 459] on img "button" at bounding box center [259, 459] width 17 height 17
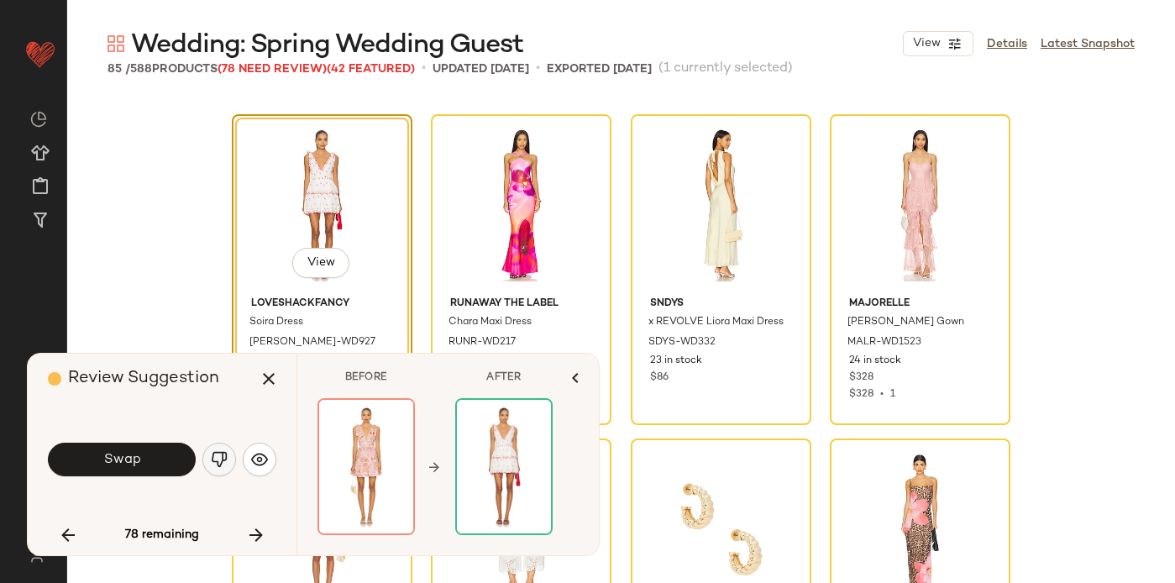
click at [219, 456] on img "button" at bounding box center [219, 459] width 17 height 17
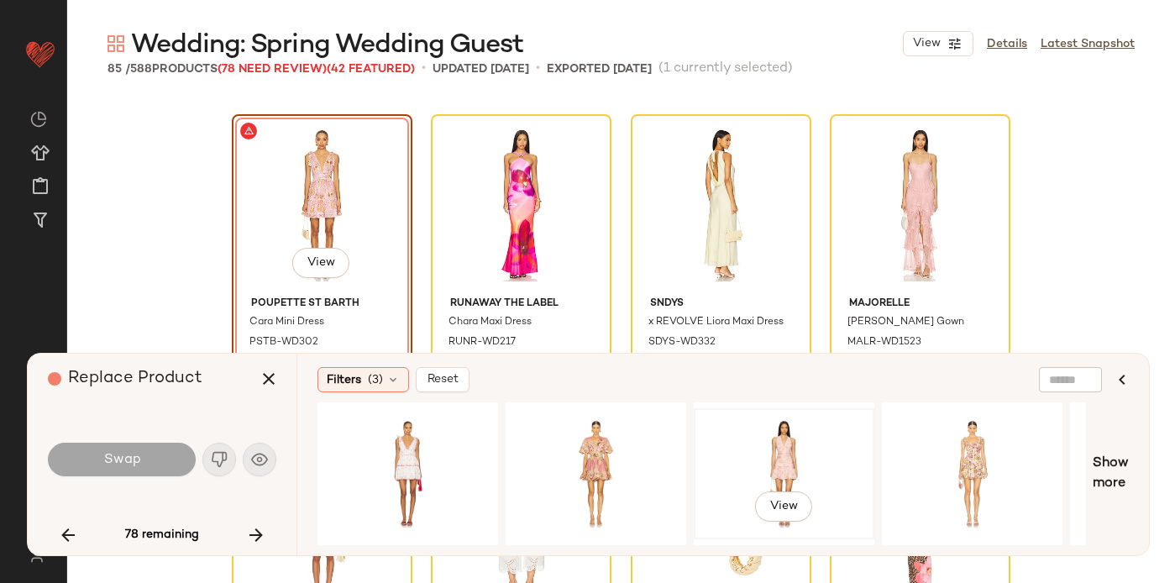
click at [782, 448] on div "View" at bounding box center [784, 473] width 169 height 119
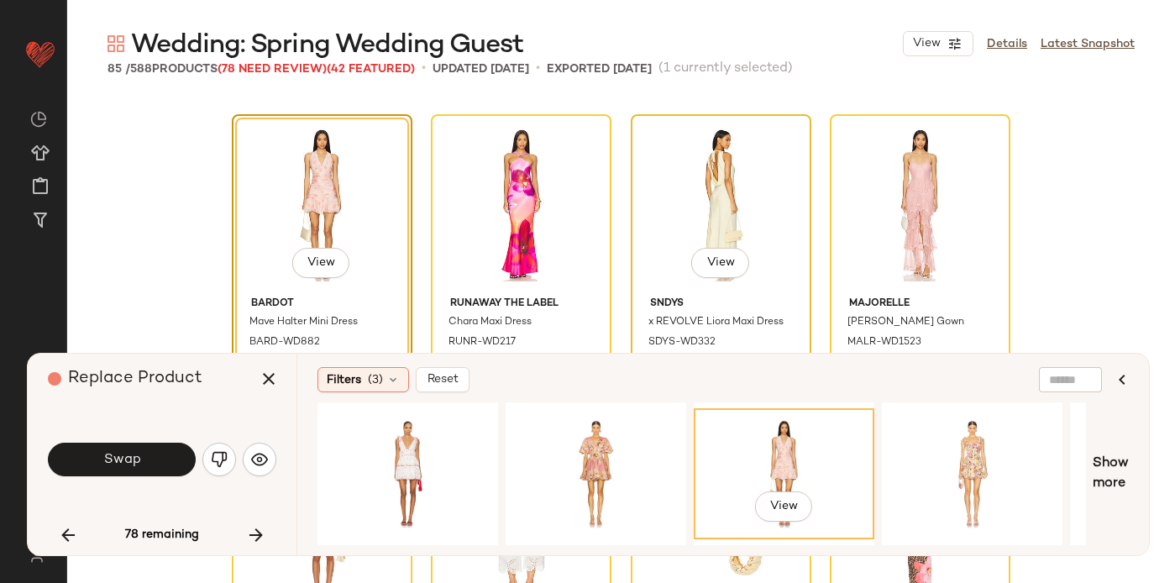
scroll to position [714, 0]
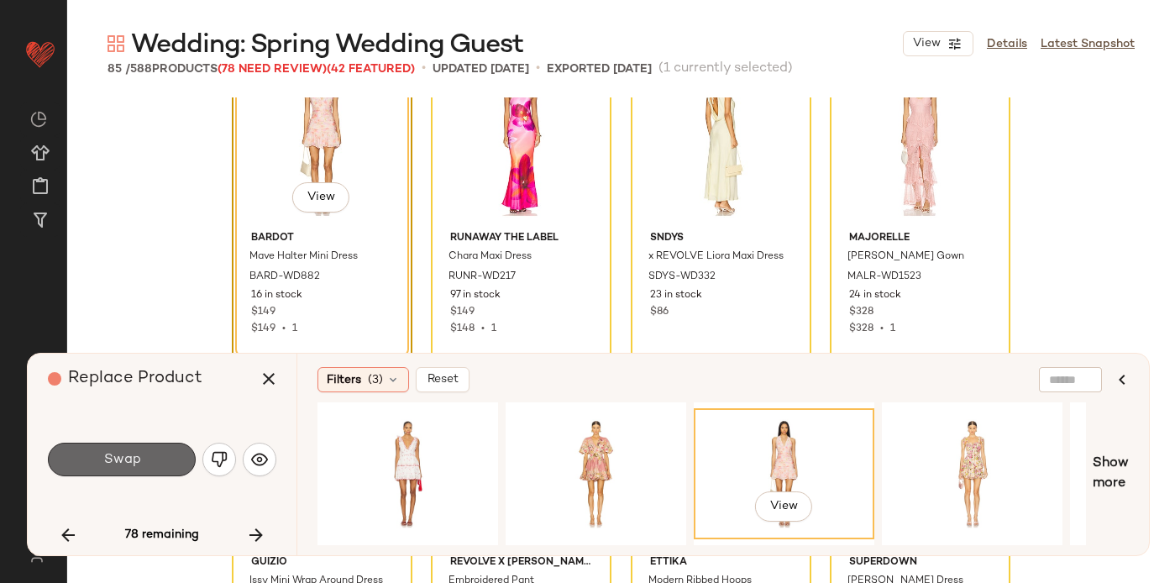
click at [155, 456] on button "Swap" at bounding box center [122, 460] width 148 height 34
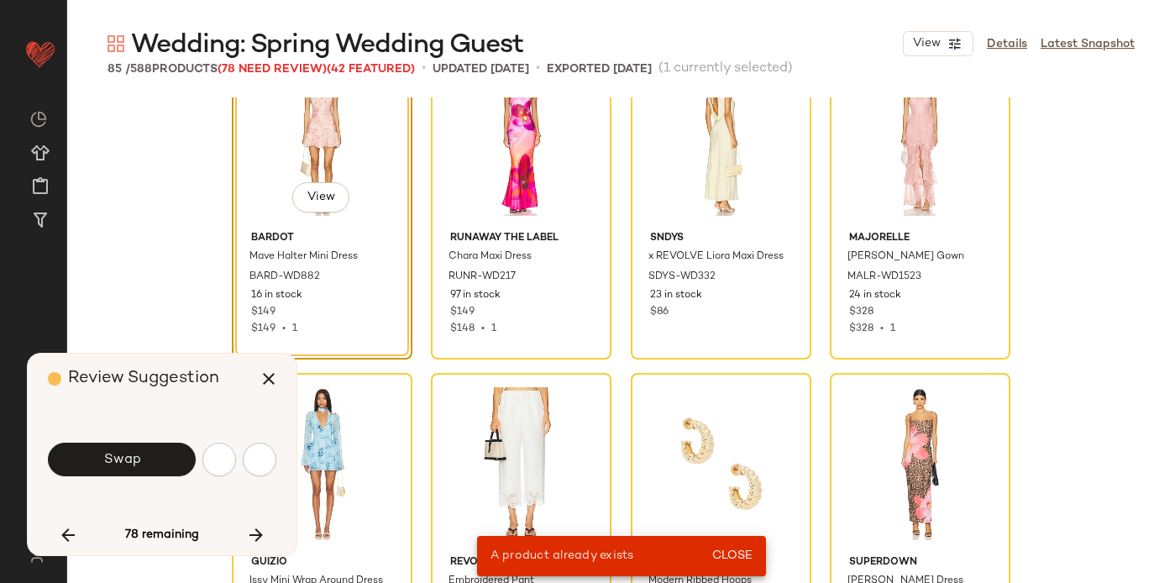
scroll to position [648, 0]
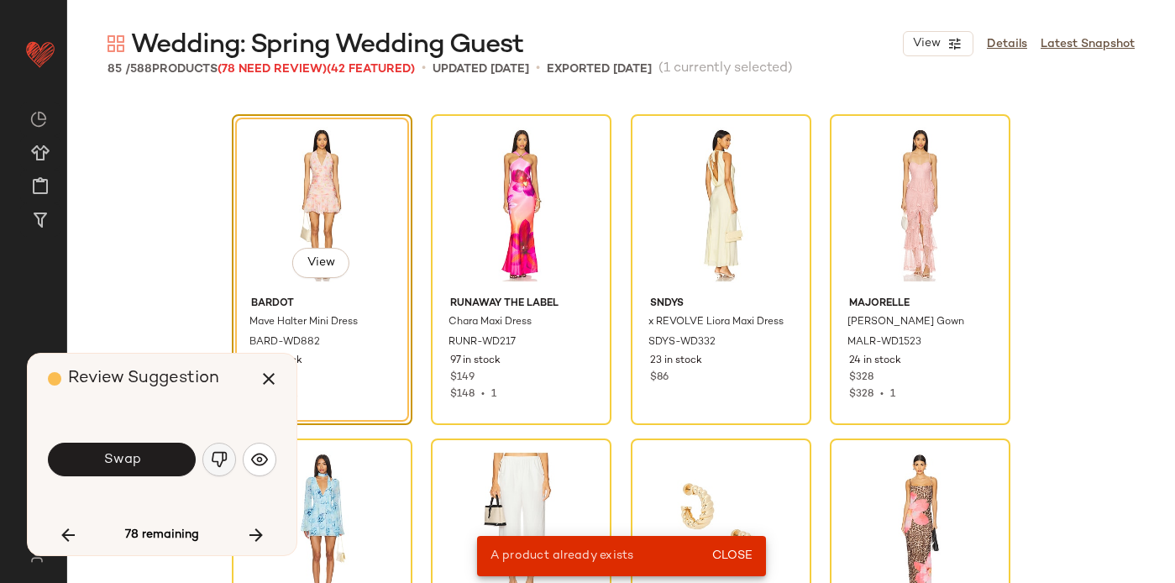
click at [221, 459] on img "button" at bounding box center [219, 459] width 17 height 17
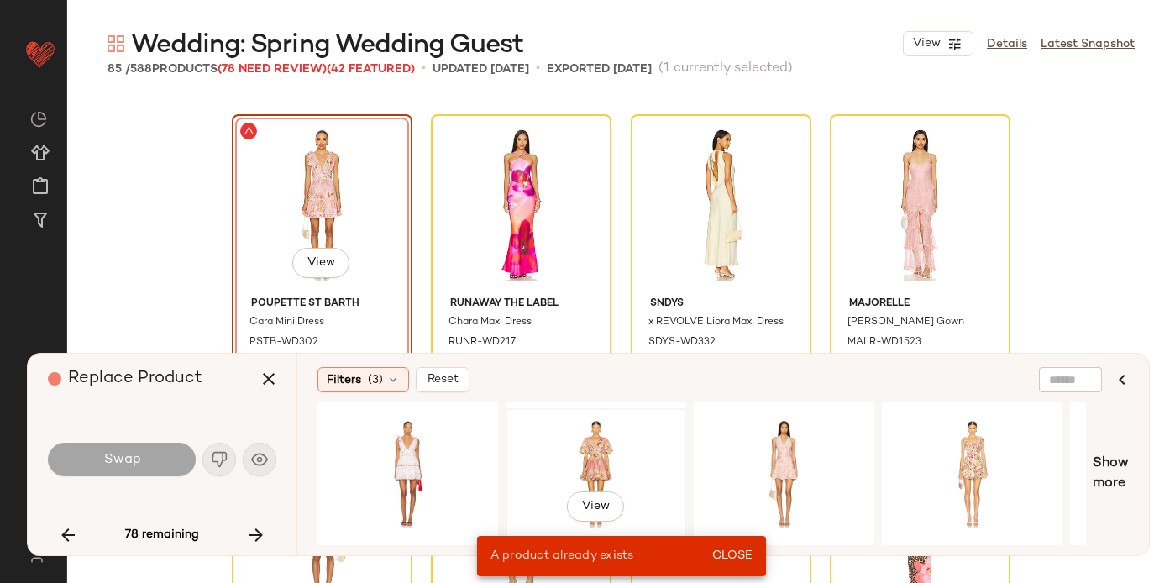
click at [606, 439] on div "View" at bounding box center [596, 473] width 169 height 119
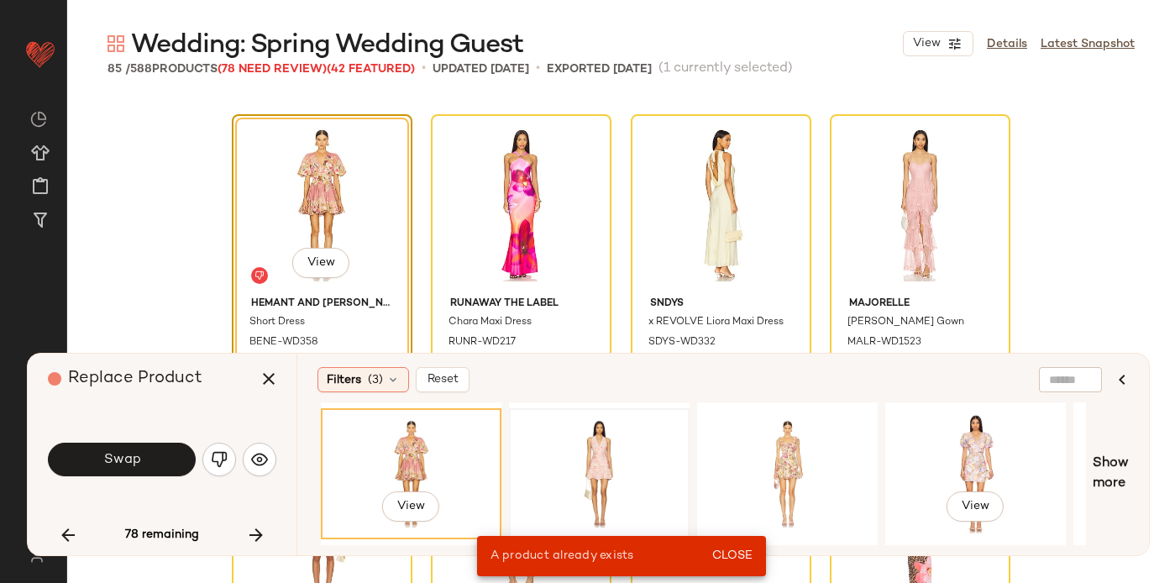
scroll to position [0, 328]
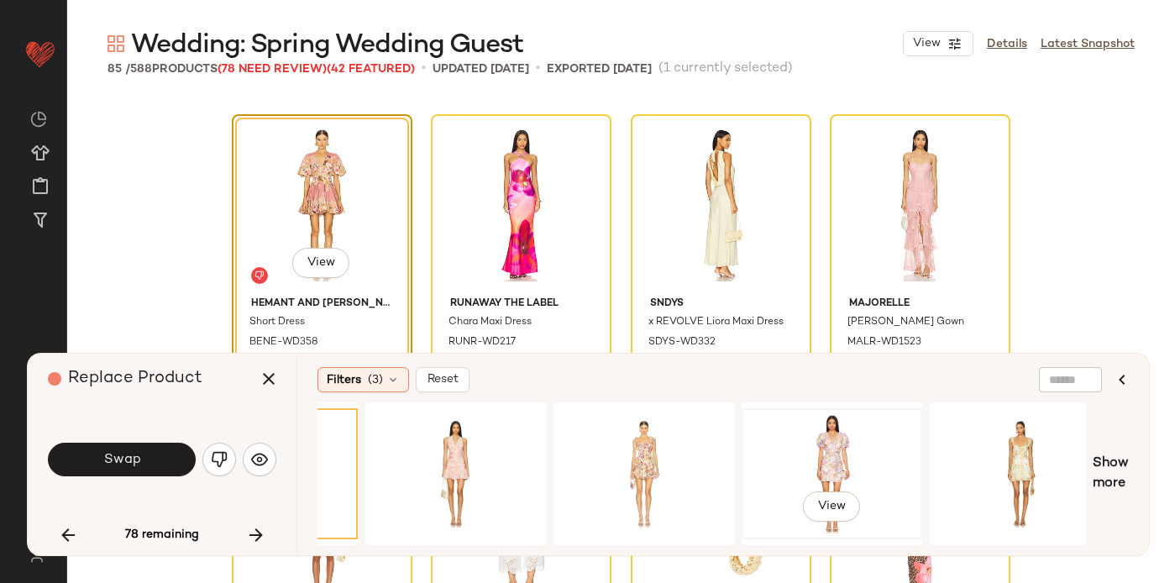
click at [850, 447] on div "View" at bounding box center [832, 473] width 169 height 119
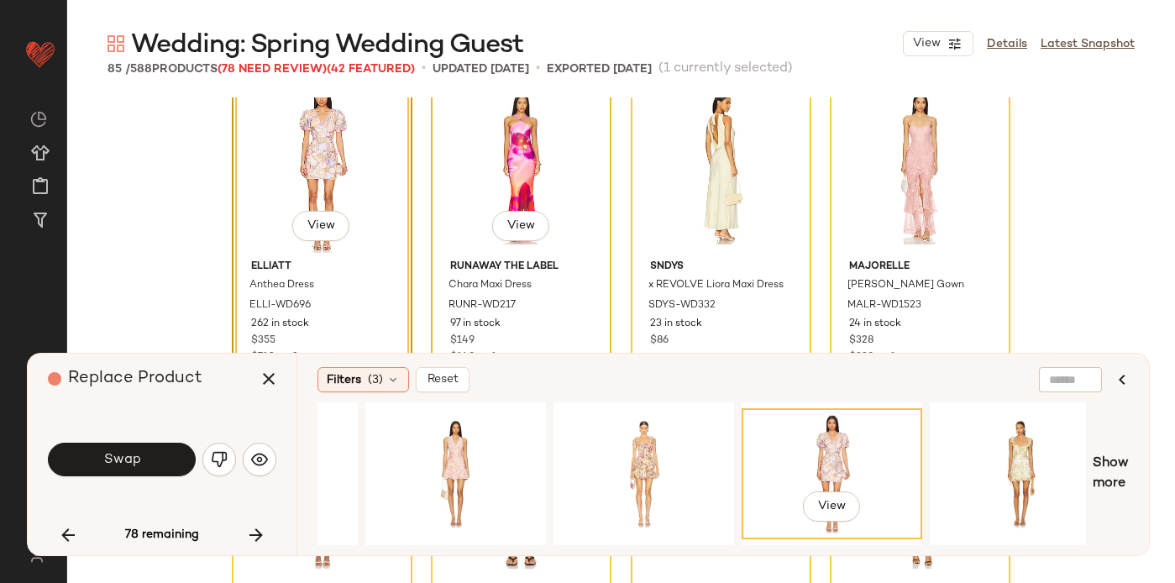
scroll to position [700, 0]
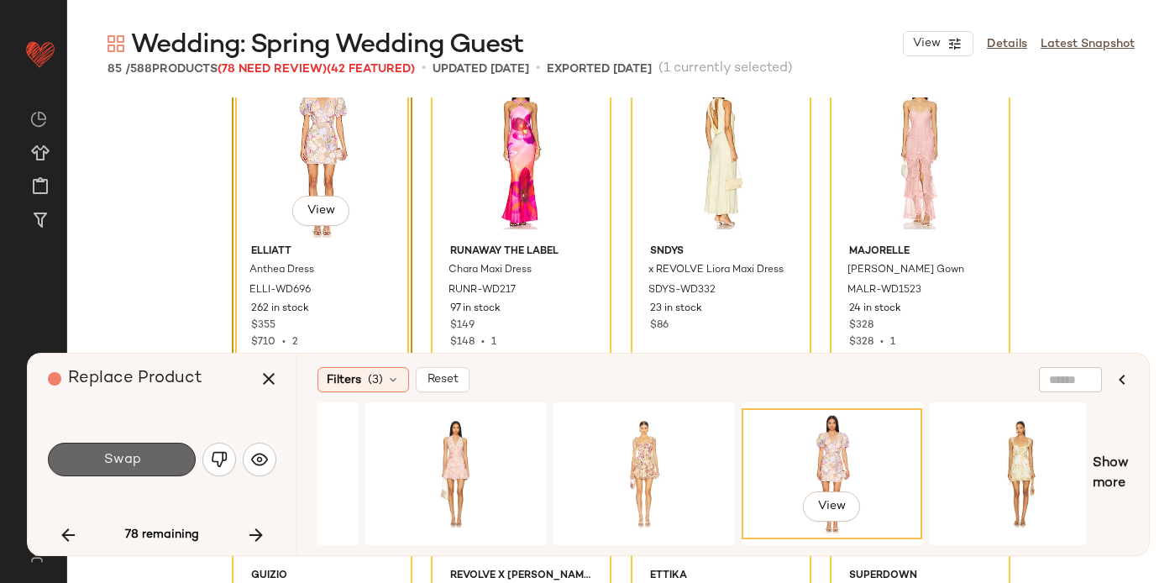
click at [140, 468] on button "Swap" at bounding box center [122, 460] width 148 height 34
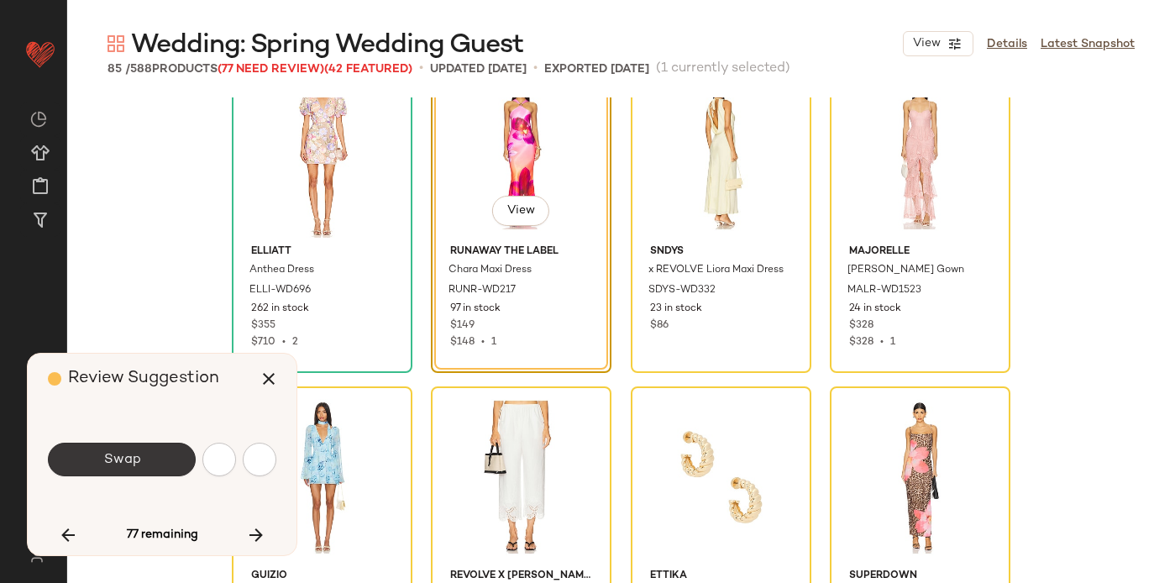
scroll to position [648, 0]
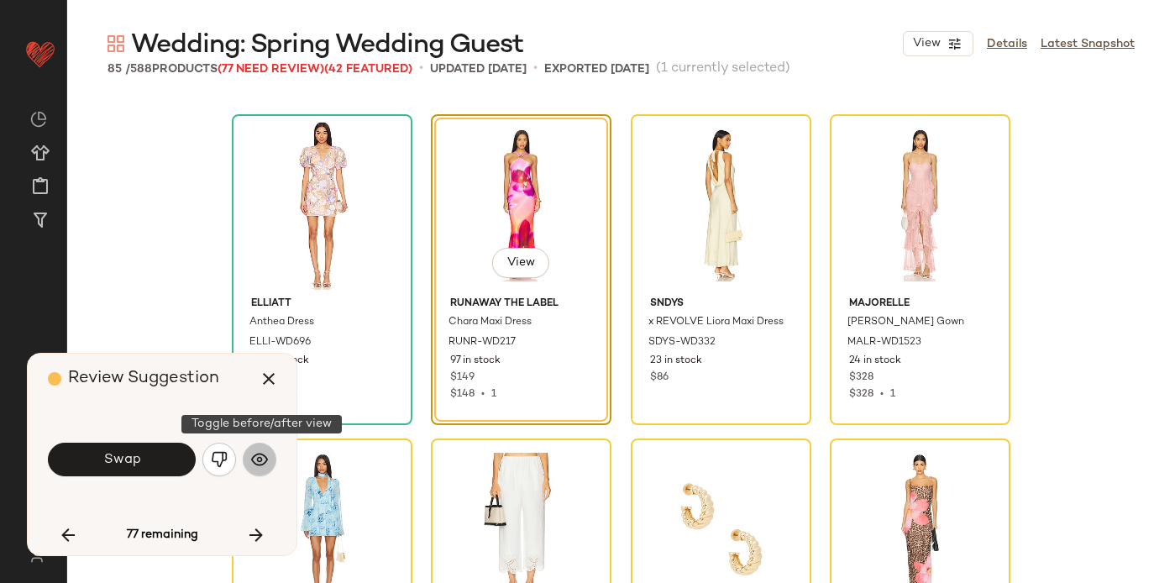
click at [254, 458] on img "button" at bounding box center [259, 459] width 17 height 17
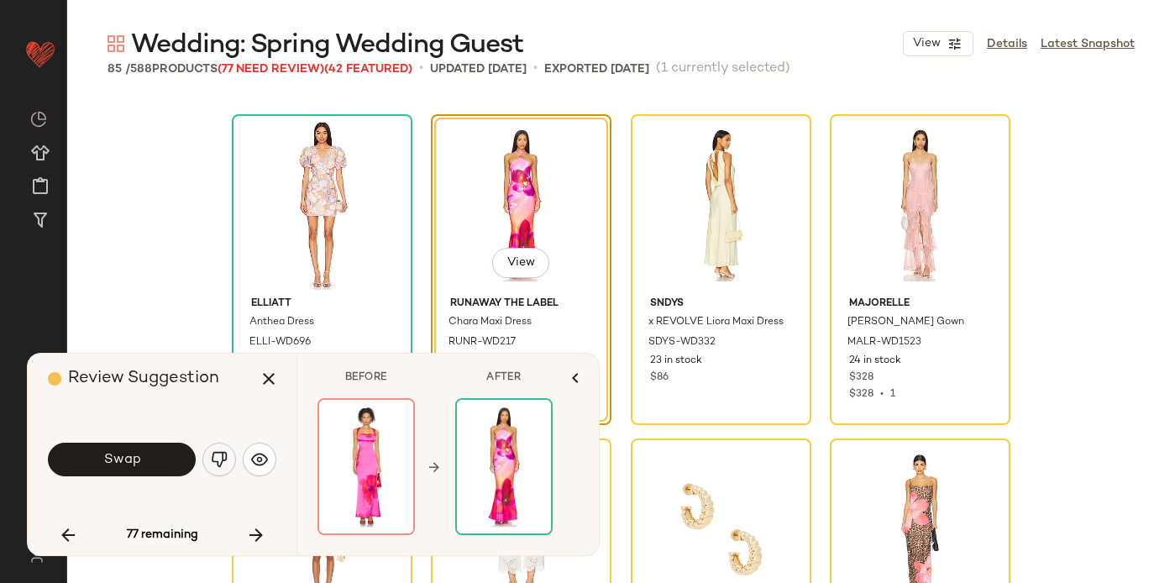
click at [219, 458] on img "button" at bounding box center [219, 459] width 17 height 17
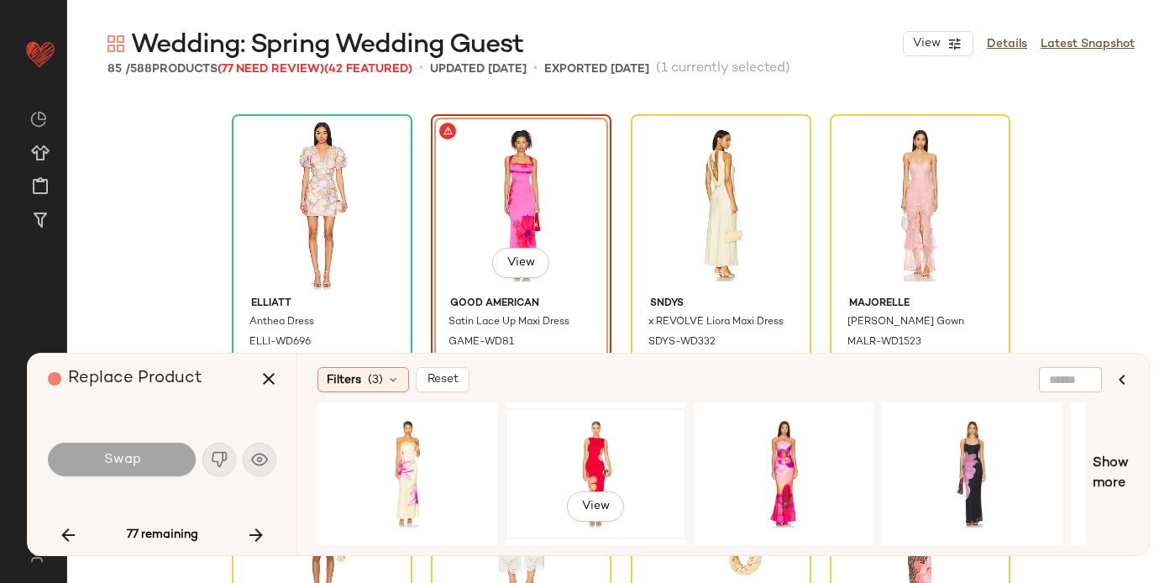
click at [585, 446] on div "View" at bounding box center [596, 473] width 169 height 119
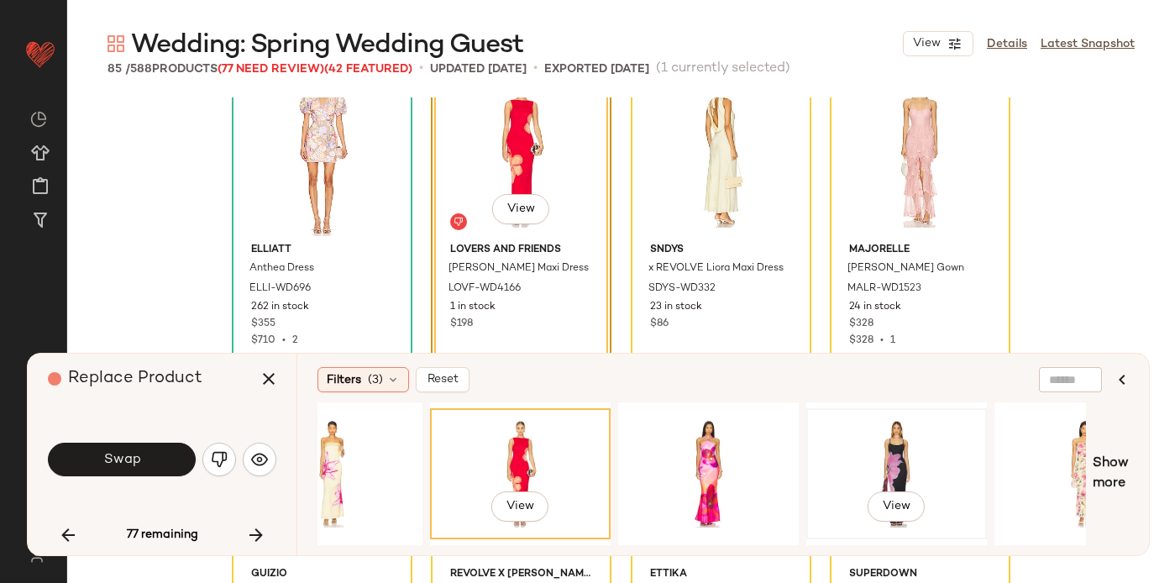
scroll to position [0, 91]
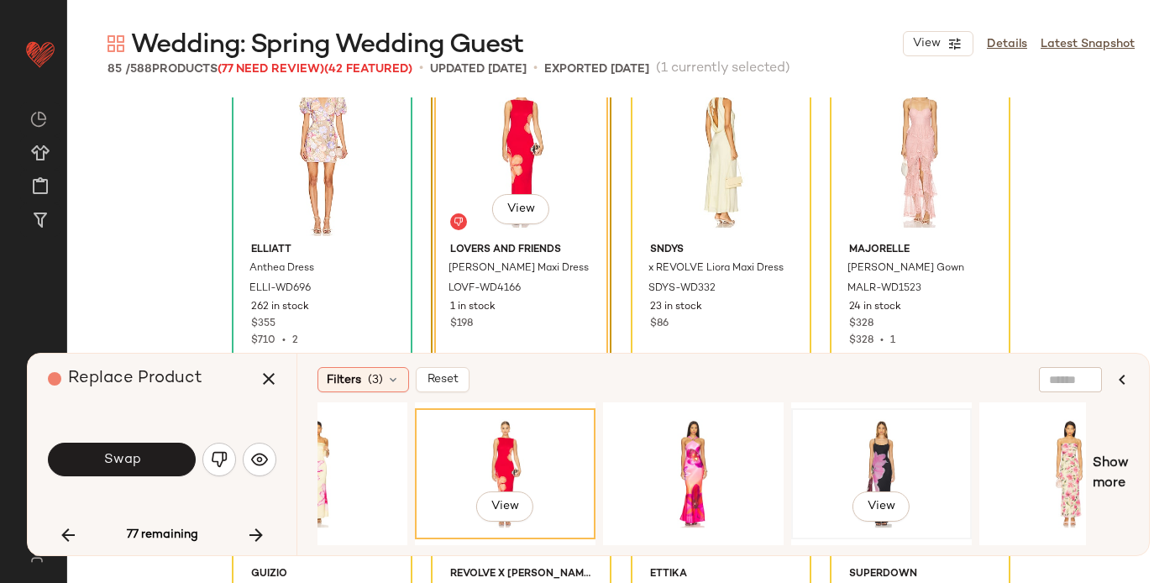
click at [892, 445] on div "View" at bounding box center [881, 473] width 169 height 119
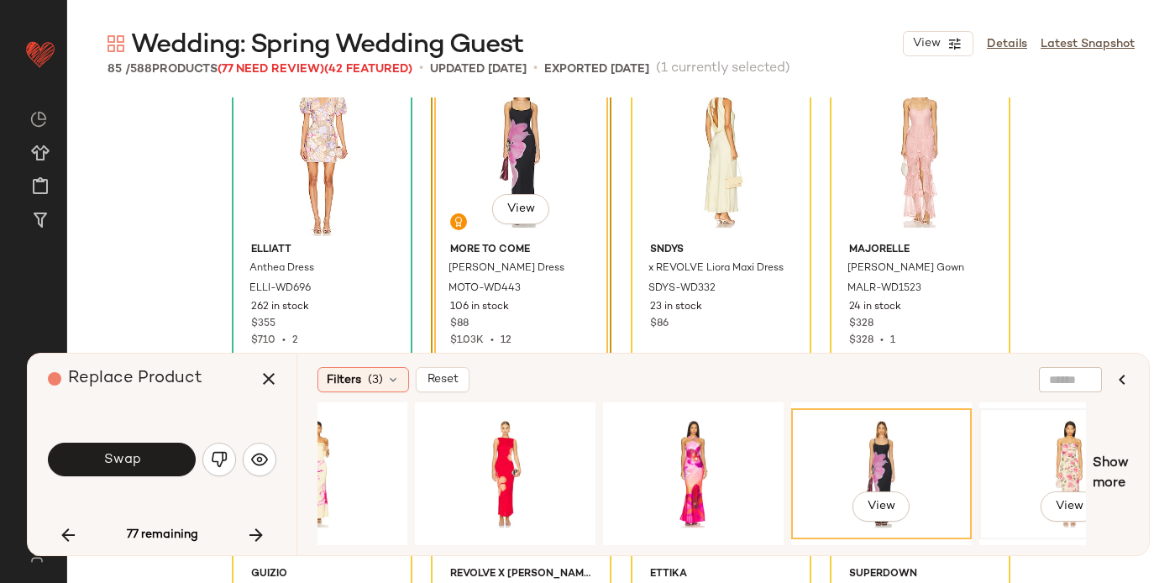
click at [1041, 455] on div "View" at bounding box center [1069, 473] width 169 height 119
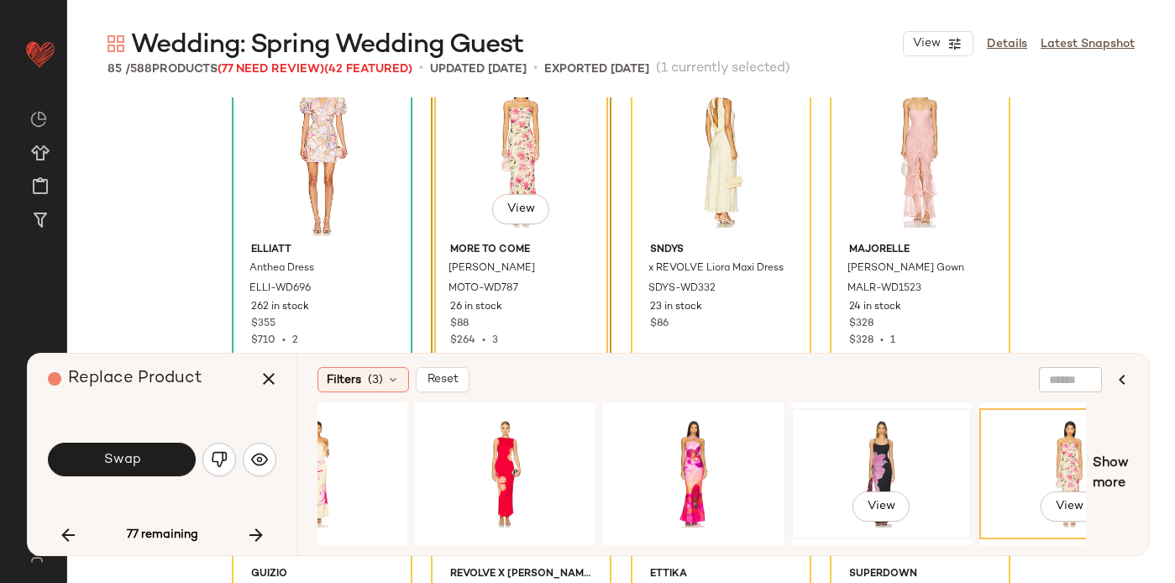
click at [911, 465] on div "View" at bounding box center [881, 473] width 169 height 119
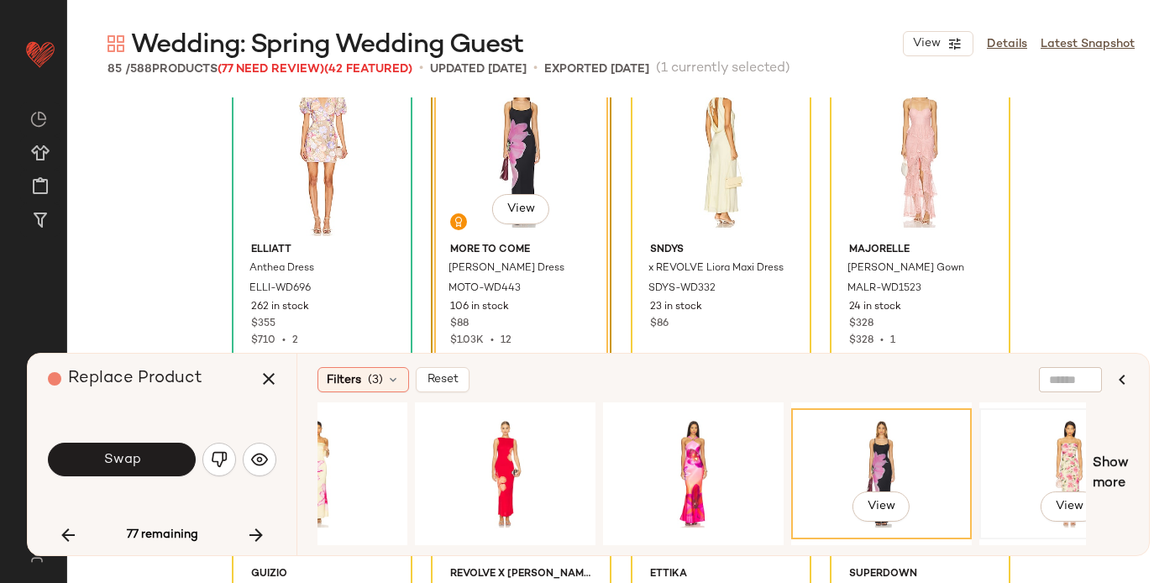
click at [992, 440] on div "View" at bounding box center [1069, 473] width 169 height 119
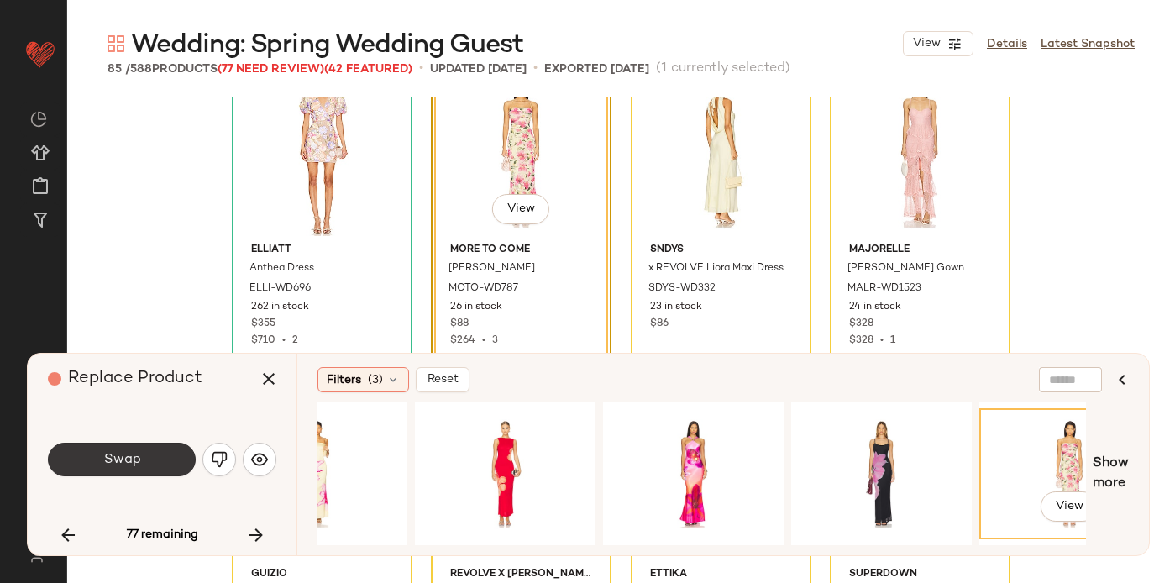
click at [135, 456] on span "Swap" at bounding box center [121, 460] width 38 height 16
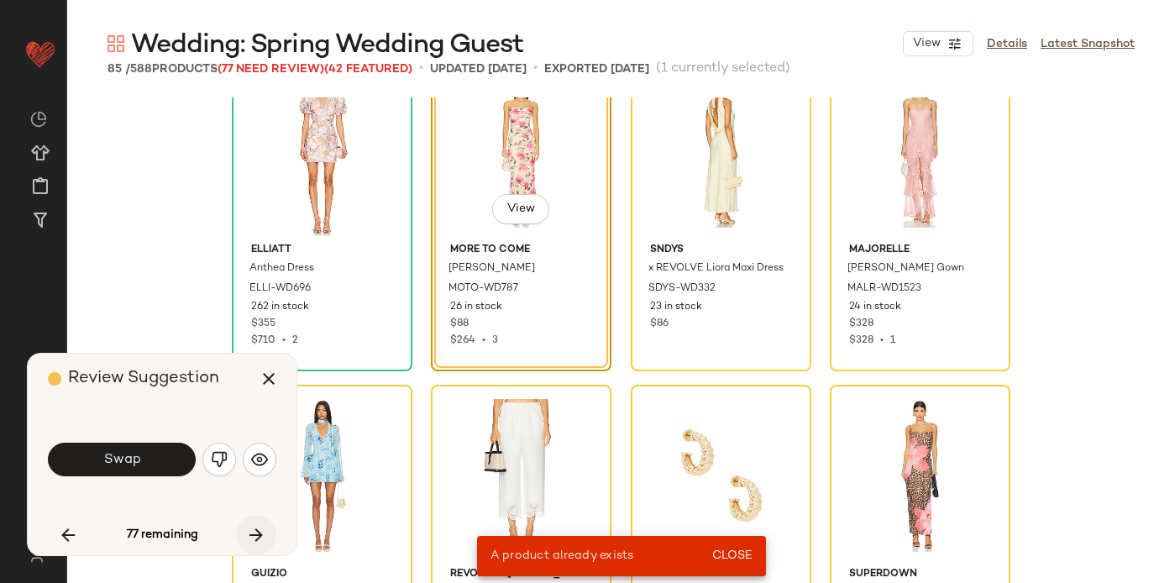
scroll to position [648, 0]
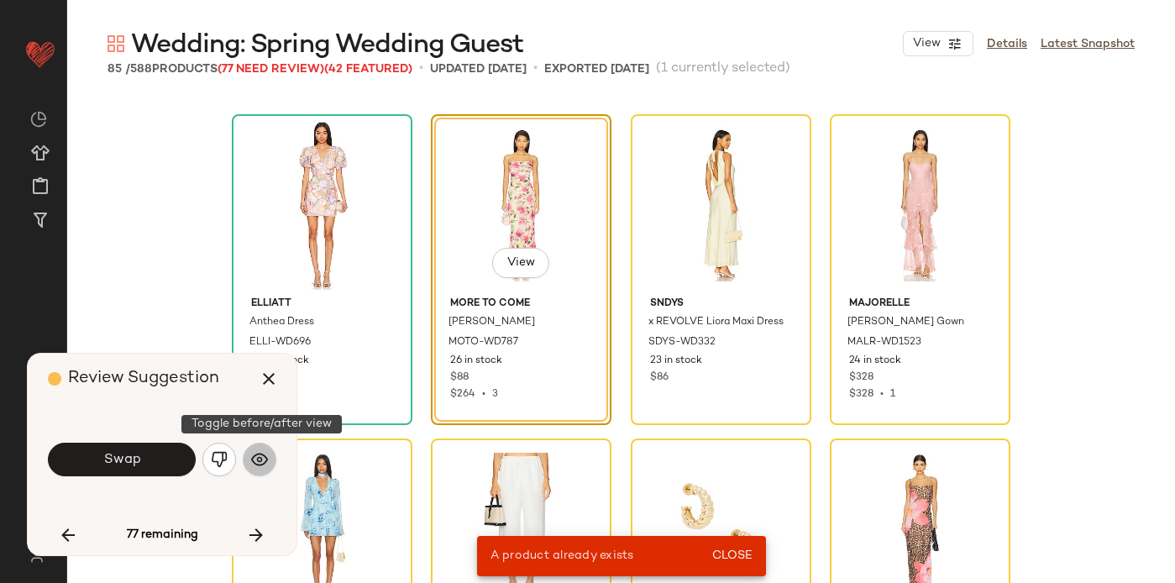
click at [254, 459] on img "button" at bounding box center [259, 459] width 17 height 17
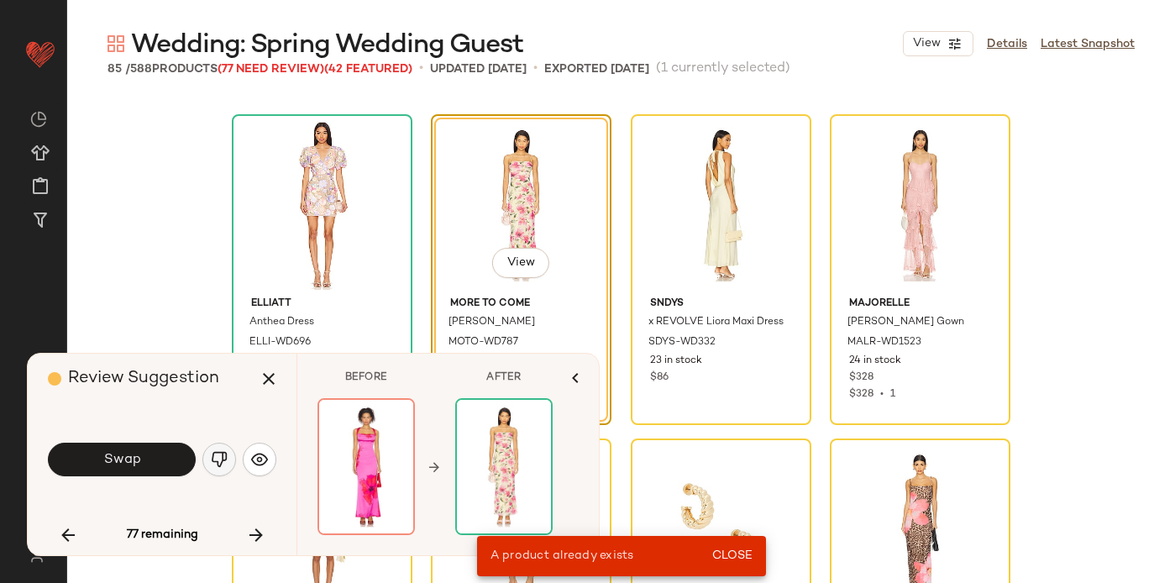
click at [225, 454] on img "button" at bounding box center [219, 459] width 17 height 17
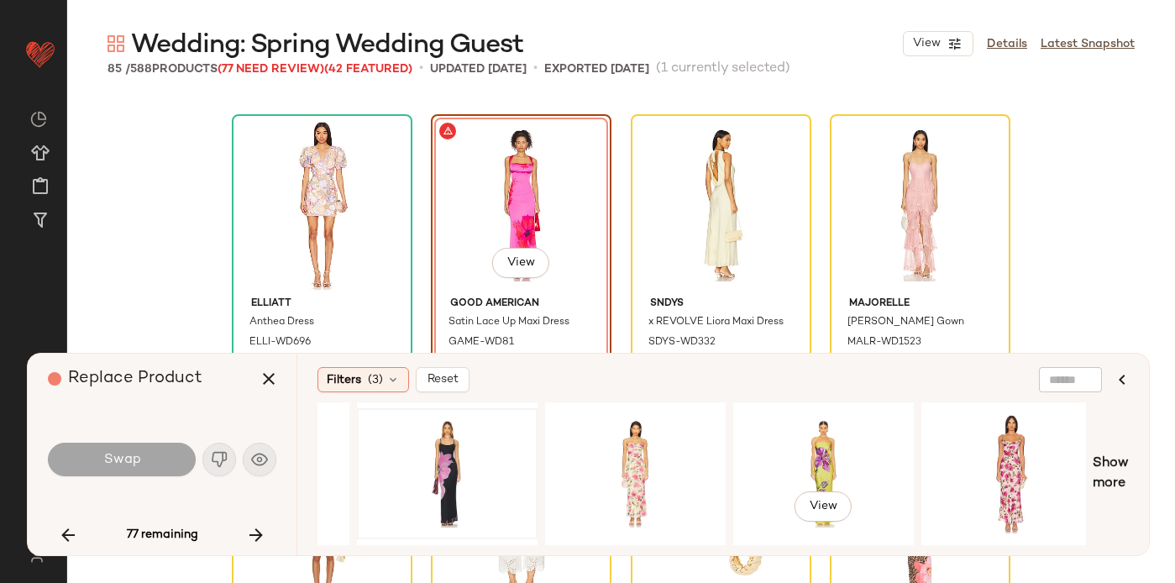
scroll to position [0, 527]
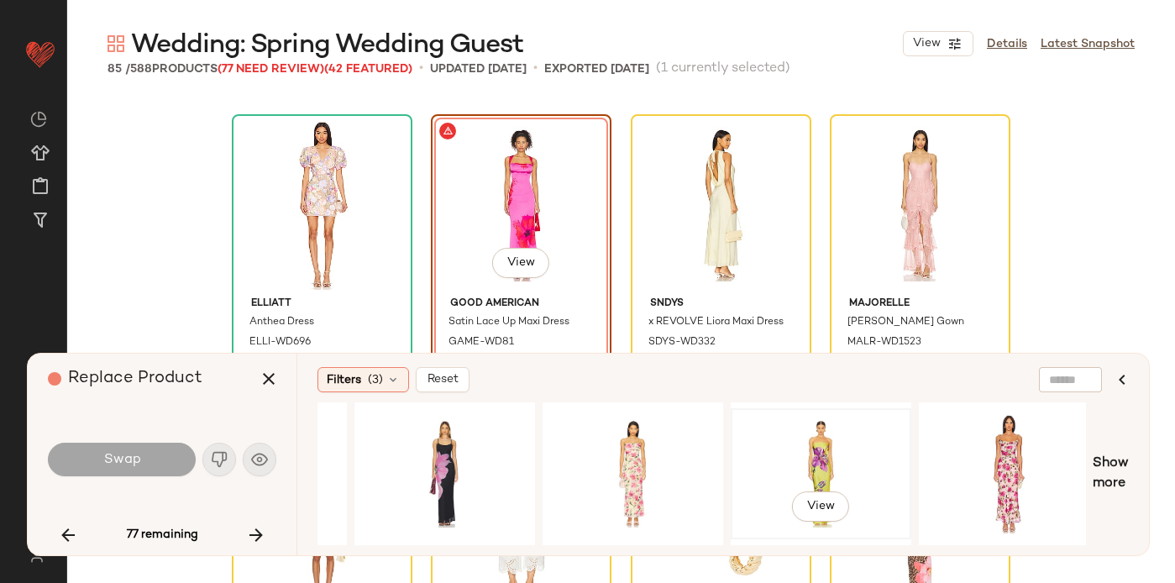
click at [840, 461] on div "View" at bounding box center [821, 473] width 169 height 119
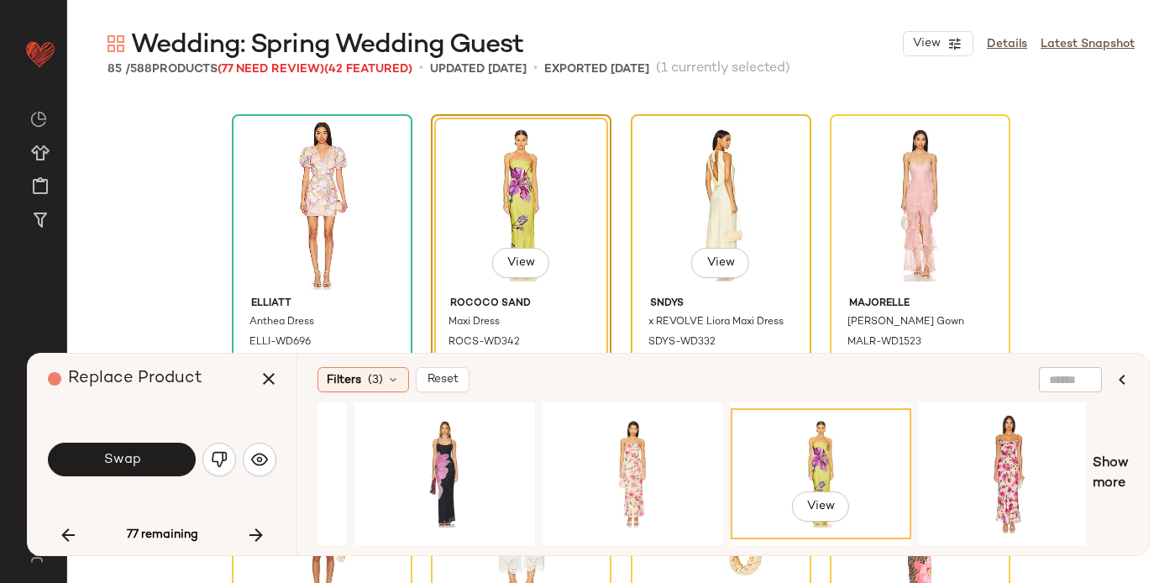
scroll to position [679, 0]
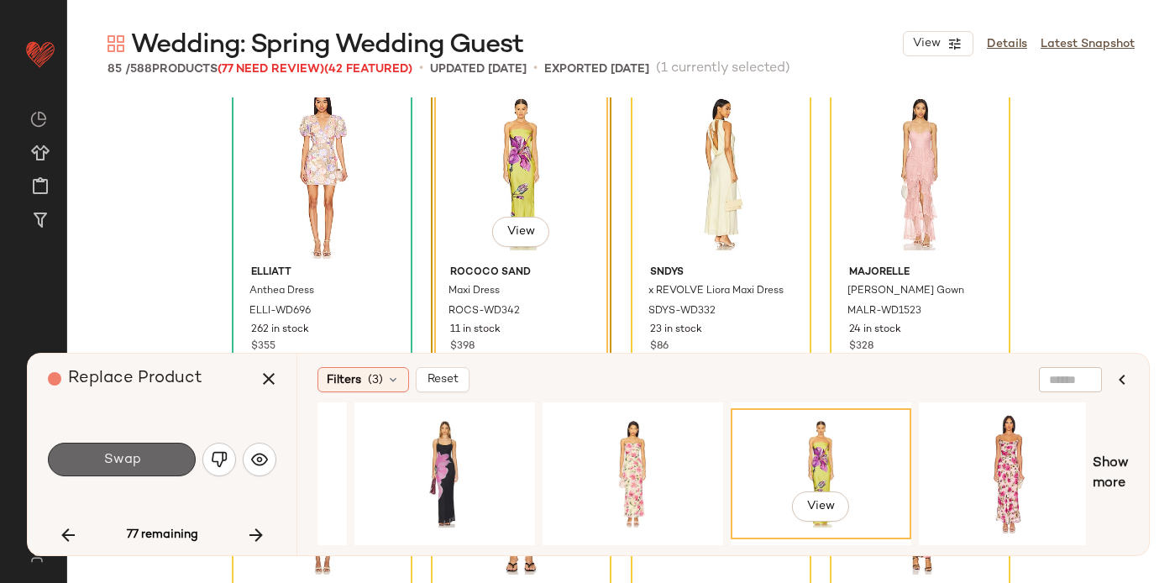
click at [144, 458] on button "Swap" at bounding box center [122, 460] width 148 height 34
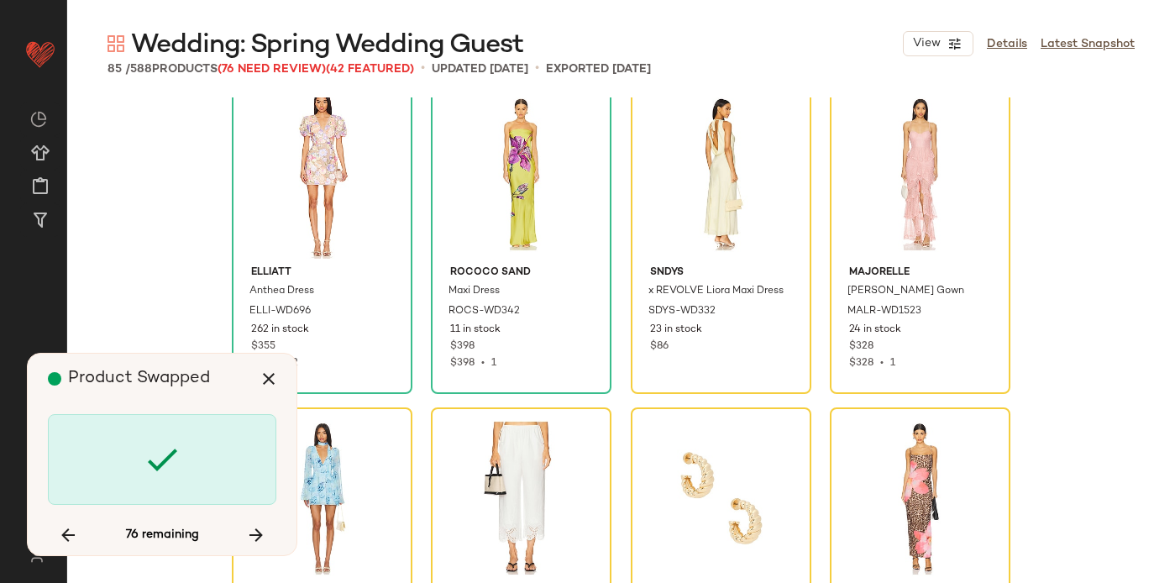
scroll to position [648, 0]
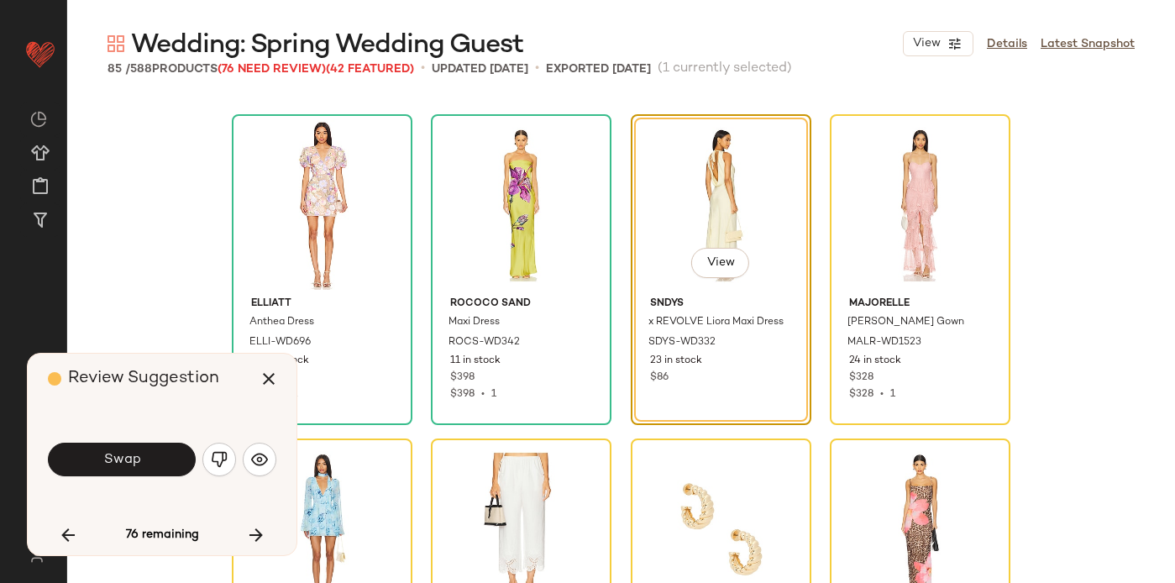
click at [144, 458] on button "Swap" at bounding box center [122, 460] width 148 height 34
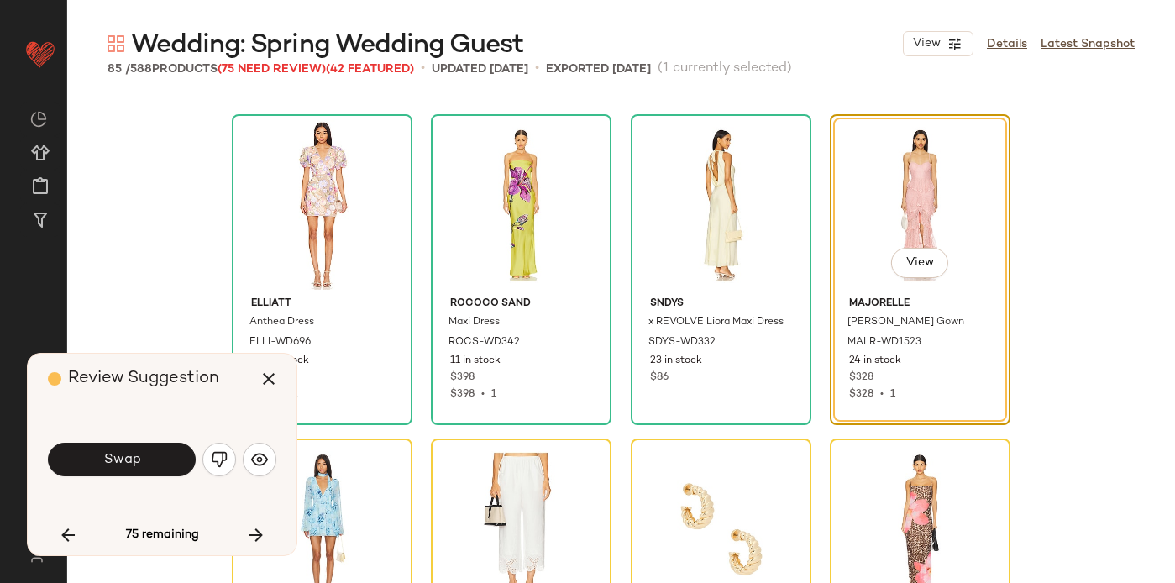
click at [144, 458] on button "Swap" at bounding box center [122, 460] width 148 height 34
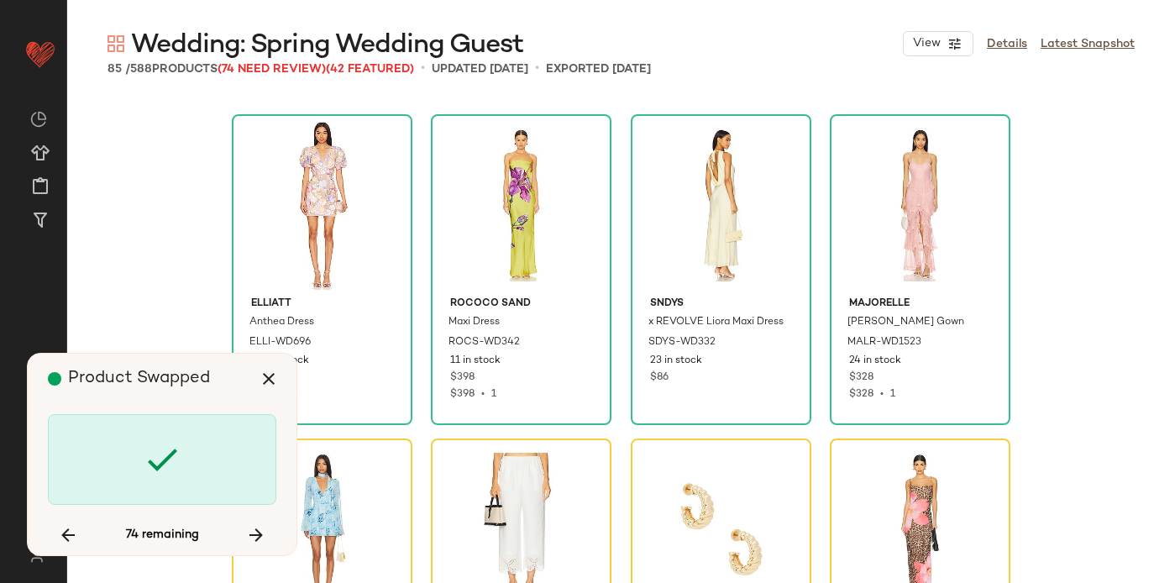
scroll to position [973, 0]
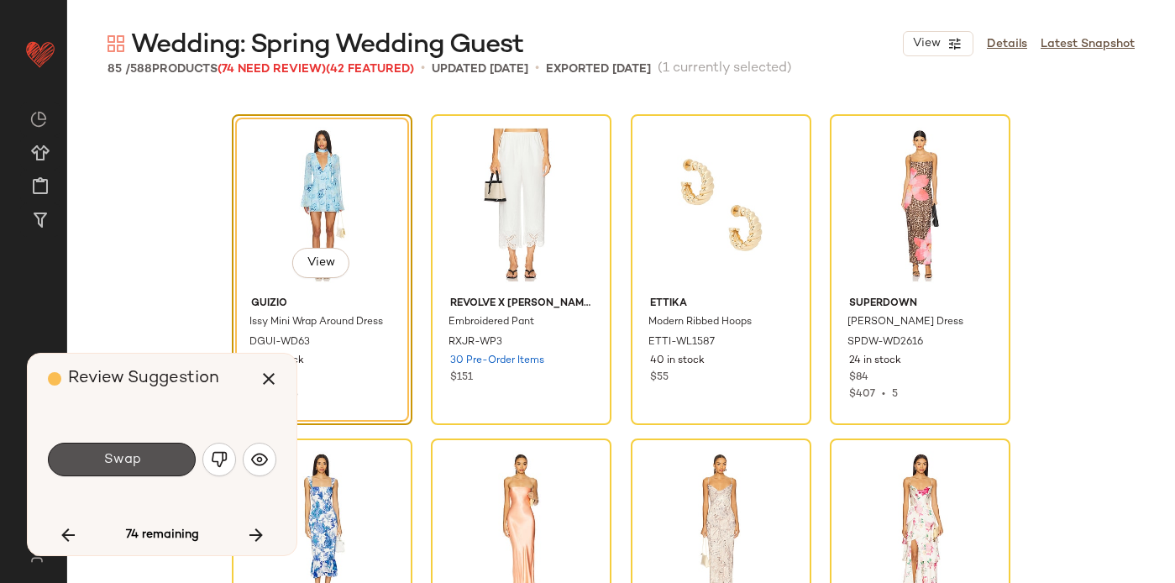
click at [144, 458] on button "Swap" at bounding box center [122, 460] width 148 height 34
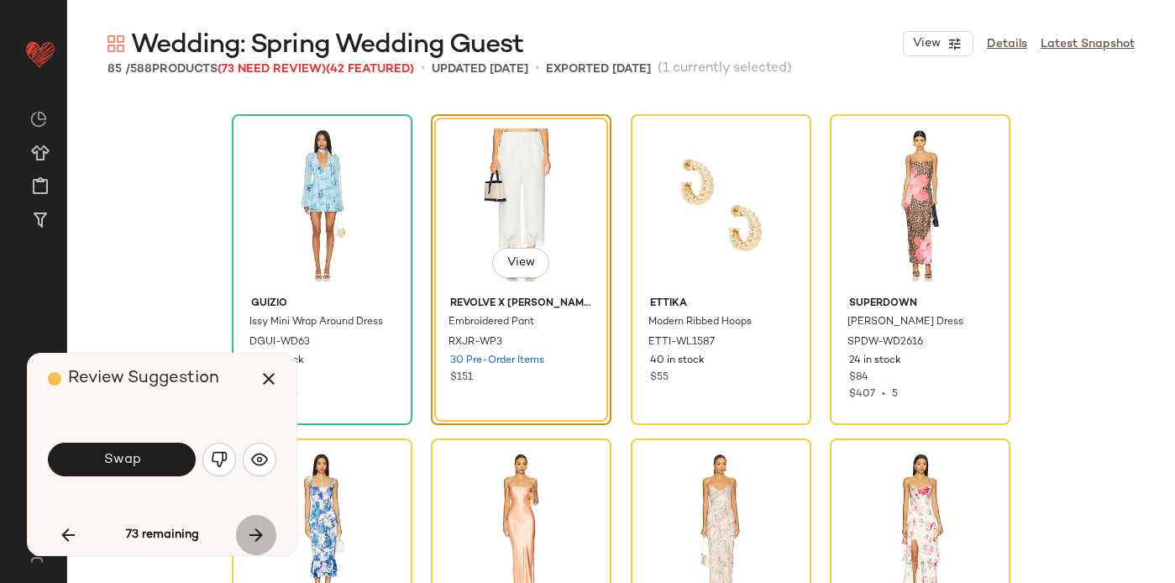
click at [260, 533] on icon "button" at bounding box center [256, 535] width 20 height 20
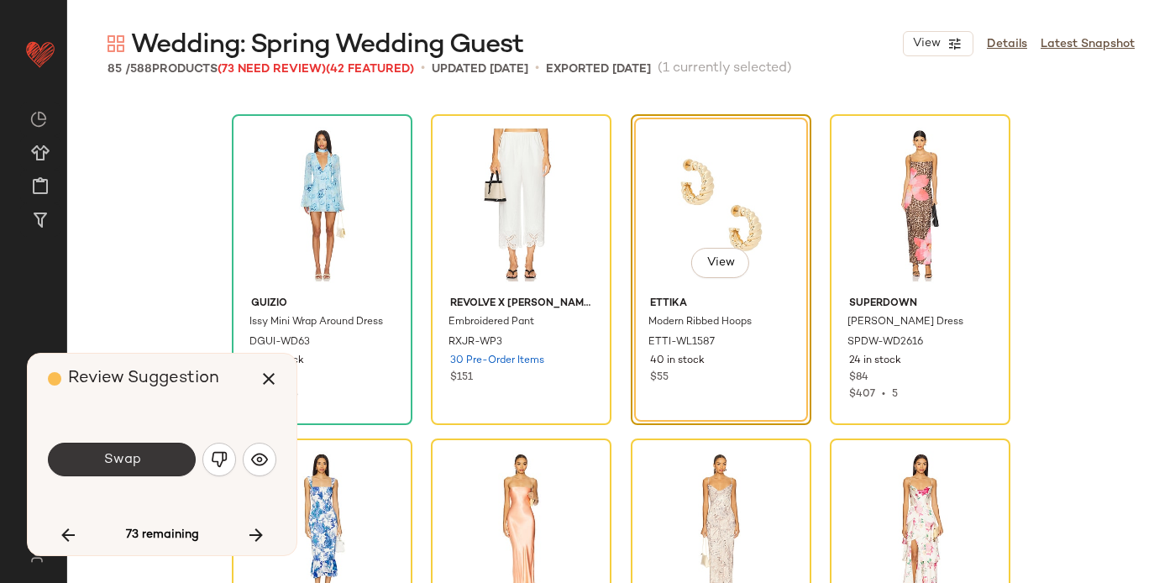
click at [174, 454] on button "Swap" at bounding box center [122, 460] width 148 height 34
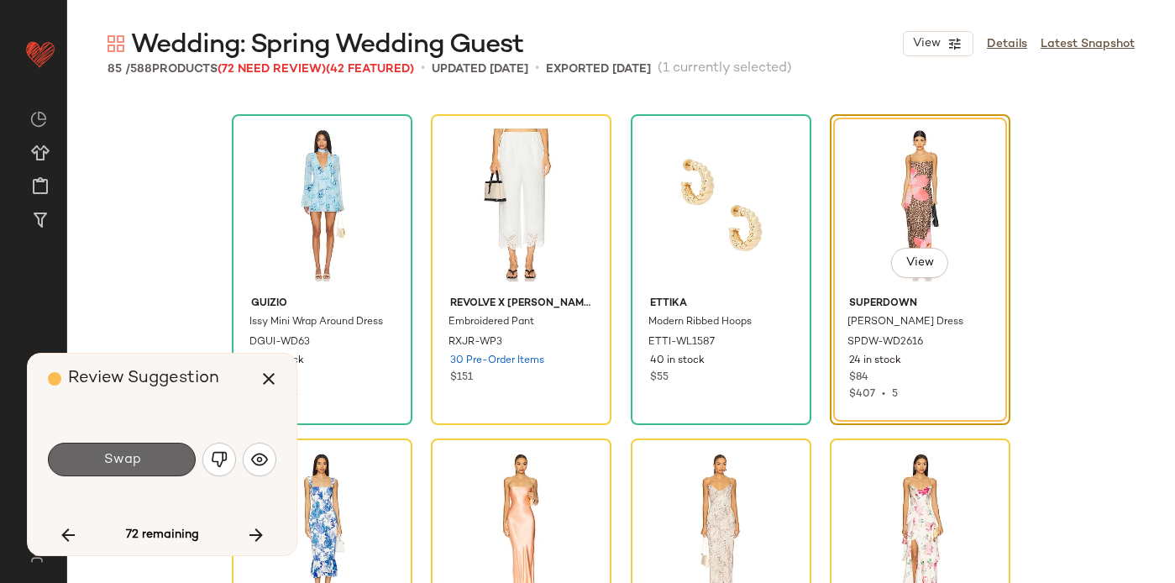
click at [173, 455] on button "Swap" at bounding box center [122, 460] width 148 height 34
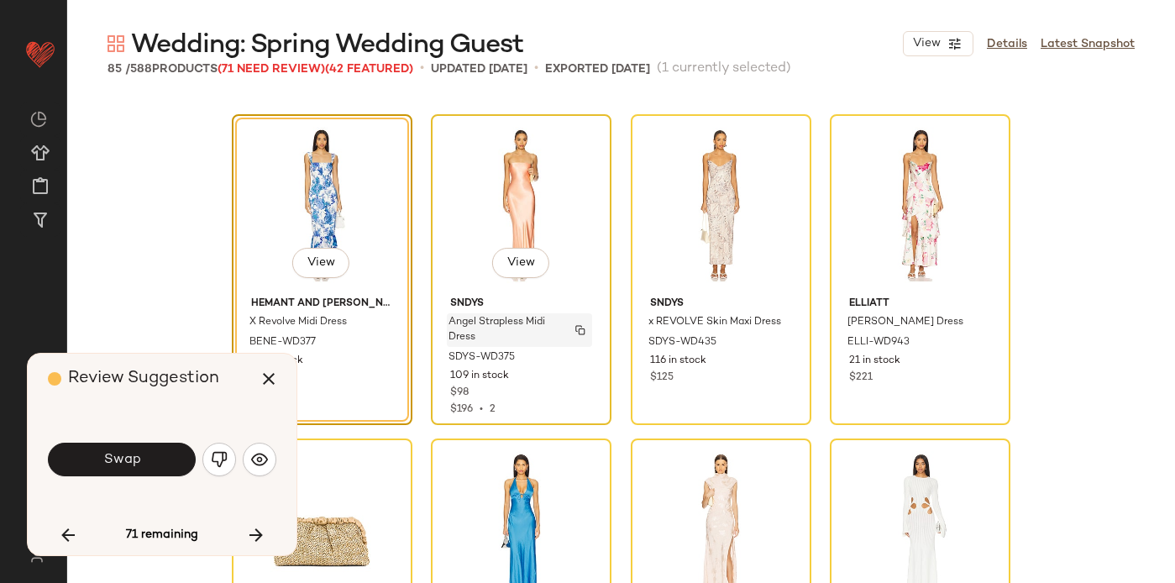
scroll to position [1340, 0]
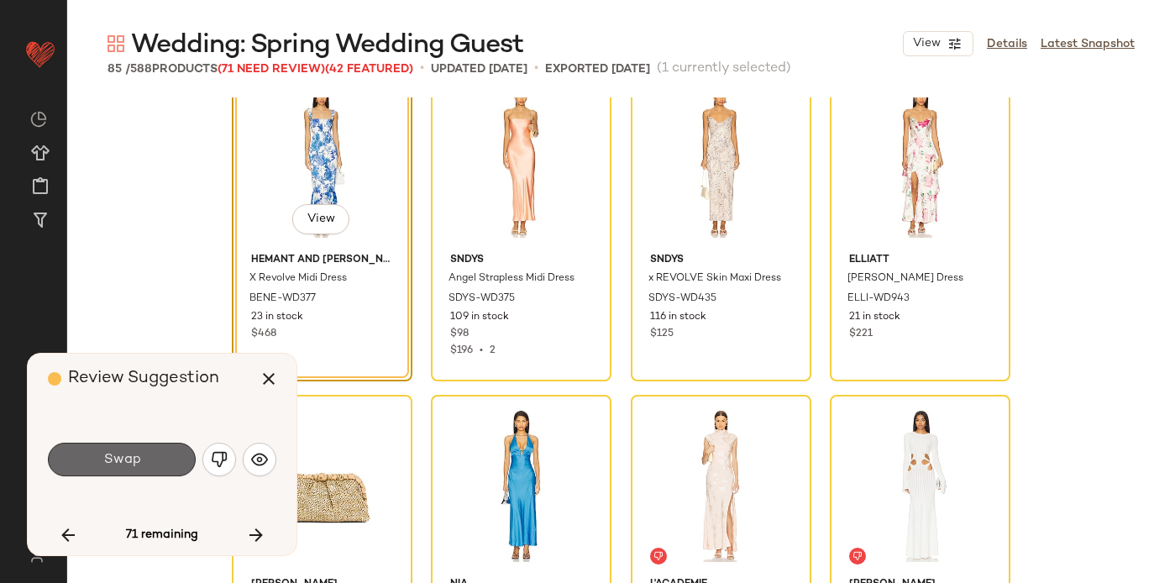
click at [87, 465] on button "Swap" at bounding box center [122, 460] width 148 height 34
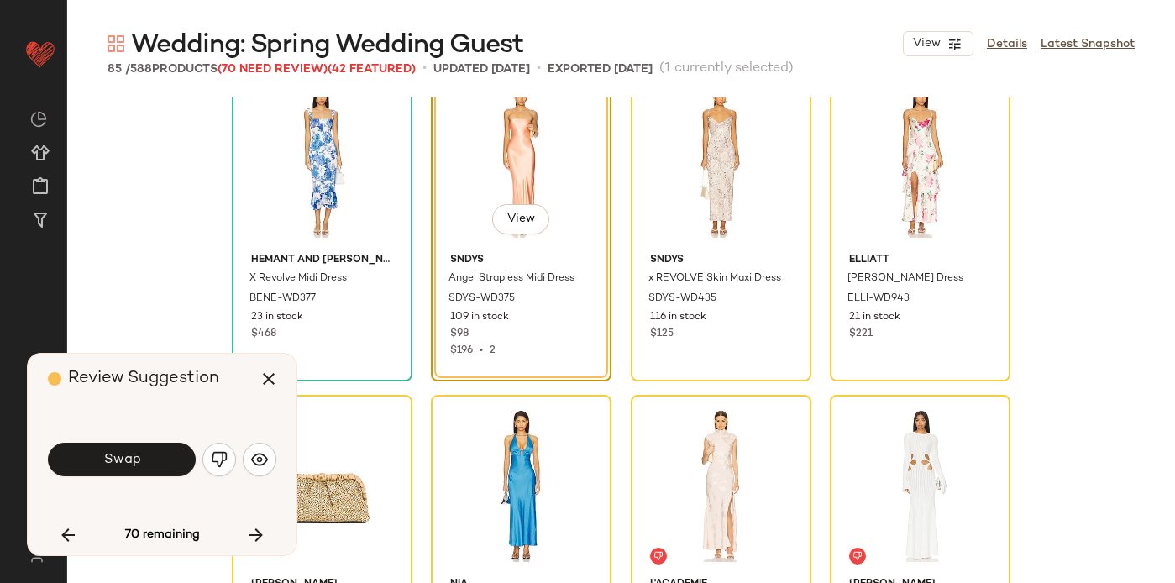
scroll to position [1297, 0]
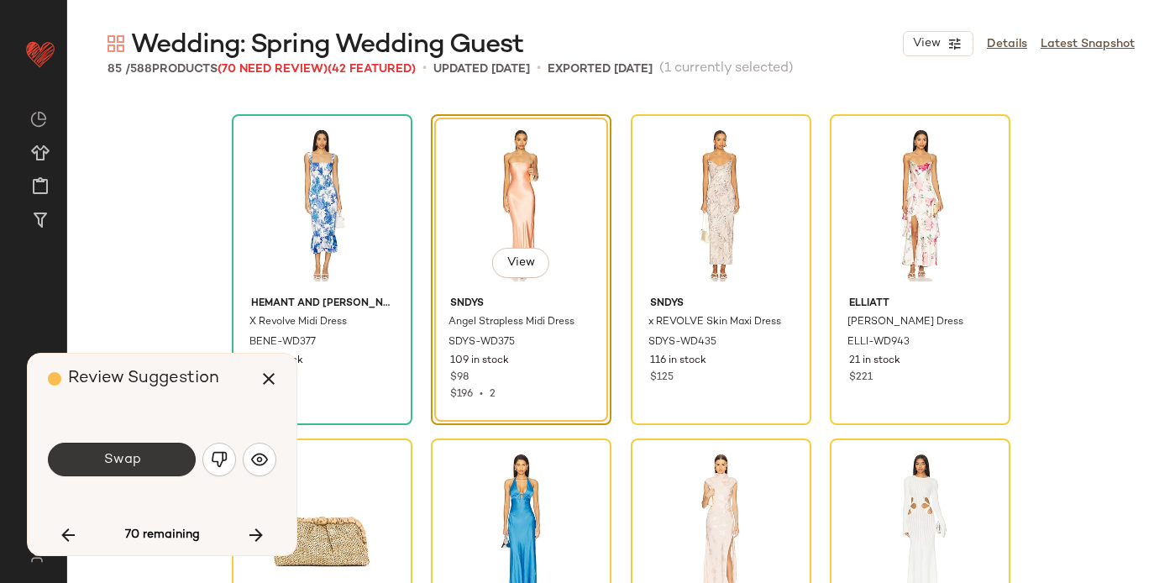
click at [106, 463] on span "Swap" at bounding box center [121, 460] width 38 height 16
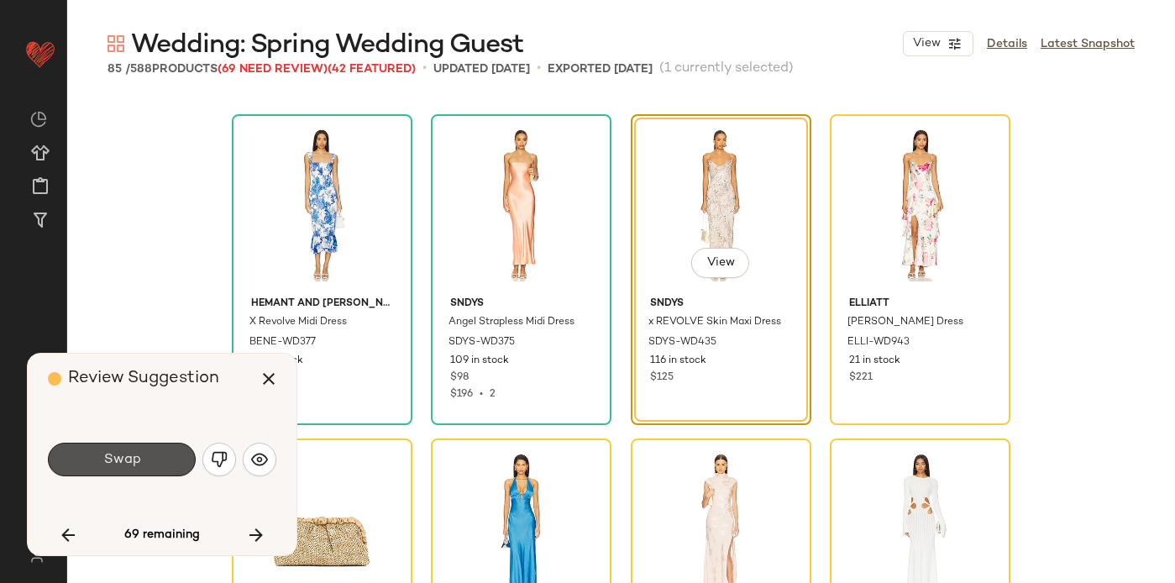
click at [108, 464] on span "Swap" at bounding box center [121, 460] width 38 height 16
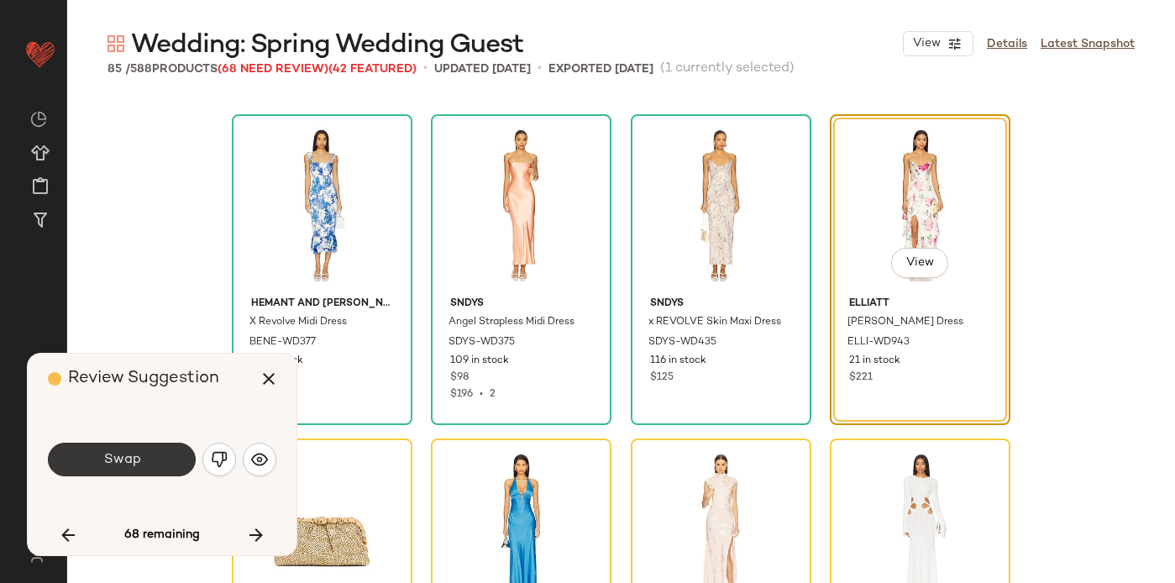
click at [105, 462] on span "Swap" at bounding box center [121, 460] width 38 height 16
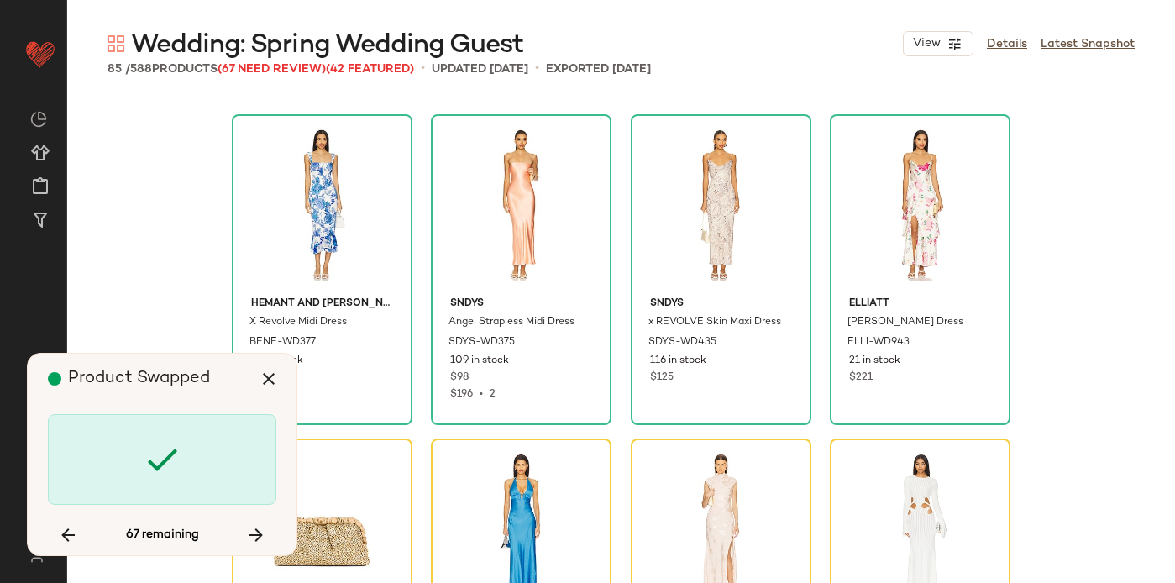
scroll to position [1621, 0]
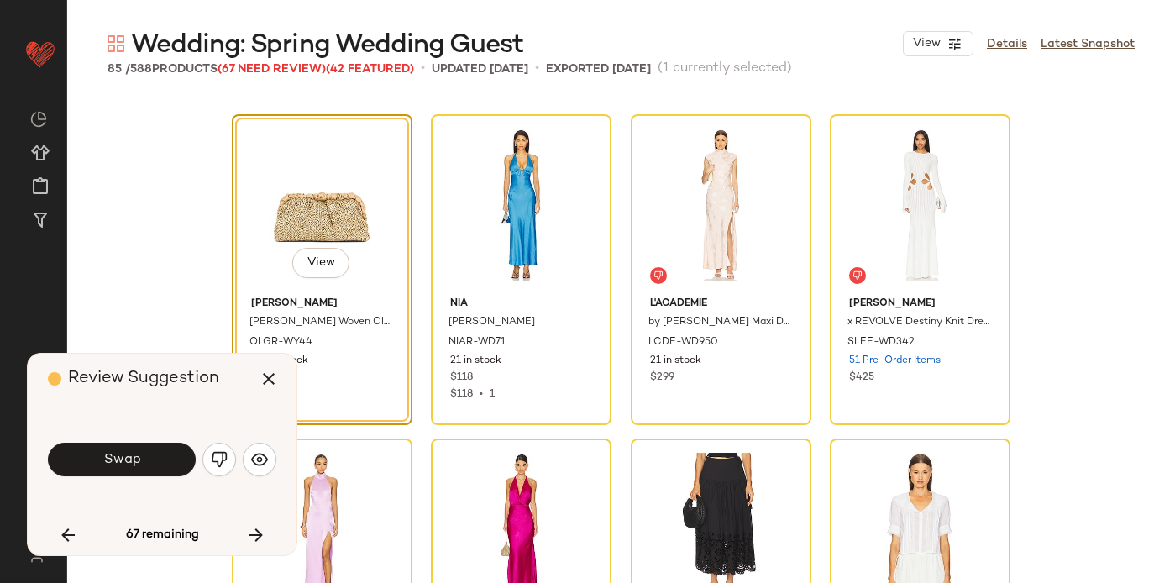
click at [105, 462] on span "Swap" at bounding box center [121, 460] width 38 height 16
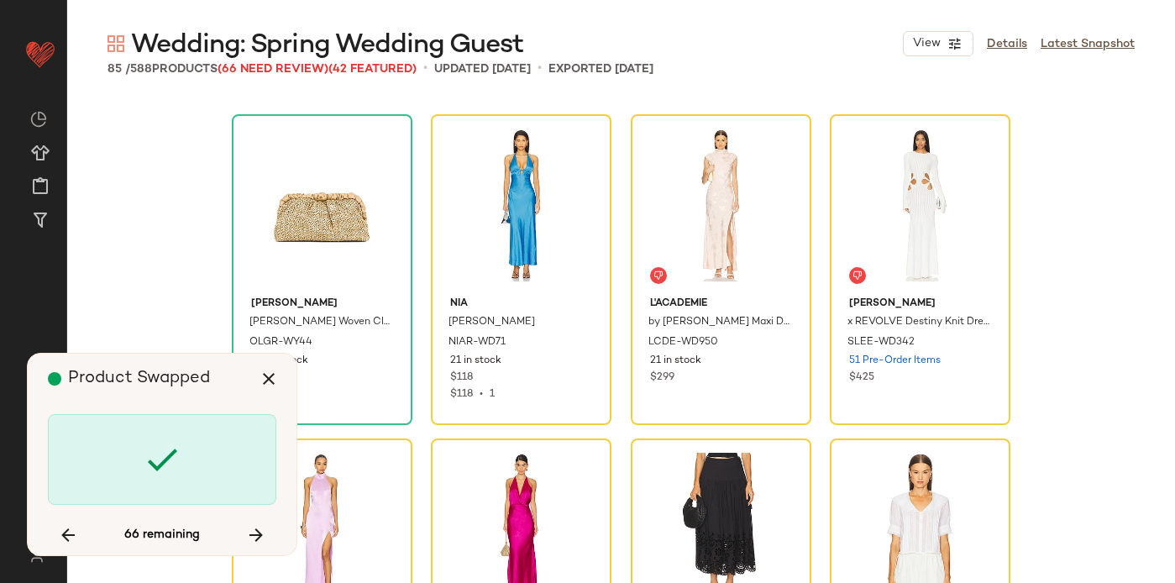
click at [105, 463] on div at bounding box center [162, 459] width 228 height 91
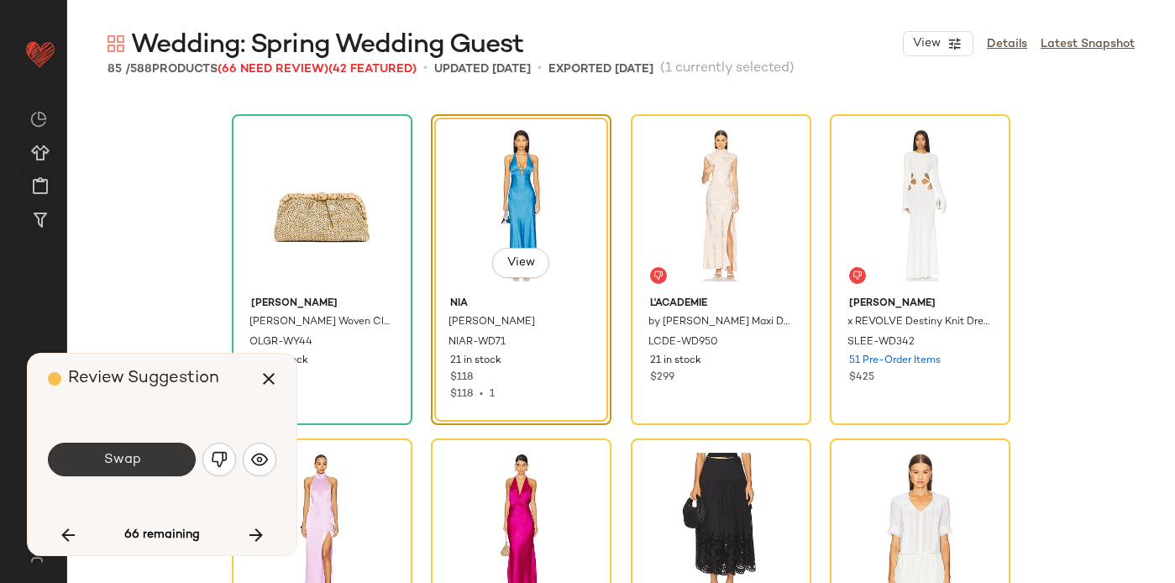
click at [106, 464] on span "Swap" at bounding box center [121, 460] width 38 height 16
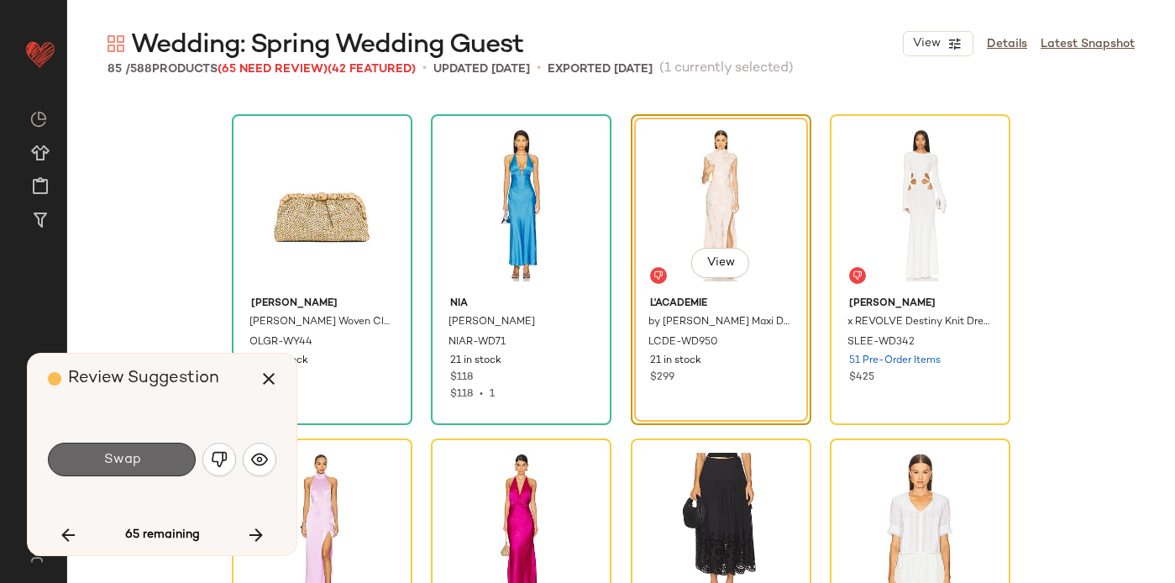
click at [103, 464] on span "Swap" at bounding box center [121, 460] width 38 height 16
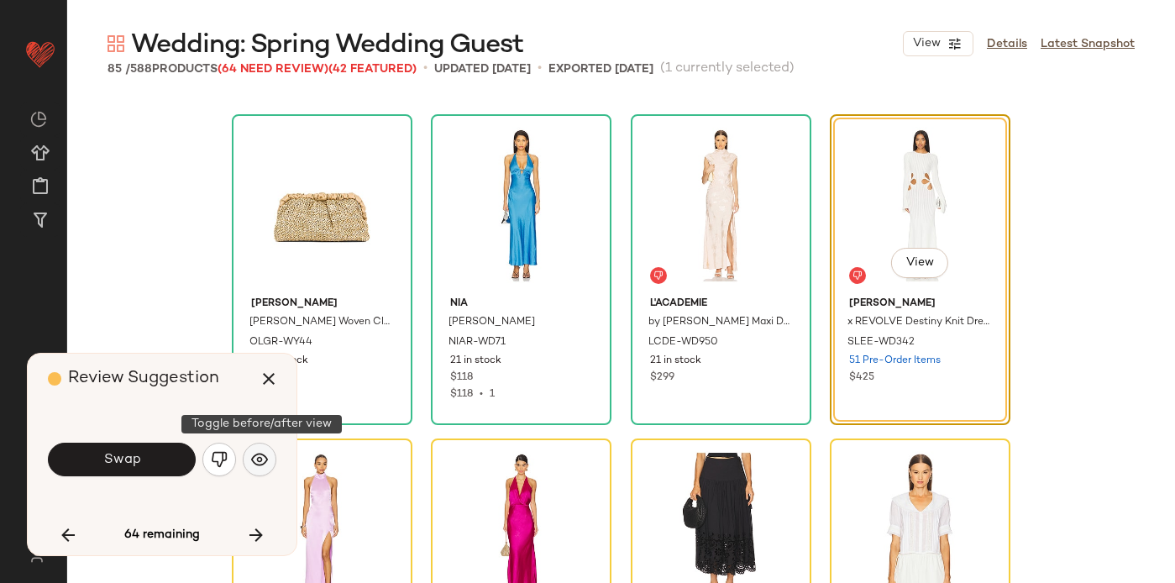
click at [260, 459] on img "button" at bounding box center [259, 459] width 17 height 17
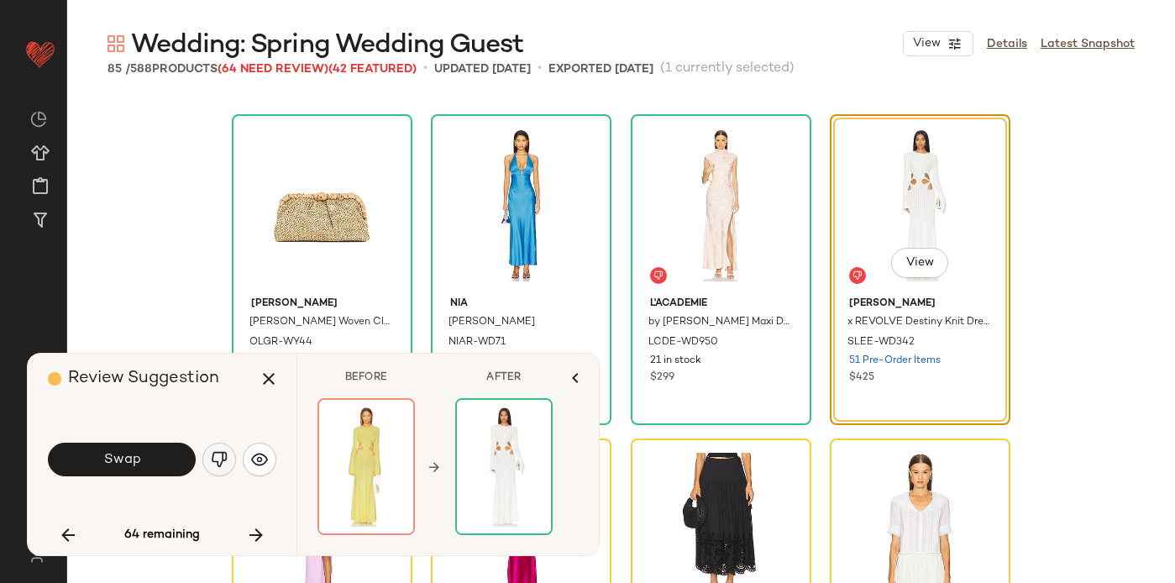
click at [218, 461] on img "button" at bounding box center [219, 459] width 17 height 17
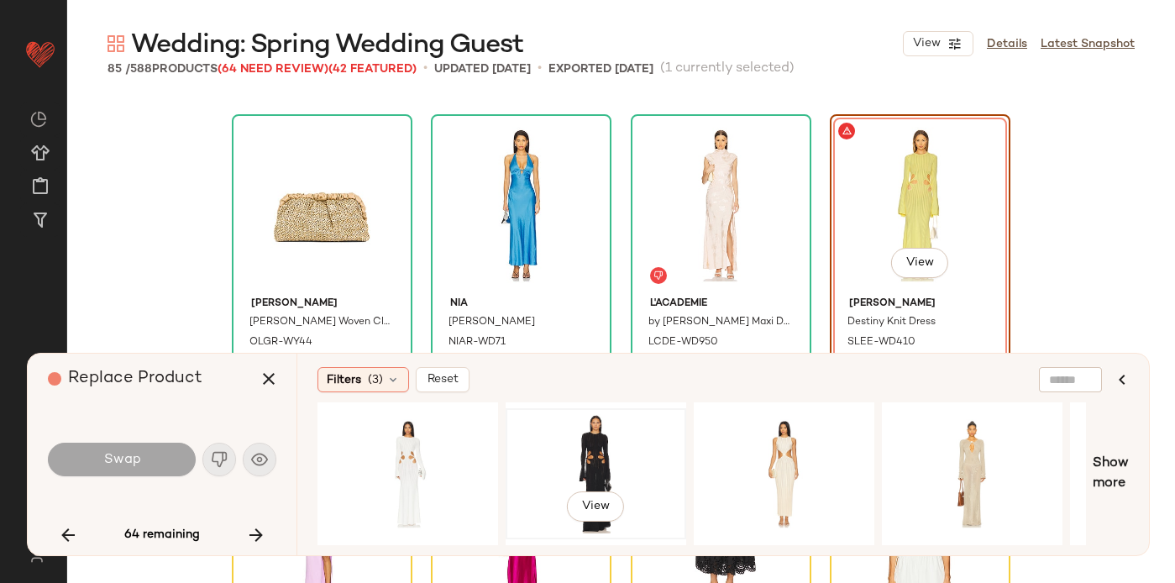
click at [618, 454] on div "View" at bounding box center [596, 473] width 169 height 119
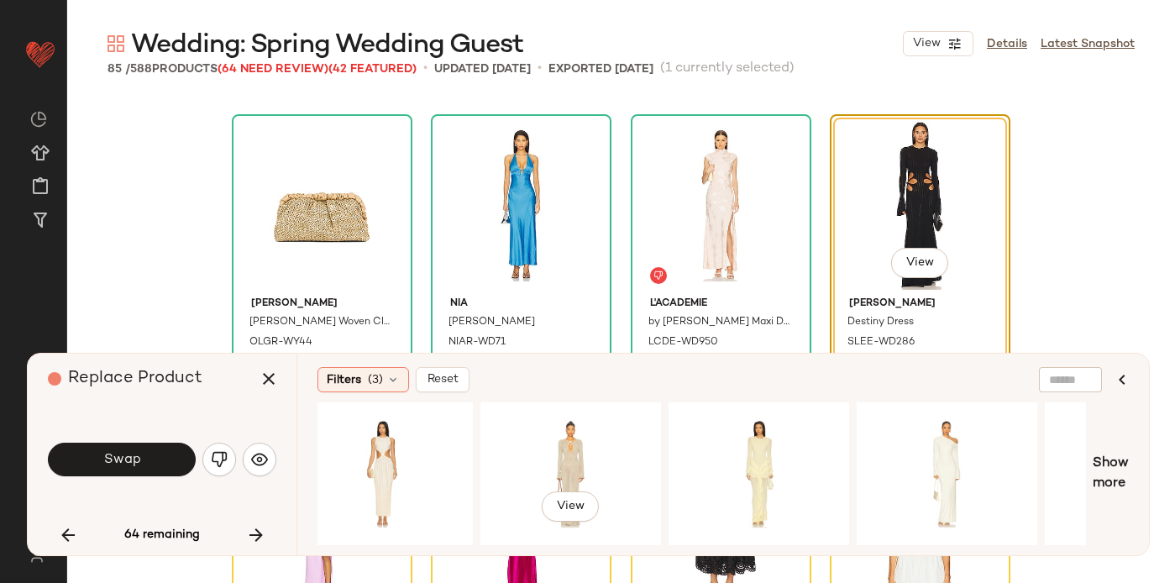
scroll to position [0, 402]
click at [737, 447] on div "View" at bounding box center [758, 473] width 169 height 119
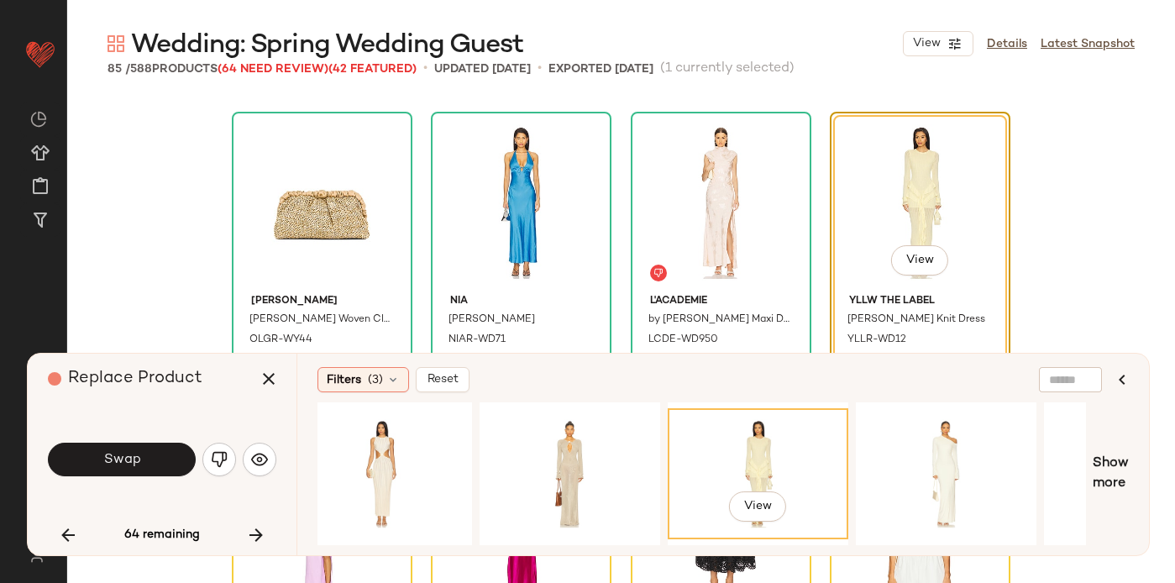
scroll to position [1619, 0]
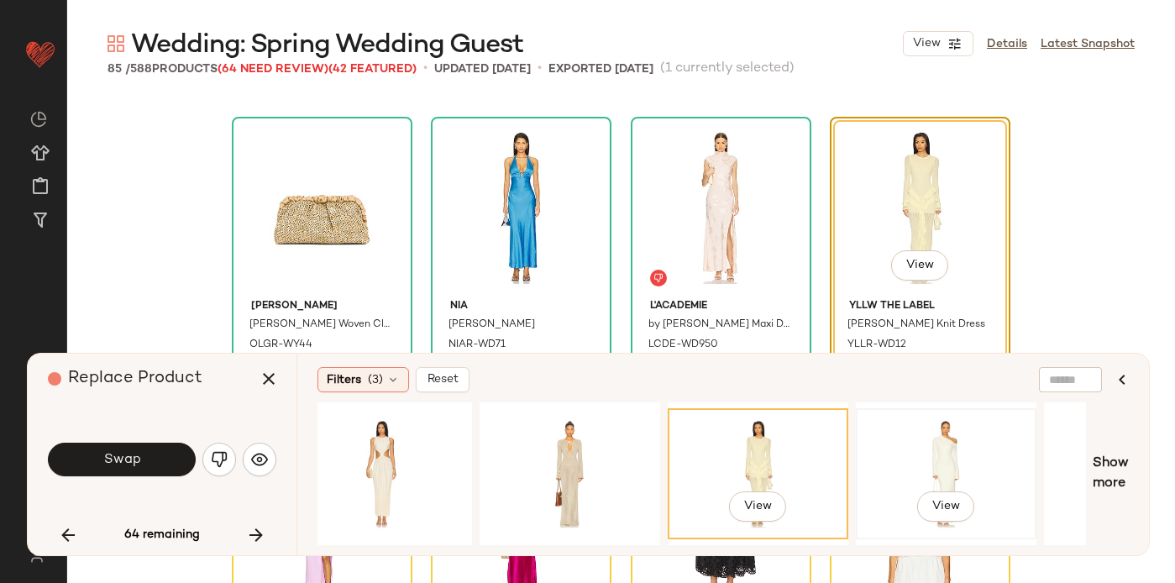
click at [908, 433] on div "View" at bounding box center [946, 473] width 169 height 119
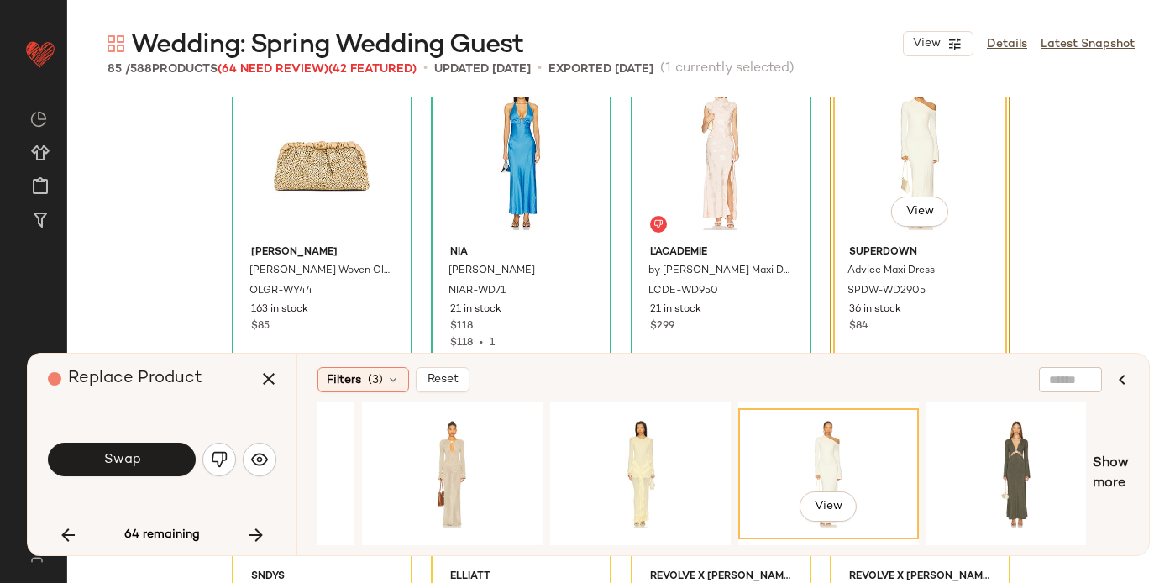
scroll to position [0, 547]
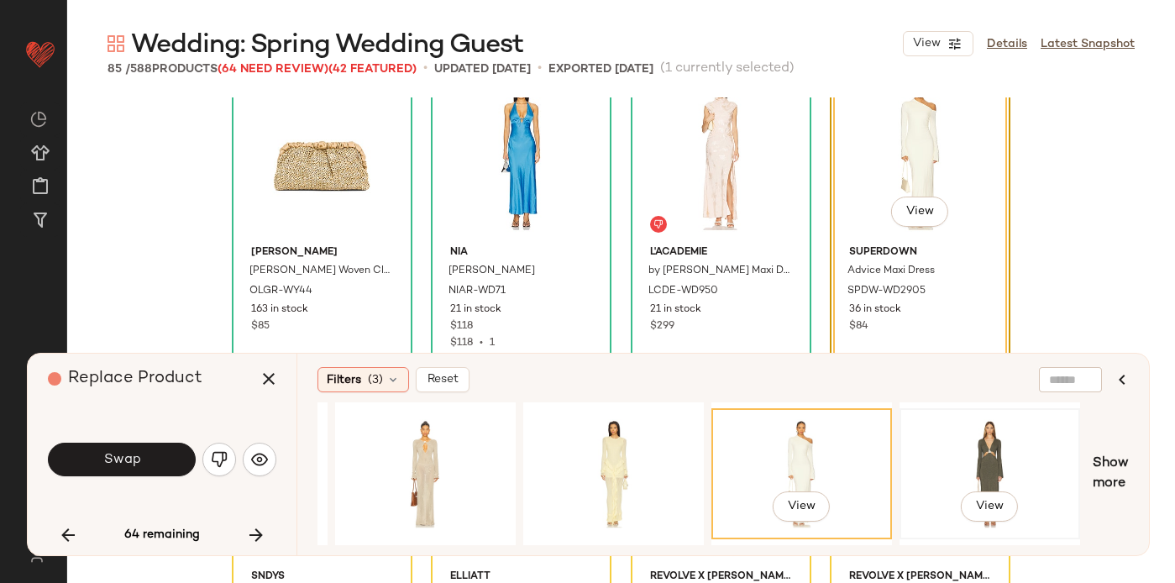
click at [955, 443] on div "View" at bounding box center [989, 473] width 169 height 119
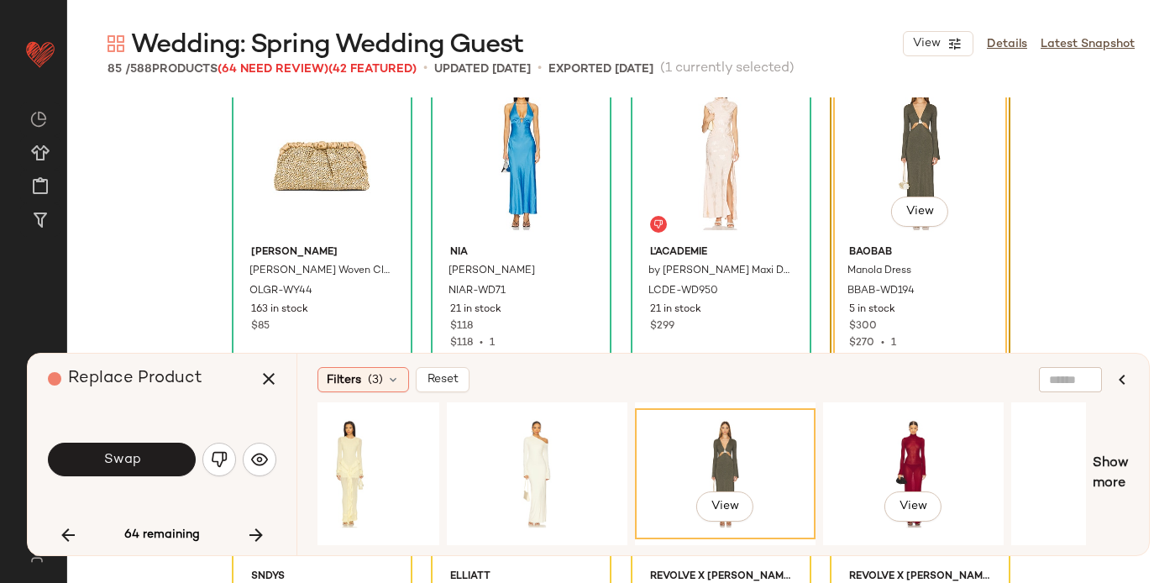
scroll to position [0, 816]
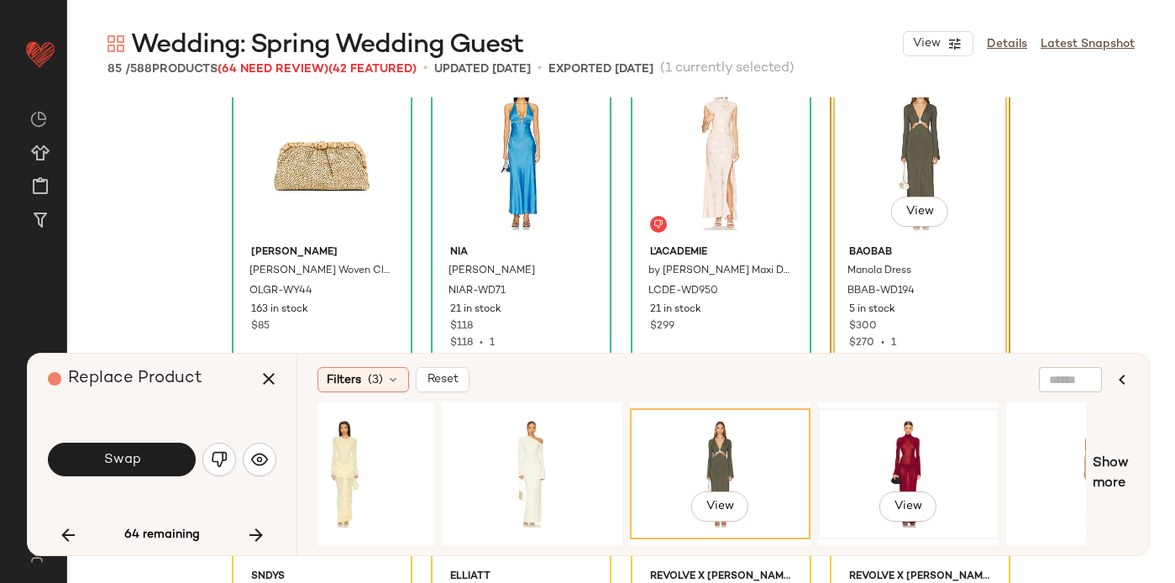
click at [895, 443] on div "View" at bounding box center [908, 473] width 169 height 119
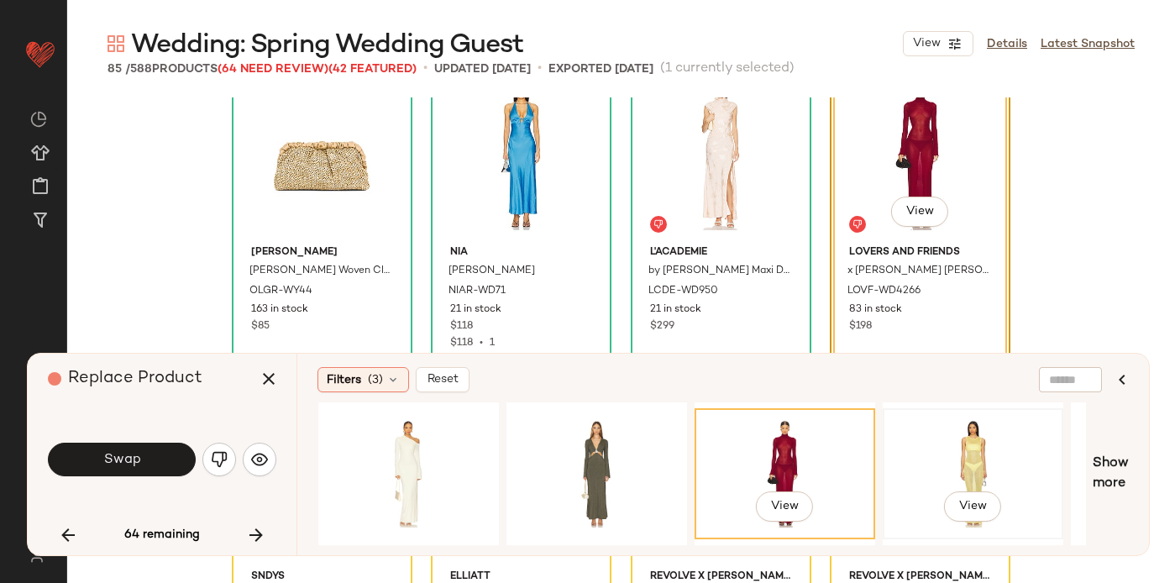
click at [966, 453] on div "View" at bounding box center [973, 473] width 169 height 119
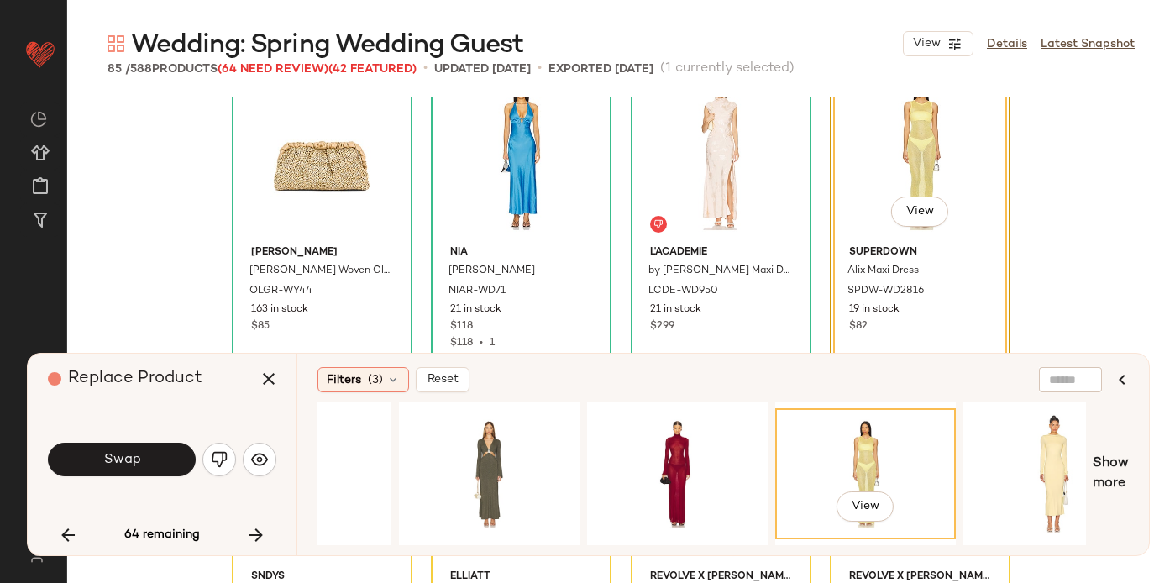
scroll to position [0, 1316]
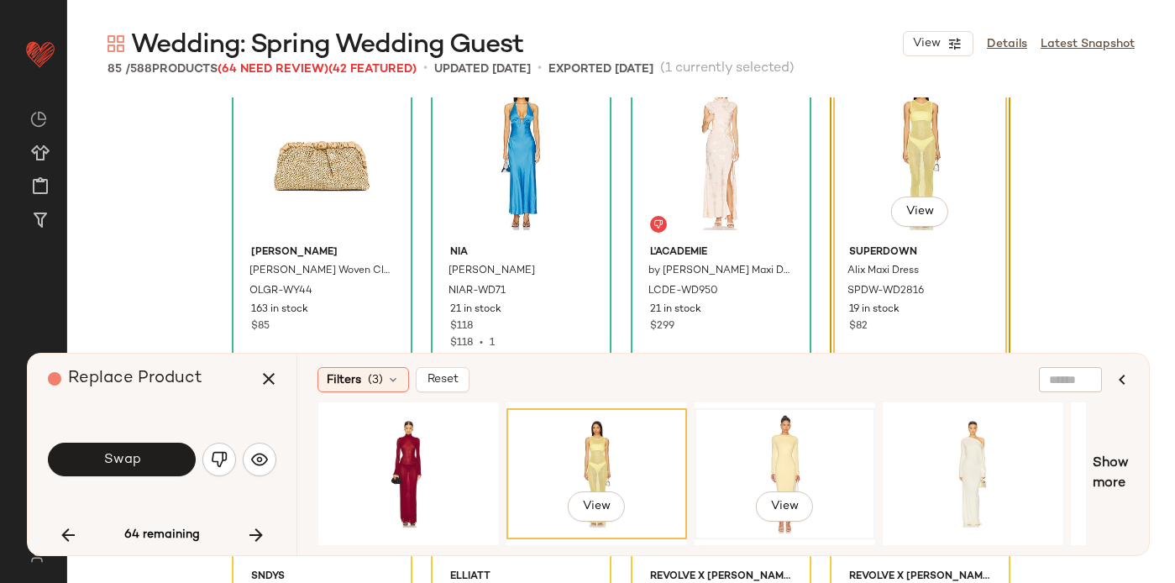
click at [800, 445] on div "View" at bounding box center [784, 473] width 169 height 119
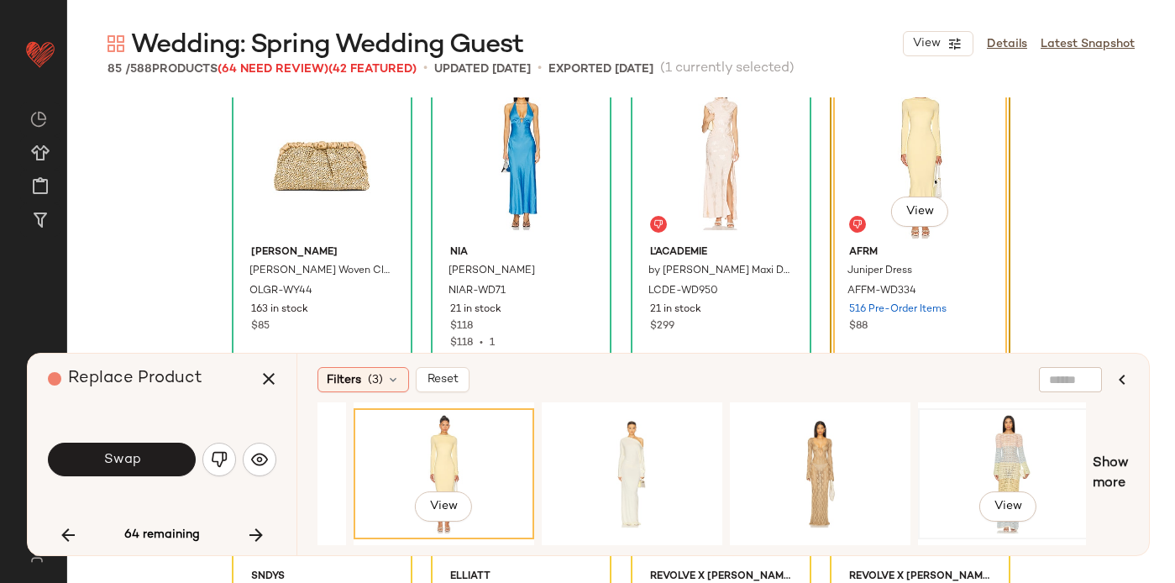
scroll to position [0, 2232]
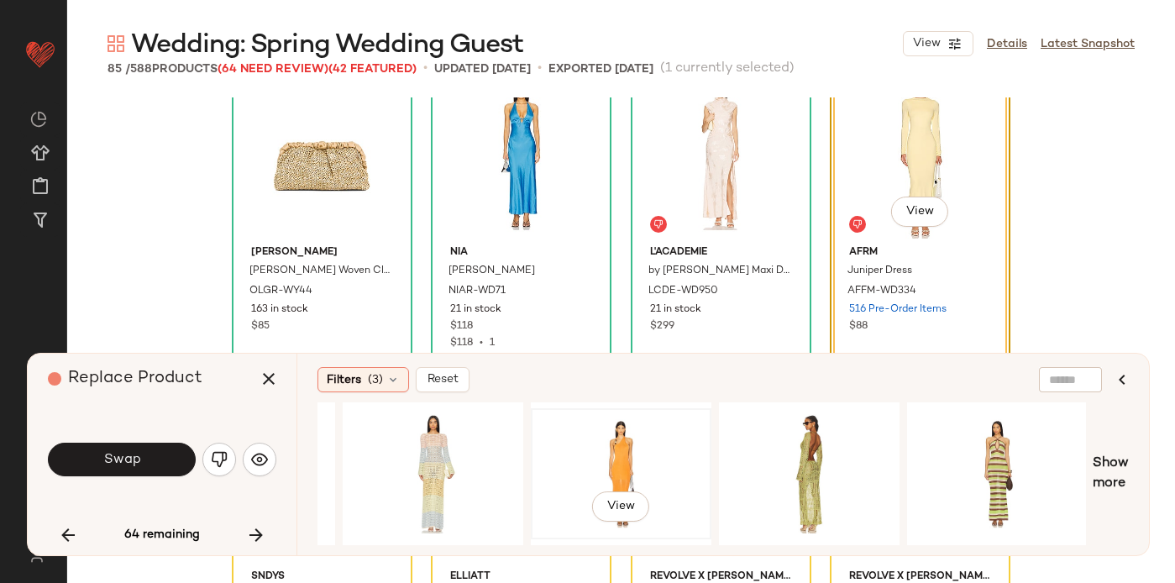
click at [629, 460] on div "View" at bounding box center [621, 473] width 169 height 119
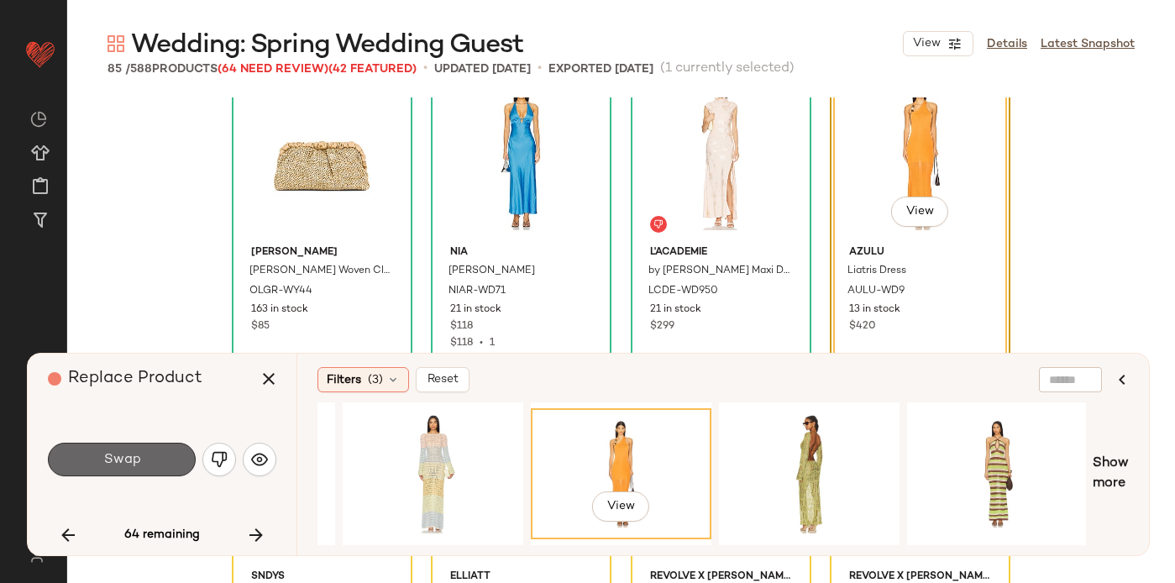
click at [184, 457] on button "Swap" at bounding box center [122, 460] width 148 height 34
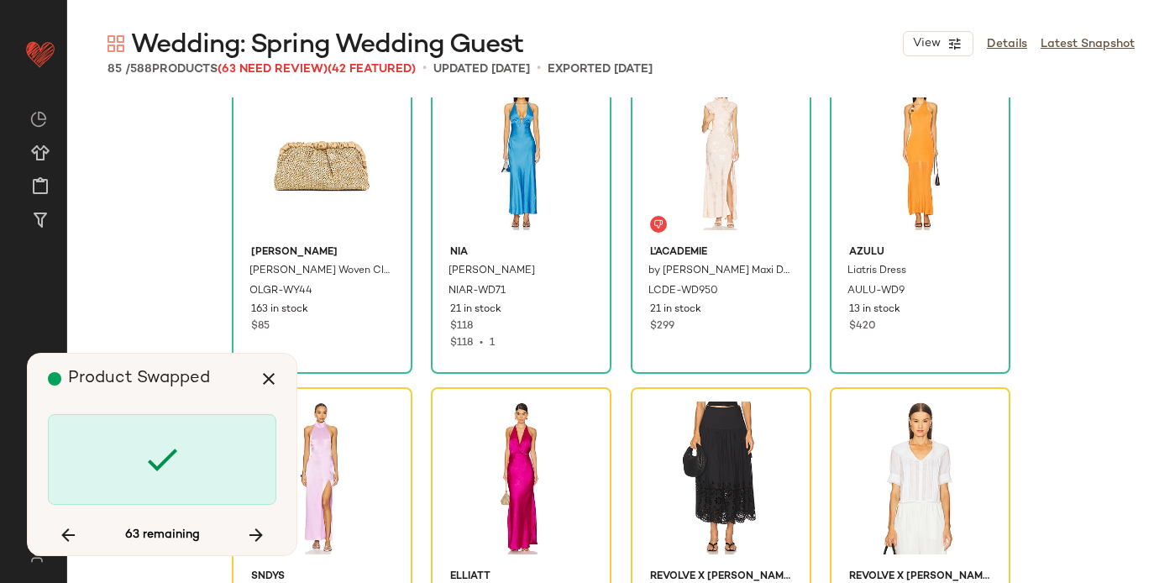
scroll to position [1945, 0]
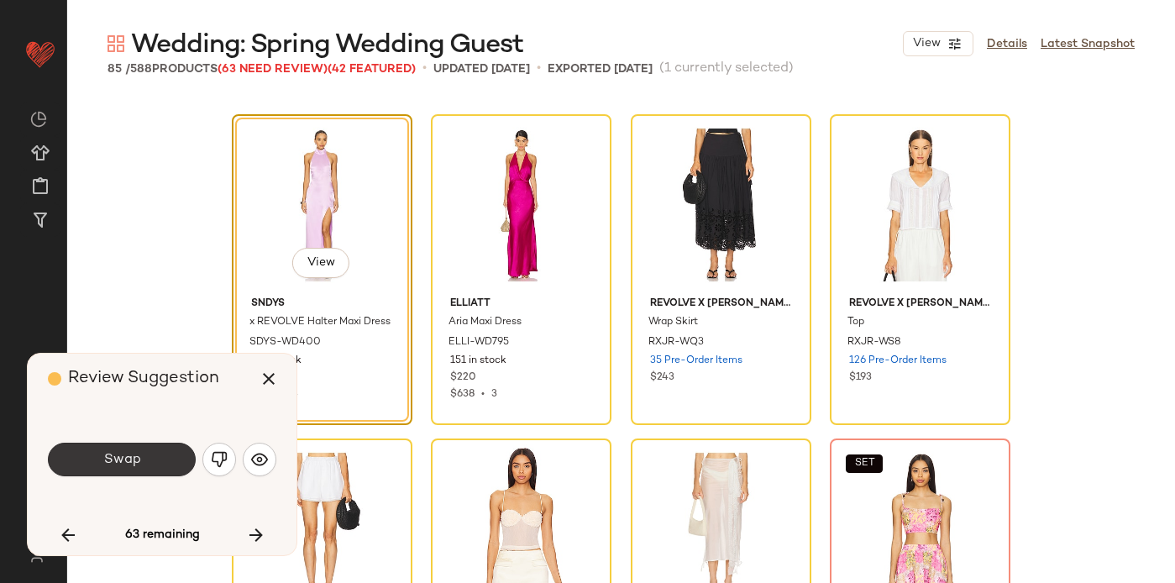
click at [168, 458] on button "Swap" at bounding box center [122, 460] width 148 height 34
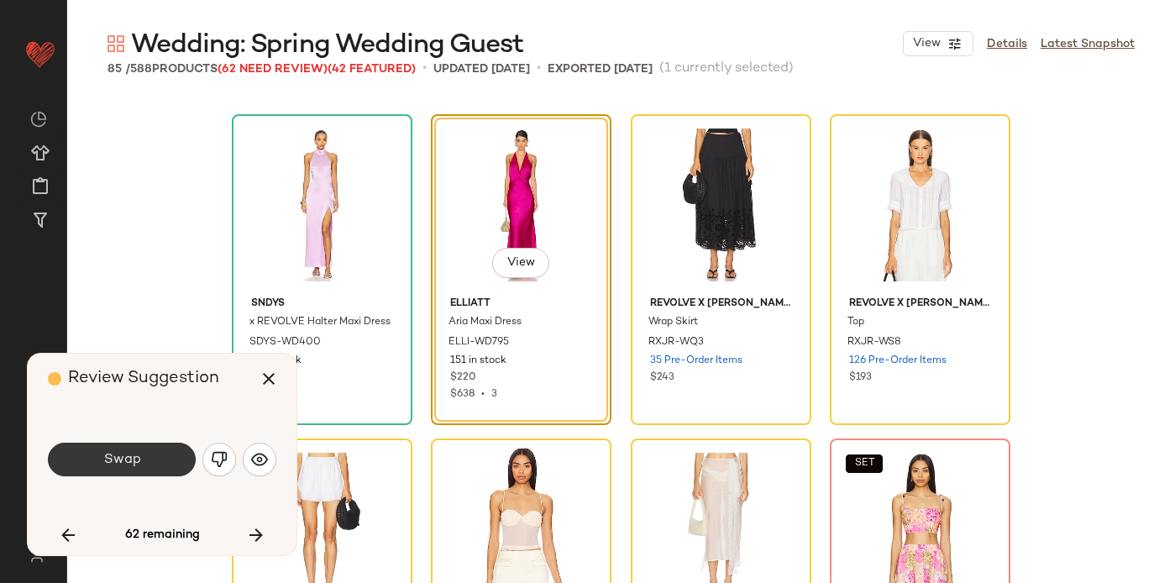
click at [145, 459] on button "Swap" at bounding box center [122, 460] width 148 height 34
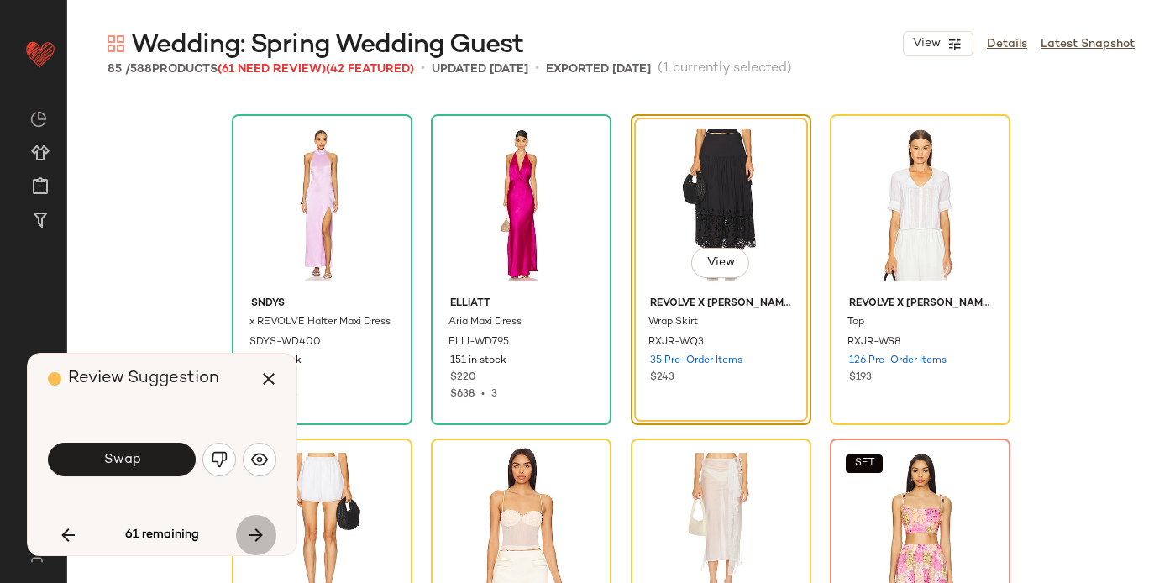
click at [261, 538] on icon "button" at bounding box center [256, 535] width 20 height 20
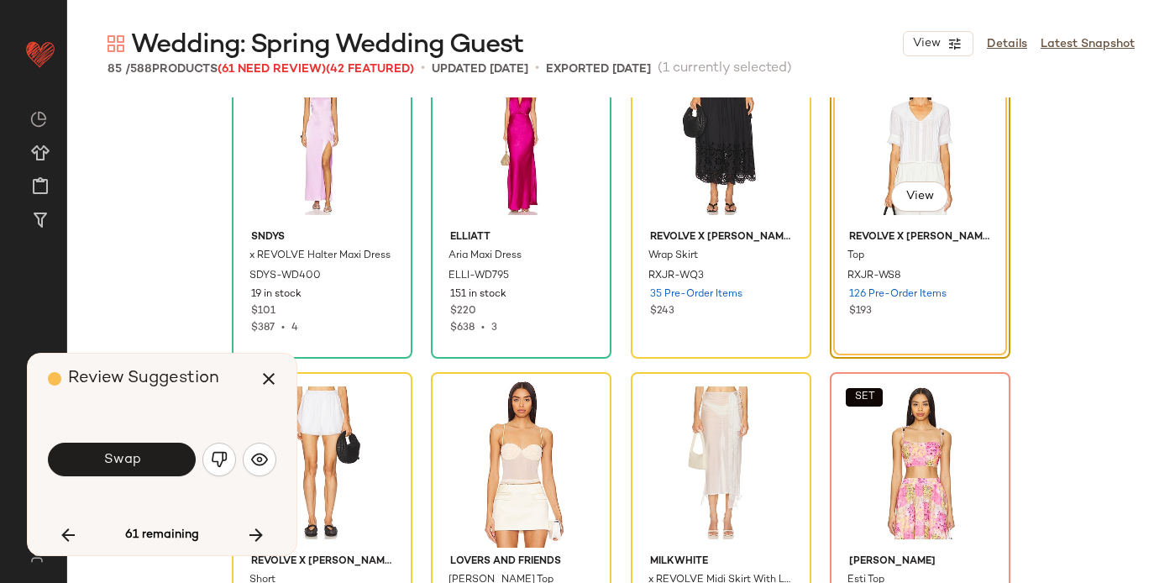
scroll to position [2012, 0]
click at [262, 454] on img "button" at bounding box center [259, 459] width 17 height 17
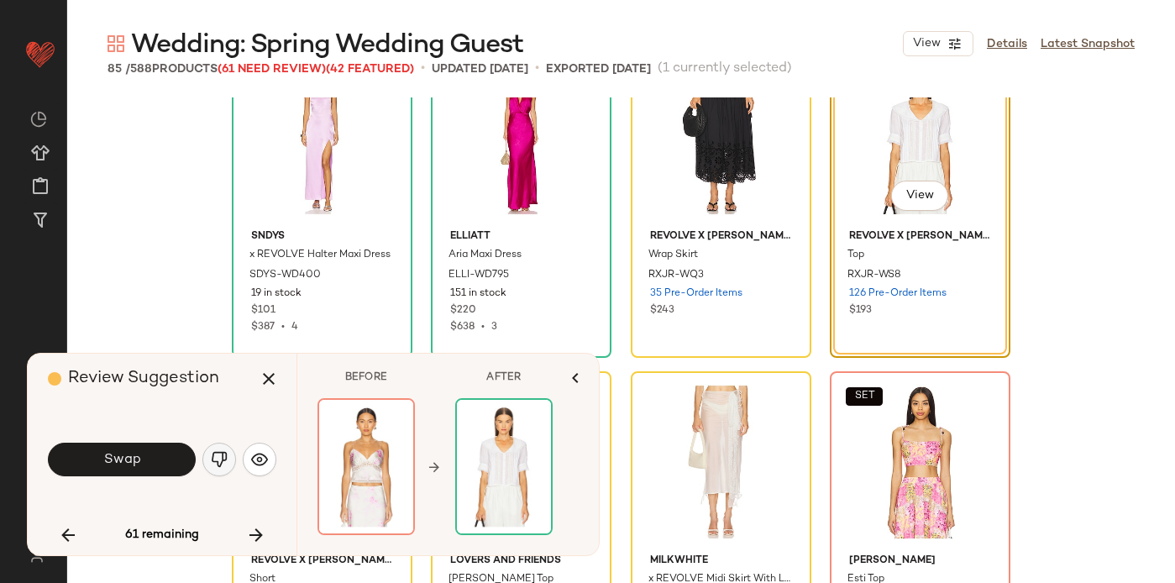
click at [210, 458] on button "button" at bounding box center [219, 460] width 34 height 34
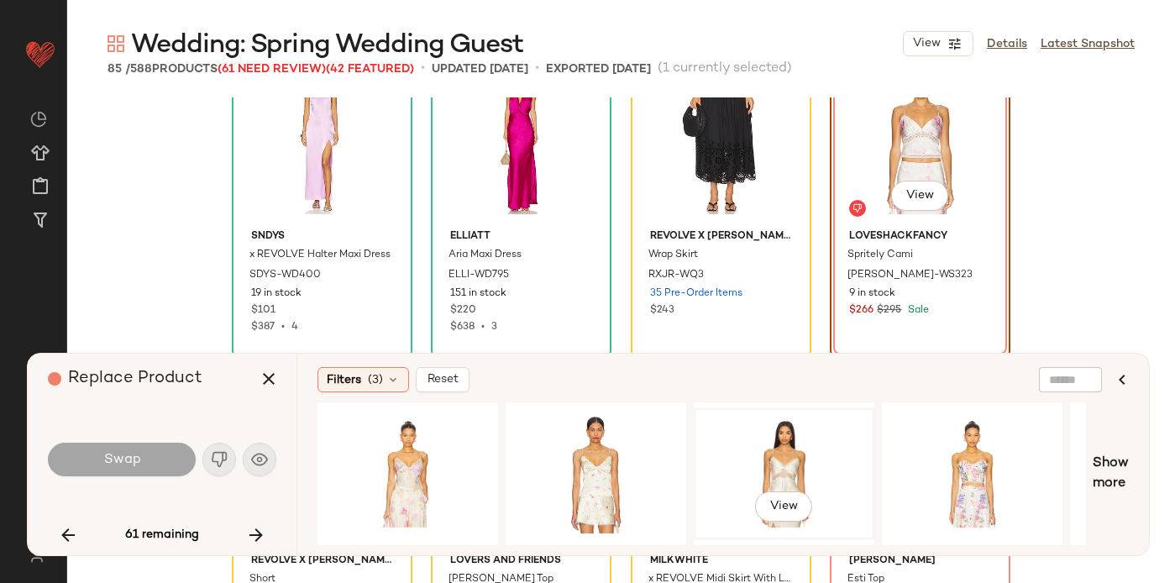
click at [742, 449] on div "View" at bounding box center [784, 473] width 169 height 119
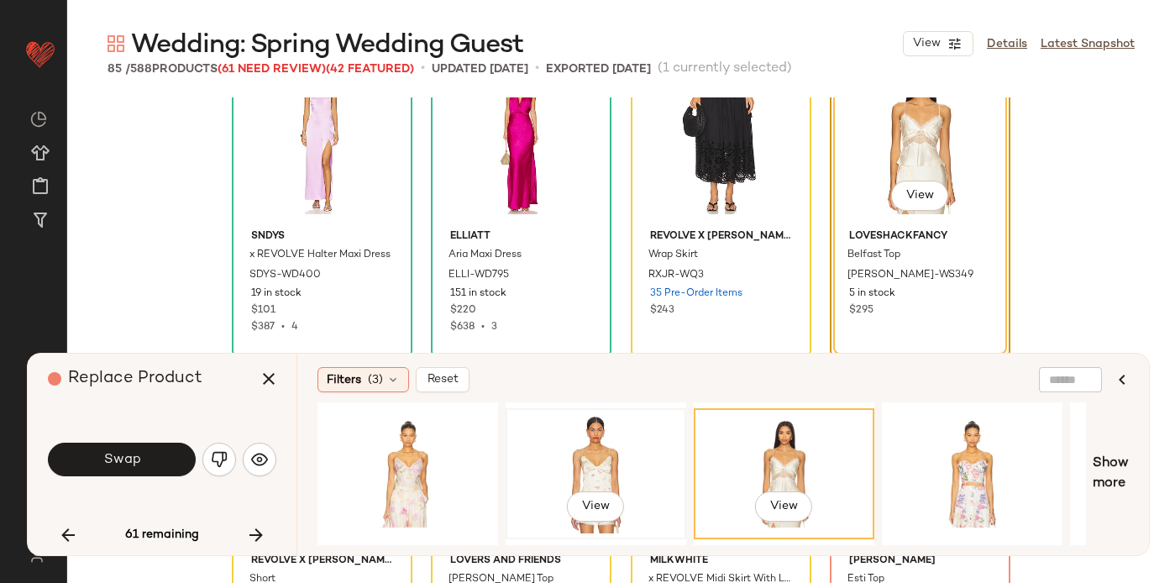
click at [596, 460] on div "View" at bounding box center [596, 473] width 169 height 119
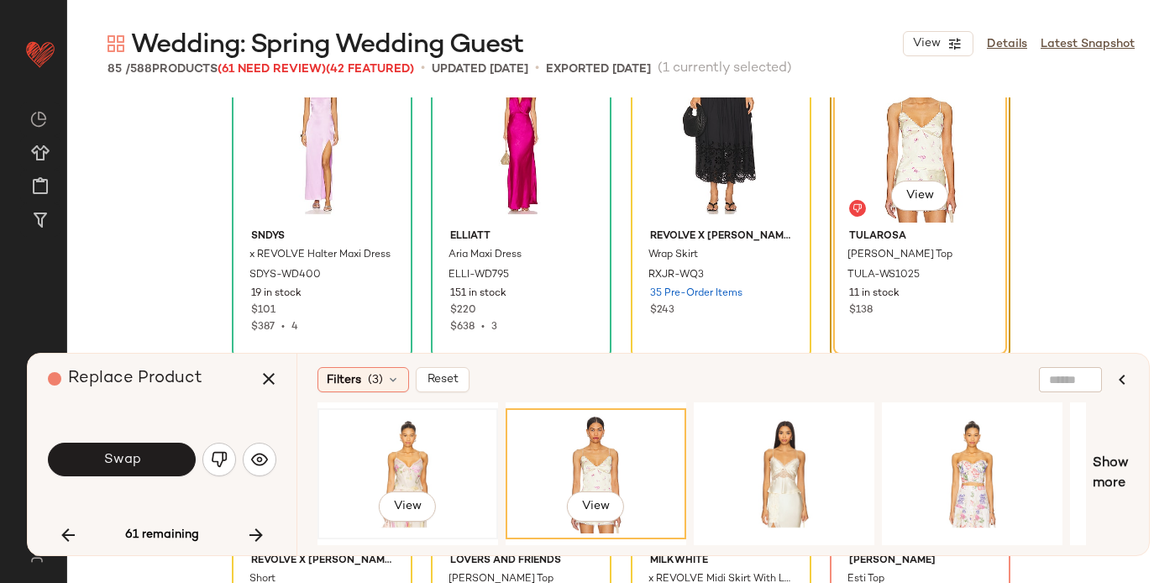
click at [397, 454] on div "View" at bounding box center [407, 473] width 169 height 119
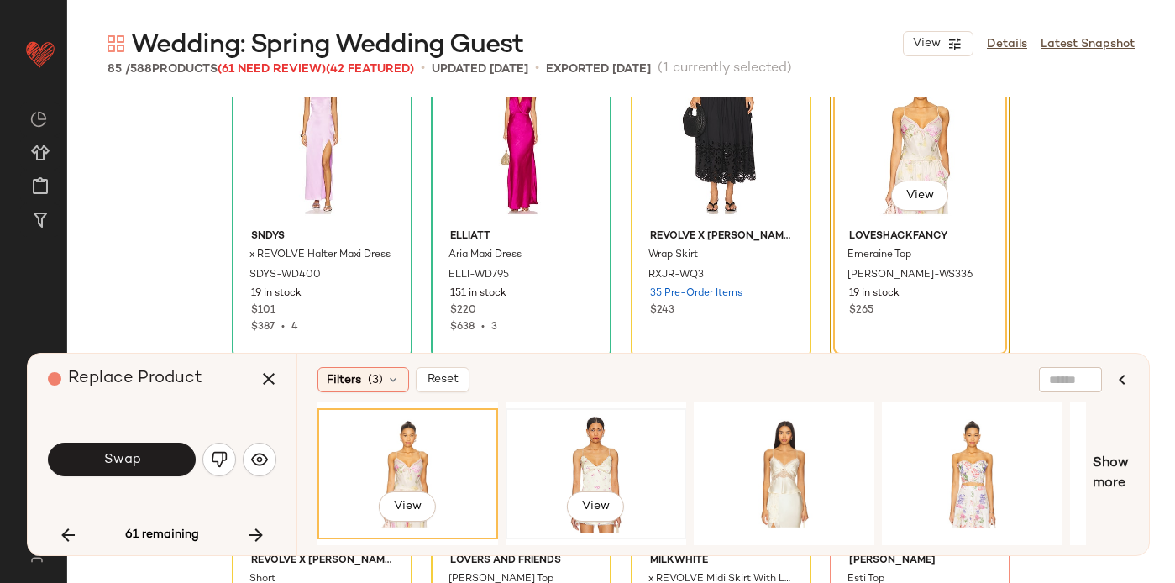
click at [543, 443] on div "View" at bounding box center [596, 473] width 169 height 119
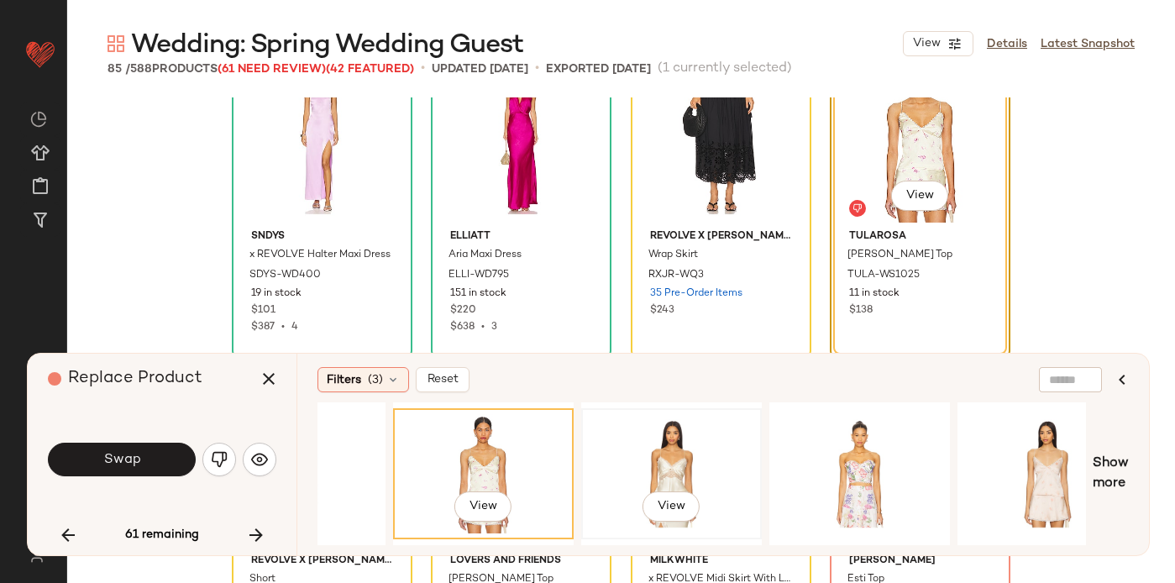
scroll to position [0, 208]
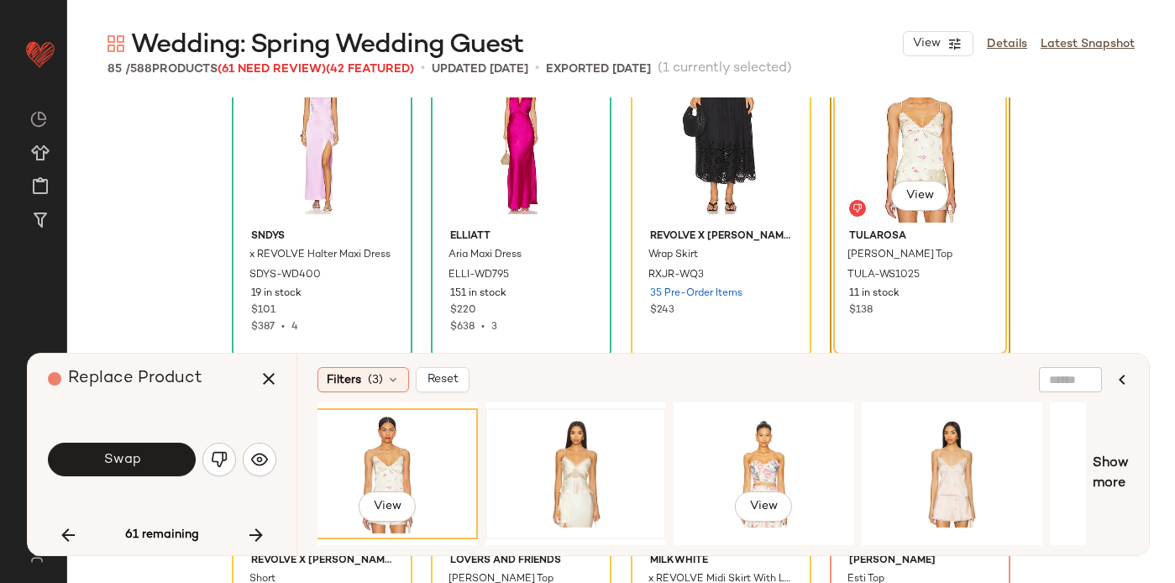
click at [763, 455] on div "View" at bounding box center [763, 473] width 169 height 119
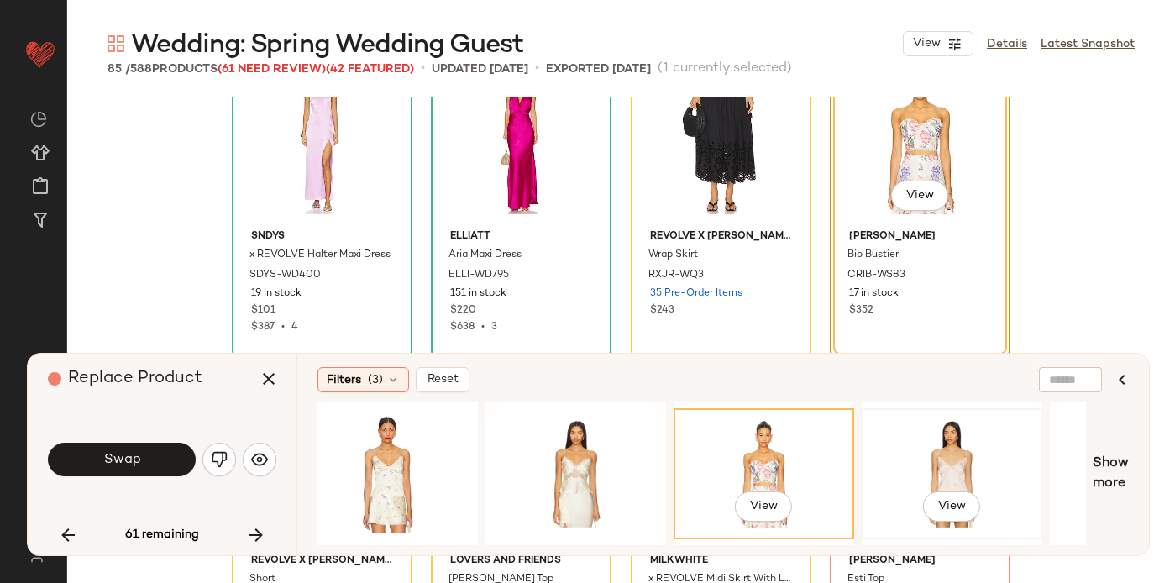
click at [982, 449] on div "View" at bounding box center [952, 473] width 169 height 119
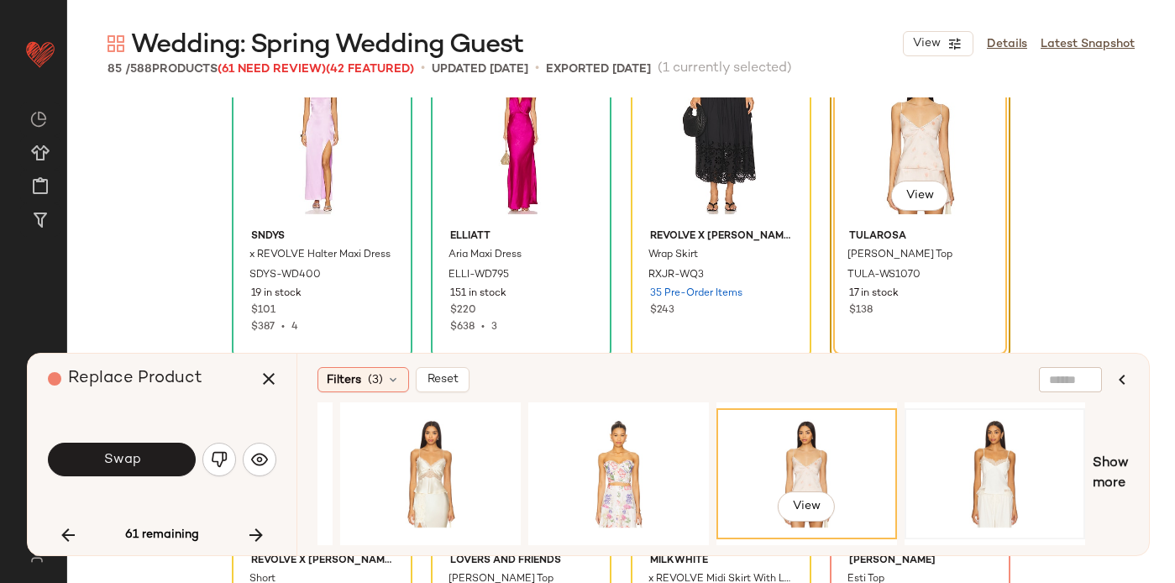
scroll to position [0, 358]
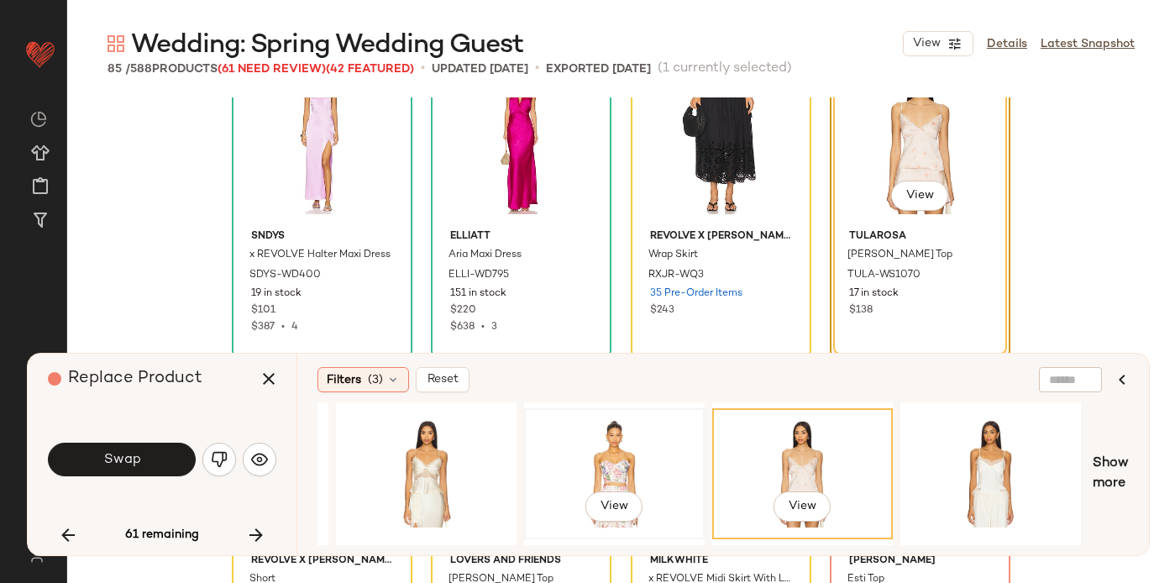
click at [612, 446] on div "View" at bounding box center [614, 473] width 169 height 119
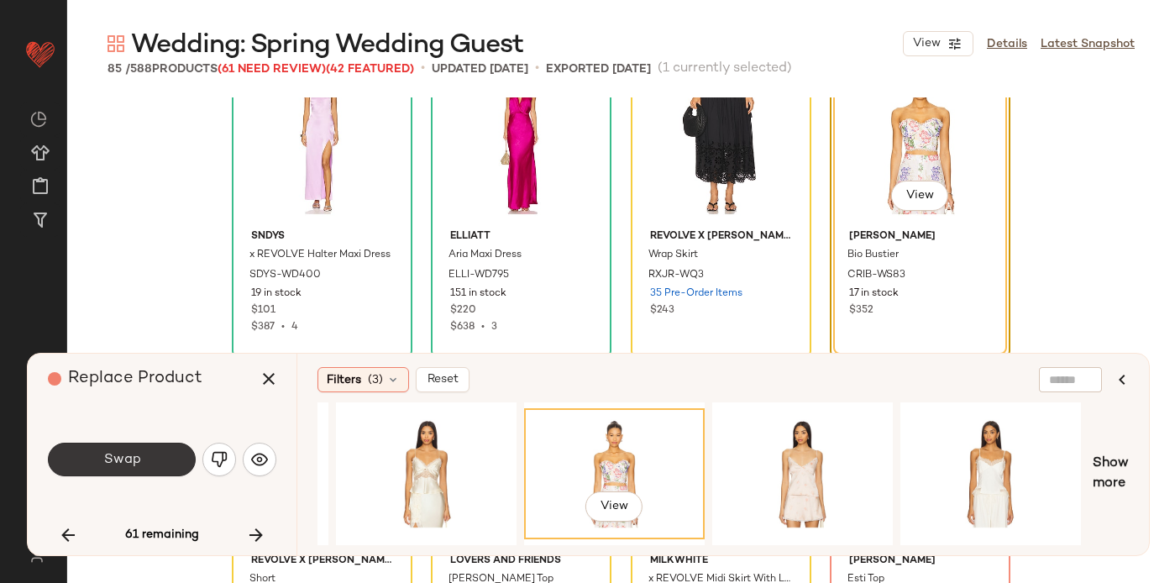
click at [111, 460] on span "Swap" at bounding box center [121, 460] width 38 height 16
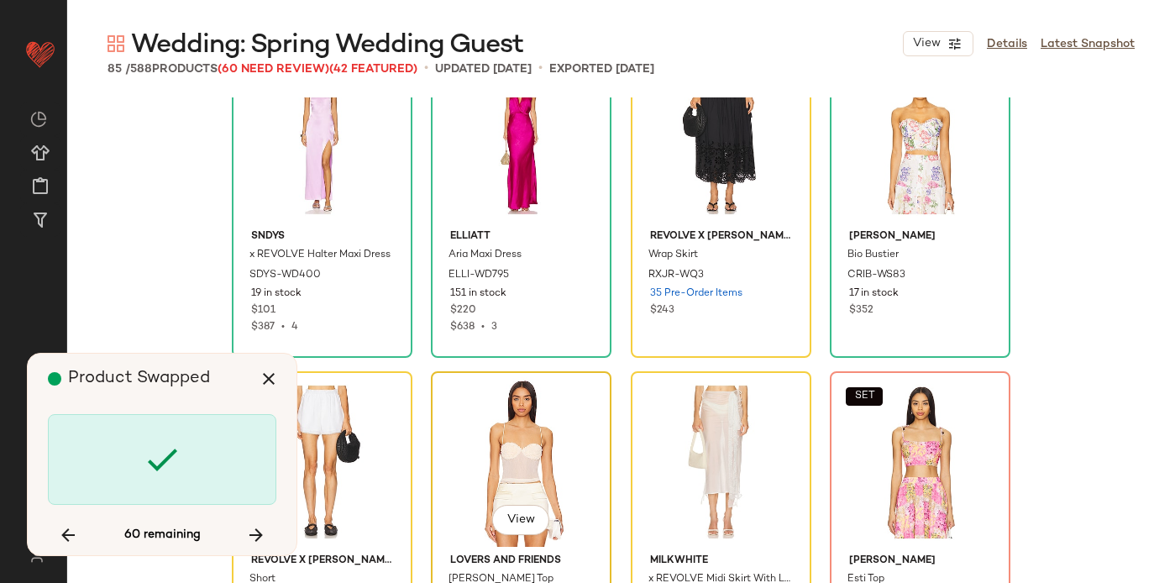
scroll to position [2269, 0]
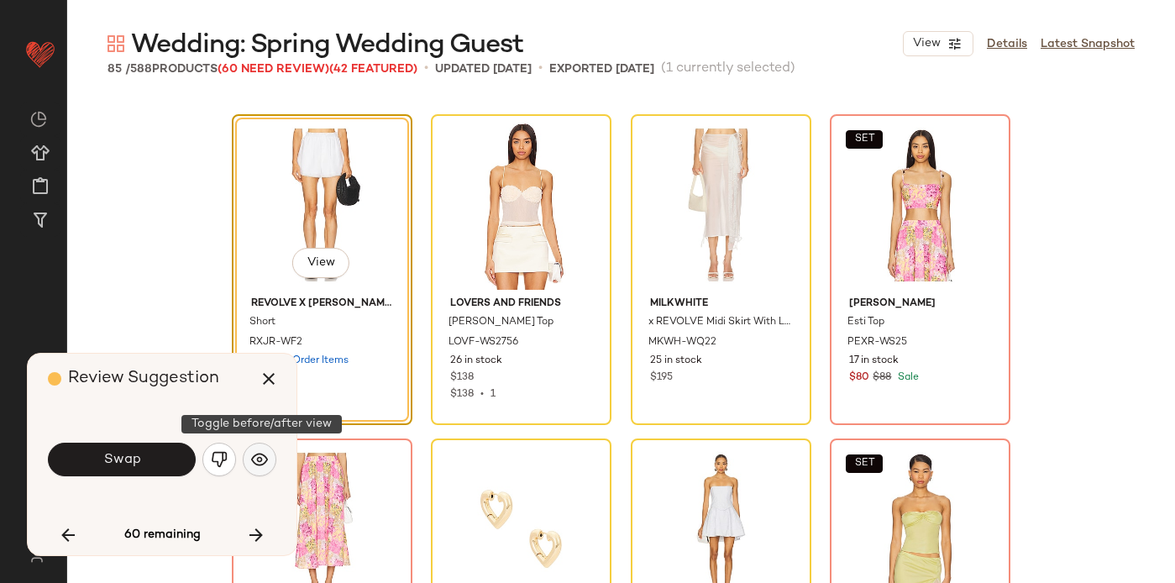
click at [264, 461] on img "button" at bounding box center [259, 459] width 17 height 17
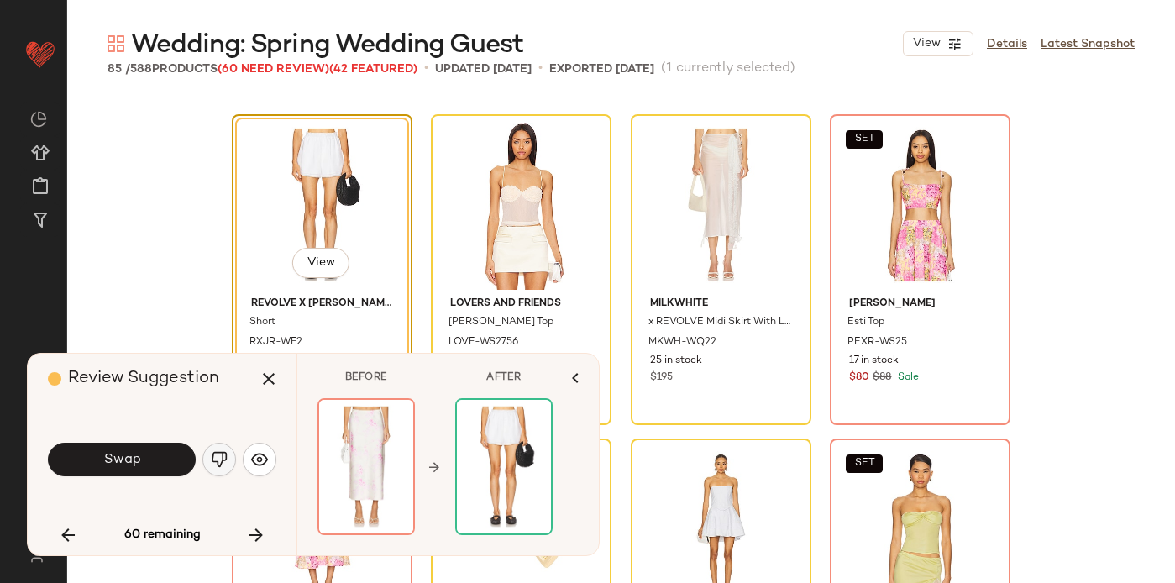
click at [209, 459] on button "button" at bounding box center [219, 460] width 34 height 34
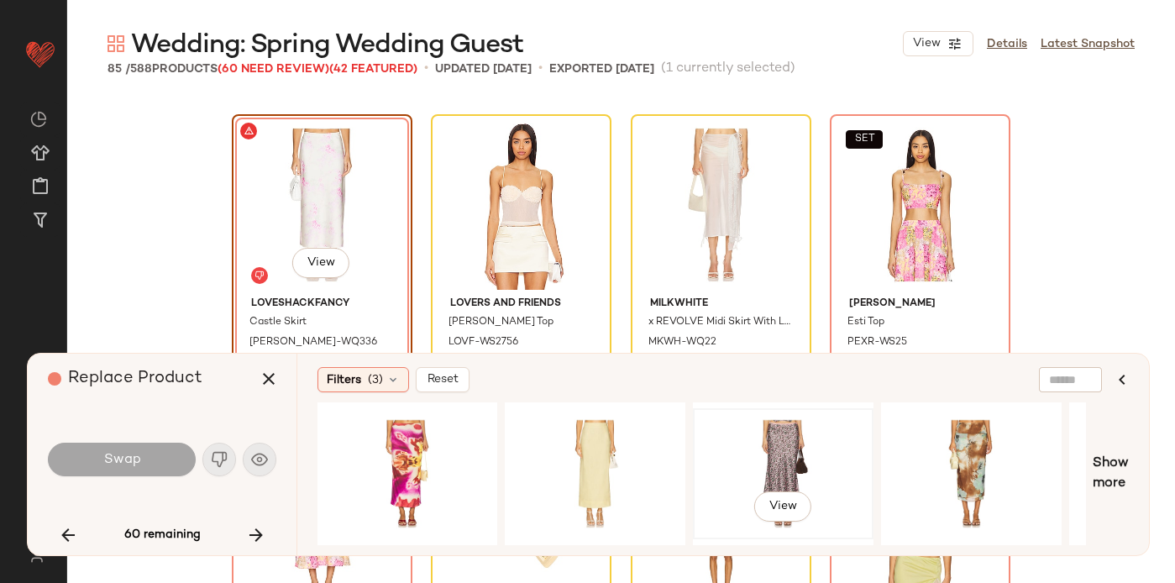
scroll to position [0, 1104]
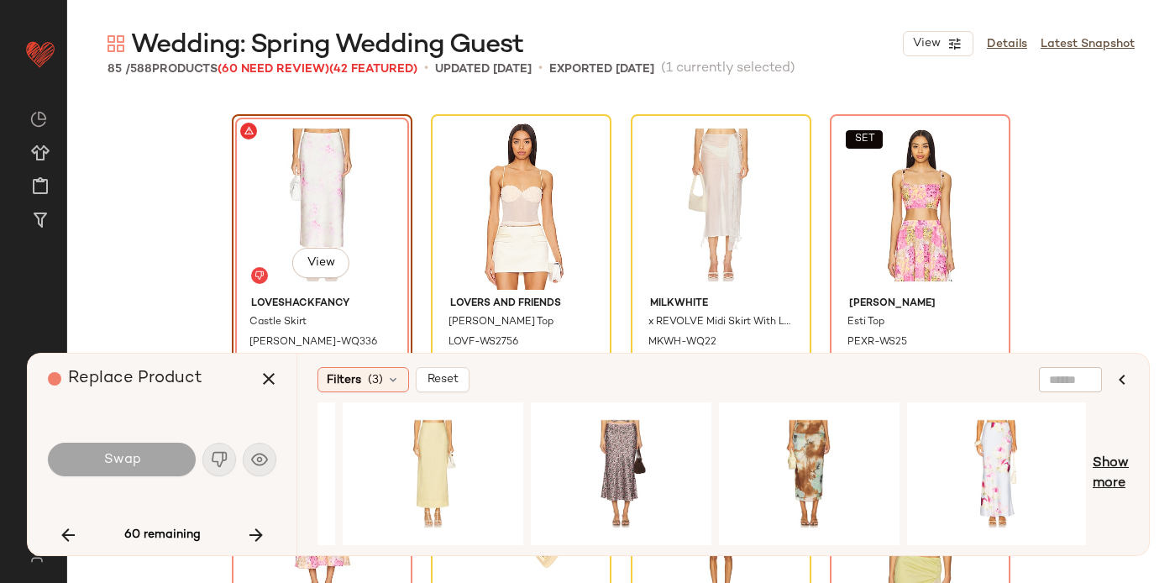
click at [1122, 473] on span "Show more" at bounding box center [1111, 474] width 36 height 40
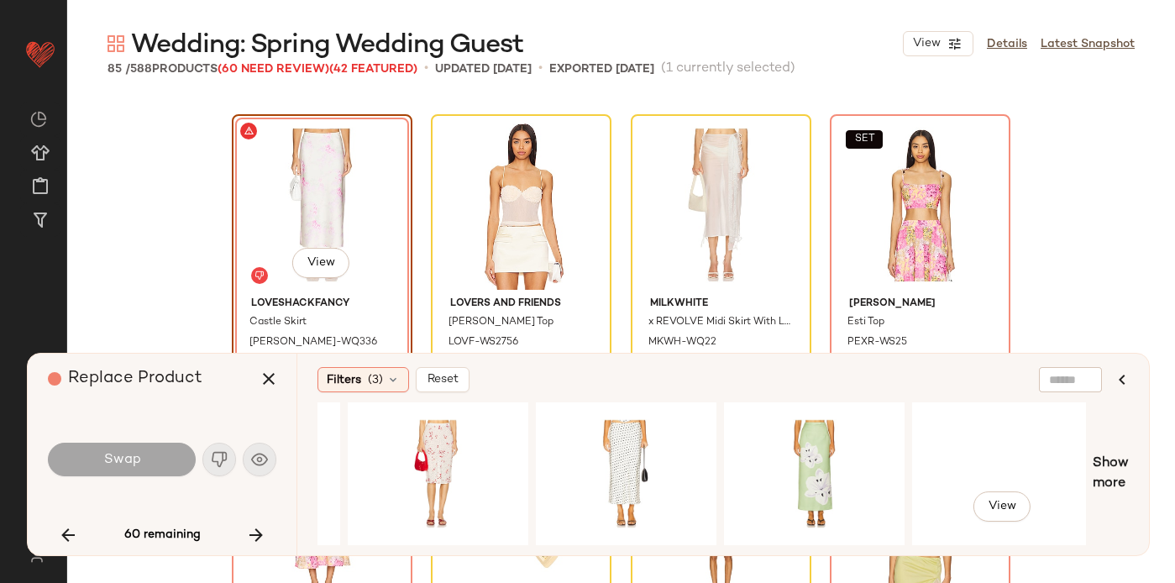
scroll to position [0, 2985]
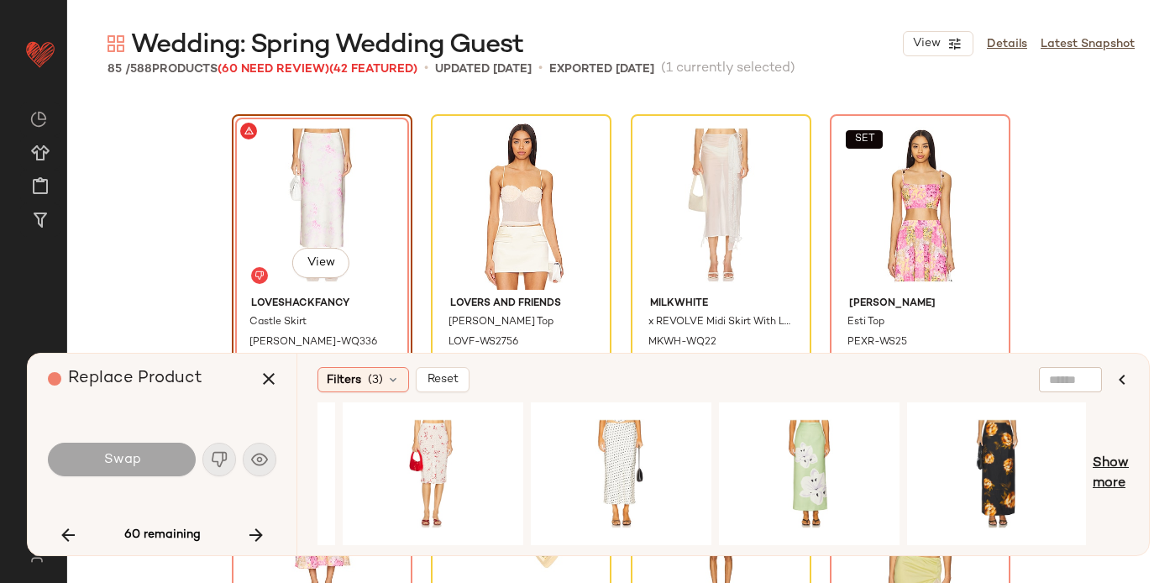
click at [1115, 469] on span "Show more" at bounding box center [1111, 474] width 36 height 40
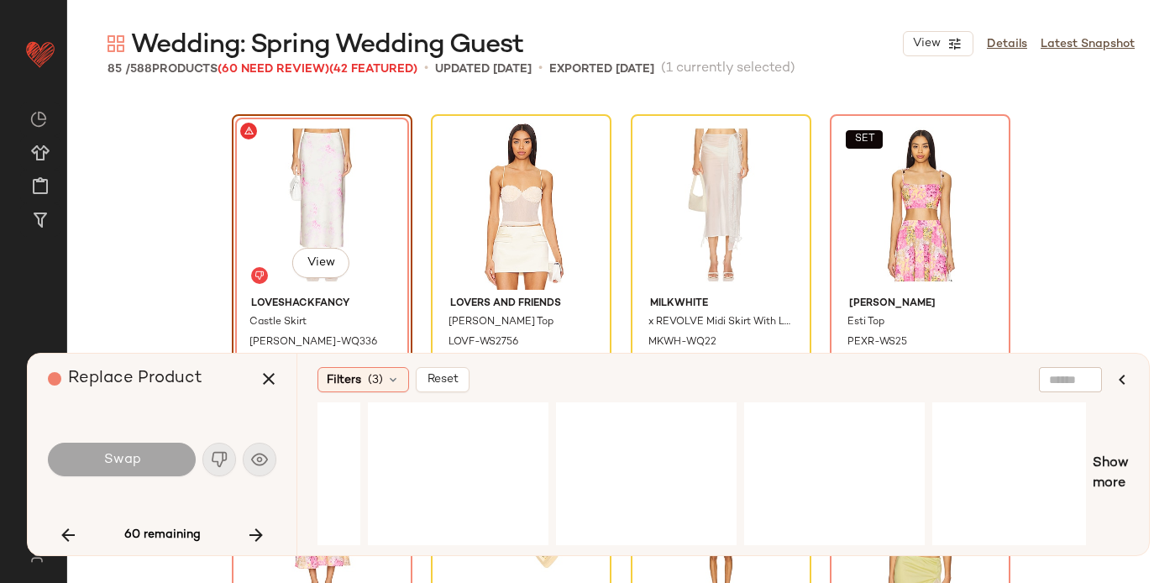
scroll to position [0, 4678]
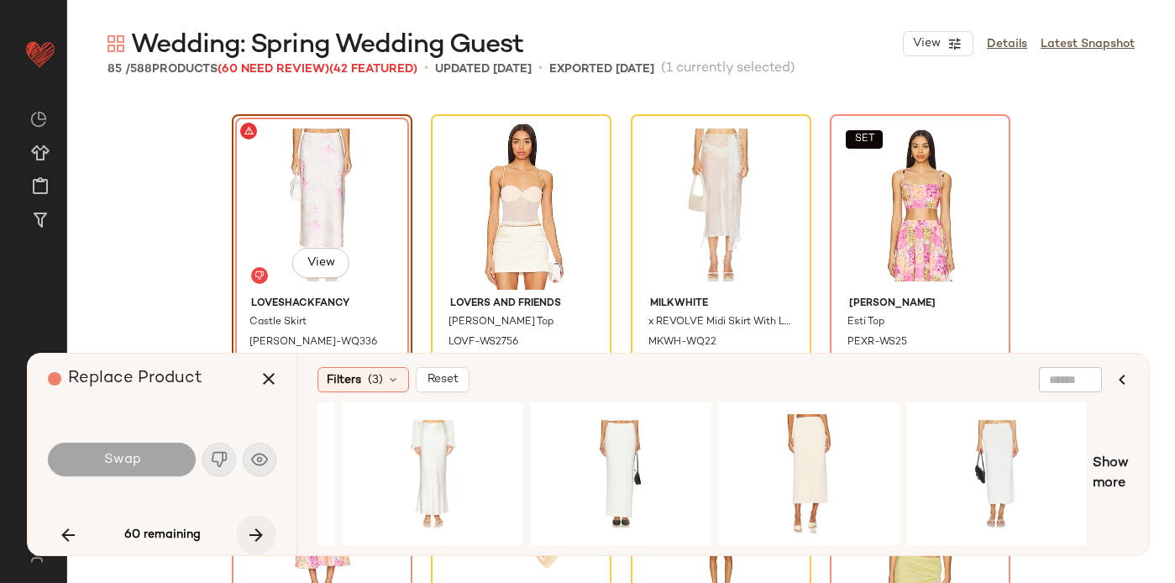
click at [256, 533] on icon "button" at bounding box center [256, 535] width 20 height 20
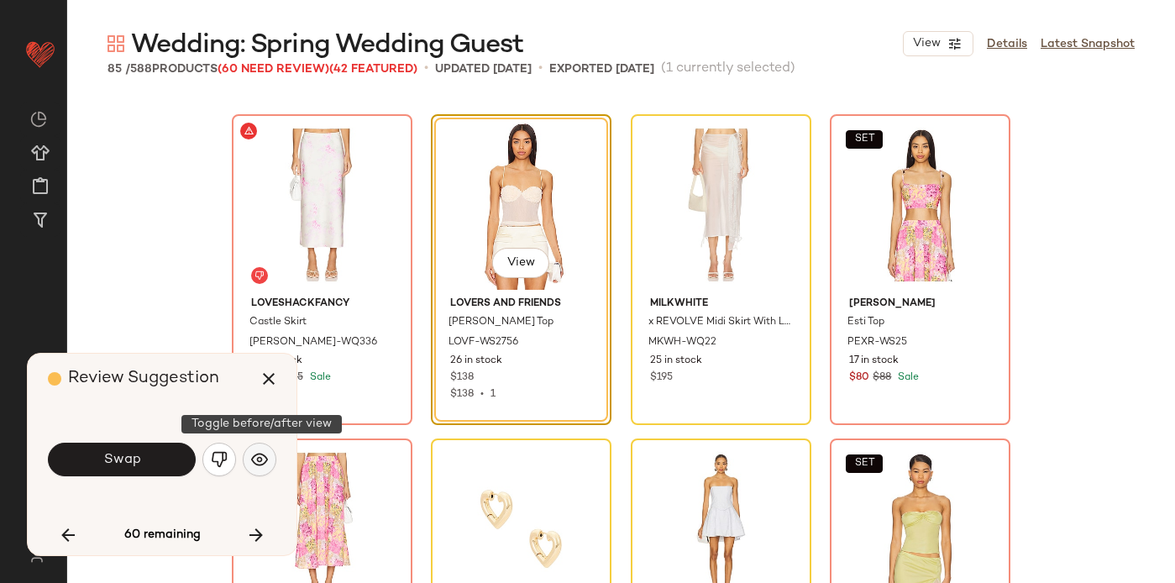
click at [268, 464] on button "button" at bounding box center [260, 460] width 34 height 34
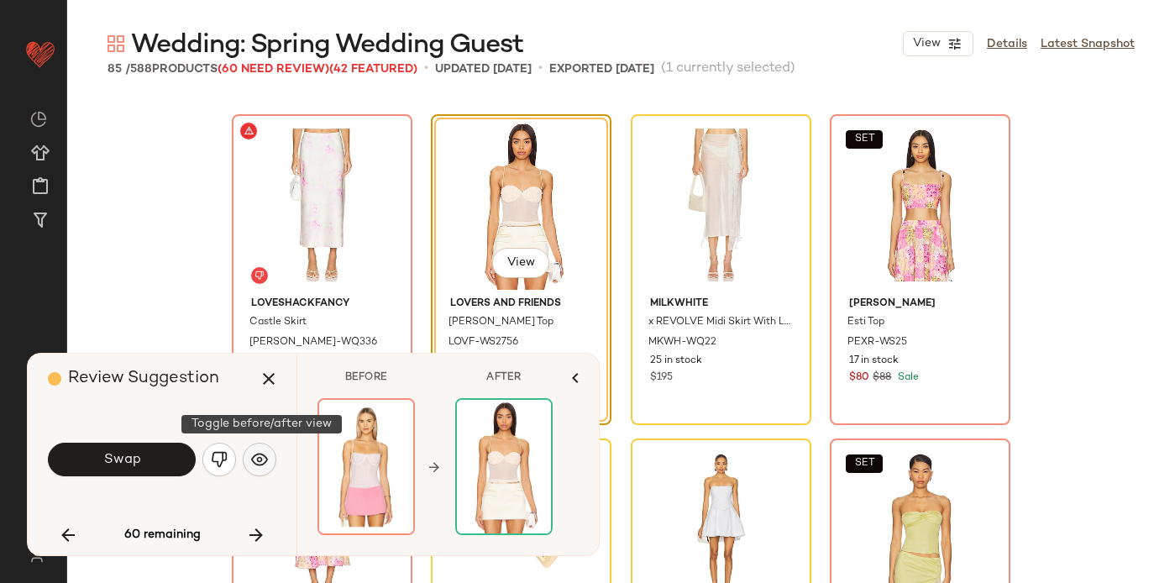
click at [261, 461] on img "button" at bounding box center [259, 459] width 17 height 17
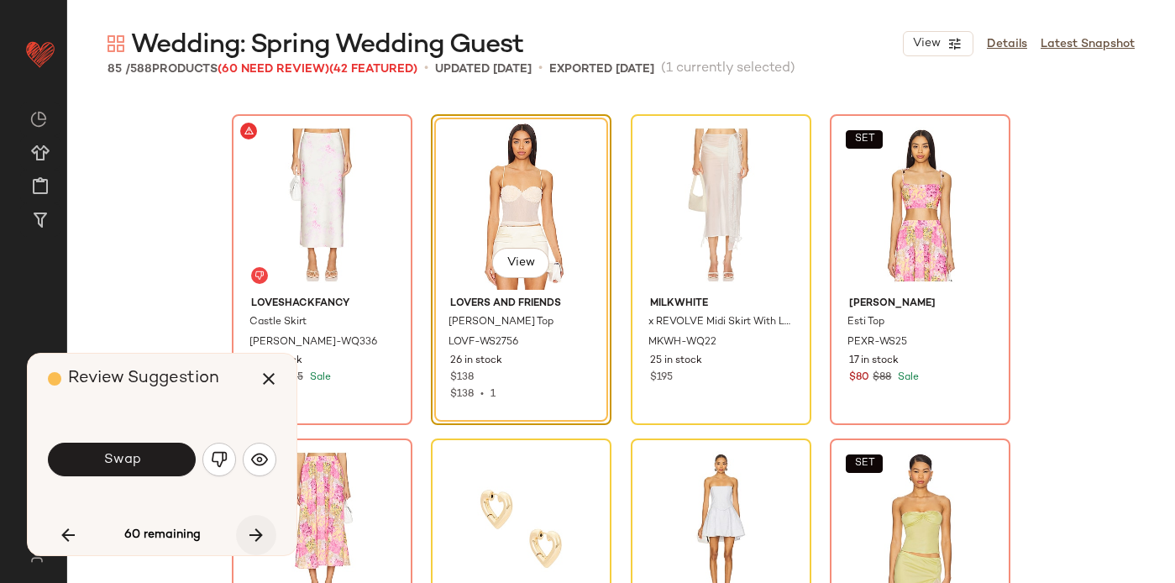
click at [264, 535] on icon "button" at bounding box center [256, 535] width 20 height 20
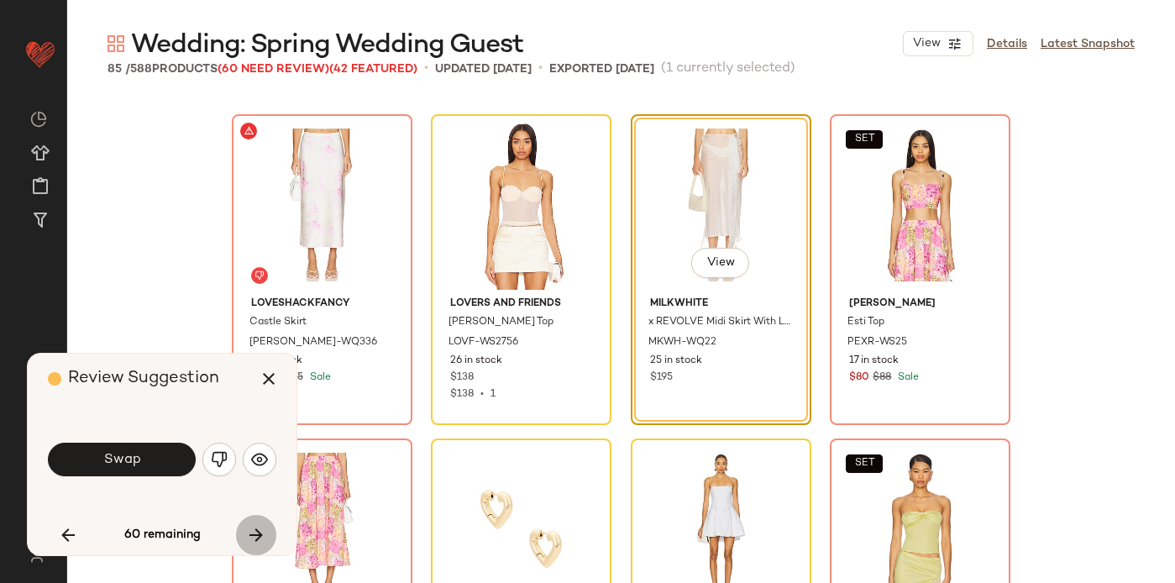
click at [264, 535] on icon "button" at bounding box center [256, 535] width 20 height 20
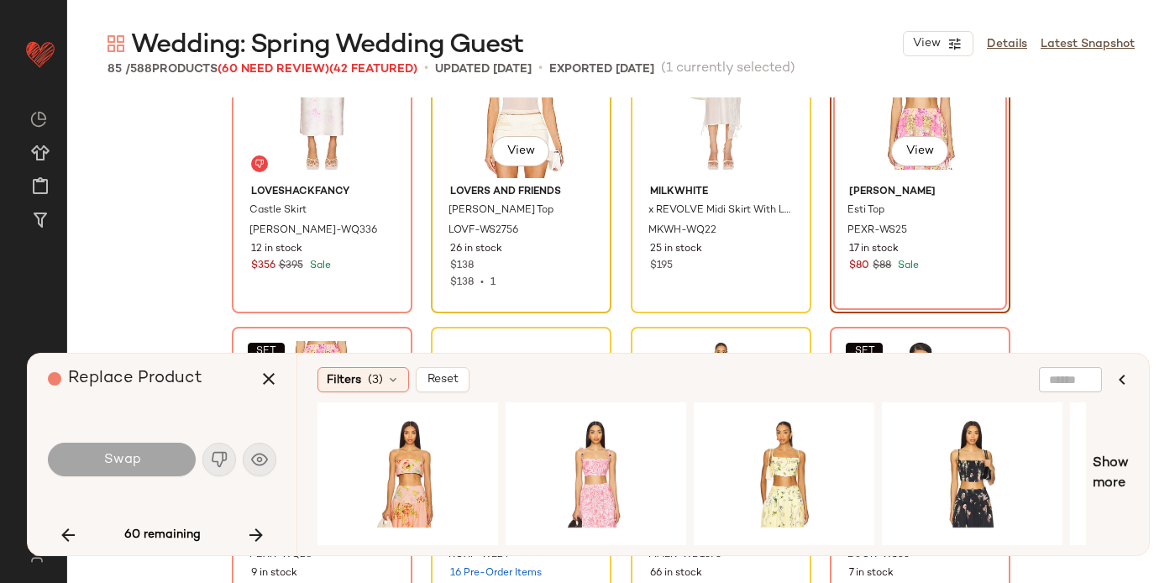
scroll to position [2382, 0]
click at [260, 538] on icon "button" at bounding box center [256, 535] width 20 height 20
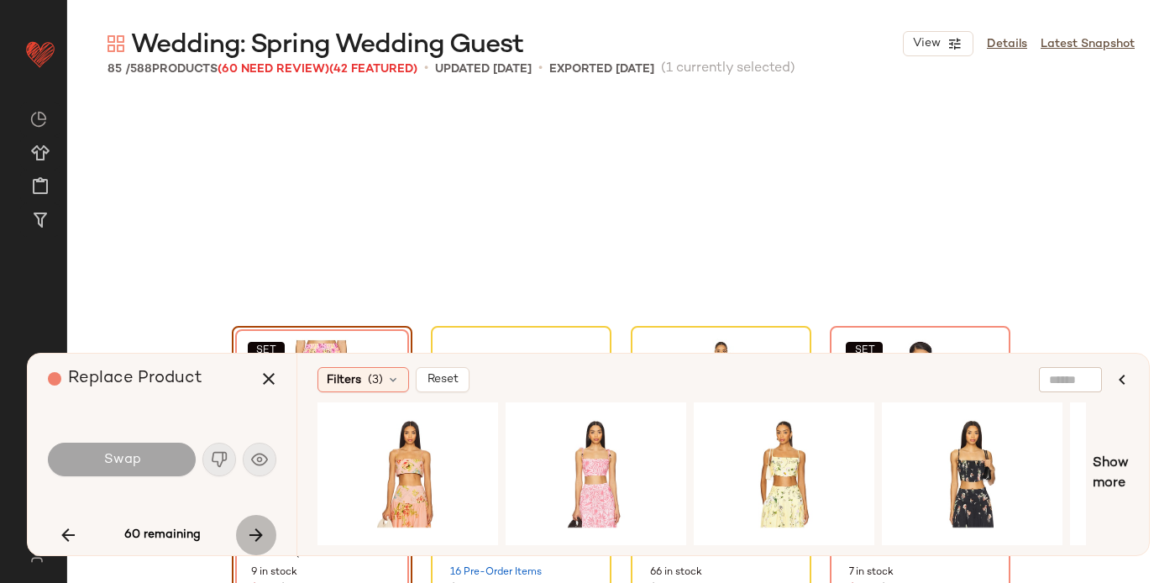
scroll to position [2594, 0]
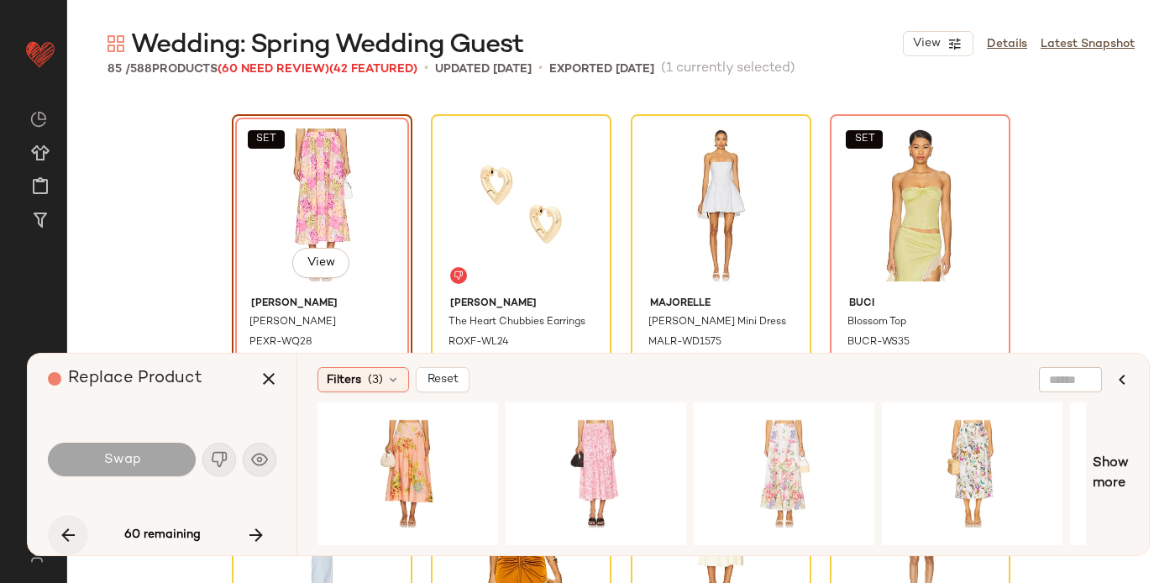
click at [60, 529] on icon "button" at bounding box center [68, 535] width 20 height 20
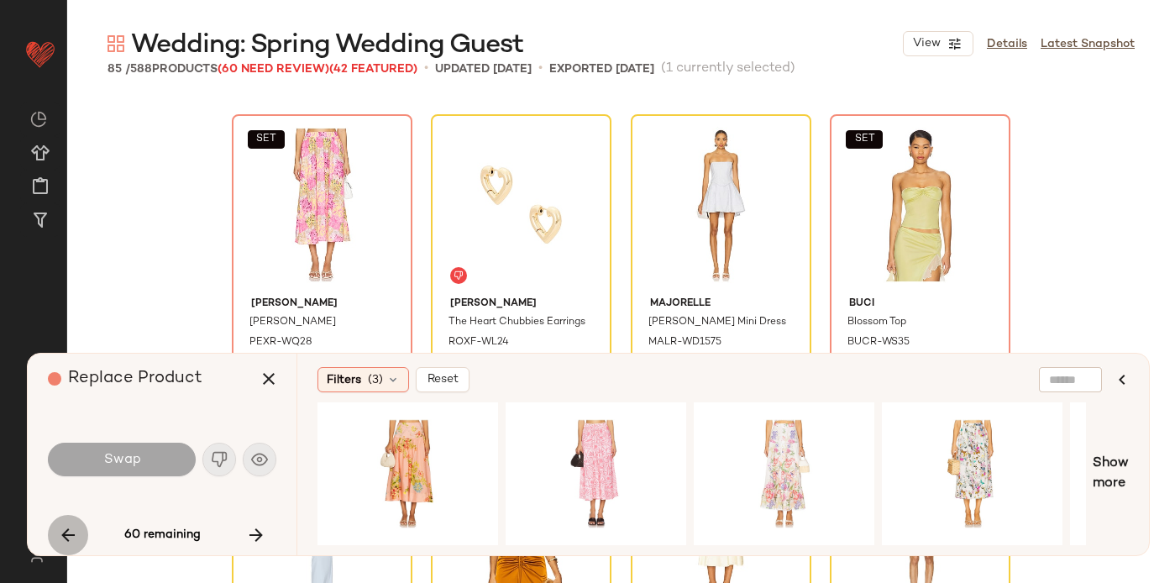
scroll to position [2269, 0]
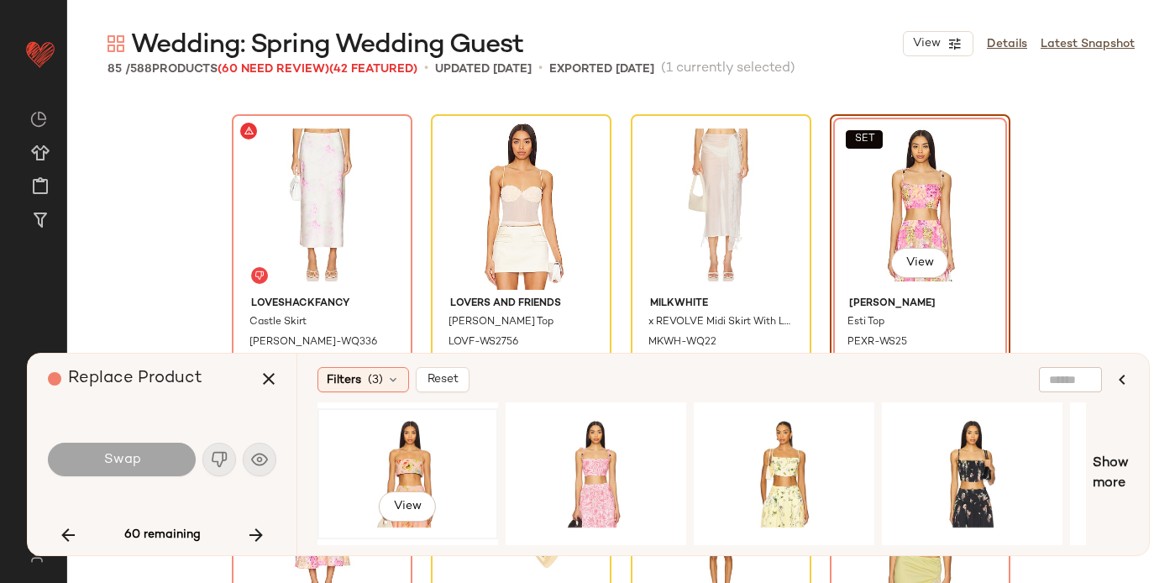
click at [359, 459] on div "View" at bounding box center [407, 473] width 169 height 119
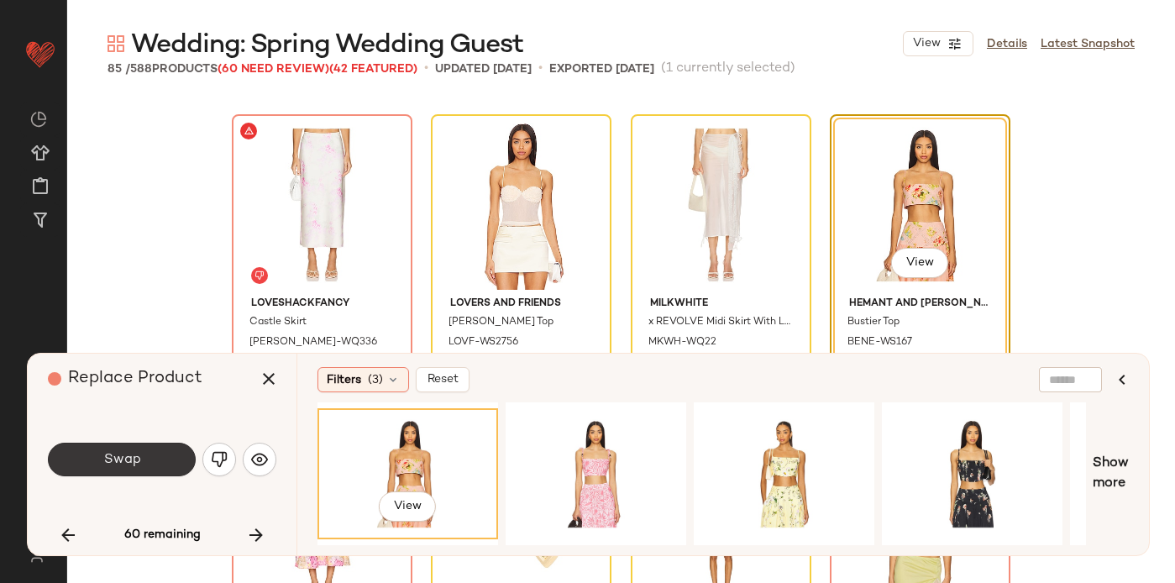
click at [141, 464] on button "Swap" at bounding box center [122, 460] width 148 height 34
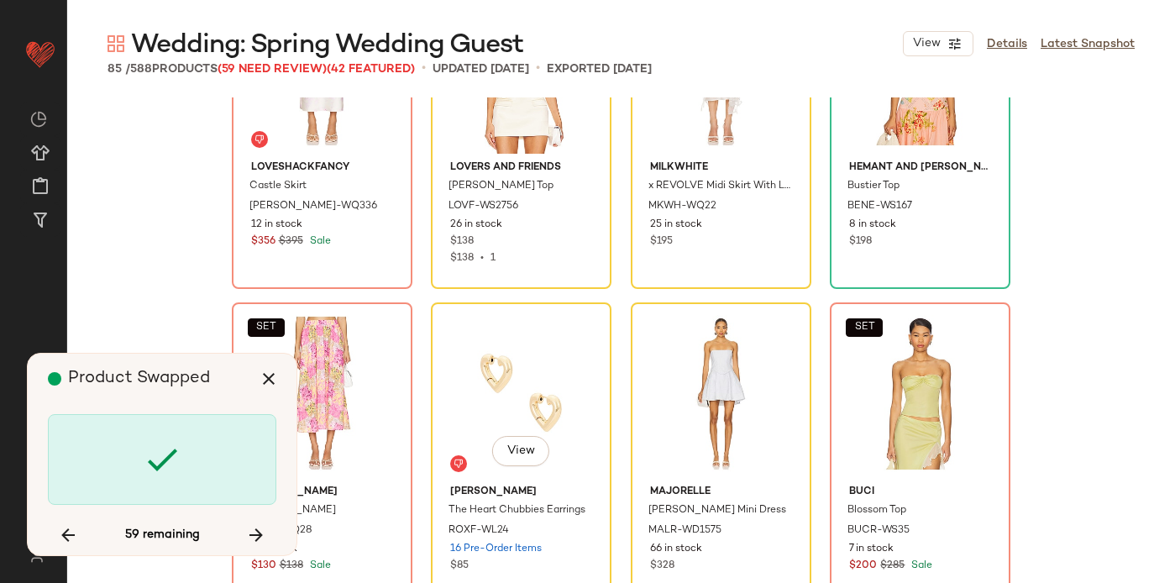
scroll to position [2594, 0]
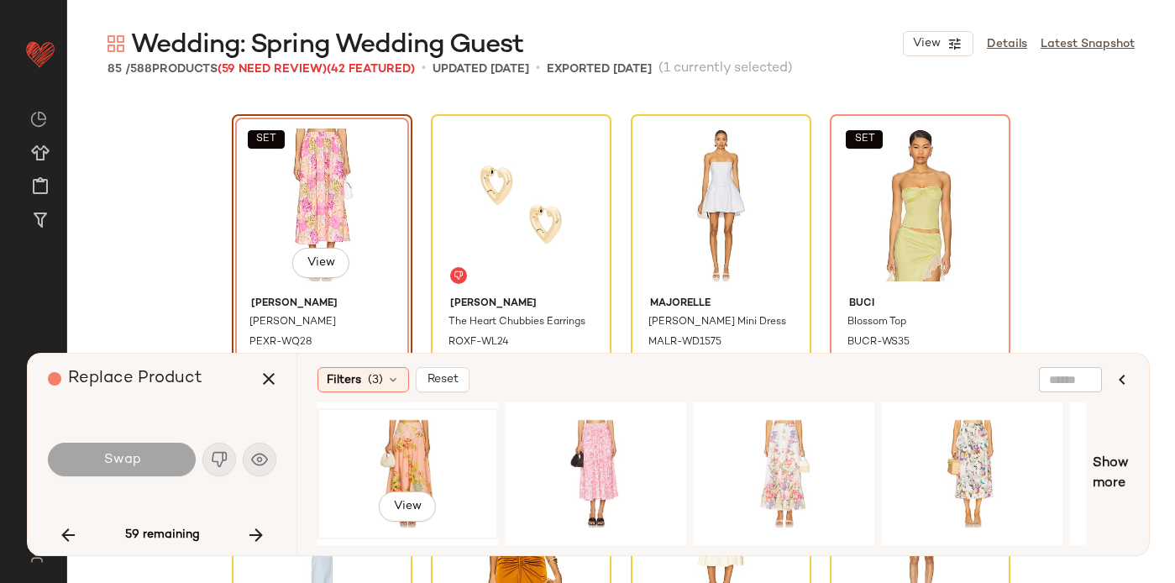
click at [397, 457] on div "View" at bounding box center [407, 473] width 169 height 119
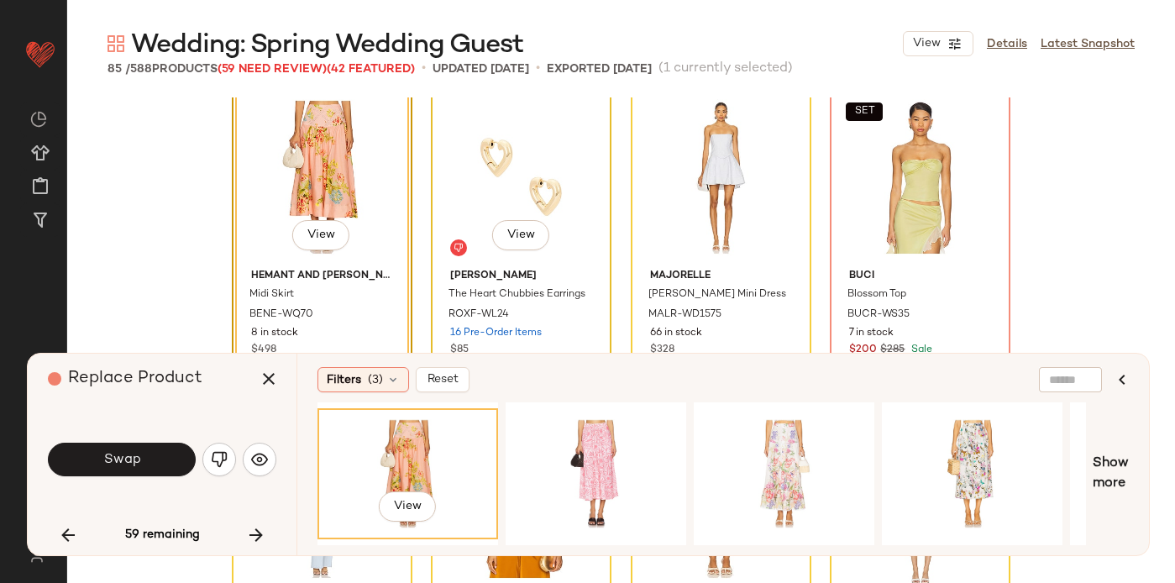
scroll to position [2622, 0]
click at [167, 449] on button "Swap" at bounding box center [122, 460] width 148 height 34
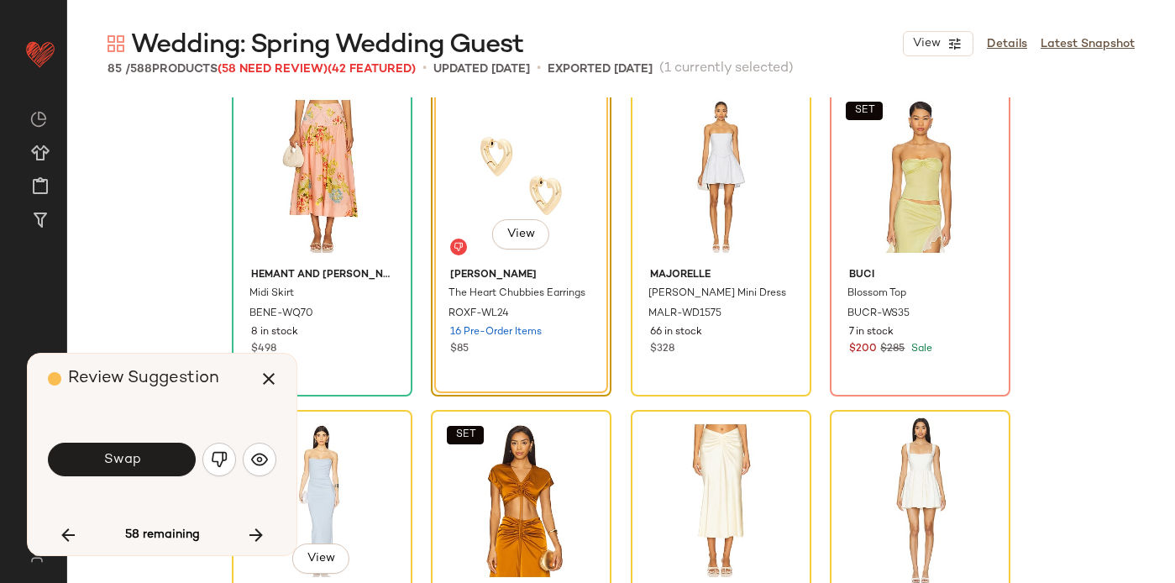
scroll to position [2594, 0]
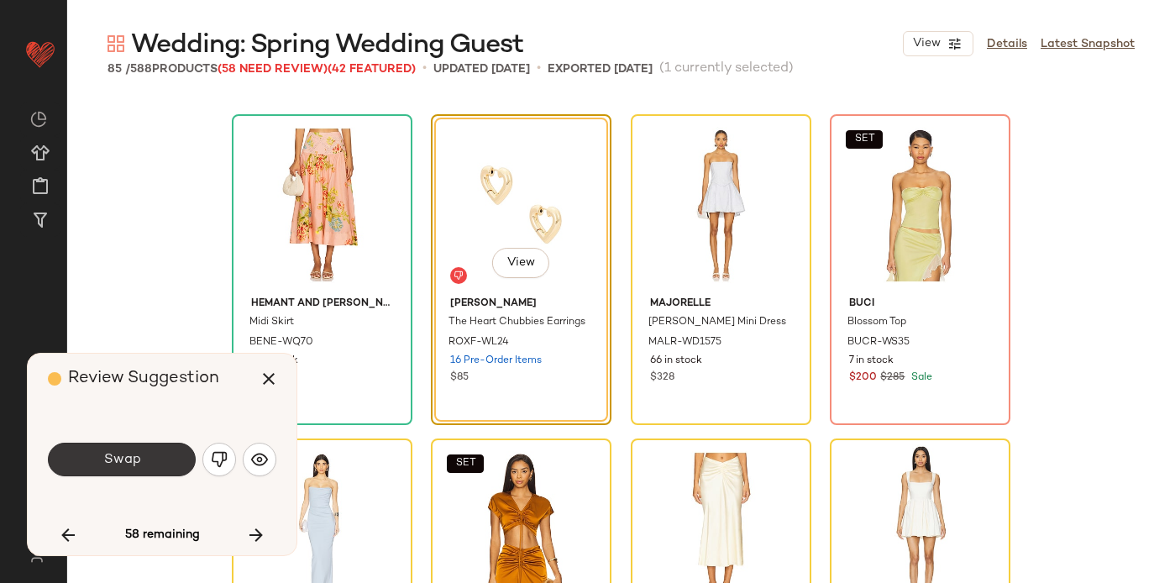
click at [108, 459] on span "Swap" at bounding box center [121, 460] width 38 height 16
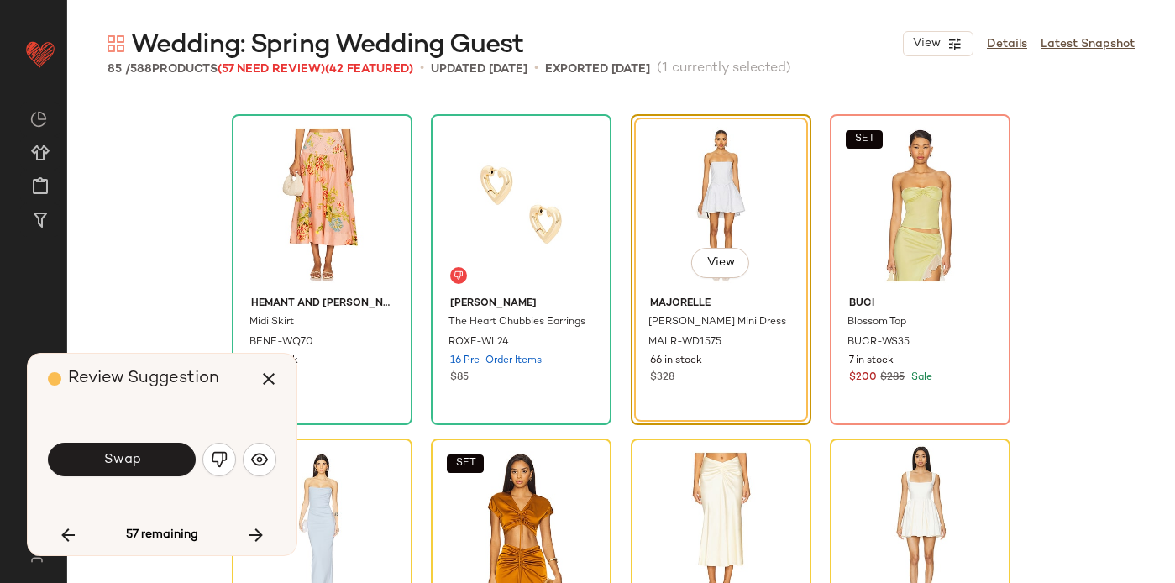
click at [108, 459] on span "Swap" at bounding box center [121, 460] width 38 height 16
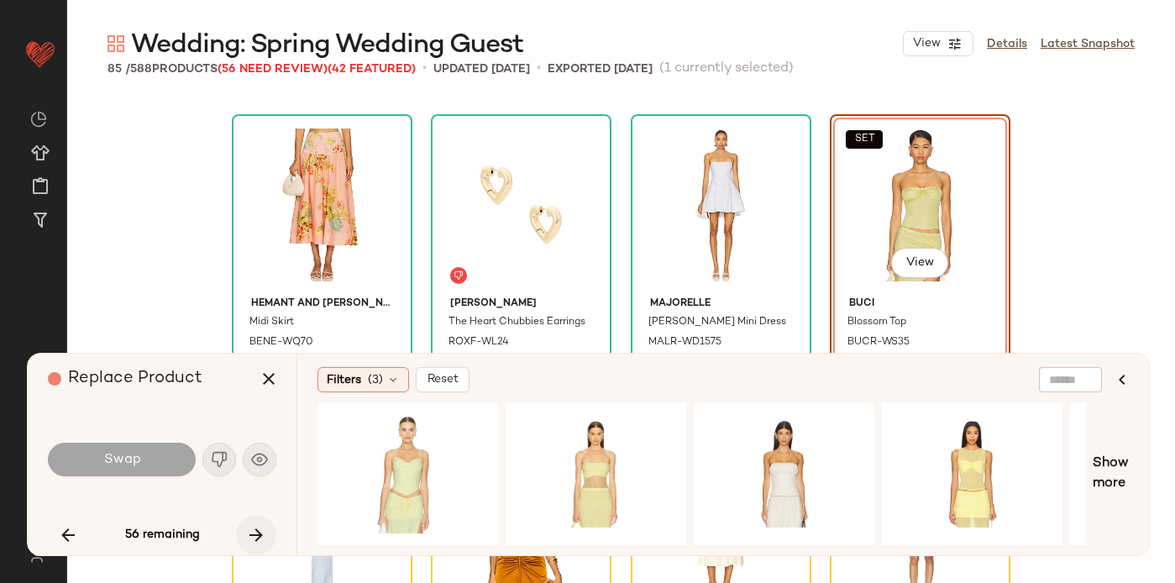
click at [254, 537] on icon "button" at bounding box center [256, 535] width 20 height 20
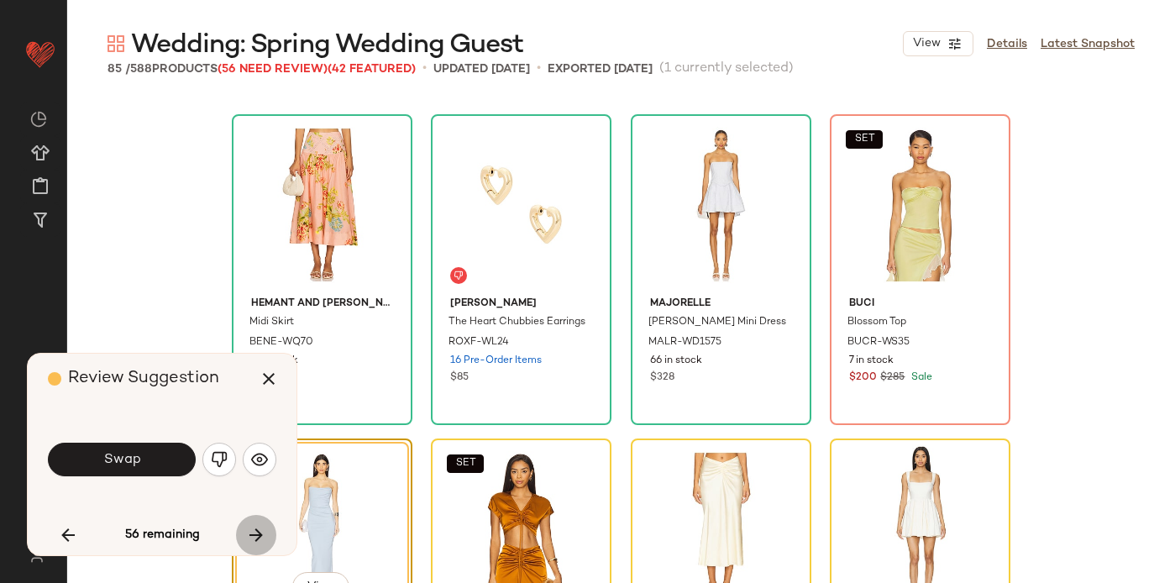
scroll to position [2918, 0]
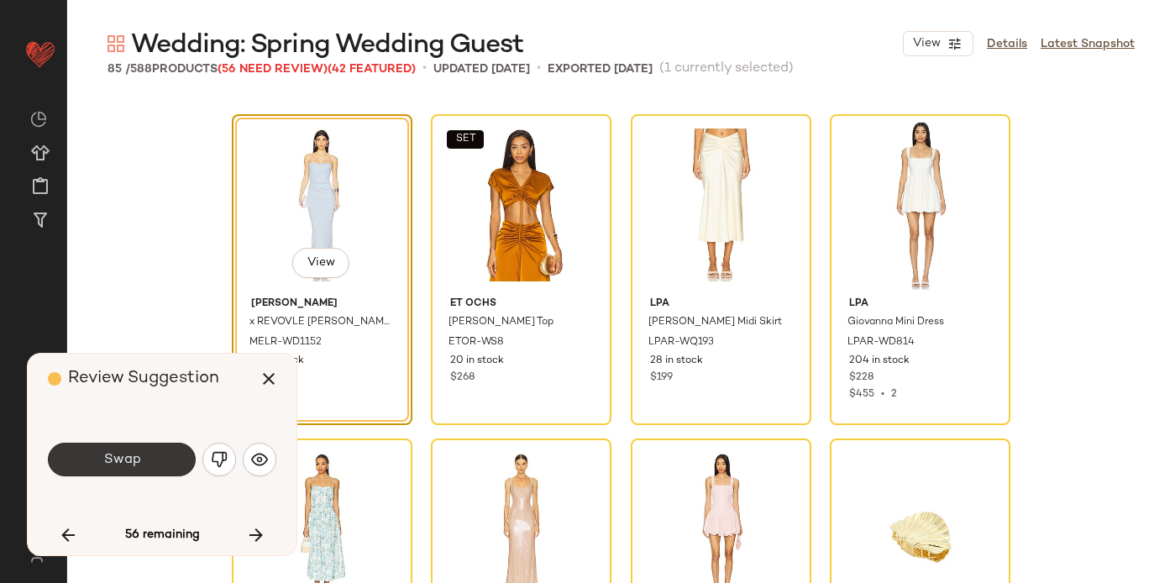
click at [111, 453] on span "Swap" at bounding box center [121, 460] width 38 height 16
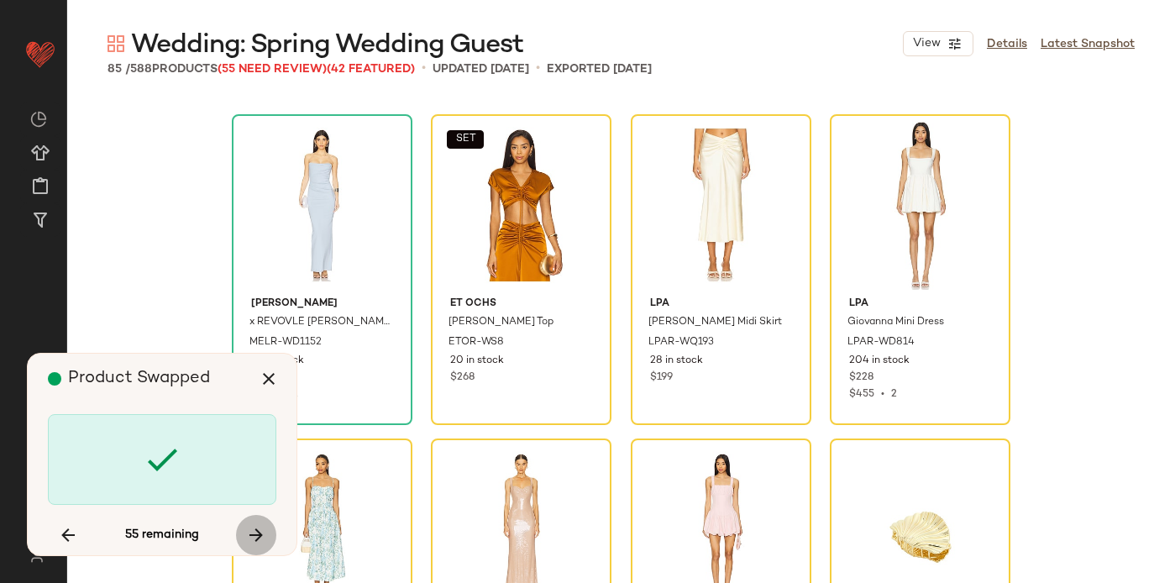
click at [256, 526] on icon "button" at bounding box center [256, 535] width 20 height 20
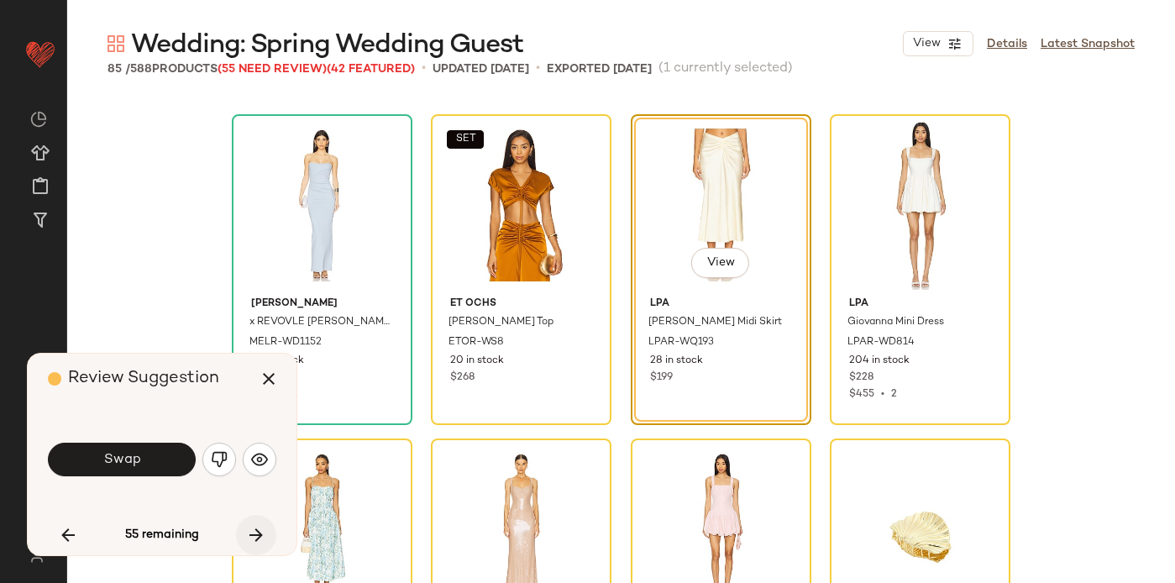
click at [256, 526] on icon "button" at bounding box center [256, 535] width 20 height 20
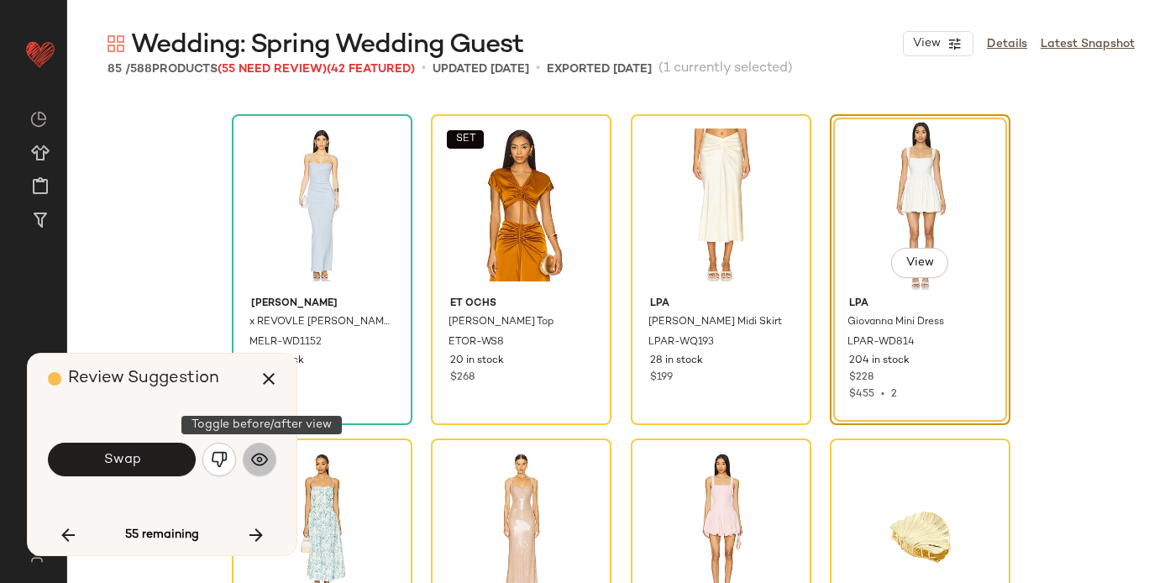
click at [270, 461] on button "button" at bounding box center [260, 460] width 34 height 34
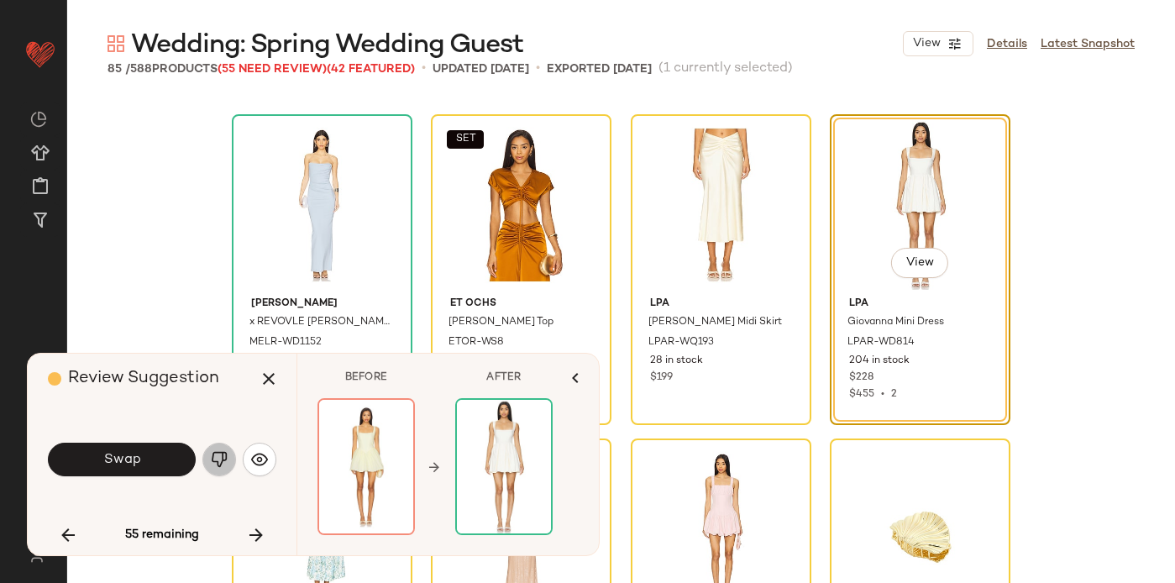
click at [219, 455] on img "button" at bounding box center [219, 459] width 17 height 17
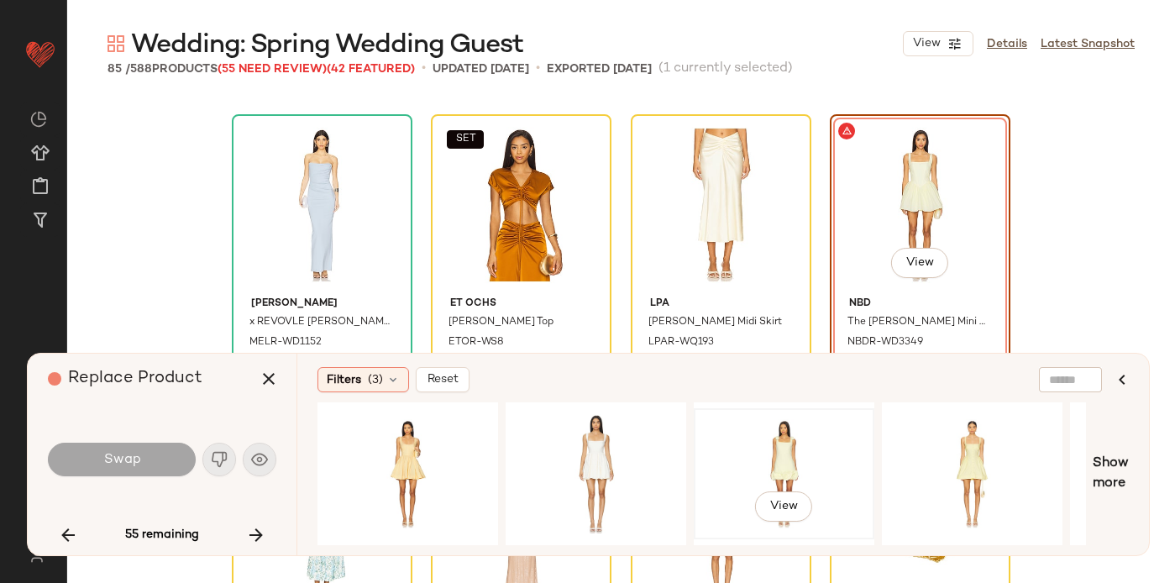
click at [792, 447] on div "View" at bounding box center [784, 473] width 169 height 119
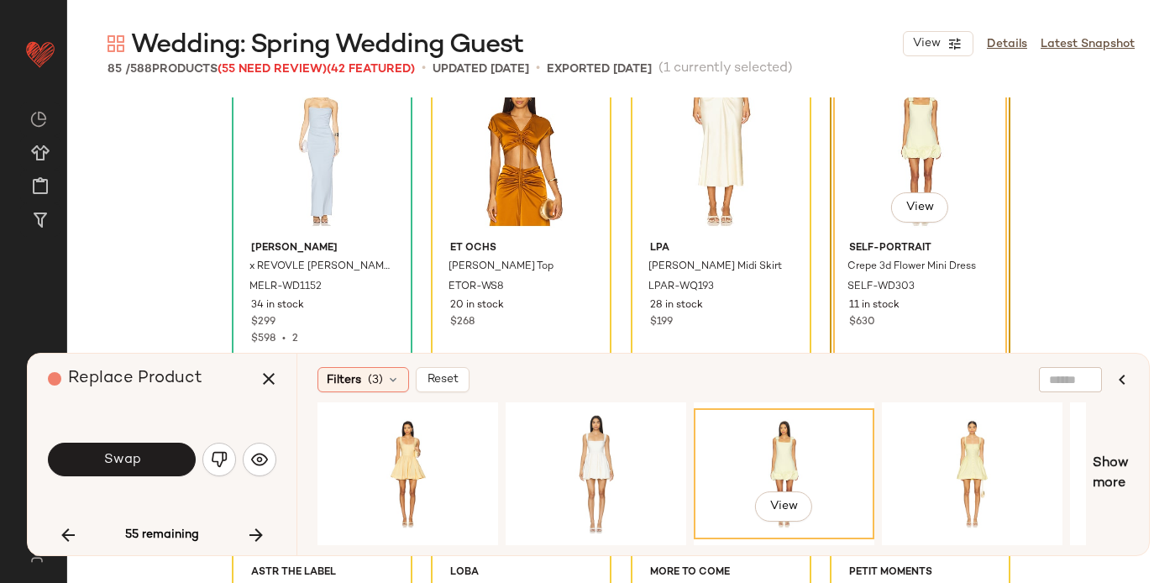
scroll to position [2985, 0]
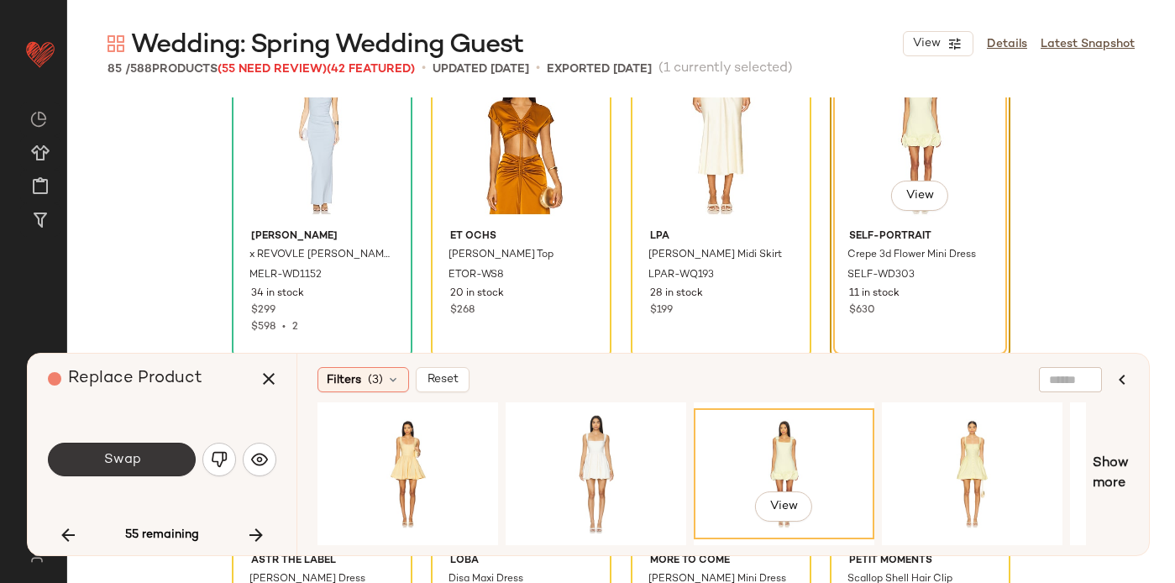
click at [87, 459] on button "Swap" at bounding box center [122, 460] width 148 height 34
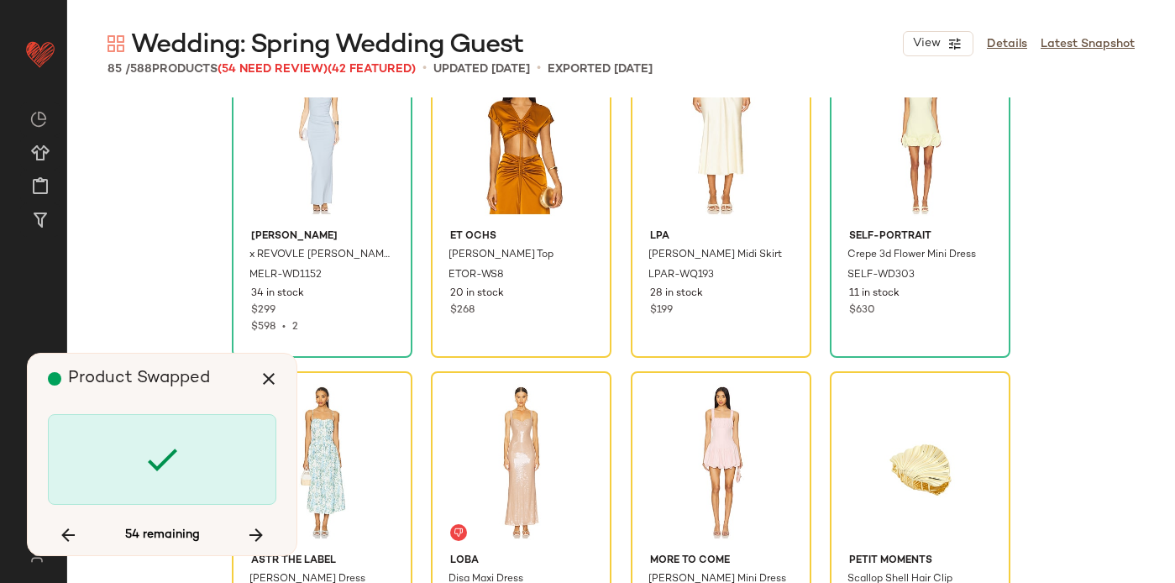
scroll to position [3242, 0]
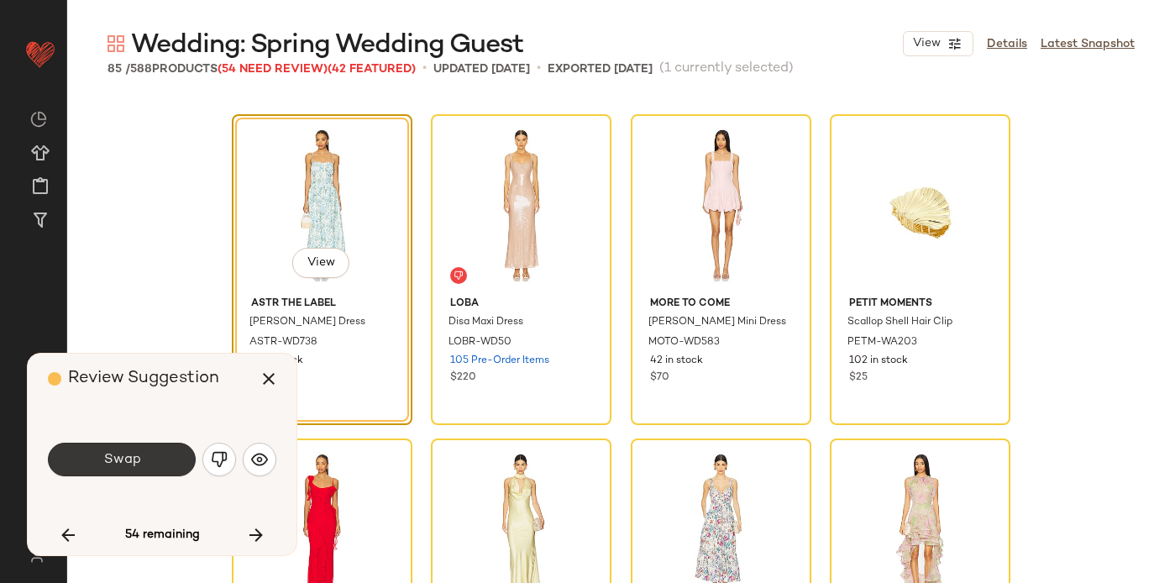
click at [122, 459] on span "Swap" at bounding box center [121, 460] width 38 height 16
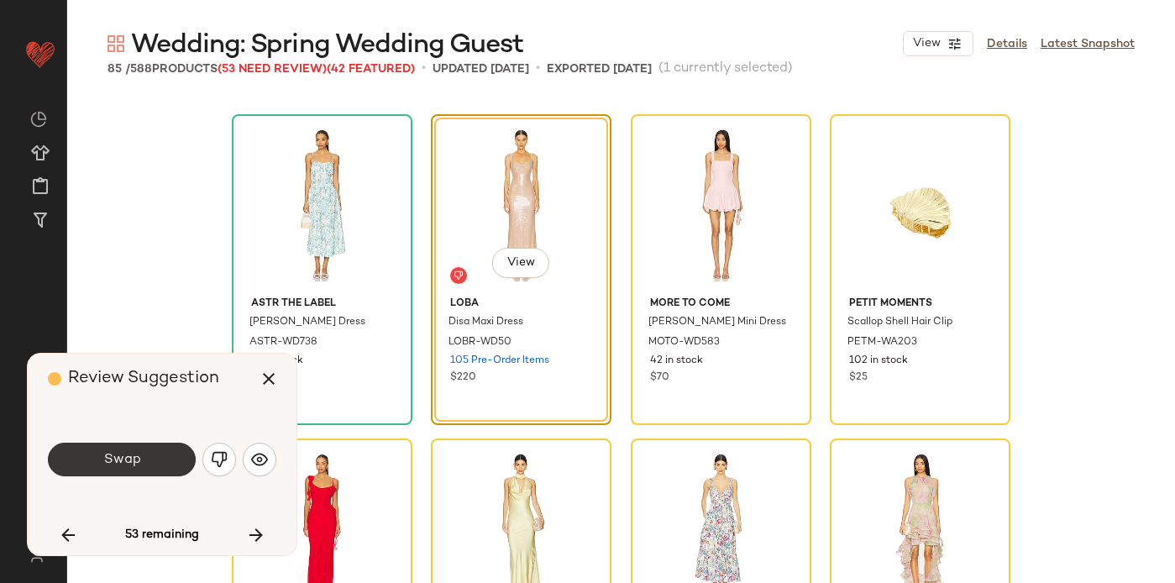
click at [122, 459] on span "Swap" at bounding box center [121, 460] width 38 height 16
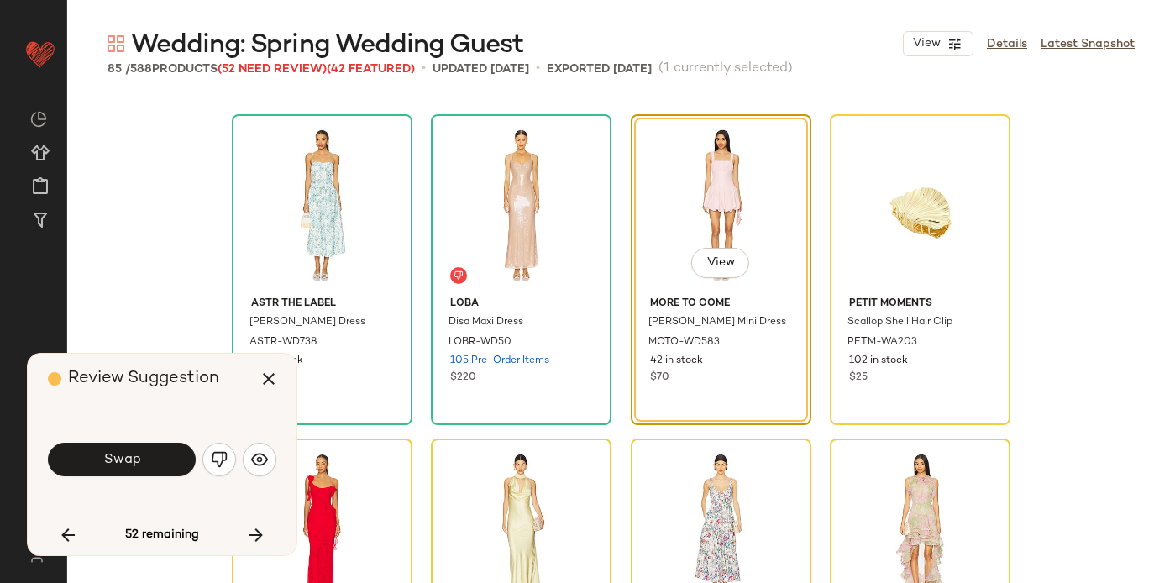
click at [122, 459] on span "Swap" at bounding box center [121, 460] width 38 height 16
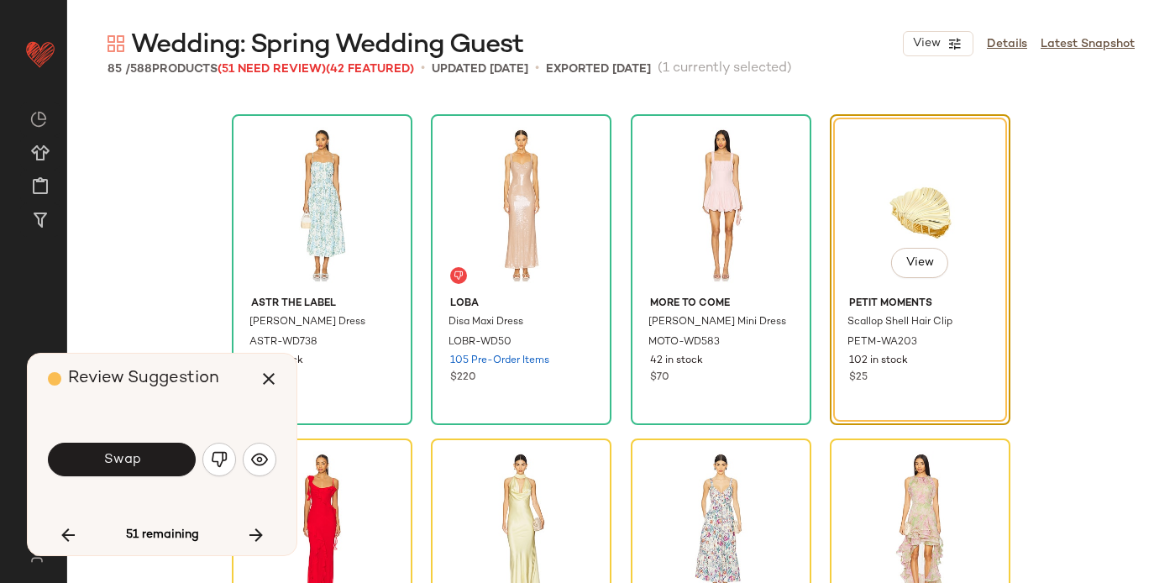
click at [122, 459] on span "Swap" at bounding box center [121, 460] width 38 height 16
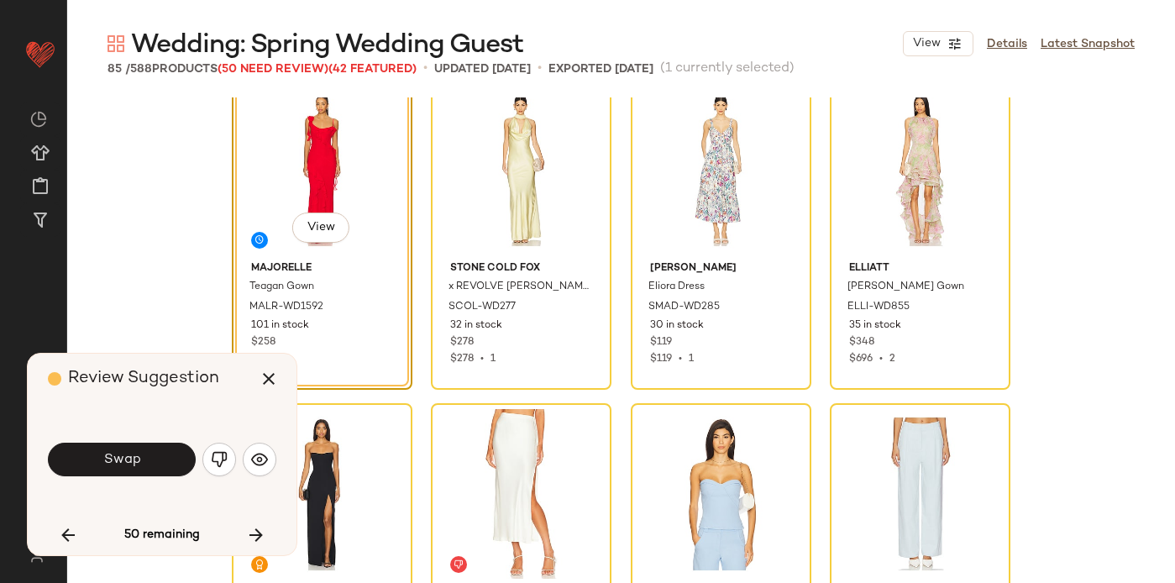
scroll to position [3601, 0]
click at [143, 446] on button "Swap" at bounding box center [122, 460] width 148 height 34
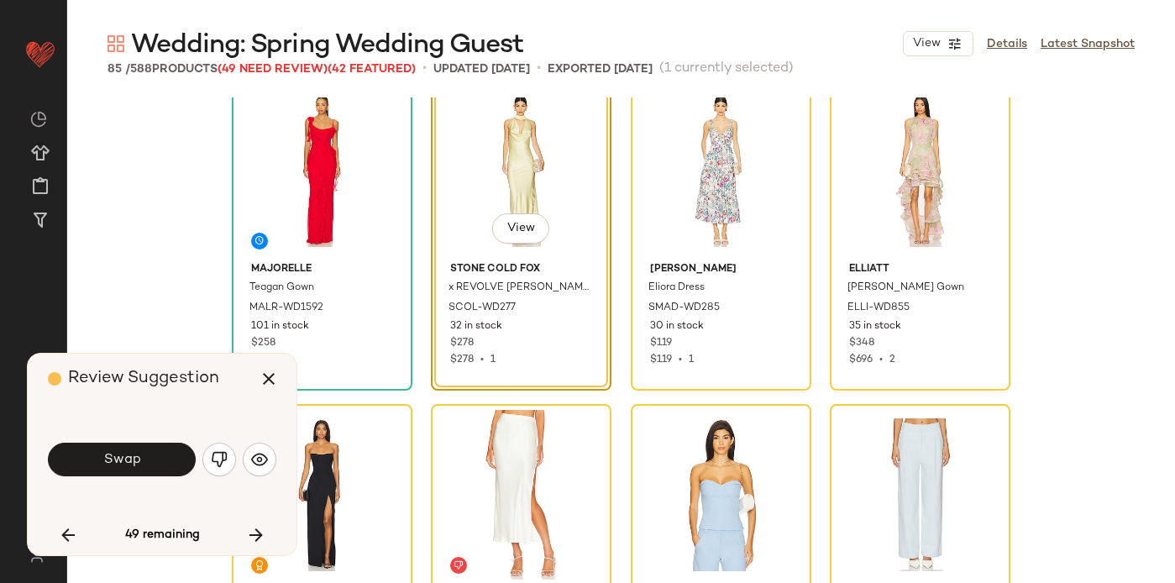
scroll to position [3566, 0]
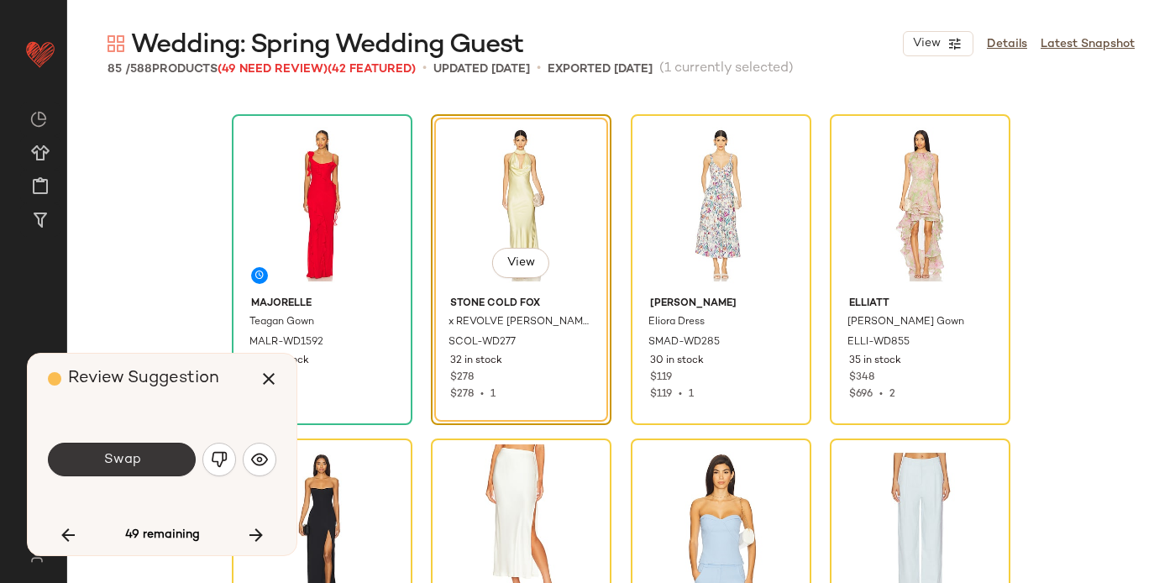
click at [179, 463] on button "Swap" at bounding box center [122, 460] width 148 height 34
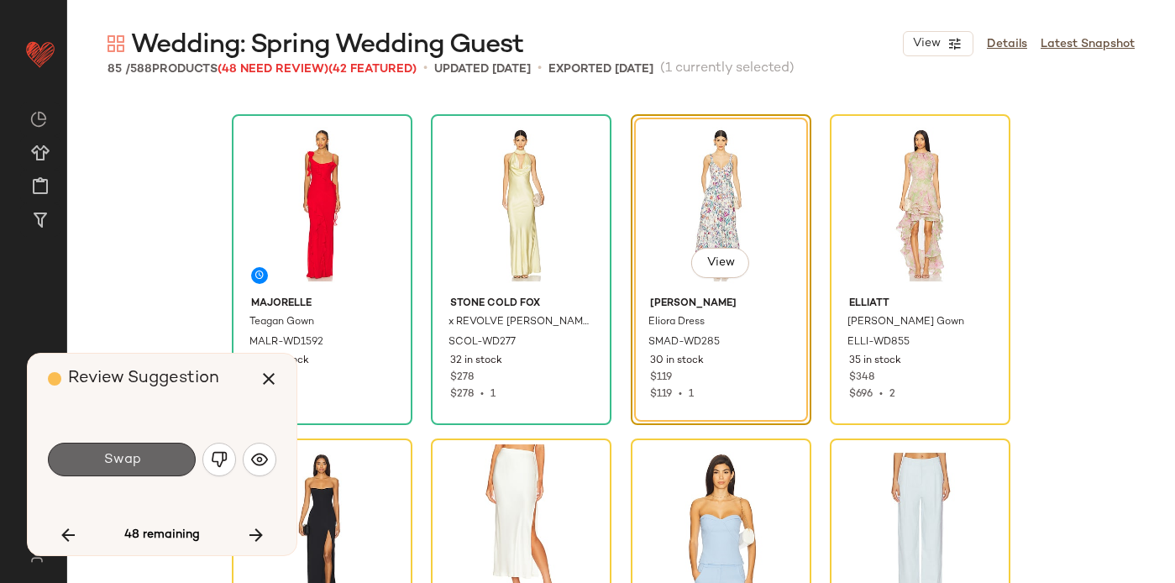
click at [166, 458] on button "Swap" at bounding box center [122, 460] width 148 height 34
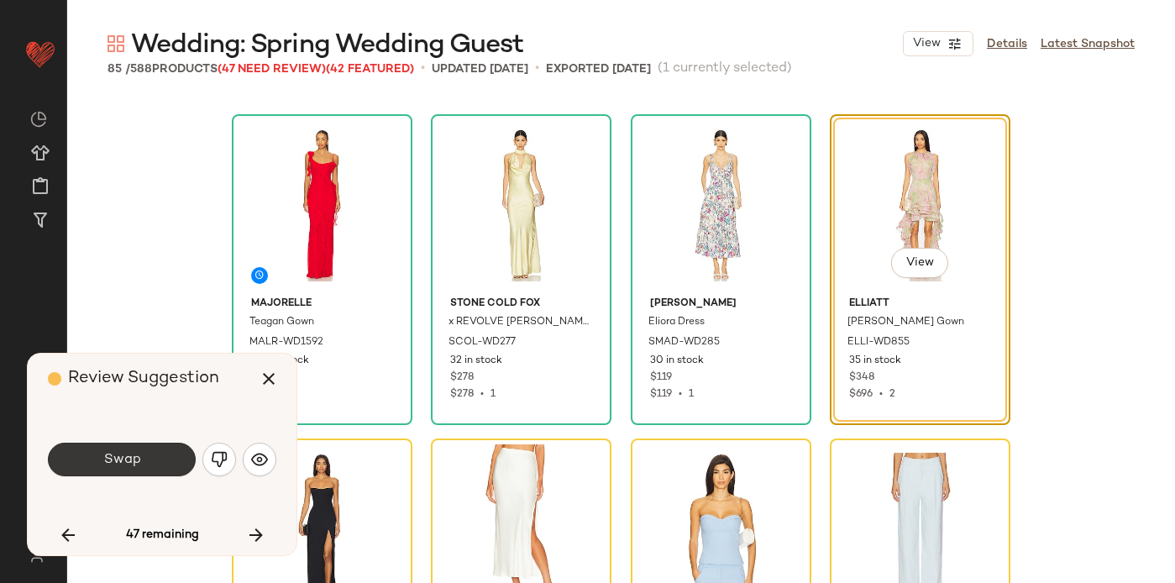
click at [129, 459] on span "Swap" at bounding box center [121, 460] width 38 height 16
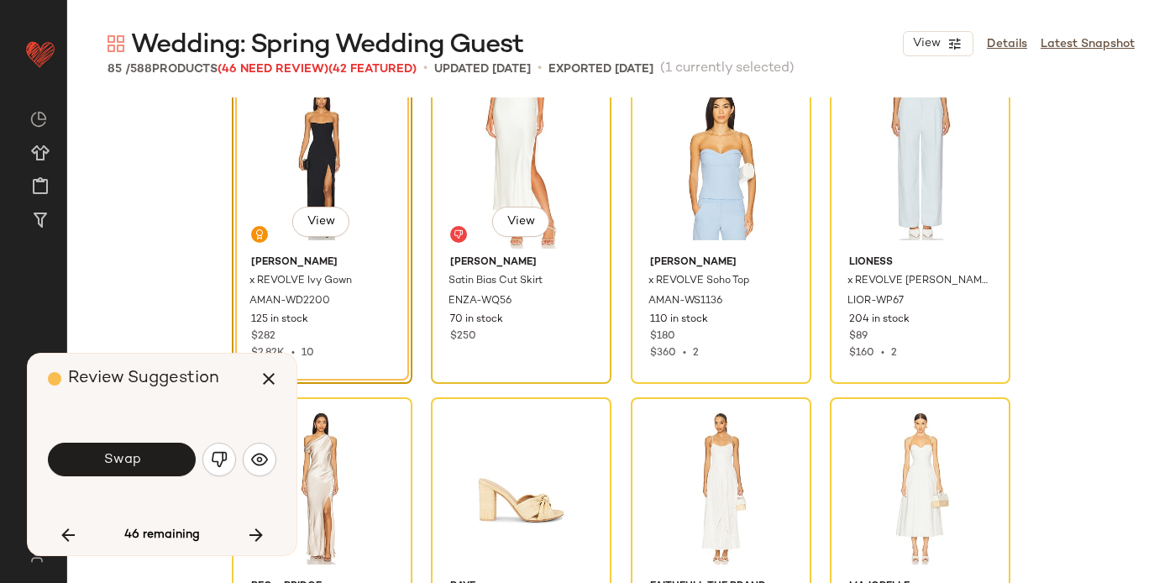
scroll to position [3931, 0]
click at [253, 463] on img "button" at bounding box center [259, 459] width 17 height 17
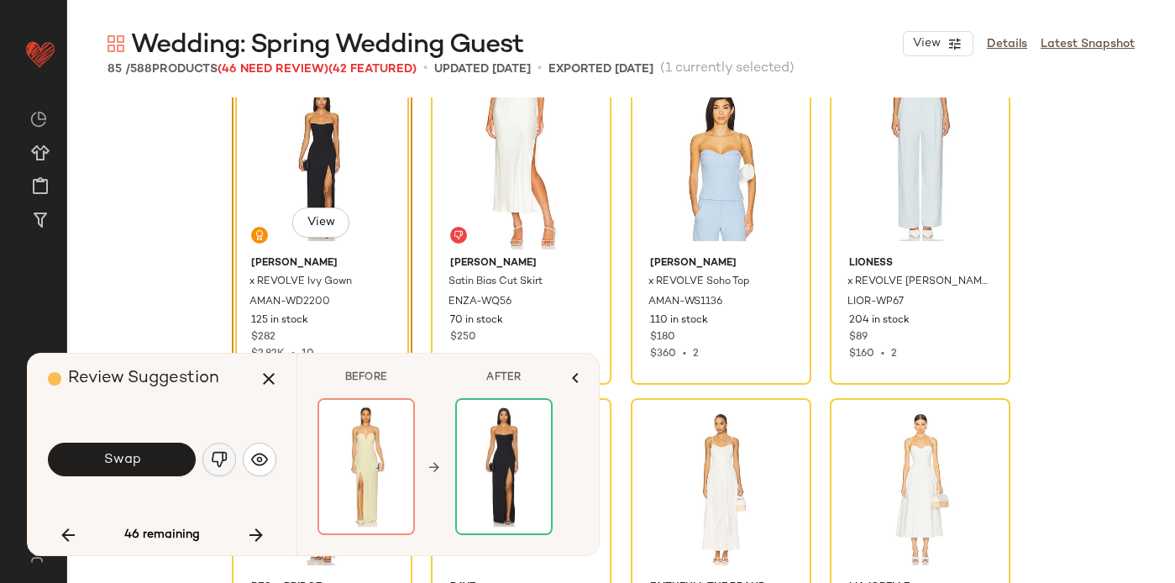
click at [218, 449] on button "button" at bounding box center [219, 460] width 34 height 34
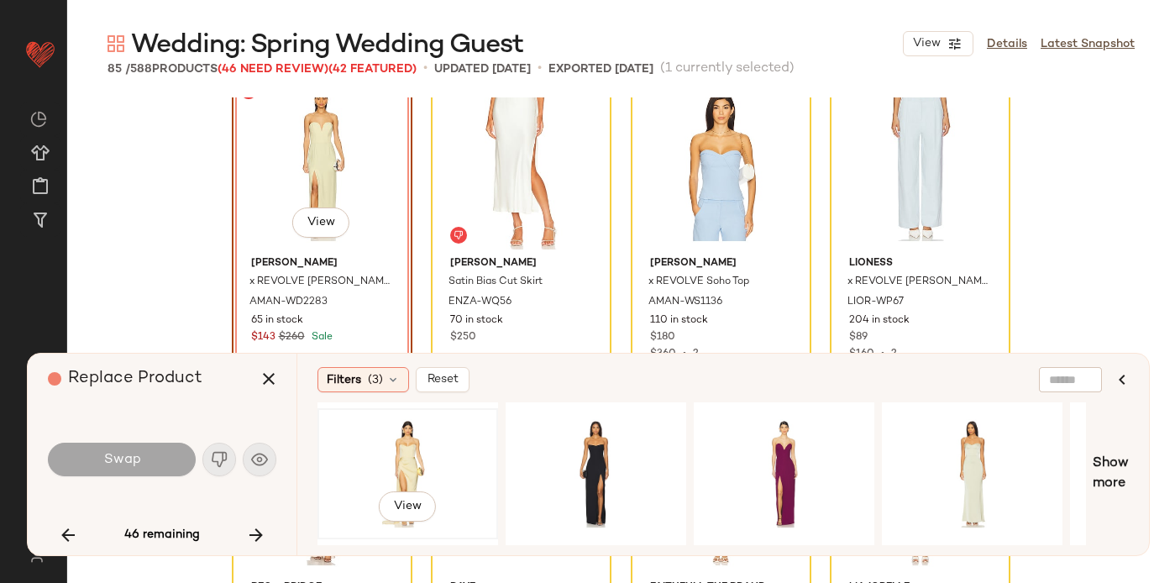
click at [411, 454] on div "View" at bounding box center [407, 473] width 169 height 119
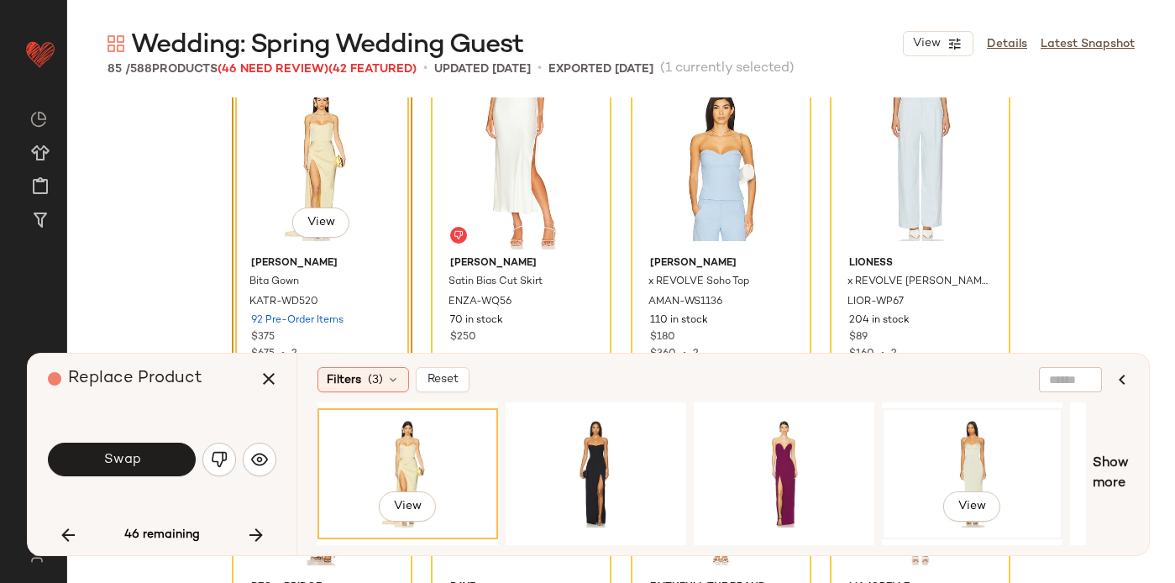
click at [963, 454] on div "View" at bounding box center [972, 473] width 169 height 119
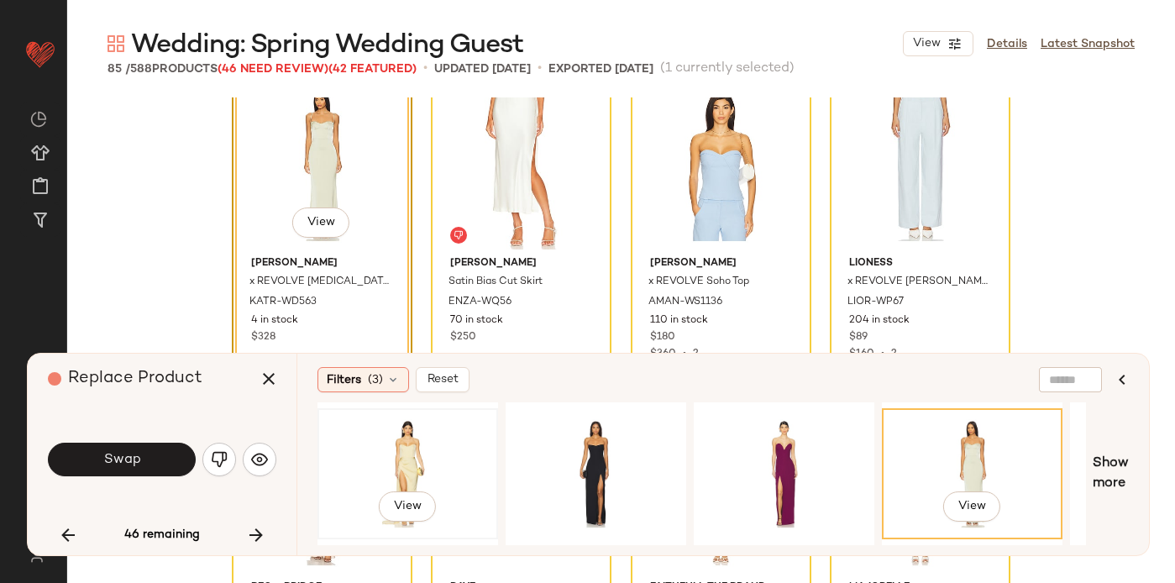
click at [410, 460] on div "View" at bounding box center [407, 473] width 169 height 119
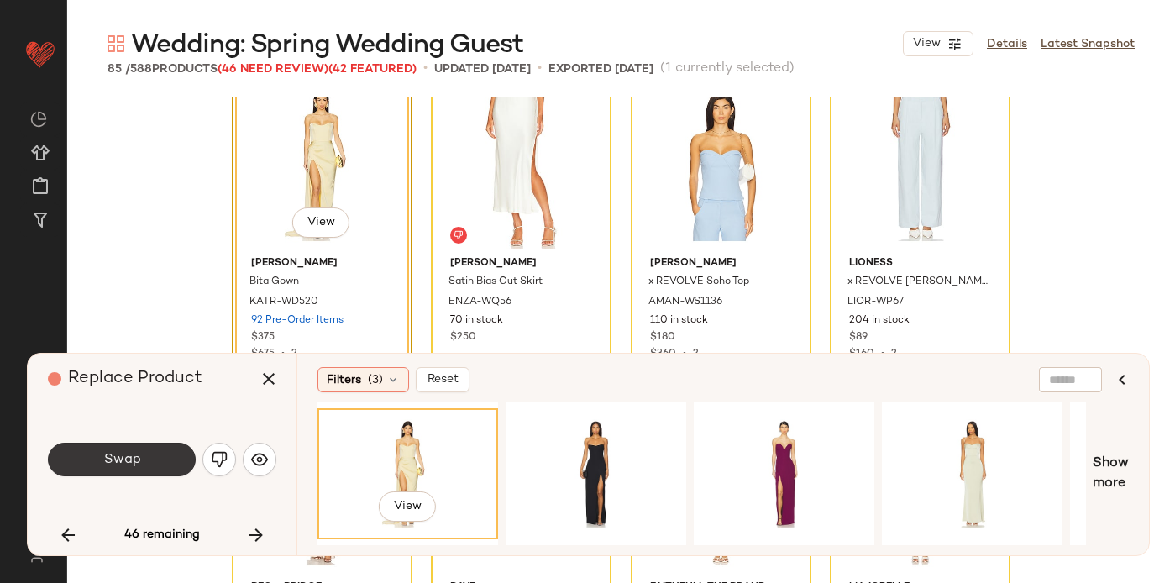
click at [135, 454] on span "Swap" at bounding box center [121, 460] width 38 height 16
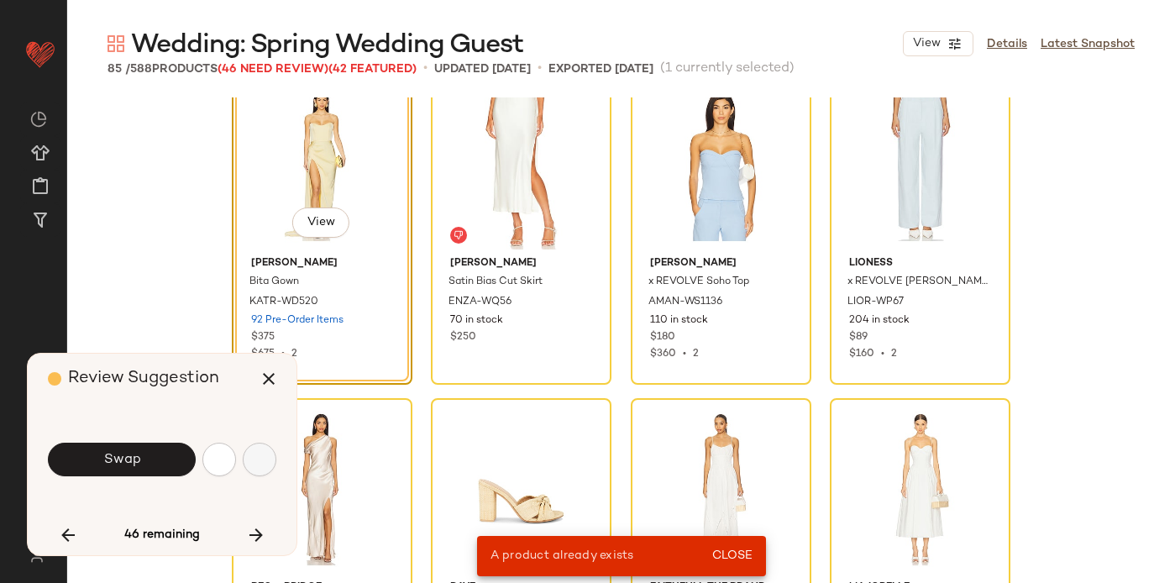
scroll to position [3890, 0]
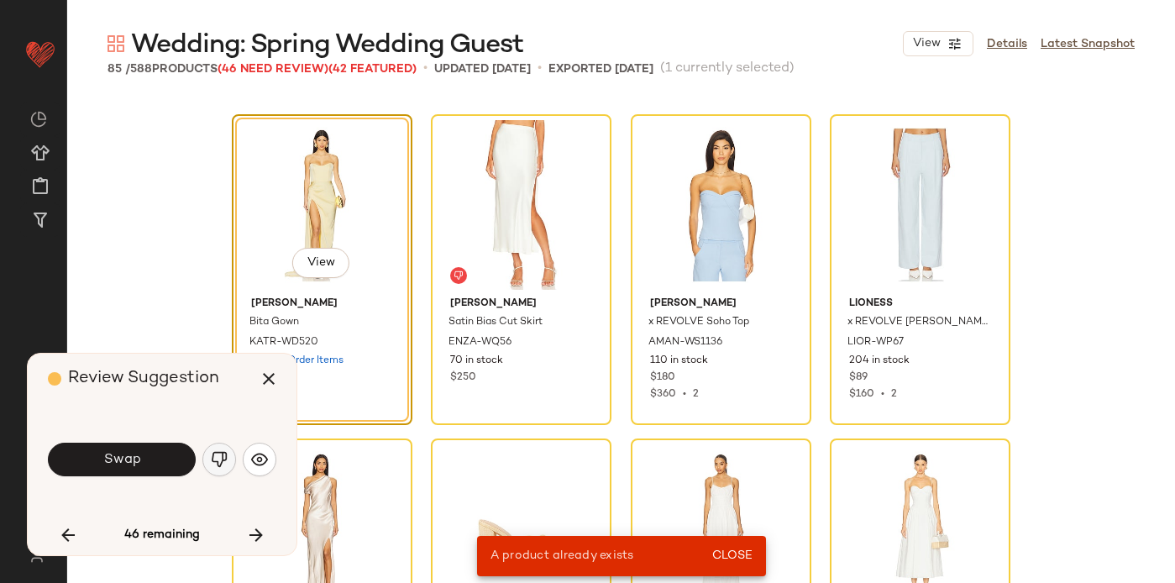
click at [213, 460] on img "button" at bounding box center [219, 459] width 17 height 17
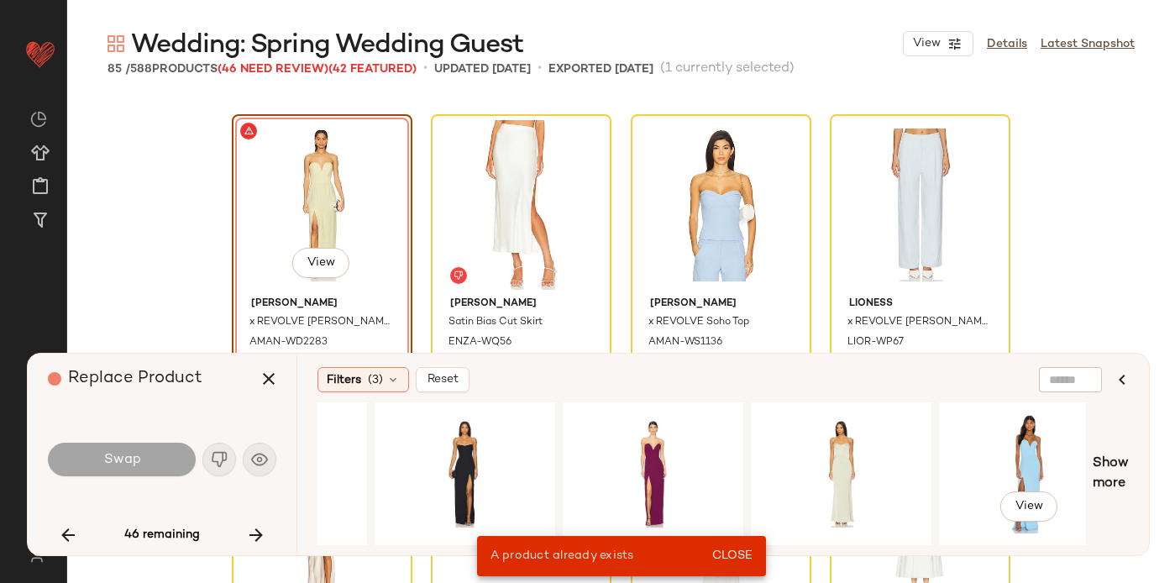
scroll to position [0, 312]
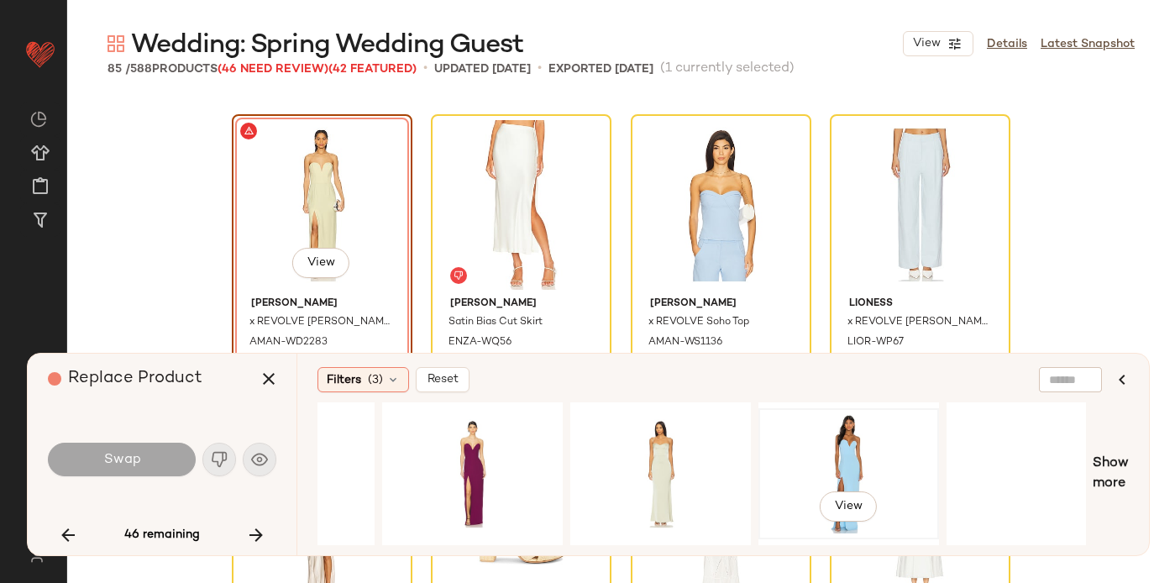
click at [868, 462] on div "View" at bounding box center [848, 473] width 169 height 119
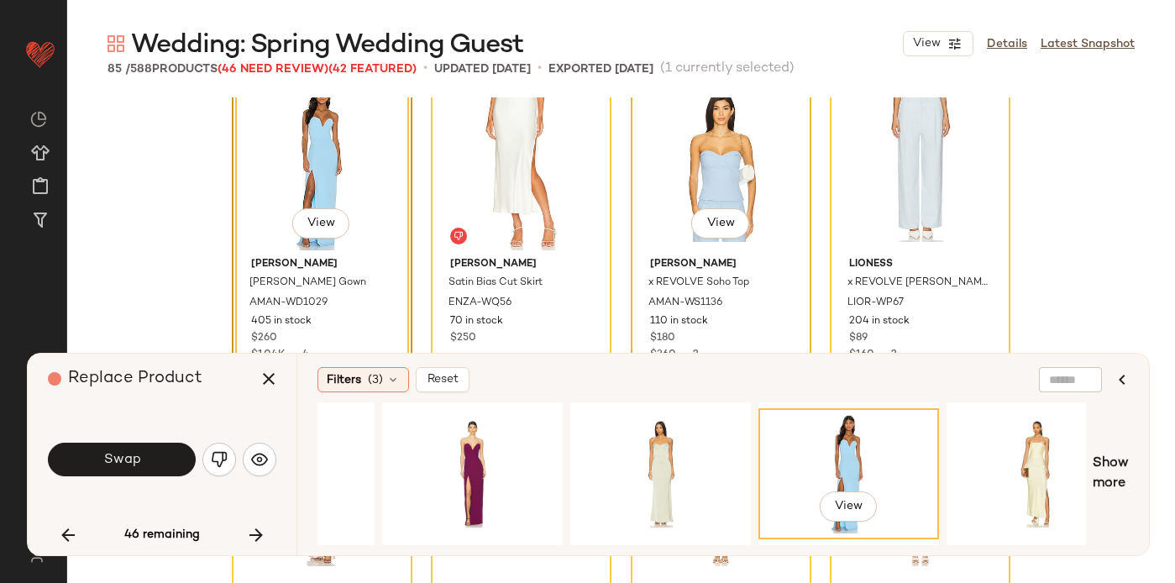
scroll to position [3932, 0]
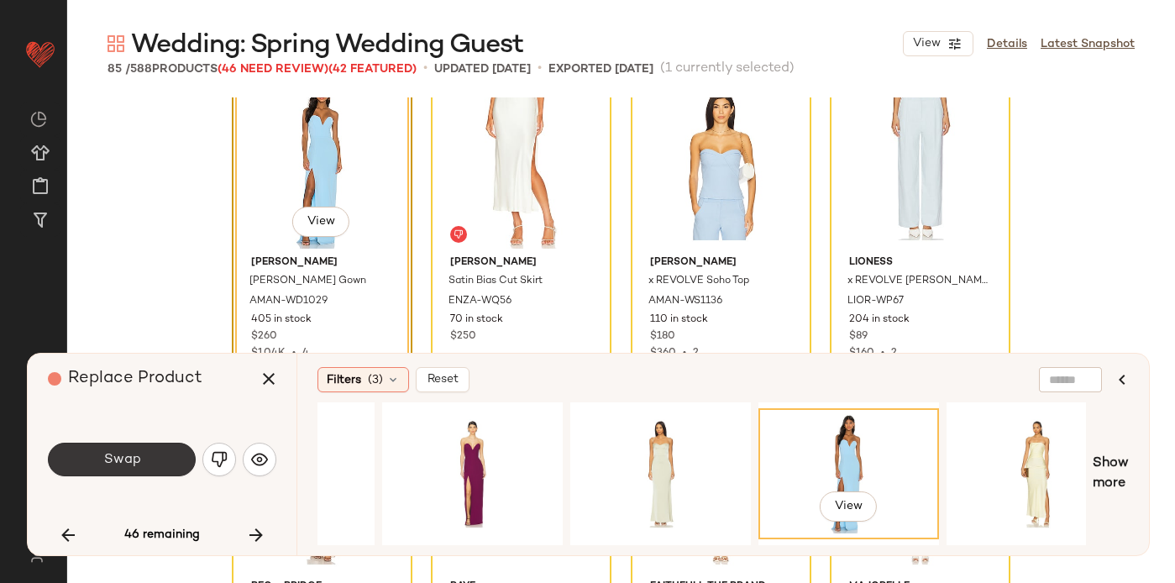
click at [128, 456] on span "Swap" at bounding box center [121, 460] width 38 height 16
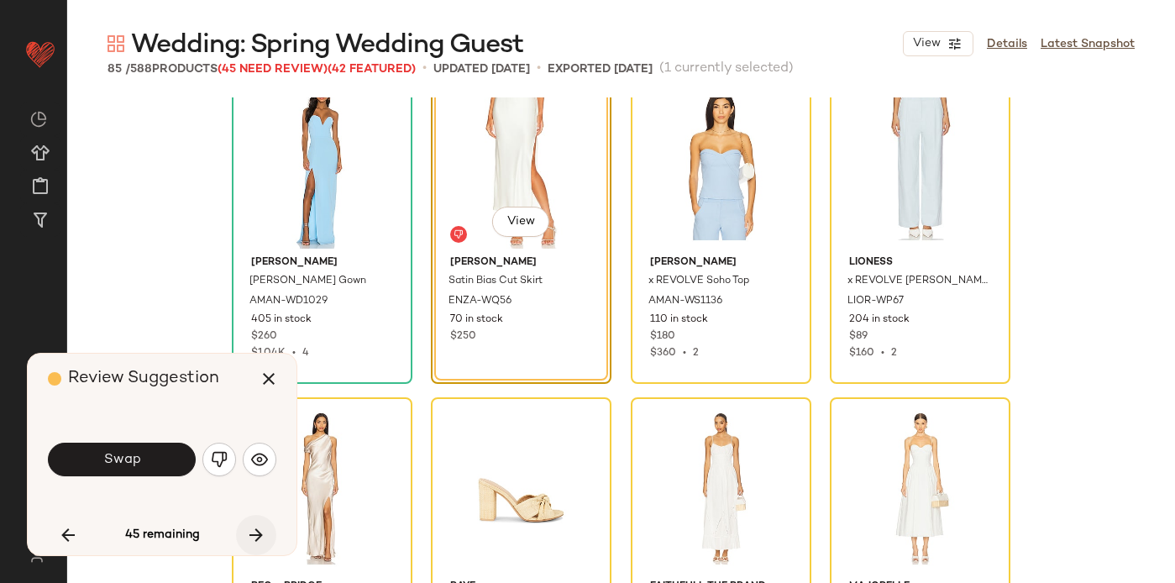
scroll to position [3890, 0]
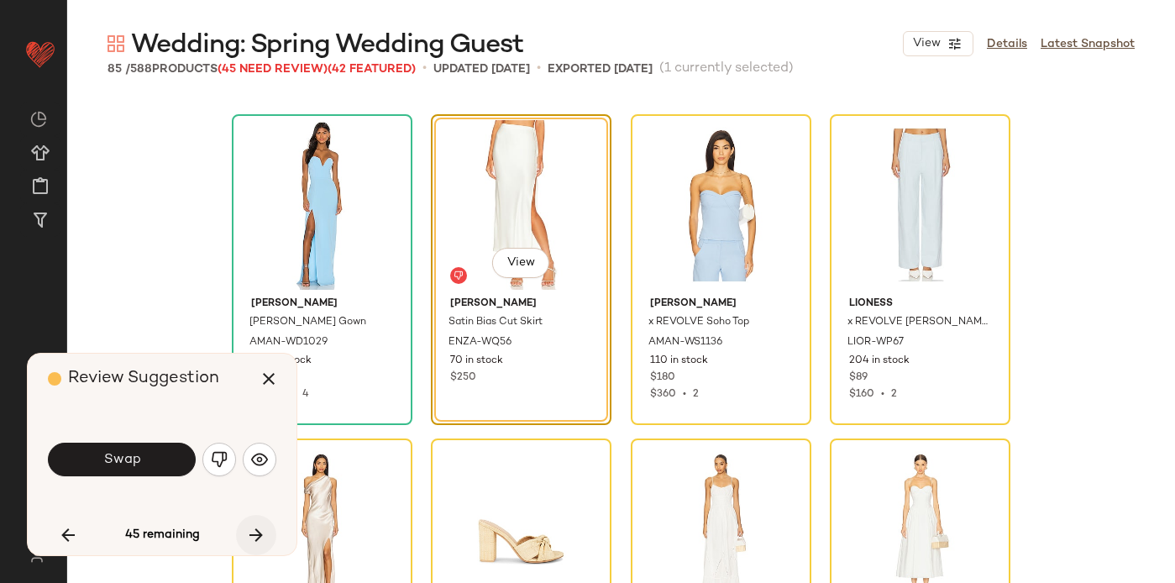
click at [261, 536] on icon "button" at bounding box center [256, 535] width 20 height 20
click at [262, 534] on icon "button" at bounding box center [256, 535] width 20 height 20
click at [262, 525] on icon "button" at bounding box center [256, 535] width 20 height 20
click at [259, 530] on icon "button" at bounding box center [256, 535] width 20 height 20
click at [258, 529] on icon "button" at bounding box center [256, 535] width 20 height 20
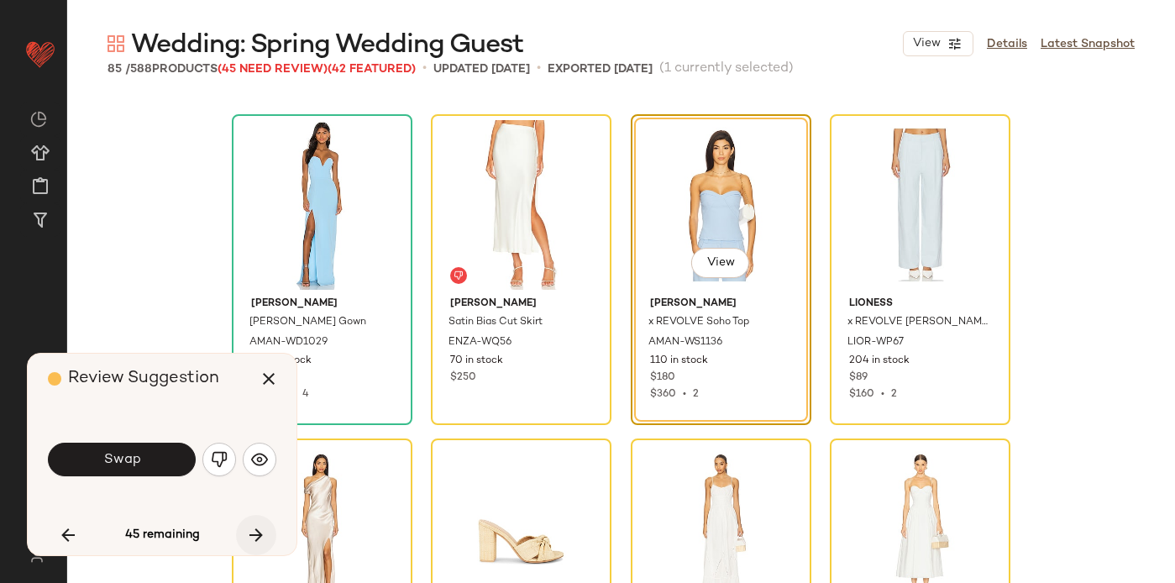
click at [258, 530] on icon "button" at bounding box center [256, 535] width 20 height 20
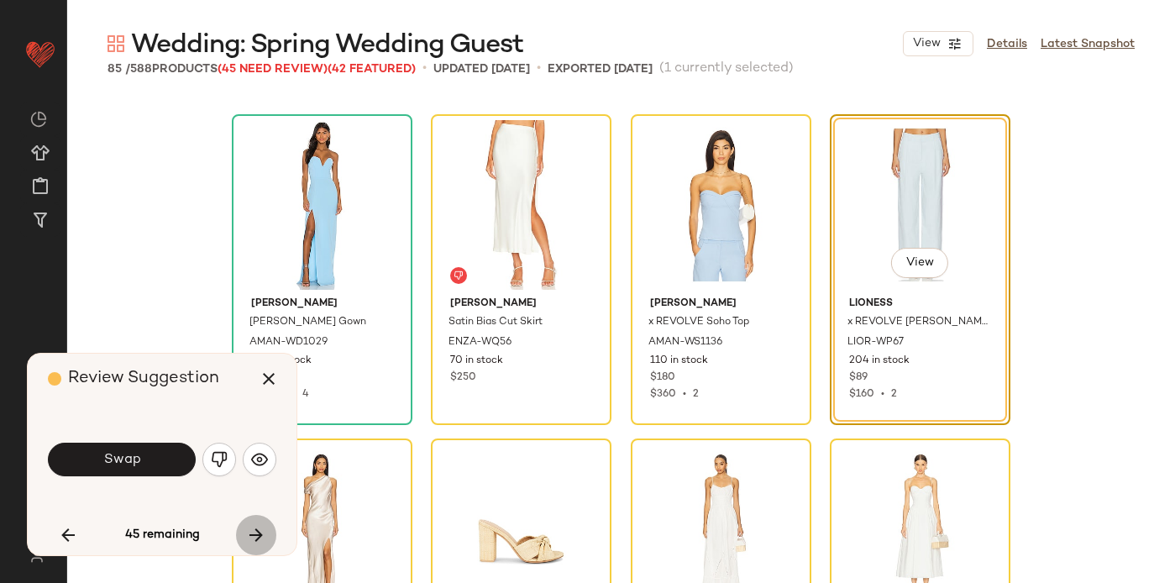
click at [258, 530] on icon "button" at bounding box center [256, 535] width 20 height 20
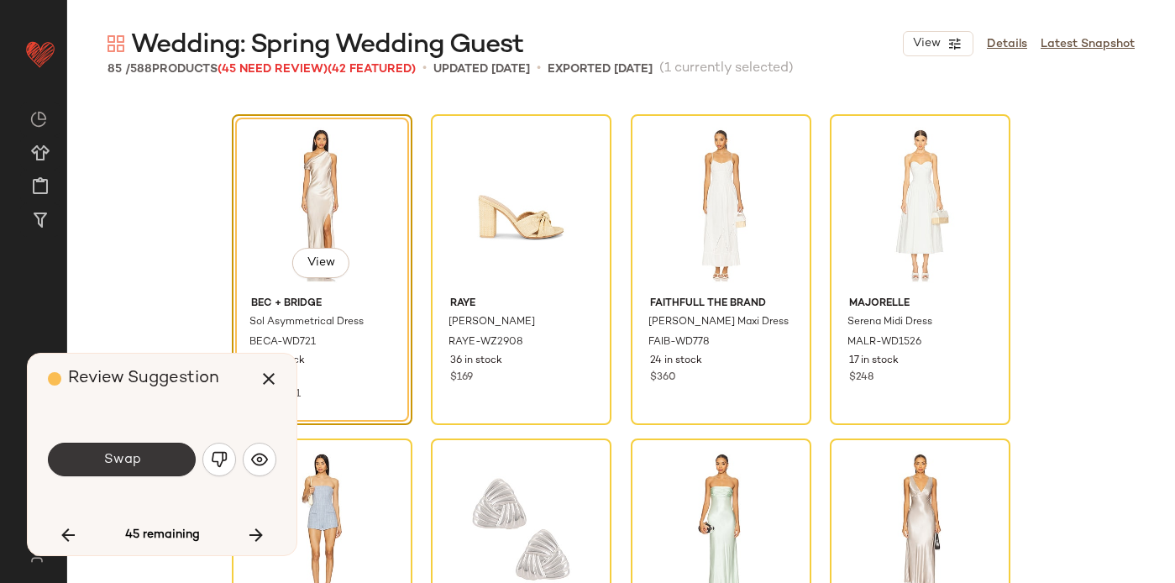
click at [143, 457] on button "Swap" at bounding box center [122, 460] width 148 height 34
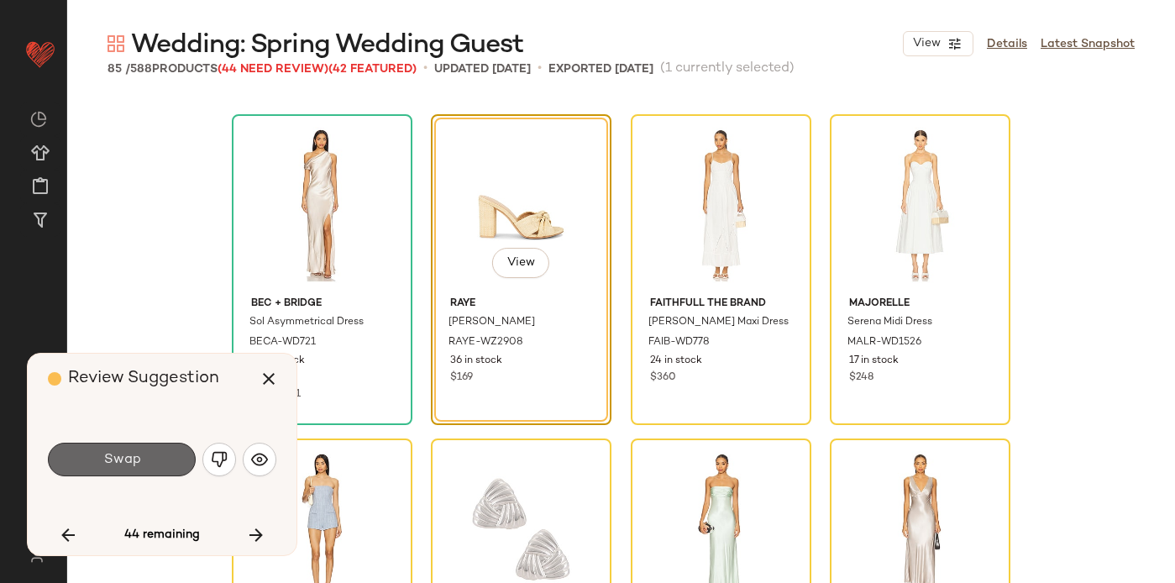
click at [144, 458] on button "Swap" at bounding box center [122, 460] width 148 height 34
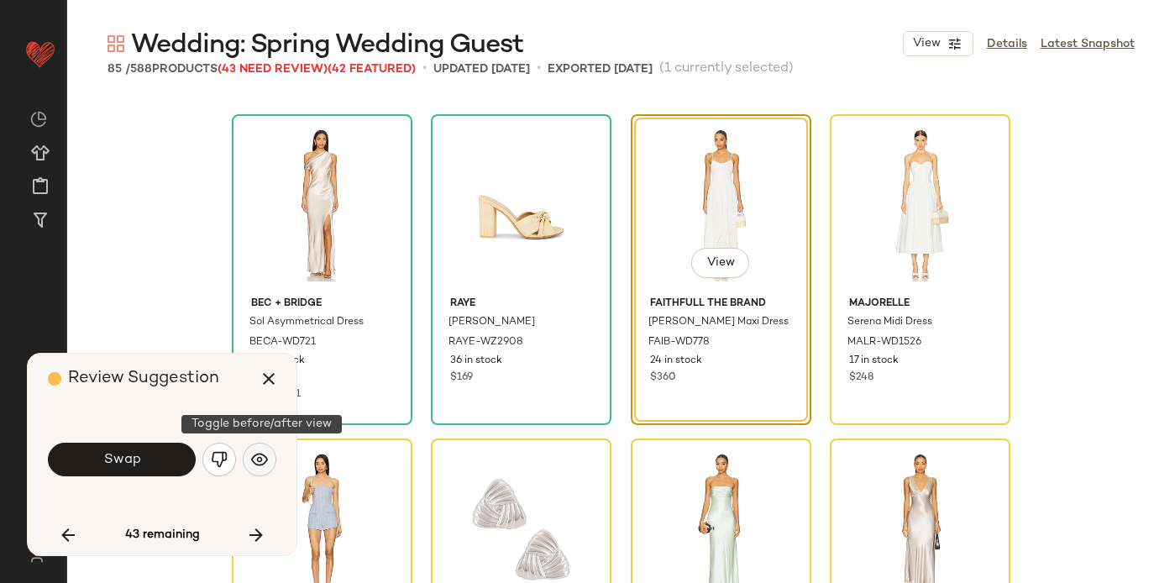
click at [260, 449] on button "button" at bounding box center [260, 460] width 34 height 34
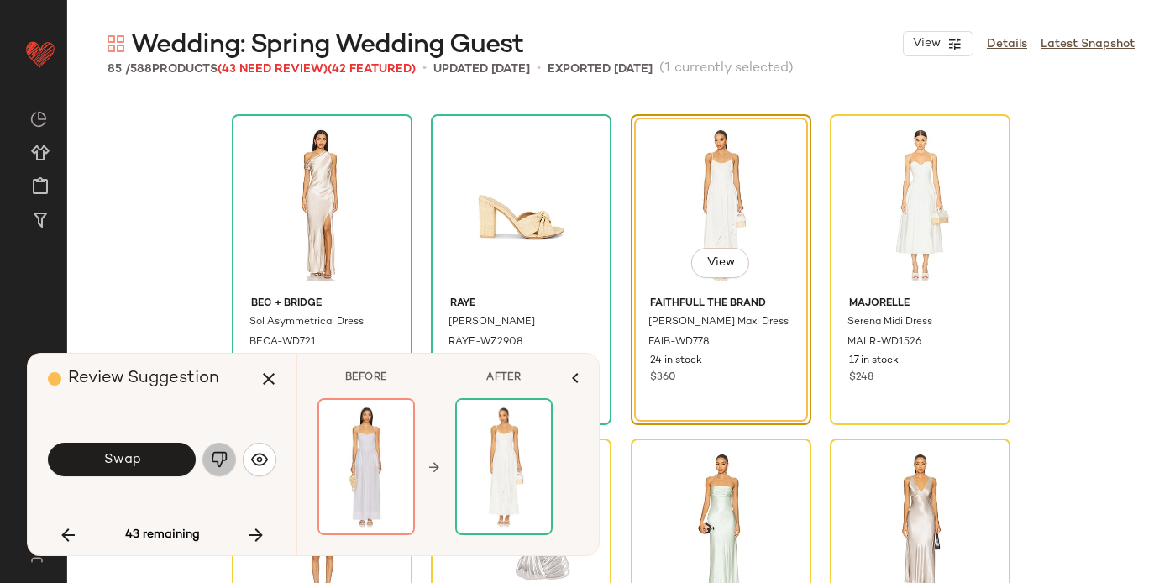
click at [218, 462] on img "button" at bounding box center [219, 459] width 17 height 17
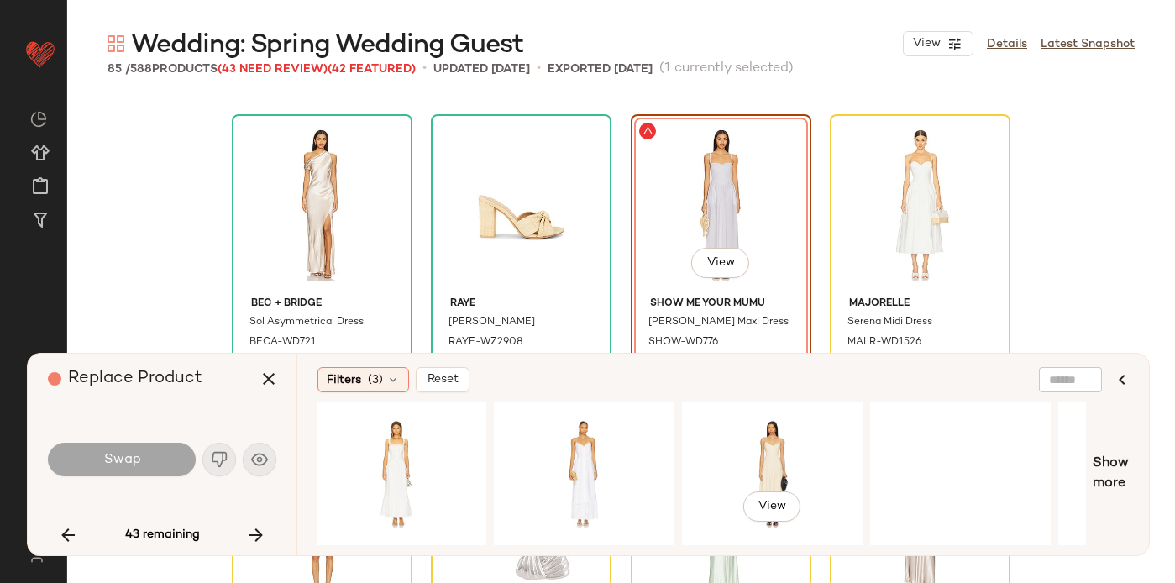
scroll to position [0, 838]
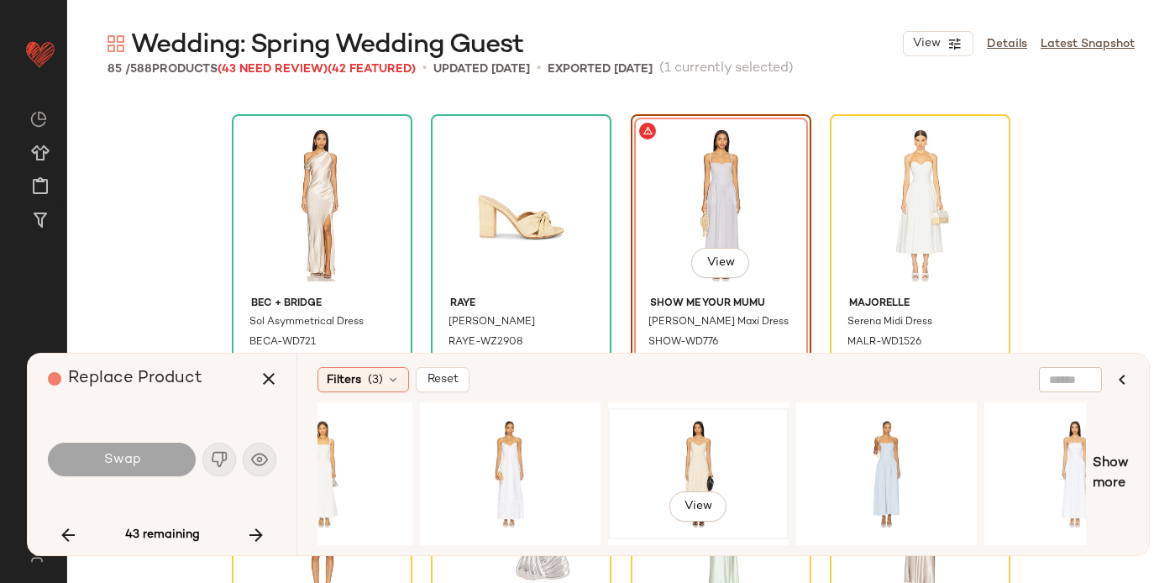
click at [687, 437] on div "View" at bounding box center [698, 473] width 169 height 119
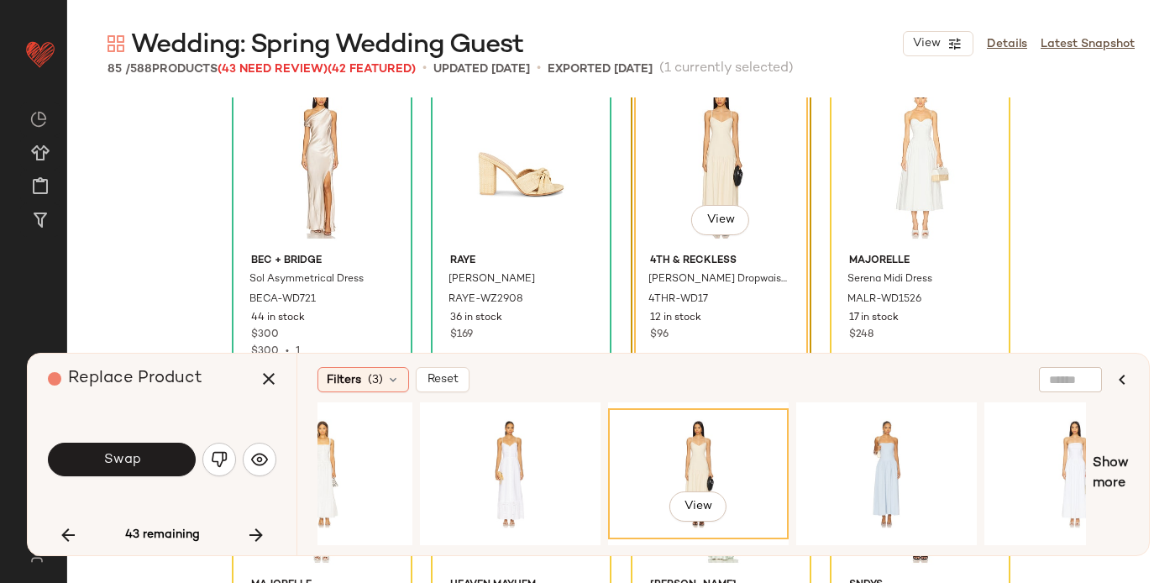
scroll to position [4271, 0]
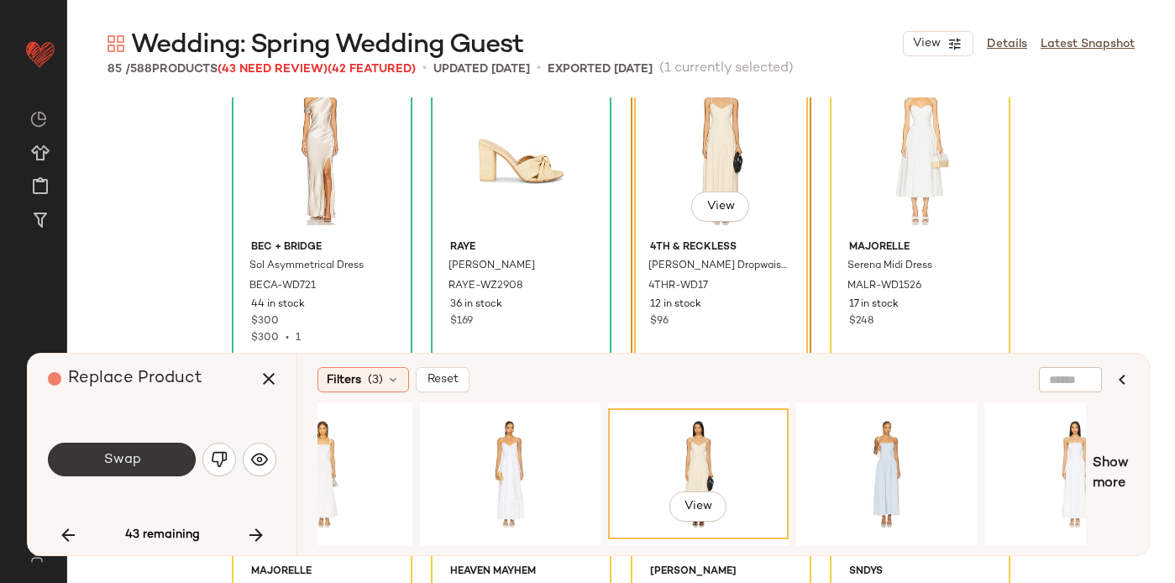
click at [95, 466] on button "Swap" at bounding box center [122, 460] width 148 height 34
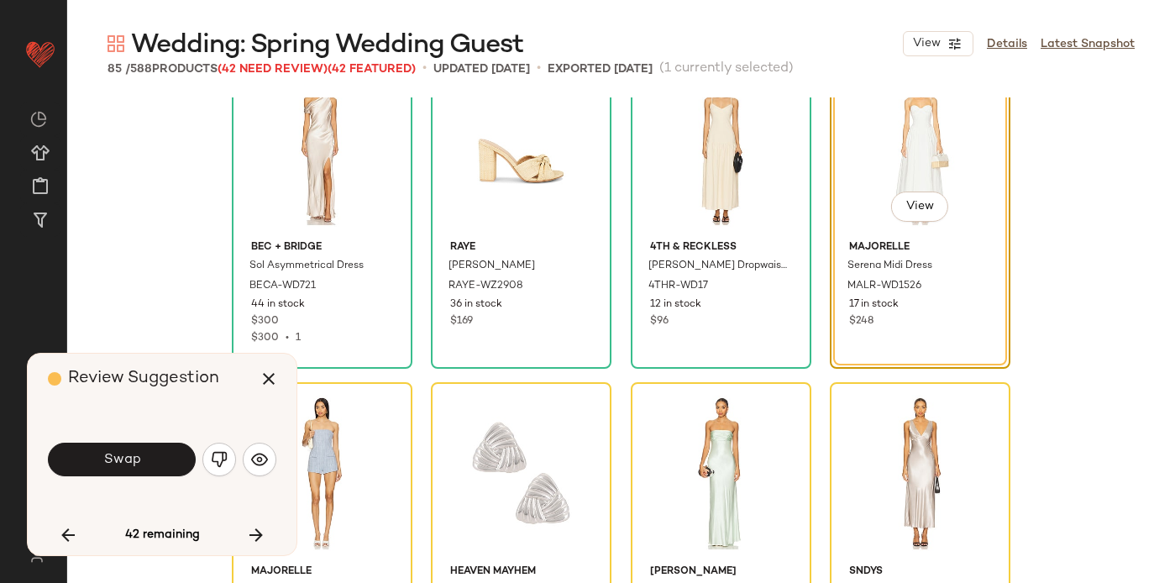
scroll to position [4215, 0]
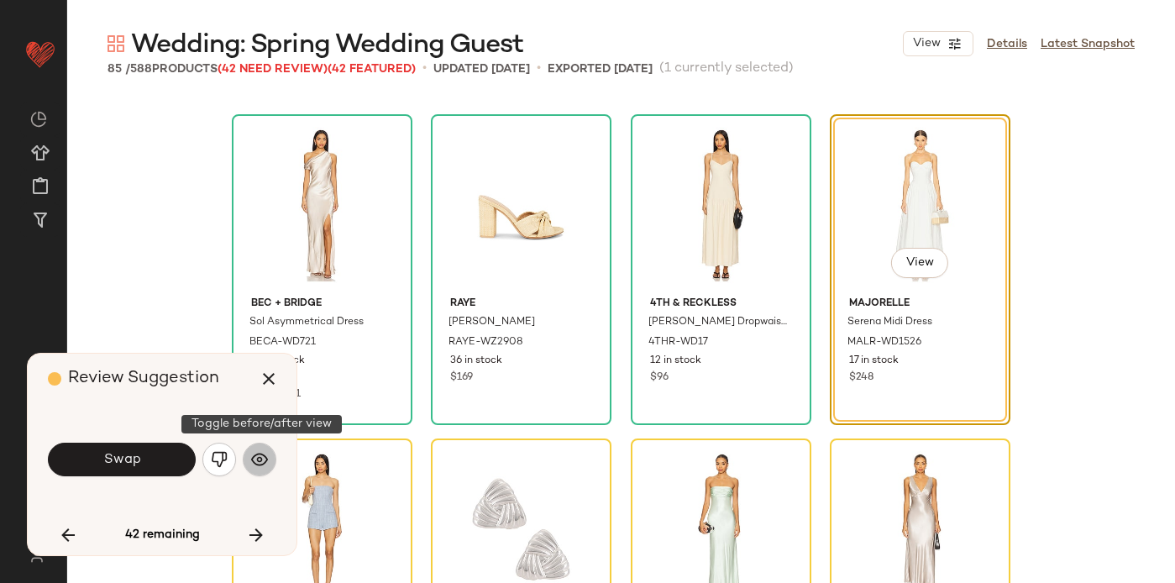
click at [259, 459] on img "button" at bounding box center [259, 459] width 17 height 17
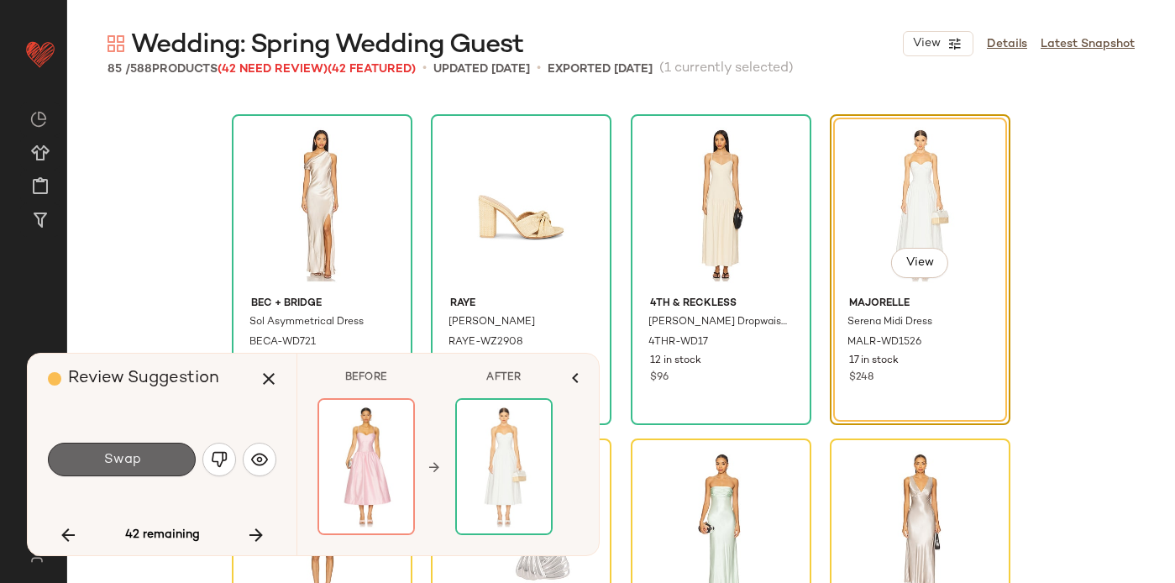
click at [136, 459] on span "Swap" at bounding box center [121, 460] width 38 height 16
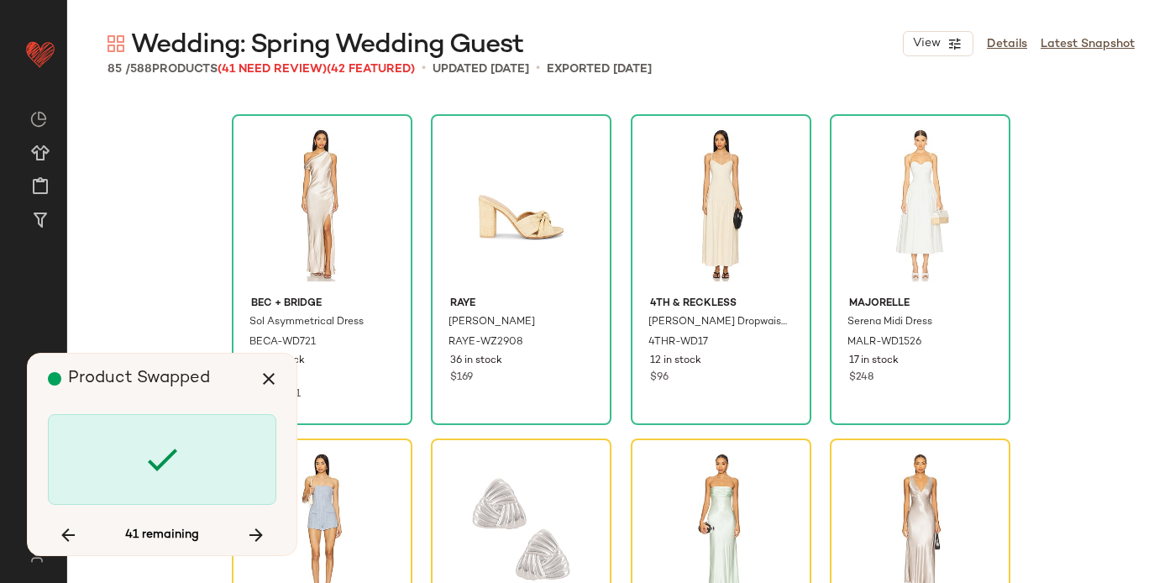
scroll to position [4539, 0]
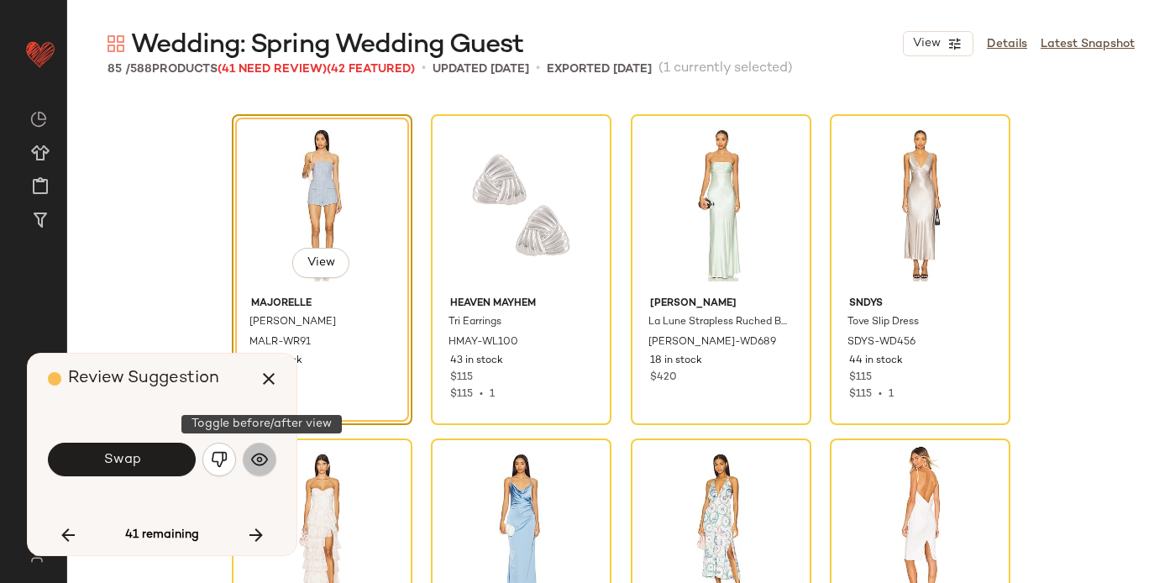
click at [264, 455] on img "button" at bounding box center [259, 459] width 17 height 17
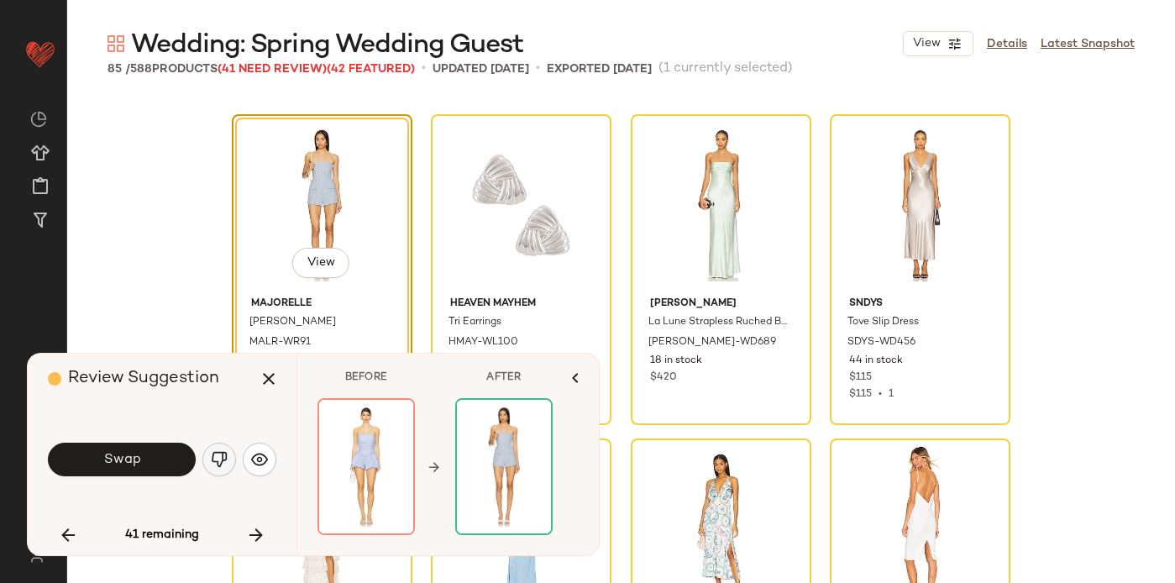
click at [223, 456] on img "button" at bounding box center [219, 459] width 17 height 17
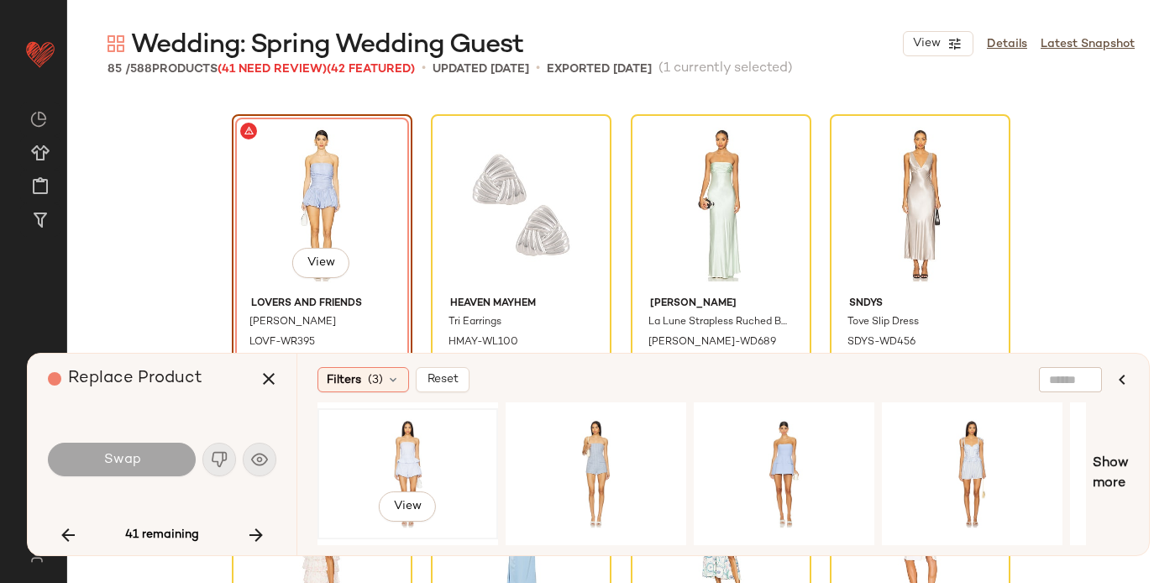
click at [416, 449] on div "View" at bounding box center [407, 473] width 169 height 119
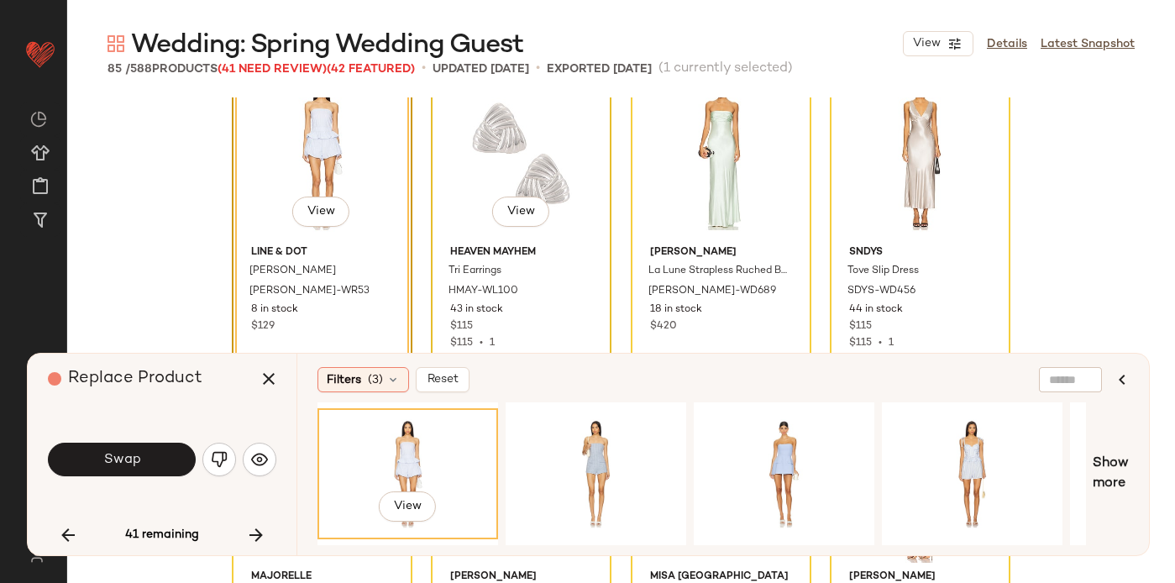
scroll to position [4591, 0]
click at [790, 447] on div "View" at bounding box center [784, 473] width 169 height 119
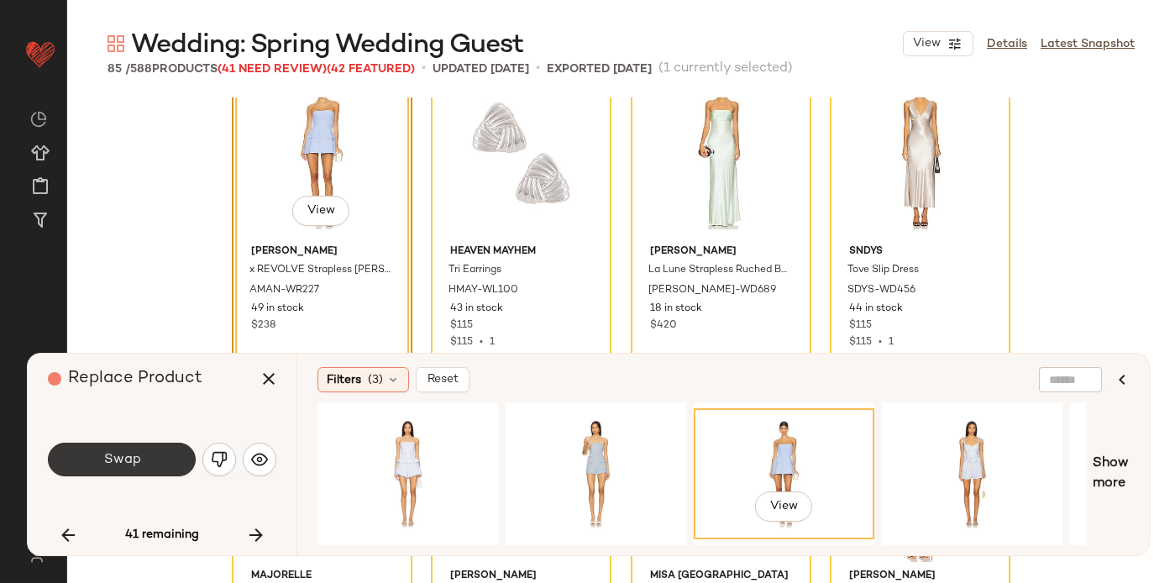
click at [127, 454] on span "Swap" at bounding box center [121, 460] width 38 height 16
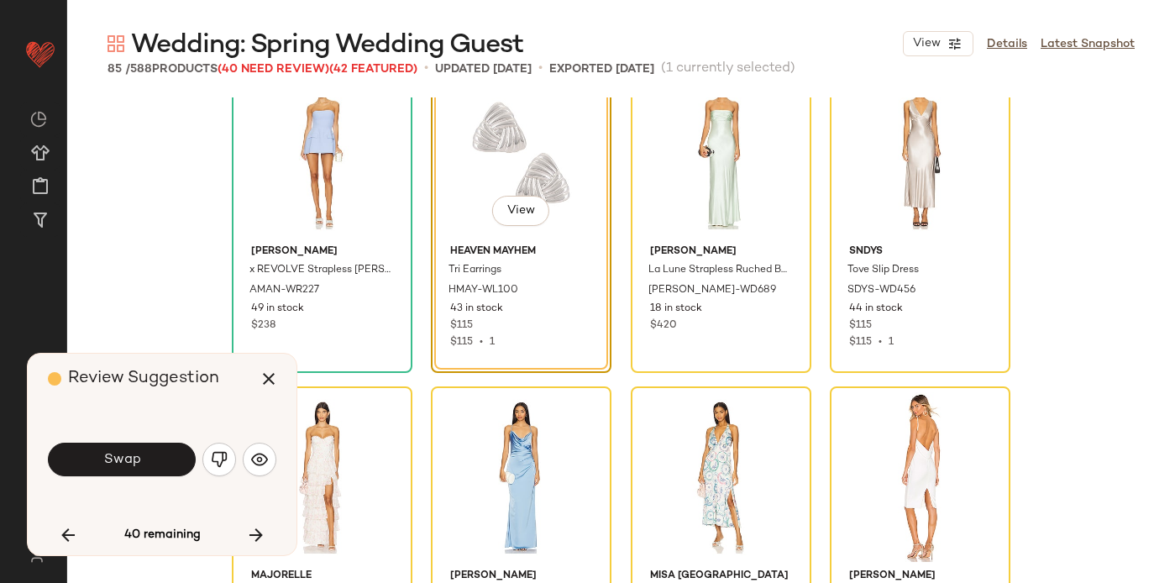
scroll to position [4539, 0]
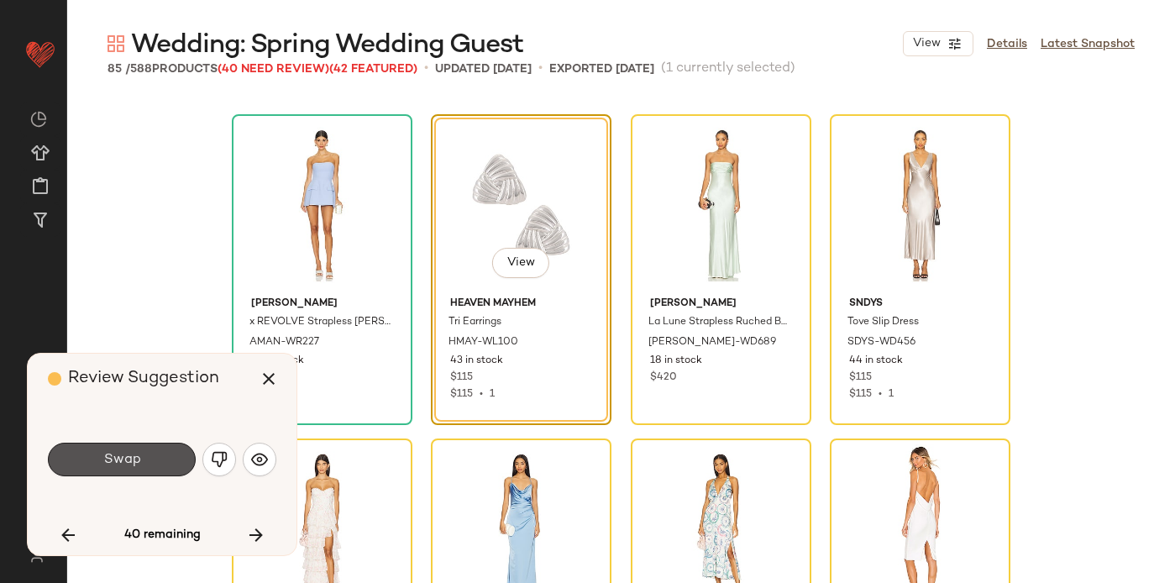
click at [127, 454] on span "Swap" at bounding box center [121, 460] width 38 height 16
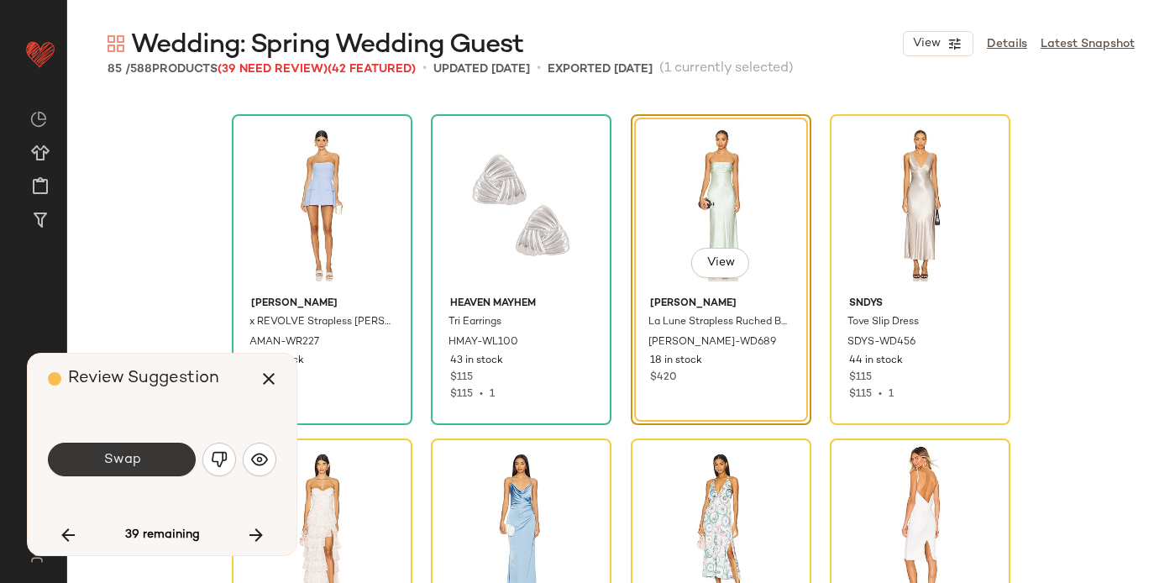
click at [123, 459] on span "Swap" at bounding box center [121, 460] width 38 height 16
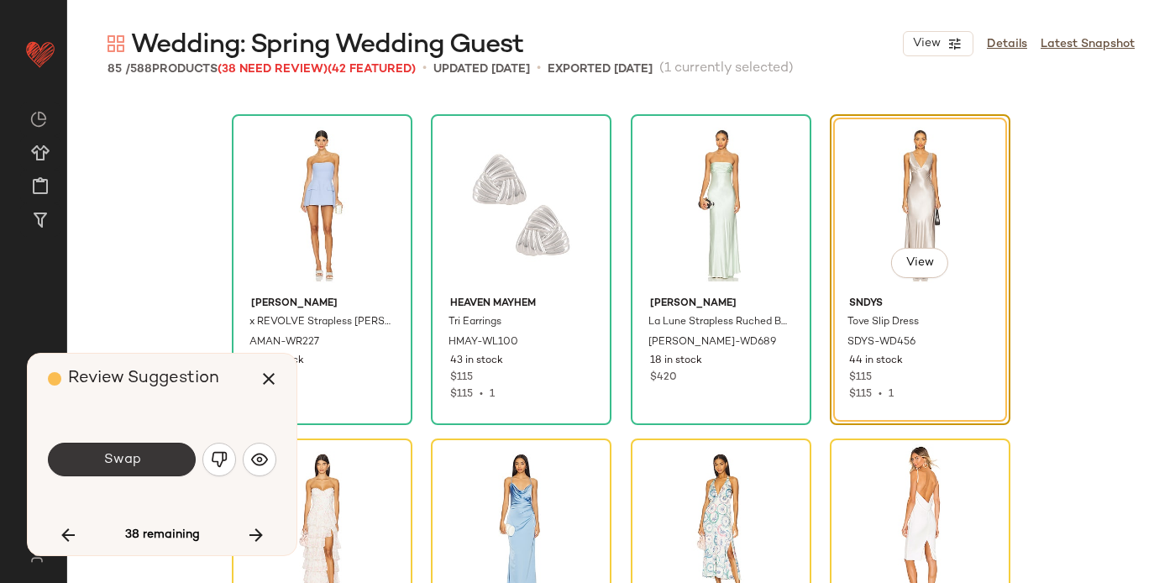
click at [129, 466] on span "Swap" at bounding box center [121, 460] width 38 height 16
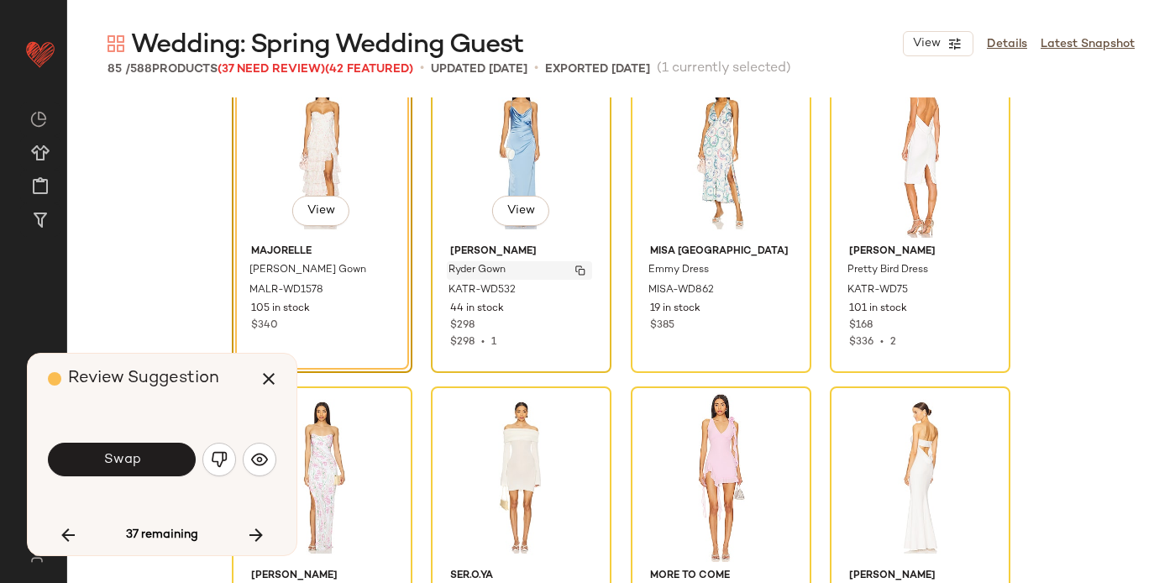
scroll to position [4916, 0]
click at [108, 464] on span "Swap" at bounding box center [121, 460] width 38 height 16
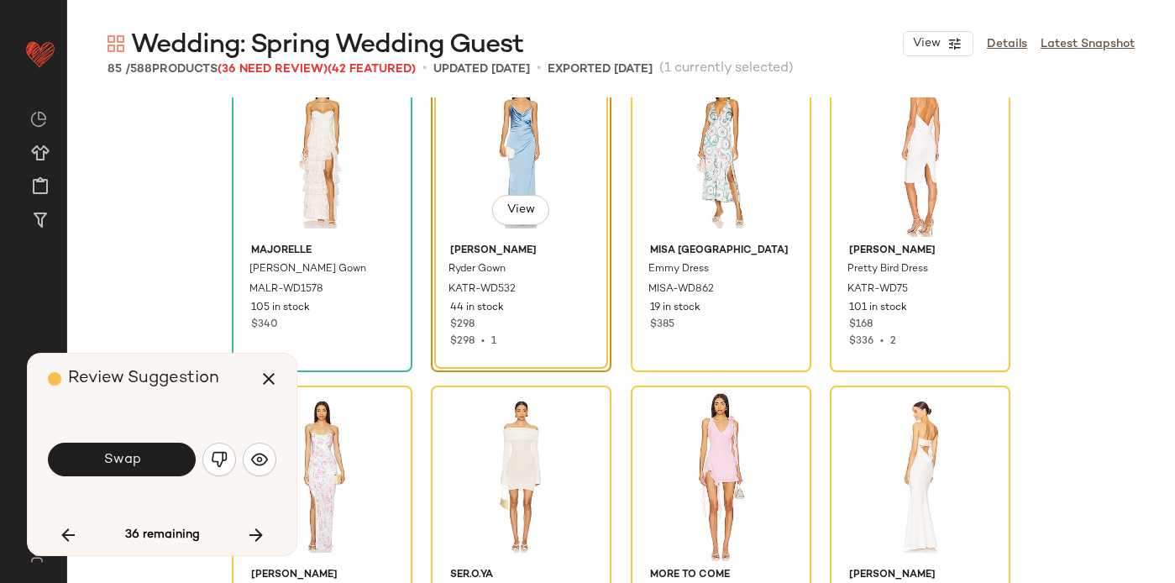
scroll to position [4863, 0]
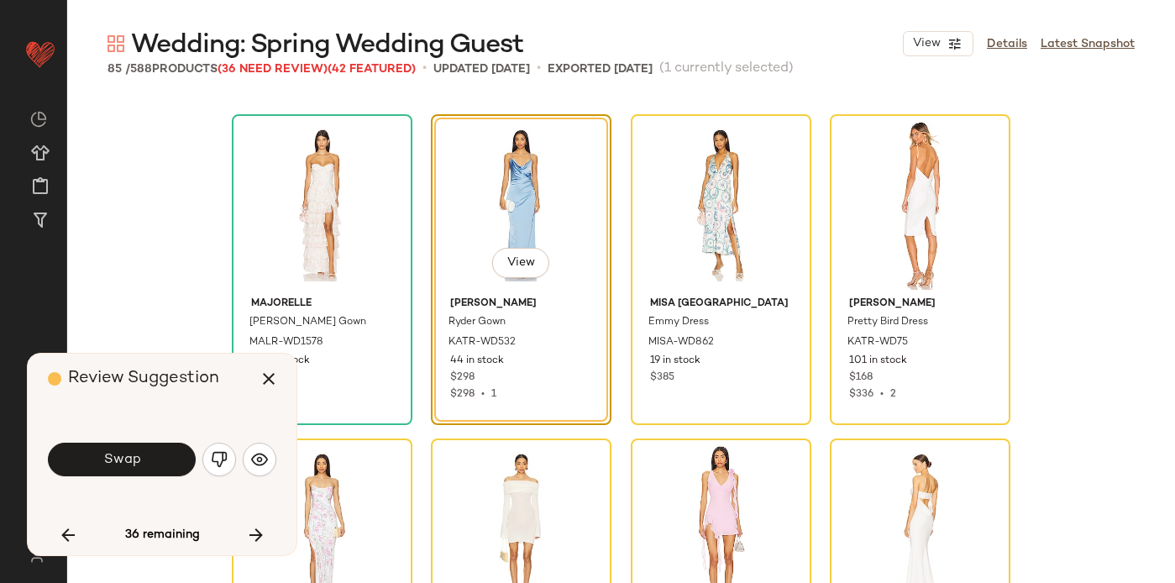
click at [108, 464] on span "Swap" at bounding box center [121, 460] width 38 height 16
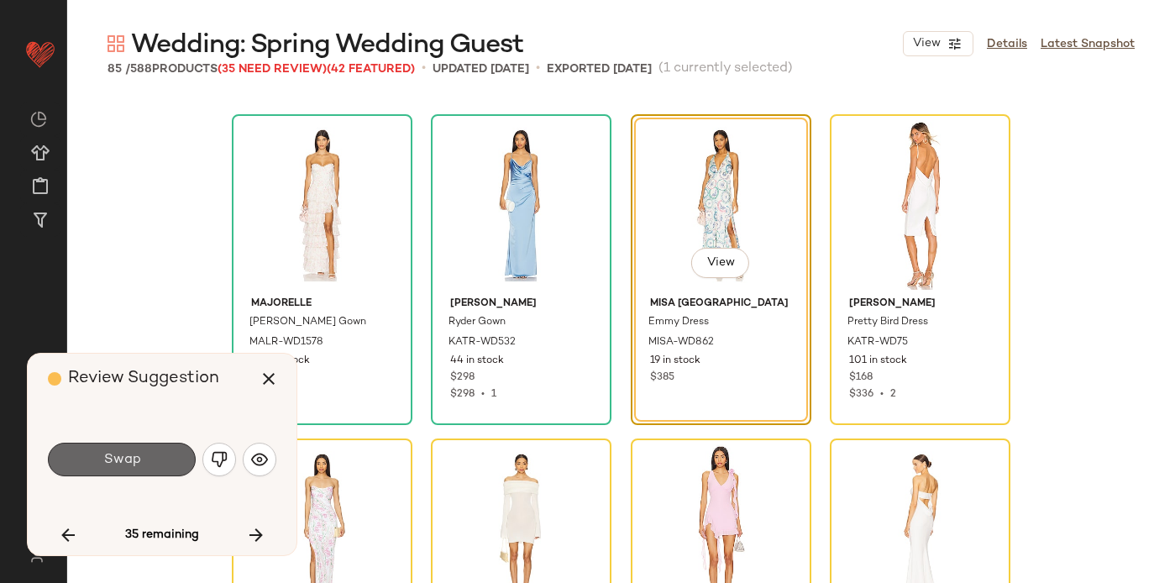
click at [106, 455] on span "Swap" at bounding box center [121, 460] width 38 height 16
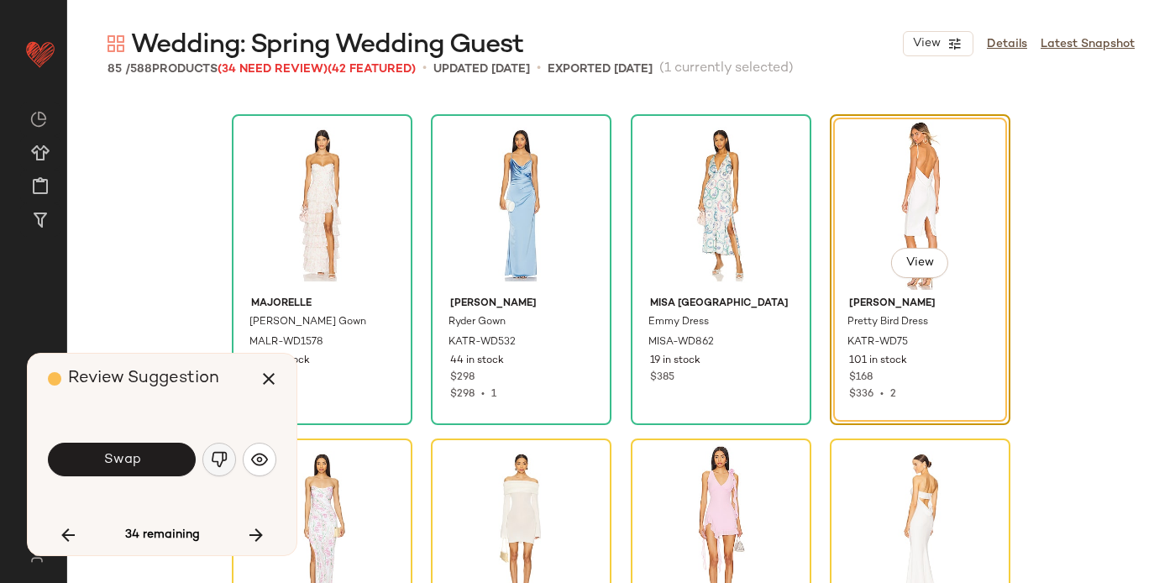
click at [218, 459] on img "button" at bounding box center [219, 459] width 17 height 17
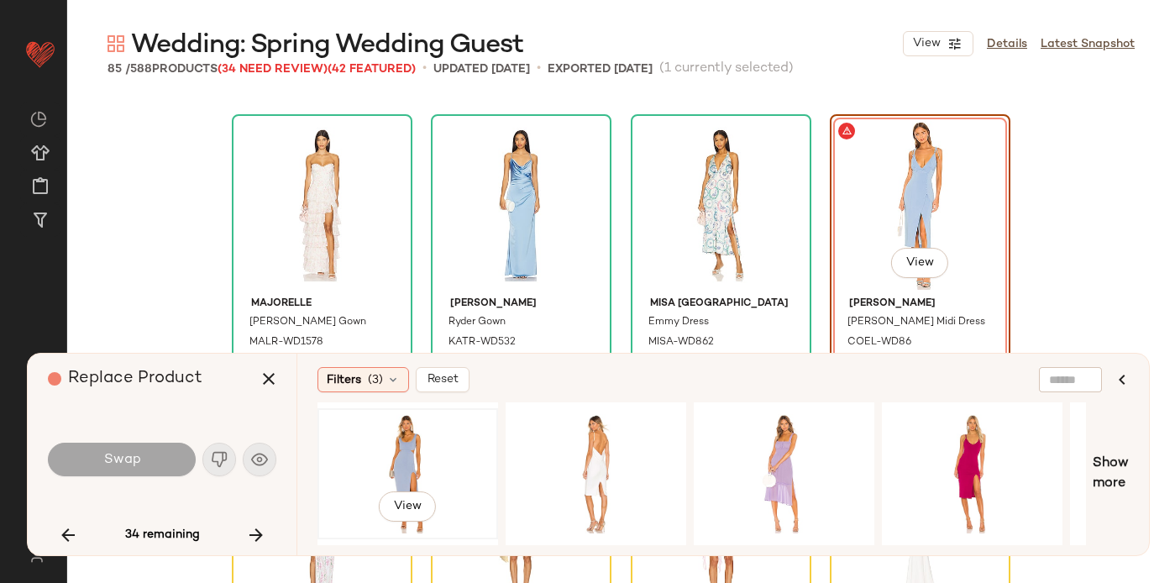
click at [406, 442] on div "View" at bounding box center [407, 473] width 169 height 119
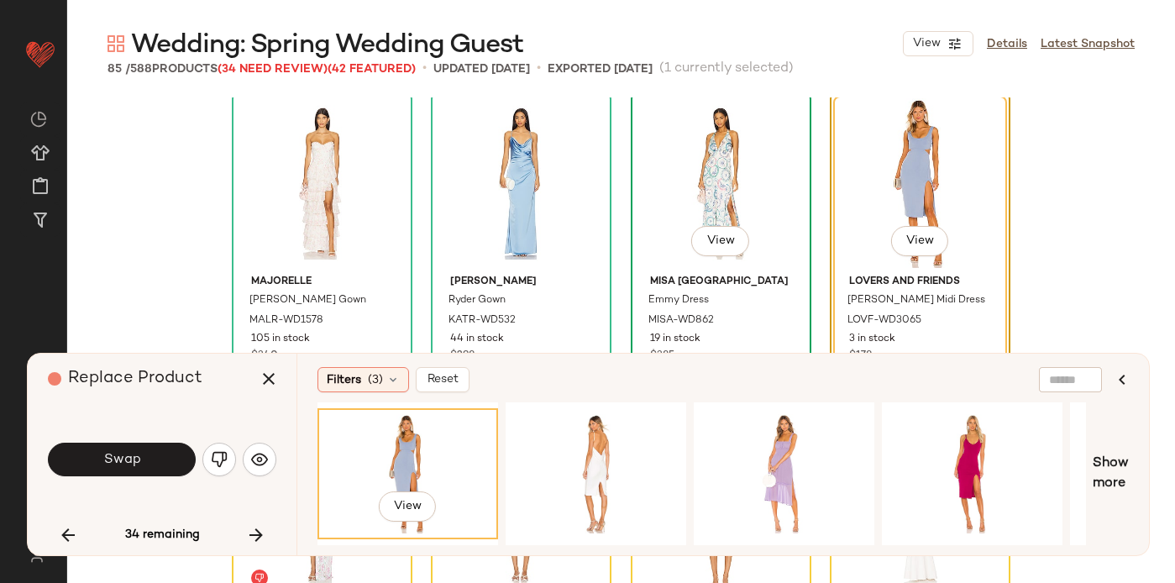
scroll to position [4905, 0]
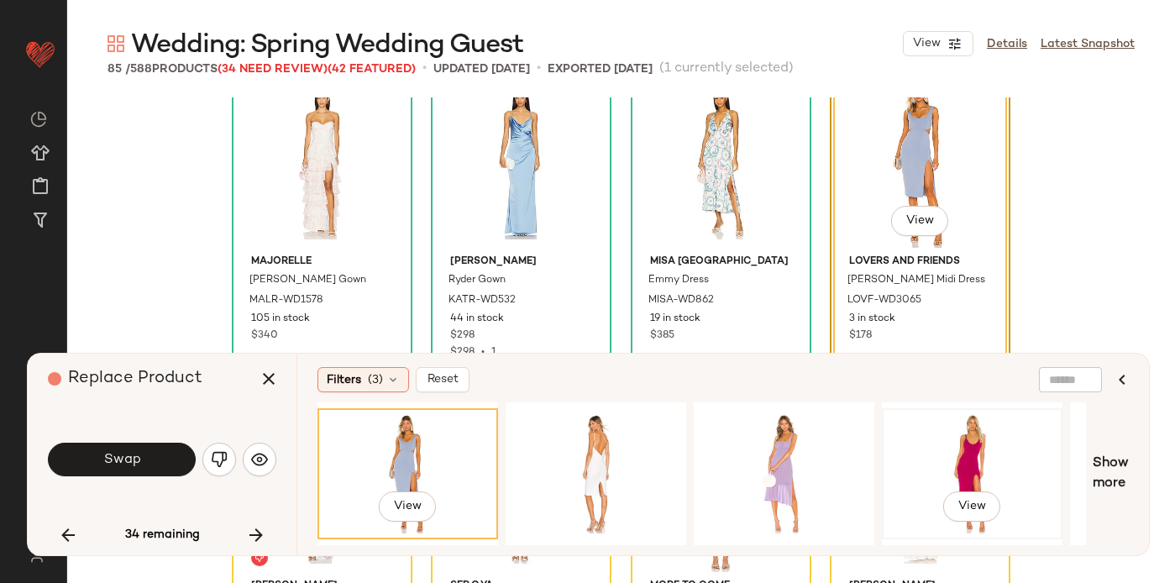
click at [1008, 444] on div "View" at bounding box center [972, 473] width 169 height 119
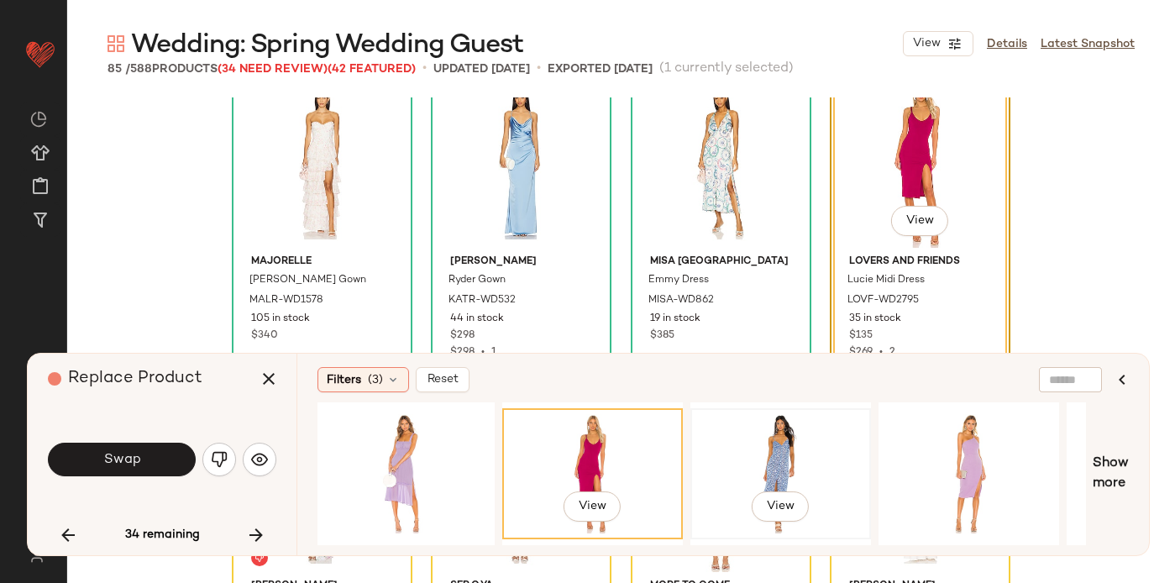
scroll to position [0, 384]
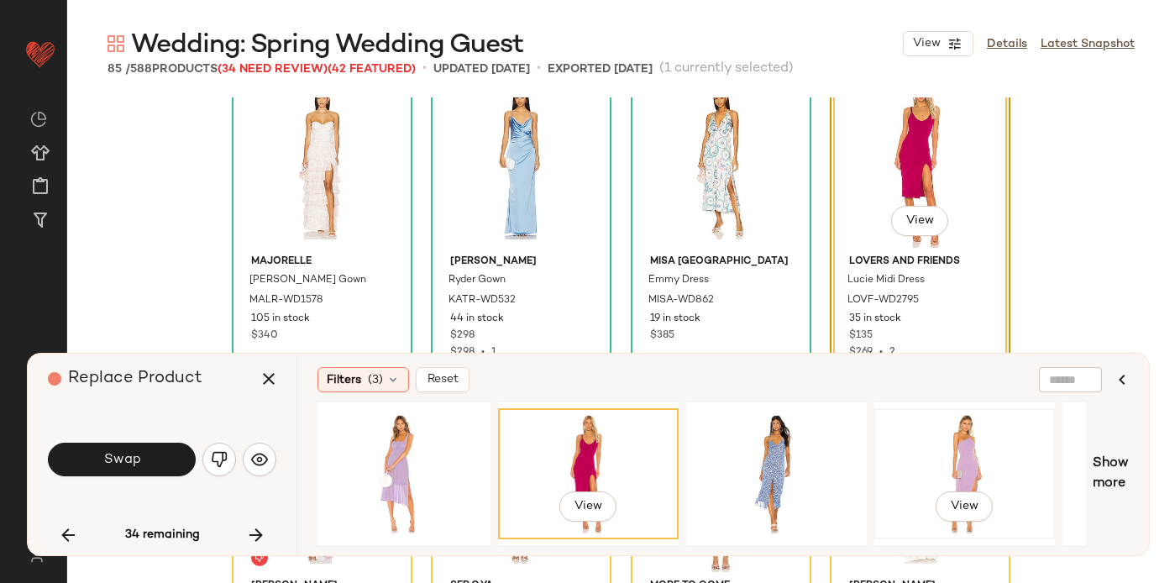
click at [931, 454] on div "View" at bounding box center [964, 473] width 169 height 119
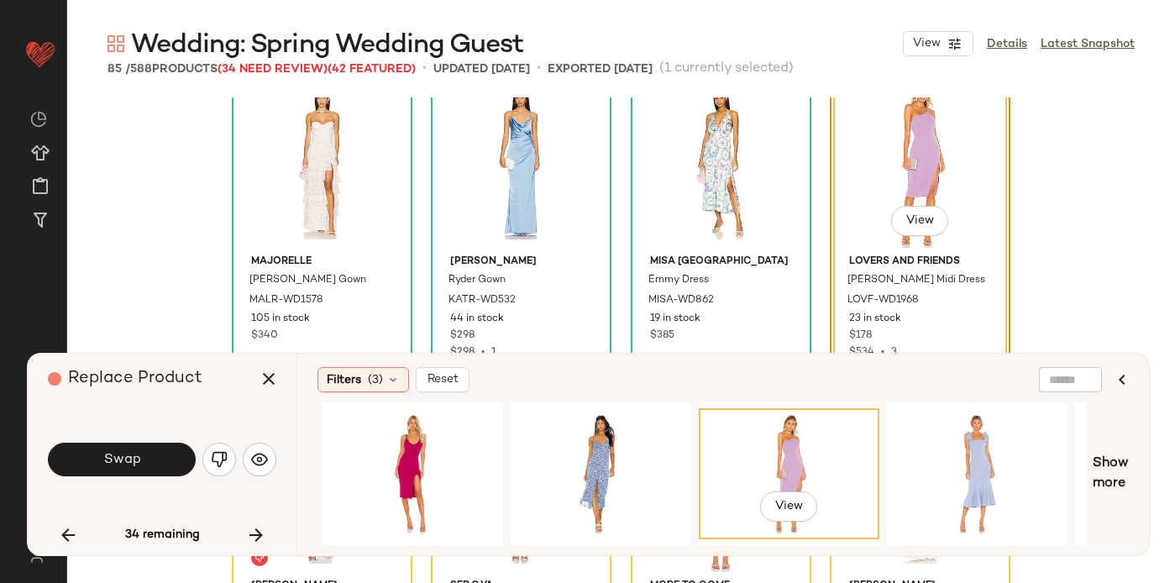
scroll to position [0, 560]
click at [982, 444] on div "View" at bounding box center [976, 473] width 169 height 119
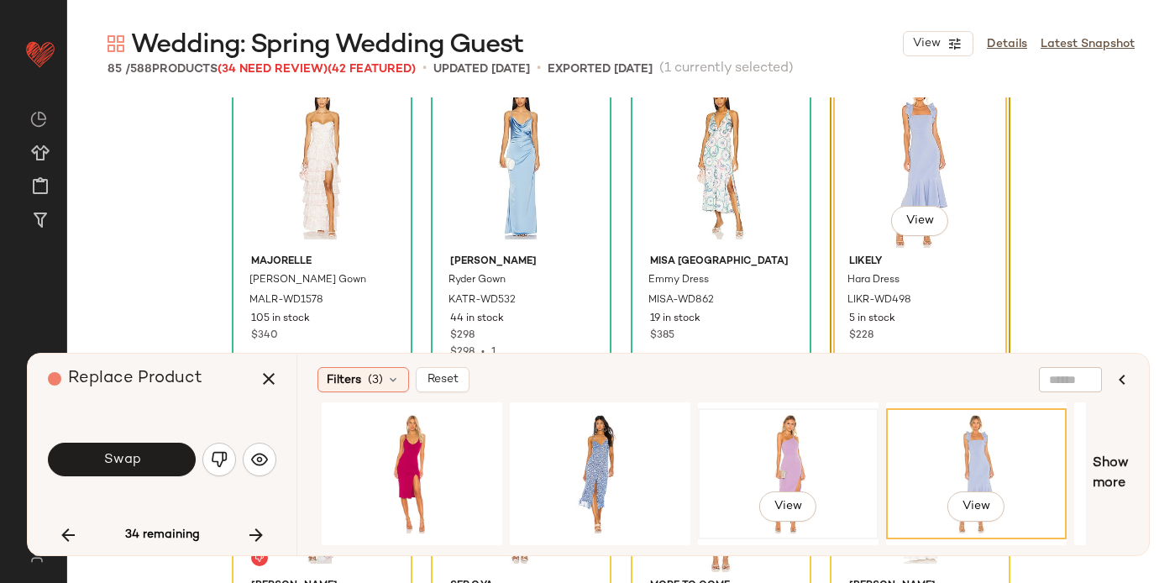
click at [781, 449] on div "View" at bounding box center [788, 473] width 169 height 119
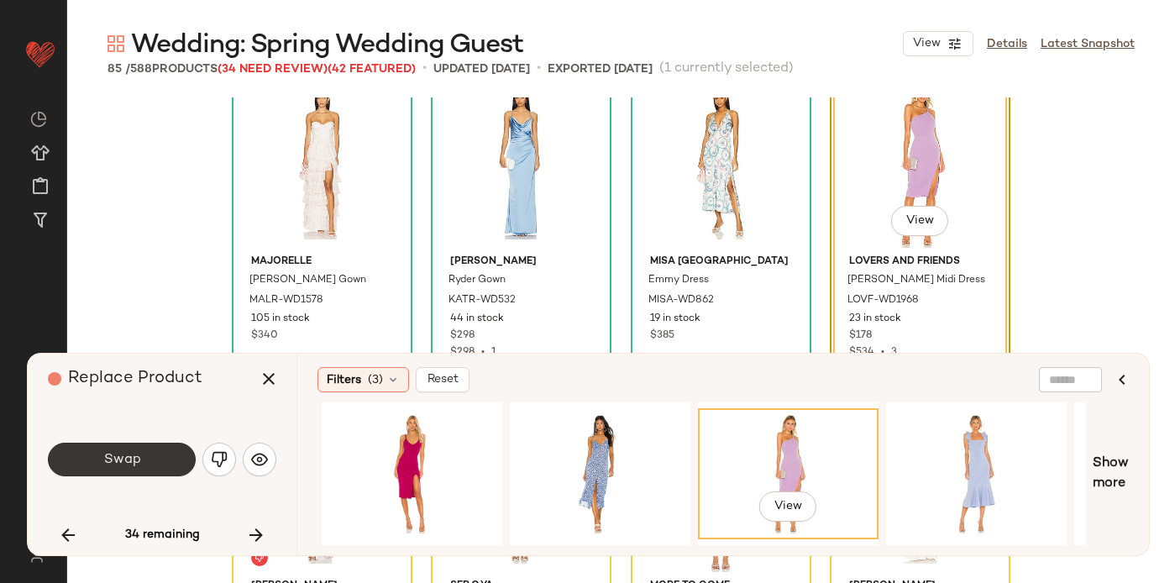
click at [150, 457] on button "Swap" at bounding box center [122, 460] width 148 height 34
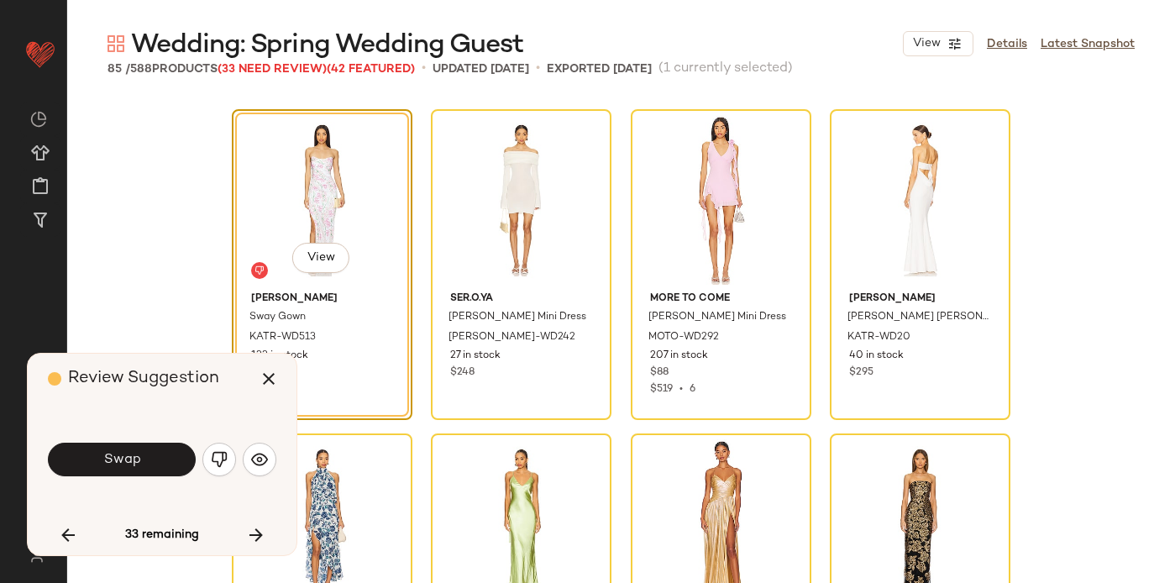
scroll to position [5191, 0]
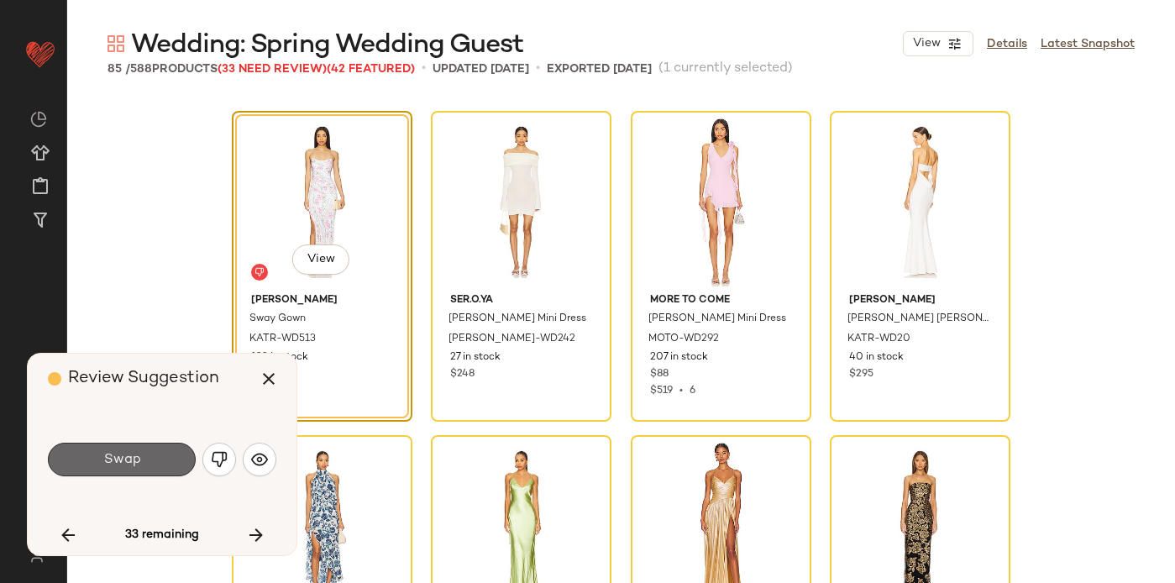
click at [150, 459] on button "Swap" at bounding box center [122, 460] width 148 height 34
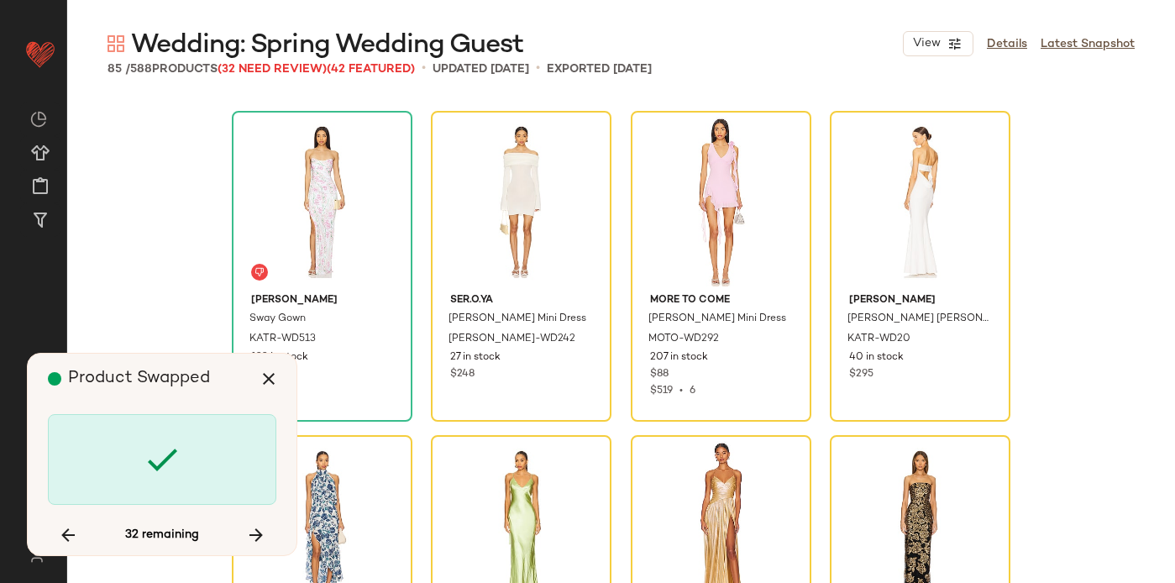
scroll to position [5187, 0]
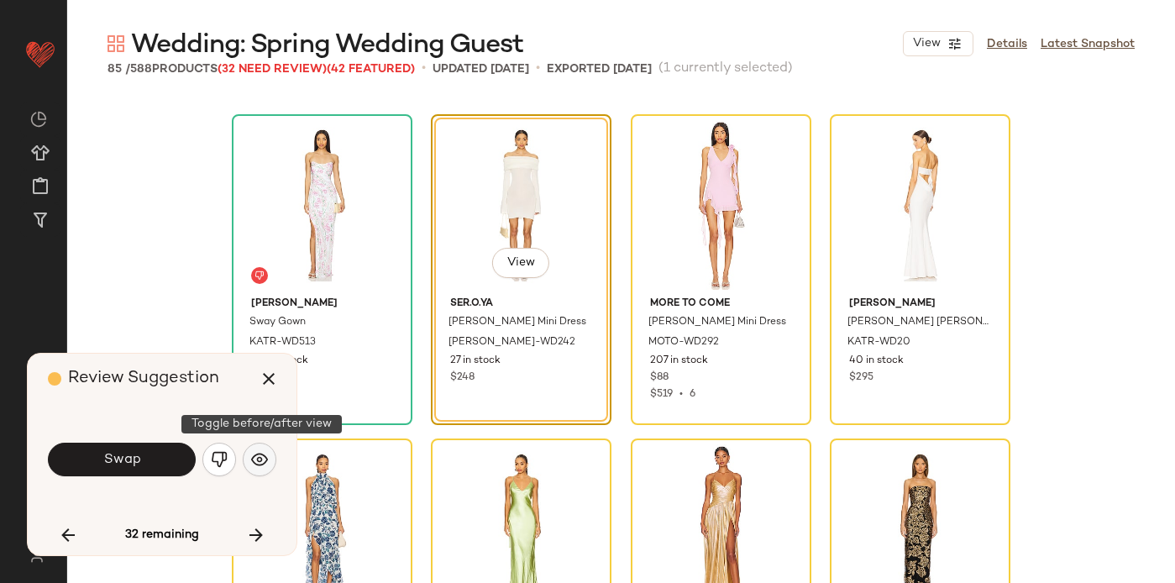
click at [259, 469] on button "button" at bounding box center [260, 460] width 34 height 34
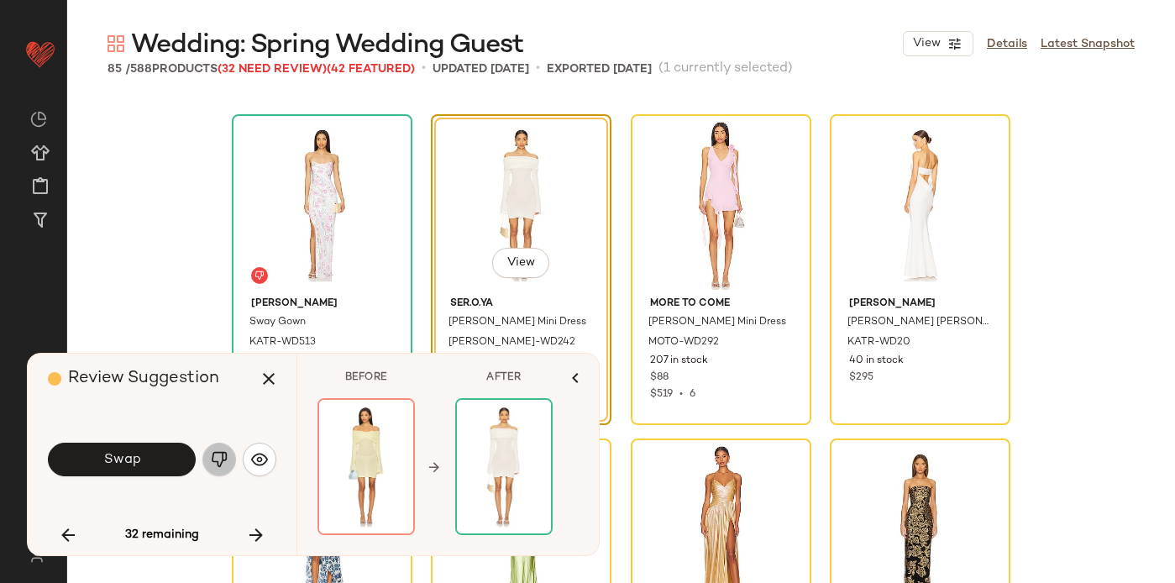
click at [226, 463] on img "button" at bounding box center [219, 459] width 17 height 17
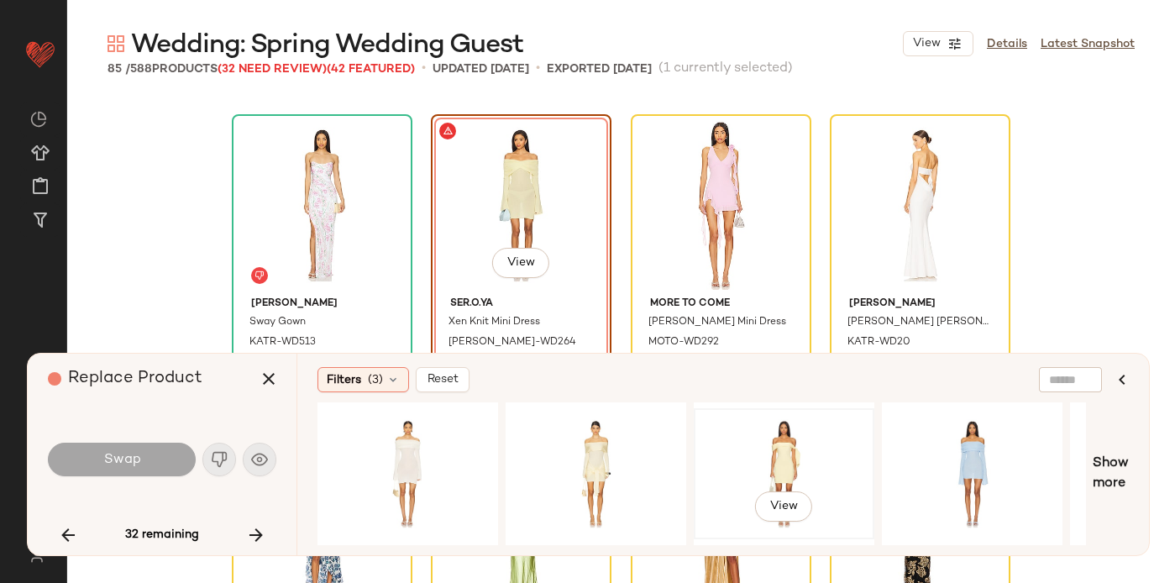
click at [809, 453] on div "View" at bounding box center [784, 473] width 169 height 119
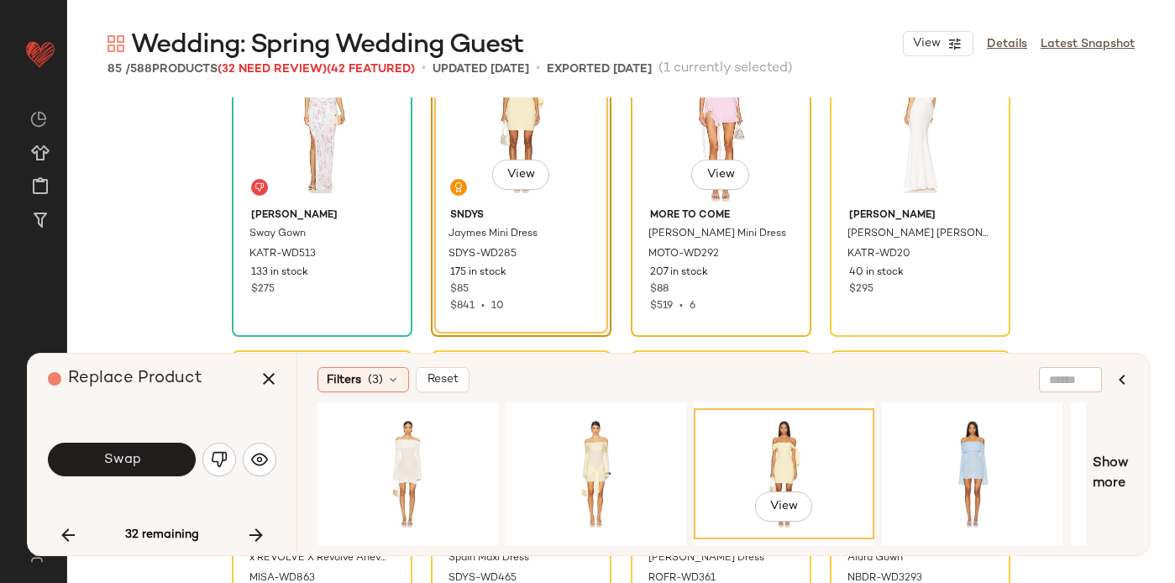
scroll to position [5276, 0]
click at [113, 471] on button "Swap" at bounding box center [122, 460] width 148 height 34
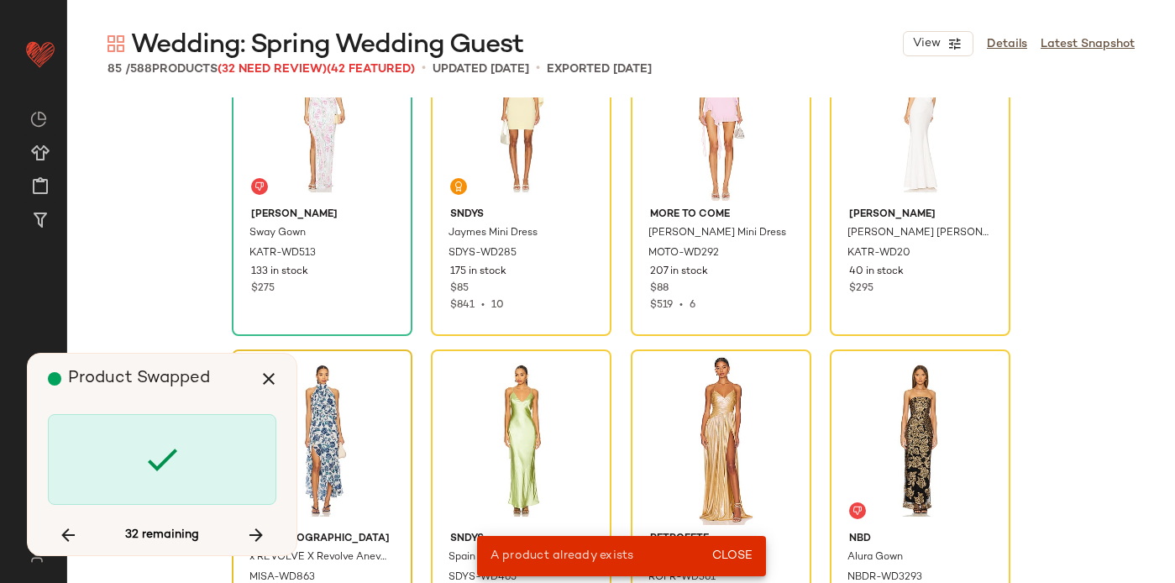
scroll to position [5187, 0]
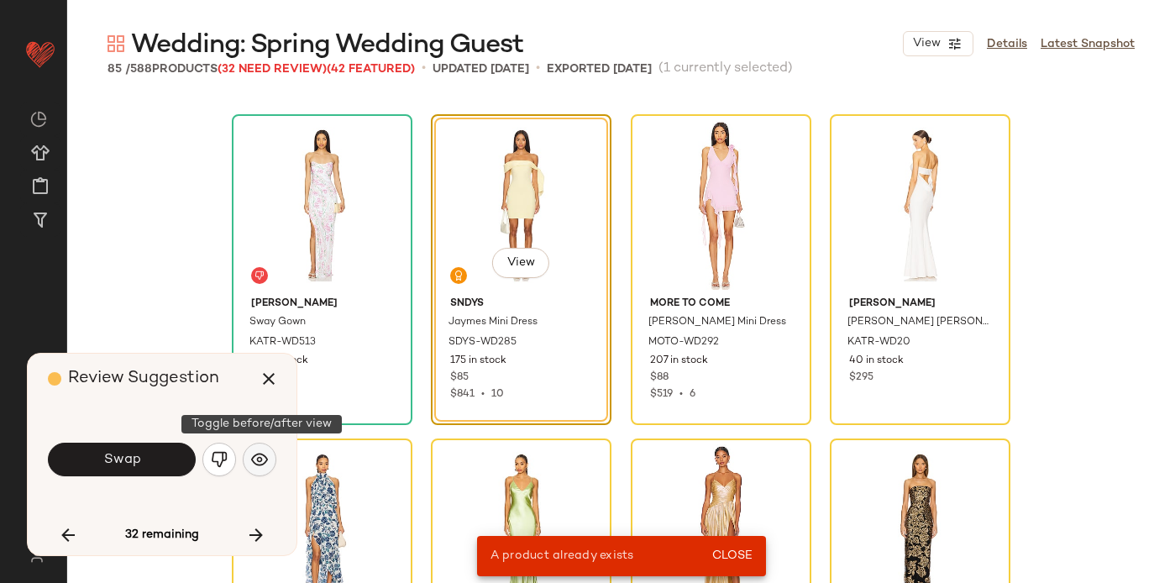
click at [254, 452] on img "button" at bounding box center [259, 459] width 17 height 17
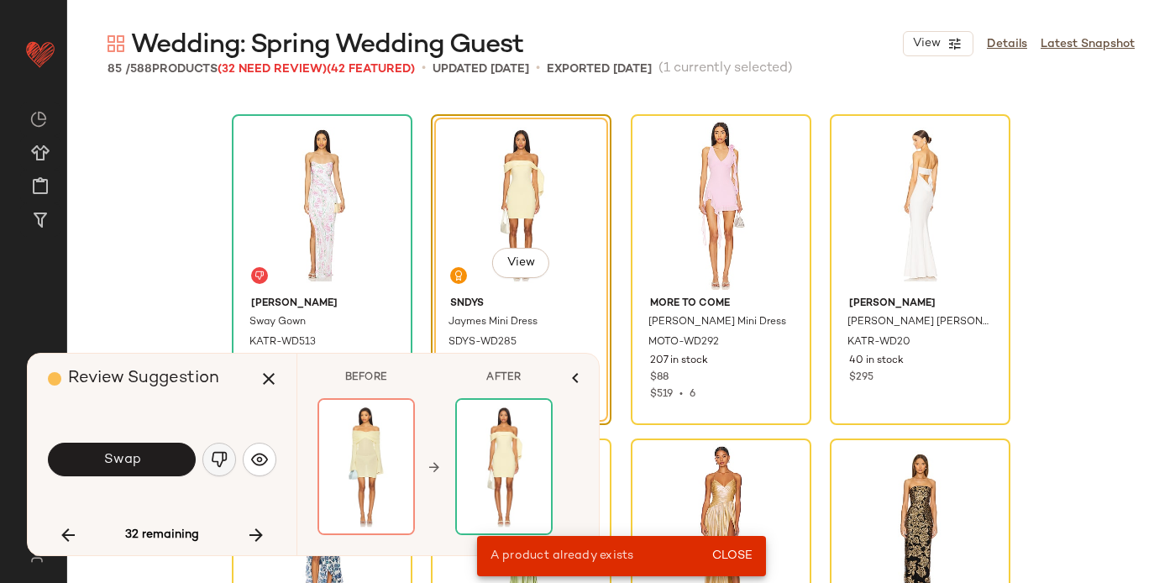
click at [218, 470] on button "button" at bounding box center [219, 460] width 34 height 34
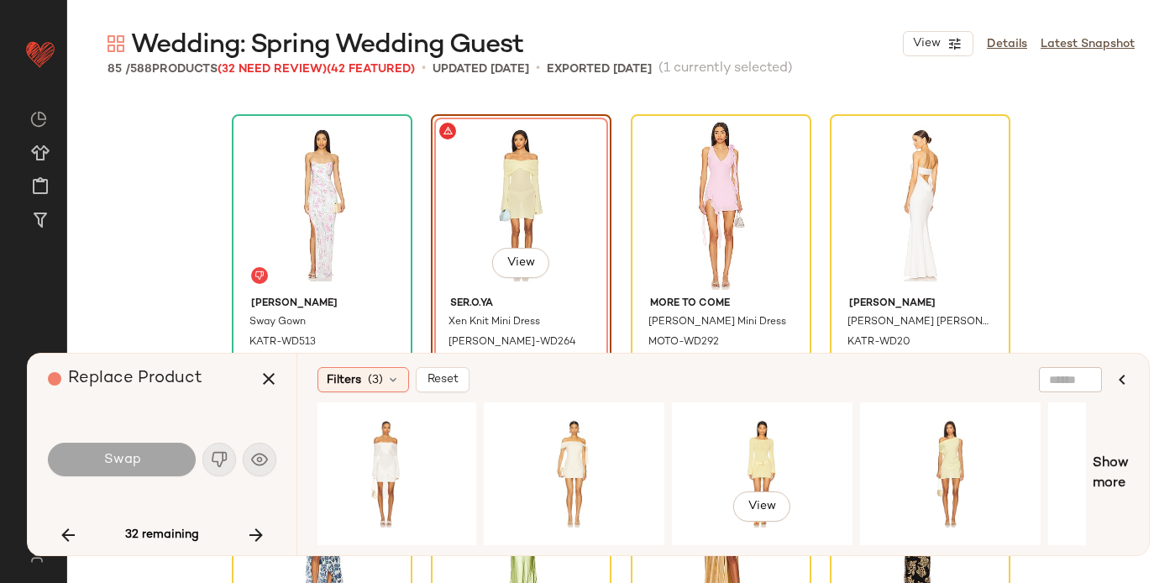
scroll to position [0, 758]
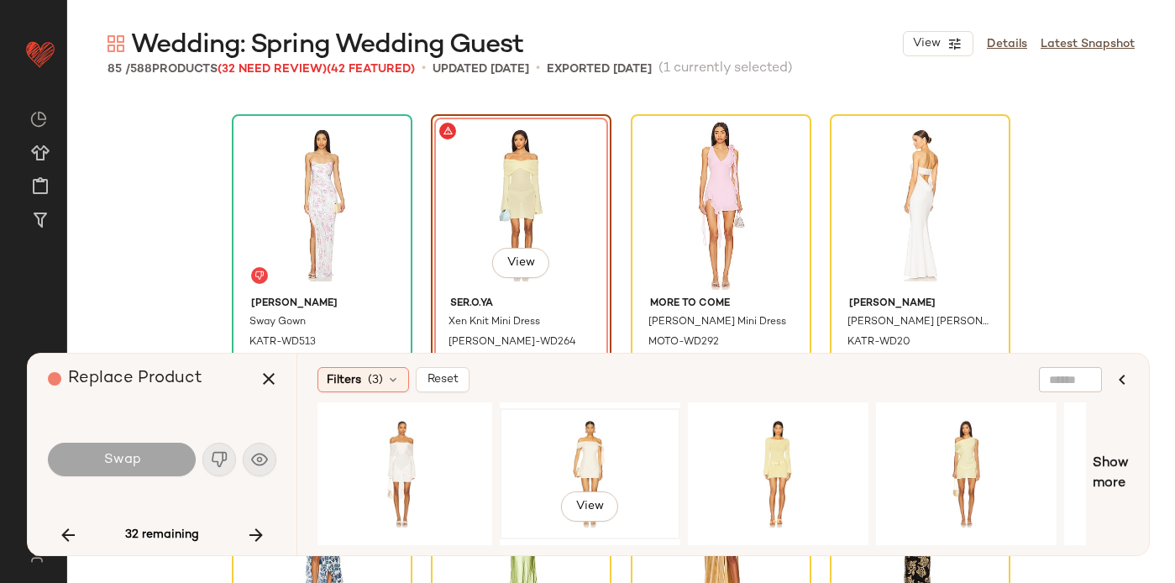
click at [600, 453] on div "View" at bounding box center [590, 473] width 169 height 119
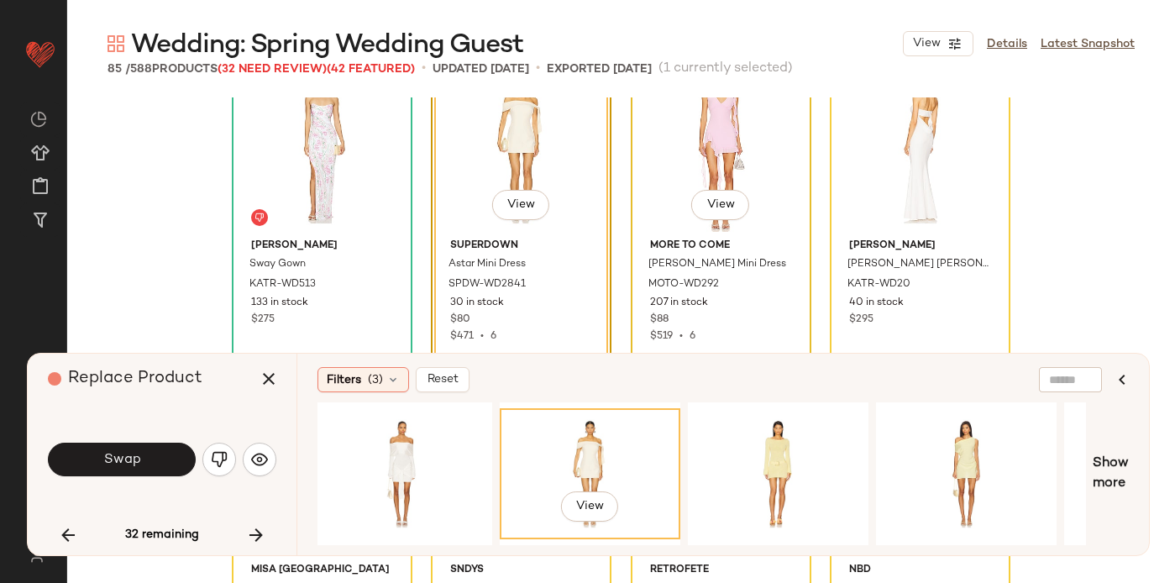
scroll to position [5247, 0]
click at [948, 450] on div "View" at bounding box center [966, 473] width 169 height 119
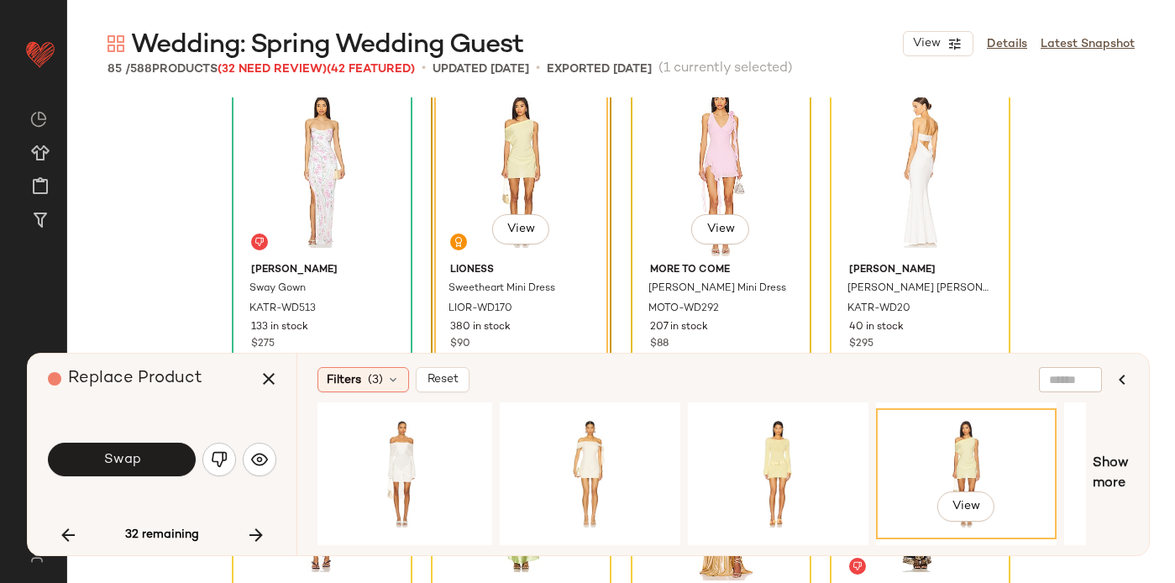
scroll to position [5226, 0]
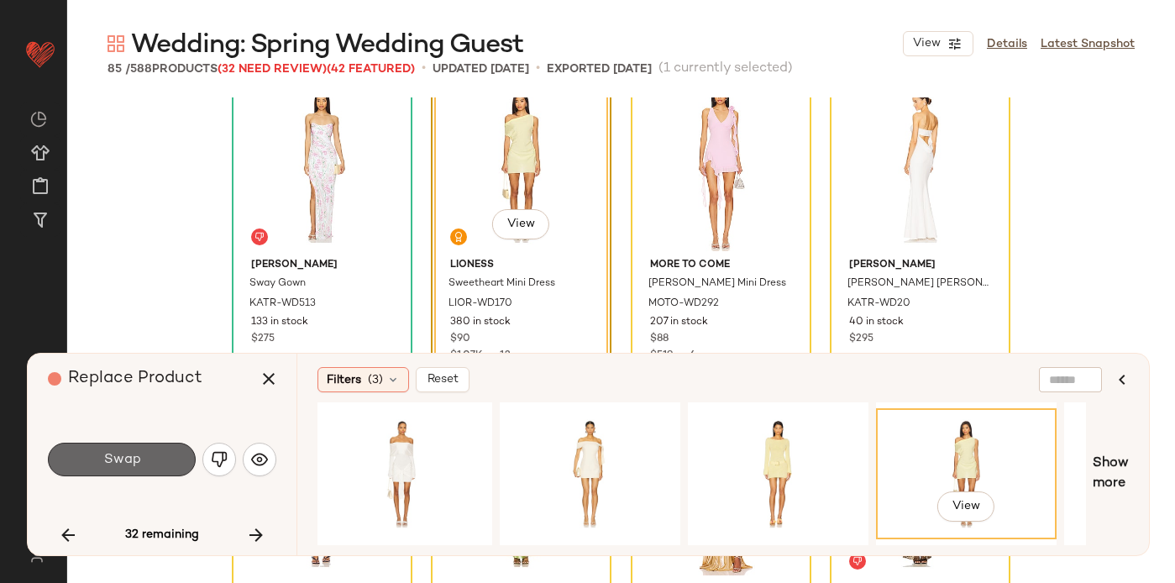
click at [139, 457] on button "Swap" at bounding box center [122, 460] width 148 height 34
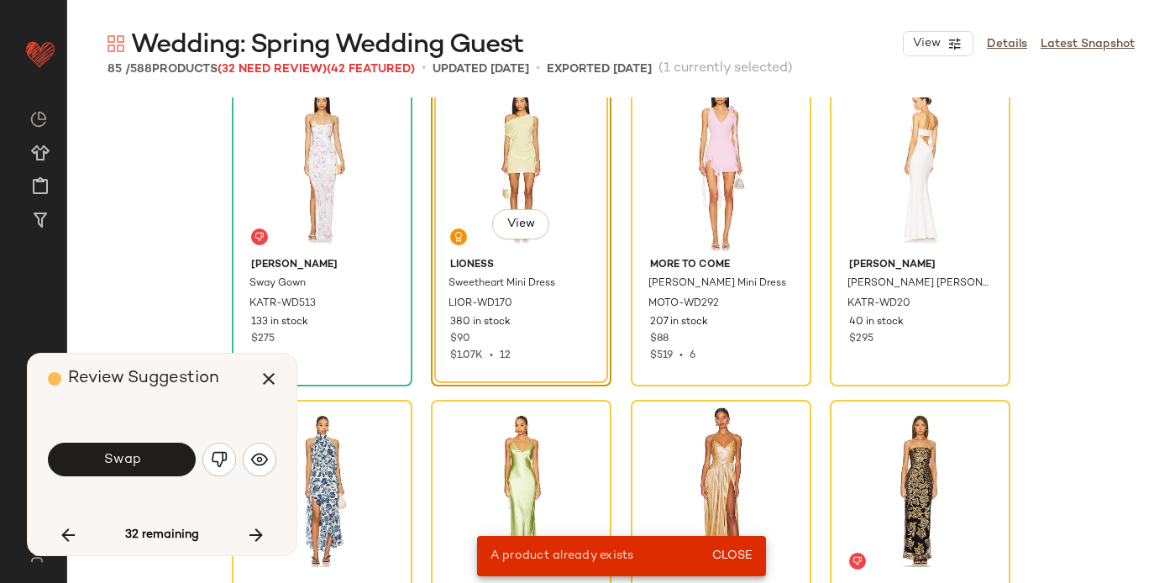
scroll to position [5187, 0]
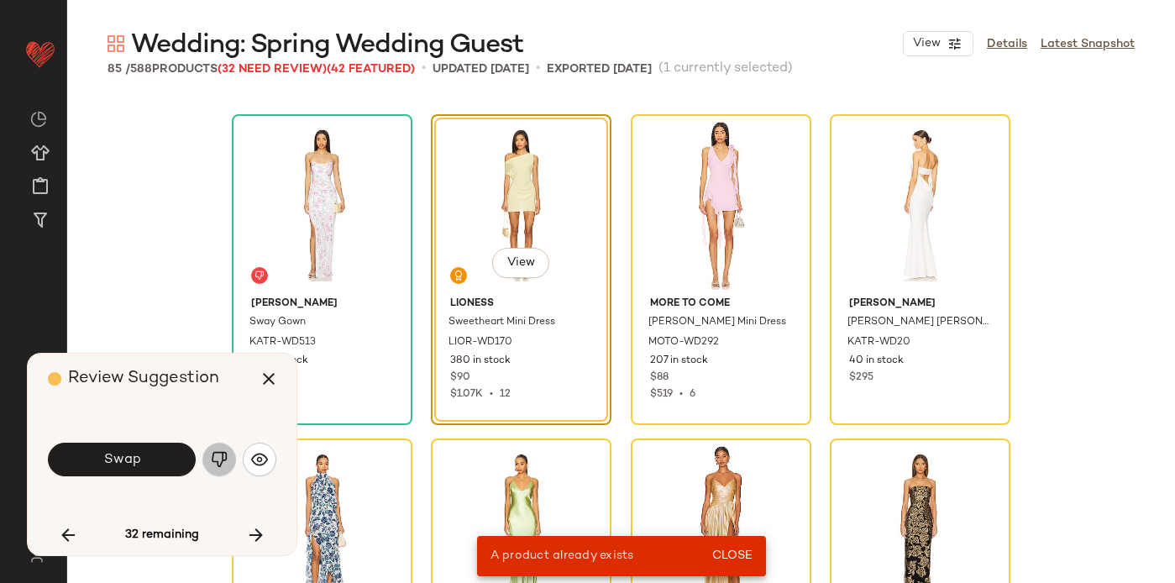
click at [220, 454] on img "button" at bounding box center [219, 459] width 17 height 17
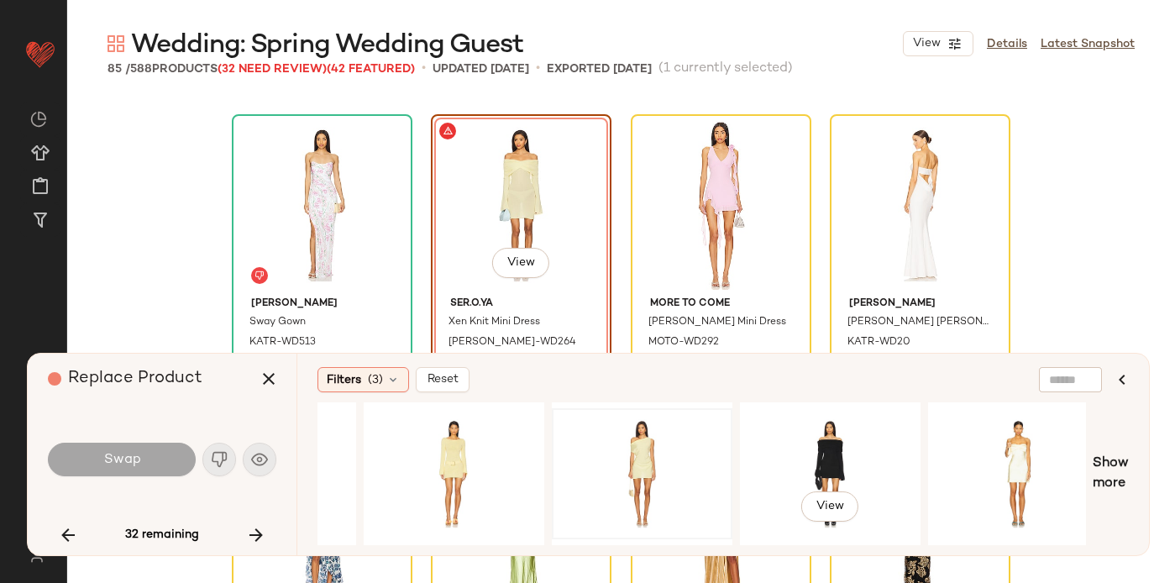
scroll to position [0, 1104]
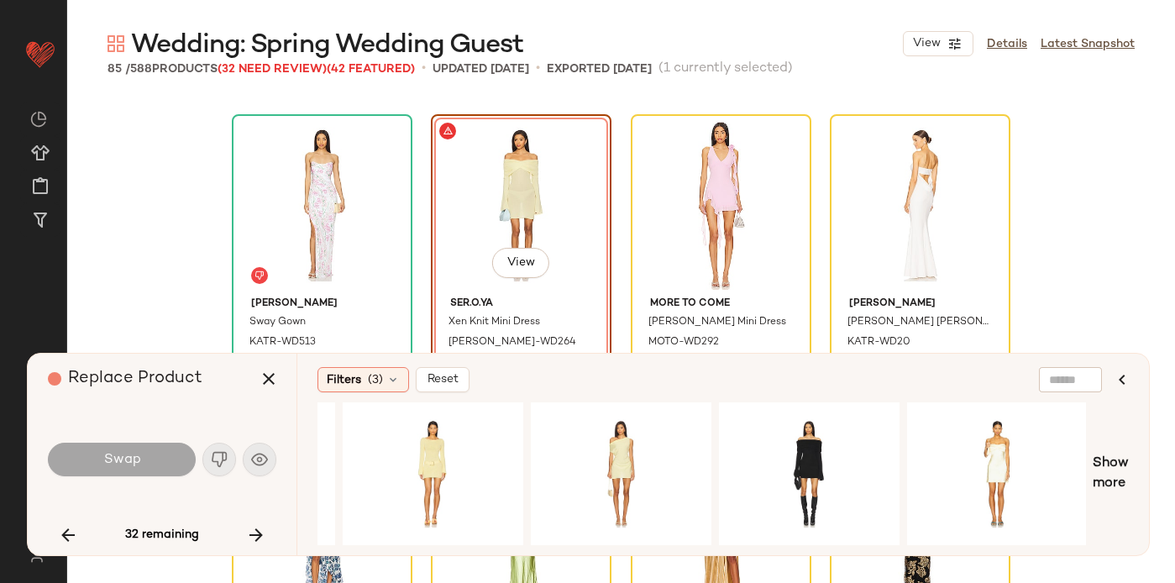
click at [1133, 471] on div "Filters (3) Reset Show more" at bounding box center [722, 455] width 853 height 202
click at [1108, 468] on span "Show more" at bounding box center [1111, 474] width 36 height 40
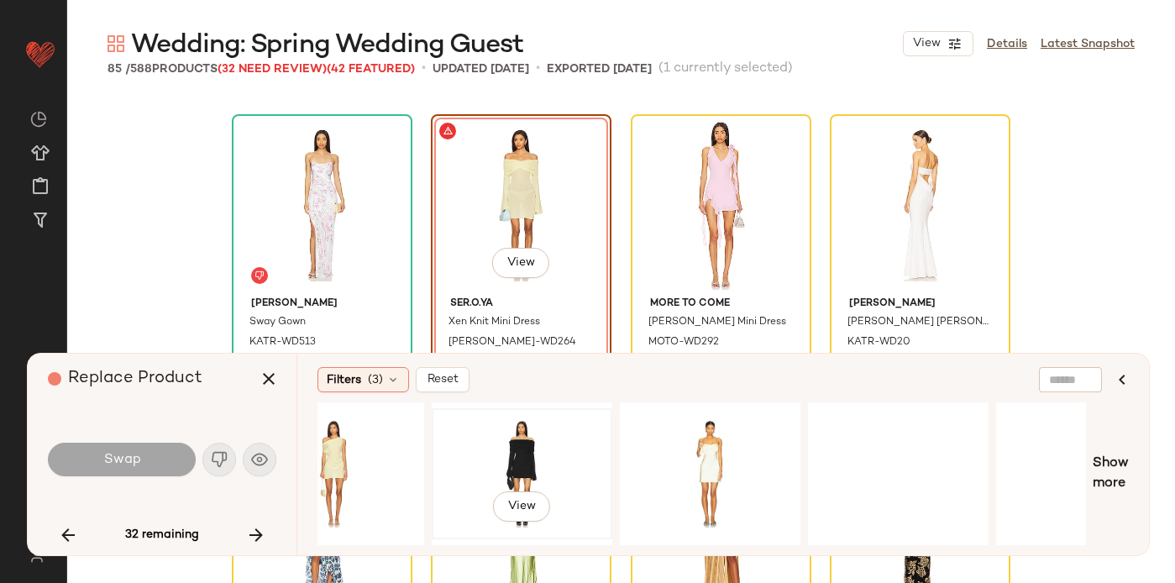
scroll to position [0, 1689]
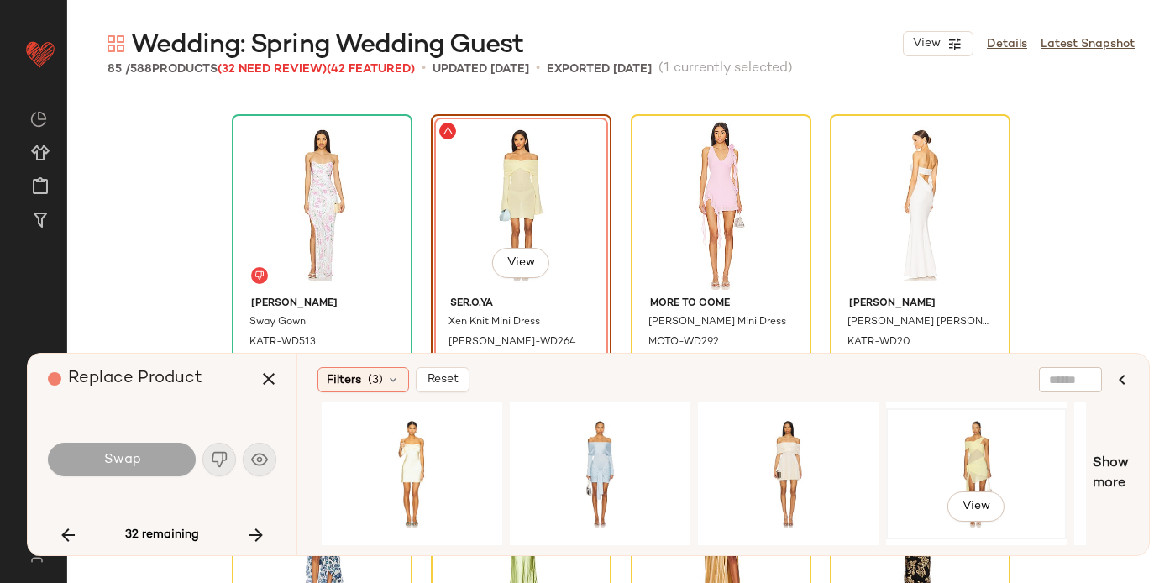
click at [968, 451] on div "View" at bounding box center [976, 473] width 169 height 119
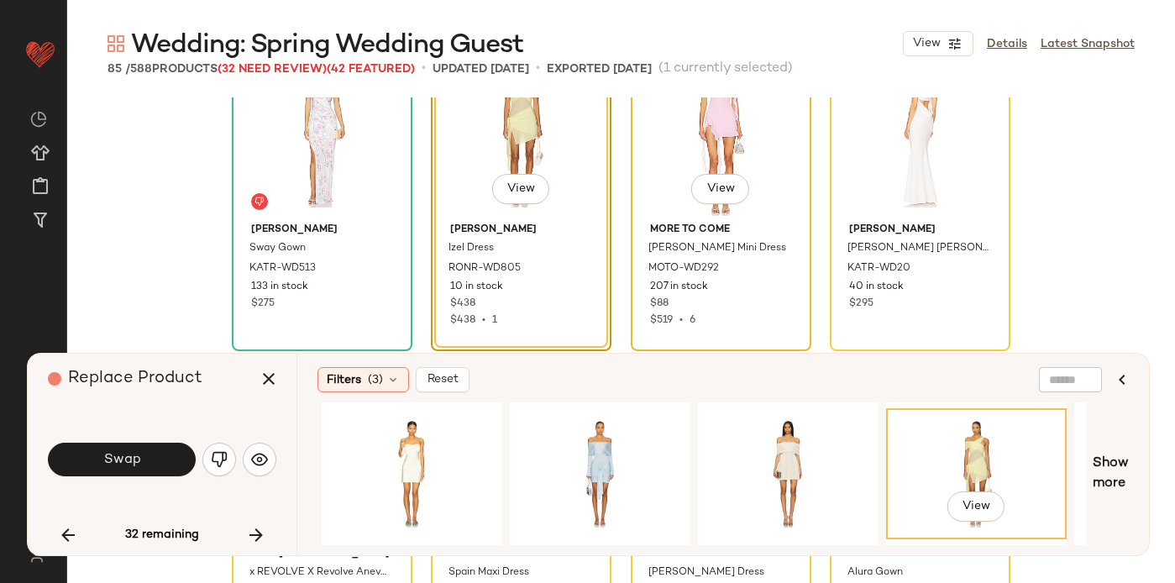
scroll to position [5262, 0]
click at [635, 451] on div "View" at bounding box center [600, 473] width 169 height 119
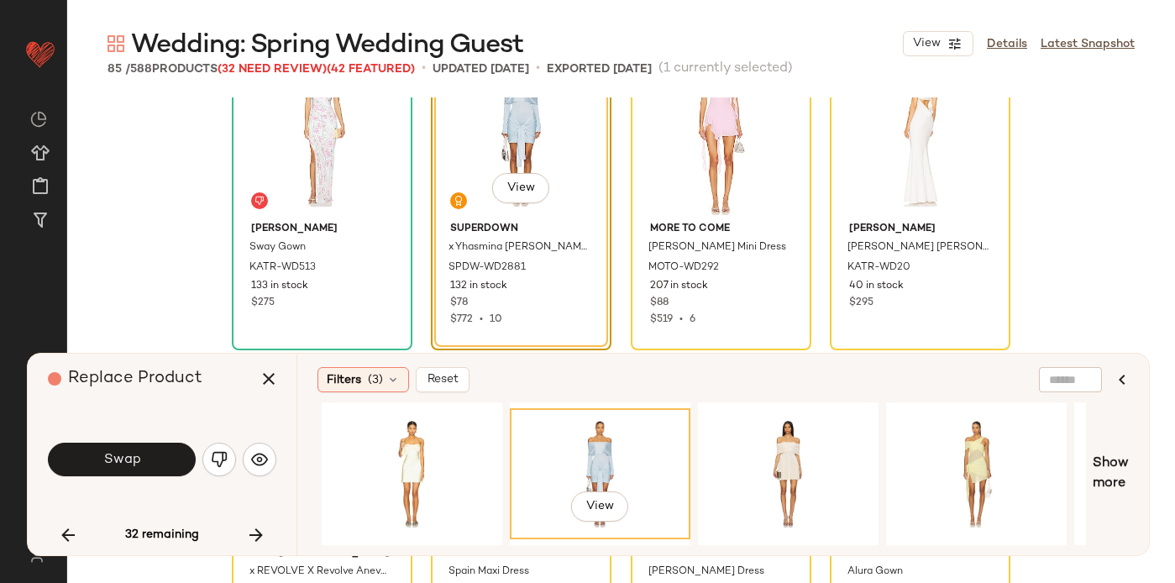
scroll to position [5217, 0]
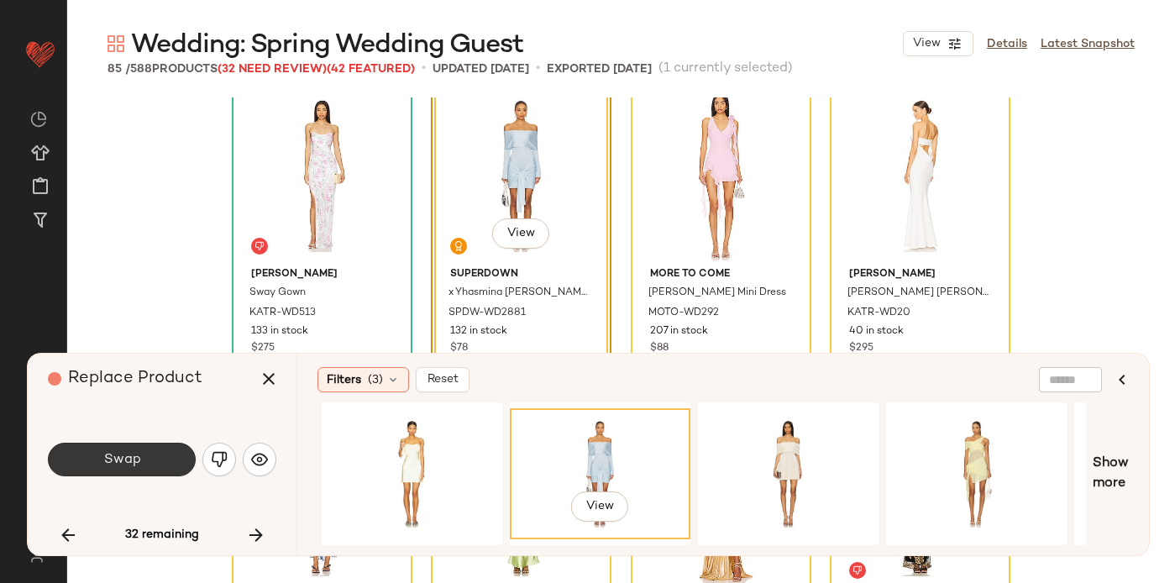
click at [133, 457] on span "Swap" at bounding box center [121, 460] width 38 height 16
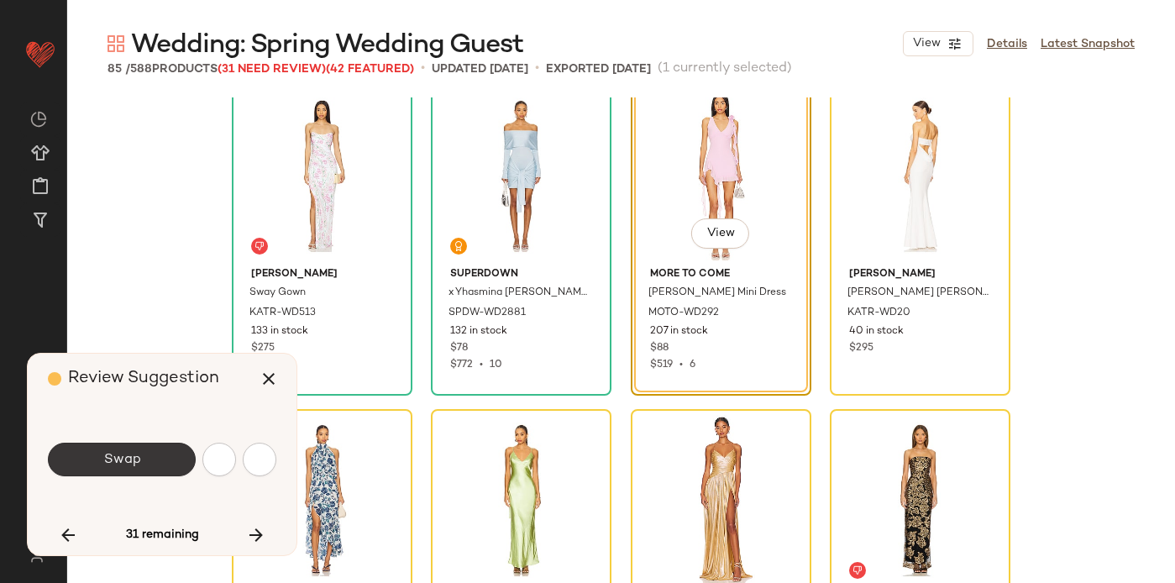
scroll to position [5187, 0]
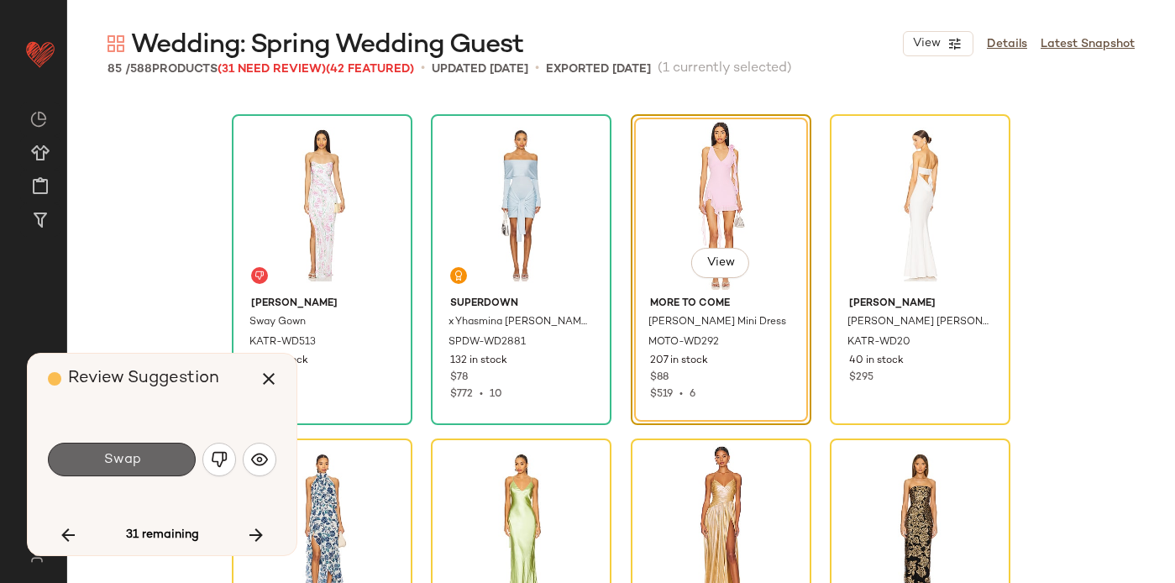
click at [131, 466] on span "Swap" at bounding box center [121, 460] width 38 height 16
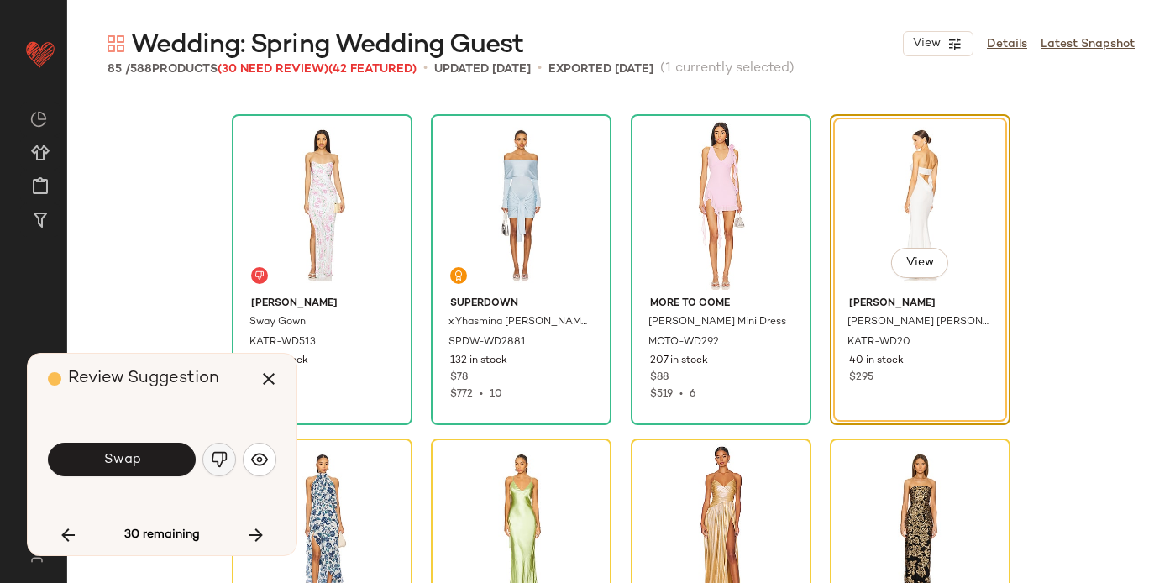
click at [218, 459] on img "button" at bounding box center [219, 459] width 17 height 17
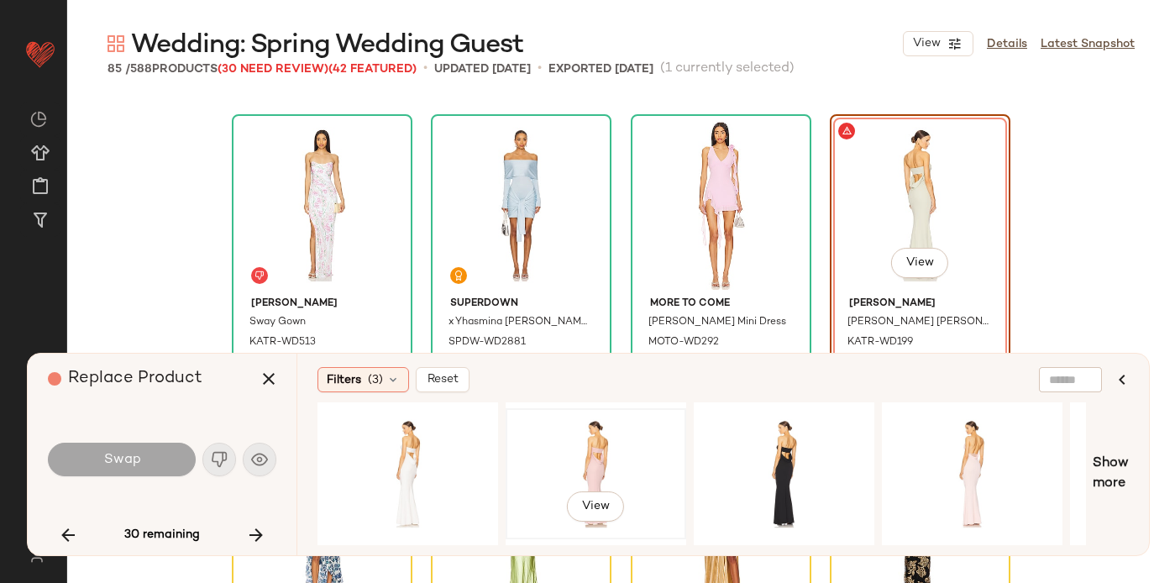
click at [622, 431] on div "View" at bounding box center [596, 473] width 169 height 119
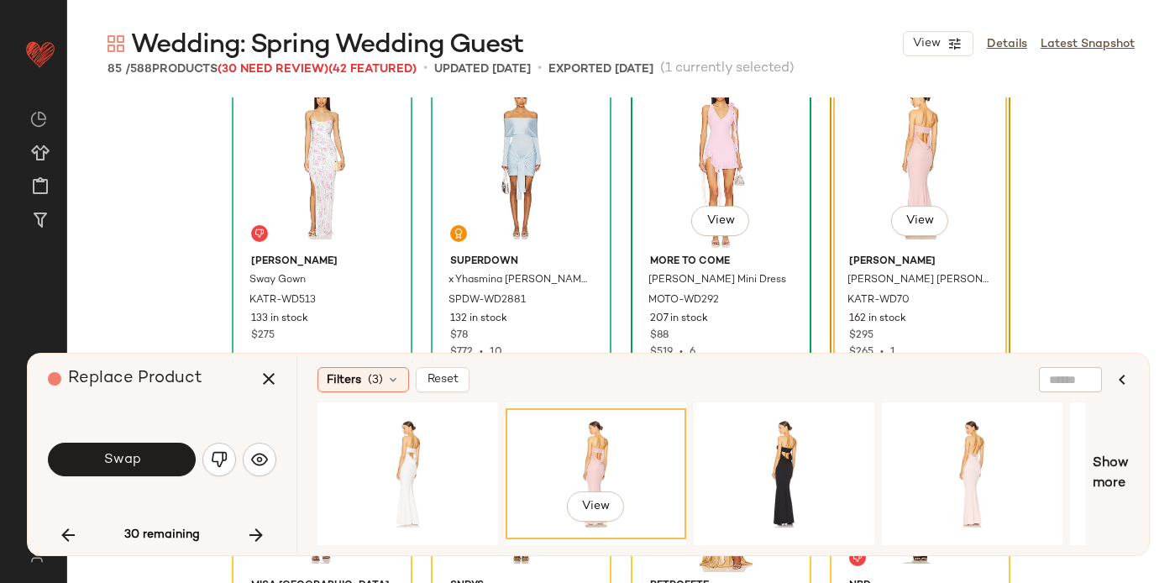
scroll to position [5232, 0]
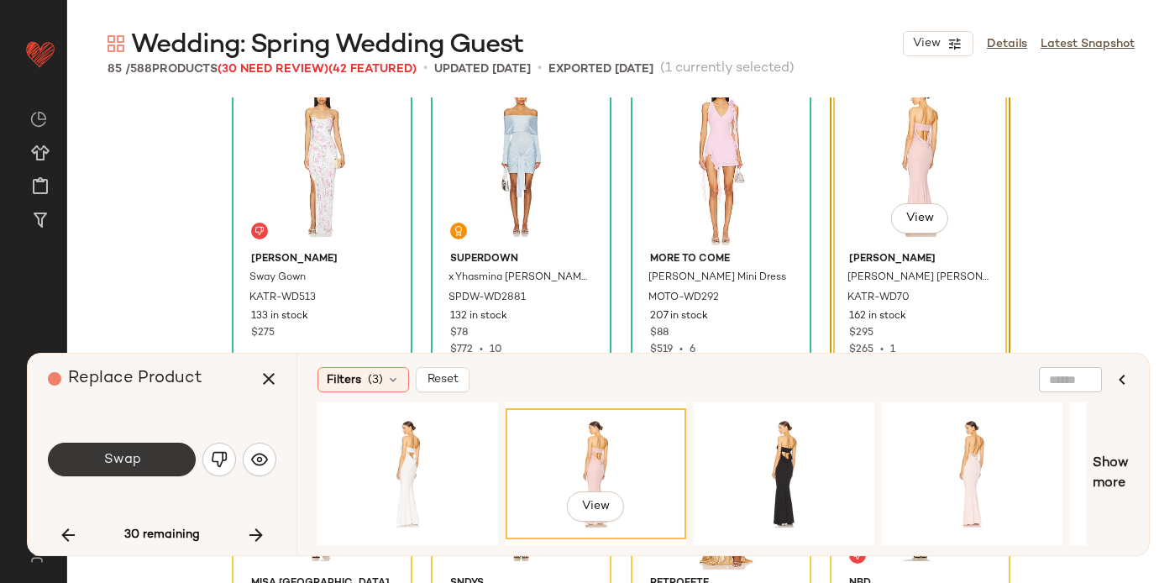
click at [156, 460] on button "Swap" at bounding box center [122, 460] width 148 height 34
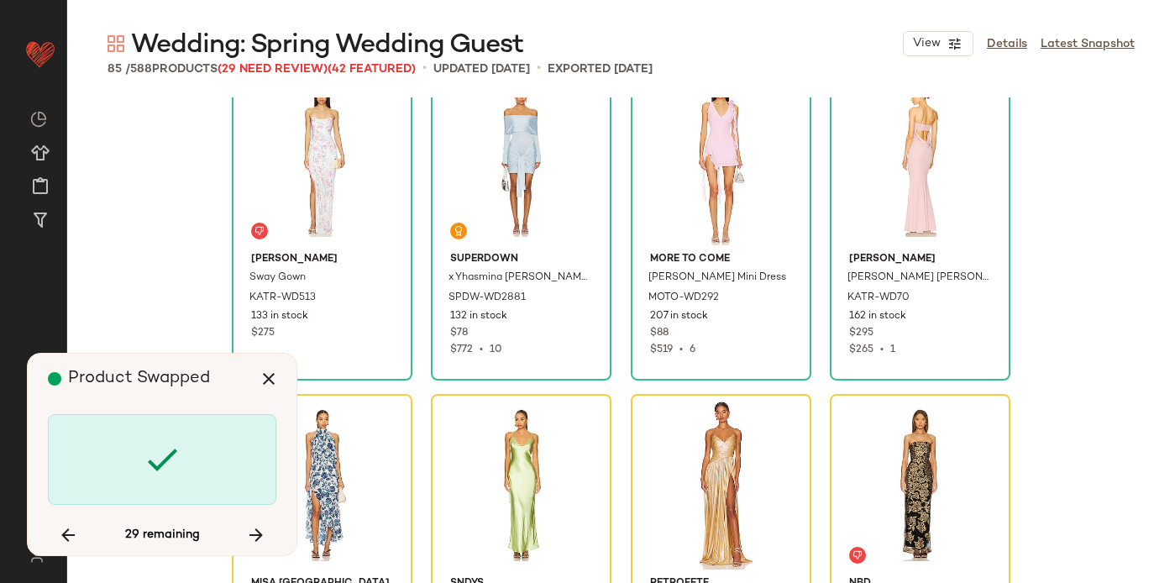
scroll to position [5511, 0]
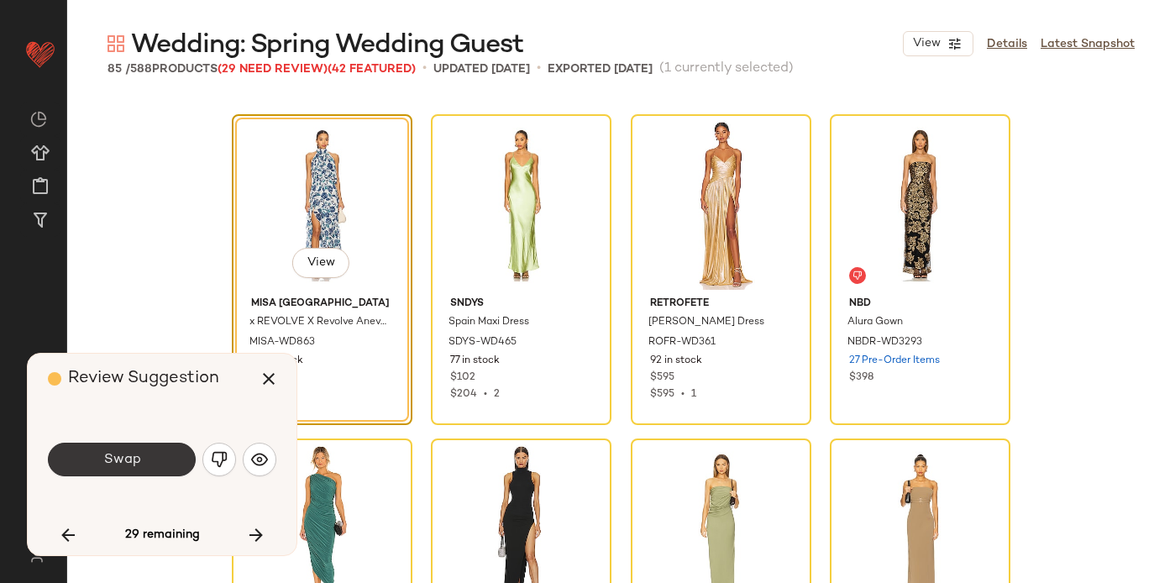
click at [139, 452] on span "Swap" at bounding box center [121, 460] width 38 height 16
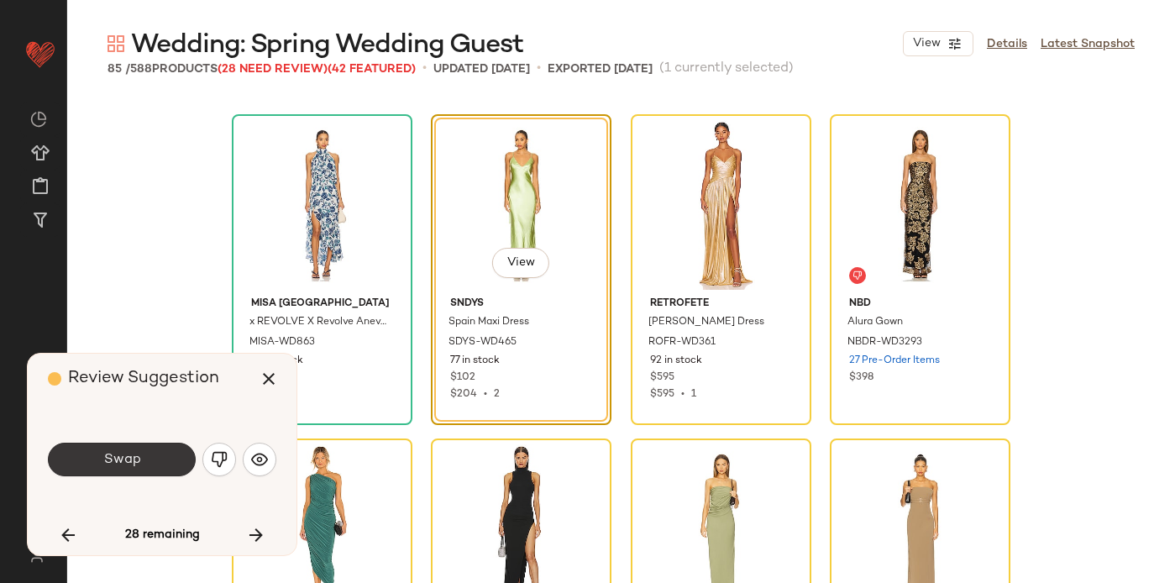
click at [139, 453] on span "Swap" at bounding box center [121, 460] width 38 height 16
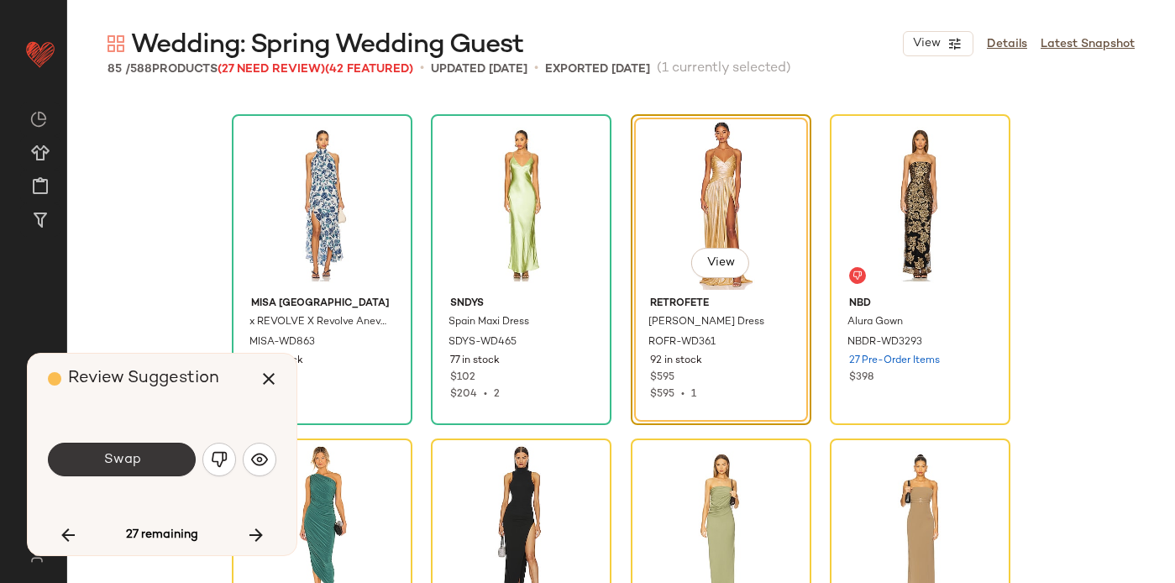
click at [139, 454] on span "Swap" at bounding box center [121, 460] width 38 height 16
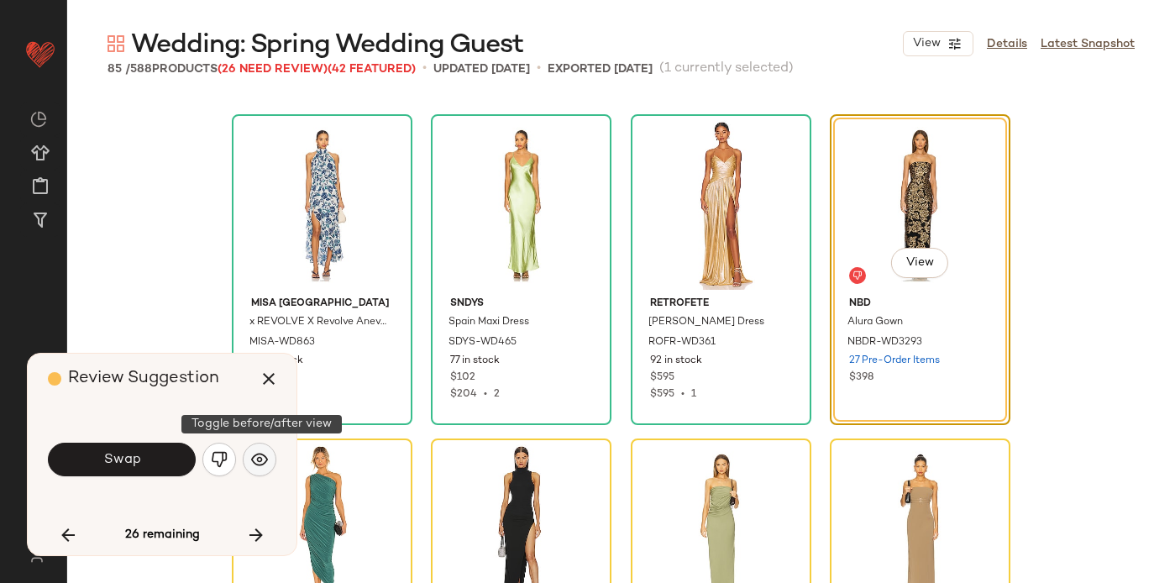
click at [260, 465] on img "button" at bounding box center [259, 459] width 17 height 17
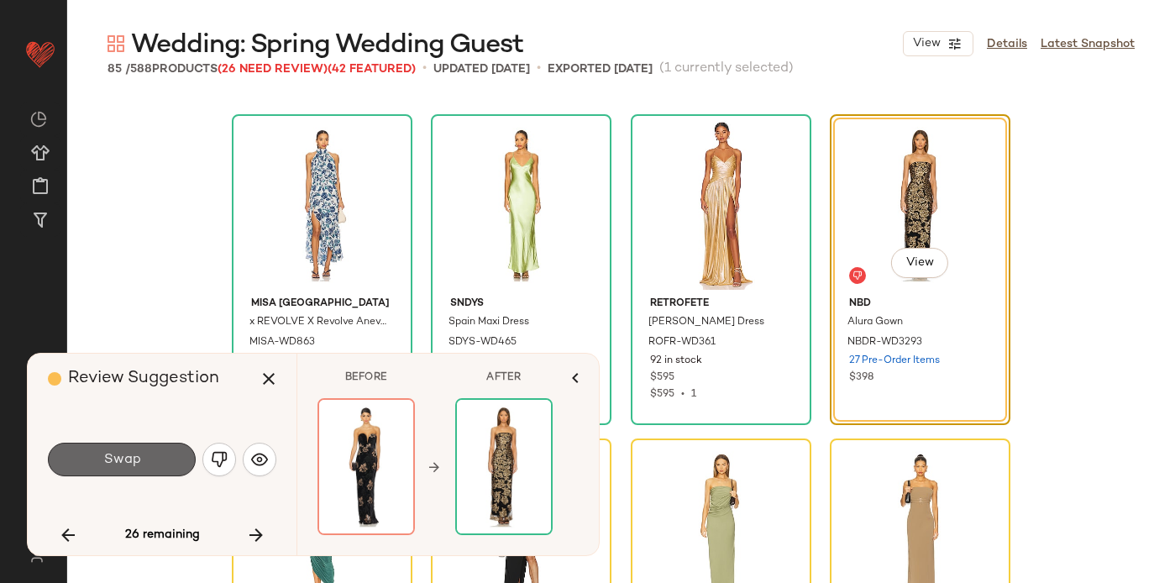
click at [144, 467] on button "Swap" at bounding box center [122, 460] width 148 height 34
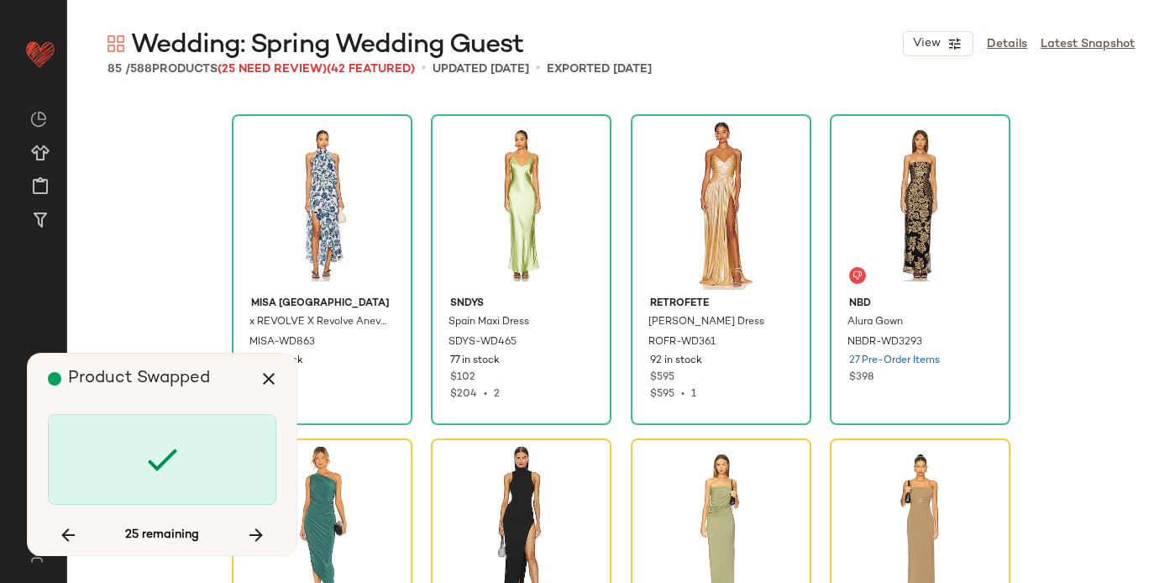
scroll to position [5836, 0]
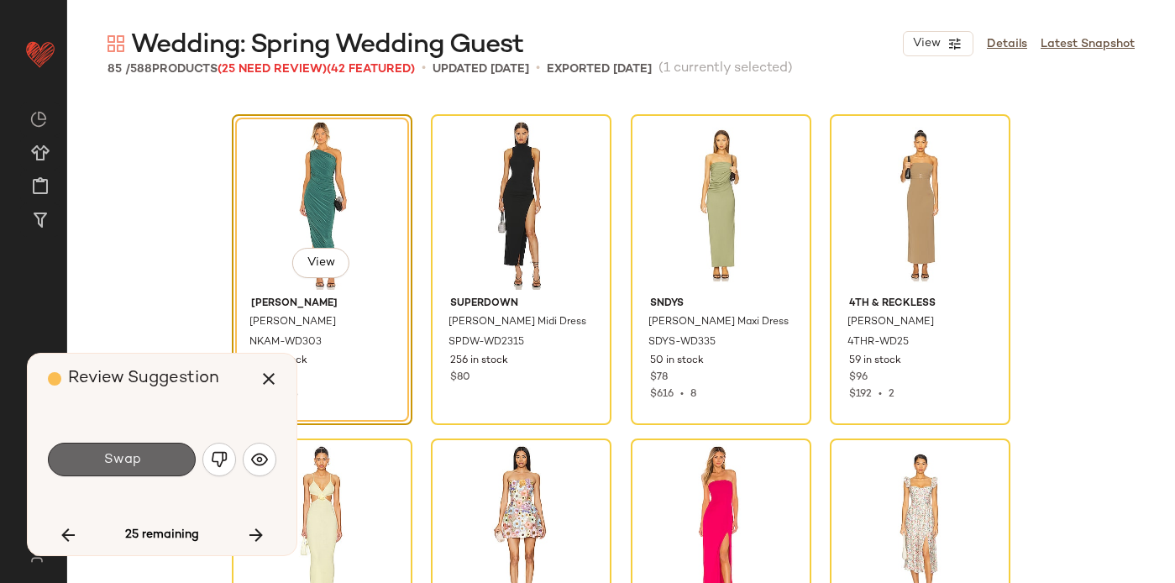
click at [143, 452] on button "Swap" at bounding box center [122, 460] width 148 height 34
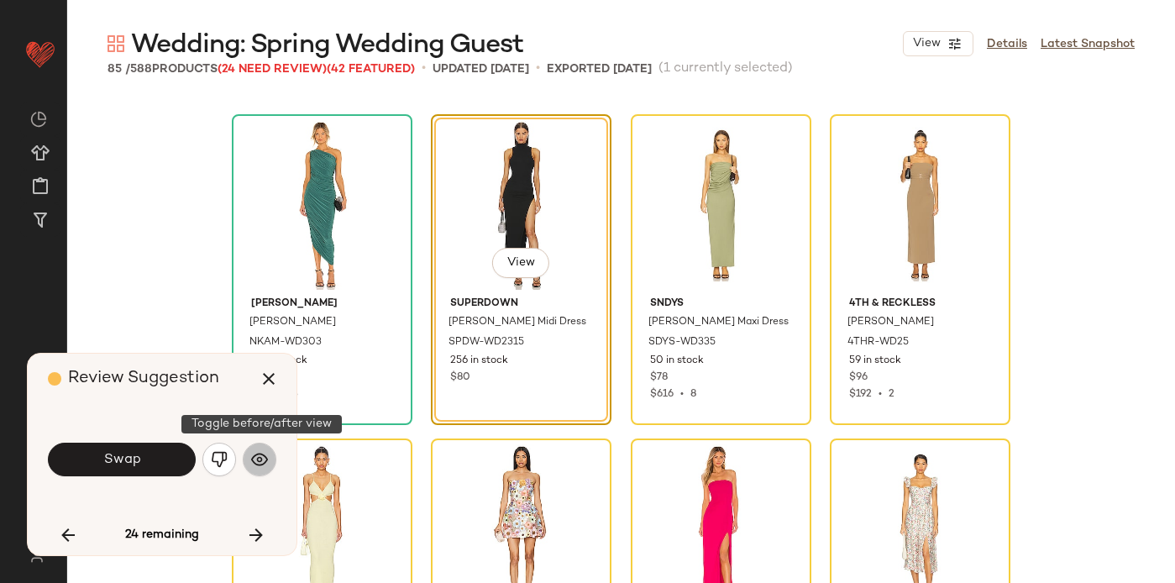
click at [262, 456] on img "button" at bounding box center [259, 459] width 17 height 17
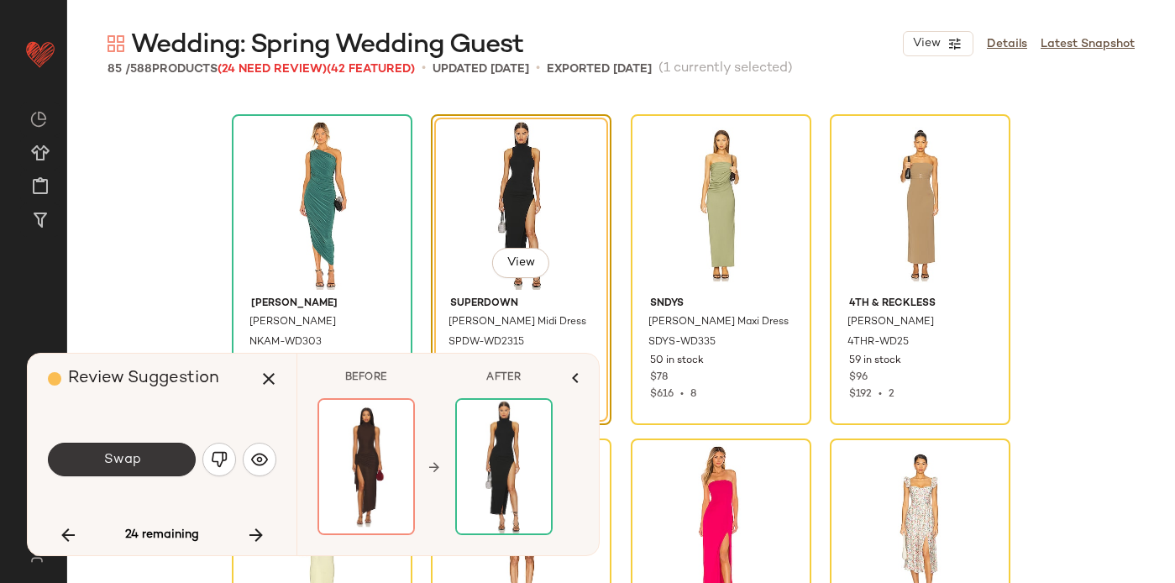
click at [160, 465] on button "Swap" at bounding box center [122, 460] width 148 height 34
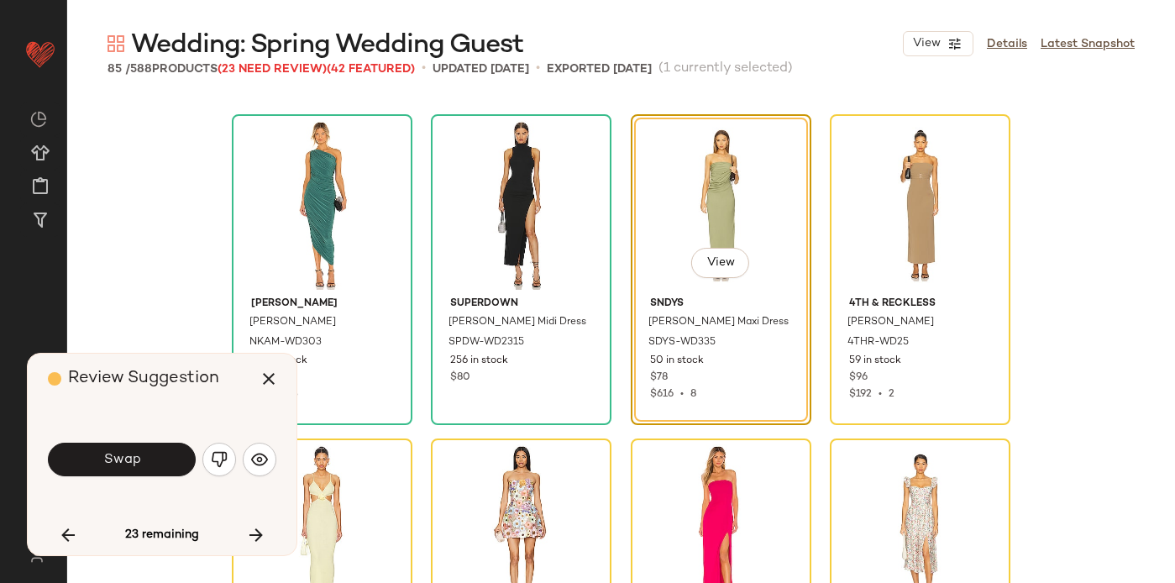
click at [160, 465] on button "Swap" at bounding box center [122, 460] width 148 height 34
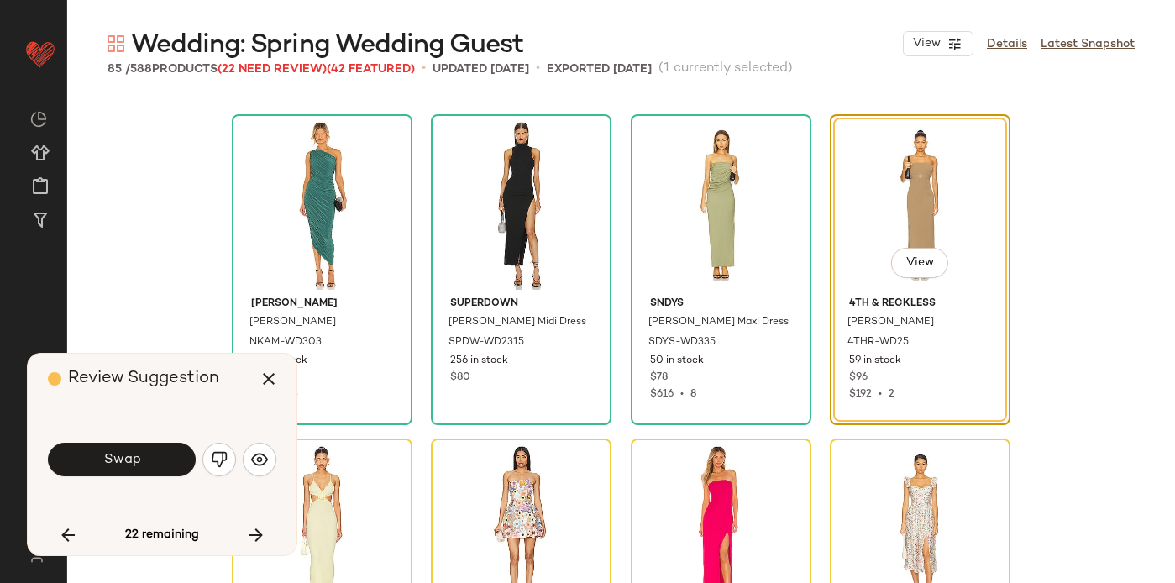
click at [160, 465] on button "Swap" at bounding box center [122, 460] width 148 height 34
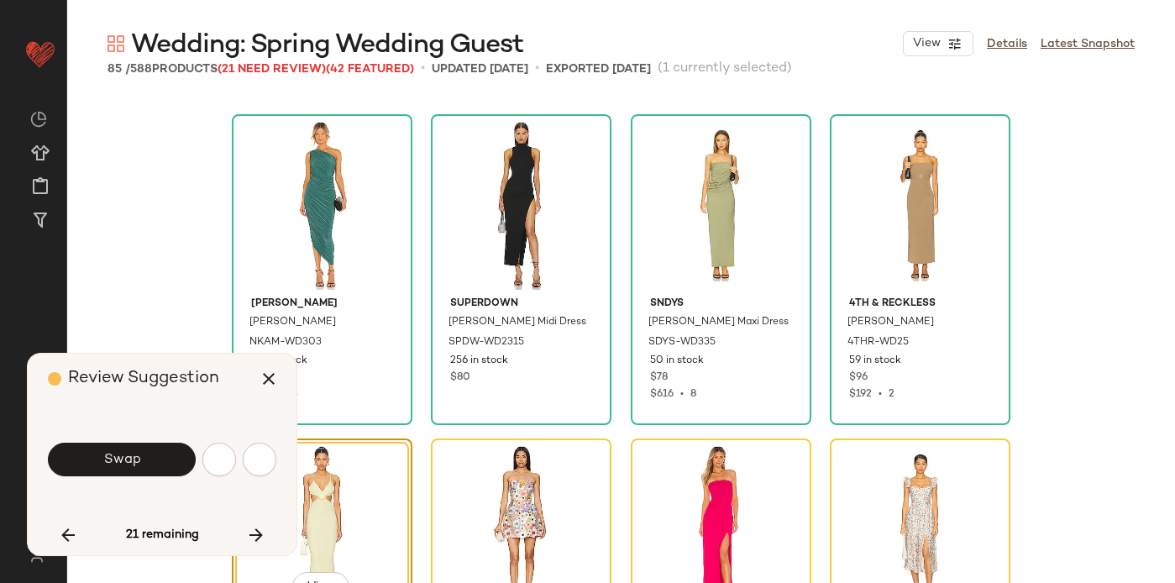
scroll to position [6160, 0]
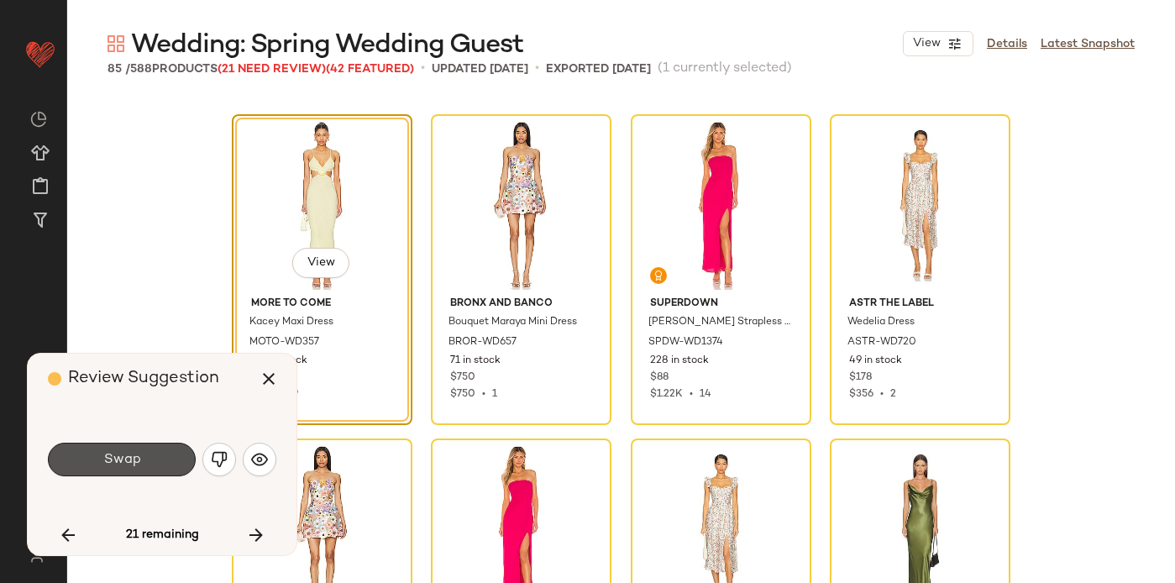
click at [160, 466] on button "Swap" at bounding box center [122, 460] width 148 height 34
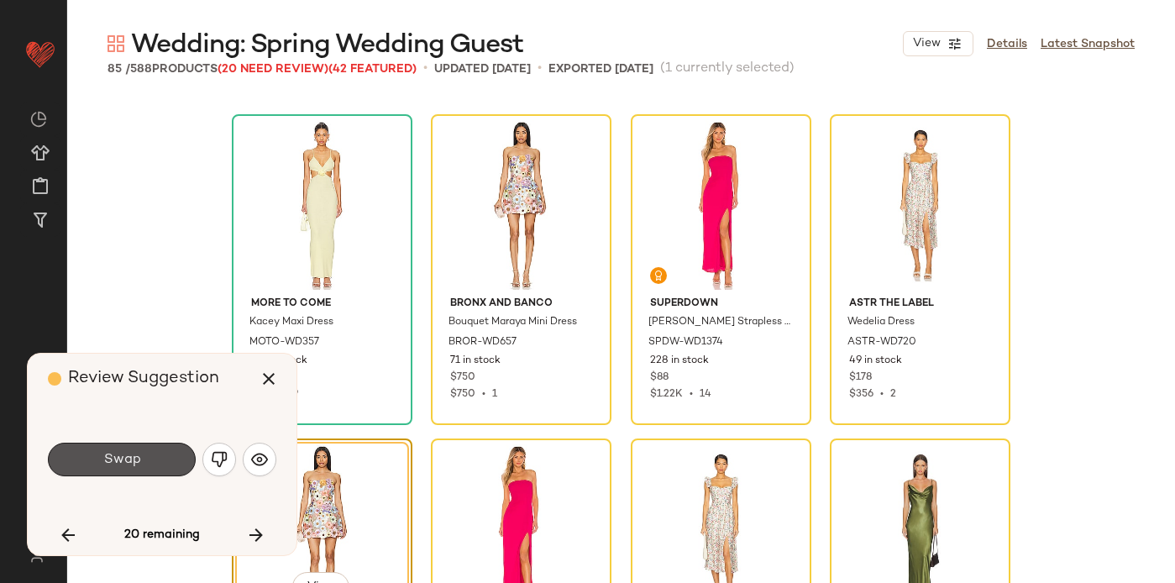
click at [160, 466] on button "Swap" at bounding box center [122, 460] width 148 height 34
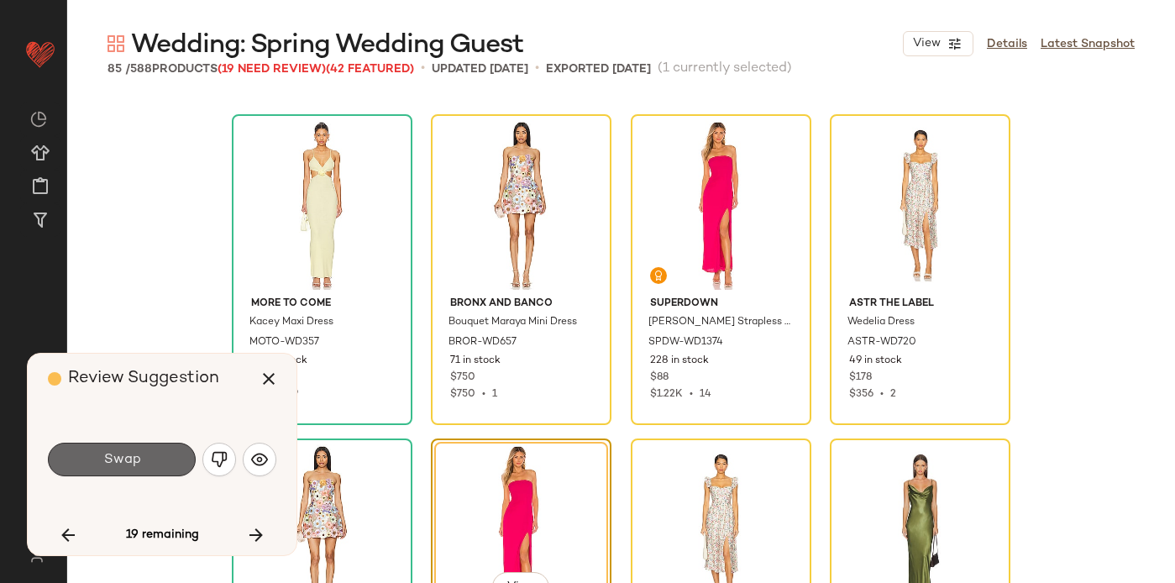
click at [121, 454] on span "Swap" at bounding box center [121, 460] width 38 height 16
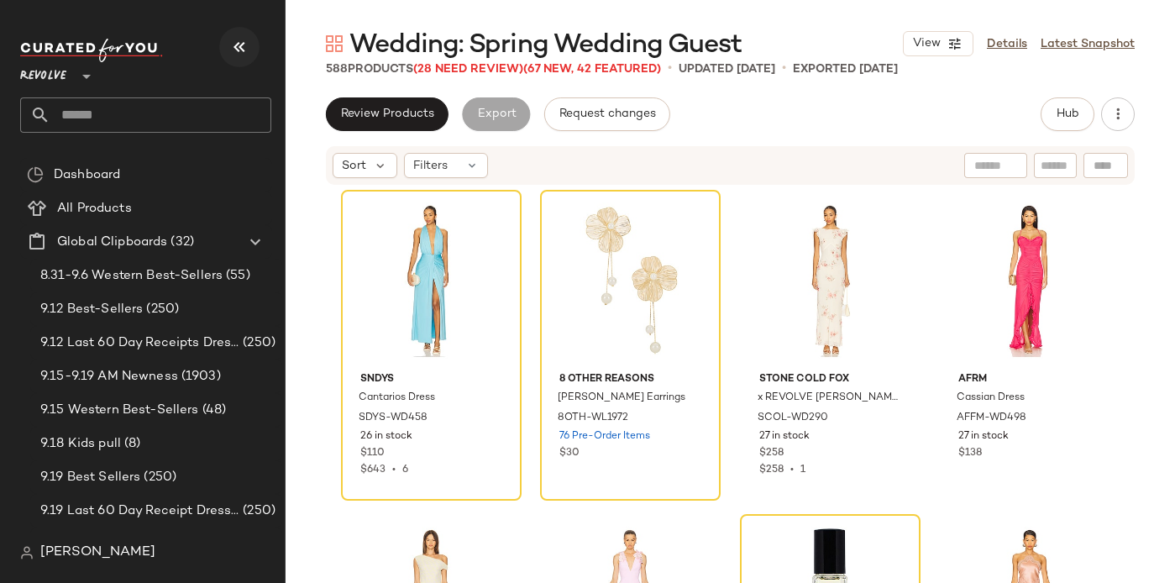
click at [228, 40] on button "button" at bounding box center [239, 47] width 40 height 40
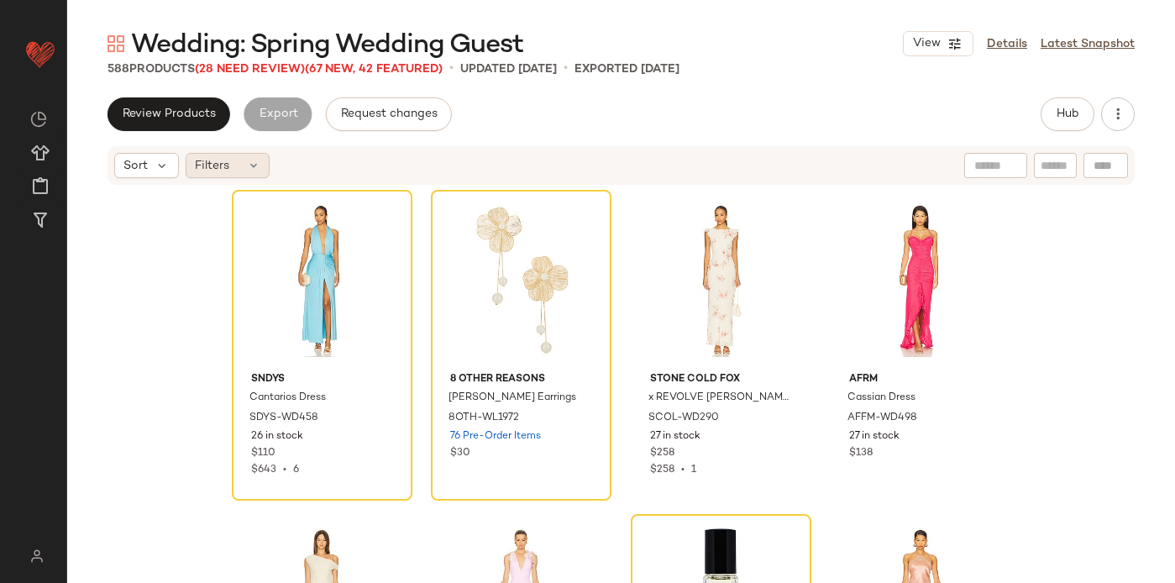
click at [236, 172] on div "Filters" at bounding box center [228, 165] width 84 height 25
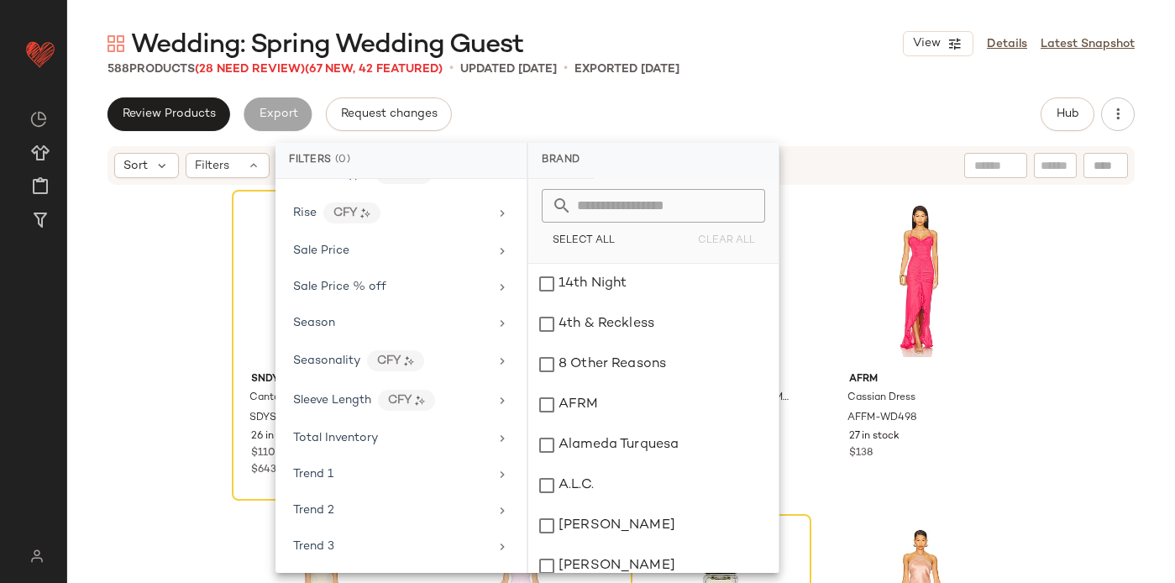
scroll to position [1472, 0]
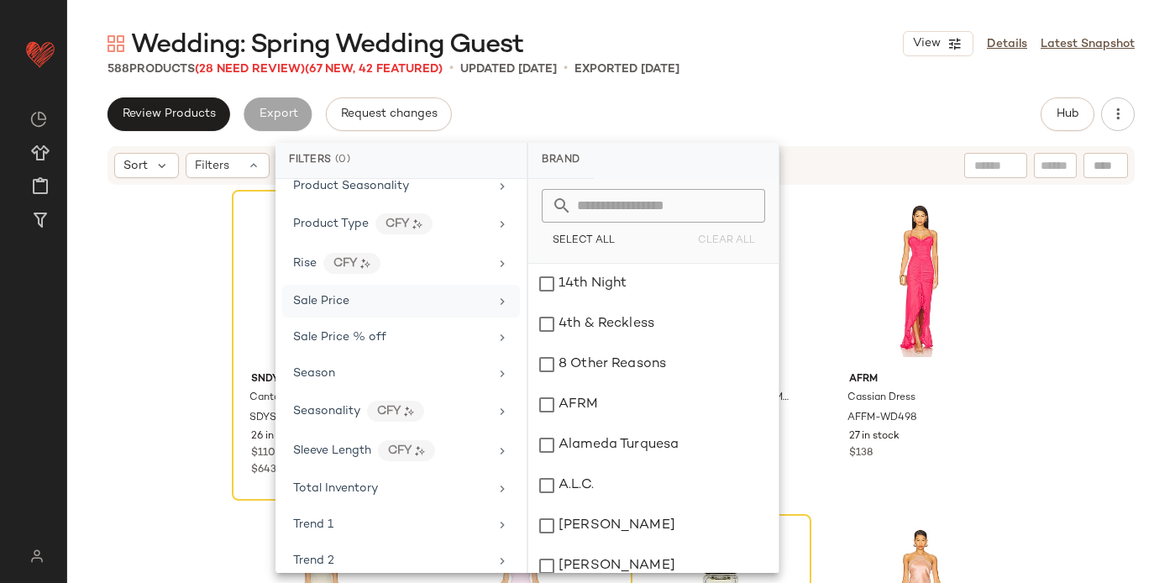
click at [368, 312] on div "Sale Price" at bounding box center [401, 301] width 238 height 33
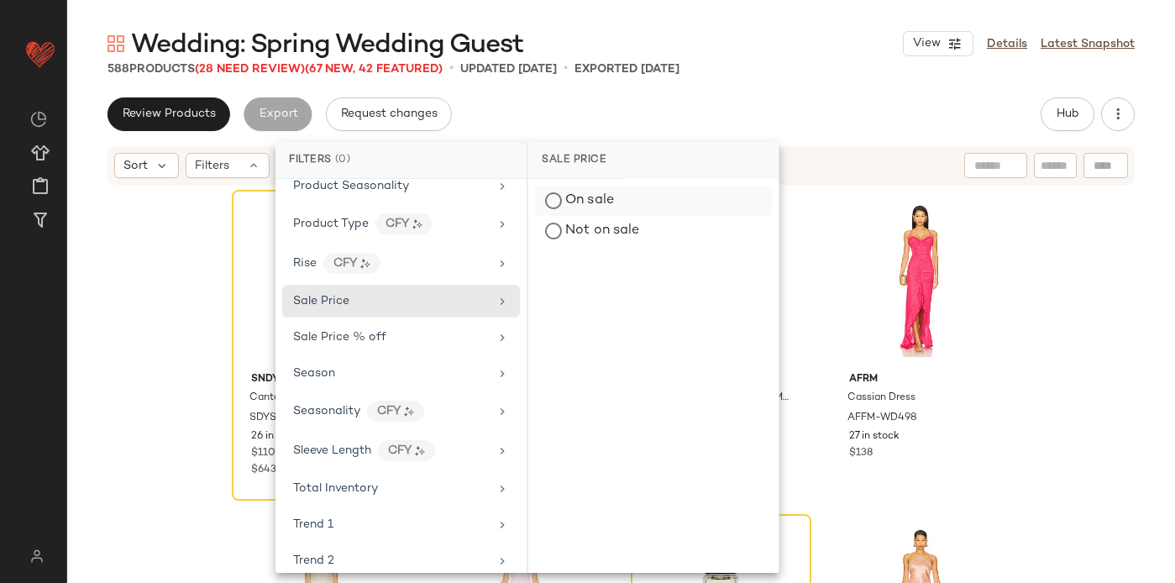
click at [591, 197] on div "On sale" at bounding box center [653, 201] width 237 height 30
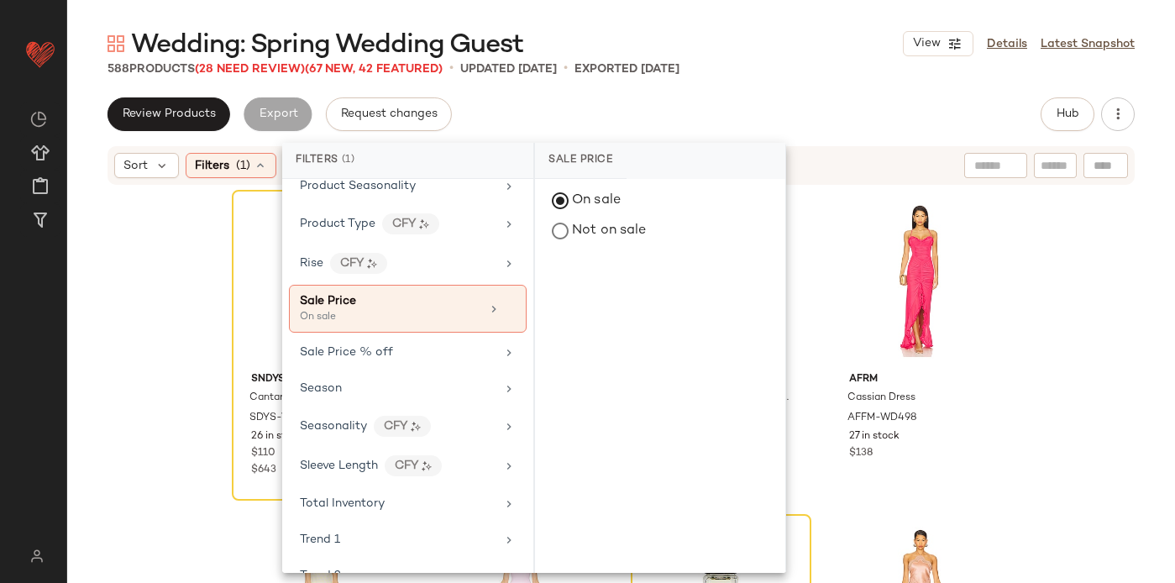
click at [531, 92] on div "Wedding: Spring Wedding Guest View Details Latest Snapshot 588 Products (28 Nee…" at bounding box center [621, 305] width 1108 height 556
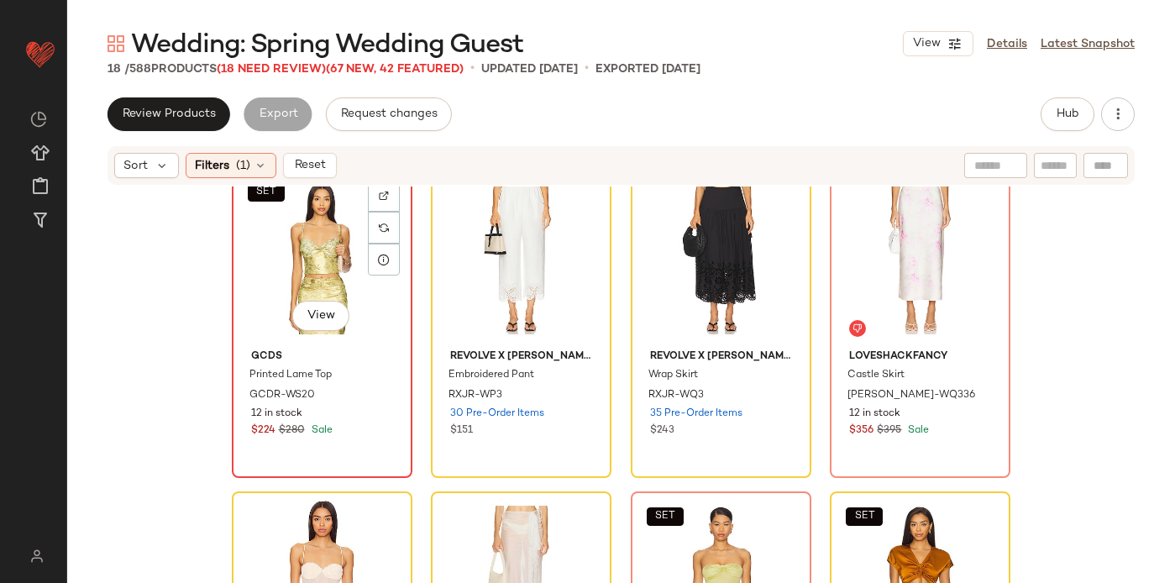
scroll to position [26, 0]
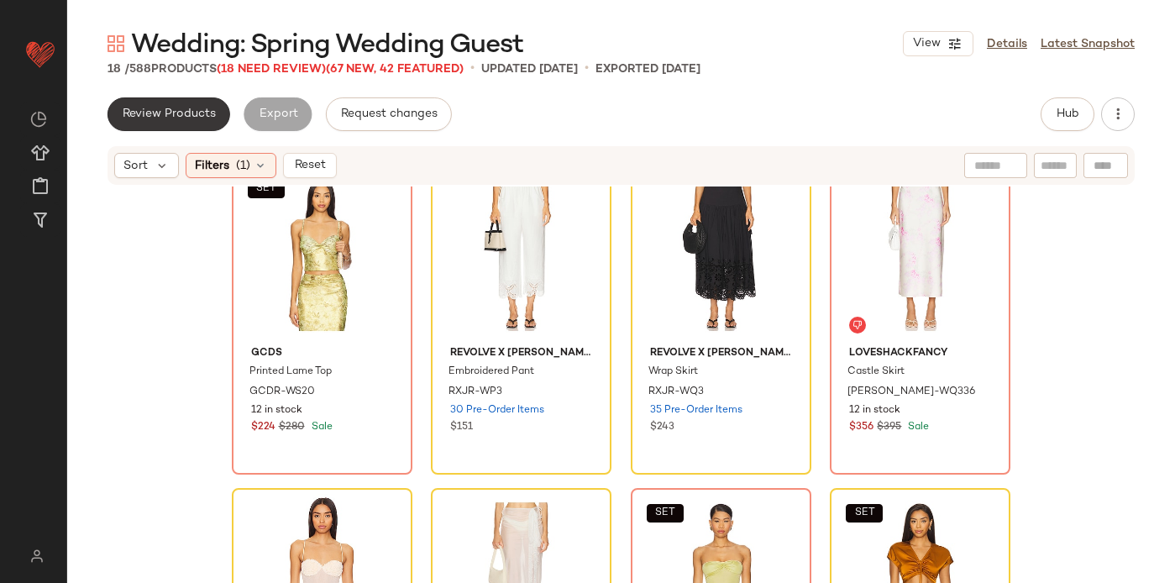
click at [155, 112] on span "Review Products" at bounding box center [169, 114] width 94 height 13
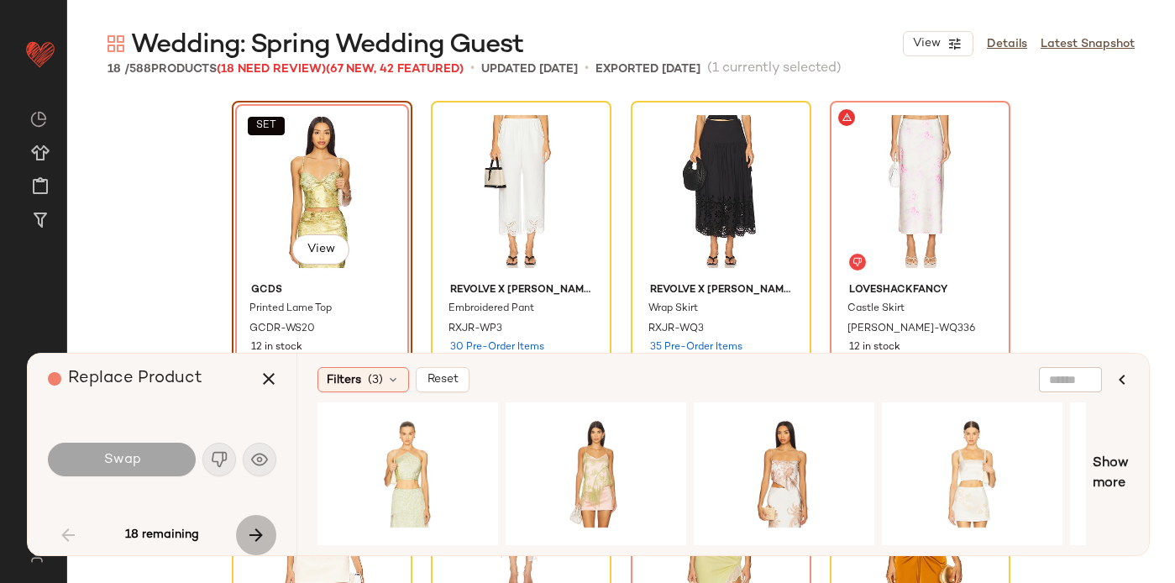
click at [269, 534] on button "button" at bounding box center [256, 535] width 40 height 40
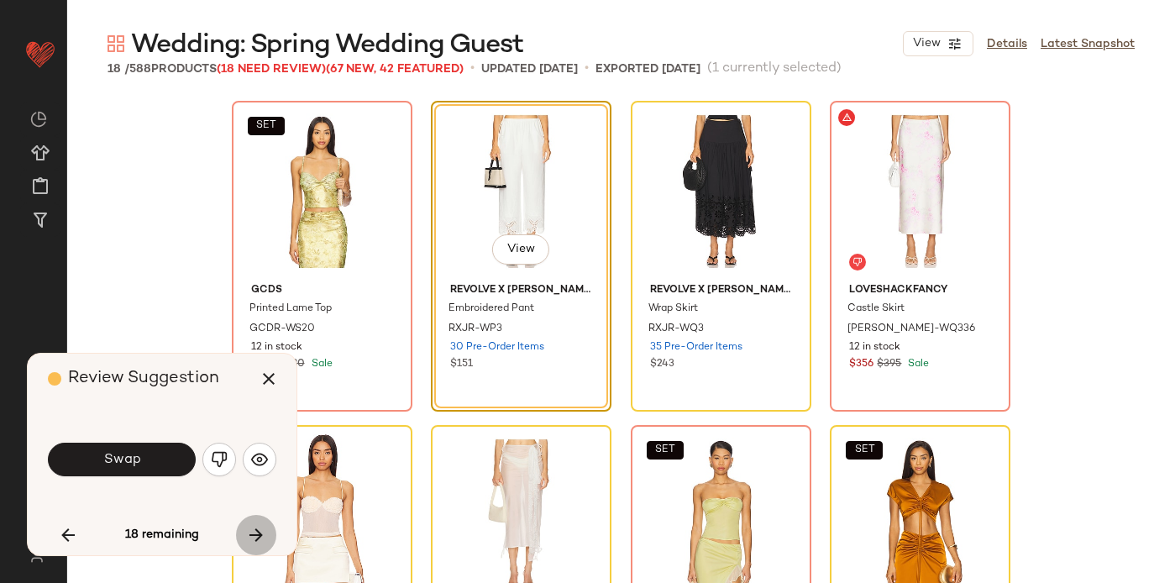
click at [269, 534] on button "button" at bounding box center [256, 535] width 40 height 40
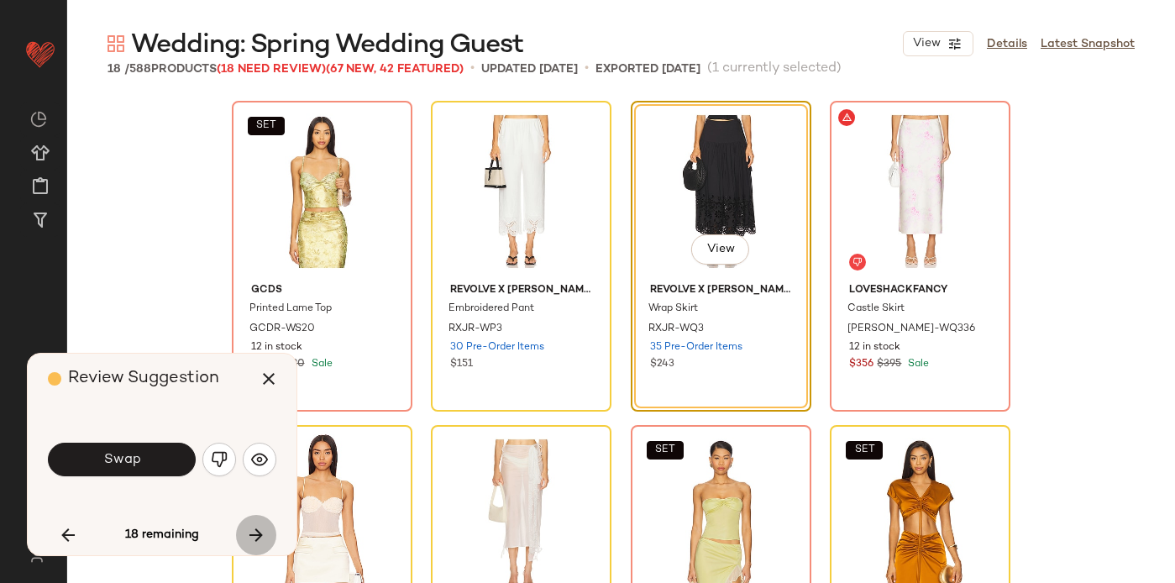
click at [269, 534] on button "button" at bounding box center [256, 535] width 40 height 40
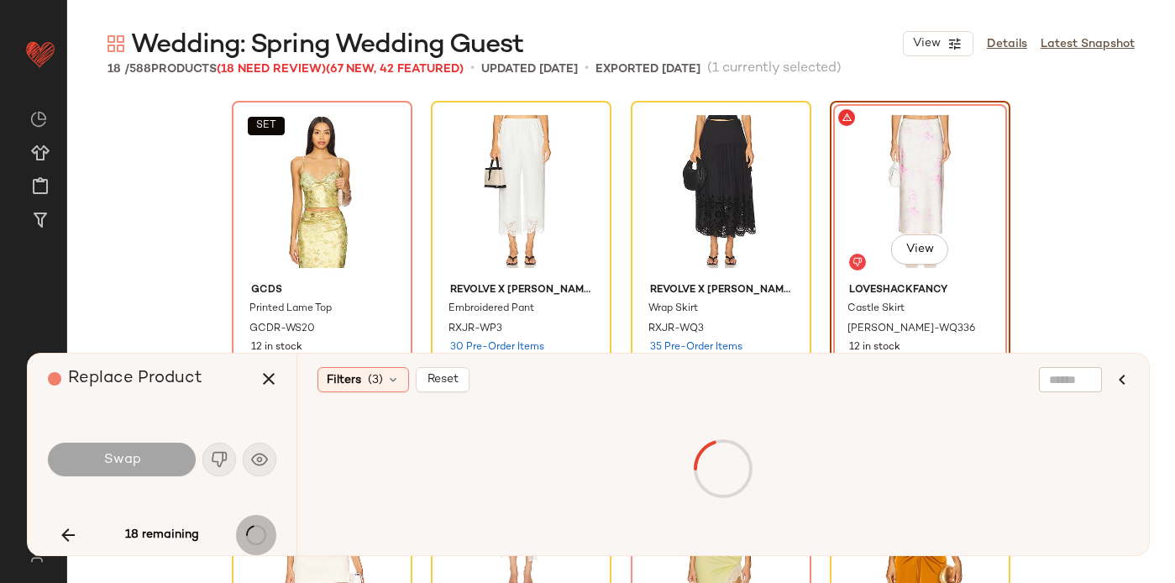
click at [269, 534] on div "18 remaining" at bounding box center [162, 535] width 228 height 40
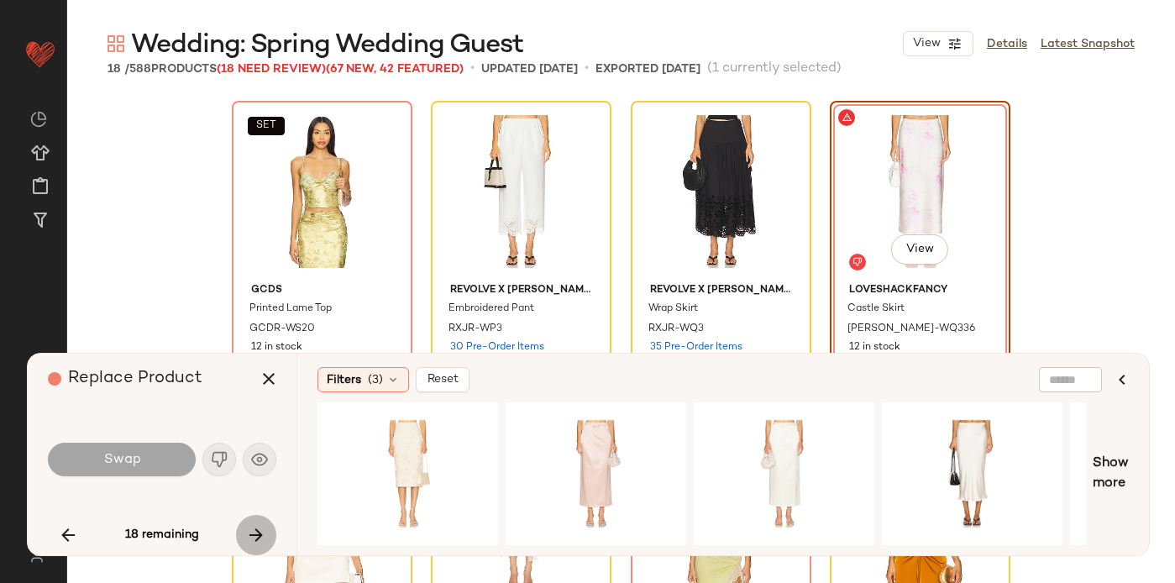
click at [268, 533] on button "button" at bounding box center [256, 535] width 40 height 40
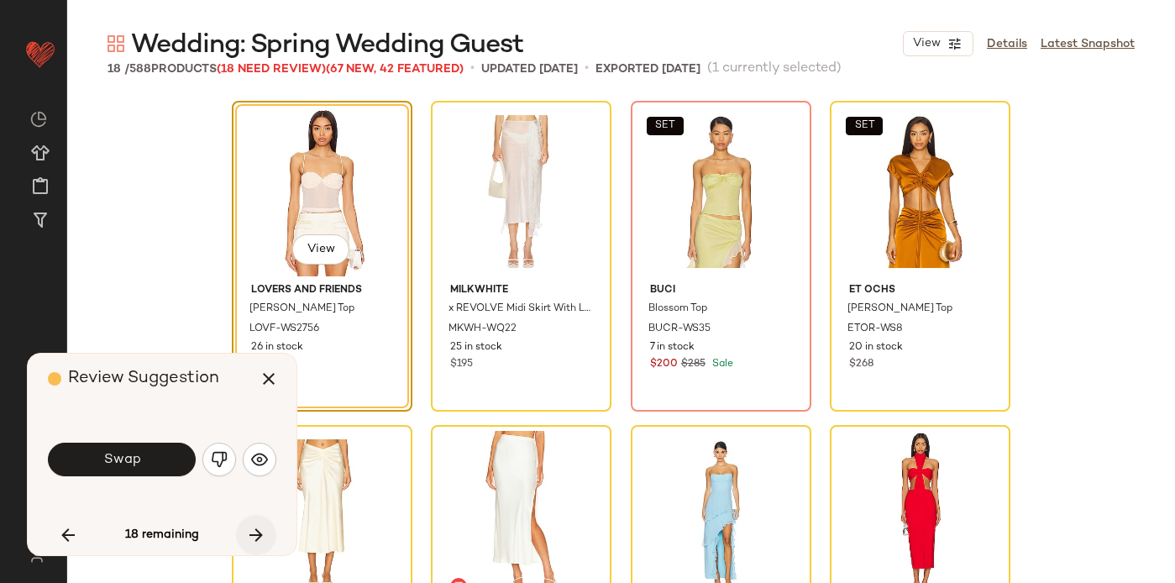
click at [268, 532] on button "button" at bounding box center [256, 535] width 40 height 40
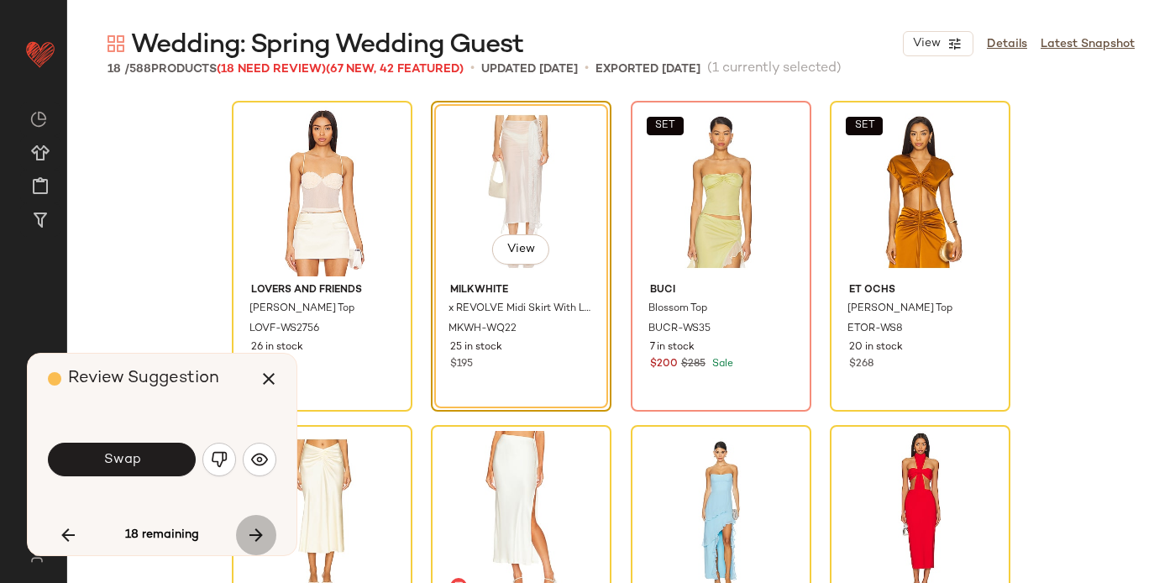
scroll to position [324, 0]
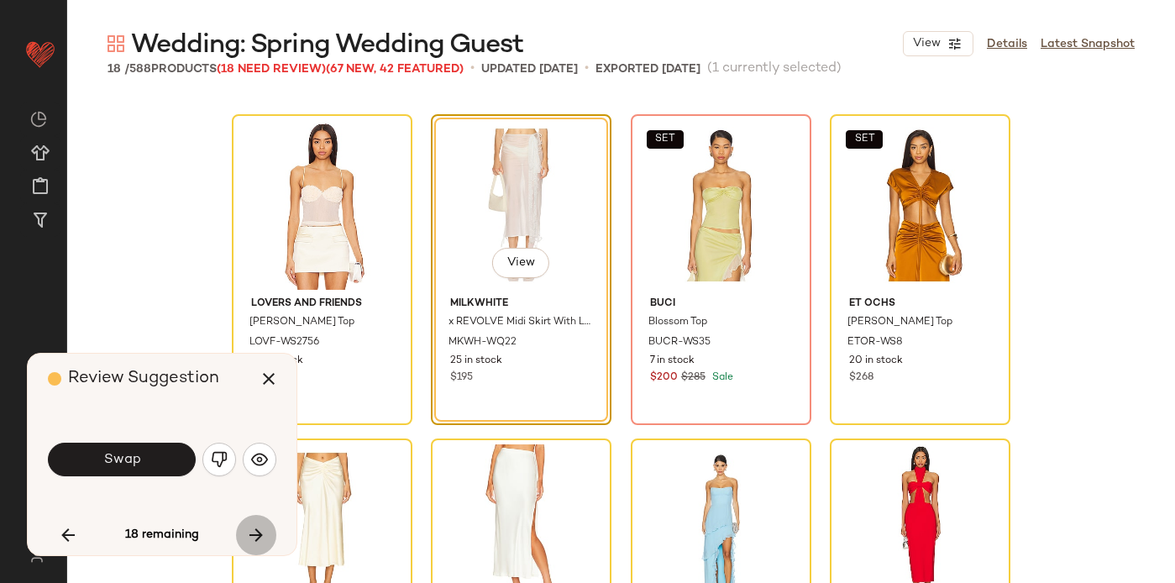
click at [268, 532] on button "button" at bounding box center [256, 535] width 40 height 40
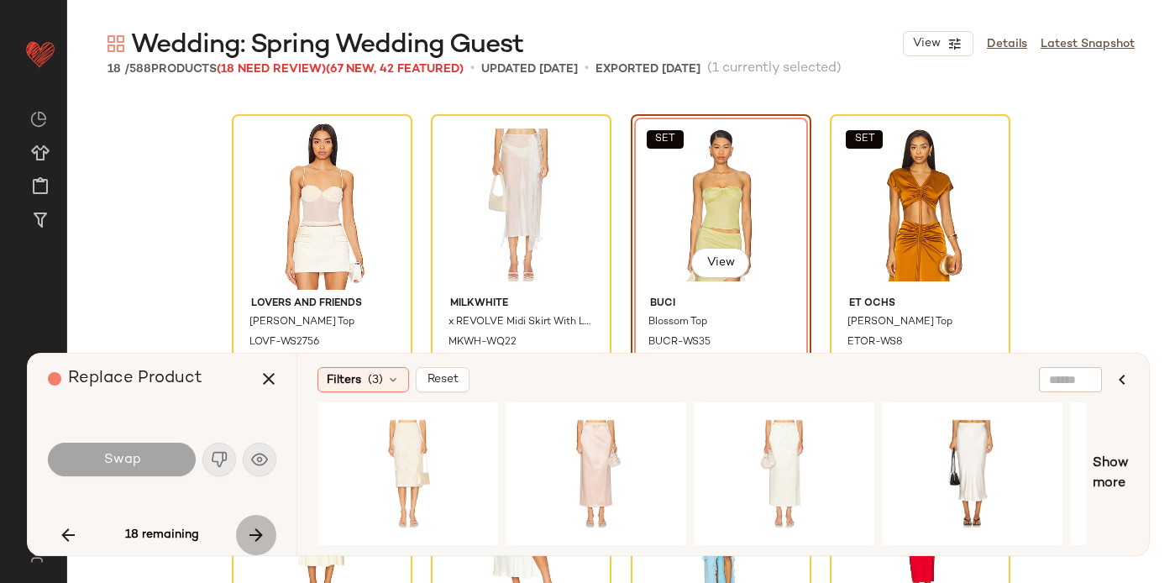
click at [268, 532] on div "18 remaining" at bounding box center [162, 535] width 228 height 40
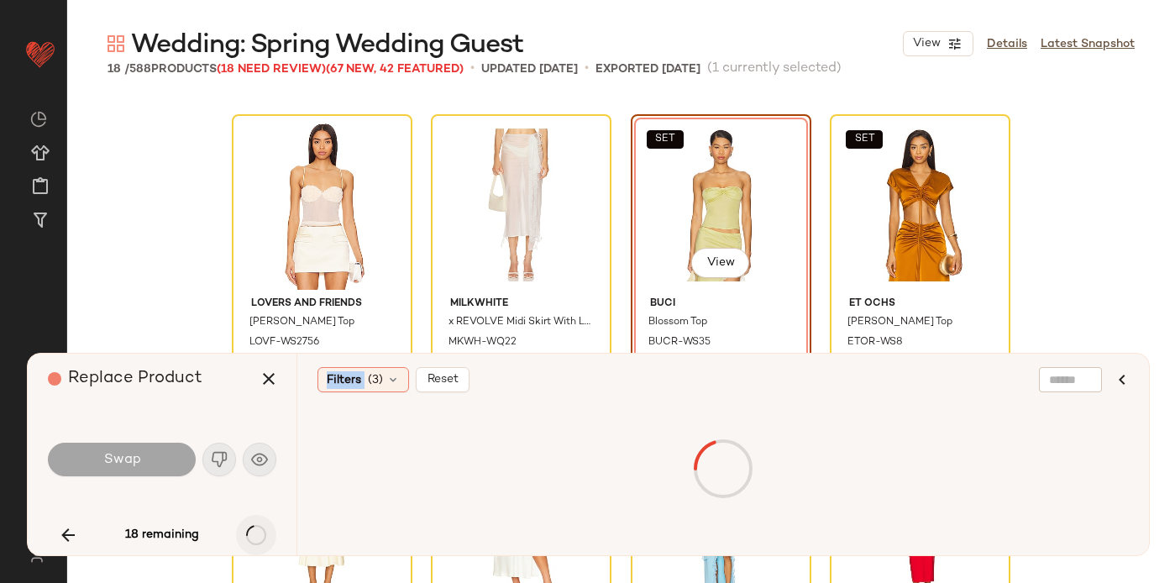
click at [268, 532] on div "18 remaining" at bounding box center [162, 535] width 228 height 40
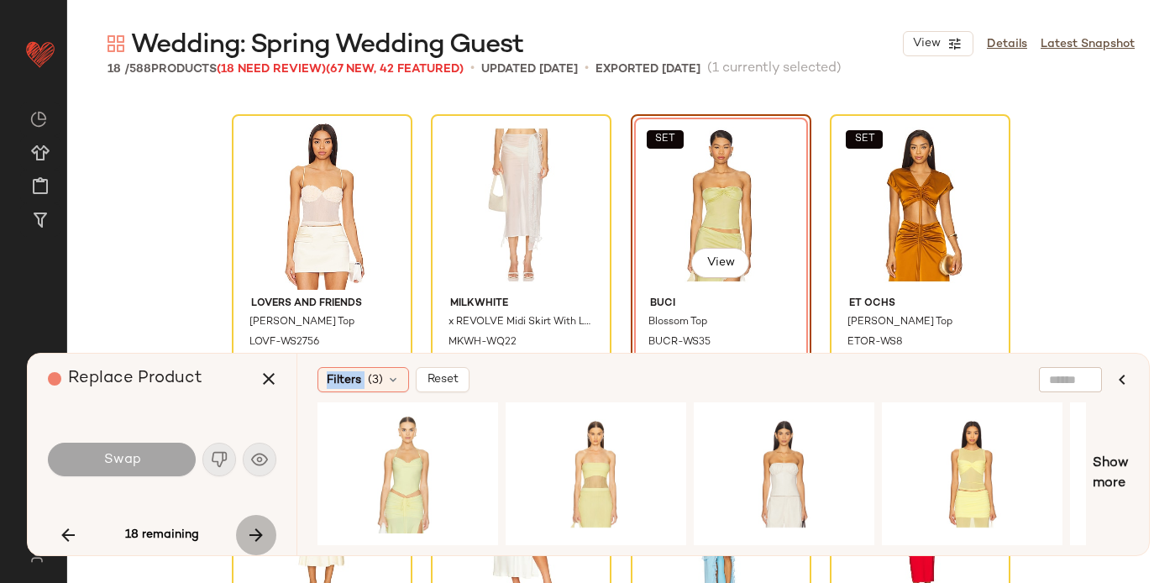
click at [263, 528] on icon "button" at bounding box center [256, 535] width 20 height 20
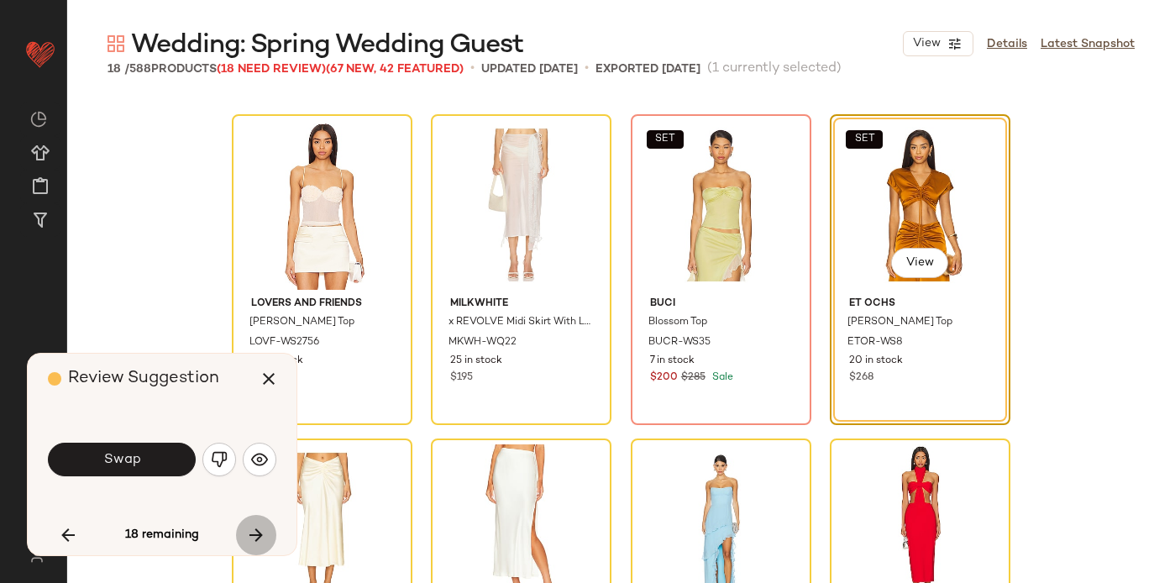
click at [262, 527] on icon "button" at bounding box center [256, 535] width 20 height 20
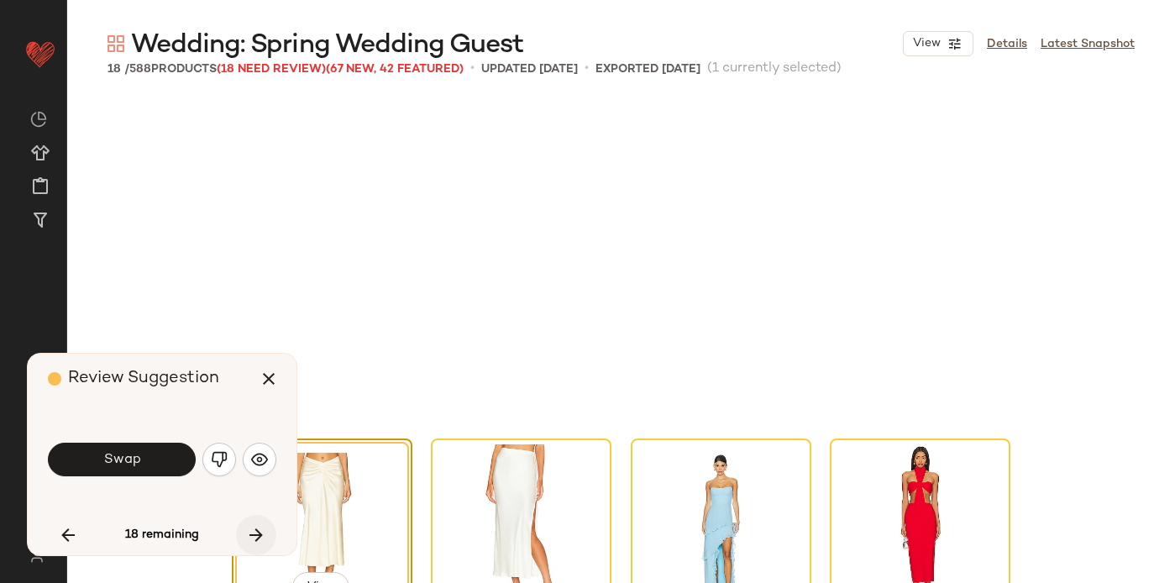
scroll to position [648, 0]
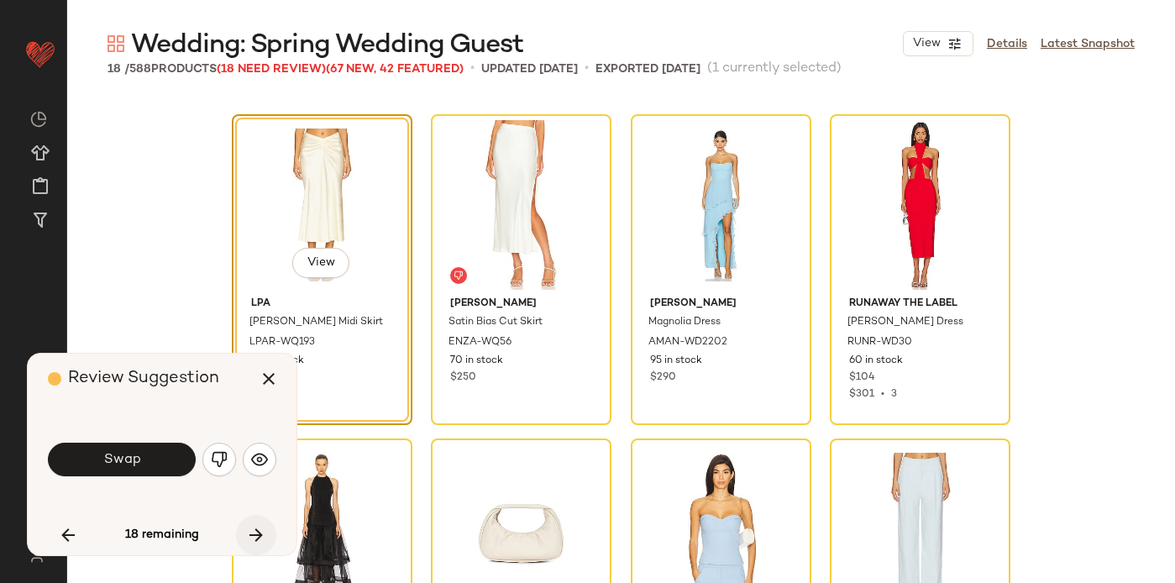
click at [262, 527] on icon "button" at bounding box center [256, 535] width 20 height 20
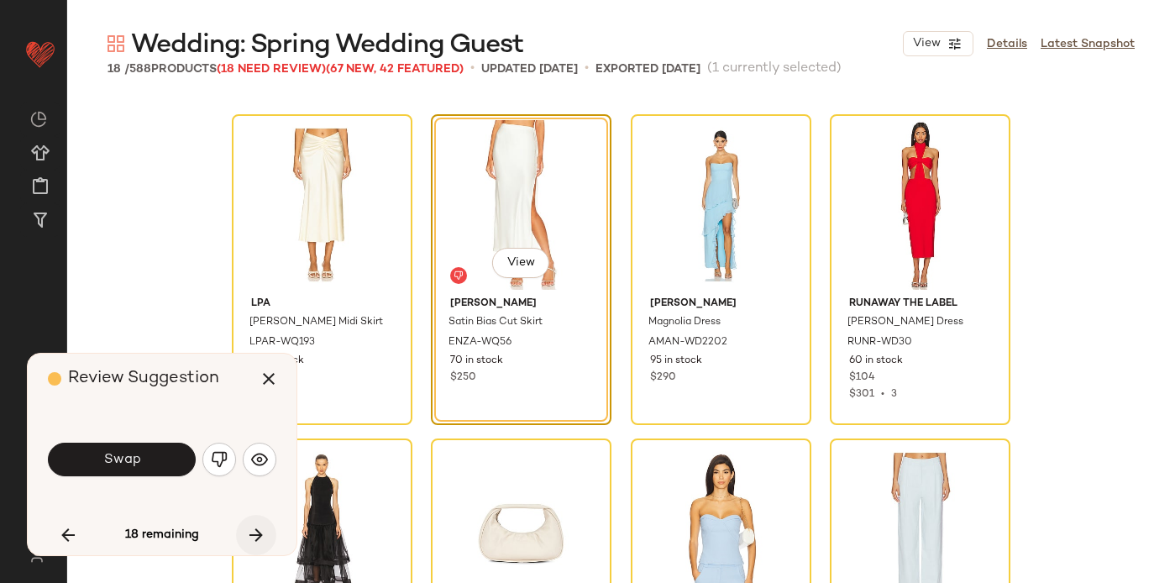
click at [262, 527] on icon "button" at bounding box center [256, 535] width 20 height 20
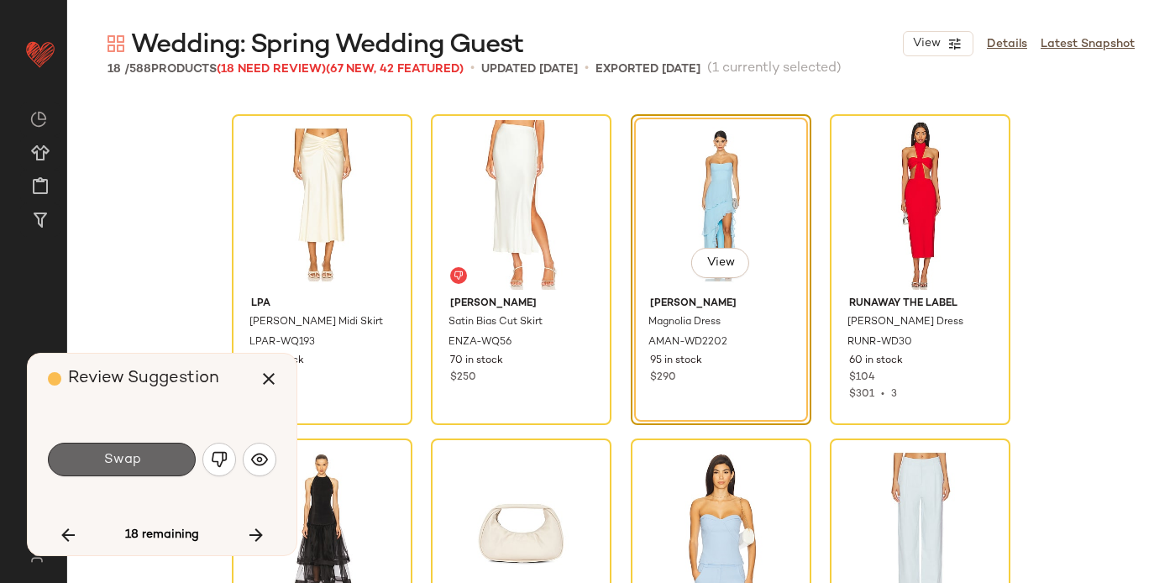
click at [130, 454] on span "Swap" at bounding box center [121, 460] width 38 height 16
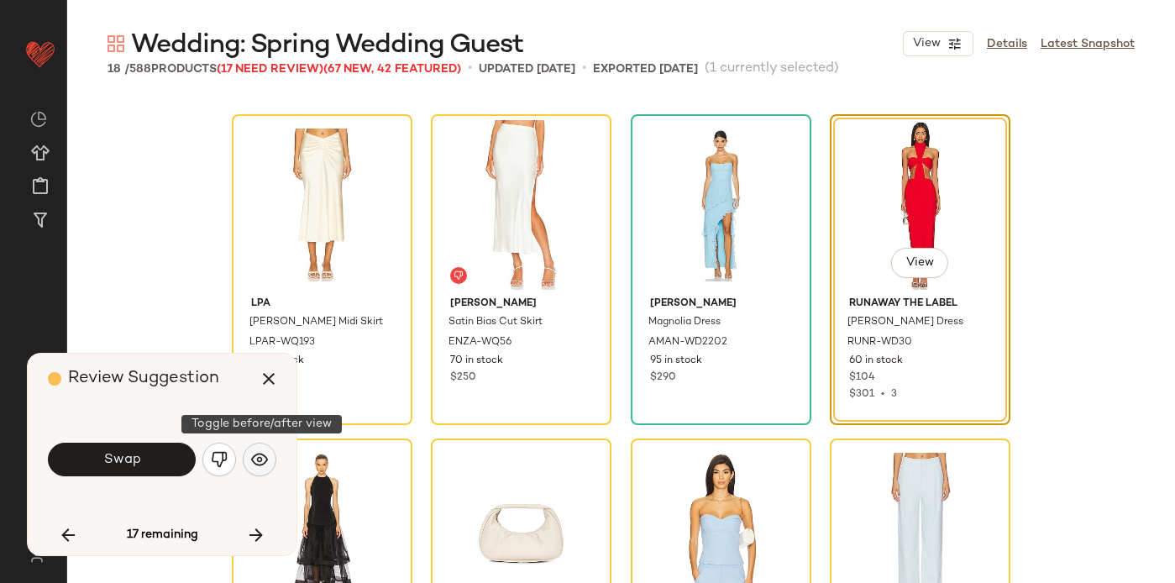
click at [260, 463] on img "button" at bounding box center [259, 459] width 17 height 17
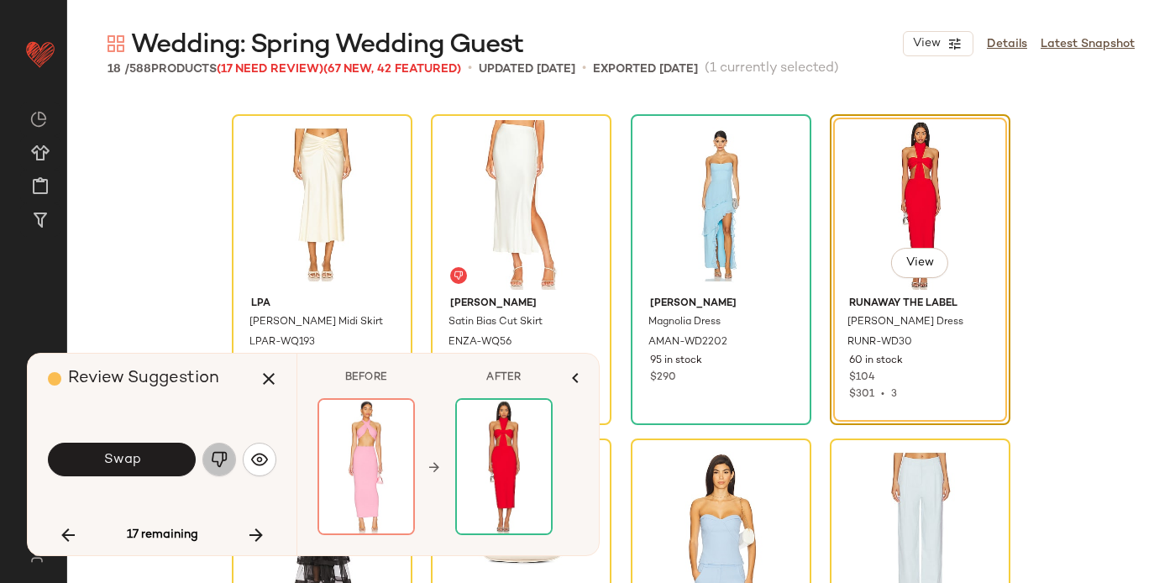
click at [220, 464] on img "button" at bounding box center [219, 459] width 17 height 17
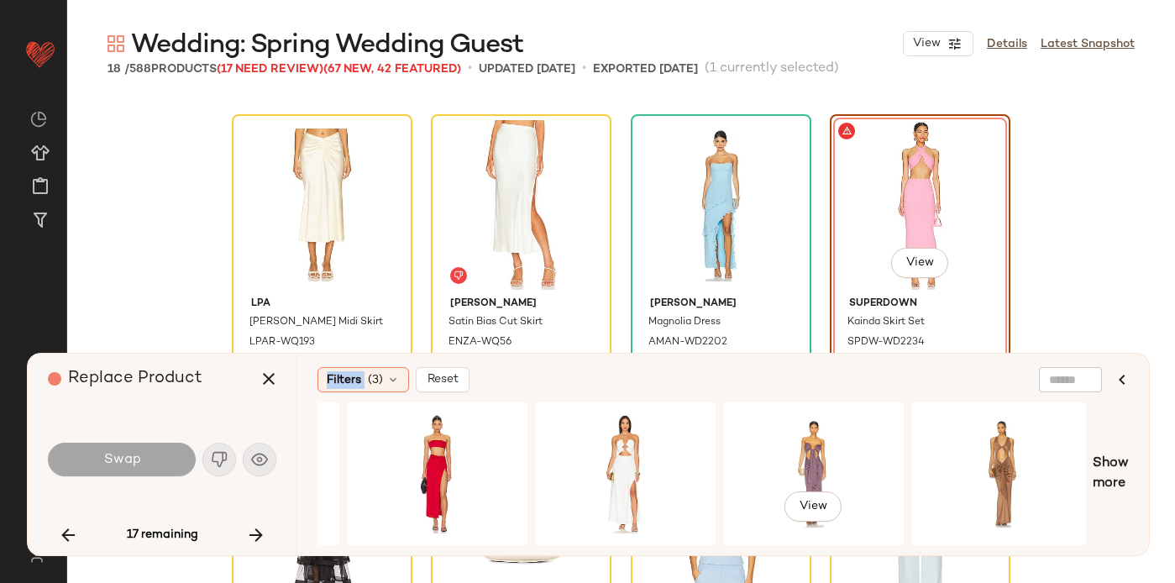
scroll to position [0, 1104]
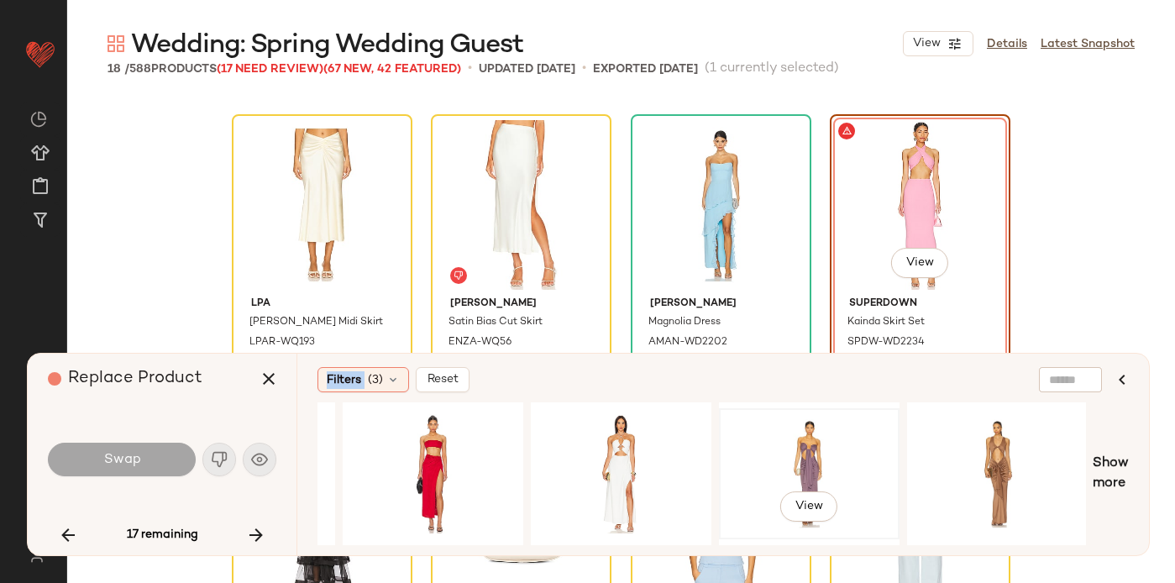
click at [787, 461] on div "View" at bounding box center [809, 473] width 169 height 119
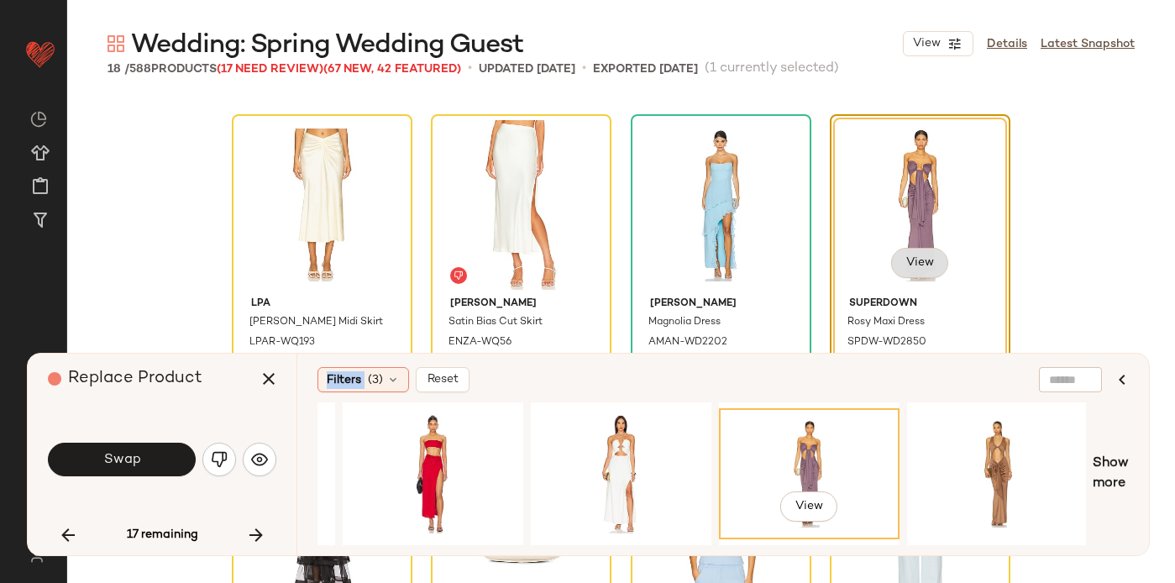
scroll to position [702, 0]
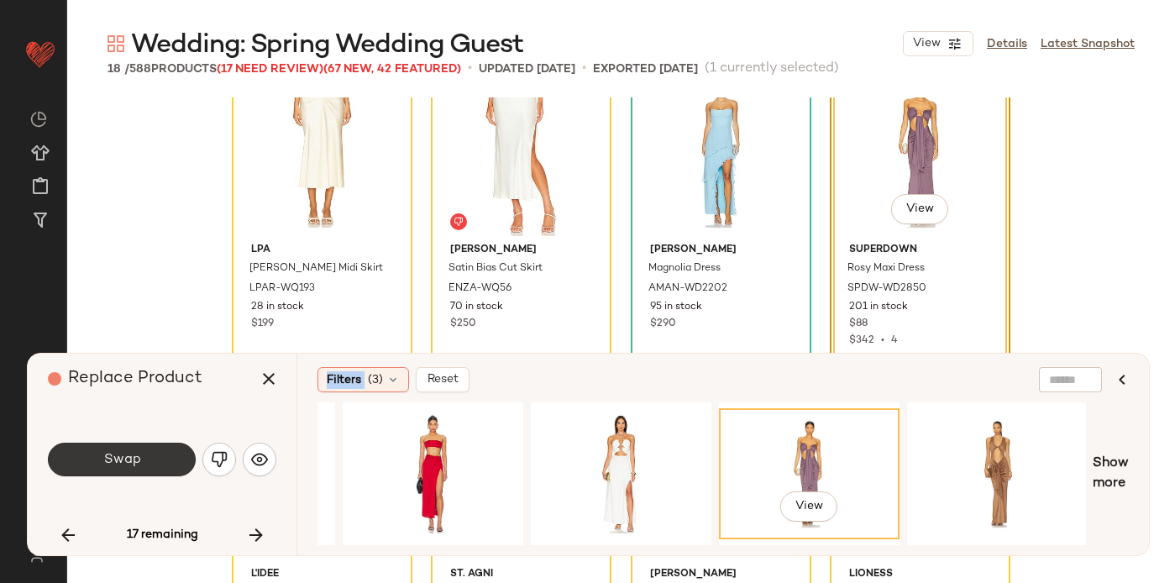
click at [153, 465] on button "Swap" at bounding box center [122, 460] width 148 height 34
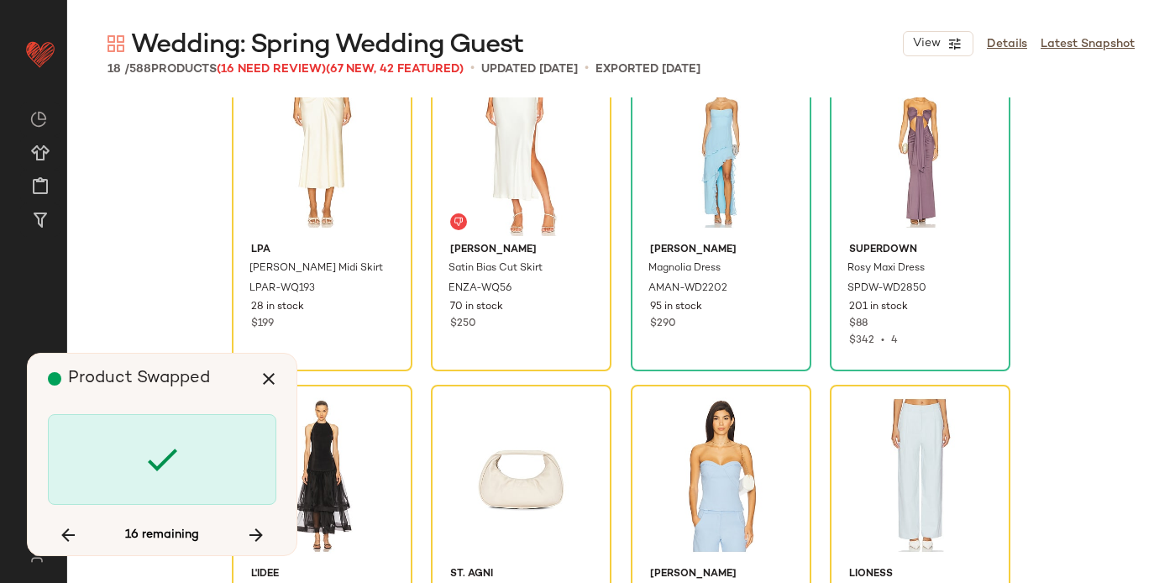
scroll to position [973, 0]
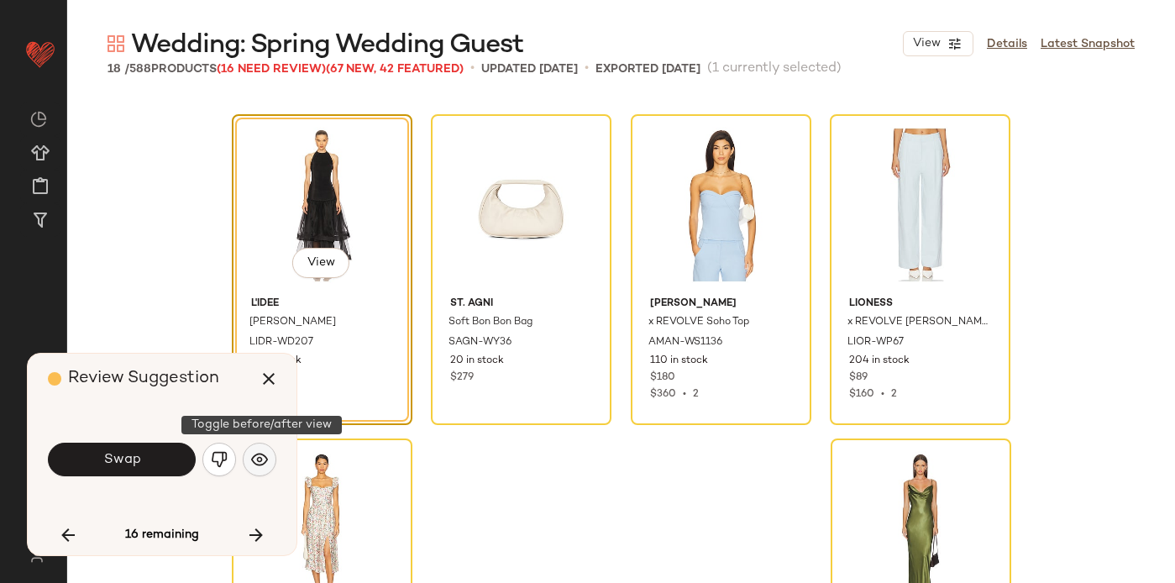
click at [262, 458] on img "button" at bounding box center [259, 459] width 17 height 17
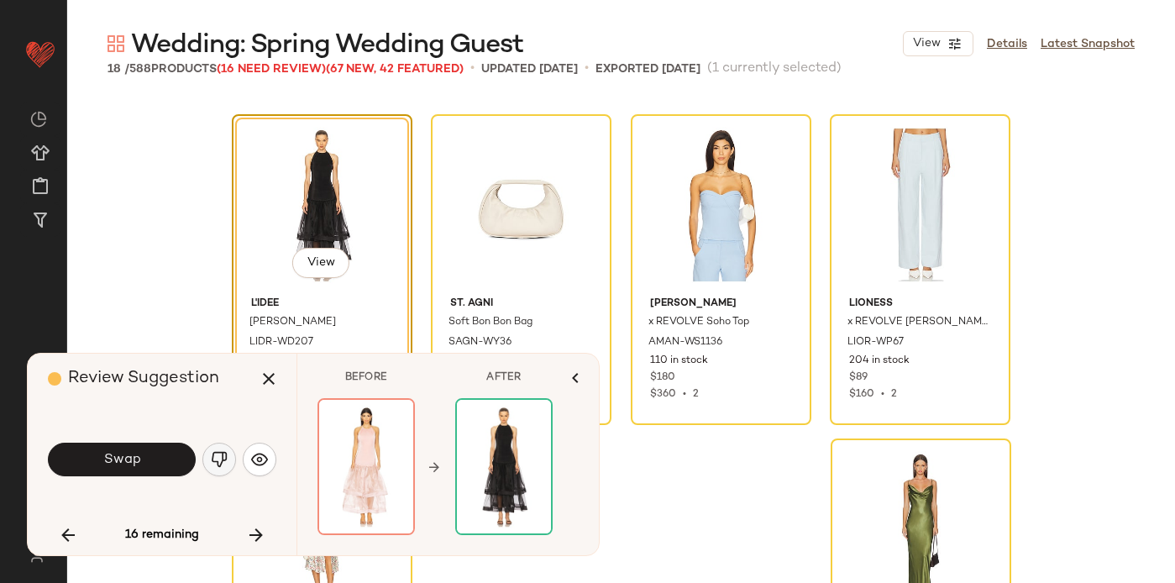
click at [218, 456] on img "button" at bounding box center [219, 459] width 17 height 17
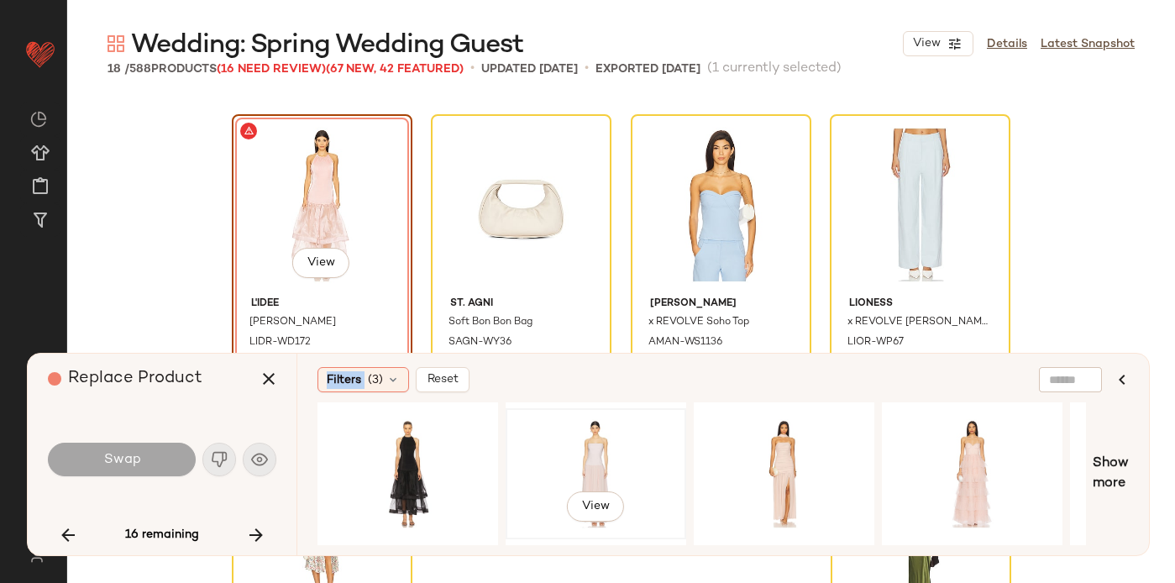
click at [615, 465] on div "View" at bounding box center [596, 473] width 169 height 119
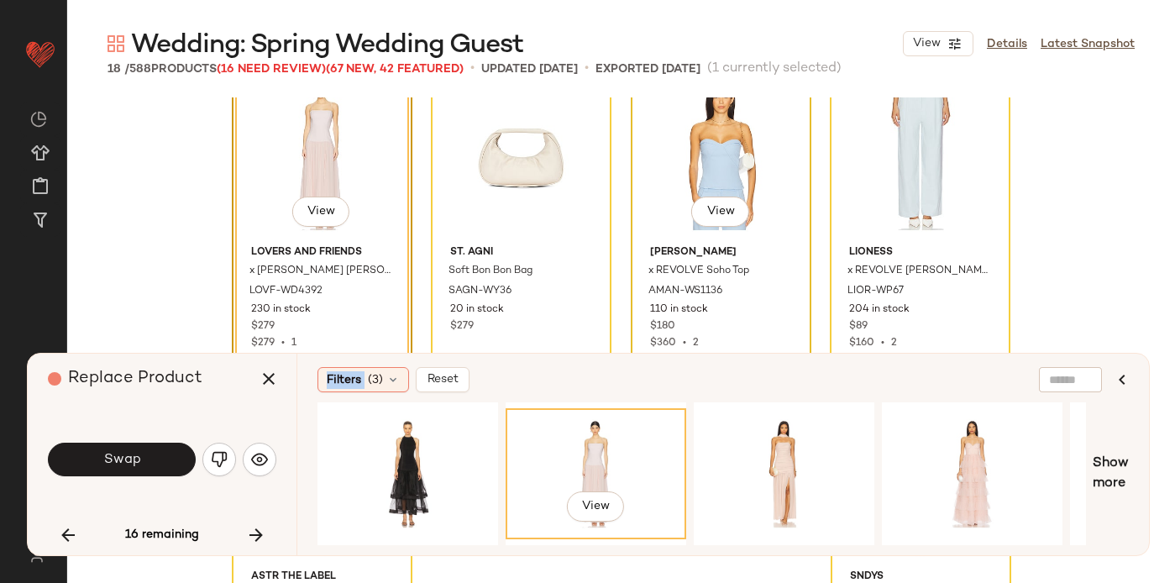
scroll to position [1026, 0]
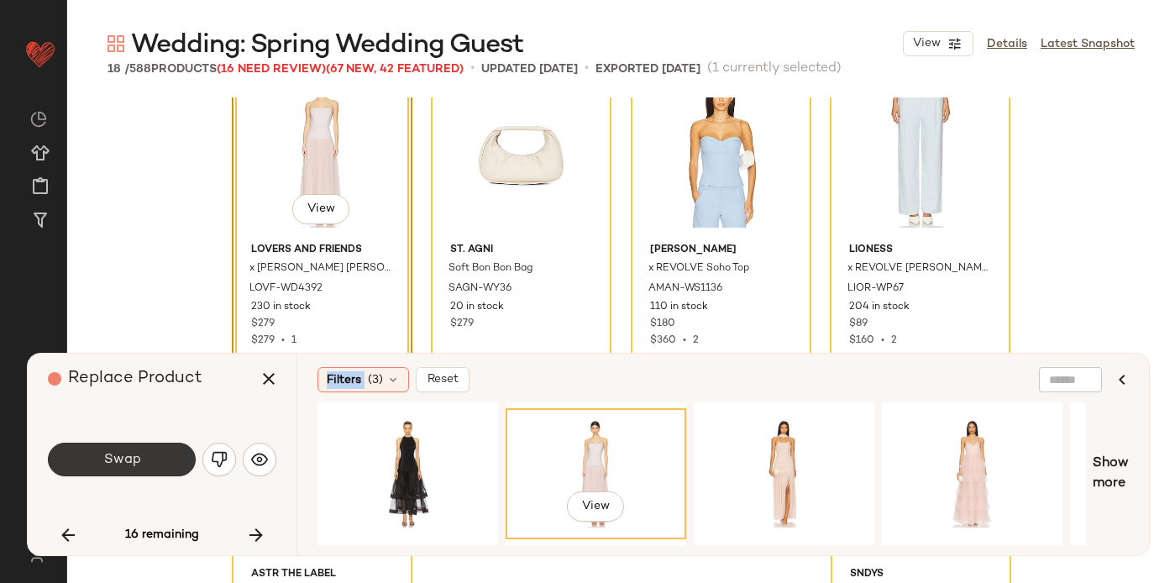
click at [161, 443] on button "Swap" at bounding box center [122, 460] width 148 height 34
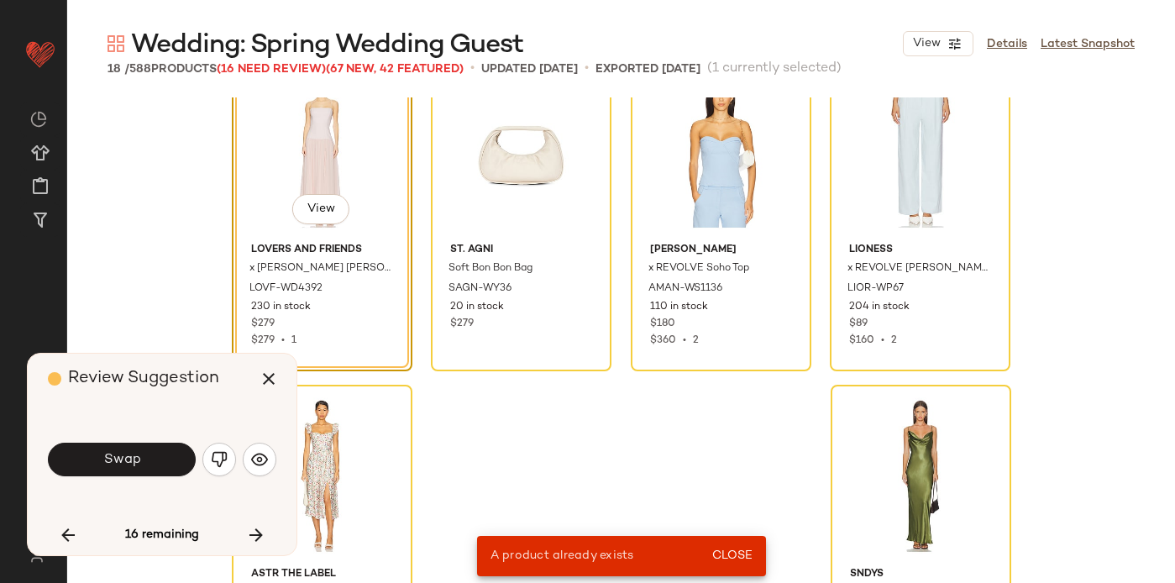
scroll to position [973, 0]
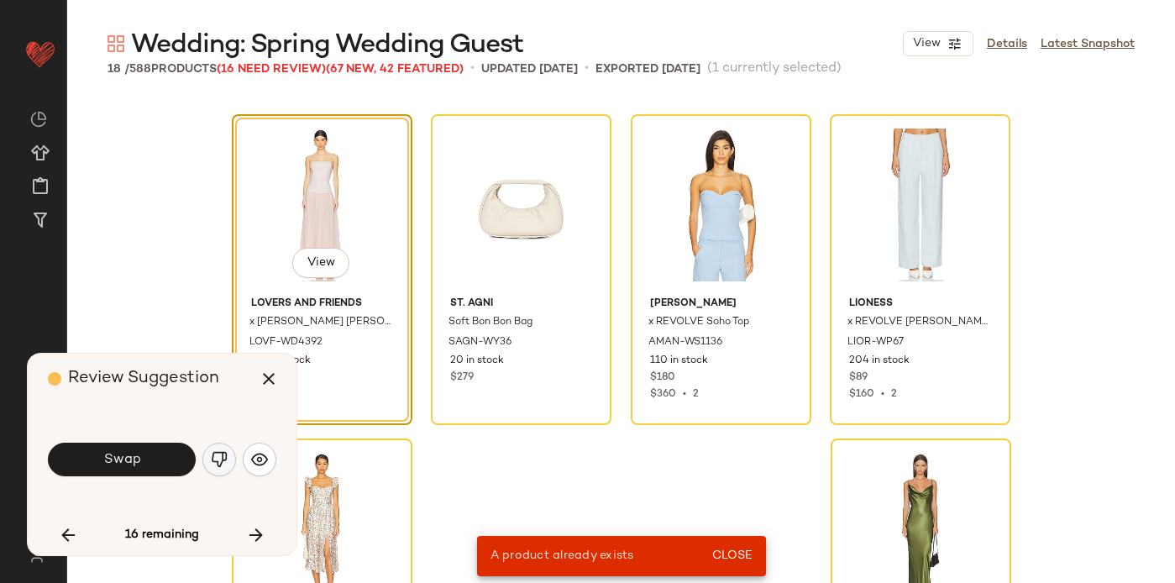
click at [223, 454] on img "button" at bounding box center [219, 459] width 17 height 17
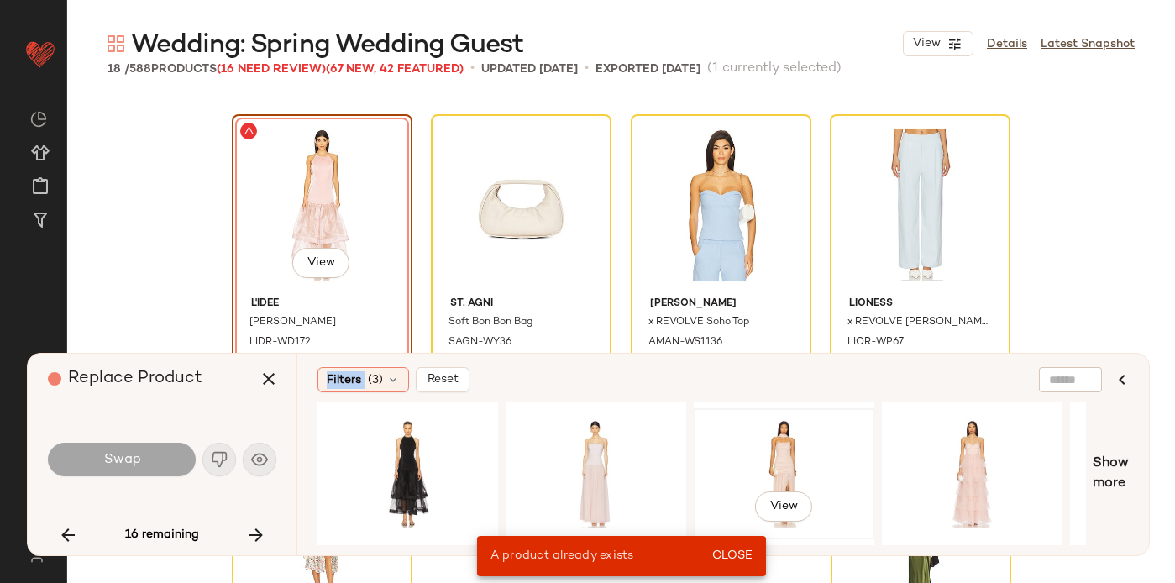
click at [803, 446] on div "View" at bounding box center [784, 473] width 169 height 119
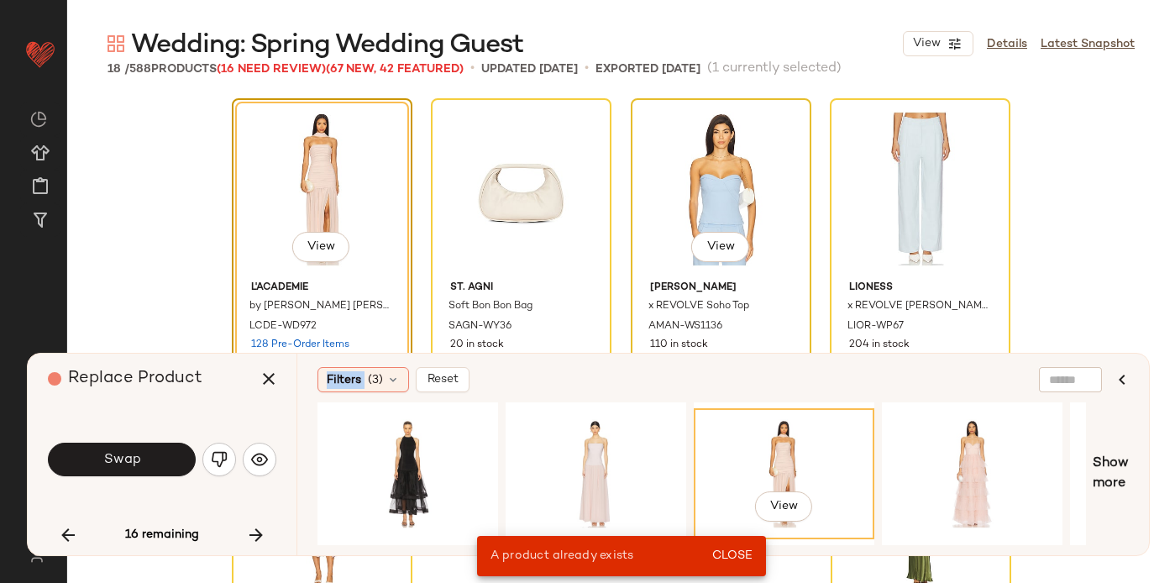
scroll to position [993, 0]
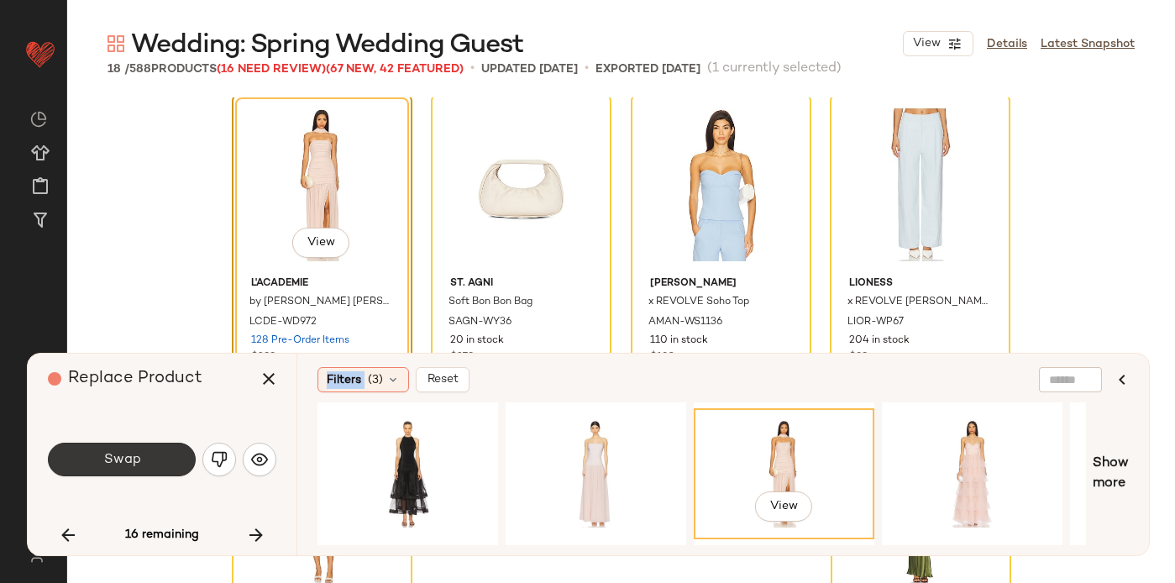
click at [152, 464] on button "Swap" at bounding box center [122, 460] width 148 height 34
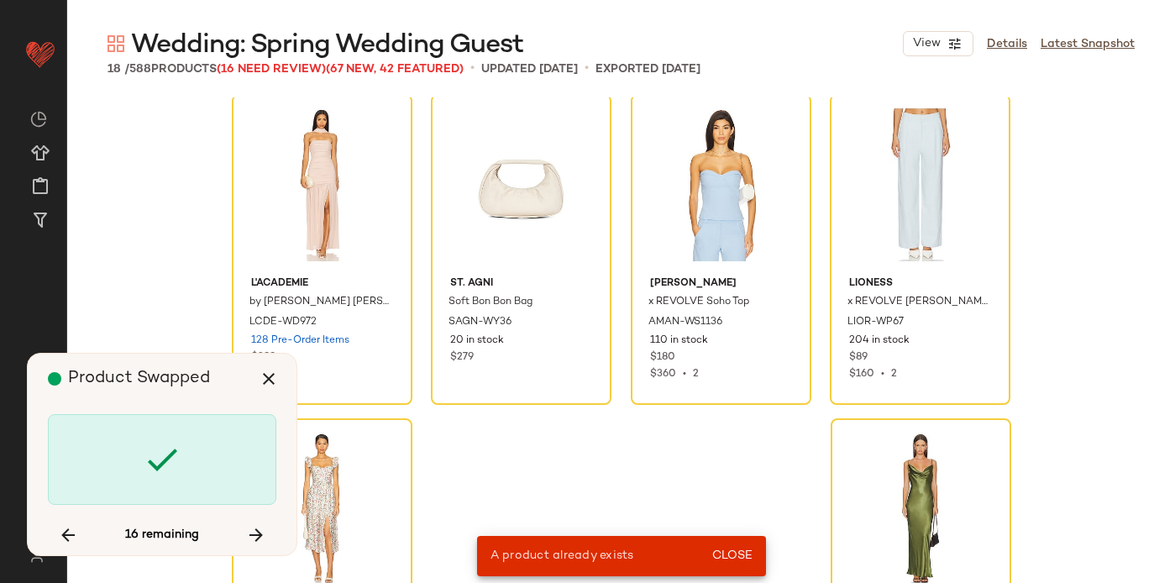
scroll to position [973, 0]
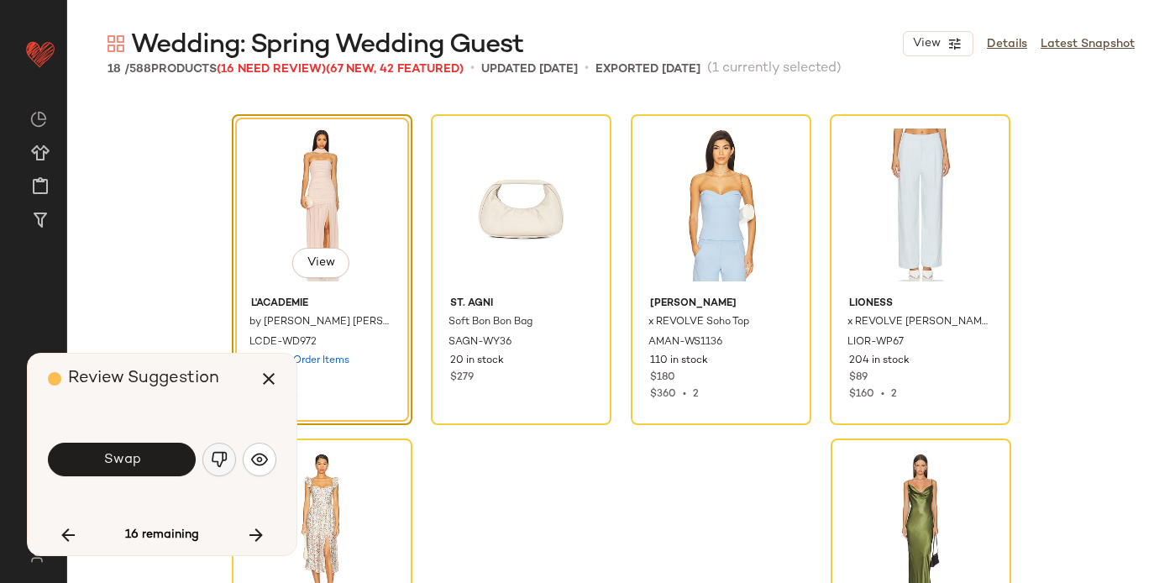
click at [227, 470] on button "button" at bounding box center [219, 460] width 34 height 34
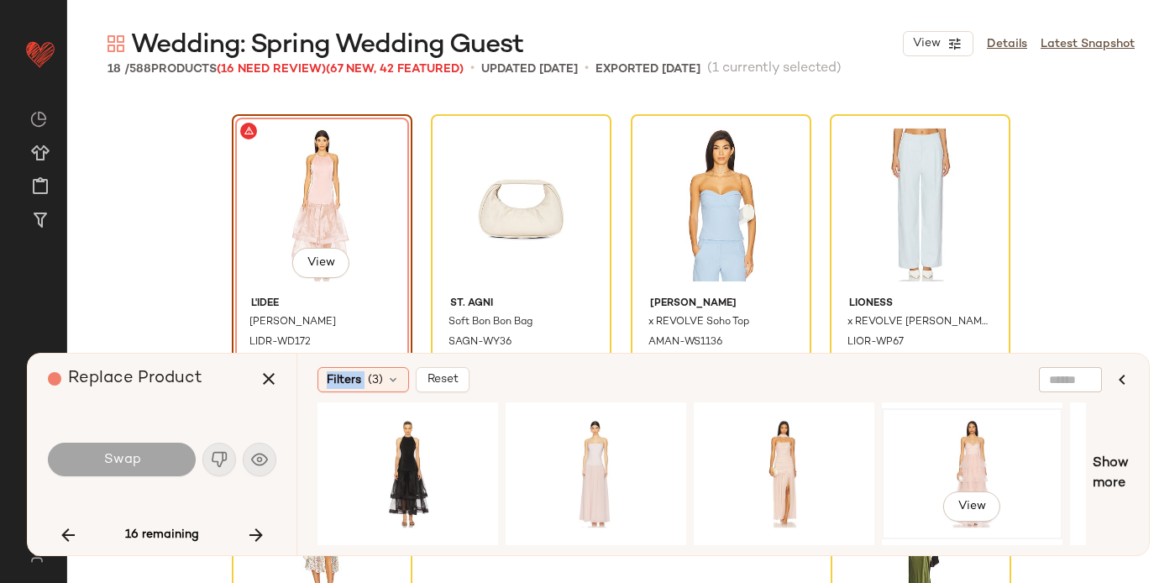
click at [992, 457] on div "View" at bounding box center [972, 473] width 169 height 119
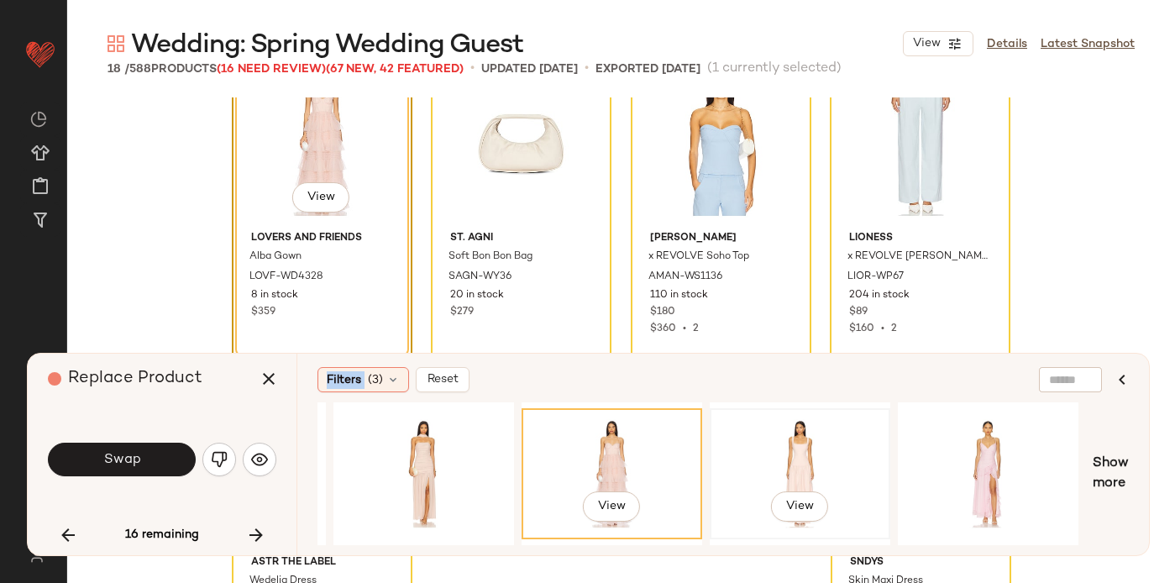
scroll to position [0, 376]
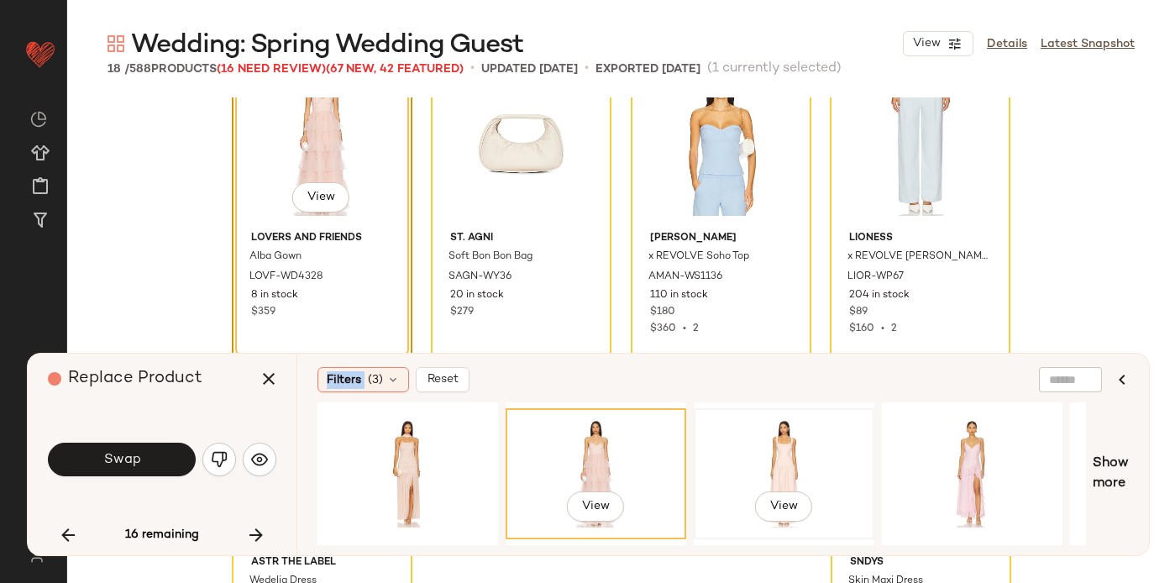
click at [771, 452] on div "View" at bounding box center [784, 473] width 169 height 119
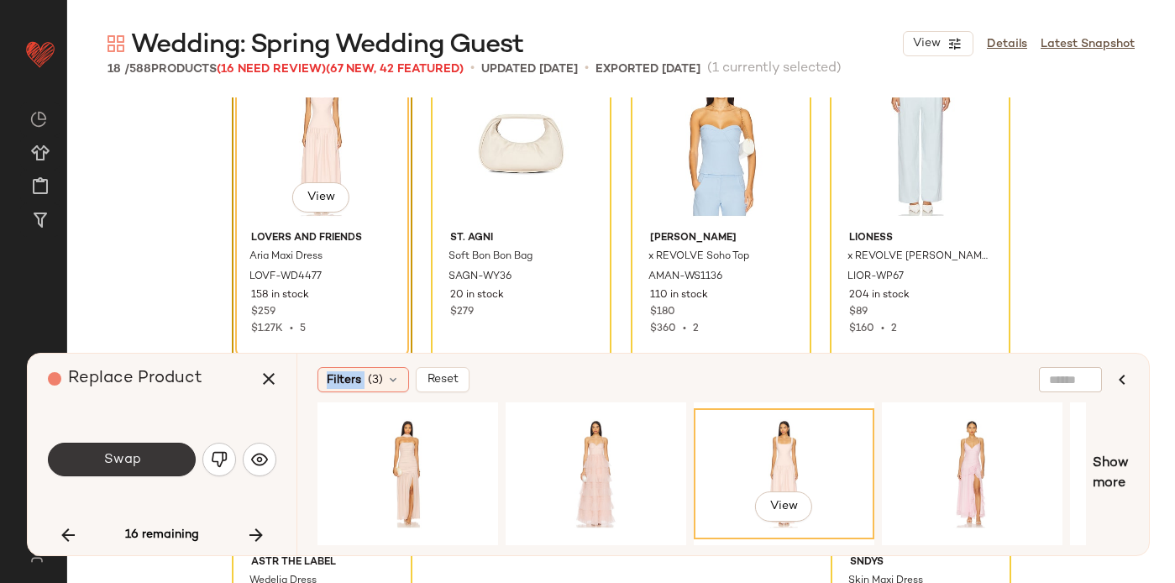
click at [150, 463] on button "Swap" at bounding box center [122, 460] width 148 height 34
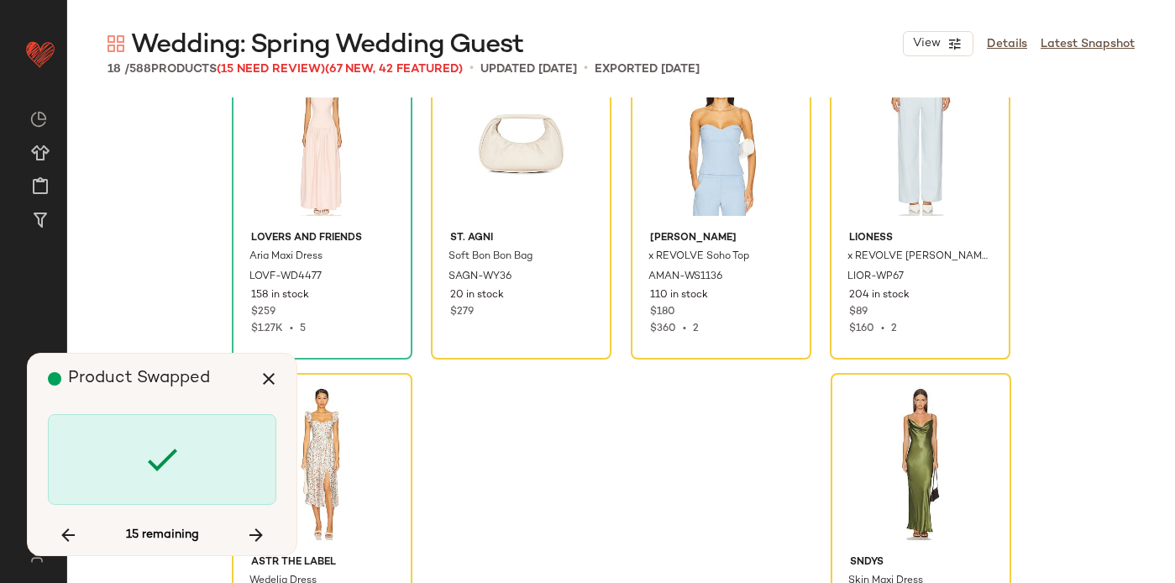
scroll to position [973, 0]
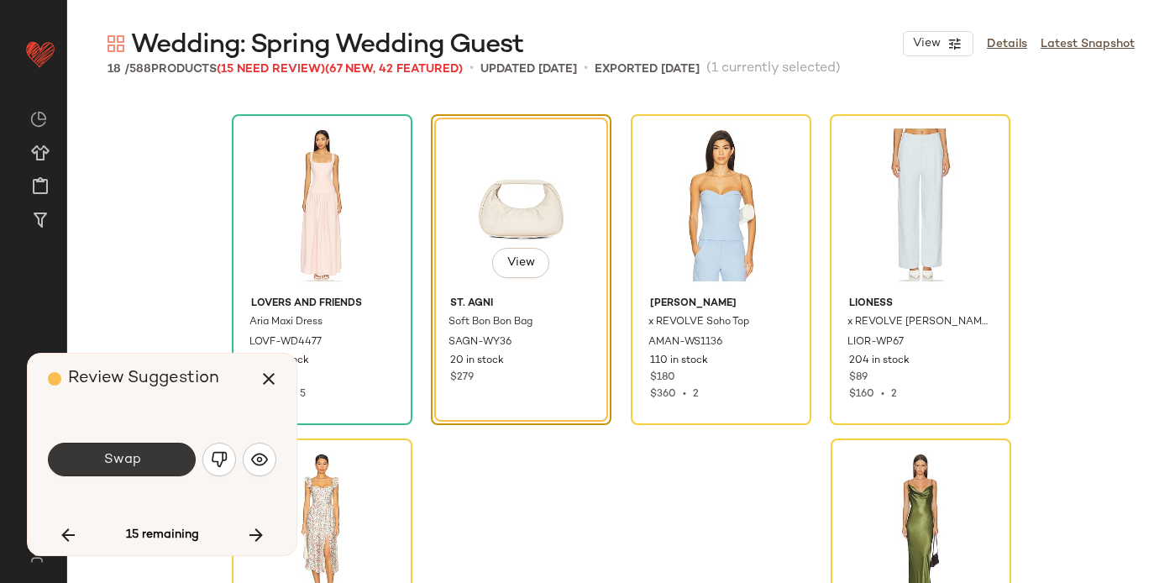
click at [125, 465] on span "Swap" at bounding box center [121, 460] width 38 height 16
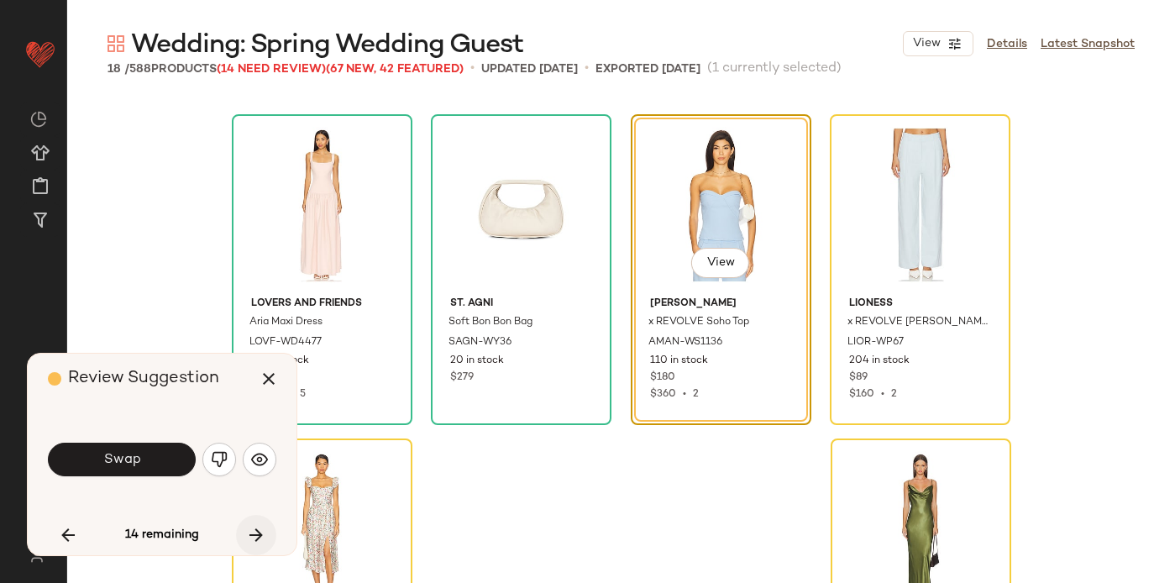
click at [249, 536] on icon "button" at bounding box center [256, 535] width 20 height 20
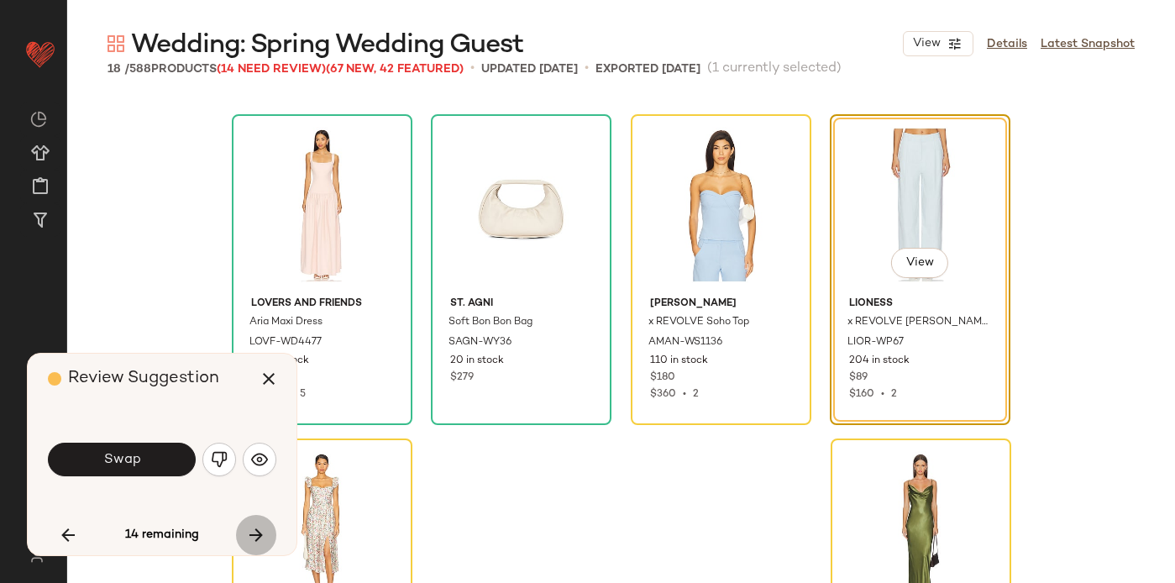
click at [249, 536] on icon "button" at bounding box center [256, 535] width 20 height 20
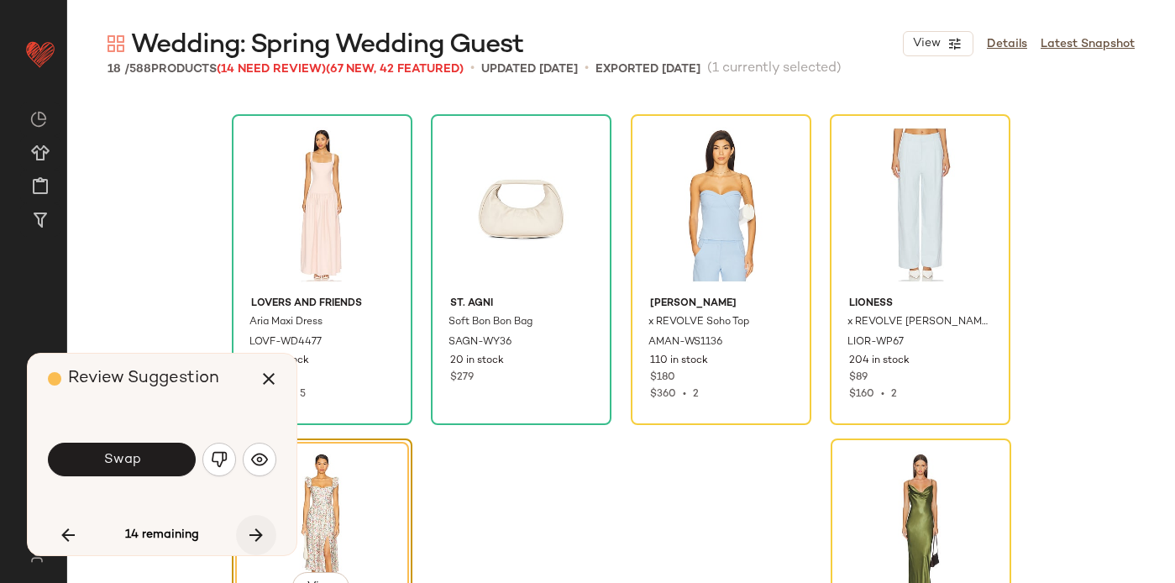
scroll to position [1068, 0]
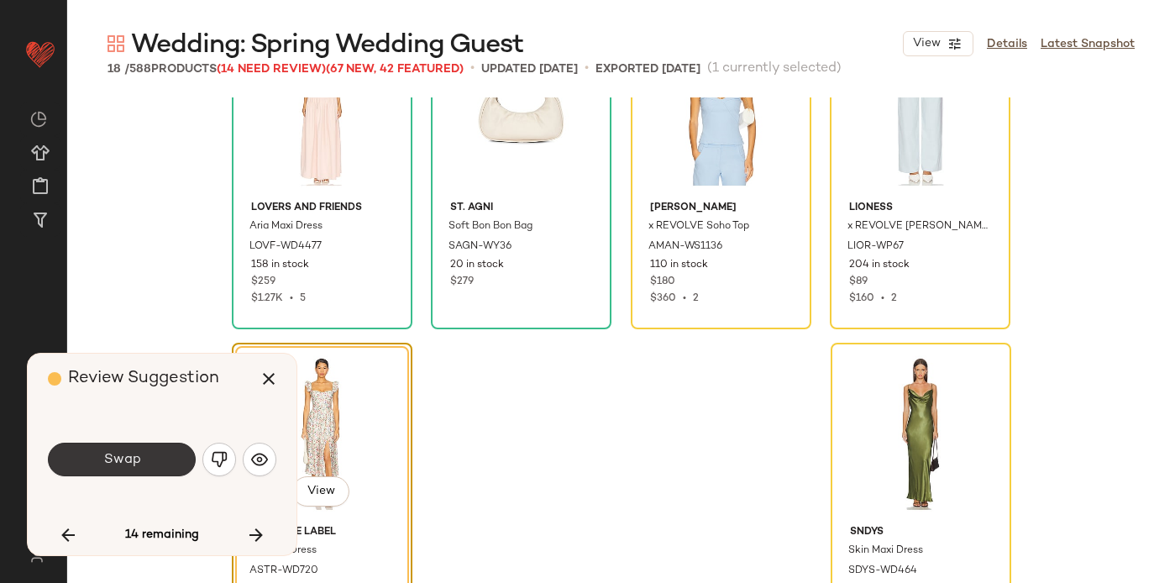
click at [123, 458] on span "Swap" at bounding box center [121, 460] width 38 height 16
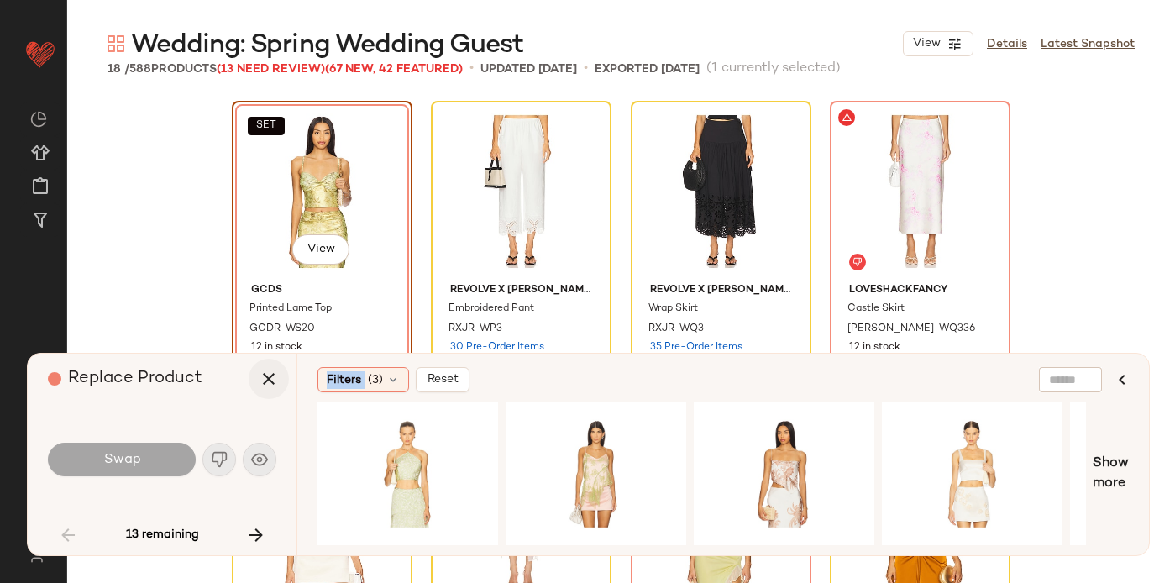
click at [271, 379] on icon "button" at bounding box center [269, 379] width 20 height 20
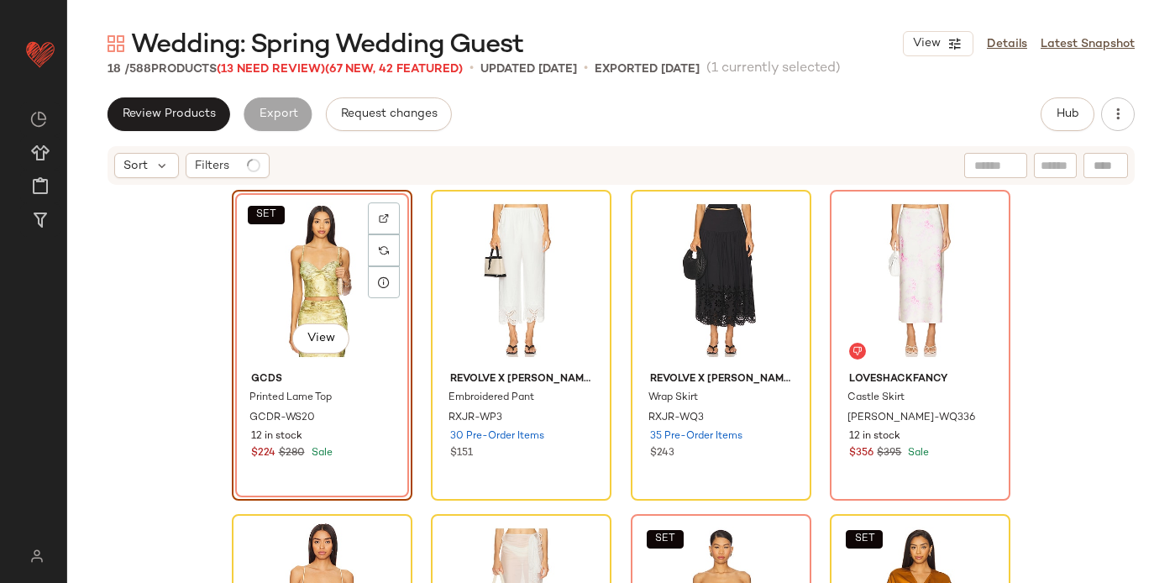
click at [265, 274] on div "SET View" at bounding box center [322, 281] width 169 height 170
click at [297, 282] on div "SET View" at bounding box center [322, 281] width 169 height 170
click at [242, 165] on div "Filters" at bounding box center [228, 165] width 84 height 25
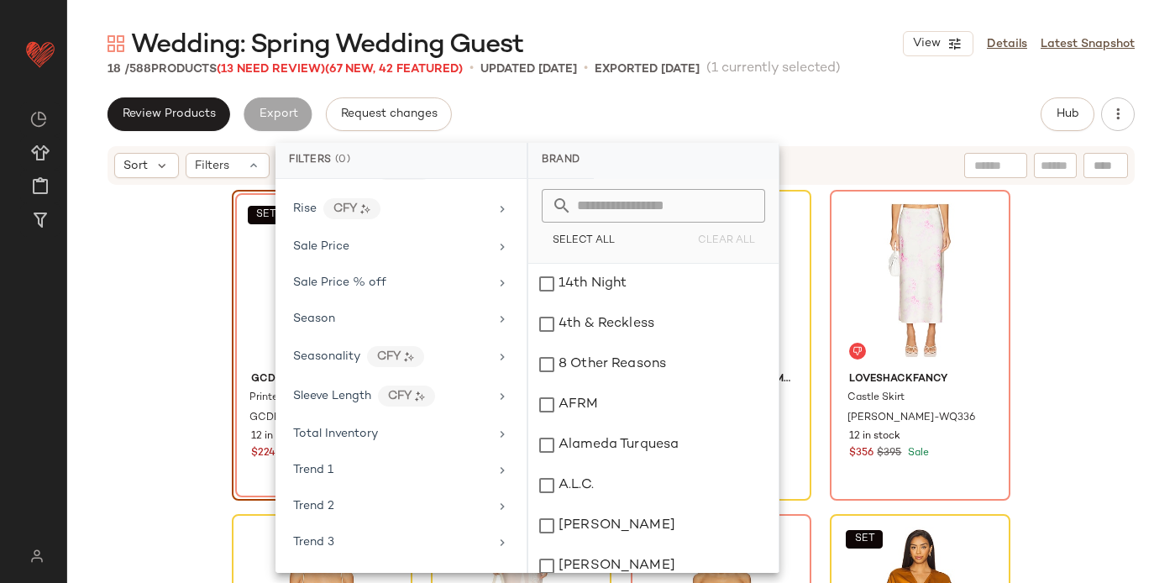
scroll to position [1517, 0]
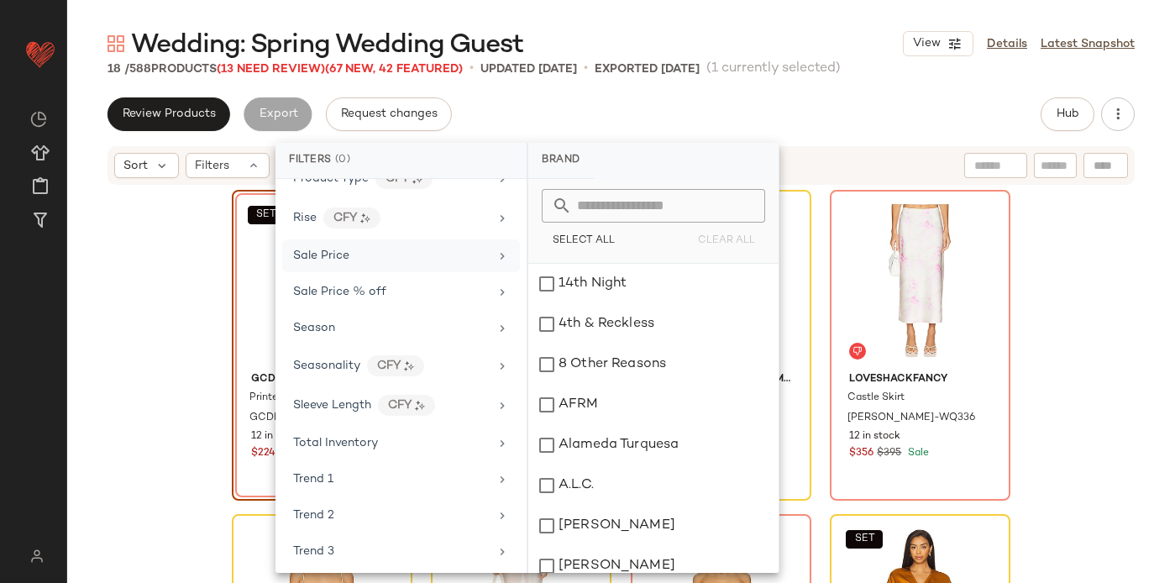
click at [486, 257] on div "Sale Price" at bounding box center [401, 255] width 238 height 33
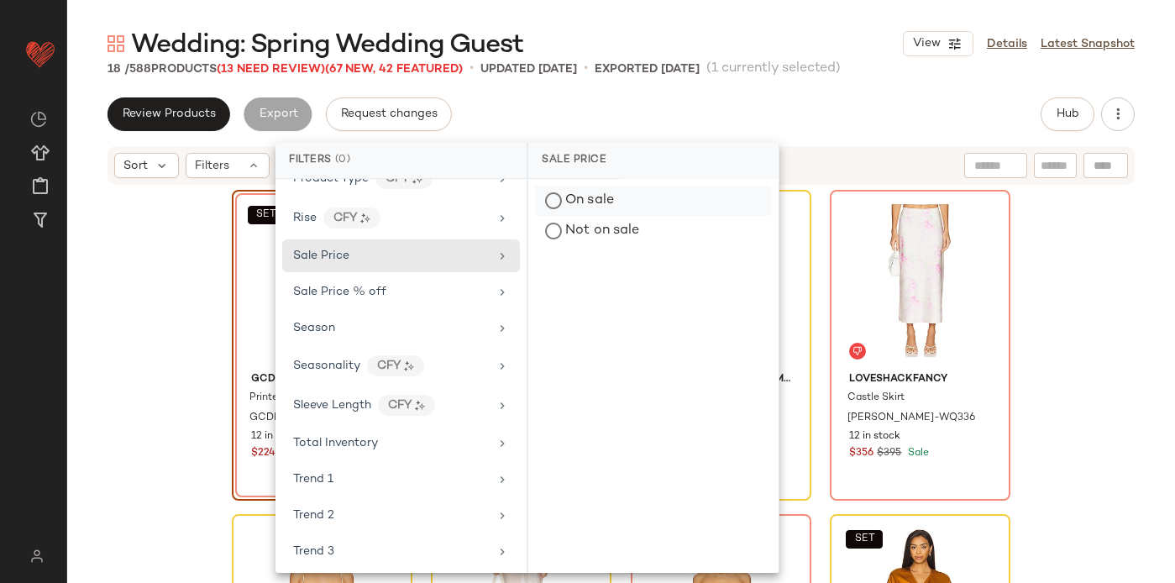
click at [595, 203] on div "On sale" at bounding box center [653, 201] width 237 height 30
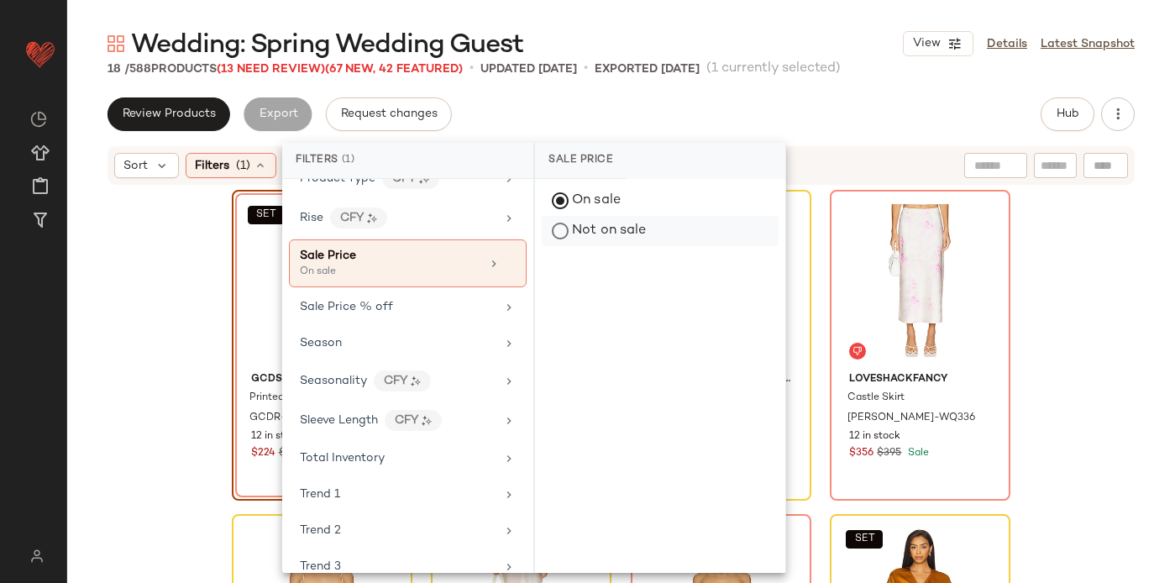
click at [585, 230] on div "Not on sale" at bounding box center [660, 231] width 237 height 30
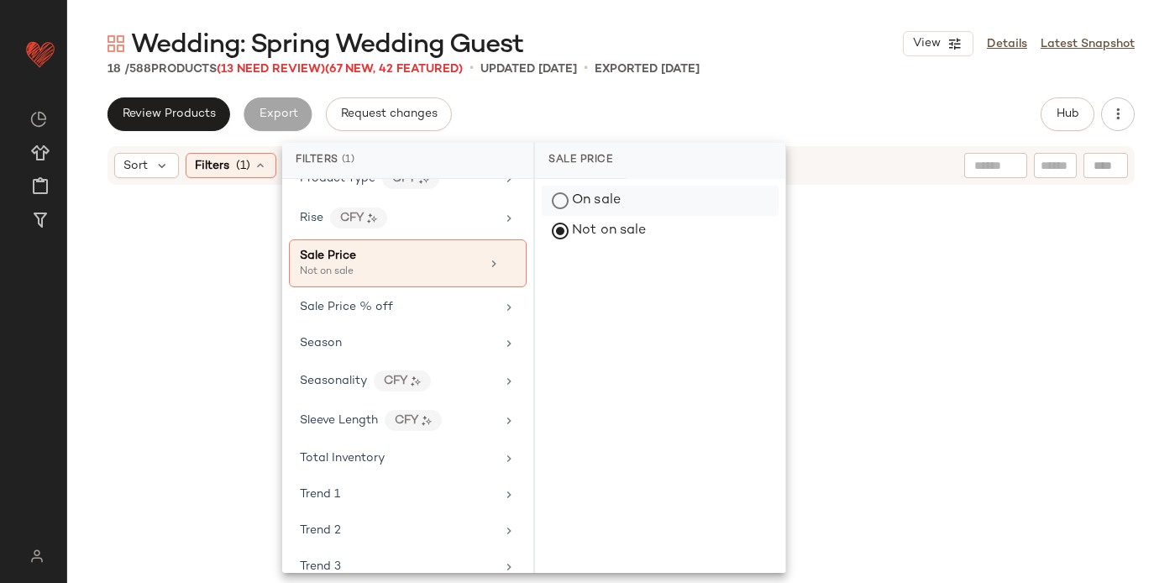
click at [582, 189] on div "On sale" at bounding box center [660, 201] width 237 height 30
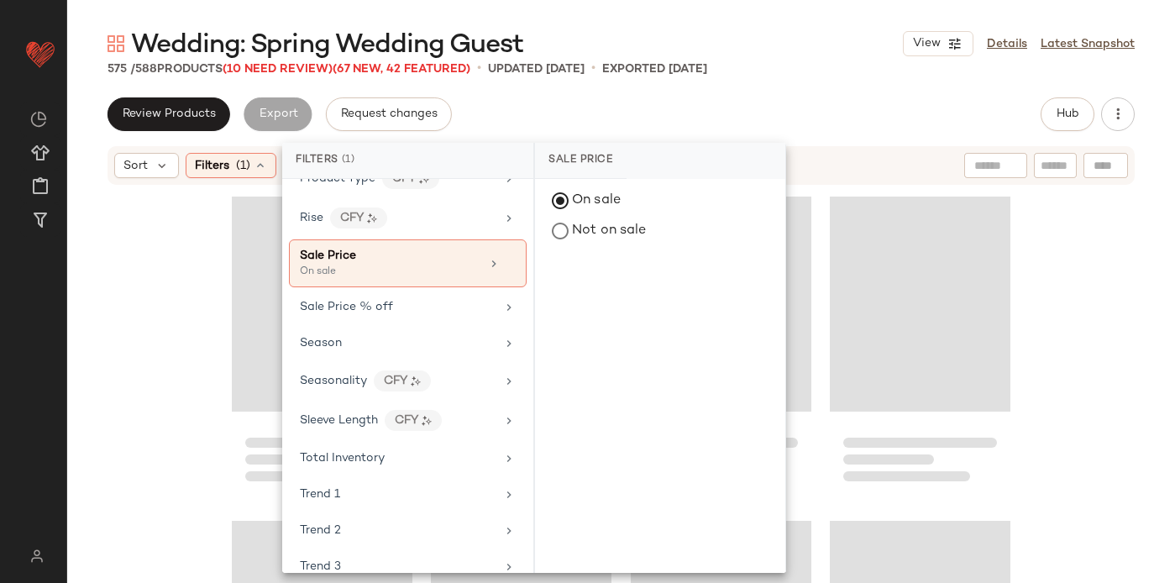
click at [563, 118] on div "Review Products Export Request changes Hub" at bounding box center [621, 114] width 1027 height 34
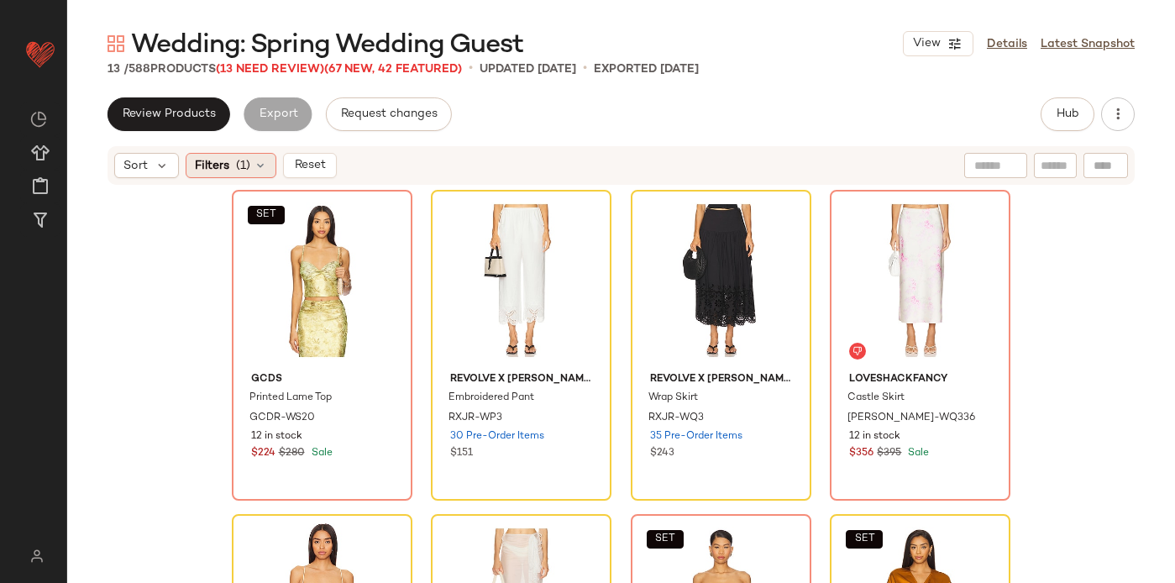
click at [261, 174] on div "Filters (1)" at bounding box center [231, 165] width 91 height 25
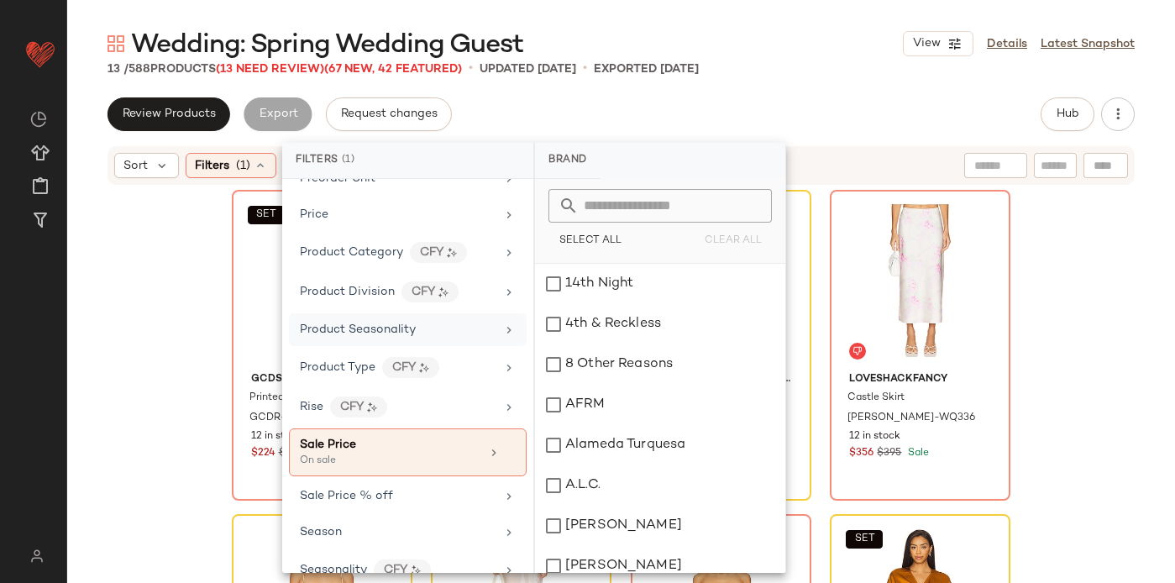
scroll to position [1353, 0]
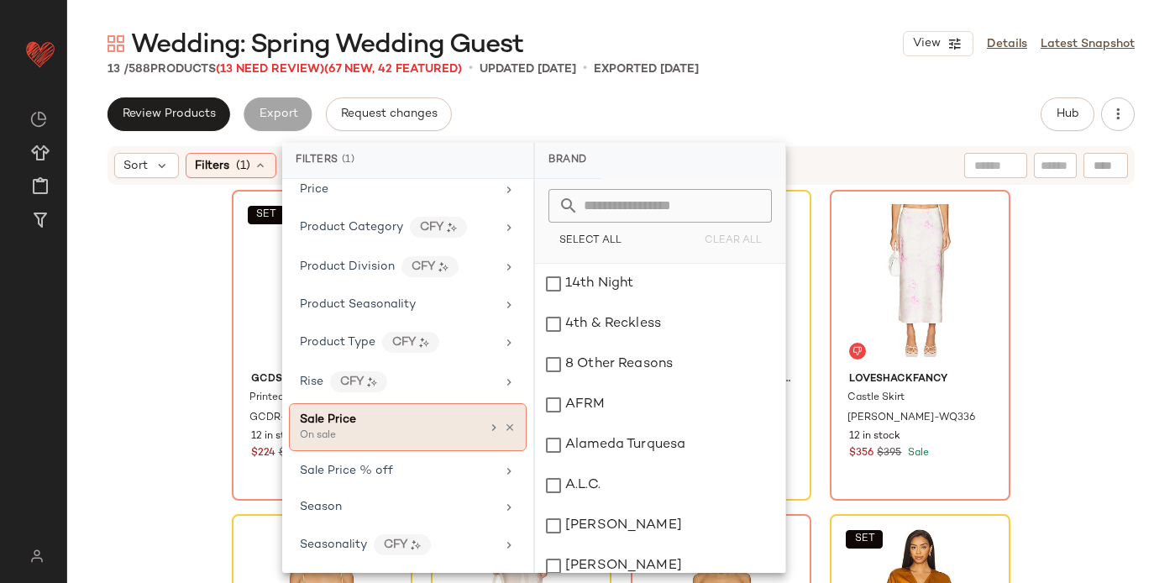
click at [383, 421] on div "Sale Price" at bounding box center [390, 420] width 181 height 18
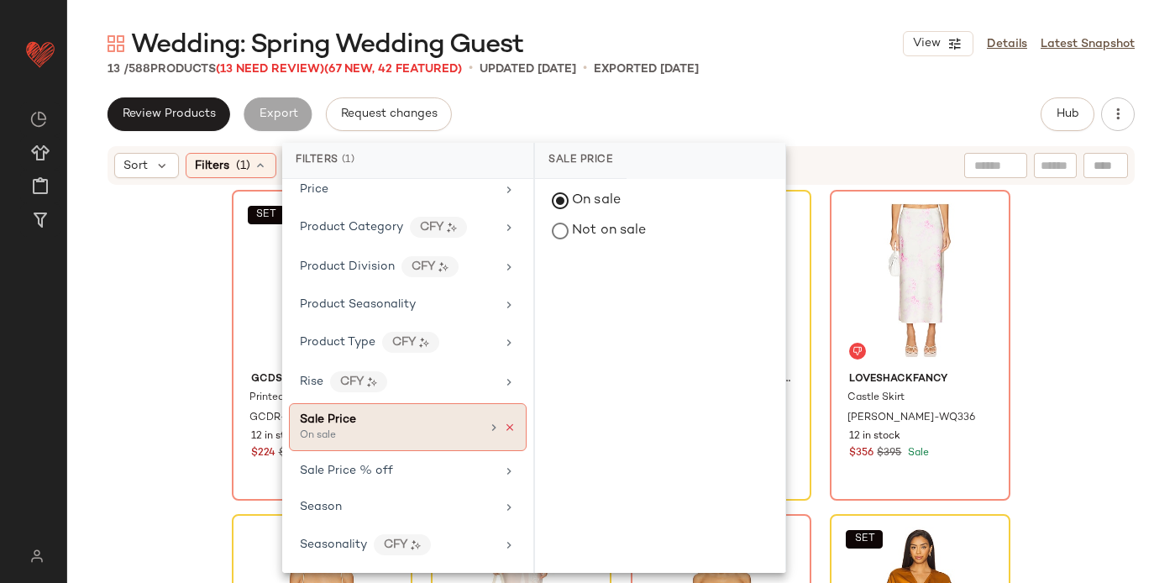
click at [505, 427] on icon at bounding box center [510, 428] width 12 height 12
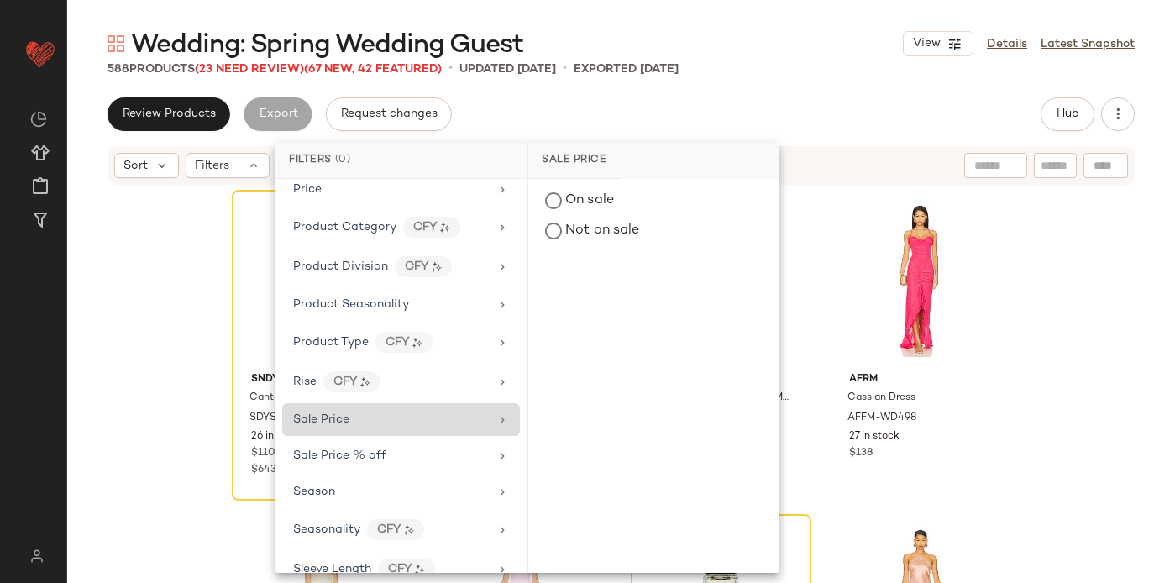
click at [550, 119] on div "Review Products Export Request changes Hub" at bounding box center [621, 114] width 1027 height 34
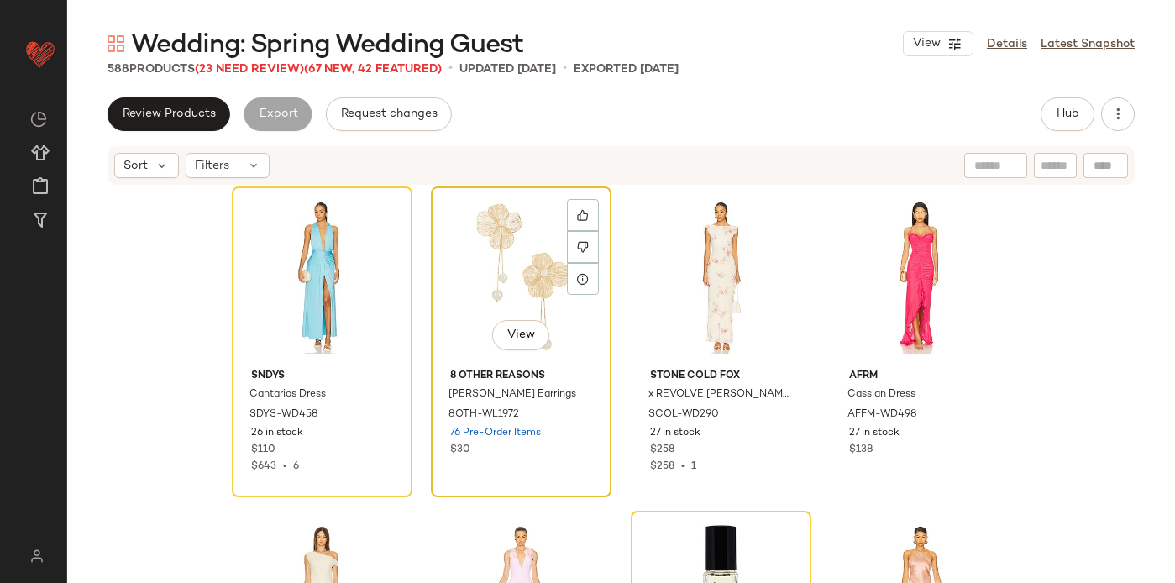
scroll to position [0, 0]
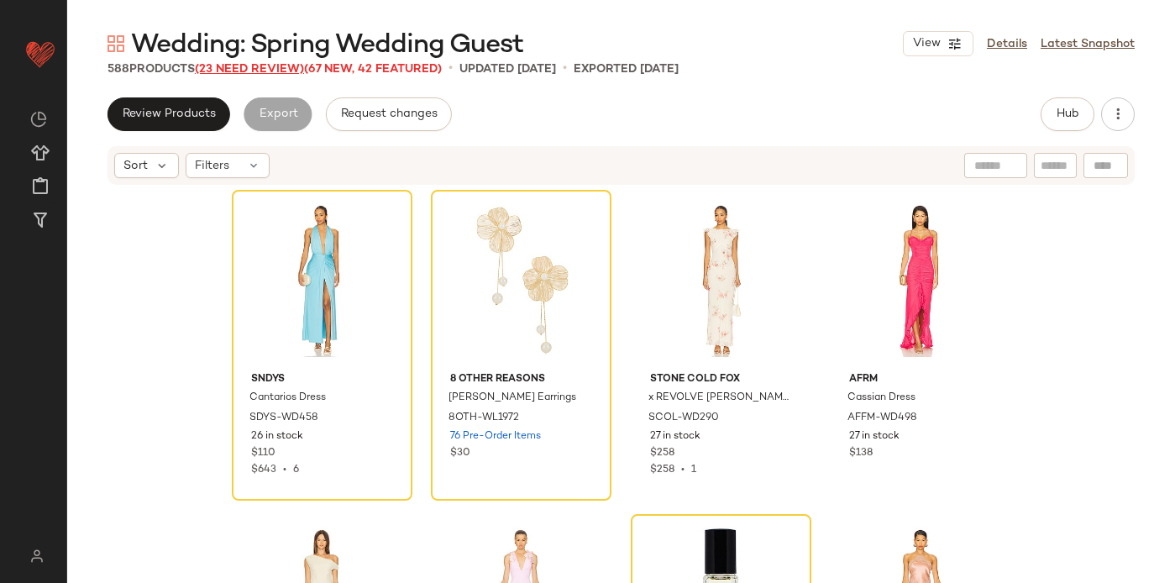
click at [259, 65] on span "(23 Need Review)" at bounding box center [249, 69] width 109 height 13
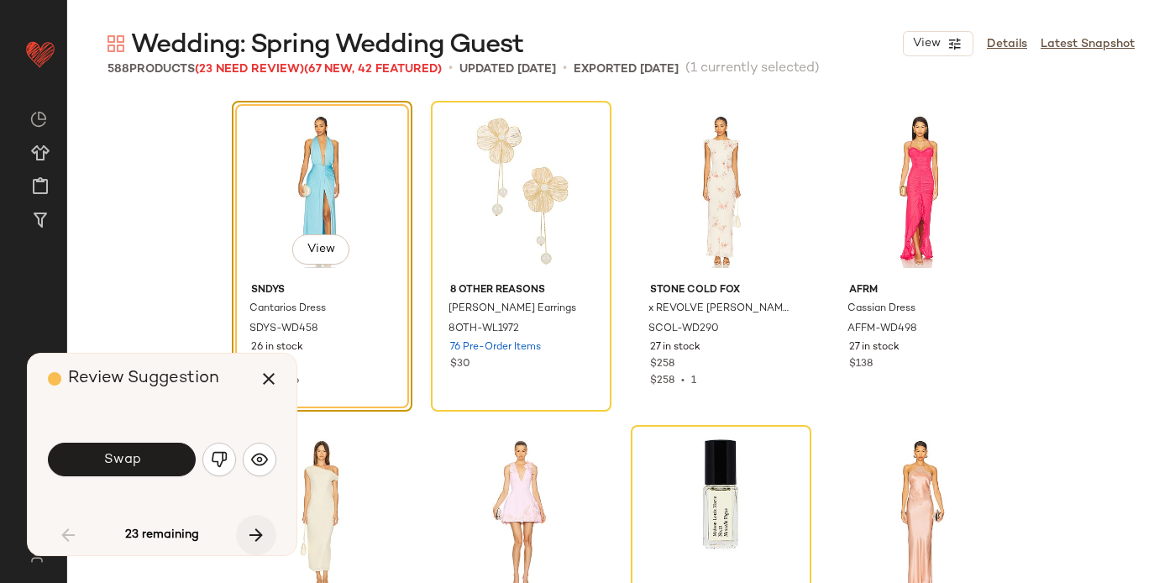
click at [263, 531] on icon "button" at bounding box center [256, 535] width 20 height 20
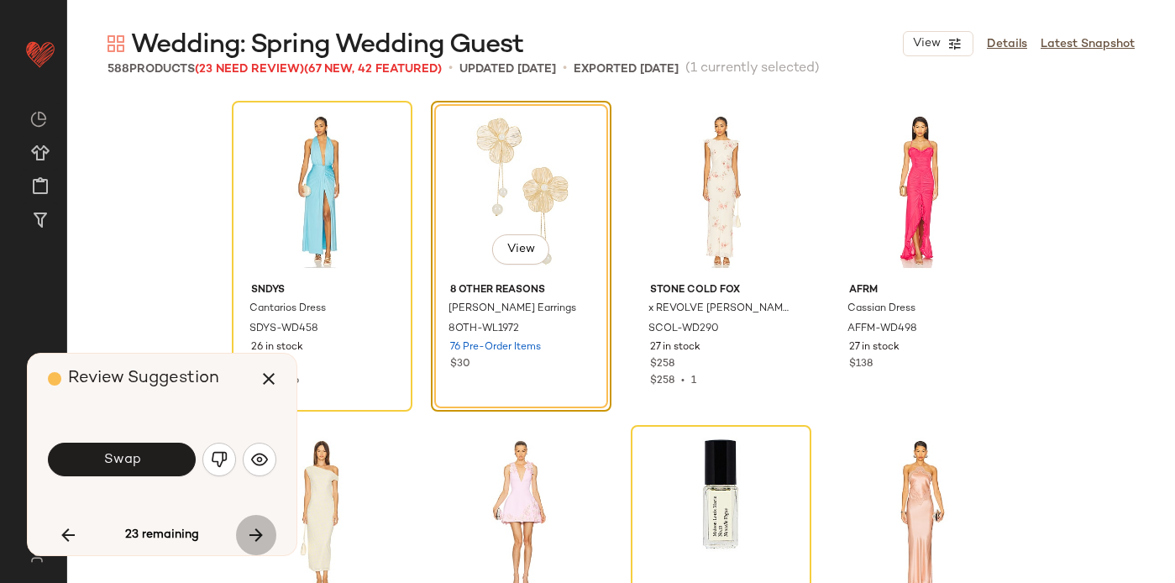
click at [263, 531] on icon "button" at bounding box center [256, 535] width 20 height 20
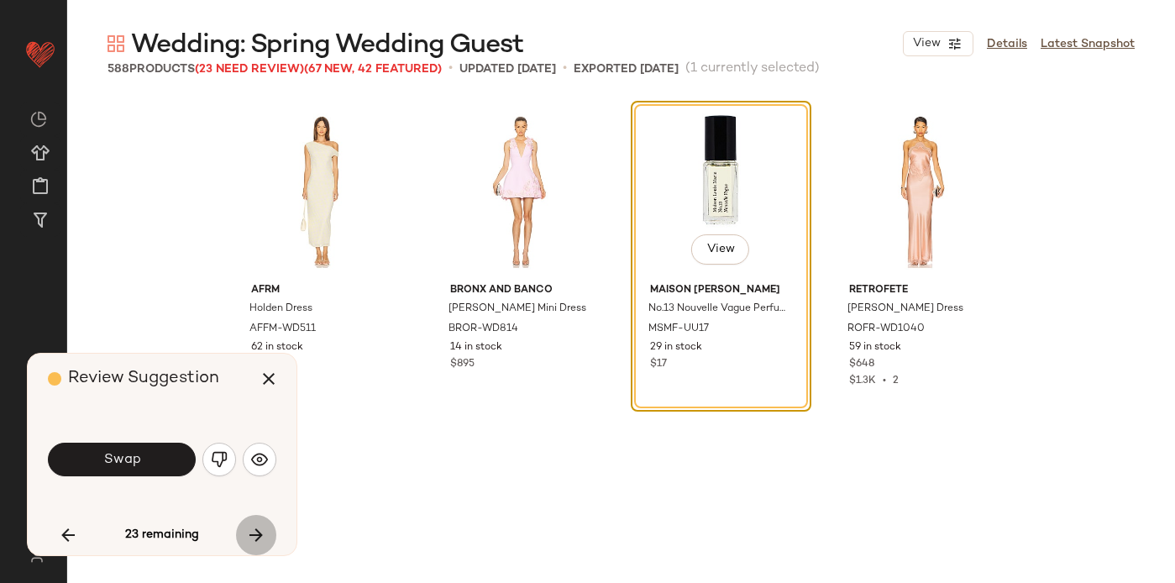
click at [263, 531] on icon "button" at bounding box center [256, 535] width 20 height 20
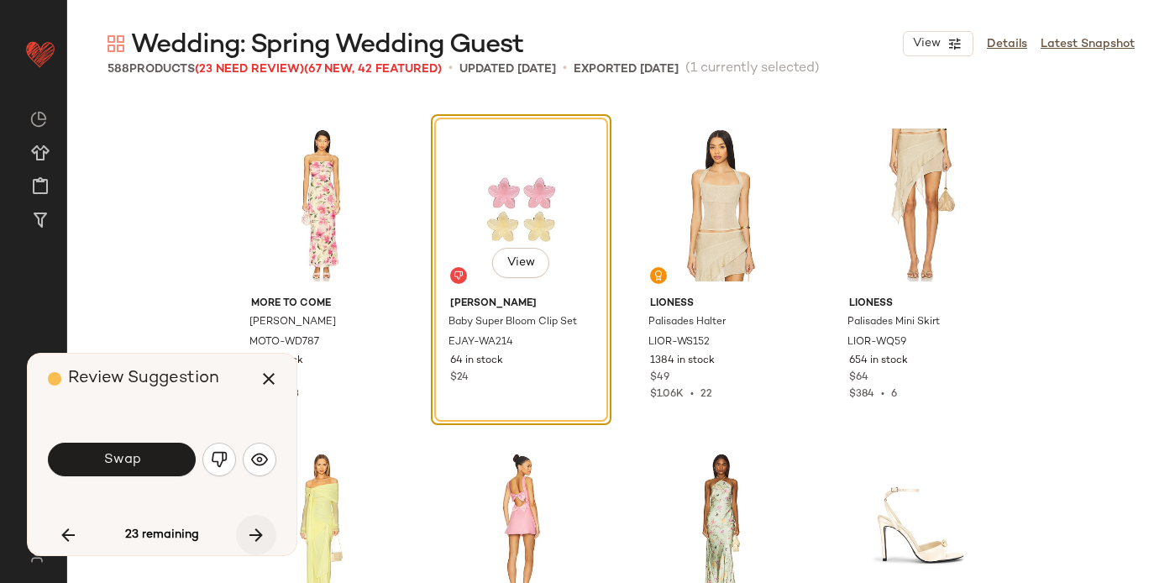
click at [263, 531] on icon "button" at bounding box center [256, 535] width 20 height 20
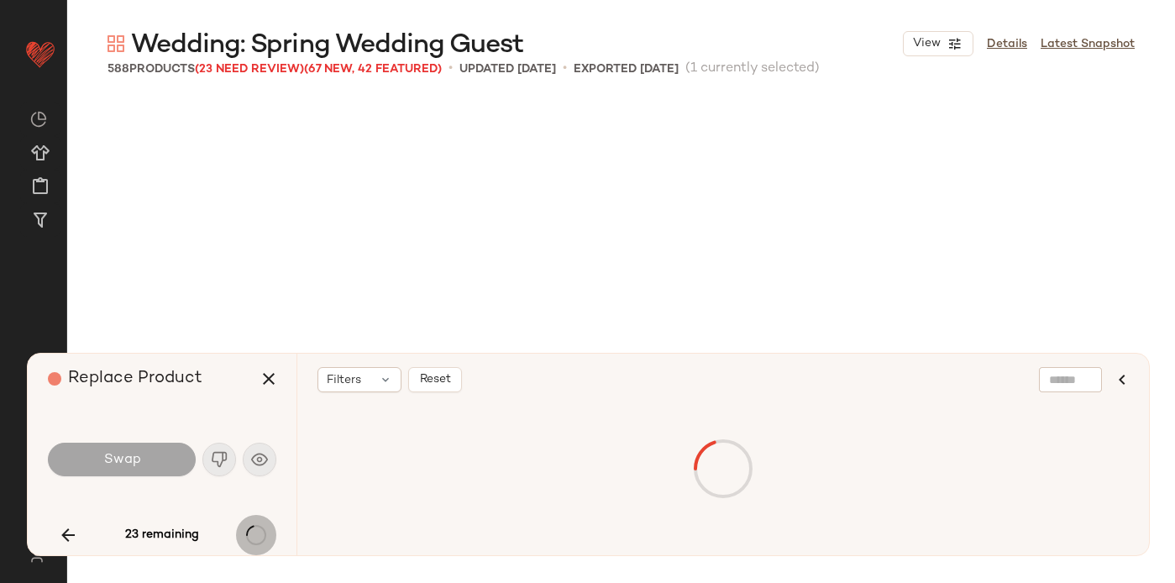
scroll to position [4215, 0]
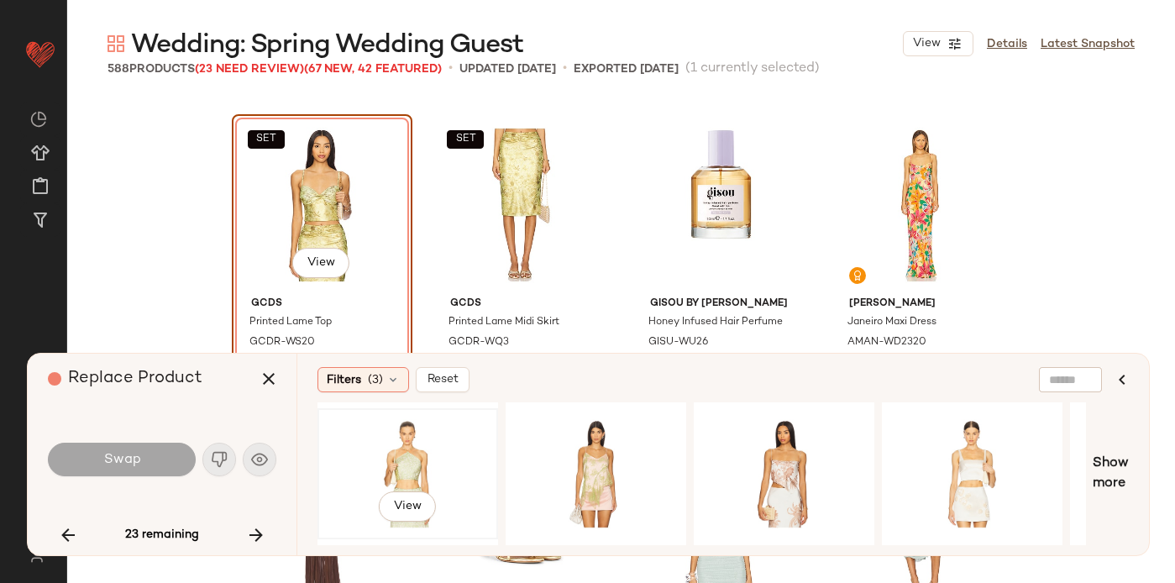
click at [437, 448] on div "View" at bounding box center [407, 473] width 169 height 119
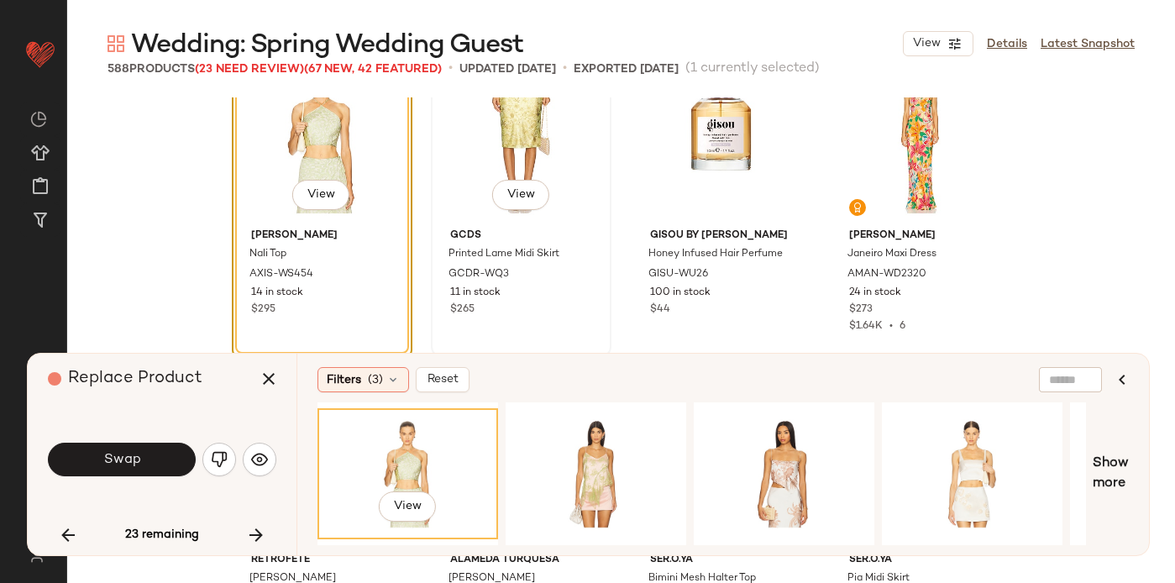
scroll to position [4287, 0]
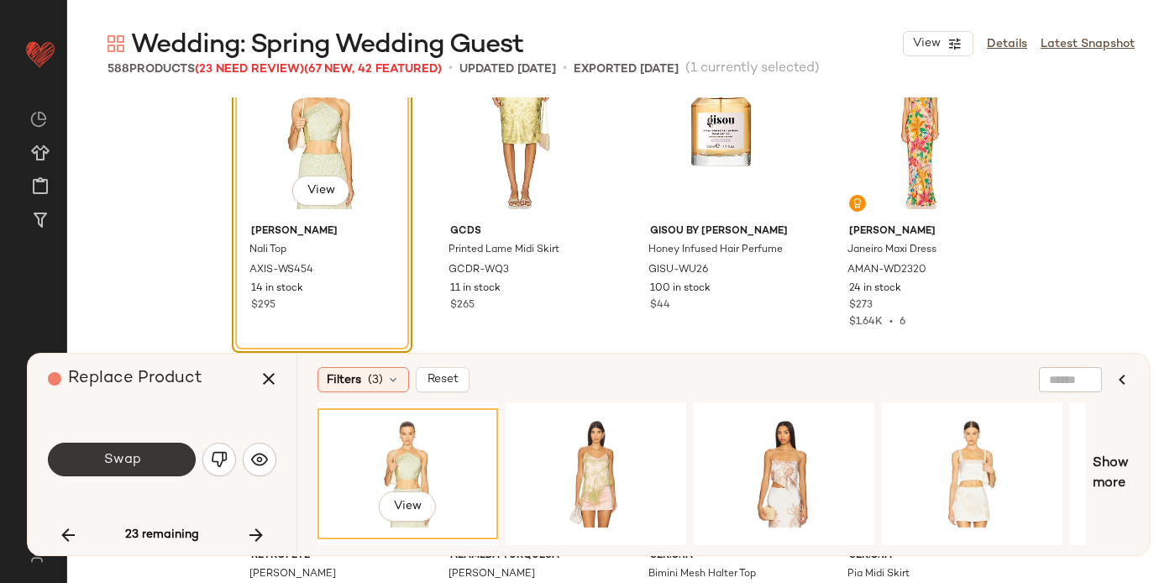
click at [165, 459] on button "Swap" at bounding box center [122, 460] width 148 height 34
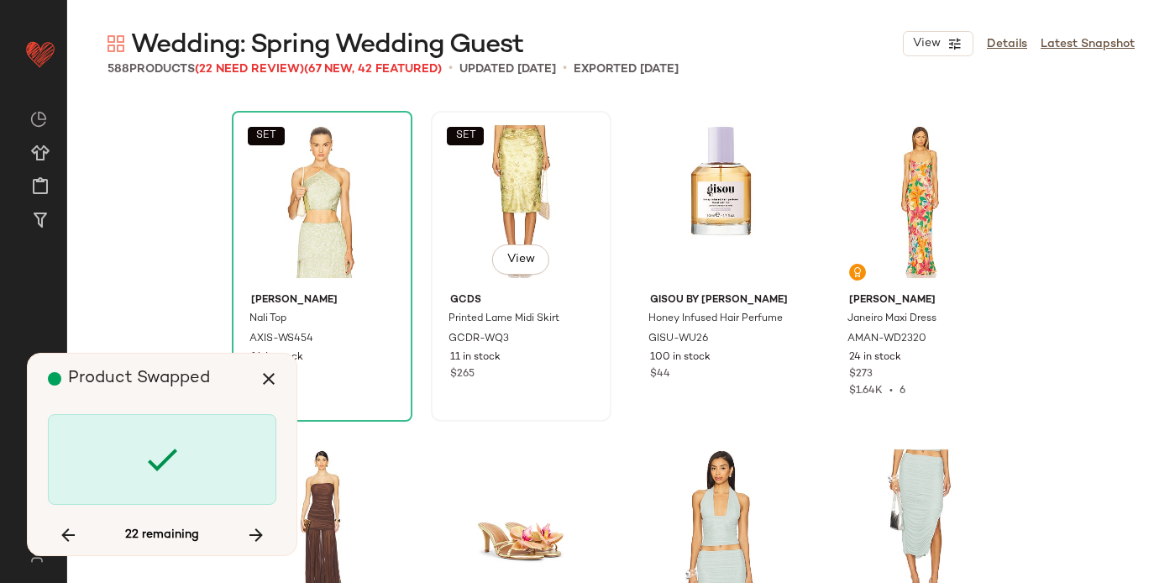
scroll to position [4229, 0]
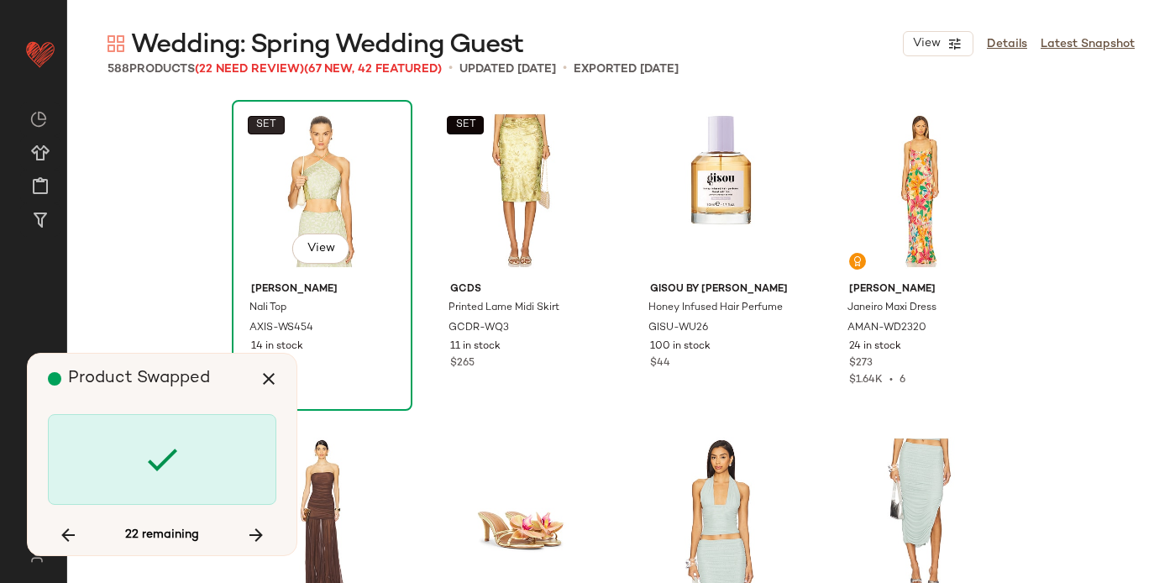
scroll to position [8105, 0]
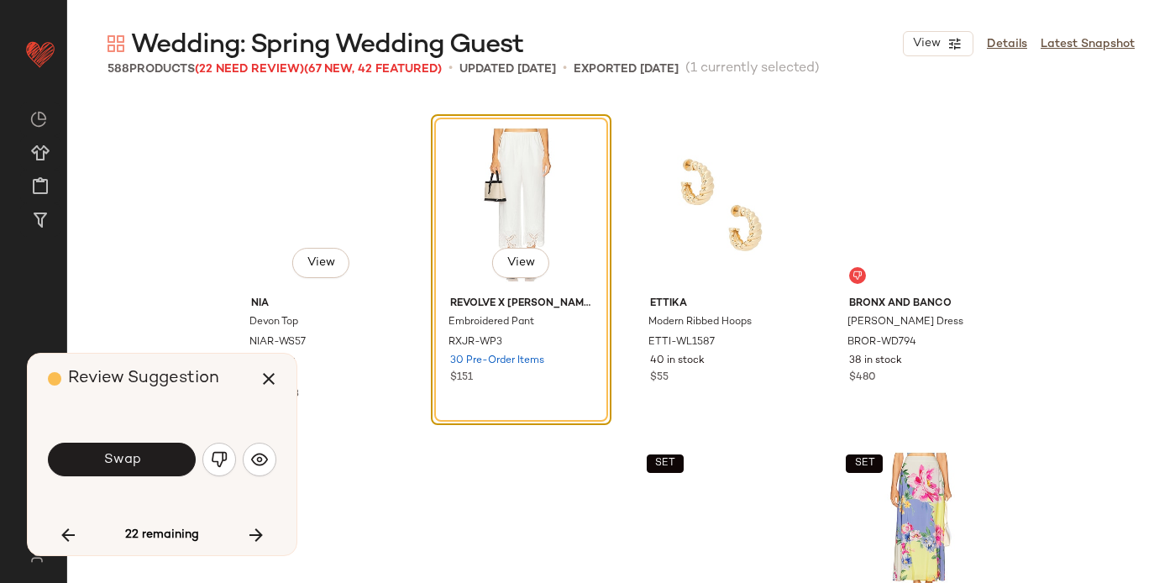
click at [257, 122] on div "View" at bounding box center [322, 205] width 169 height 170
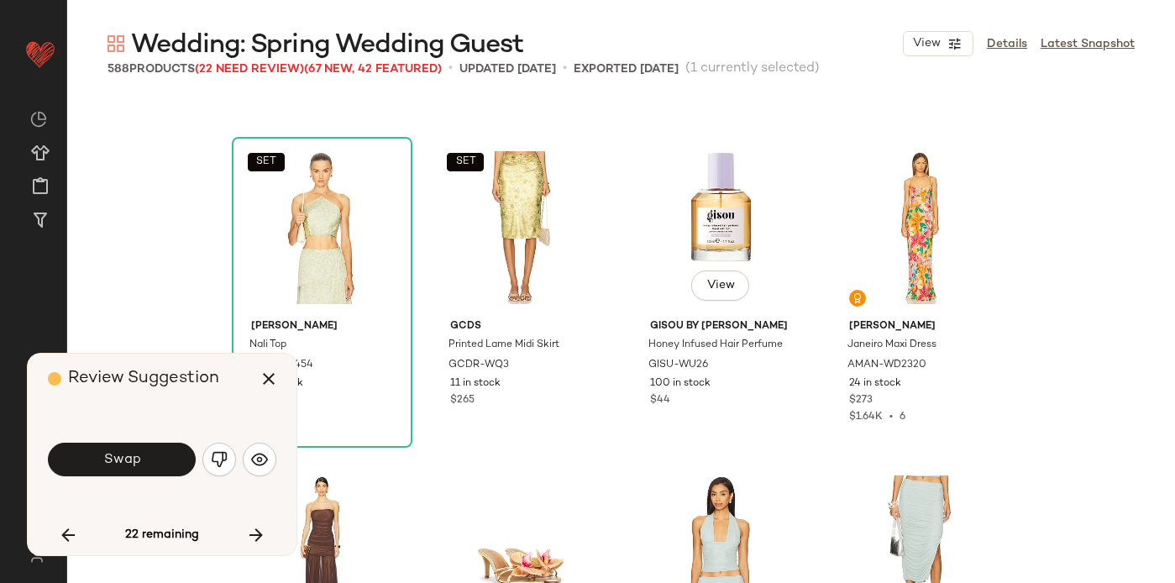
scroll to position [4193, 0]
click at [263, 155] on button "SET" at bounding box center [266, 161] width 37 height 18
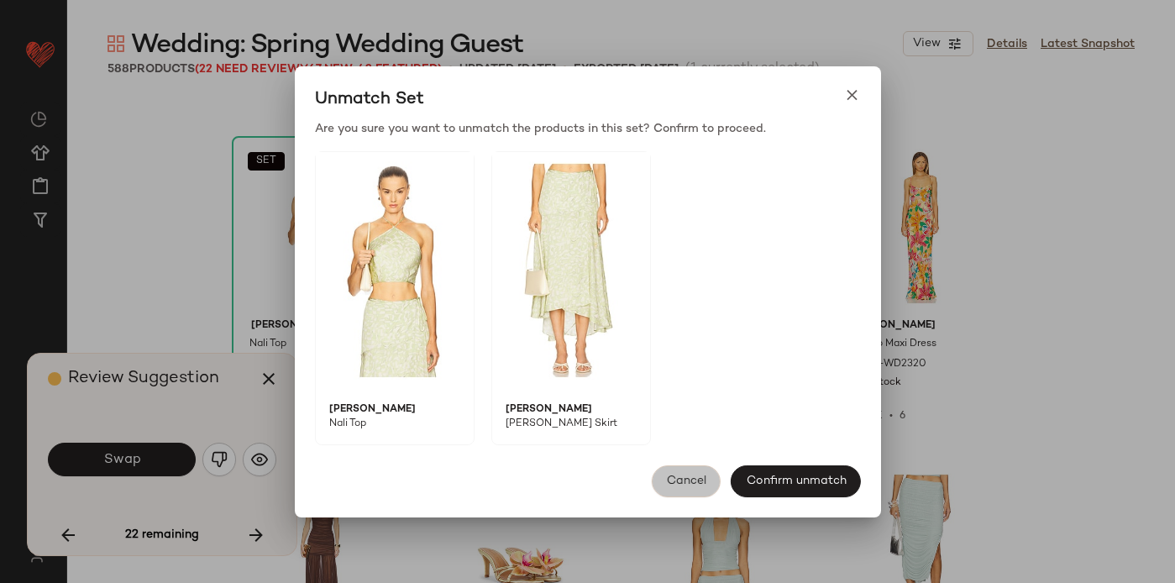
click at [693, 490] on button "Cancel" at bounding box center [686, 481] width 69 height 32
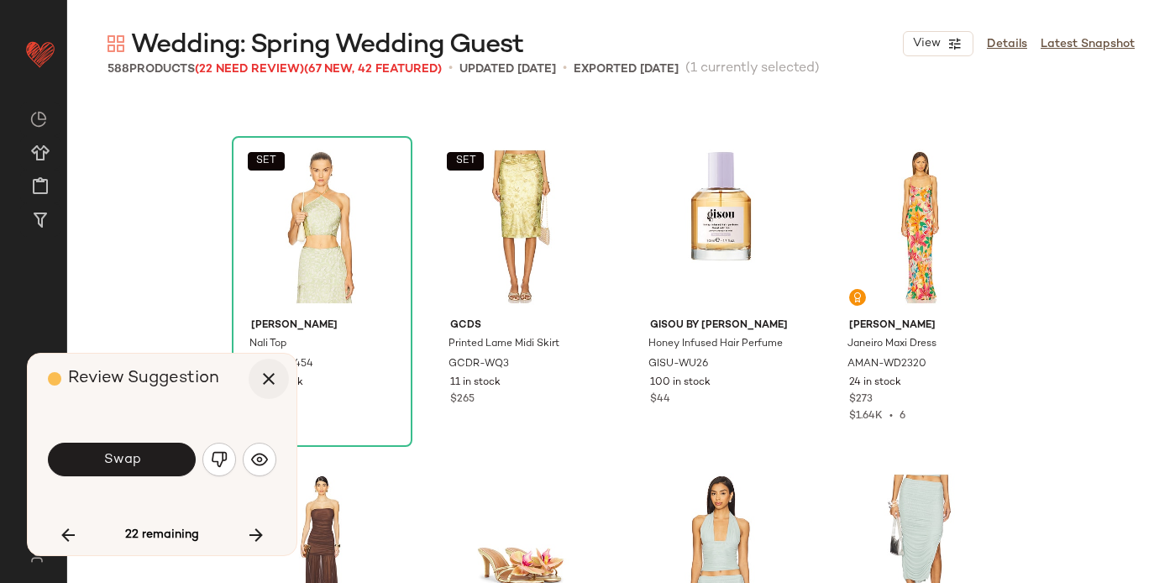
click at [269, 371] on icon "button" at bounding box center [269, 379] width 20 height 20
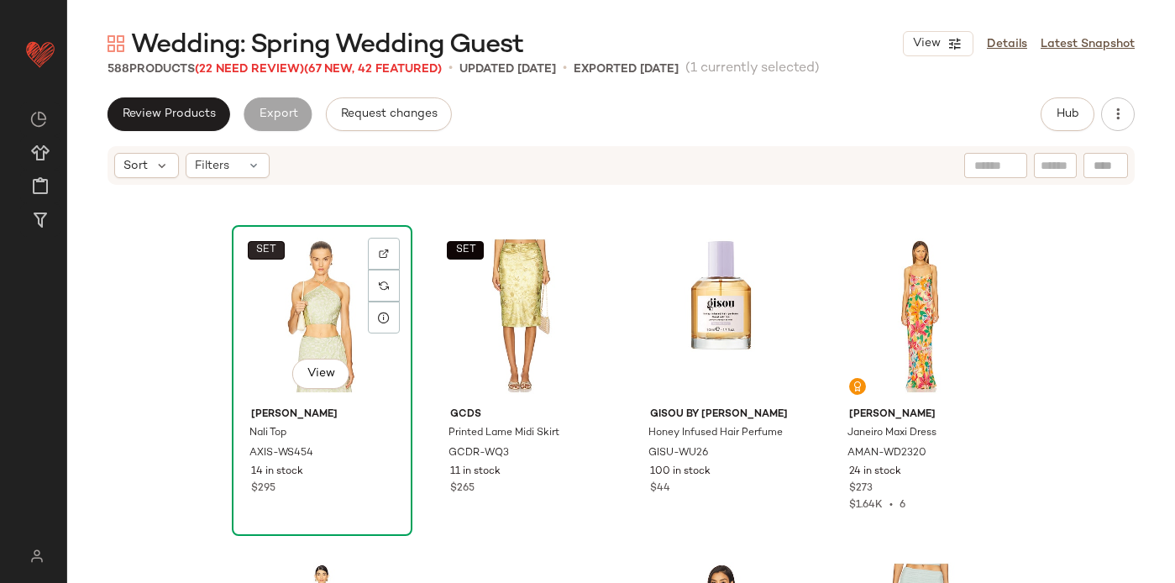
click at [263, 252] on body "Revolve ** Dashboard All Products Global Clipboards (32) Curations (511) Lani P…" at bounding box center [587, 291] width 1175 height 583
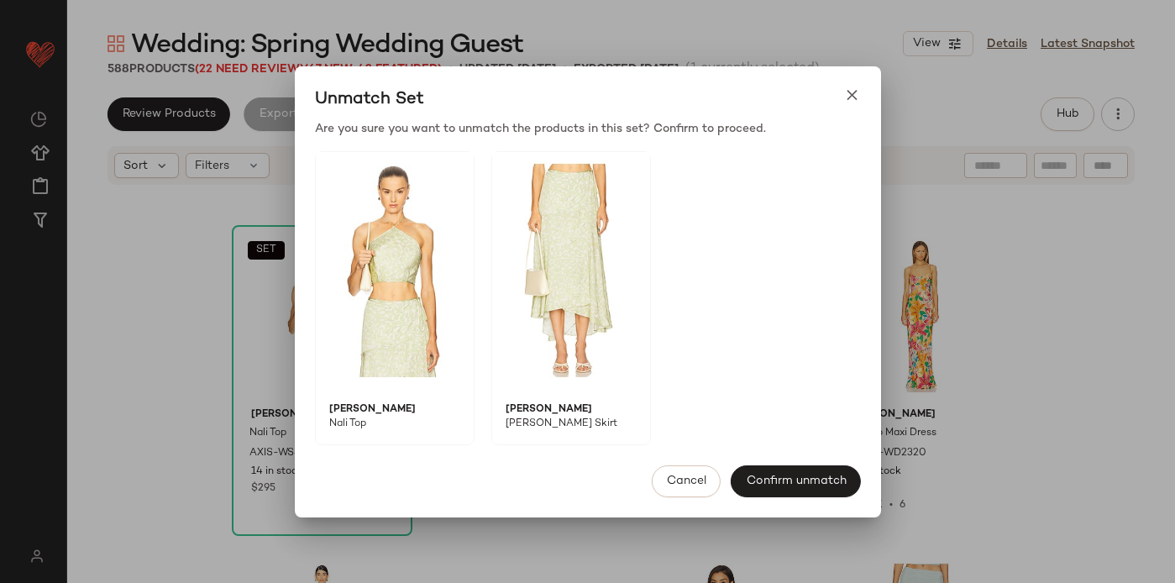
click at [846, 93] on icon at bounding box center [852, 96] width 18 height 18
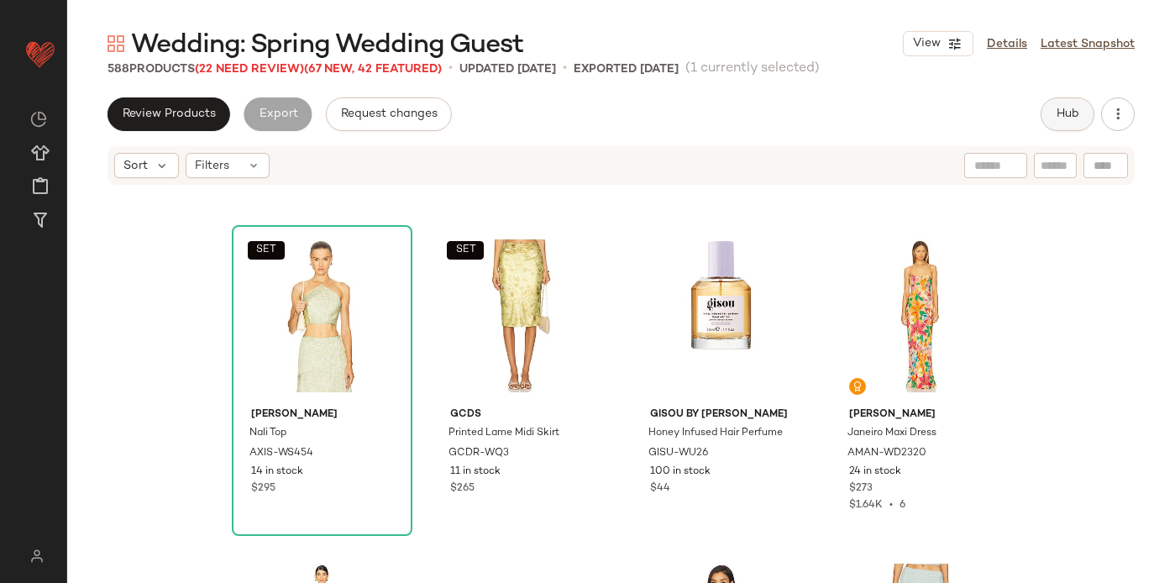
click at [1074, 111] on span "Hub" at bounding box center [1068, 114] width 24 height 13
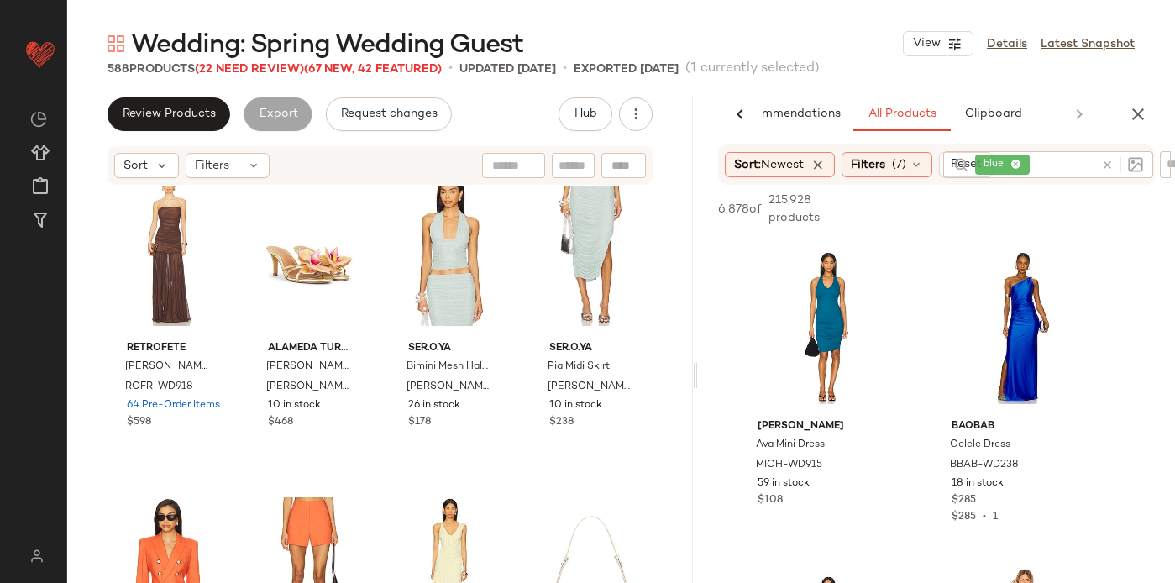
scroll to position [0, 54]
drag, startPoint x: 622, startPoint y: 371, endPoint x: 700, endPoint y: 373, distance: 78.1
click at [700, 373] on div "Wedding: Spring Wedding Guest View Details Latest Snapshot 588 Products (22 Nee…" at bounding box center [621, 305] width 1108 height 556
click at [1107, 165] on icon at bounding box center [1107, 165] width 13 height 13
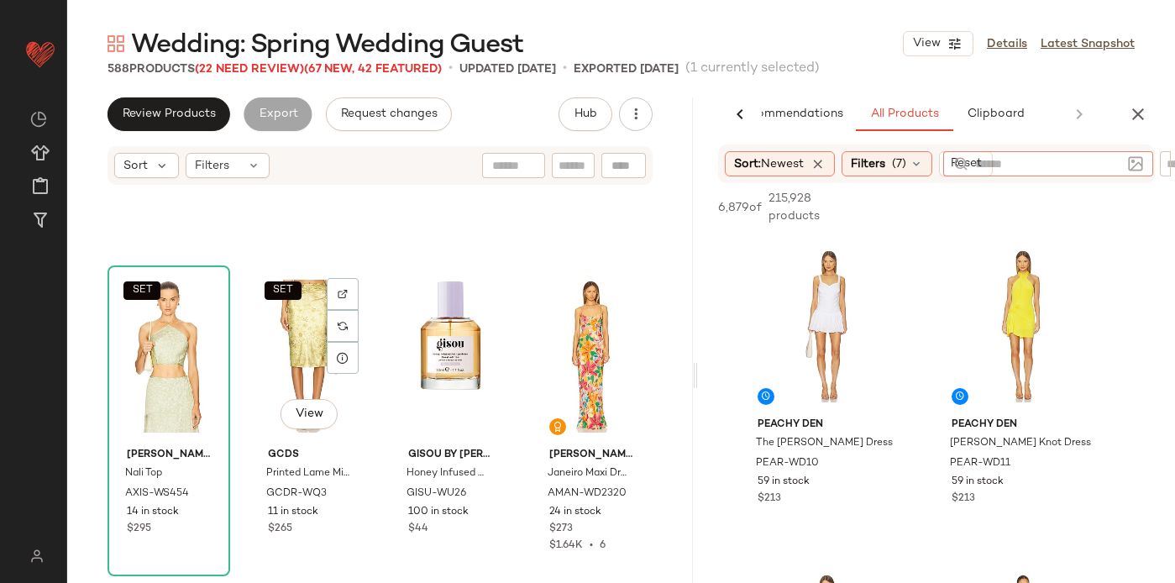
scroll to position [4147, 0]
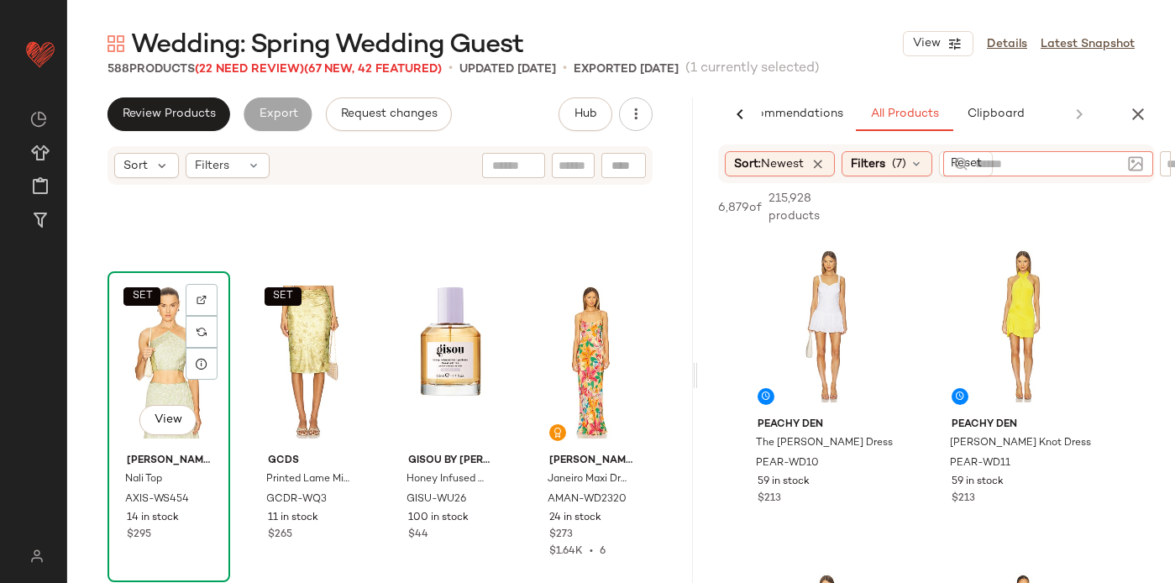
click at [174, 377] on div "SET View" at bounding box center [168, 362] width 111 height 170
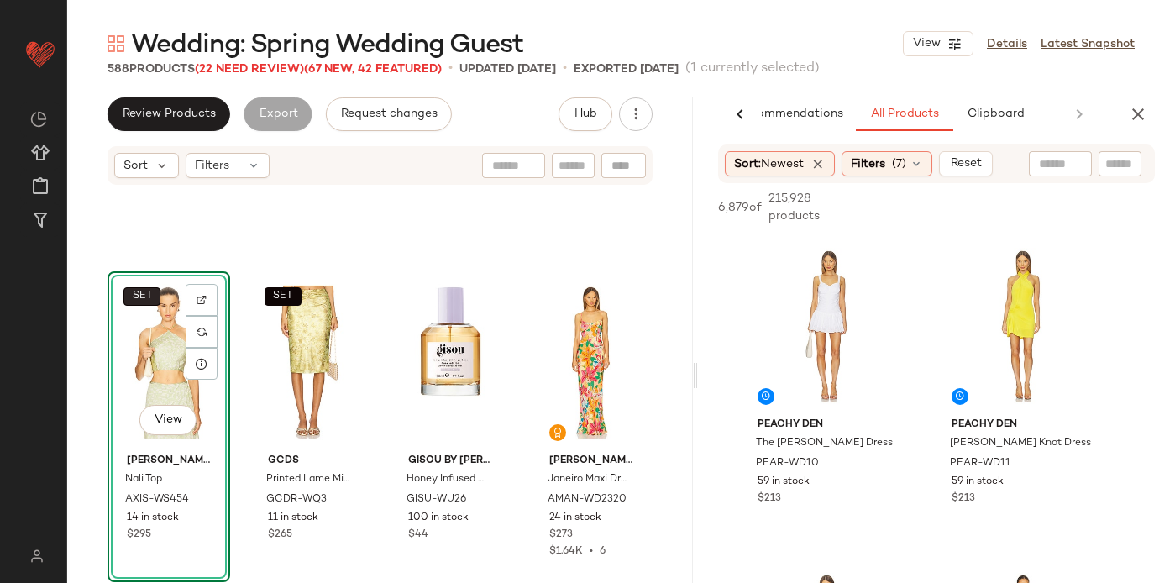
click at [139, 301] on span "SET" at bounding box center [141, 297] width 21 height 12
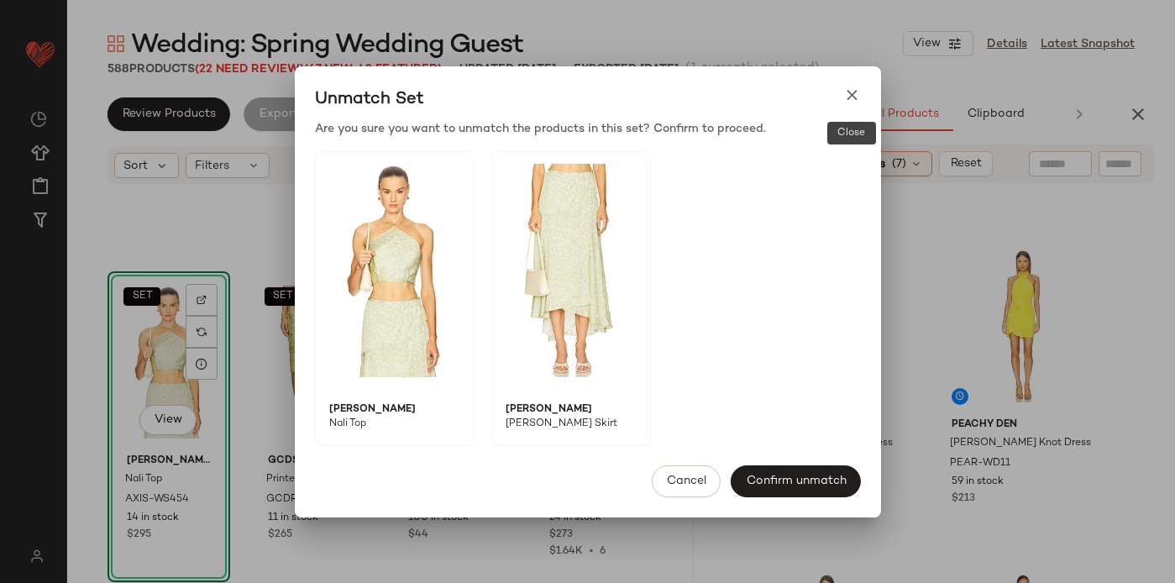
click at [844, 97] on icon at bounding box center [852, 96] width 18 height 18
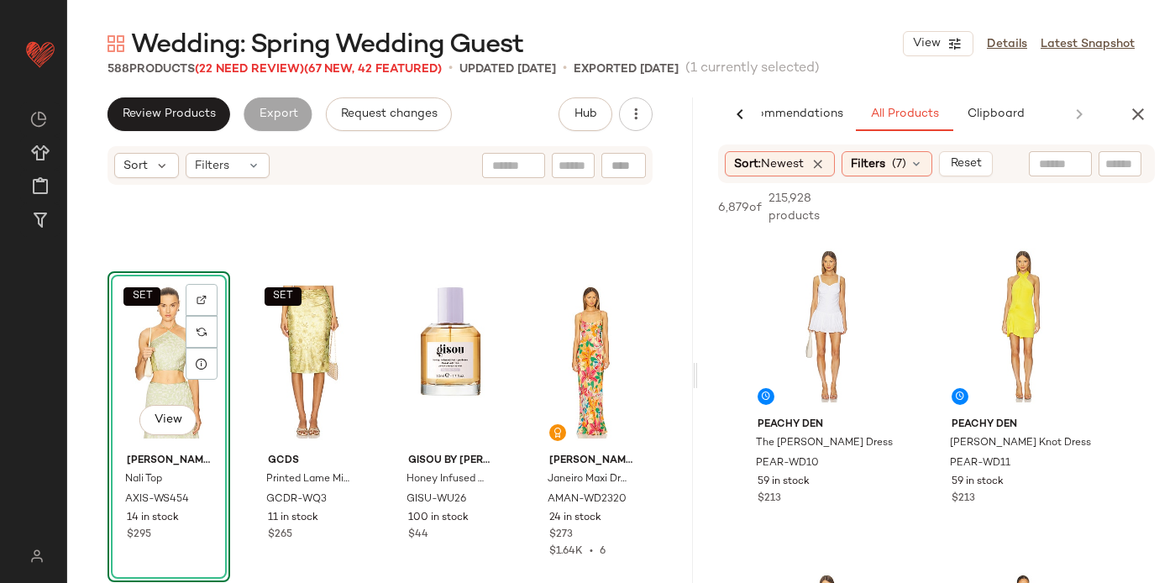
click at [726, 111] on div at bounding box center [740, 114] width 44 height 34
click at [738, 111] on div "AI Recommendations All Products Clipboard Reports" at bounding box center [909, 114] width 423 height 34
click at [1082, 116] on icon at bounding box center [1079, 114] width 20 height 20
click at [1082, 116] on div "AI Recommendations All Products Clipboard Reports" at bounding box center [909, 114] width 423 height 34
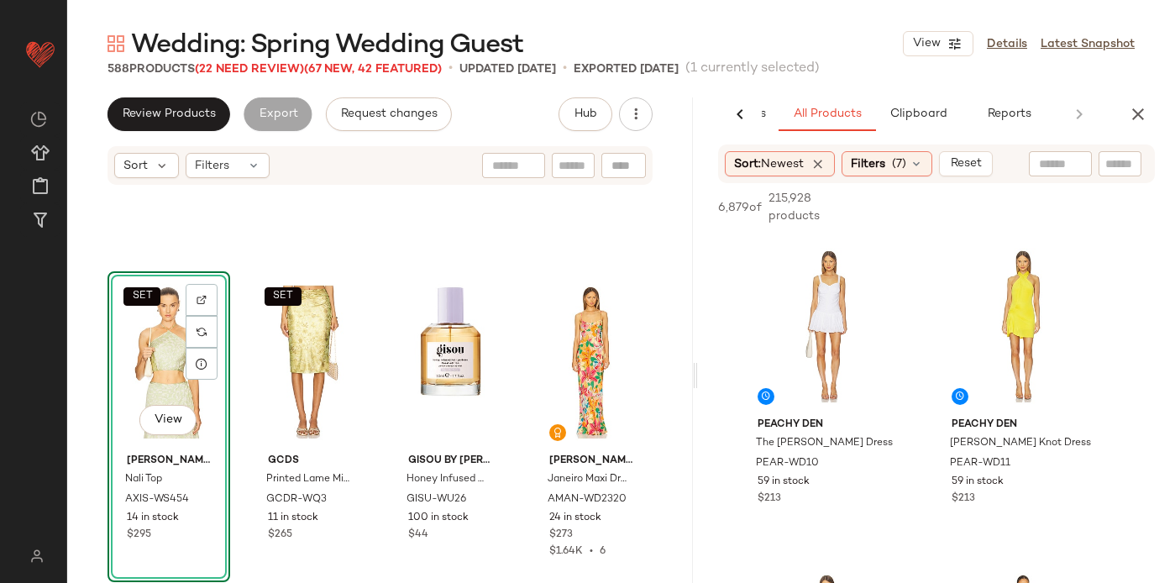
click at [1082, 116] on div "AI Recommendations All Products Clipboard Reports" at bounding box center [909, 114] width 423 height 34
click at [207, 328] on div at bounding box center [202, 332] width 32 height 32
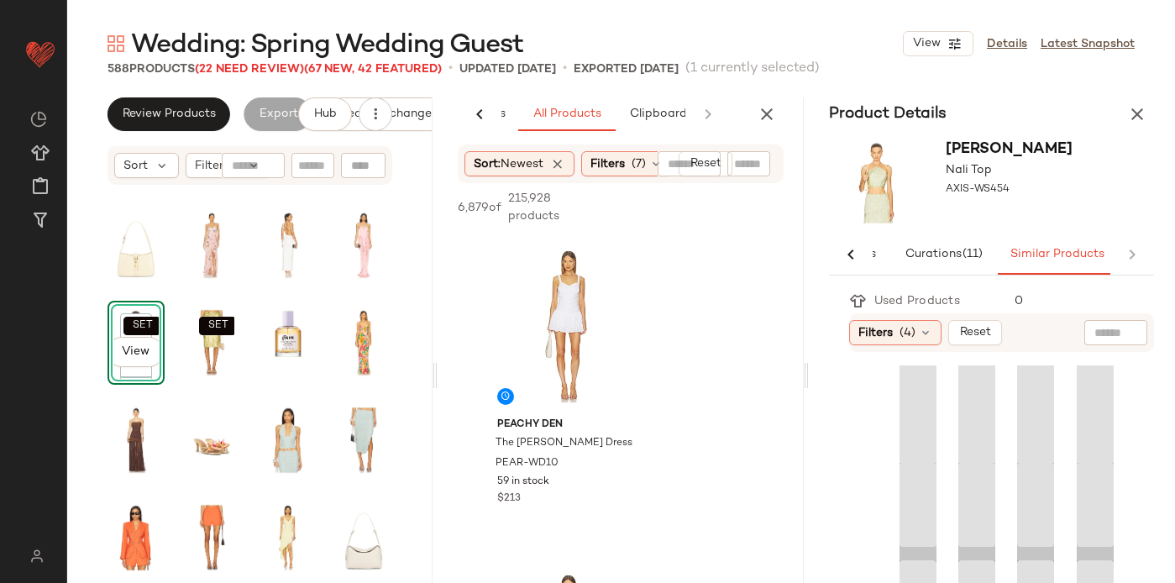
scroll to position [0, 181]
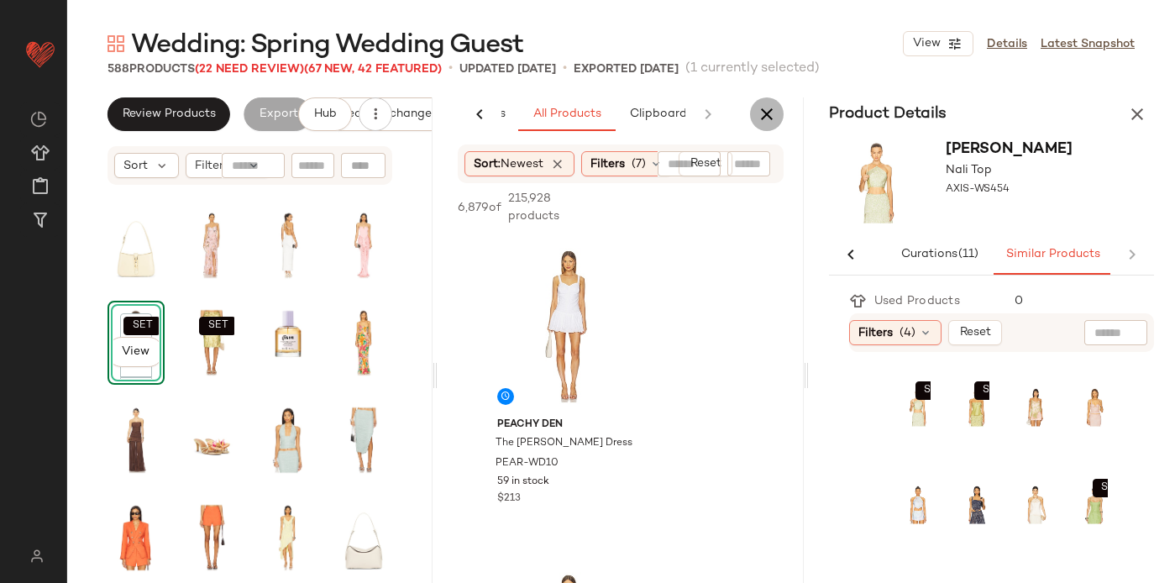
click at [757, 121] on icon "button" at bounding box center [767, 114] width 20 height 20
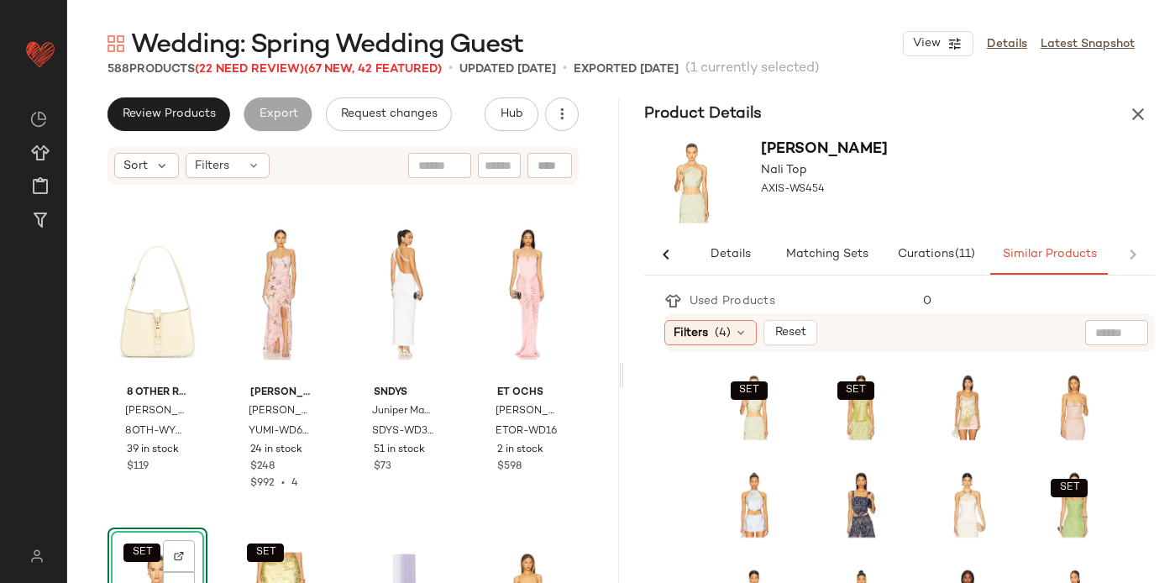
scroll to position [4215, 0]
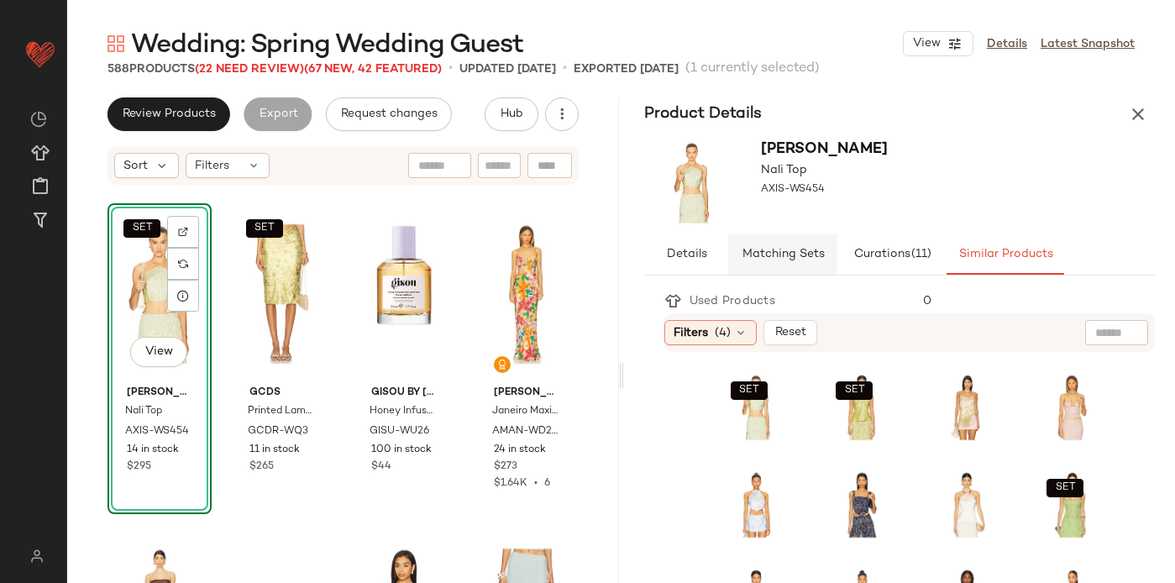
click at [793, 257] on span "Matching Sets" at bounding box center [782, 254] width 83 height 13
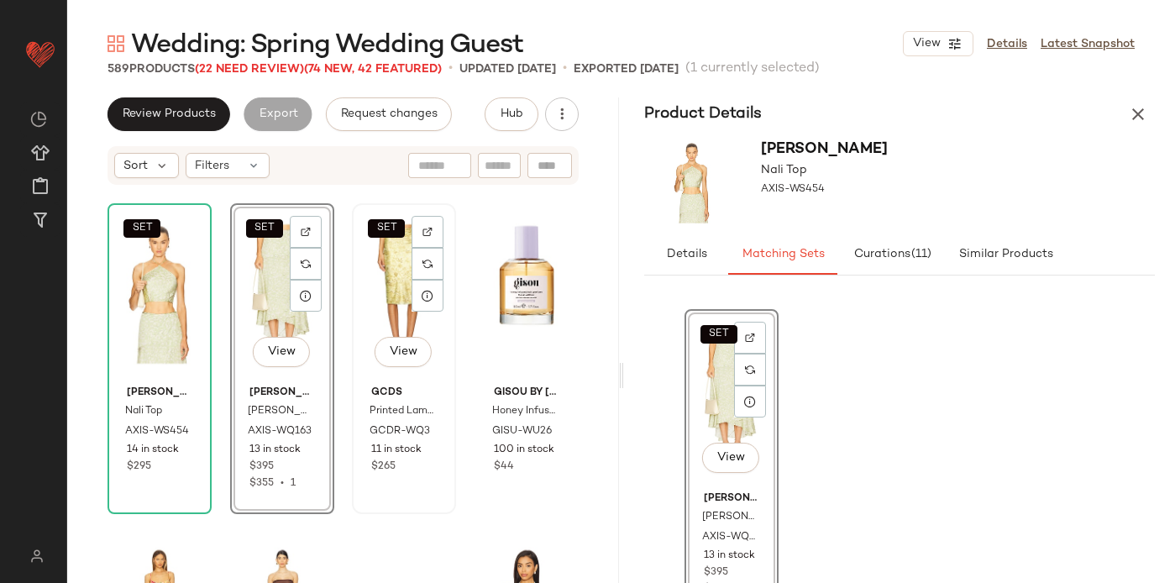
click at [385, 279] on div "SET View" at bounding box center [404, 294] width 92 height 170
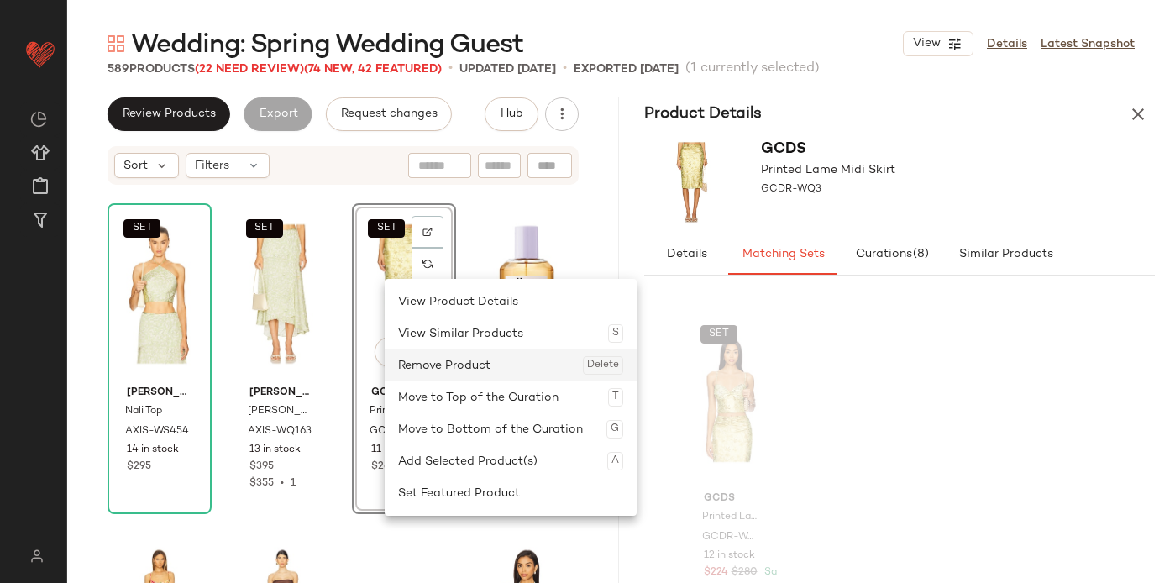
click at [456, 369] on div "Remove Product Delete" at bounding box center [510, 365] width 225 height 32
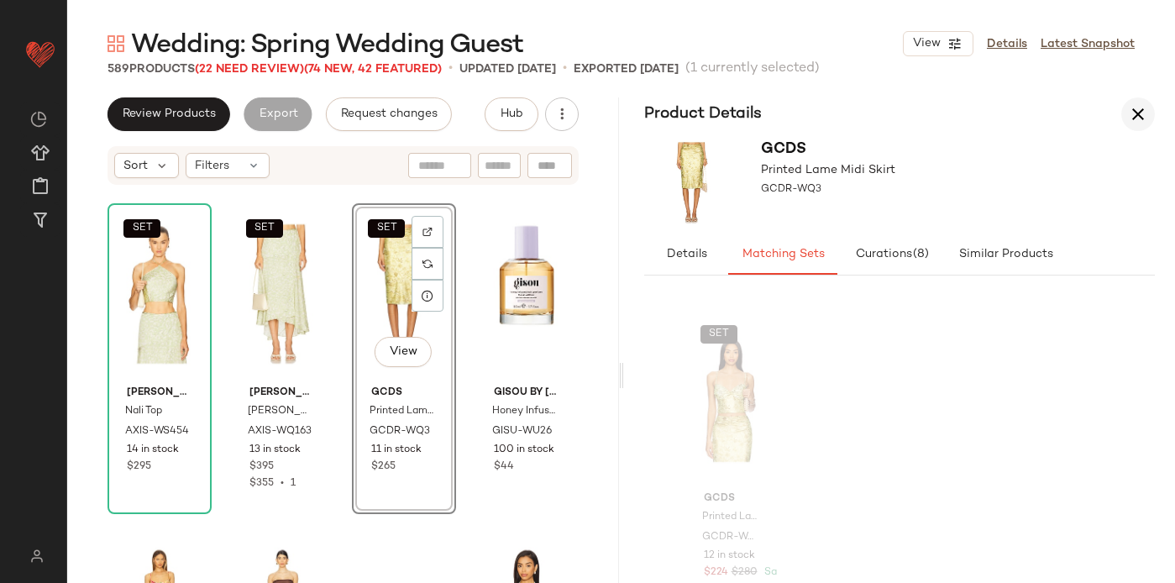
click at [1131, 108] on icon "button" at bounding box center [1138, 114] width 20 height 20
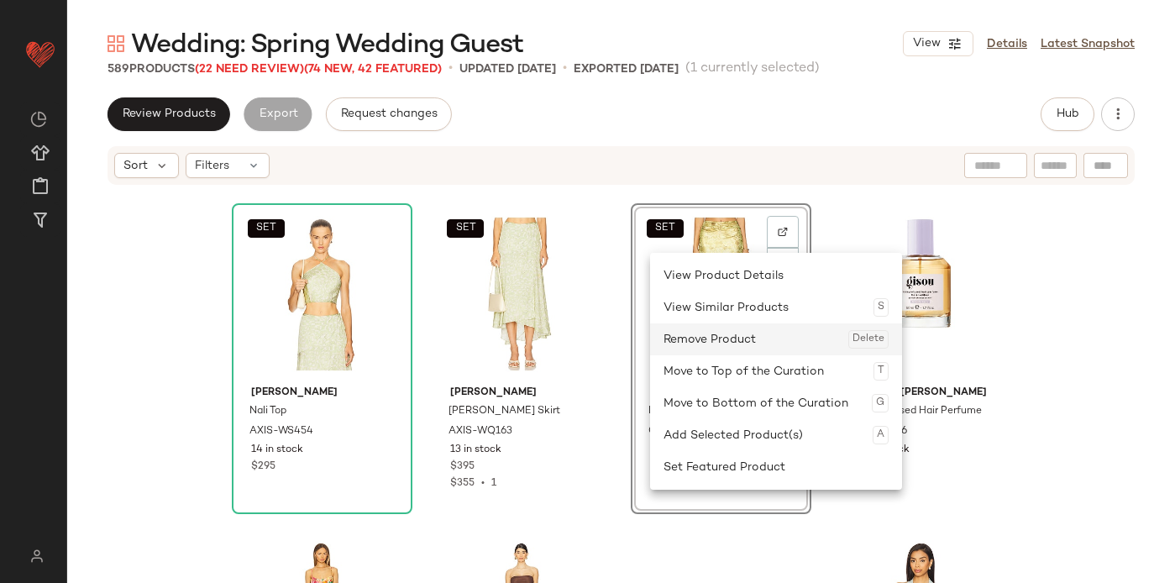
click at [711, 333] on div "Remove Product Delete" at bounding box center [776, 339] width 225 height 32
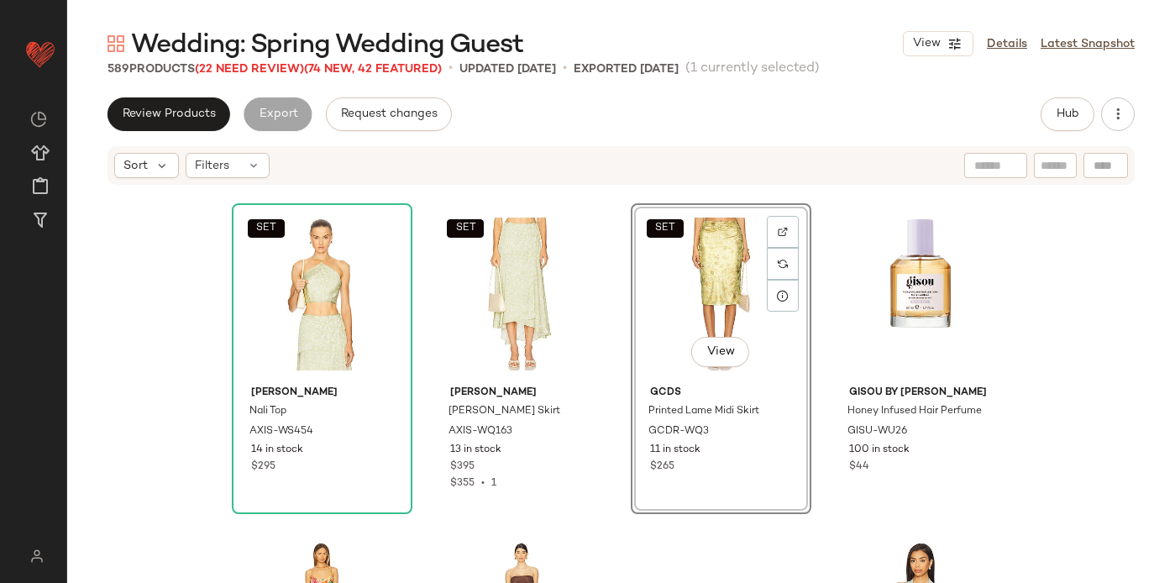
click at [687, 125] on div "Review Products Export Request changes Hub" at bounding box center [621, 114] width 1027 height 34
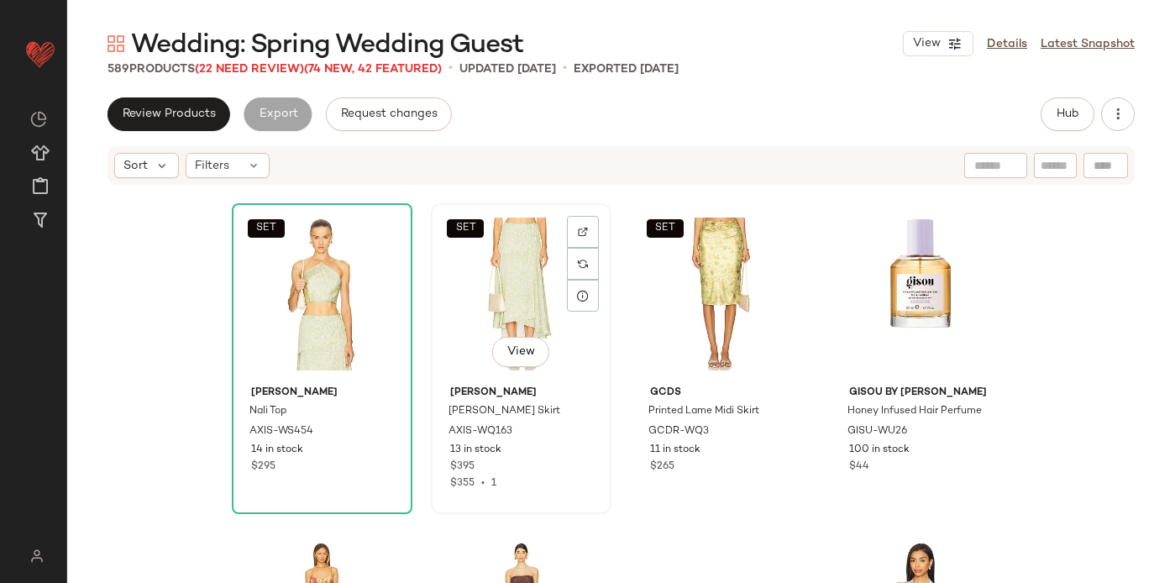
click at [500, 321] on div "SET View" at bounding box center [521, 294] width 169 height 170
click at [715, 331] on div "SET View" at bounding box center [721, 294] width 169 height 170
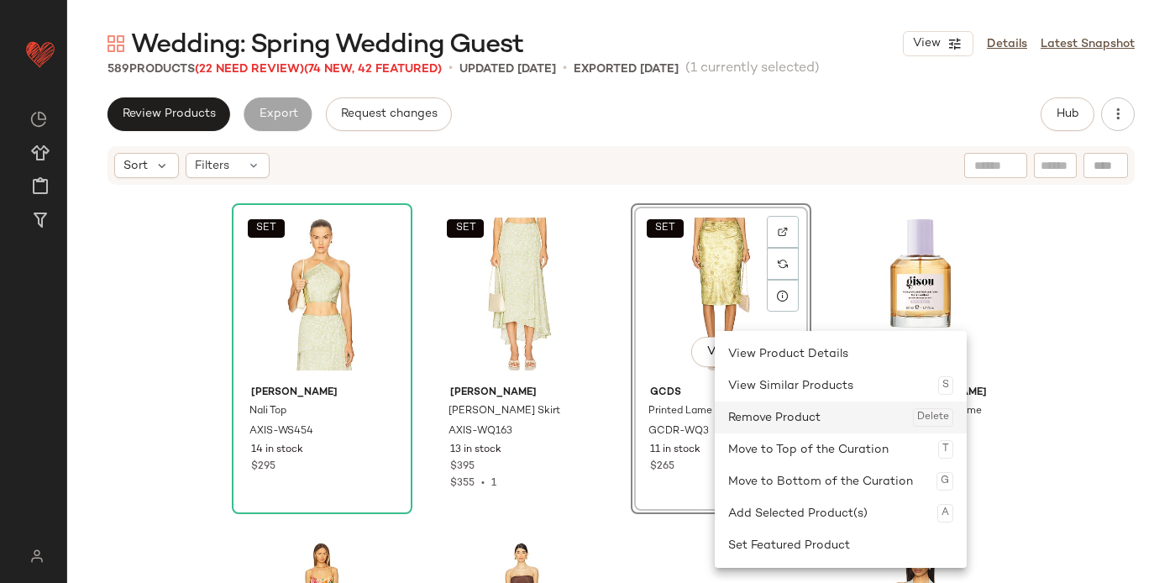
click at [779, 413] on div "Remove Product Delete" at bounding box center [840, 417] width 225 height 32
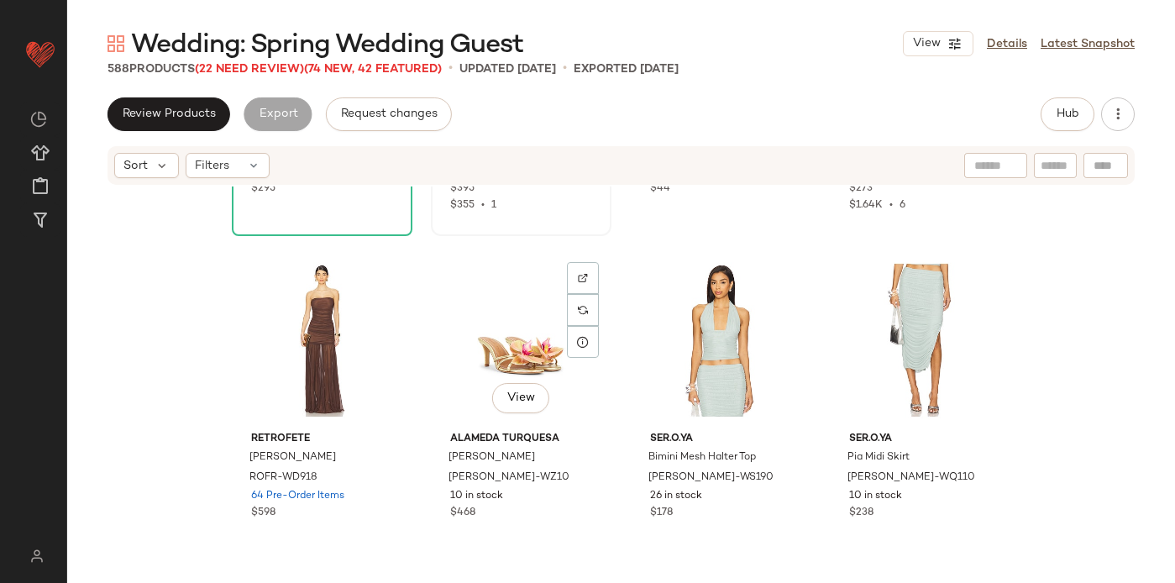
scroll to position [4499, 0]
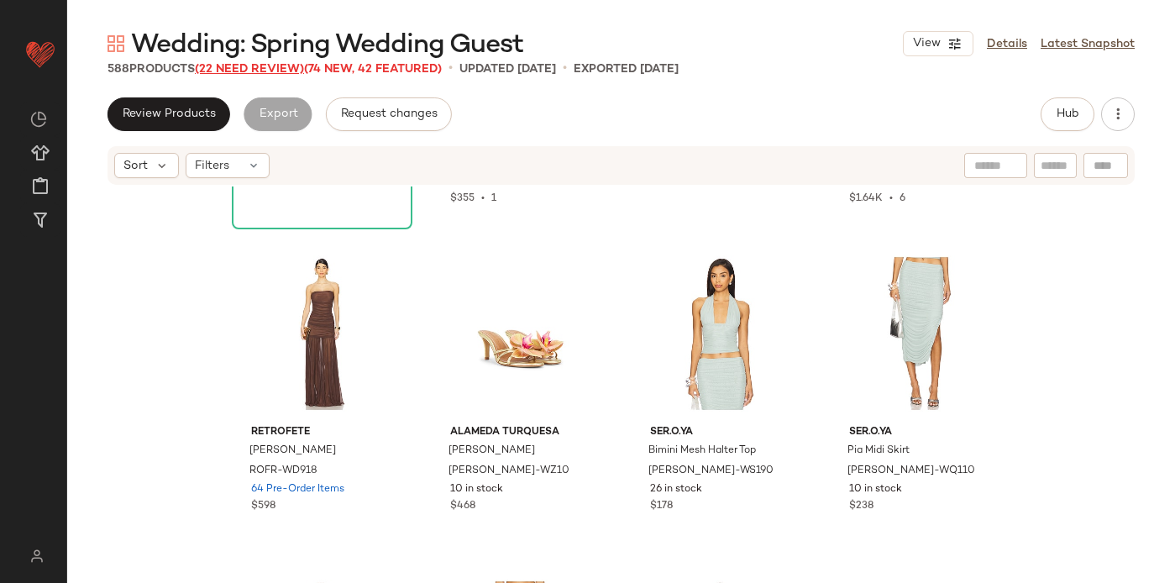
click at [262, 66] on span "(22 Need Review)" at bounding box center [249, 69] width 109 height 13
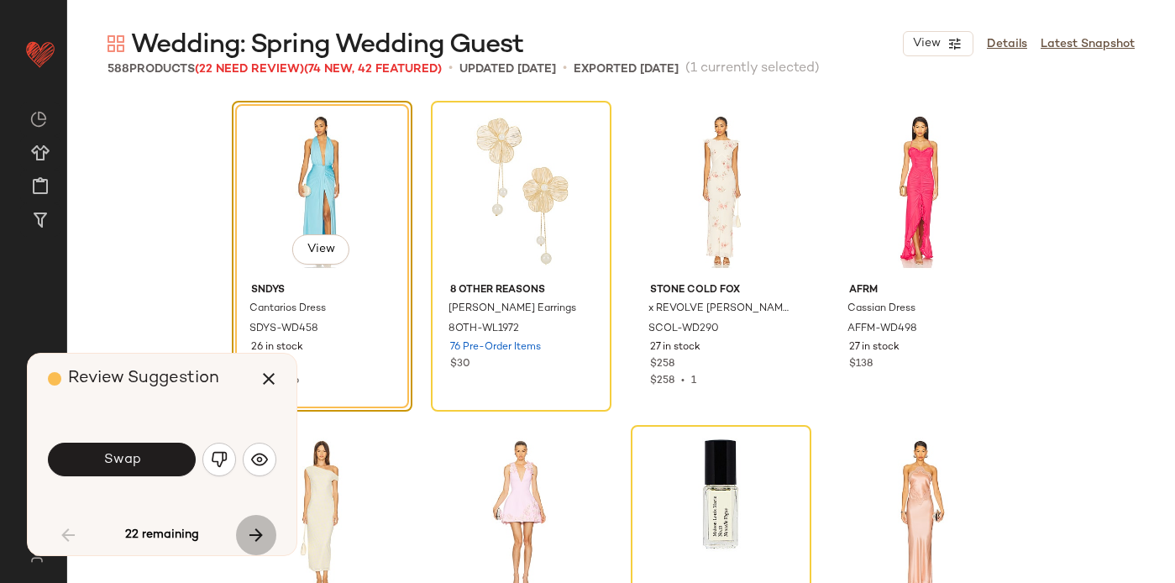
click at [260, 529] on icon "button" at bounding box center [256, 535] width 20 height 20
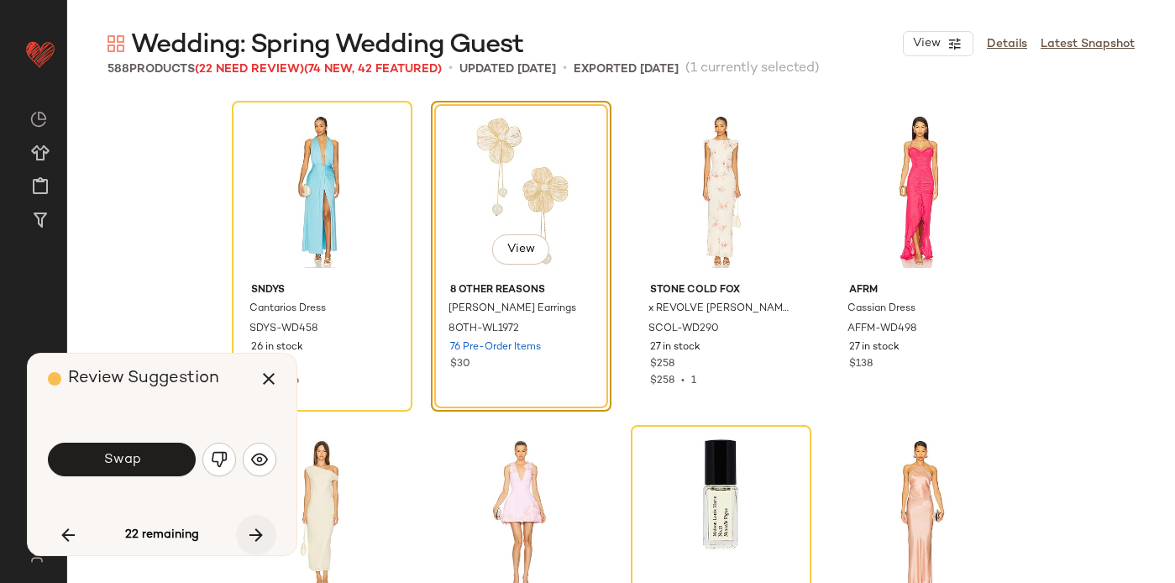
click at [260, 529] on icon "button" at bounding box center [256, 535] width 20 height 20
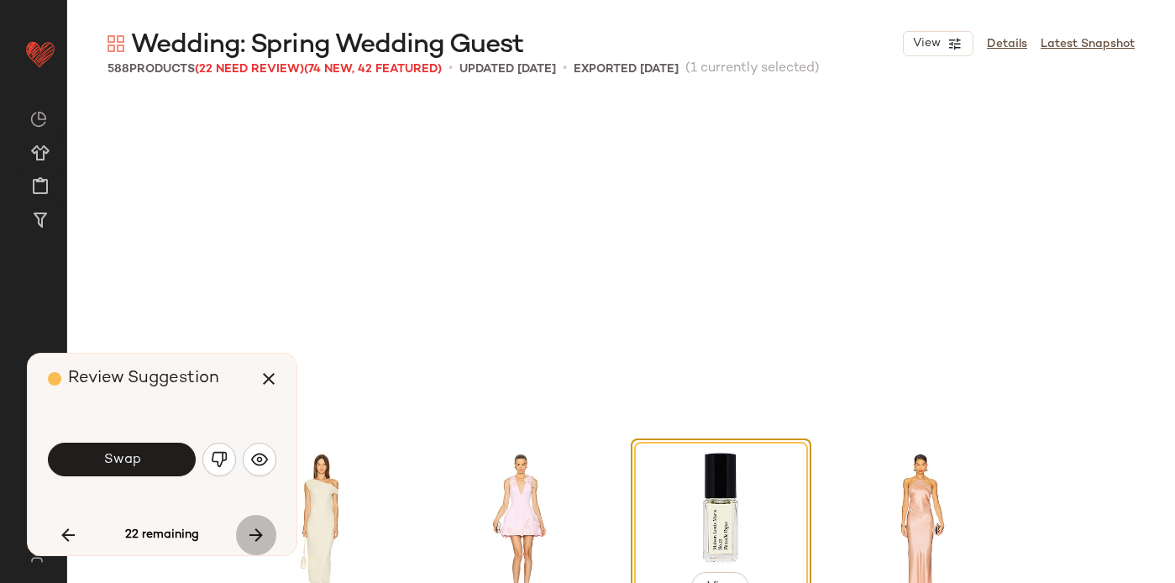
scroll to position [338, 0]
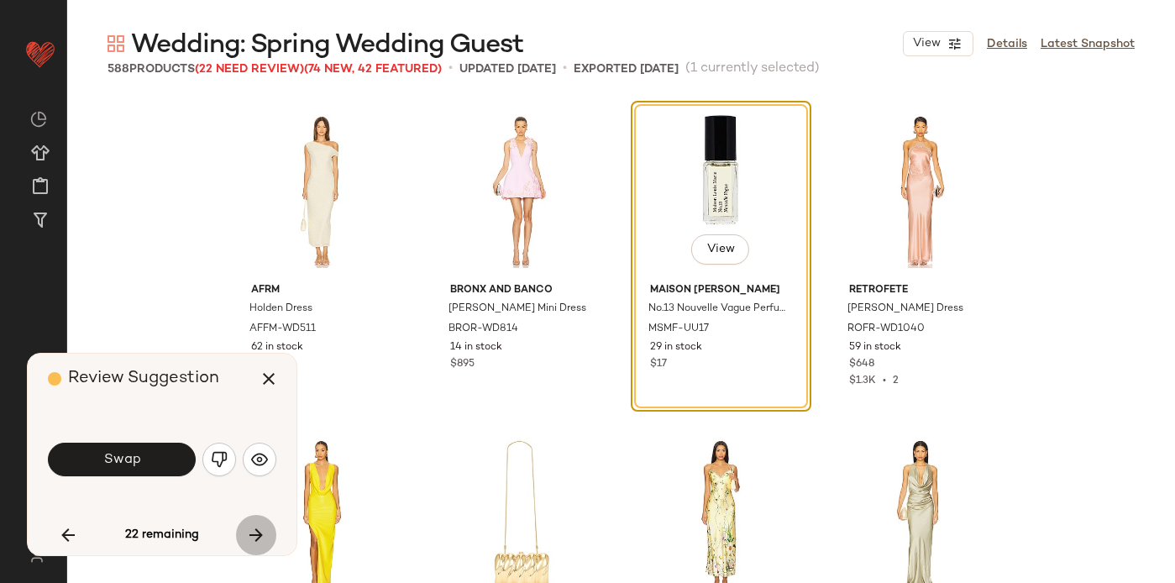
click at [260, 529] on icon "button" at bounding box center [256, 535] width 20 height 20
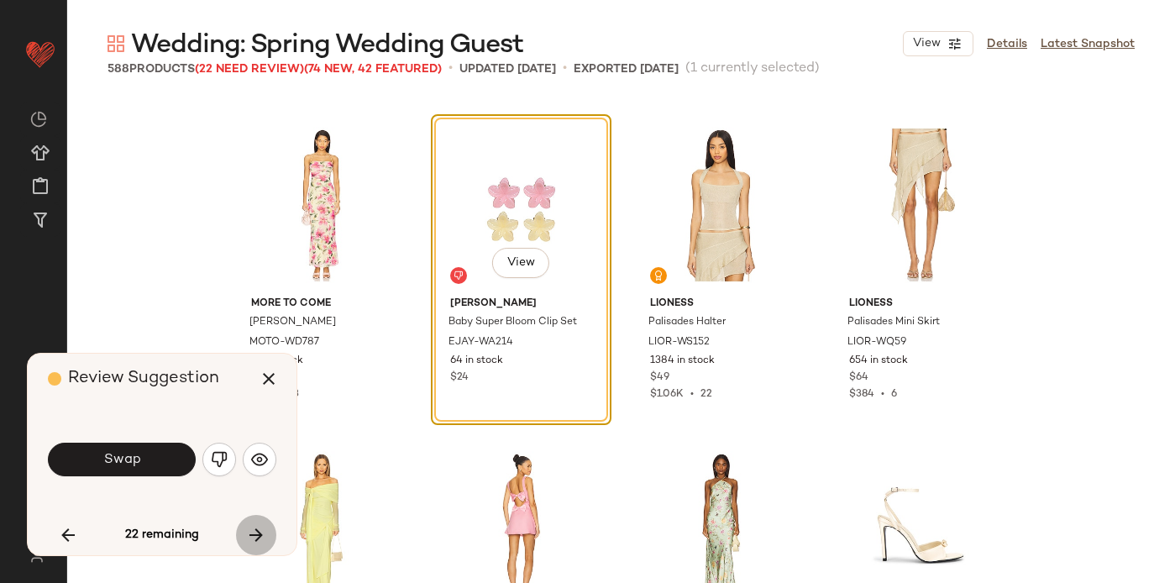
click at [260, 529] on icon "button" at bounding box center [256, 535] width 20 height 20
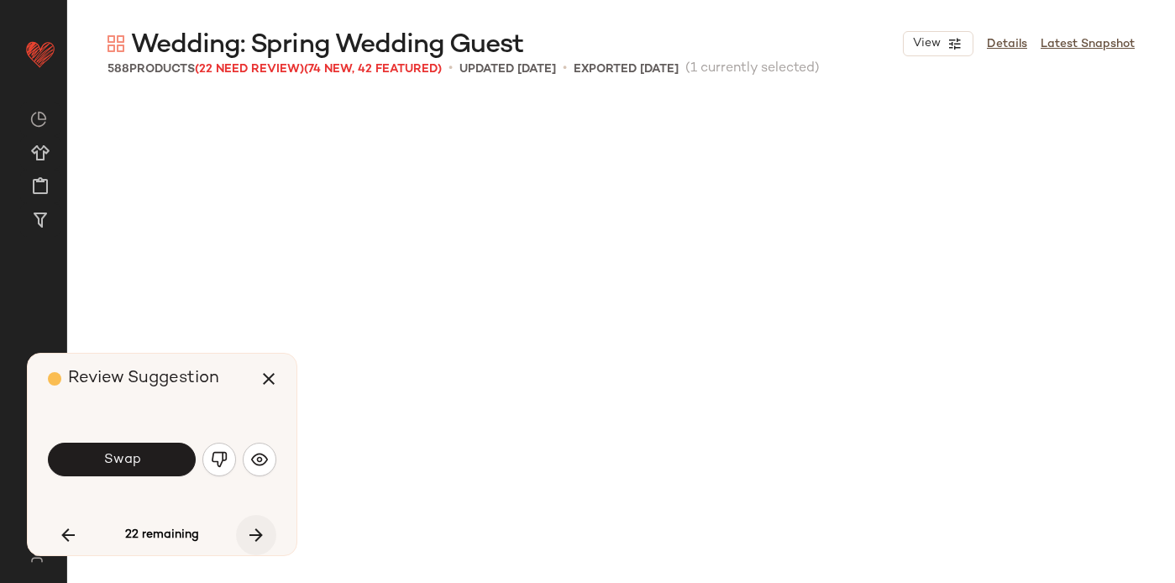
scroll to position [8105, 0]
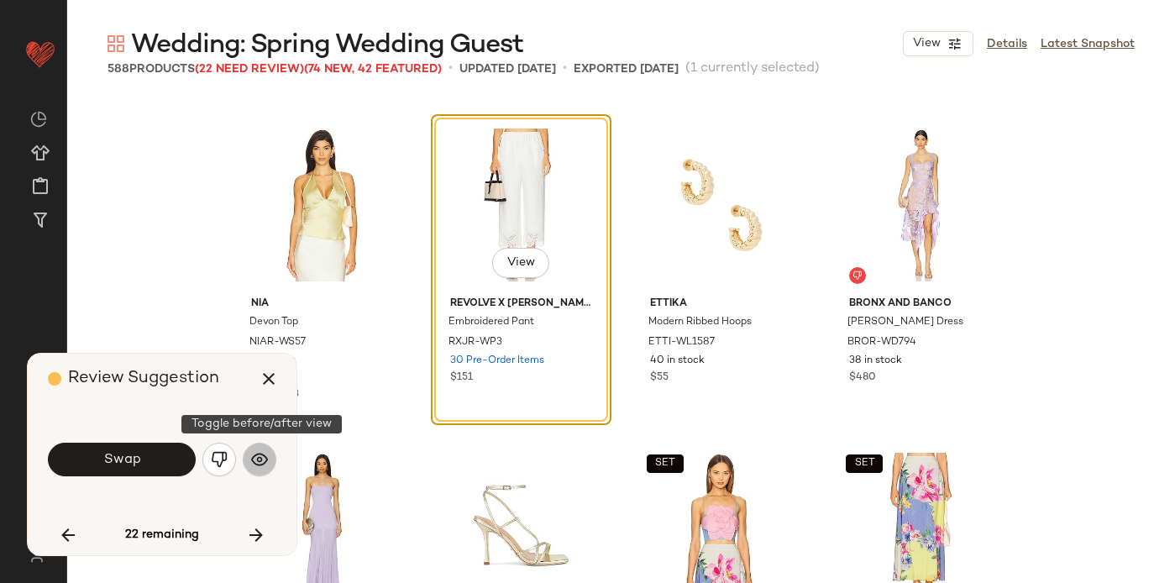
click at [265, 459] on img "button" at bounding box center [259, 459] width 17 height 17
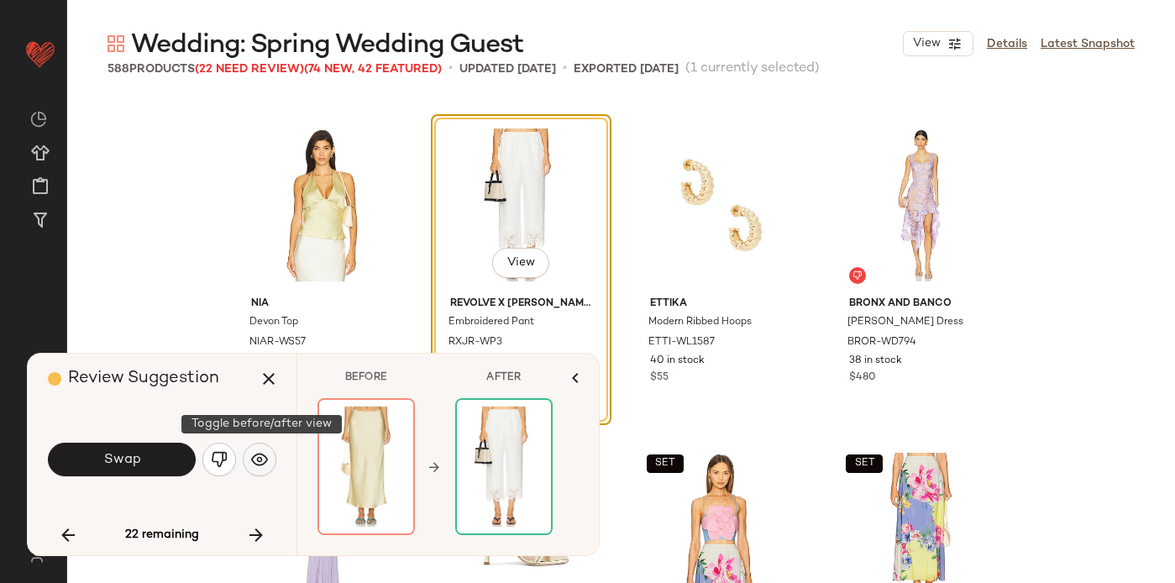
click at [265, 460] on img "button" at bounding box center [259, 459] width 17 height 17
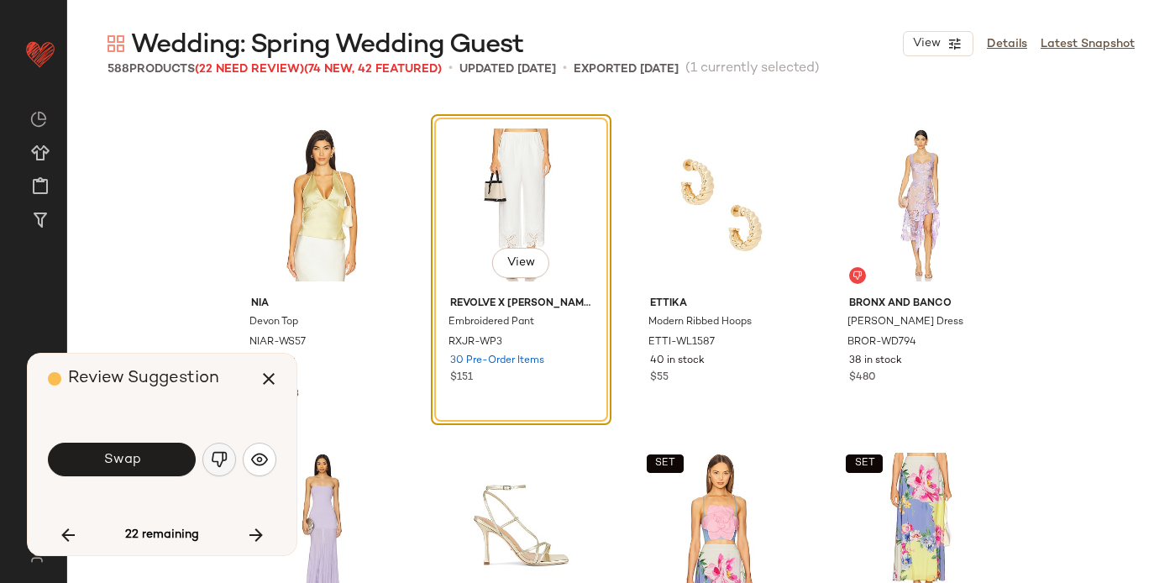
click at [214, 459] on img "button" at bounding box center [219, 459] width 17 height 17
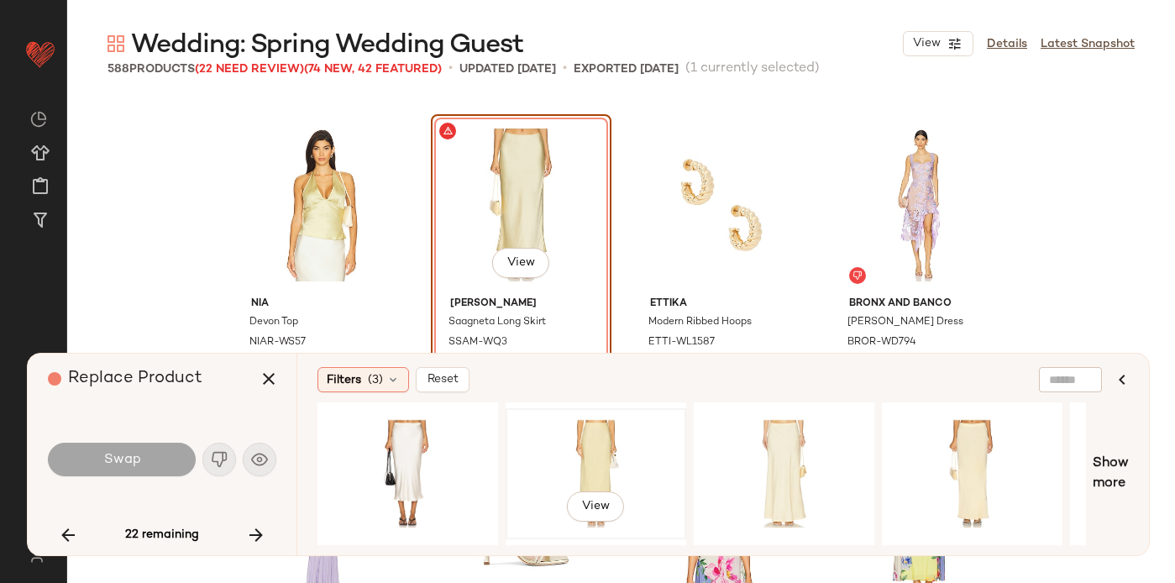
click at [611, 453] on div "View" at bounding box center [596, 473] width 169 height 119
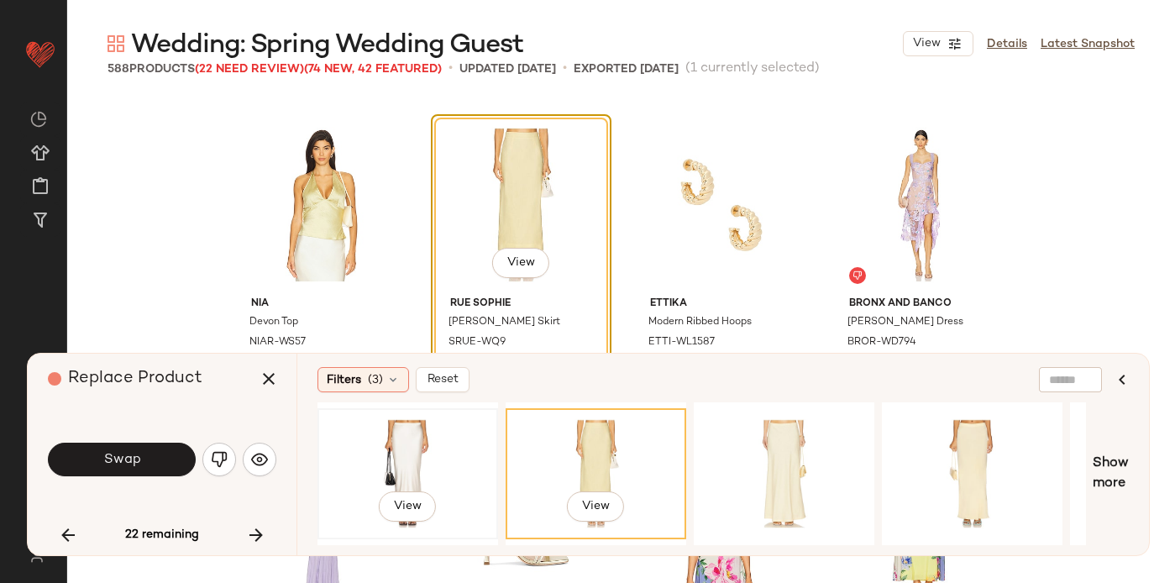
click at [425, 440] on div "View" at bounding box center [407, 473] width 169 height 119
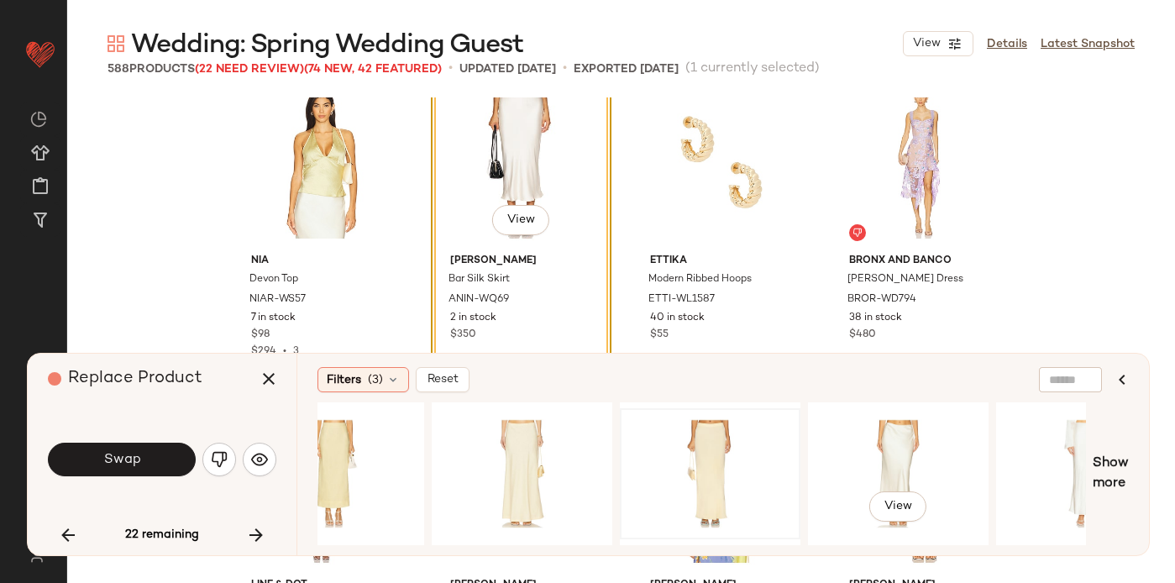
scroll to position [0, 310]
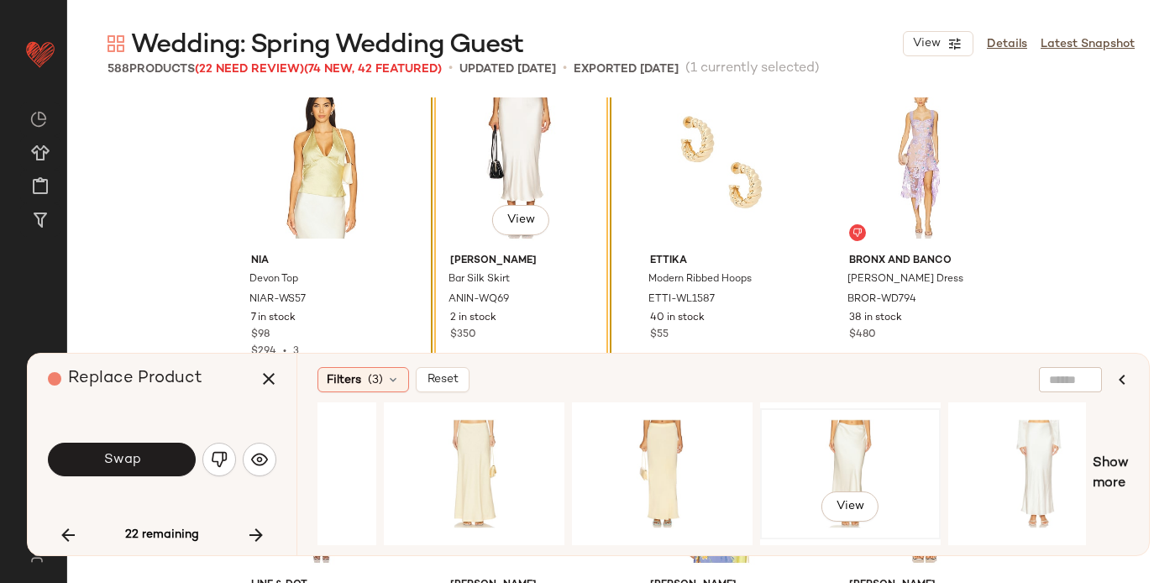
click at [885, 451] on div "View" at bounding box center [850, 473] width 169 height 119
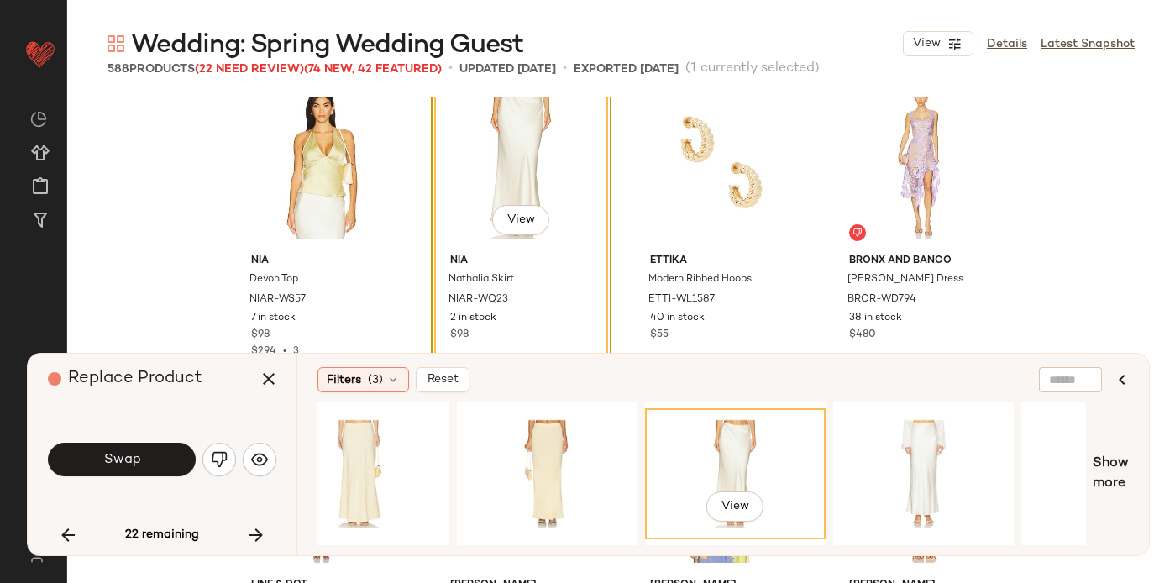
scroll to position [0, 427]
click at [742, 456] on div "View" at bounding box center [733, 473] width 169 height 119
click at [889, 458] on div "View" at bounding box center [921, 473] width 169 height 119
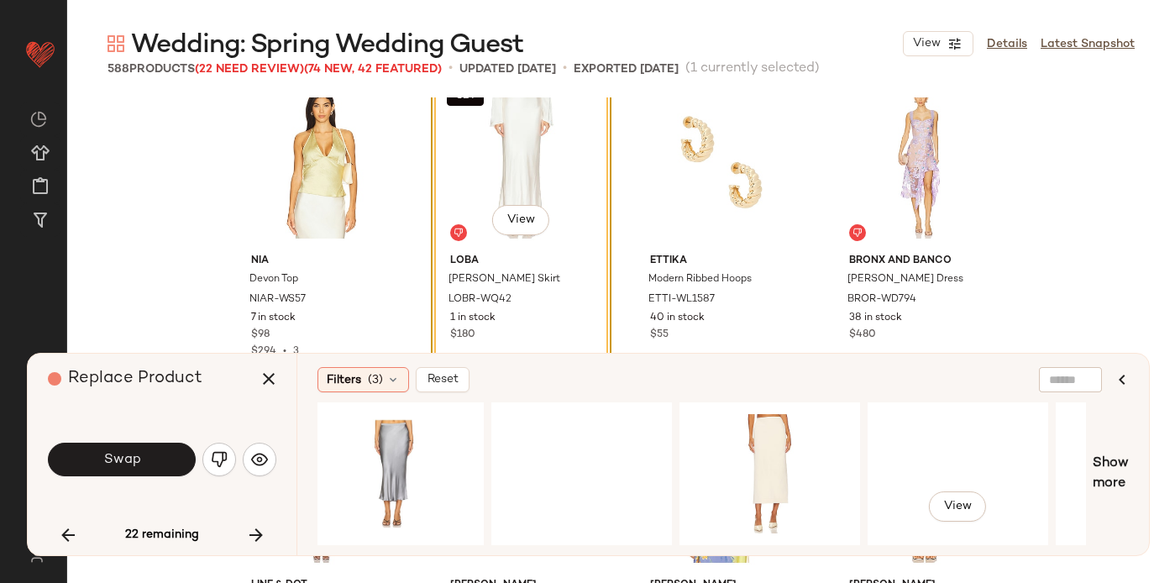
scroll to position [0, 1144]
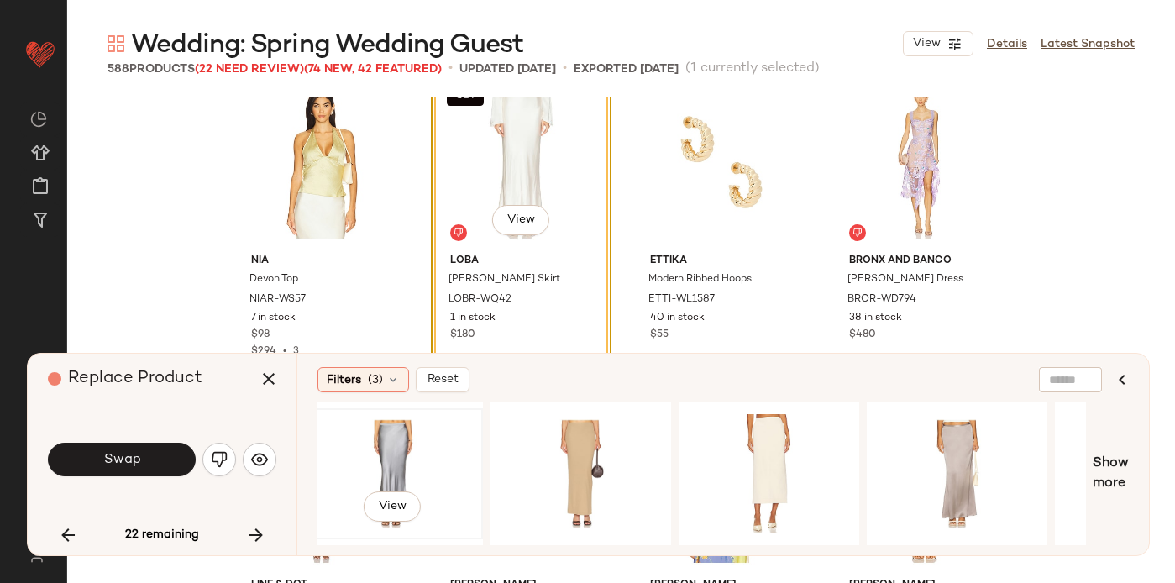
click at [373, 443] on div "View" at bounding box center [392, 473] width 169 height 119
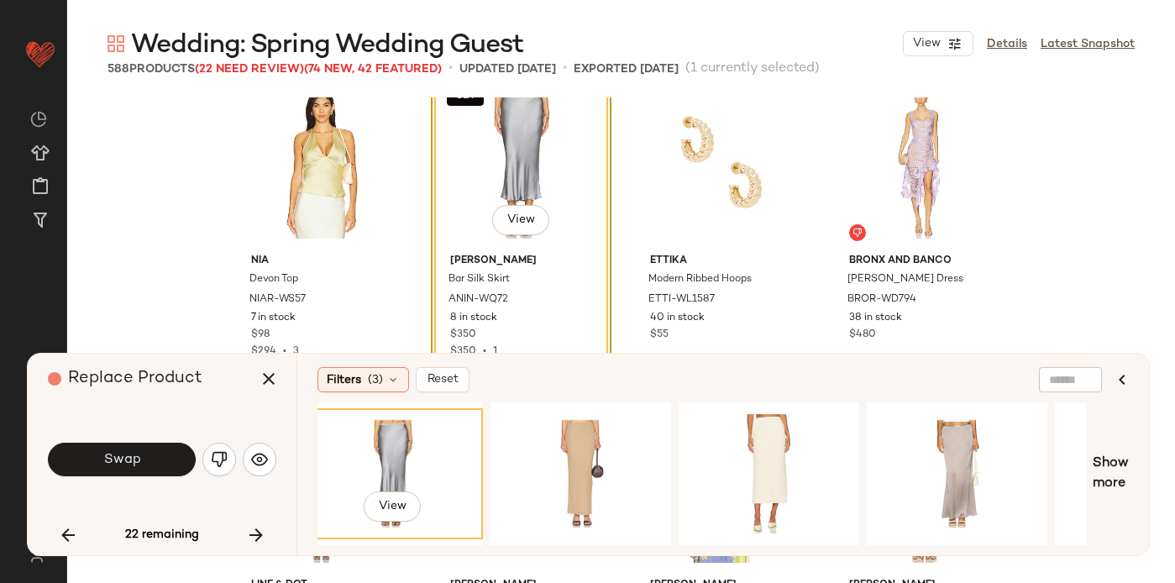
scroll to position [0, 1203]
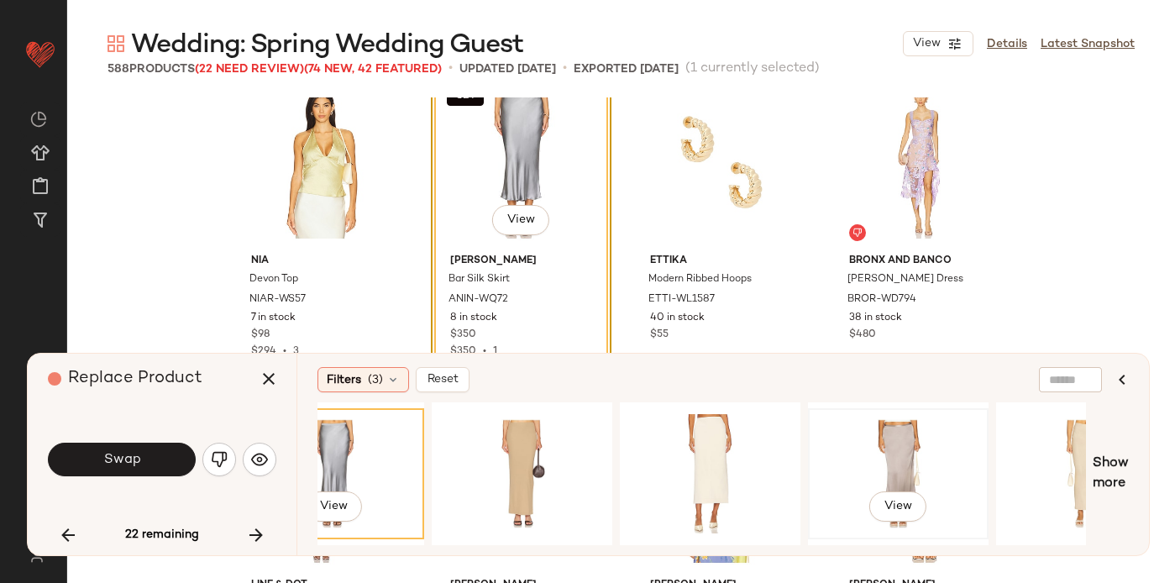
click at [879, 440] on div "View" at bounding box center [898, 473] width 169 height 119
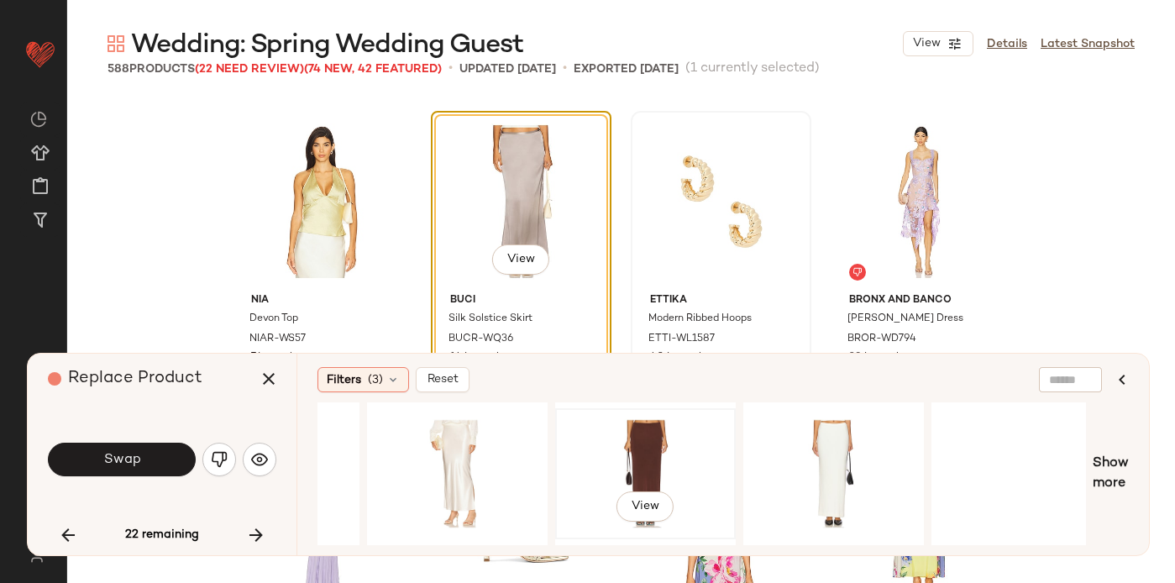
scroll to position [0, 2045]
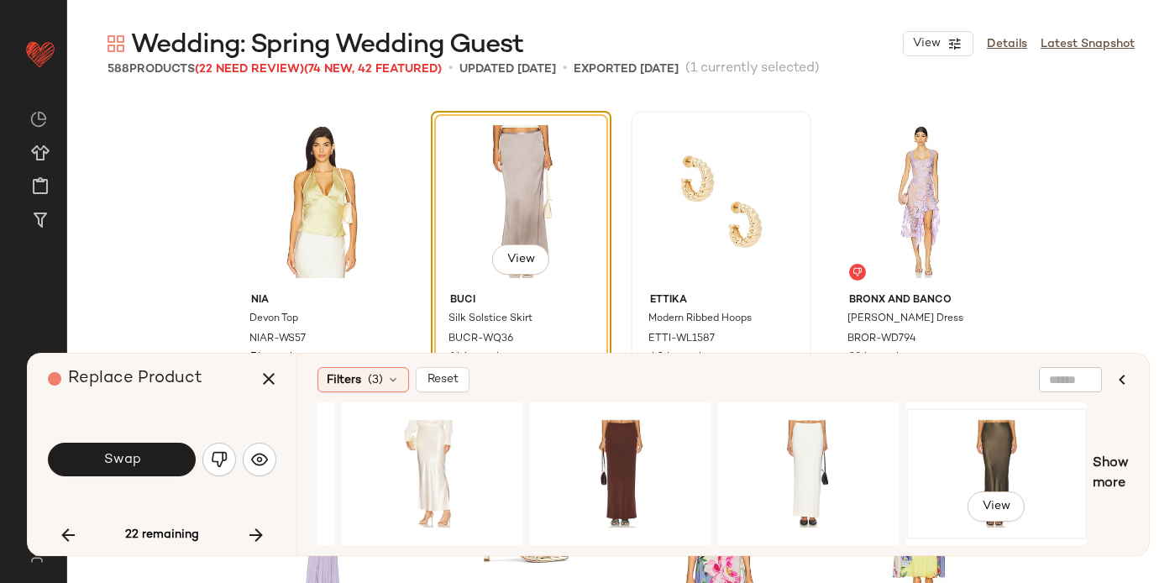
click at [993, 439] on div "View" at bounding box center [996, 473] width 169 height 119
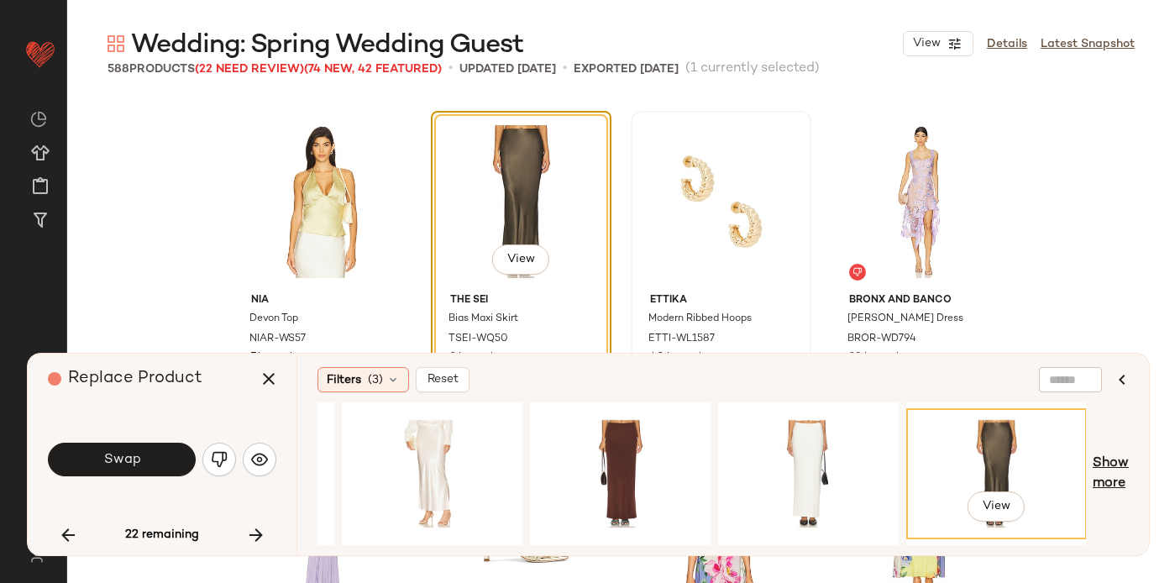
click at [1121, 470] on span "Show more" at bounding box center [1111, 474] width 36 height 40
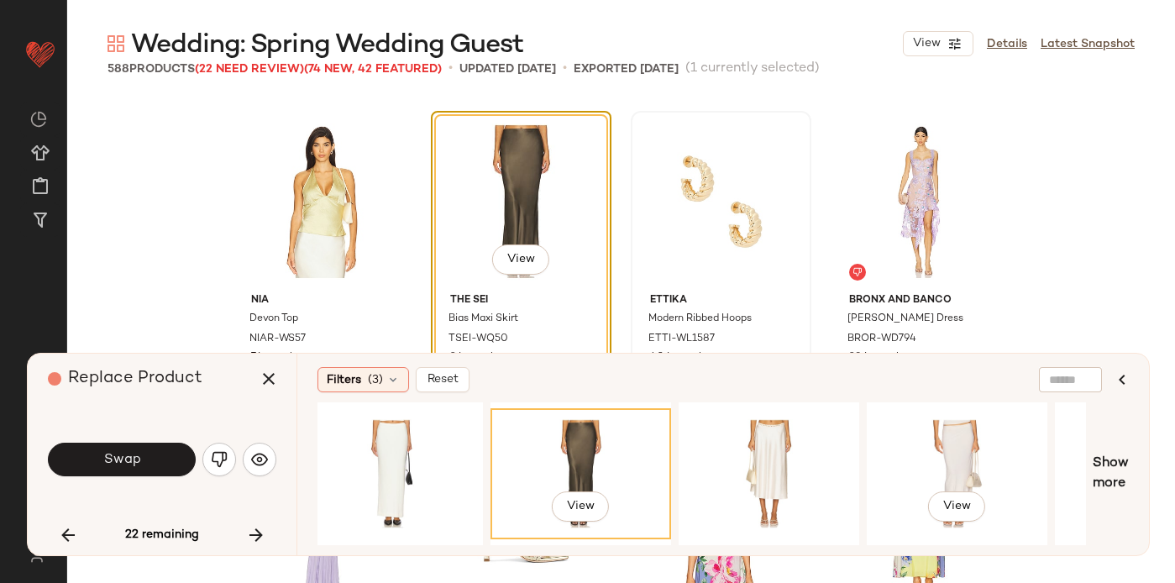
scroll to position [0, 2536]
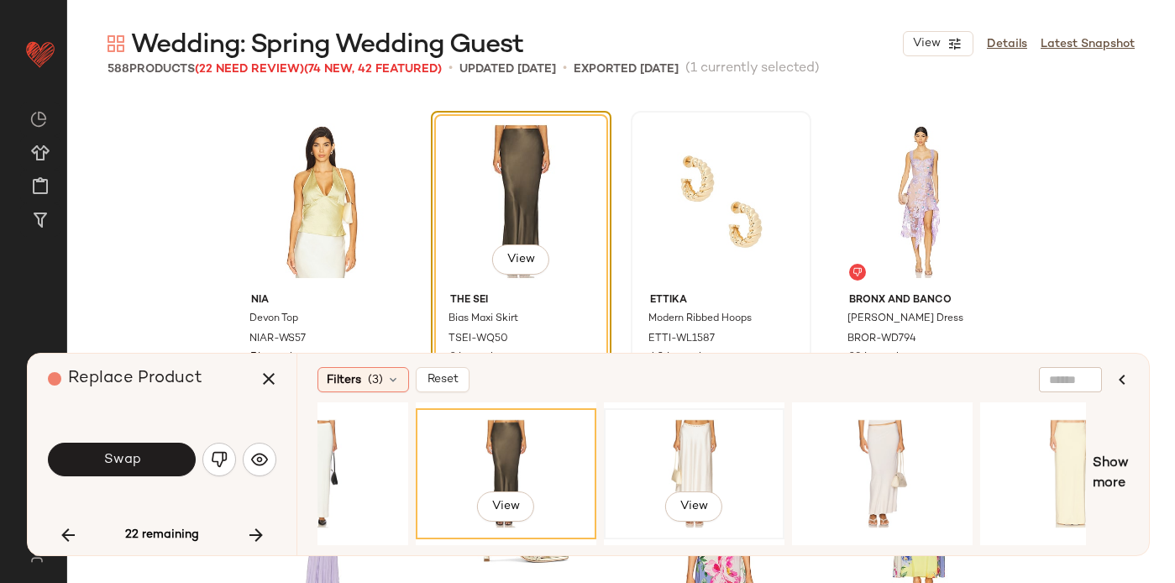
click at [720, 463] on div "View" at bounding box center [694, 473] width 169 height 119
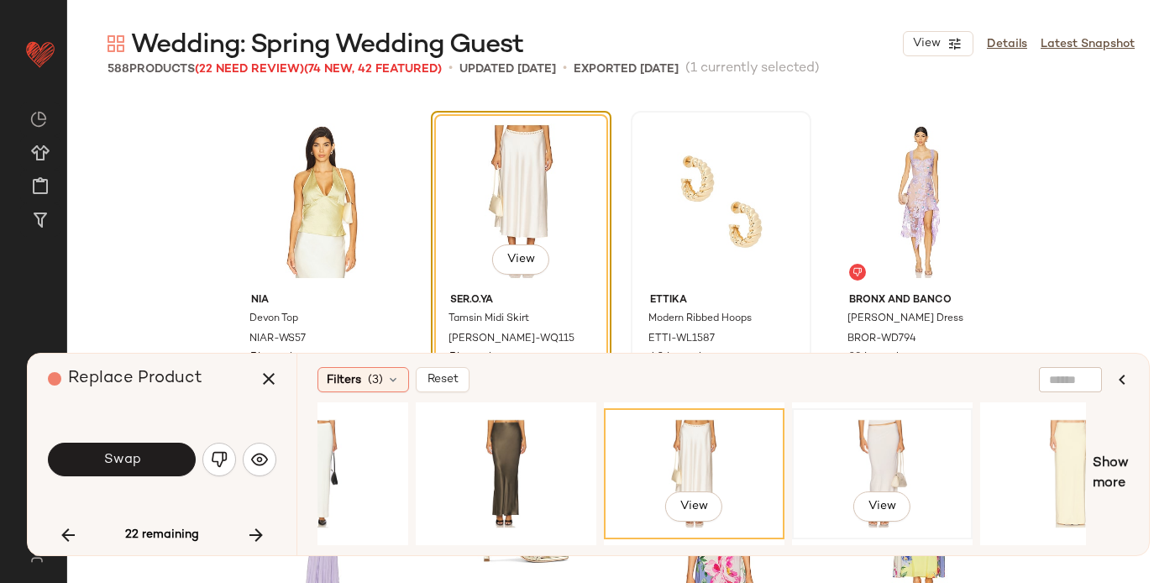
click at [874, 440] on div "View" at bounding box center [882, 473] width 169 height 119
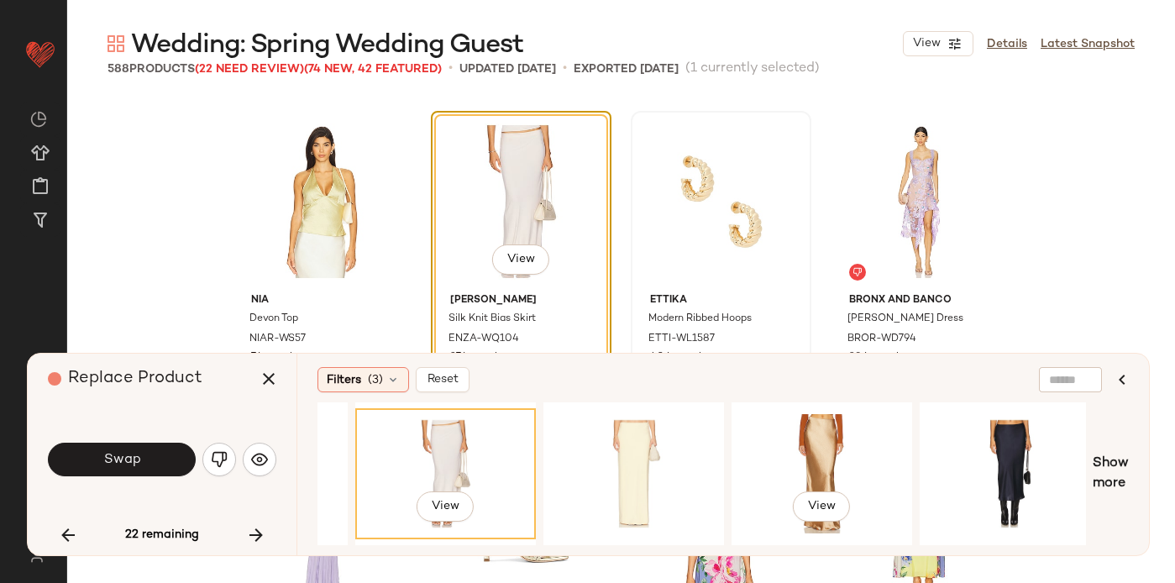
scroll to position [0, 2986]
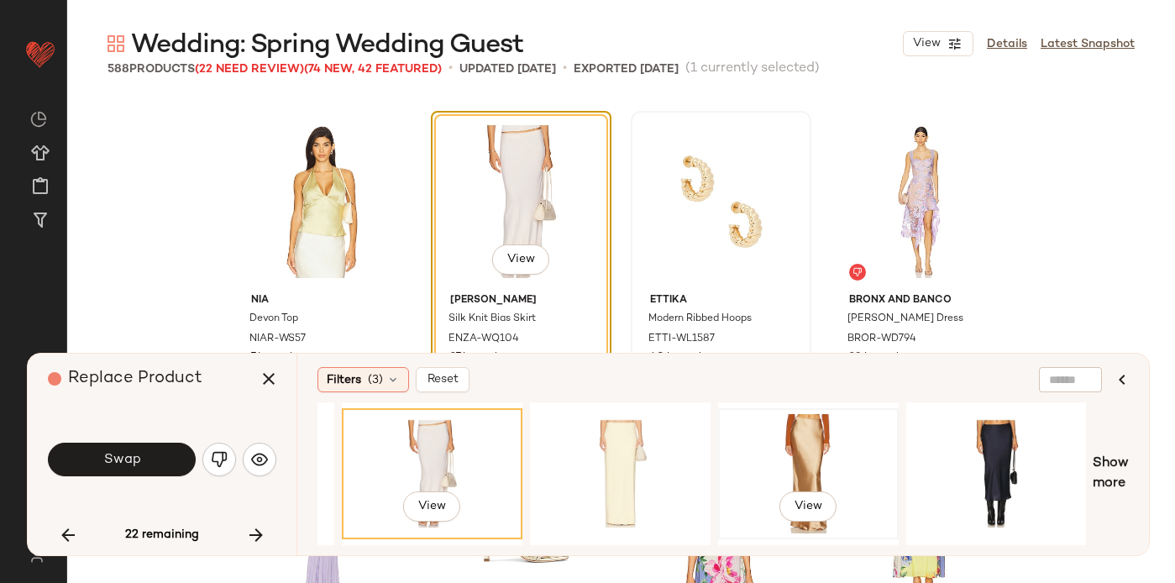
click at [821, 439] on div "View" at bounding box center [808, 473] width 169 height 119
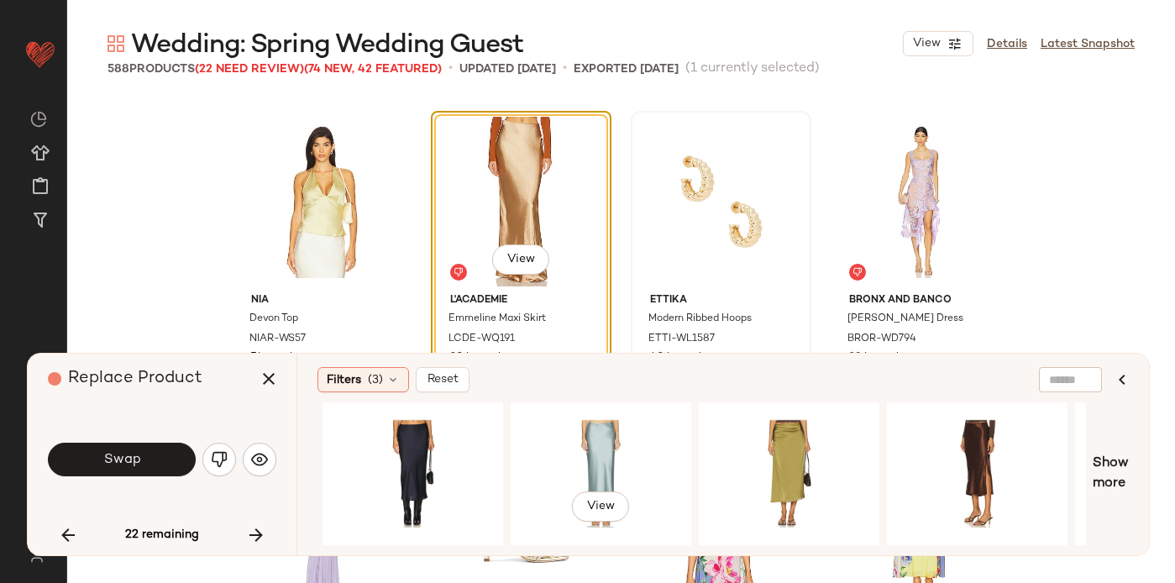
scroll to position [0, 3596]
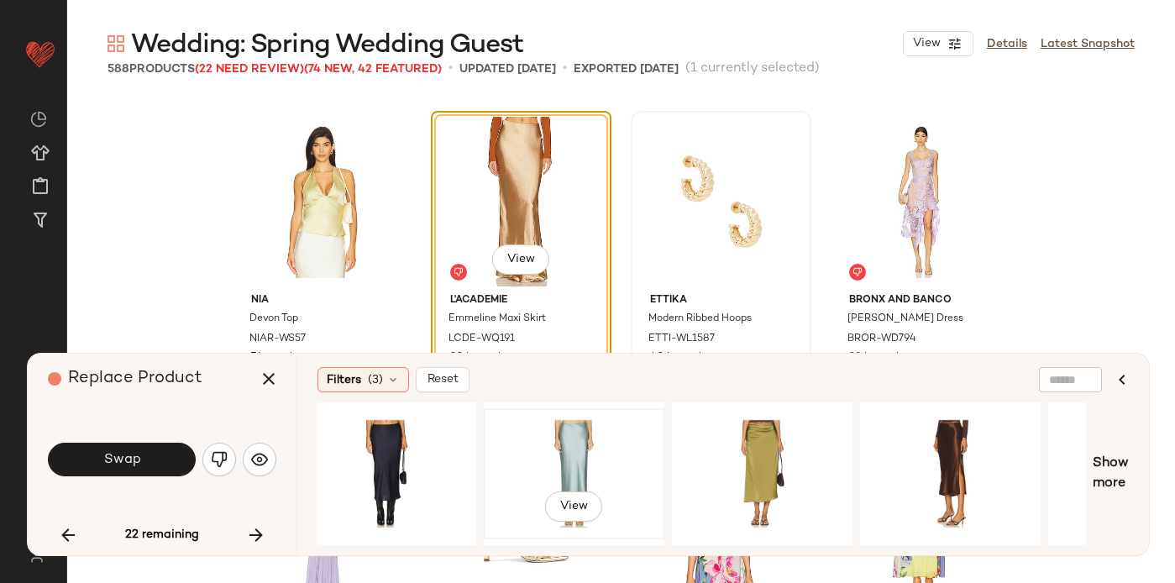
click at [573, 451] on div "View" at bounding box center [574, 473] width 169 height 119
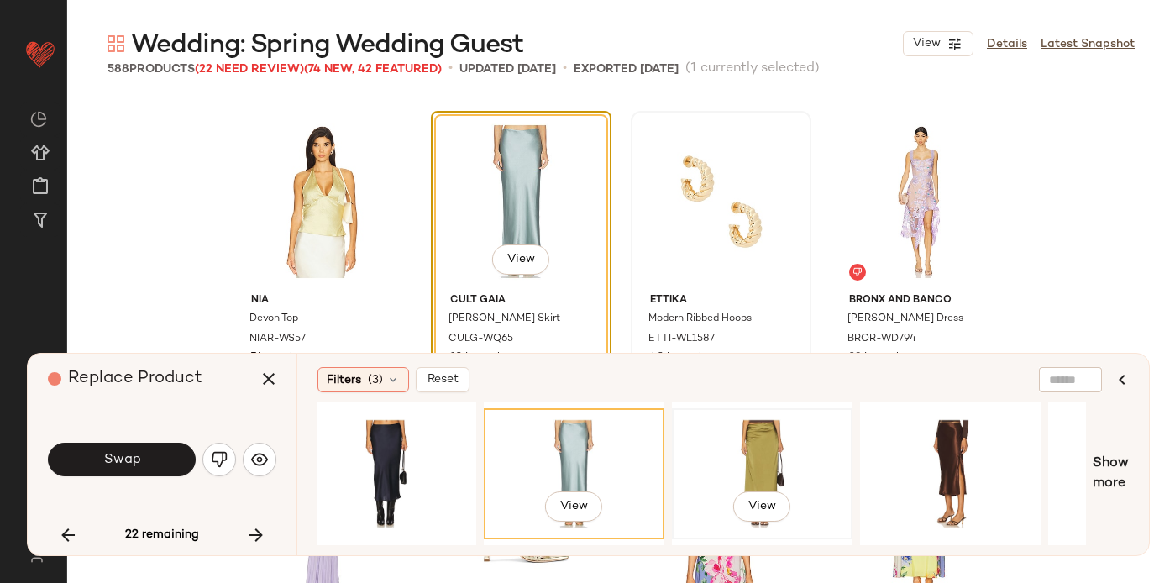
click at [796, 450] on div "View" at bounding box center [762, 473] width 169 height 119
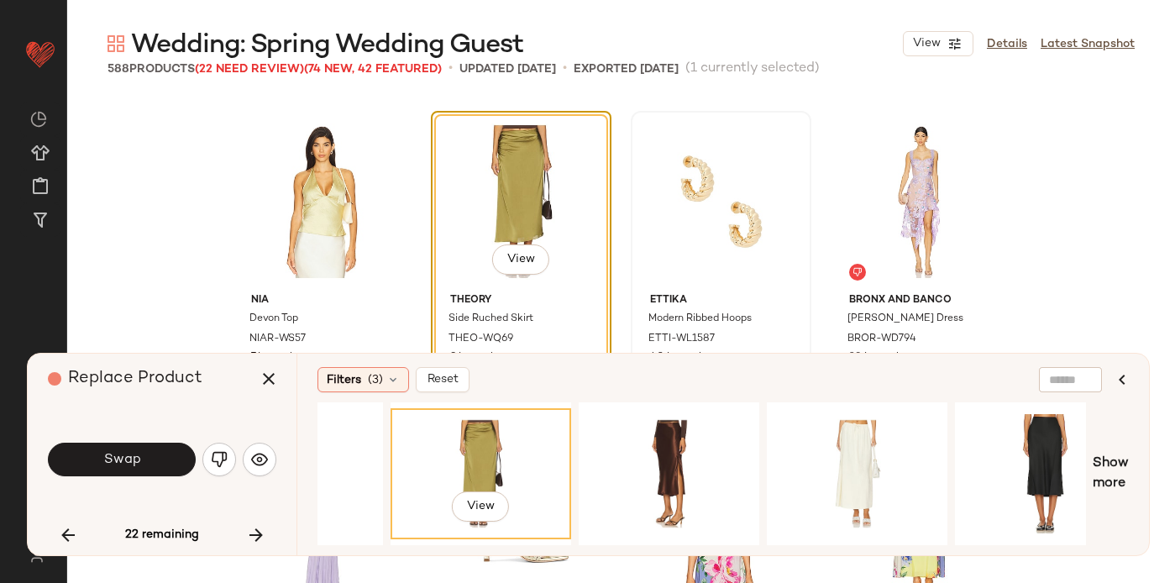
scroll to position [0, 3886]
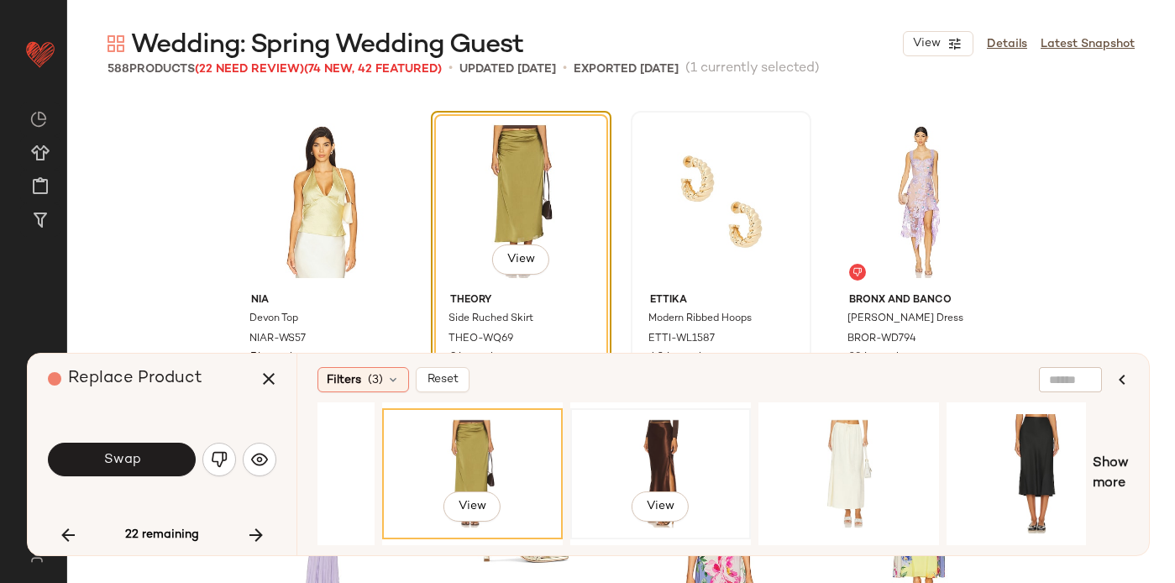
click at [632, 459] on div "View" at bounding box center [660, 473] width 169 height 119
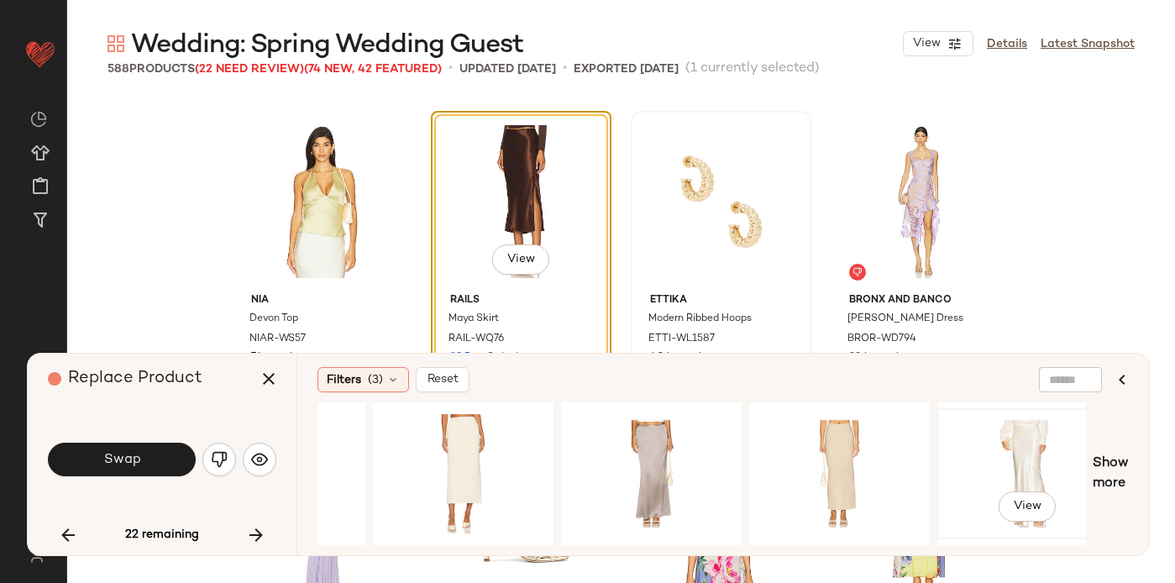
scroll to position [0, 1415]
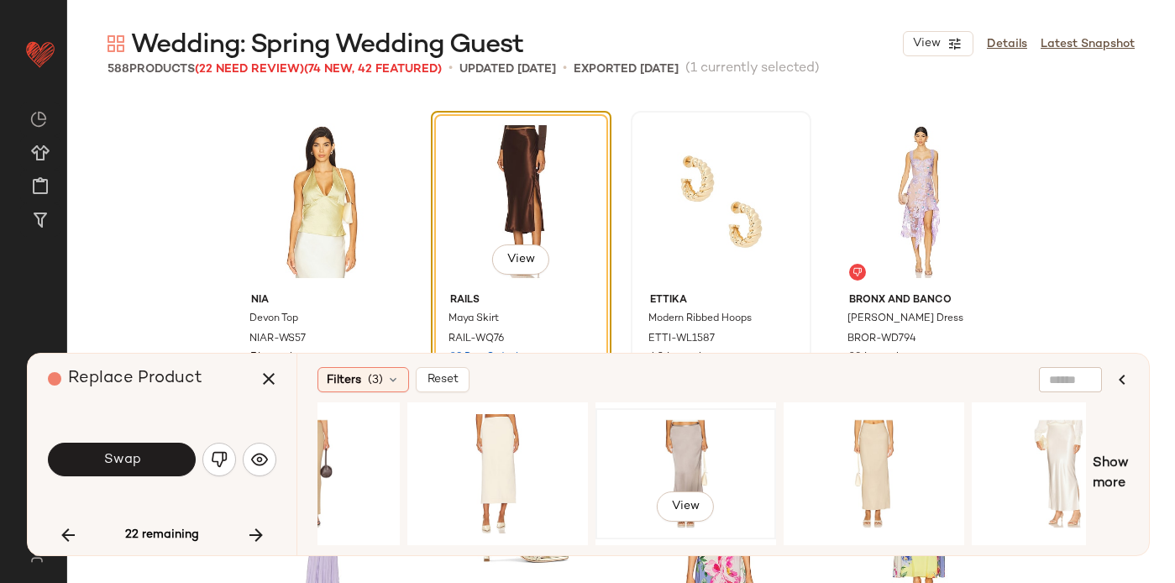
click at [682, 439] on div "View" at bounding box center [685, 473] width 169 height 119
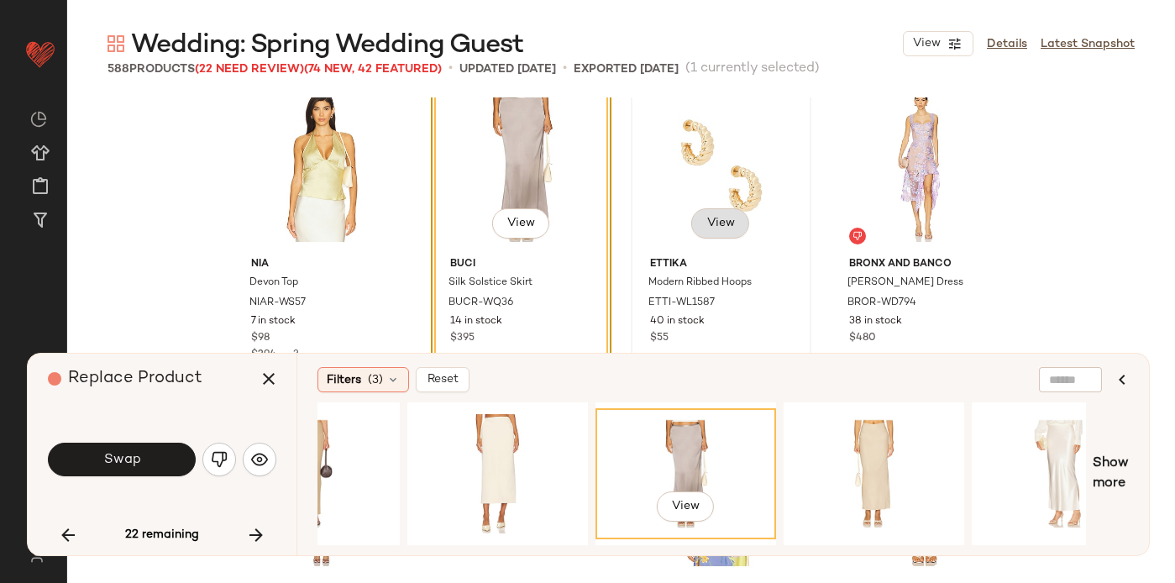
scroll to position [8132, 0]
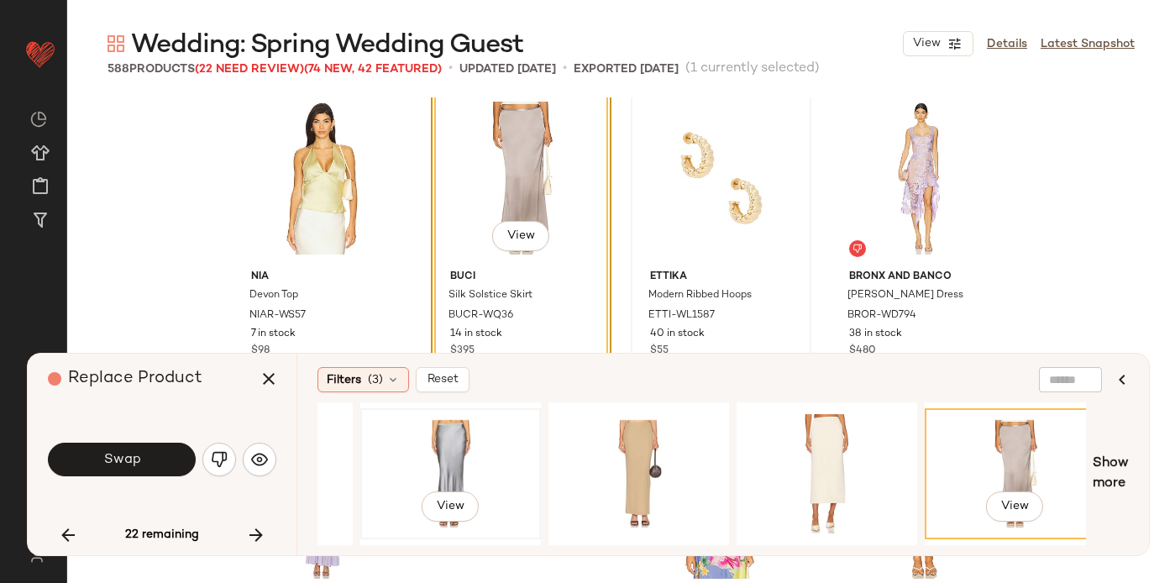
click at [469, 451] on div "View" at bounding box center [450, 473] width 169 height 119
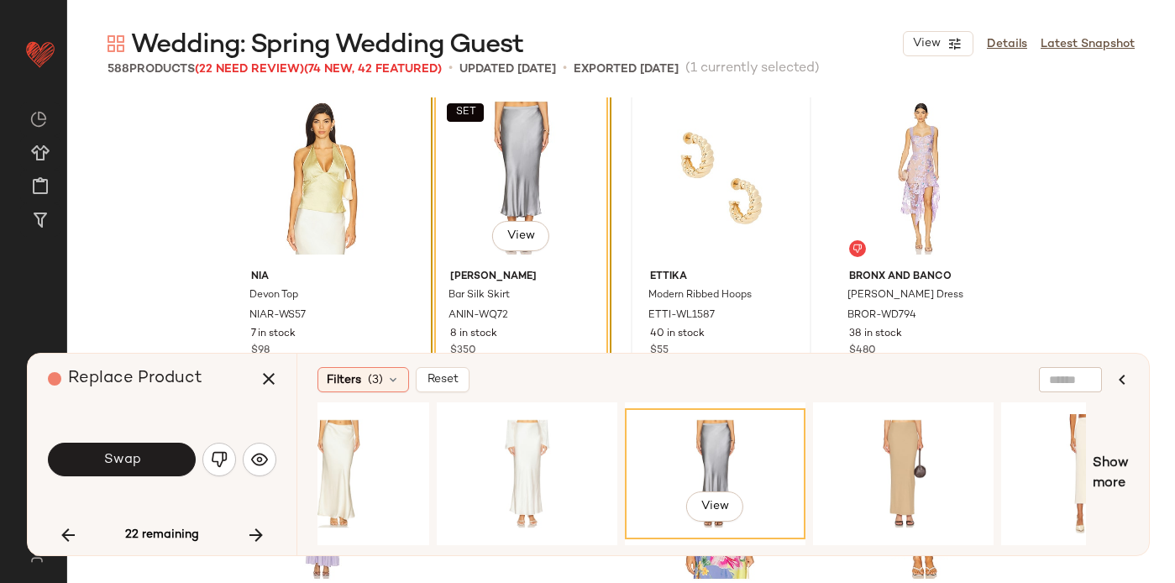
scroll to position [0, 791]
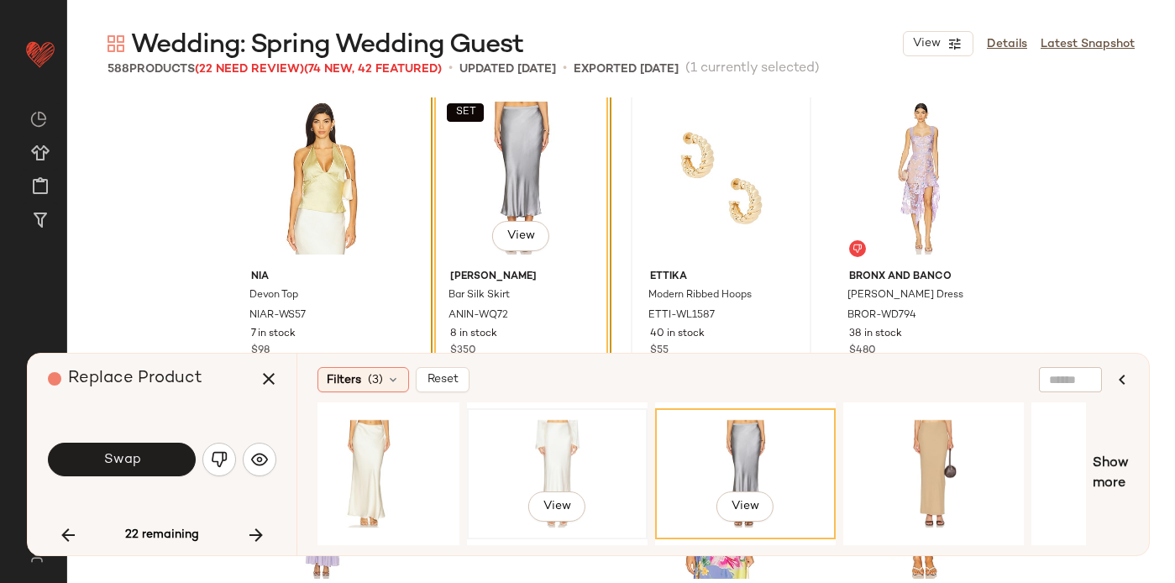
click at [577, 445] on div "View" at bounding box center [557, 473] width 169 height 119
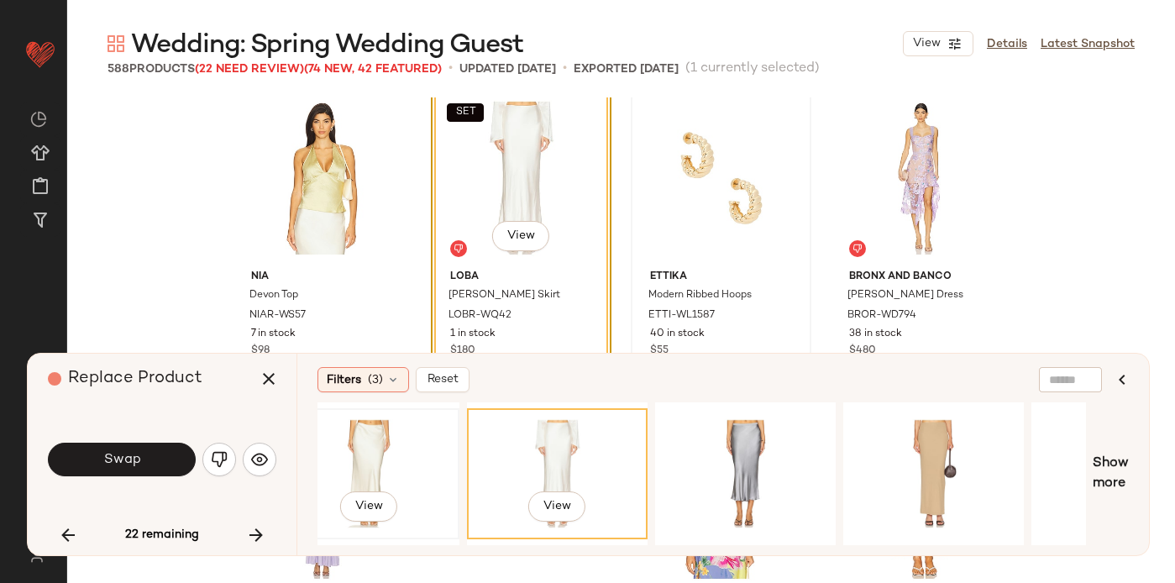
click at [363, 462] on div "View" at bounding box center [369, 473] width 169 height 119
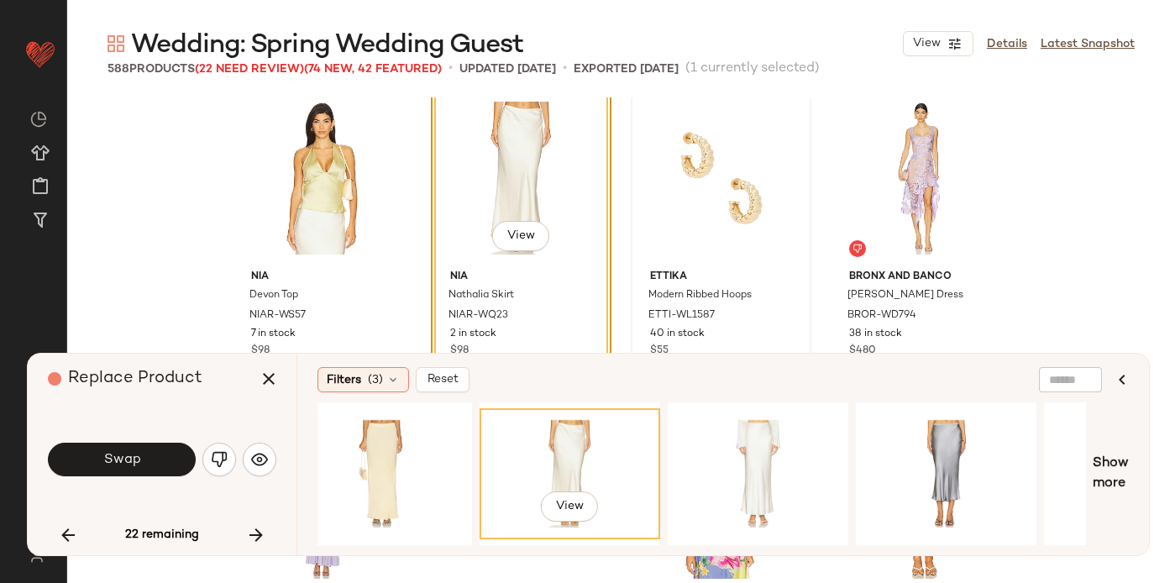
scroll to position [0, 577]
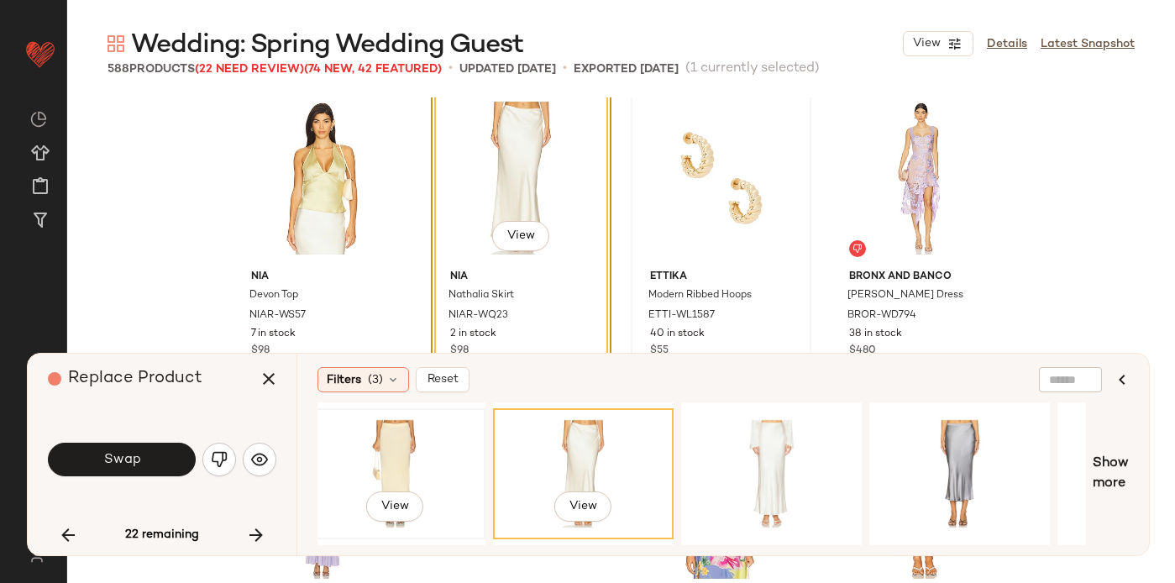
click at [403, 437] on div "View" at bounding box center [395, 473] width 169 height 119
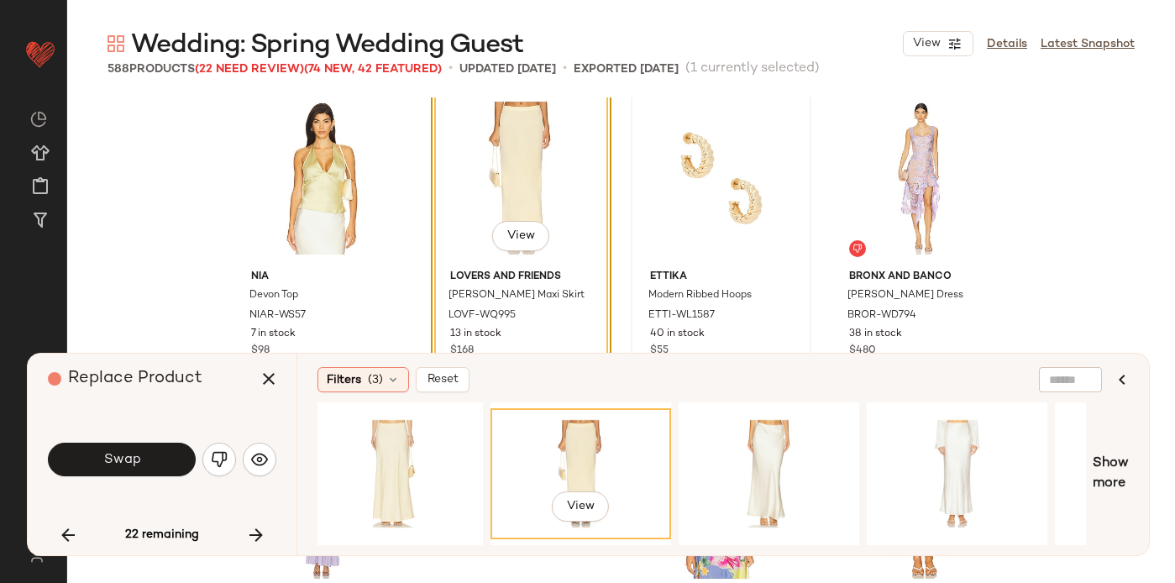
scroll to position [0, 372]
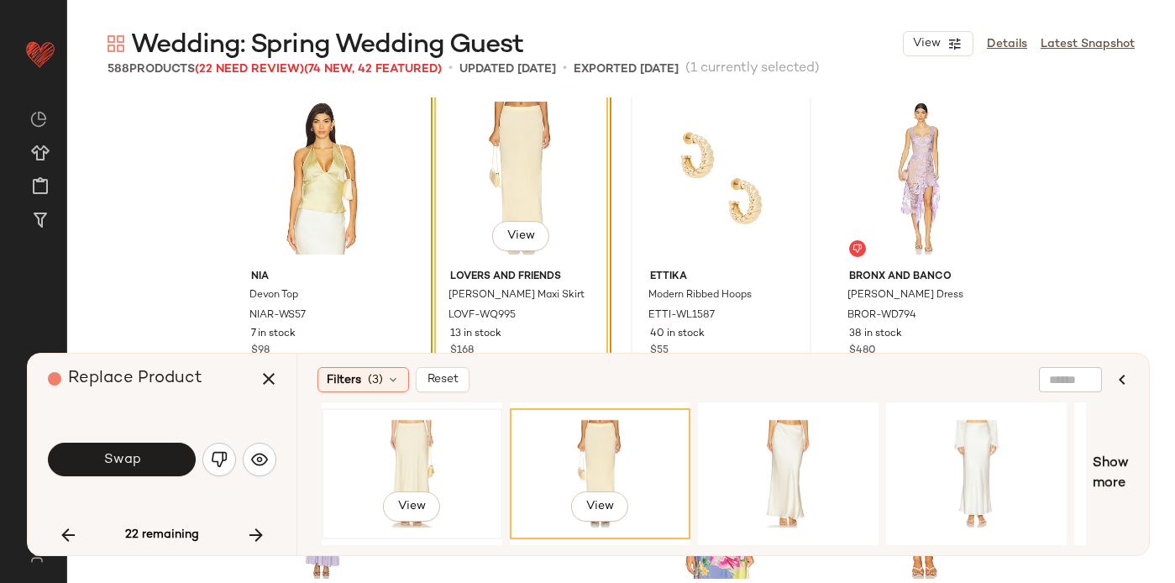
click at [417, 442] on div "View" at bounding box center [412, 473] width 169 height 119
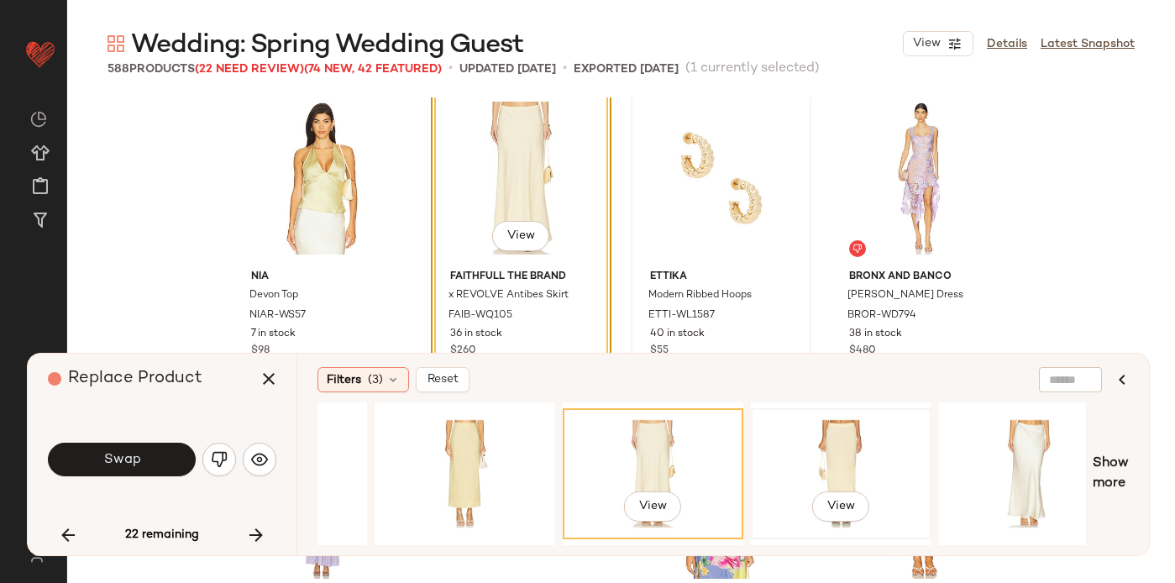
scroll to position [0, 0]
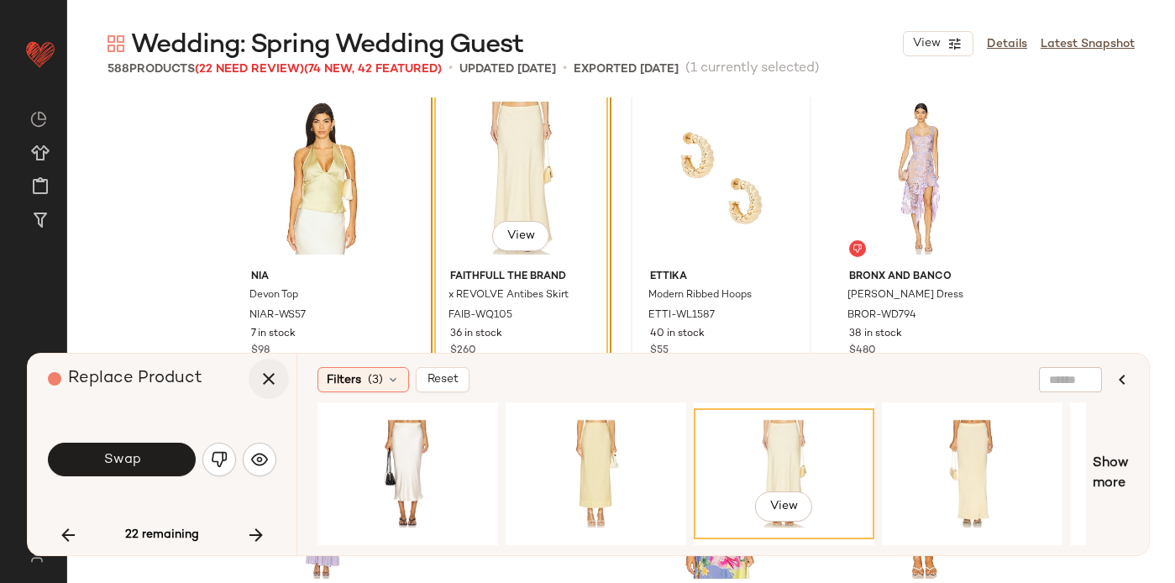
click at [264, 379] on icon "button" at bounding box center [269, 379] width 20 height 20
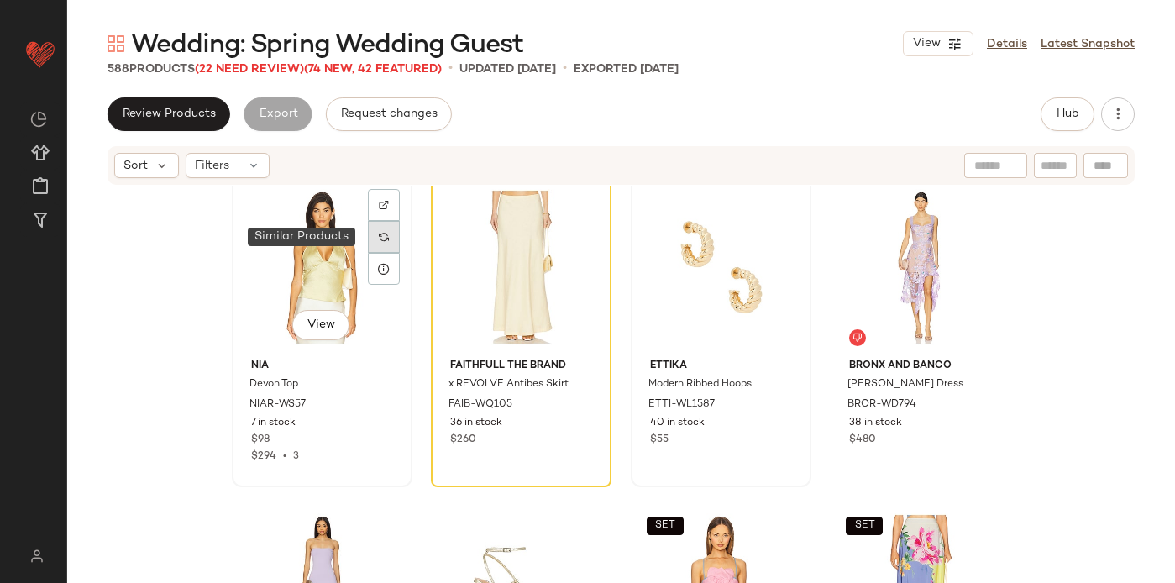
click at [370, 240] on div at bounding box center [384, 237] width 32 height 32
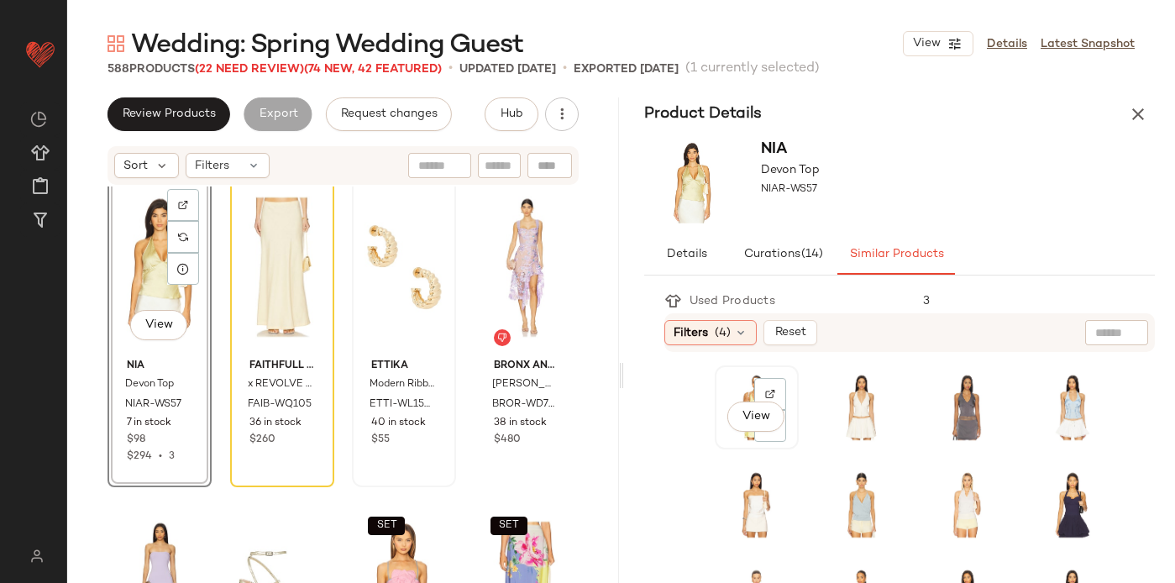
click at [737, 390] on div "View" at bounding box center [757, 407] width 72 height 72
click at [738, 389] on div "View" at bounding box center [757, 407] width 72 height 72
click at [750, 417] on span "View" at bounding box center [756, 416] width 29 height 13
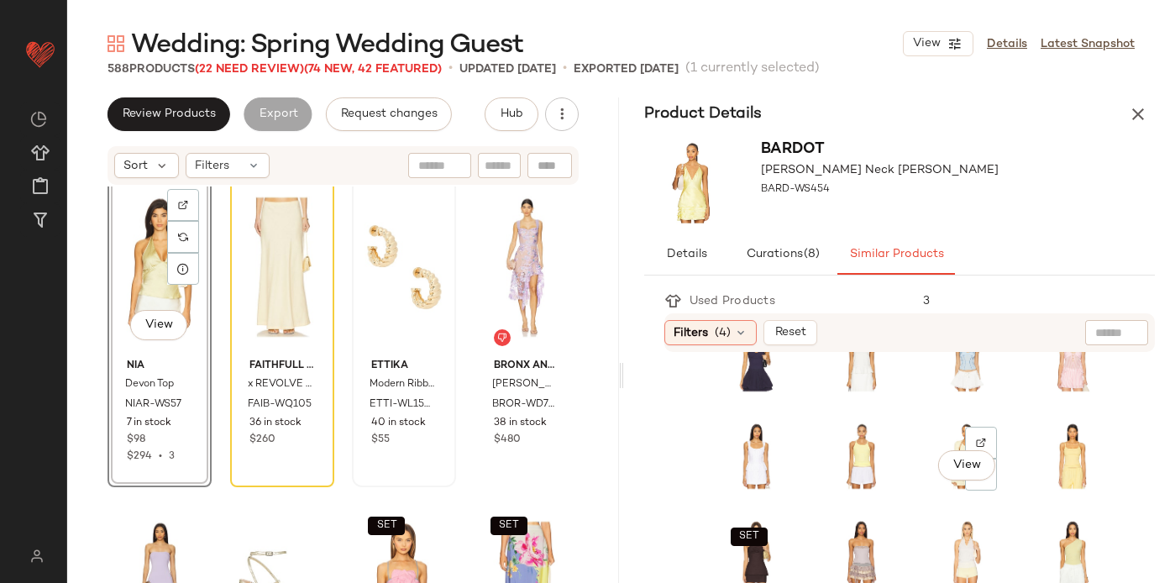
scroll to position [349, 0]
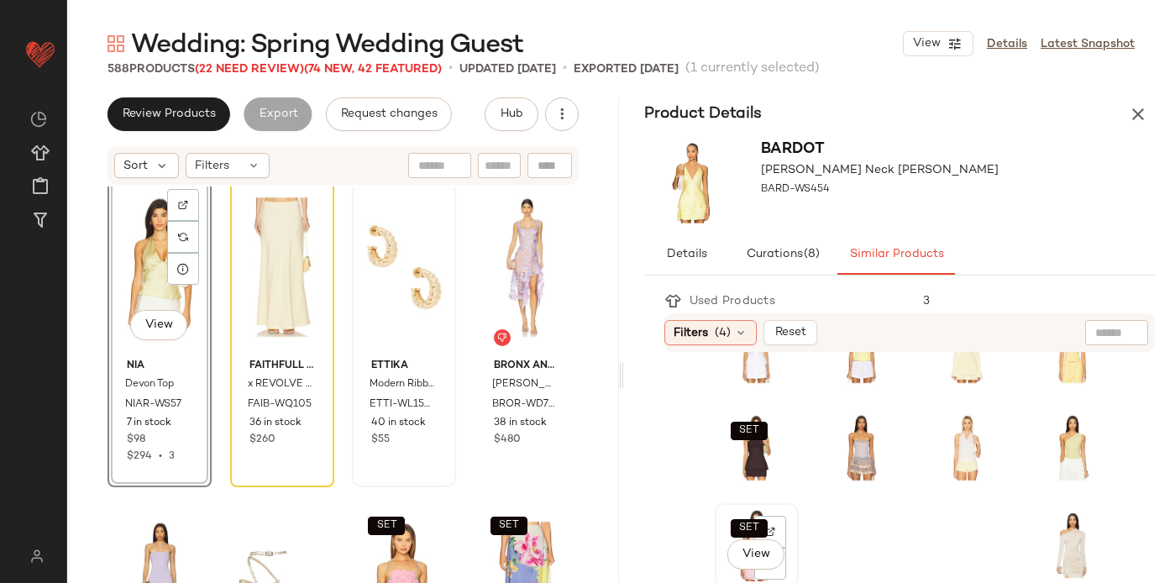
click at [726, 535] on div "SET View" at bounding box center [757, 545] width 72 height 72
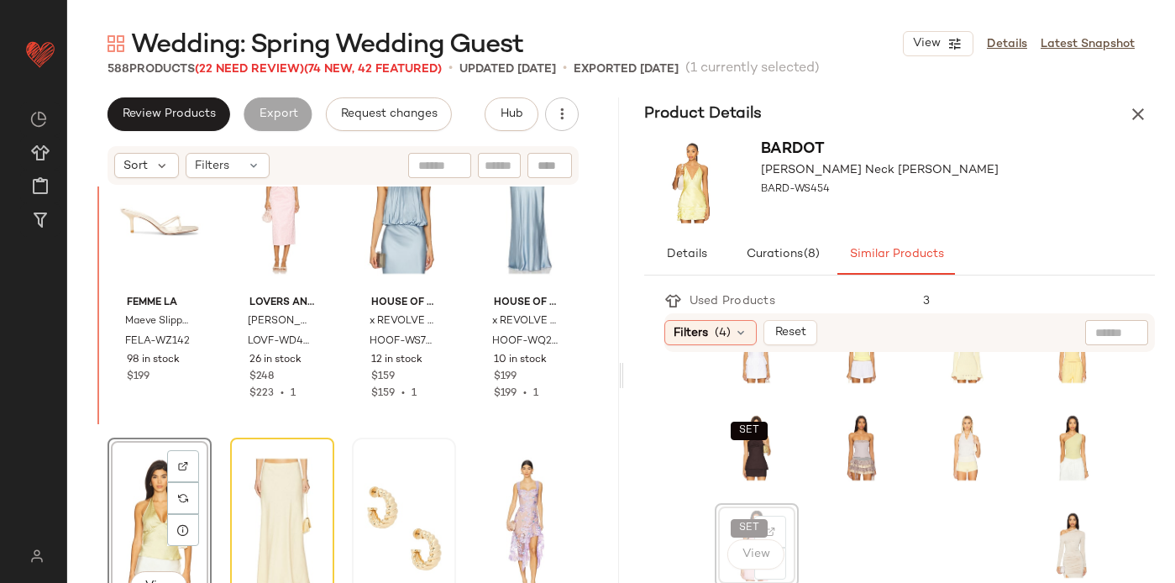
scroll to position [7840, 0]
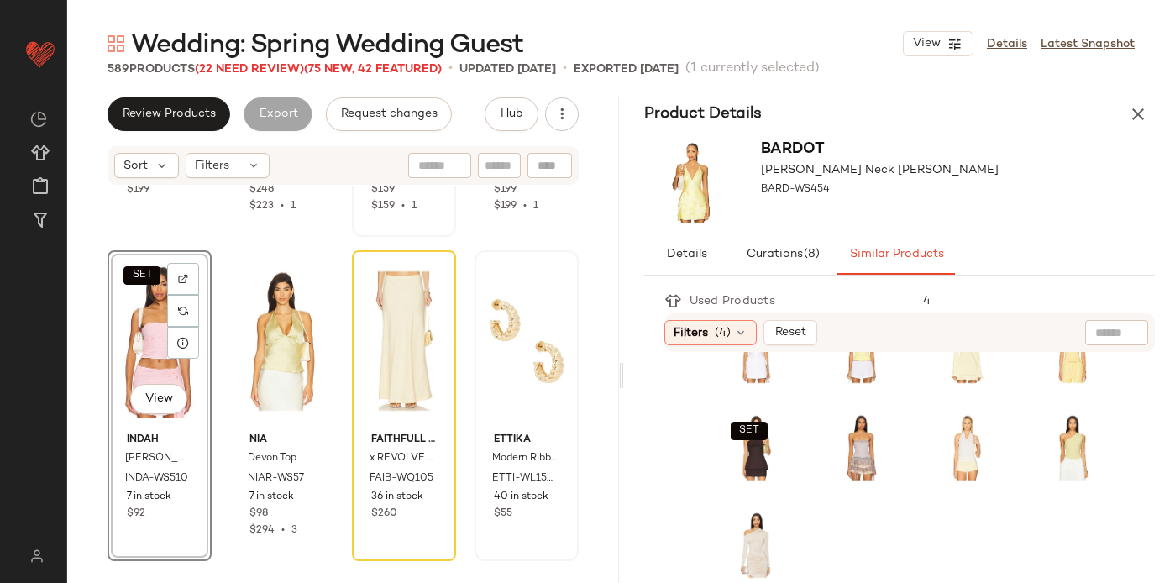
scroll to position [8061, 0]
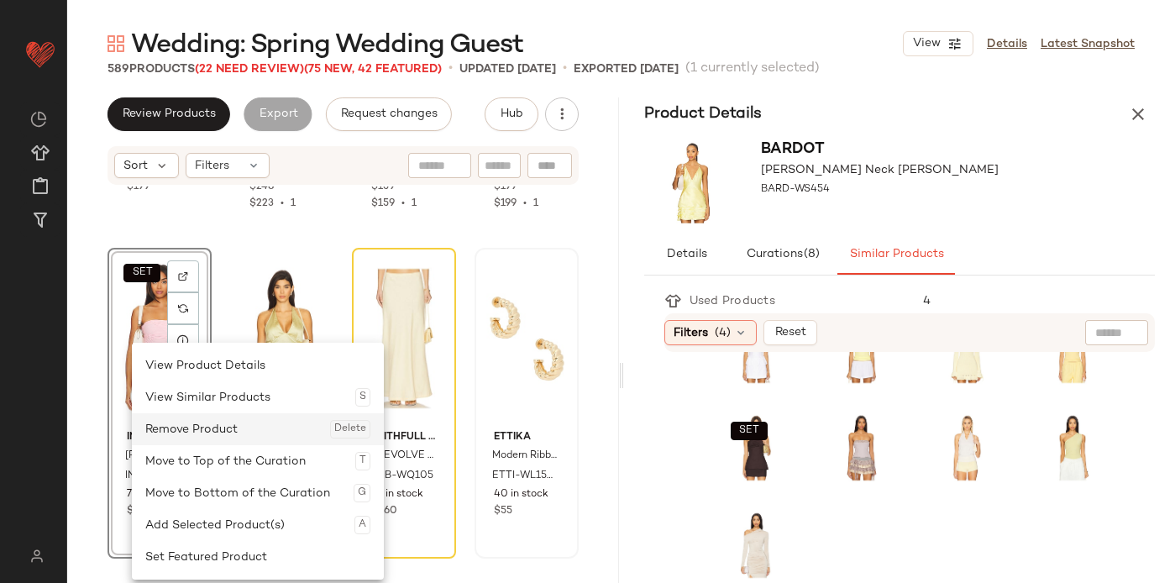
click at [201, 421] on div "Remove Product Delete" at bounding box center [257, 429] width 225 height 32
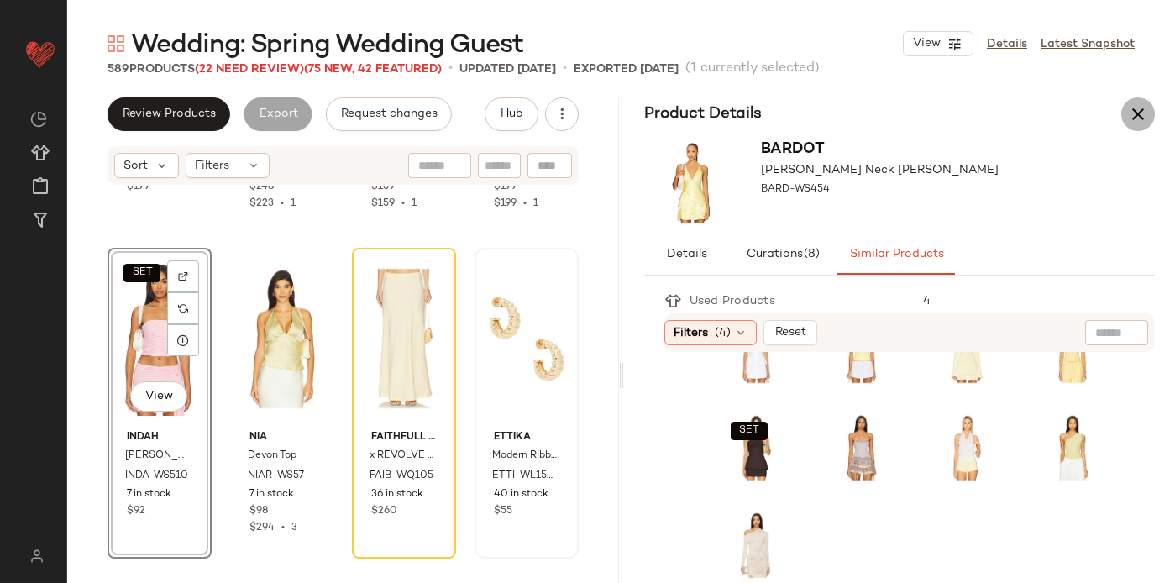
click at [1141, 113] on icon "button" at bounding box center [1138, 114] width 20 height 20
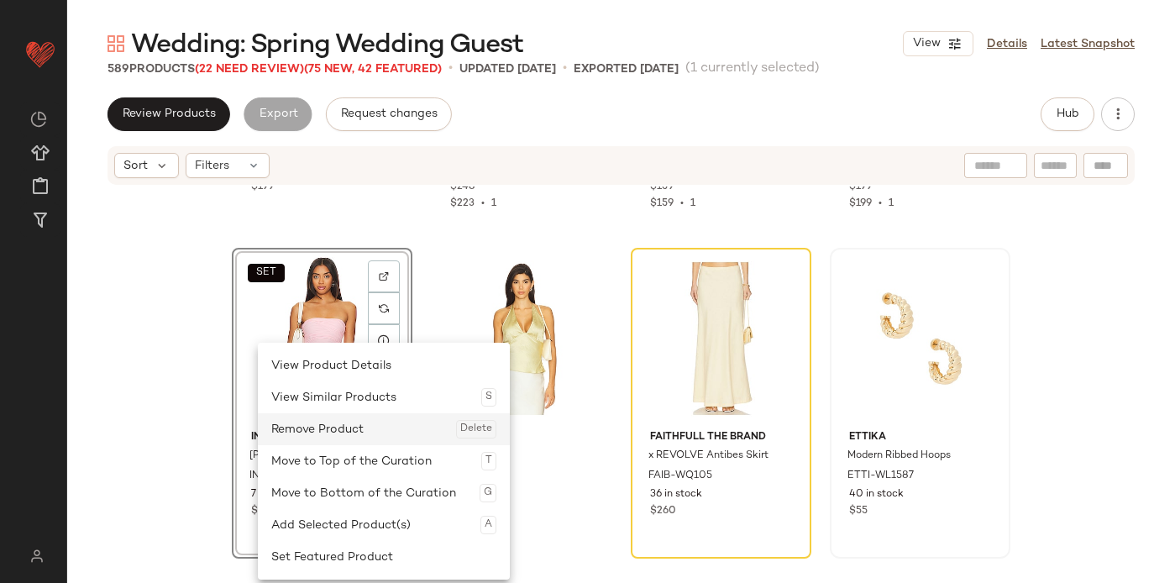
click at [336, 417] on div "Remove Product Delete" at bounding box center [383, 429] width 225 height 32
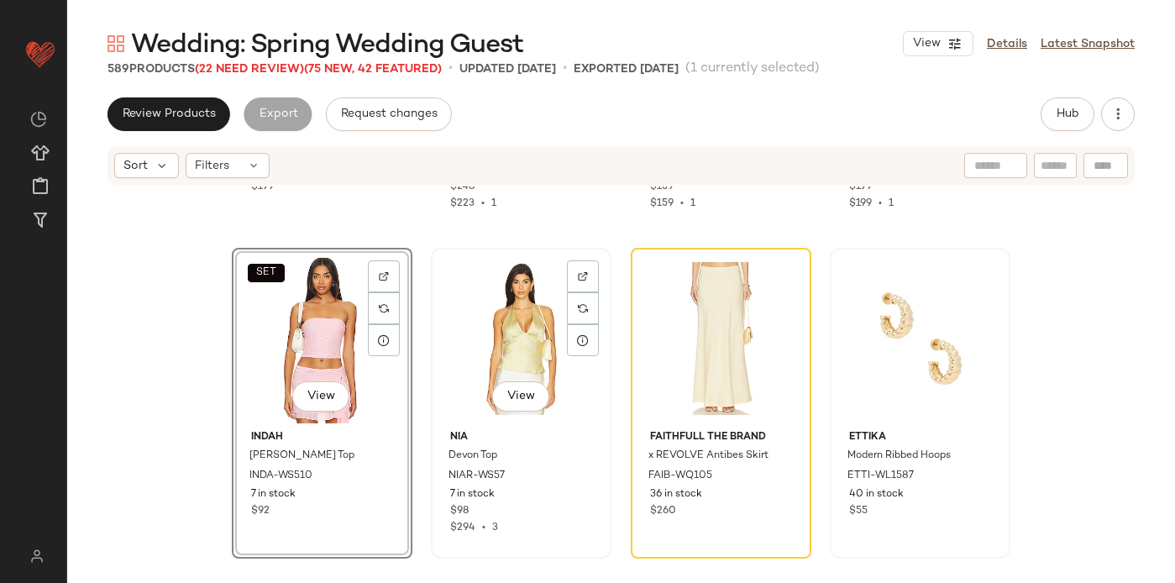
click at [525, 366] on div "View" at bounding box center [521, 339] width 169 height 170
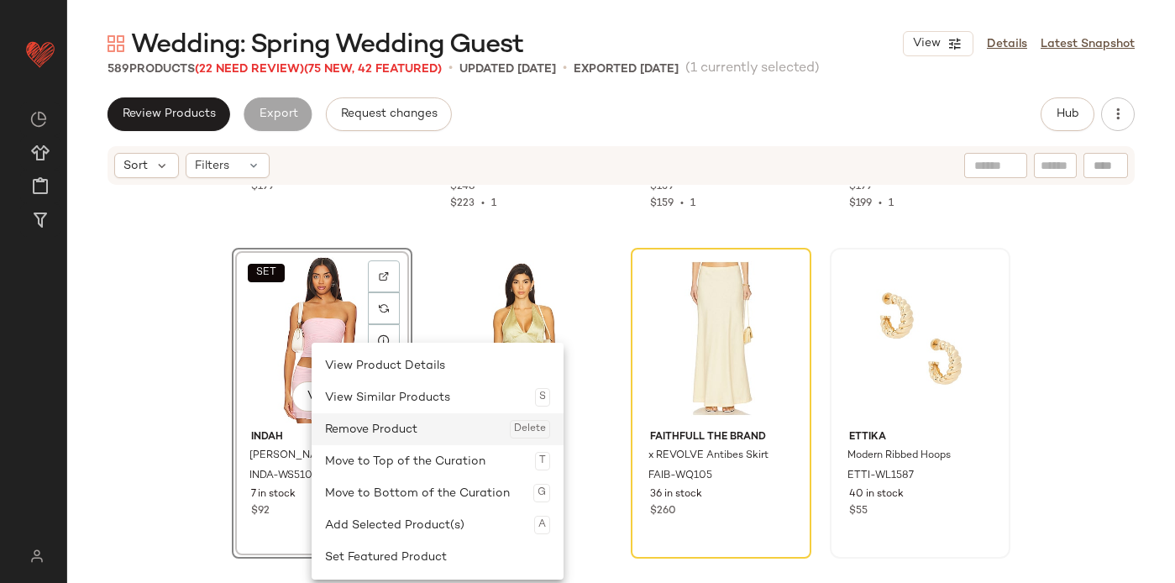
click at [369, 433] on div "Remove Product Delete" at bounding box center [437, 429] width 225 height 32
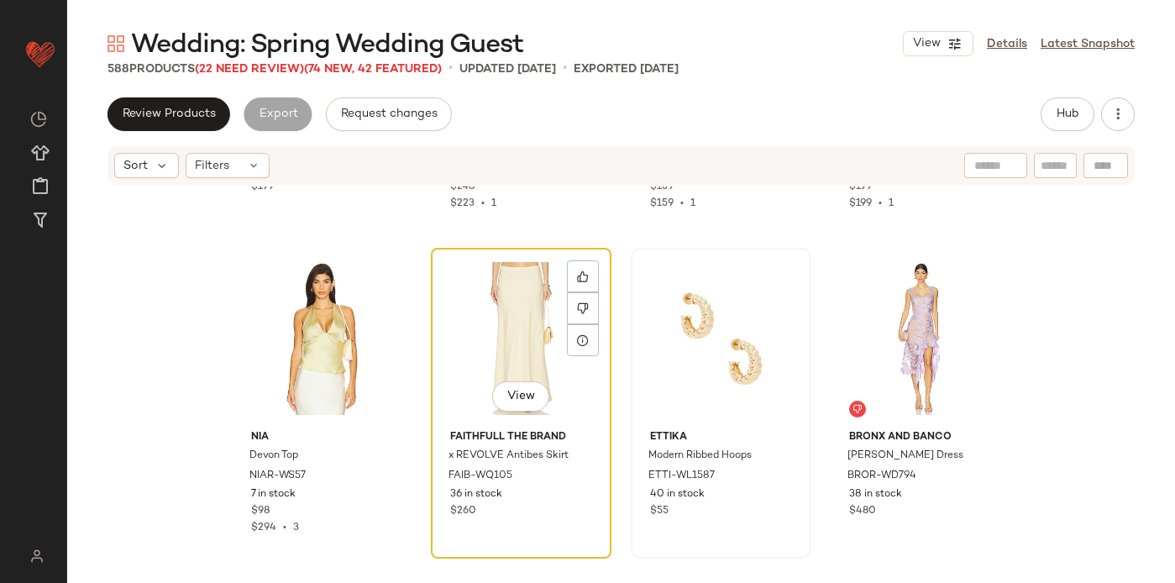
click at [487, 359] on div "View" at bounding box center [521, 339] width 169 height 170
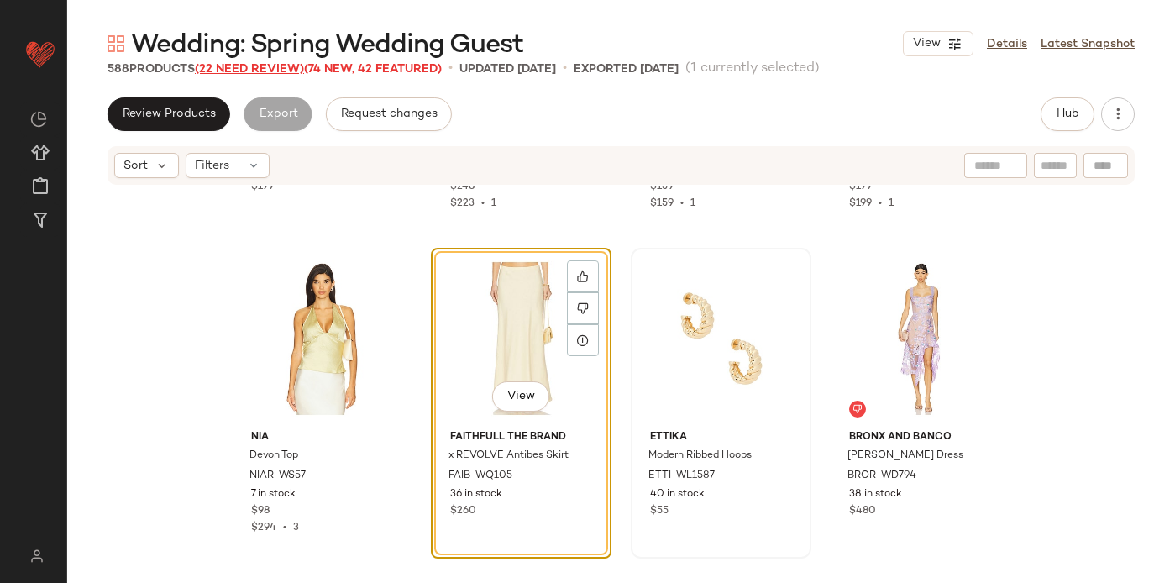
click at [252, 71] on span "(22 Need Review)" at bounding box center [249, 69] width 109 height 13
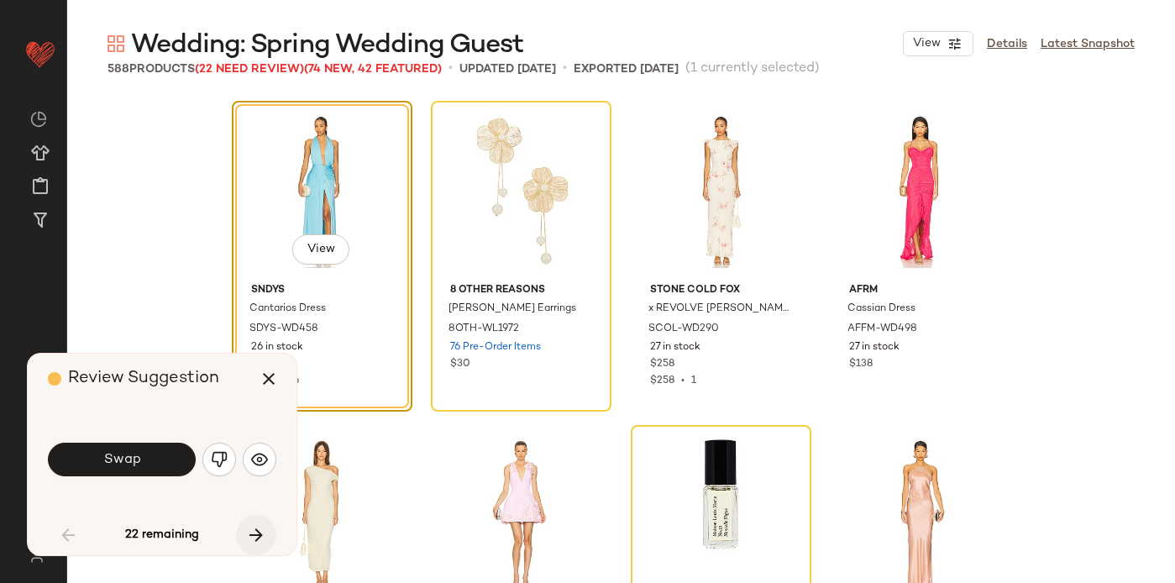
click at [257, 525] on icon "button" at bounding box center [256, 535] width 20 height 20
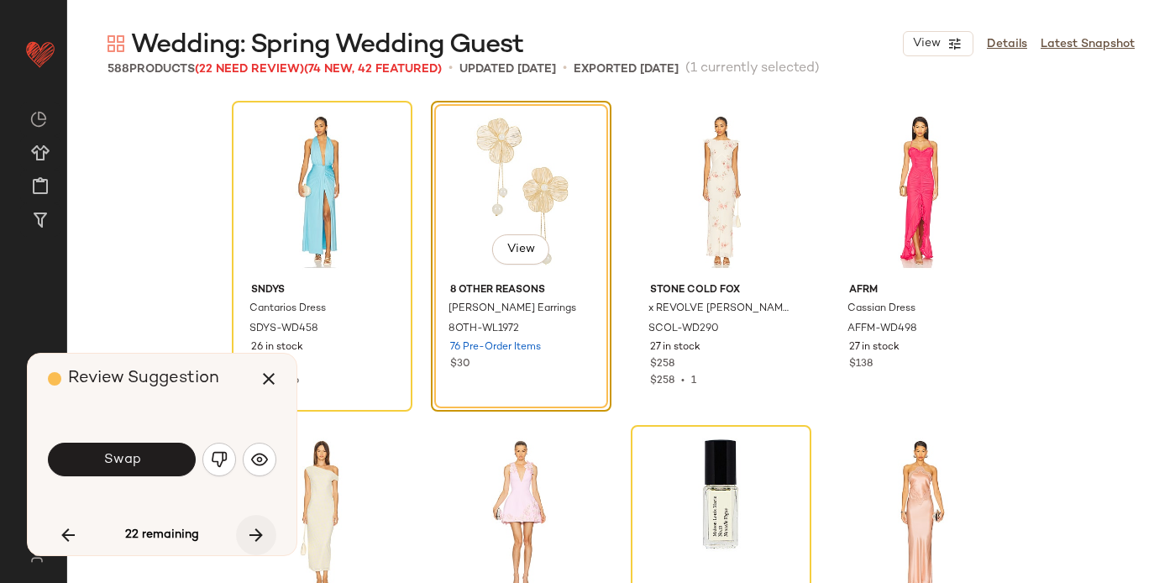
click at [257, 525] on icon "button" at bounding box center [256, 535] width 20 height 20
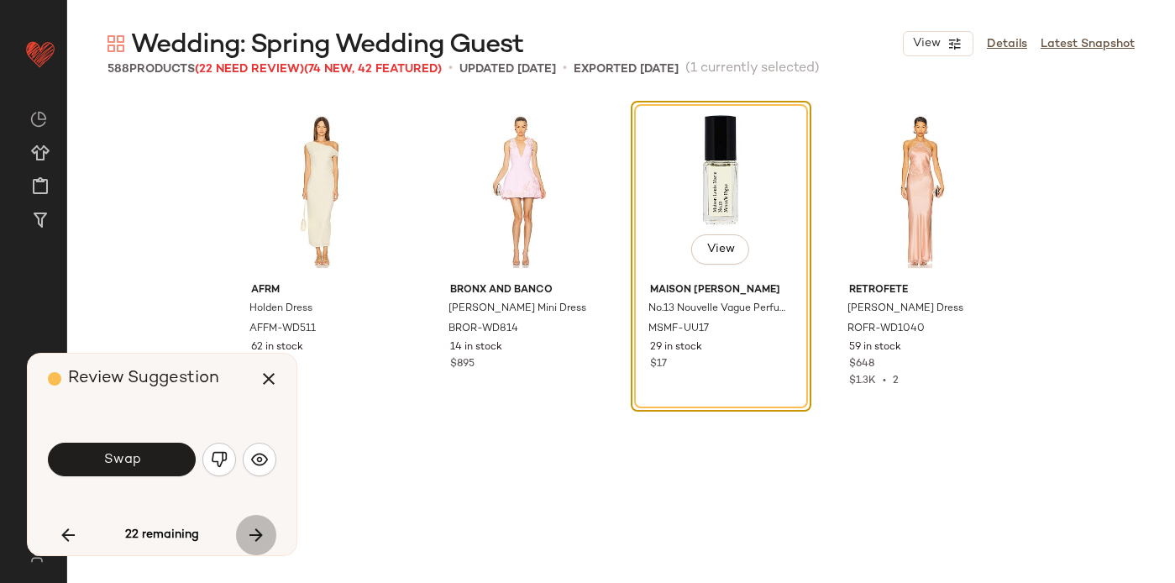
click at [257, 525] on icon "button" at bounding box center [256, 535] width 20 height 20
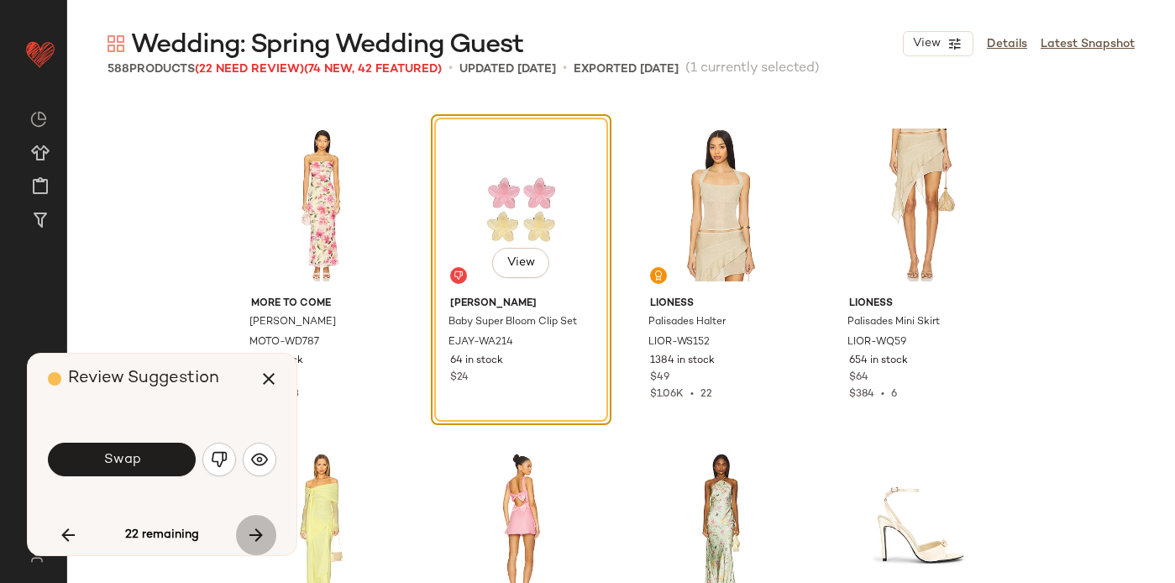
click at [256, 525] on icon "button" at bounding box center [256, 535] width 20 height 20
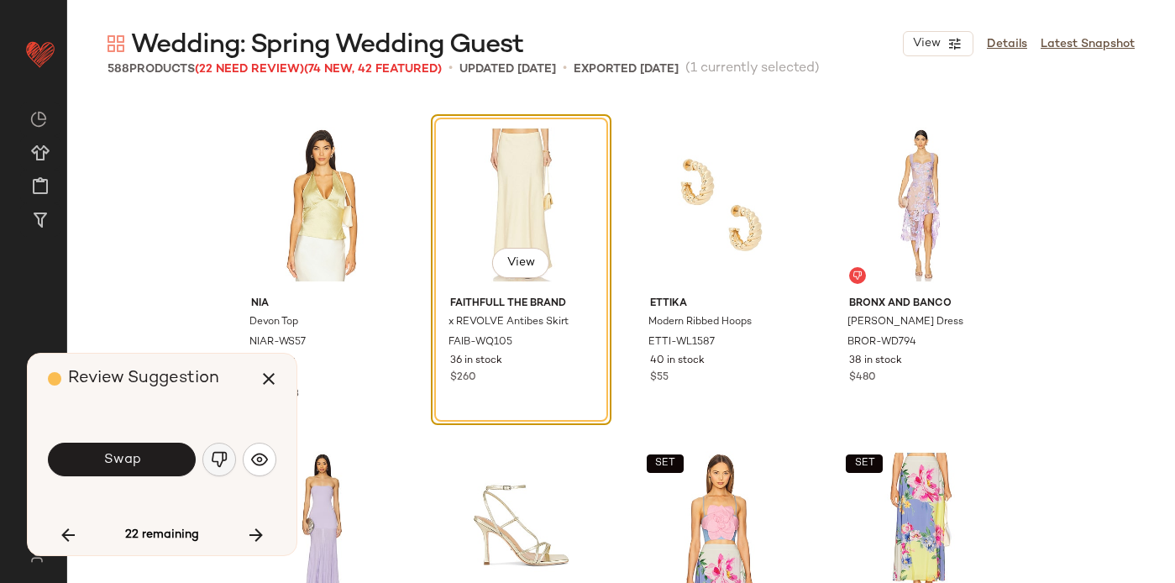
click at [219, 455] on img "button" at bounding box center [219, 459] width 17 height 17
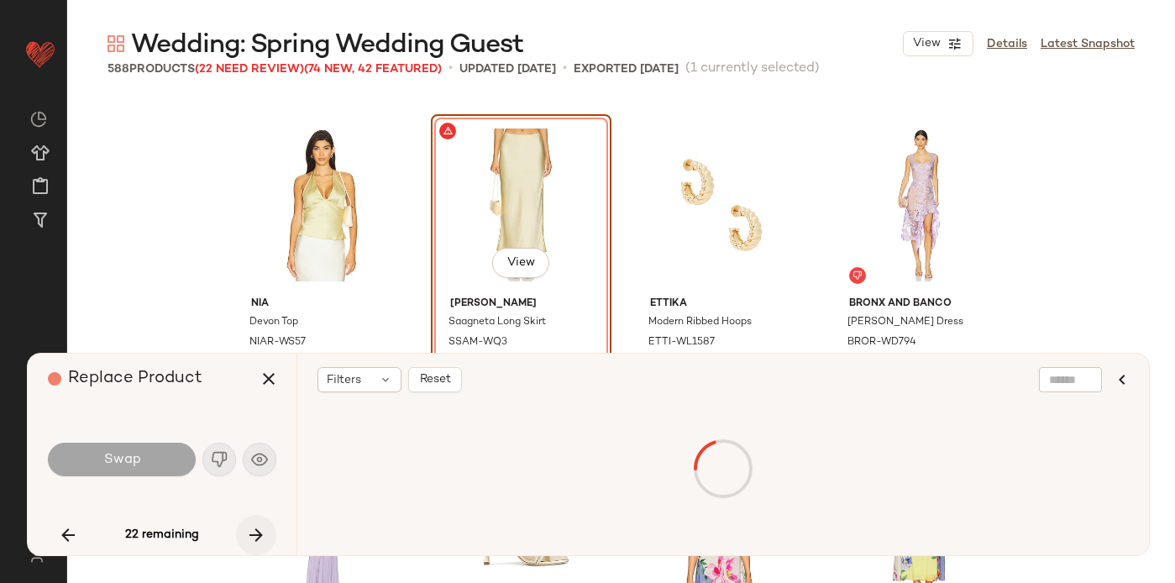
click at [260, 533] on icon "button" at bounding box center [256, 535] width 20 height 20
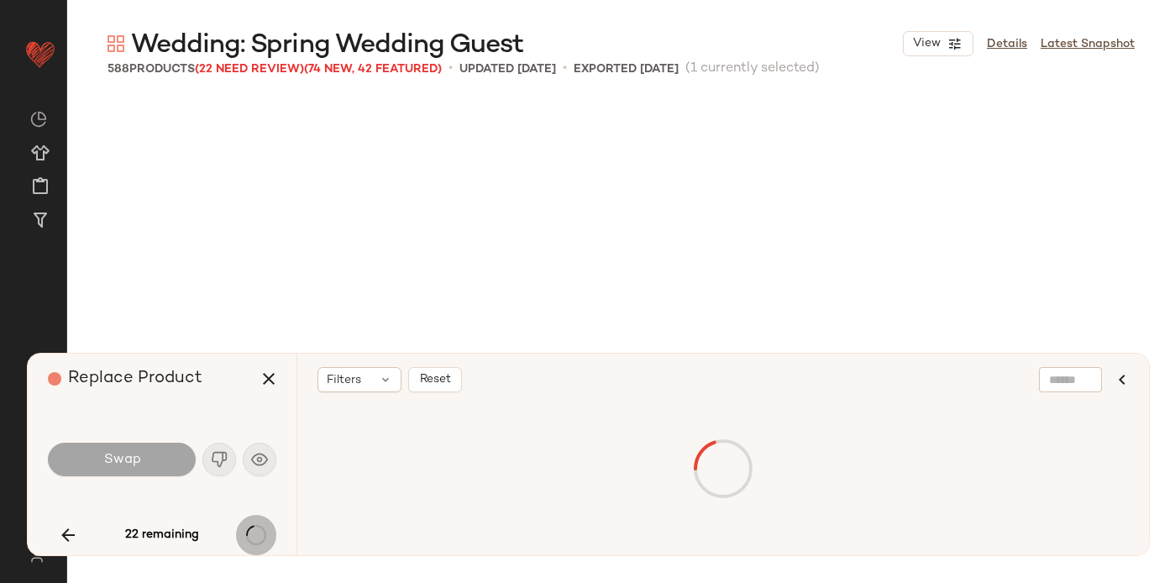
scroll to position [13617, 0]
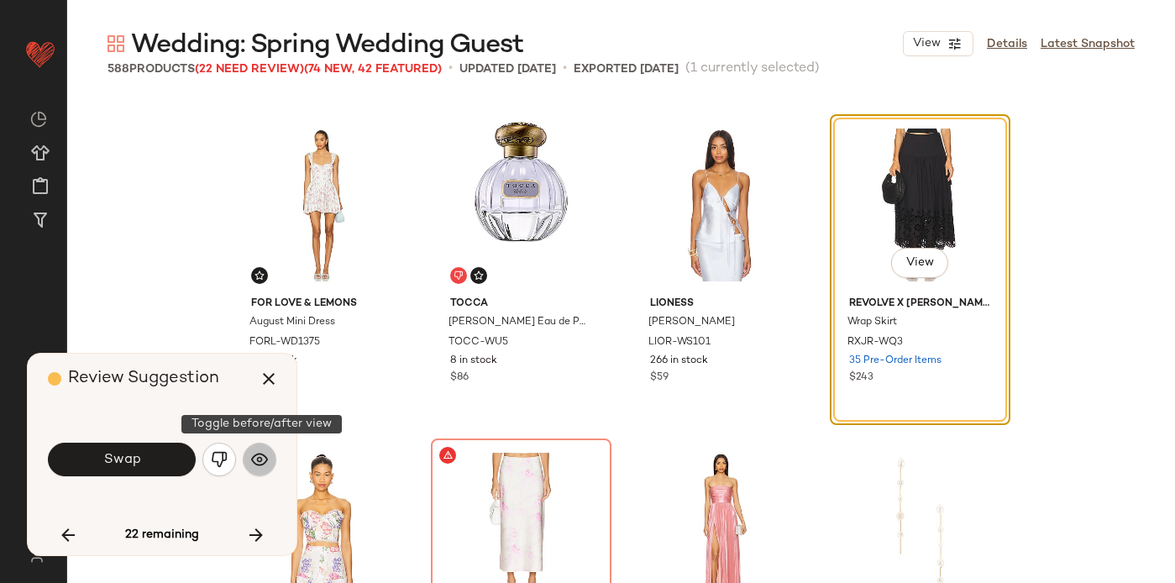
click at [270, 464] on button "button" at bounding box center [260, 460] width 34 height 34
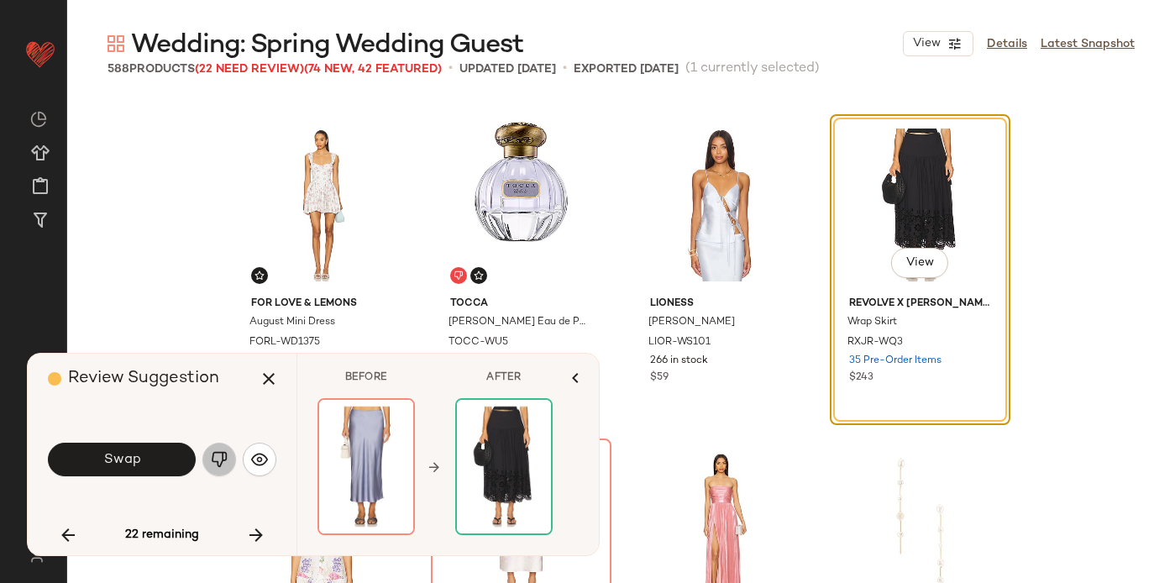
click at [222, 452] on img "button" at bounding box center [219, 459] width 17 height 17
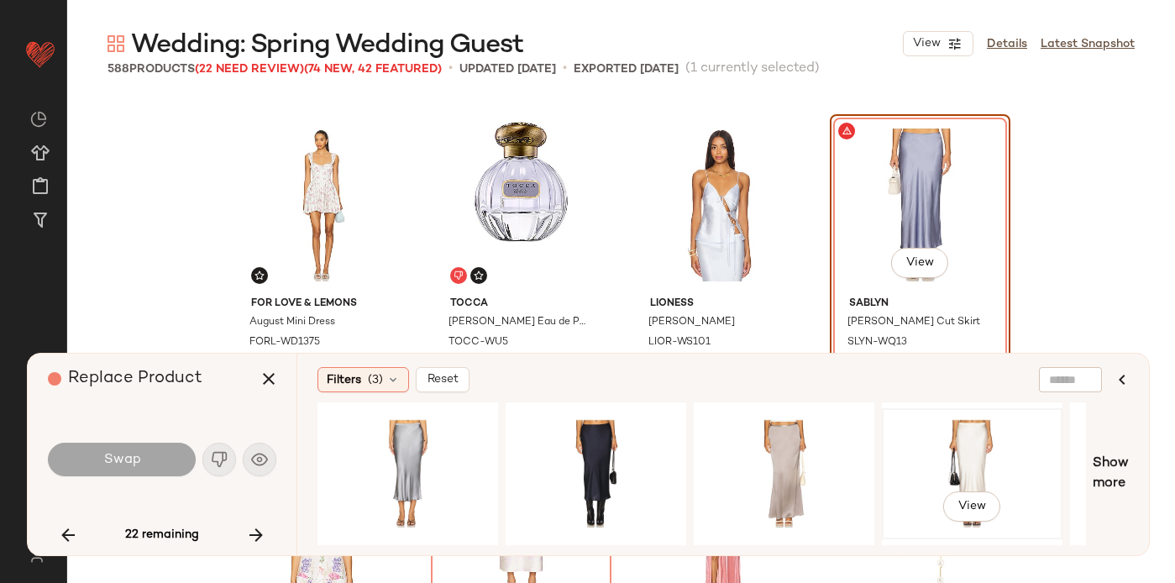
click at [983, 470] on div "View" at bounding box center [972, 473] width 169 height 119
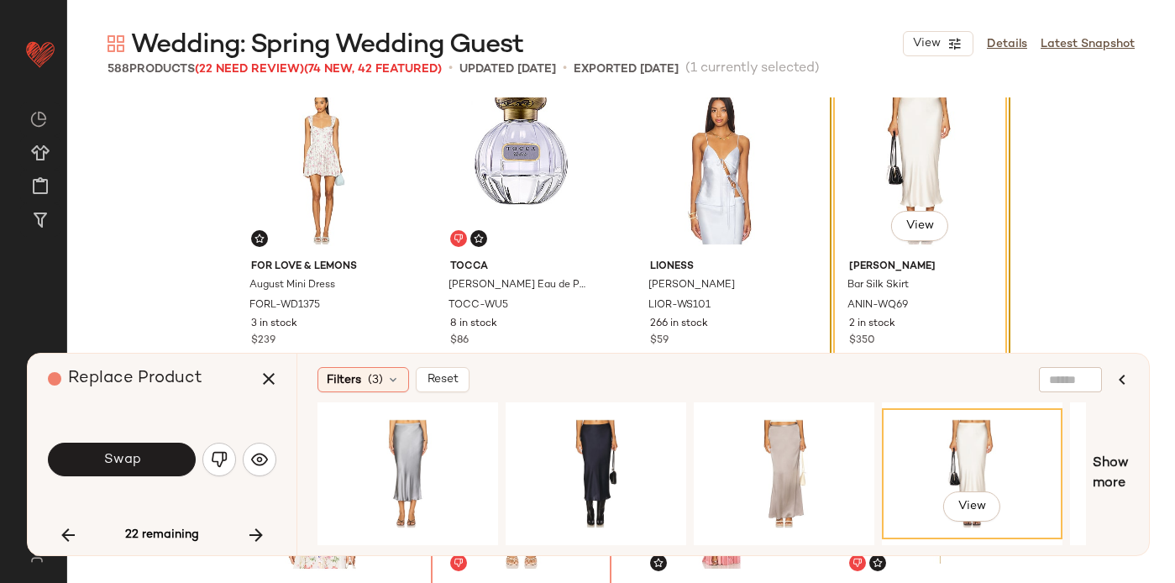
scroll to position [13654, 0]
click at [772, 443] on div "View" at bounding box center [784, 473] width 169 height 119
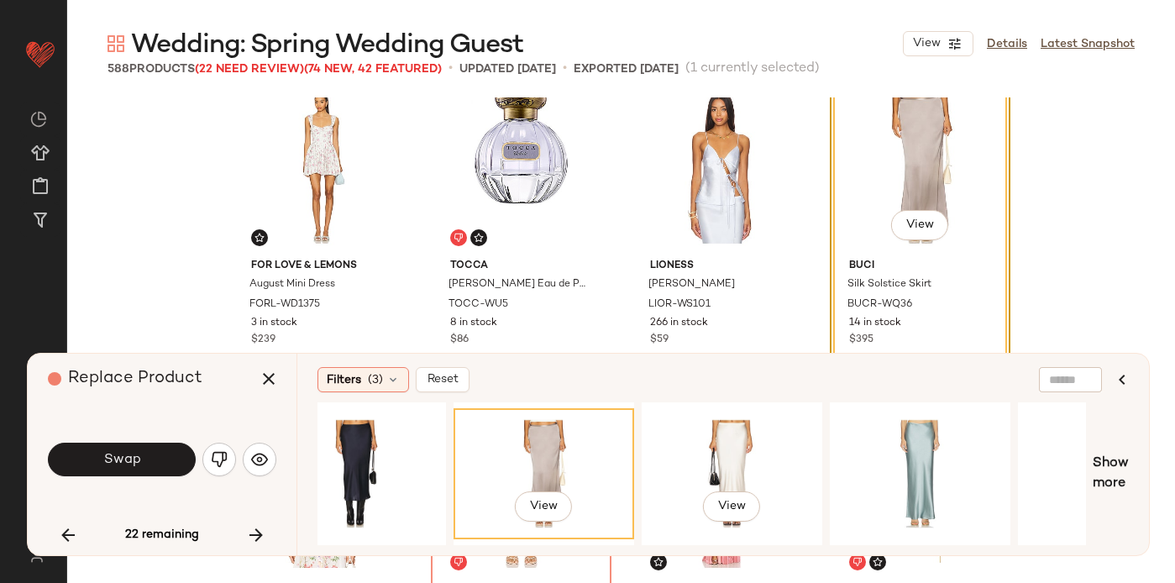
scroll to position [0, 270]
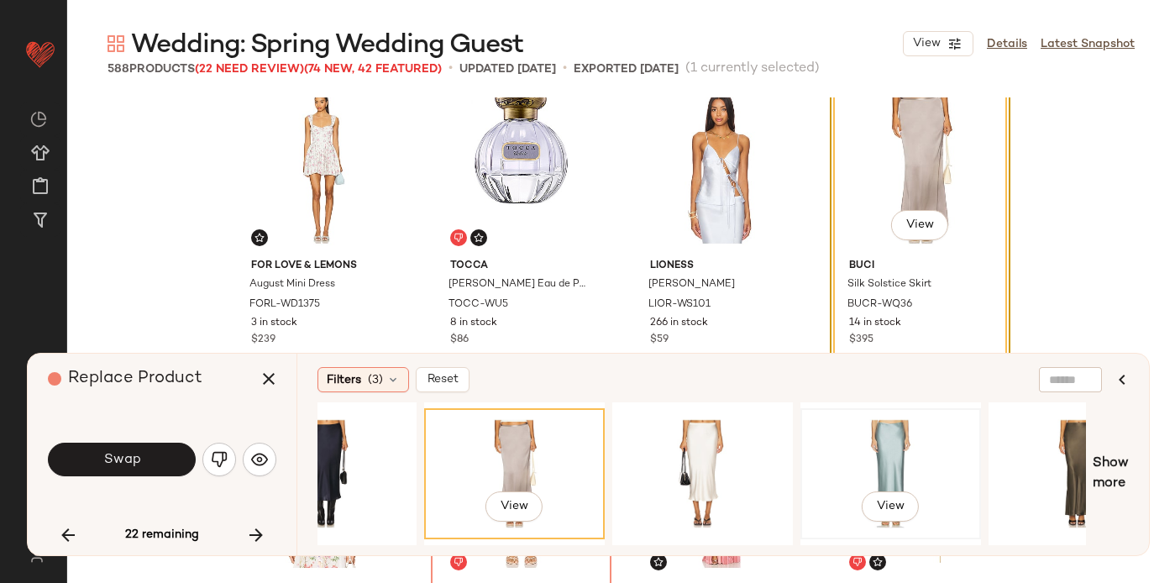
click at [860, 451] on div "View" at bounding box center [890, 473] width 169 height 119
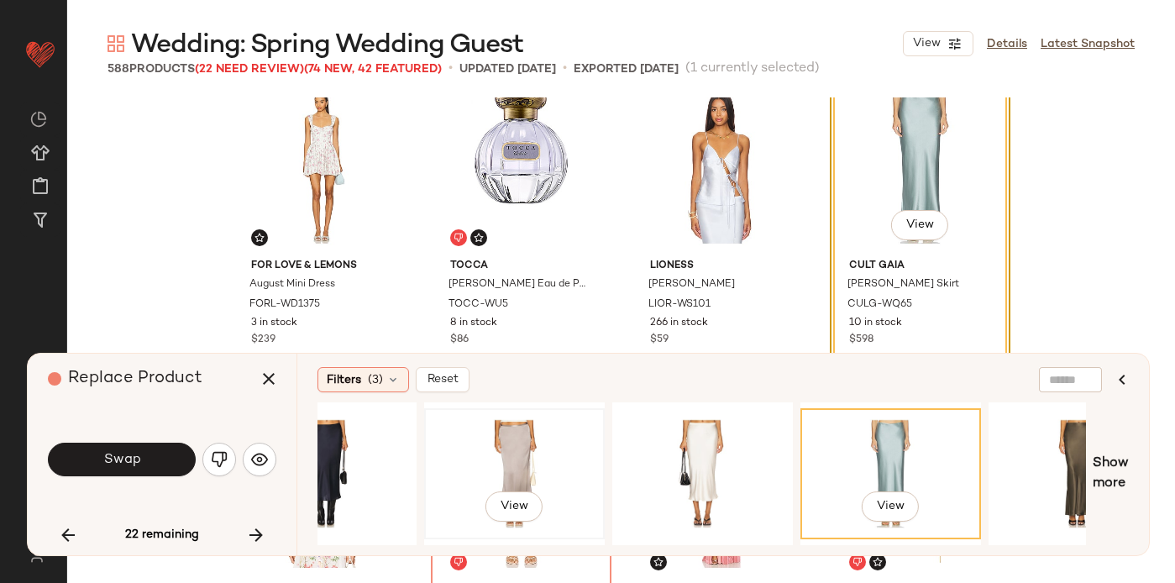
click at [558, 449] on div "View" at bounding box center [514, 473] width 169 height 119
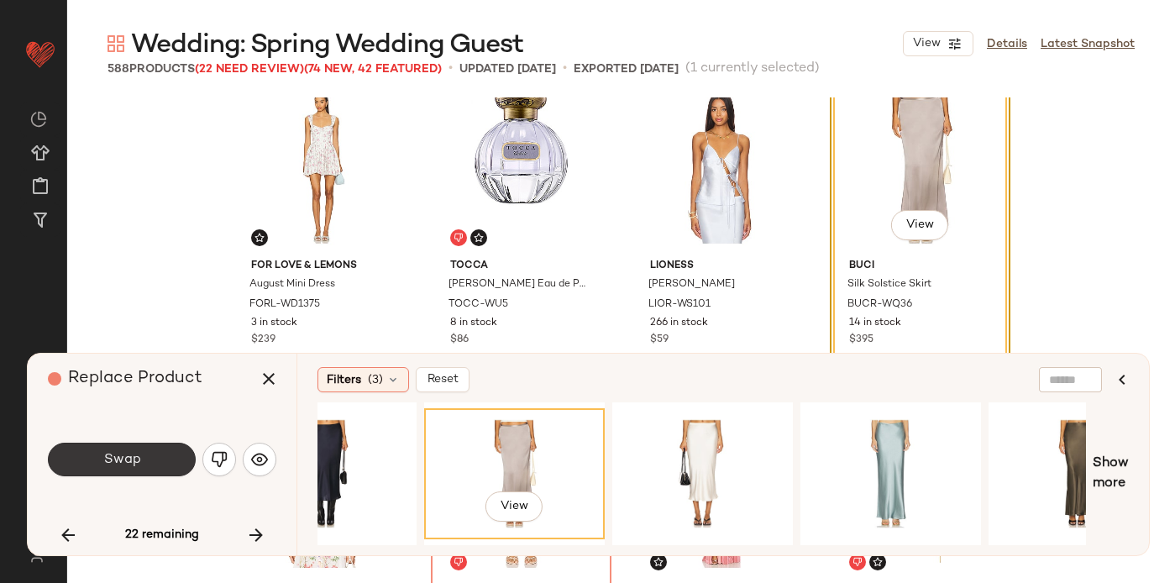
click at [156, 458] on button "Swap" at bounding box center [122, 460] width 148 height 34
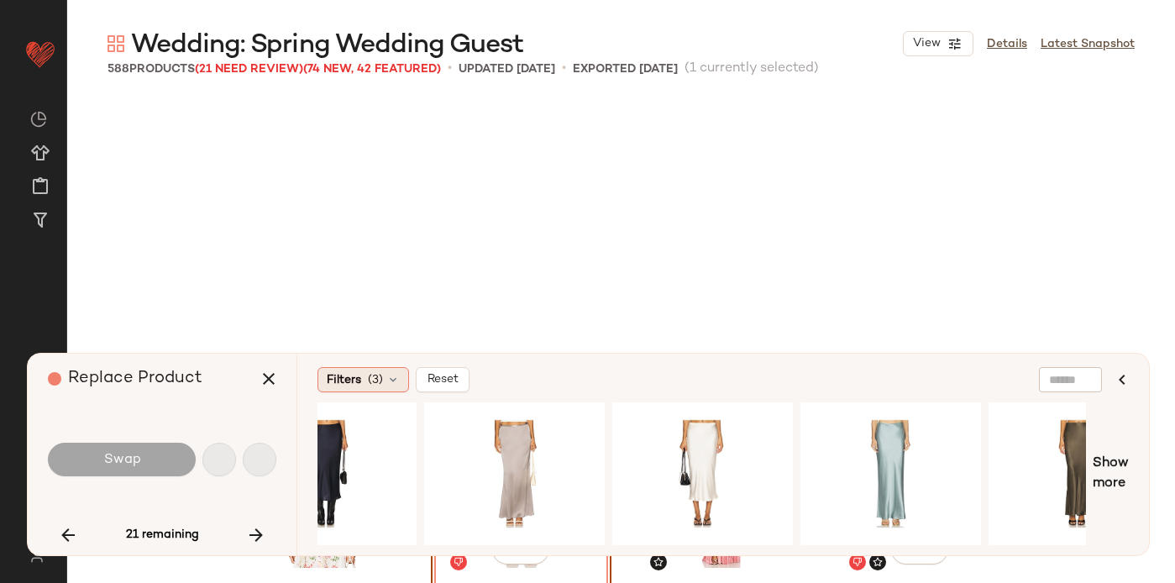
scroll to position [13941, 0]
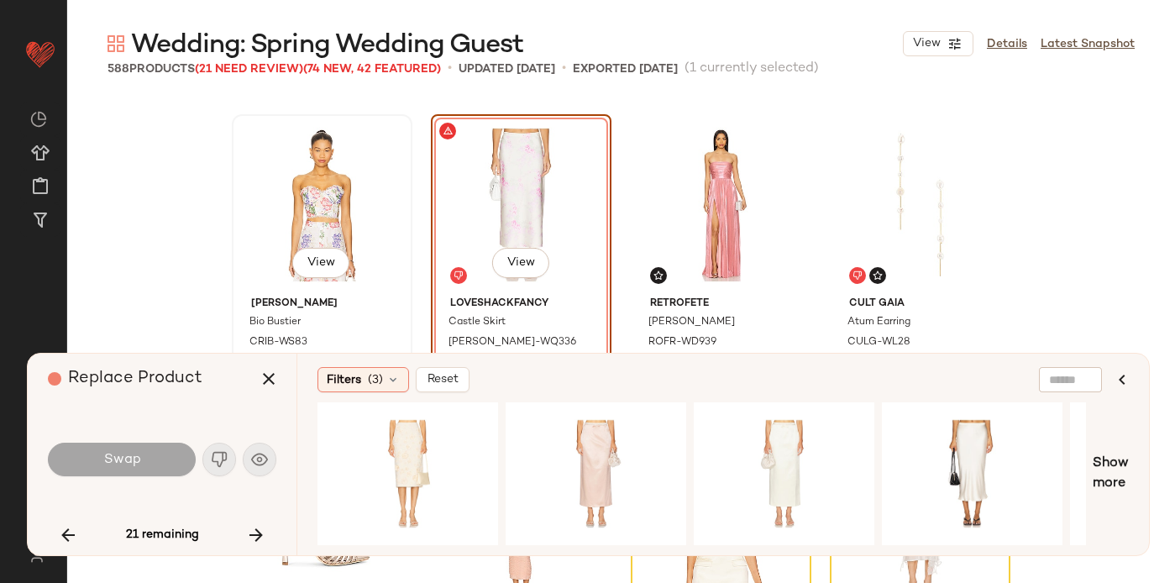
click at [325, 236] on div "View" at bounding box center [322, 205] width 169 height 170
click at [322, 256] on span "View" at bounding box center [321, 262] width 29 height 13
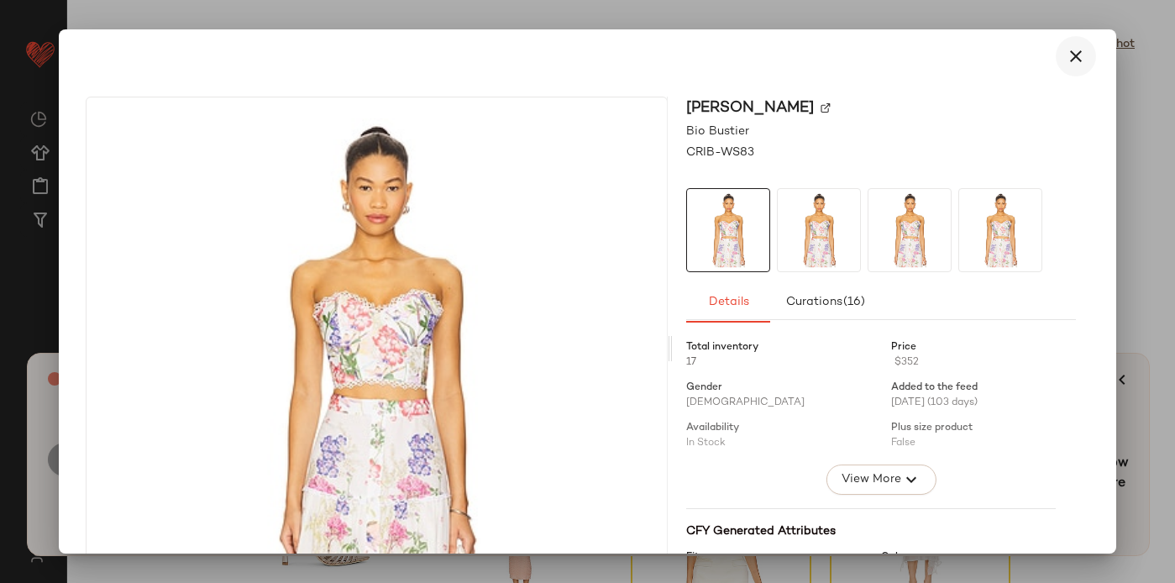
click at [1074, 53] on icon "button" at bounding box center [1076, 56] width 20 height 20
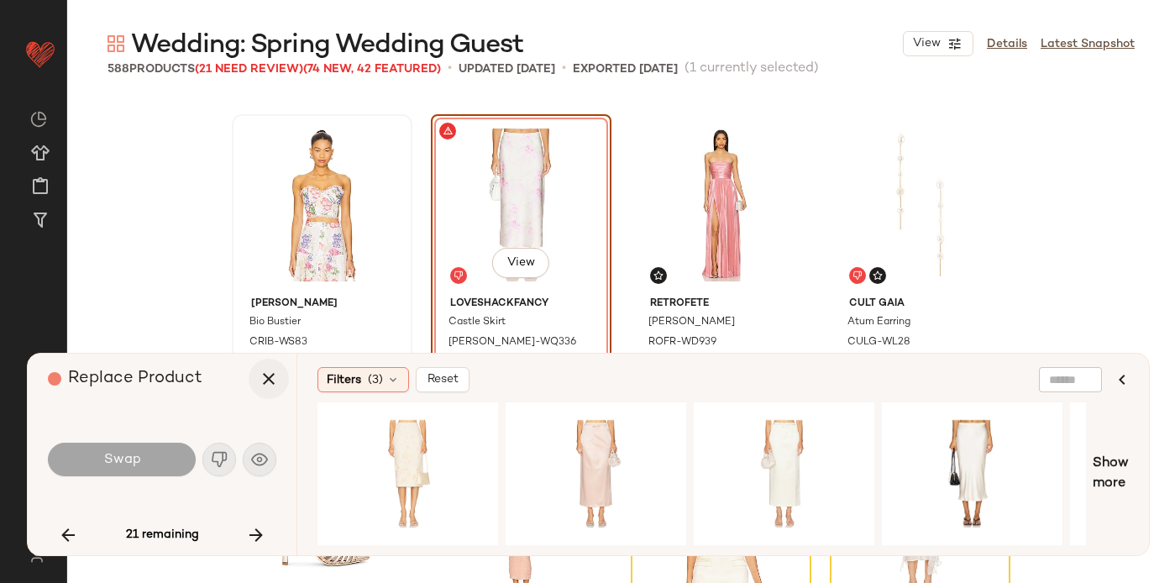
click at [266, 384] on icon "button" at bounding box center [269, 379] width 20 height 20
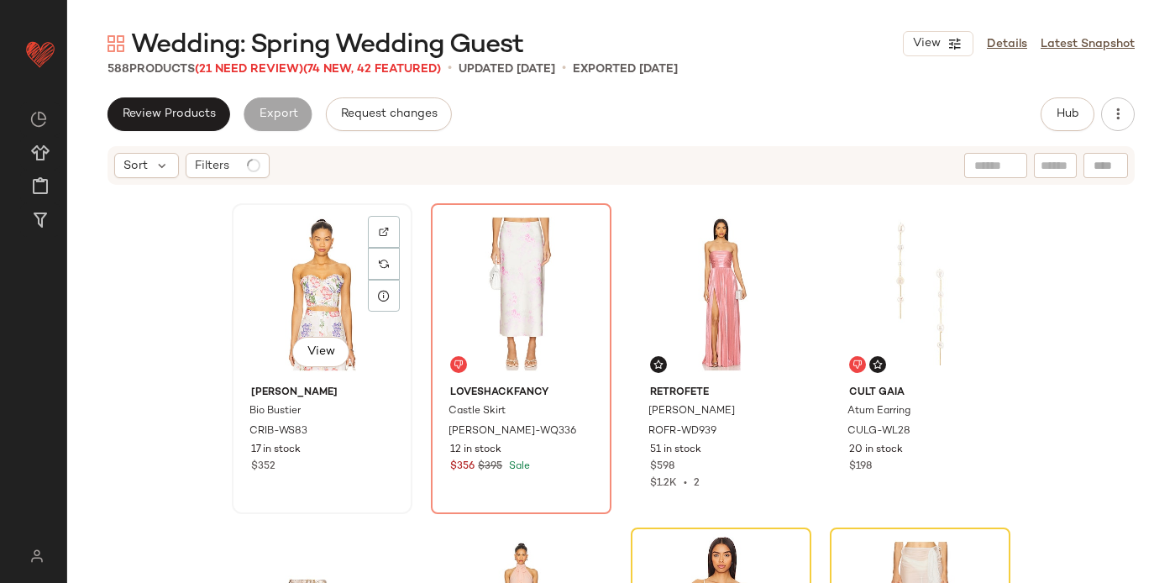
click at [319, 280] on div "View" at bounding box center [322, 294] width 169 height 170
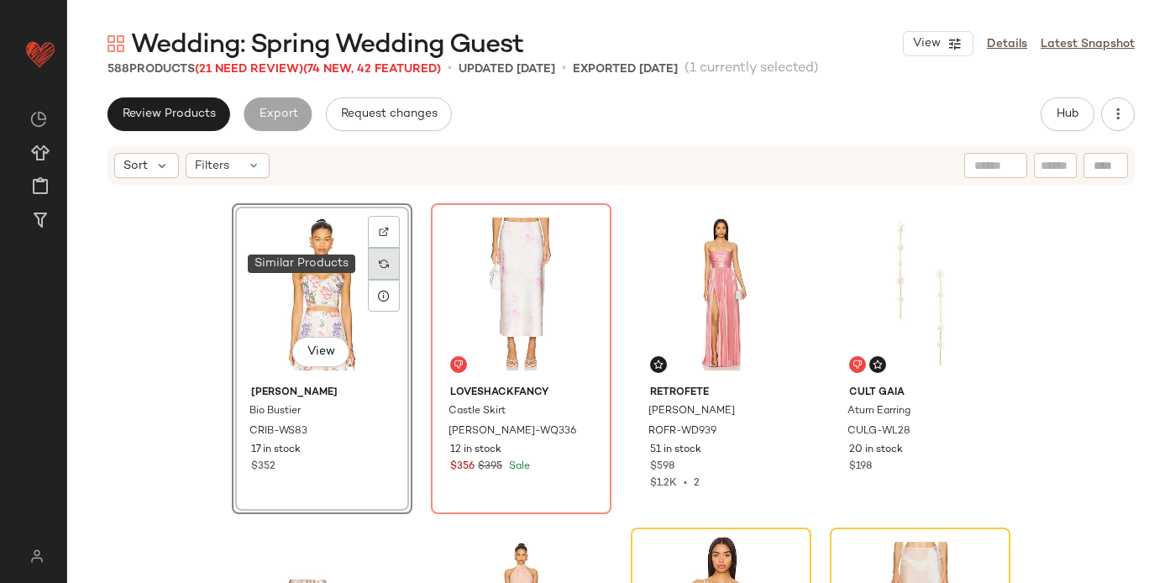
click at [381, 265] on img at bounding box center [384, 264] width 10 height 10
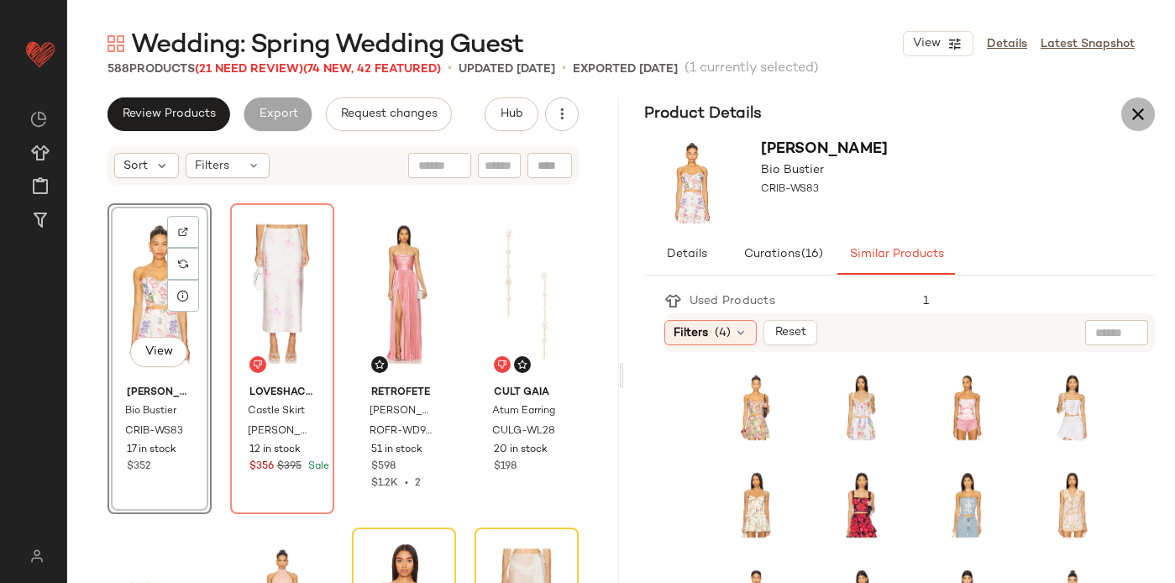
click at [1141, 114] on icon "button" at bounding box center [1138, 114] width 20 height 20
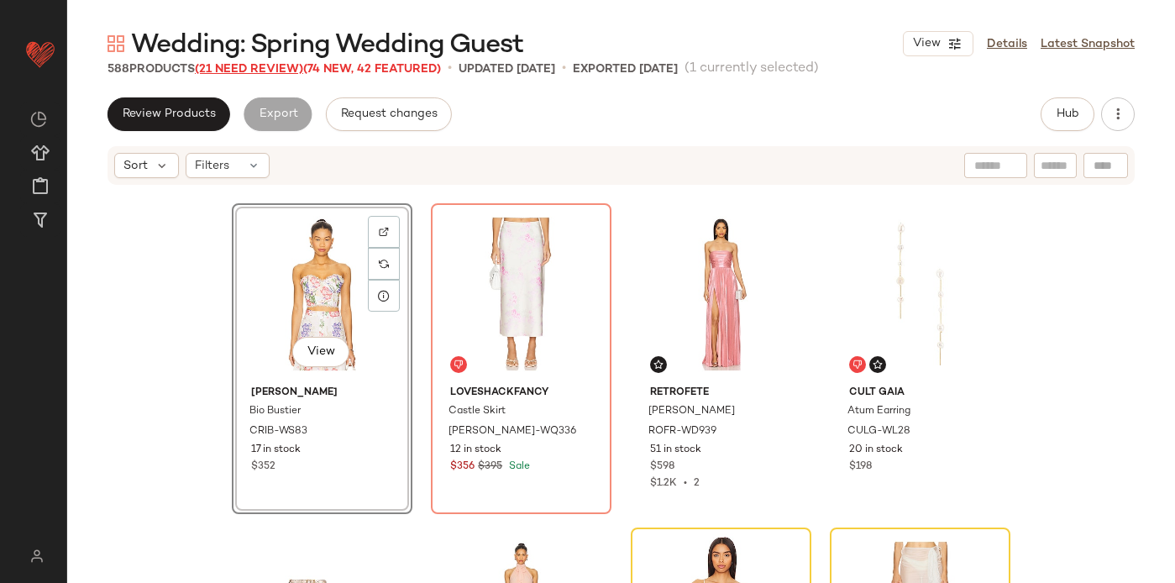
click at [269, 66] on span "(21 Need Review)" at bounding box center [249, 69] width 108 height 13
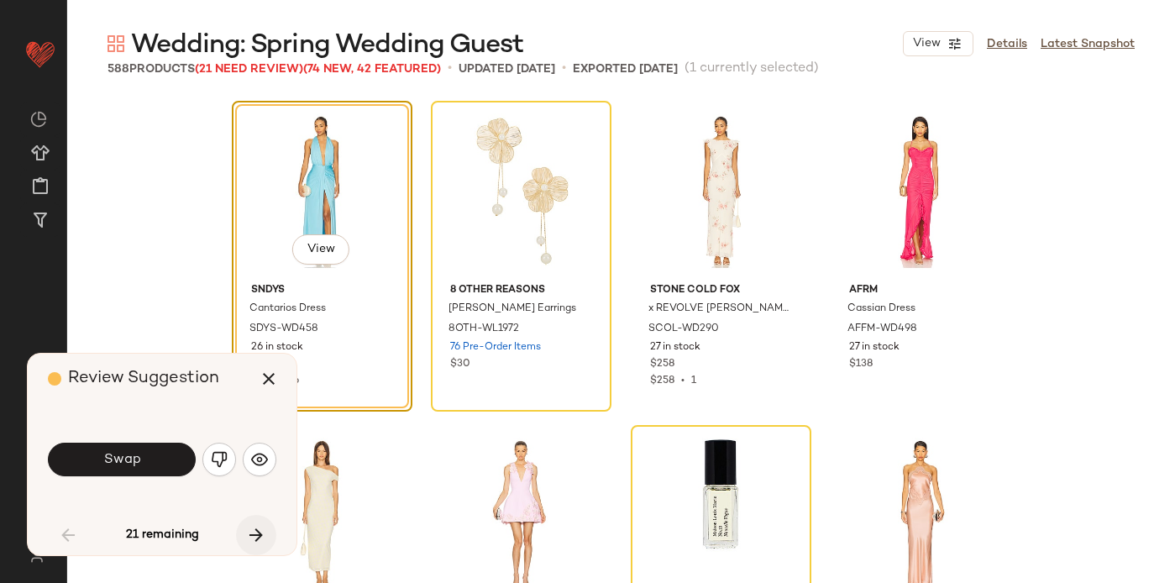
click at [262, 536] on icon "button" at bounding box center [256, 535] width 20 height 20
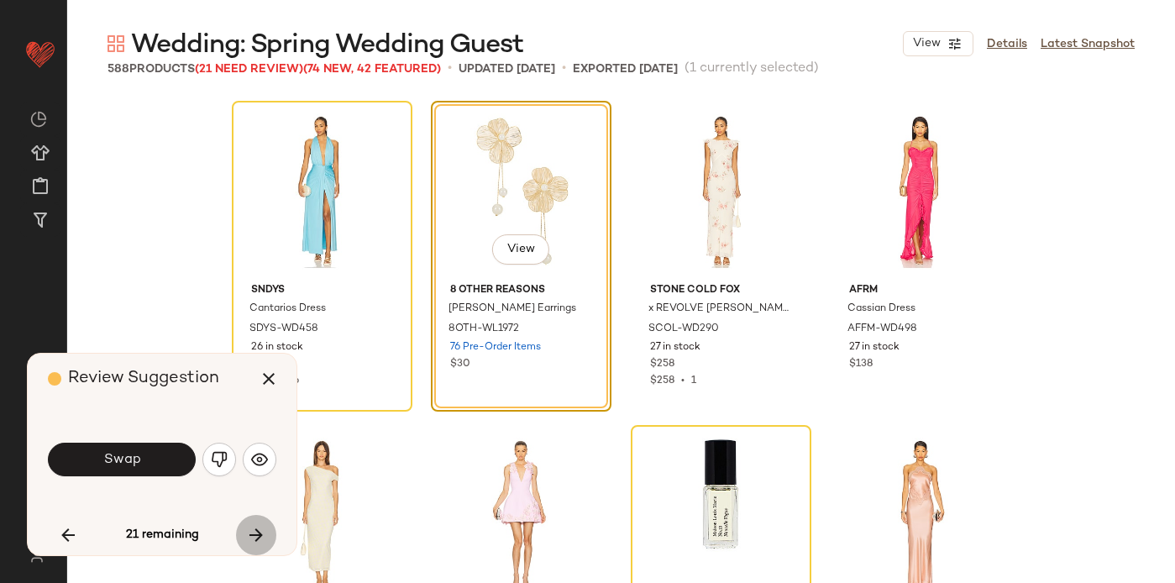
click at [262, 536] on icon "button" at bounding box center [256, 535] width 20 height 20
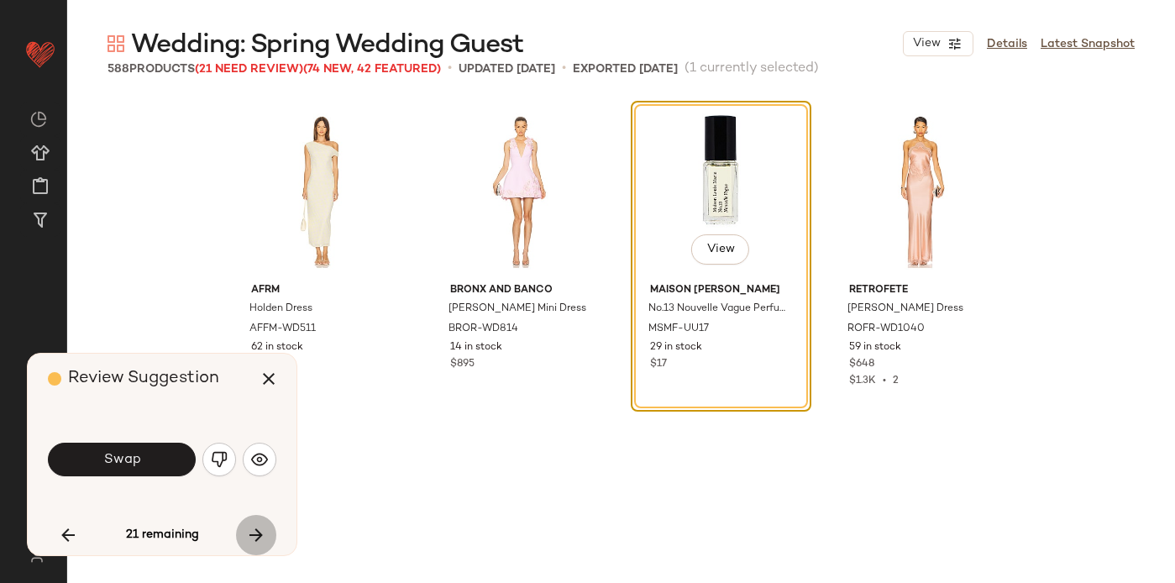
click at [262, 536] on icon "button" at bounding box center [256, 535] width 20 height 20
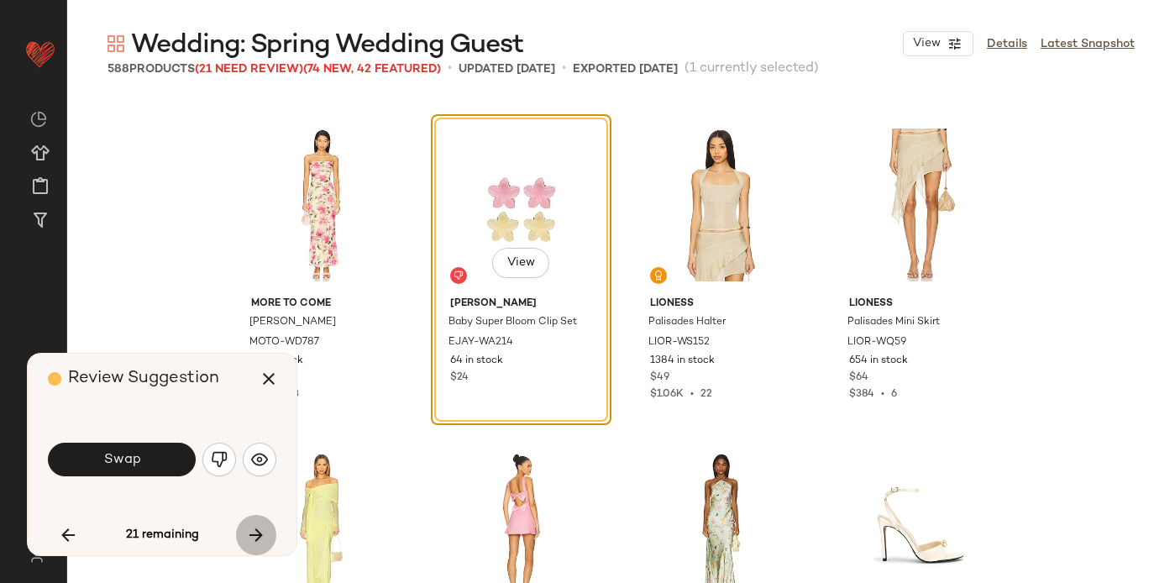
click at [262, 536] on icon "button" at bounding box center [256, 535] width 20 height 20
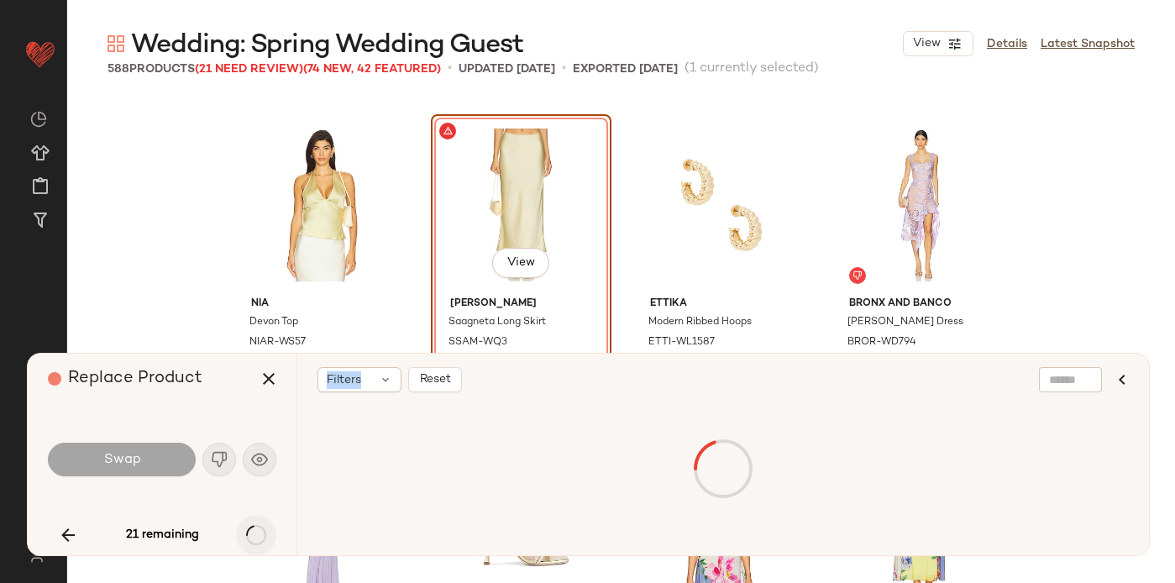
click at [262, 536] on div "21 remaining" at bounding box center [162, 535] width 228 height 40
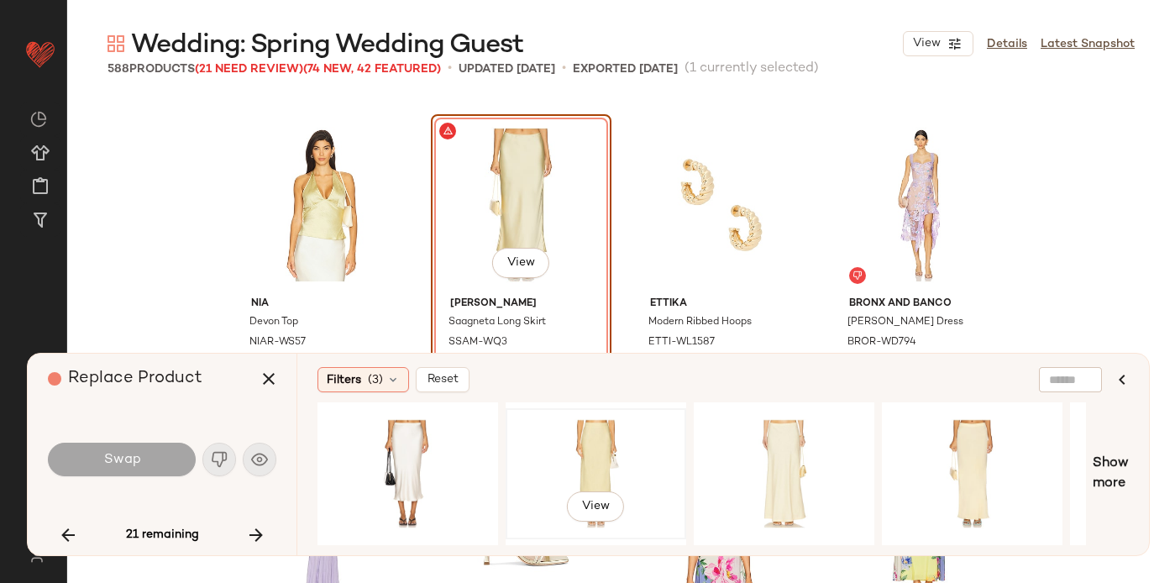
click at [564, 452] on div "View" at bounding box center [596, 473] width 169 height 119
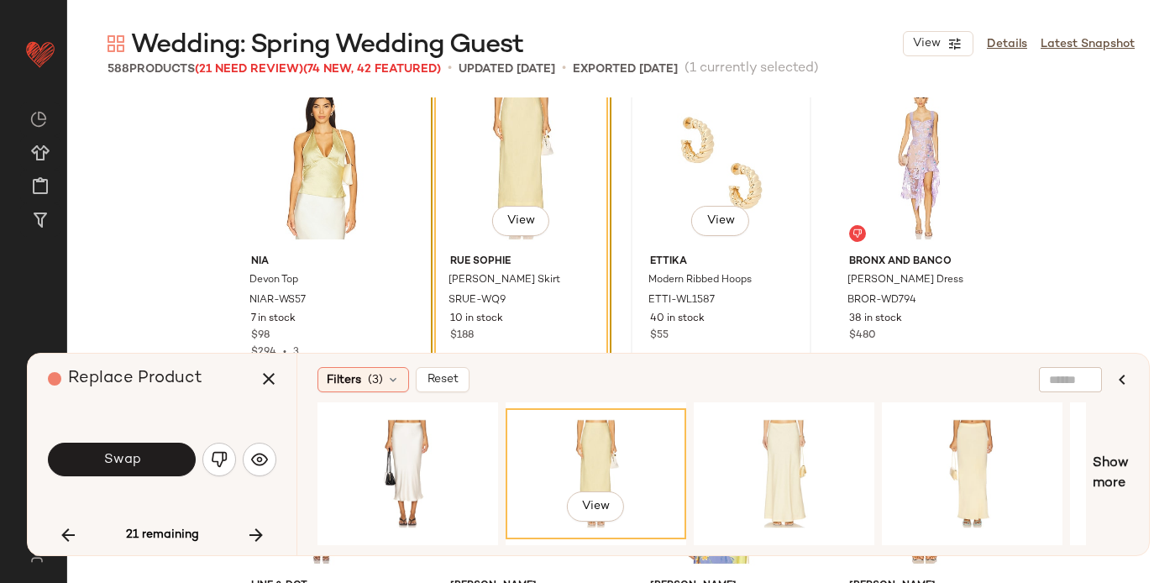
scroll to position [8148, 0]
click at [150, 463] on button "Swap" at bounding box center [122, 460] width 148 height 34
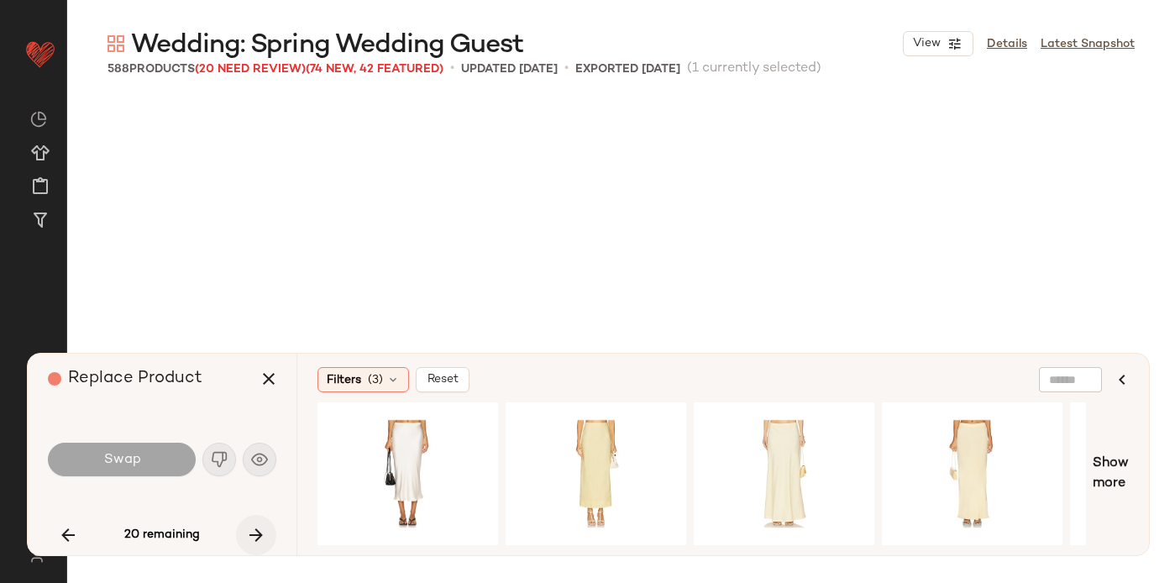
scroll to position [13941, 0]
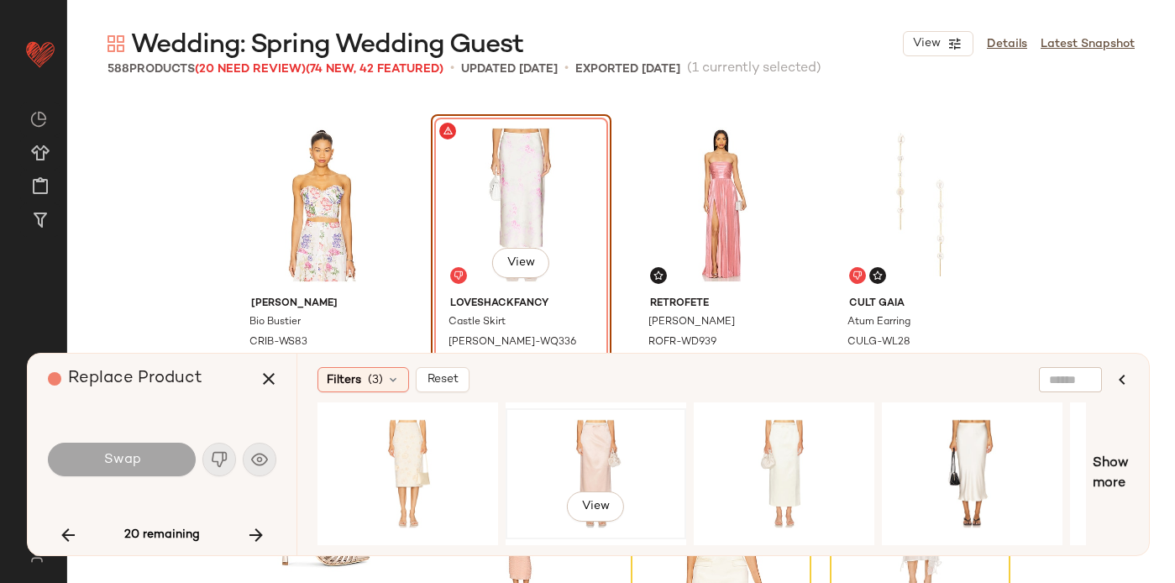
click at [617, 437] on div "View" at bounding box center [596, 473] width 169 height 119
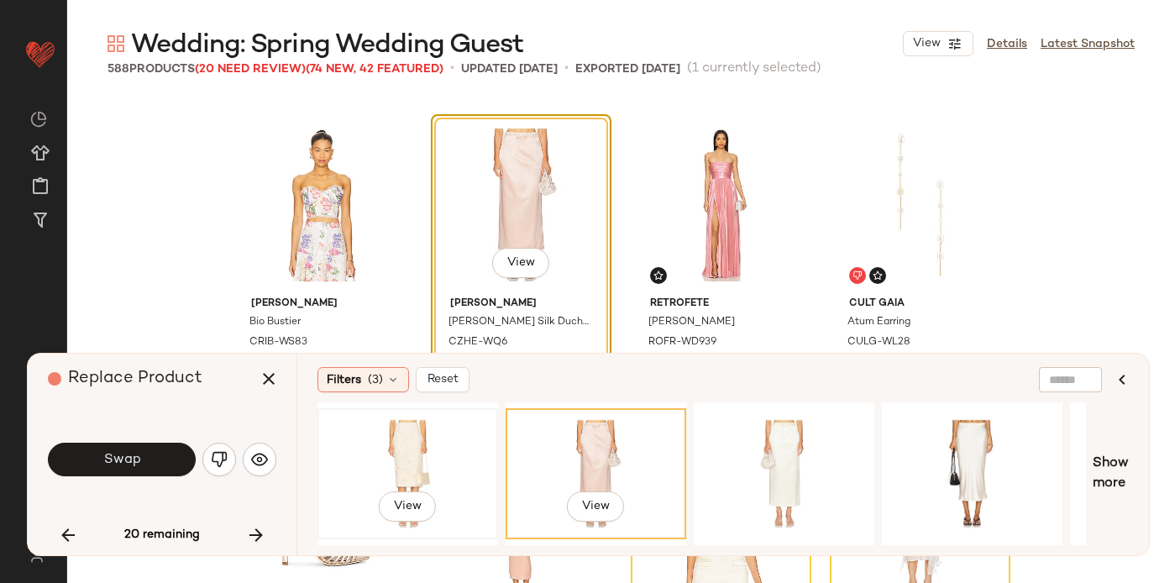
click at [407, 452] on div "View" at bounding box center [407, 473] width 169 height 119
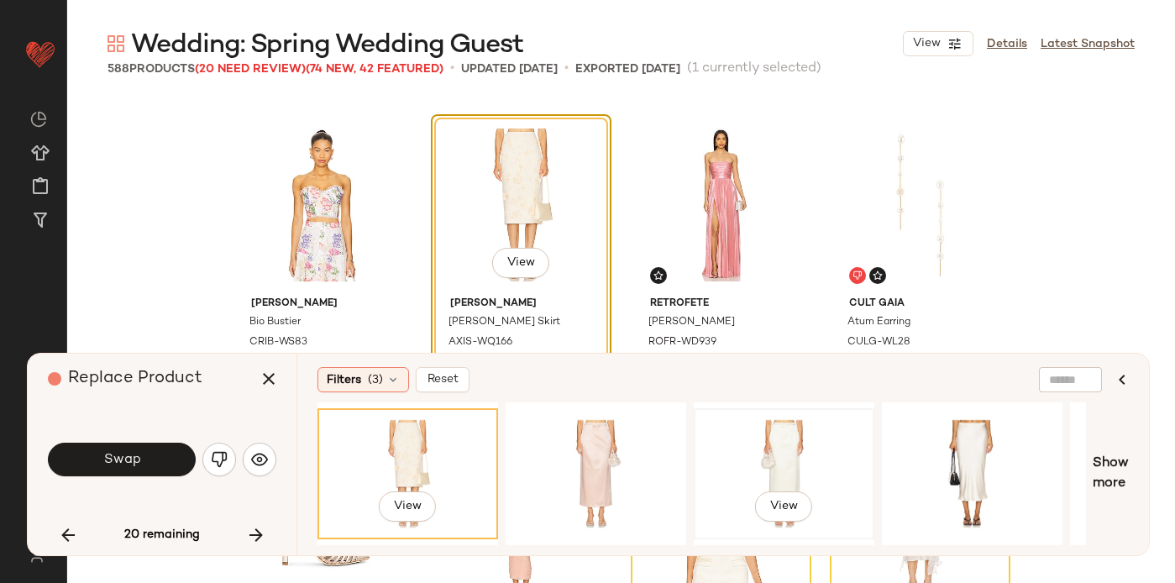
click at [776, 472] on div "View" at bounding box center [784, 473] width 169 height 119
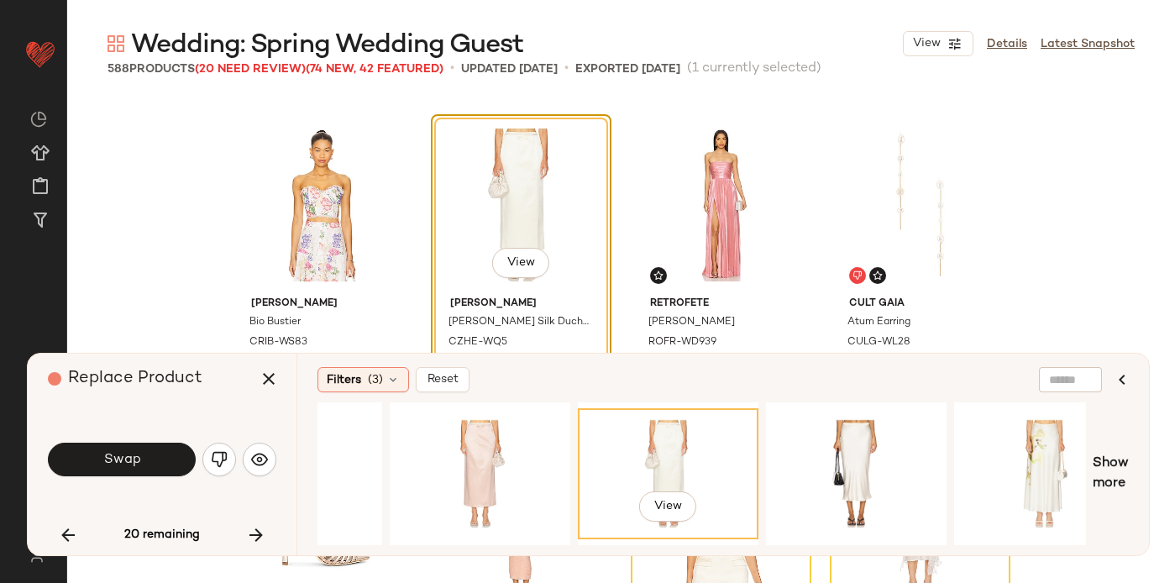
scroll to position [0, 147]
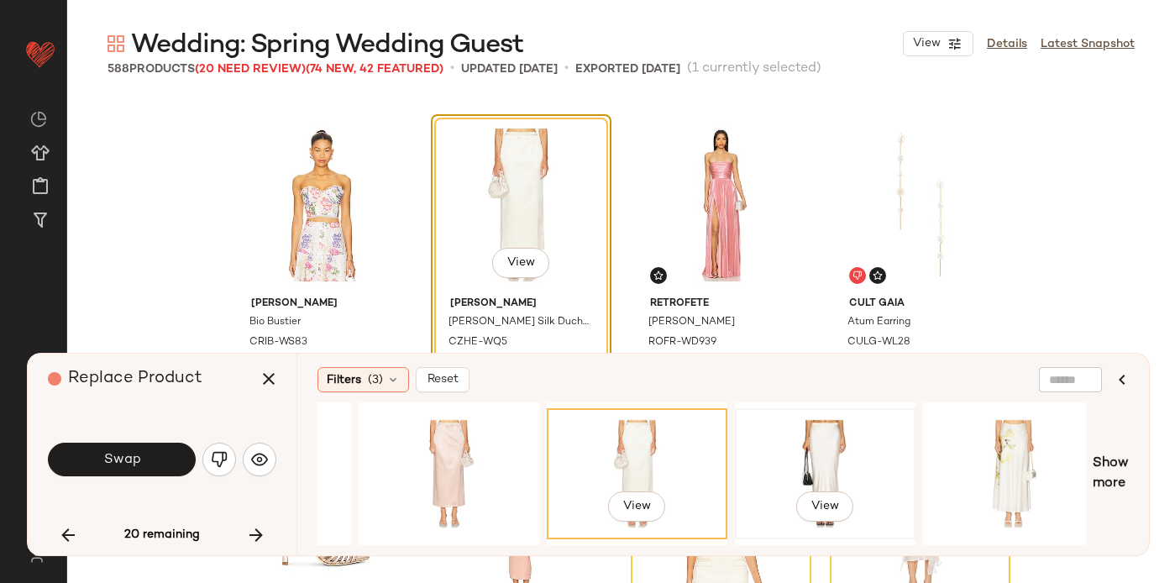
click at [872, 444] on div "View" at bounding box center [825, 473] width 169 height 119
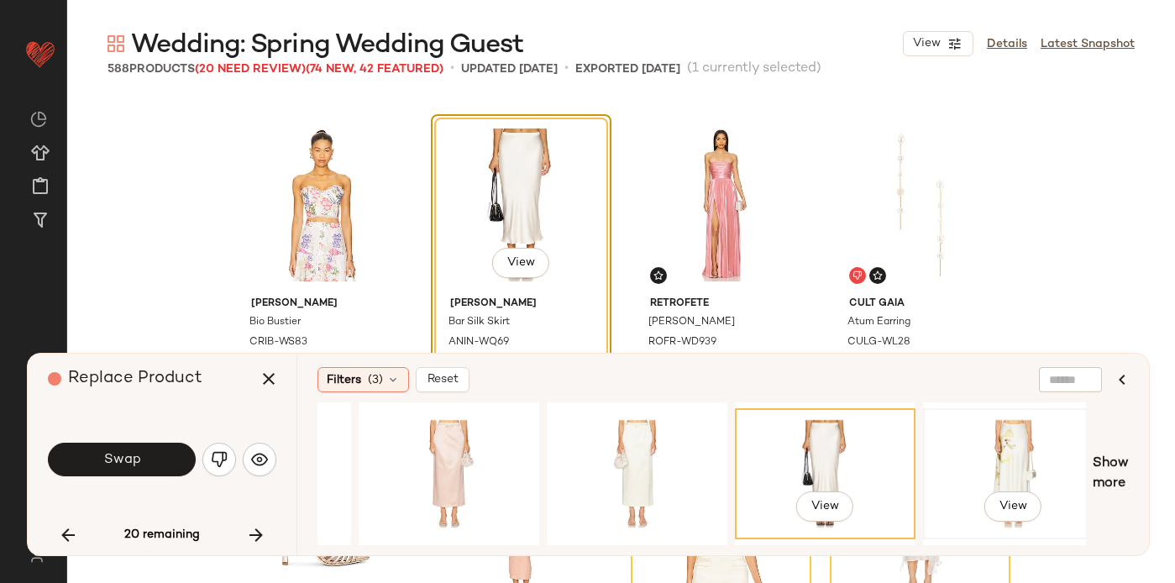
click at [978, 467] on div "View" at bounding box center [1013, 473] width 169 height 119
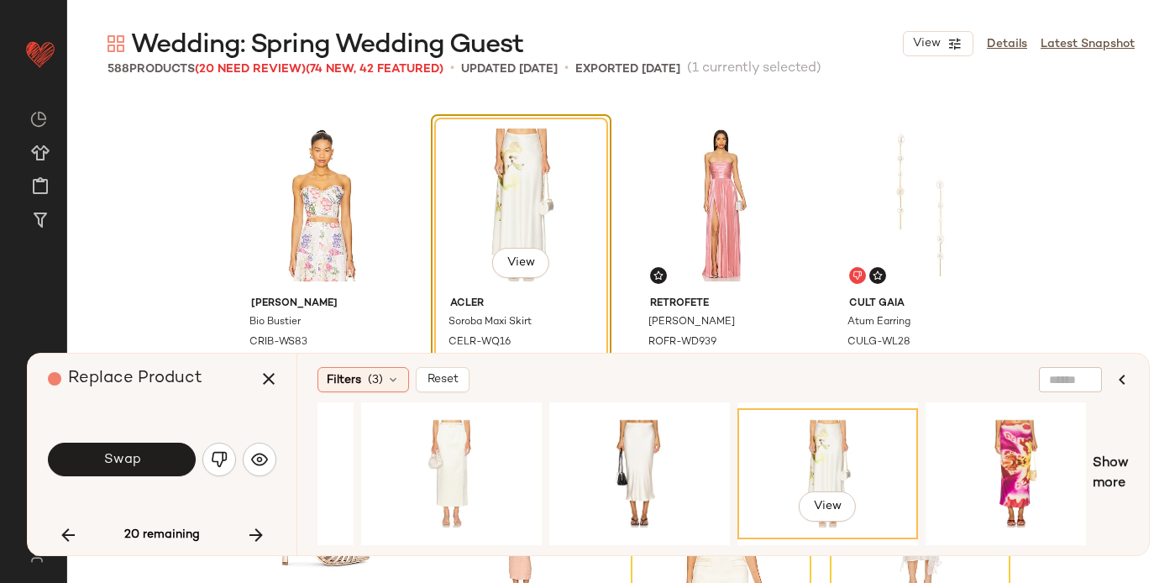
scroll to position [13986, 0]
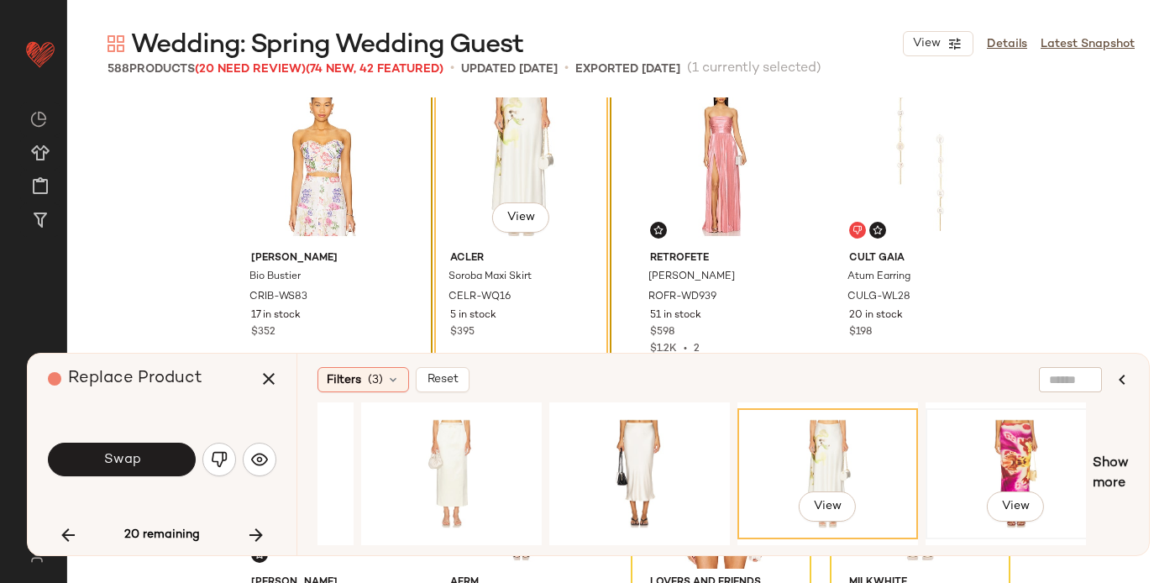
click at [977, 467] on div "View" at bounding box center [1015, 473] width 169 height 119
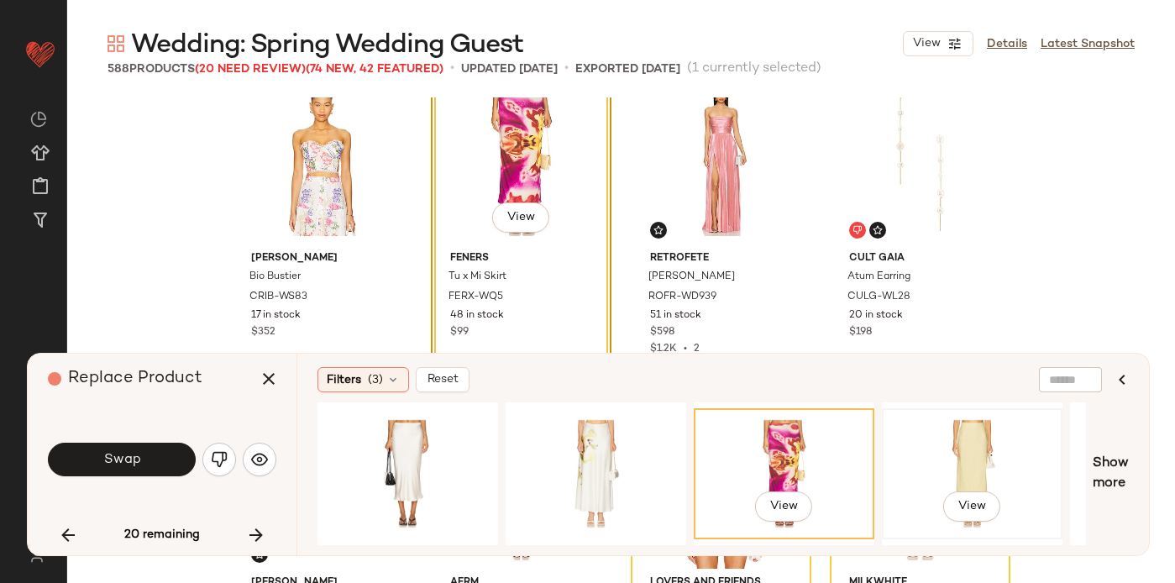
click at [956, 438] on div "View" at bounding box center [972, 473] width 169 height 119
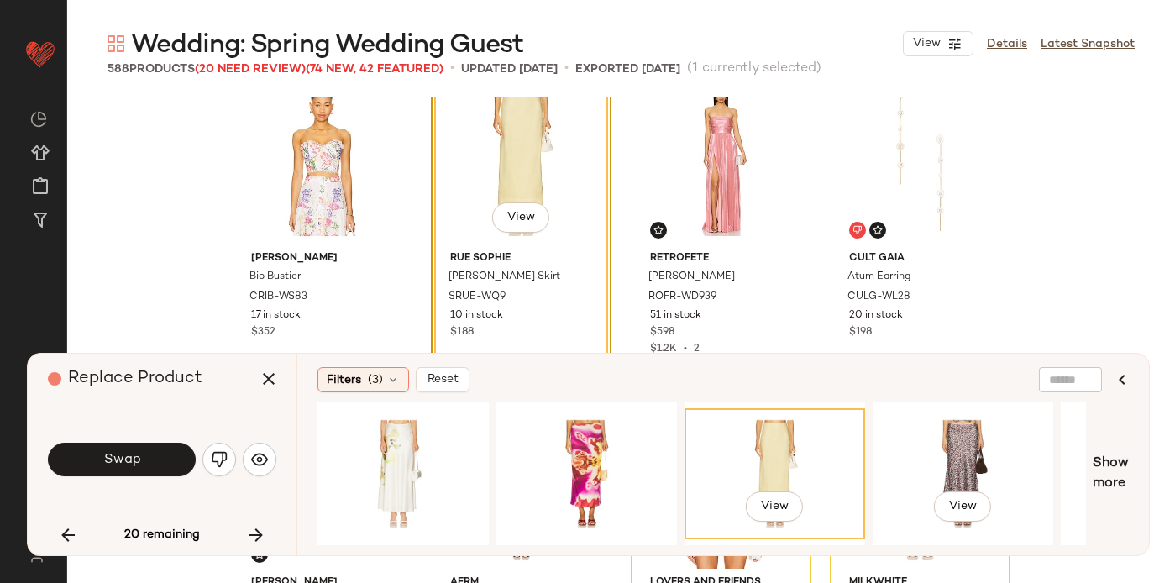
click at [956, 438] on div "View" at bounding box center [963, 473] width 169 height 119
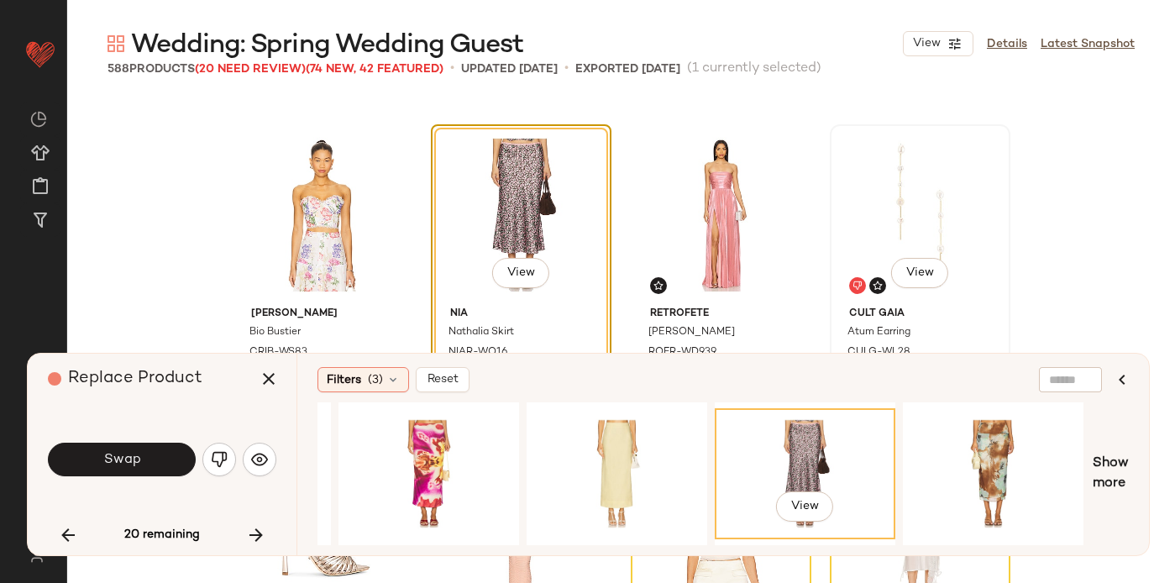
scroll to position [14001, 0]
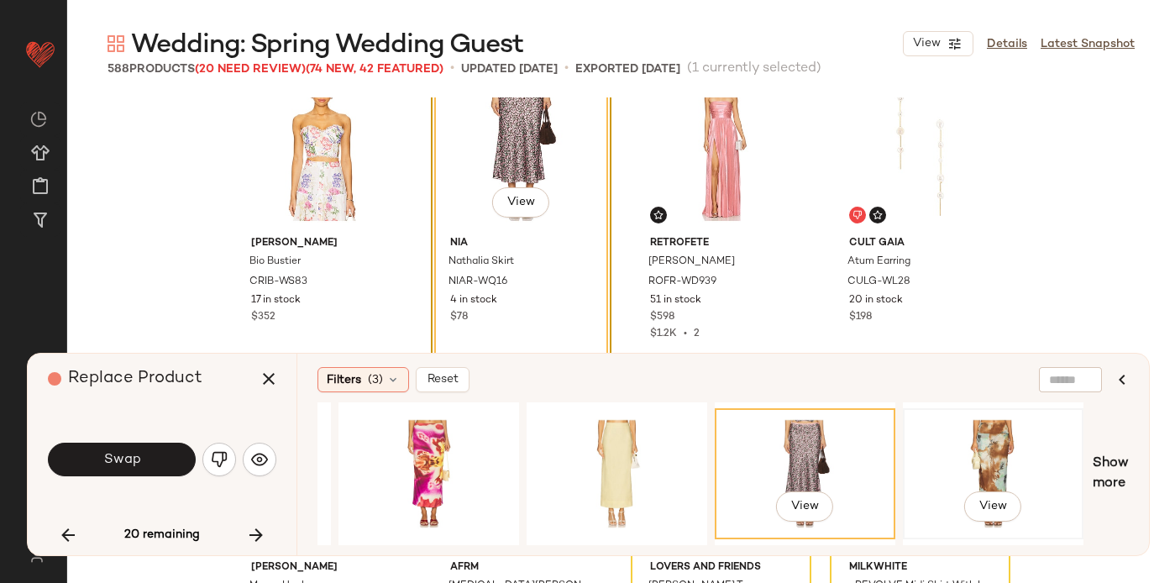
click at [963, 445] on div "View" at bounding box center [993, 473] width 169 height 119
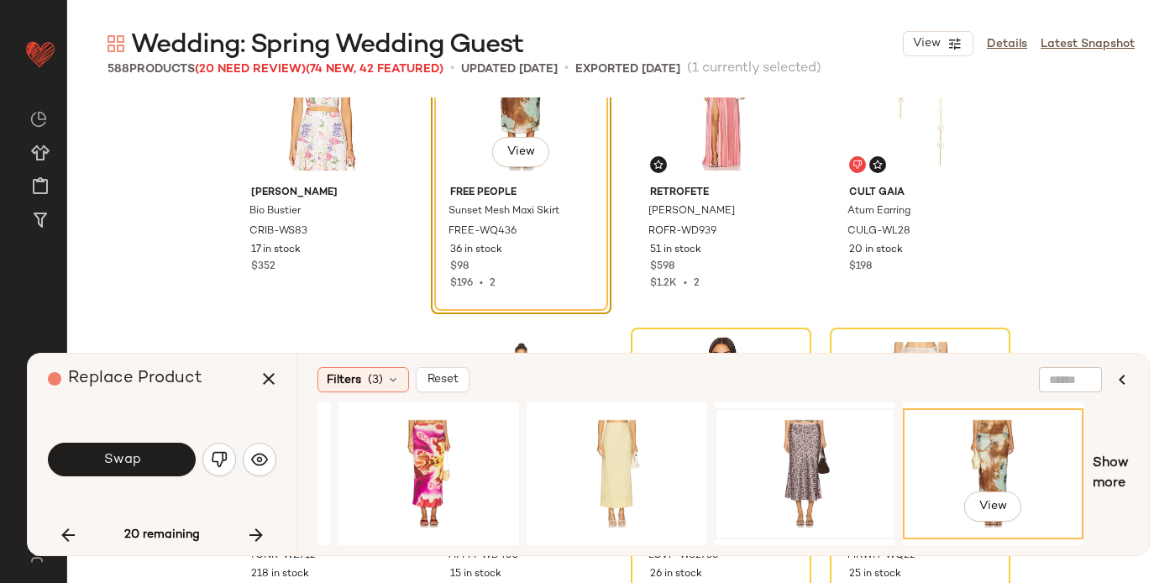
scroll to position [0, 1104]
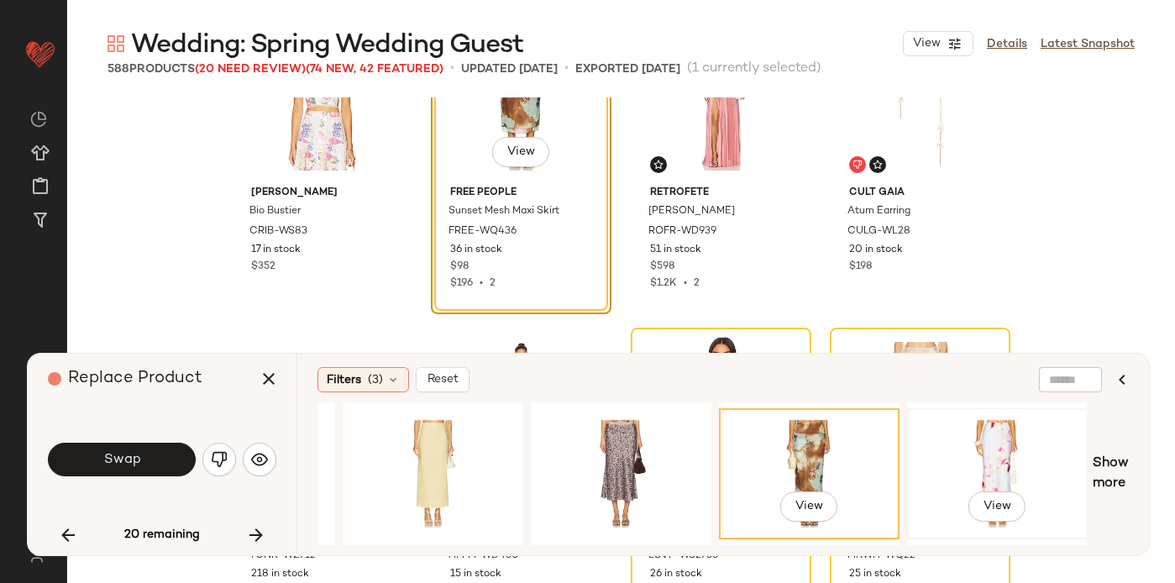
click at [980, 444] on div "View" at bounding box center [997, 473] width 169 height 119
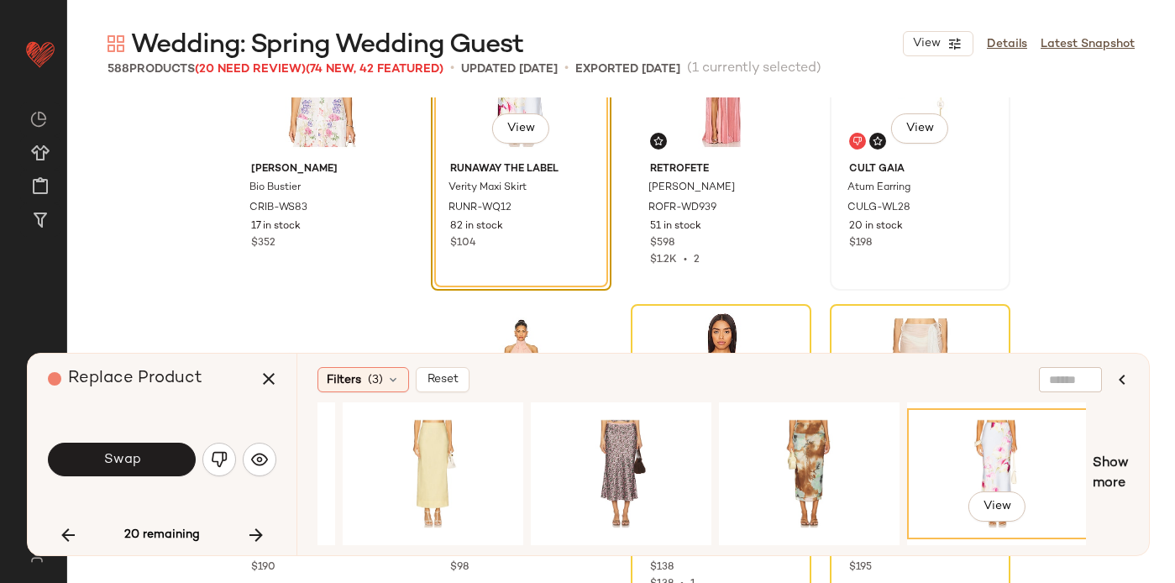
scroll to position [14076, 0]
click at [166, 461] on button "Swap" at bounding box center [122, 460] width 148 height 34
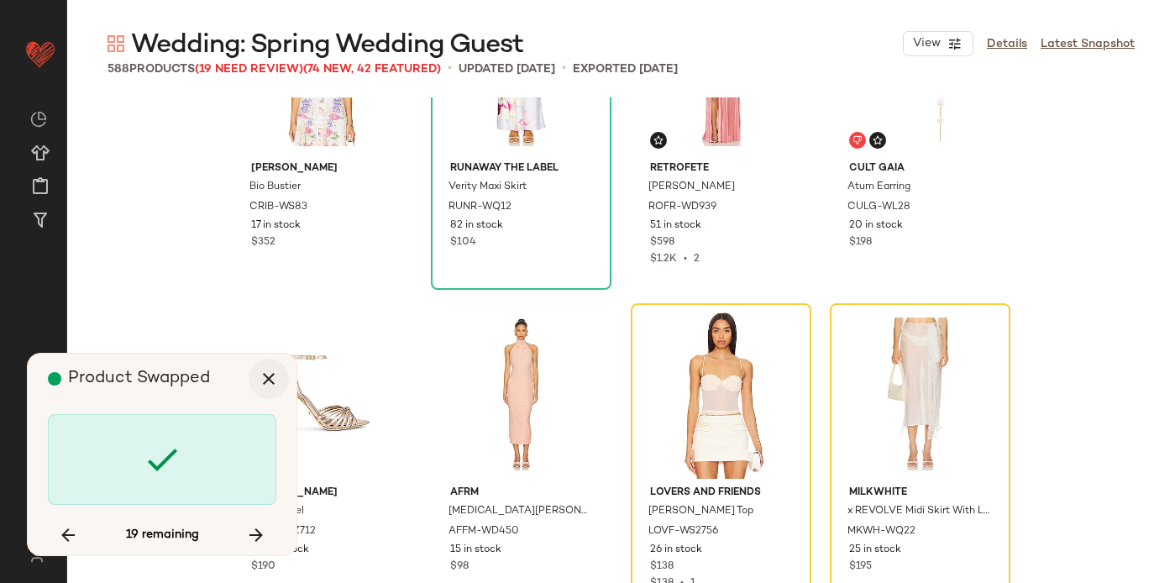
click at [270, 377] on icon "button" at bounding box center [269, 379] width 20 height 20
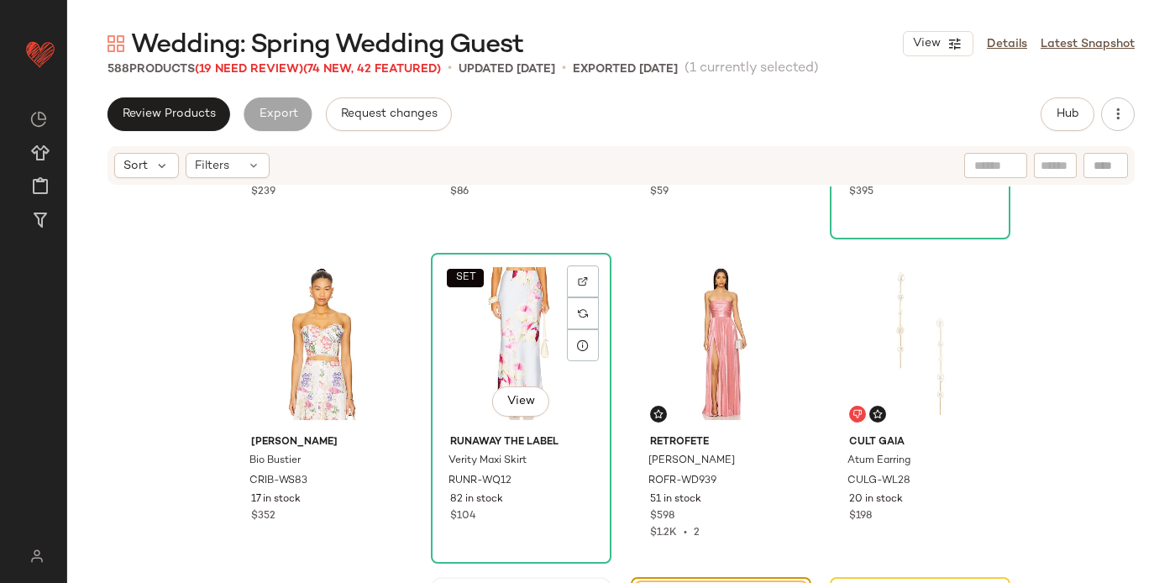
scroll to position [13894, 0]
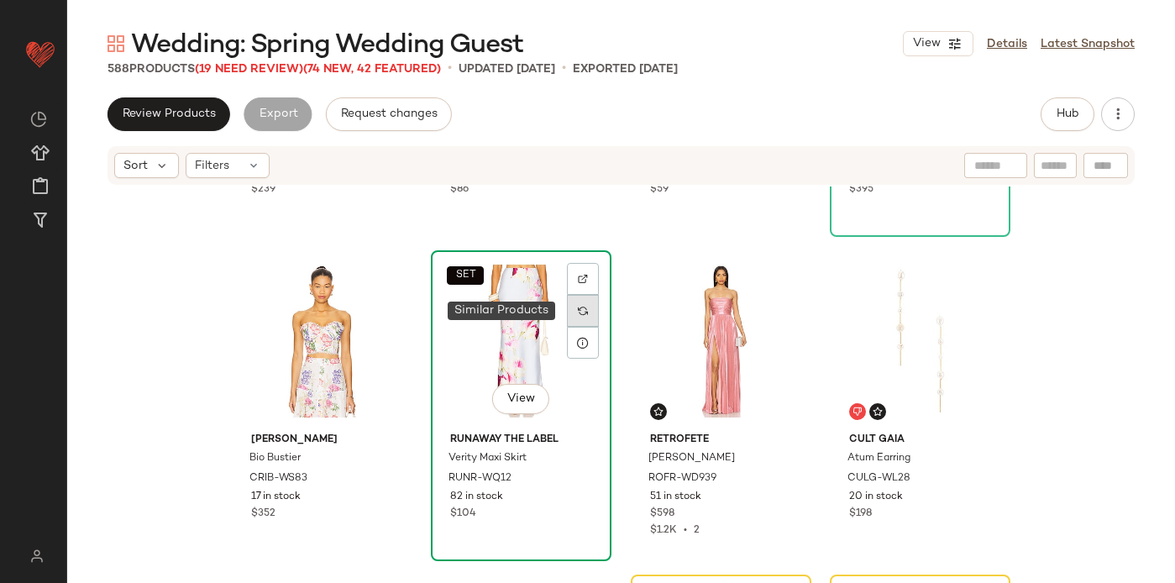
click at [570, 302] on div at bounding box center [583, 311] width 32 height 32
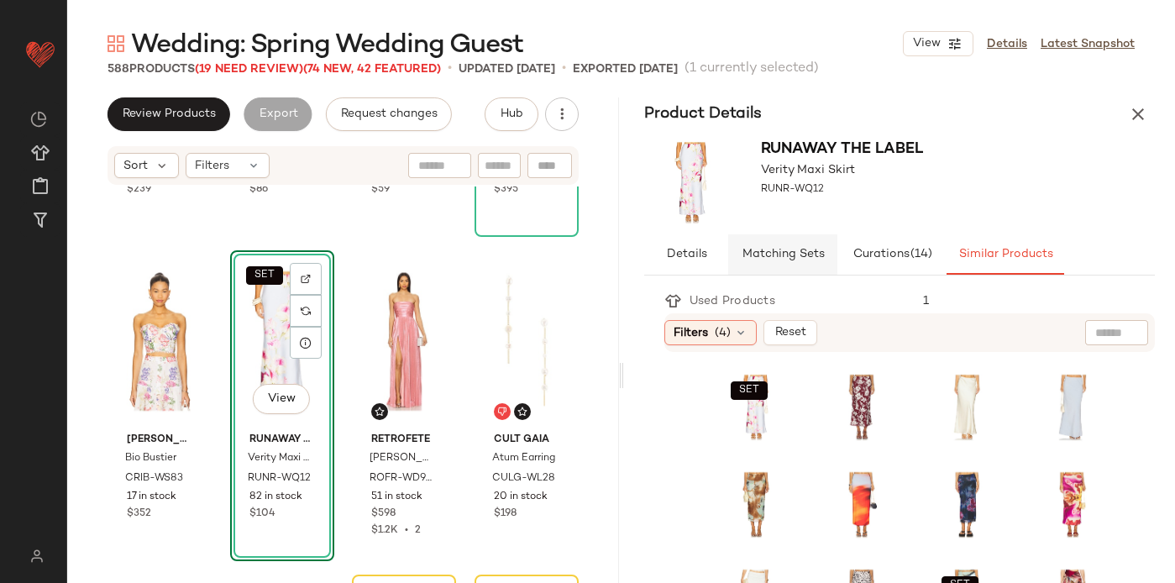
click at [810, 244] on button "Matching Sets" at bounding box center [782, 254] width 109 height 40
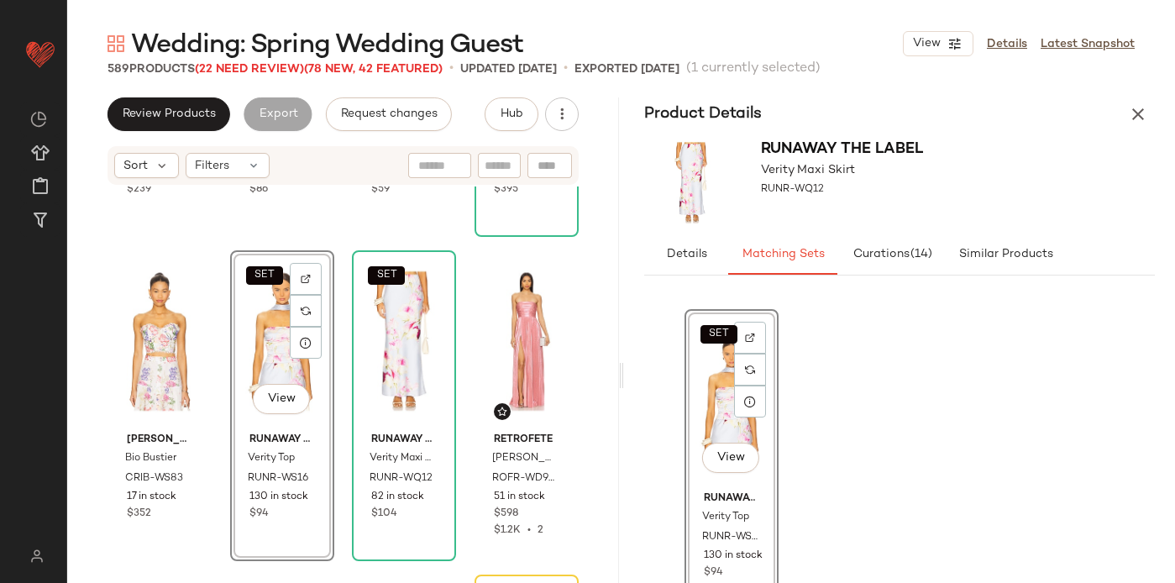
click at [253, 354] on div "SET View" at bounding box center [282, 341] width 92 height 170
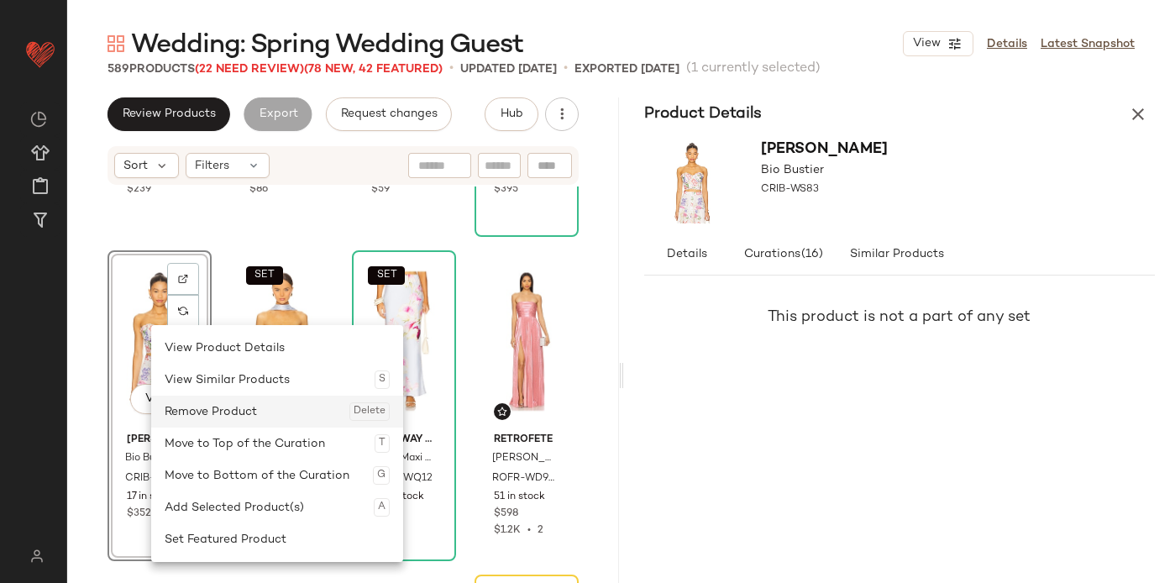
click at [197, 406] on div "Remove Product Delete" at bounding box center [277, 412] width 225 height 32
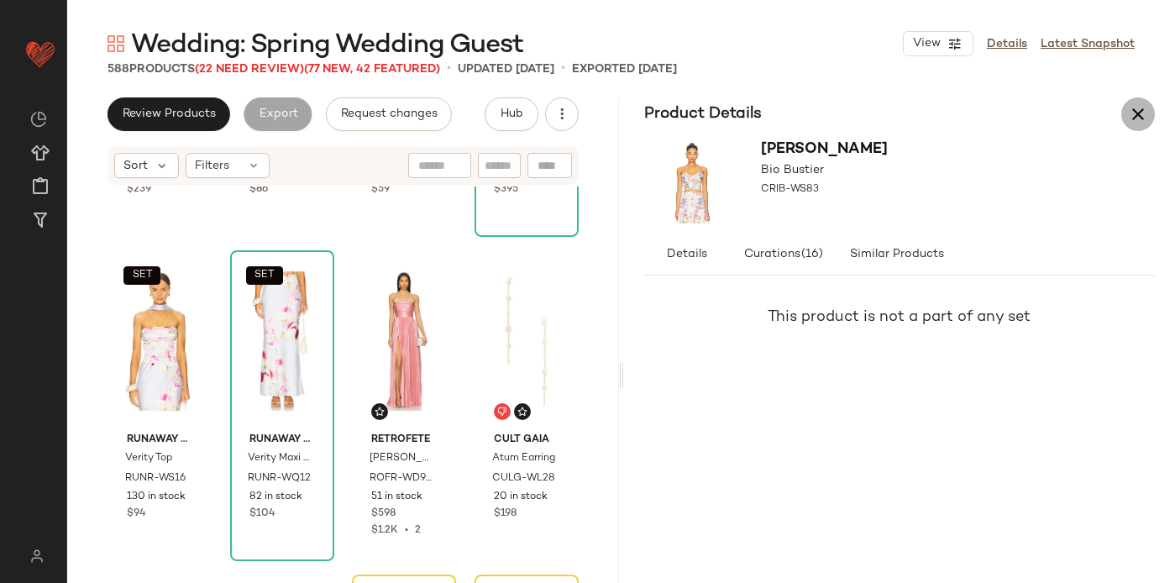
click at [1133, 113] on icon "button" at bounding box center [1138, 114] width 20 height 20
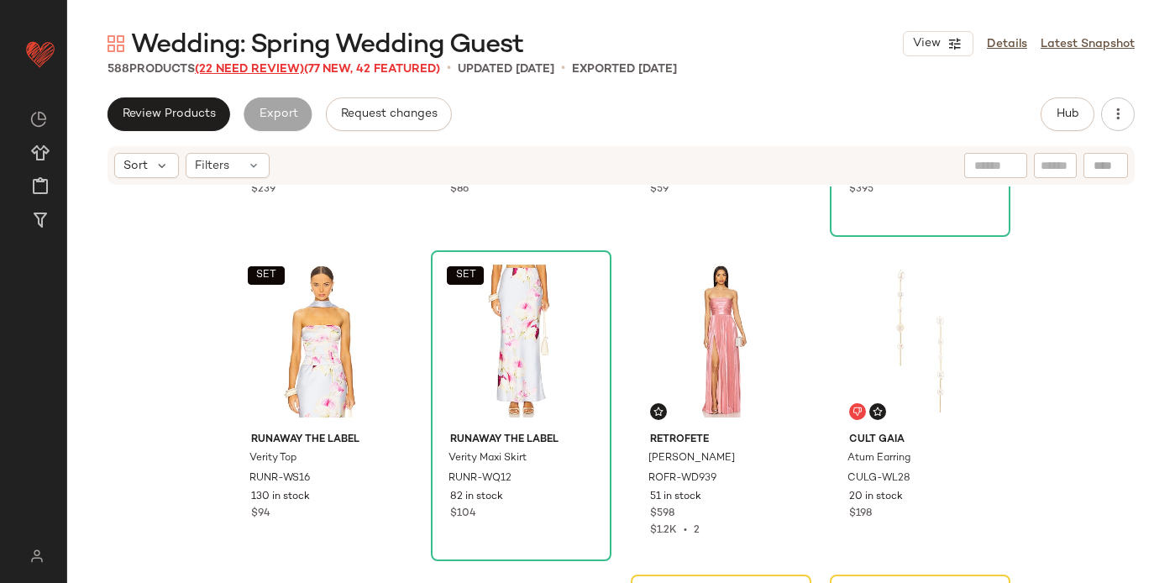
click at [274, 67] on span "(22 Need Review)" at bounding box center [249, 69] width 109 height 13
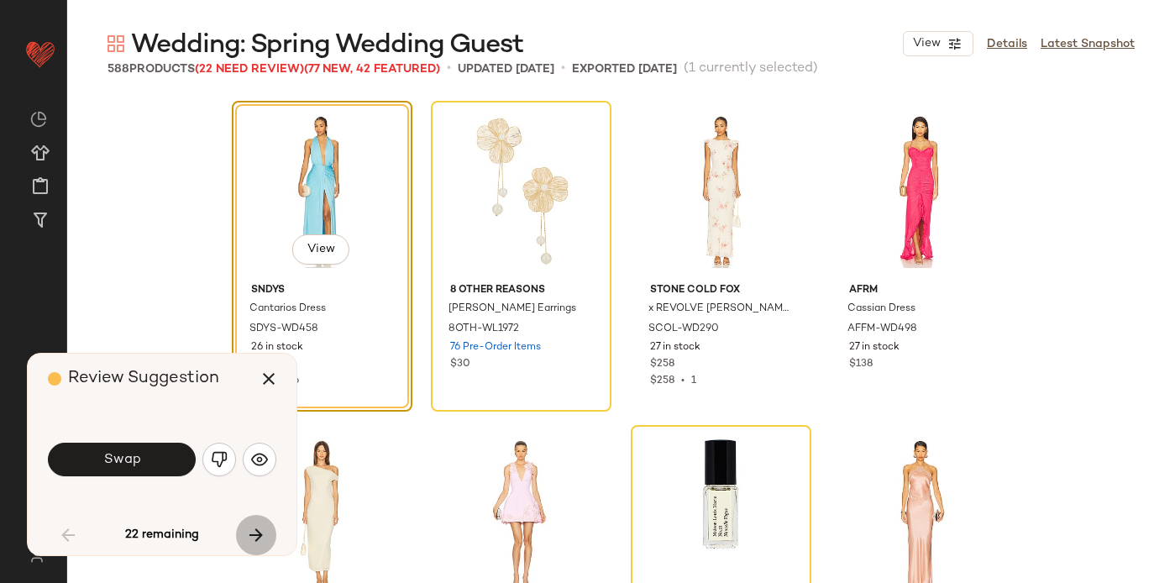
click at [265, 533] on icon "button" at bounding box center [256, 535] width 20 height 20
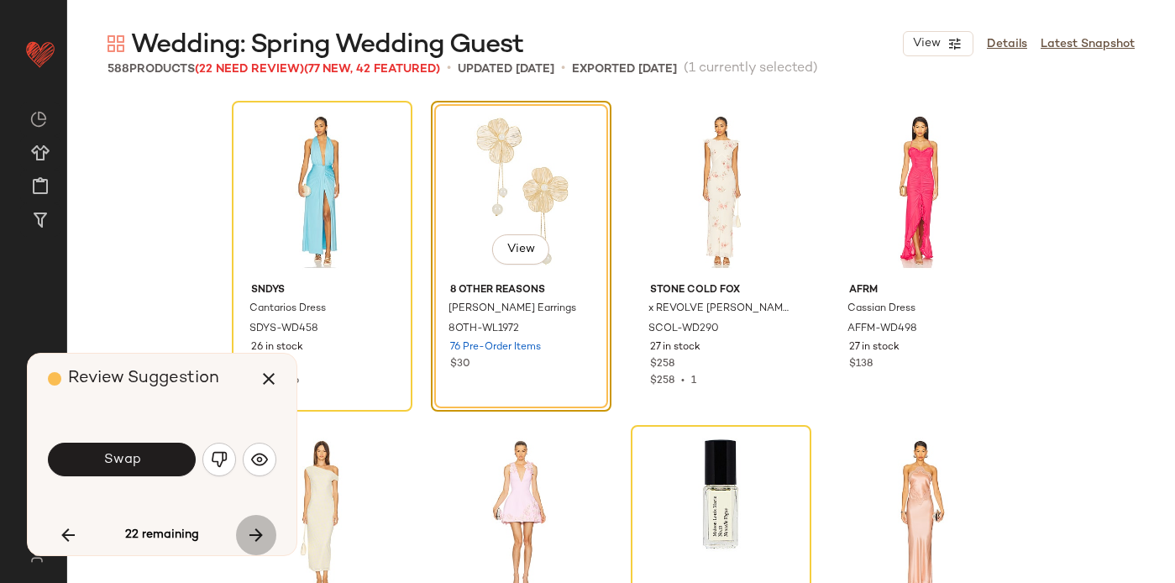
click at [265, 533] on icon "button" at bounding box center [256, 535] width 20 height 20
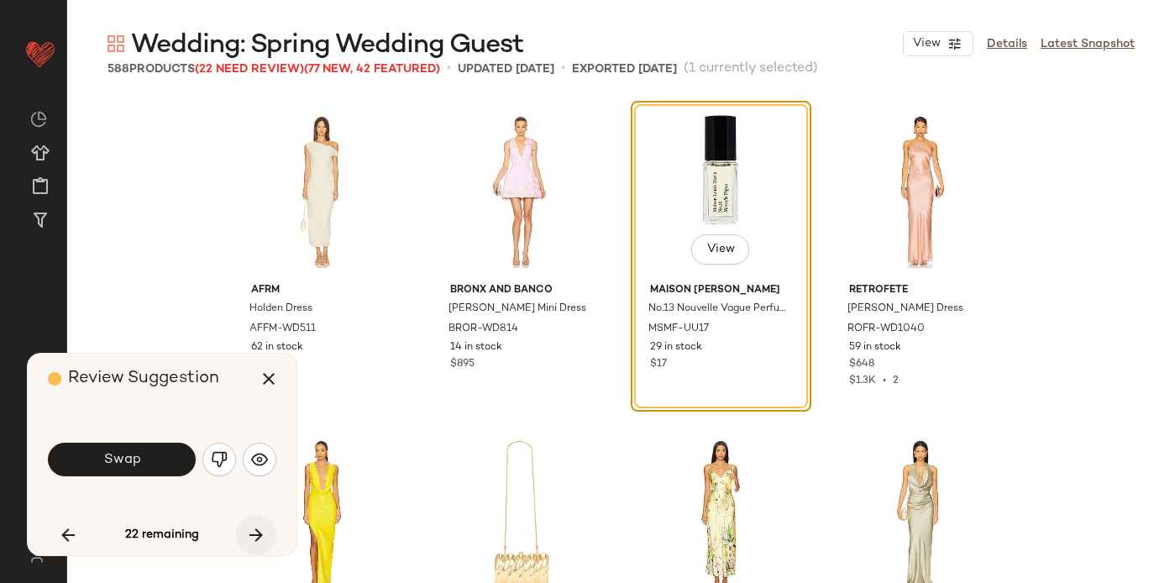
click at [265, 533] on icon "button" at bounding box center [256, 535] width 20 height 20
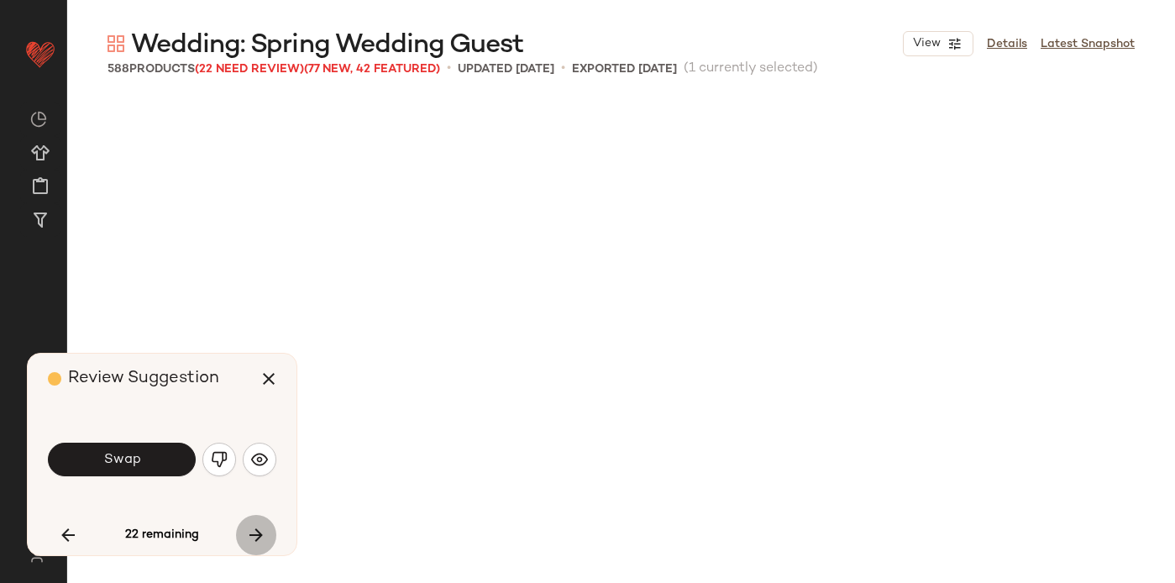
scroll to position [1945, 0]
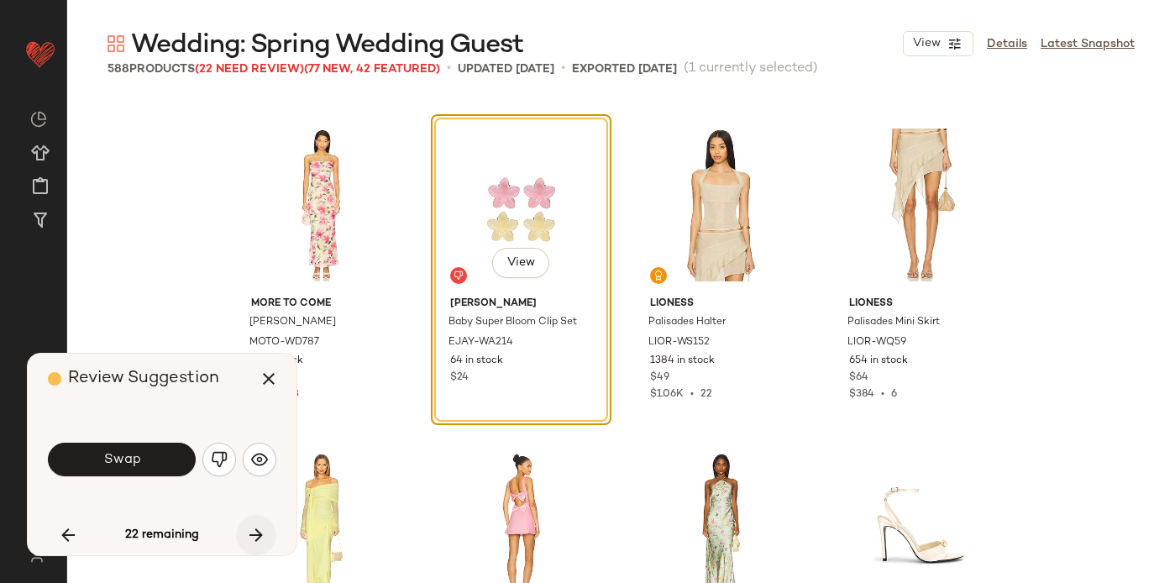
click at [265, 533] on icon "button" at bounding box center [256, 535] width 20 height 20
click at [252, 529] on div "22 remaining" at bounding box center [162, 535] width 228 height 40
click at [66, 527] on icon "button" at bounding box center [68, 535] width 20 height 20
click at [254, 534] on icon "button" at bounding box center [256, 535] width 20 height 20
click at [254, 534] on div "22 remaining" at bounding box center [162, 535] width 228 height 40
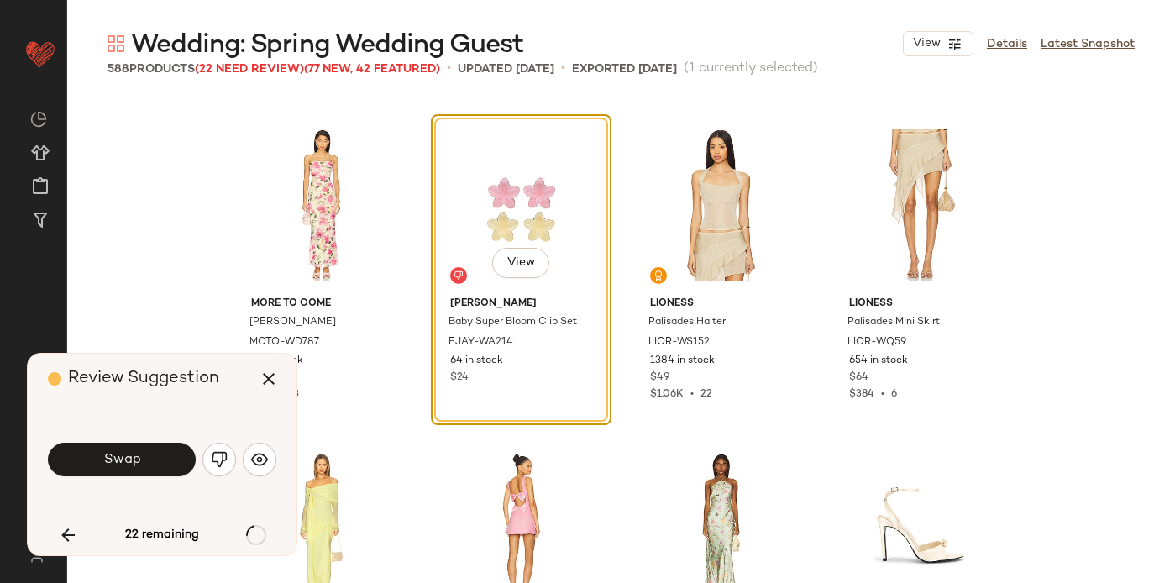
click at [254, 534] on div "22 remaining" at bounding box center [162, 535] width 228 height 40
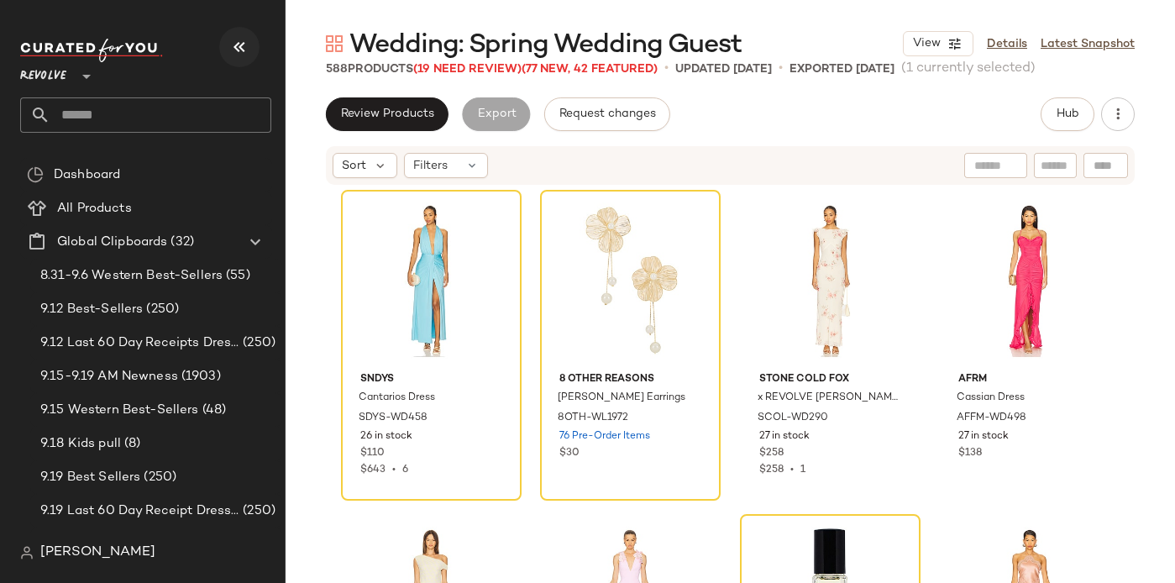
click at [244, 46] on icon "button" at bounding box center [239, 47] width 20 height 20
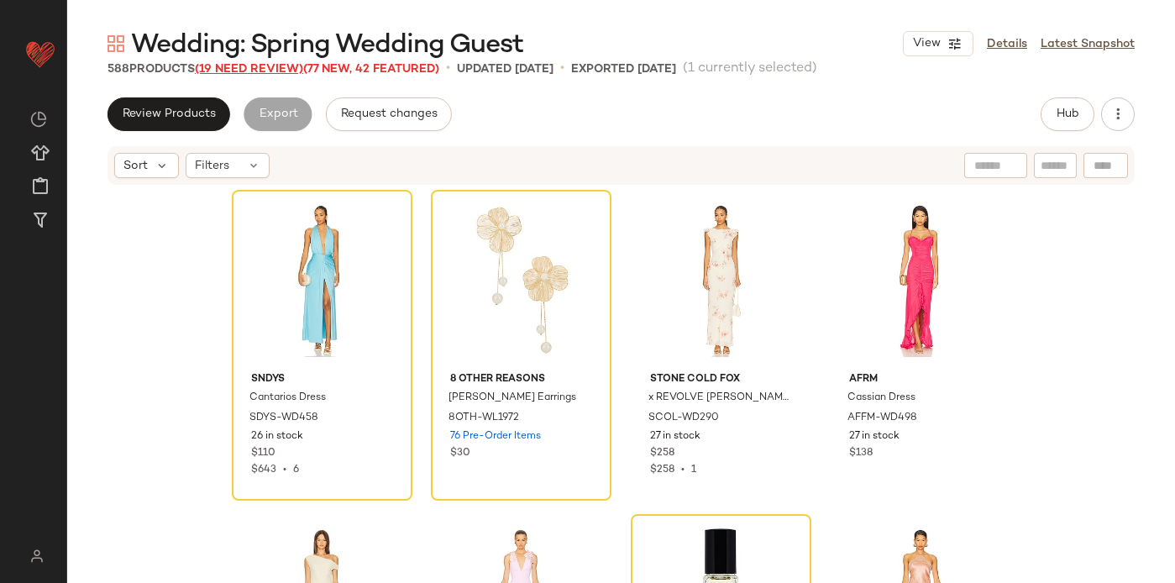
click at [274, 66] on span "(19 Need Review)" at bounding box center [249, 69] width 108 height 13
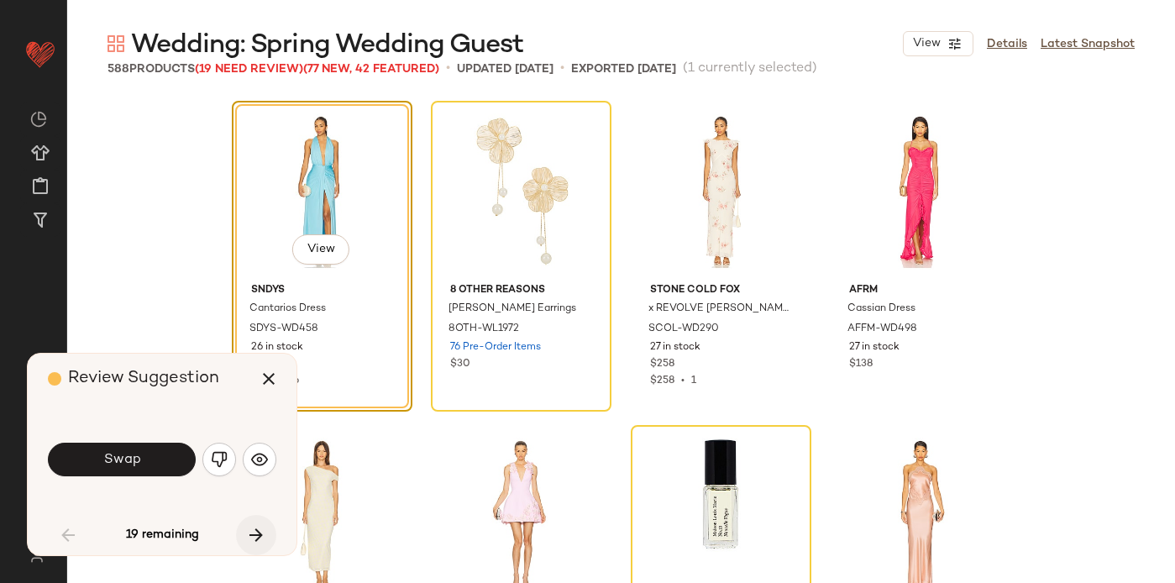
click at [259, 532] on icon "button" at bounding box center [256, 535] width 20 height 20
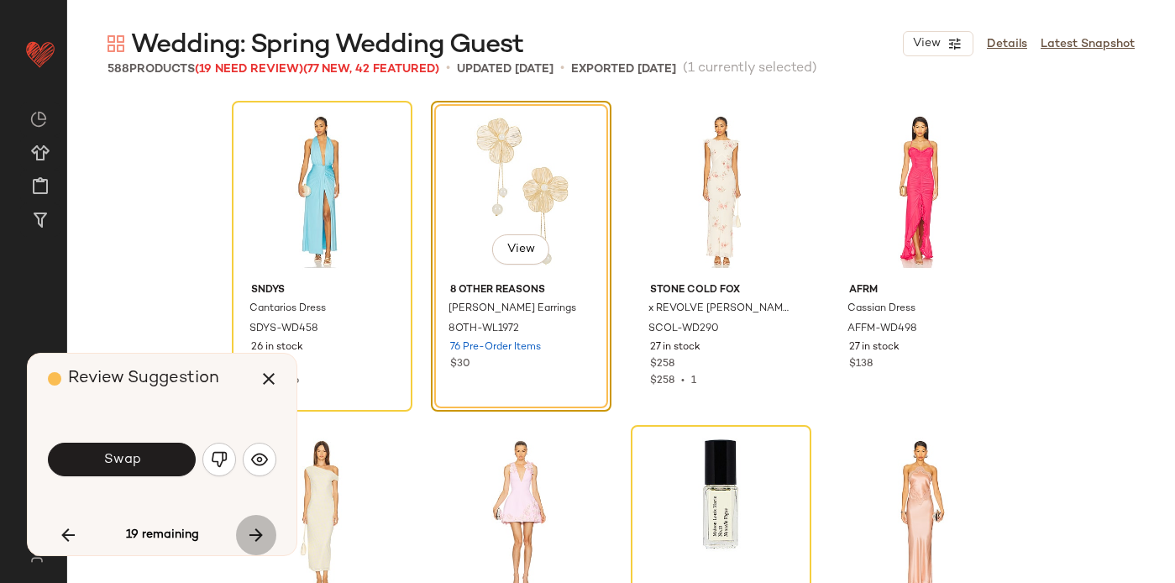
click at [259, 532] on icon "button" at bounding box center [256, 535] width 20 height 20
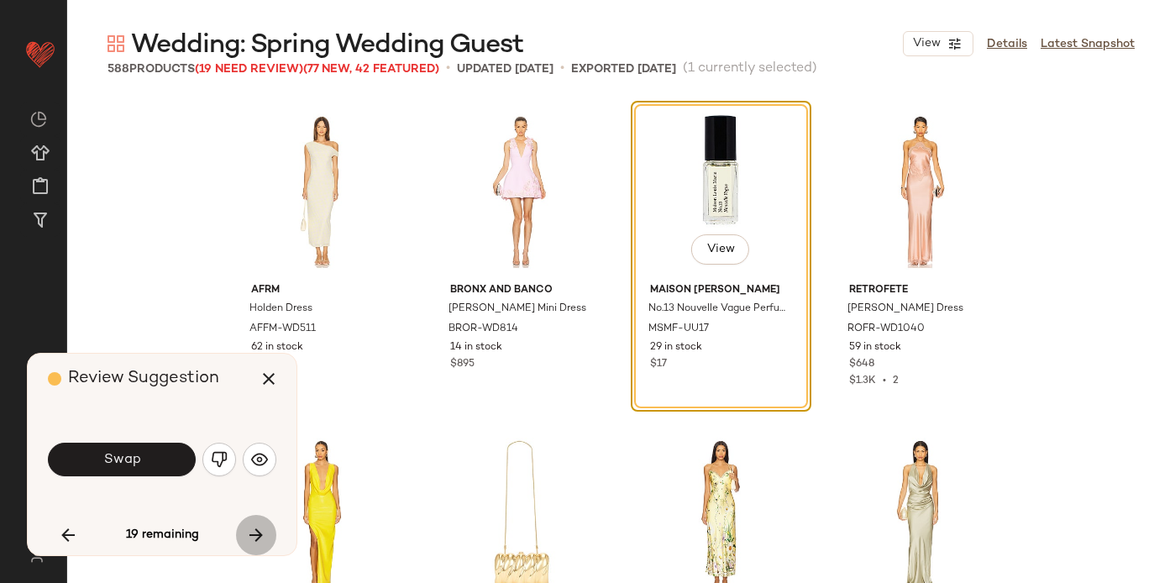
click at [259, 532] on icon "button" at bounding box center [256, 535] width 20 height 20
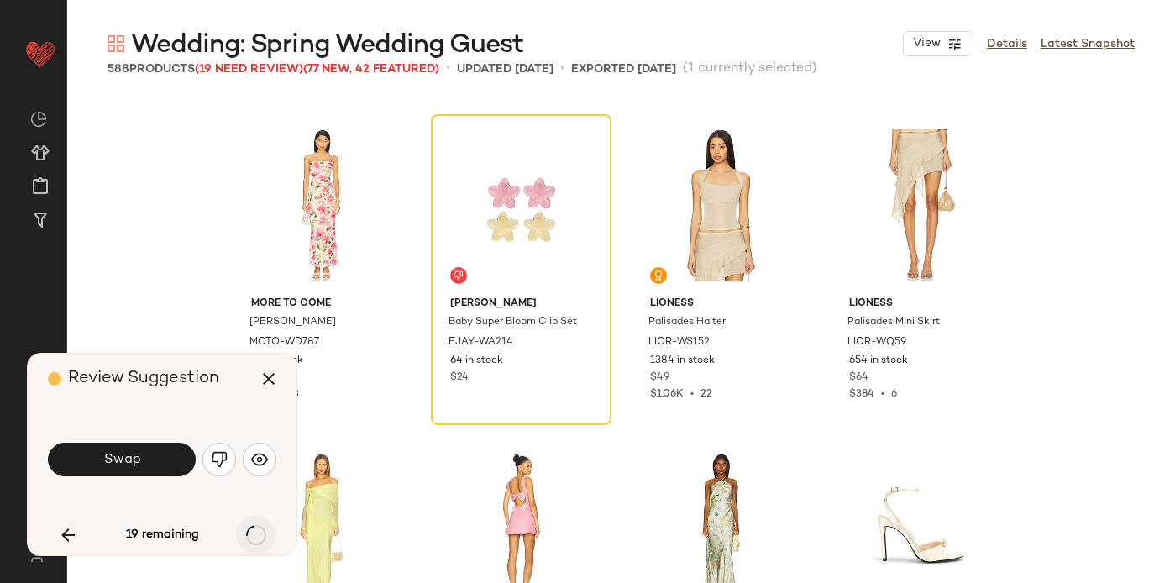
click at [259, 532] on div "19 remaining" at bounding box center [162, 535] width 228 height 40
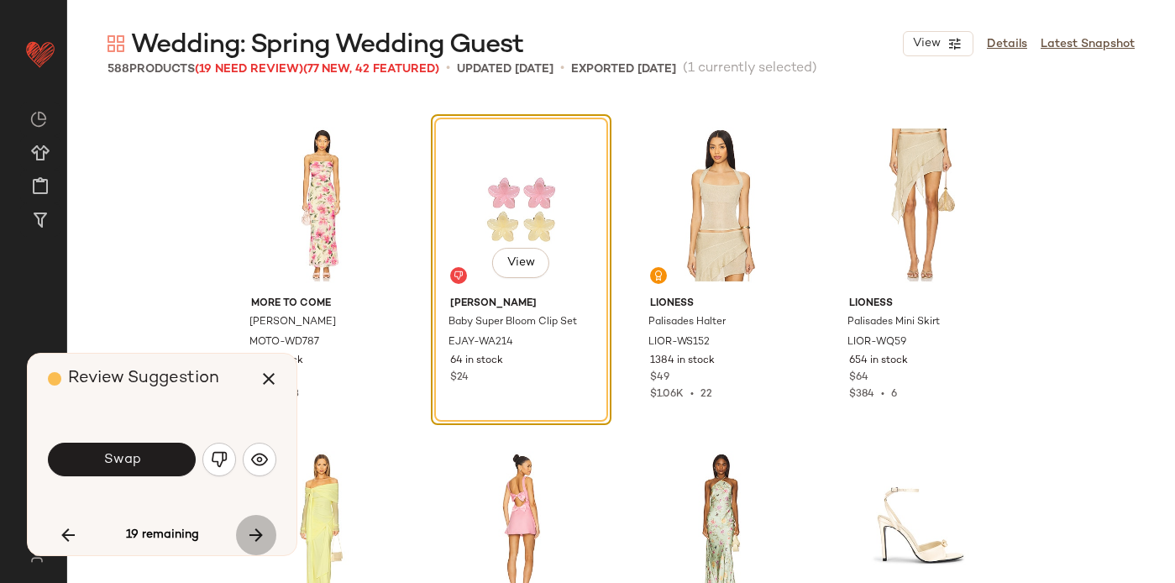
click at [259, 532] on icon "button" at bounding box center [256, 535] width 20 height 20
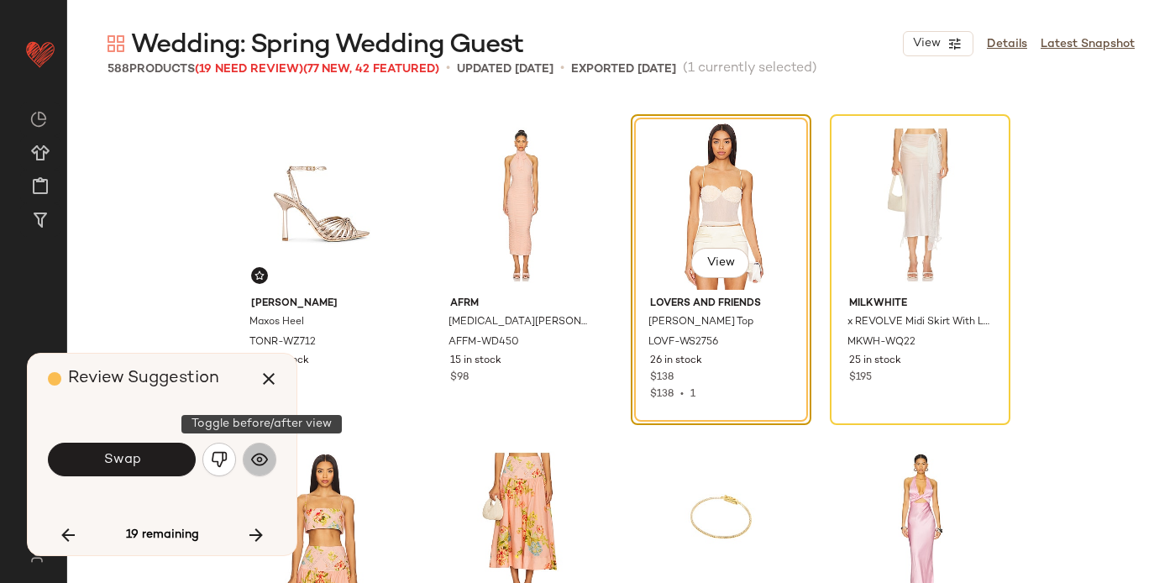
click at [256, 464] on img "button" at bounding box center [259, 459] width 17 height 17
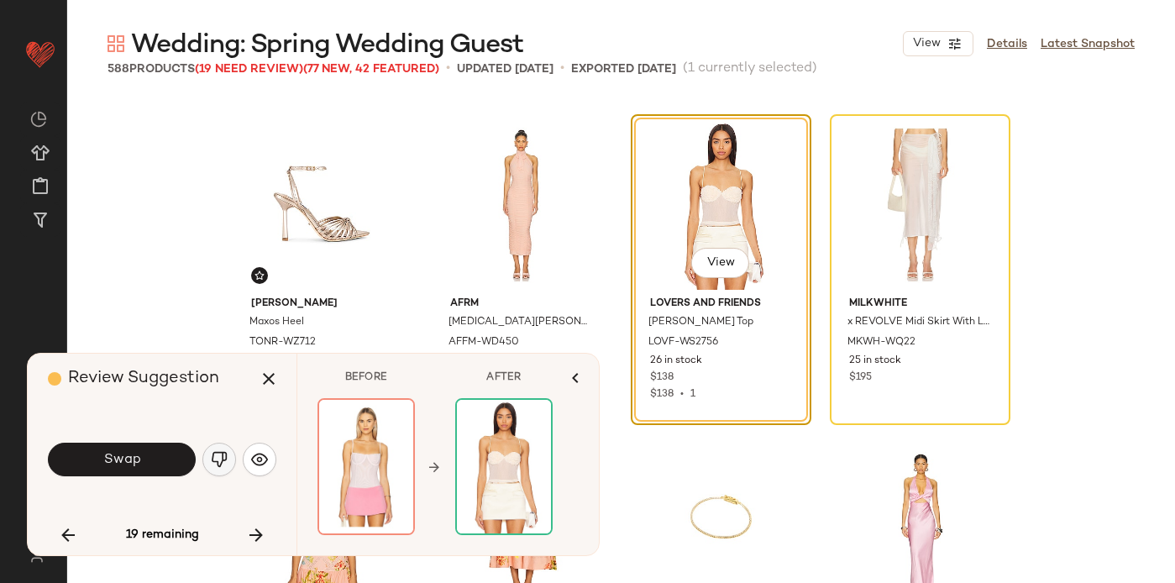
click at [223, 460] on img "button" at bounding box center [219, 459] width 17 height 17
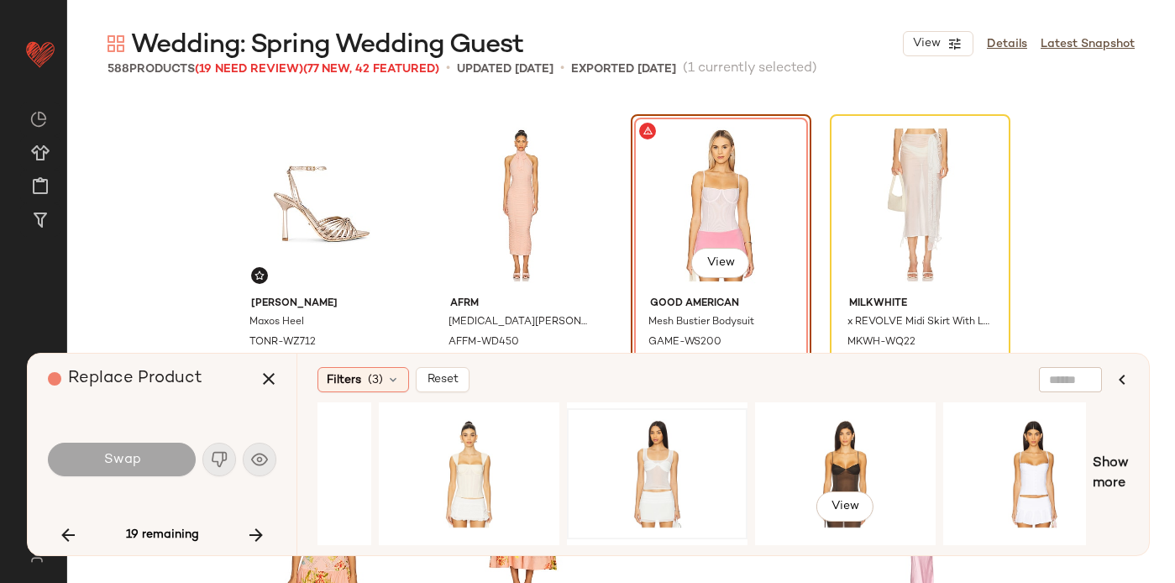
scroll to position [0, 1104]
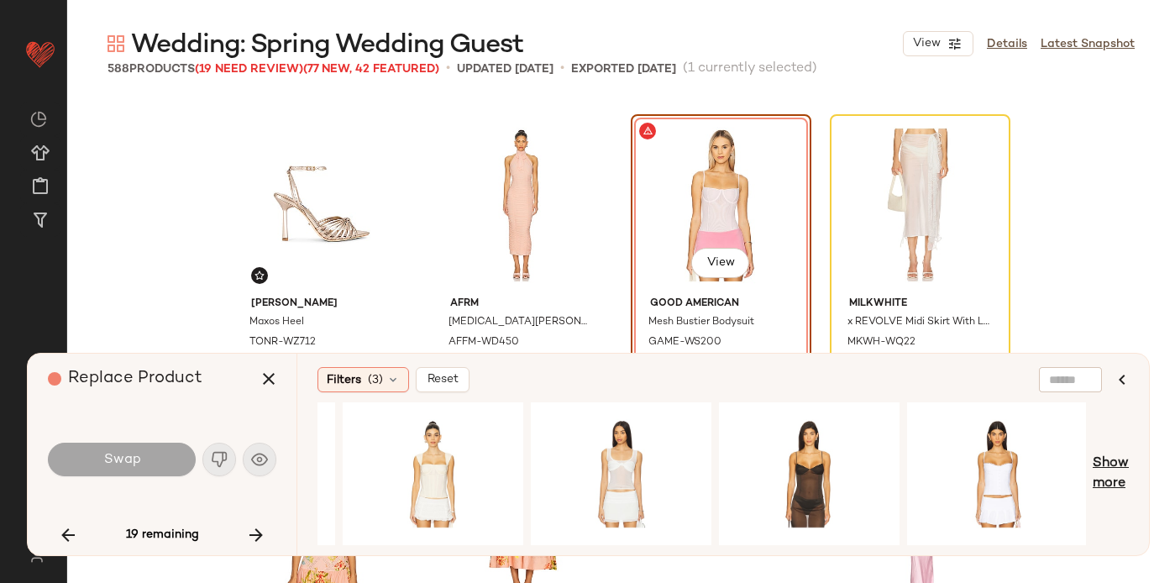
click at [1105, 469] on span "Show more" at bounding box center [1111, 474] width 36 height 40
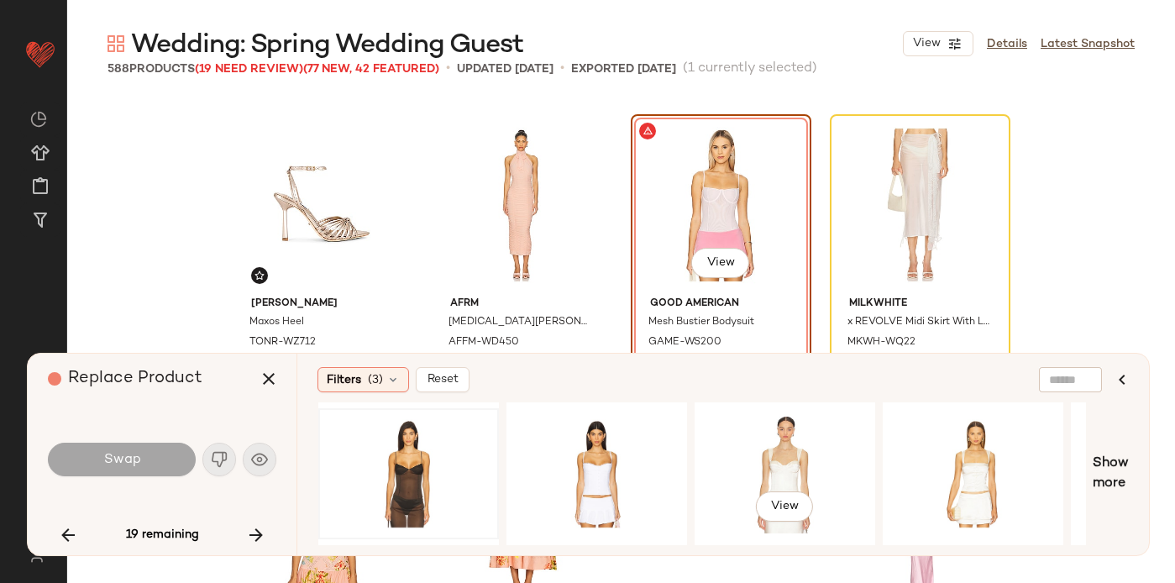
scroll to position [0, 1508]
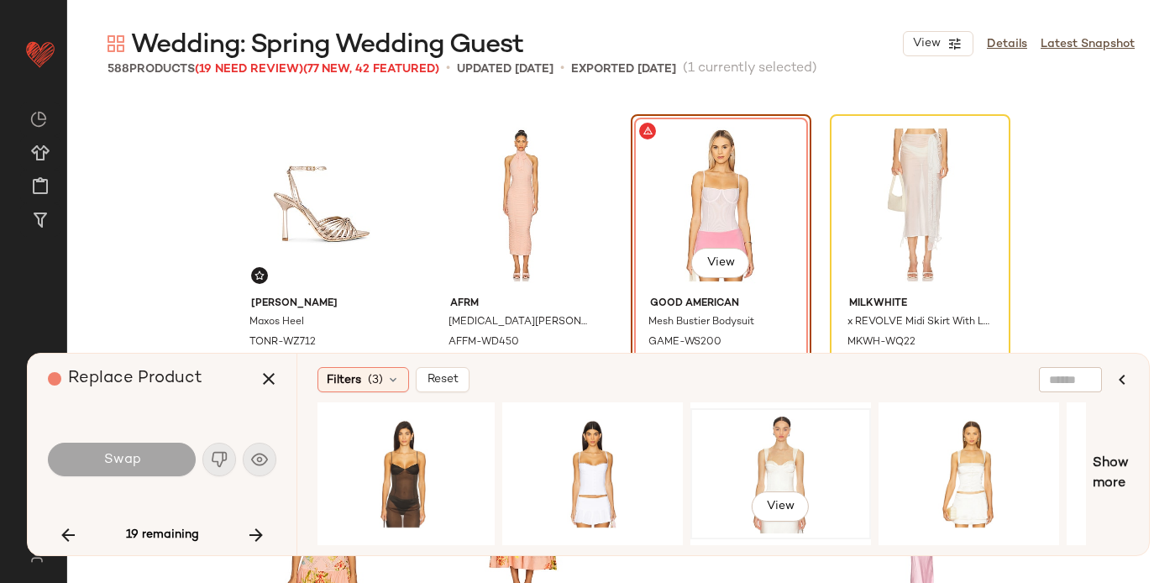
click at [784, 449] on div "View" at bounding box center [780, 473] width 169 height 119
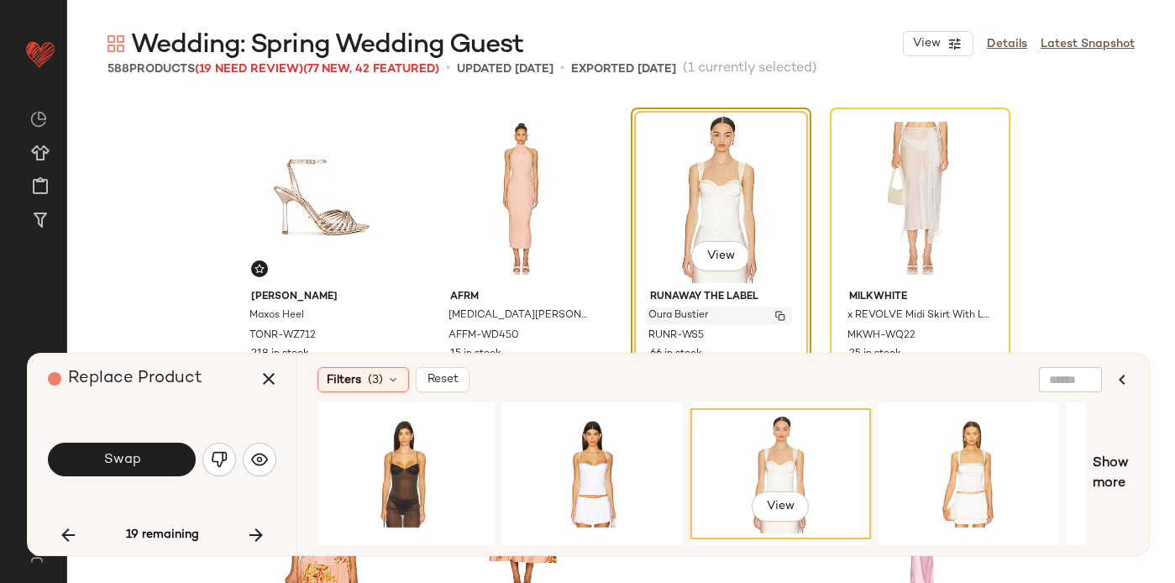
scroll to position [14278, 0]
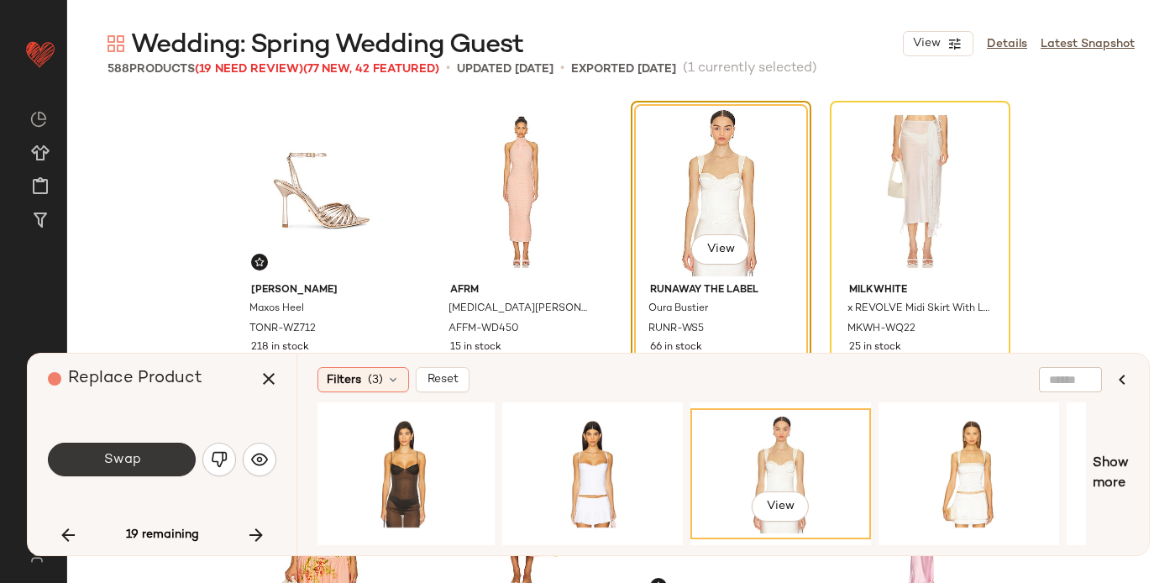
click at [150, 456] on button "Swap" at bounding box center [122, 460] width 148 height 34
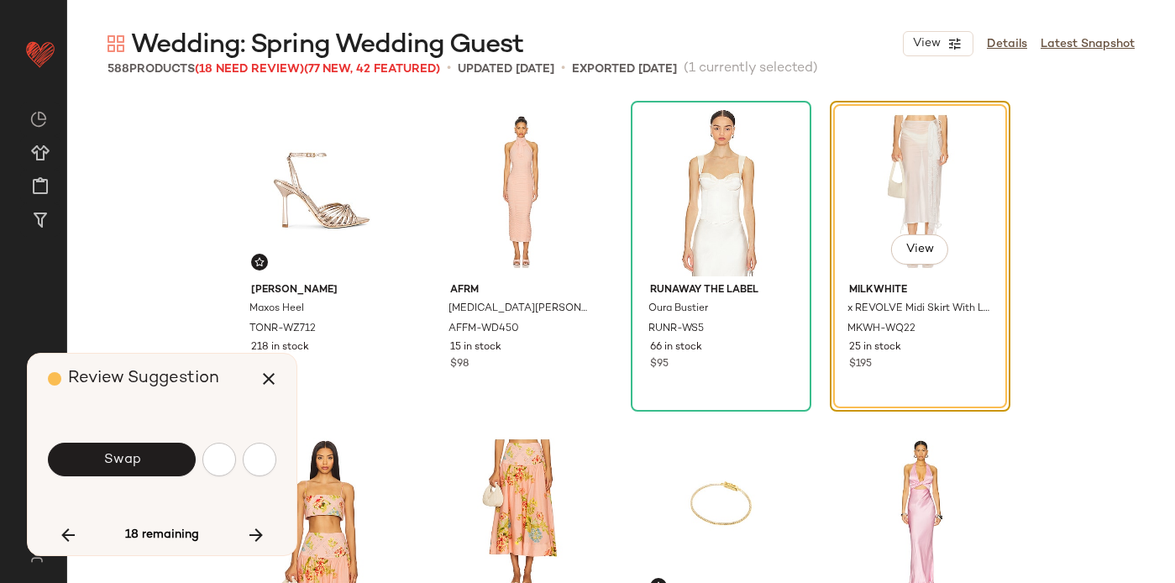
scroll to position [14265, 0]
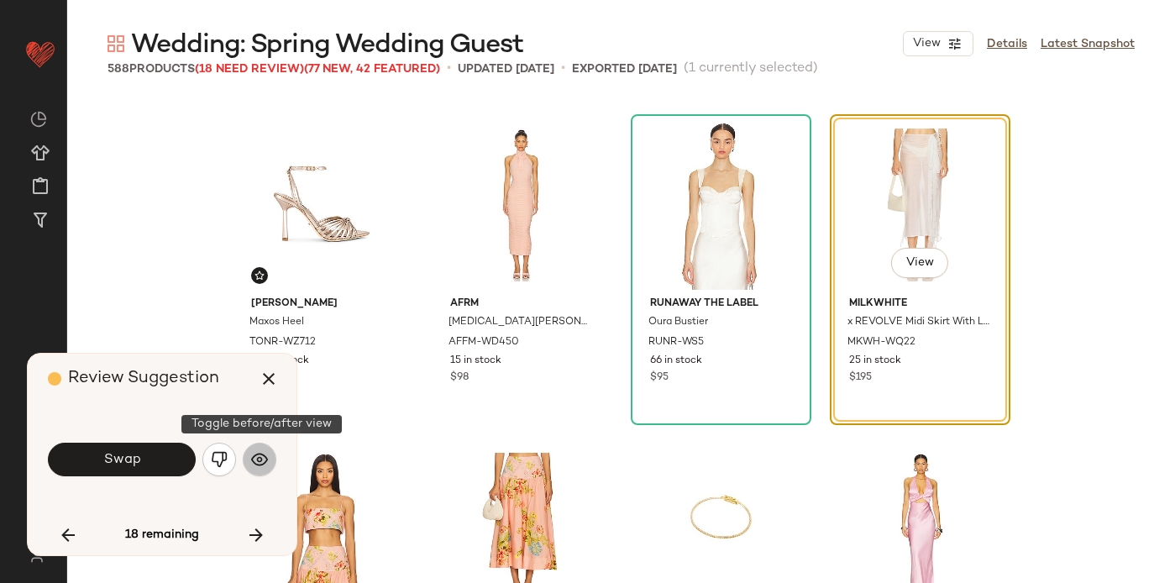
click at [267, 464] on img "button" at bounding box center [259, 459] width 17 height 17
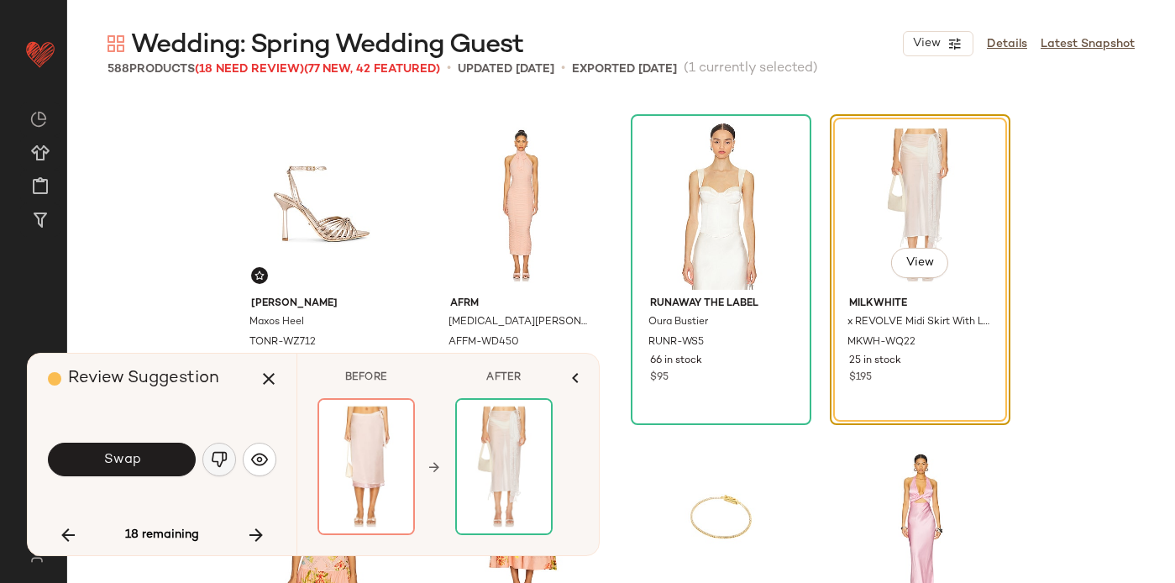
click at [223, 457] on img "button" at bounding box center [219, 459] width 17 height 17
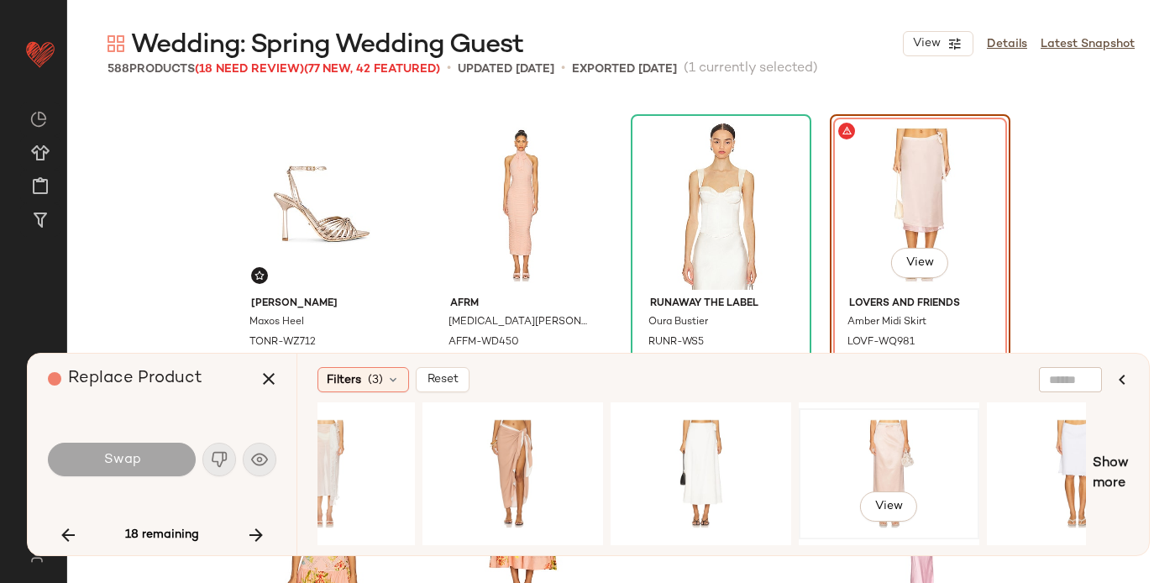
scroll to position [0, 287]
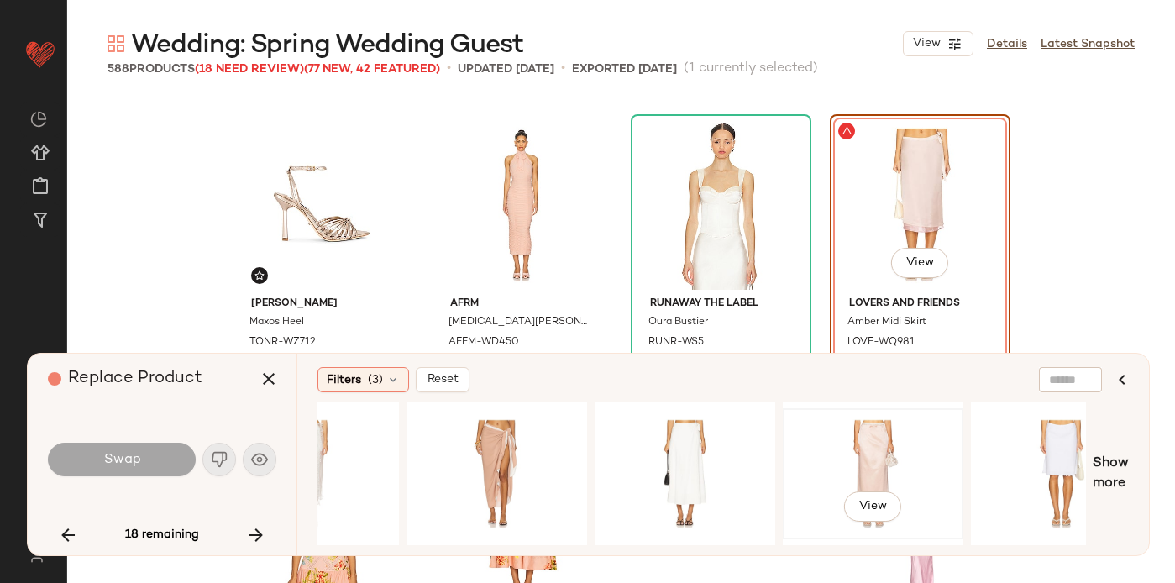
click at [853, 450] on div "View" at bounding box center [873, 473] width 169 height 119
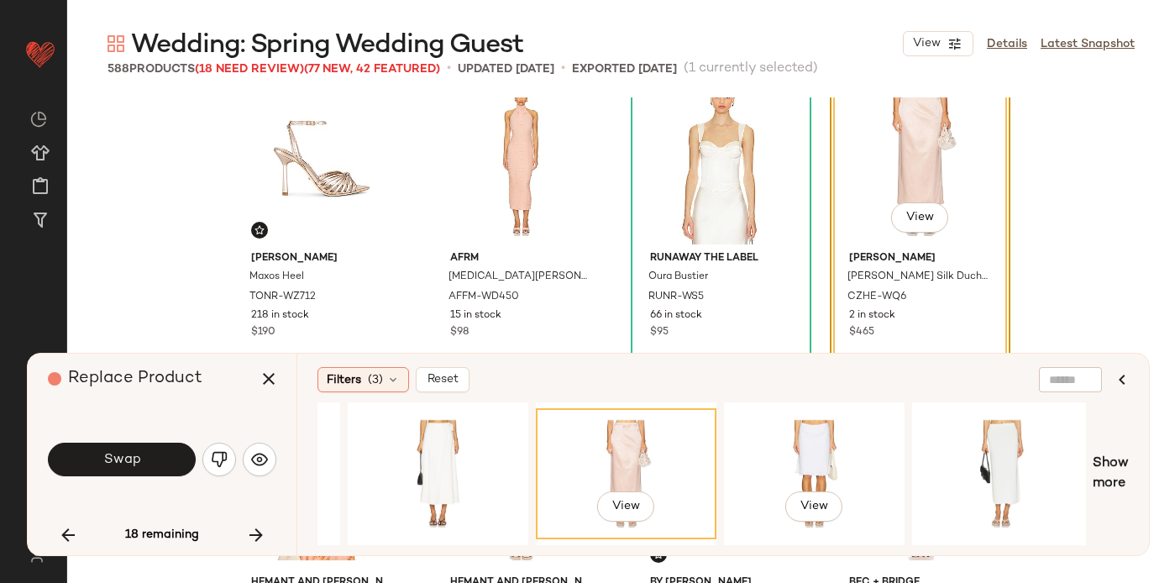
scroll to position [0, 546]
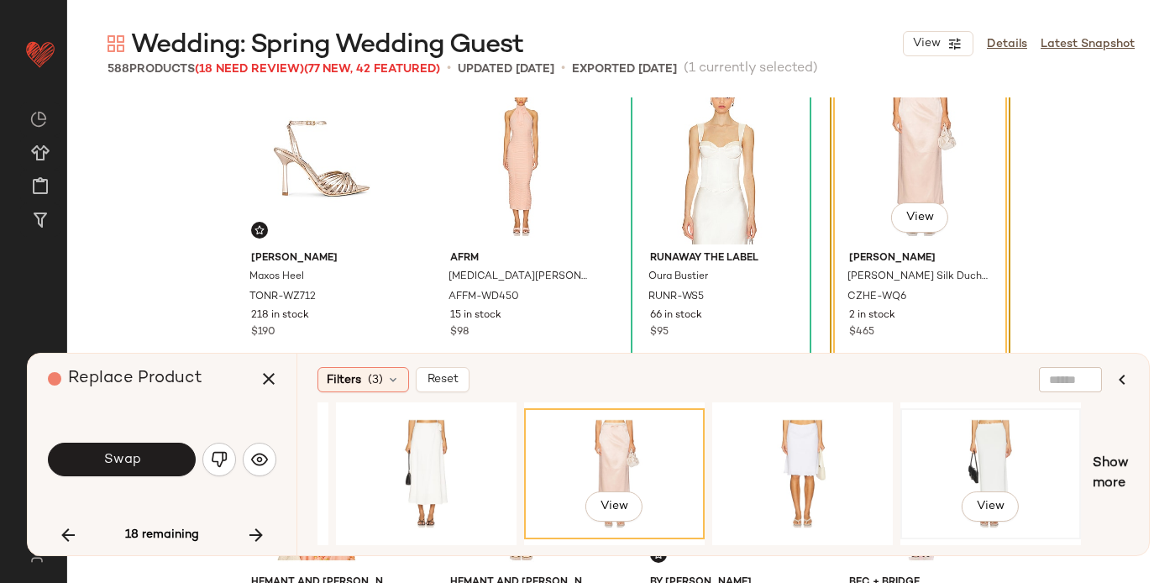
click at [957, 438] on div "View" at bounding box center [990, 473] width 169 height 119
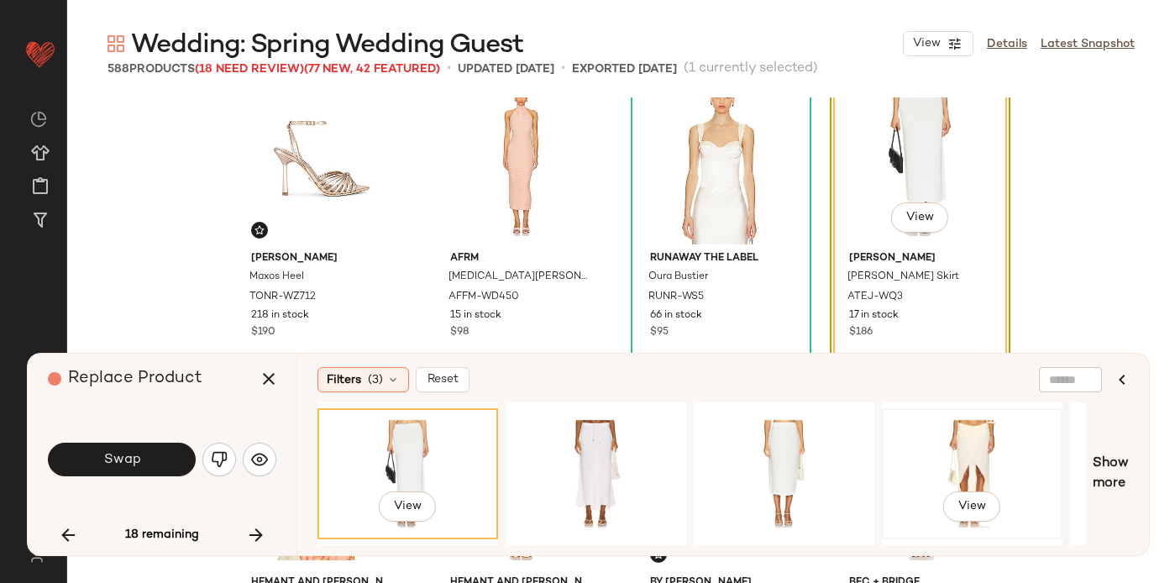
scroll to position [0, 1532]
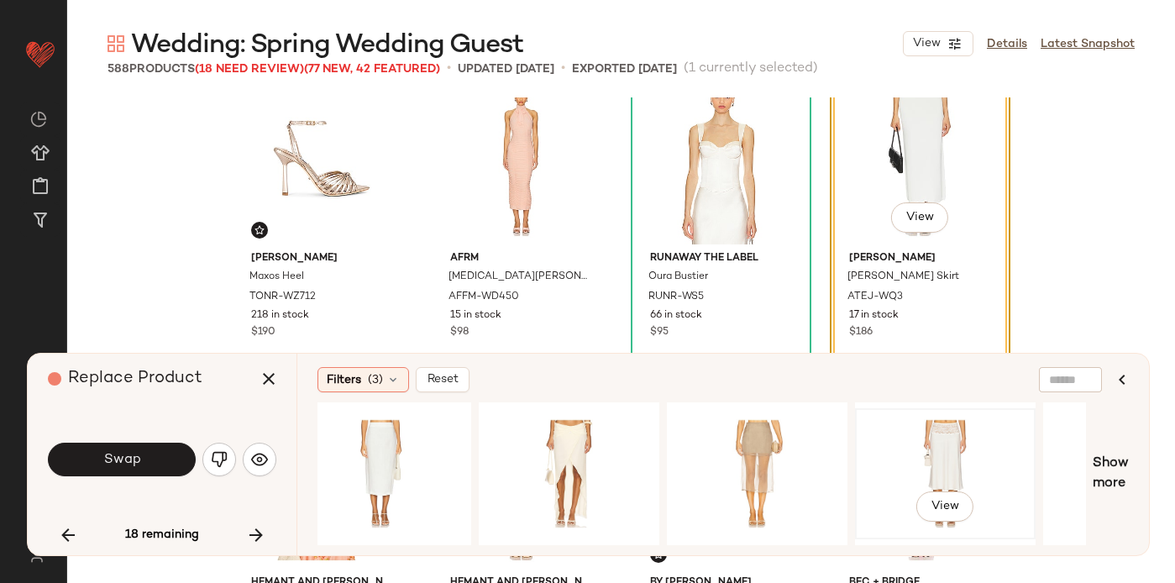
click at [947, 450] on div "View" at bounding box center [945, 473] width 169 height 119
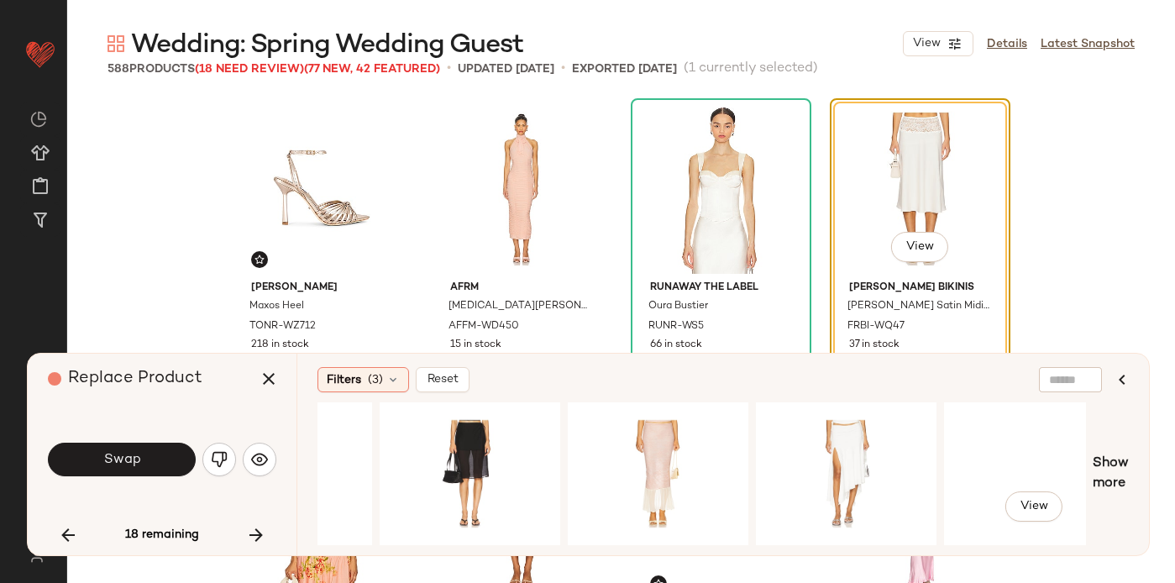
scroll to position [0, 2421]
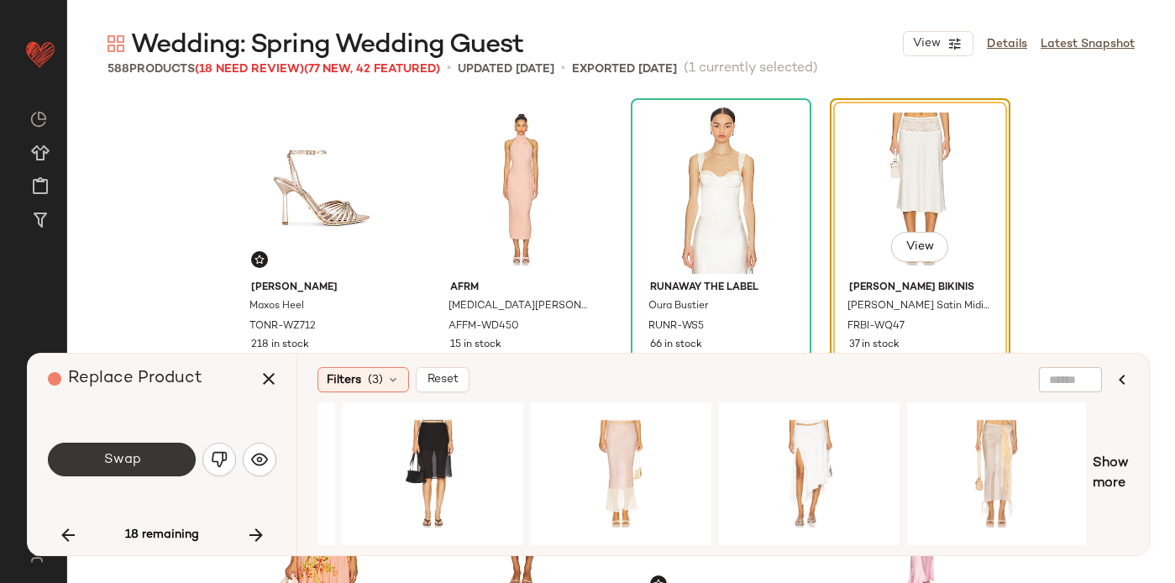
click at [156, 470] on button "Swap" at bounding box center [122, 460] width 148 height 34
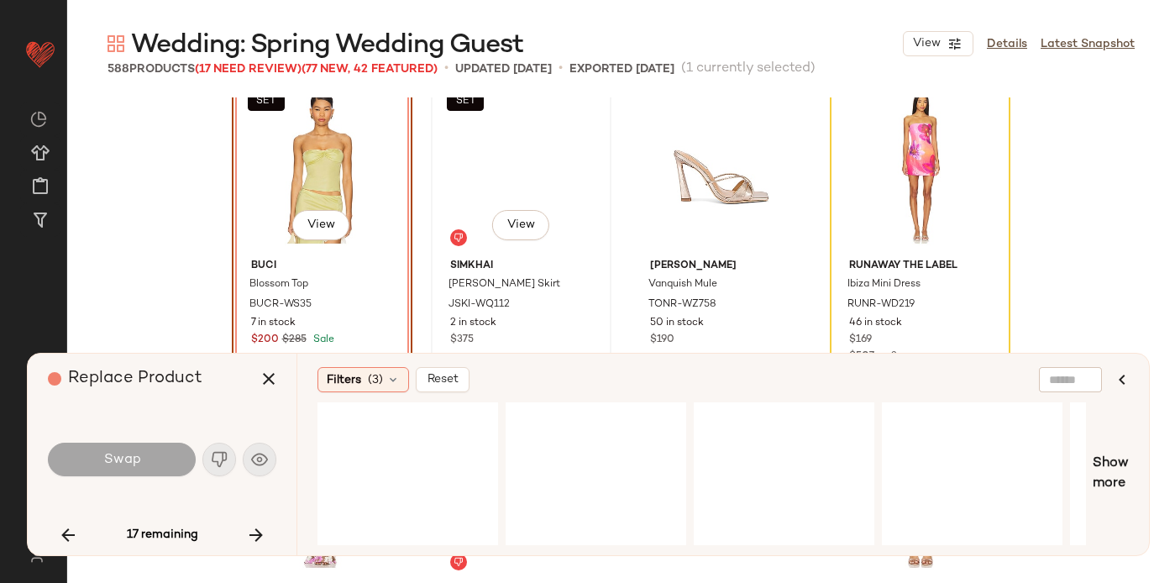
scroll to position [15931, 0]
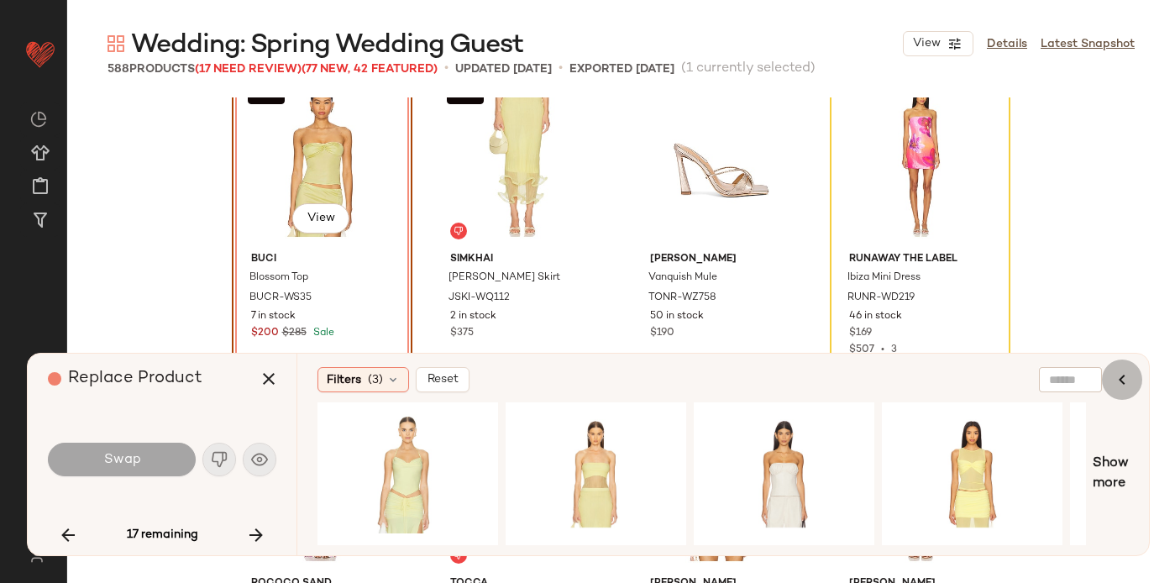
click at [1125, 379] on icon "button" at bounding box center [1122, 380] width 20 height 20
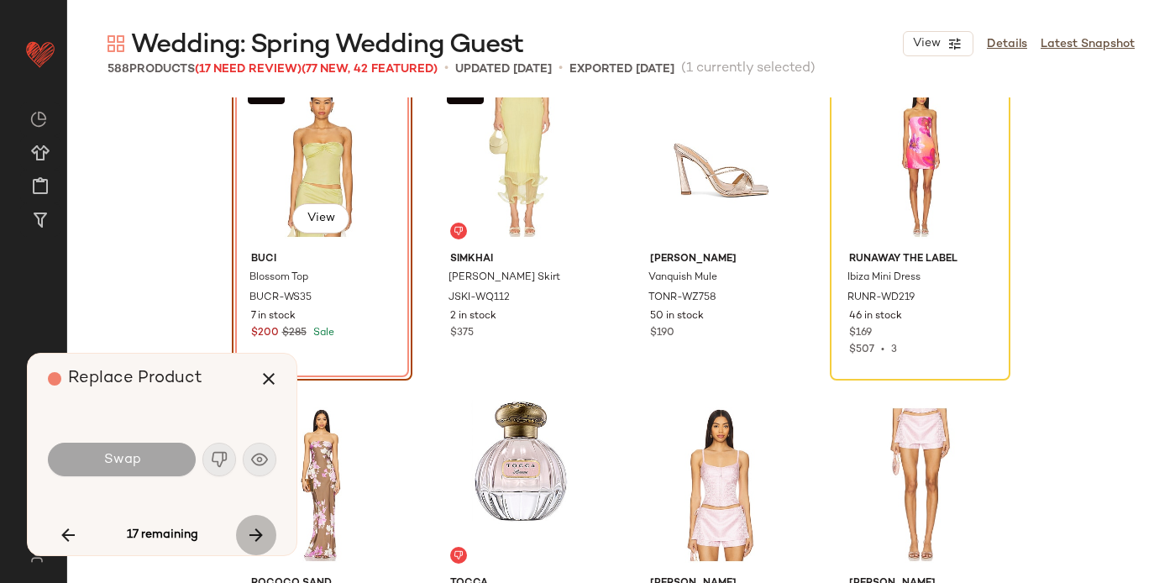
click at [255, 533] on icon "button" at bounding box center [256, 535] width 20 height 20
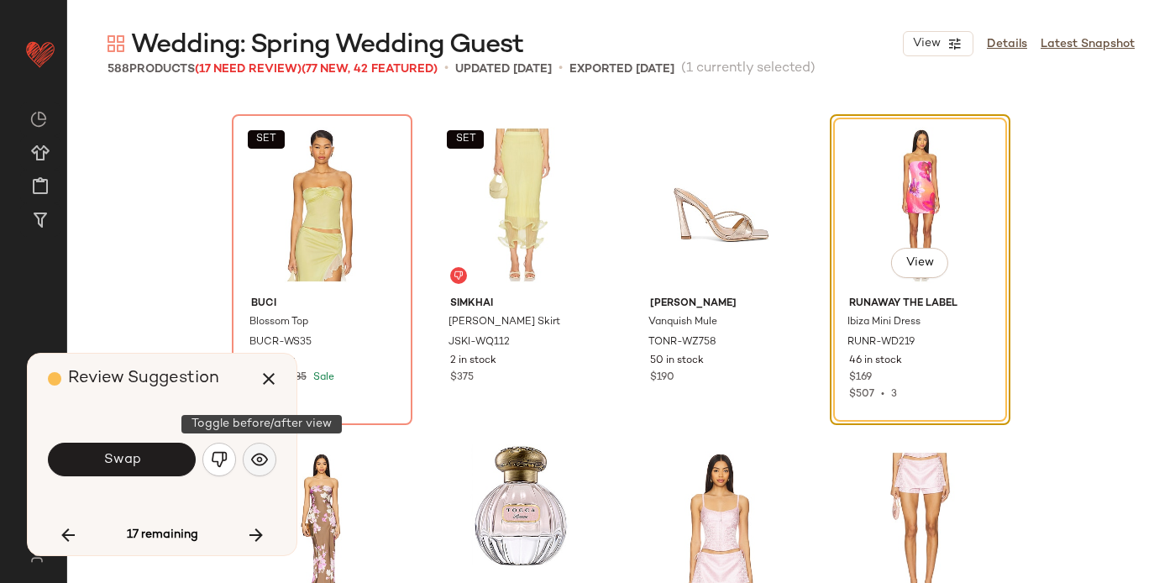
click at [256, 455] on img "button" at bounding box center [259, 459] width 17 height 17
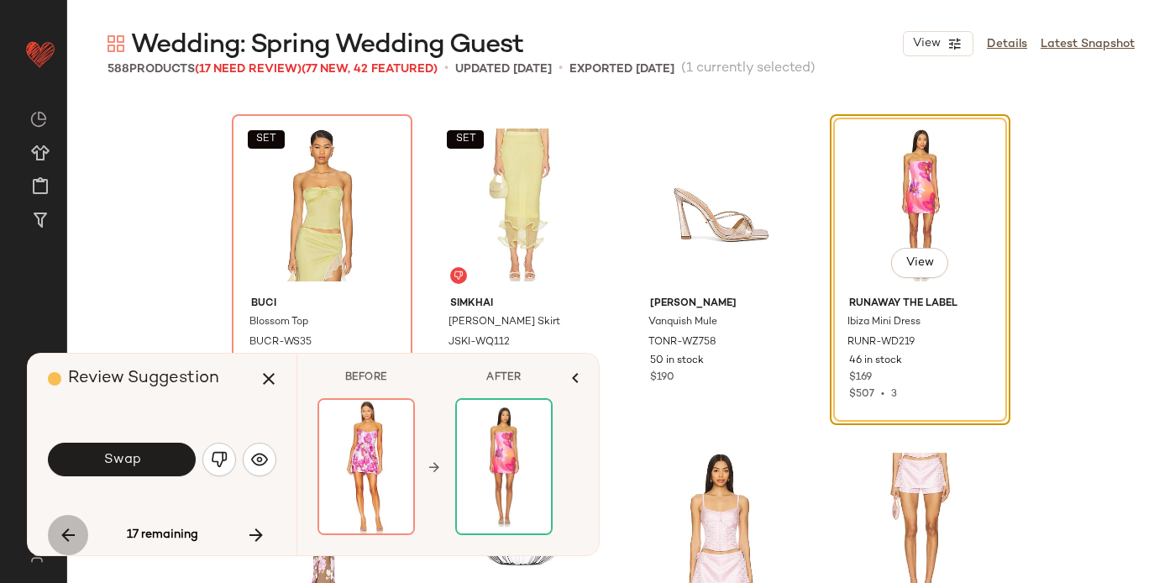
click at [60, 533] on icon "button" at bounding box center [68, 535] width 20 height 20
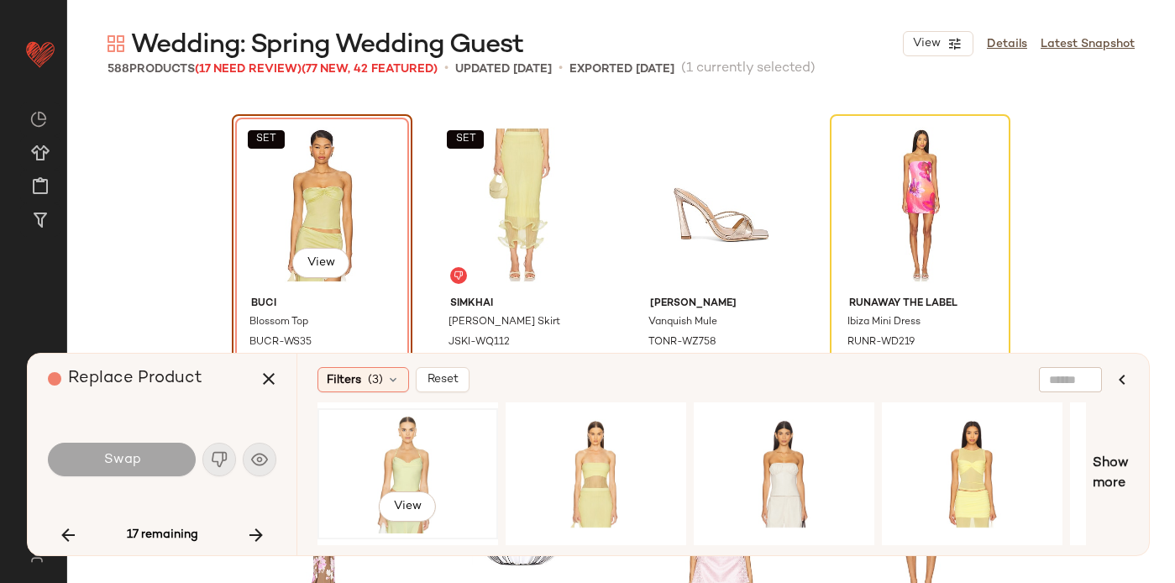
click at [437, 461] on div "View" at bounding box center [407, 473] width 169 height 119
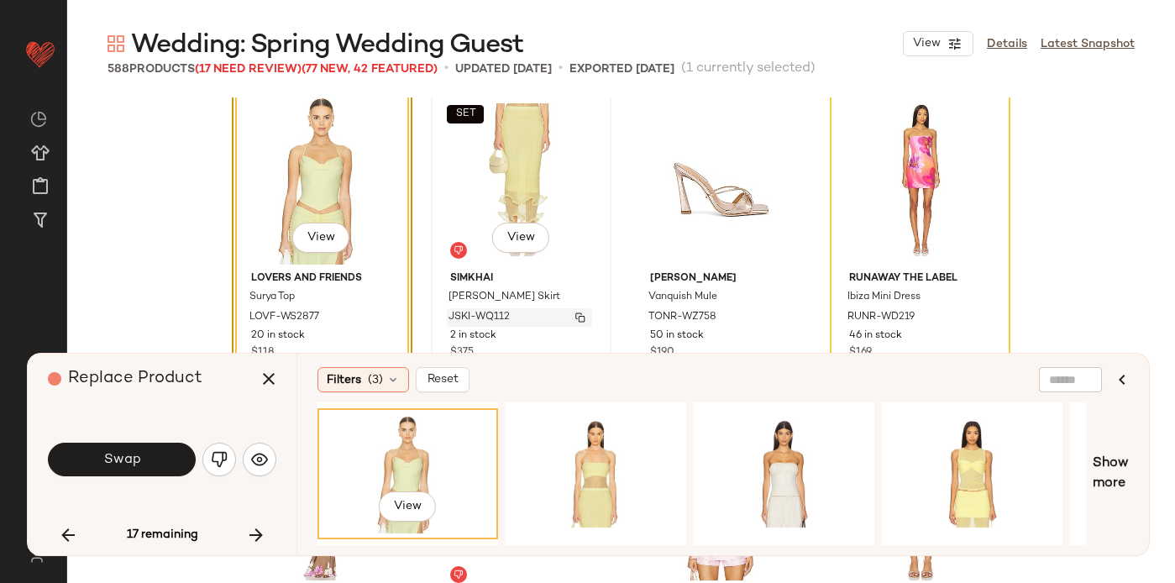
scroll to position [15901, 0]
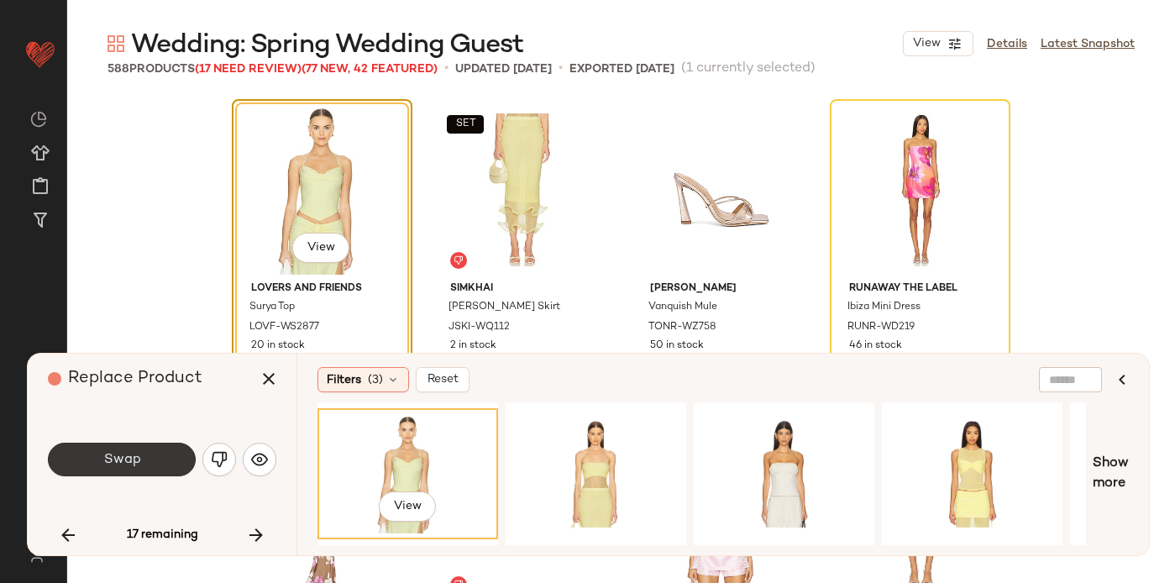
click at [166, 446] on button "Swap" at bounding box center [122, 460] width 148 height 34
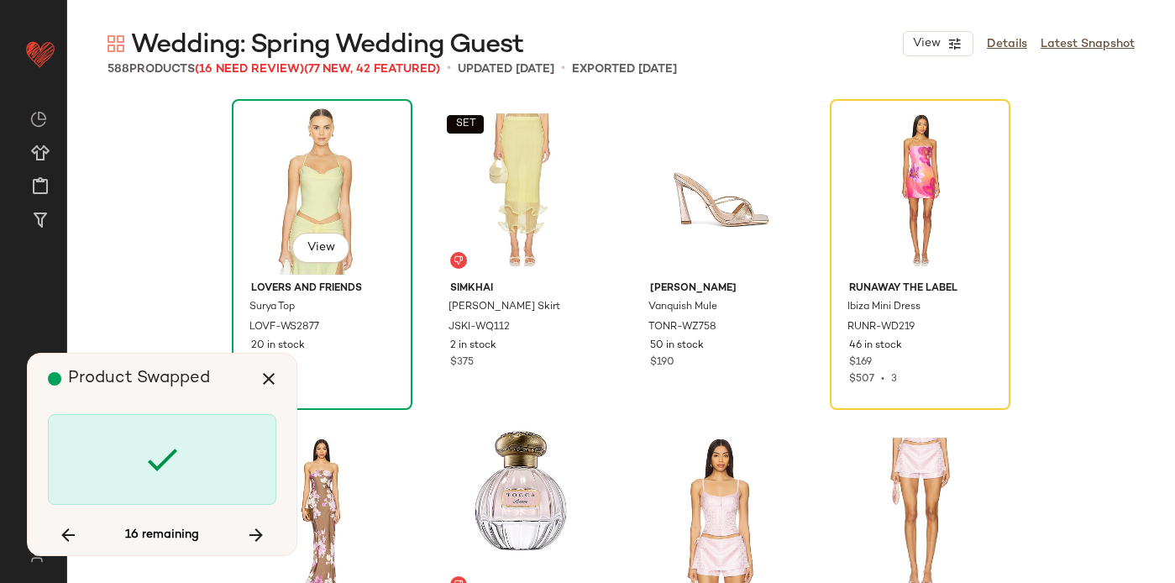
click at [340, 201] on div "View" at bounding box center [322, 190] width 169 height 170
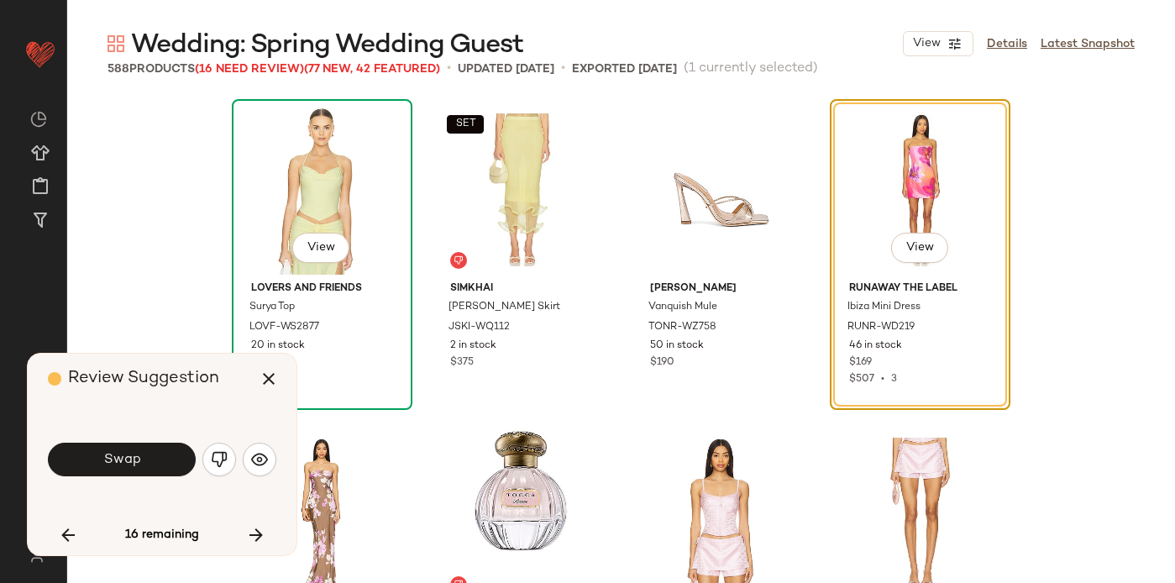
scroll to position [15886, 0]
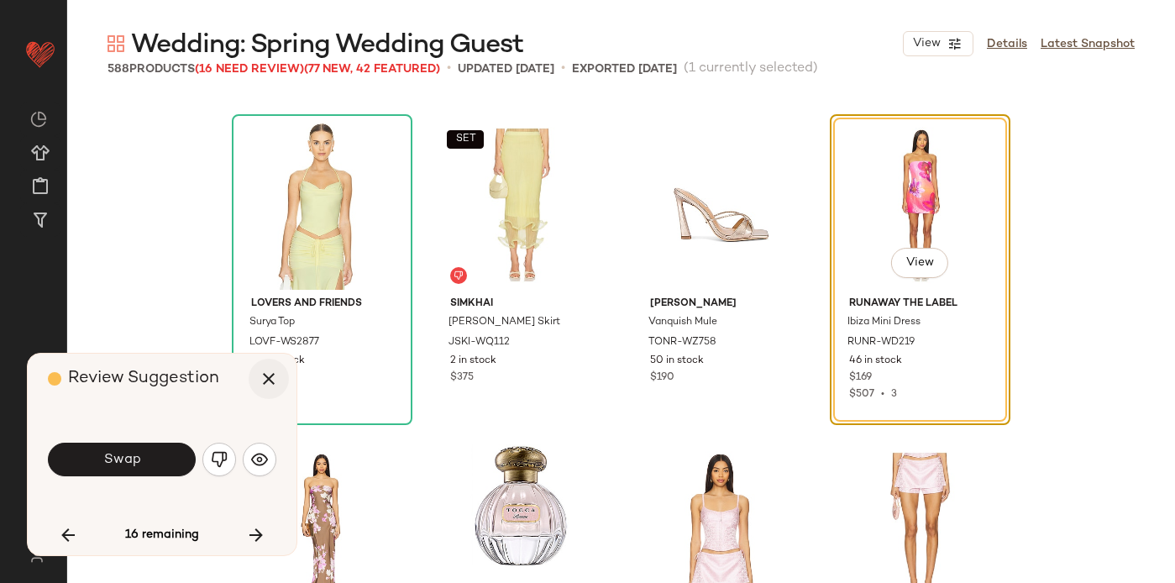
click at [272, 380] on icon "button" at bounding box center [269, 379] width 20 height 20
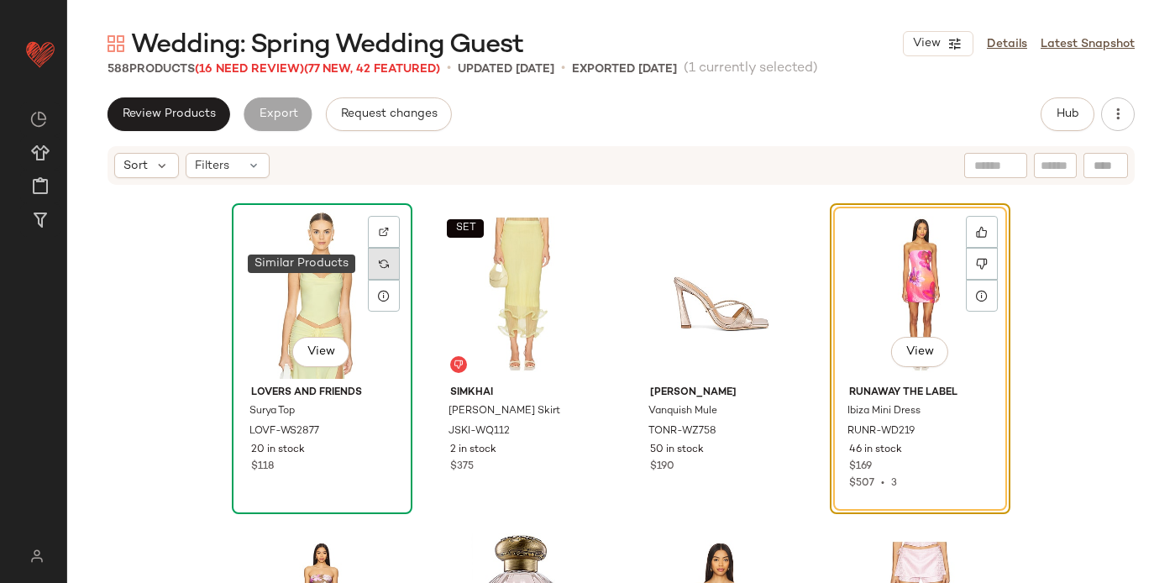
click at [379, 261] on img at bounding box center [384, 264] width 10 height 10
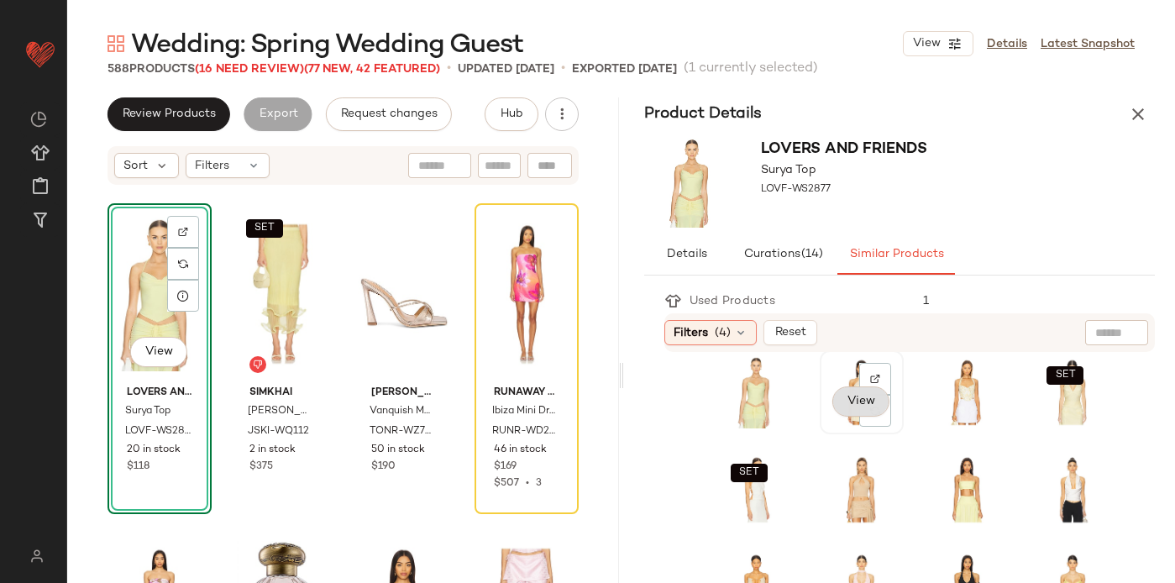
scroll to position [12, 0]
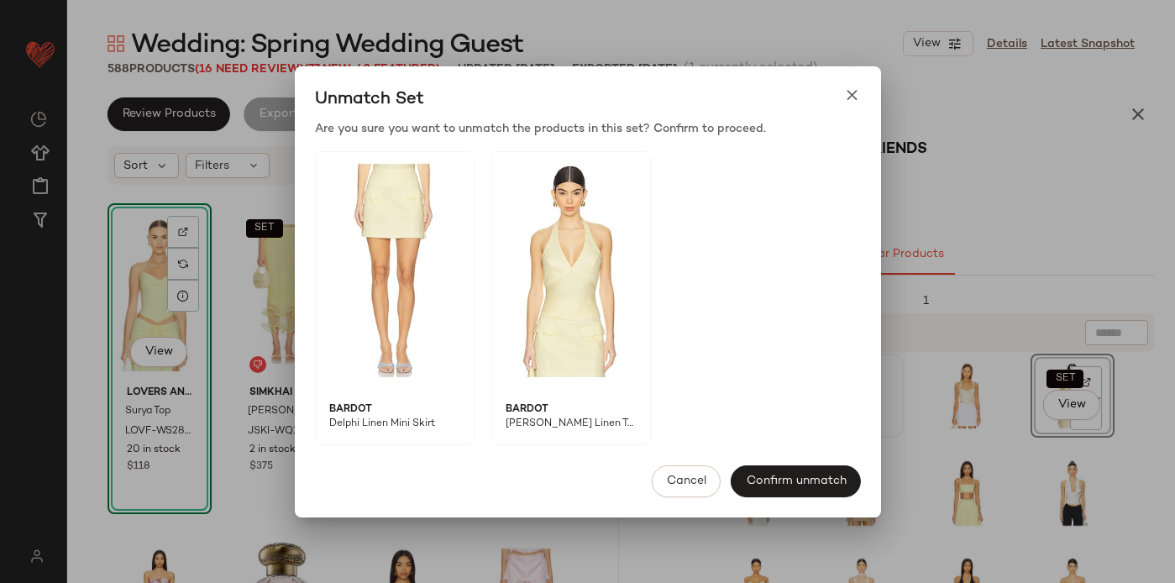
drag, startPoint x: 1036, startPoint y: 380, endPoint x: 831, endPoint y: 228, distance: 255.2
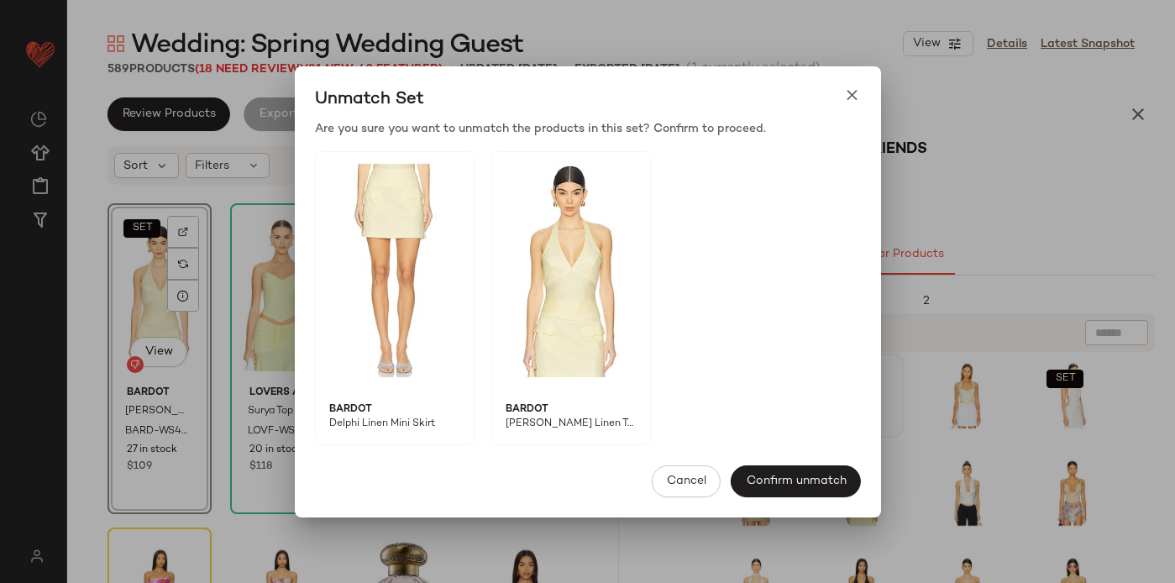
click at [855, 101] on icon at bounding box center [852, 96] width 18 height 18
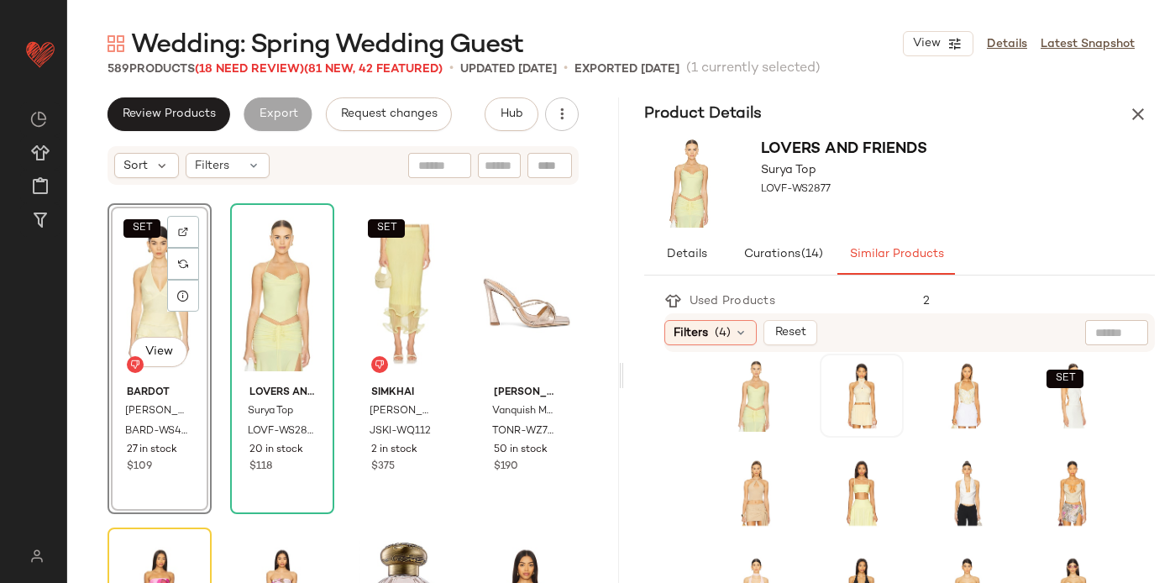
click at [139, 273] on div "SET View" at bounding box center [159, 294] width 92 height 170
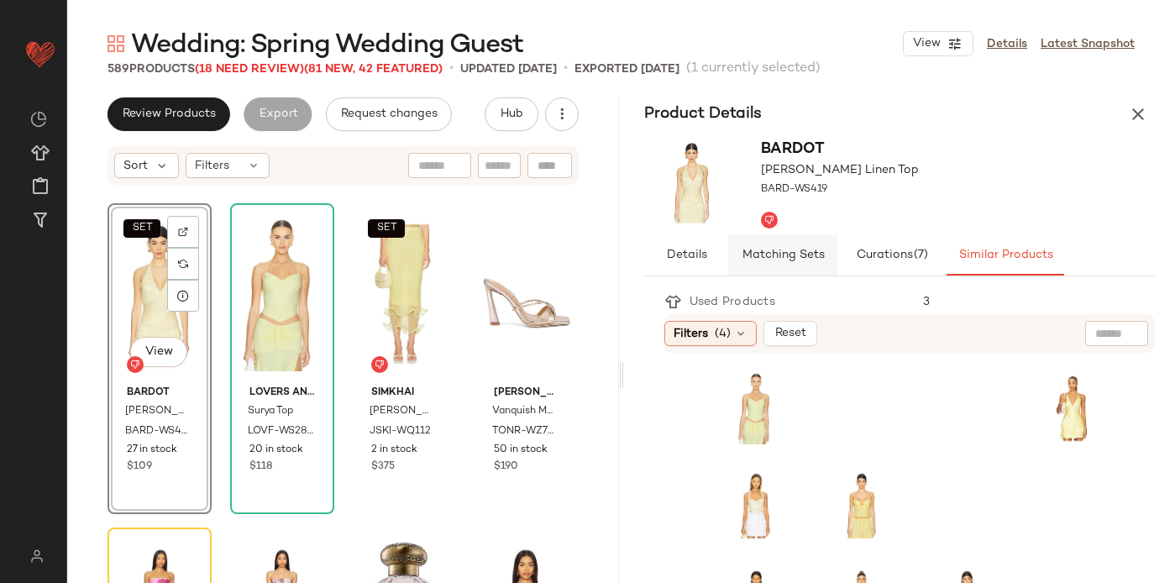
click at [788, 257] on span "Matching Sets" at bounding box center [782, 255] width 83 height 13
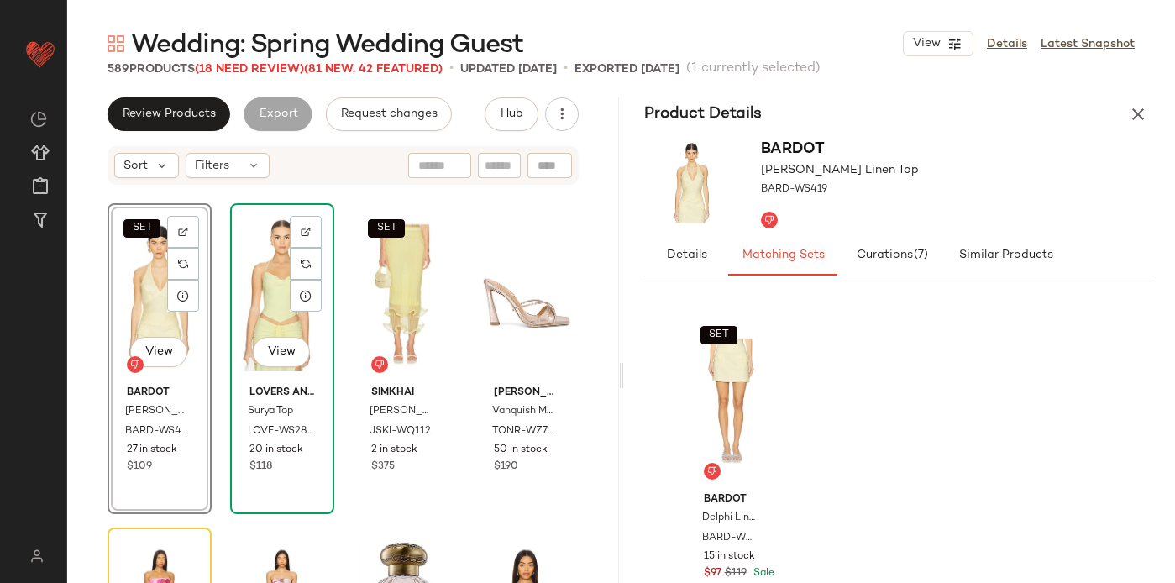
click at [270, 286] on div "View" at bounding box center [282, 294] width 92 height 170
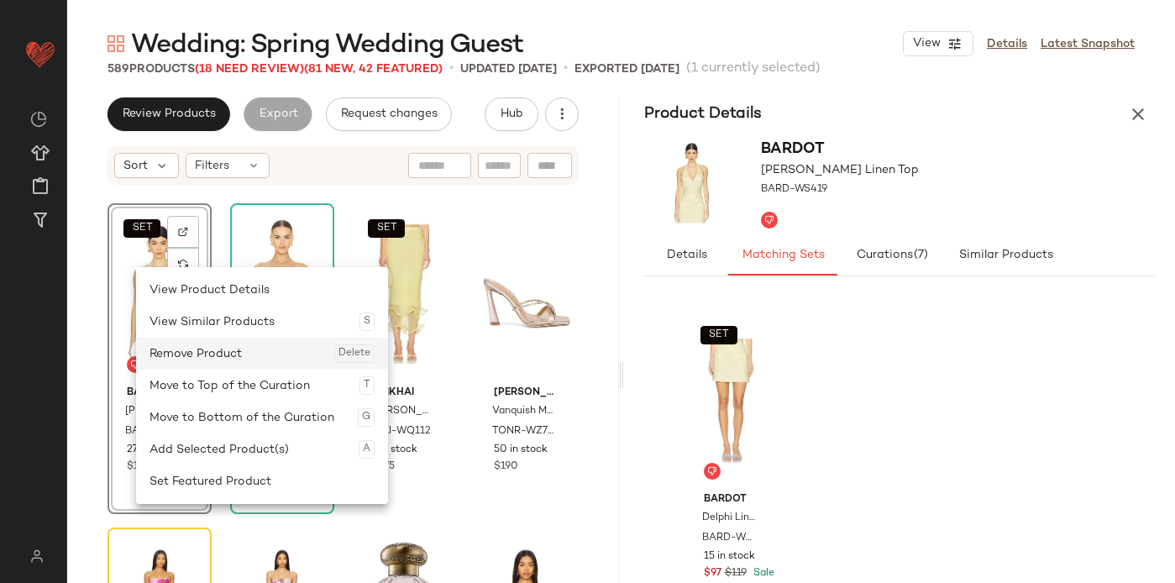
click at [207, 347] on div "Remove Product Delete" at bounding box center [262, 354] width 225 height 32
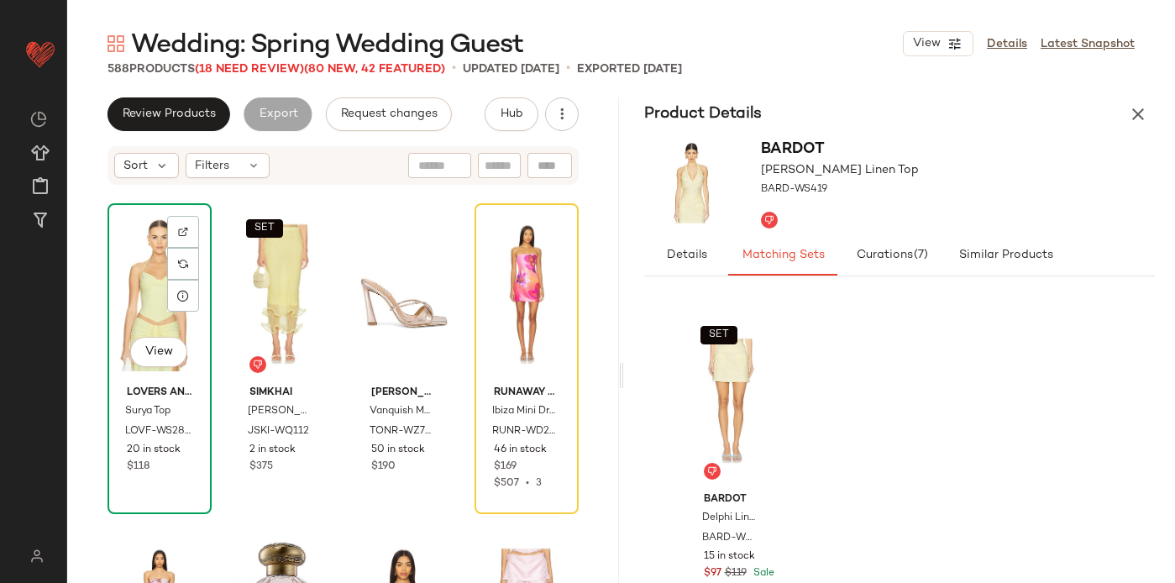
click at [138, 308] on div "View" at bounding box center [159, 294] width 92 height 170
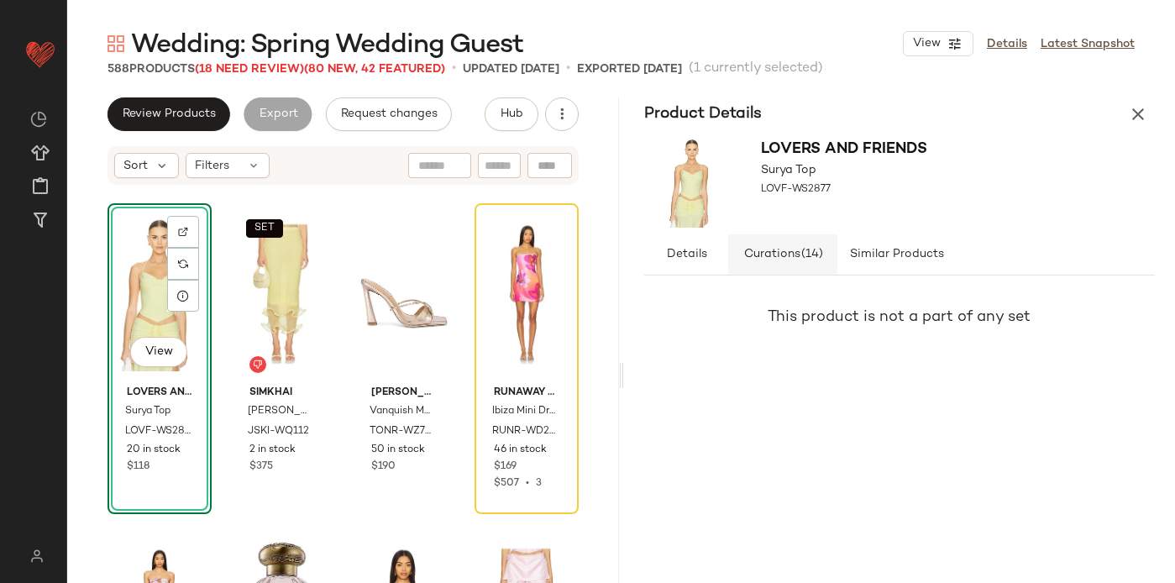
click at [774, 252] on span "Curations (14)" at bounding box center [782, 254] width 81 height 13
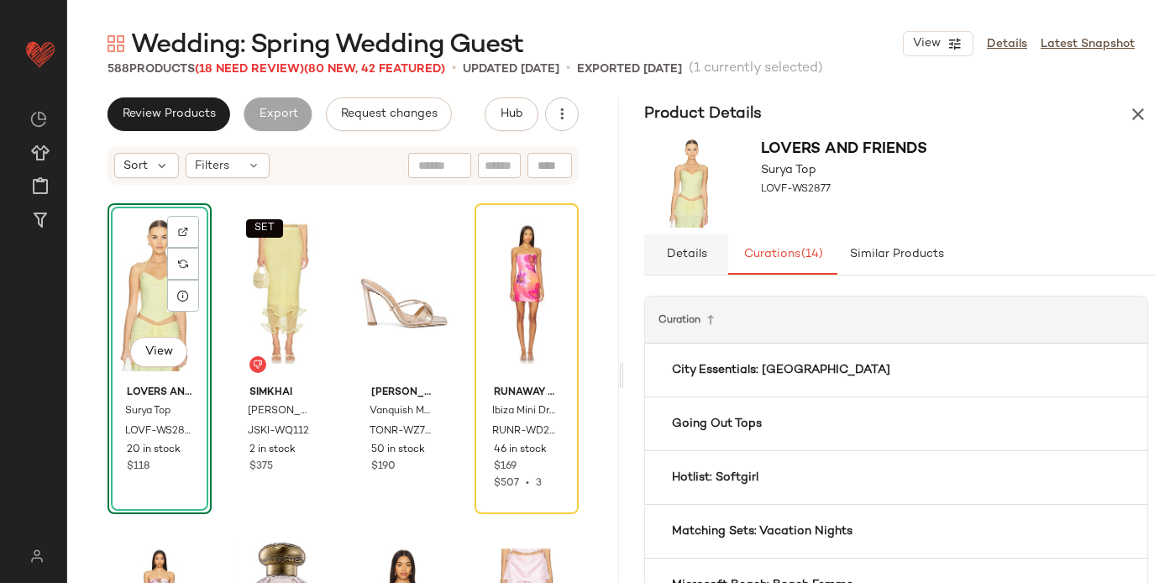
click at [695, 256] on span "Details" at bounding box center [685, 254] width 41 height 13
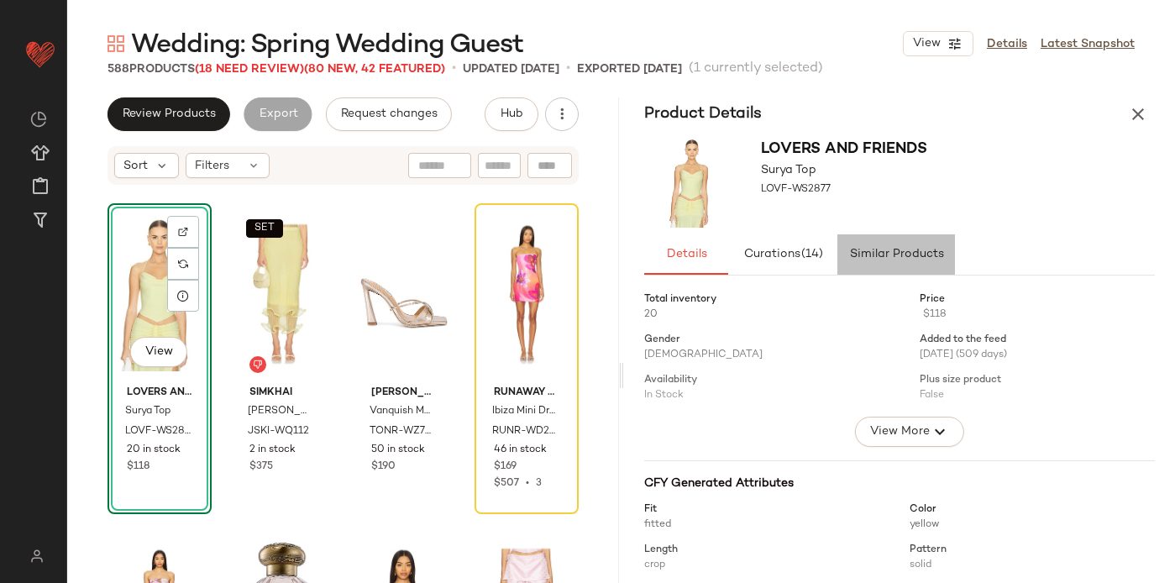
click at [912, 264] on button "Similar Products" at bounding box center [896, 254] width 118 height 40
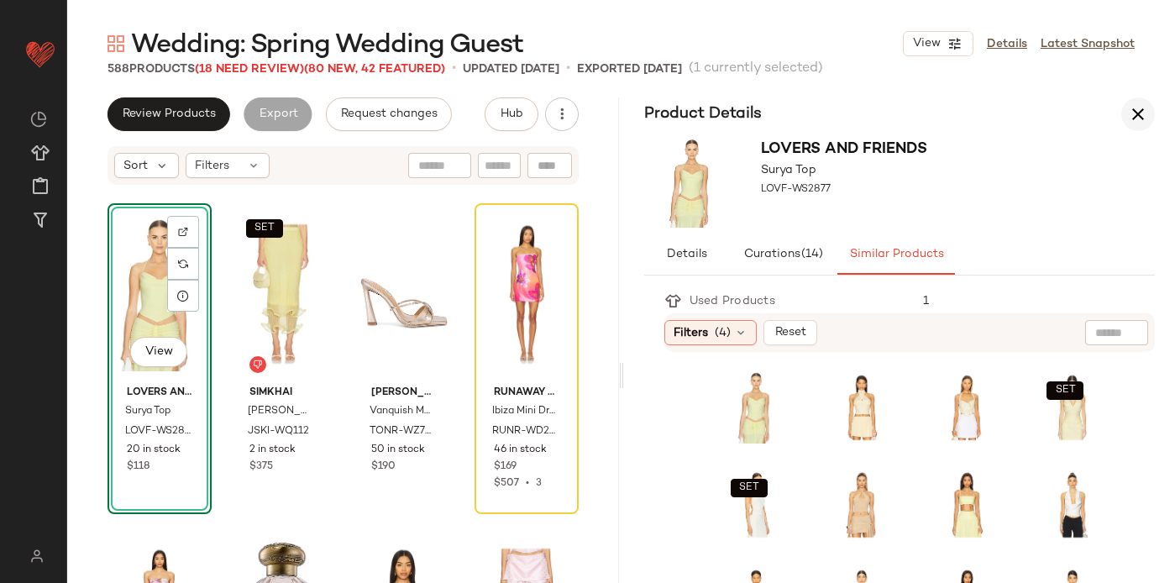
click at [1137, 120] on icon "button" at bounding box center [1138, 114] width 20 height 20
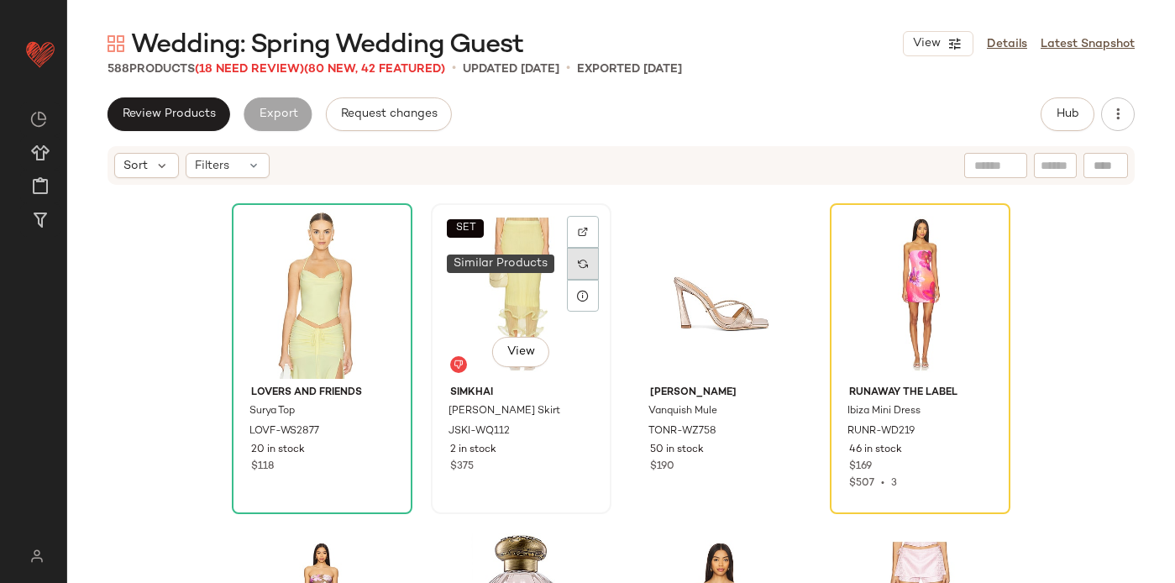
click at [578, 267] on img at bounding box center [583, 264] width 10 height 10
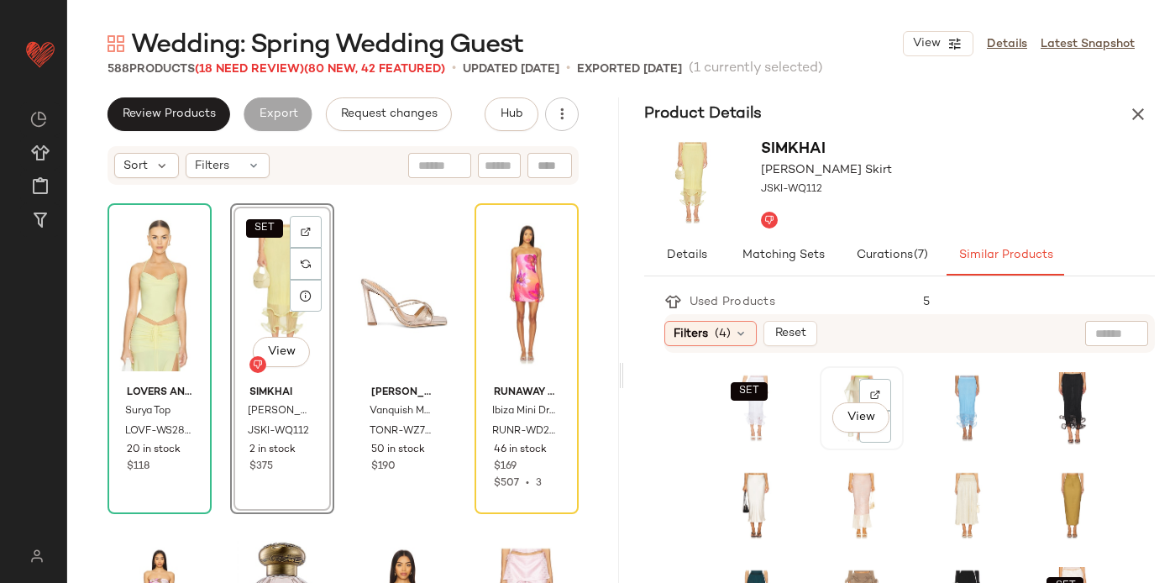
click at [840, 391] on div "View" at bounding box center [862, 408] width 72 height 72
click at [1137, 107] on icon "button" at bounding box center [1138, 114] width 20 height 20
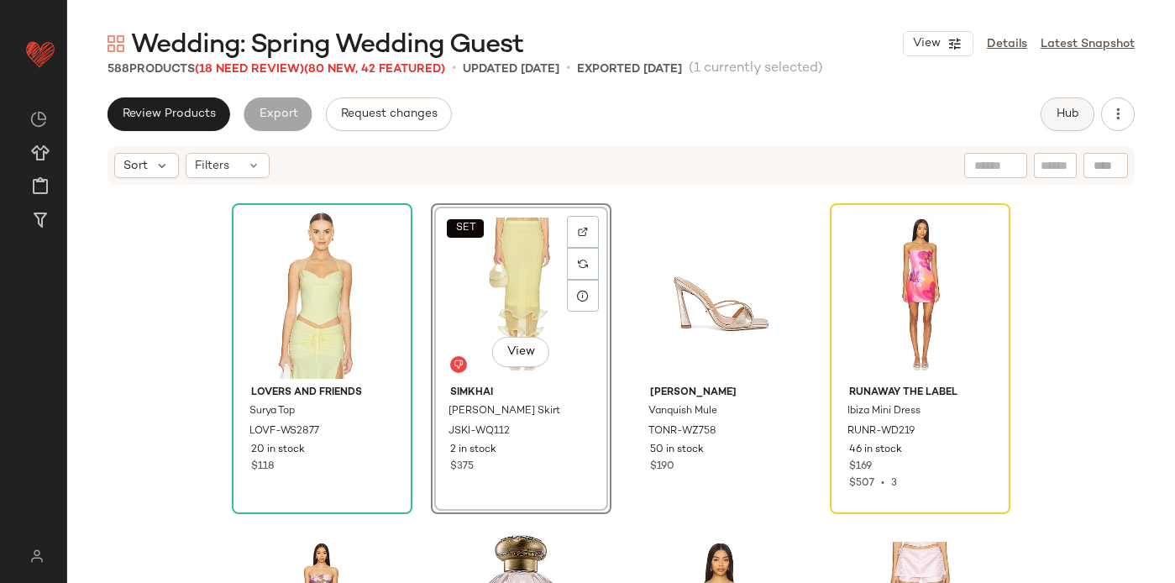
click at [1068, 109] on span "Hub" at bounding box center [1068, 114] width 24 height 13
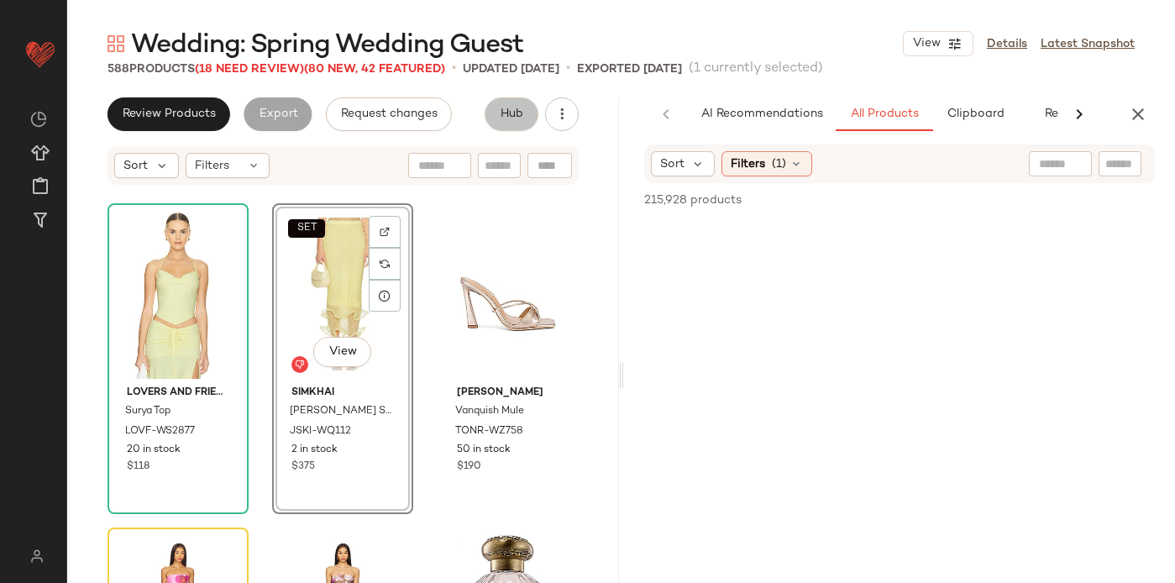
scroll to position [0, 56]
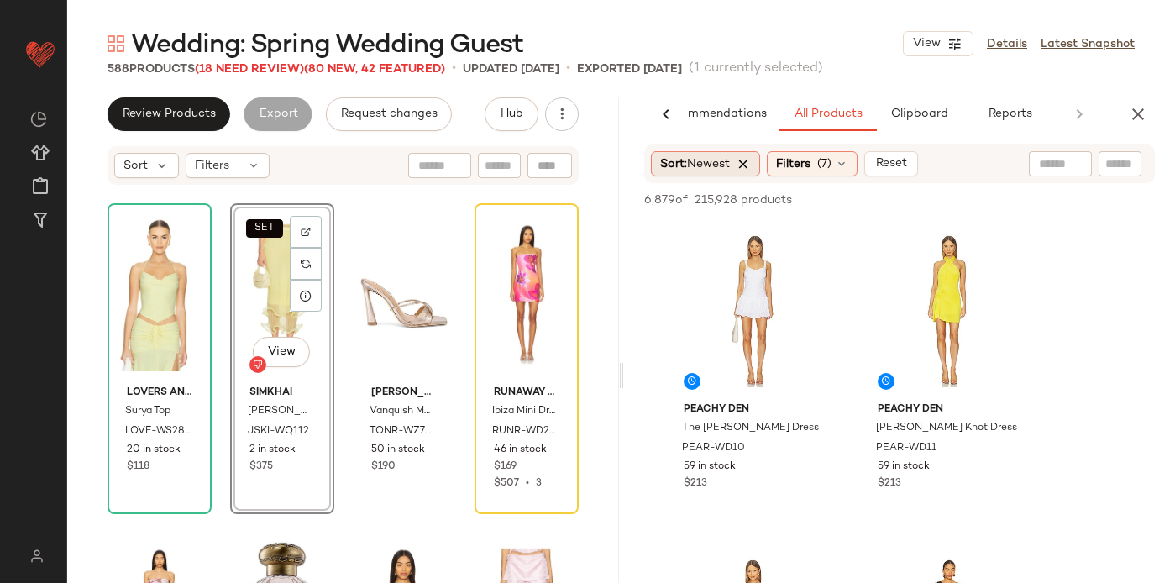
click at [750, 167] on icon at bounding box center [744, 163] width 15 height 15
click at [799, 163] on icon at bounding box center [796, 163] width 13 height 13
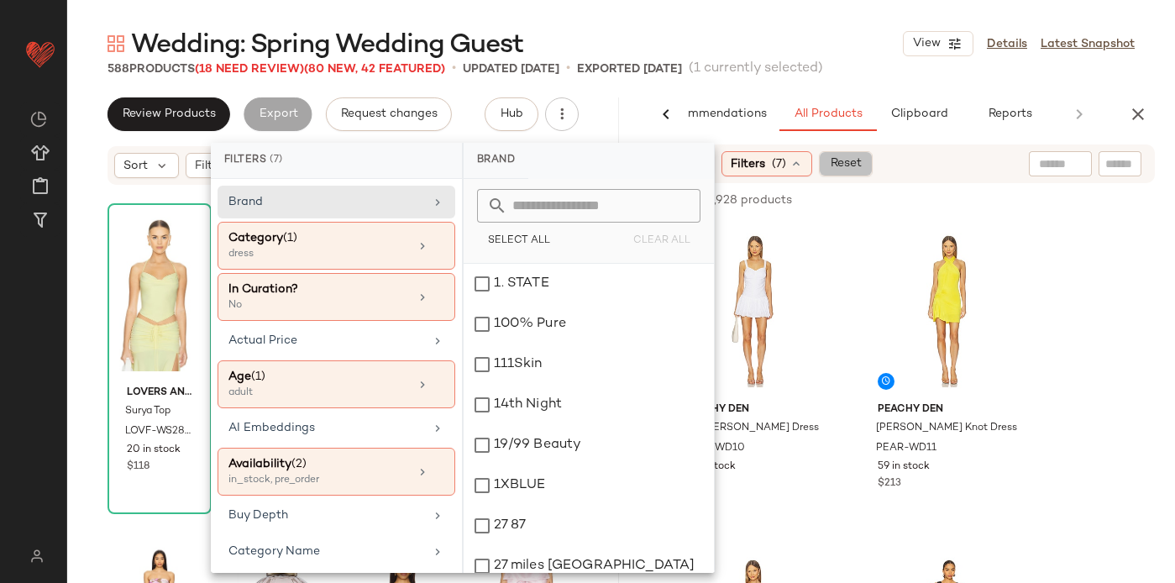
click at [858, 160] on span "Reset" at bounding box center [846, 163] width 32 height 13
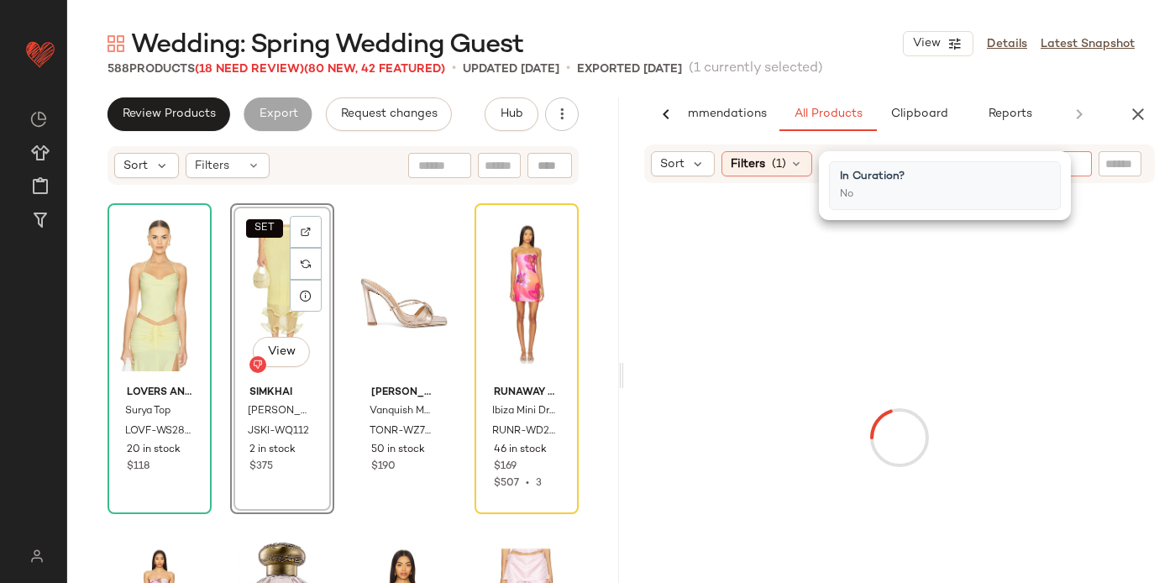
click at [1071, 165] on div at bounding box center [987, 163] width 210 height 25
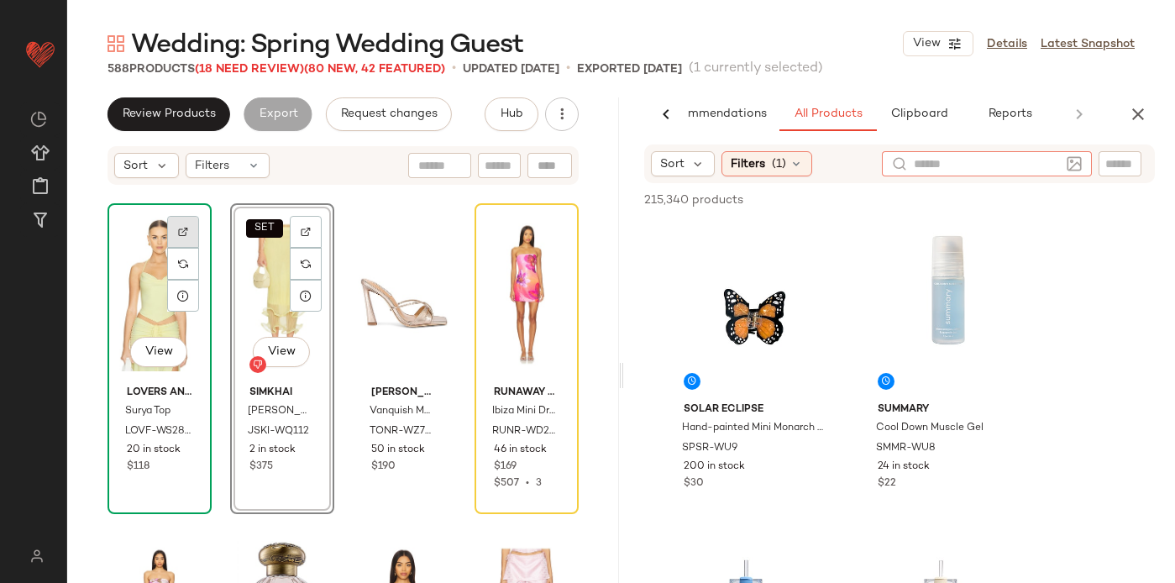
click at [186, 227] on img at bounding box center [183, 232] width 10 height 10
click at [1120, 165] on input "Filter" at bounding box center [1063, 164] width 143 height 18
paste input "**********"
type input "**********"
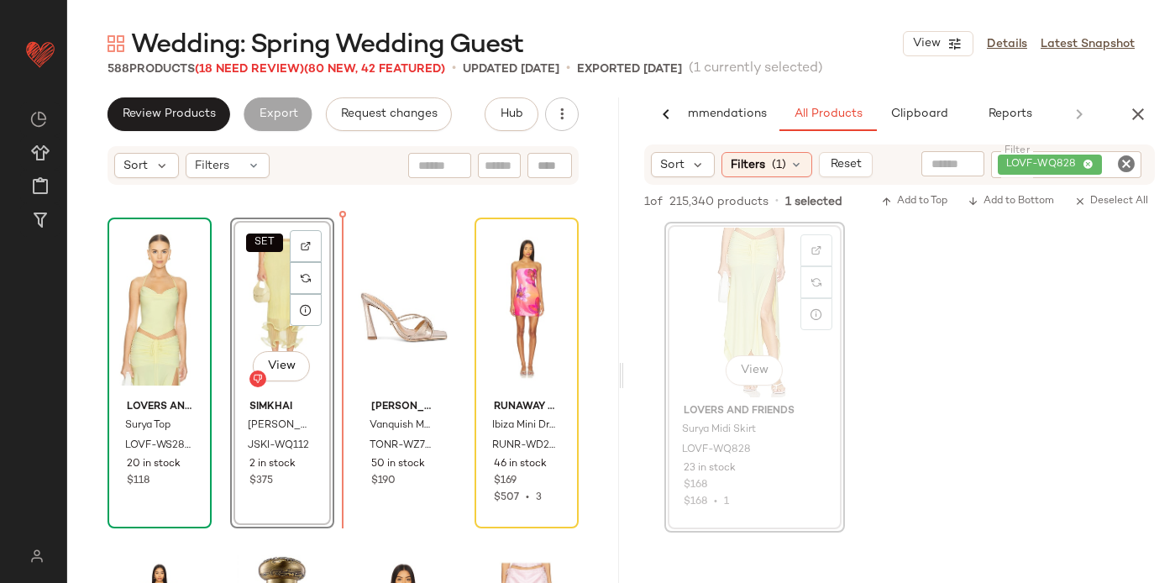
scroll to position [15866, 0]
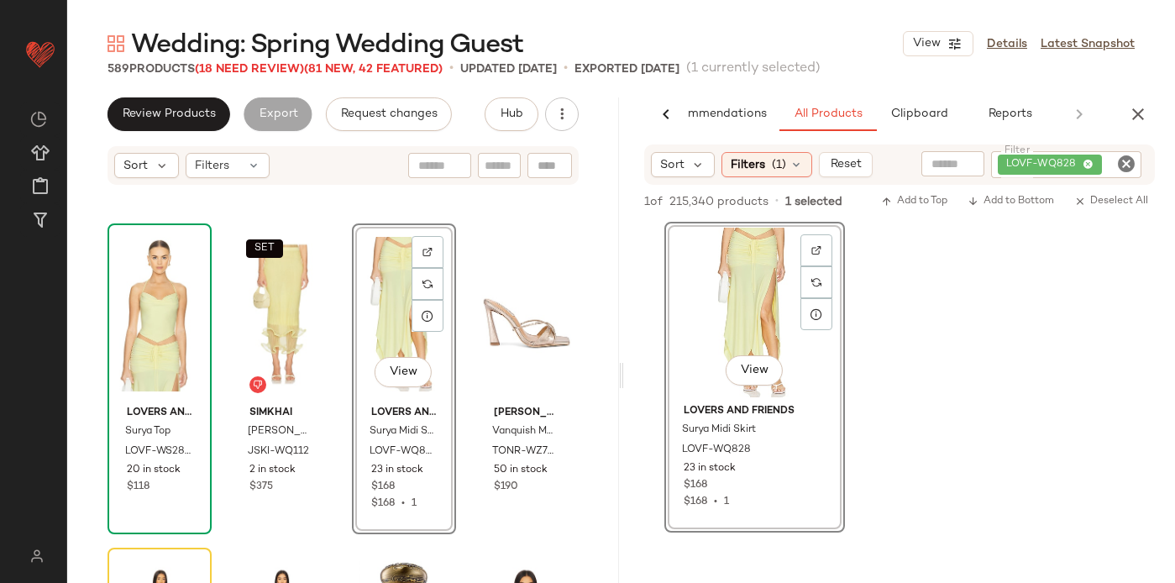
click at [371, 307] on div "View" at bounding box center [404, 314] width 92 height 170
click at [393, 300] on div "View" at bounding box center [404, 314] width 92 height 170
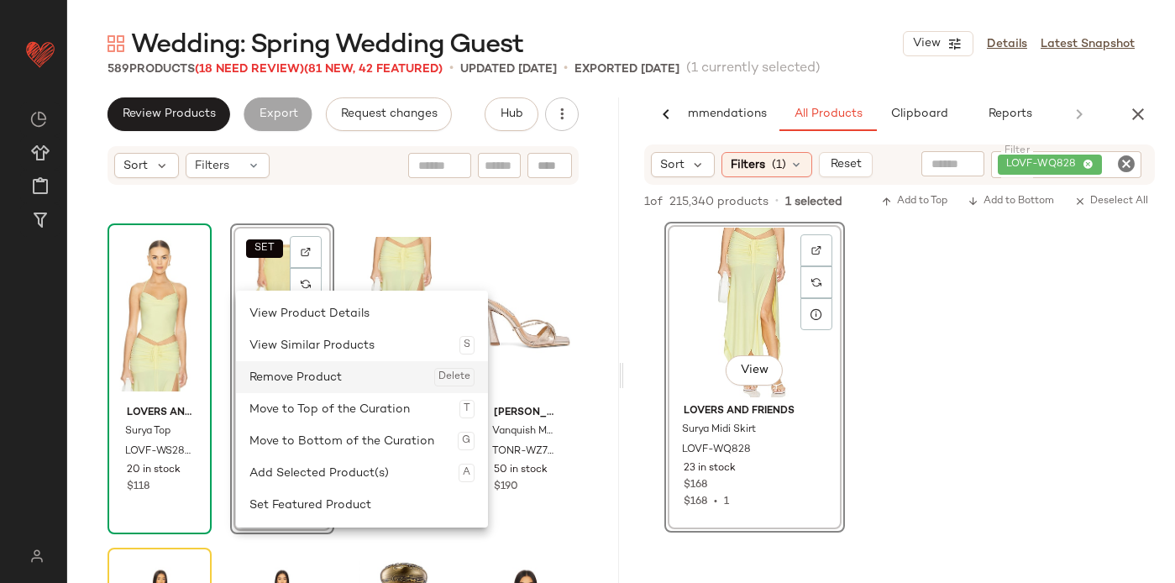
click at [302, 381] on div "Remove Product Delete" at bounding box center [361, 377] width 225 height 32
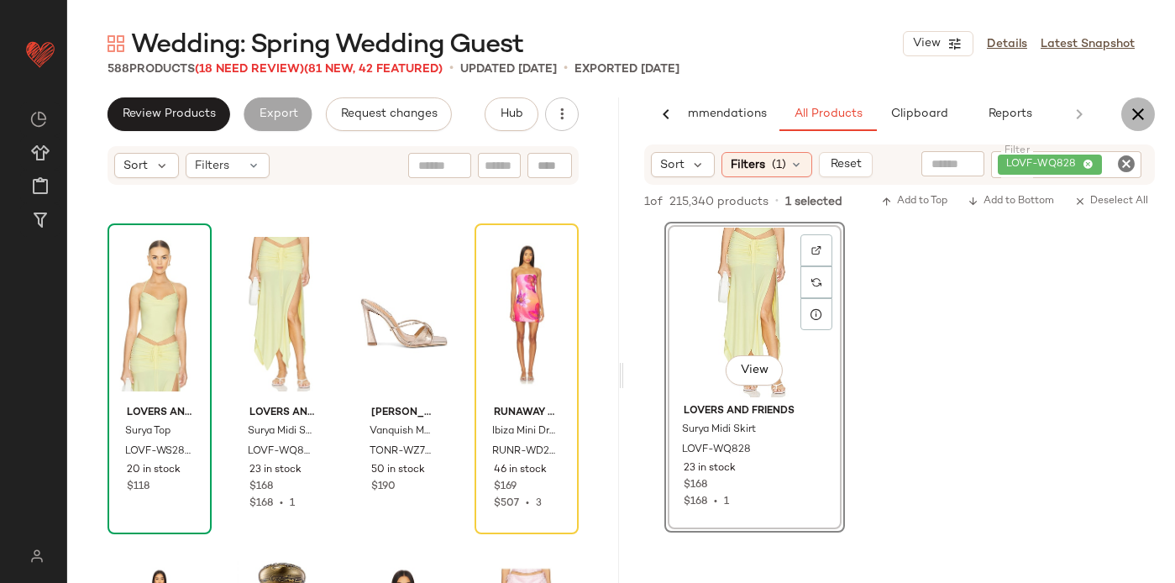
click at [1135, 121] on icon "button" at bounding box center [1138, 114] width 20 height 20
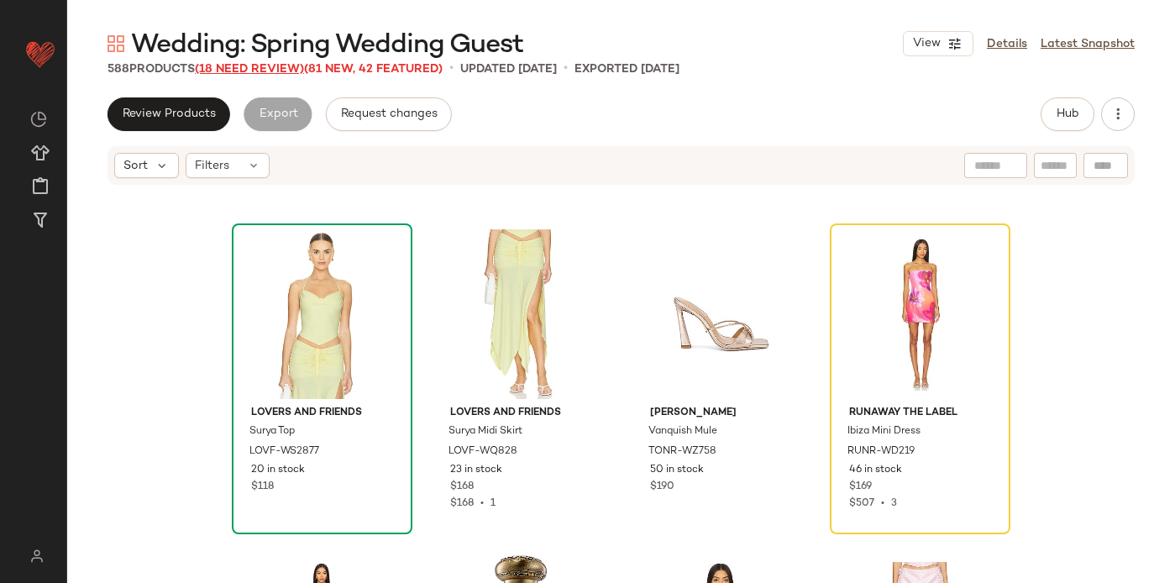
click at [265, 66] on span "(18 Need Review)" at bounding box center [249, 69] width 109 height 13
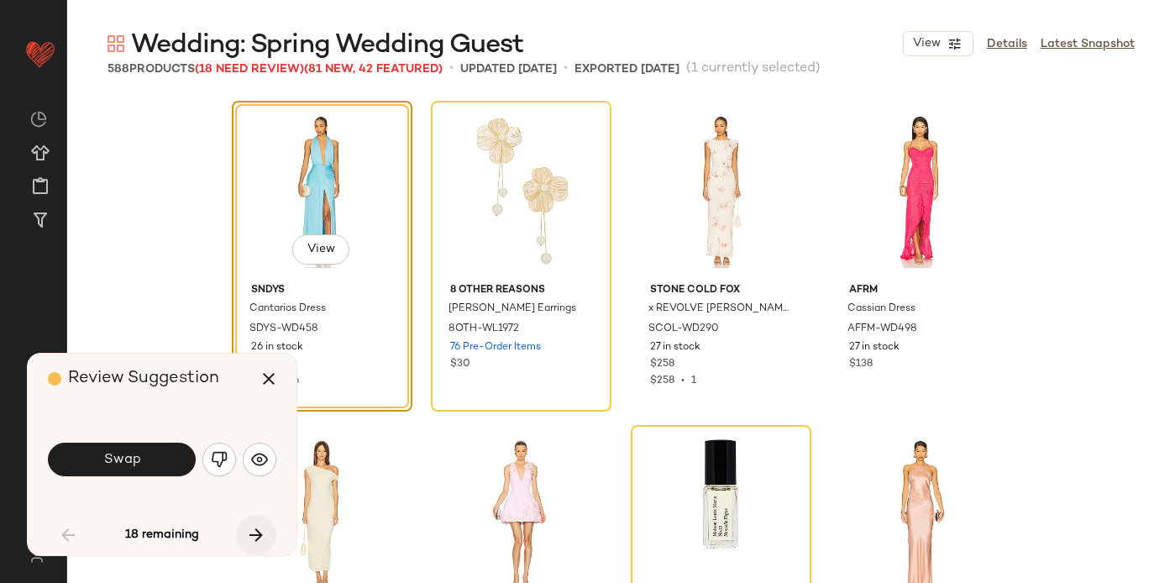
click at [253, 537] on icon "button" at bounding box center [256, 535] width 20 height 20
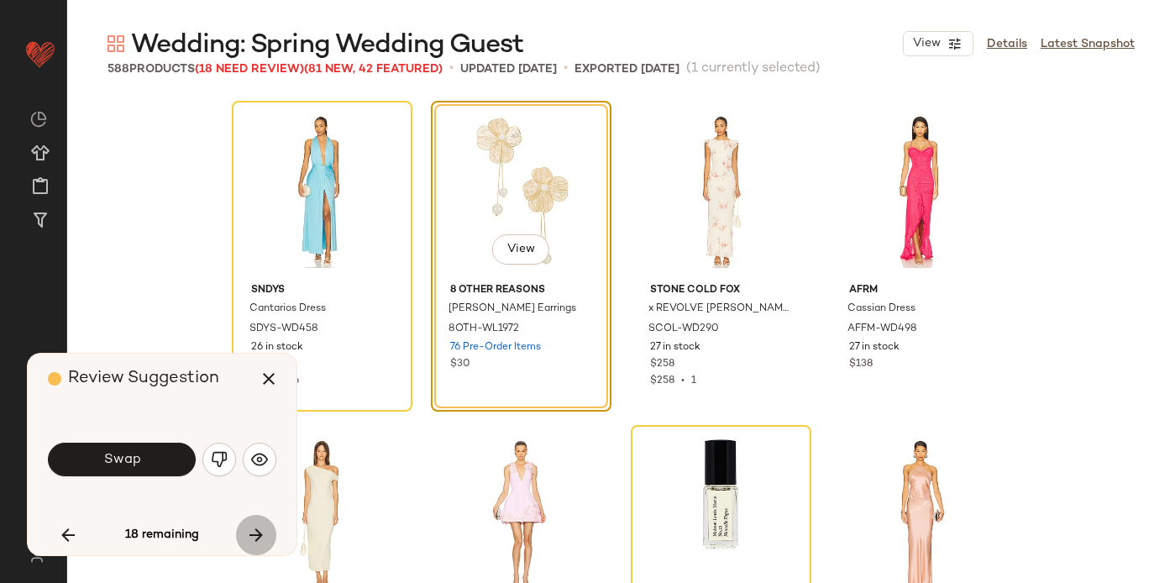
click at [253, 537] on icon "button" at bounding box center [256, 535] width 20 height 20
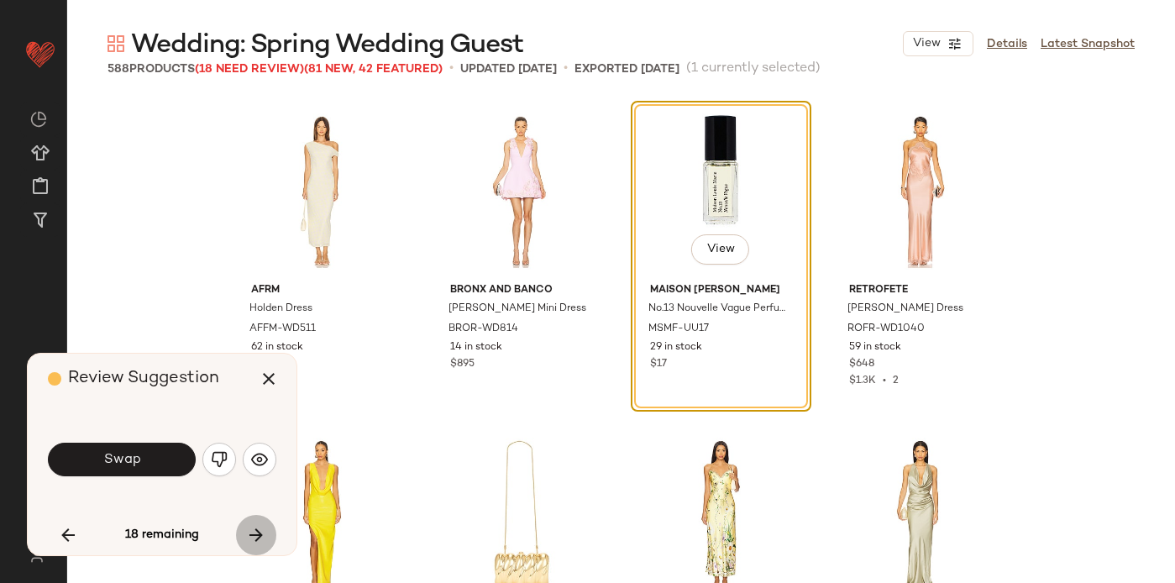
click at [253, 537] on icon "button" at bounding box center [256, 535] width 20 height 20
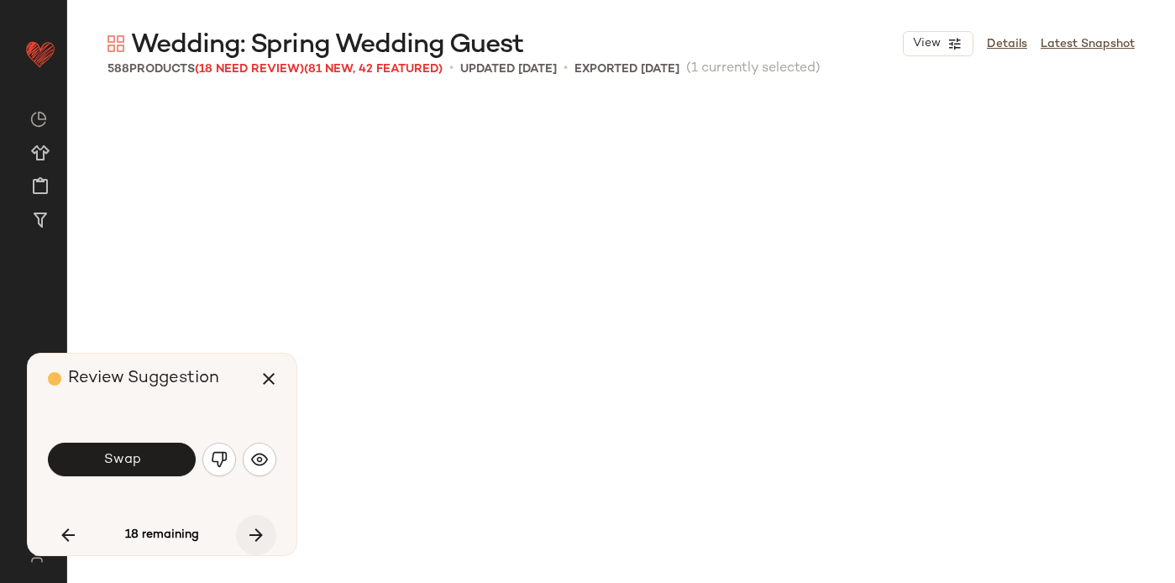
scroll to position [1945, 0]
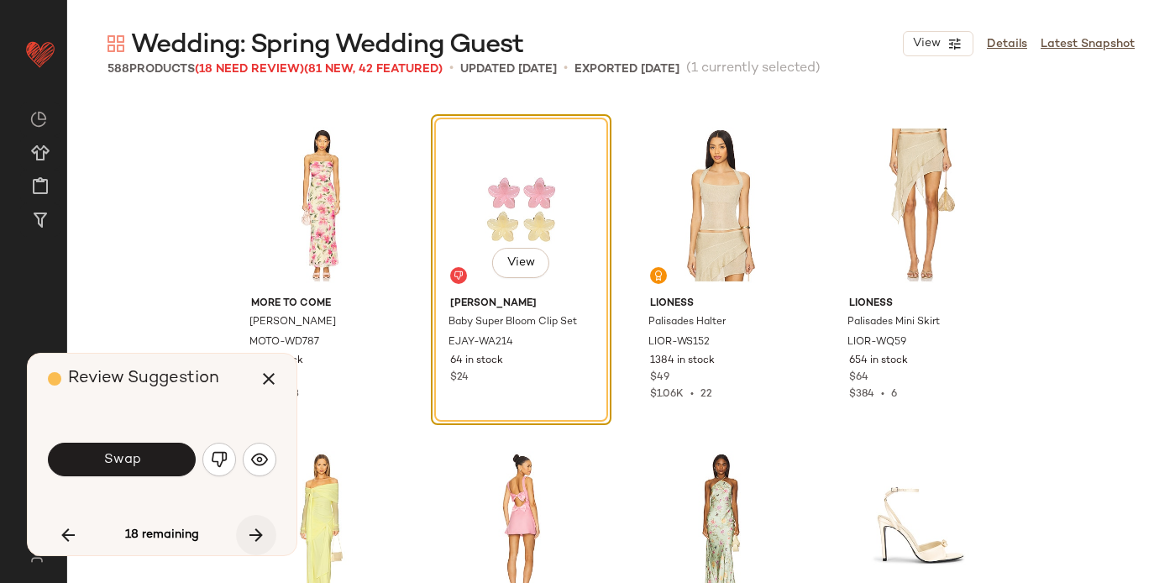
click at [253, 537] on icon "button" at bounding box center [256, 535] width 20 height 20
click at [253, 537] on div "18 remaining" at bounding box center [162, 535] width 228 height 40
click at [62, 540] on icon "button" at bounding box center [68, 535] width 20 height 20
click at [260, 532] on icon "button" at bounding box center [256, 535] width 20 height 20
click at [260, 532] on div "18 remaining" at bounding box center [162, 535] width 228 height 40
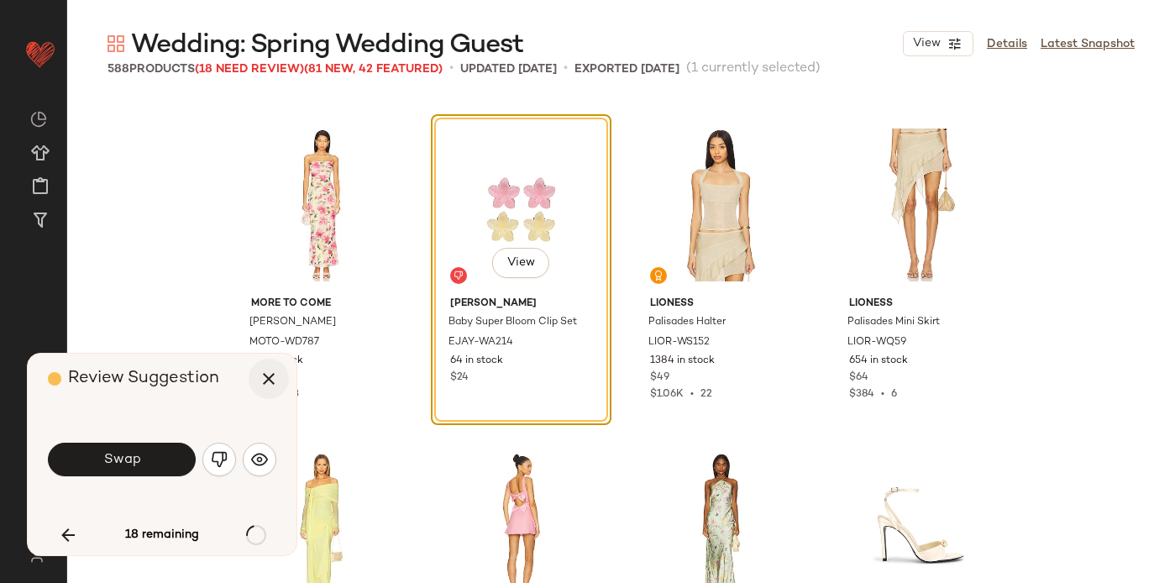
click at [264, 378] on icon "button" at bounding box center [269, 379] width 20 height 20
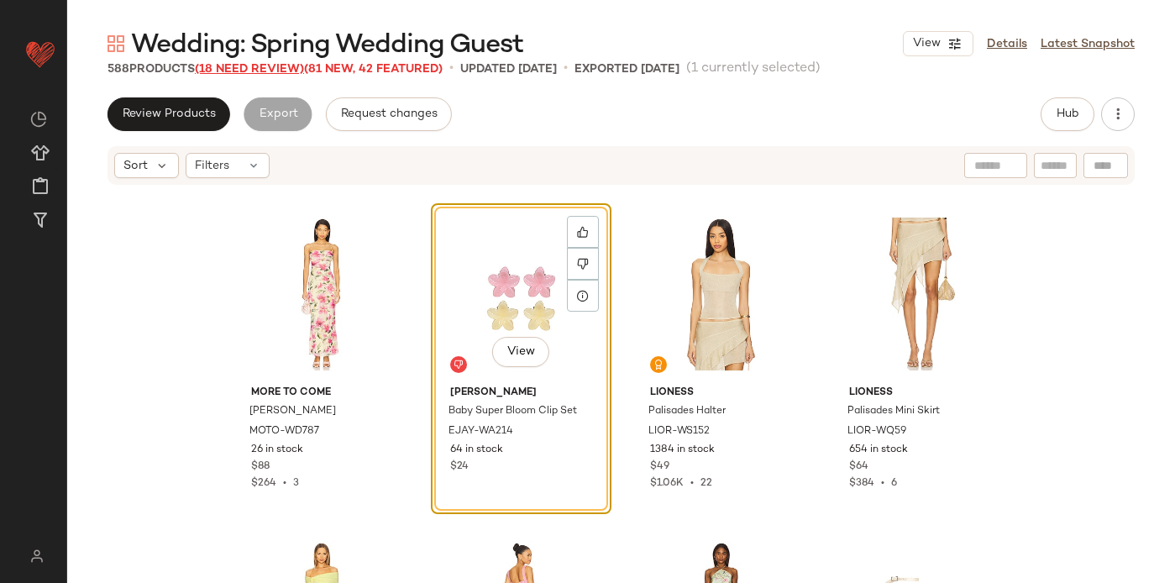
click at [256, 71] on span "(18 Need Review)" at bounding box center [249, 69] width 109 height 13
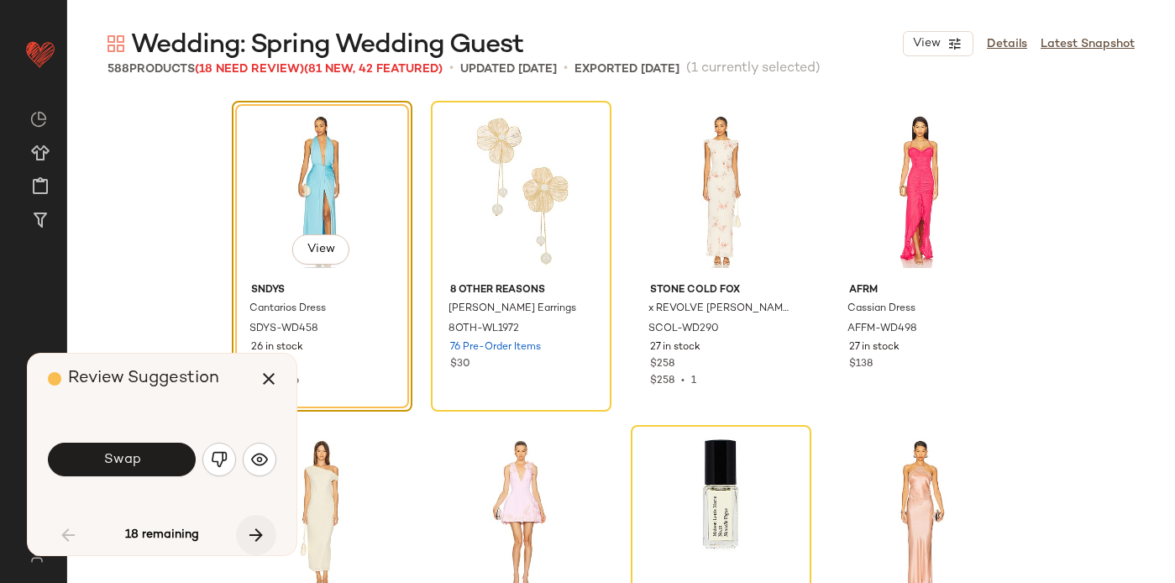
click at [251, 522] on button "button" at bounding box center [256, 535] width 40 height 40
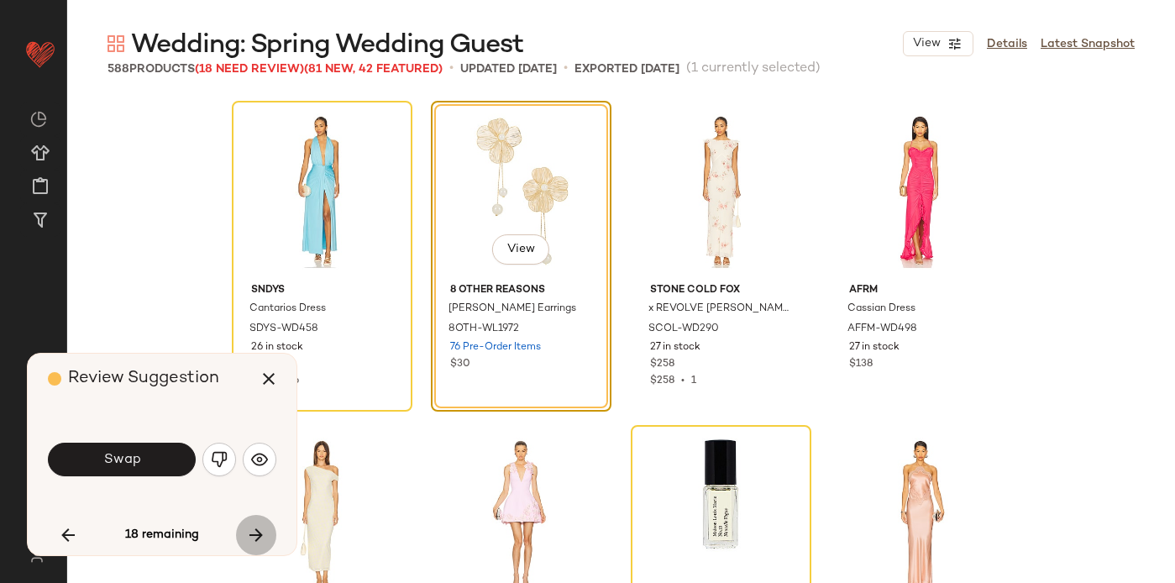
click at [251, 522] on button "button" at bounding box center [256, 535] width 40 height 40
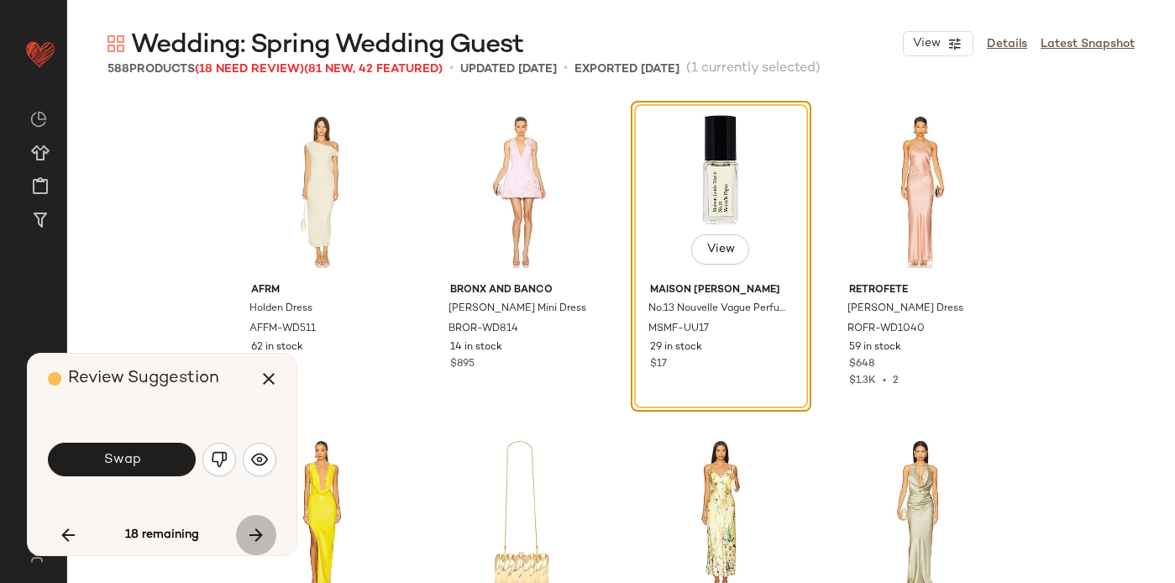
click at [251, 522] on button "button" at bounding box center [256, 535] width 40 height 40
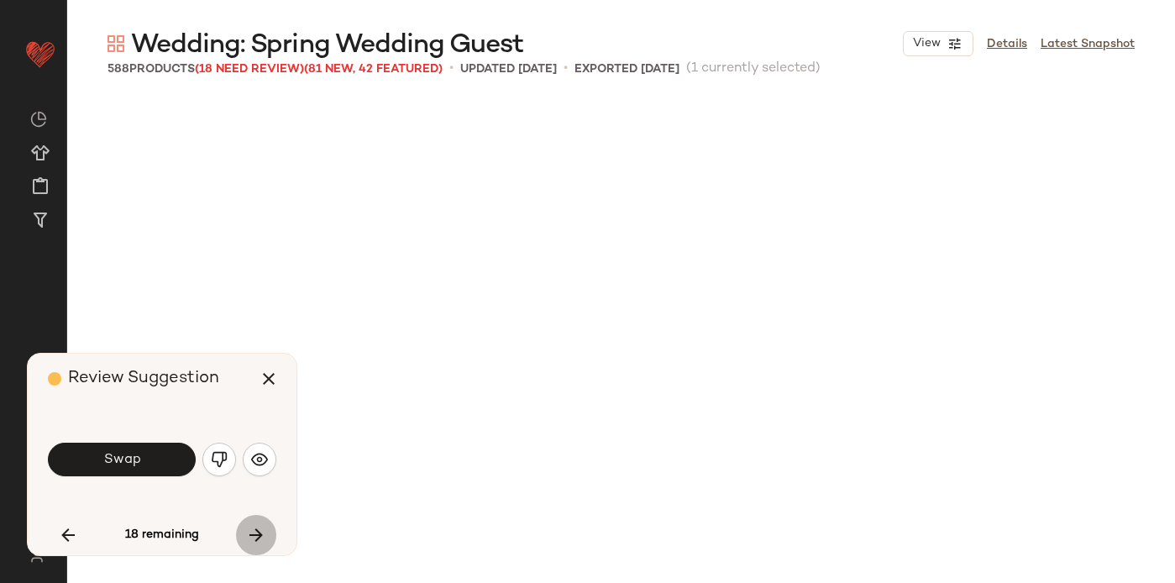
scroll to position [1945, 0]
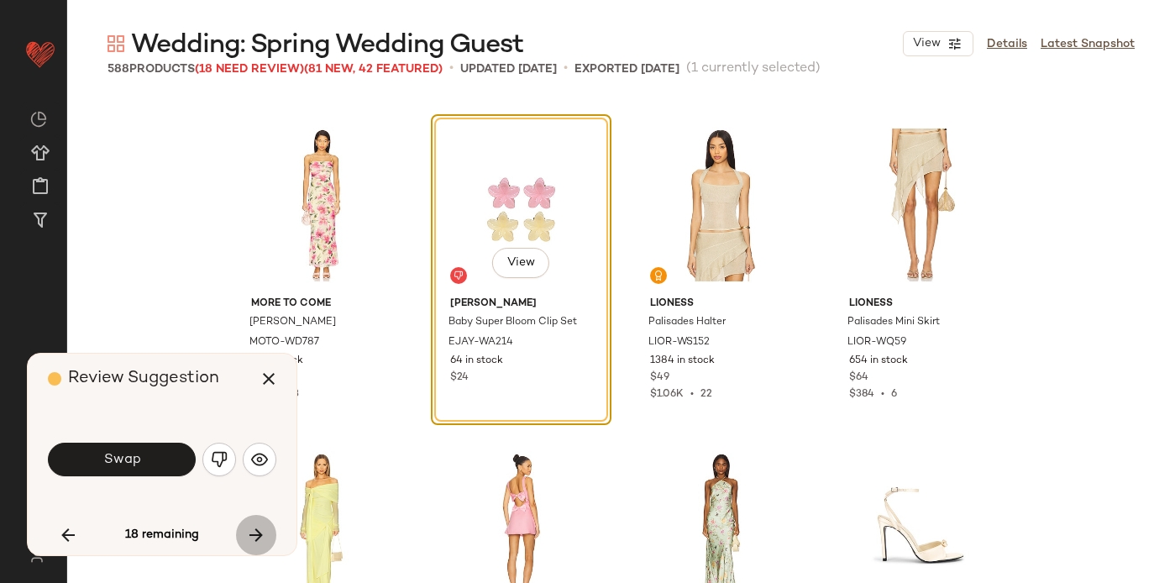
click at [251, 522] on button "button" at bounding box center [256, 535] width 40 height 40
click at [251, 522] on div "18 remaining" at bounding box center [162, 535] width 228 height 40
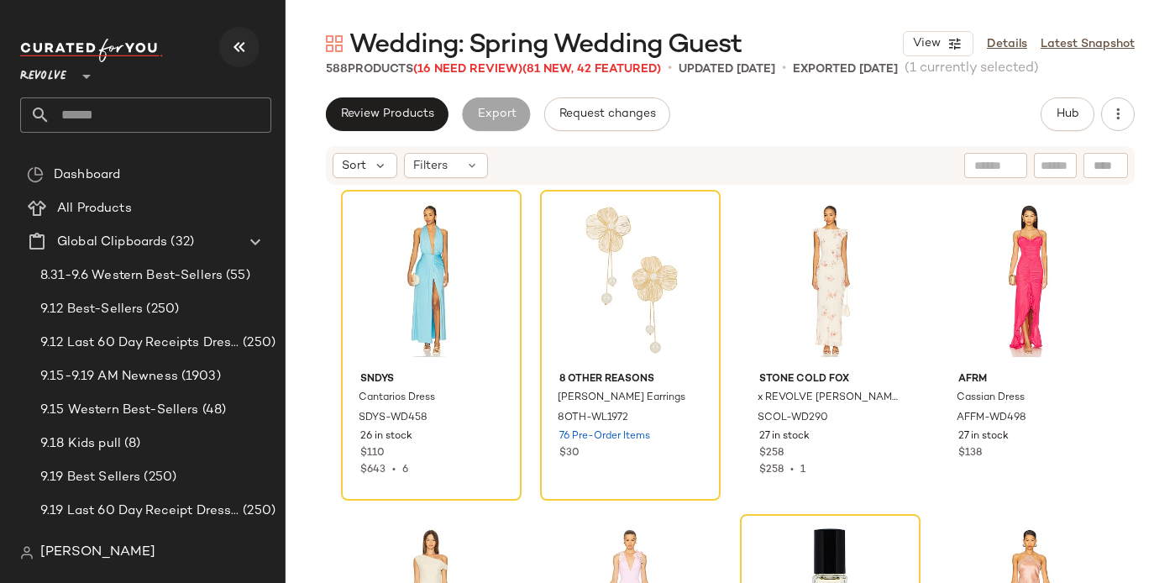
click at [239, 43] on icon "button" at bounding box center [239, 47] width 20 height 20
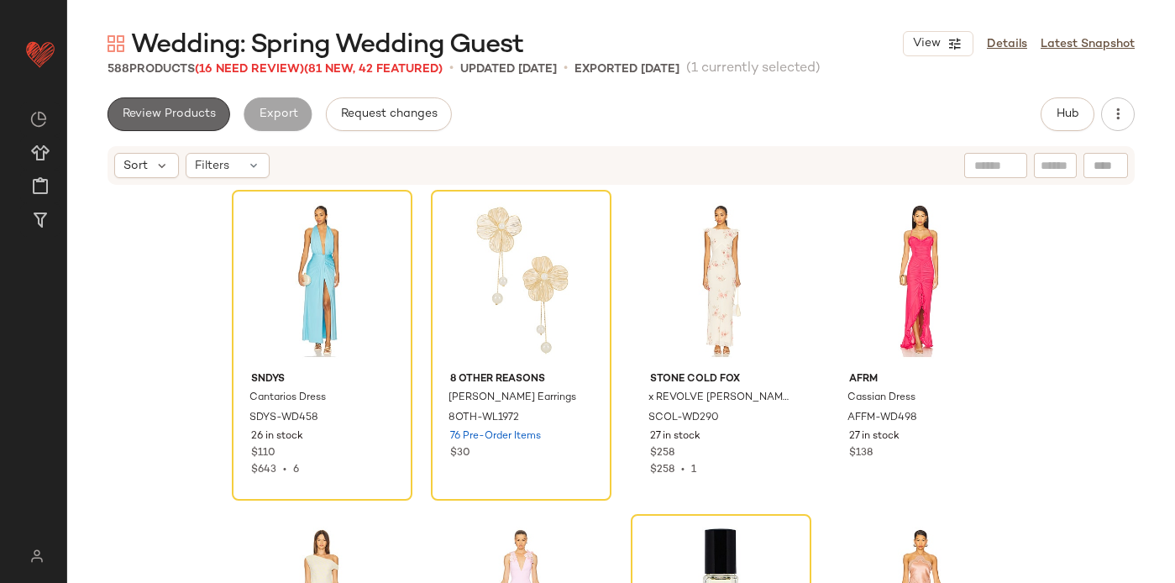
click at [193, 104] on button "Review Products" at bounding box center [169, 114] width 123 height 34
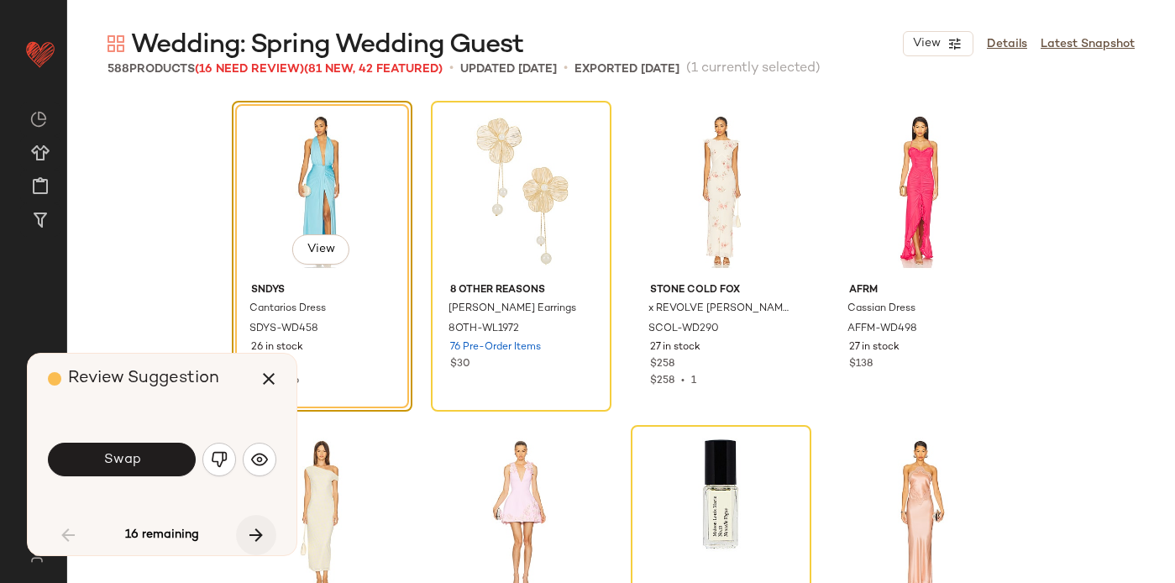
click at [255, 533] on icon "button" at bounding box center [256, 535] width 20 height 20
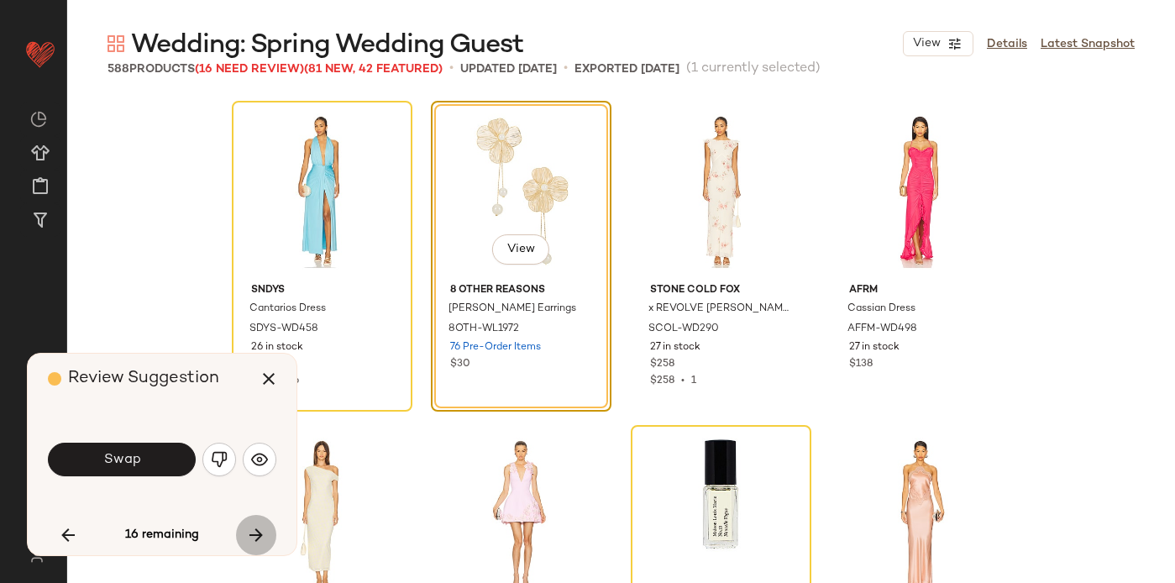
click at [255, 533] on icon "button" at bounding box center [256, 535] width 20 height 20
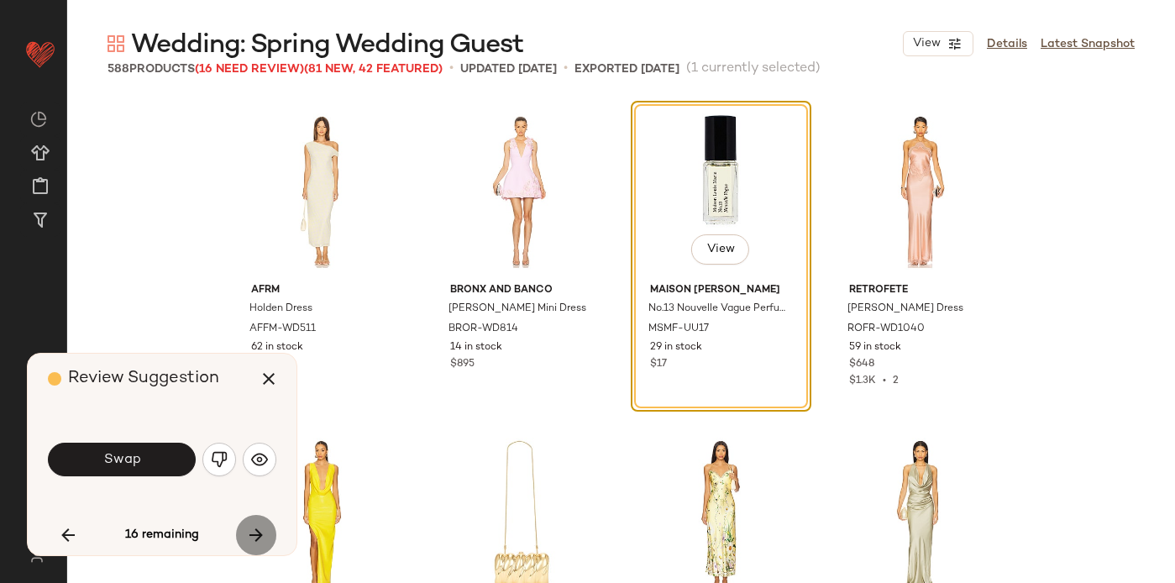
click at [255, 533] on icon "button" at bounding box center [256, 535] width 20 height 20
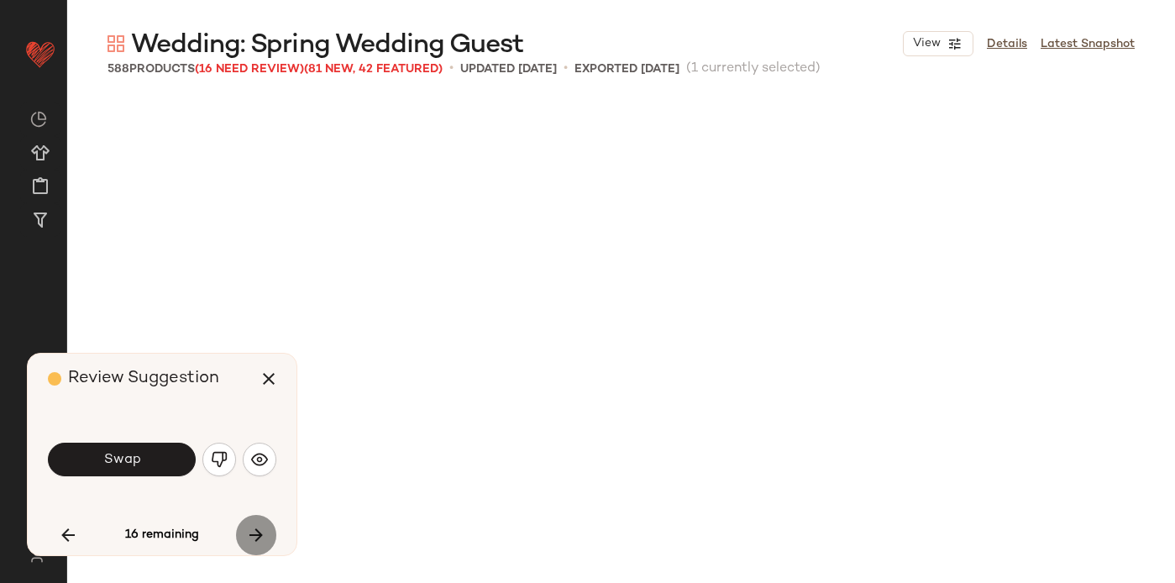
click at [255, 533] on div "16 remaining" at bounding box center [162, 535] width 228 height 40
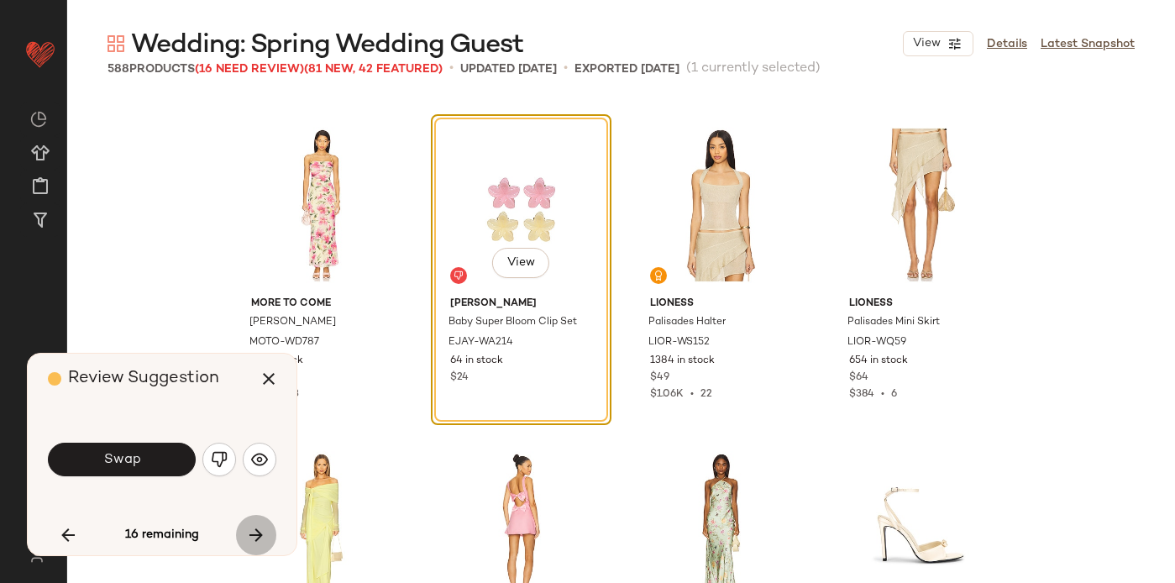
click at [255, 533] on icon "button" at bounding box center [256, 535] width 20 height 20
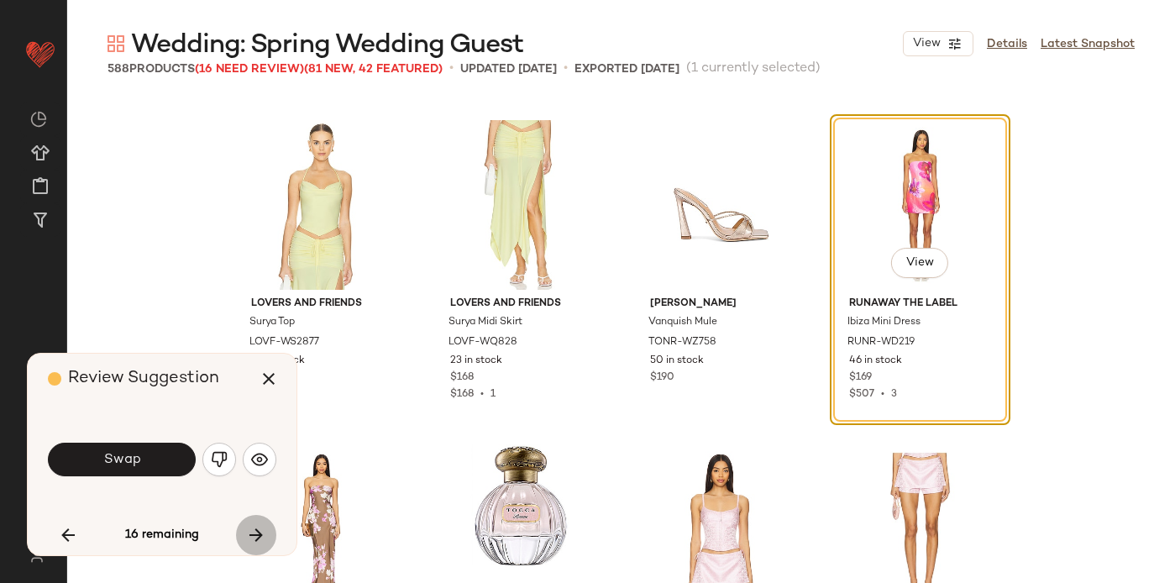
click at [255, 533] on icon "button" at bounding box center [256, 535] width 20 height 20
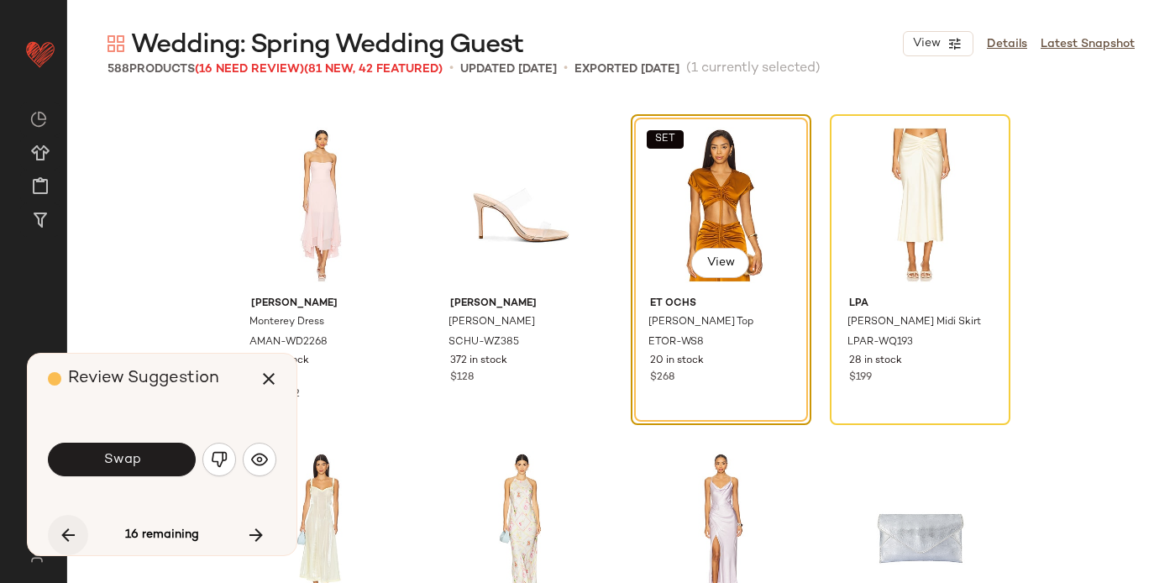
click at [68, 534] on icon "button" at bounding box center [68, 535] width 20 height 20
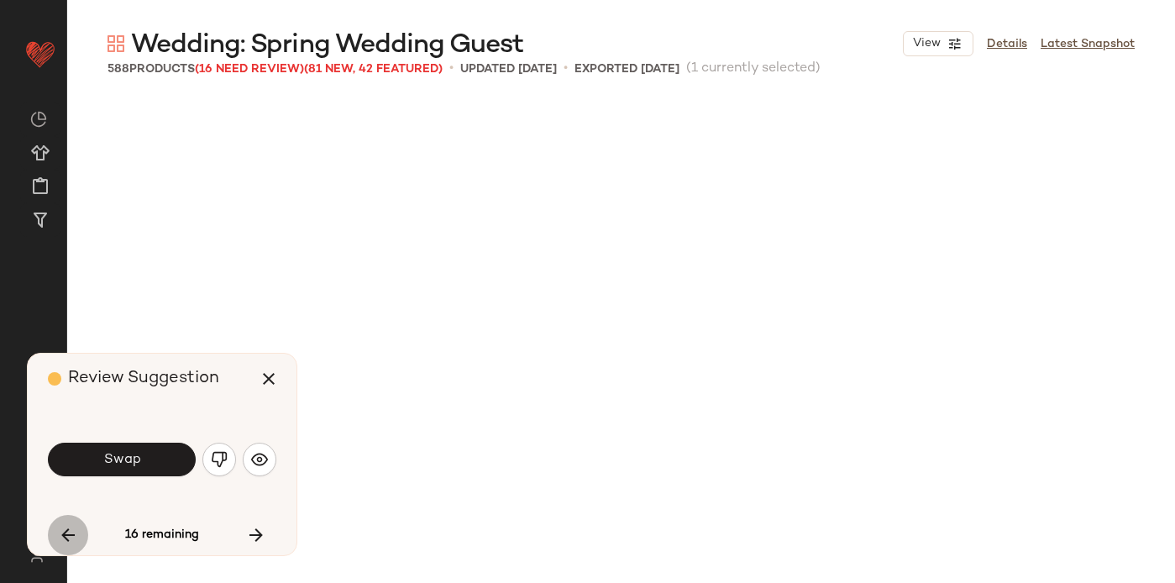
scroll to position [15886, 0]
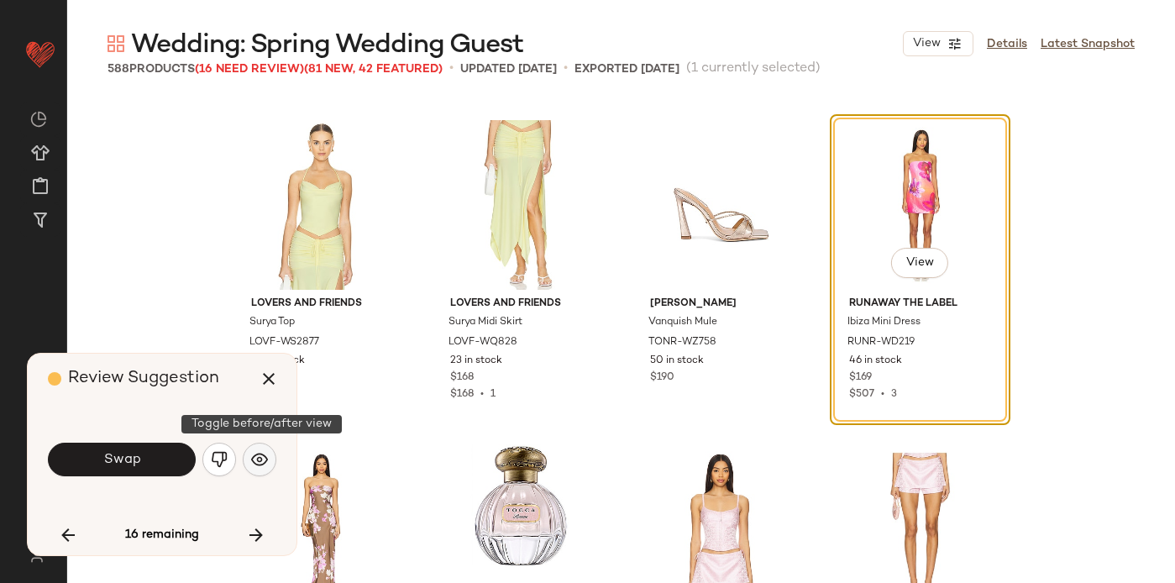
click at [267, 452] on img "button" at bounding box center [259, 459] width 17 height 17
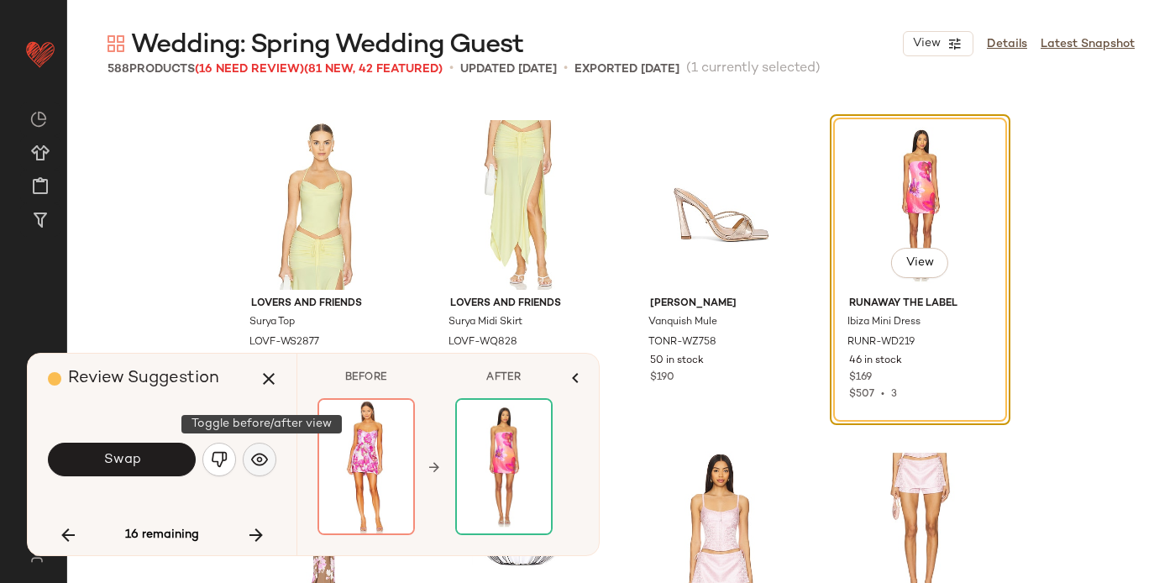
click at [265, 452] on img "button" at bounding box center [259, 459] width 17 height 17
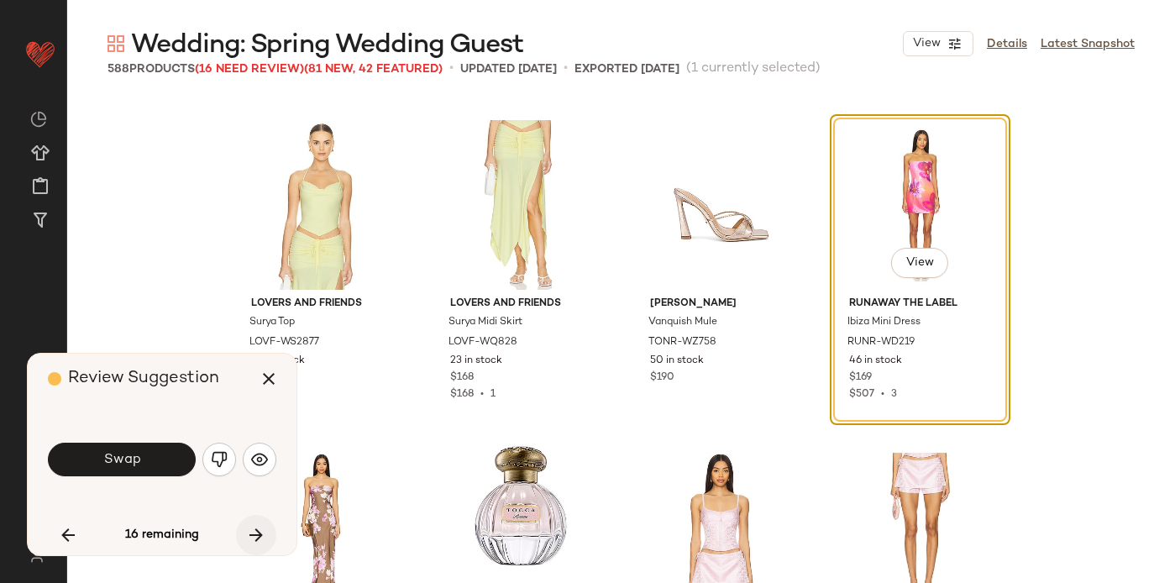
click at [258, 533] on icon "button" at bounding box center [256, 535] width 20 height 20
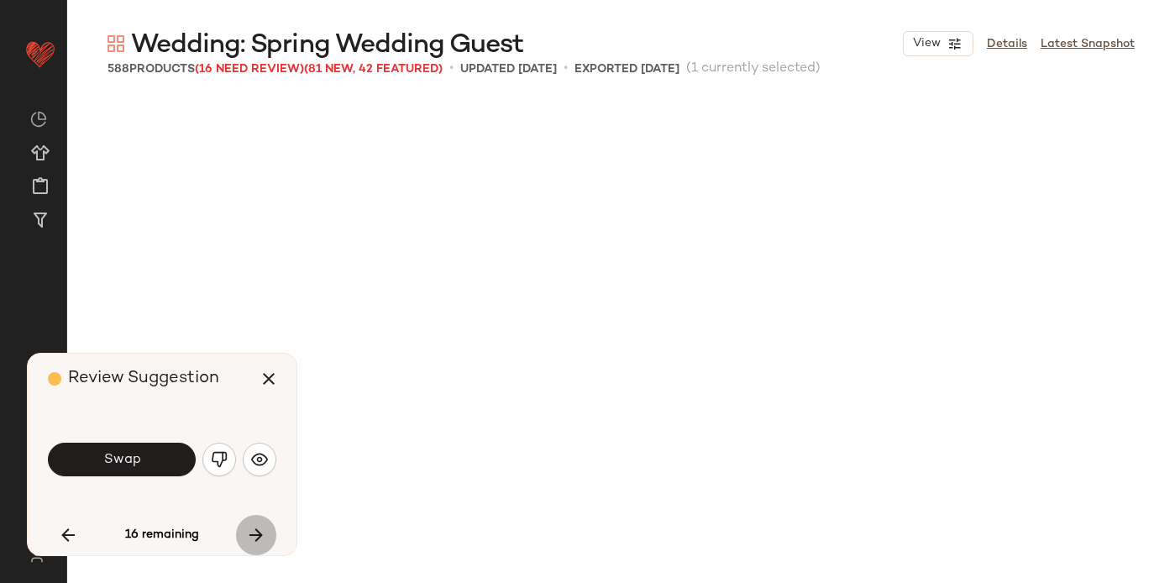
scroll to position [17507, 0]
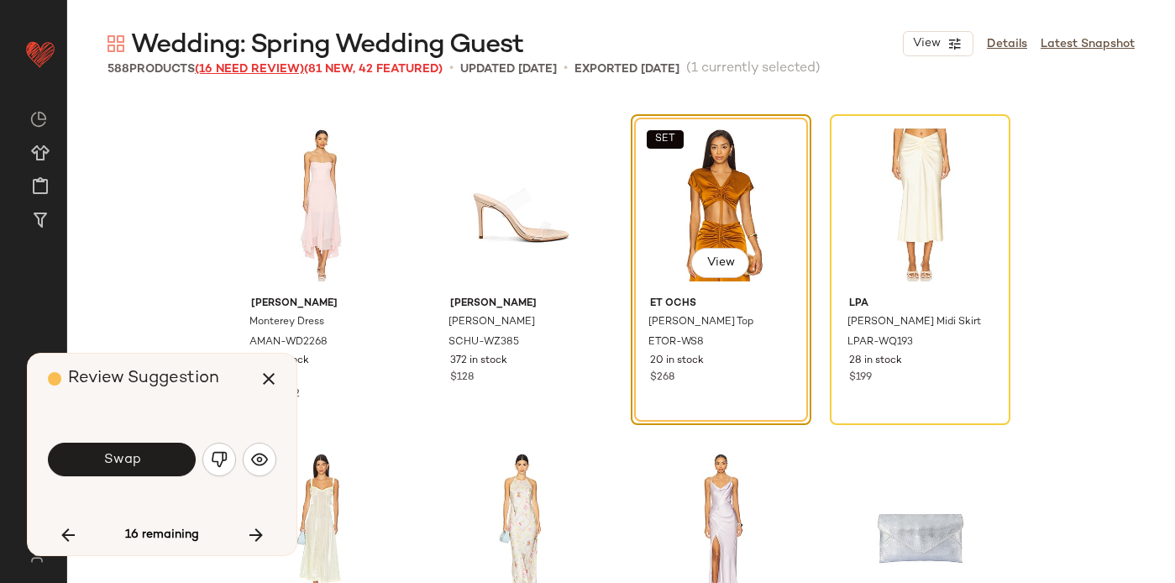
click at [254, 64] on span "(16 Need Review)" at bounding box center [249, 69] width 109 height 13
click at [264, 372] on icon "button" at bounding box center [269, 379] width 20 height 20
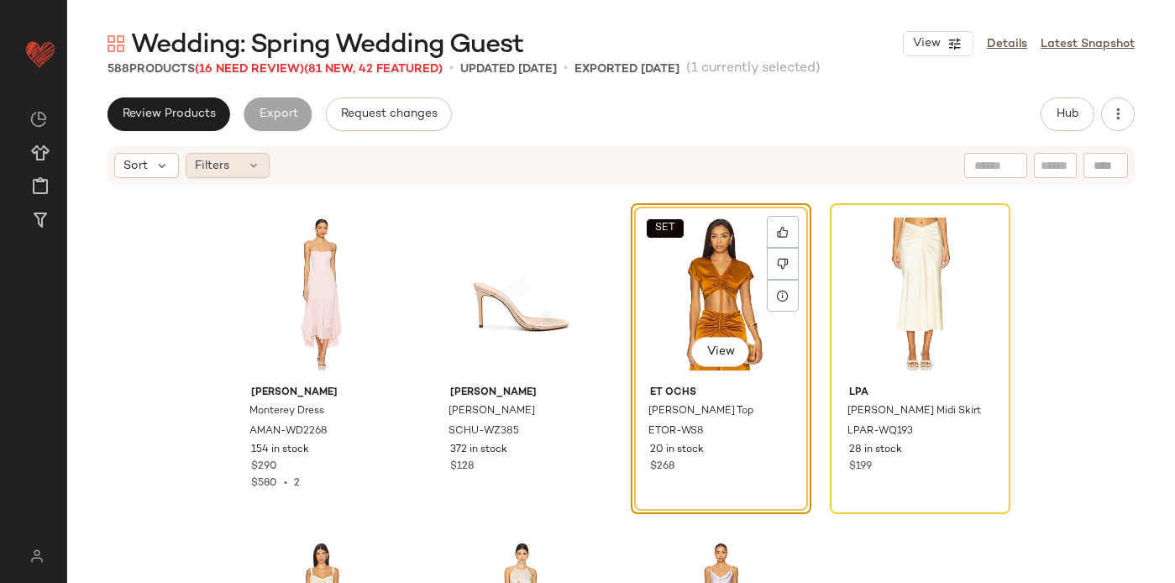
click at [236, 169] on div "Filters" at bounding box center [228, 165] width 84 height 25
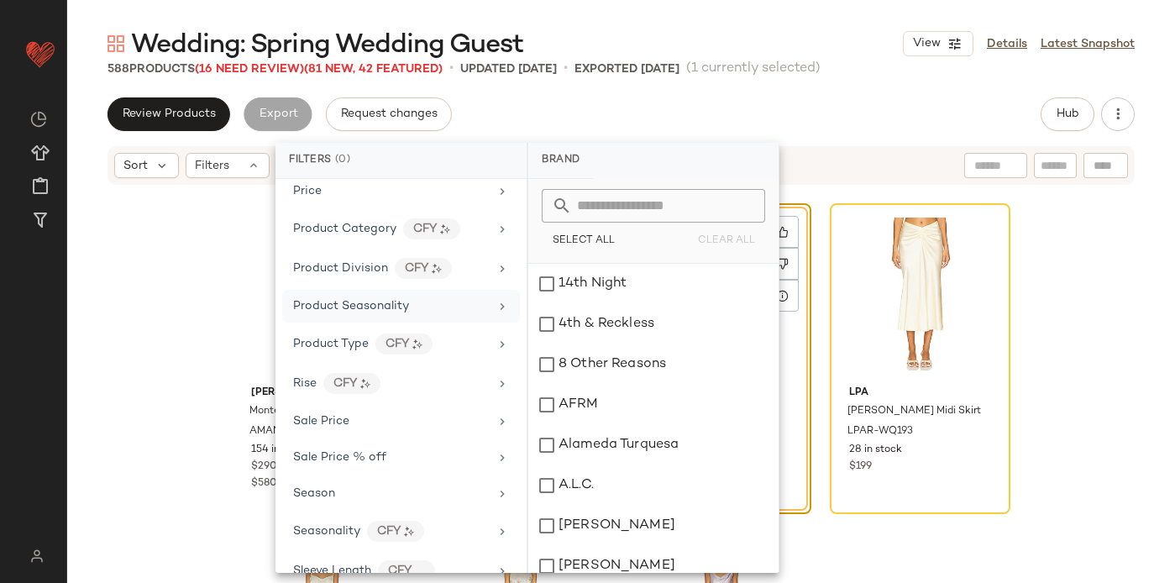
scroll to position [1353, 0]
click at [328, 417] on span "Sale Price" at bounding box center [321, 419] width 56 height 13
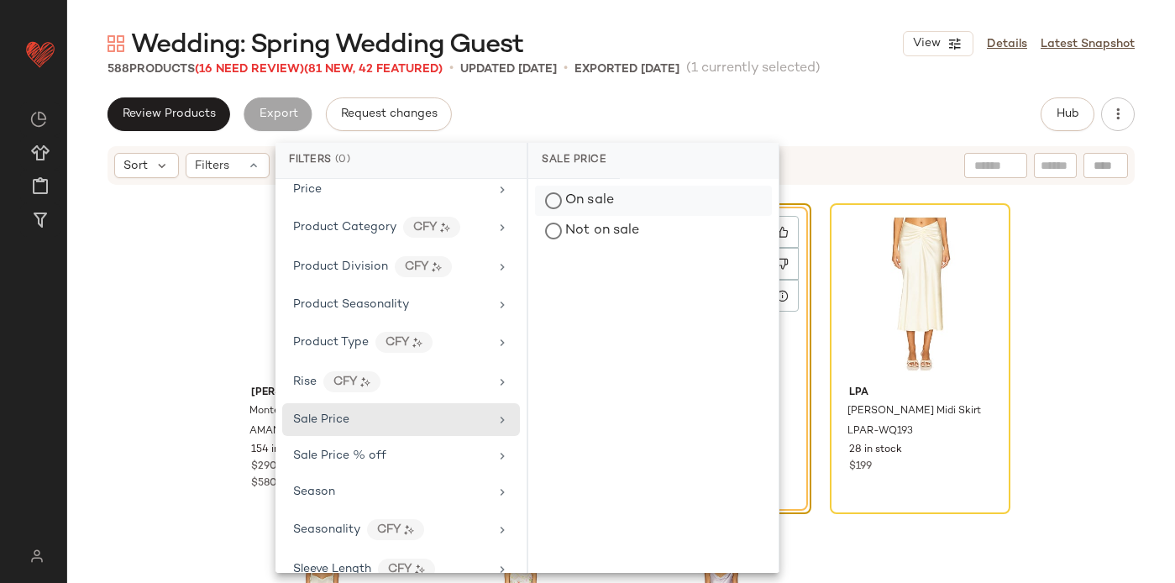
click at [594, 200] on div "On sale" at bounding box center [653, 201] width 237 height 30
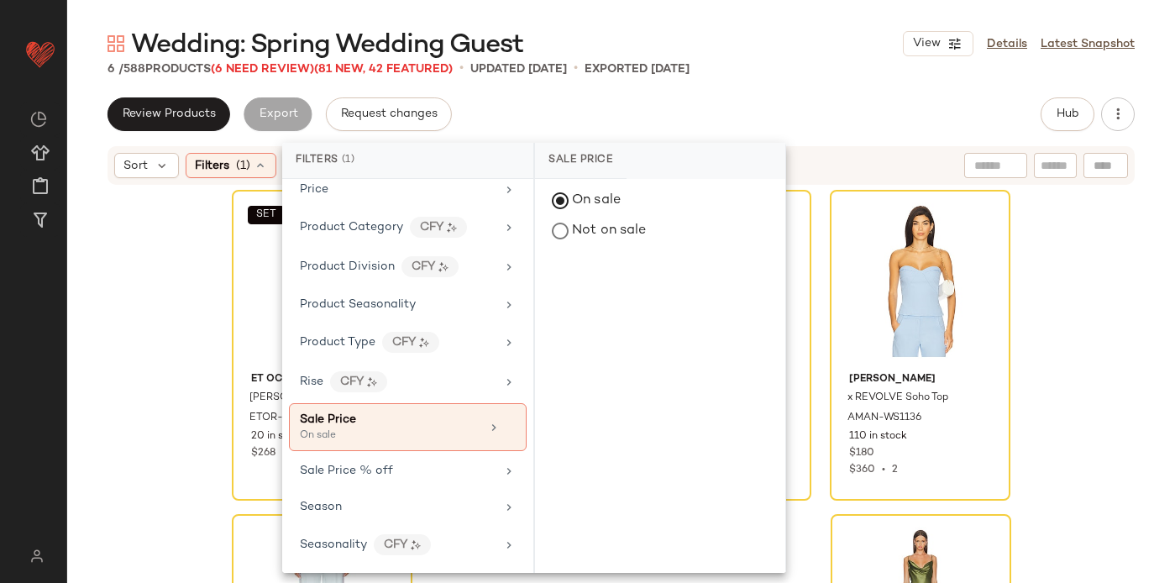
click at [691, 101] on div "Review Products Export Request changes Hub" at bounding box center [621, 114] width 1027 height 34
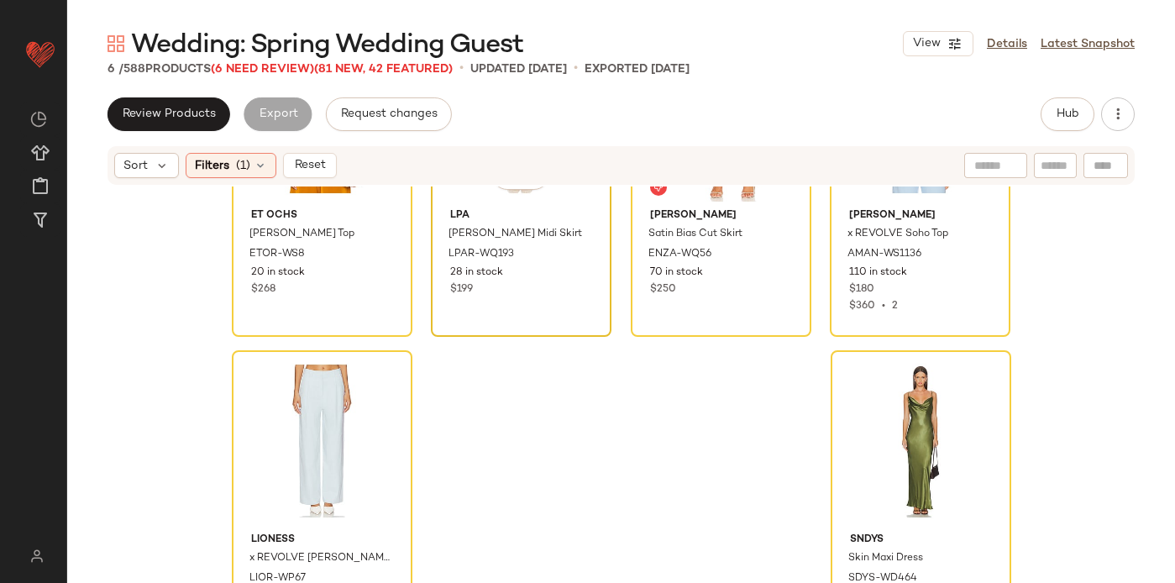
scroll to position [191, 0]
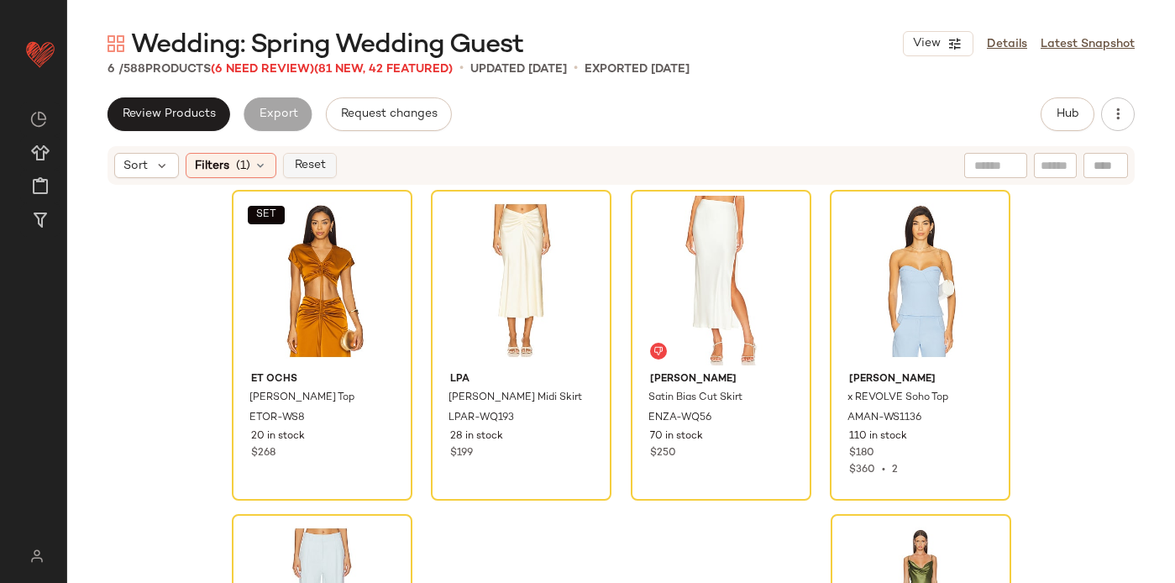
click at [307, 163] on span "Reset" at bounding box center [309, 165] width 32 height 13
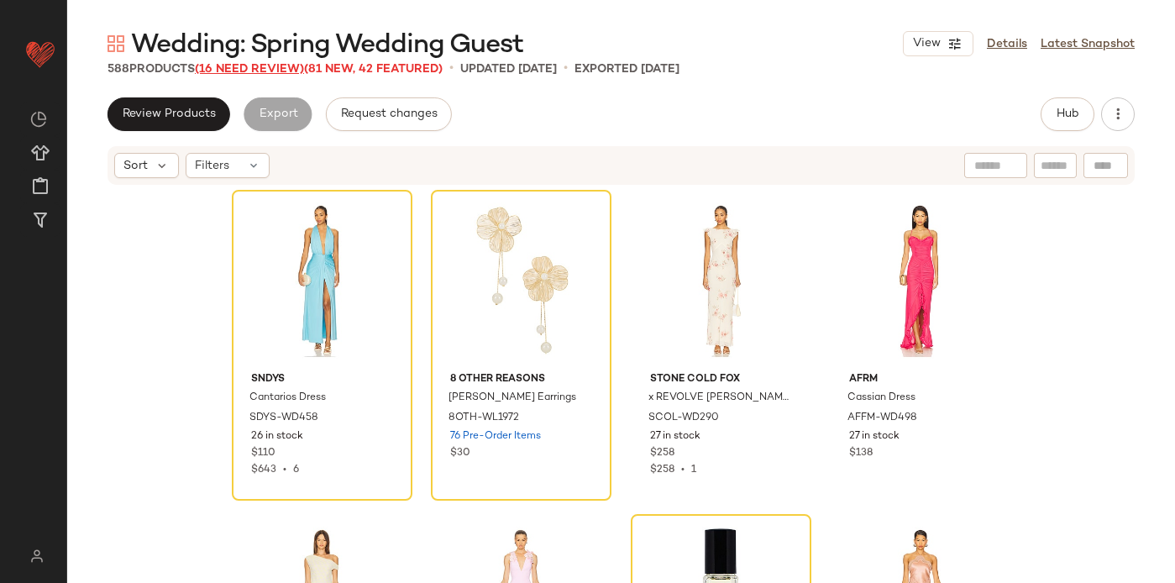
click at [251, 71] on span "(16 Need Review)" at bounding box center [249, 69] width 109 height 13
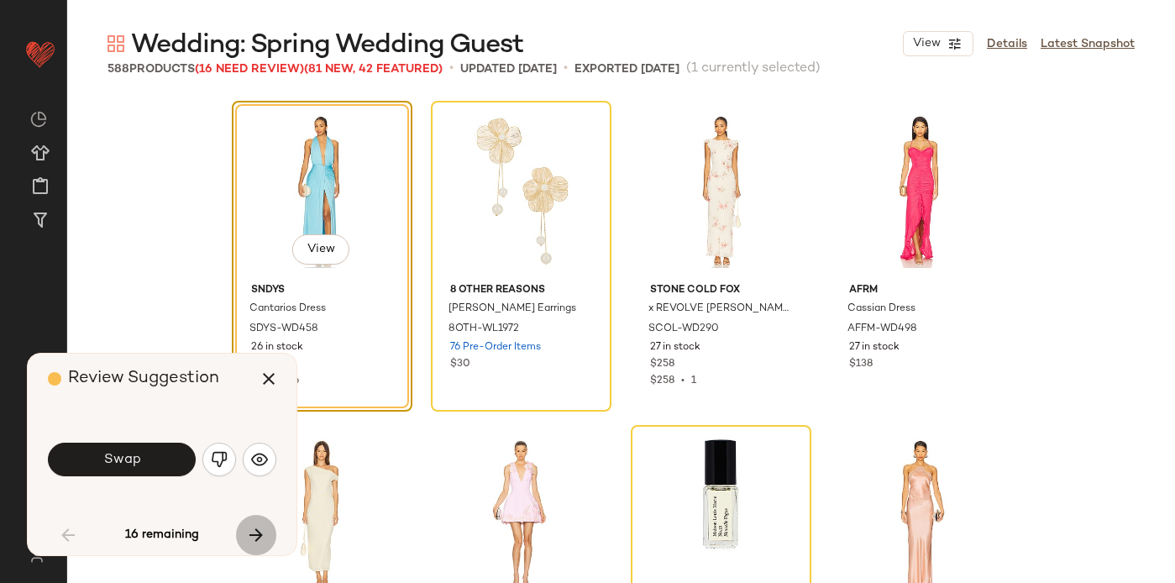
click at [253, 533] on icon "button" at bounding box center [256, 535] width 20 height 20
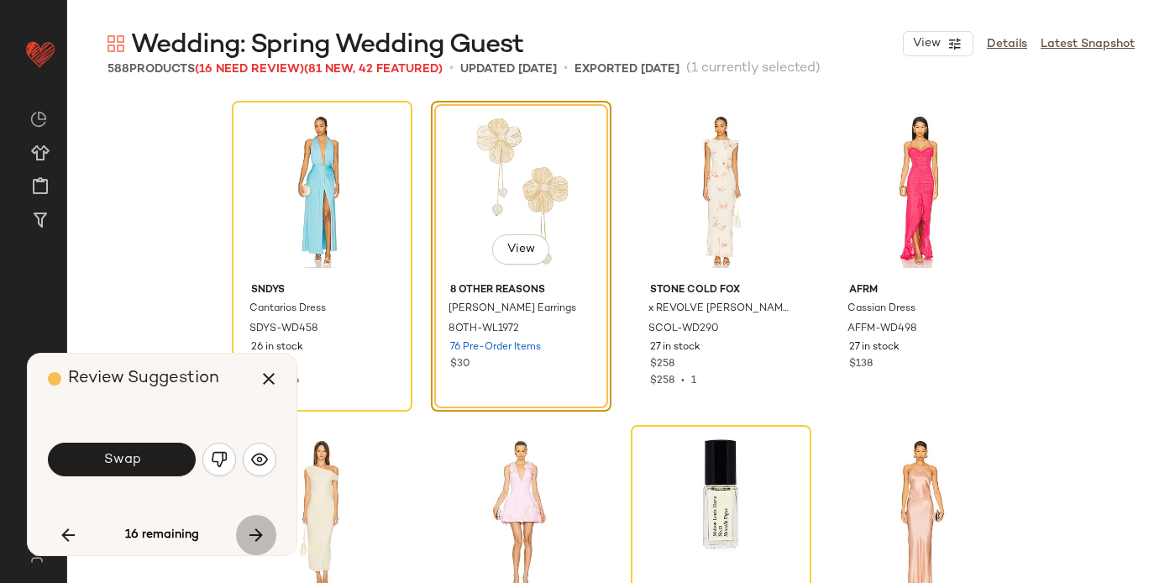
click at [253, 533] on icon "button" at bounding box center [256, 535] width 20 height 20
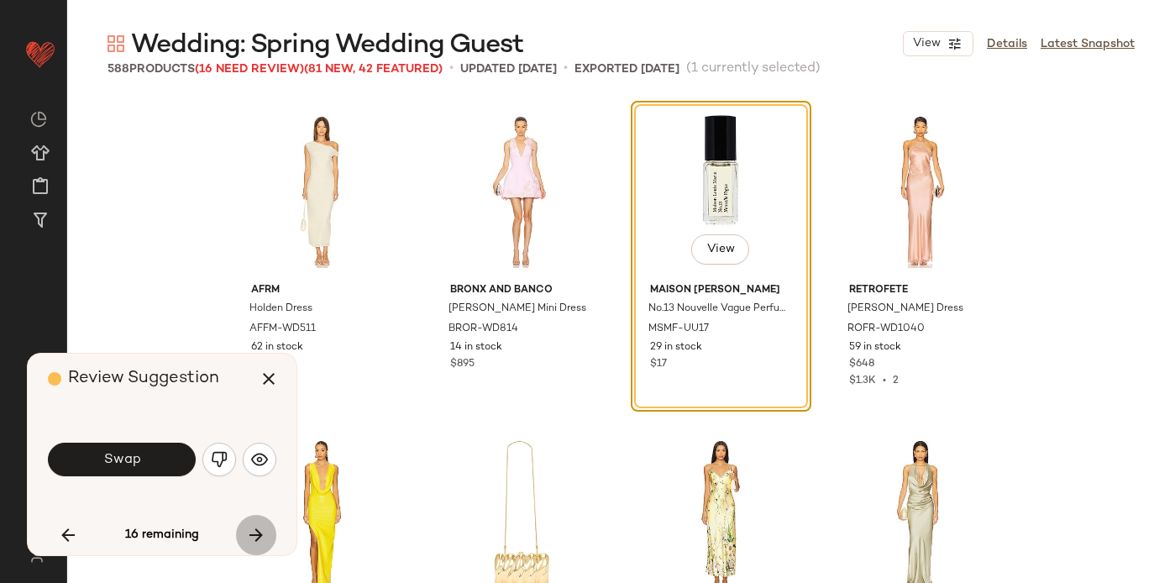
click at [253, 533] on icon "button" at bounding box center [256, 535] width 20 height 20
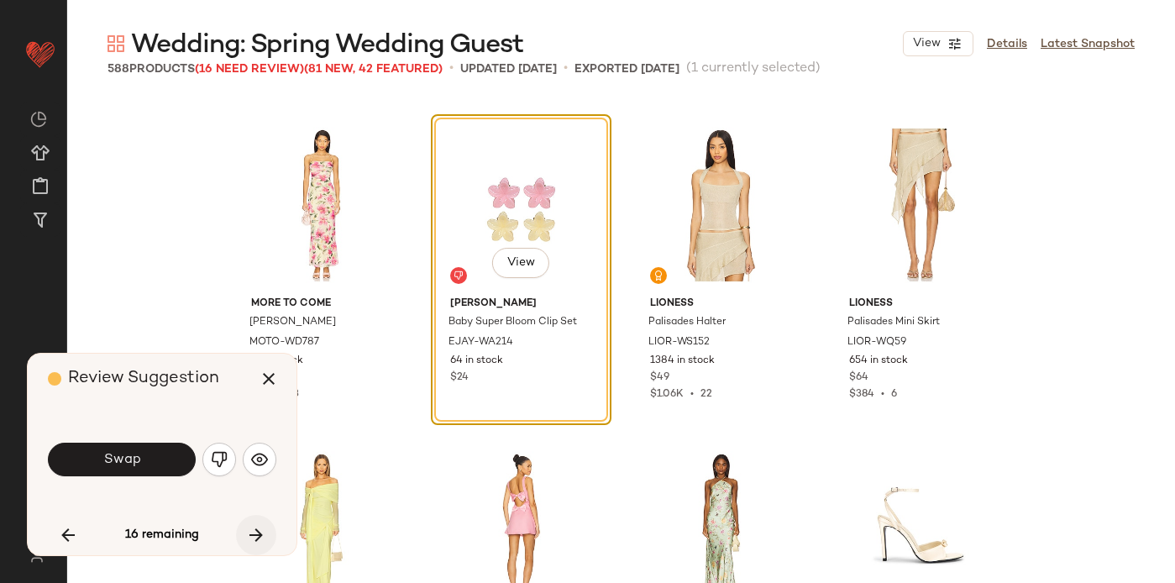
click at [253, 533] on icon "button" at bounding box center [256, 535] width 20 height 20
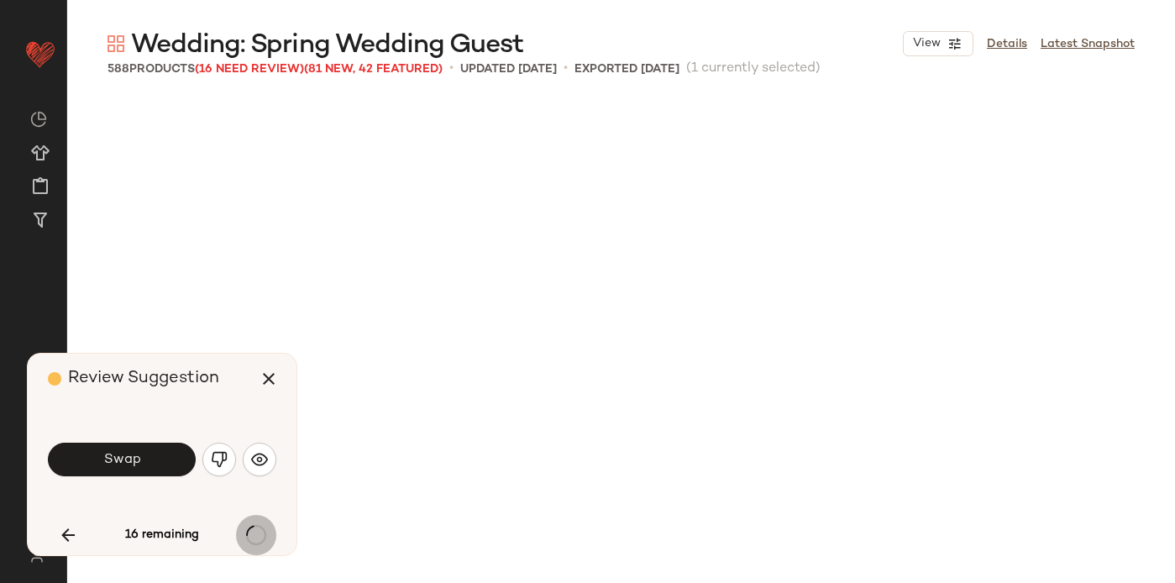
scroll to position [15886, 0]
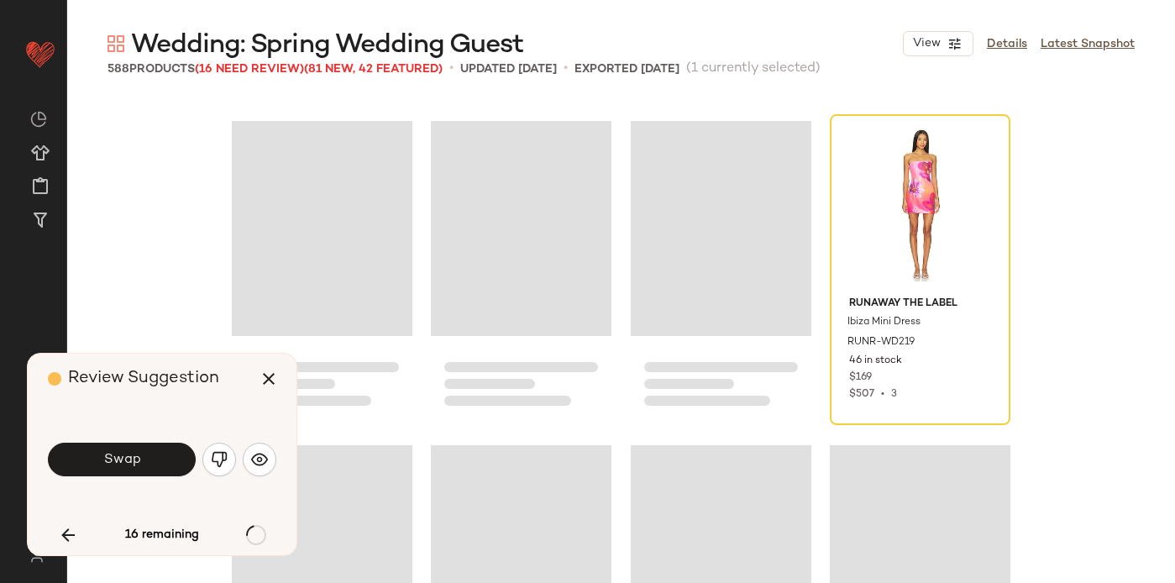
click at [253, 533] on div "16 remaining" at bounding box center [162, 535] width 228 height 40
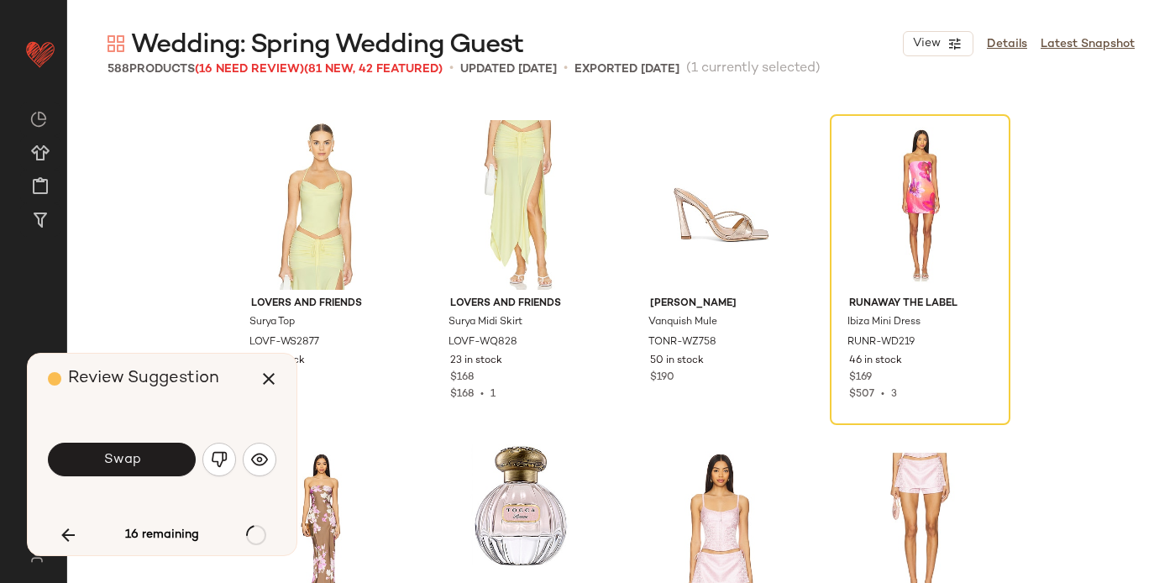
click at [253, 534] on div "16 remaining" at bounding box center [162, 535] width 228 height 40
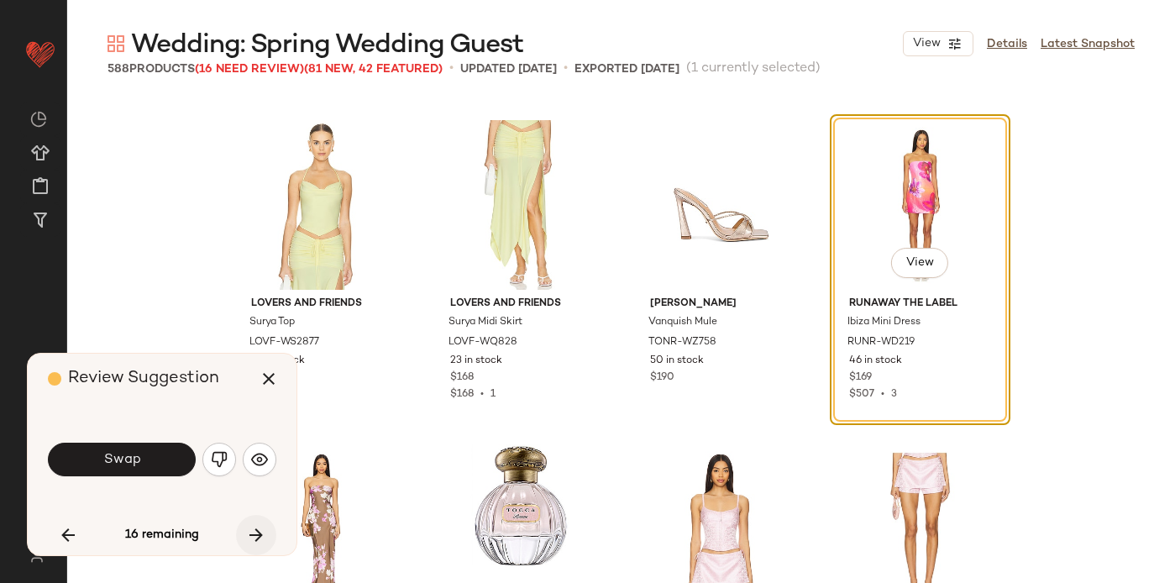
click at [252, 534] on icon "button" at bounding box center [256, 535] width 20 height 20
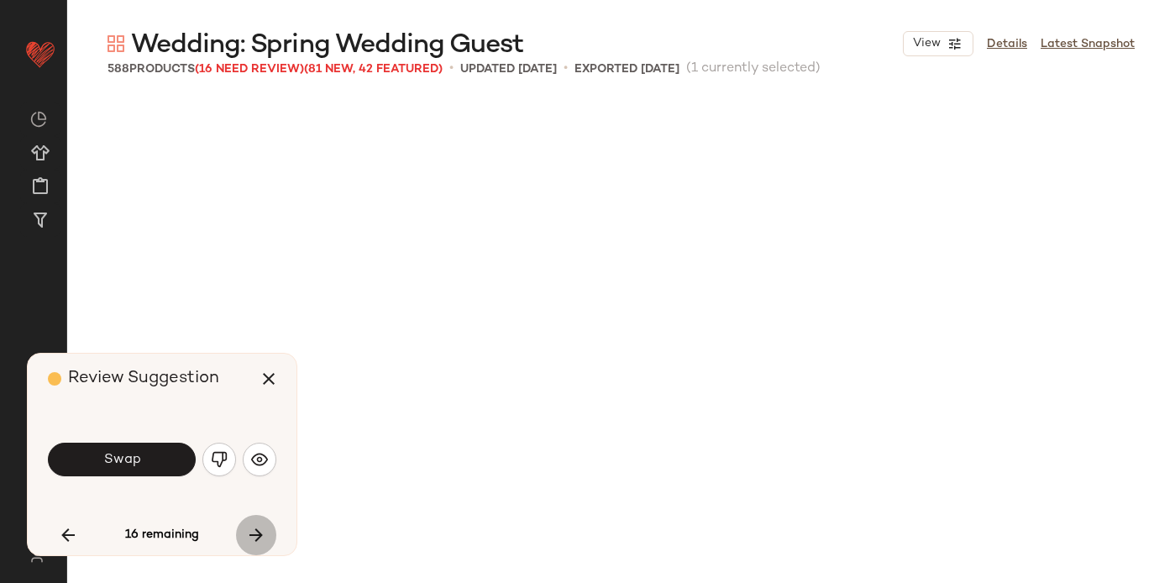
scroll to position [17507, 0]
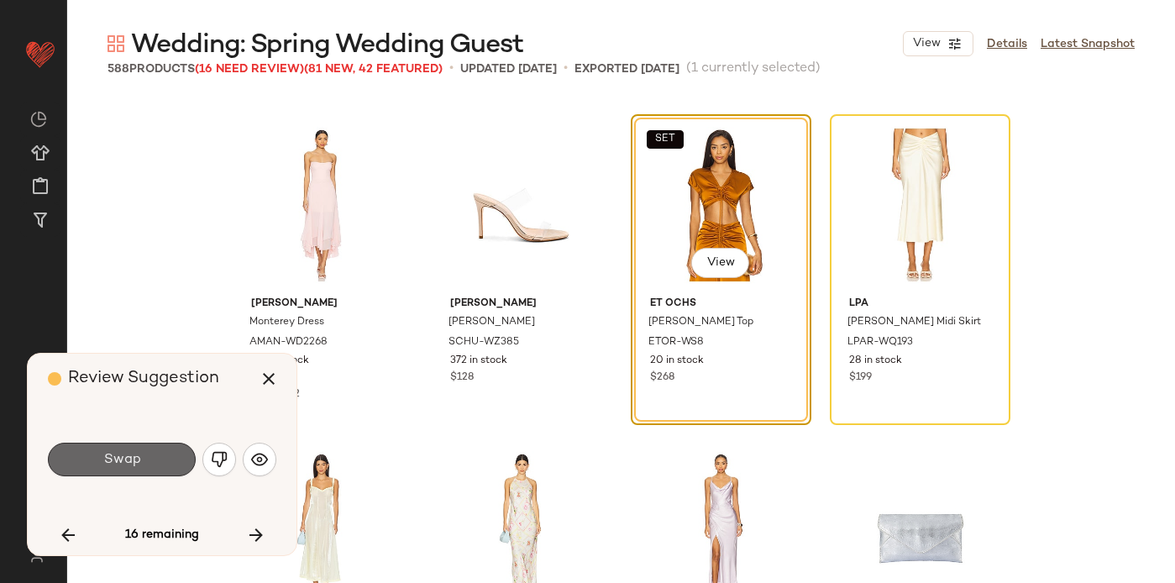
click at [116, 461] on span "Swap" at bounding box center [121, 460] width 38 height 16
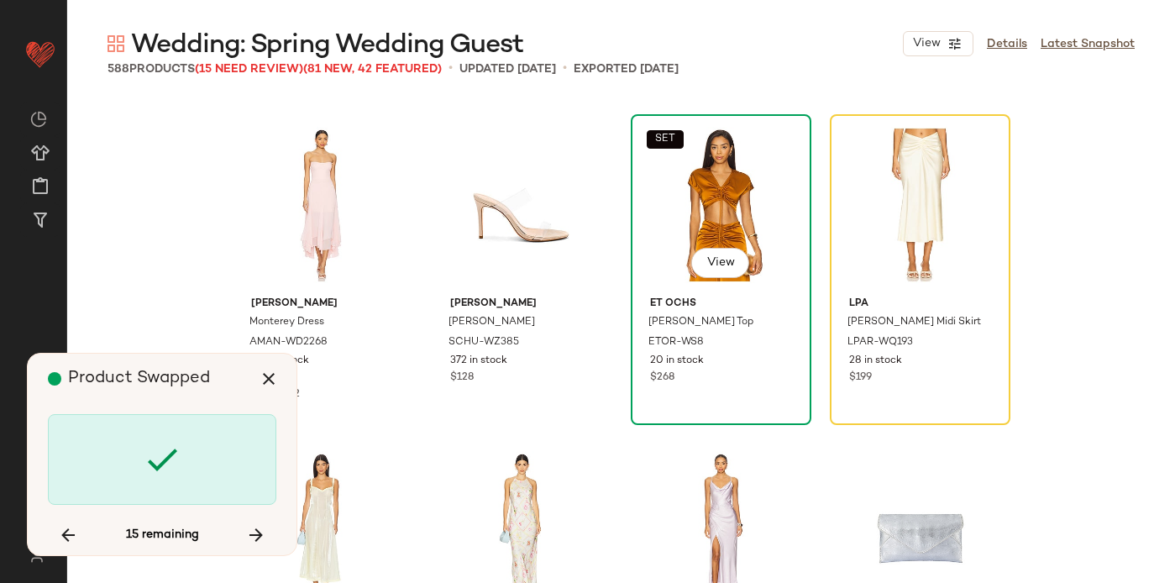
click at [662, 169] on div "SET View" at bounding box center [721, 205] width 169 height 170
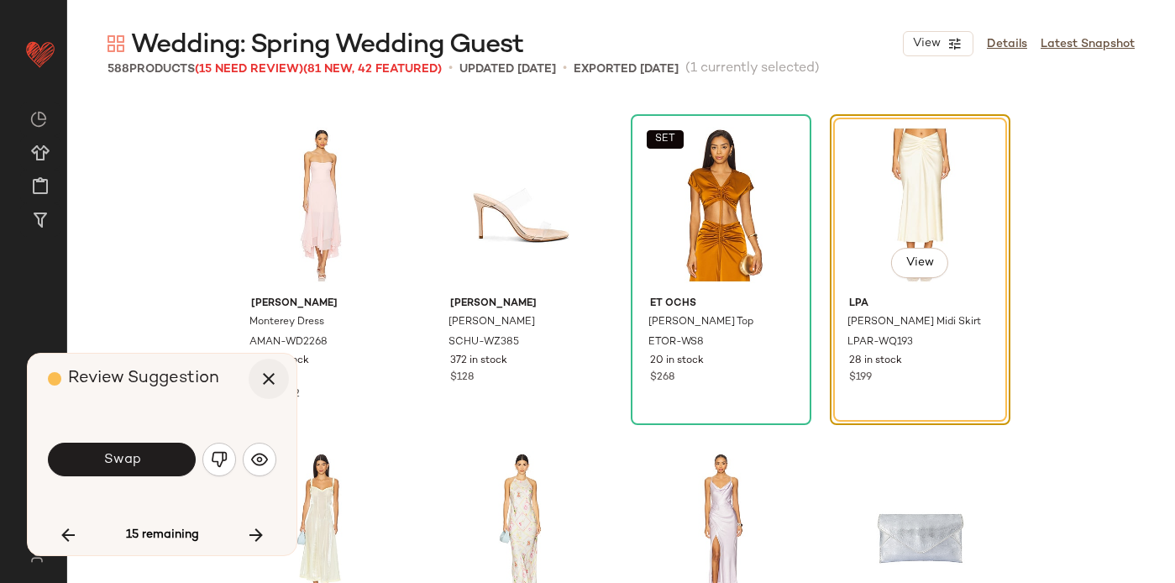
click at [260, 376] on icon "button" at bounding box center [269, 379] width 20 height 20
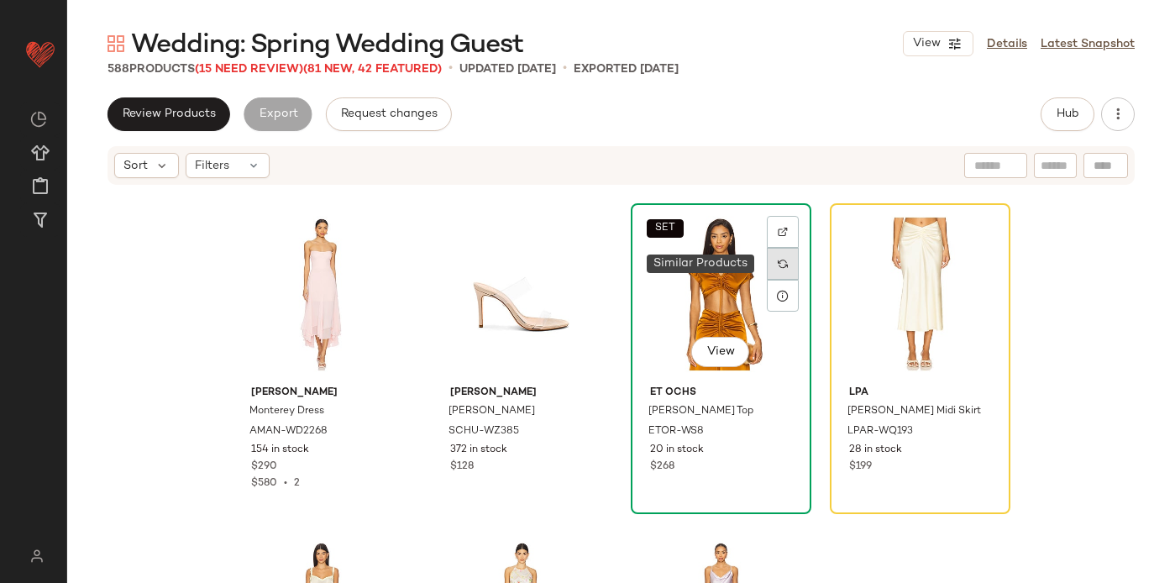
click at [784, 260] on div at bounding box center [783, 264] width 32 height 32
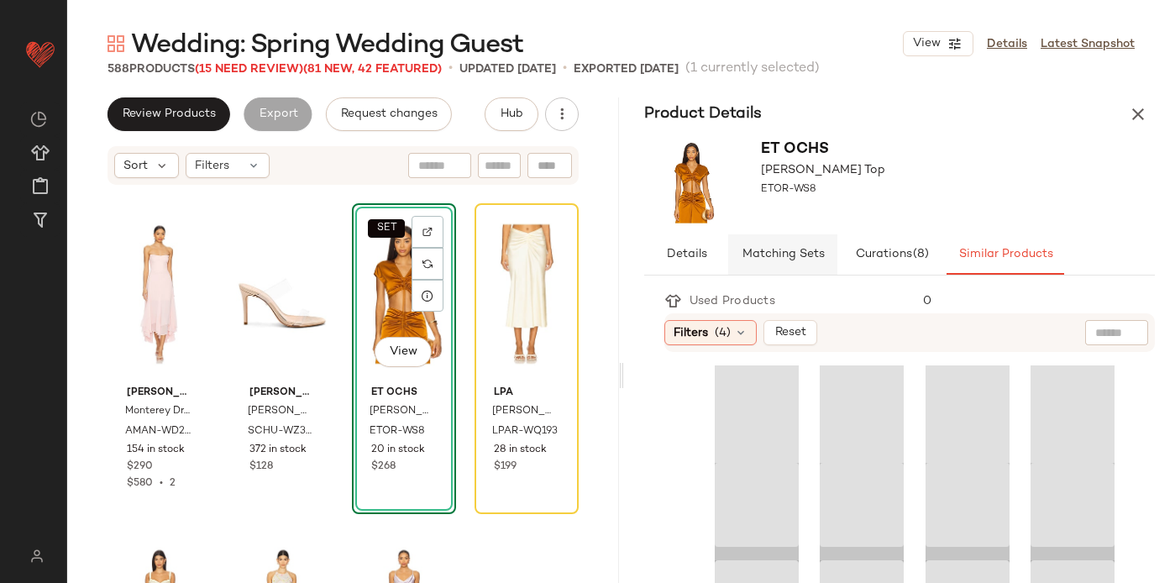
click at [759, 249] on span "Matching Sets" at bounding box center [782, 254] width 83 height 13
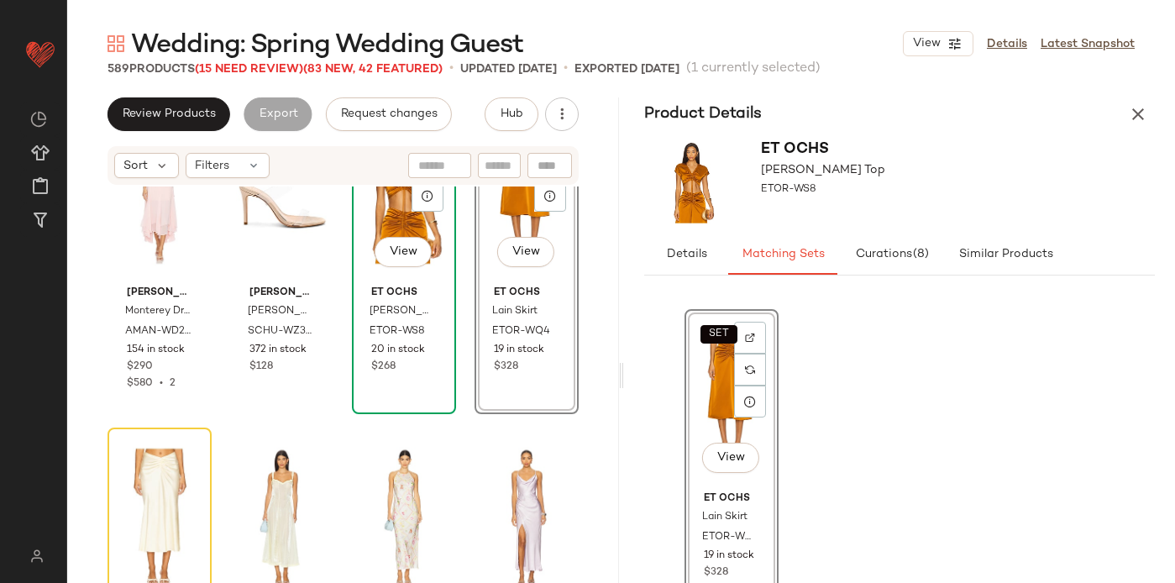
scroll to position [17647, 0]
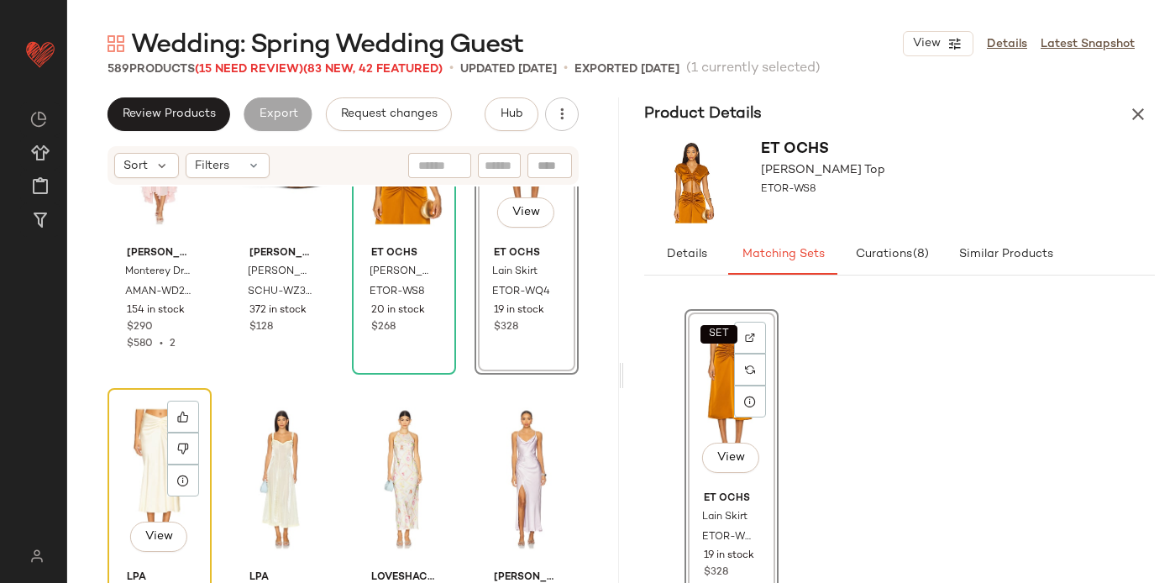
click at [143, 458] on div "View" at bounding box center [159, 479] width 92 height 170
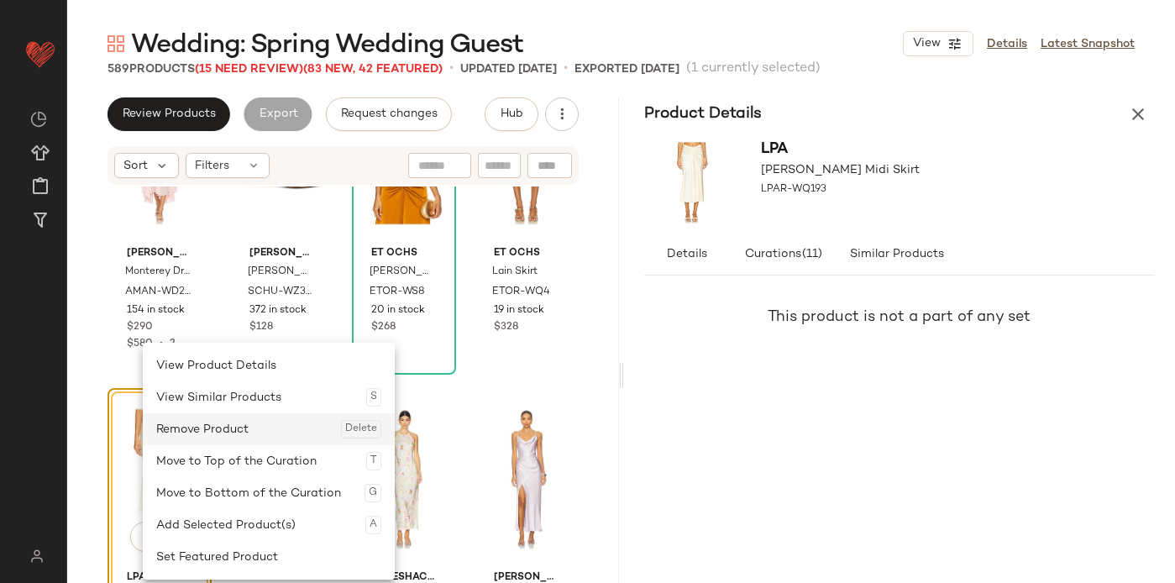
click at [202, 424] on div "Remove Product Delete" at bounding box center [268, 429] width 225 height 32
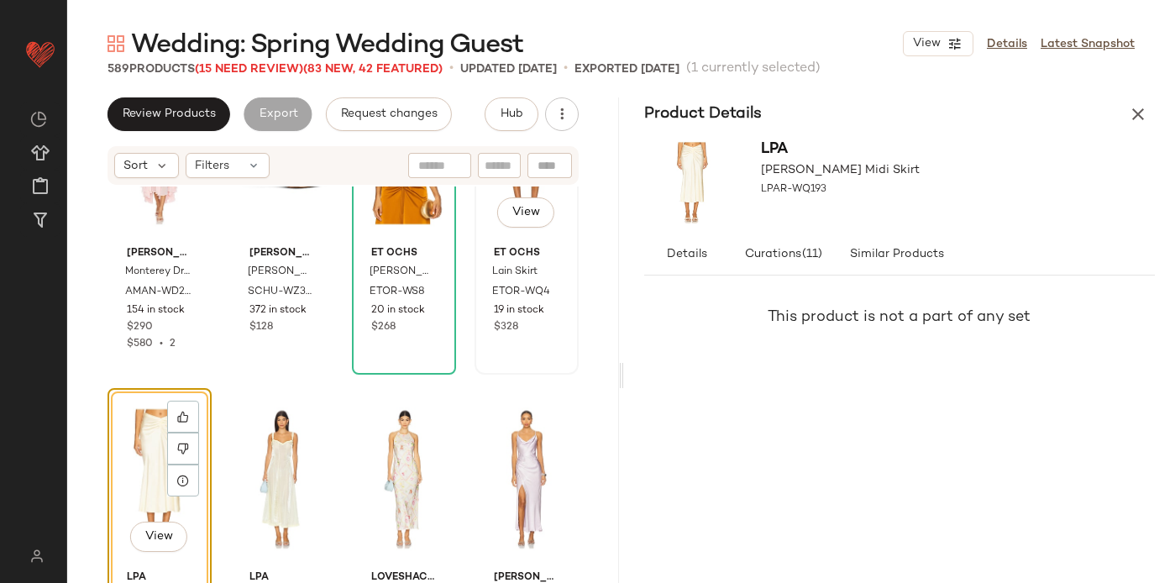
click at [480, 239] on div "ET [PERSON_NAME] Skirt ETOR-WQ4 19 in stock $328" at bounding box center [526, 287] width 92 height 97
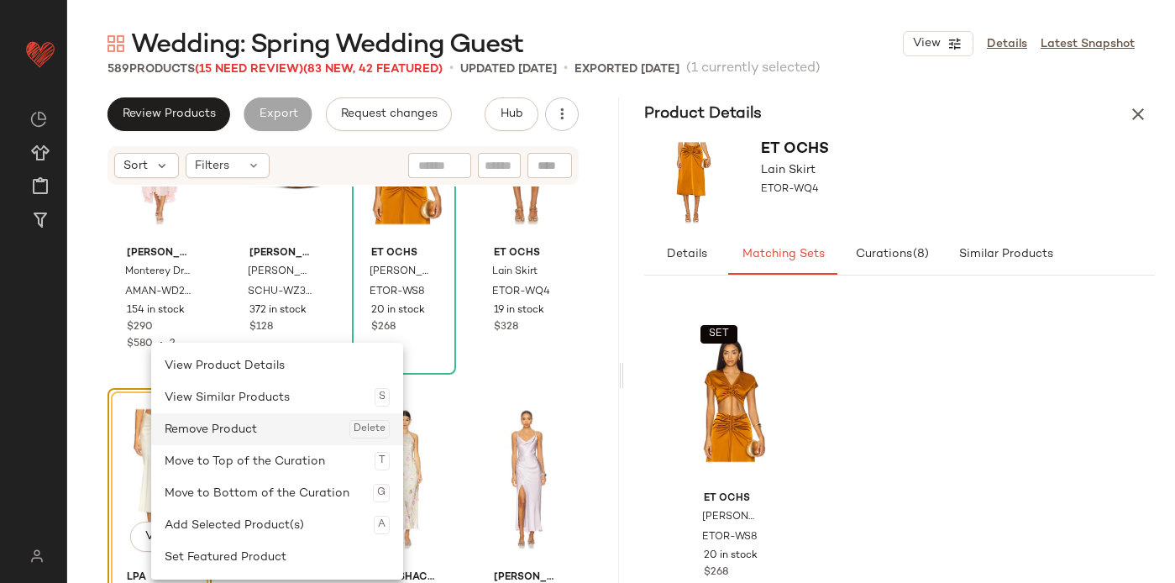
click at [201, 429] on div "Remove Product Delete" at bounding box center [277, 429] width 225 height 32
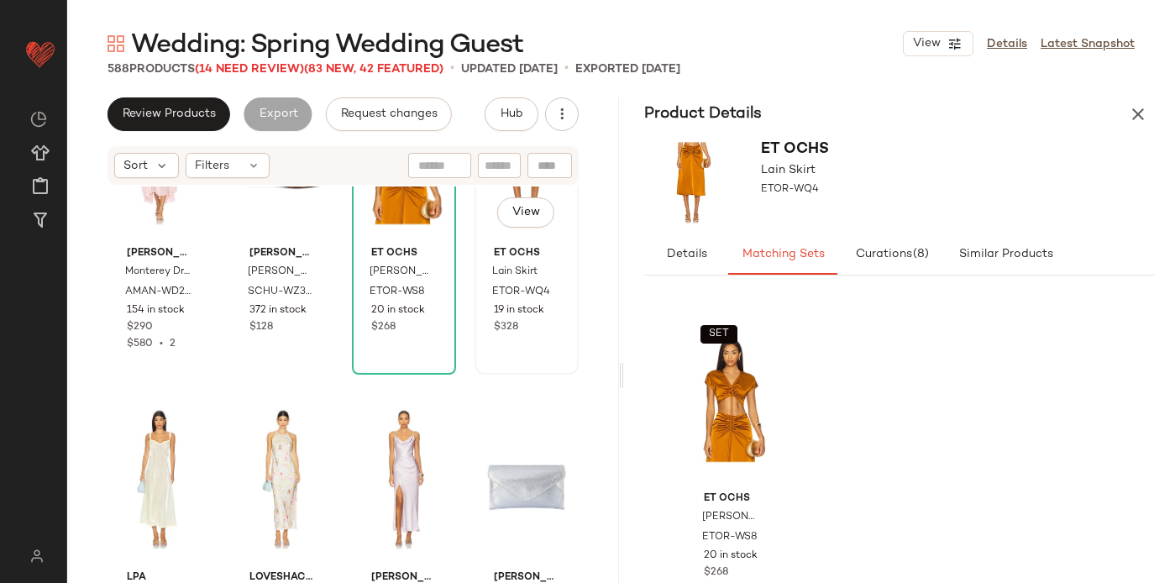
scroll to position [17545, 0]
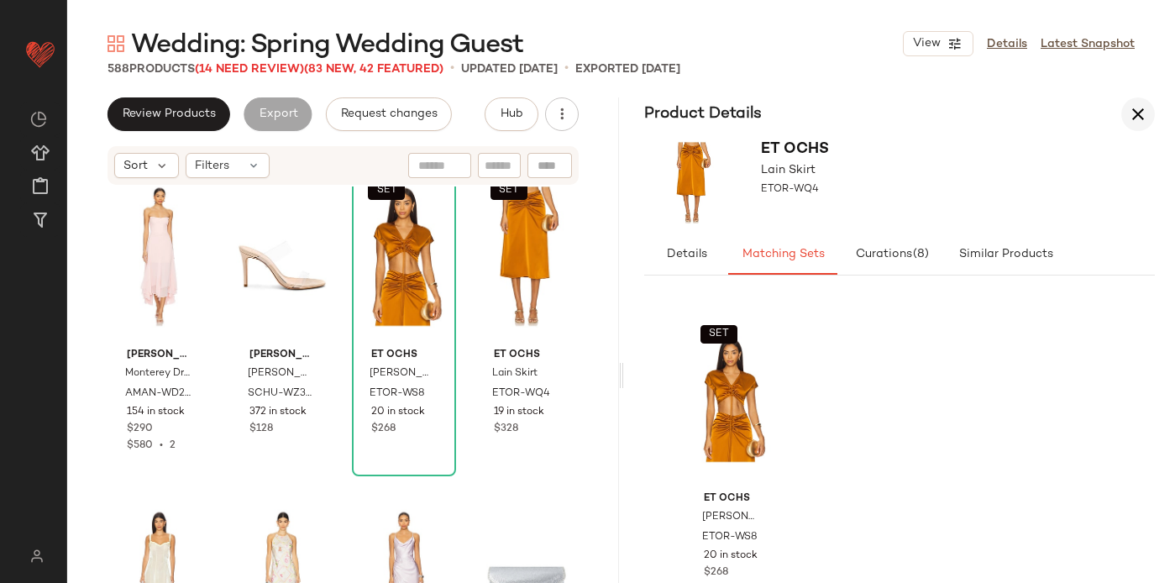
click at [1146, 116] on icon "button" at bounding box center [1138, 114] width 20 height 20
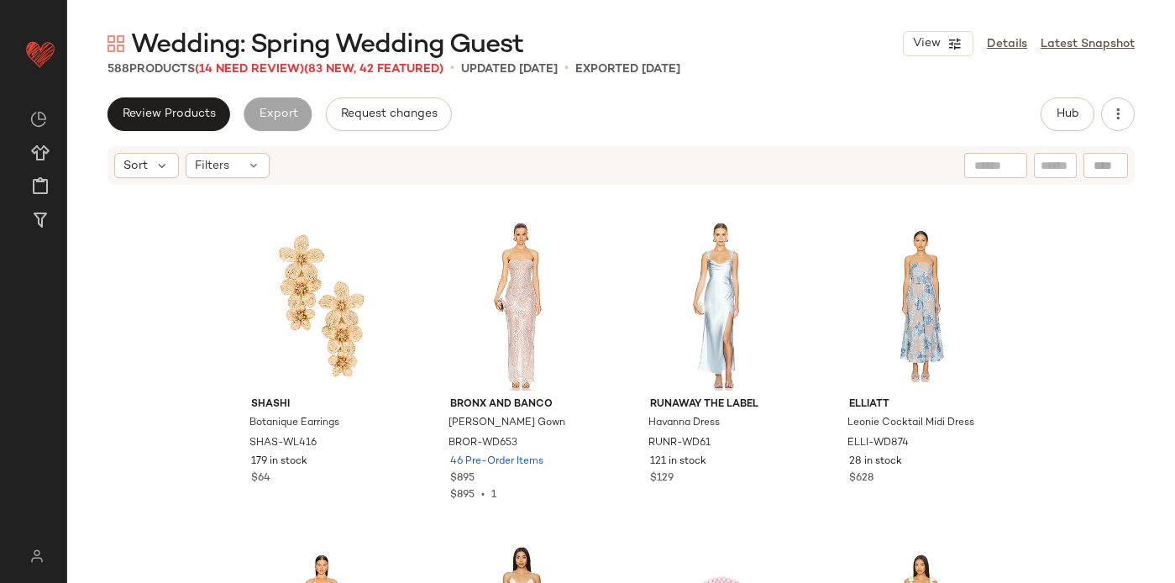
scroll to position [18156, 0]
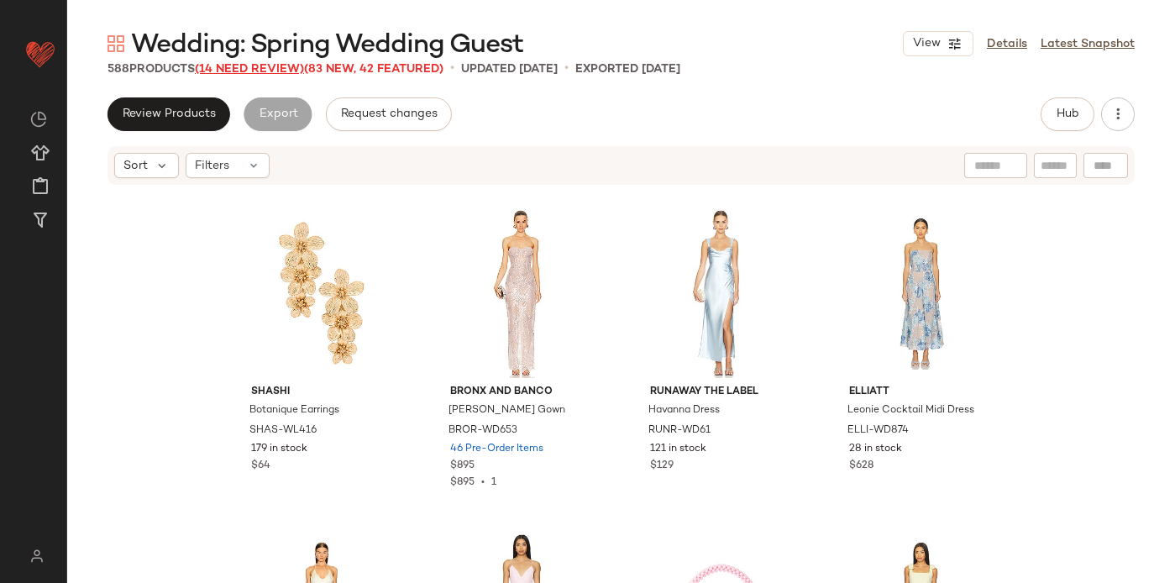
click at [270, 65] on span "(14 Need Review)" at bounding box center [249, 69] width 109 height 13
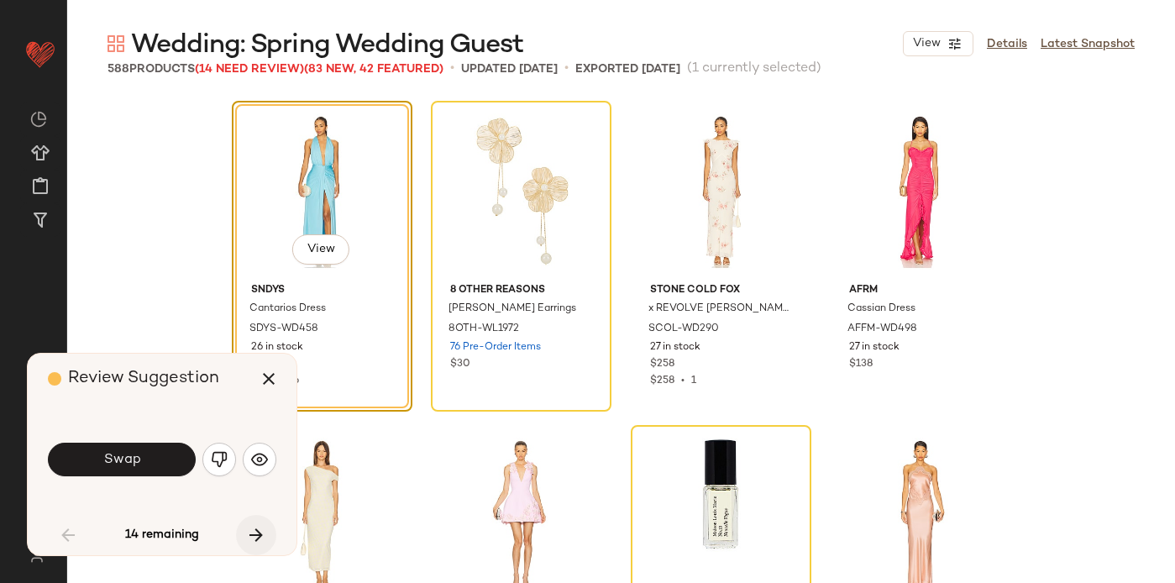
click at [265, 530] on icon "button" at bounding box center [256, 535] width 20 height 20
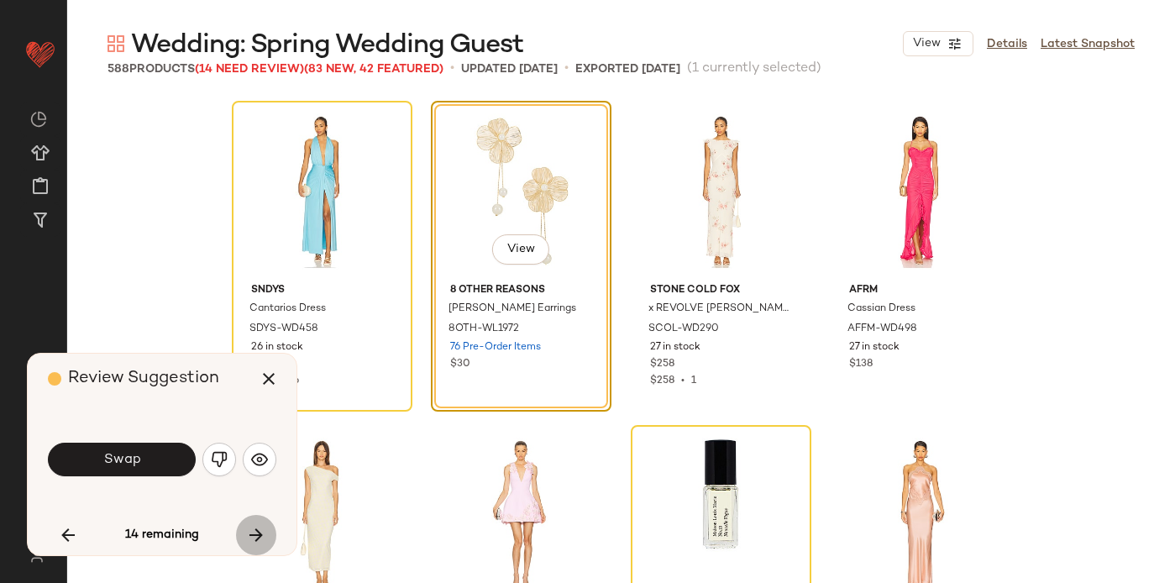
click at [265, 530] on icon "button" at bounding box center [256, 535] width 20 height 20
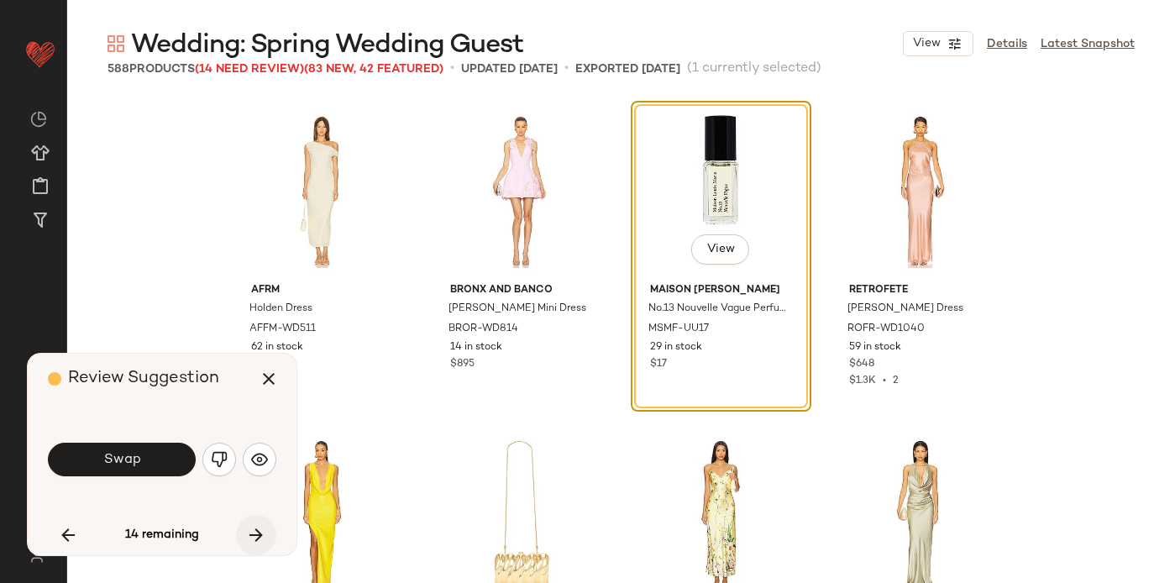
click at [265, 530] on icon "button" at bounding box center [256, 535] width 20 height 20
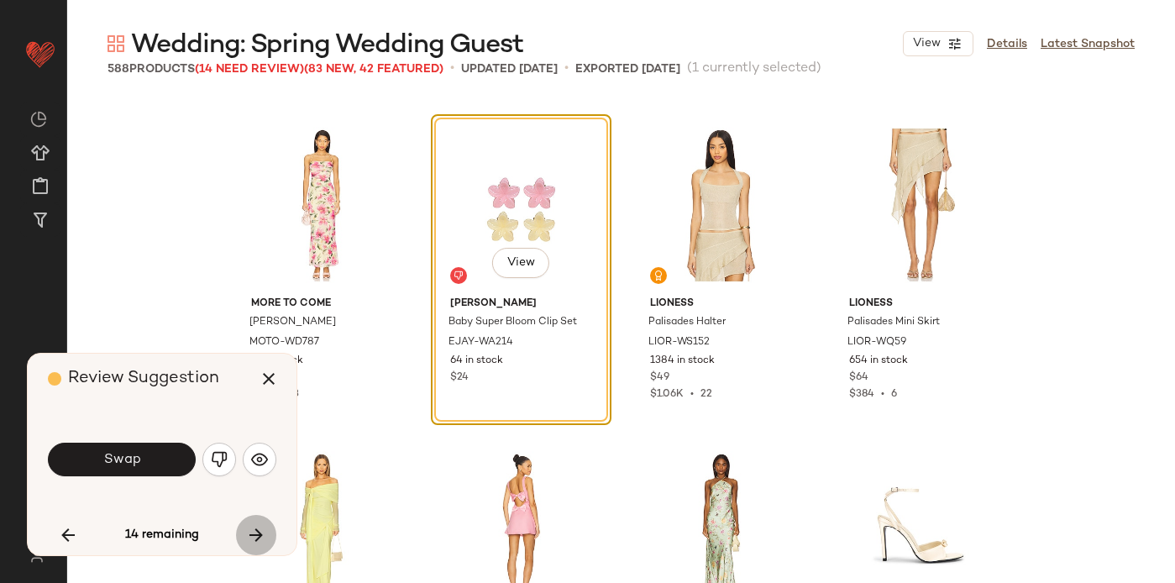
click at [265, 530] on icon "button" at bounding box center [256, 535] width 20 height 20
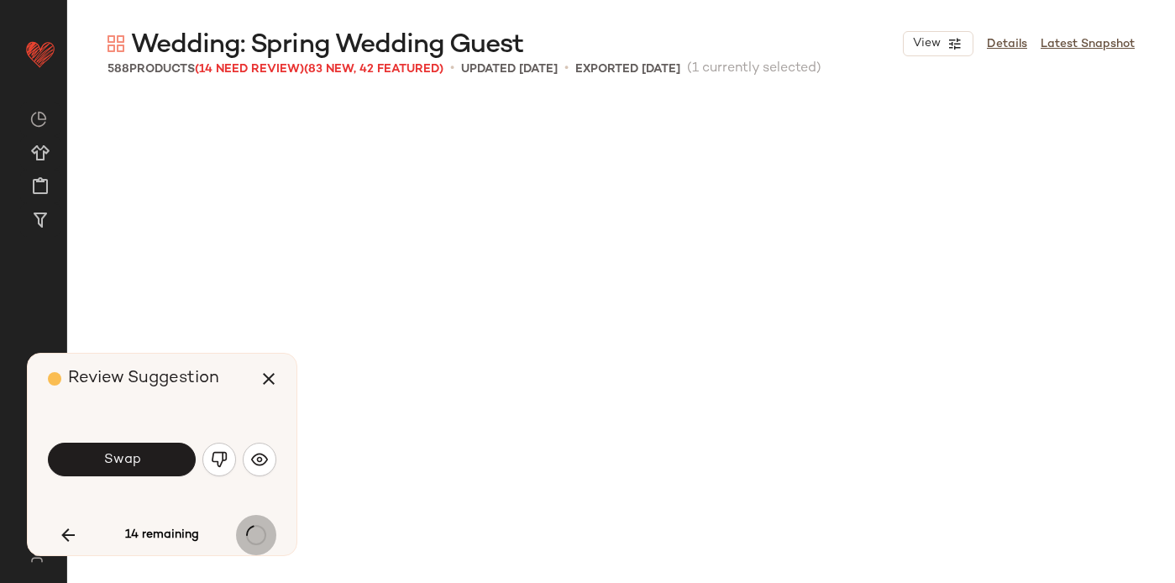
scroll to position [15886, 0]
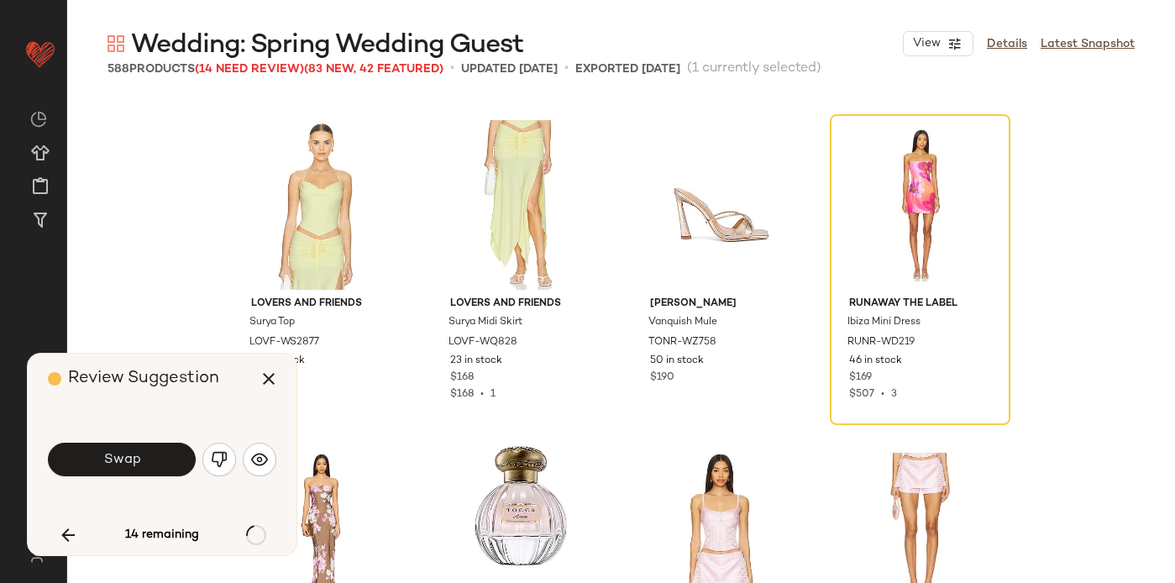
click at [265, 532] on div "14 remaining" at bounding box center [162, 535] width 228 height 40
click at [263, 533] on div "14 remaining" at bounding box center [162, 535] width 228 height 40
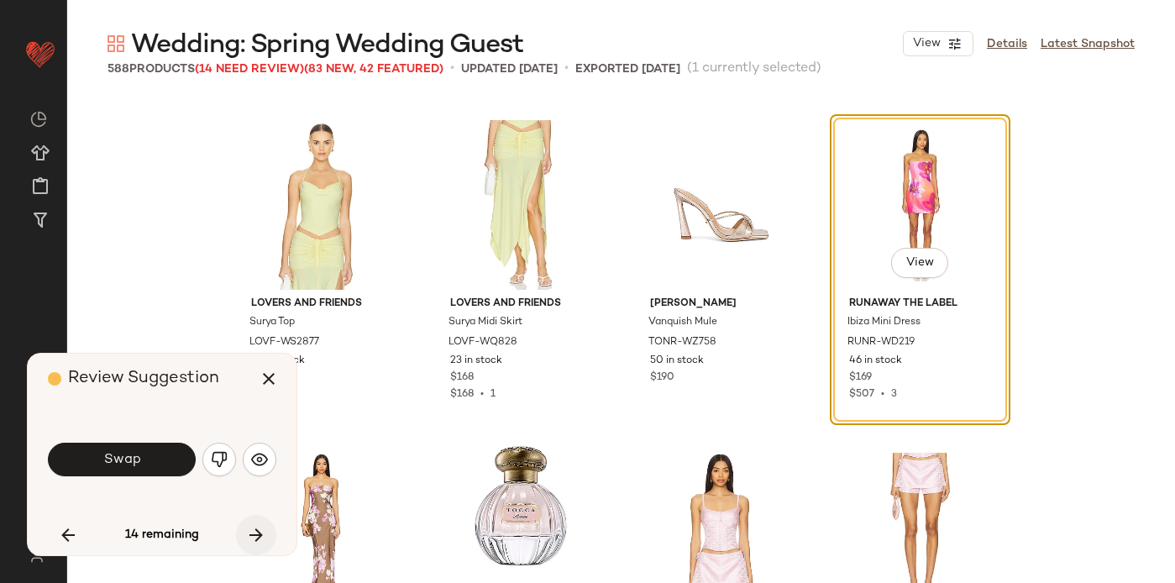
click at [263, 533] on icon "button" at bounding box center [256, 535] width 20 height 20
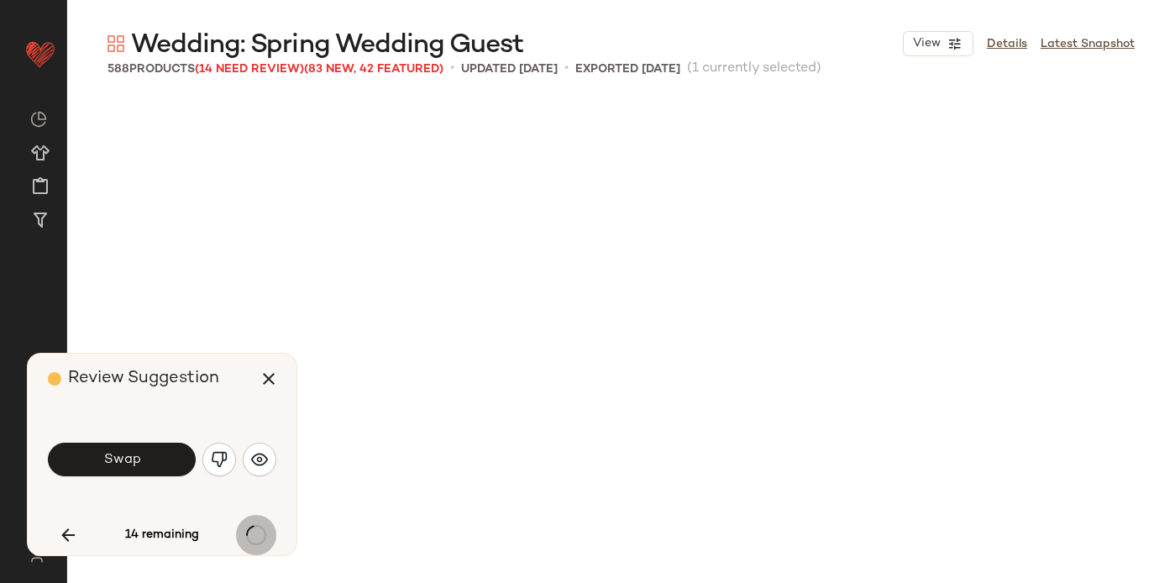
scroll to position [21722, 0]
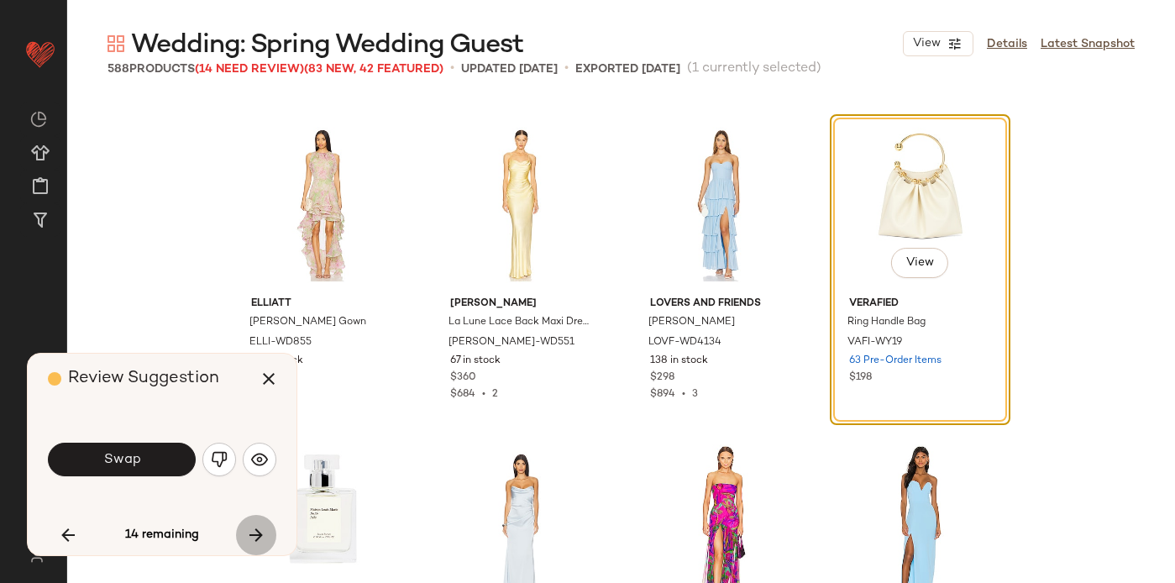
click at [263, 533] on icon "button" at bounding box center [256, 535] width 20 height 20
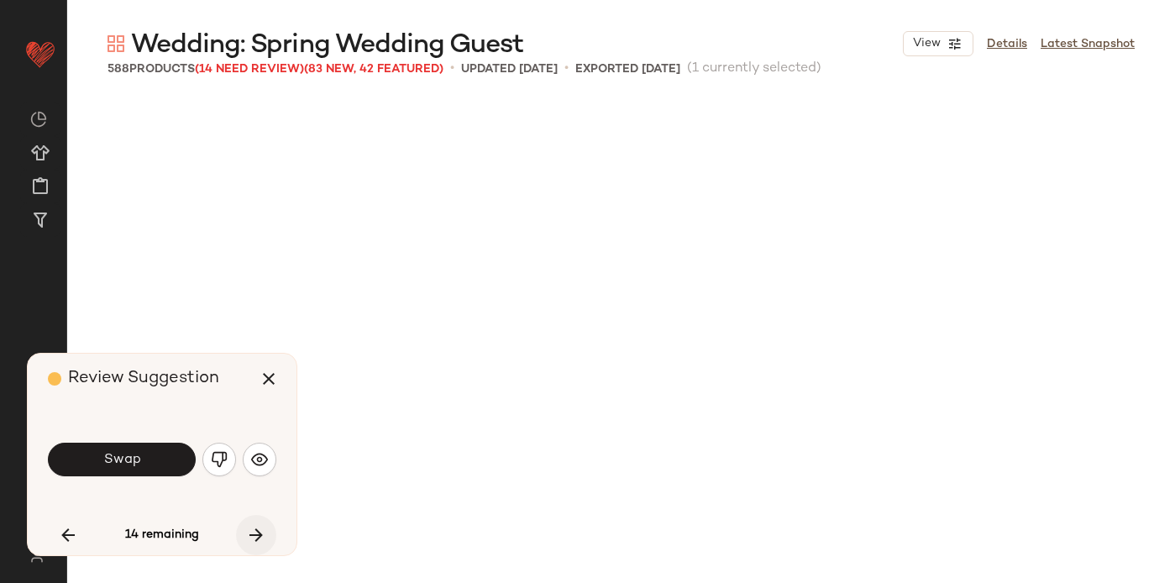
scroll to position [22370, 0]
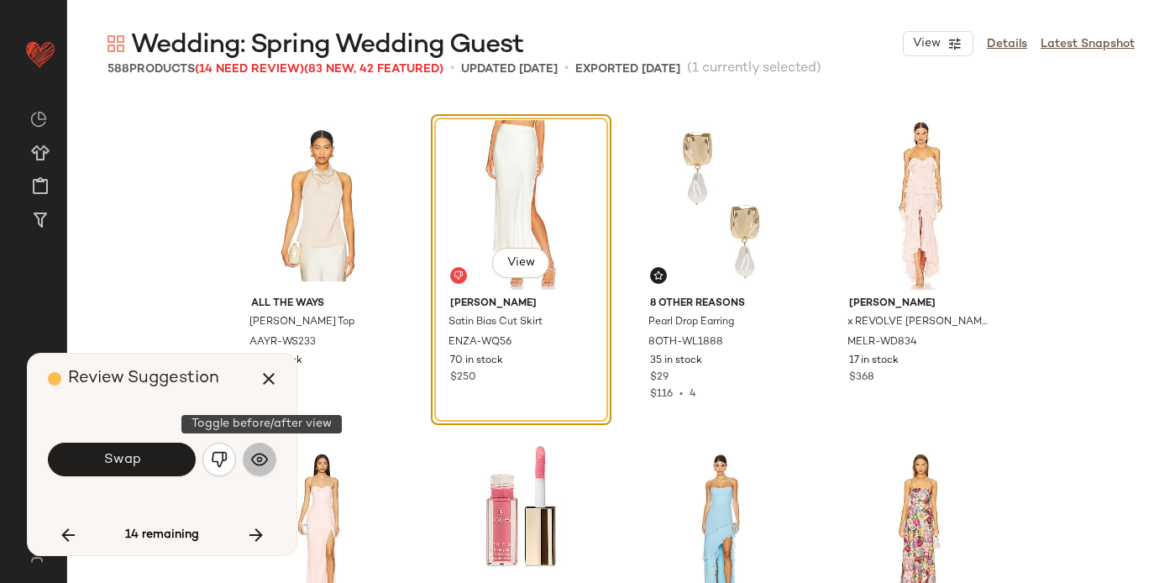
click at [258, 454] on img "button" at bounding box center [259, 459] width 17 height 17
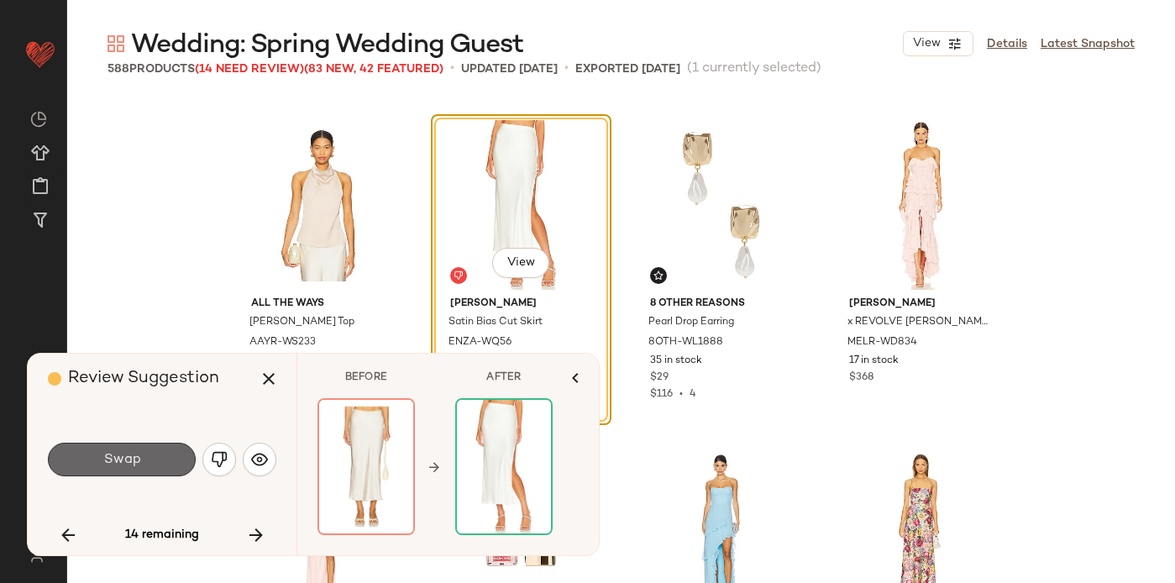
click at [97, 461] on button "Swap" at bounding box center [122, 460] width 148 height 34
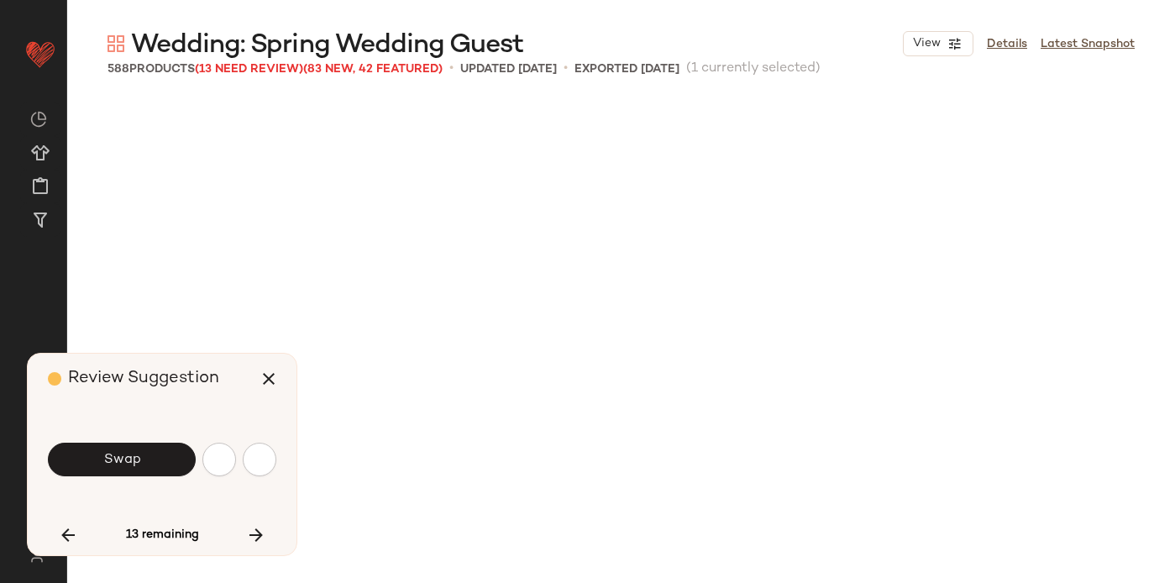
scroll to position [24640, 0]
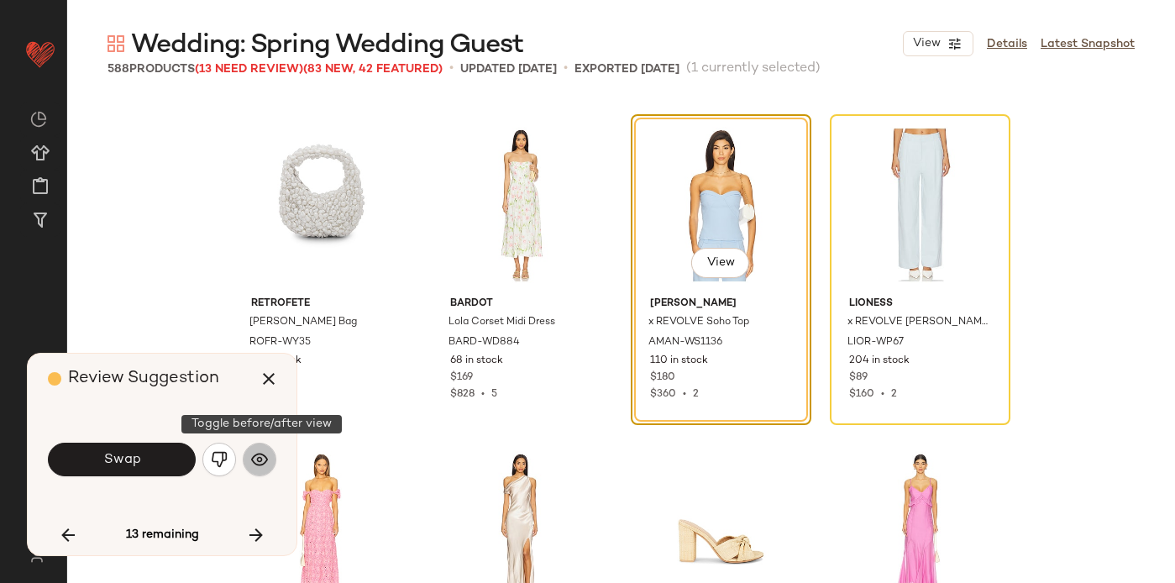
click at [265, 452] on img "button" at bounding box center [259, 459] width 17 height 17
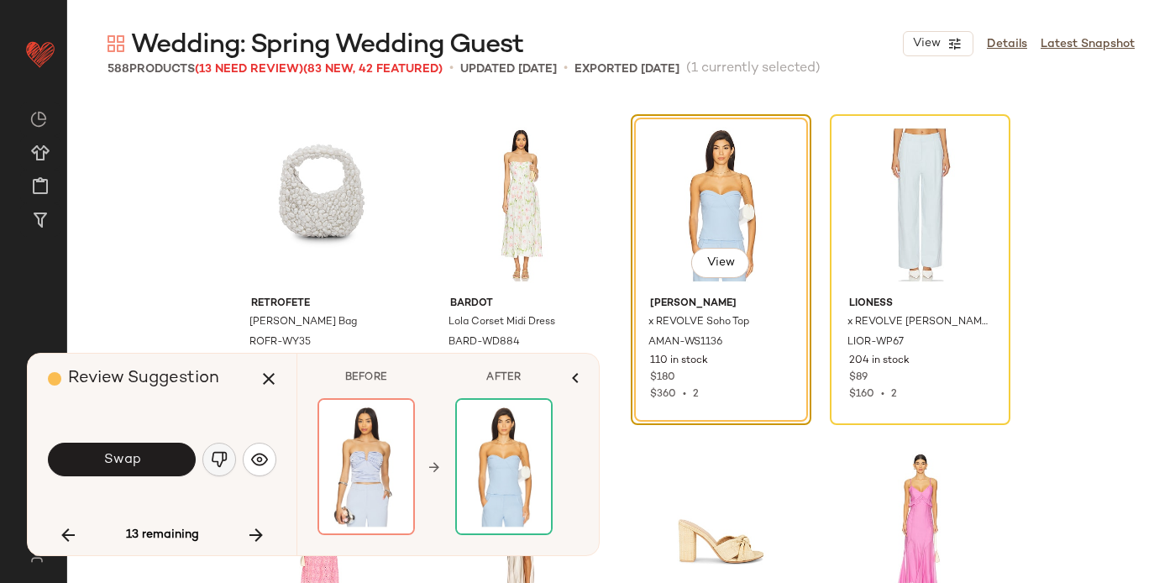
click at [214, 456] on img "button" at bounding box center [219, 459] width 17 height 17
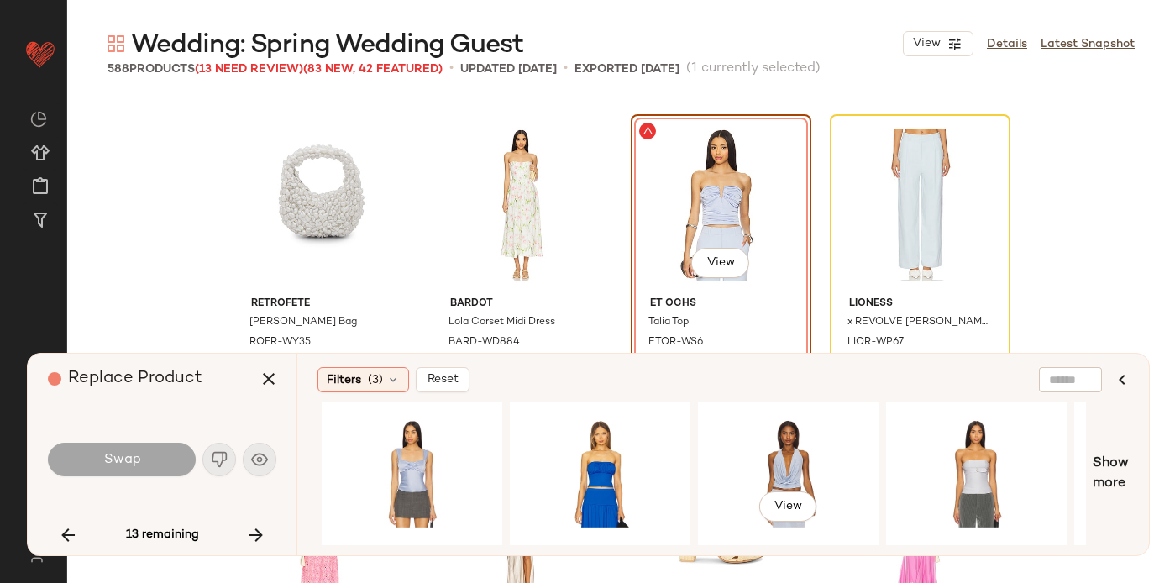
scroll to position [0, 562]
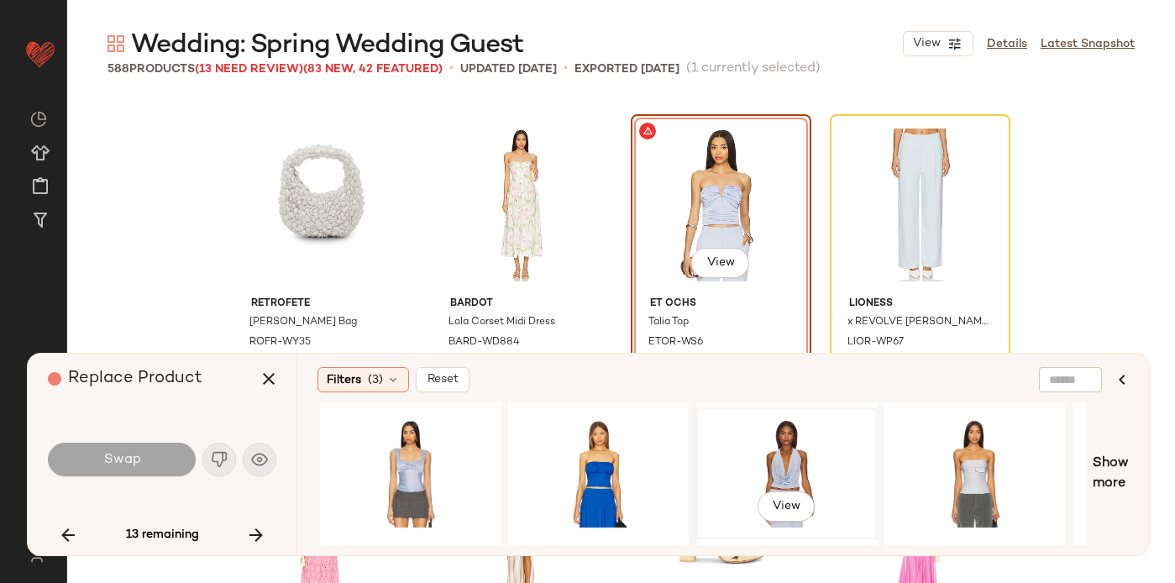
click at [757, 459] on div "View" at bounding box center [786, 473] width 169 height 119
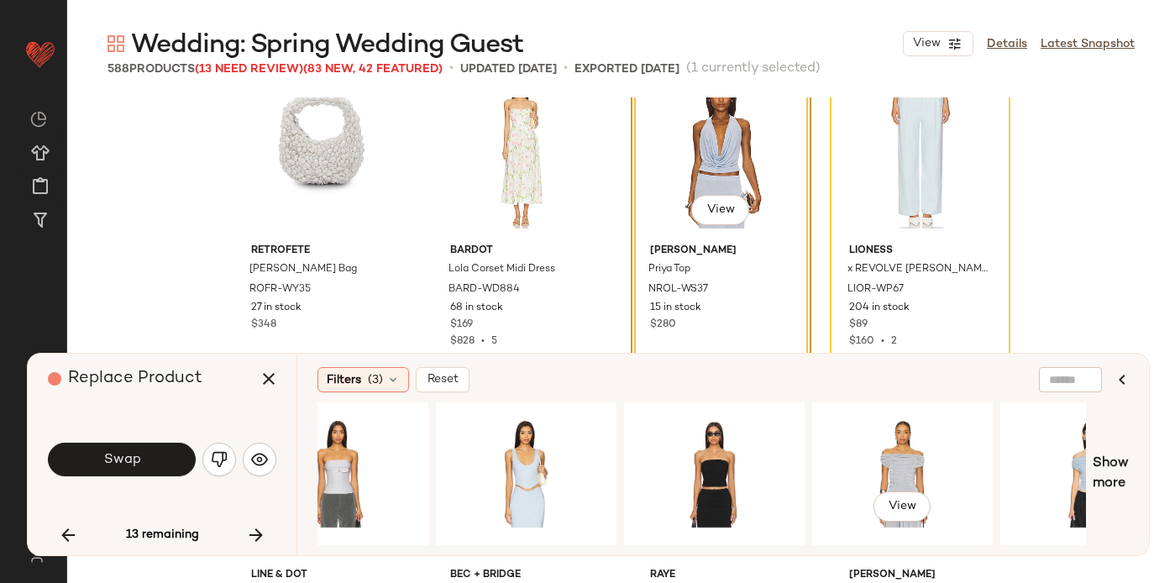
scroll to position [0, 1285]
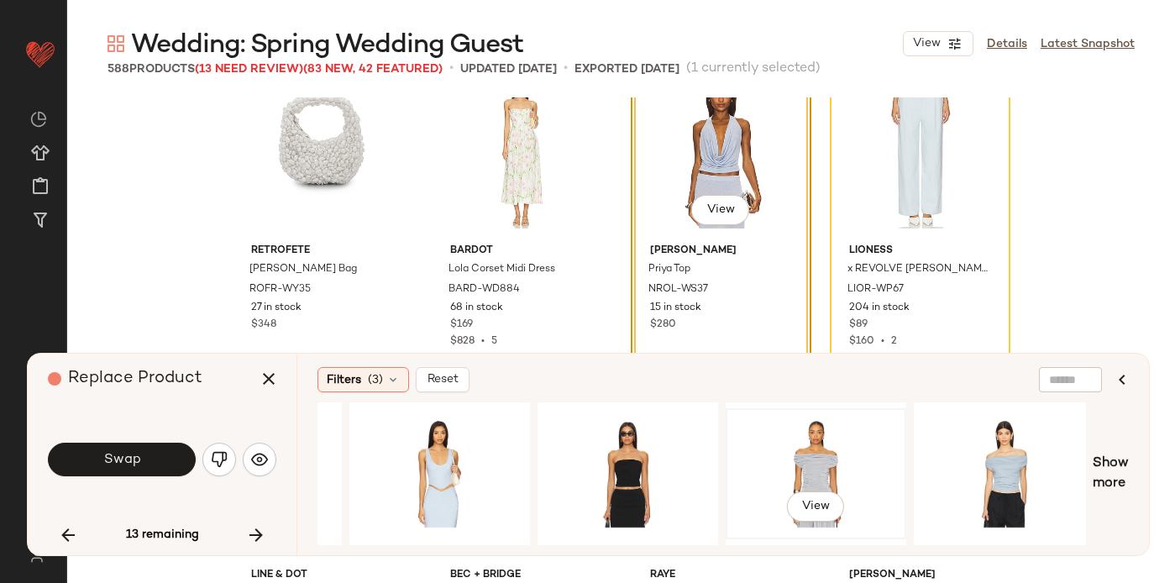
click at [824, 445] on div "View" at bounding box center [816, 473] width 169 height 119
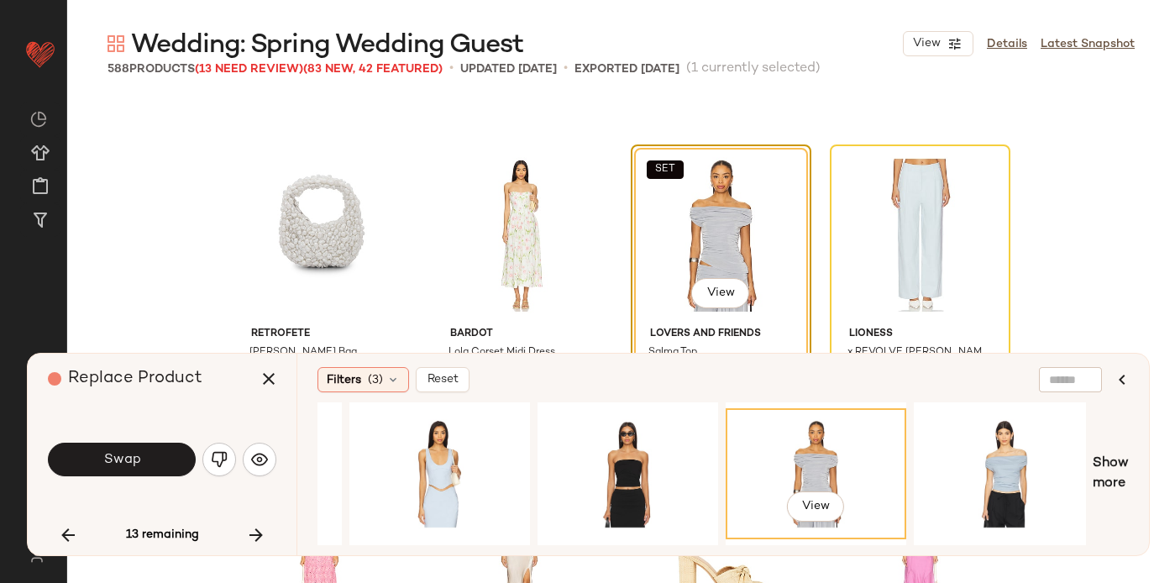
scroll to position [24607, 0]
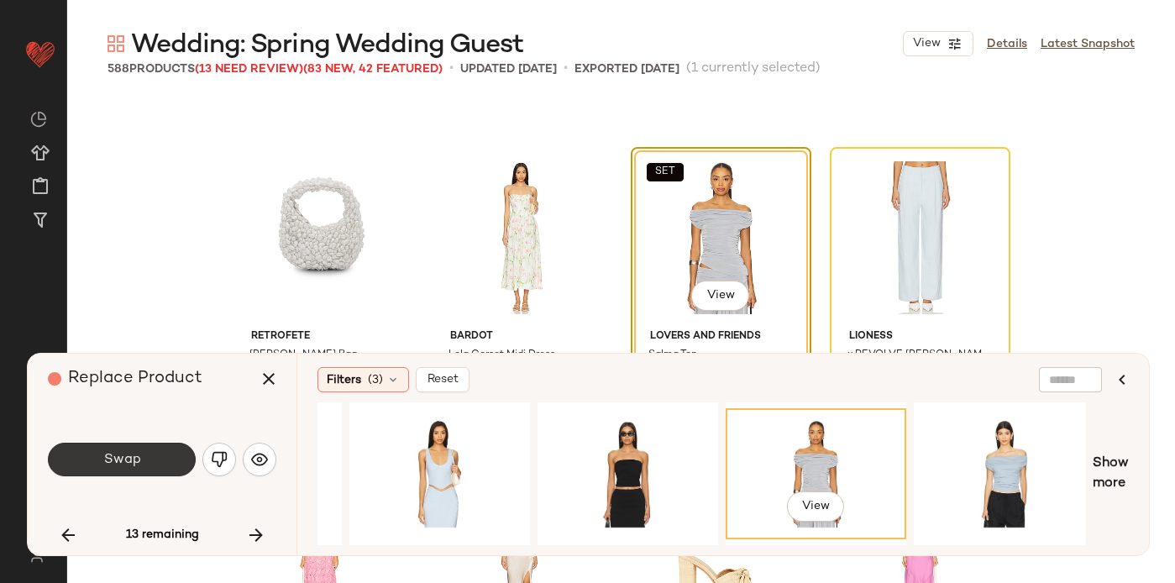
click at [161, 459] on button "Swap" at bounding box center [122, 460] width 148 height 34
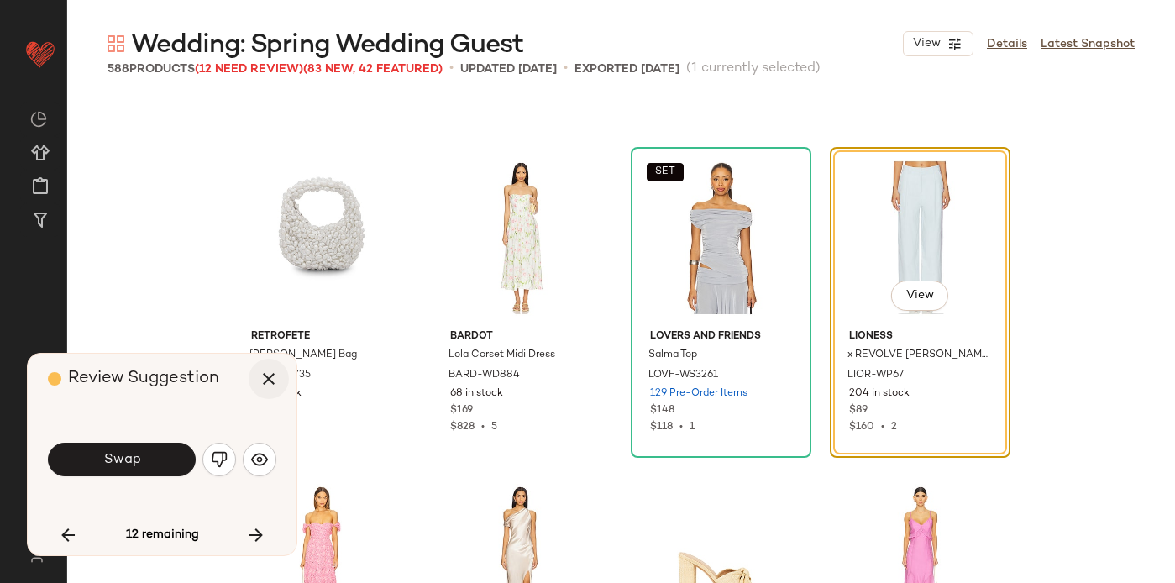
scroll to position [24640, 0]
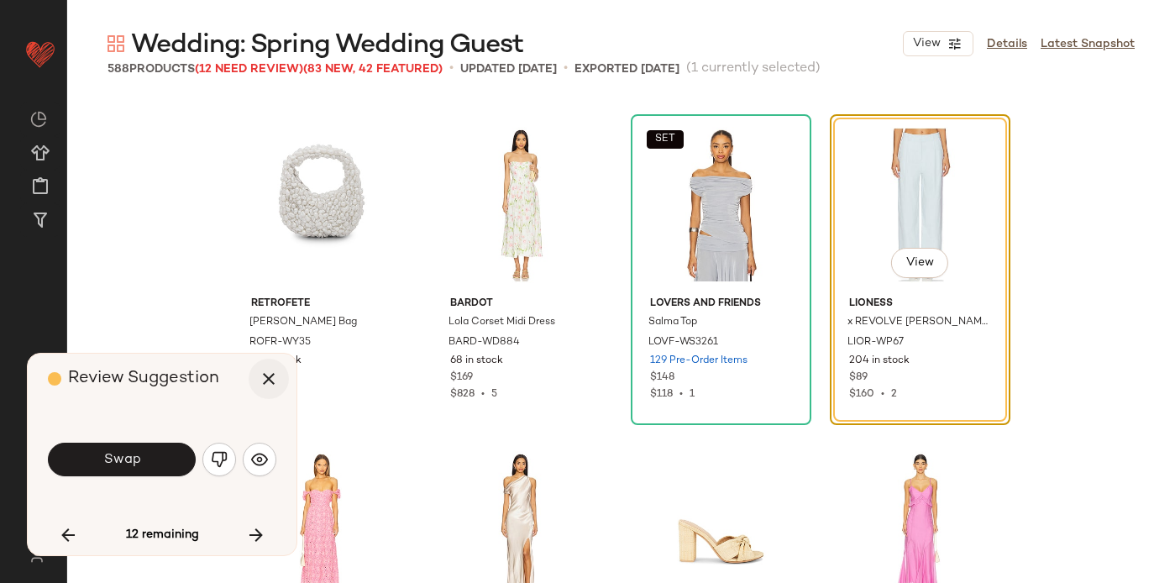
click at [271, 383] on icon "button" at bounding box center [269, 379] width 20 height 20
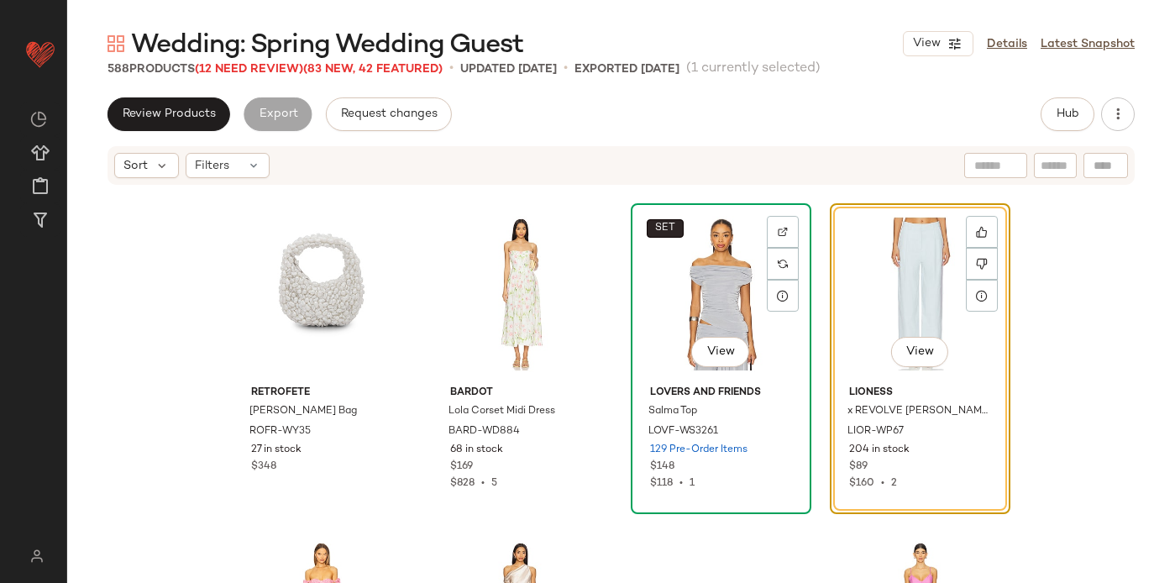
click at [665, 225] on span "SET" at bounding box center [664, 229] width 21 height 12
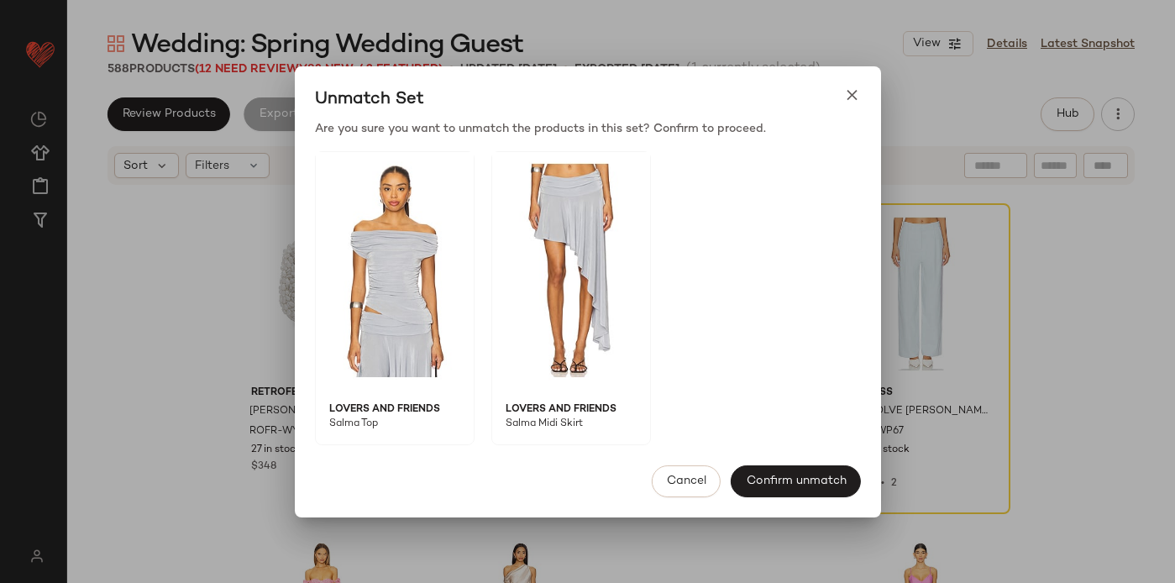
click at [841, 102] on div "Unmatch Set" at bounding box center [588, 100] width 586 height 40
click at [850, 102] on icon at bounding box center [852, 96] width 18 height 18
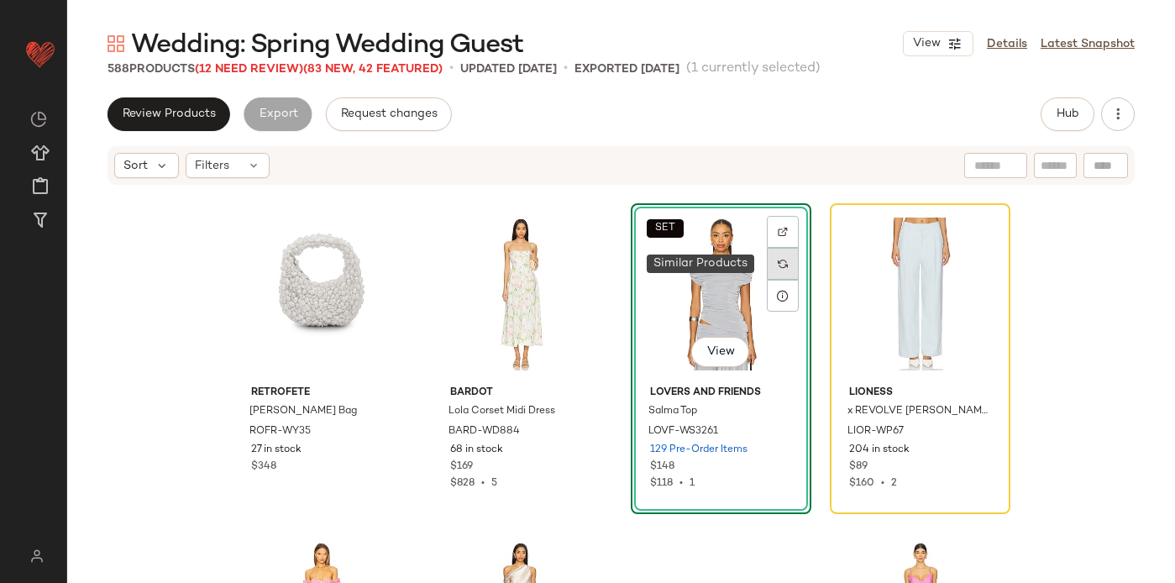
click at [778, 260] on img at bounding box center [783, 264] width 10 height 10
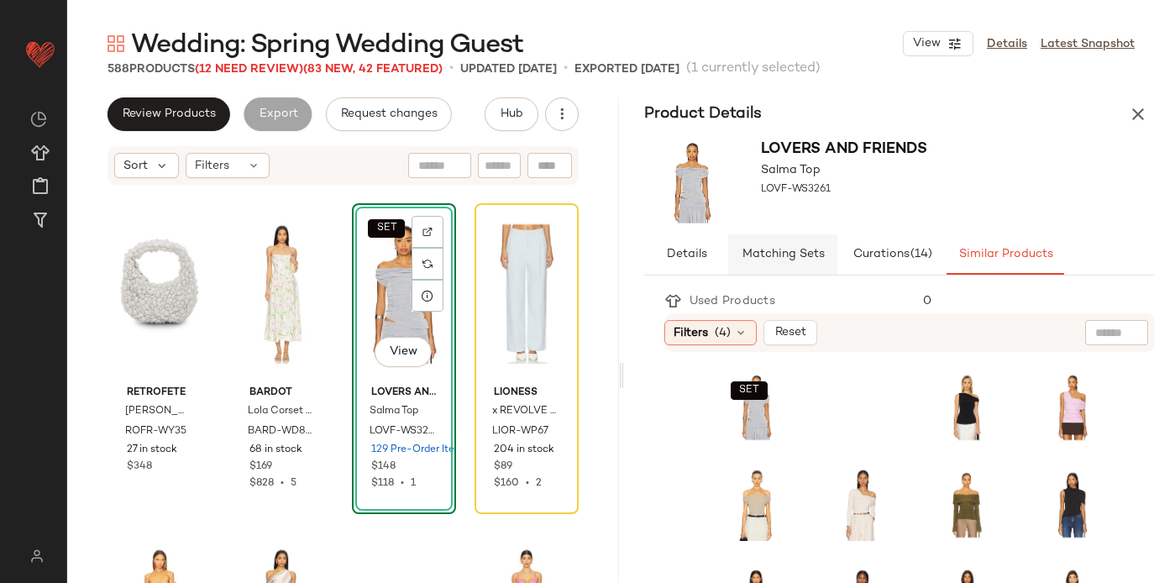
click at [779, 251] on span "Matching Sets" at bounding box center [782, 254] width 83 height 13
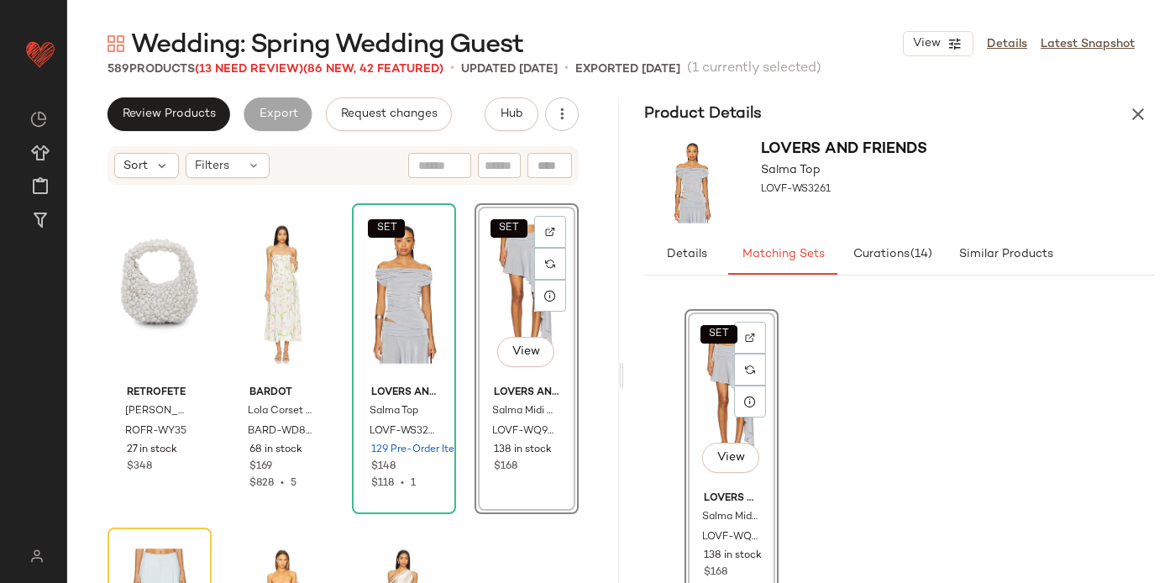
scroll to position [24787, 0]
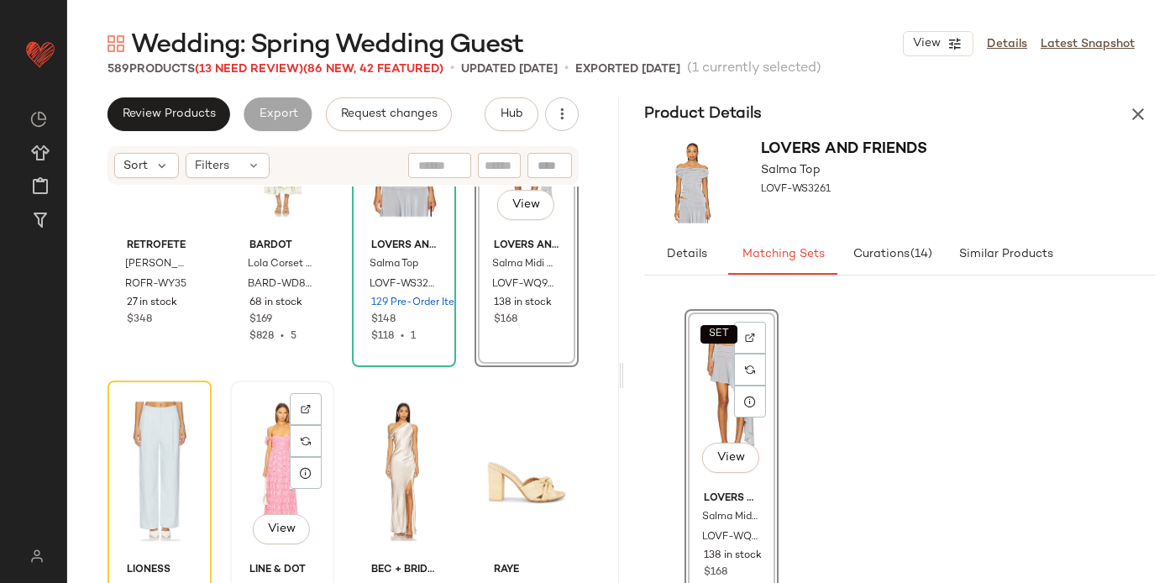
click at [266, 422] on div "View" at bounding box center [282, 471] width 92 height 170
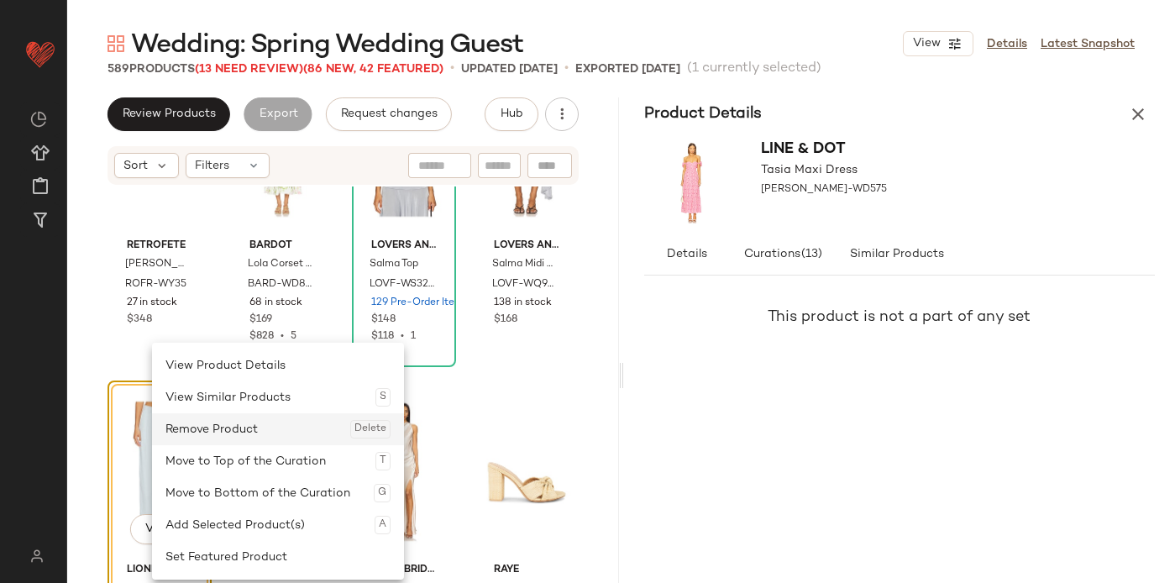
click at [201, 435] on div "Remove Product Delete" at bounding box center [277, 429] width 225 height 32
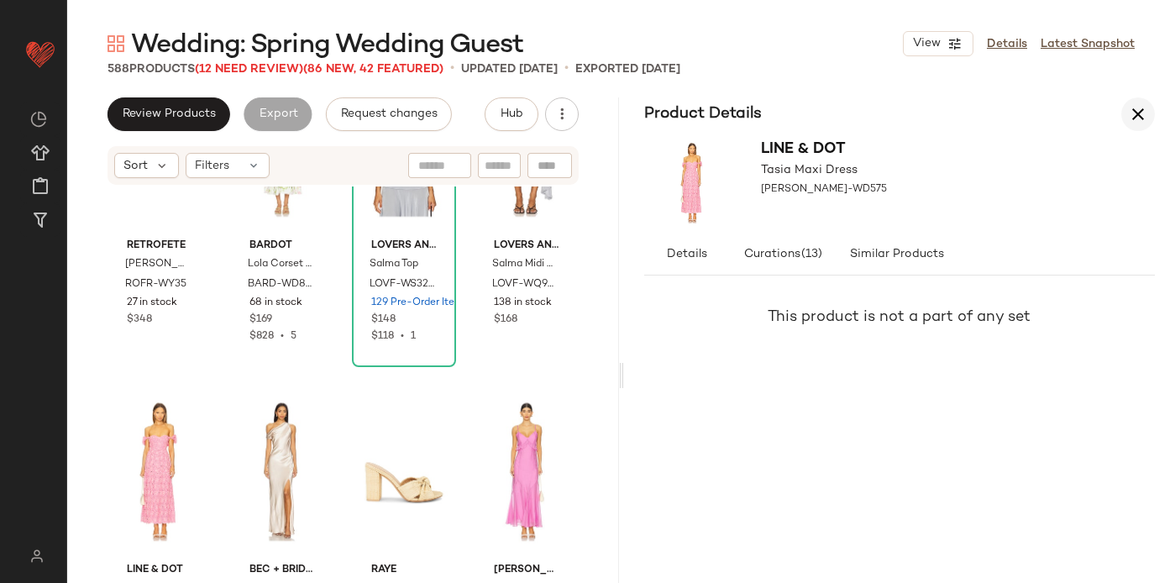
click at [1141, 113] on icon "button" at bounding box center [1138, 114] width 20 height 20
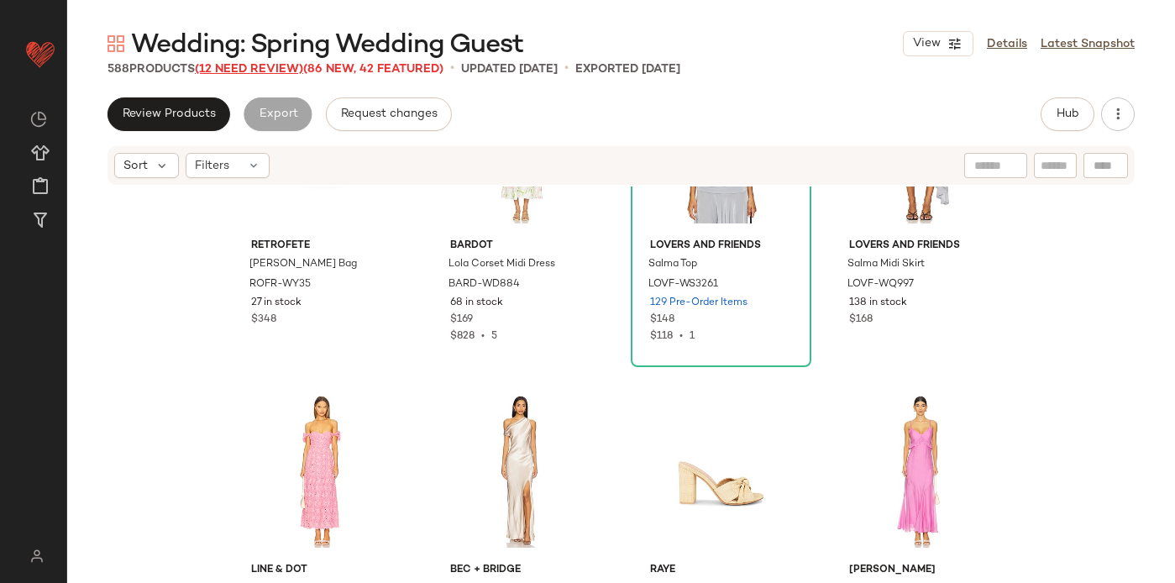
click at [256, 68] on span "(12 Need Review)" at bounding box center [249, 69] width 108 height 13
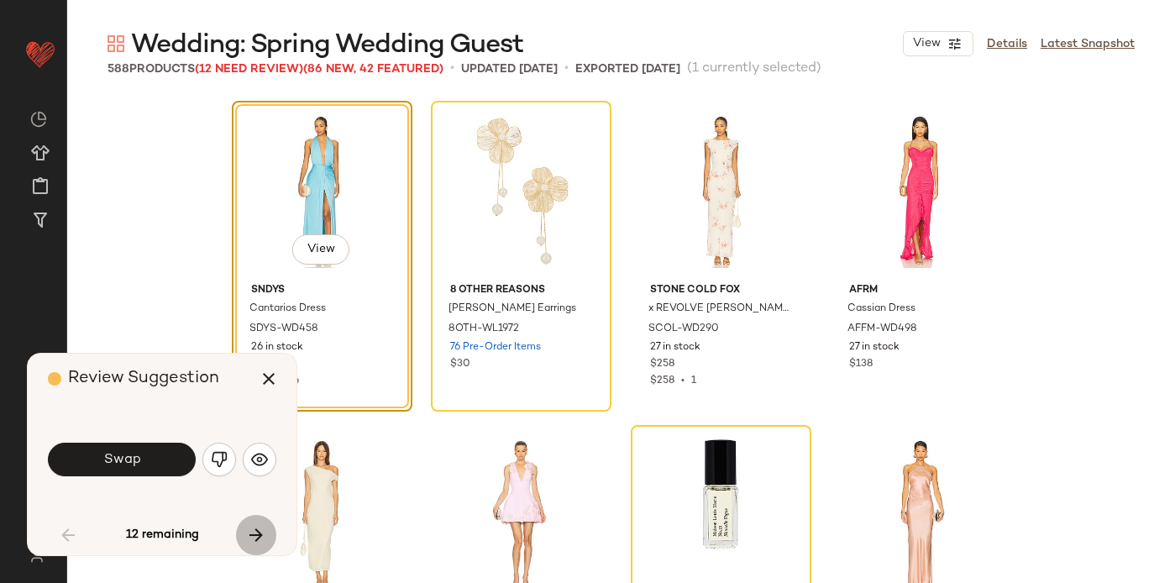
click at [259, 533] on icon "button" at bounding box center [256, 535] width 20 height 20
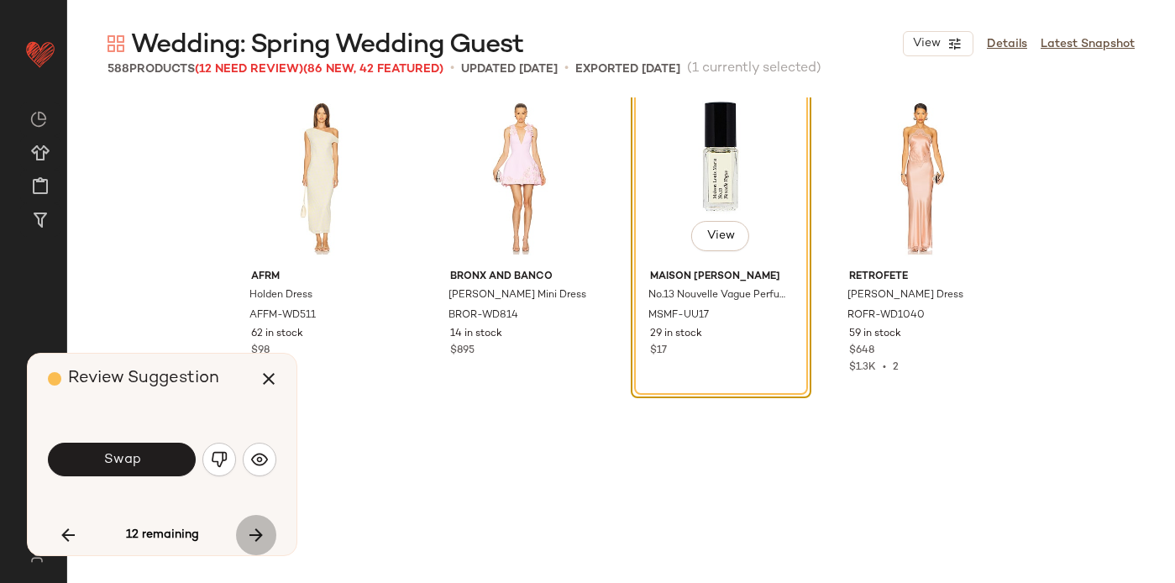
click at [259, 533] on icon "button" at bounding box center [256, 535] width 20 height 20
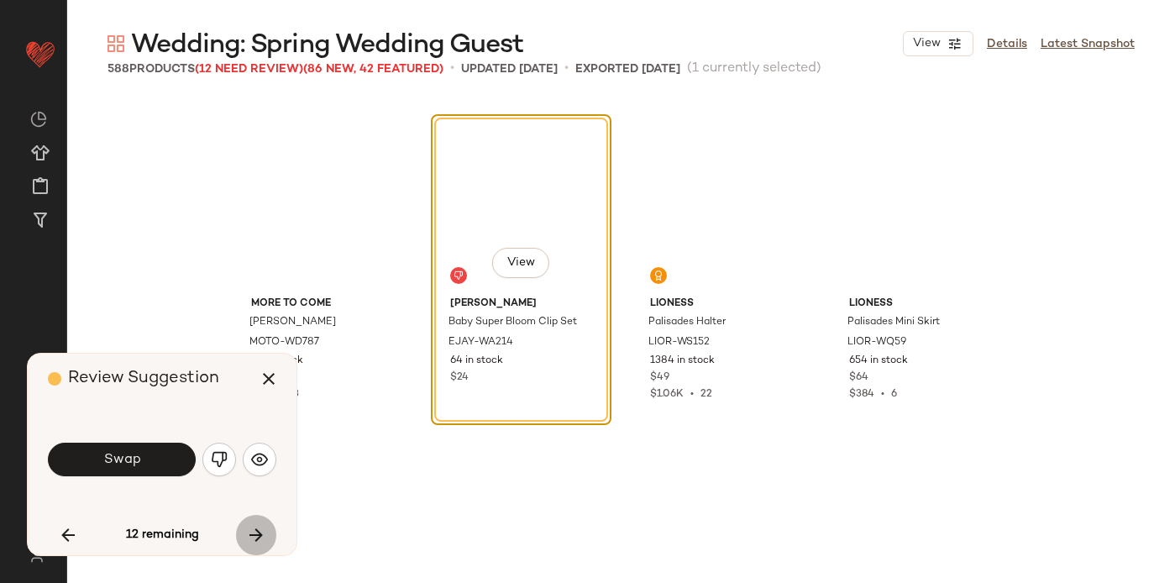
click at [259, 533] on icon "button" at bounding box center [256, 535] width 20 height 20
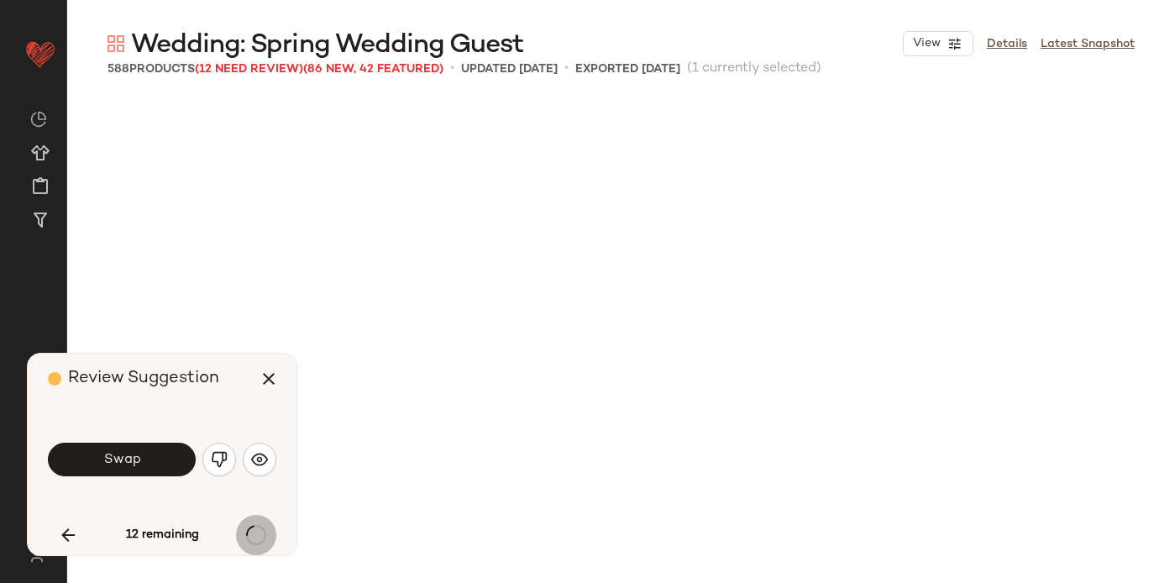
scroll to position [15886, 0]
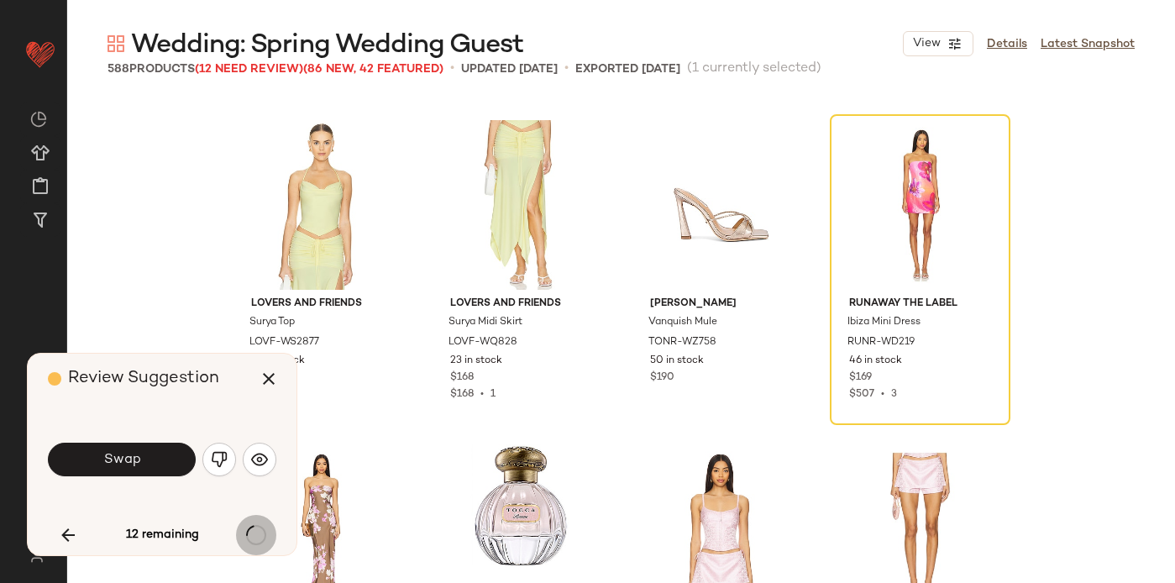
click at [259, 533] on div "12 remaining" at bounding box center [162, 535] width 228 height 40
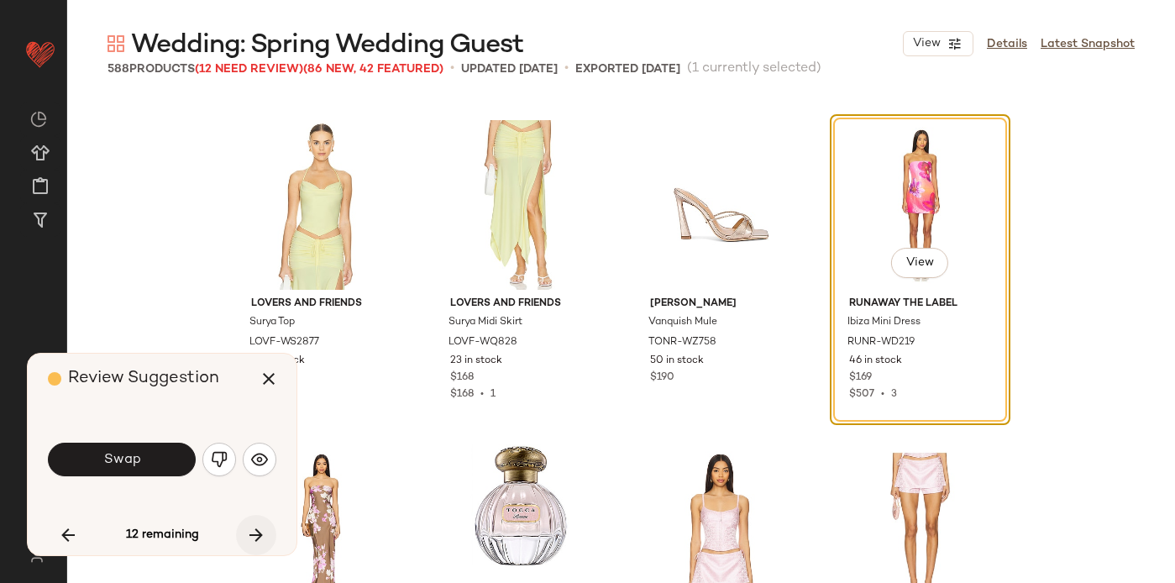
click at [261, 528] on icon "button" at bounding box center [256, 535] width 20 height 20
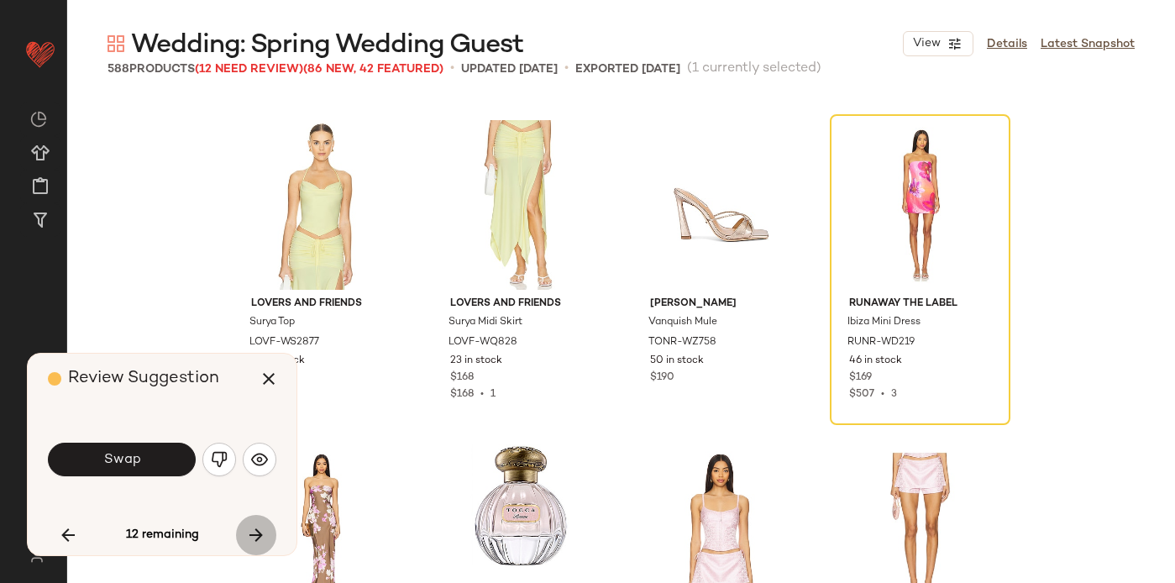
scroll to position [21722, 0]
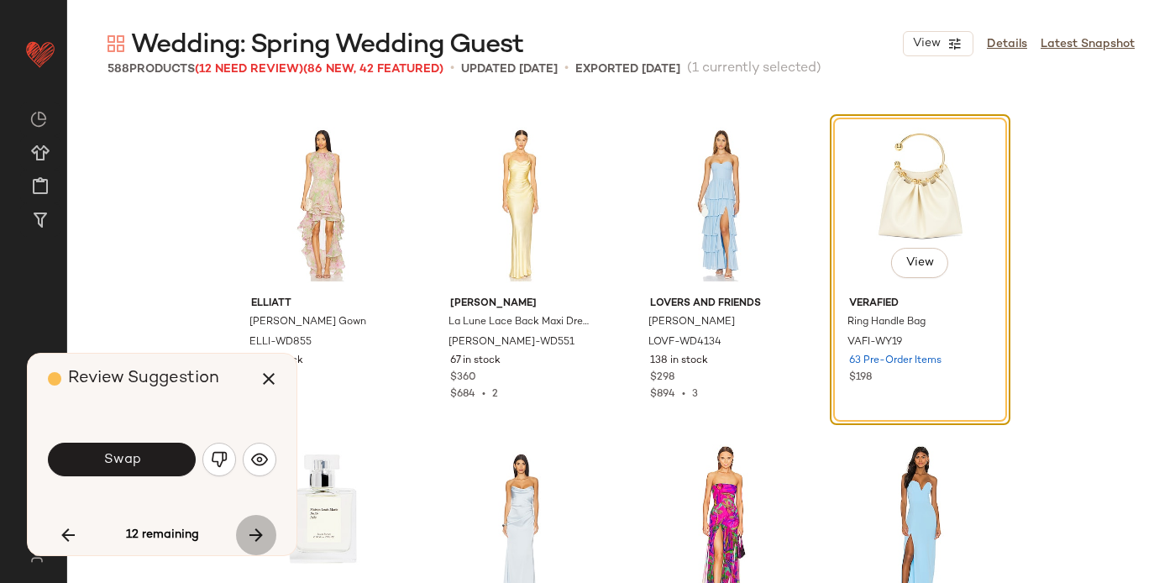
click at [261, 528] on icon "button" at bounding box center [256, 535] width 20 height 20
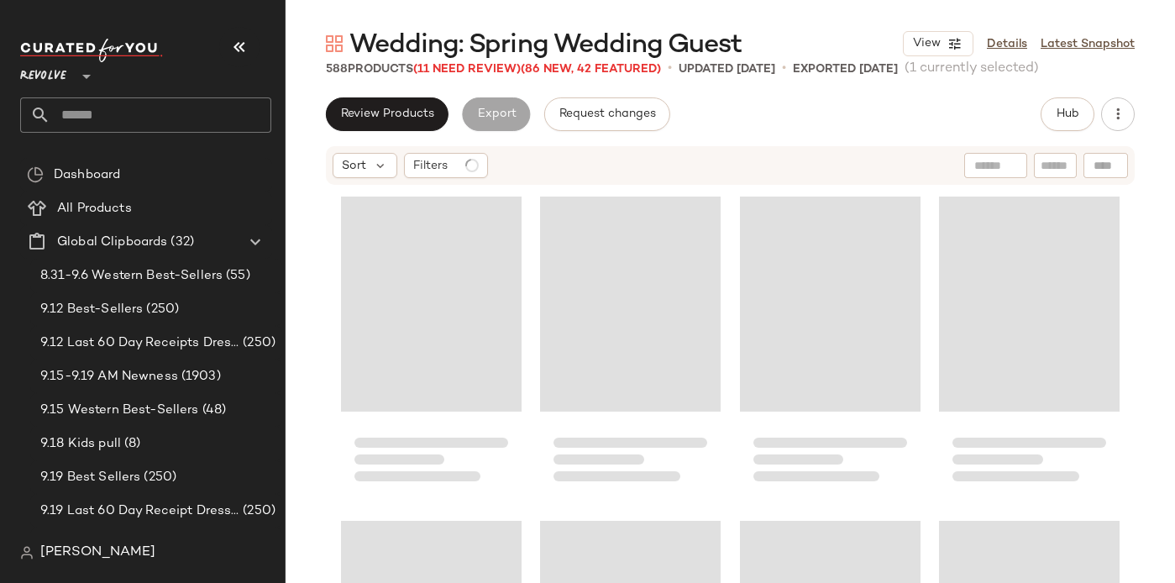
scroll to position [24964, 0]
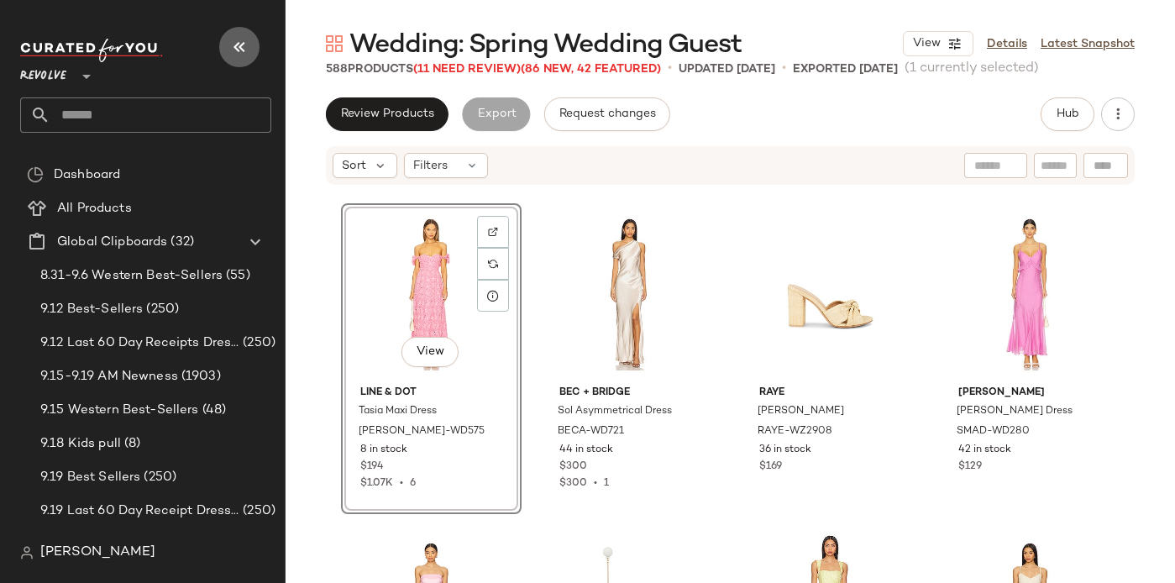
click at [238, 43] on icon "button" at bounding box center [239, 47] width 20 height 20
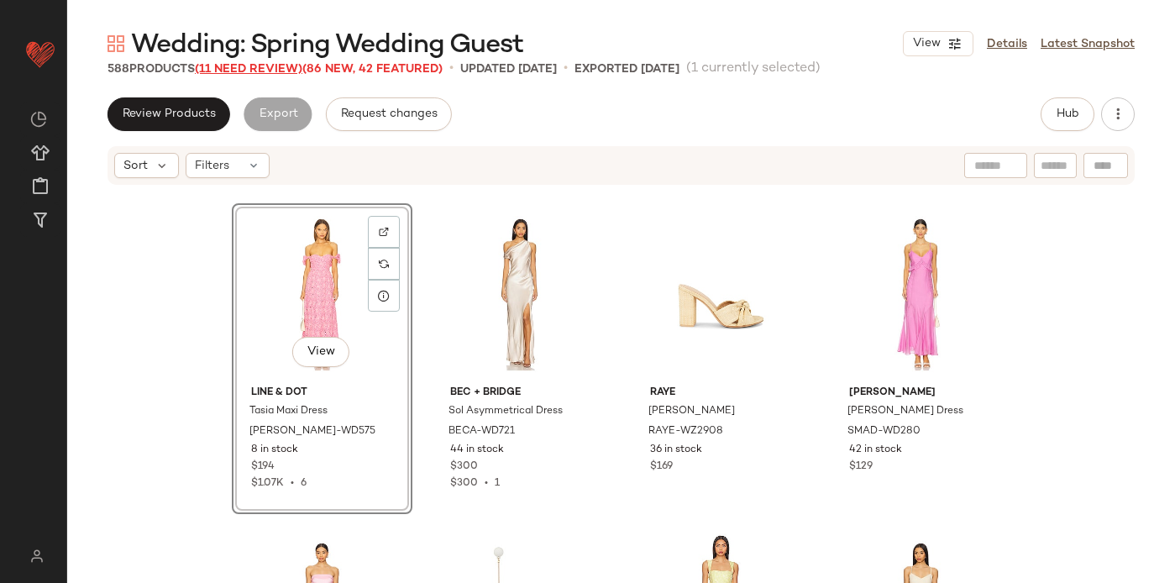
click at [250, 65] on span "(11 Need Review)" at bounding box center [249, 69] width 108 height 13
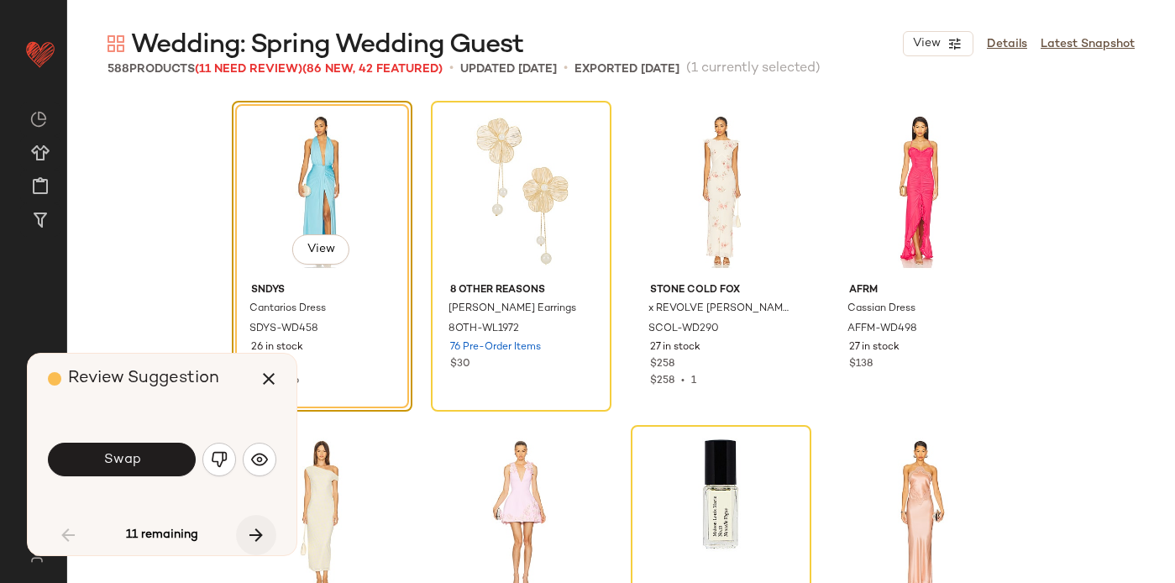
click at [256, 537] on icon "button" at bounding box center [256, 535] width 20 height 20
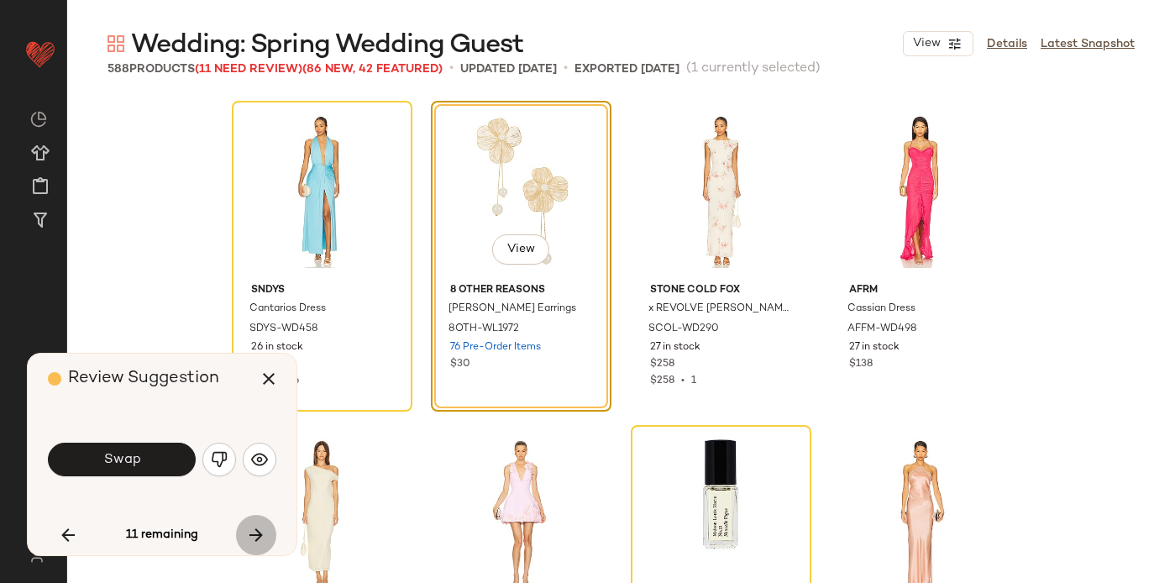
click at [256, 537] on icon "button" at bounding box center [256, 535] width 20 height 20
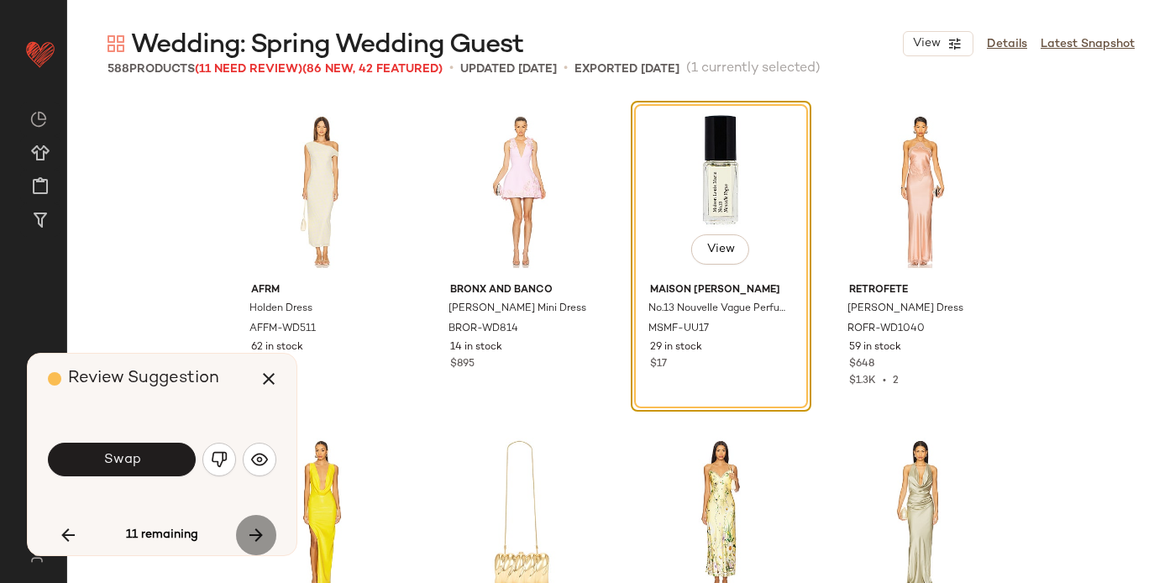
click at [256, 537] on icon "button" at bounding box center [256, 535] width 20 height 20
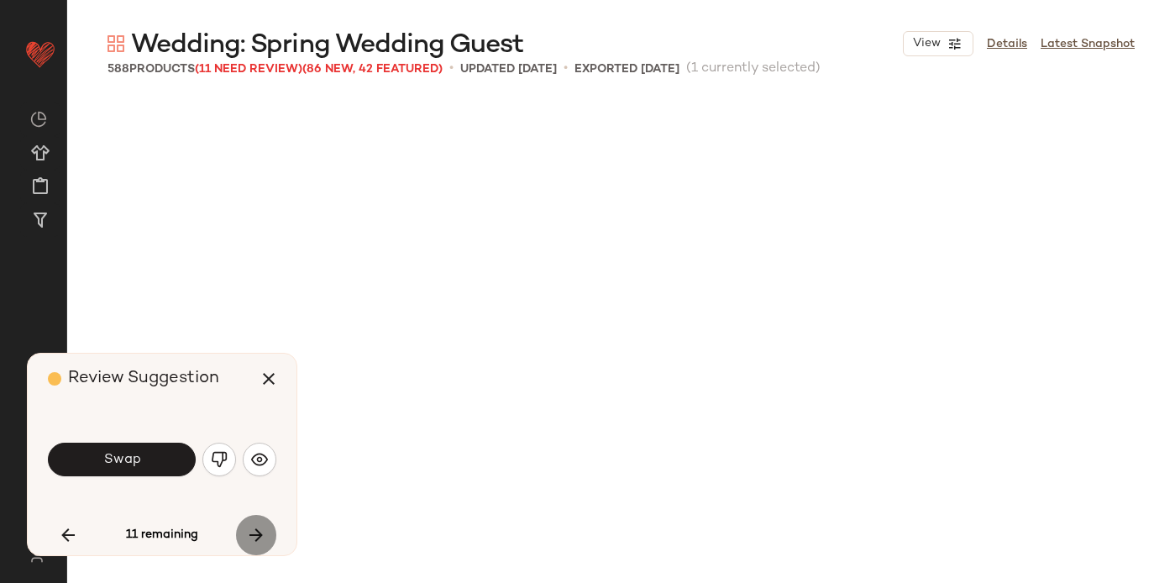
click at [256, 537] on div "11 remaining" at bounding box center [162, 535] width 228 height 40
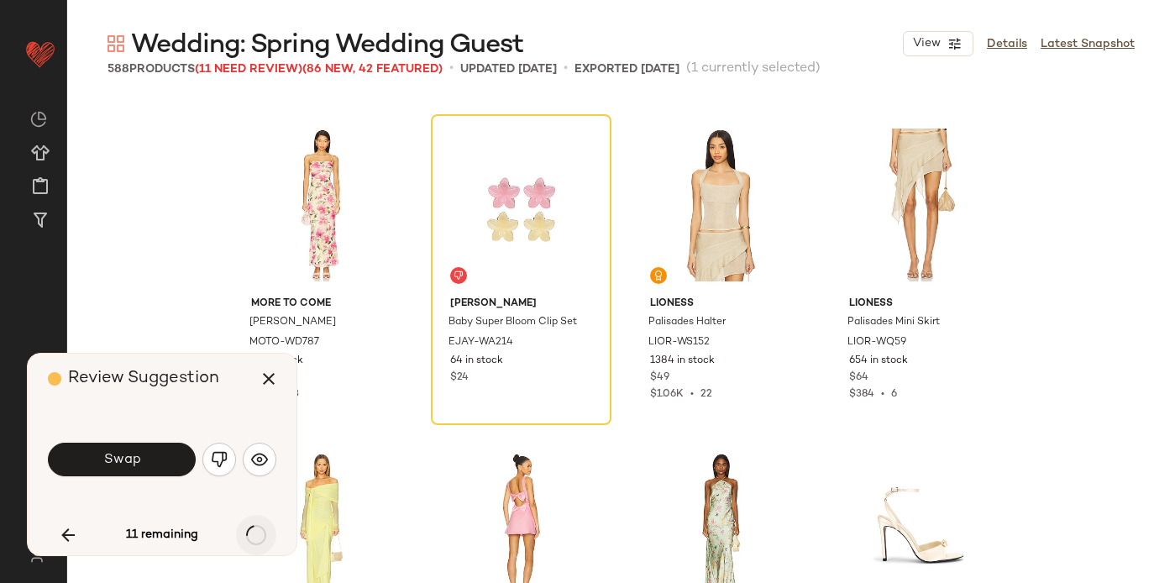
click at [256, 537] on div "11 remaining" at bounding box center [162, 535] width 228 height 40
click at [256, 537] on icon "button" at bounding box center [256, 535] width 20 height 20
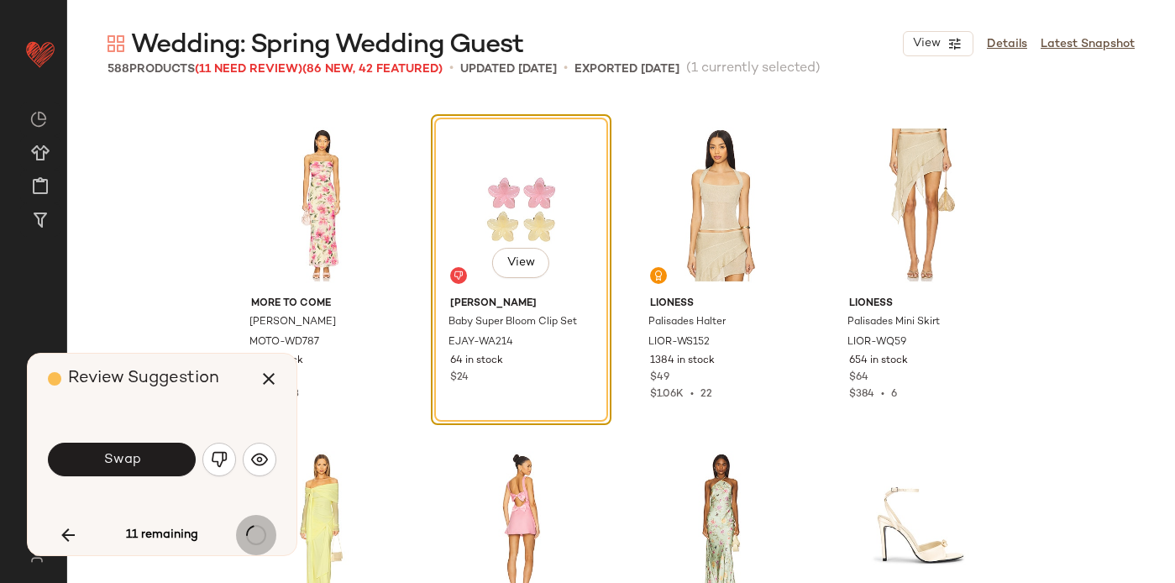
scroll to position [15886, 0]
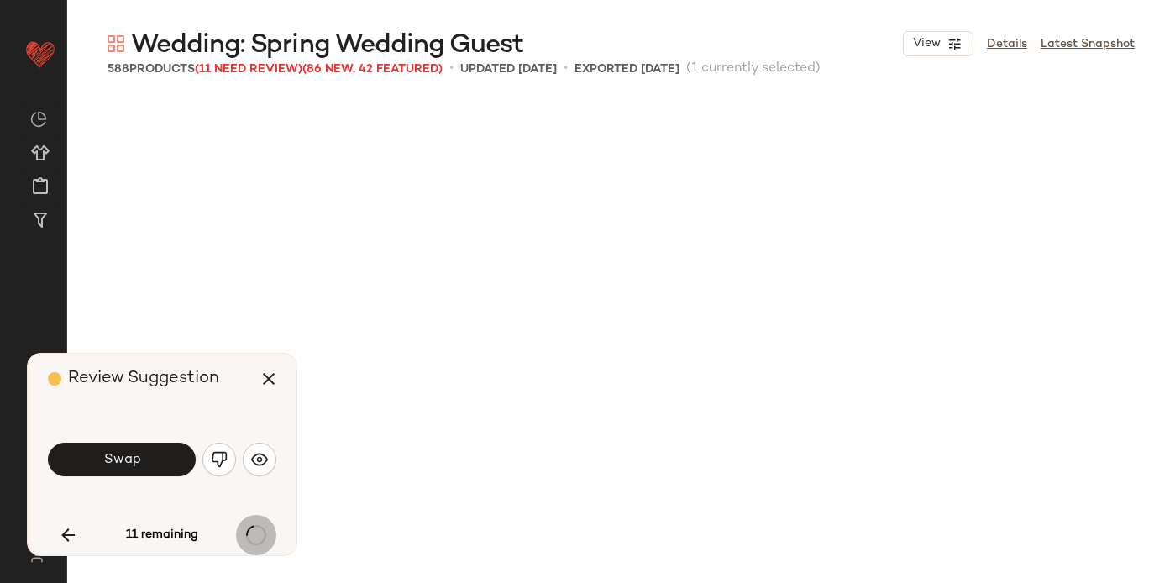
click at [256, 537] on div "11 remaining" at bounding box center [162, 535] width 228 height 40
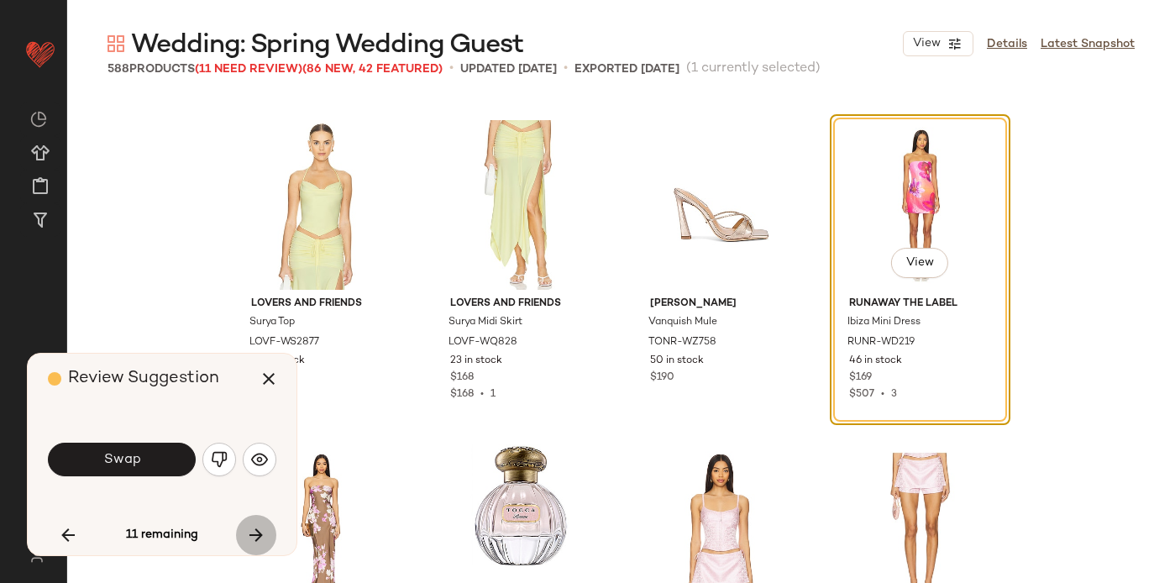
click at [254, 538] on icon "button" at bounding box center [256, 535] width 20 height 20
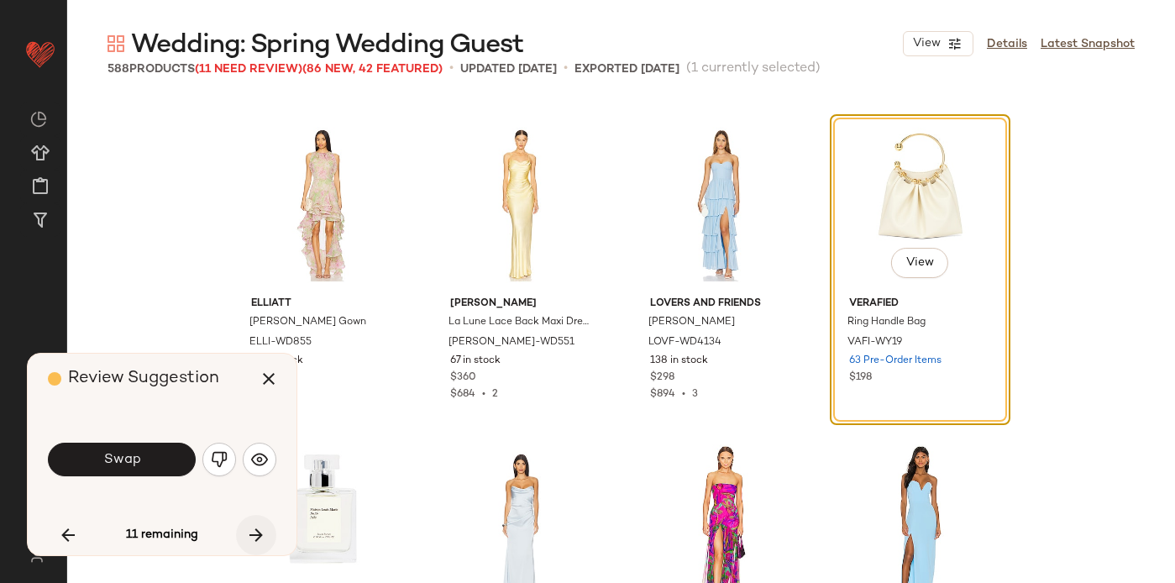
click at [254, 538] on icon "button" at bounding box center [256, 535] width 20 height 20
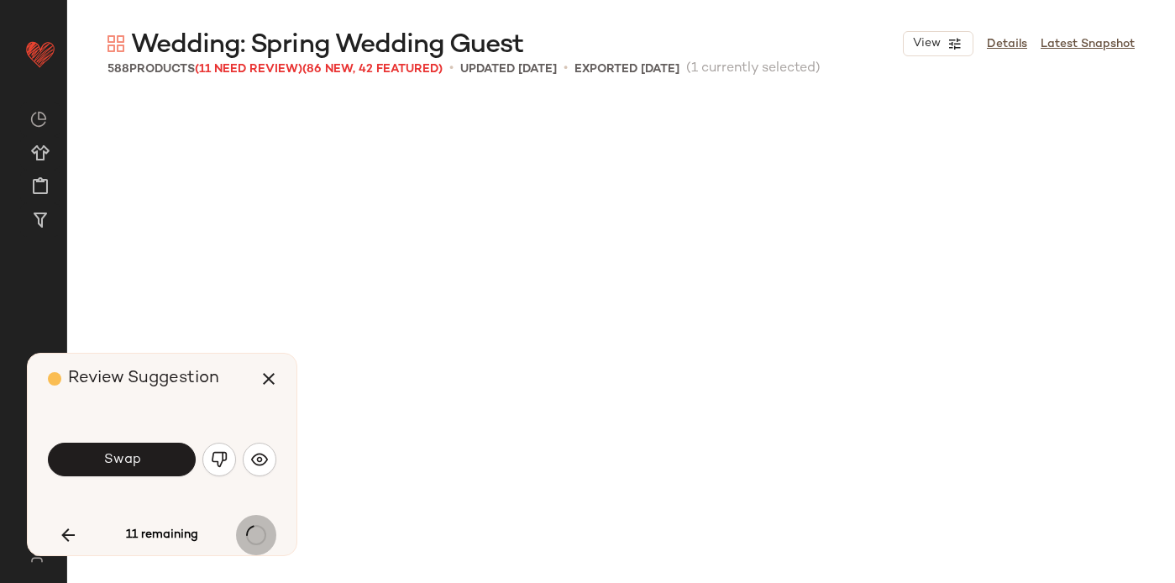
scroll to position [28530, 0]
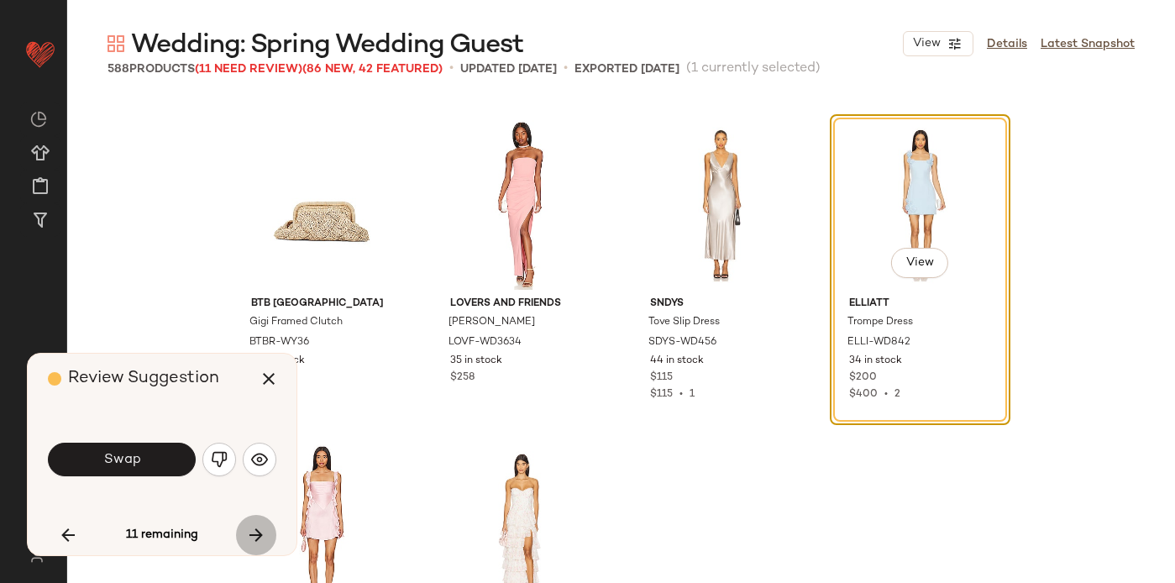
click at [254, 538] on icon "button" at bounding box center [256, 535] width 20 height 20
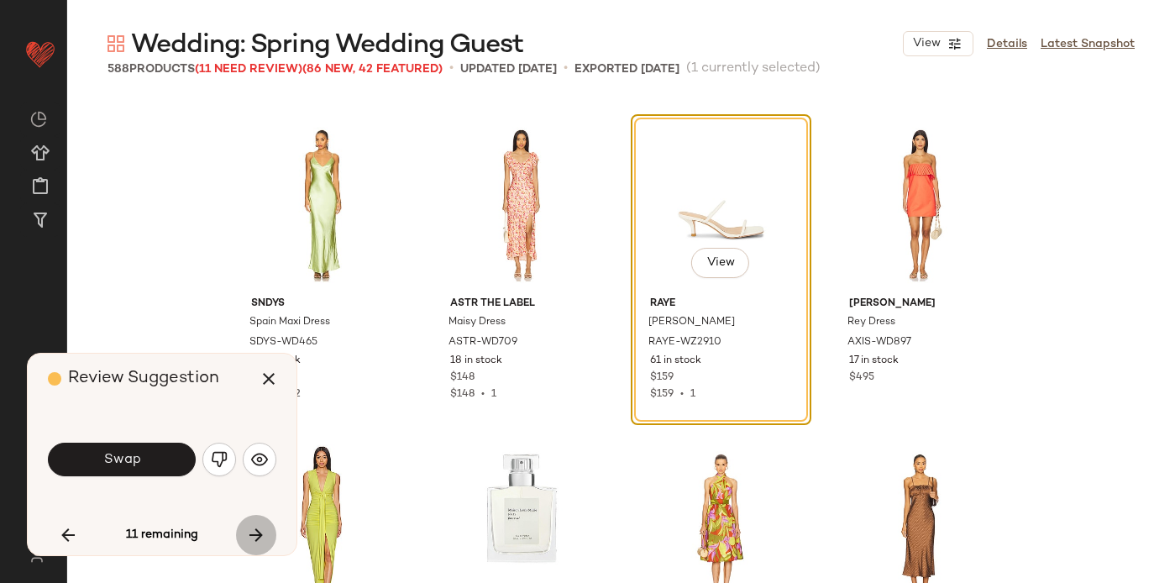
click at [254, 538] on icon "button" at bounding box center [256, 535] width 20 height 20
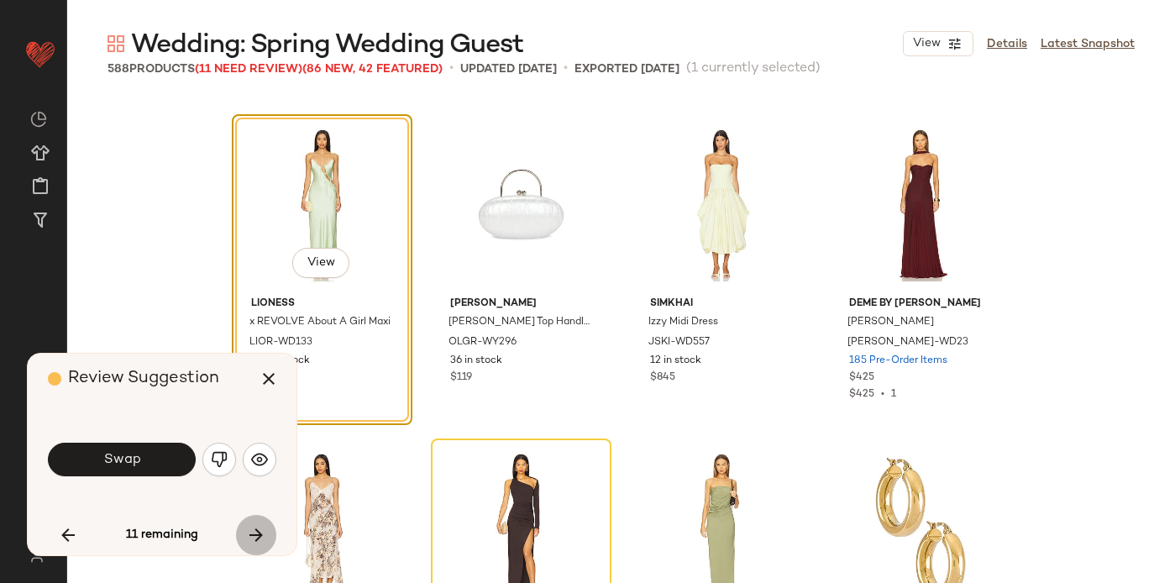
click at [253, 538] on icon "button" at bounding box center [256, 535] width 20 height 20
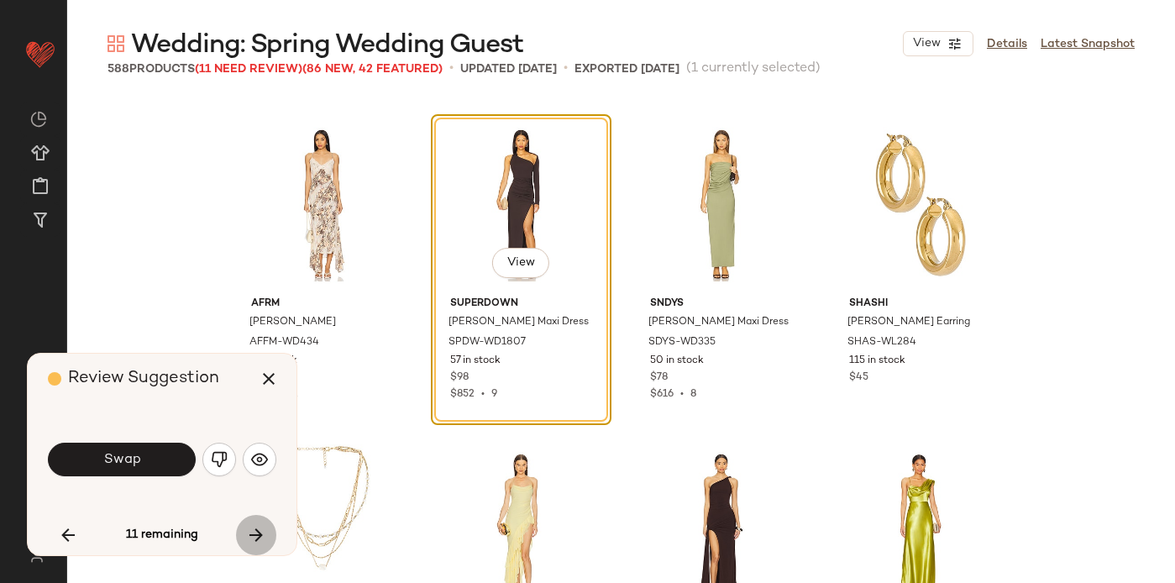
click at [253, 538] on icon "button" at bounding box center [256, 535] width 20 height 20
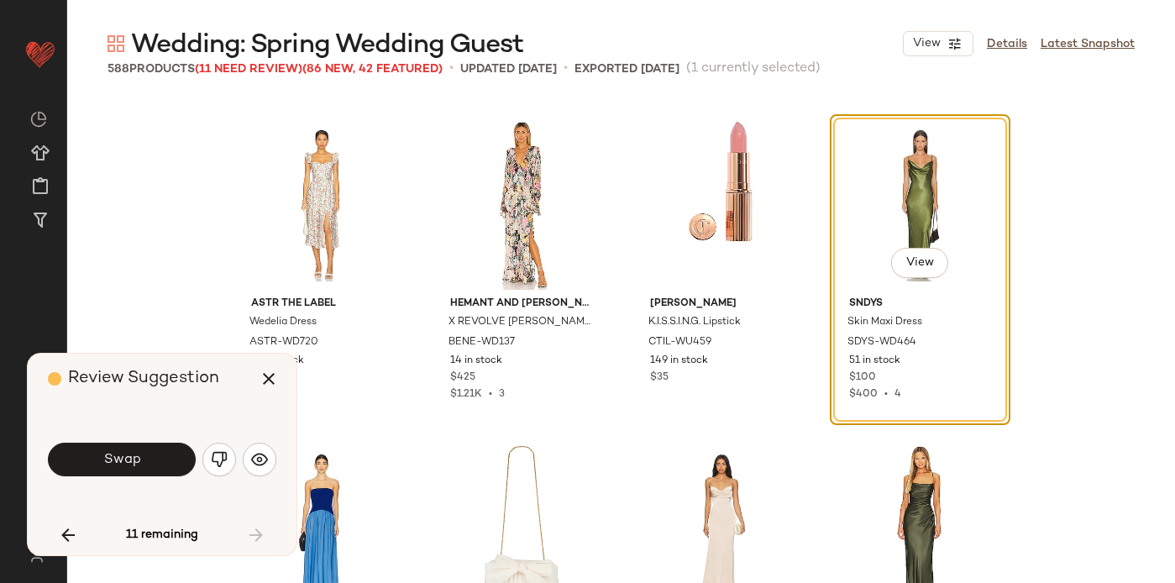
click at [253, 538] on div "11 remaining" at bounding box center [162, 535] width 228 height 40
click at [274, 378] on icon "button" at bounding box center [269, 379] width 20 height 20
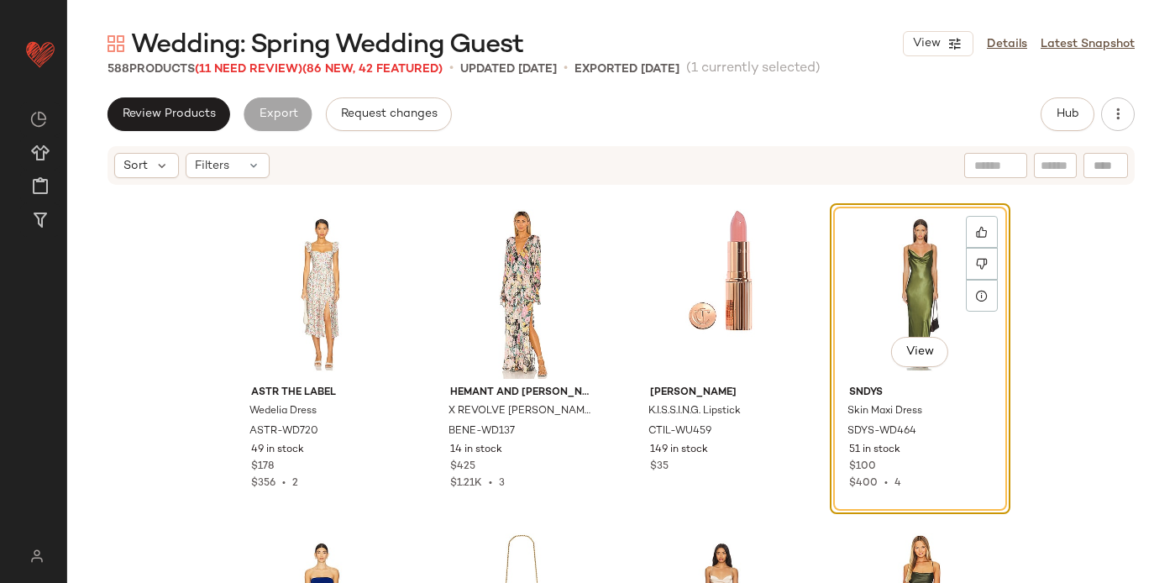
click at [201, 178] on div "Sort Filters" at bounding box center [621, 165] width 1027 height 39
click at [221, 170] on span "Filters" at bounding box center [212, 166] width 34 height 18
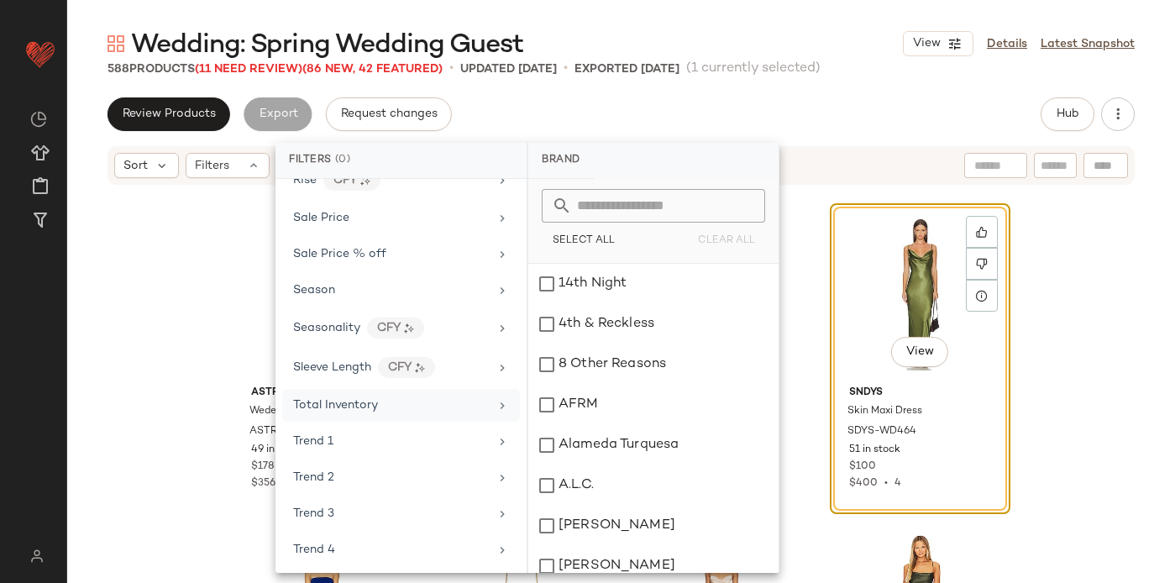
scroll to position [1480, 0]
click at [333, 289] on span "Sale Price" at bounding box center [321, 292] width 56 height 13
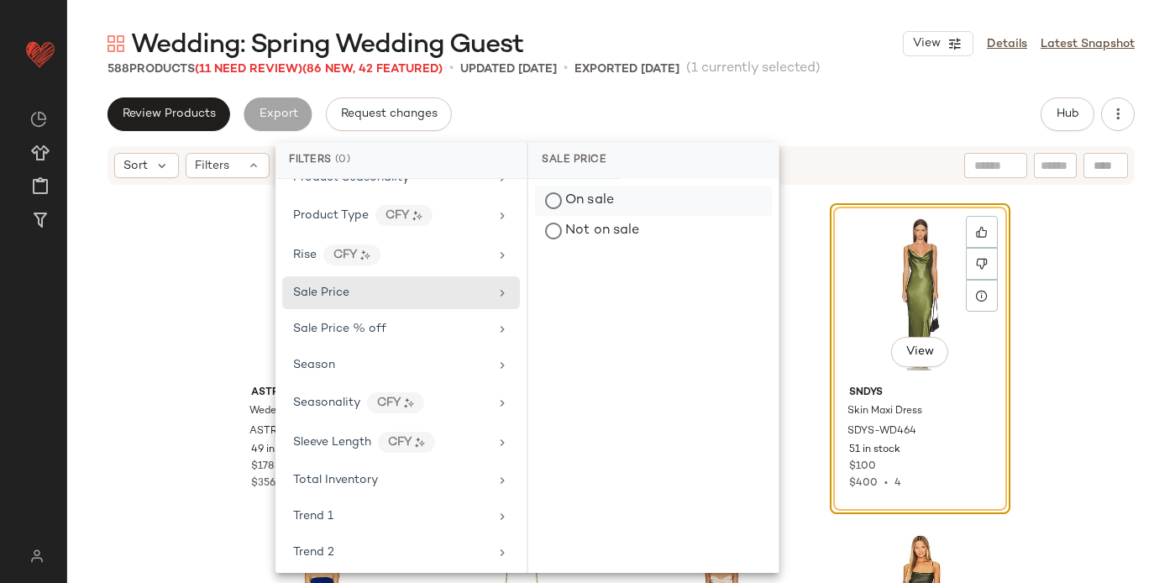
click at [575, 198] on div "On sale" at bounding box center [653, 201] width 237 height 30
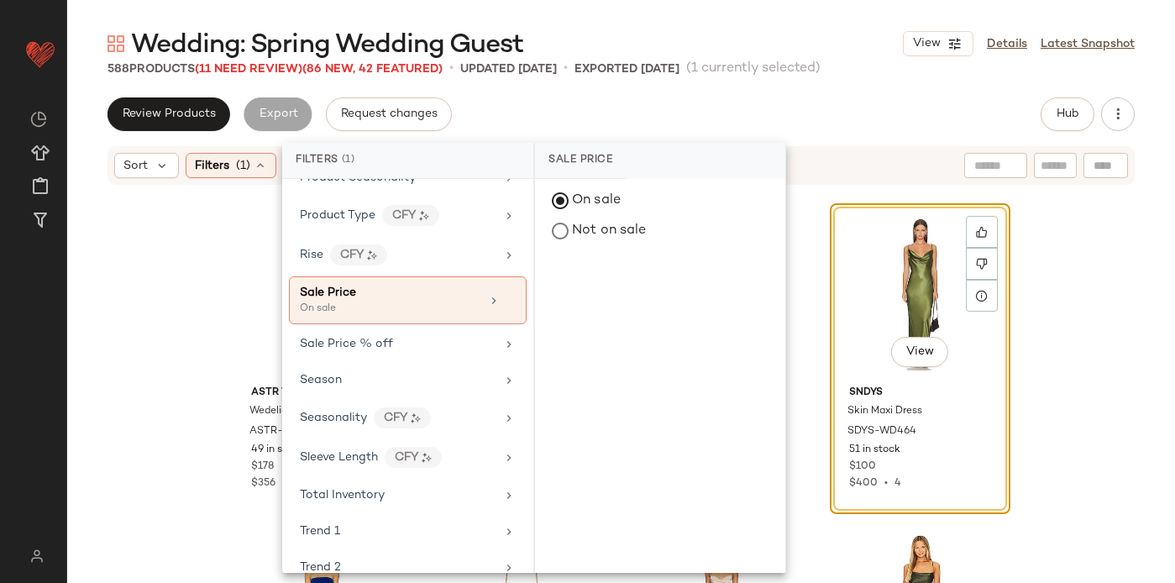
click at [600, 132] on div "Review Products Export Request changes Hub Sort Filters (1) Reset ASTR the Labe…" at bounding box center [621, 375] width 1108 height 556
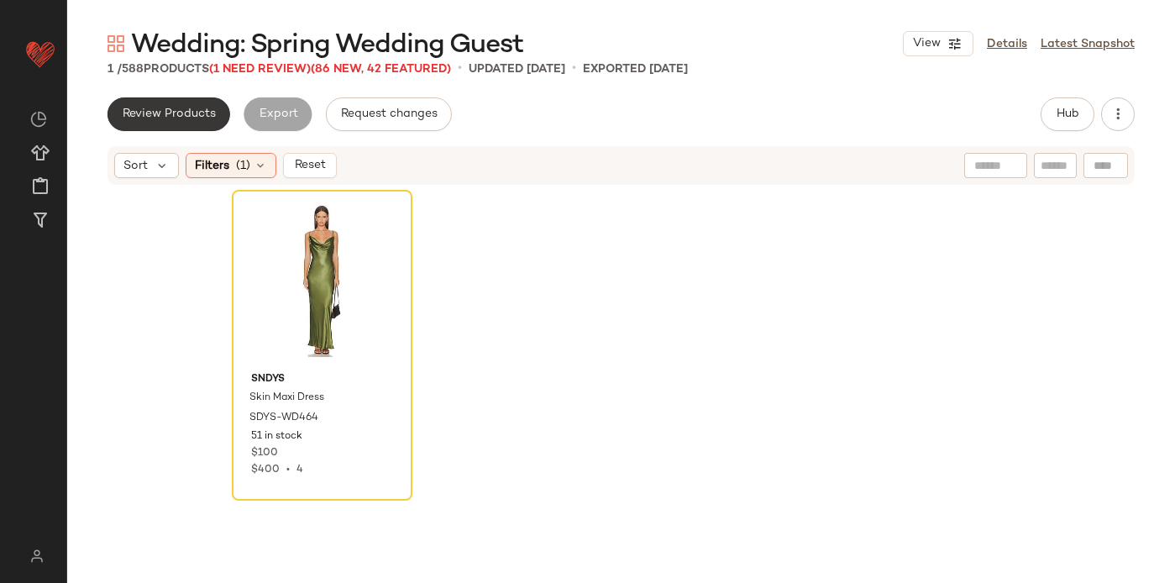
click at [180, 117] on span "Review Products" at bounding box center [169, 114] width 94 height 13
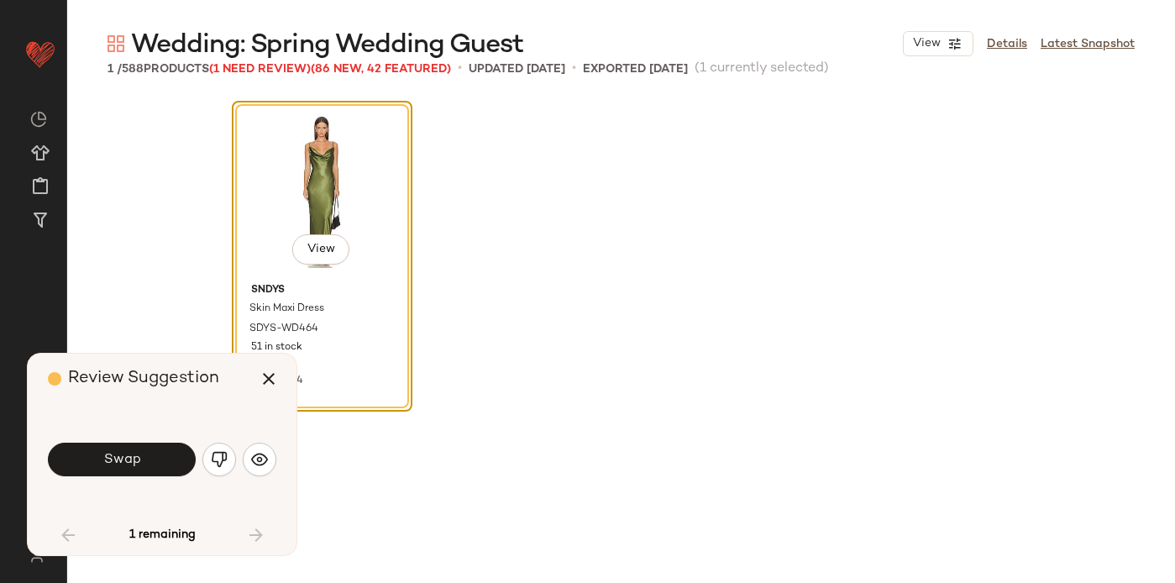
click at [123, 441] on div "Swap" at bounding box center [162, 459] width 228 height 40
click at [134, 459] on span "Swap" at bounding box center [121, 460] width 38 height 16
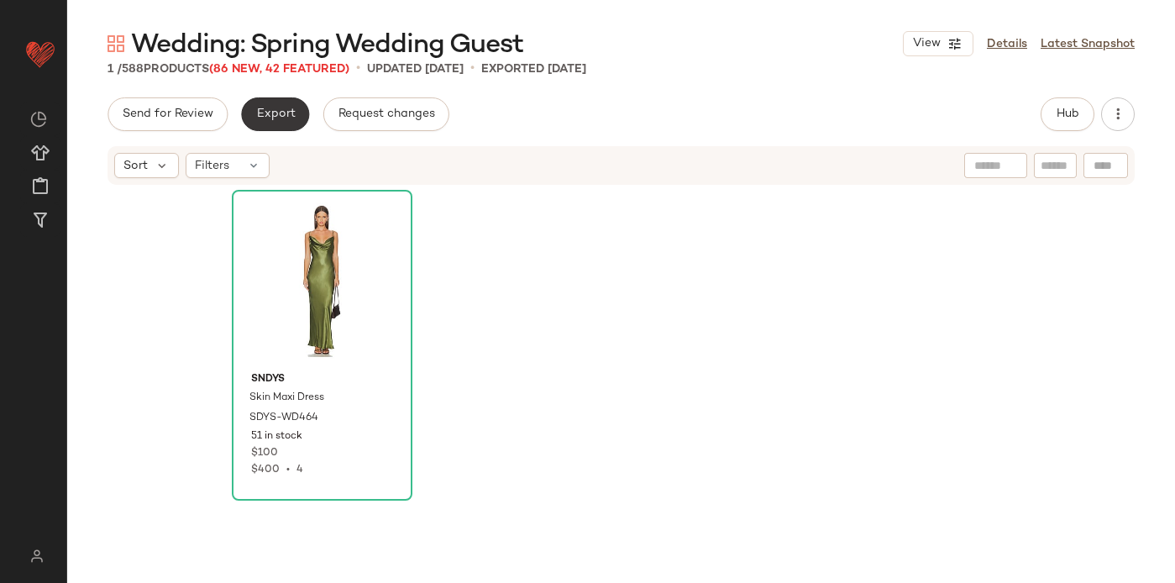
click at [272, 108] on span "Export" at bounding box center [274, 114] width 39 height 13
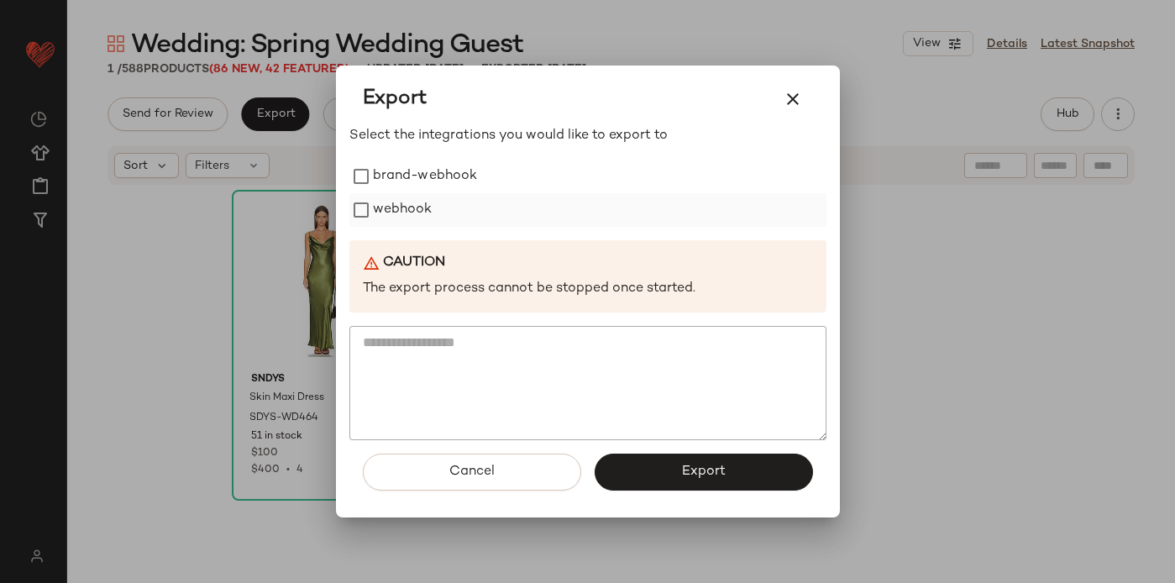
click at [417, 215] on label "webhook" at bounding box center [403, 210] width 60 height 34
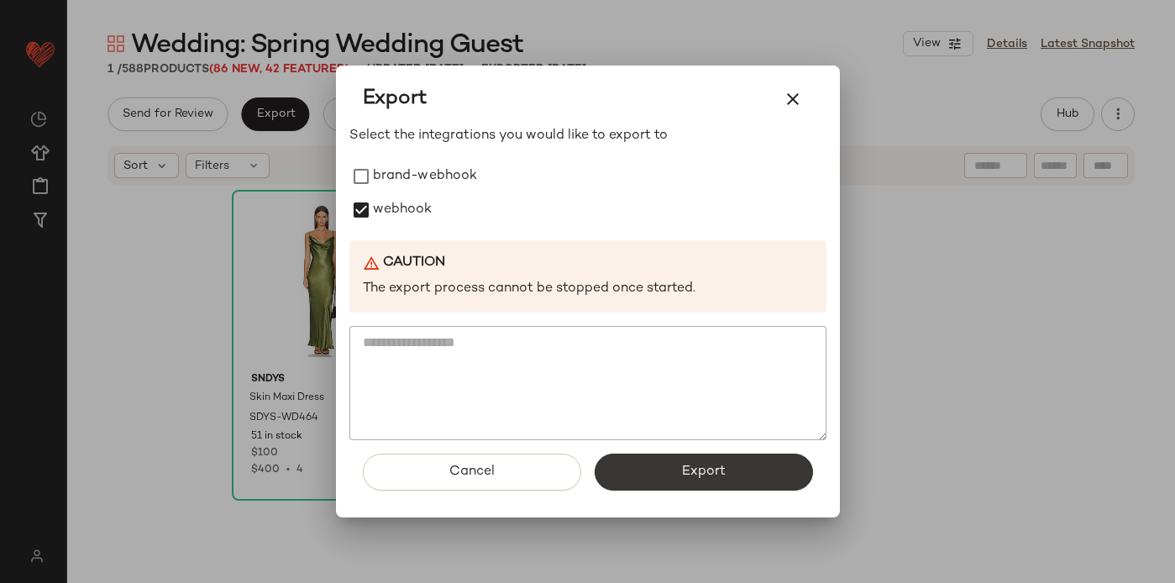
click at [678, 468] on button "Export" at bounding box center [704, 472] width 218 height 37
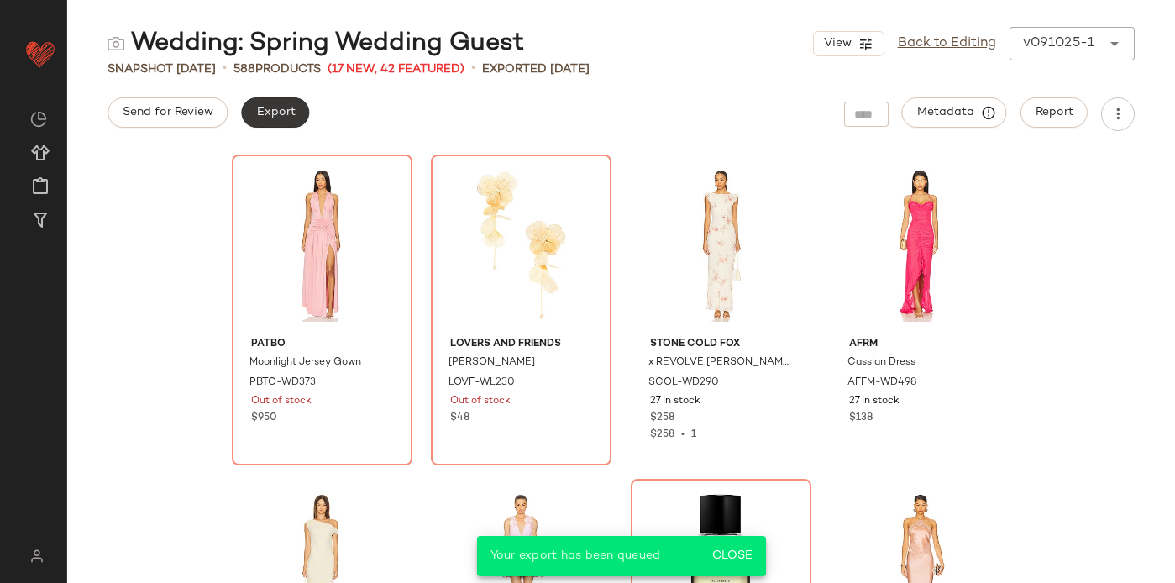
click at [275, 113] on span "Export" at bounding box center [274, 112] width 39 height 13
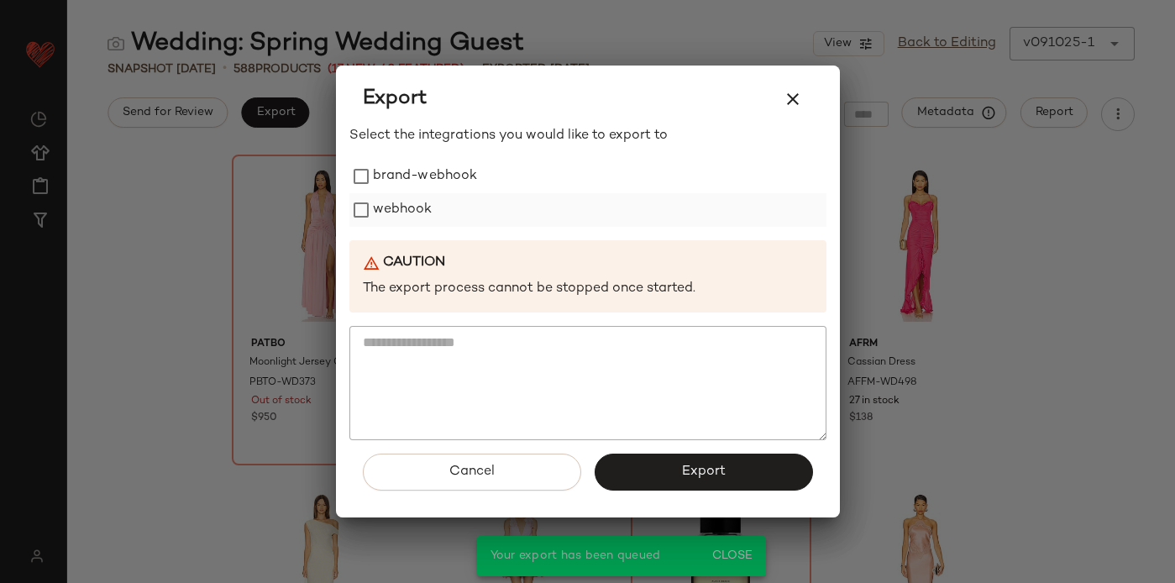
click at [396, 213] on label "webhook" at bounding box center [403, 210] width 60 height 34
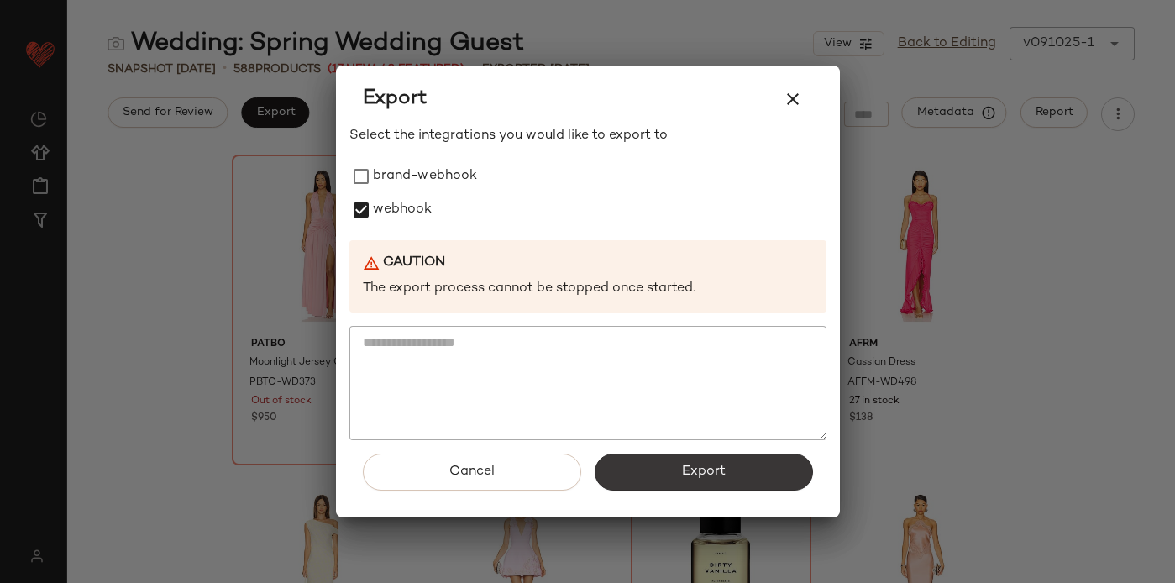
click at [657, 473] on button "Export" at bounding box center [704, 472] width 218 height 37
